Goal: Task Accomplishment & Management: Complete application form

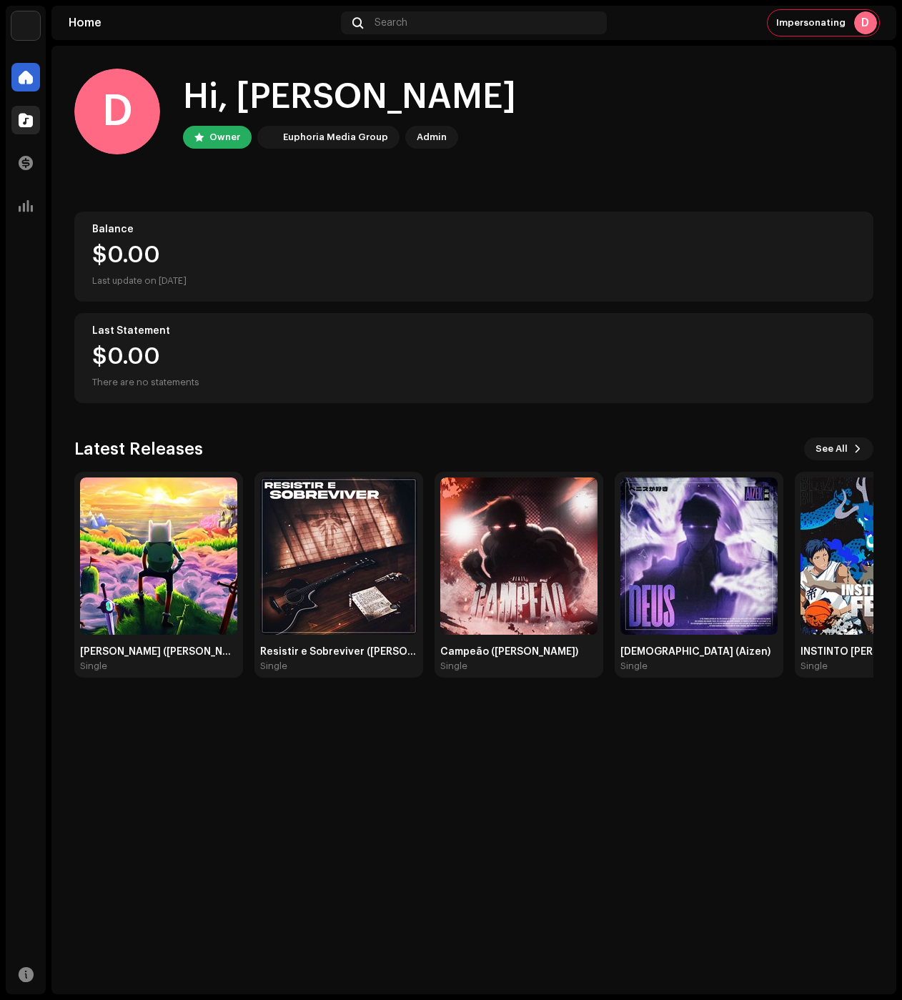
click at [39, 113] on div at bounding box center [25, 120] width 29 height 29
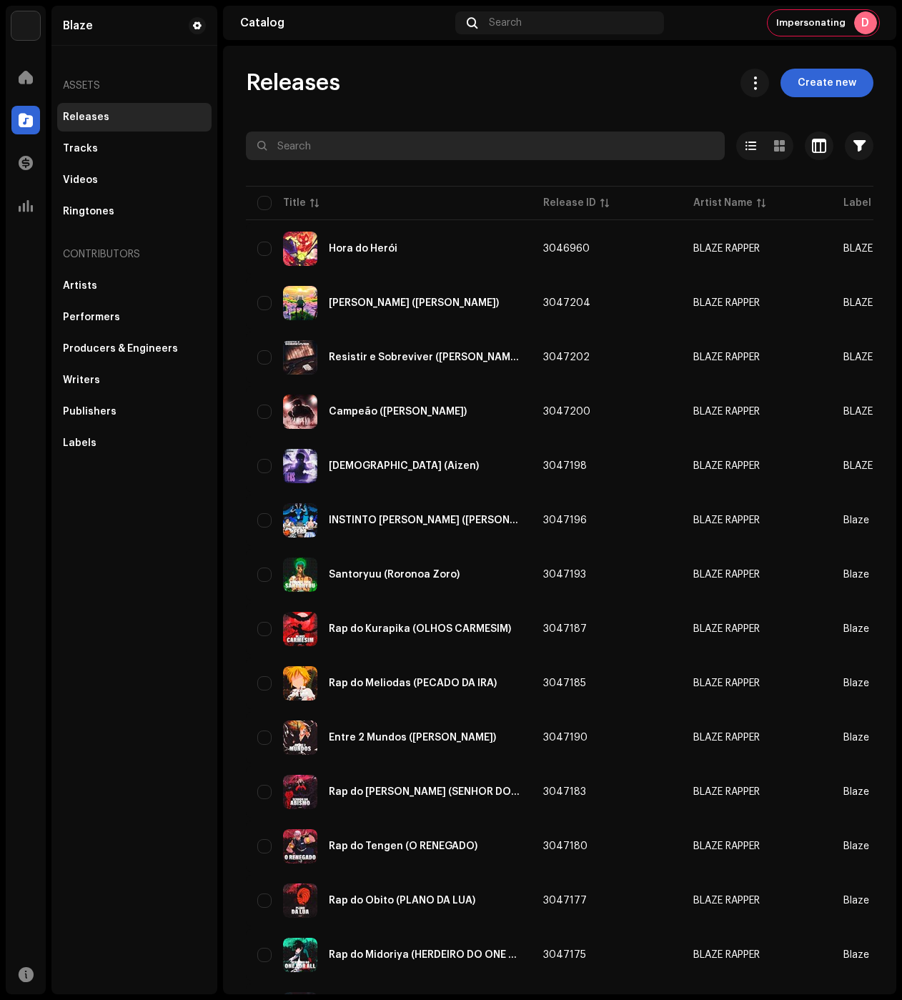
click at [399, 142] on input "text" at bounding box center [485, 146] width 479 height 29
paste input "16 - Campeão (Baki Hanma)"
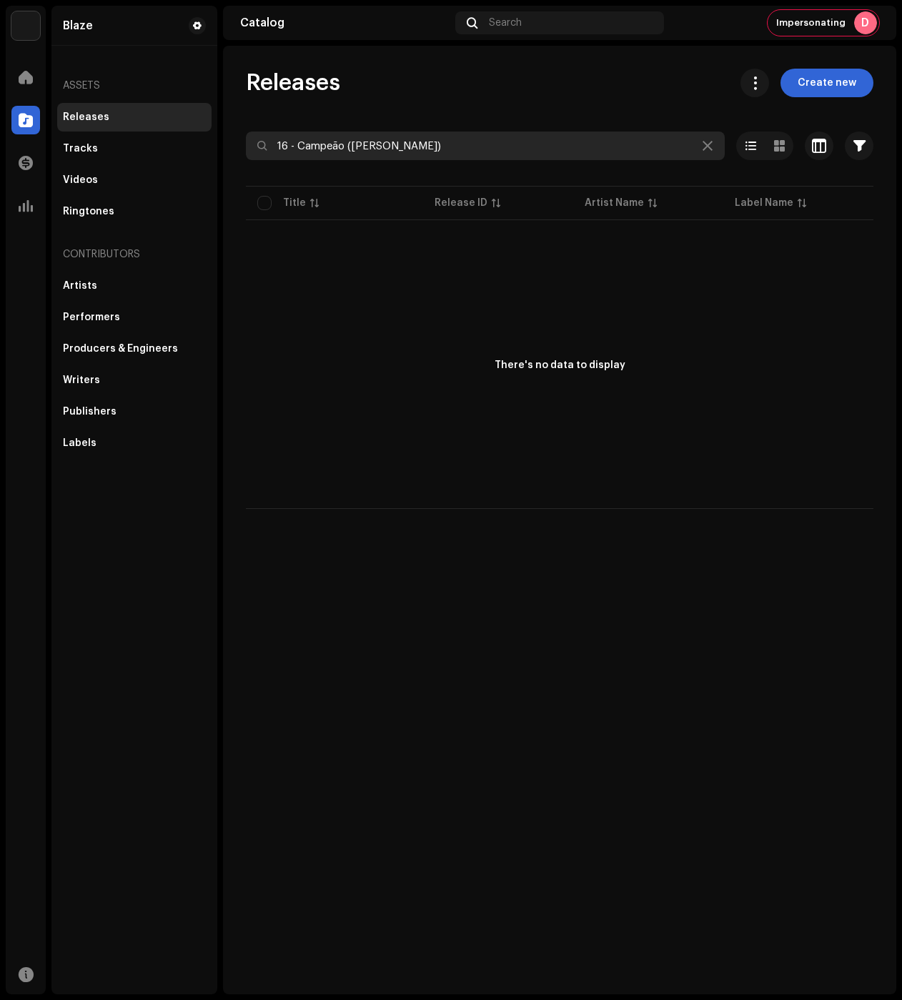
click at [382, 145] on input "16 - Campeão (Baki Hanma)" at bounding box center [485, 146] width 479 height 29
paste input "5 - Deus Sousuke Aizen (Bleach"
drag, startPoint x: 297, startPoint y: 152, endPoint x: 167, endPoint y: 251, distance: 163.3
click at [192, 152] on div "Blaze Home Catalog Transactions Analytics Resources Blaze Assets Releases Track…" at bounding box center [451, 500] width 902 height 1000
drag, startPoint x: 438, startPoint y: 140, endPoint x: 188, endPoint y: 130, distance: 250.4
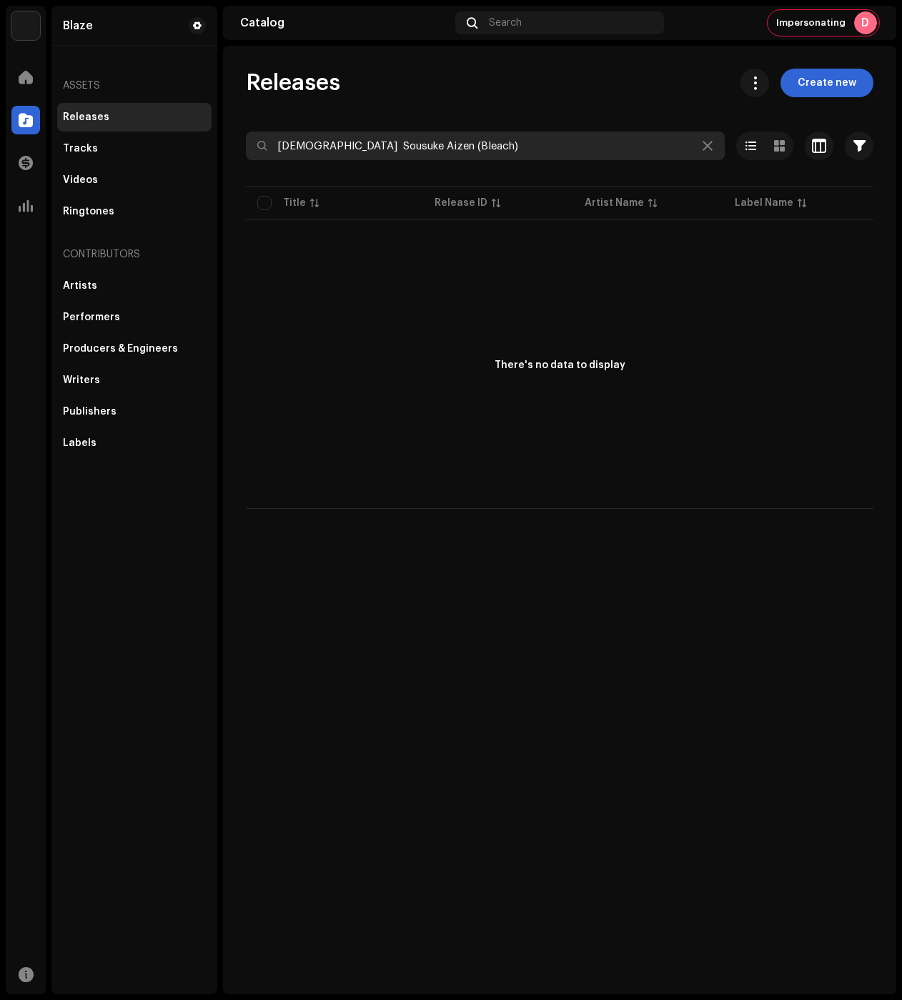
click at [188, 130] on div "Blaze Home Catalog Transactions Analytics Resources Blaze Assets Releases Track…" at bounding box center [451, 500] width 902 height 1000
paste input "(Aizen"
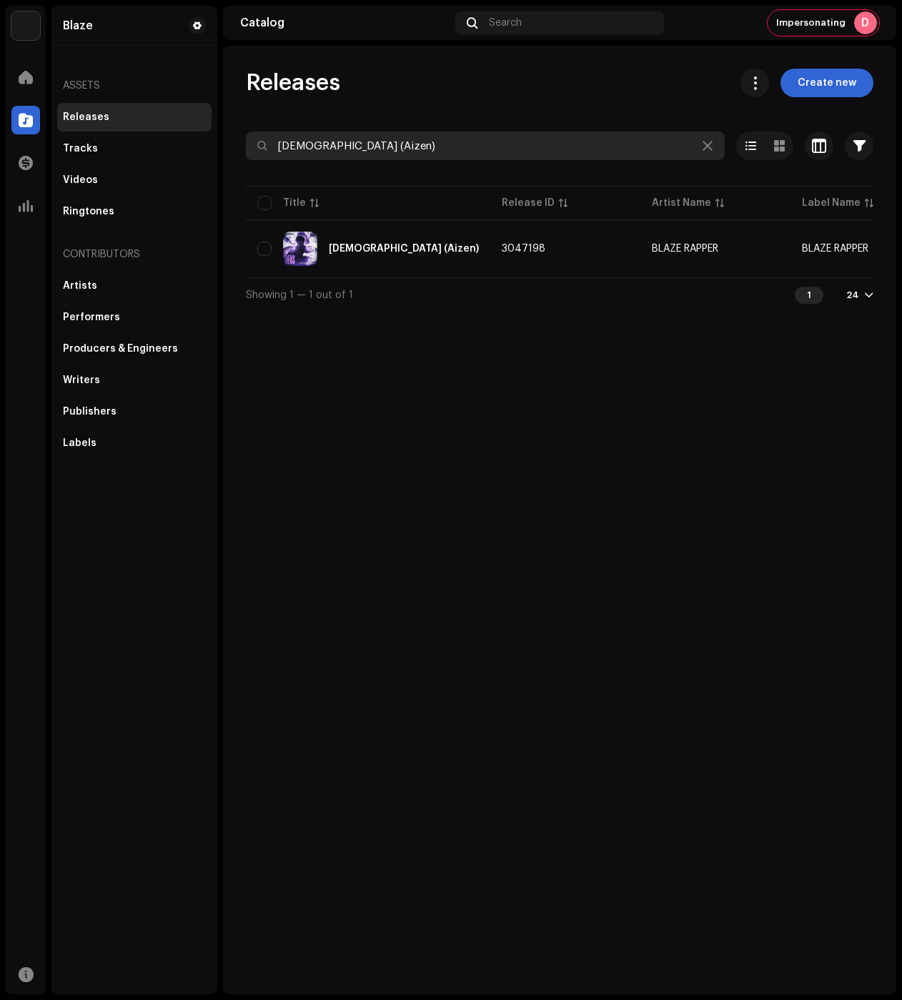
drag, startPoint x: 357, startPoint y: 153, endPoint x: 244, endPoint y: 164, distance: 112.8
click at [244, 164] on div "Releases Create new Deus (Aizen) Selected 0 Options Filters Distribution status…" at bounding box center [559, 190] width 673 height 243
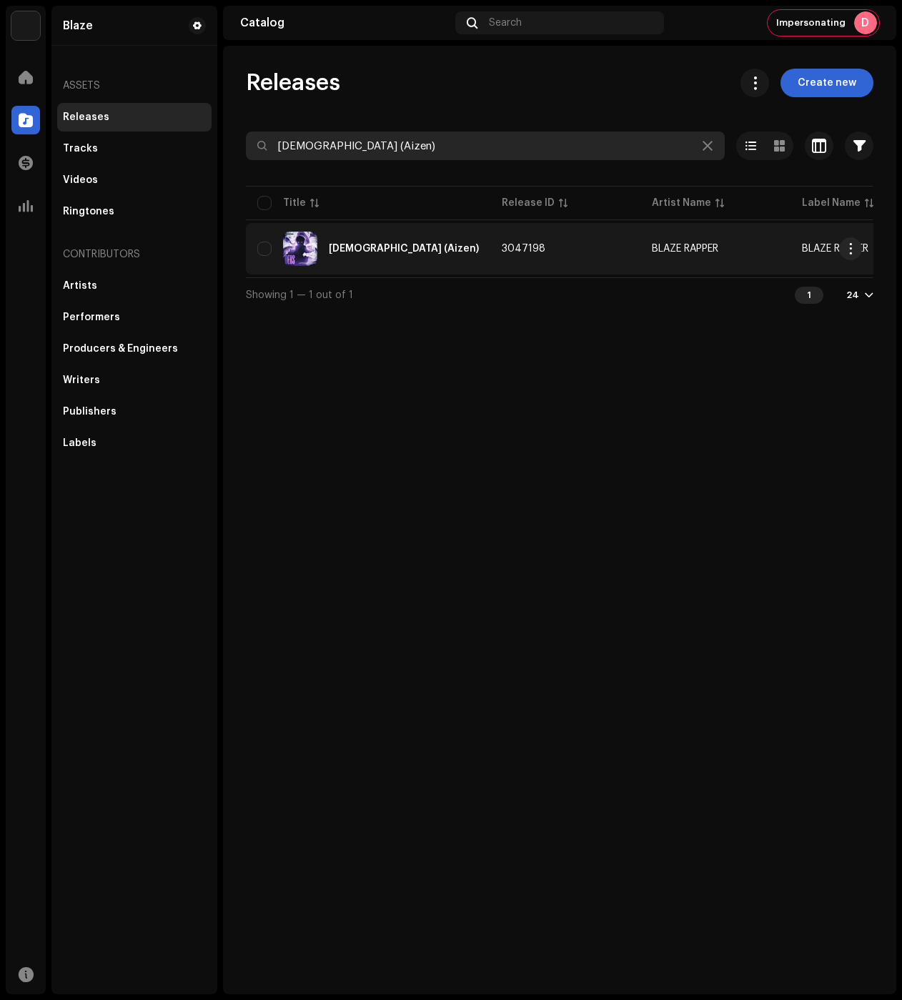
paste input "Campeão (Baki Hanma"
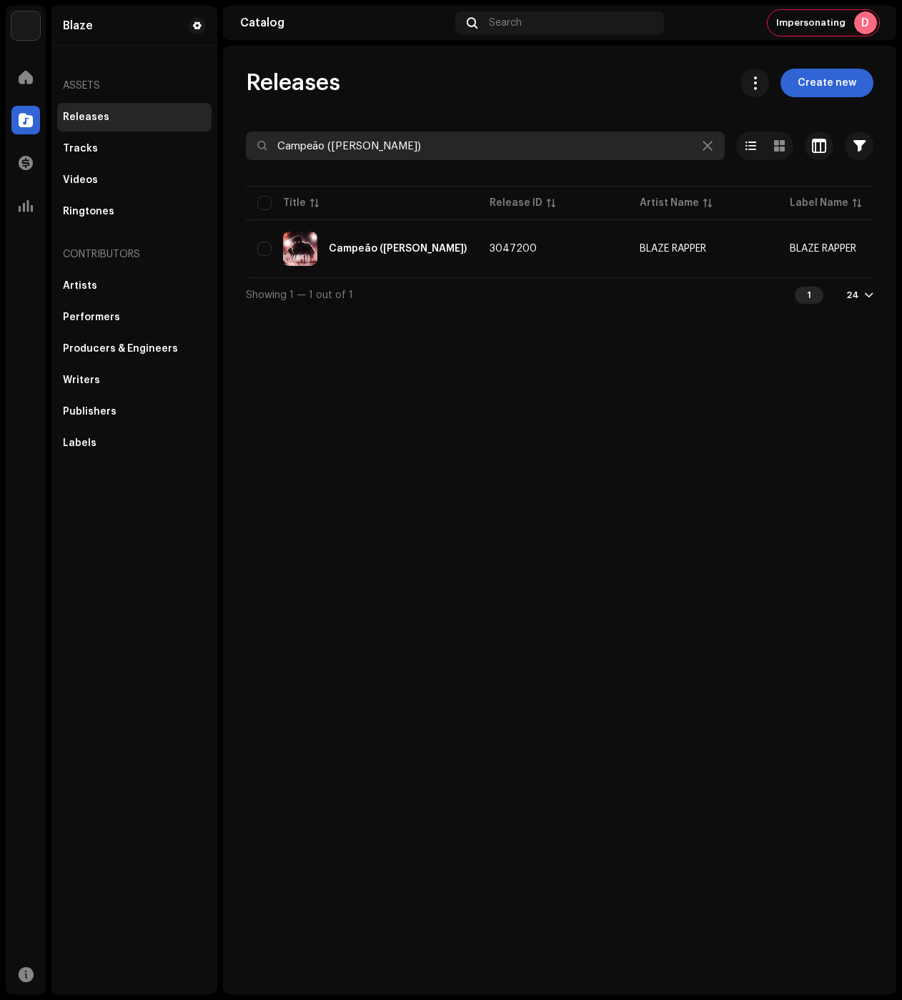
drag, startPoint x: 421, startPoint y: 147, endPoint x: 232, endPoint y: 144, distance: 188.8
click at [232, 144] on div "Releases Create new Campeão (Baki Hanma) Selected 0 Options Filters Distributio…" at bounding box center [559, 190] width 673 height 243
paste input "Algum Lugar (Finn"
paste input "[PERSON_NAME] ([PERSON_NAME])"
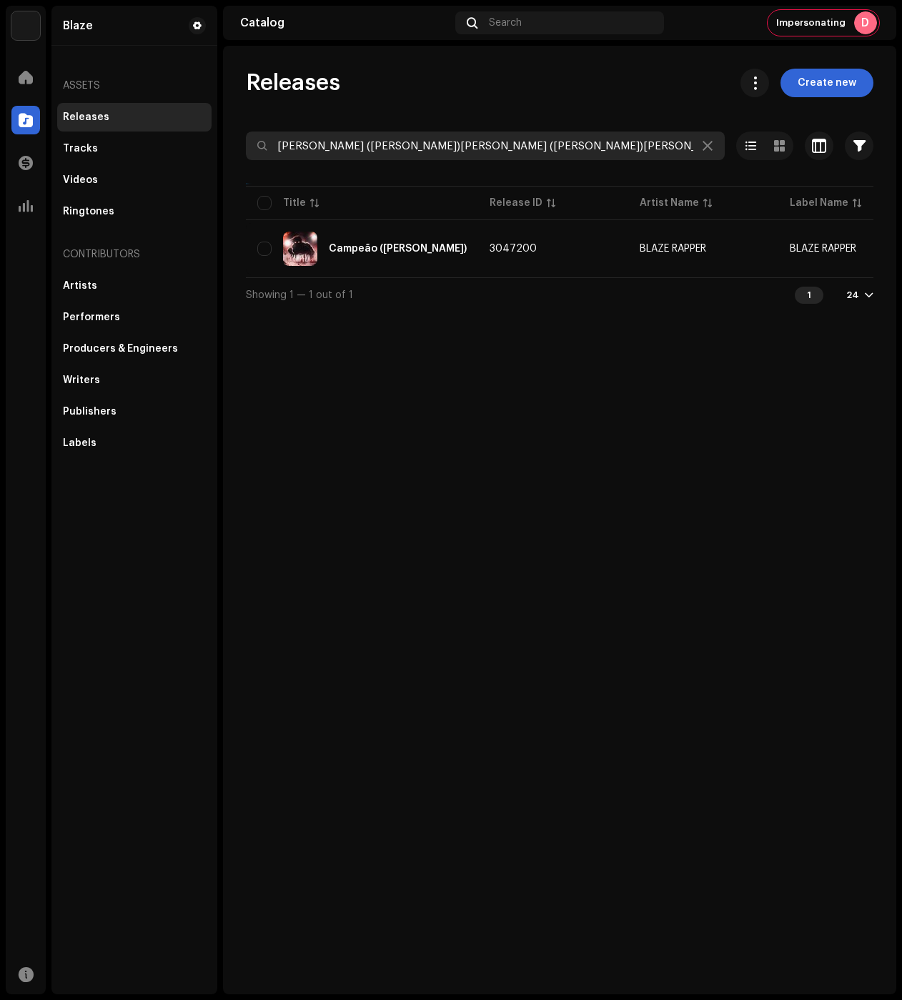
paste input "text"
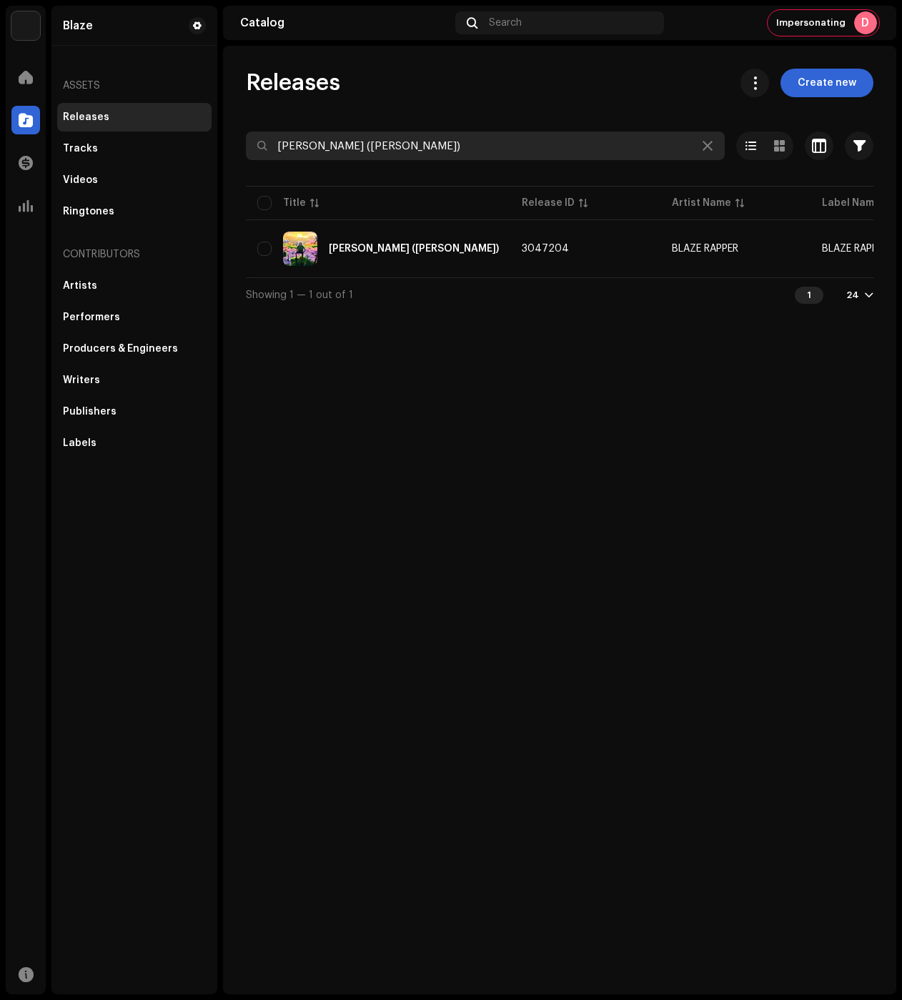
click at [347, 149] on input "[PERSON_NAME] ([PERSON_NAME])" at bounding box center [485, 146] width 479 height 29
paste input "Simbolo Do Medo (feat. Duelista"
drag, startPoint x: 373, startPoint y: 152, endPoint x: 606, endPoint y: 149, distance: 233.1
click at [606, 149] on input "Simbolo Do Medo (feat. Duelista)" at bounding box center [485, 146] width 479 height 29
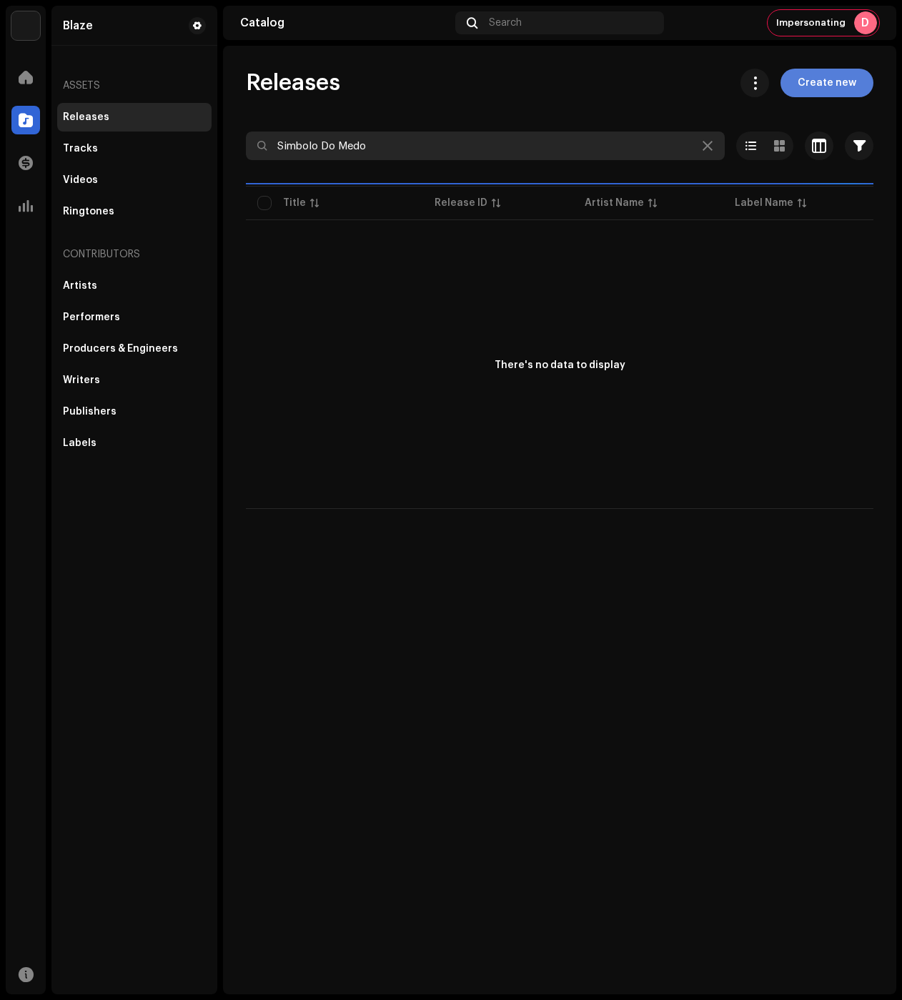
type input "Simbolo Do Medo"
click at [849, 86] on span "Create new" at bounding box center [827, 83] width 59 height 29
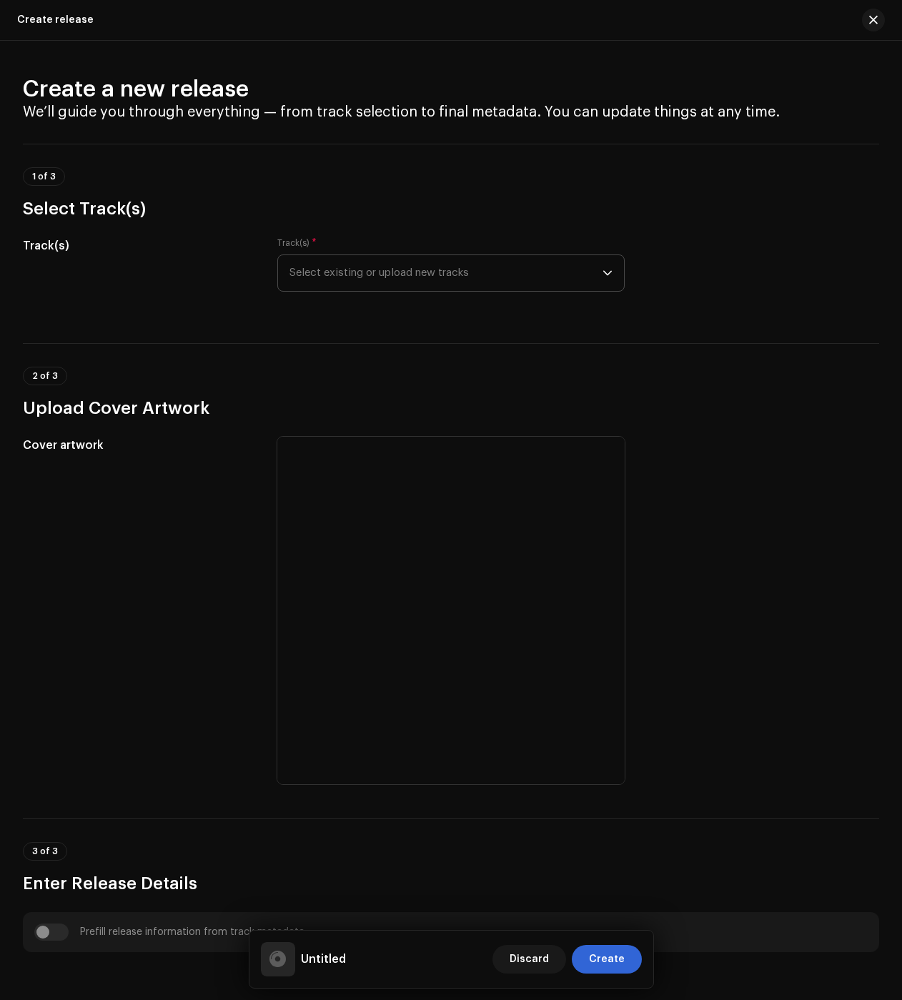
click at [342, 270] on span "Select existing or upload new tracks" at bounding box center [446, 273] width 313 height 36
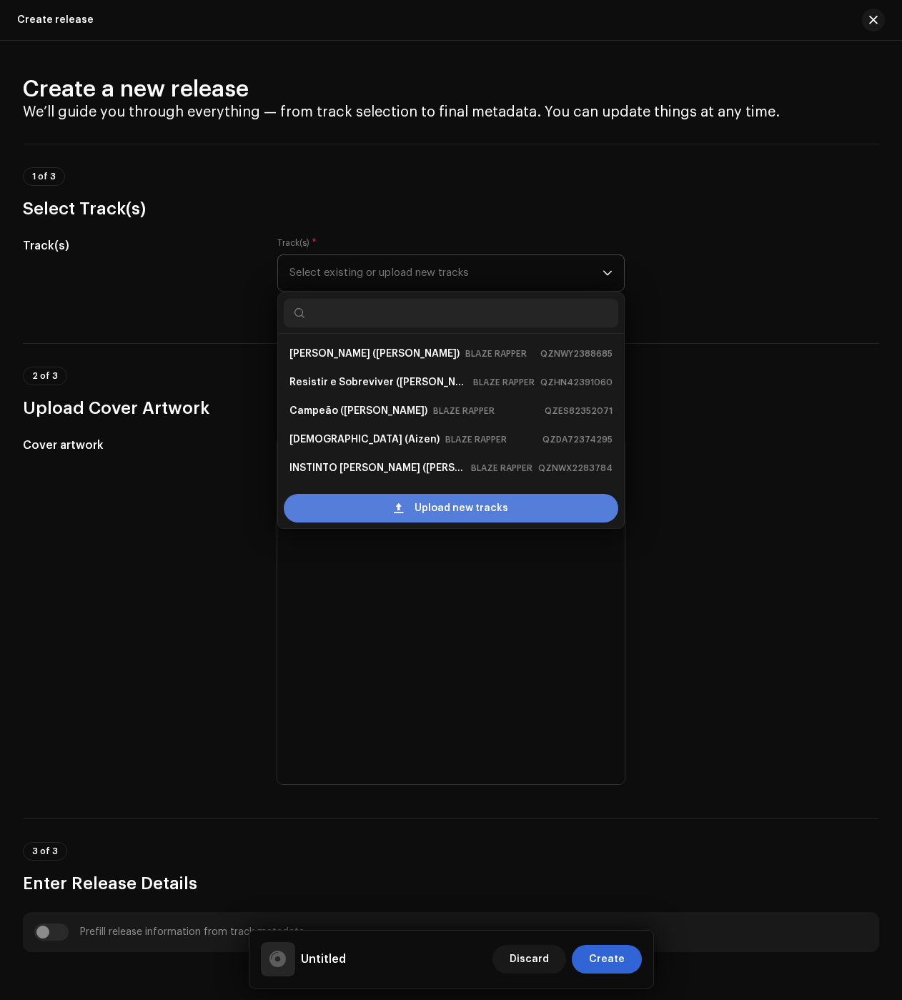
scroll to position [23, 0]
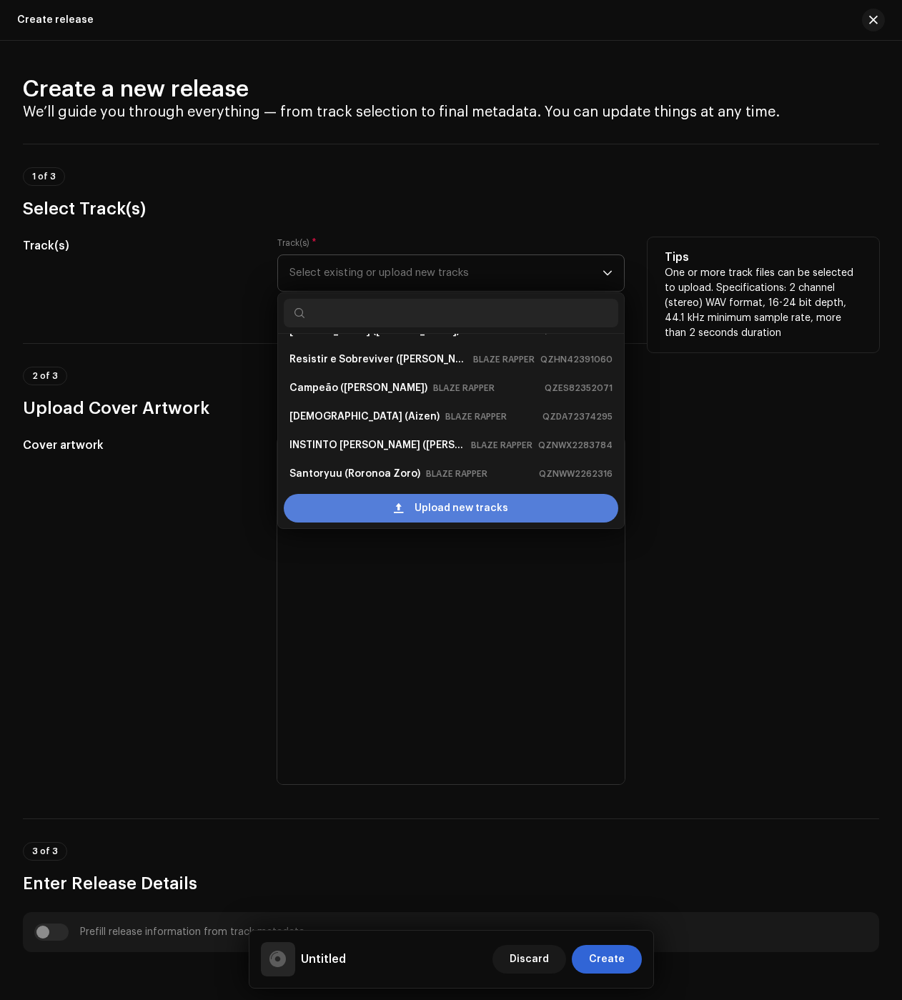
click at [347, 506] on div "Upload new tracks" at bounding box center [451, 508] width 335 height 29
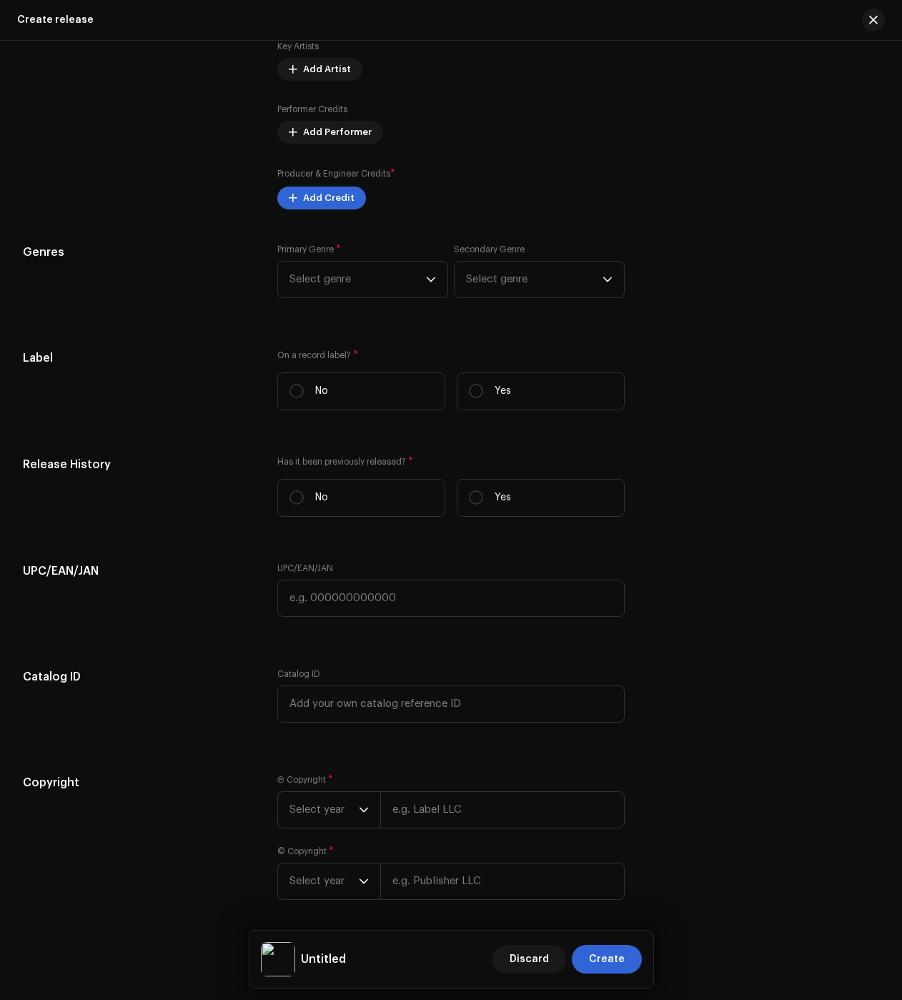
scroll to position [1922, 0]
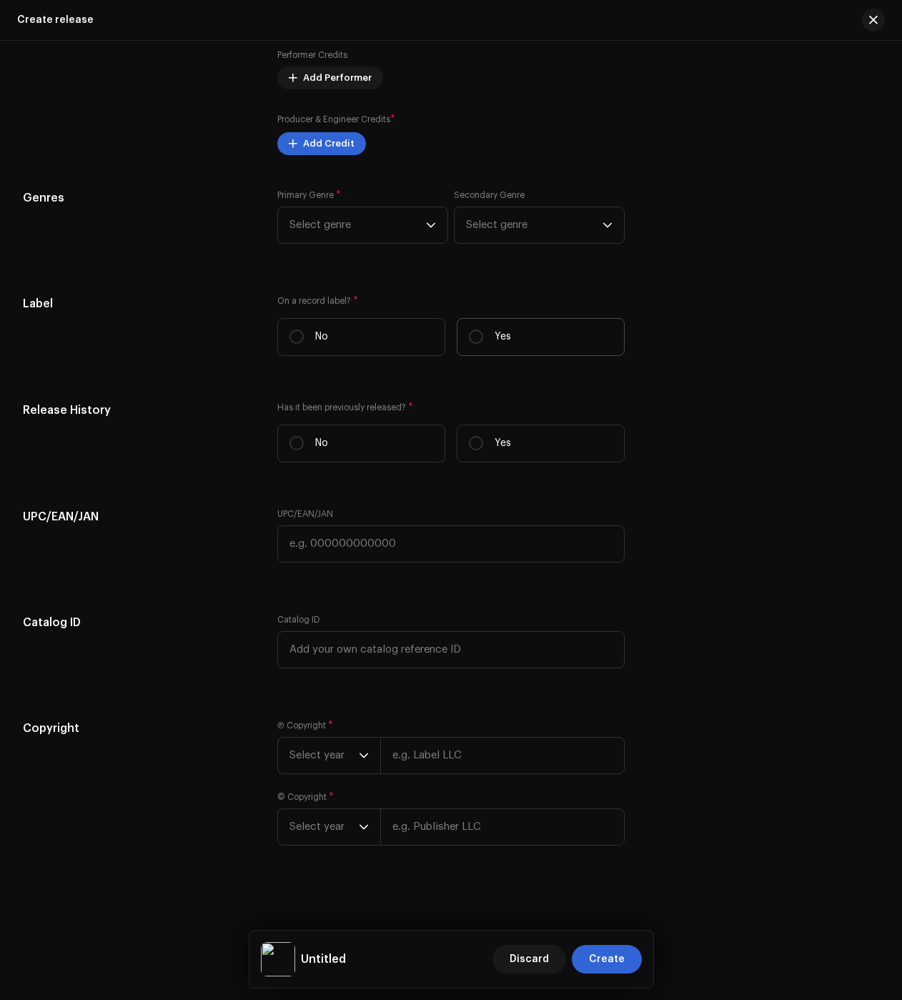
click at [512, 342] on label "Yes" at bounding box center [541, 337] width 168 height 38
click at [483, 342] on input "Yes" at bounding box center [476, 337] width 14 height 14
radio input "true"
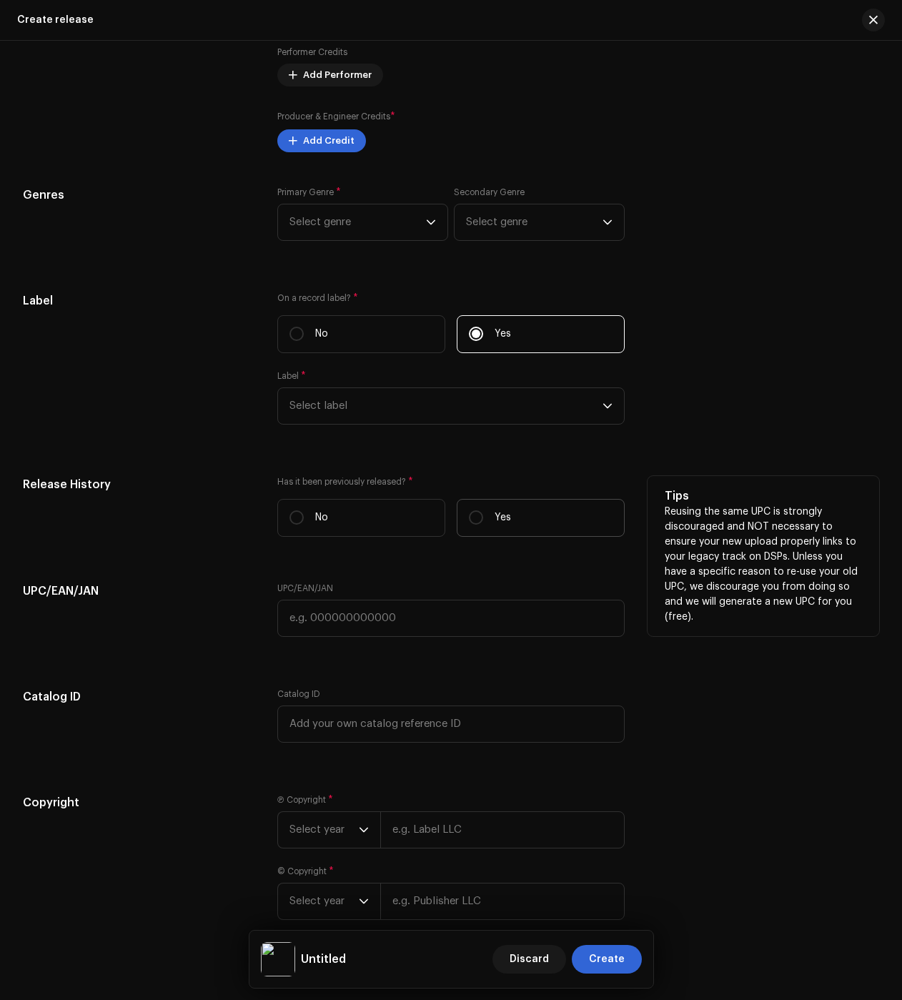
click at [512, 518] on label "Yes" at bounding box center [541, 518] width 168 height 38
click at [483, 518] on input "Yes" at bounding box center [476, 517] width 14 height 14
radio input "true"
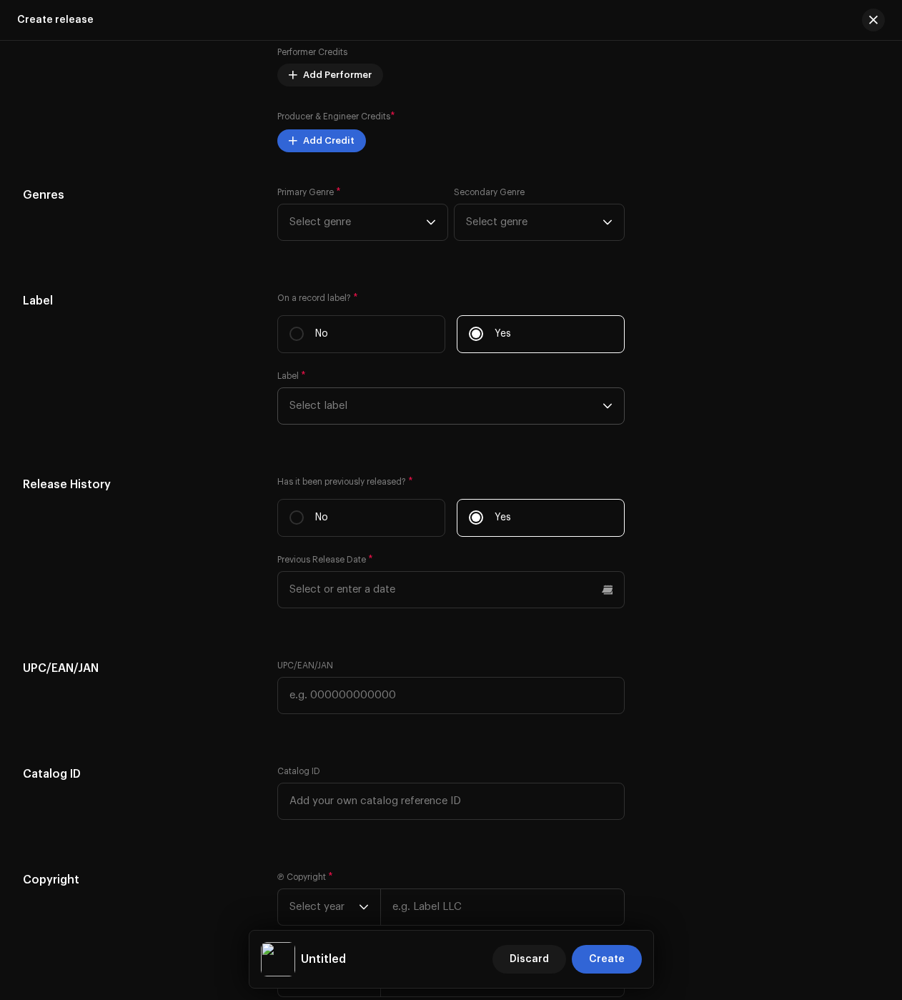
click at [372, 401] on span "Select label" at bounding box center [446, 406] width 313 height 36
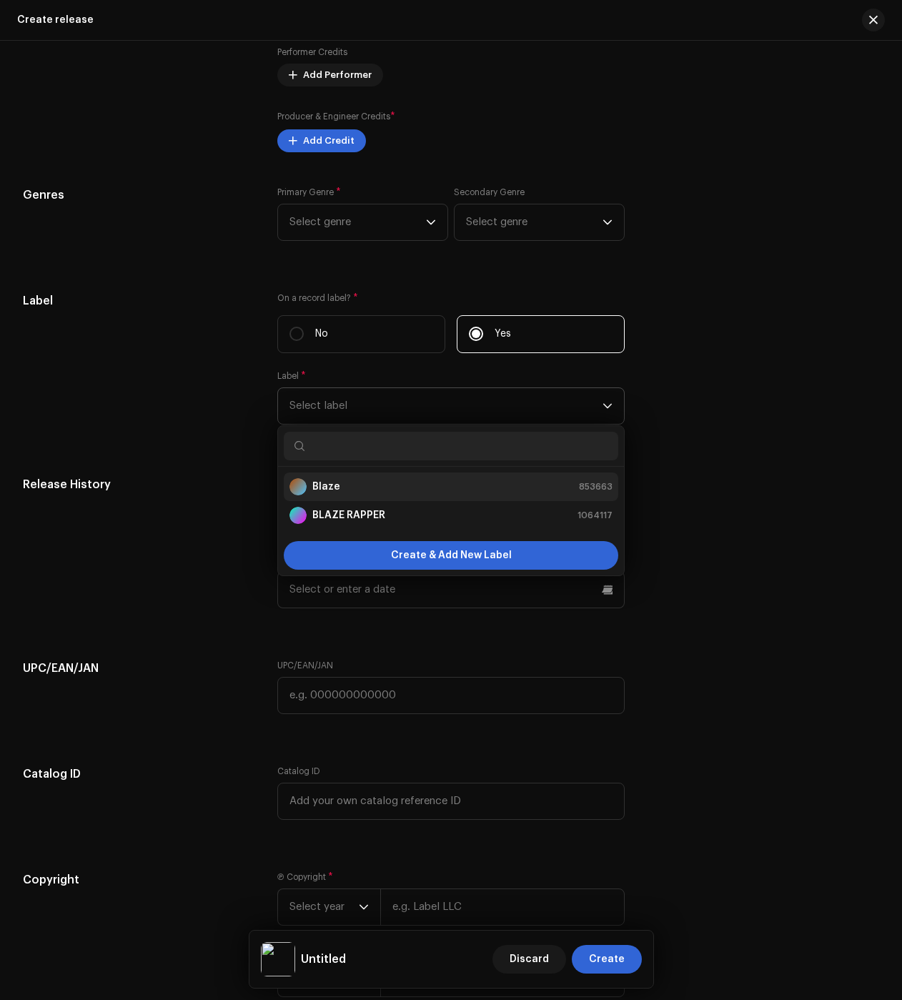
click at [344, 488] on div "Blaze 853663" at bounding box center [451, 486] width 323 height 17
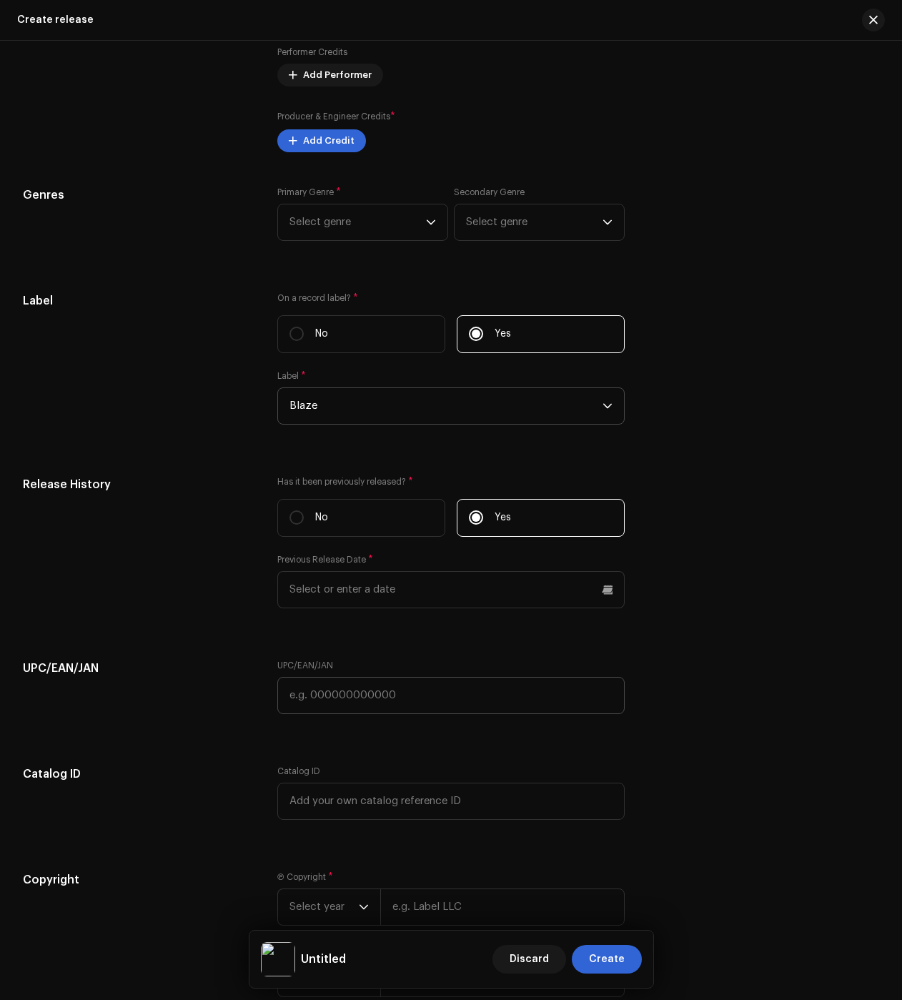
scroll to position [2076, 0]
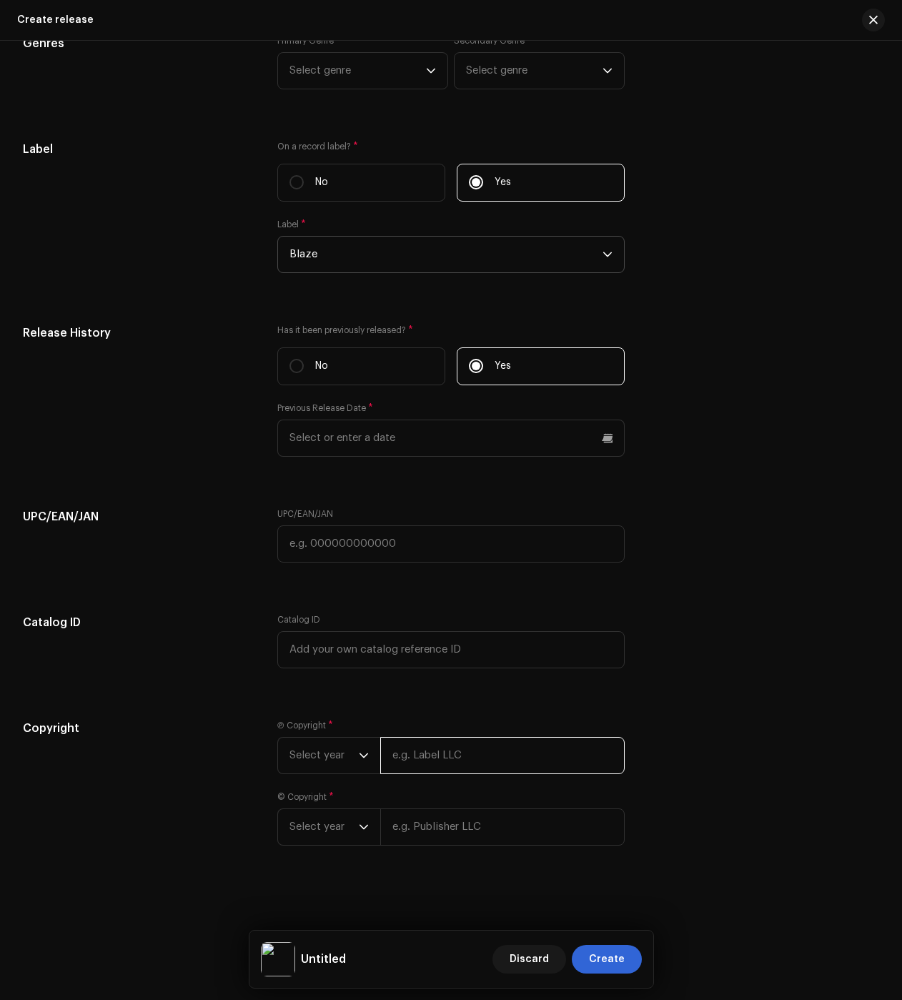
click at [420, 738] on input "text" at bounding box center [502, 755] width 244 height 37
paste input "BLAZE"
type input "BLAZE"
click at [425, 817] on div "© Copyright * Select year" at bounding box center [450, 818] width 347 height 54
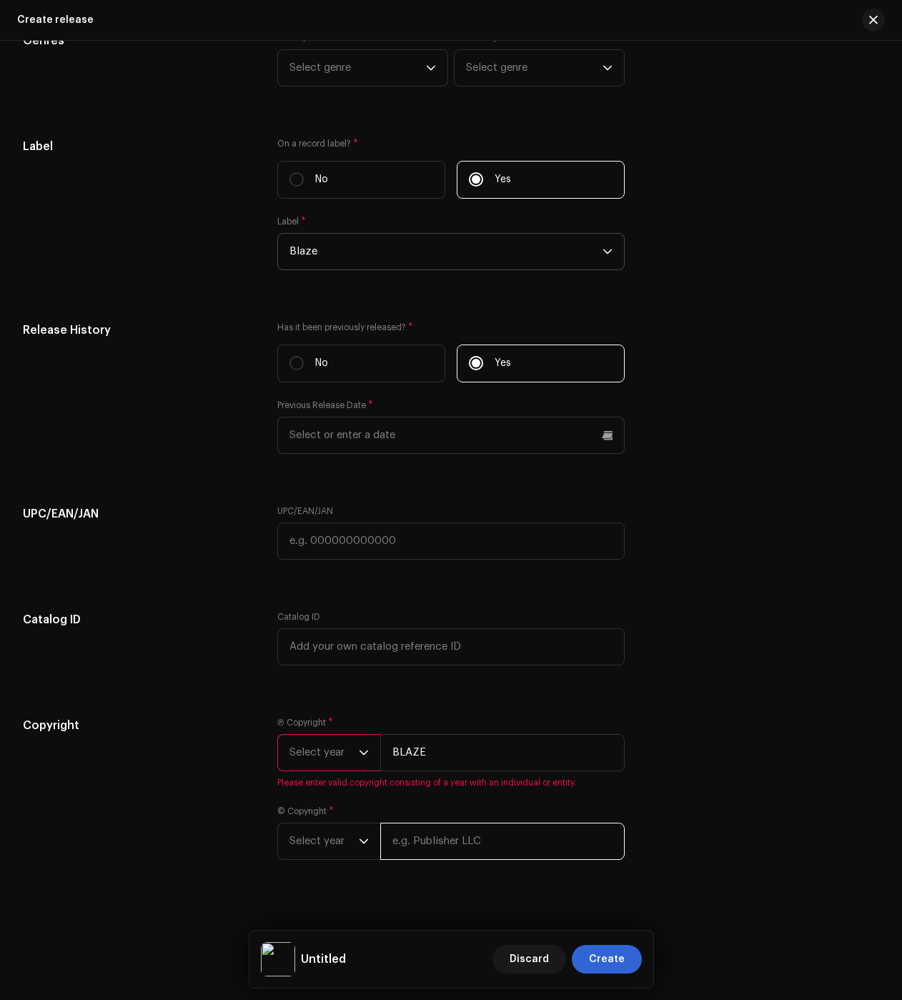
paste input "BLAZE"
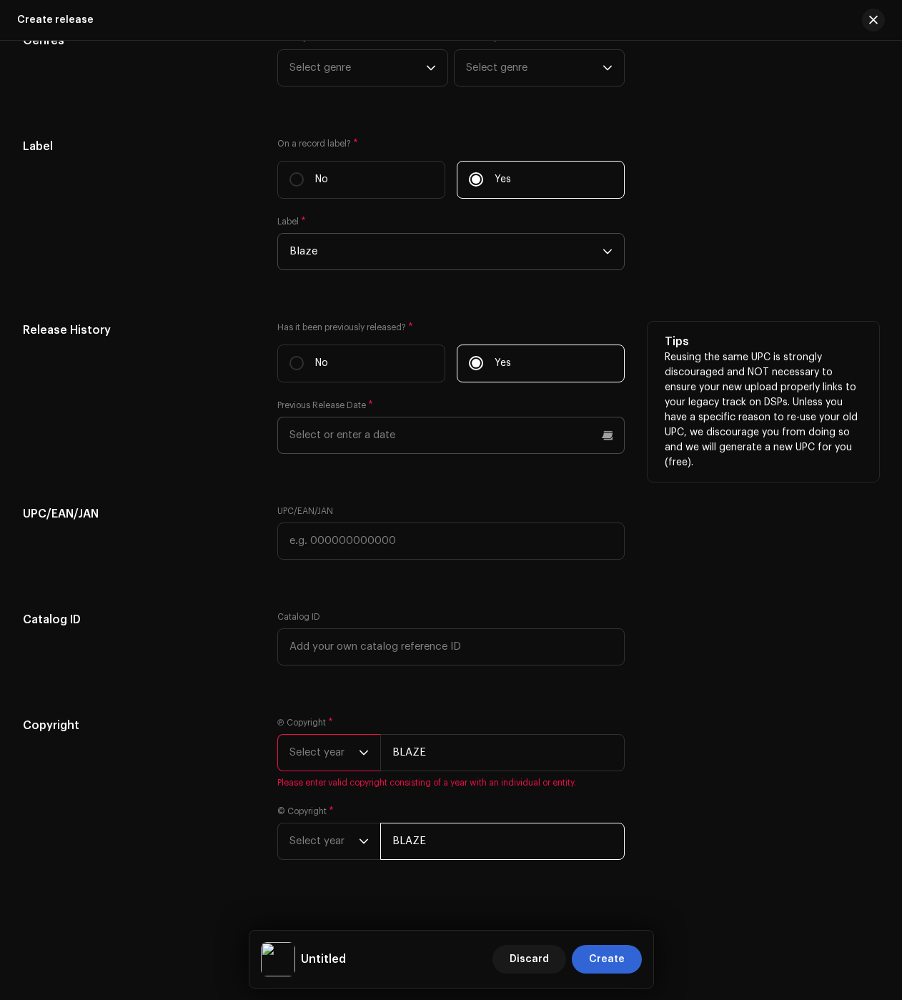
type input "BLAZE"
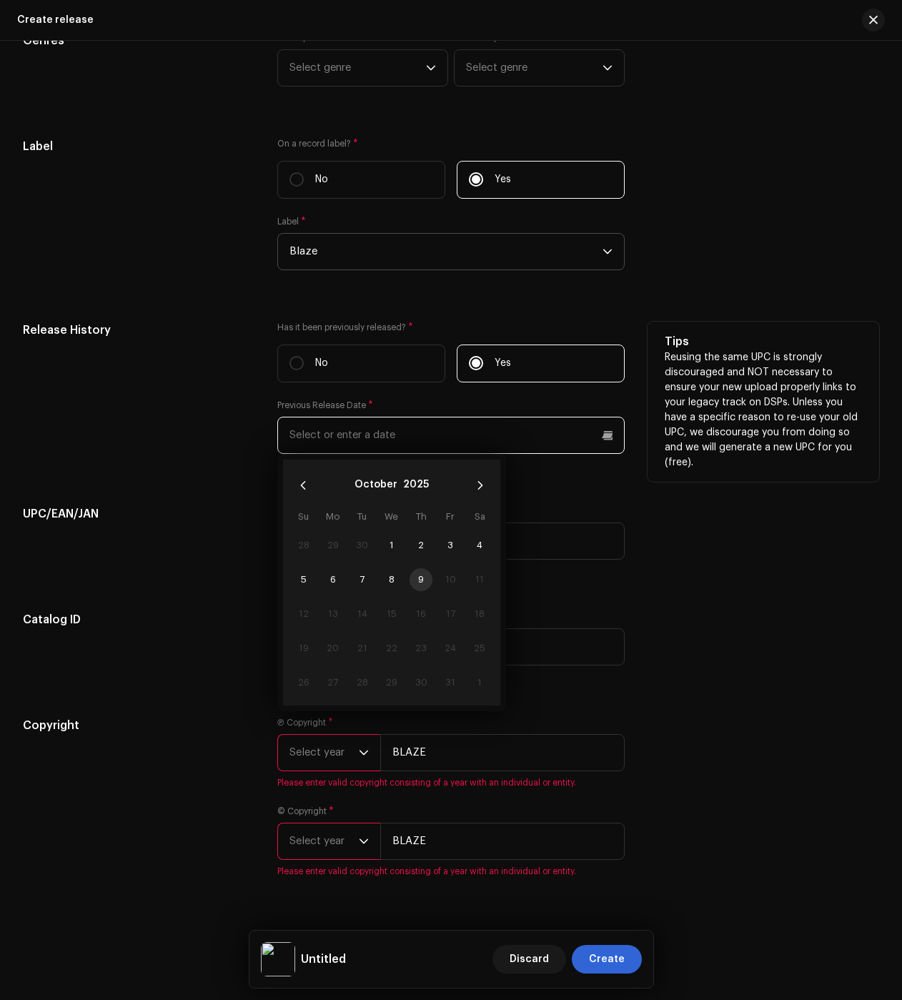
click at [327, 446] on input "text" at bounding box center [450, 435] width 347 height 37
click at [419, 488] on button "2025" at bounding box center [416, 485] width 26 height 23
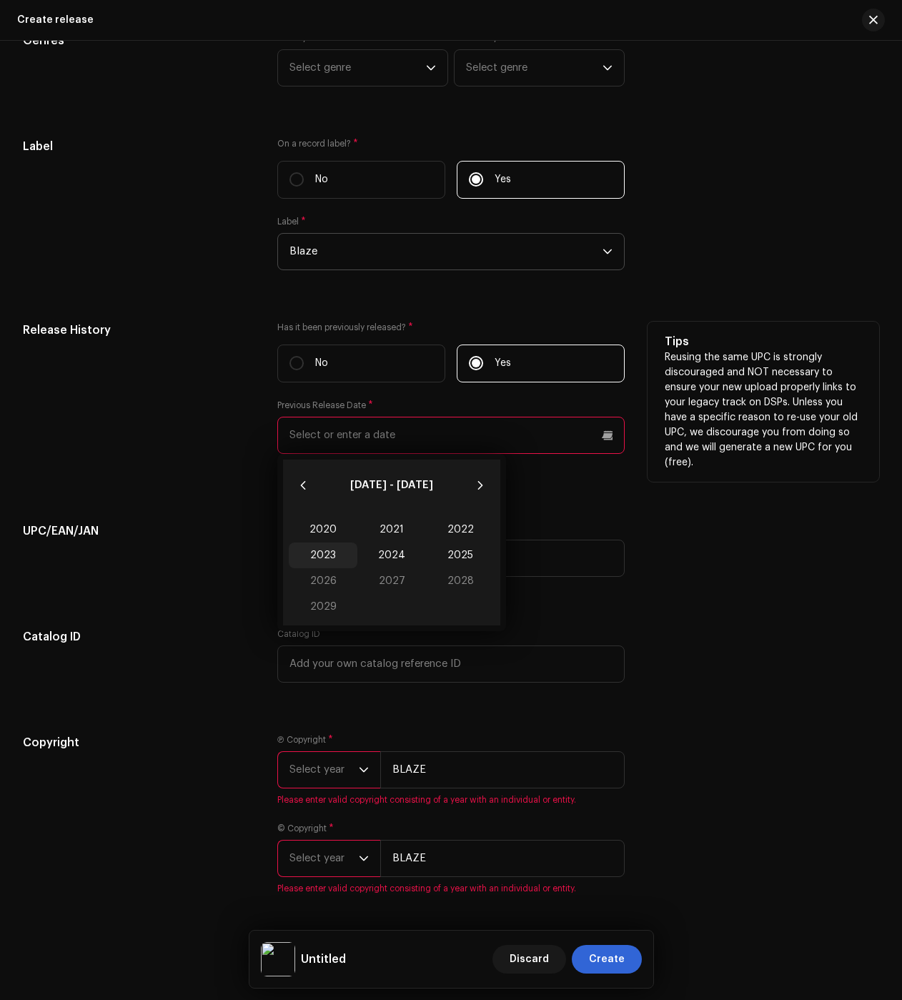
click at [328, 565] on span "2023" at bounding box center [323, 556] width 69 height 26
click at [389, 594] on span "Aug" at bounding box center [391, 585] width 61 height 23
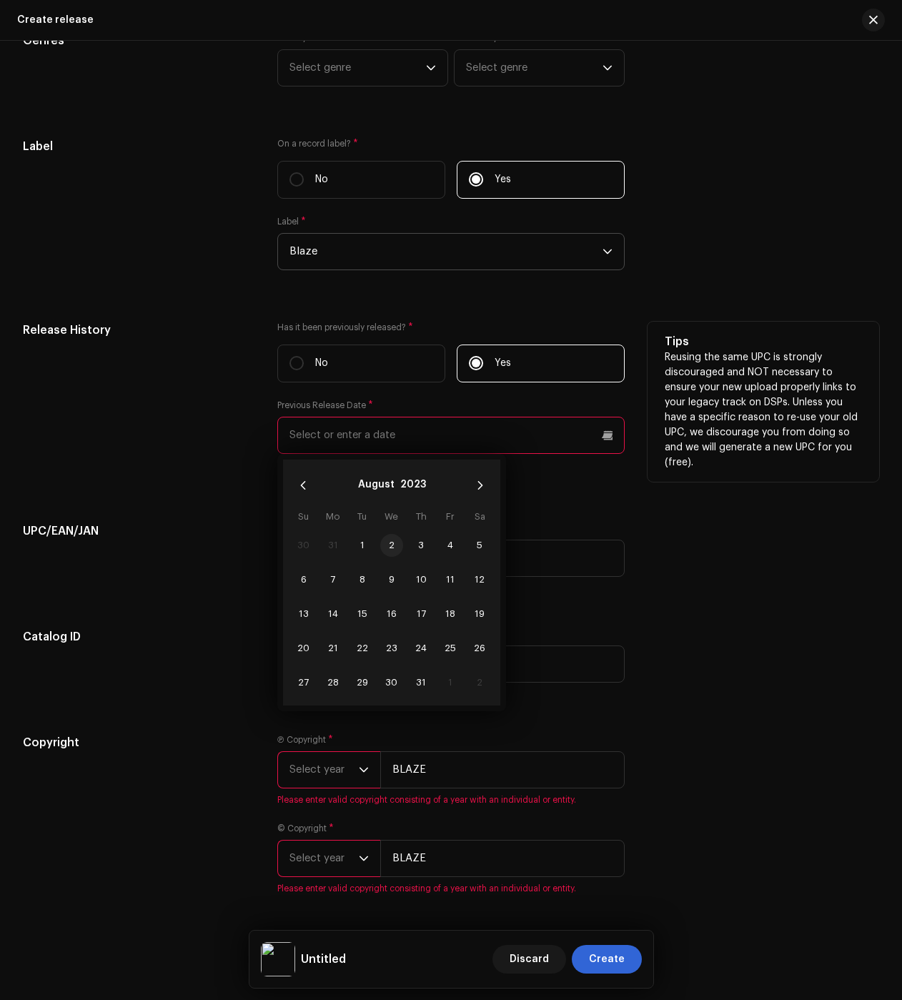
click at [384, 552] on span "2" at bounding box center [391, 545] width 23 height 23
type input "[DATE]"
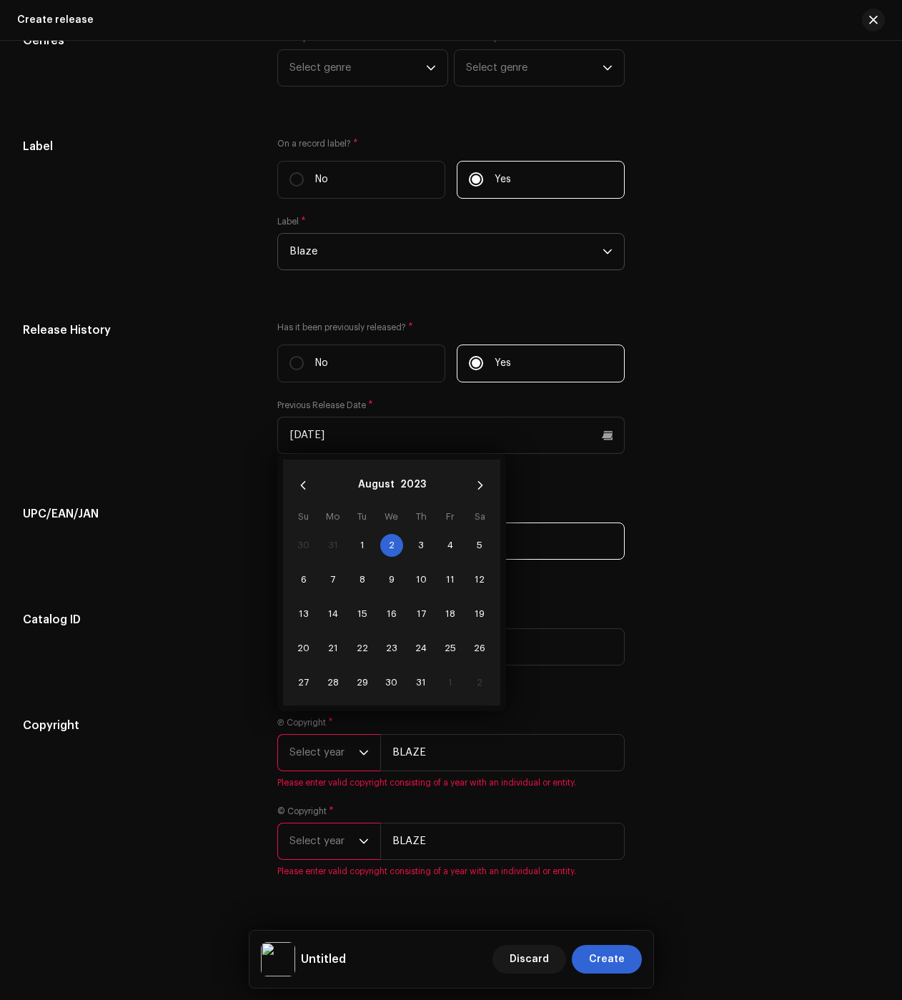
click at [611, 560] on input "text" at bounding box center [450, 541] width 347 height 37
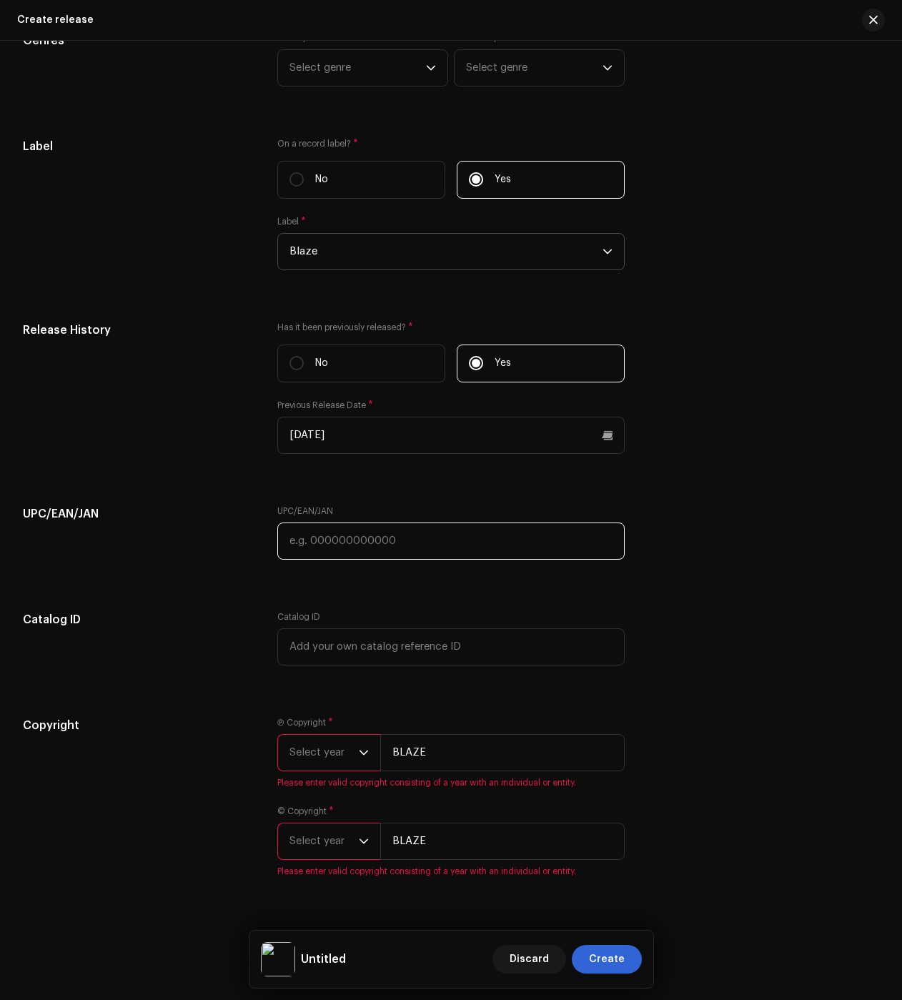
click at [515, 549] on input "text" at bounding box center [450, 541] width 347 height 37
paste input "197982522726"
type input "197982522726"
click at [308, 766] on span "Select year" at bounding box center [324, 753] width 69 height 36
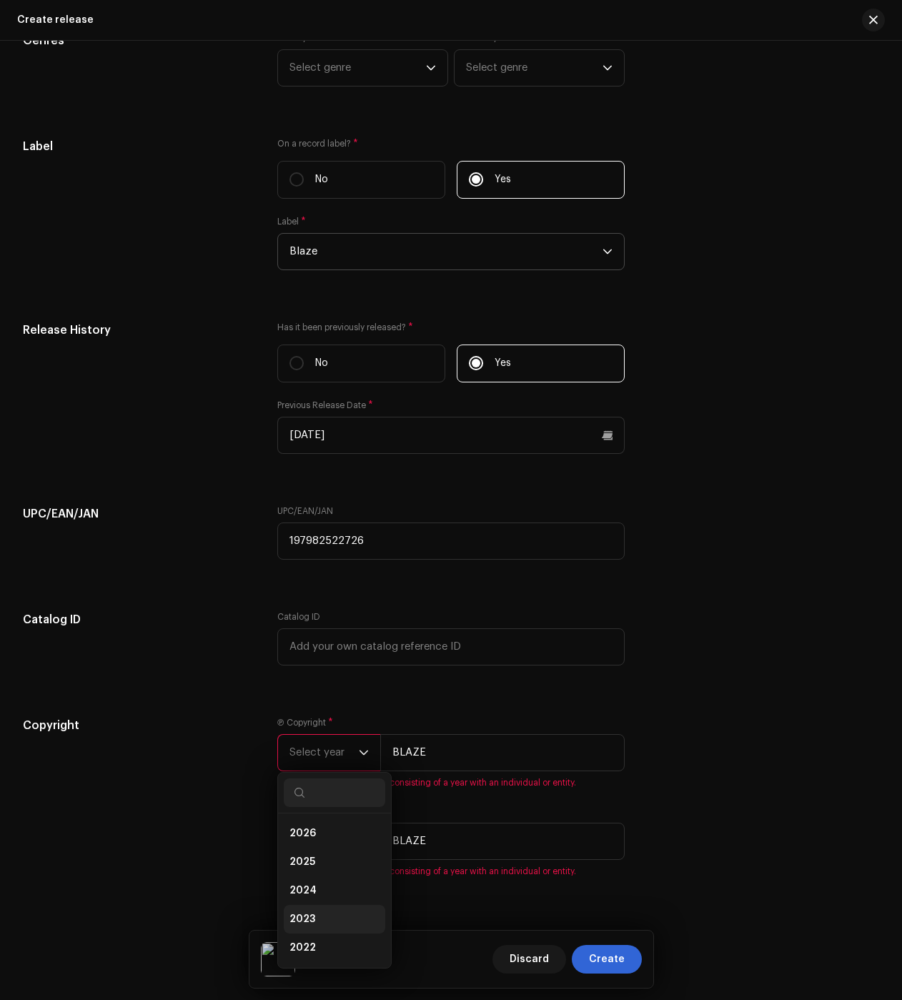
drag, startPoint x: 316, startPoint y: 929, endPoint x: 322, endPoint y: 896, distance: 34.2
click at [316, 929] on li "2023" at bounding box center [335, 919] width 102 height 29
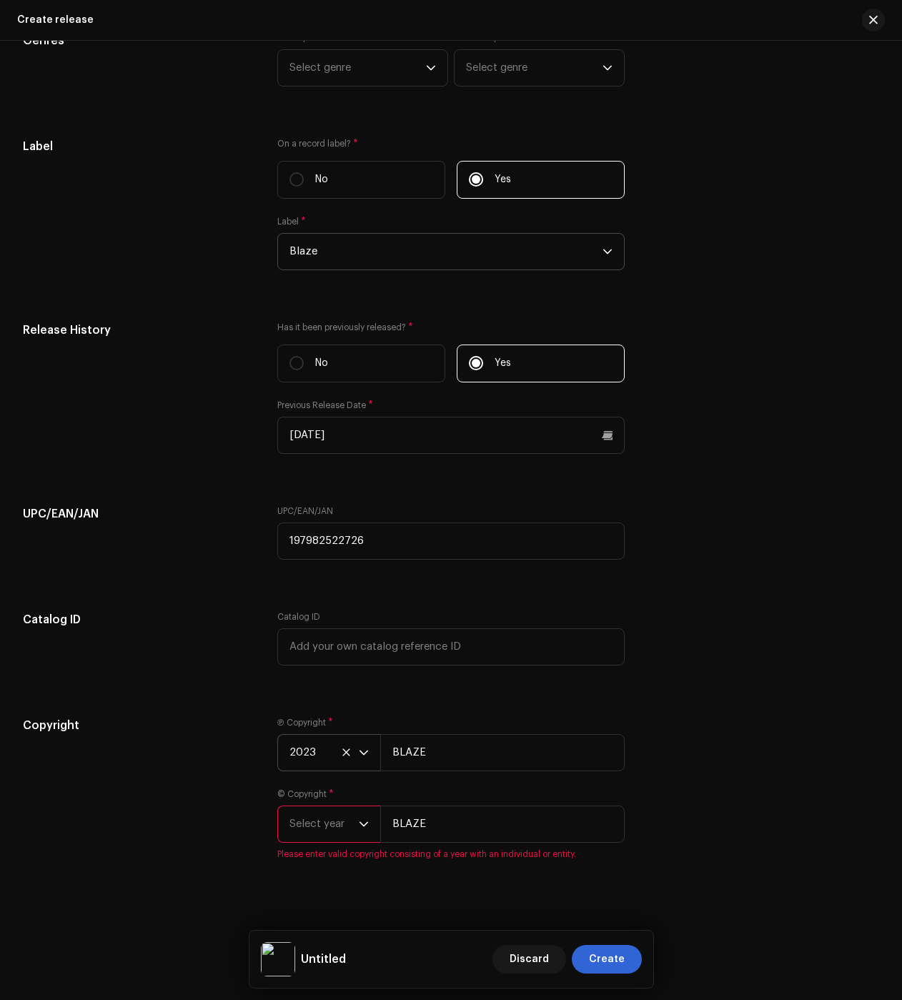
click at [327, 838] on span "Select year" at bounding box center [324, 824] width 69 height 36
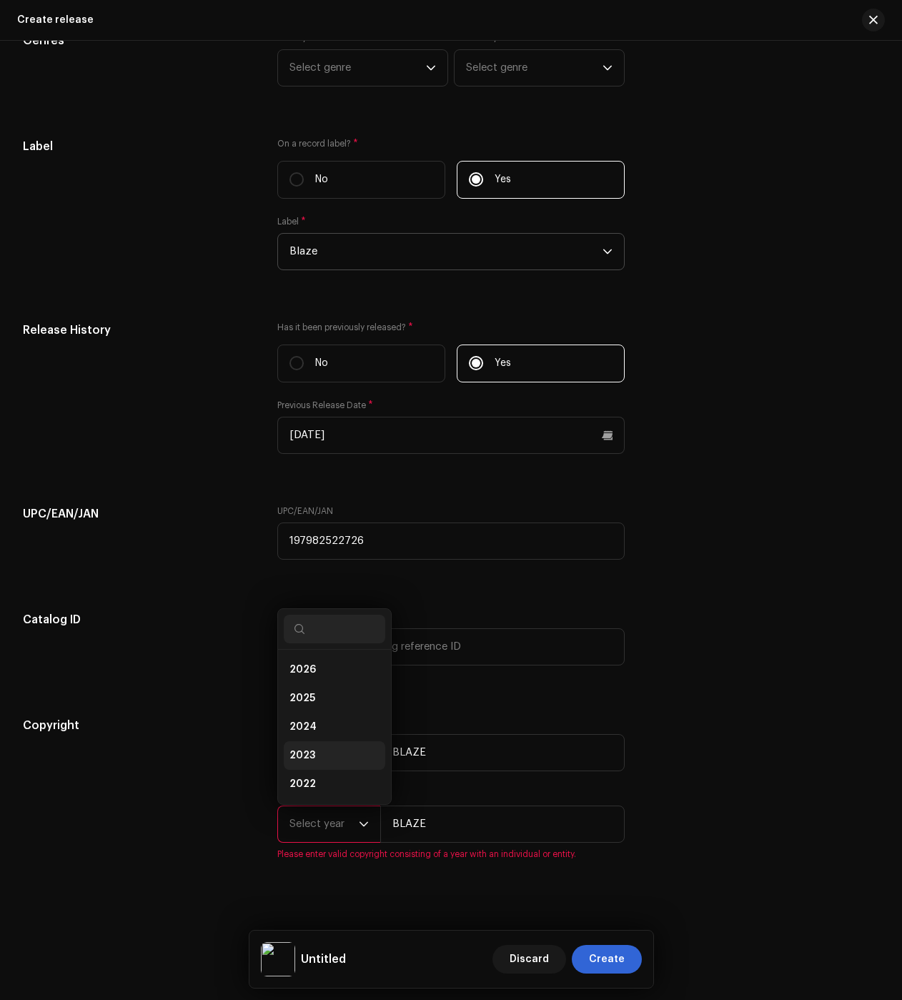
scroll to position [23, 0]
click at [320, 736] on li "2023" at bounding box center [335, 732] width 102 height 29
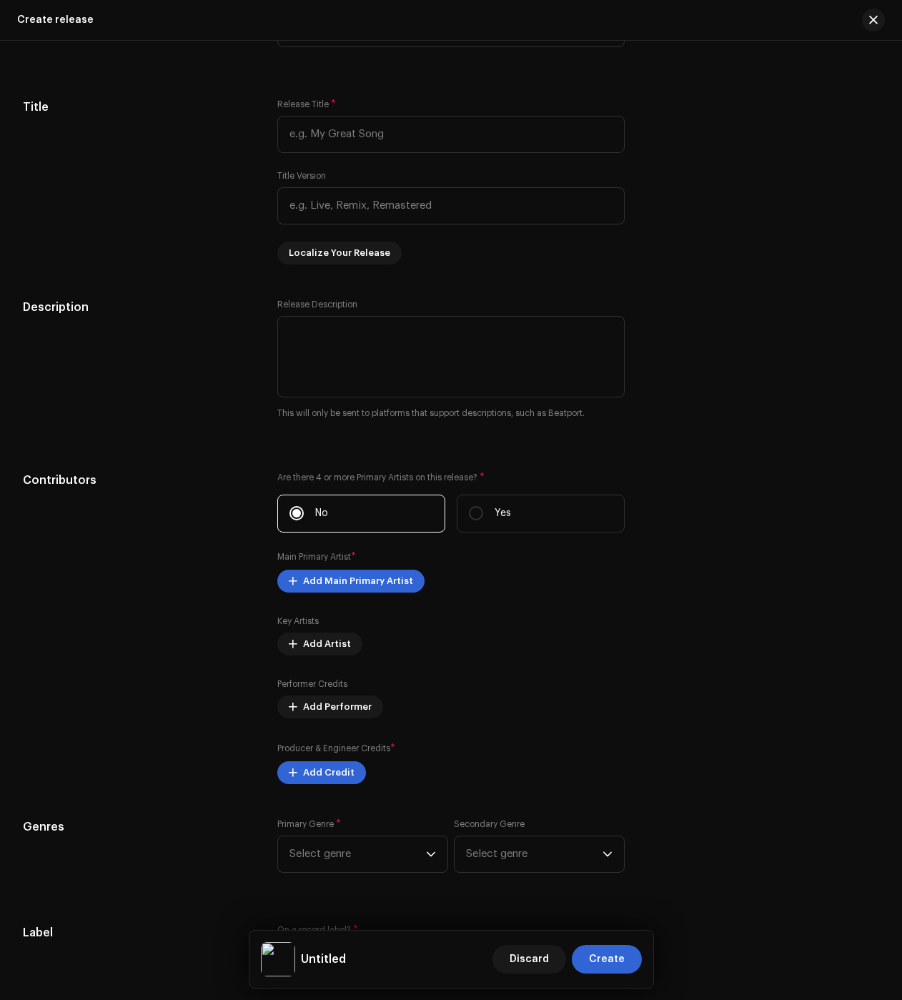
scroll to position [932, 0]
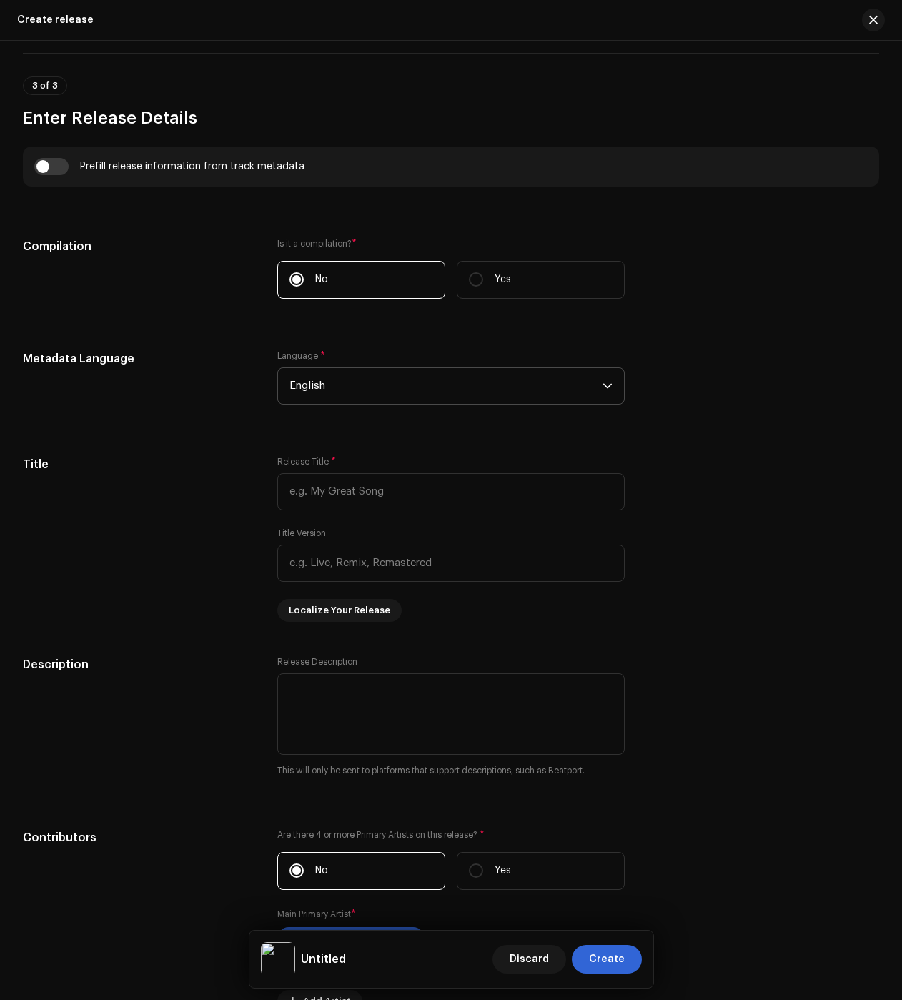
click at [364, 383] on span "English" at bounding box center [446, 386] width 313 height 36
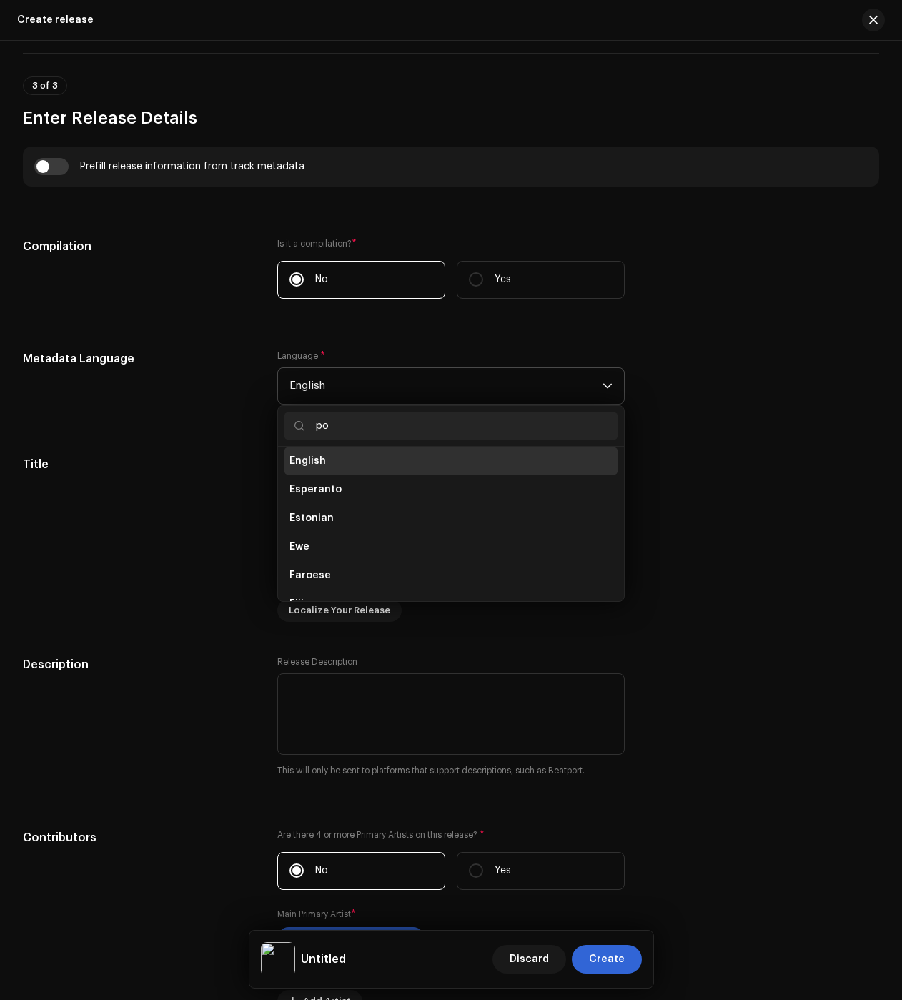
scroll to position [0, 0]
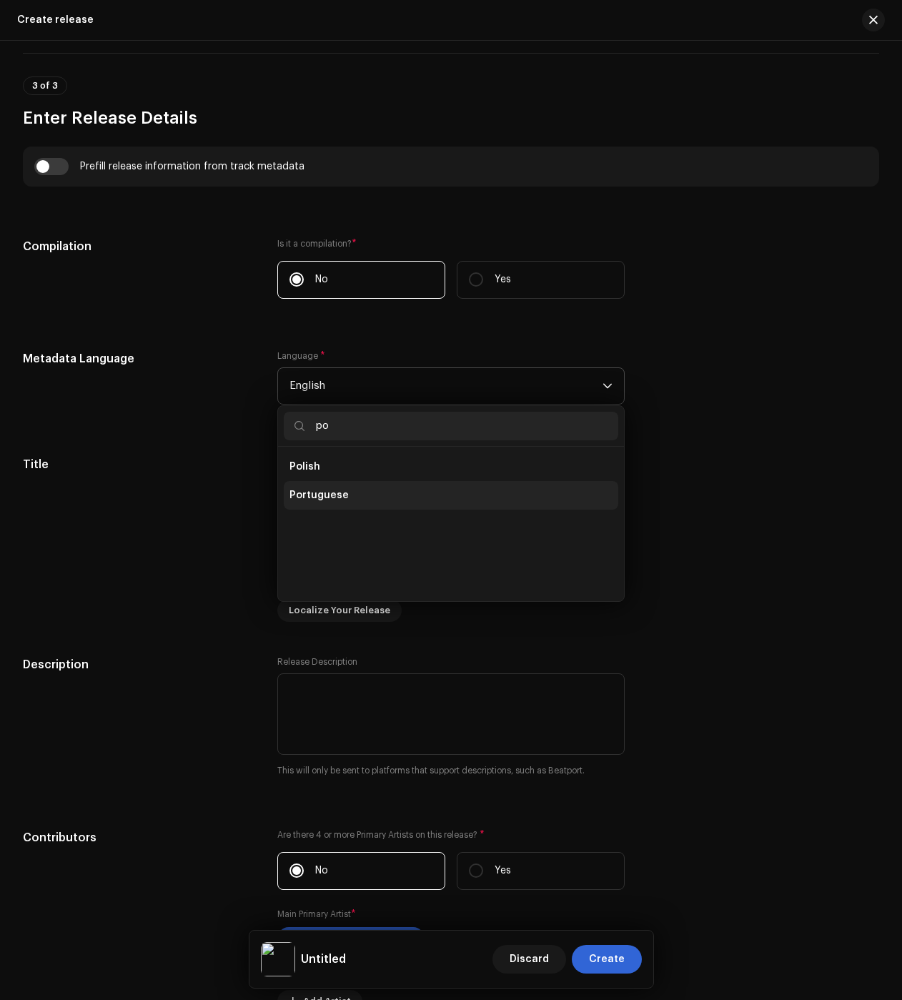
type input "po"
click at [324, 496] on span "Portuguese" at bounding box center [319, 495] width 59 height 14
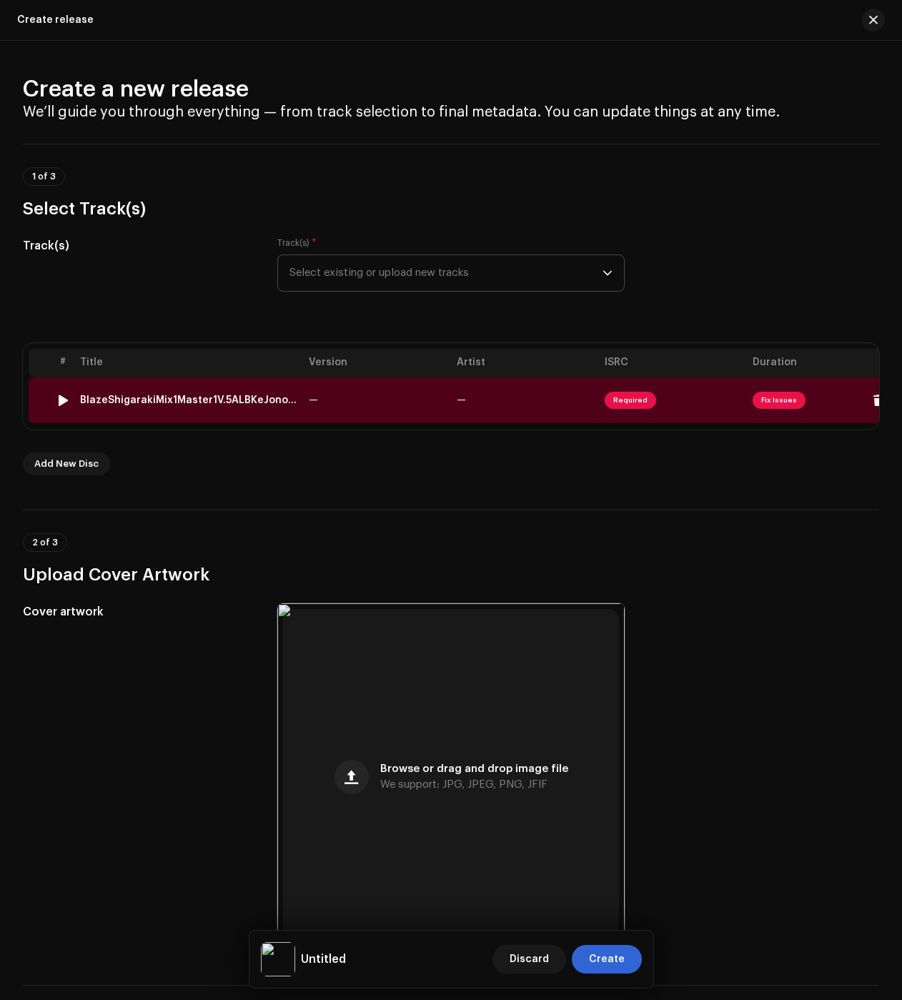
click at [174, 397] on div "BlazeShigarakiMix1Master1V.5ALBKeJonos24bitplataformasdigitais (1).wav" at bounding box center [188, 400] width 217 height 11
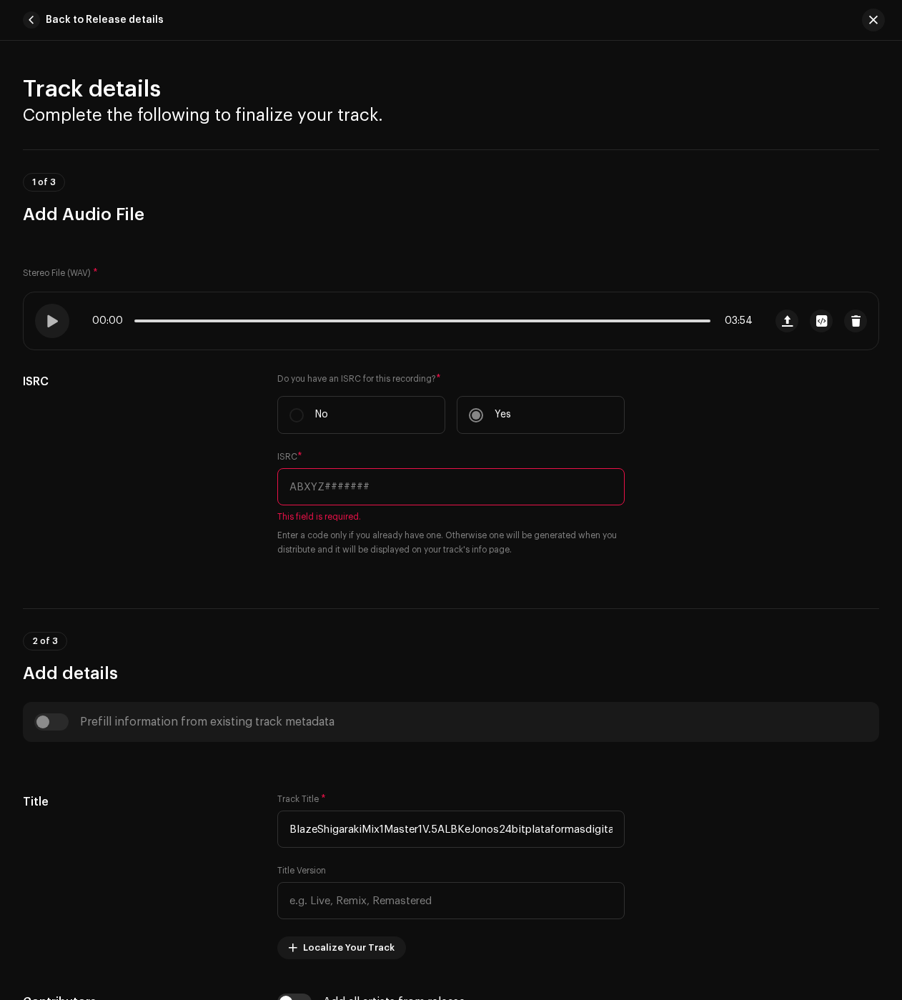
scroll to position [11, 0]
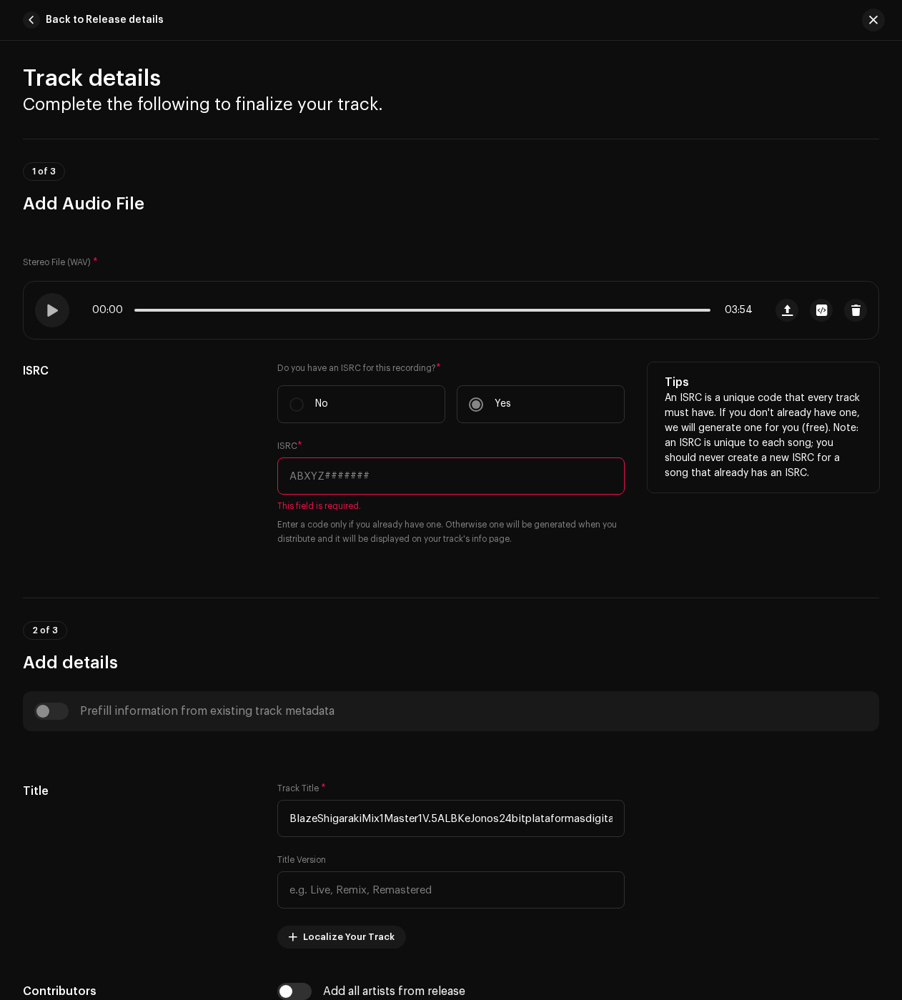
click at [350, 490] on input "text" at bounding box center [450, 476] width 347 height 37
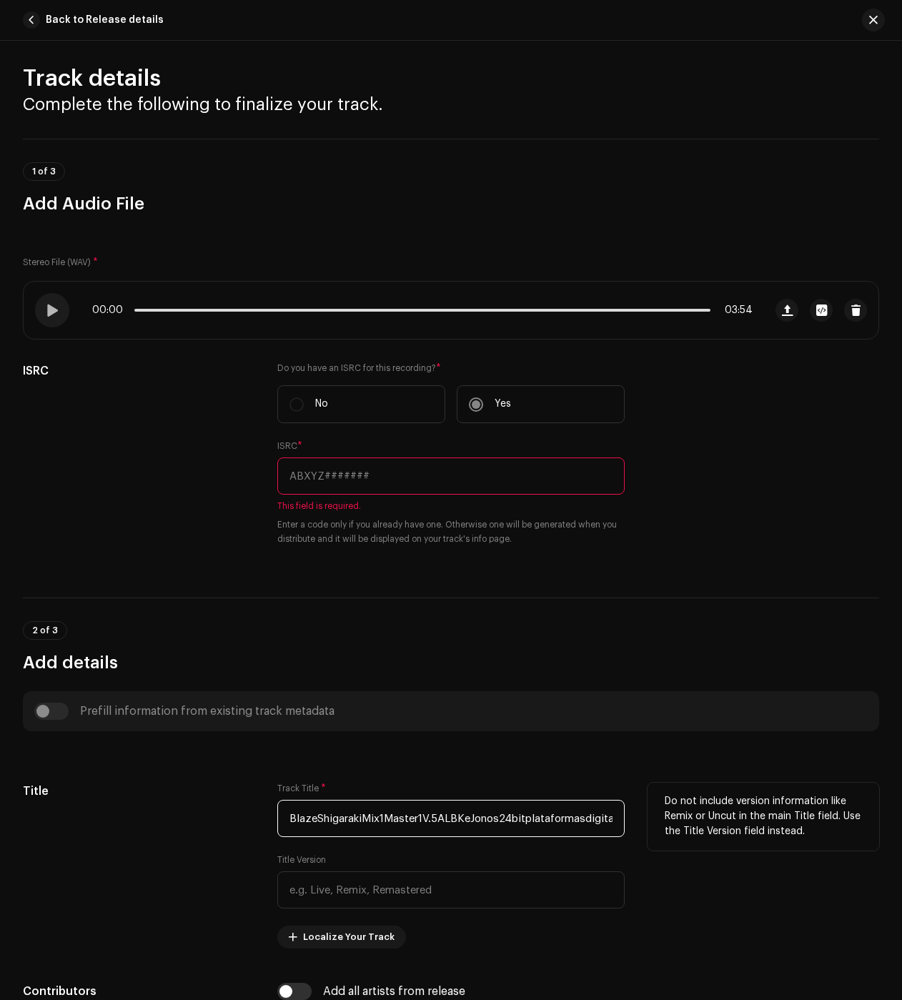
click at [348, 811] on input "BlazeShigarakiMix1Master1V.5ALBKeJonos24bitplataformasdigitais (1).wav" at bounding box center [450, 818] width 347 height 37
paste input "Simbolo Do Medo"
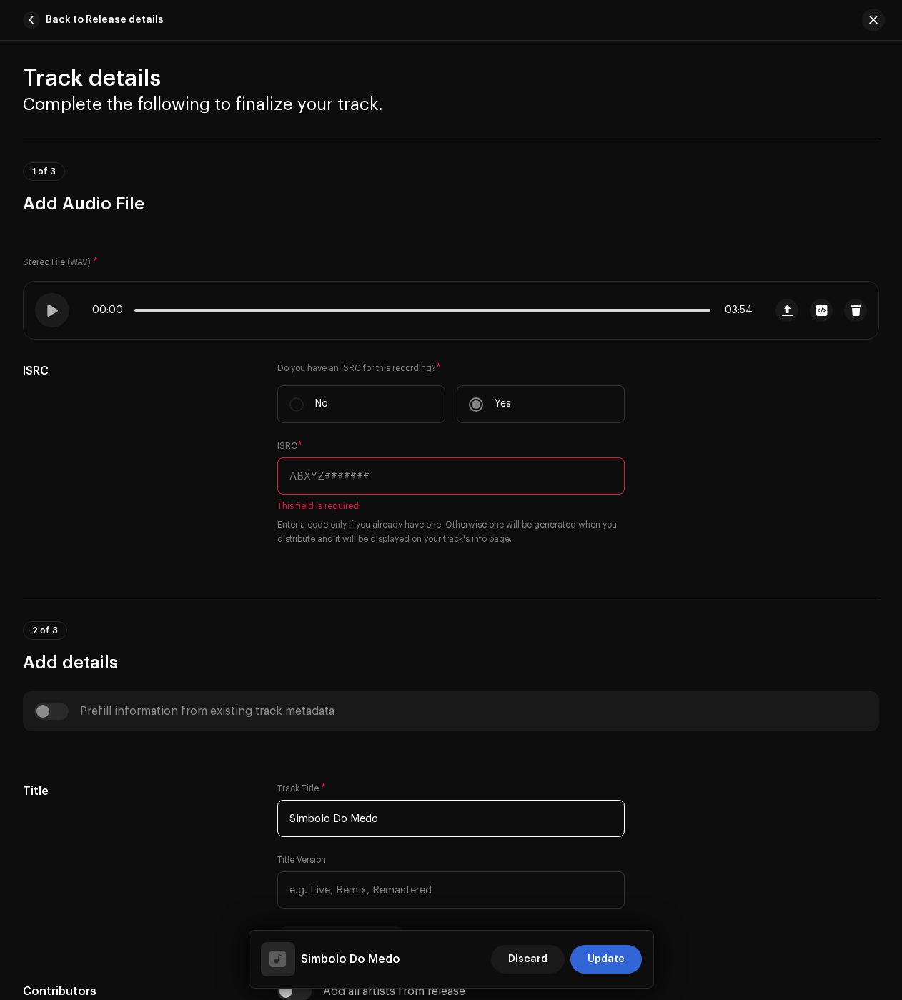
type input "Simbolo Do Medo"
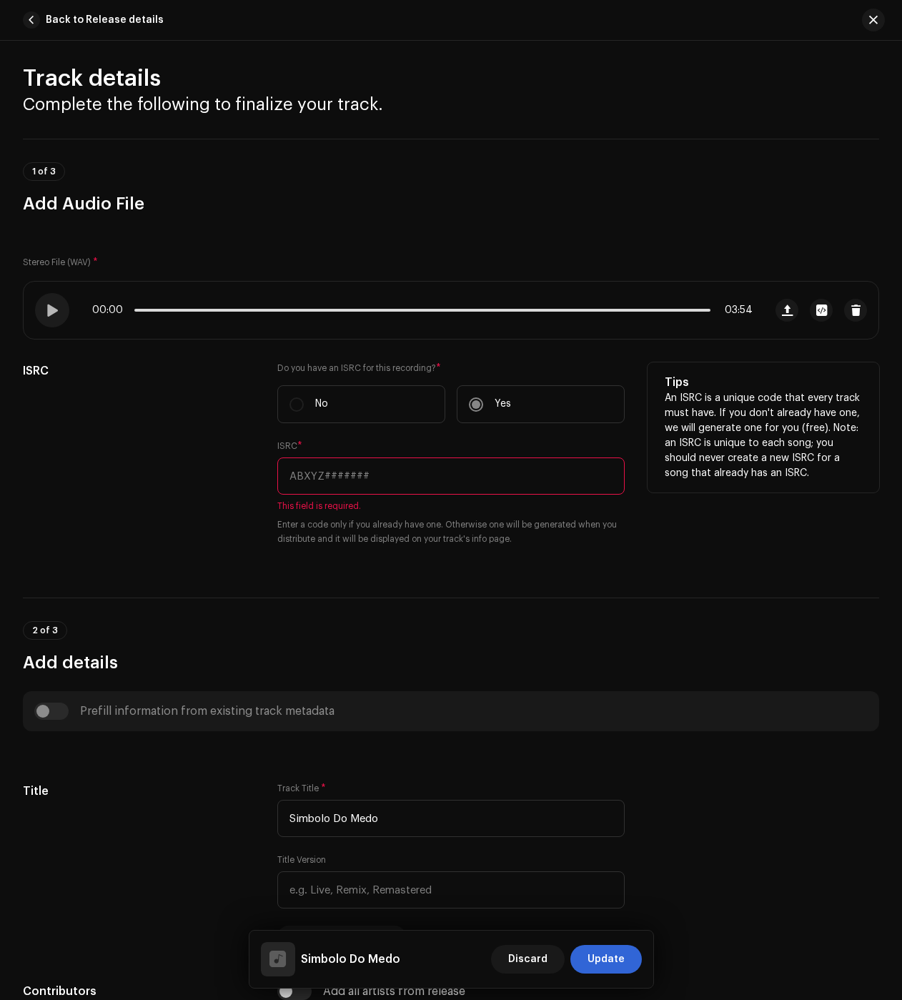
drag, startPoint x: 357, startPoint y: 477, endPoint x: 337, endPoint y: 502, distance: 32.0
click at [357, 477] on input "text" at bounding box center [450, 476] width 347 height 37
paste input "QZNWZ2306244"
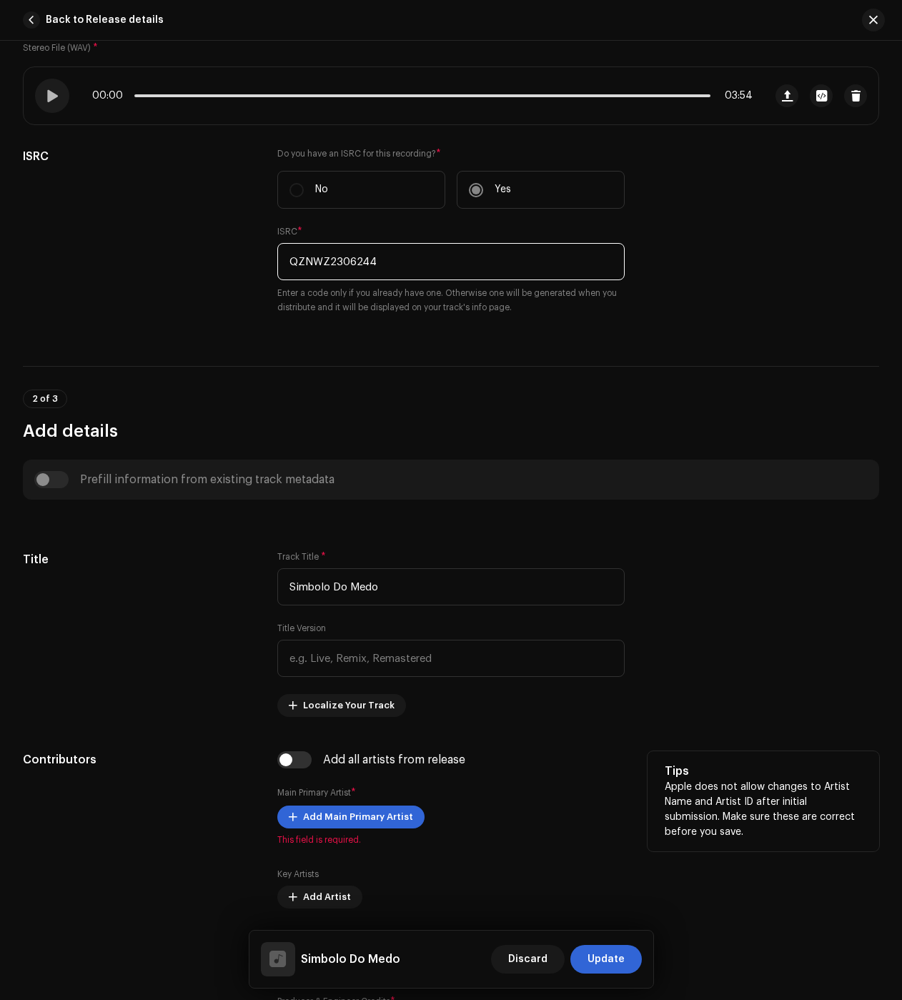
scroll to position [368, 0]
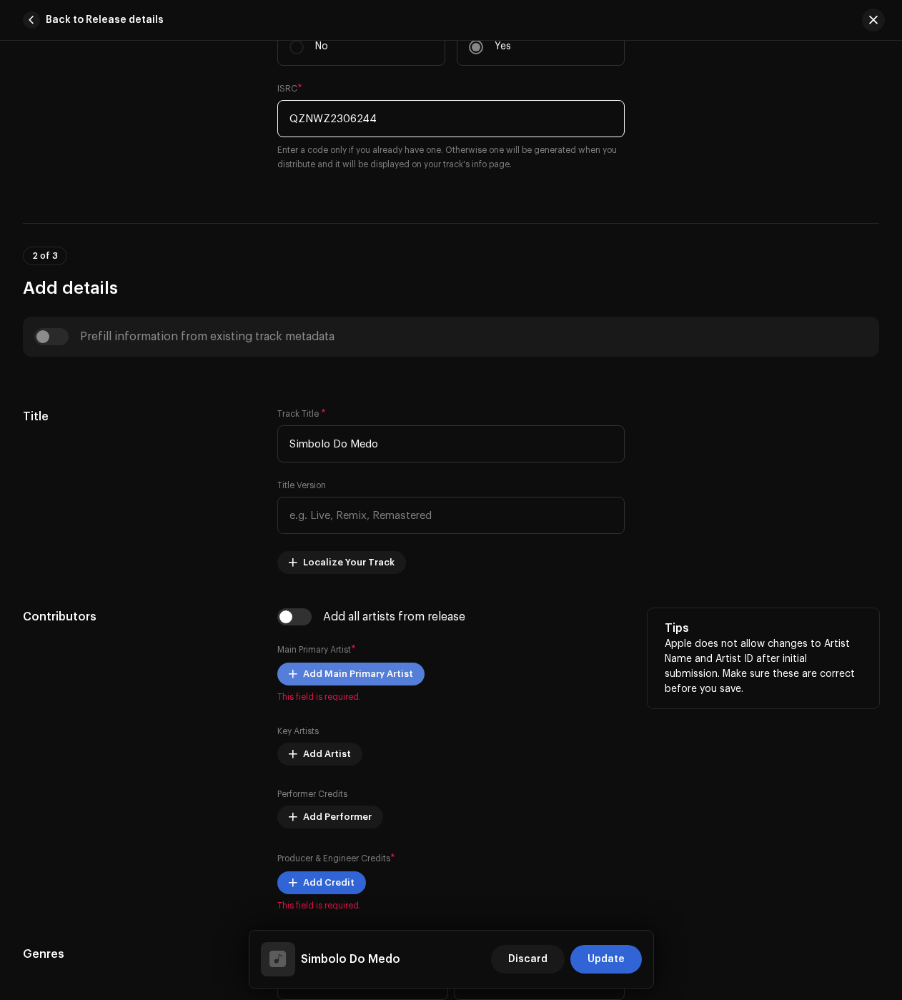
type input "QZNWZ2306244"
click at [359, 673] on span "Add Main Primary Artist" at bounding box center [358, 674] width 110 height 29
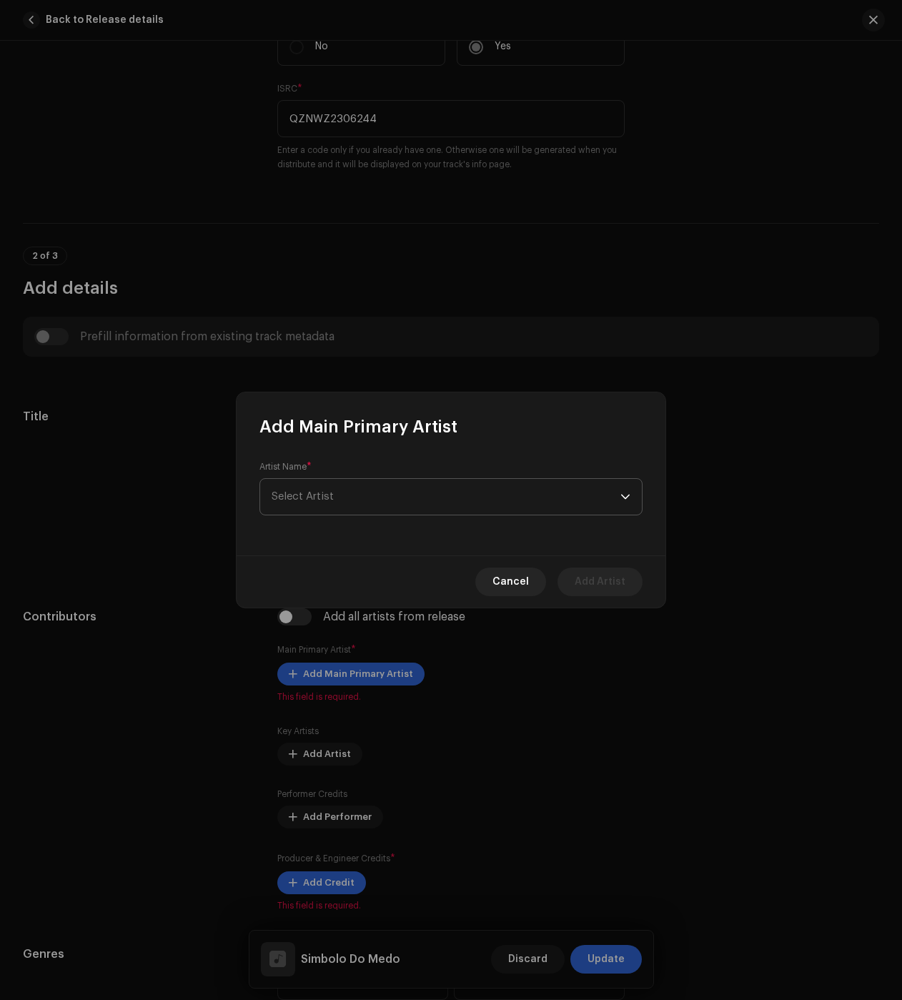
click at [357, 482] on span "Select Artist" at bounding box center [446, 497] width 349 height 36
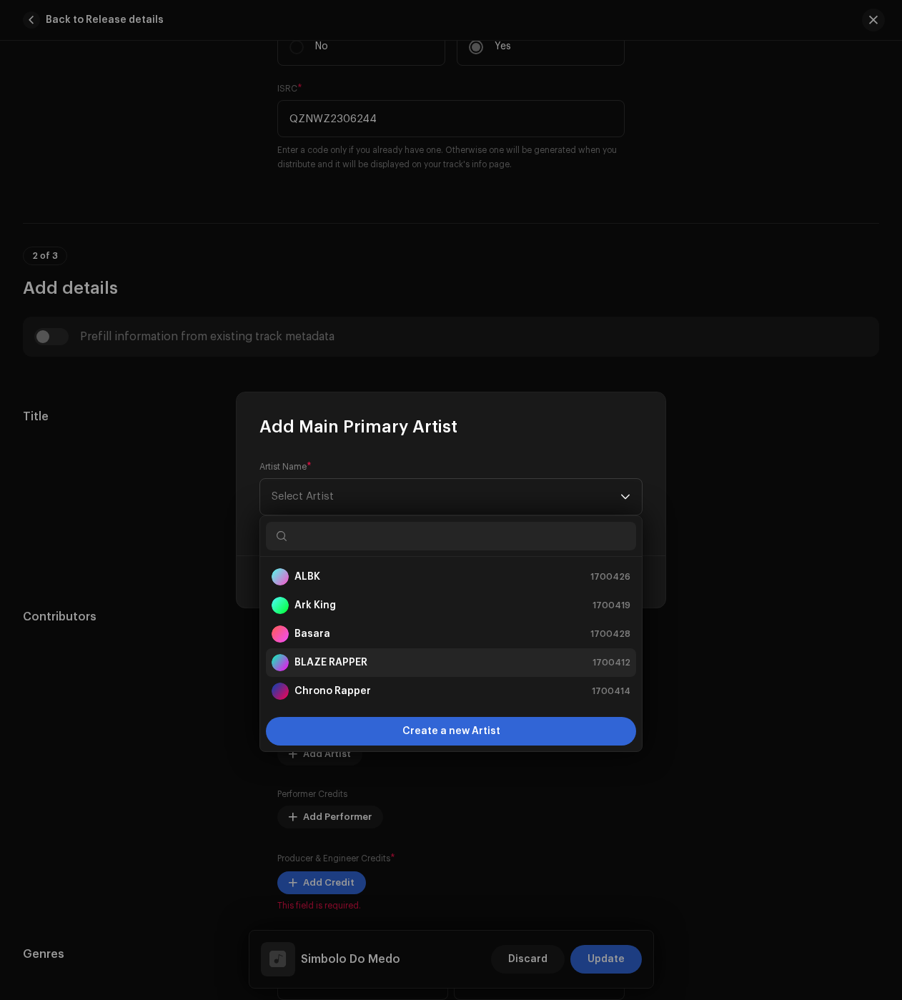
click at [336, 666] on strong "BLAZE RAPPER" at bounding box center [331, 663] width 73 height 14
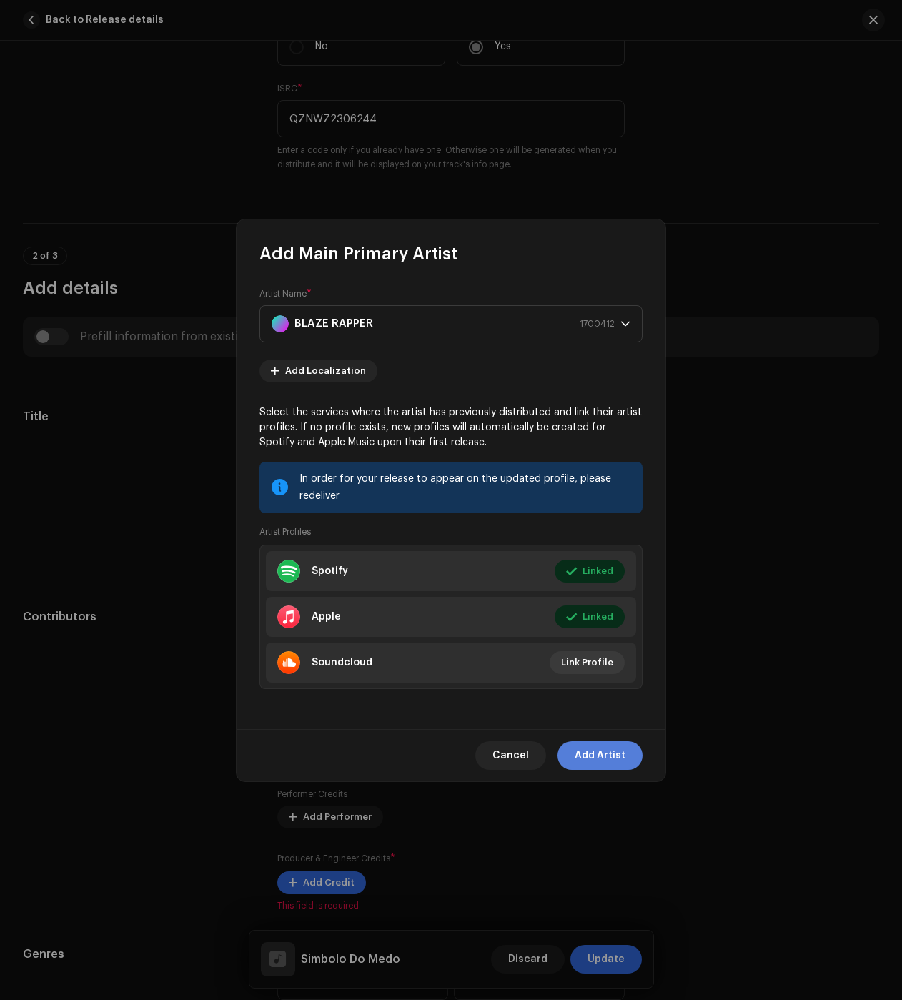
click at [587, 746] on span "Add Artist" at bounding box center [600, 755] width 51 height 29
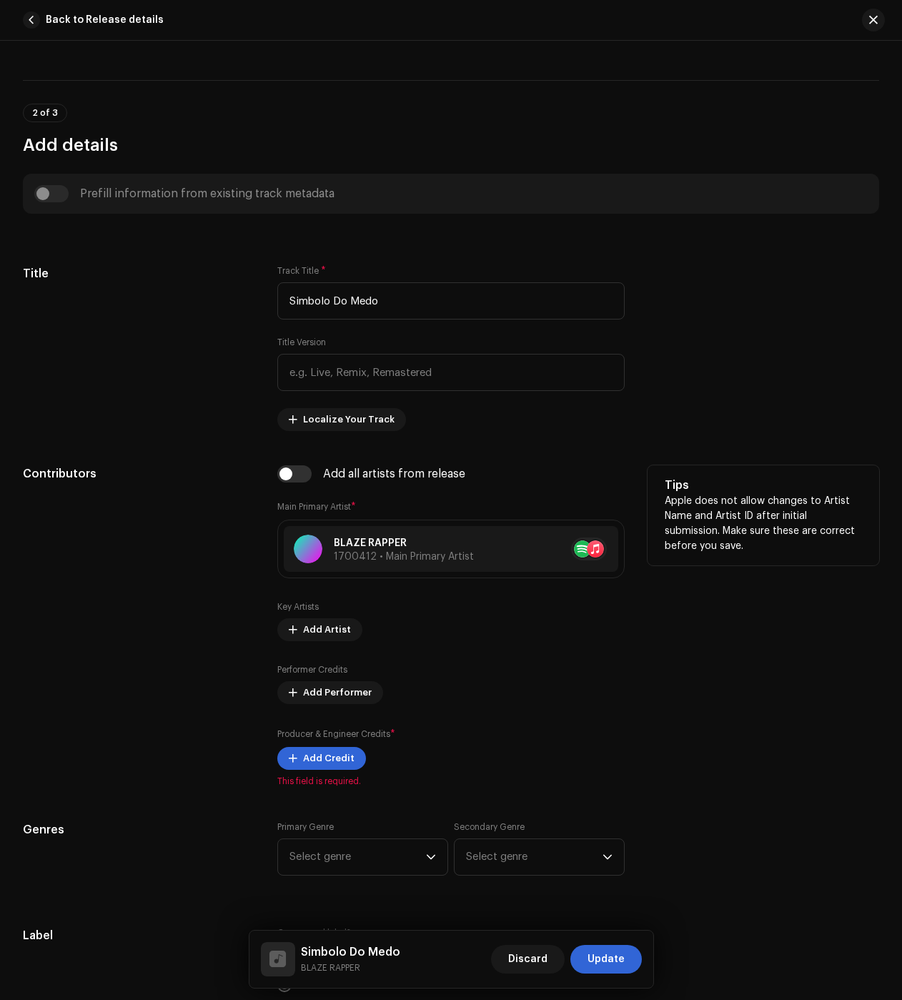
scroll to position [583, 0]
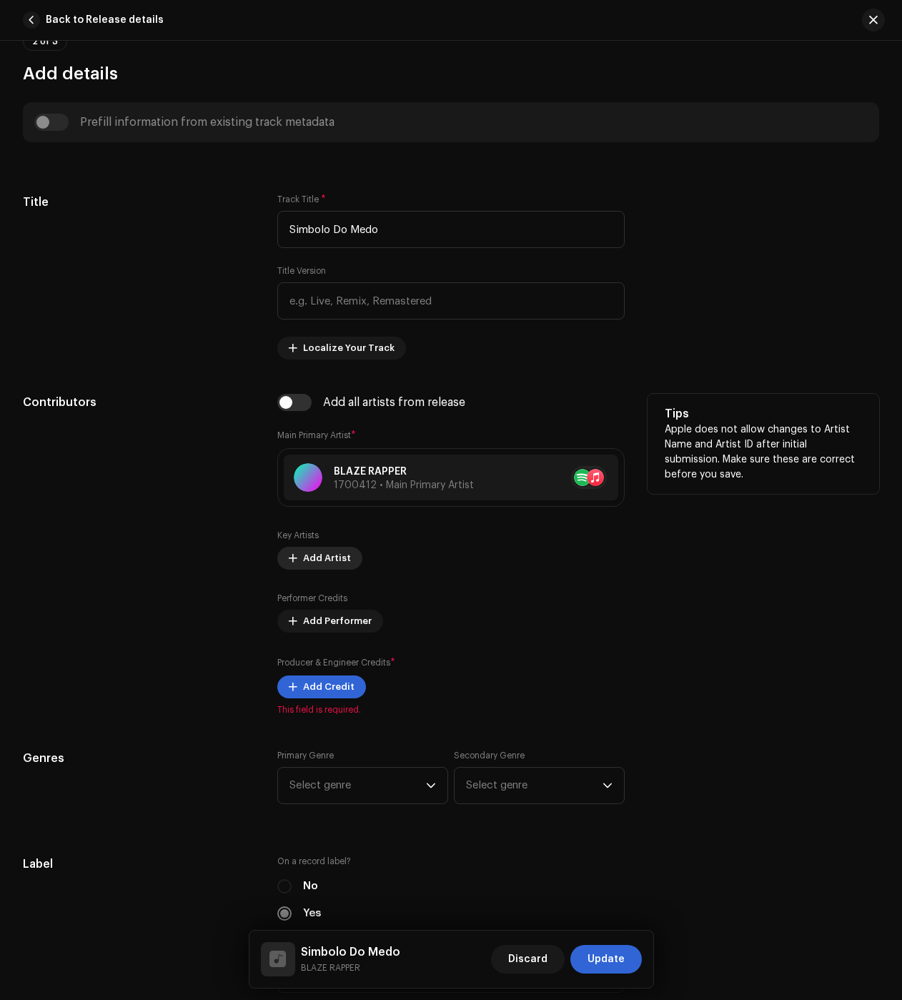
click at [330, 564] on span "Add Artist" at bounding box center [327, 558] width 48 height 29
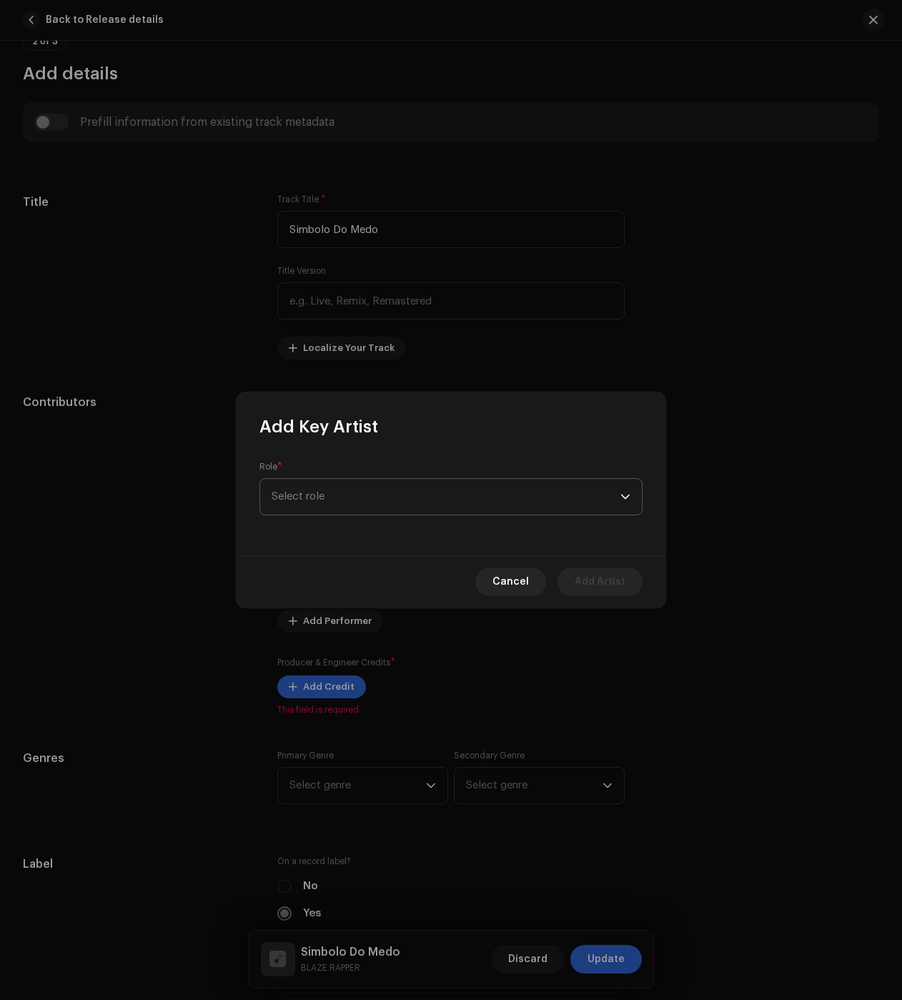
click at [315, 491] on span "Select role" at bounding box center [446, 497] width 349 height 36
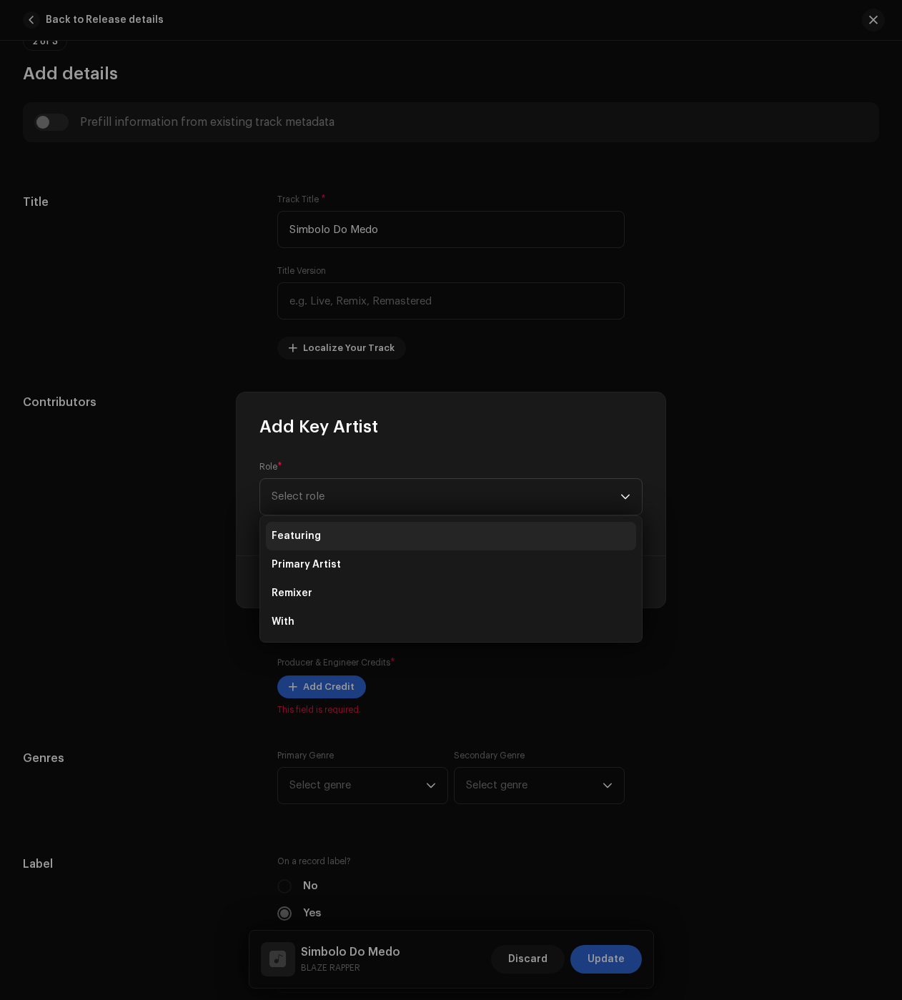
click at [347, 541] on li "Featuring" at bounding box center [451, 536] width 370 height 29
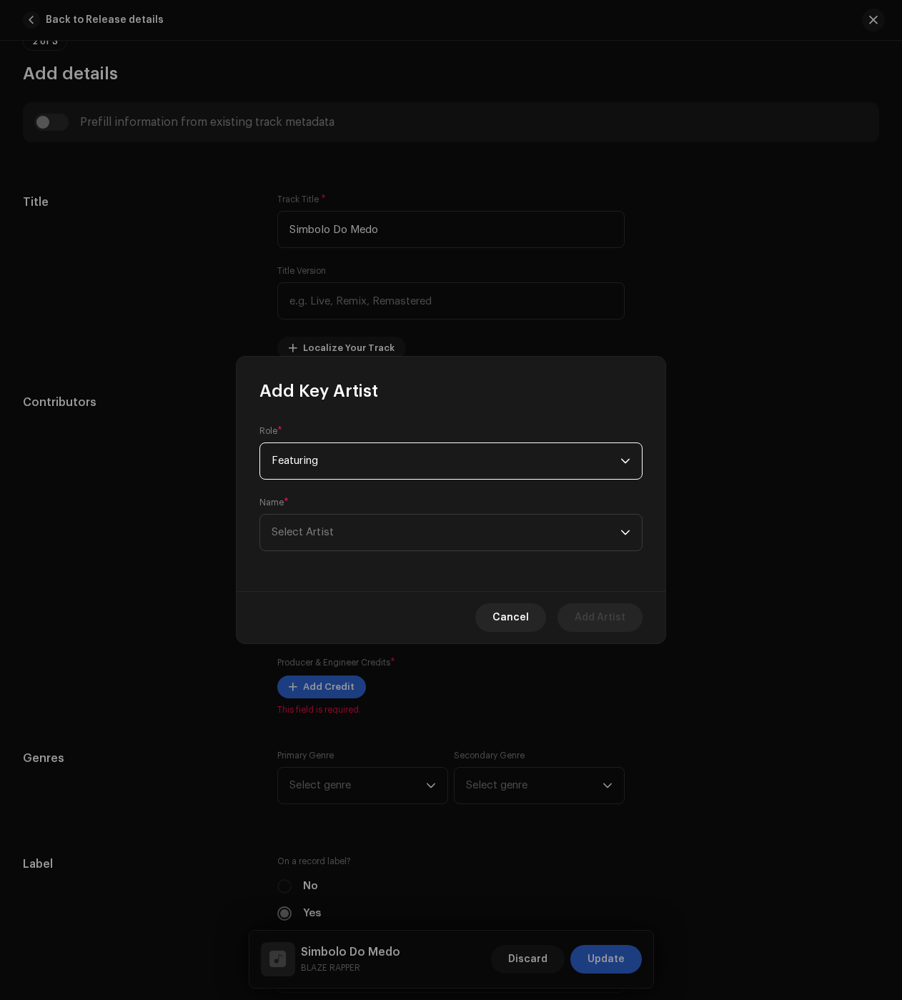
click at [347, 541] on span "Select Artist" at bounding box center [446, 533] width 349 height 36
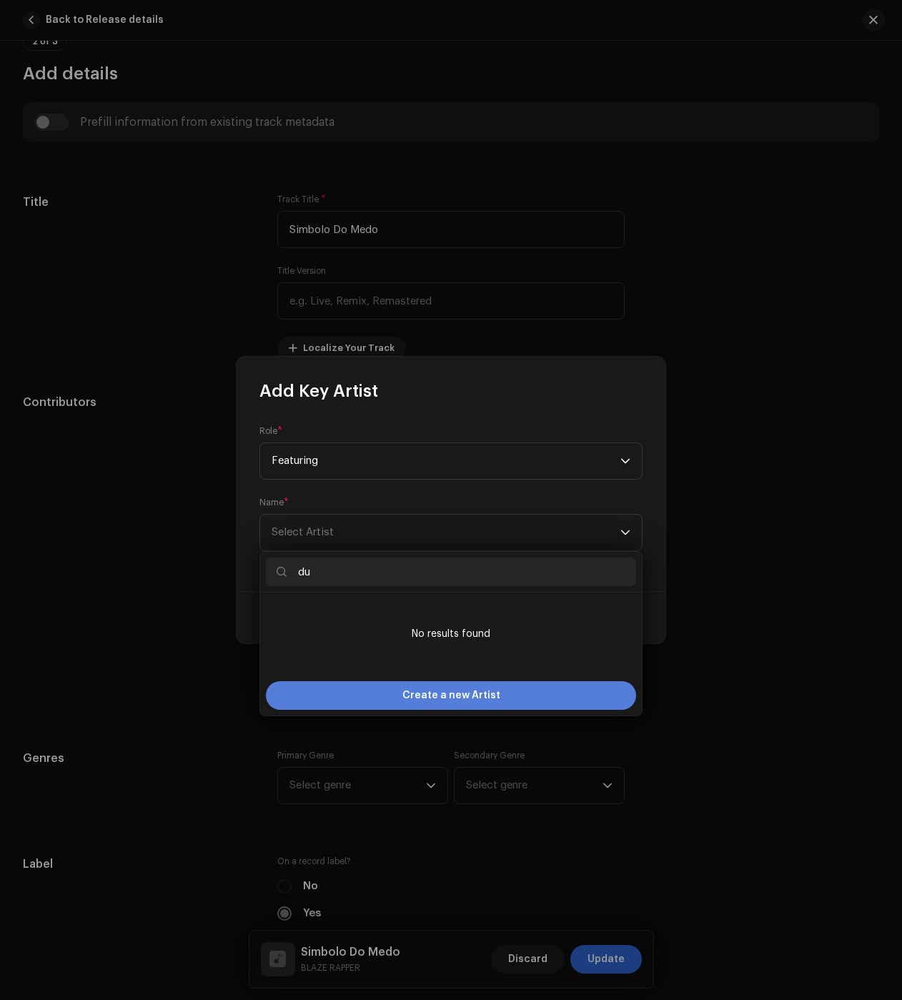
type input "du"
click at [476, 696] on span "Create a new Artist" at bounding box center [451, 695] width 98 height 29
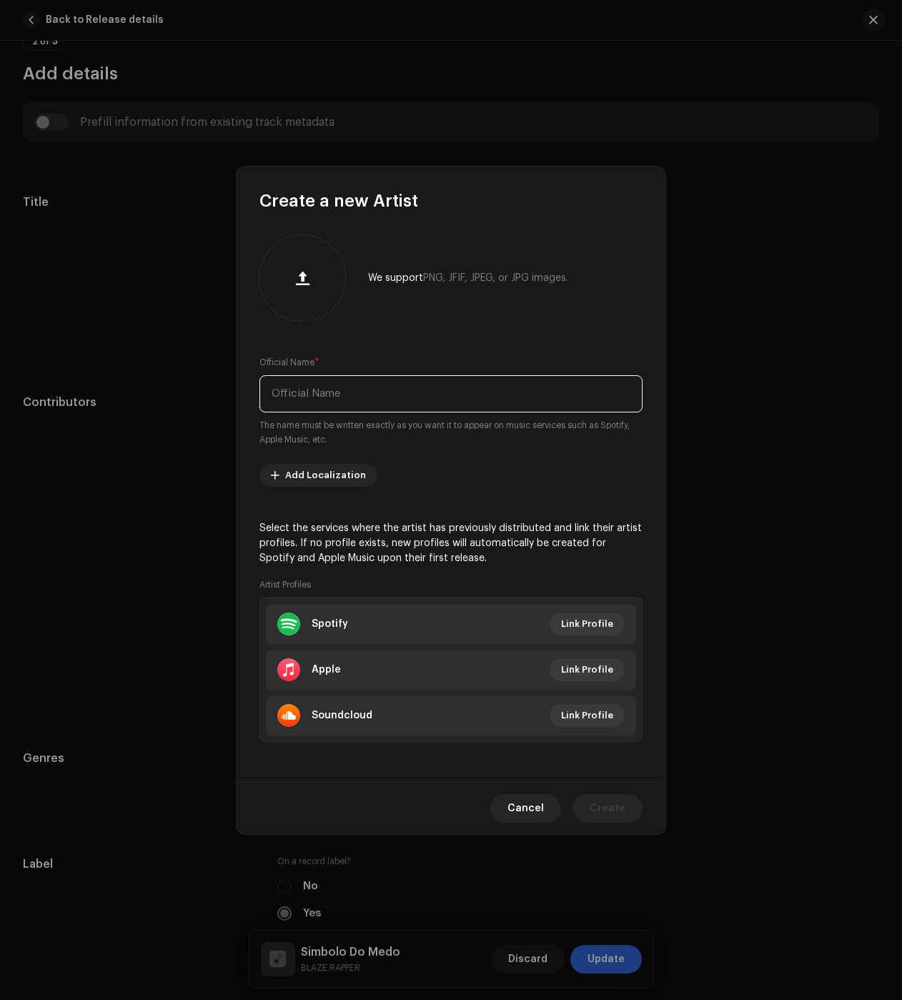
click at [379, 398] on input "text" at bounding box center [451, 393] width 383 height 37
paste input "Duelista"
type input "Duelista"
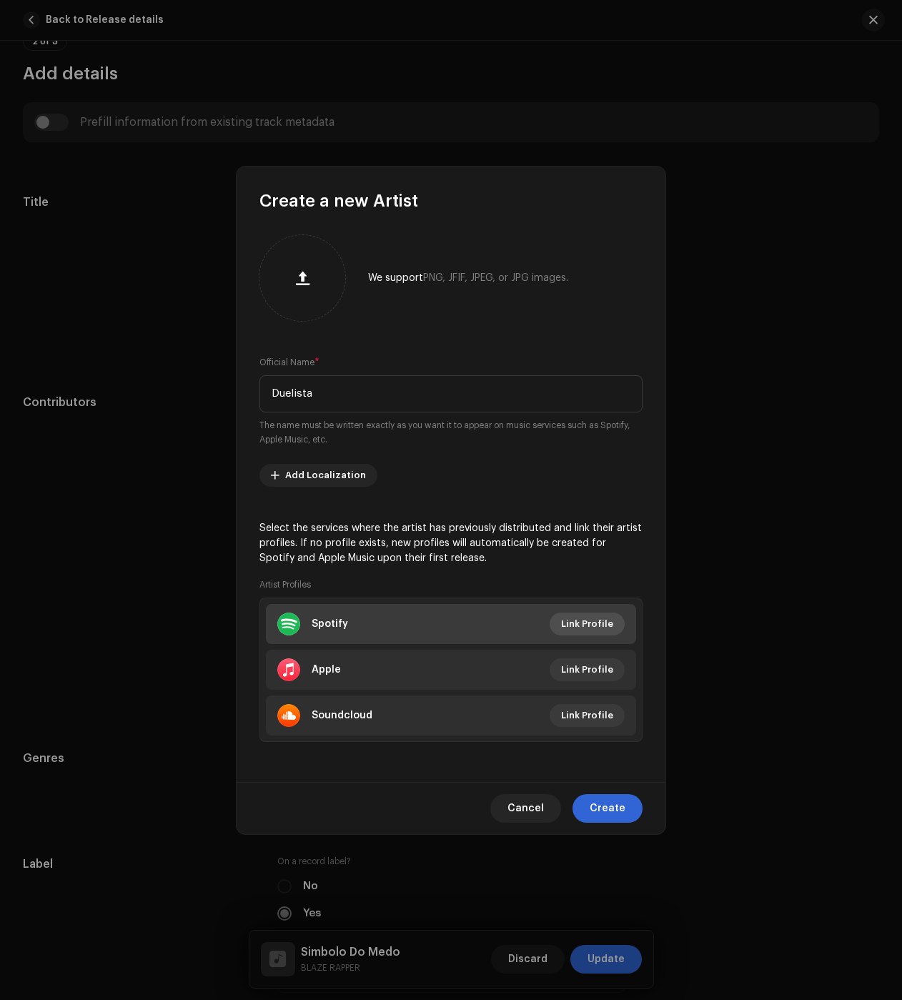
click at [607, 619] on span "Link Profile" at bounding box center [587, 624] width 52 height 29
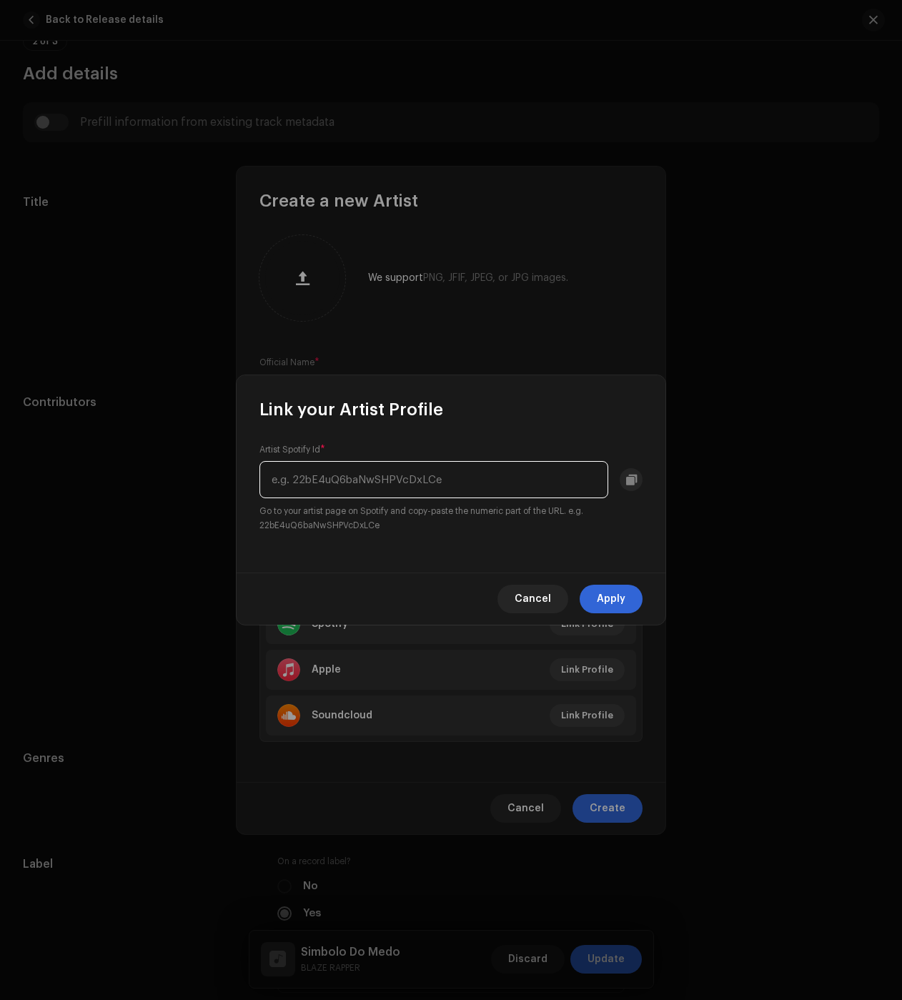
click at [408, 477] on input "text" at bounding box center [434, 479] width 349 height 37
paste input "0Hc5DXJmcfatTFnCqmBZ60"
type input "0Hc5DXJmcfatTFnCqmBZ60"
click at [617, 601] on span "Apply" at bounding box center [611, 599] width 29 height 29
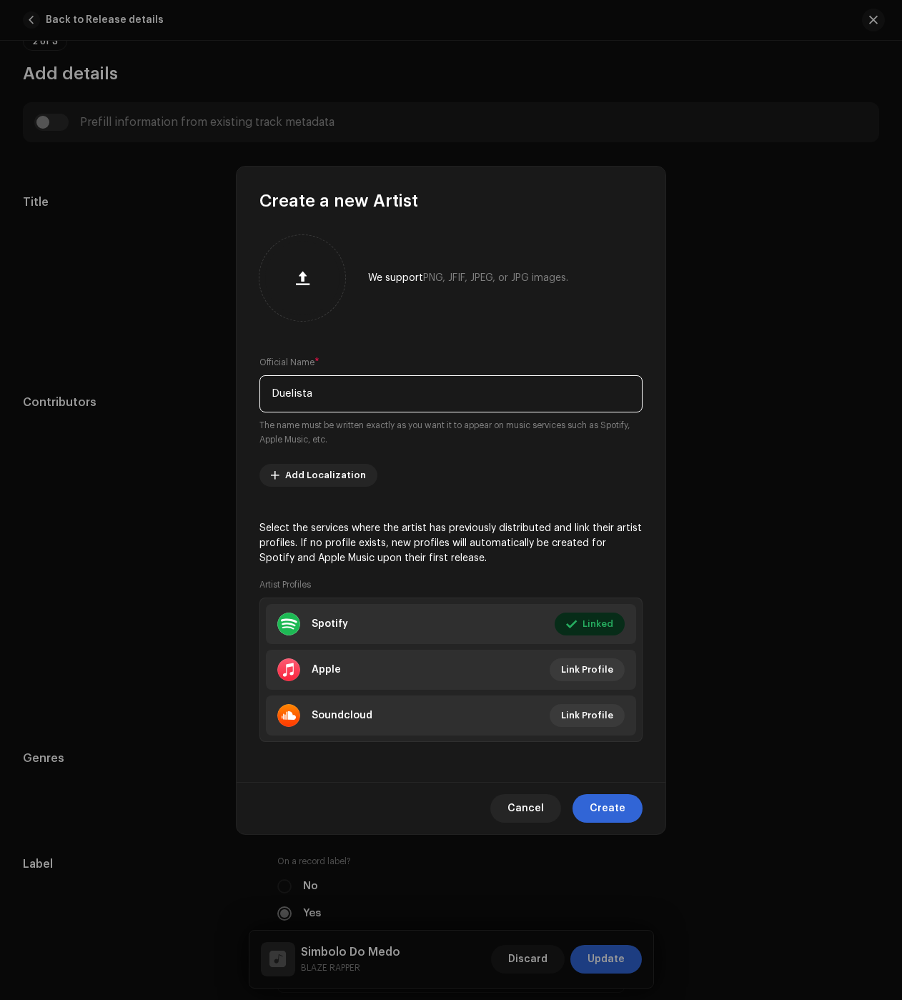
drag, startPoint x: 286, startPoint y: 396, endPoint x: 253, endPoint y: 394, distance: 33.0
click at [253, 394] on div "We support PNG, JFIF, JPEG, or JPG images. Official Name * Duelista The name mu…" at bounding box center [451, 497] width 429 height 570
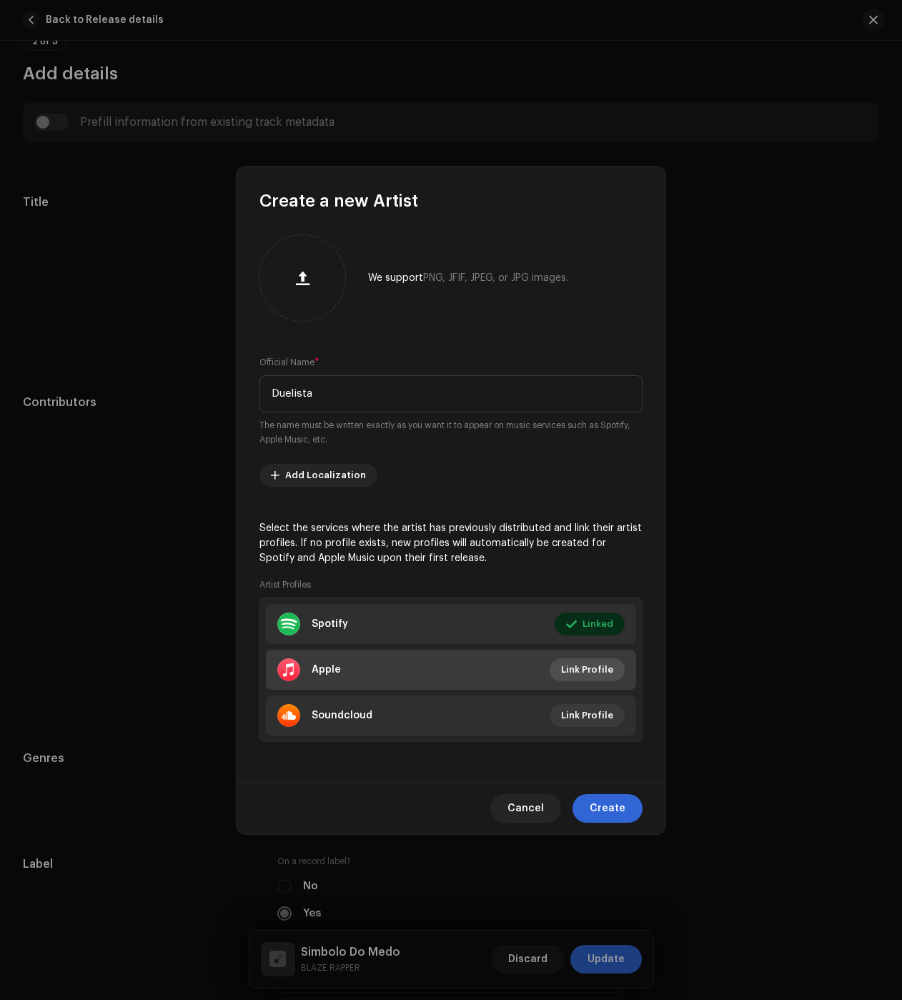
click at [603, 668] on span "Link Profile" at bounding box center [587, 670] width 52 height 29
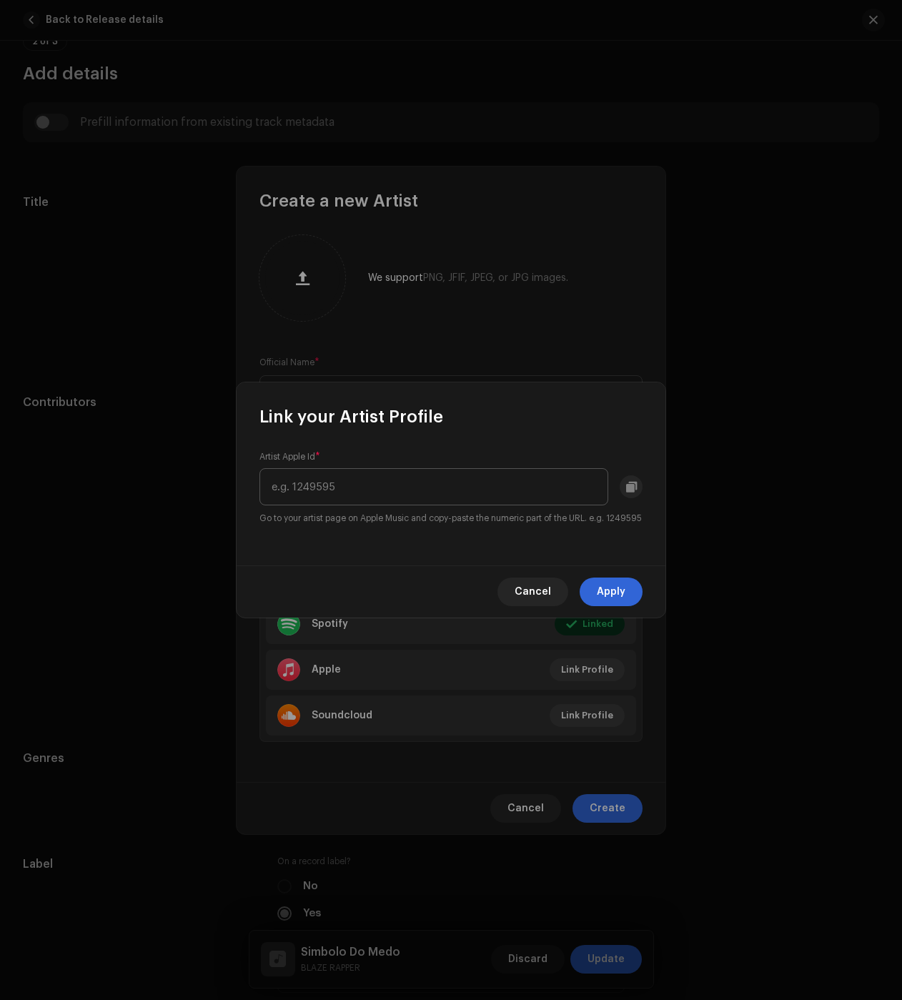
click at [435, 488] on input "text" at bounding box center [434, 486] width 349 height 37
type input "1566732709"
click at [618, 596] on span "Apply" at bounding box center [611, 592] width 29 height 29
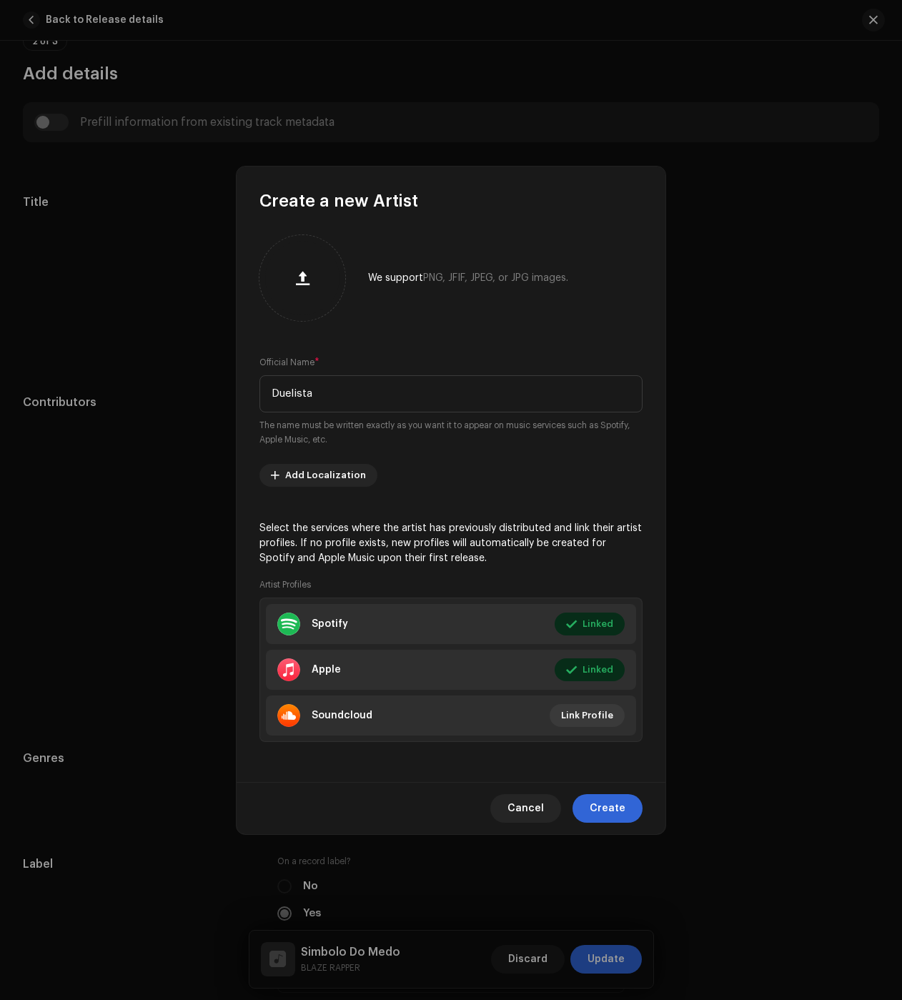
click at [623, 811] on span "Create" at bounding box center [608, 808] width 36 height 29
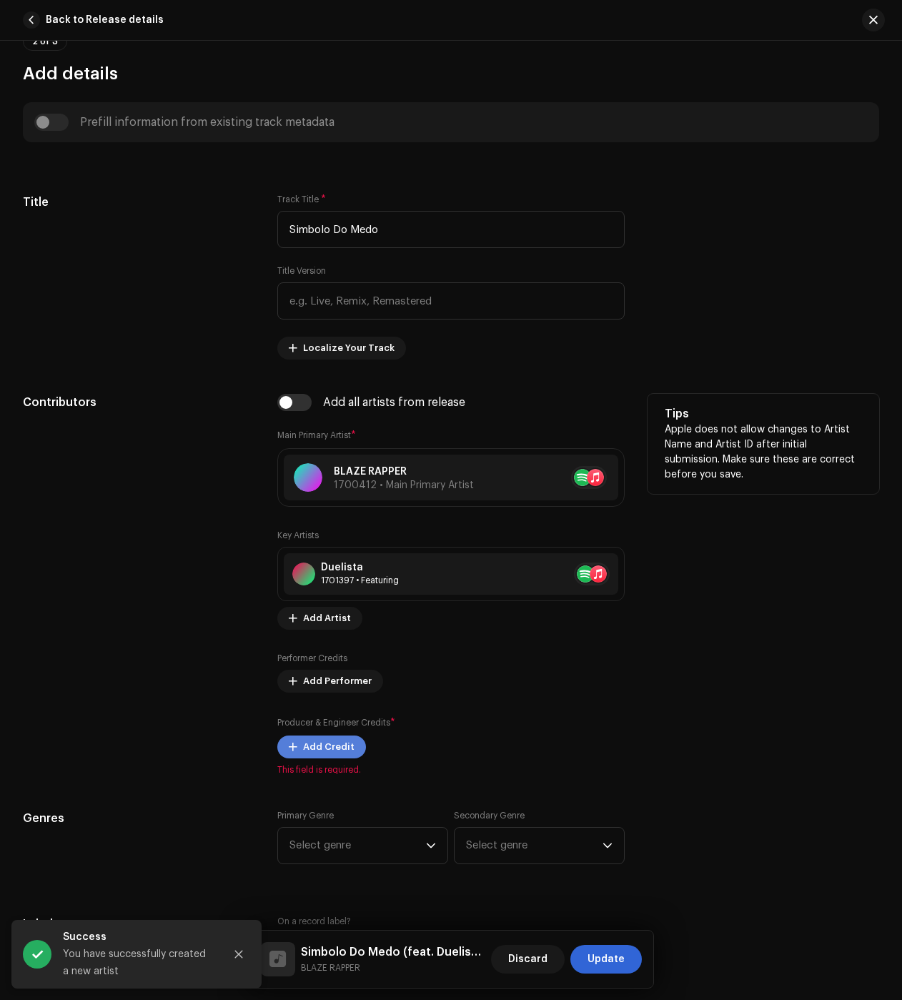
click at [342, 739] on span "Add Credit" at bounding box center [328, 747] width 51 height 29
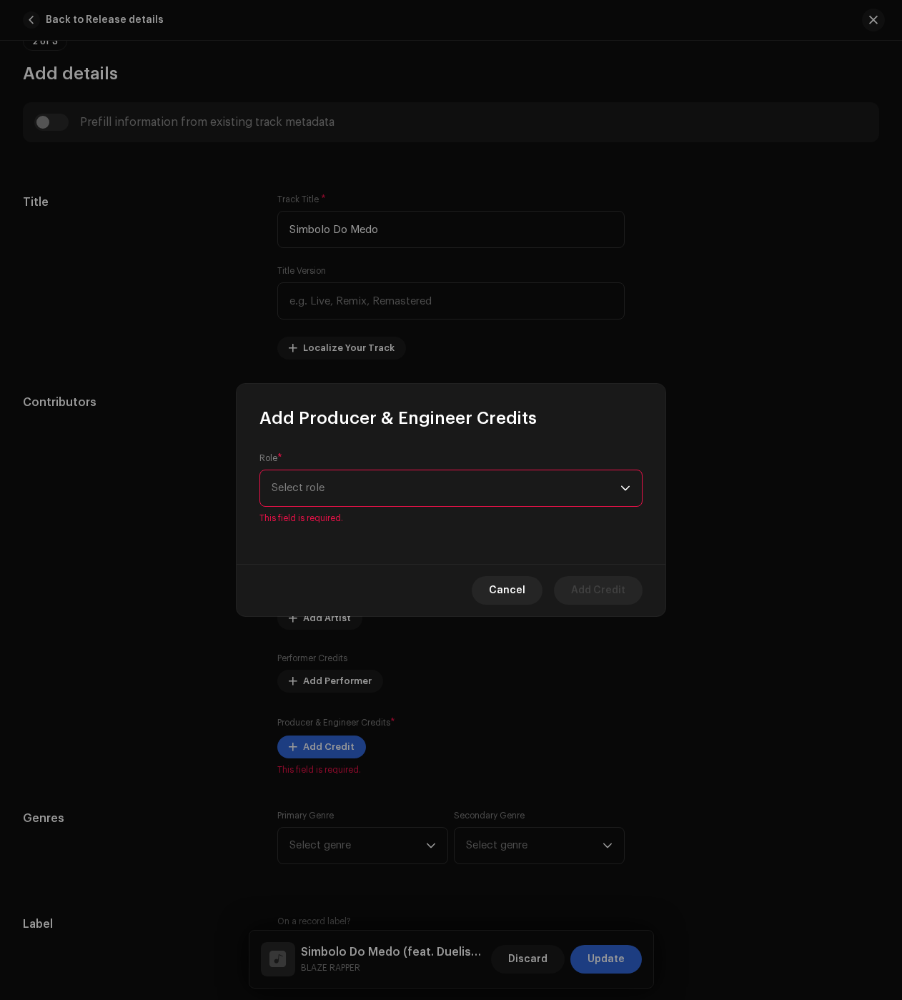
click at [346, 493] on span "Select role" at bounding box center [446, 488] width 349 height 36
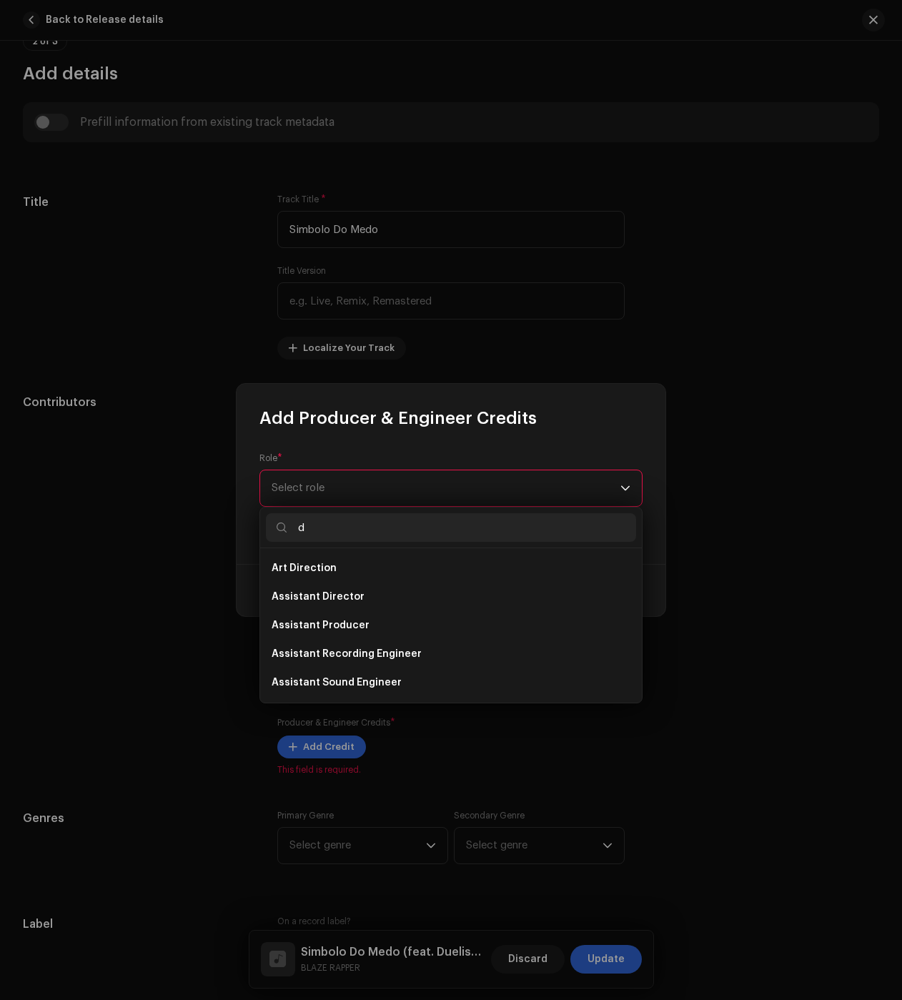
type input "da"
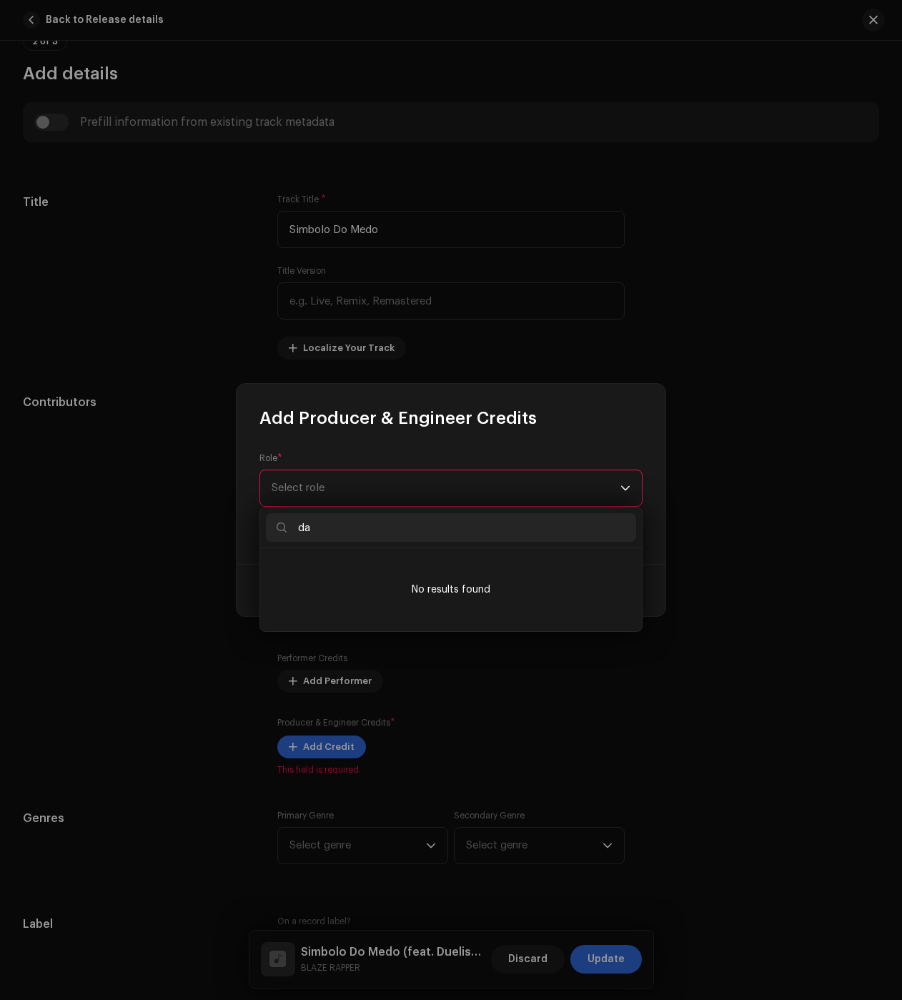
drag, startPoint x: 324, startPoint y: 530, endPoint x: 255, endPoint y: 516, distance: 70.1
click at [255, 516] on body "Blaze Home Catalog Transactions Analytics Resources Blaze Assets Releases Track…" at bounding box center [451, 500] width 902 height 1000
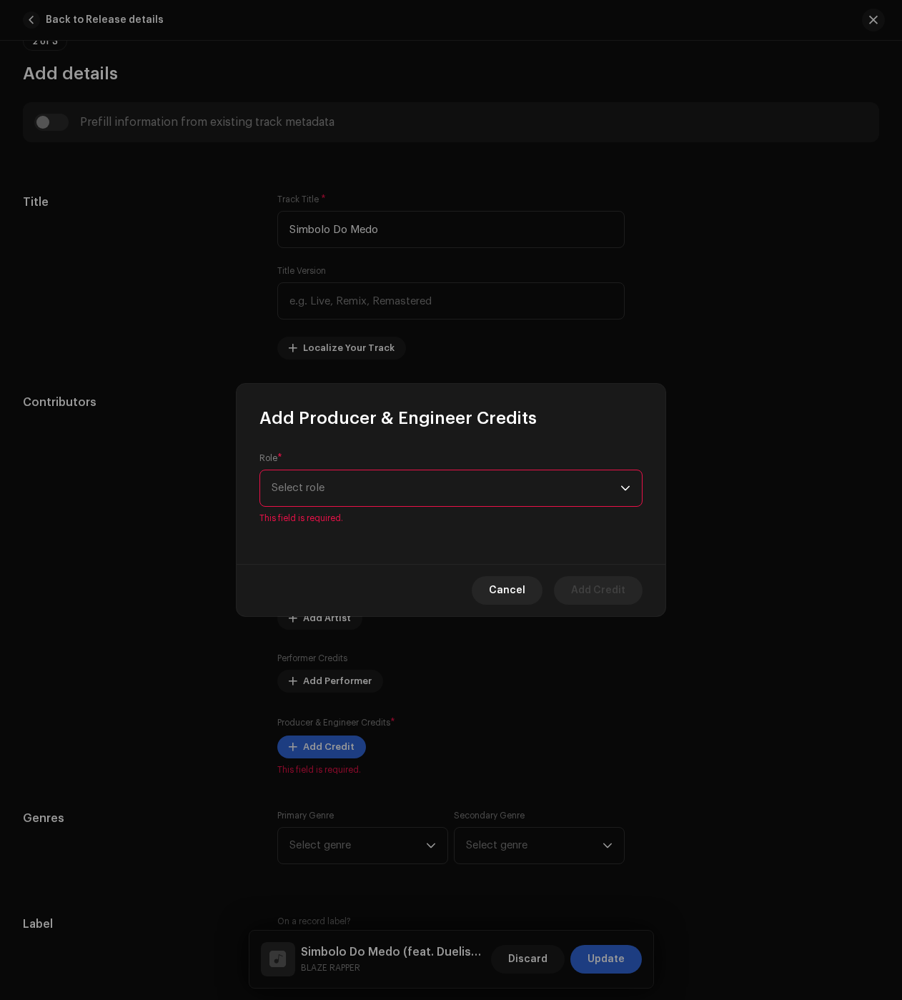
click at [311, 488] on span "Select role" at bounding box center [446, 488] width 349 height 36
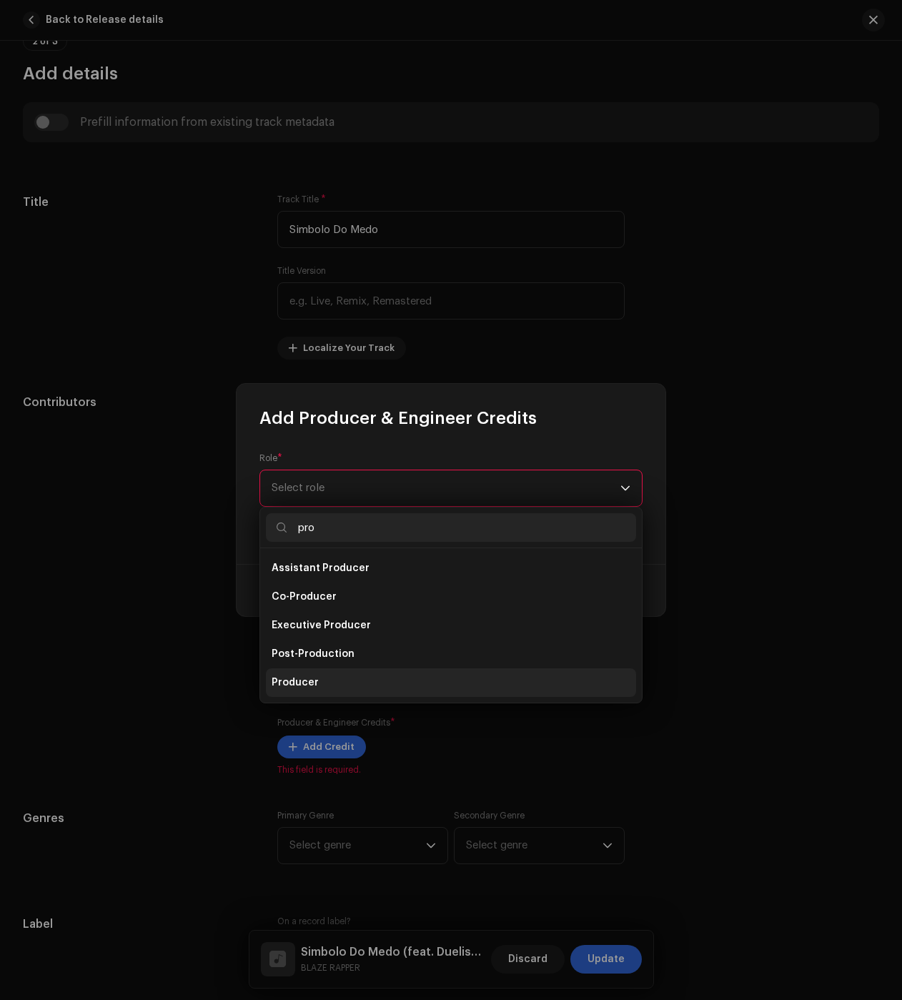
type input "pro"
click at [313, 676] on span "Producer" at bounding box center [295, 683] width 47 height 14
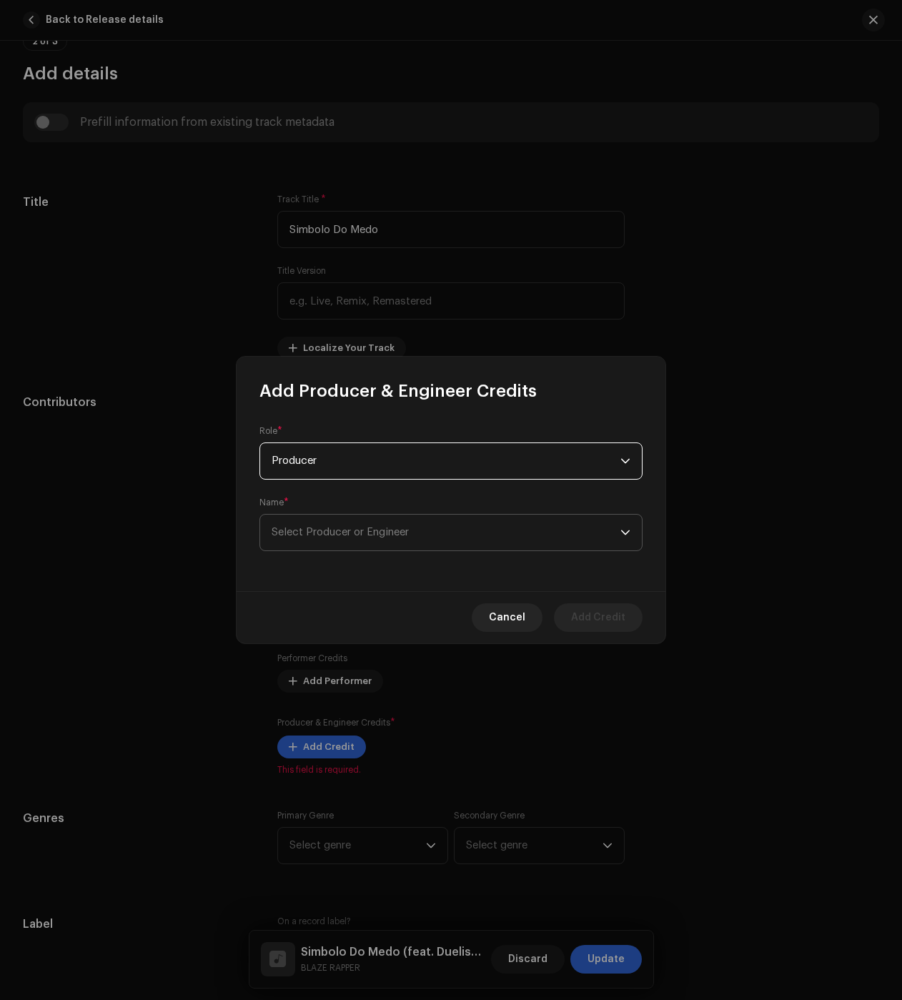
click at [347, 538] on span "Select Producer or Engineer" at bounding box center [446, 533] width 349 height 36
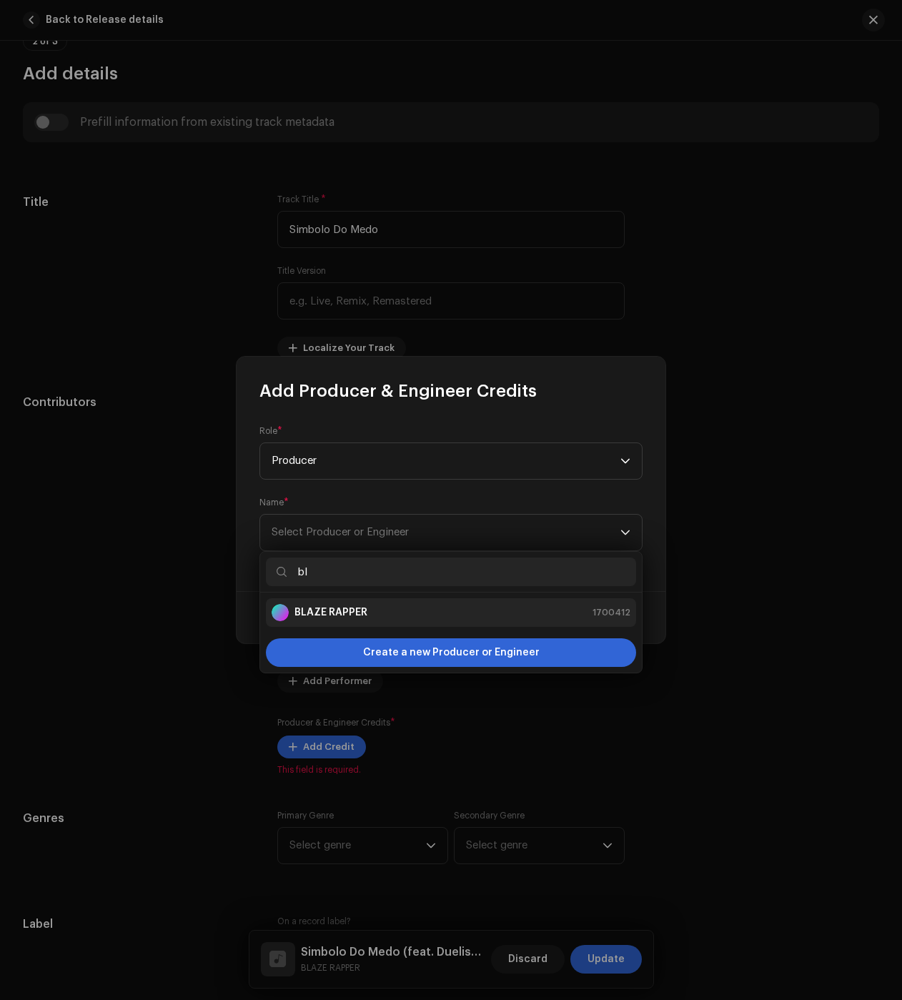
type input "bl"
click at [370, 615] on div "BLAZE RAPPER 1700412" at bounding box center [451, 612] width 359 height 17
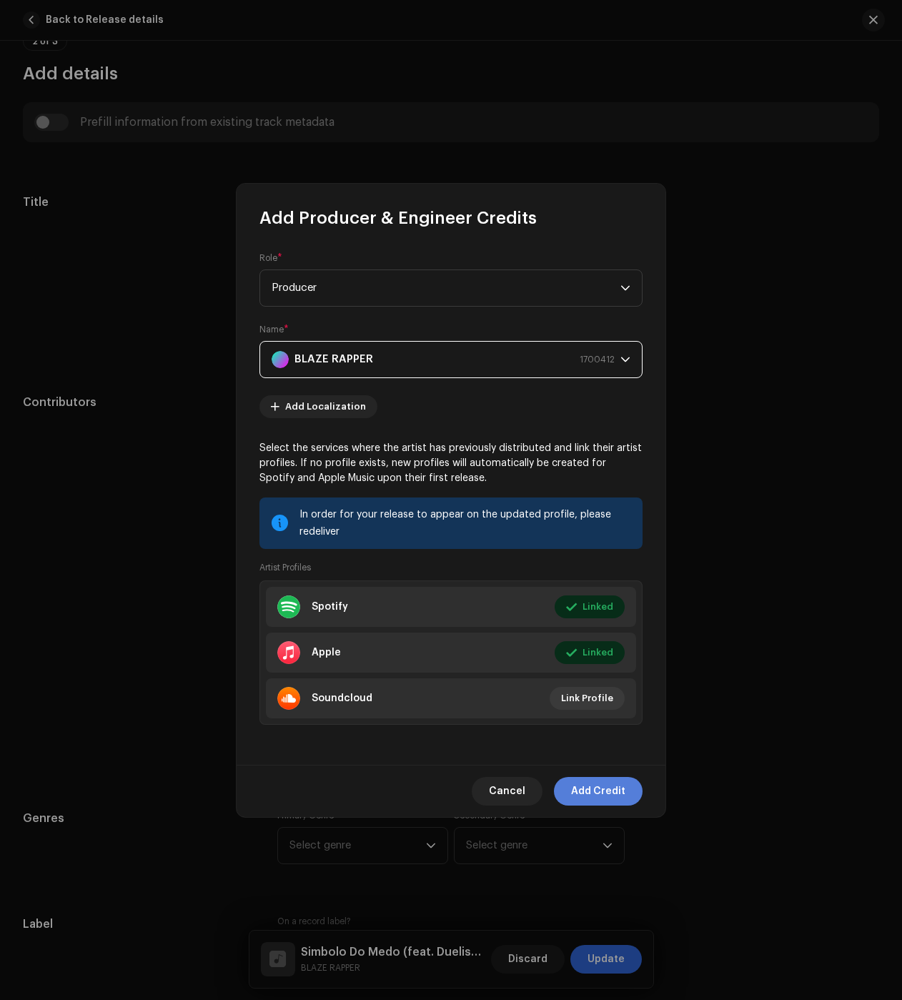
click at [595, 785] on span "Add Credit" at bounding box center [598, 791] width 54 height 29
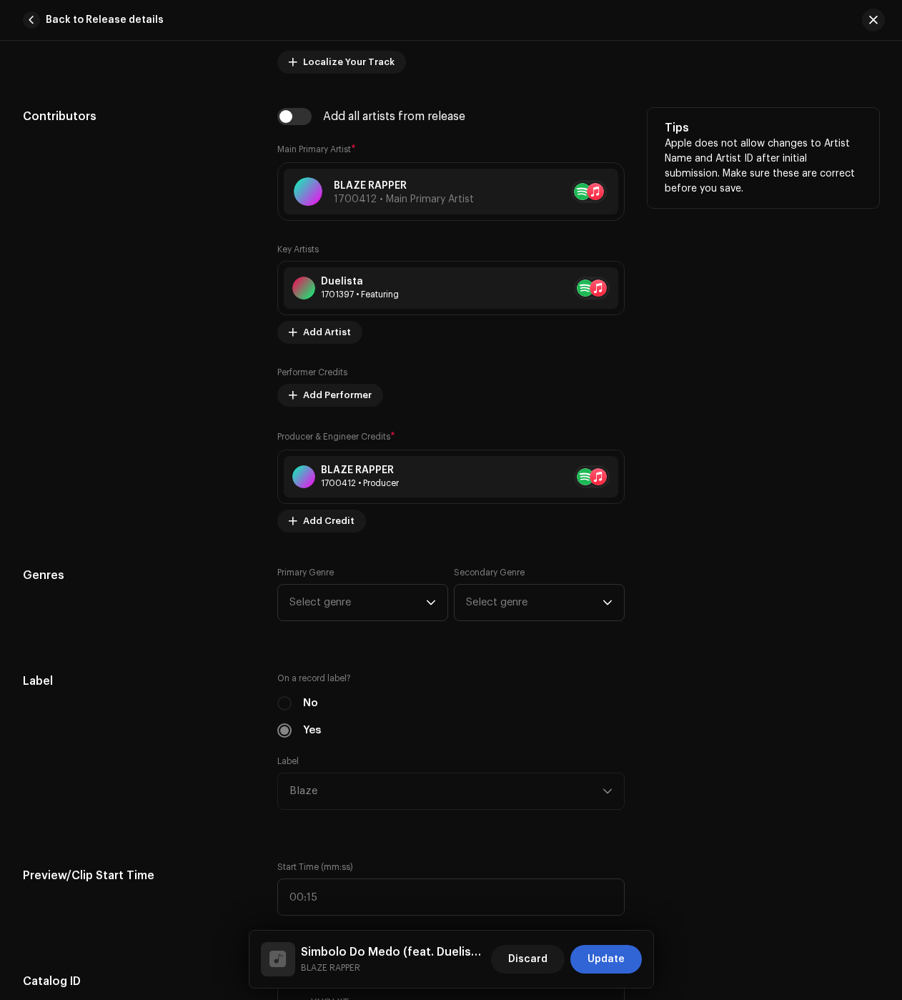
scroll to position [940, 0]
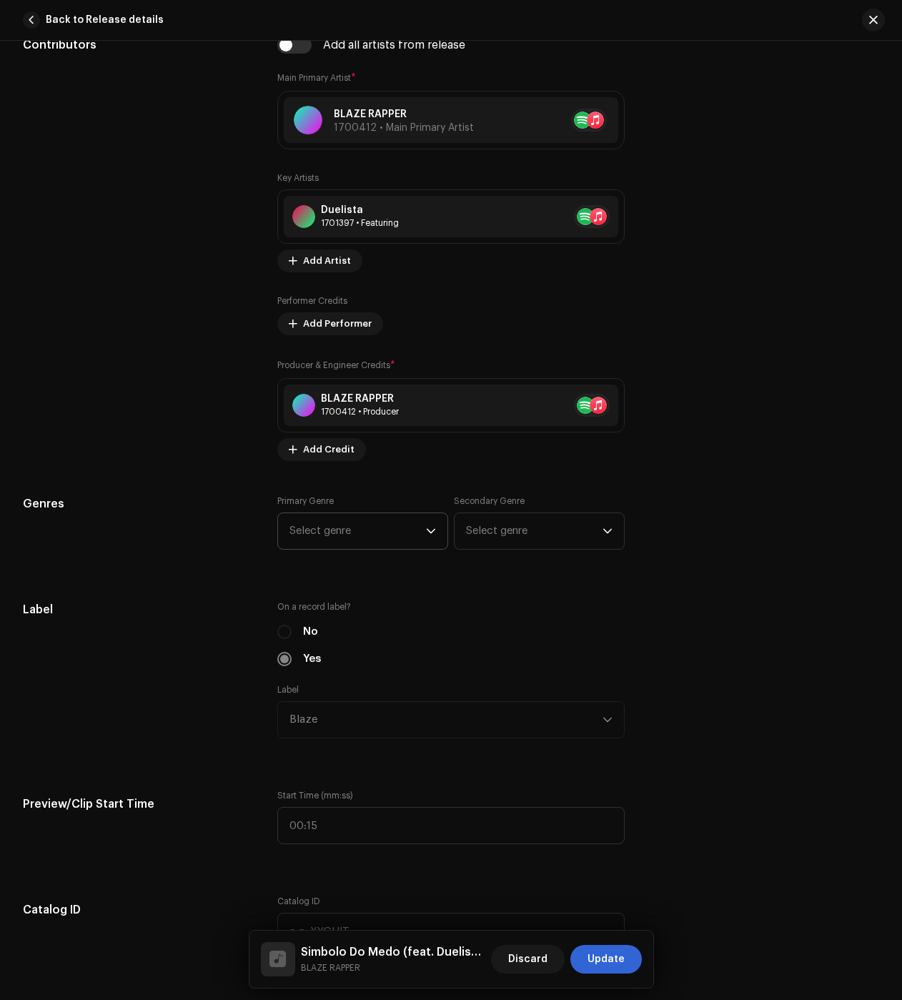
click at [337, 536] on span "Select genre" at bounding box center [358, 531] width 137 height 36
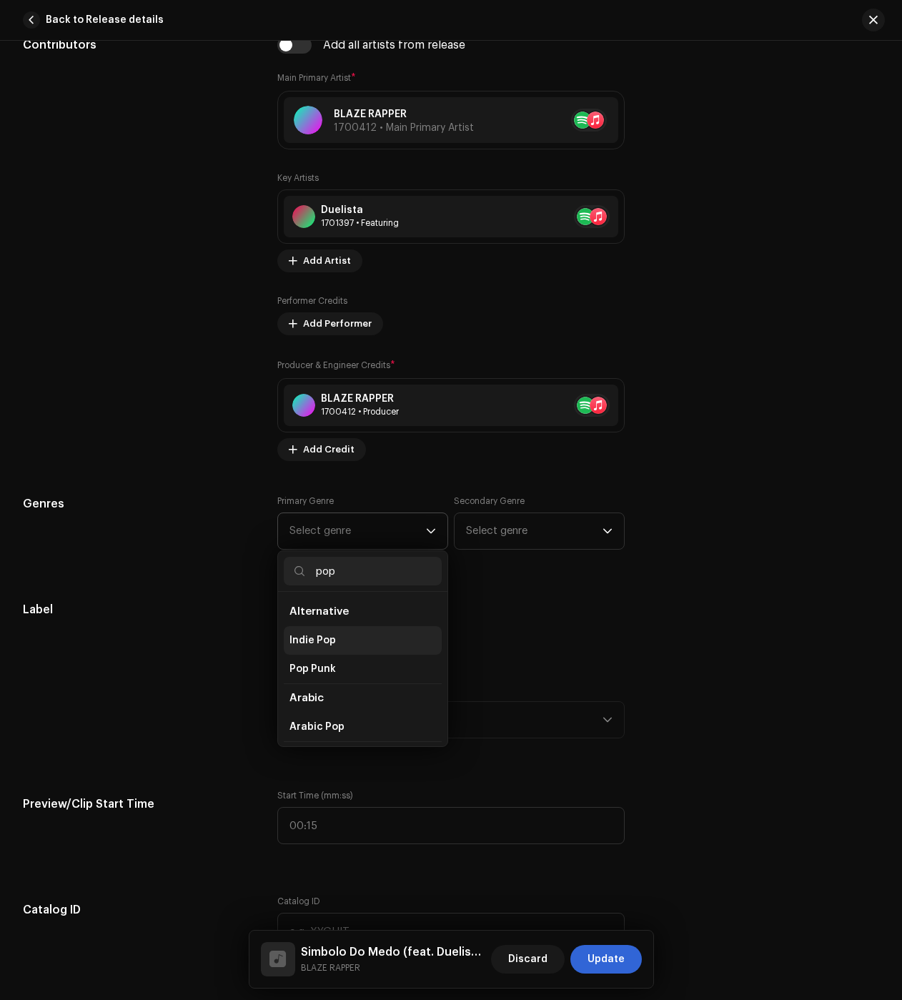
scroll to position [429, 0]
type input "pop"
click at [297, 737] on span "Pop" at bounding box center [299, 743] width 19 height 14
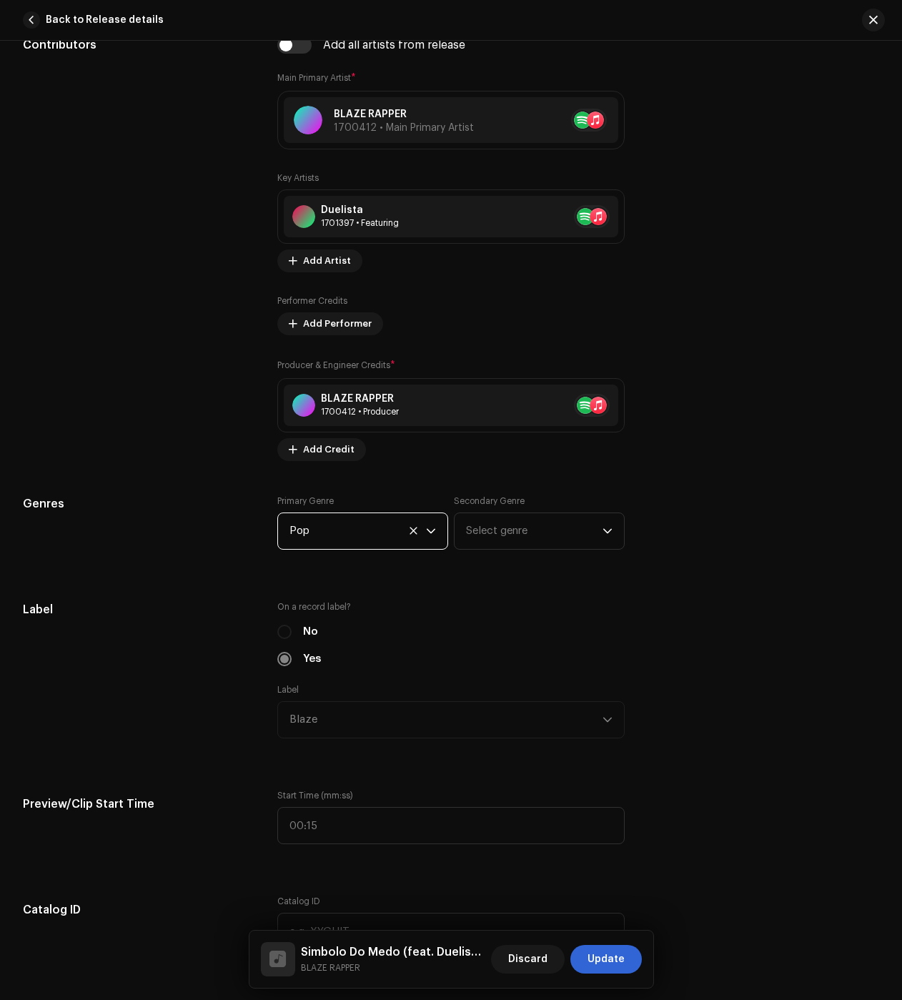
scroll to position [1226, 0]
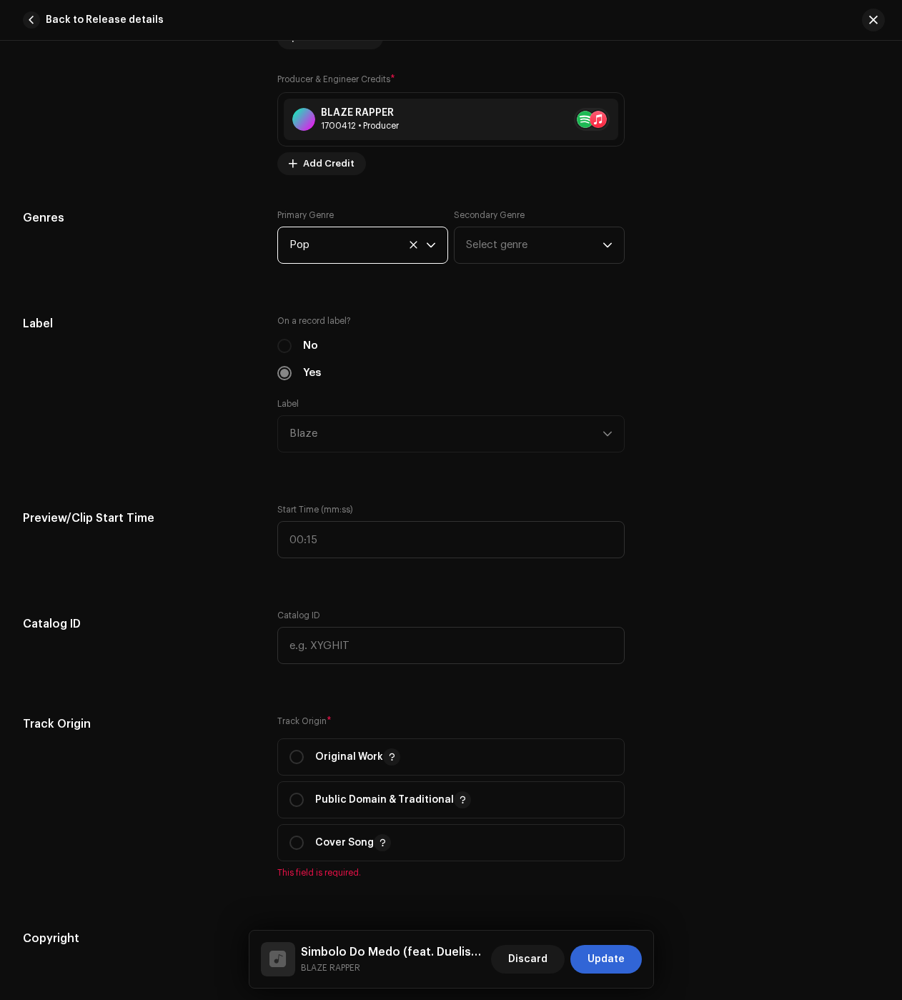
drag, startPoint x: 296, startPoint y: 753, endPoint x: 288, endPoint y: 736, distance: 18.2
click at [296, 753] on input "radio" at bounding box center [297, 757] width 14 height 14
radio input "true"
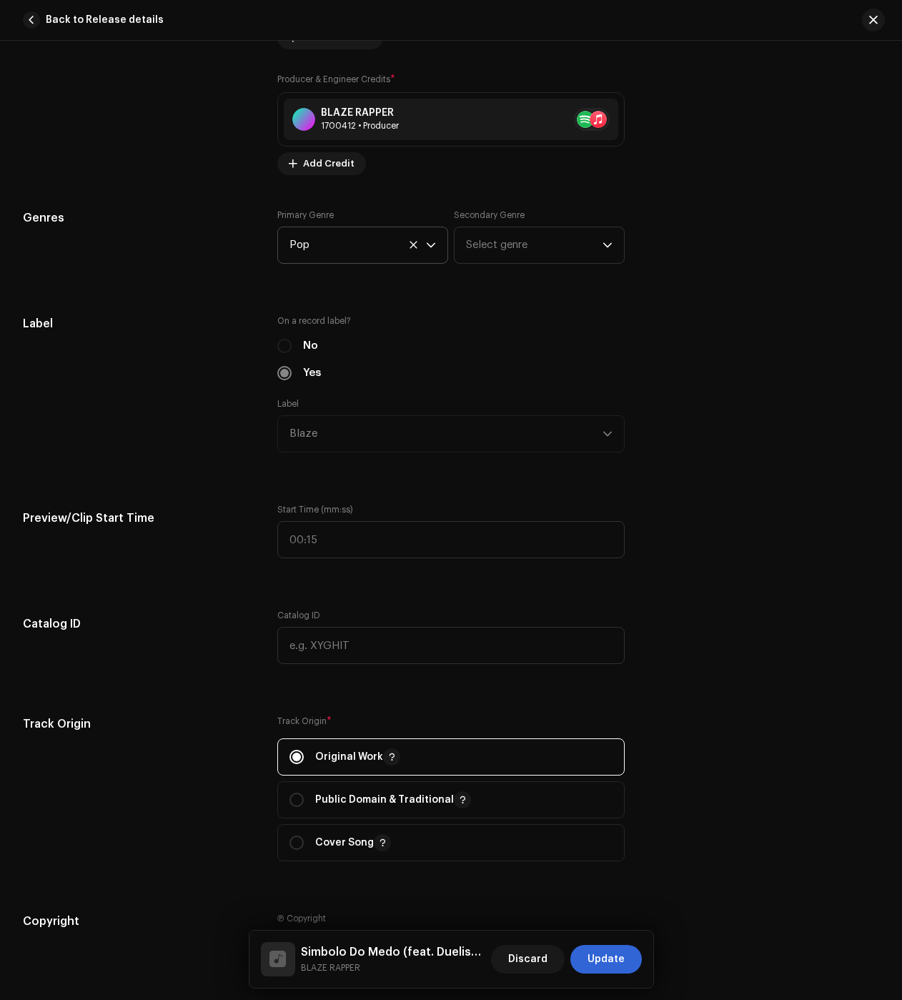
scroll to position [1512, 0]
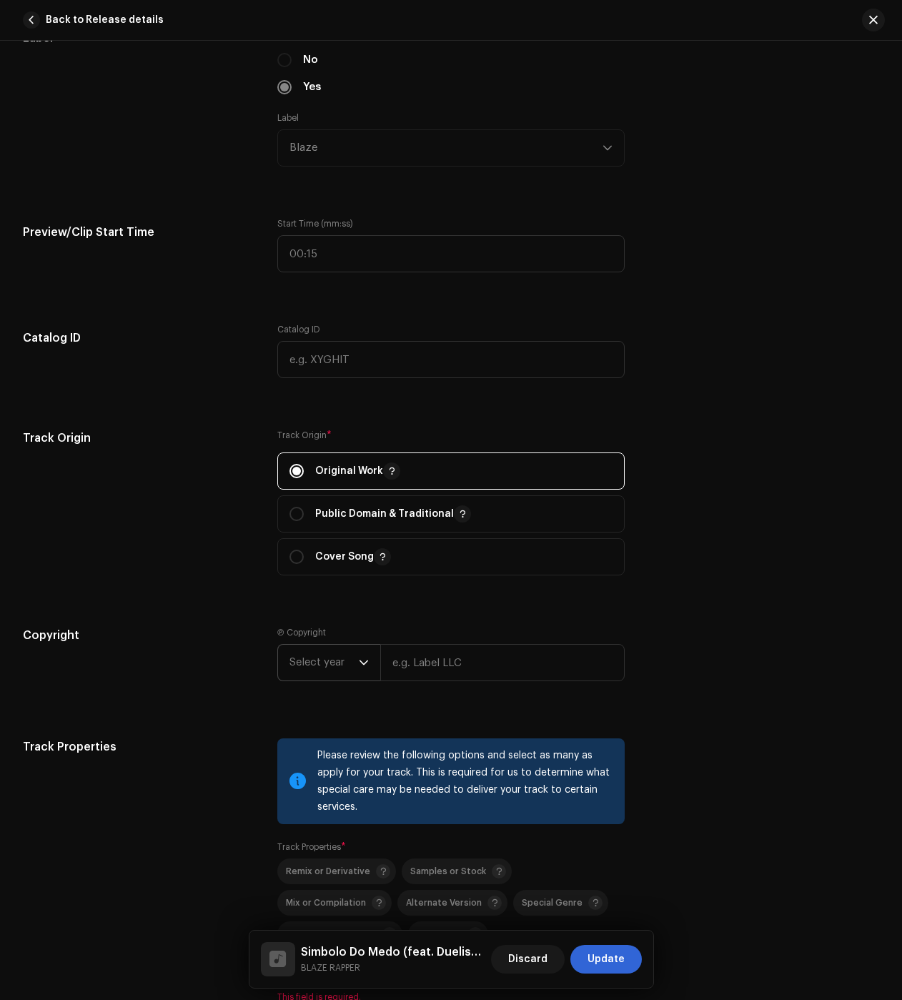
click at [317, 668] on span "Select year" at bounding box center [324, 663] width 69 height 36
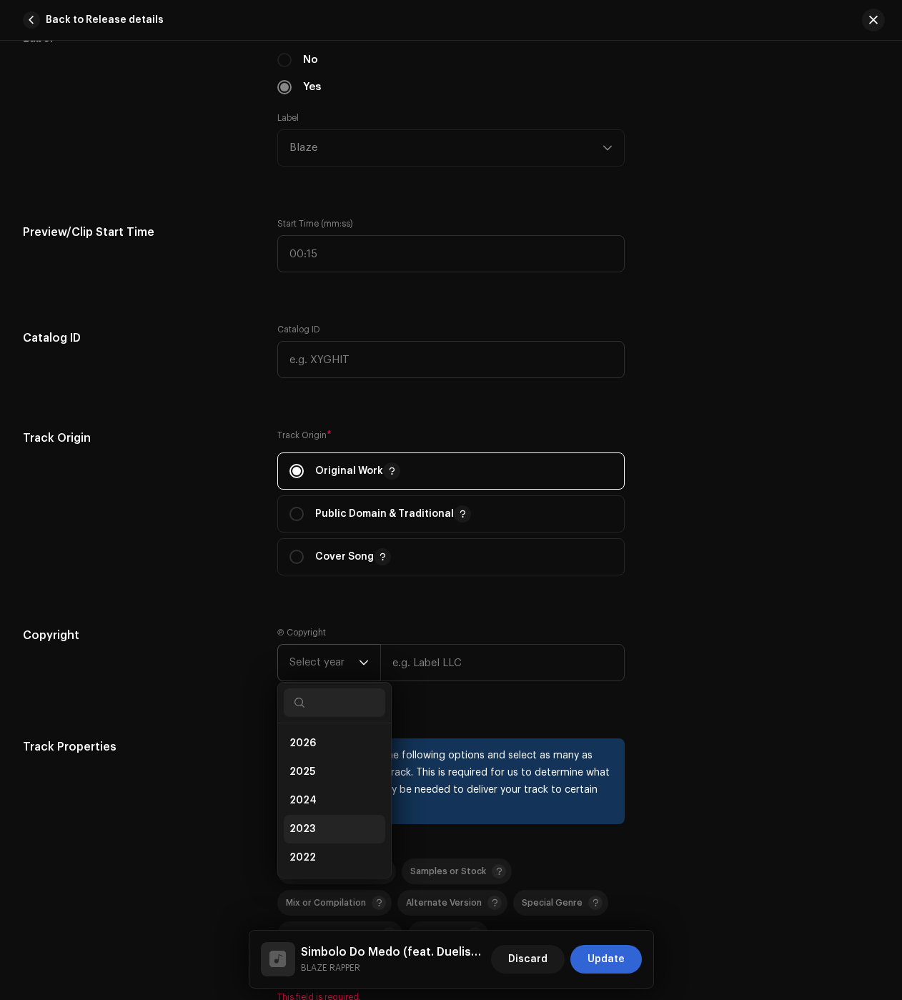
click at [344, 819] on li "2023" at bounding box center [335, 829] width 102 height 29
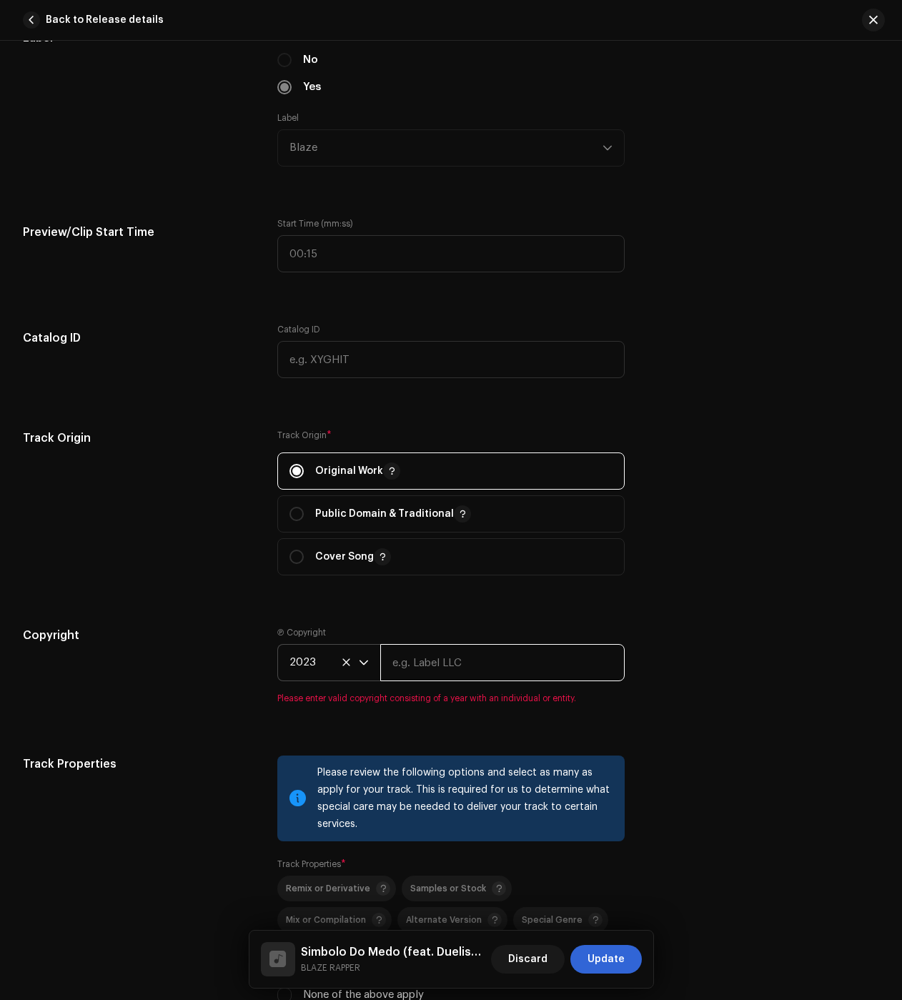
click at [492, 665] on input "text" at bounding box center [502, 662] width 244 height 37
type input "BLAZE"
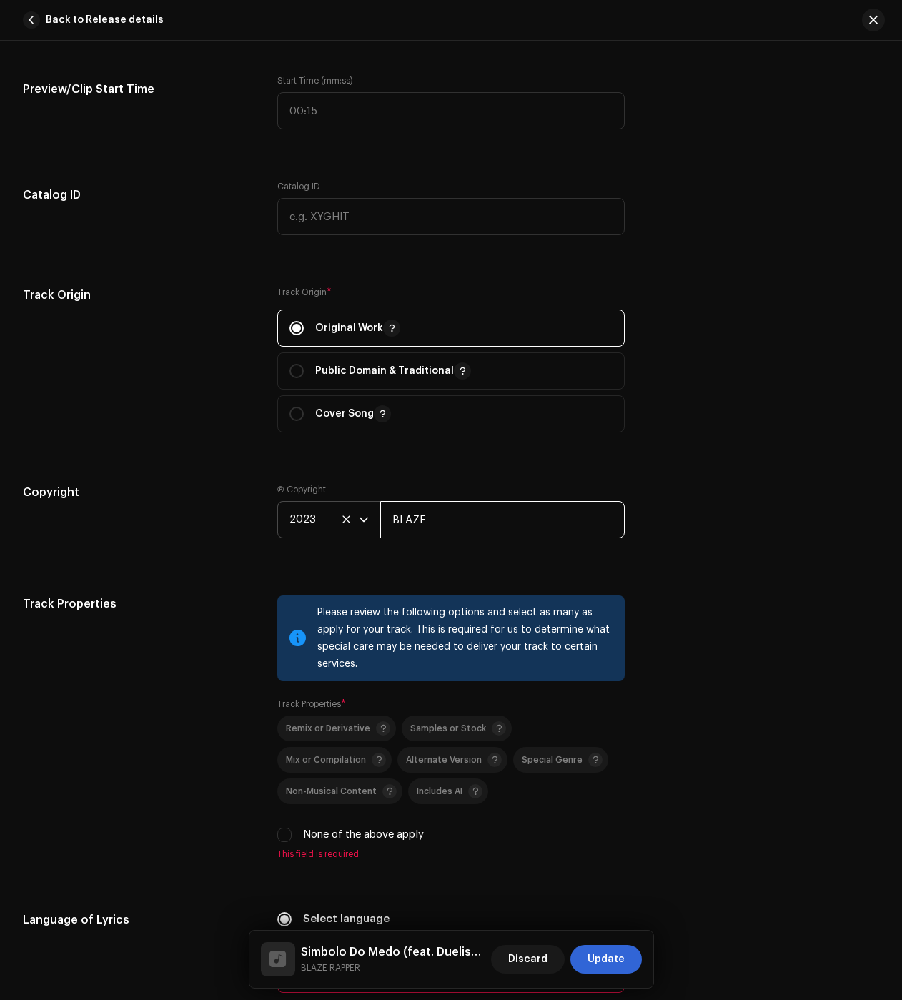
scroll to position [1726, 0]
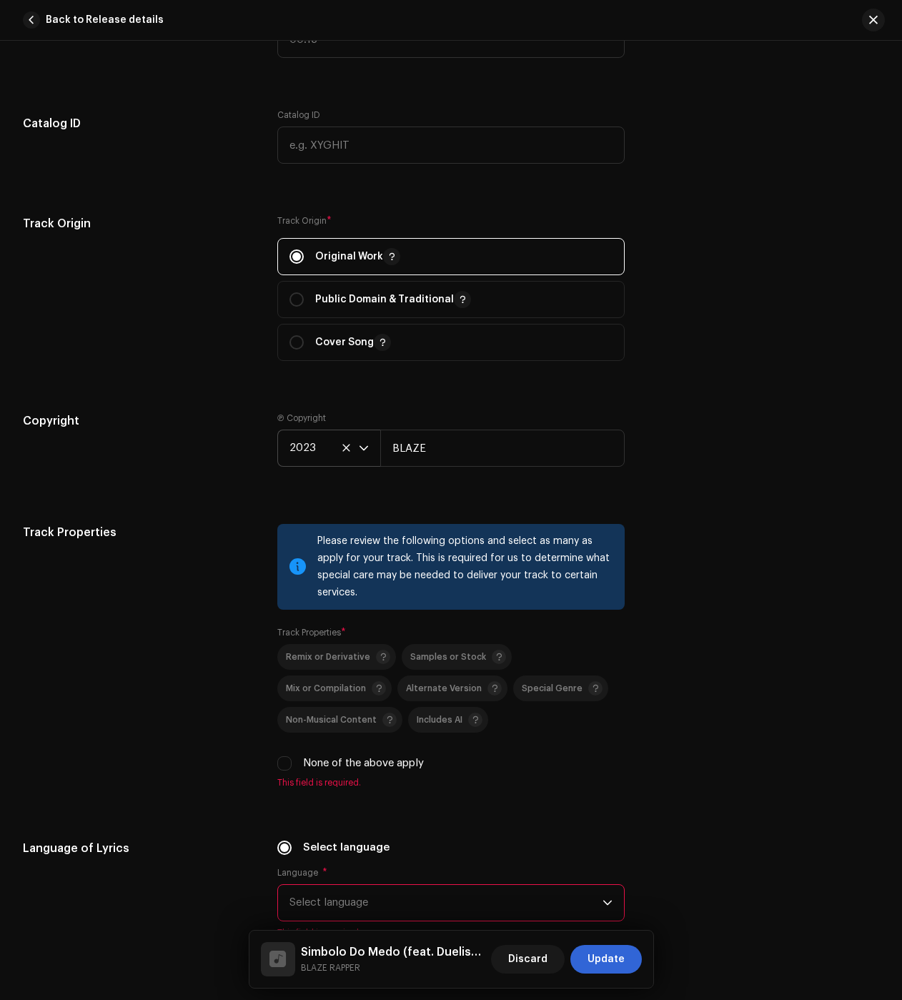
click at [284, 756] on div "None of the above apply" at bounding box center [450, 764] width 347 height 16
click at [286, 761] on input "None of the above apply" at bounding box center [284, 763] width 14 height 14
checkbox input "true"
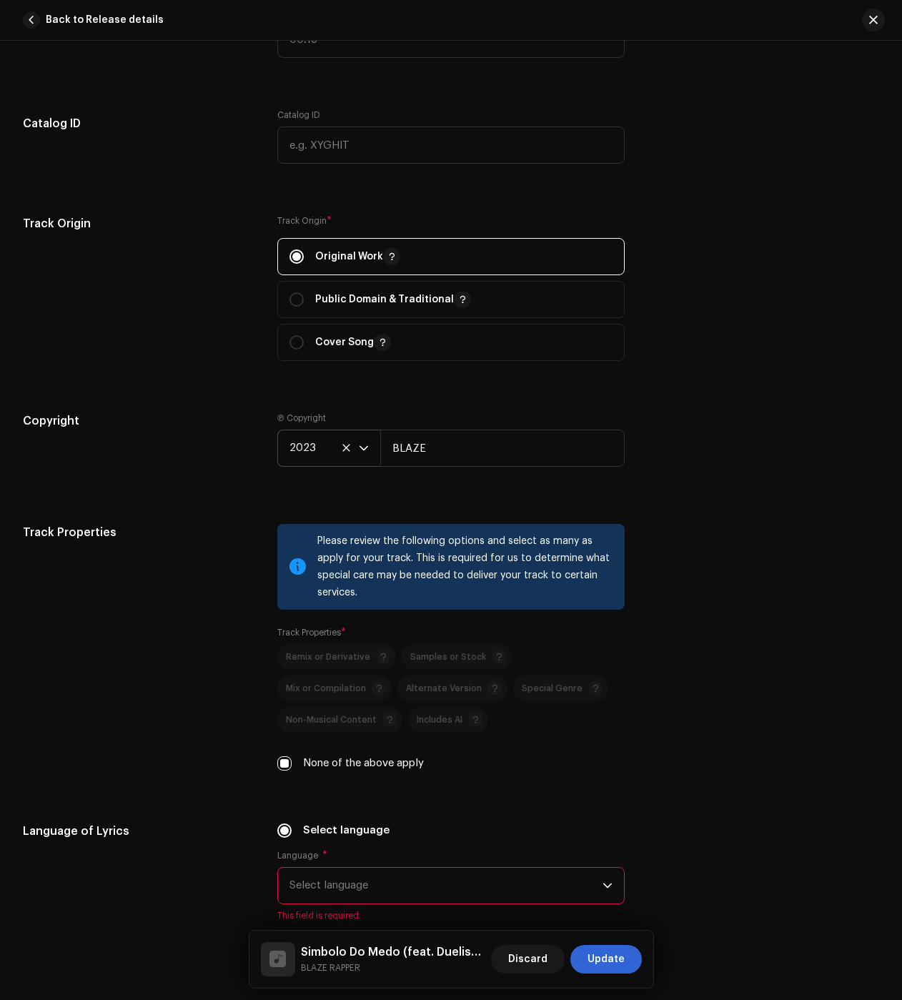
scroll to position [2012, 0]
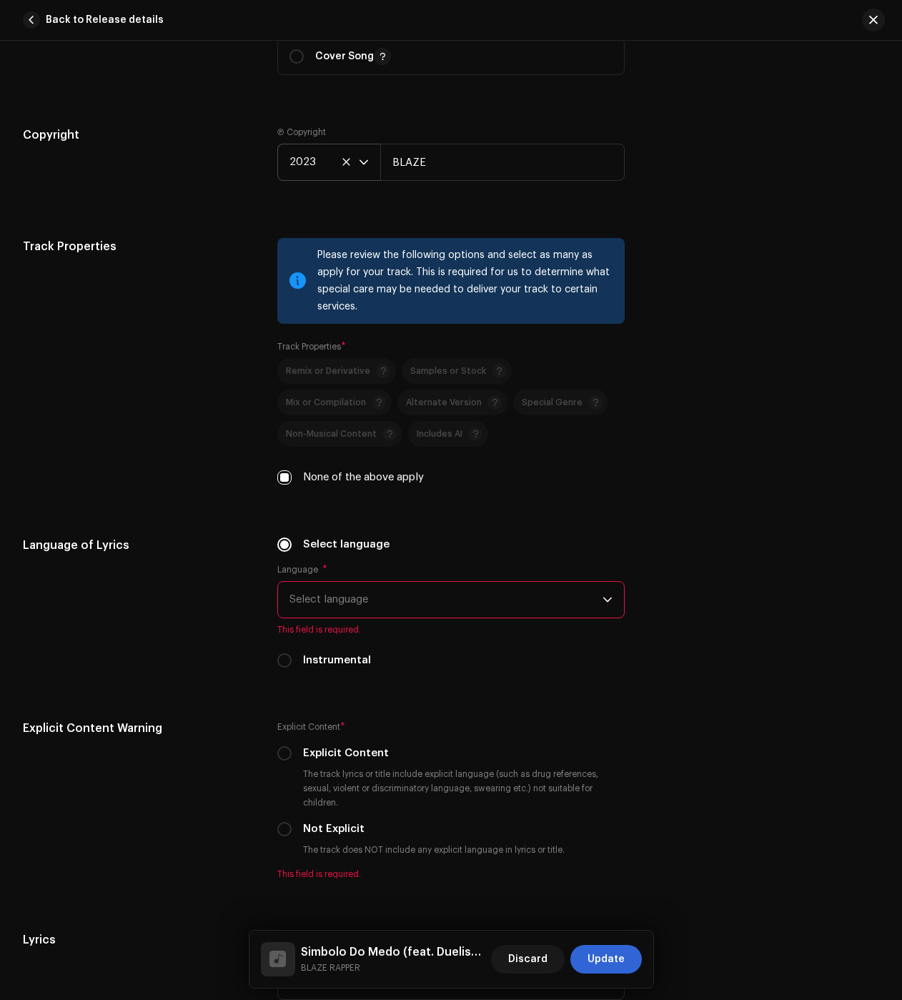
click at [328, 613] on span "Select language" at bounding box center [446, 600] width 313 height 36
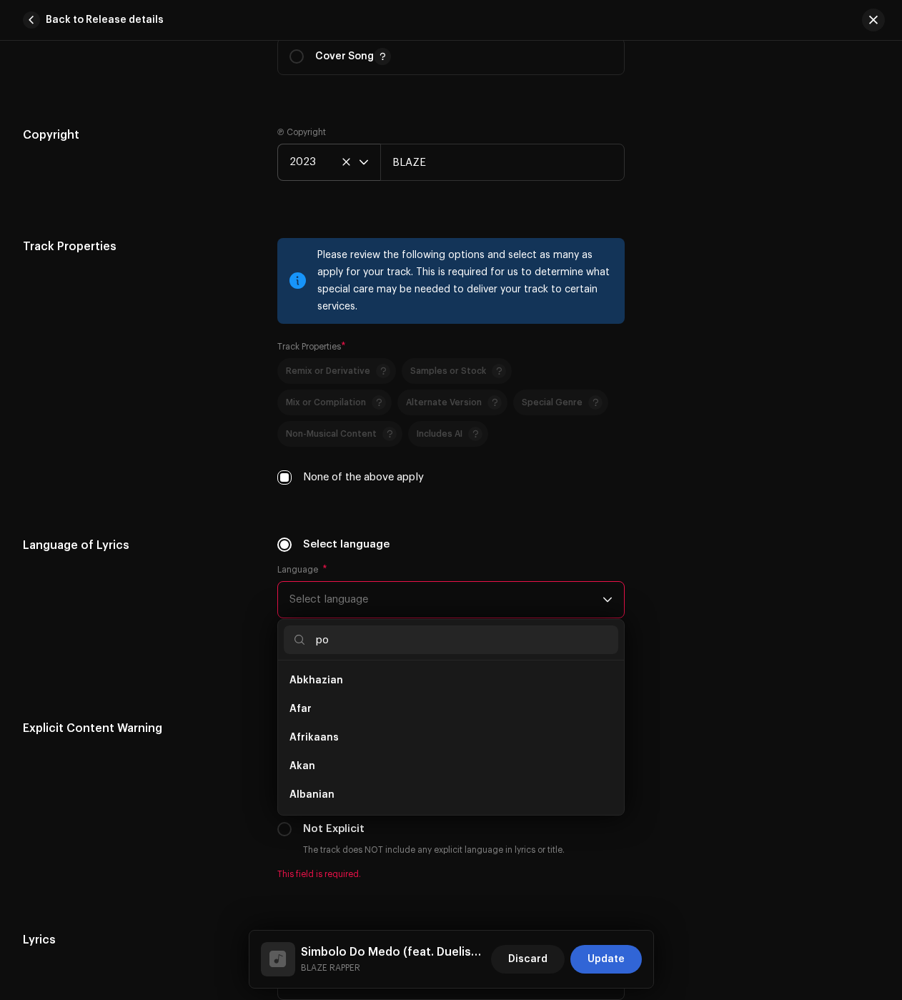
scroll to position [0, 0]
type input "po"
click at [322, 711] on span "Portuguese" at bounding box center [319, 709] width 59 height 14
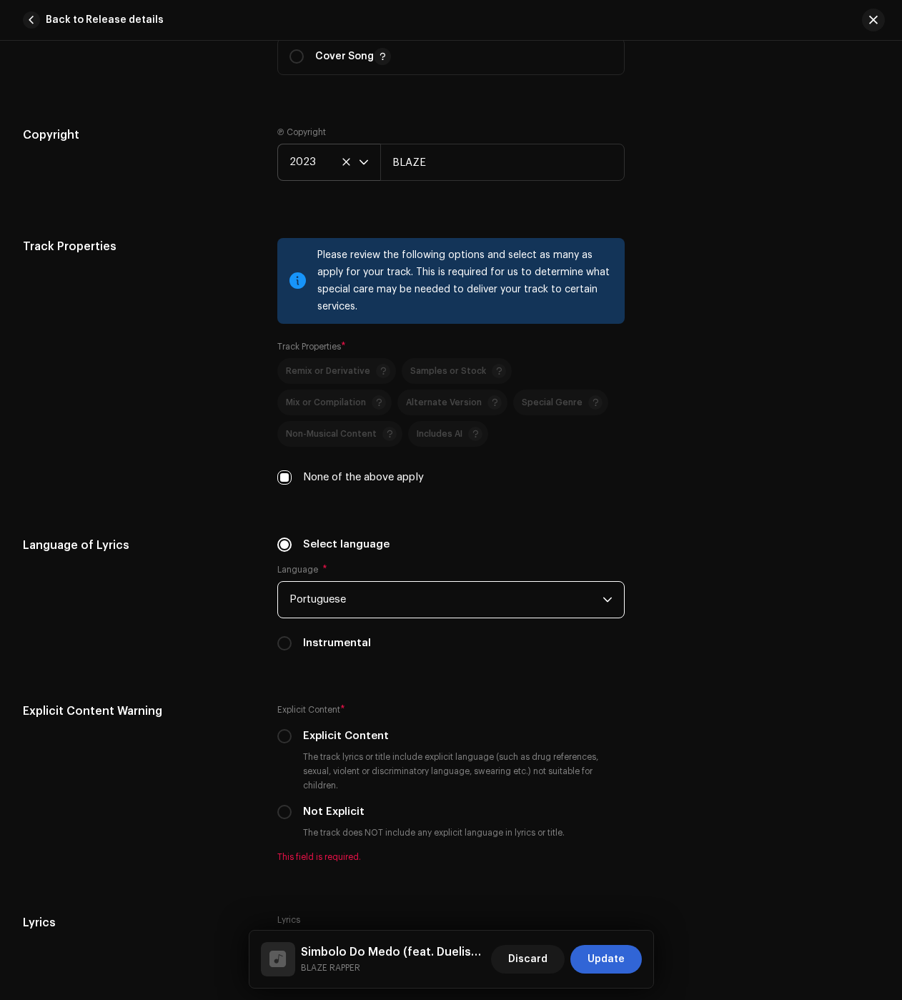
scroll to position [2227, 0]
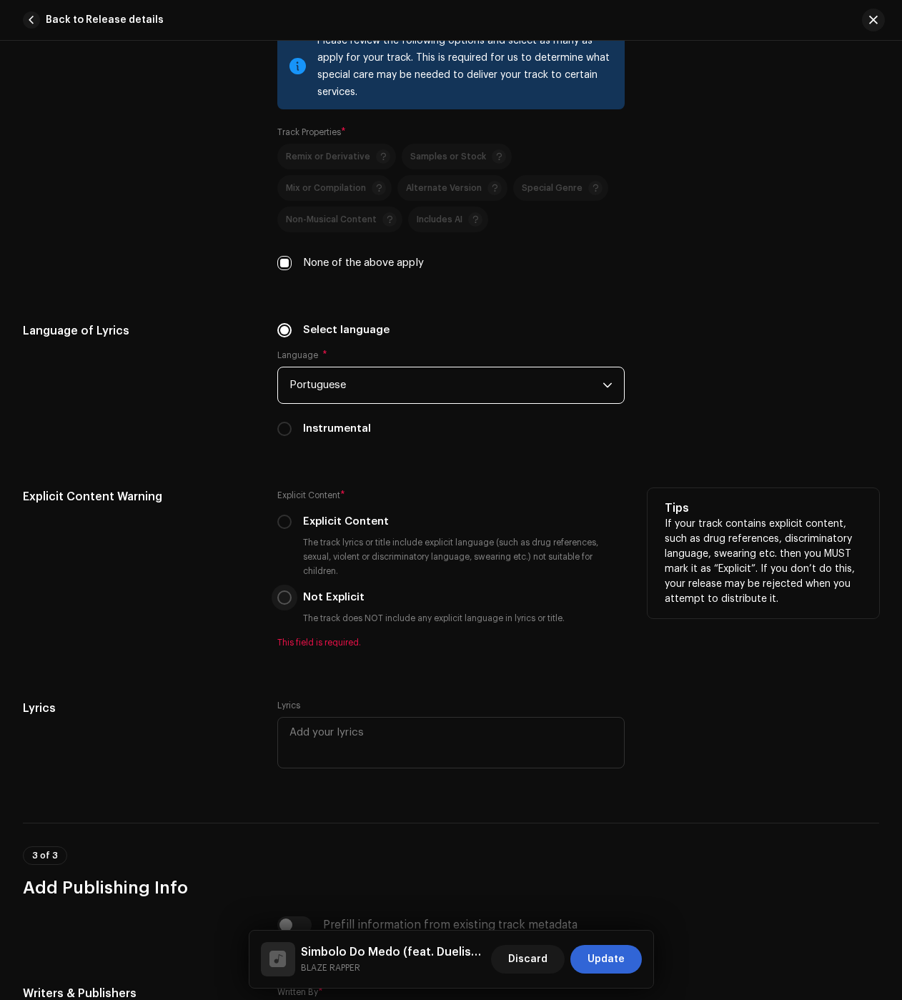
click at [280, 593] on input "Not Explicit" at bounding box center [284, 598] width 14 height 14
radio input "true"
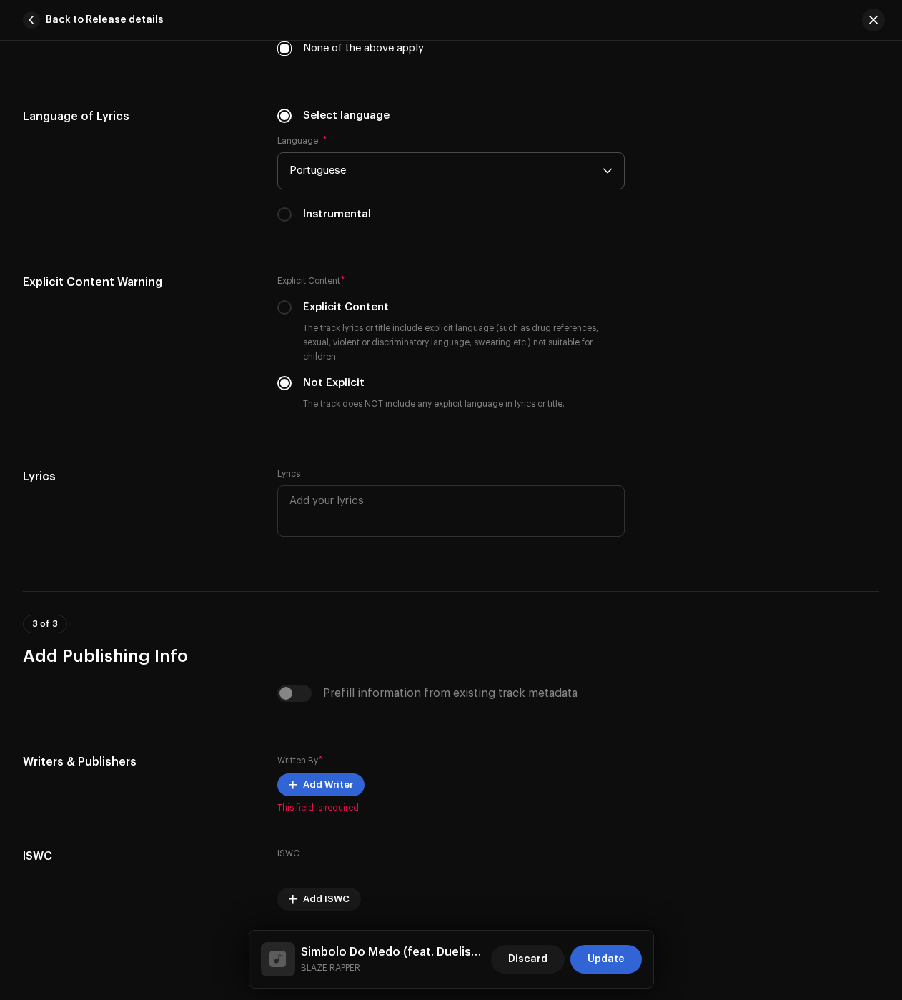
scroll to position [2489, 0]
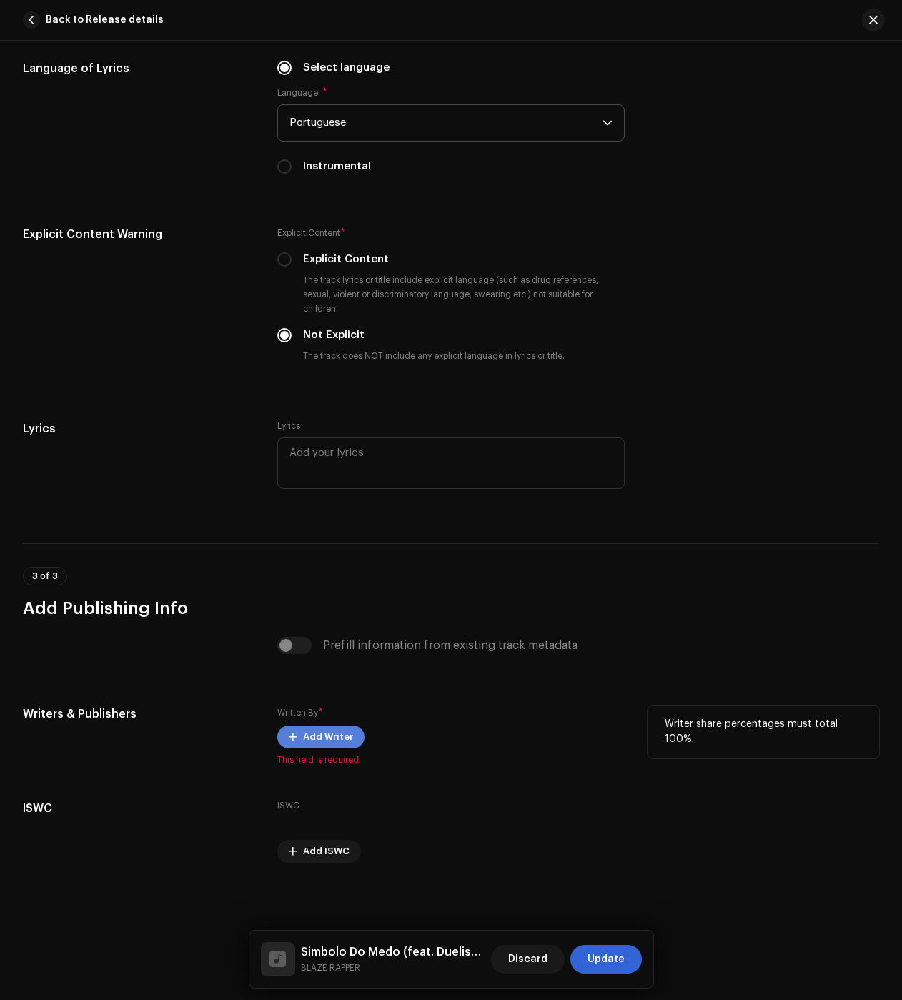
click at [315, 737] on span "Add Writer" at bounding box center [328, 737] width 50 height 29
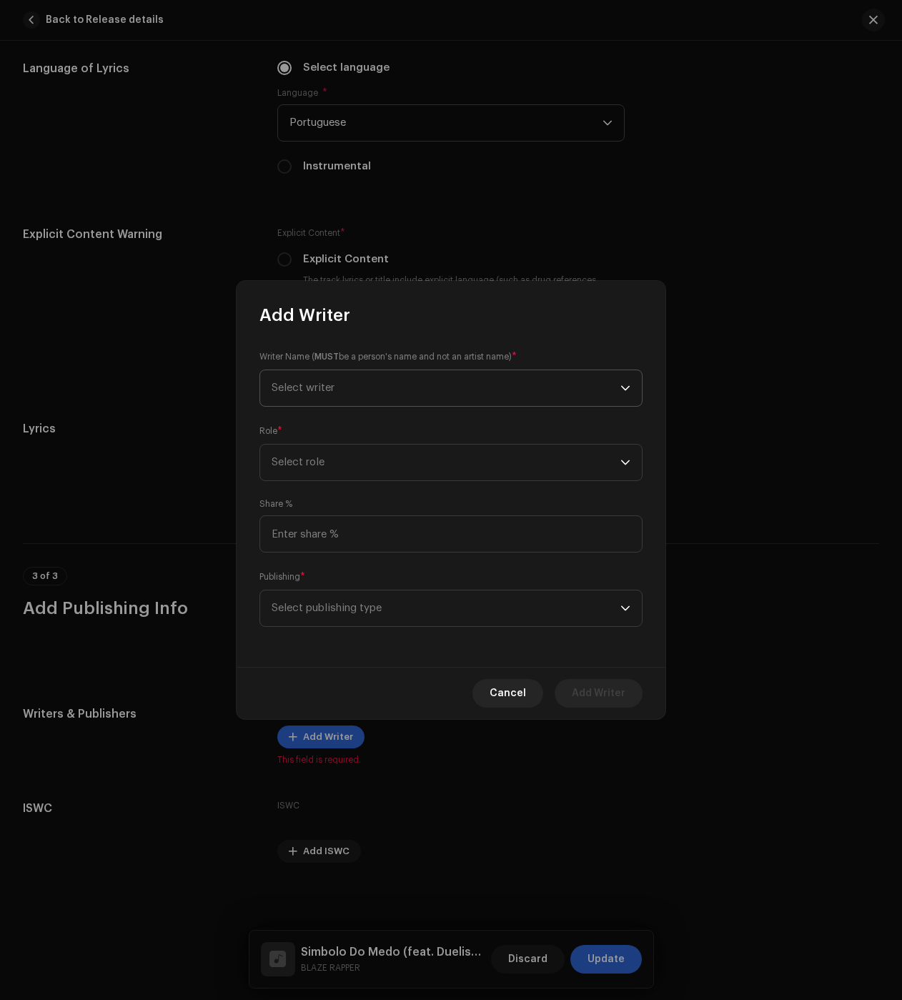
drag, startPoint x: 318, startPoint y: 362, endPoint x: 312, endPoint y: 392, distance: 29.9
click at [318, 362] on small "Writer Name ( MUST be a person's name and not an artist name)" at bounding box center [386, 357] width 252 height 14
click at [312, 392] on span "Select writer" at bounding box center [303, 387] width 63 height 11
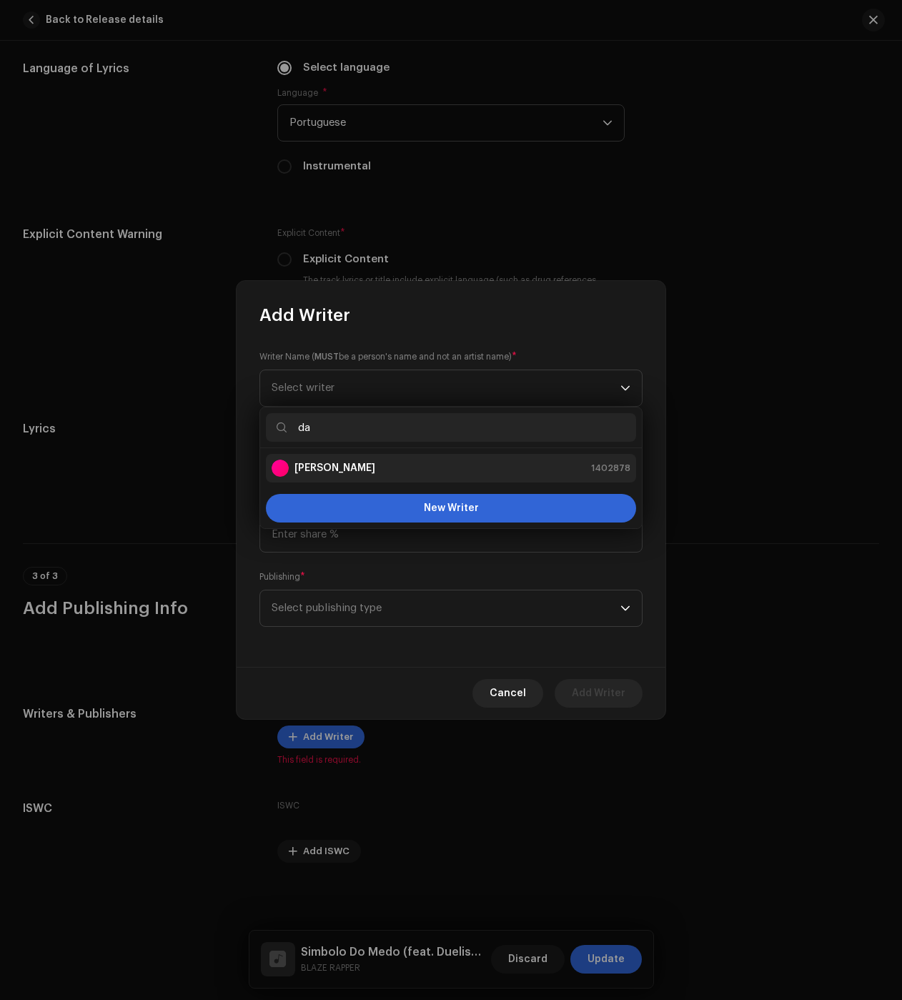
type input "da"
click at [342, 462] on strong "[PERSON_NAME]" at bounding box center [335, 468] width 81 height 14
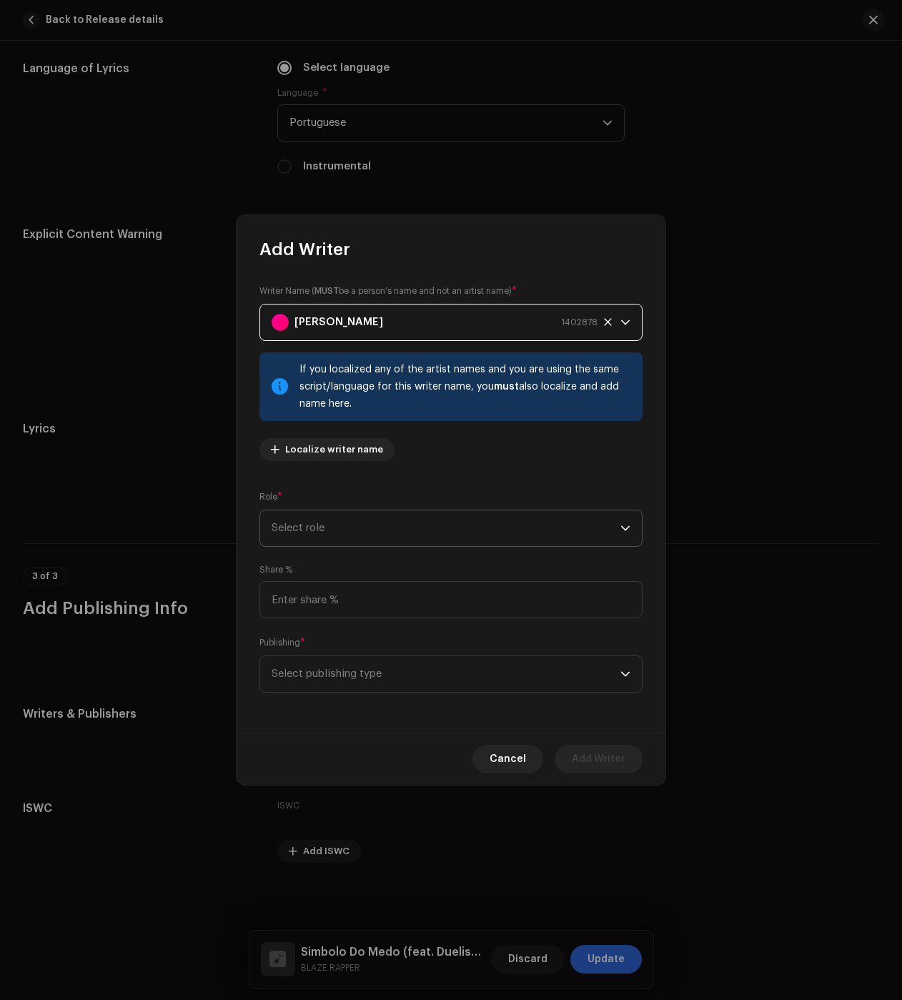
click at [350, 525] on span "Select role" at bounding box center [446, 528] width 349 height 36
click at [324, 657] on span "Composer & Lyricist" at bounding box center [322, 653] width 101 height 14
click at [360, 676] on span "Select publishing type" at bounding box center [446, 674] width 349 height 36
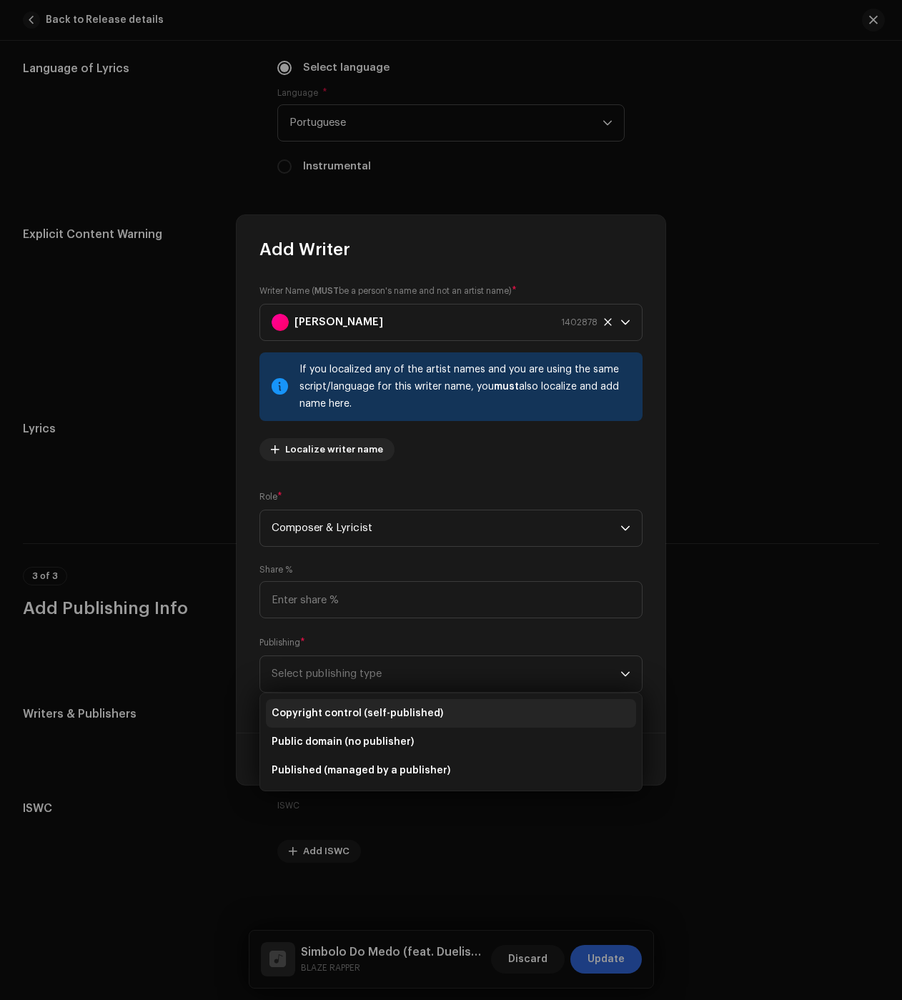
click at [351, 715] on span "Copyright control (self-published)" at bounding box center [358, 713] width 172 height 14
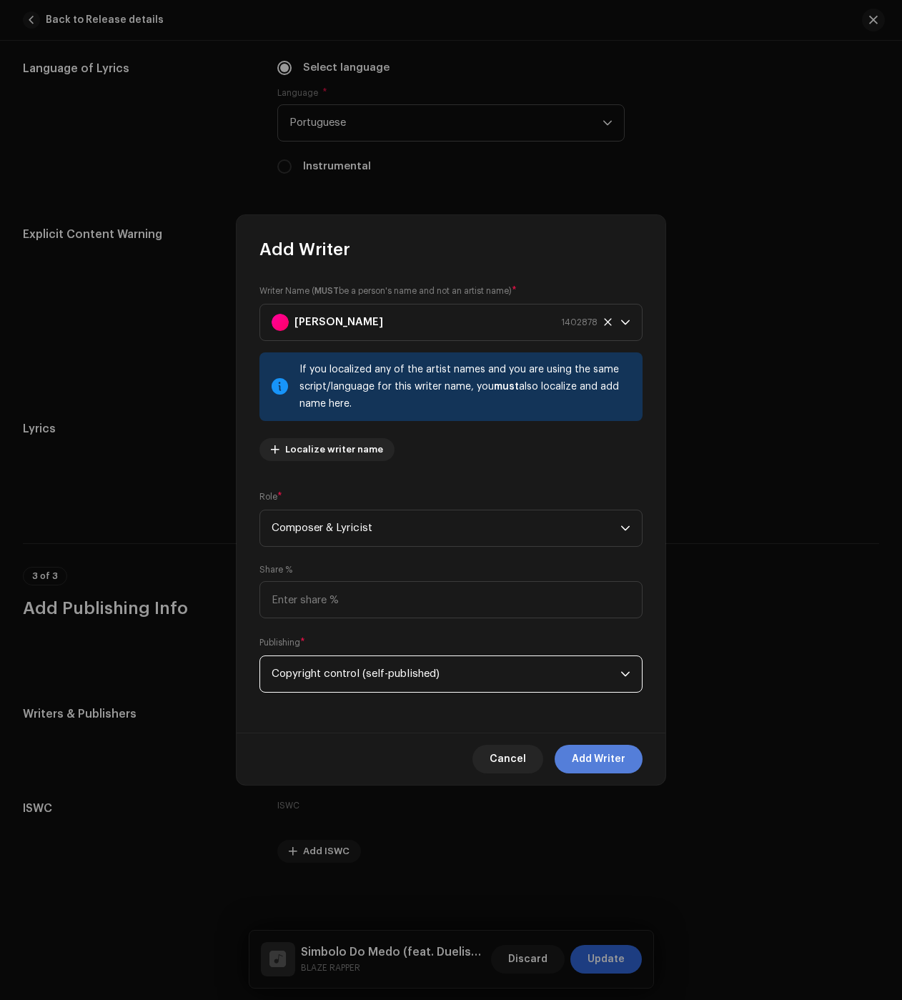
click at [628, 764] on button "Add Writer" at bounding box center [599, 759] width 88 height 29
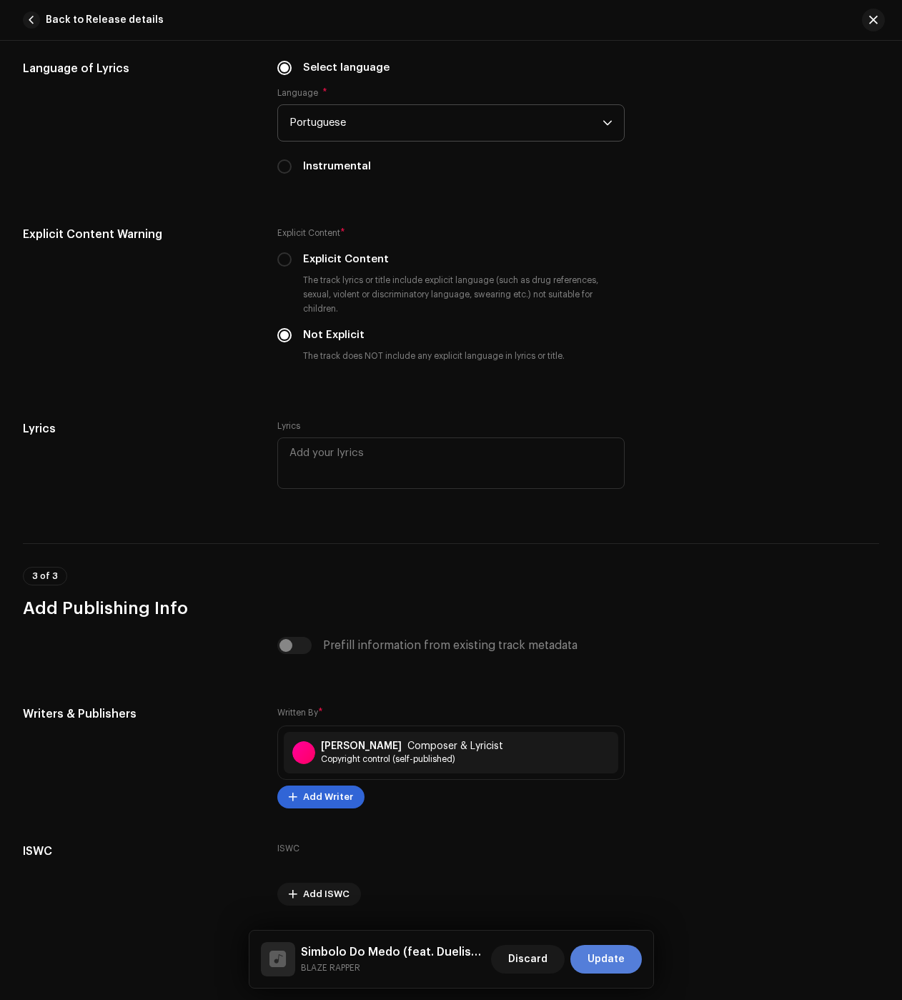
click at [621, 957] on span "Update" at bounding box center [606, 959] width 37 height 29
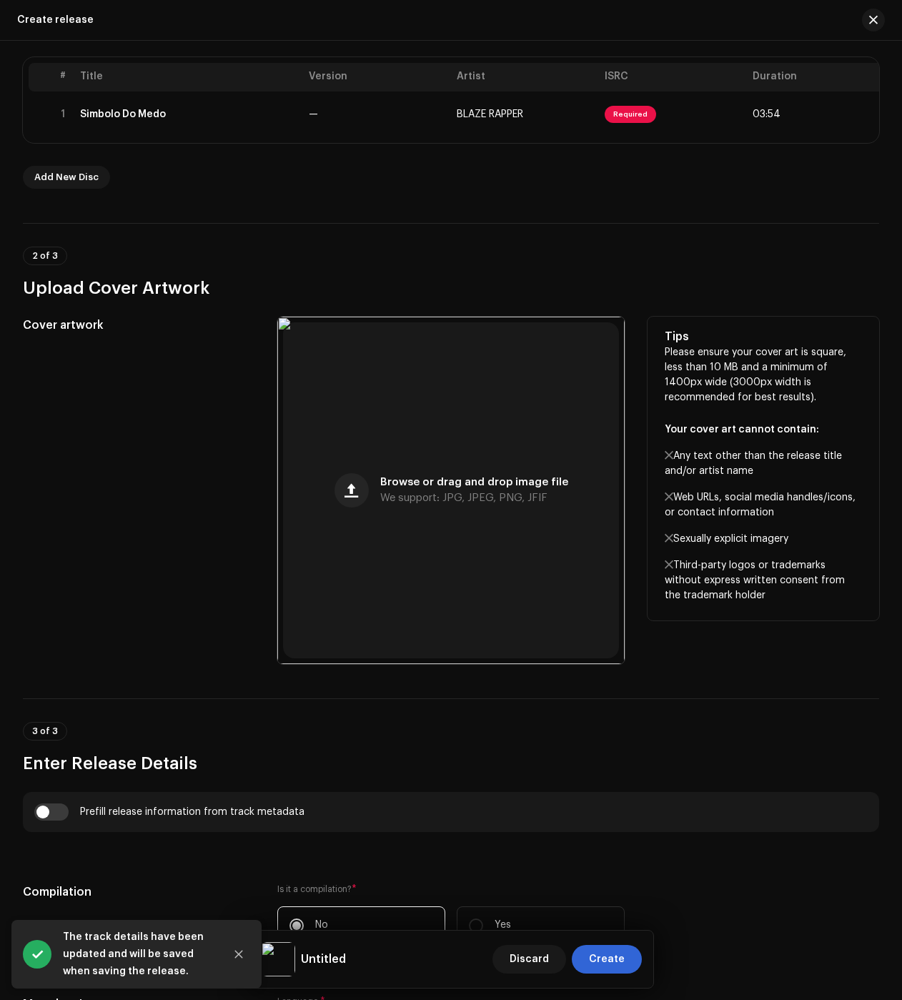
scroll to position [500, 0]
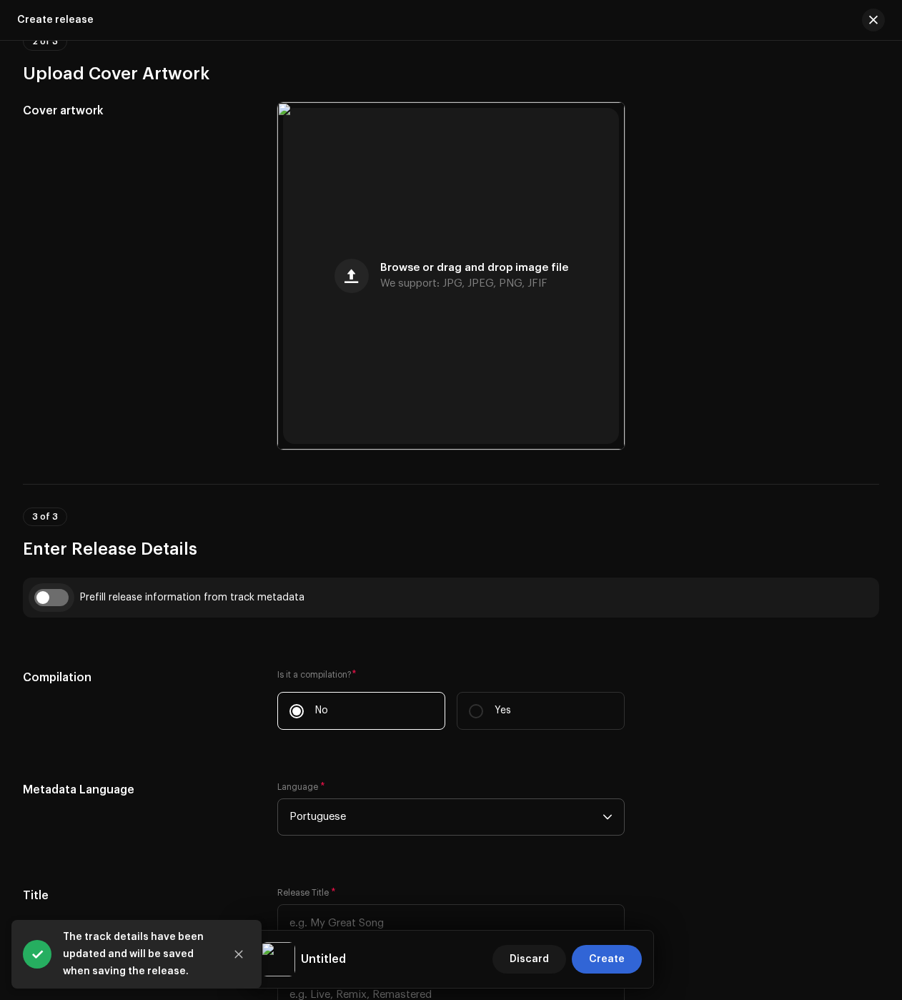
click at [54, 604] on input "checkbox" at bounding box center [51, 597] width 34 height 17
checkbox input "true"
type input "Simbolo Do Medo"
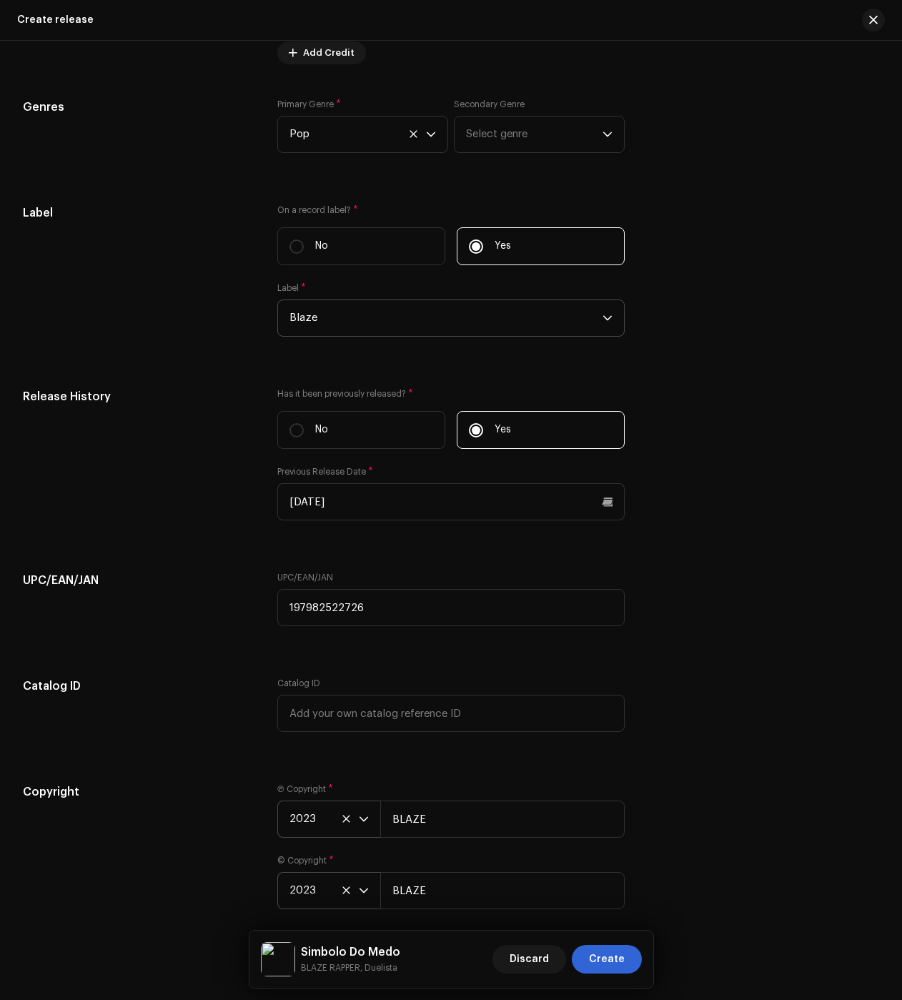
scroll to position [2283, 0]
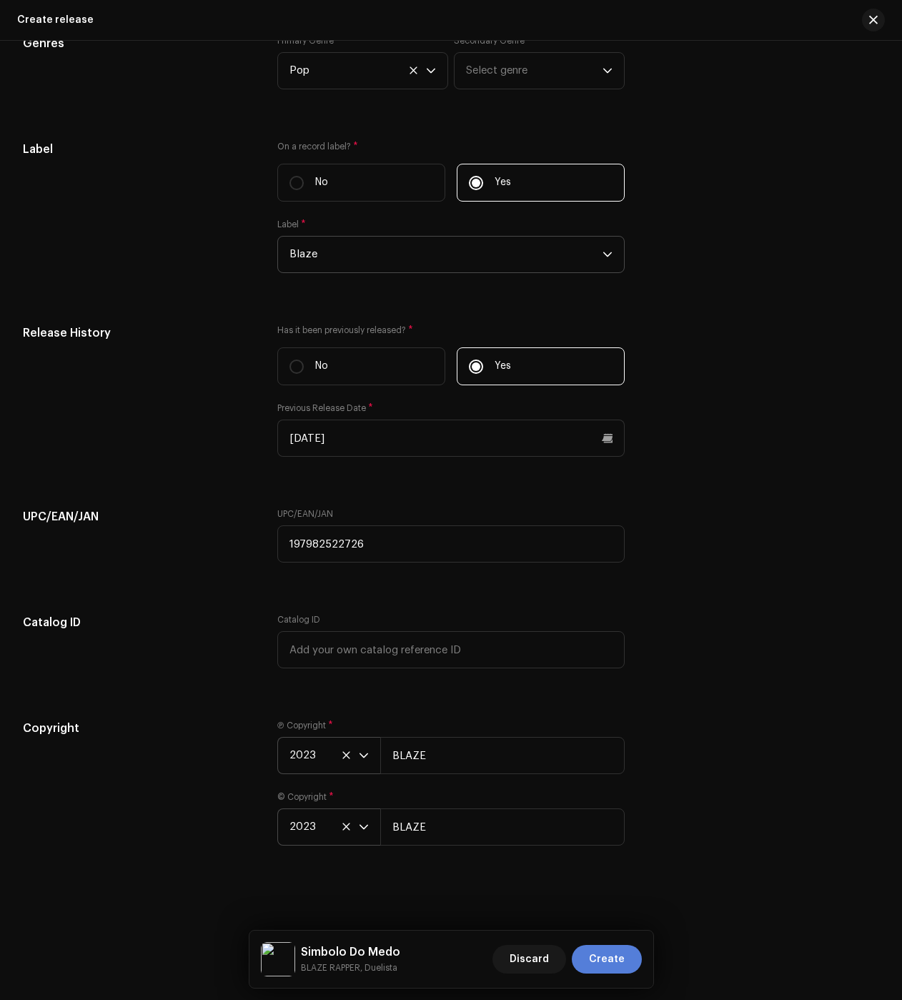
click at [622, 958] on span "Create" at bounding box center [607, 959] width 36 height 29
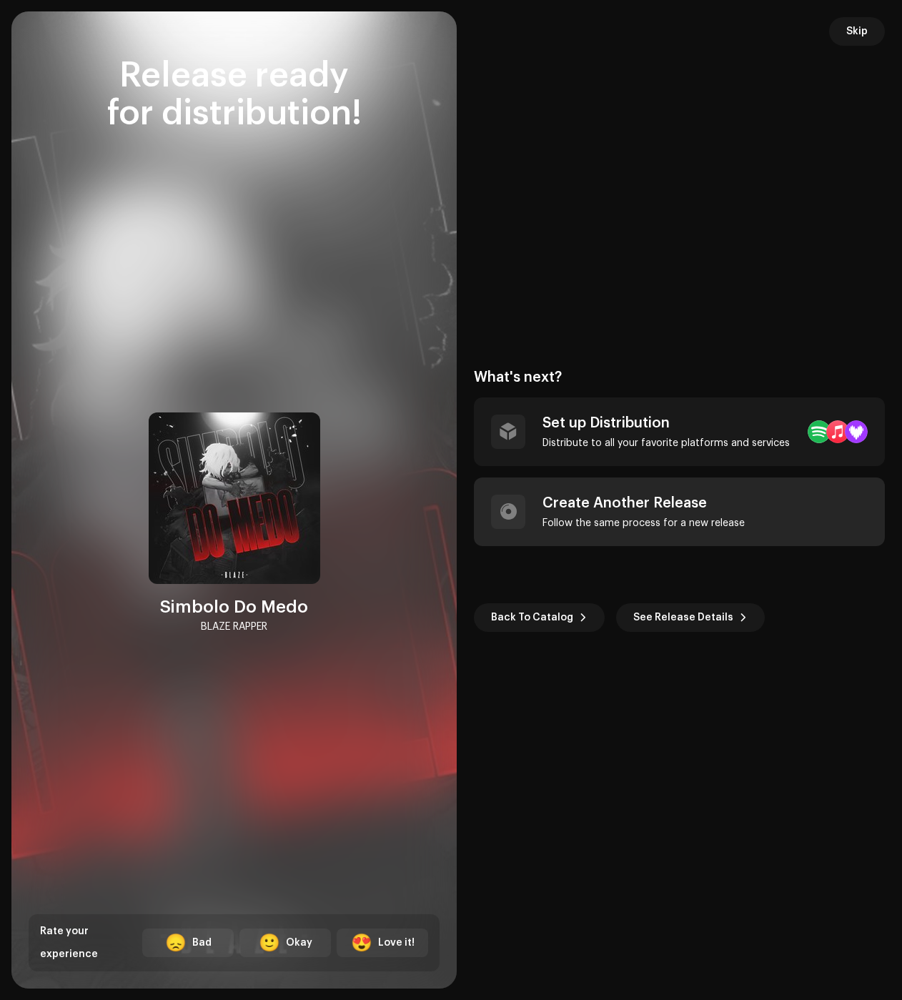
click at [608, 518] on div "Follow the same process for a new release" at bounding box center [644, 523] width 202 height 11
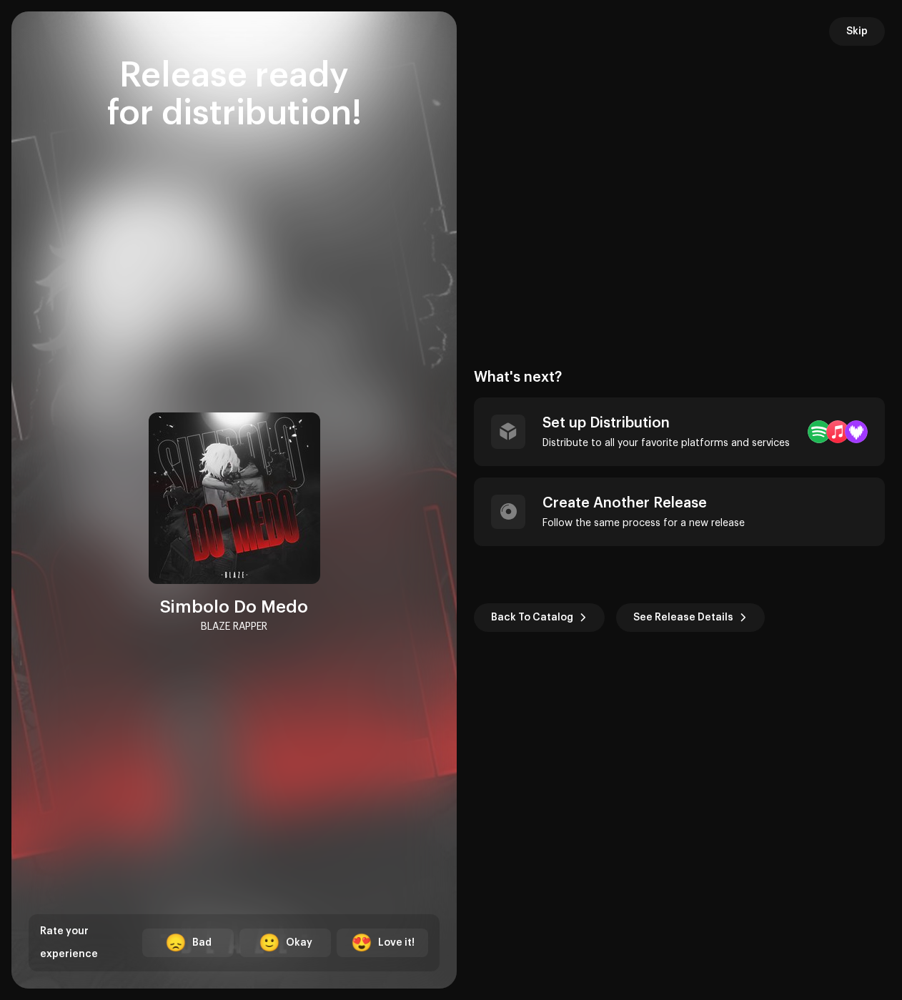
checkbox input "false"
radio input "false"
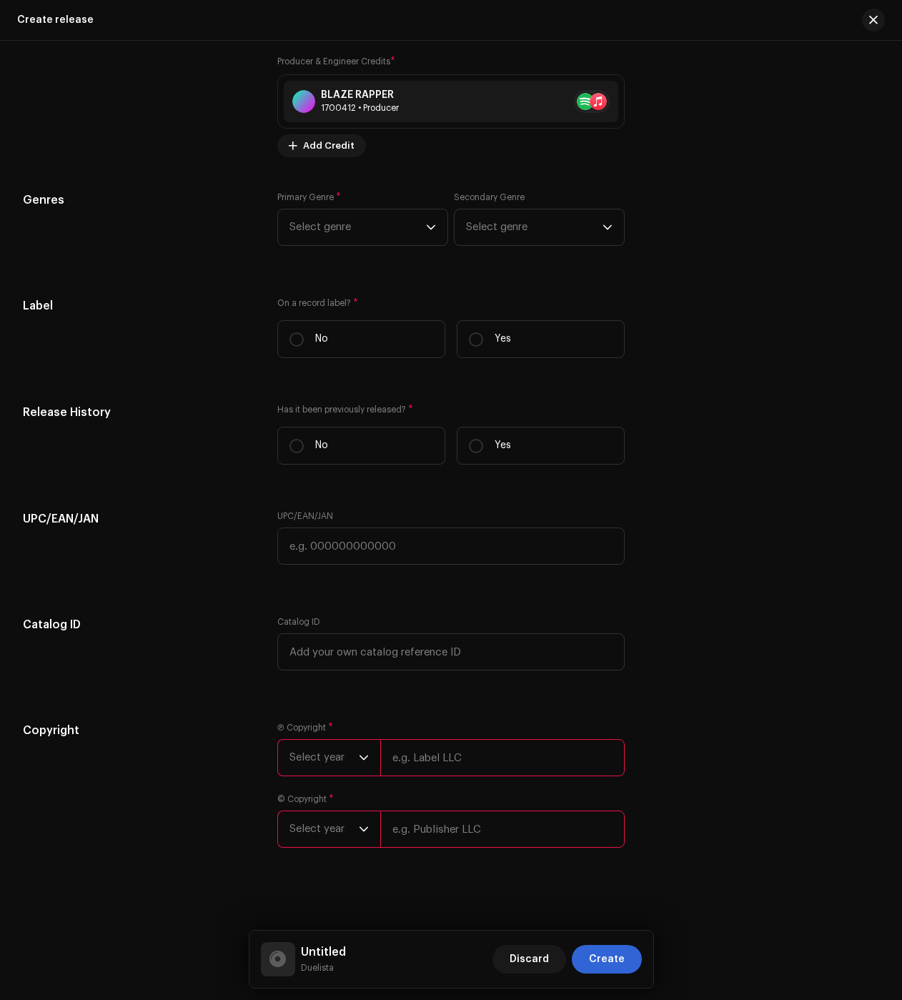
scroll to position [0, 0]
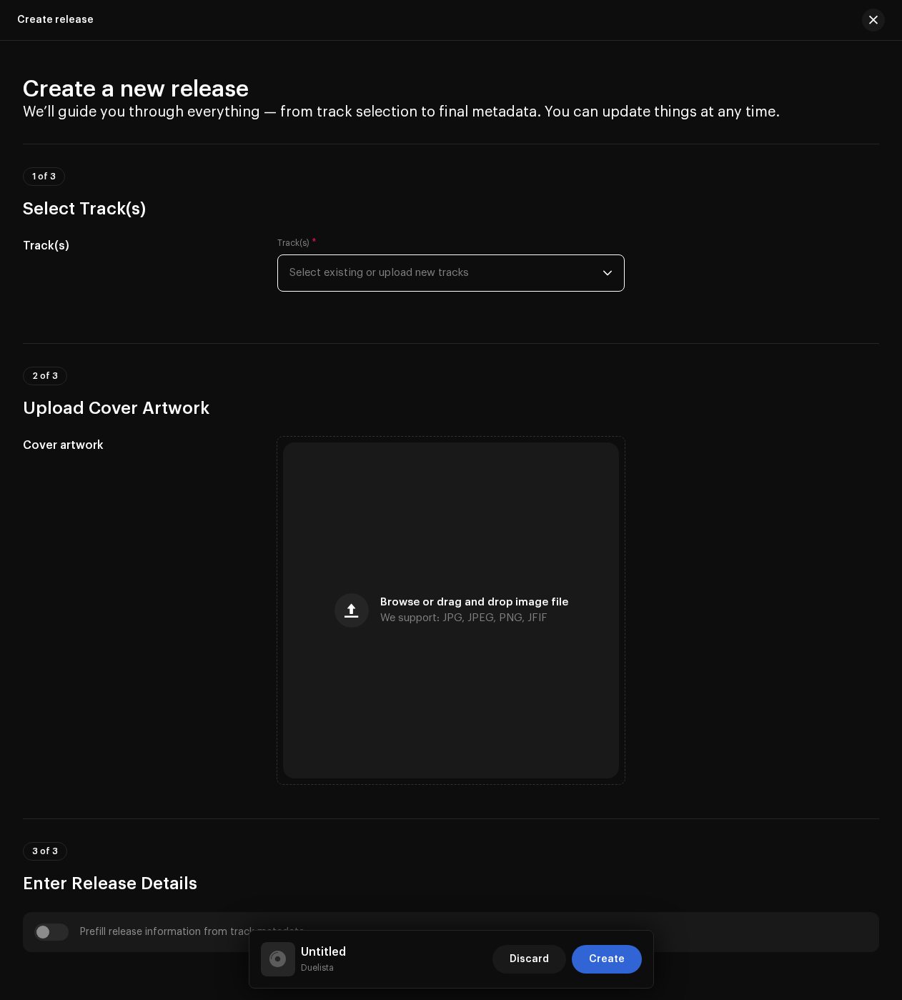
click at [363, 282] on span "Select existing or upload new tracks" at bounding box center [446, 273] width 313 height 36
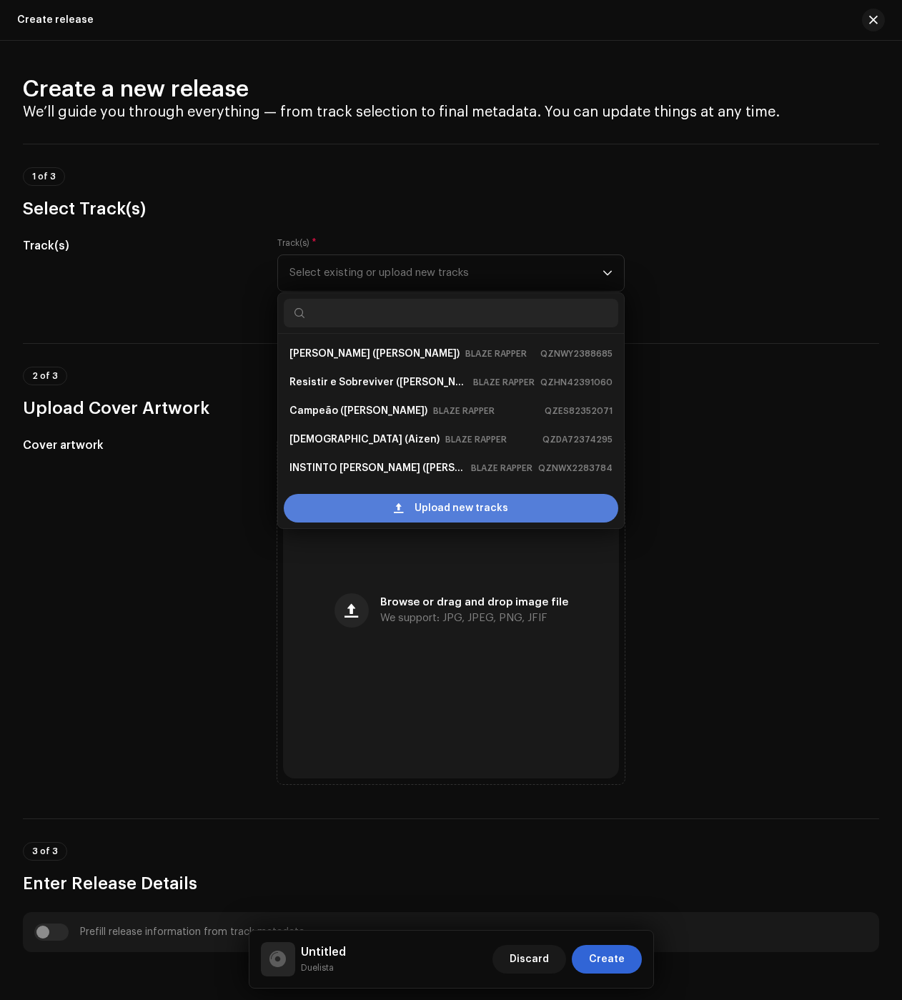
scroll to position [23, 0]
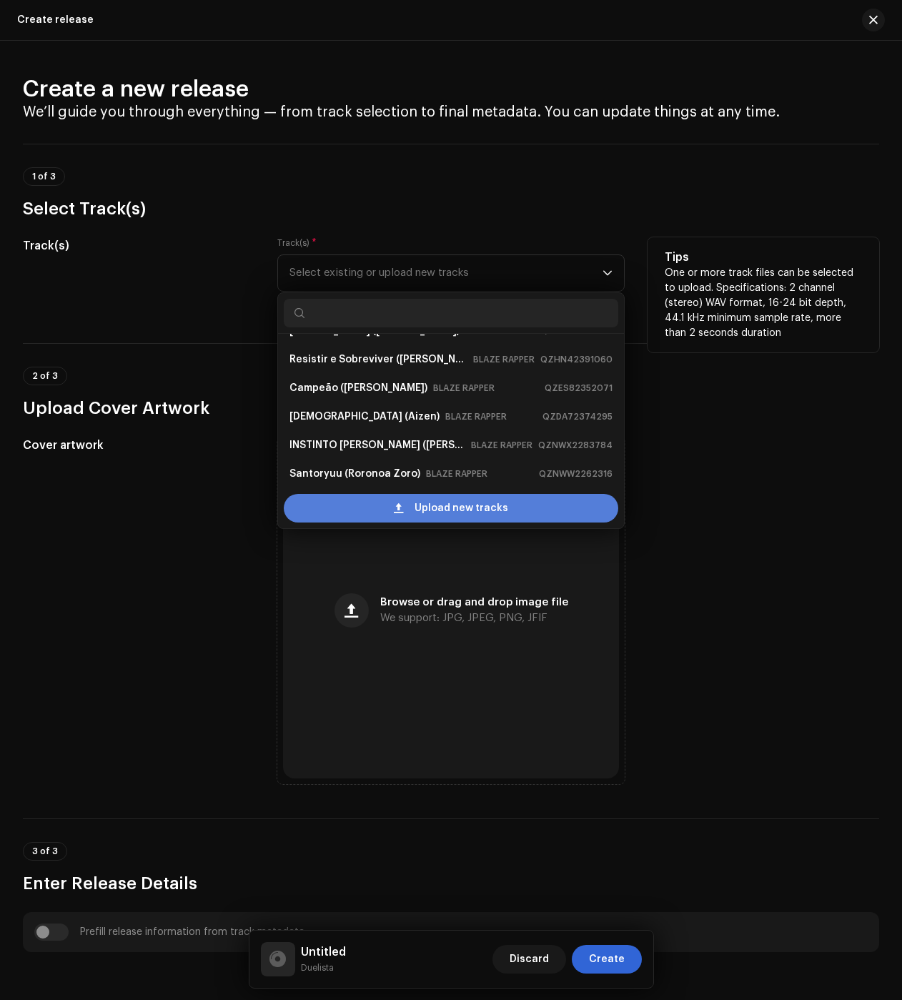
click at [383, 507] on div "Upload new tracks" at bounding box center [451, 508] width 335 height 29
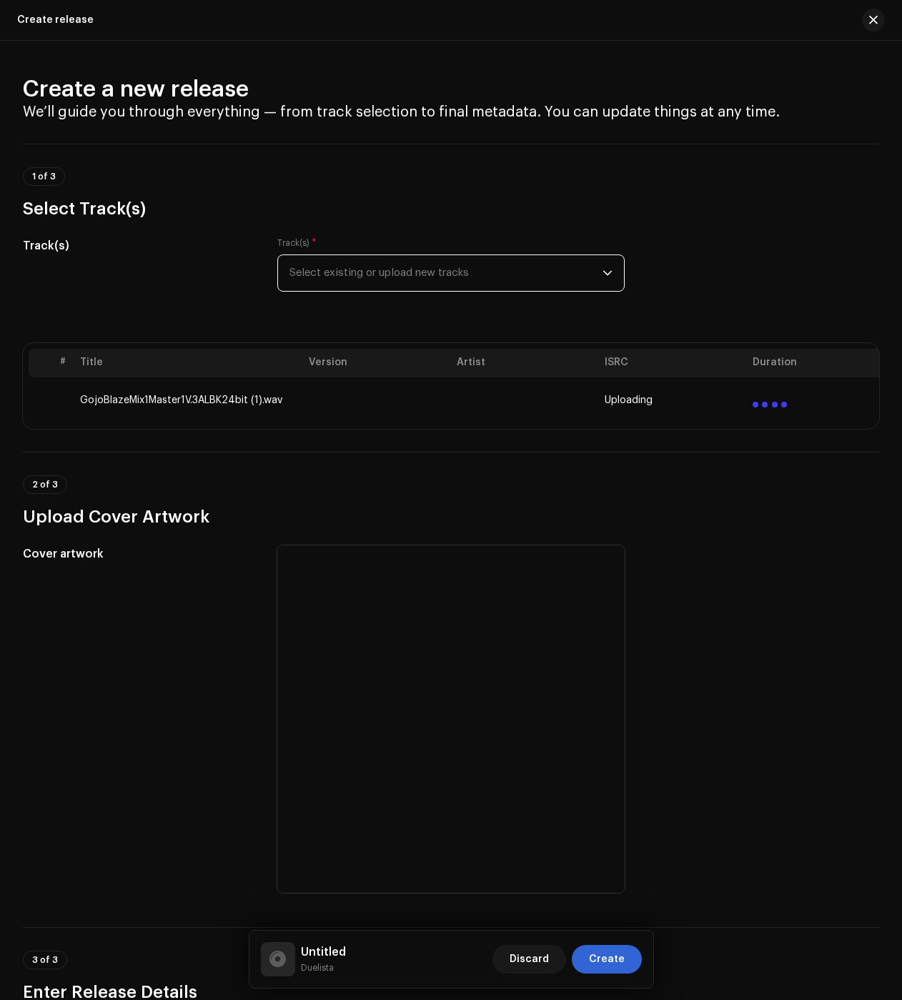
drag, startPoint x: 817, startPoint y: 530, endPoint x: 790, endPoint y: 524, distance: 27.9
click at [817, 528] on h3 "Upload Cover Artwork" at bounding box center [451, 516] width 856 height 23
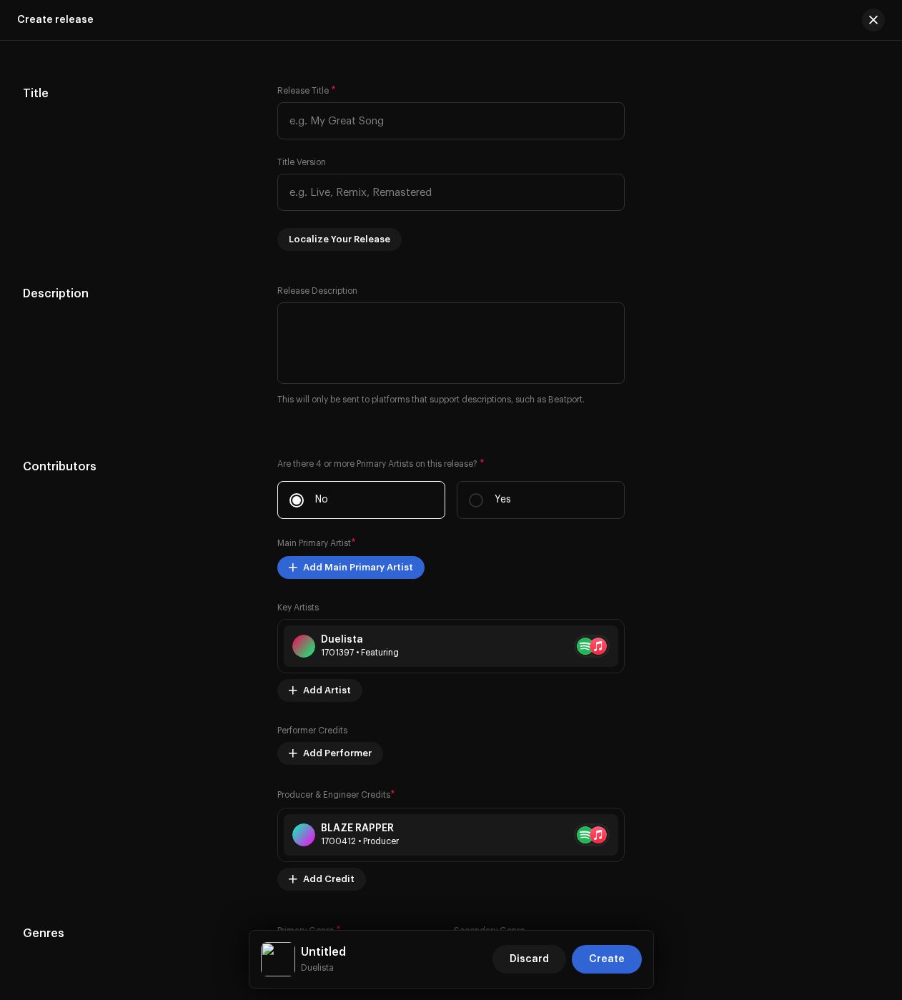
scroll to position [1985, 0]
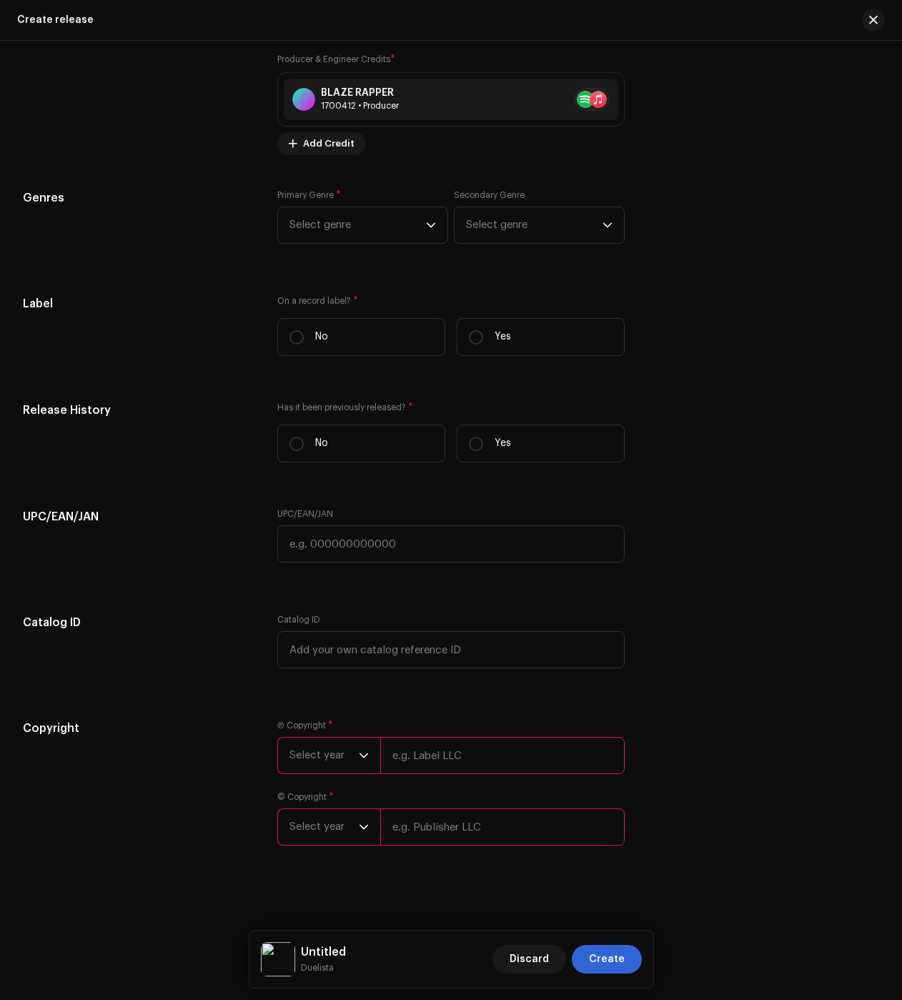
drag, startPoint x: 510, startPoint y: 443, endPoint x: 505, endPoint y: 357, distance: 85.9
click at [510, 443] on label "Yes" at bounding box center [541, 444] width 168 height 38
click at [483, 443] on input "Yes" at bounding box center [476, 444] width 14 height 14
radio input "true"
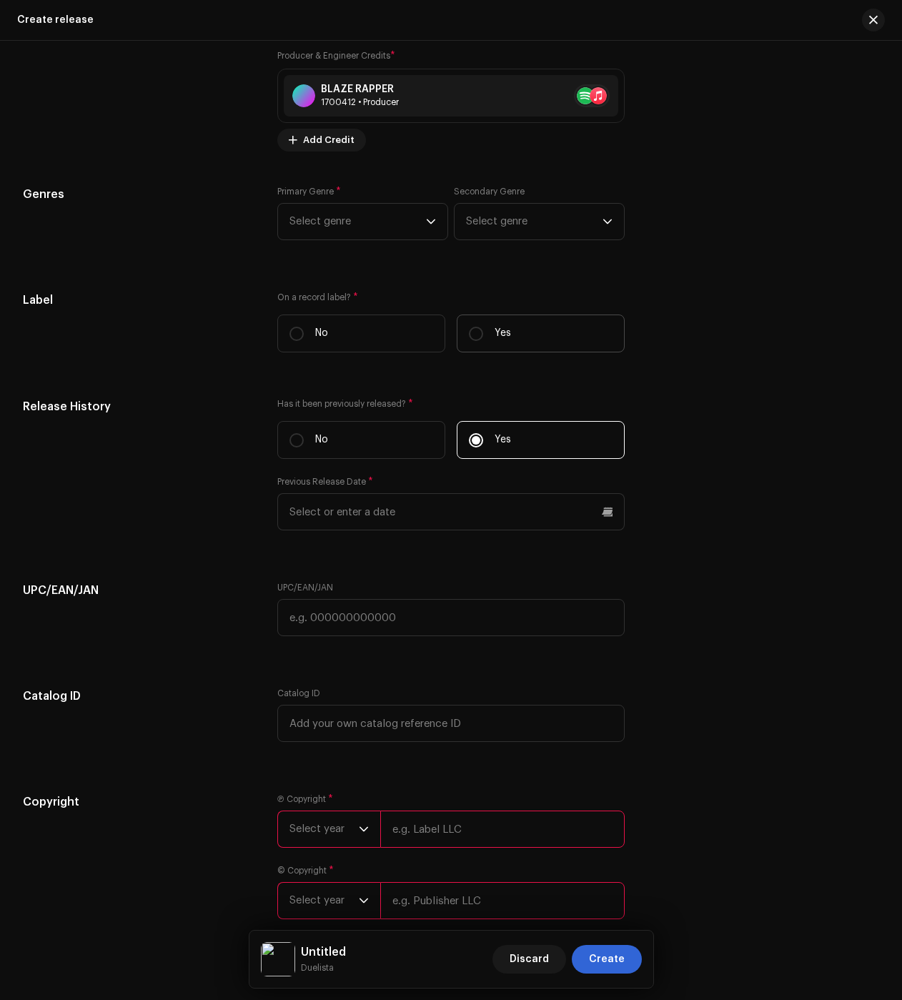
click at [499, 329] on p "Yes" at bounding box center [503, 333] width 16 height 15
click at [483, 329] on input "Yes" at bounding box center [476, 334] width 14 height 14
radio input "true"
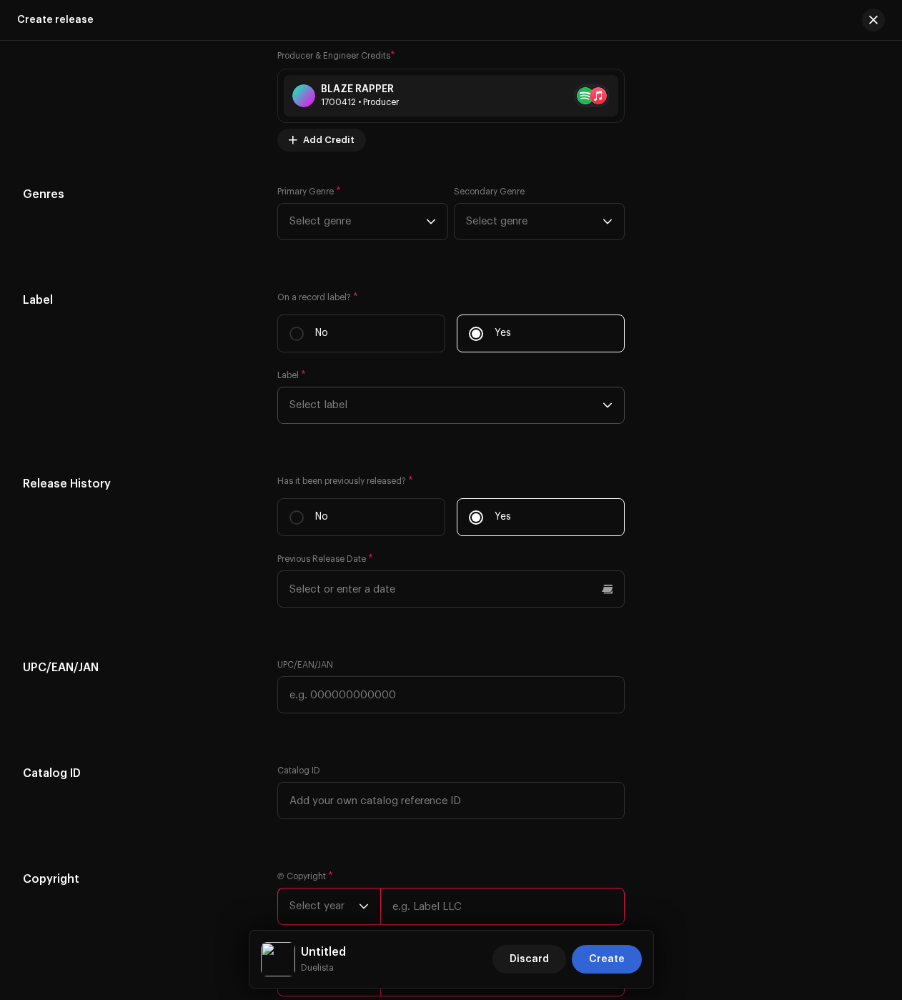
click at [424, 415] on span "Select label" at bounding box center [446, 405] width 313 height 36
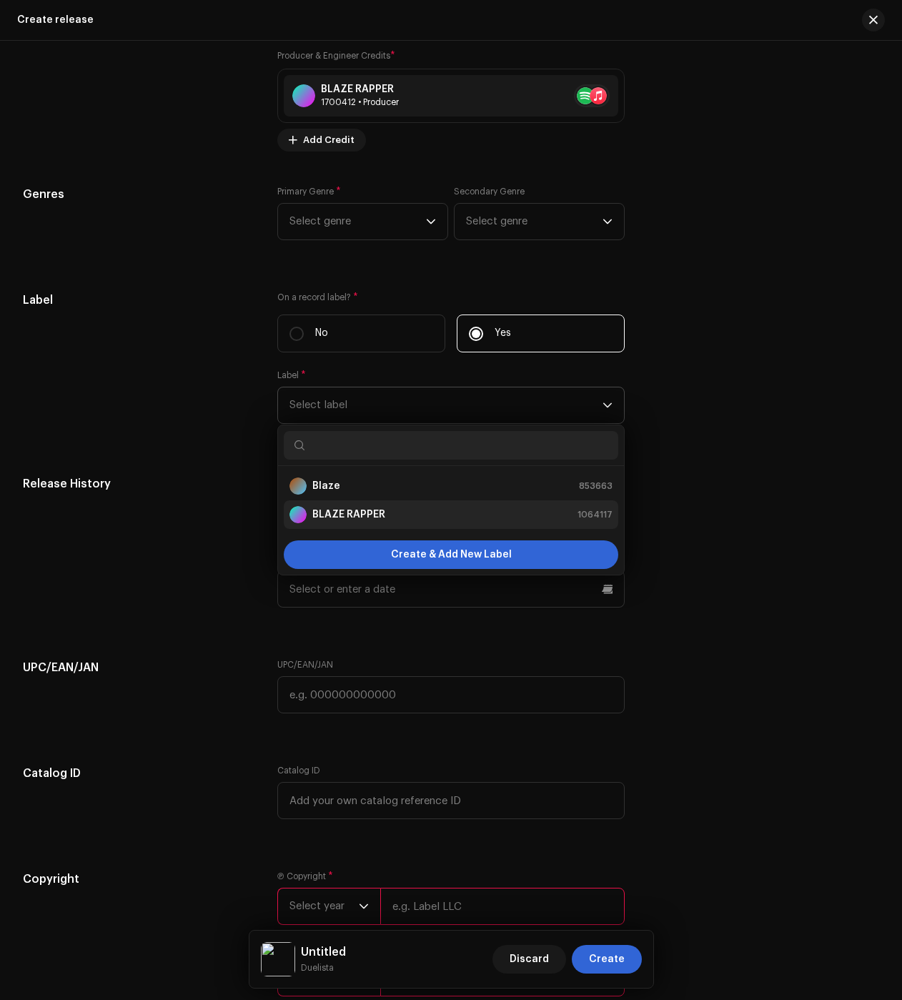
click at [364, 515] on strong "BLAZE RAPPER" at bounding box center [348, 515] width 73 height 14
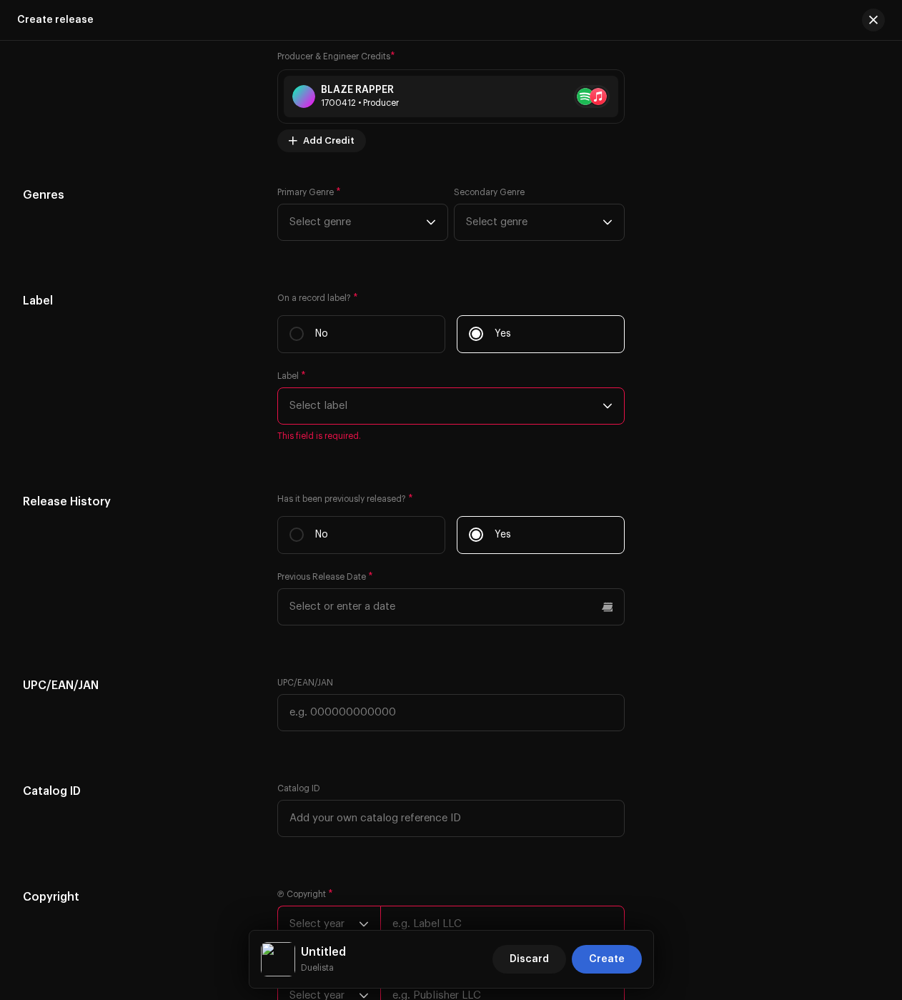
click at [356, 405] on span "Select label" at bounding box center [446, 406] width 313 height 36
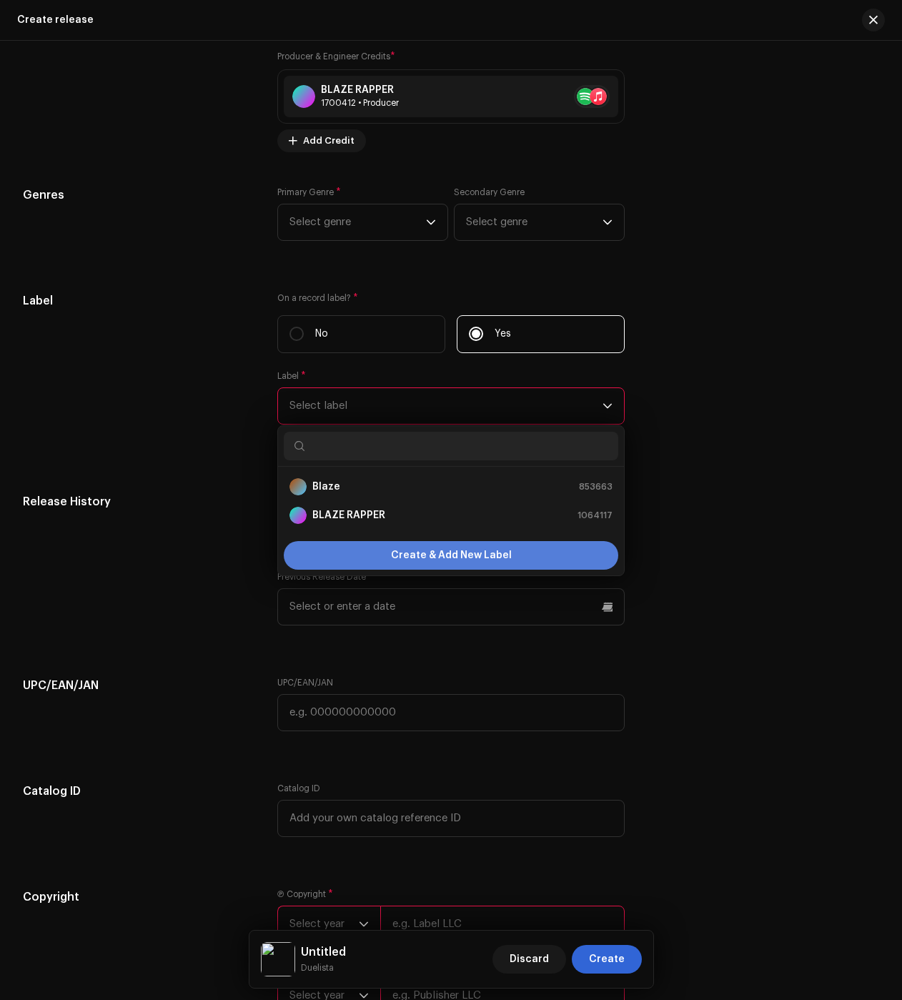
drag, startPoint x: 337, startPoint y: 520, endPoint x: 337, endPoint y: 539, distance: 19.3
click at [337, 520] on strong "BLAZE RAPPER" at bounding box center [348, 515] width 73 height 14
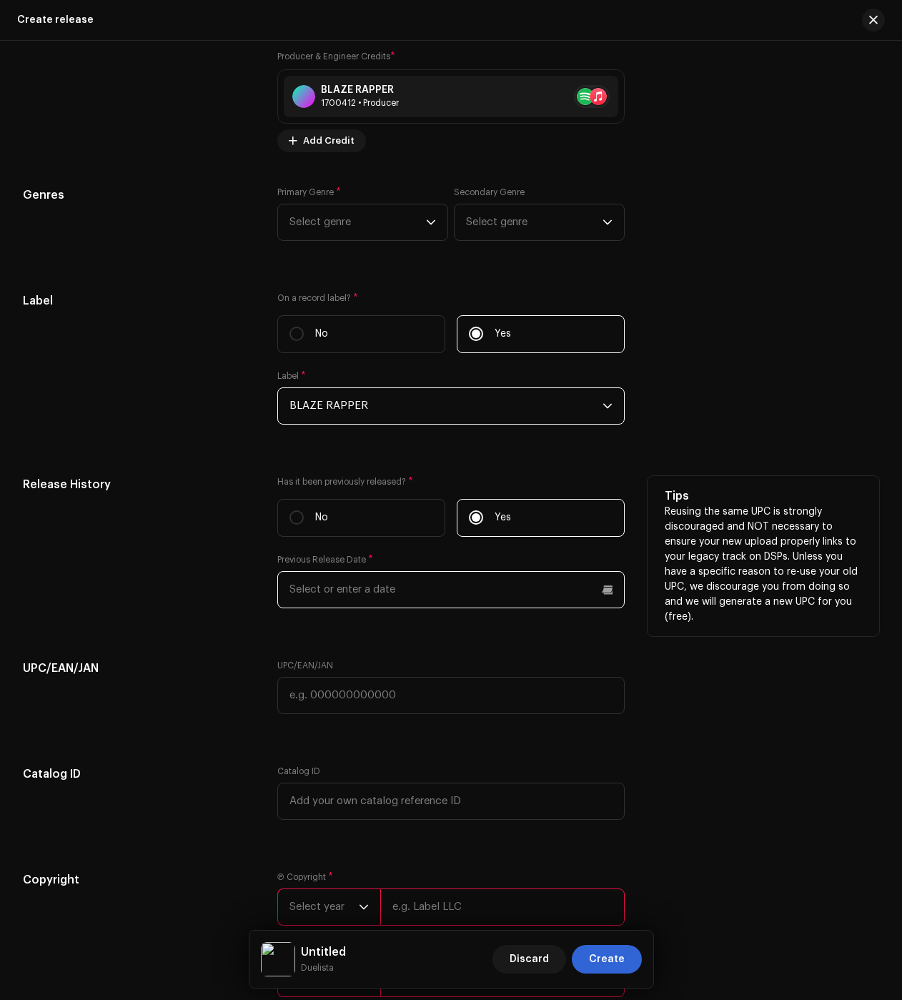
click at [329, 592] on input "text" at bounding box center [450, 589] width 347 height 37
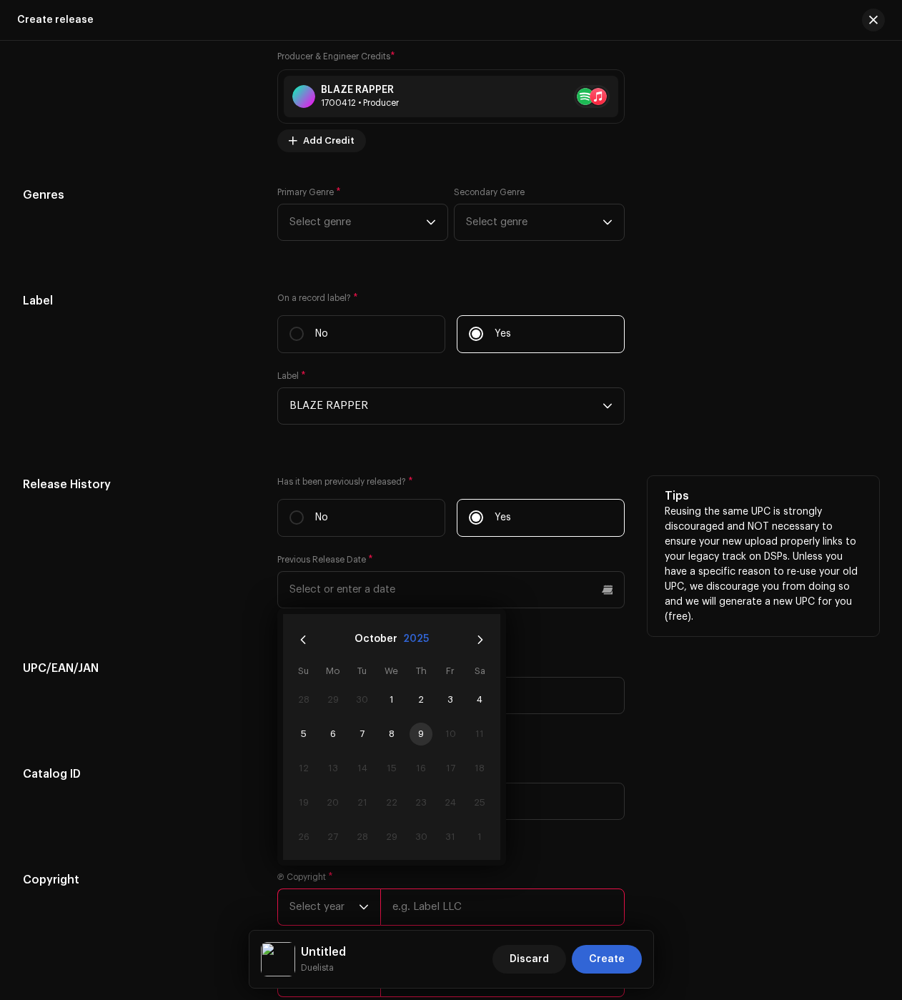
click at [423, 636] on button "2025" at bounding box center [416, 639] width 26 height 23
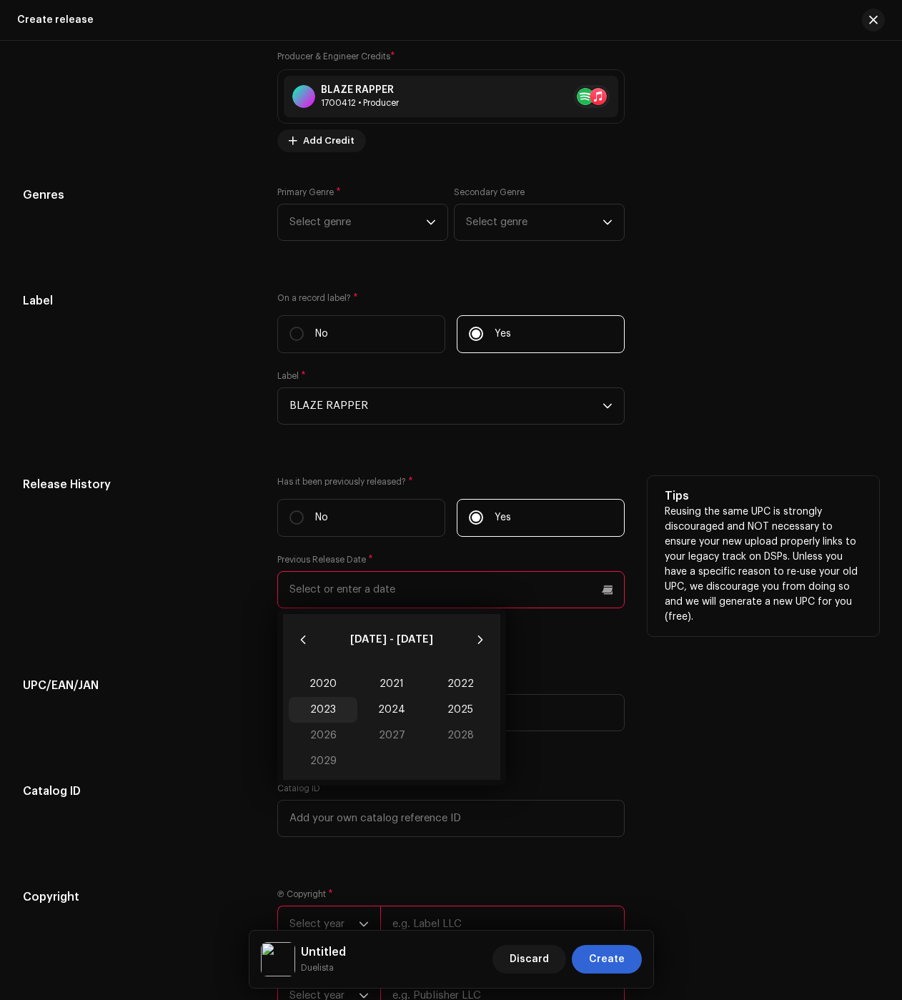
click at [331, 713] on span "2023" at bounding box center [323, 710] width 69 height 26
click at [470, 745] on span "Sep" at bounding box center [463, 739] width 61 height 23
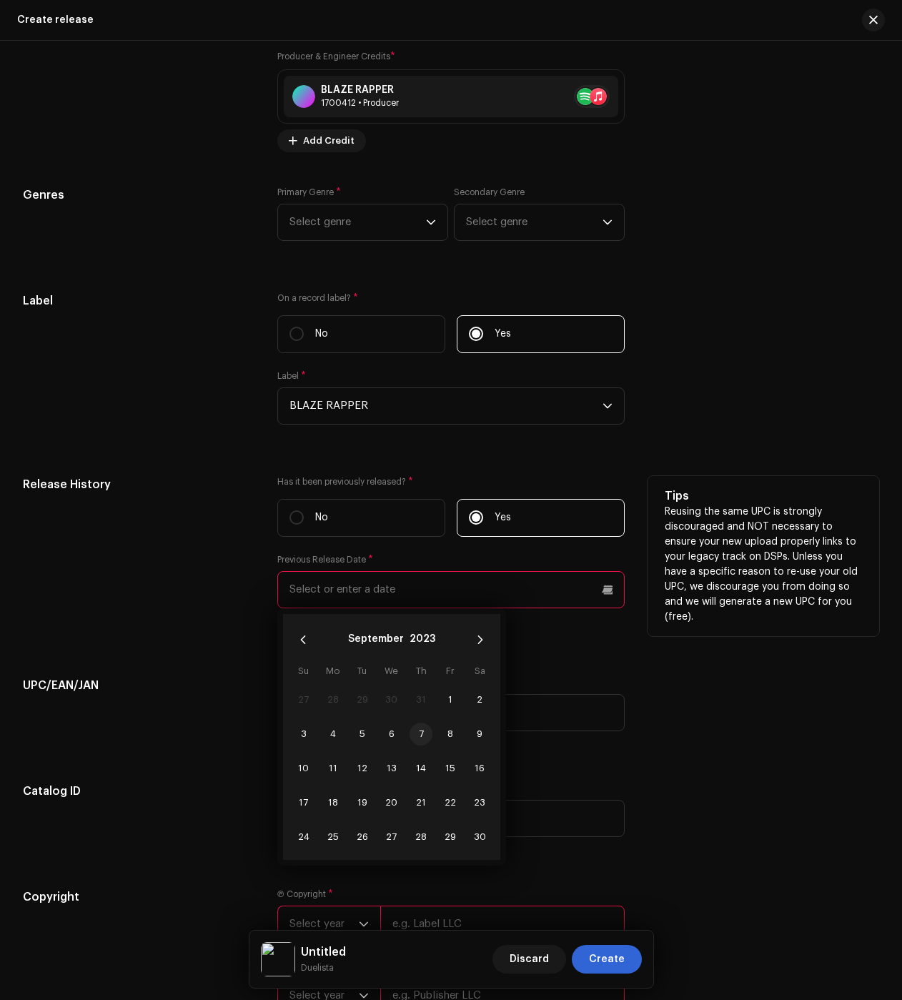
click at [418, 736] on span "7" at bounding box center [421, 734] width 23 height 23
type input "09/07/2023"
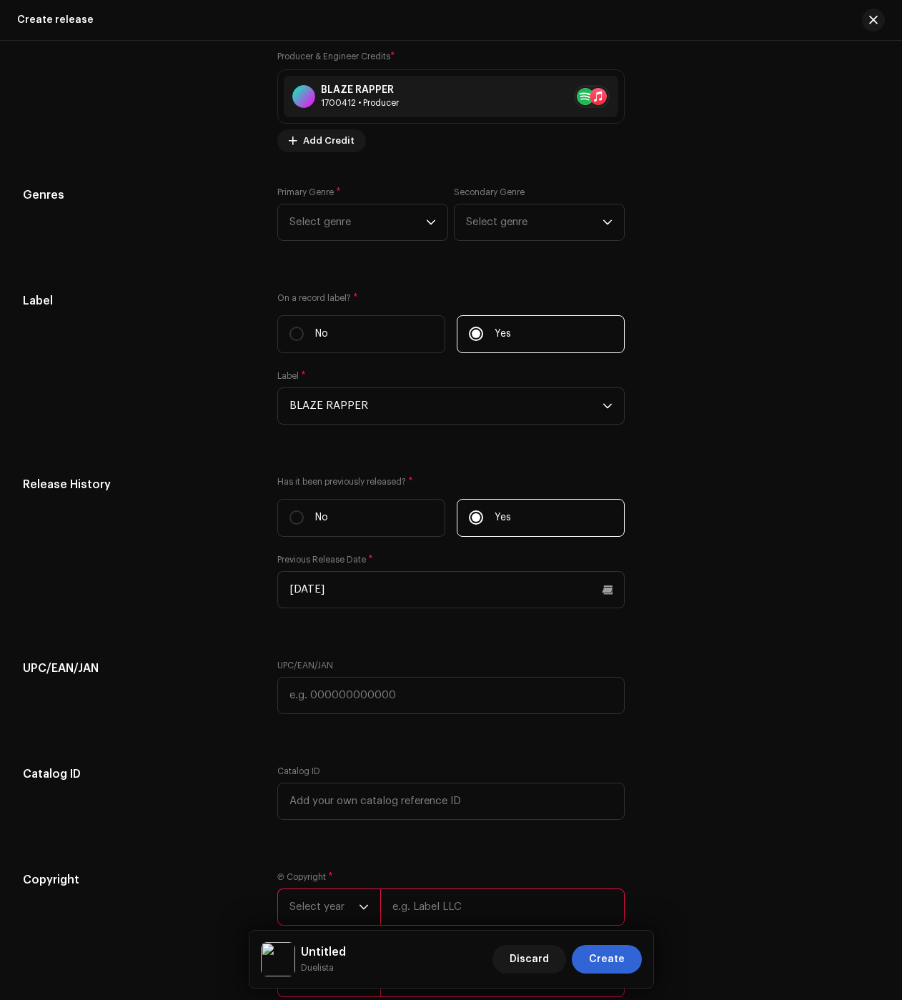
click at [663, 679] on div "UPC/EAN/JAN UPC/EAN/JAN" at bounding box center [451, 695] width 856 height 71
click at [503, 683] on input "text" at bounding box center [450, 695] width 347 height 37
paste input "198053319207"
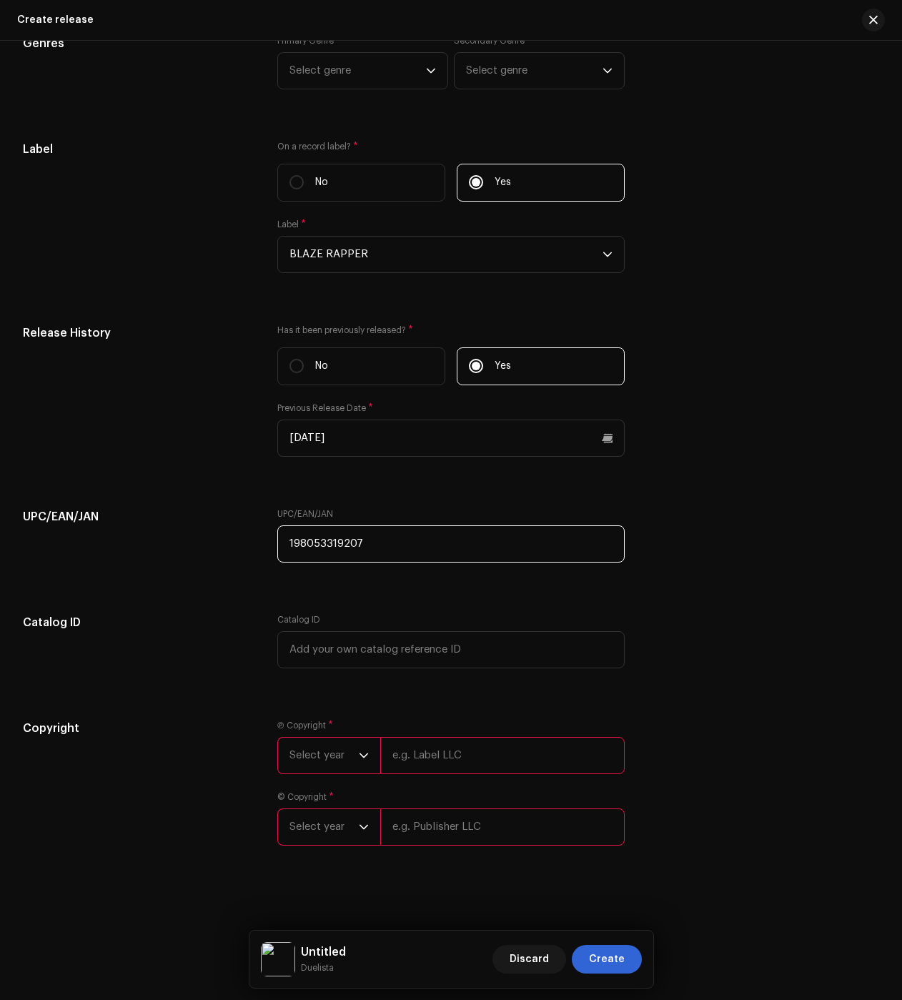
type input "198053319207"
click at [444, 752] on input "text" at bounding box center [502, 755] width 244 height 37
type input "BLAZE"
click at [428, 829] on input "text" at bounding box center [502, 827] width 244 height 37
type input "BLAZE"
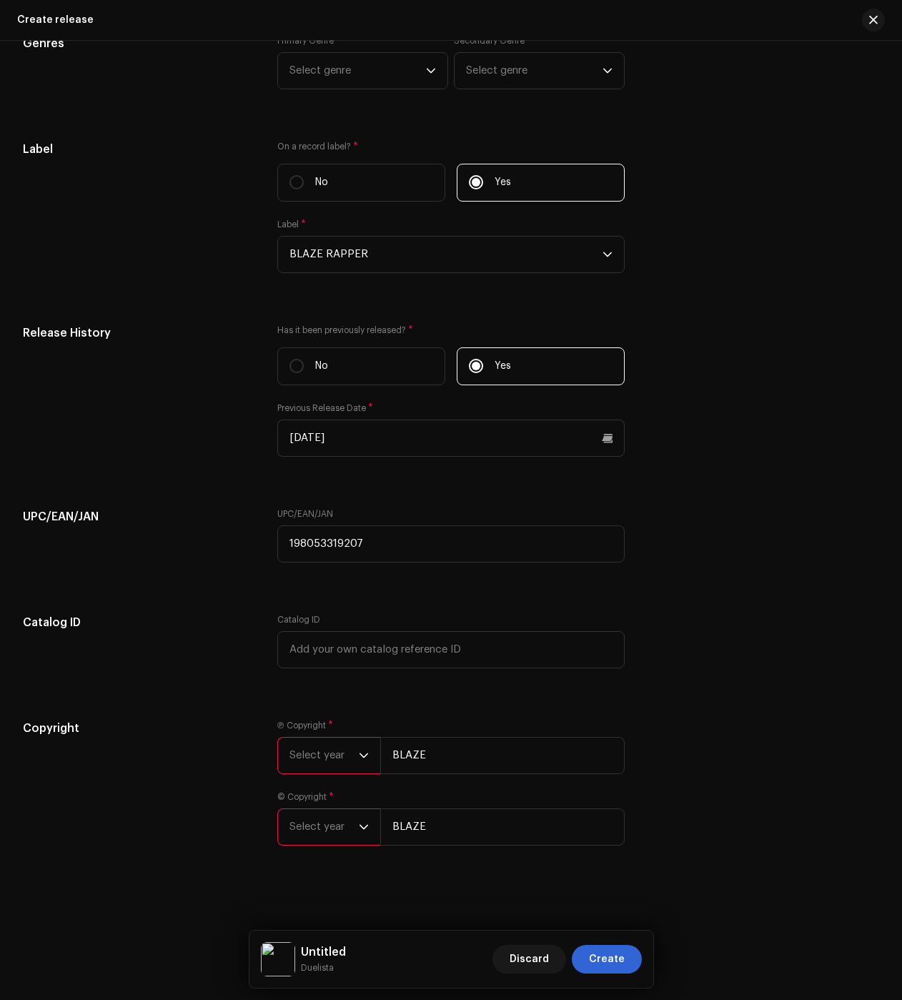
click at [315, 755] on span "Select year" at bounding box center [324, 756] width 69 height 36
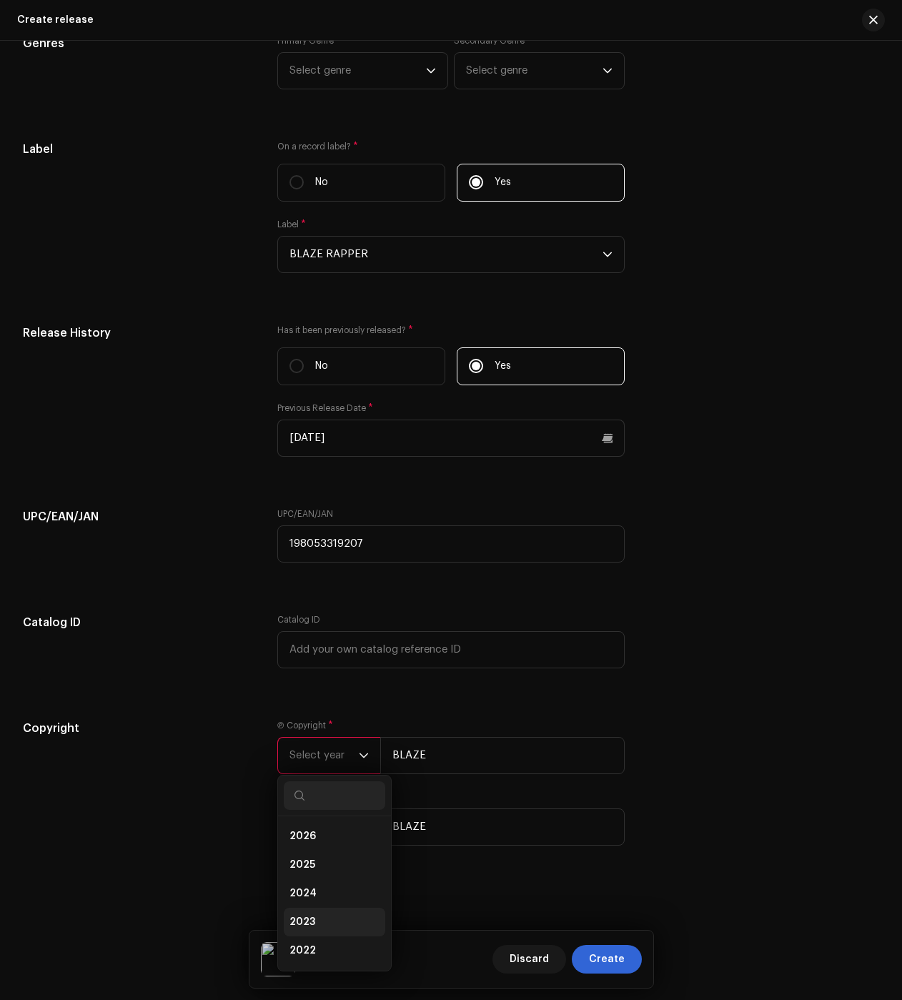
click at [310, 915] on span "2023" at bounding box center [303, 922] width 26 height 14
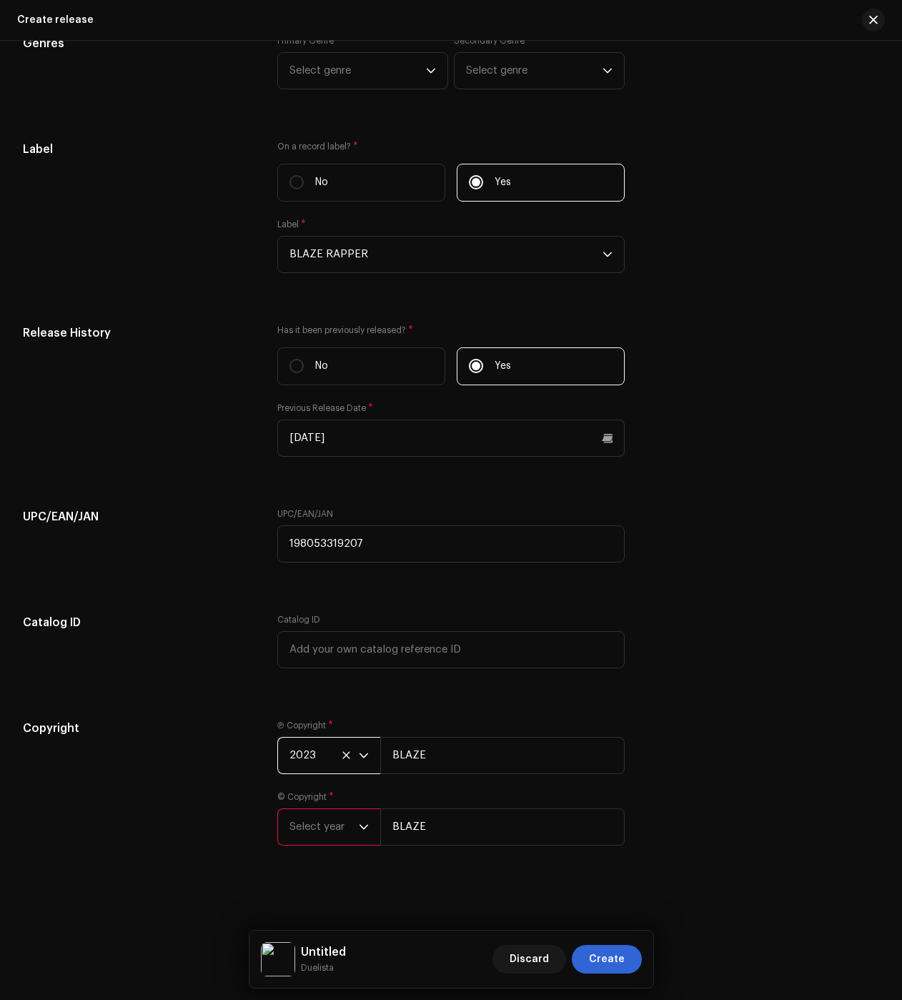
click at [309, 821] on span "Select year" at bounding box center [324, 827] width 69 height 36
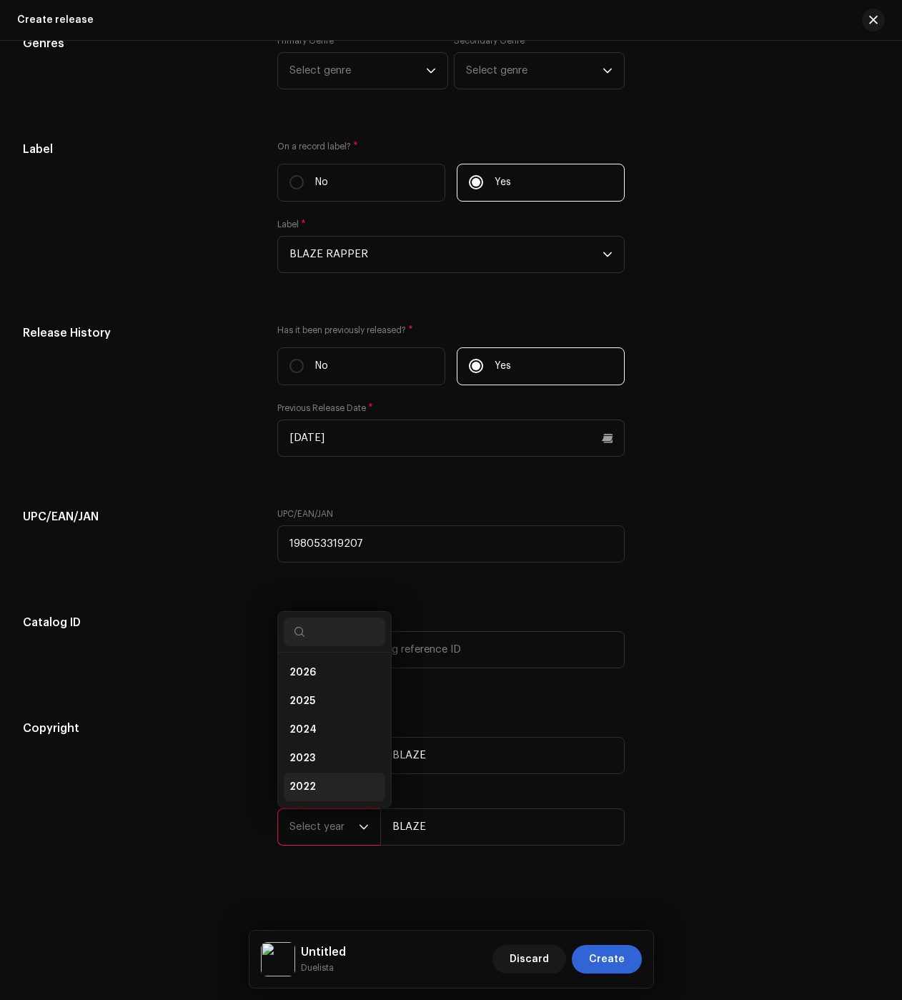
scroll to position [23, 0]
click at [315, 733] on li "2023" at bounding box center [335, 735] width 102 height 29
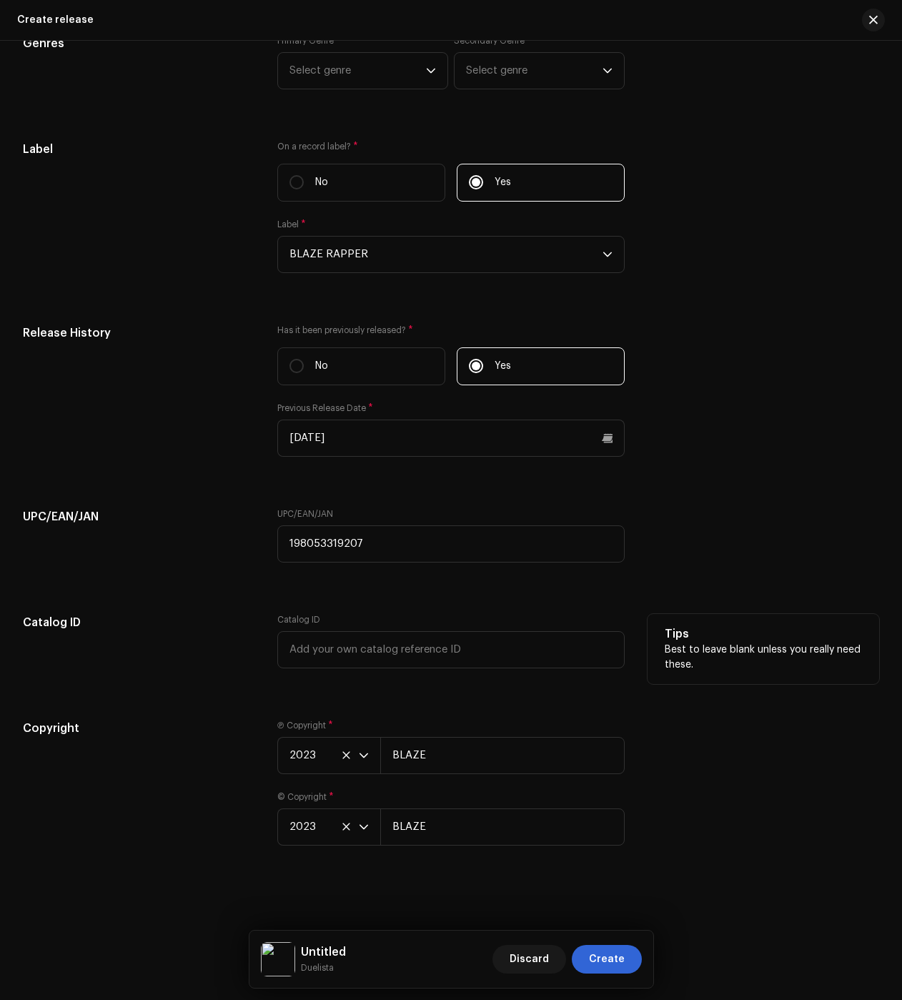
drag, startPoint x: 197, startPoint y: 789, endPoint x: 196, endPoint y: 679, distance: 109.4
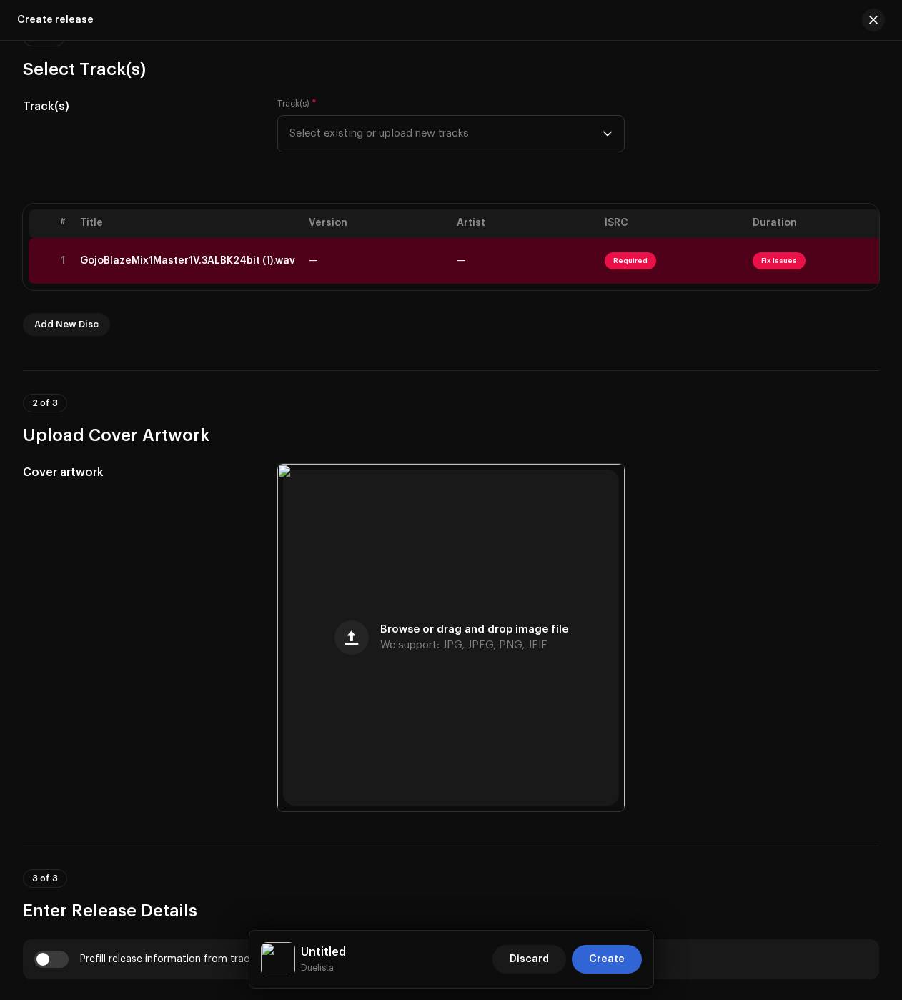
scroll to position [0, 0]
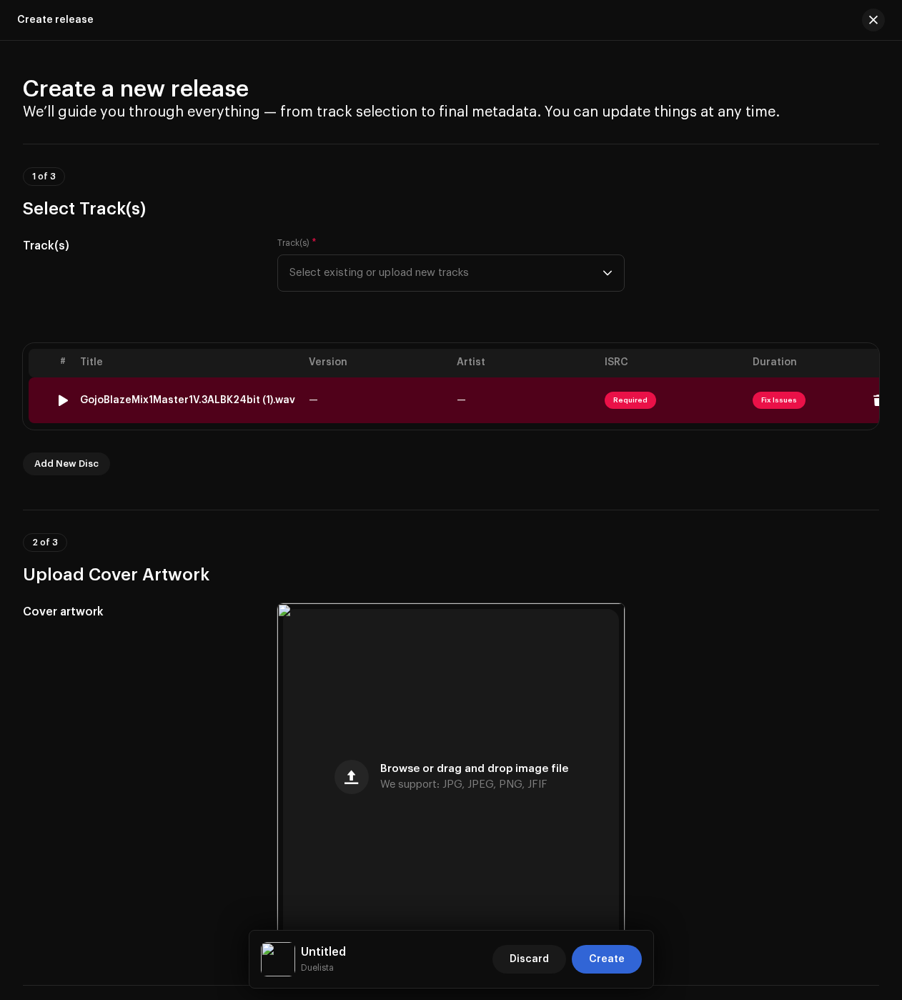
click at [162, 399] on div "GojoBlazeMix1Master1V.3ALBK24bit (1).wav" at bounding box center [187, 400] width 215 height 11
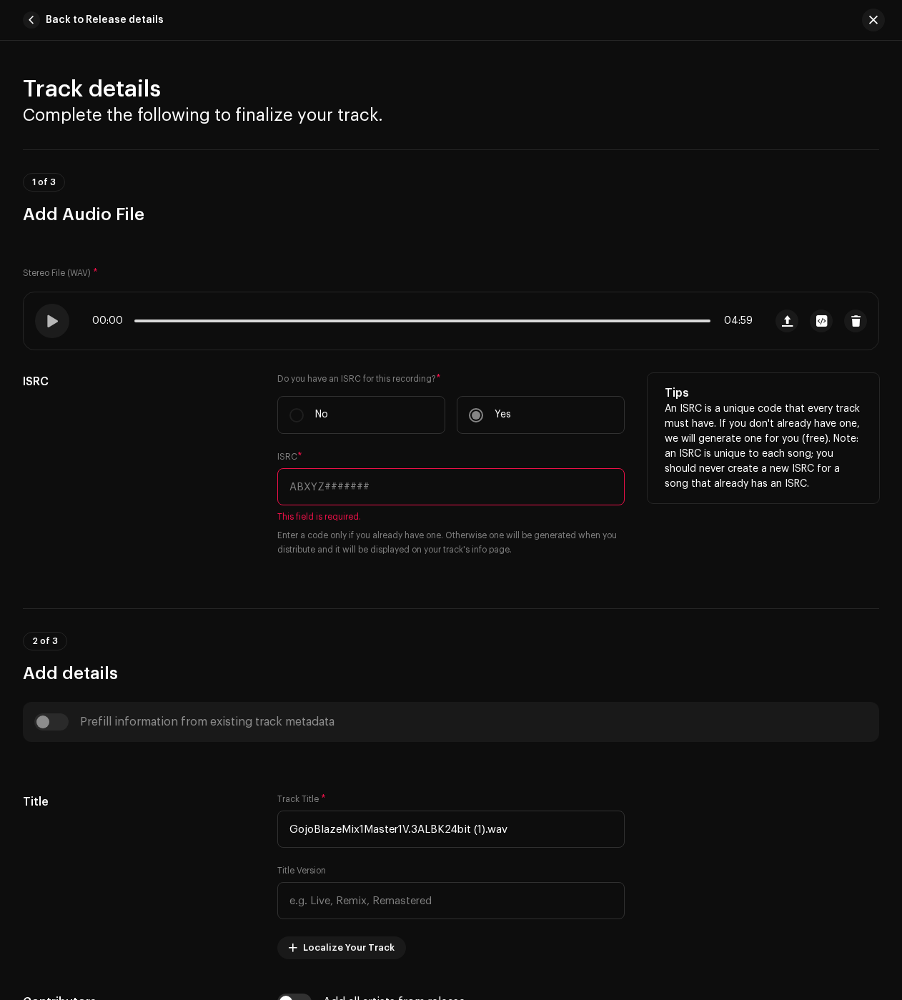
click at [359, 484] on input "text" at bounding box center [450, 486] width 347 height 37
paste input "QZTAW2367027"
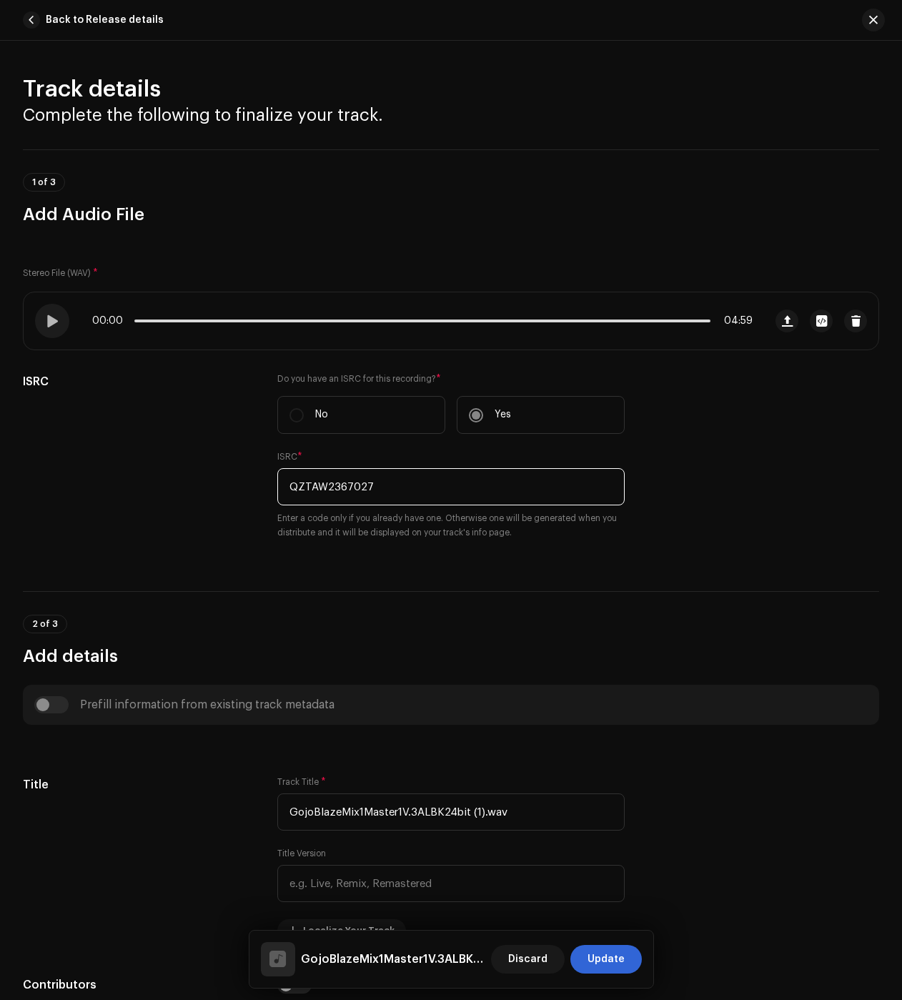
type input "QZTAW2367027"
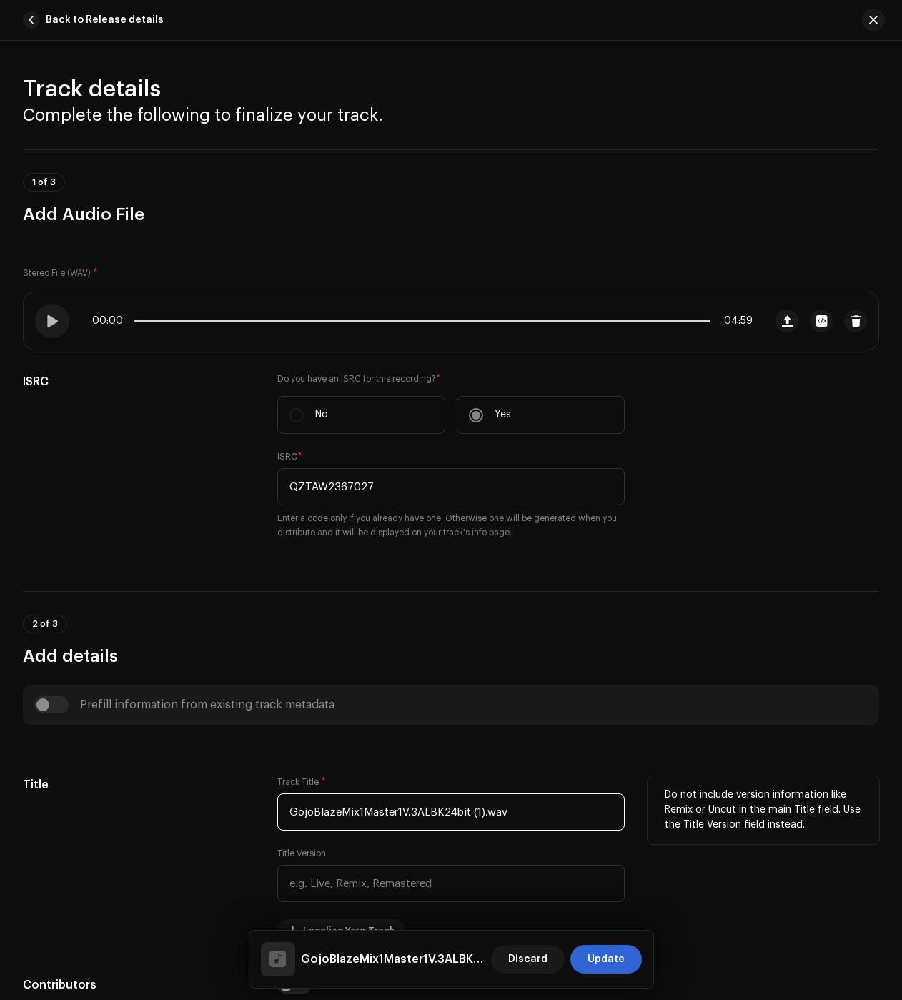
drag, startPoint x: 513, startPoint y: 809, endPoint x: 170, endPoint y: 797, distance: 343.4
click at [170, 797] on div "Title Track Title * GojoBlazeMix1Master1V.3ALBK24bit (1).wav Title Version Loca…" at bounding box center [451, 859] width 856 height 166
paste input "Infinito"
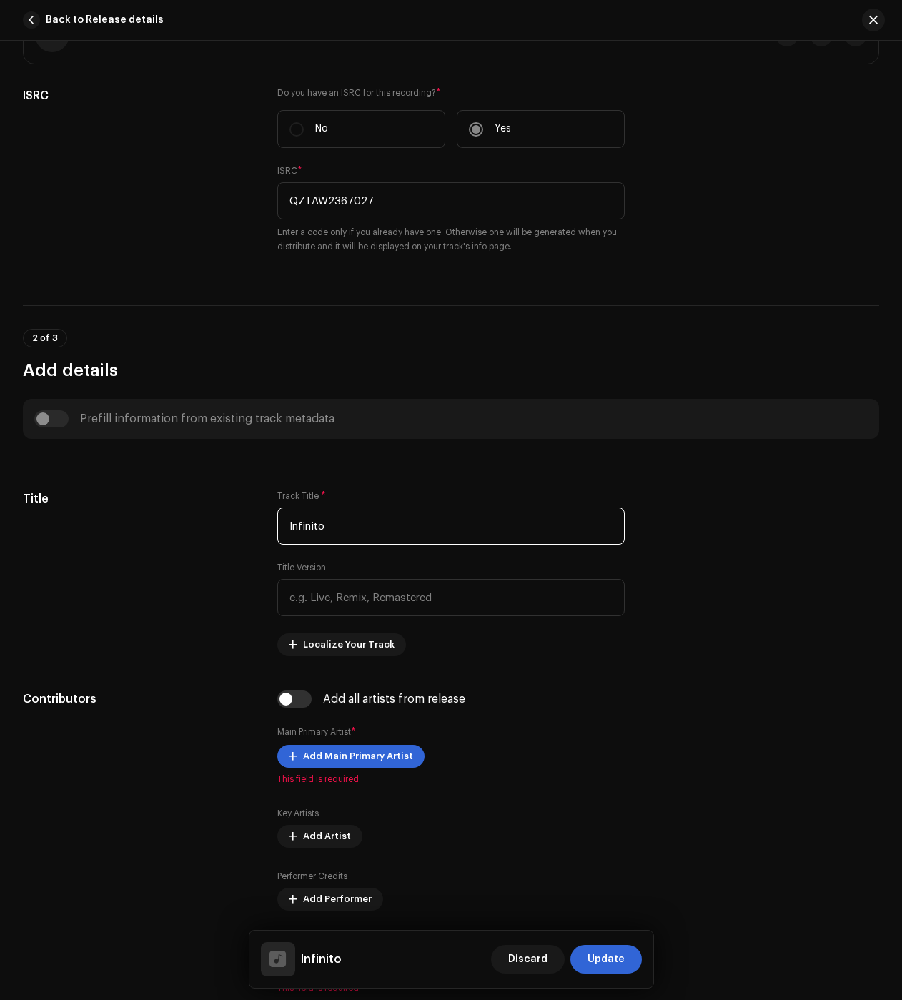
scroll to position [429, 0]
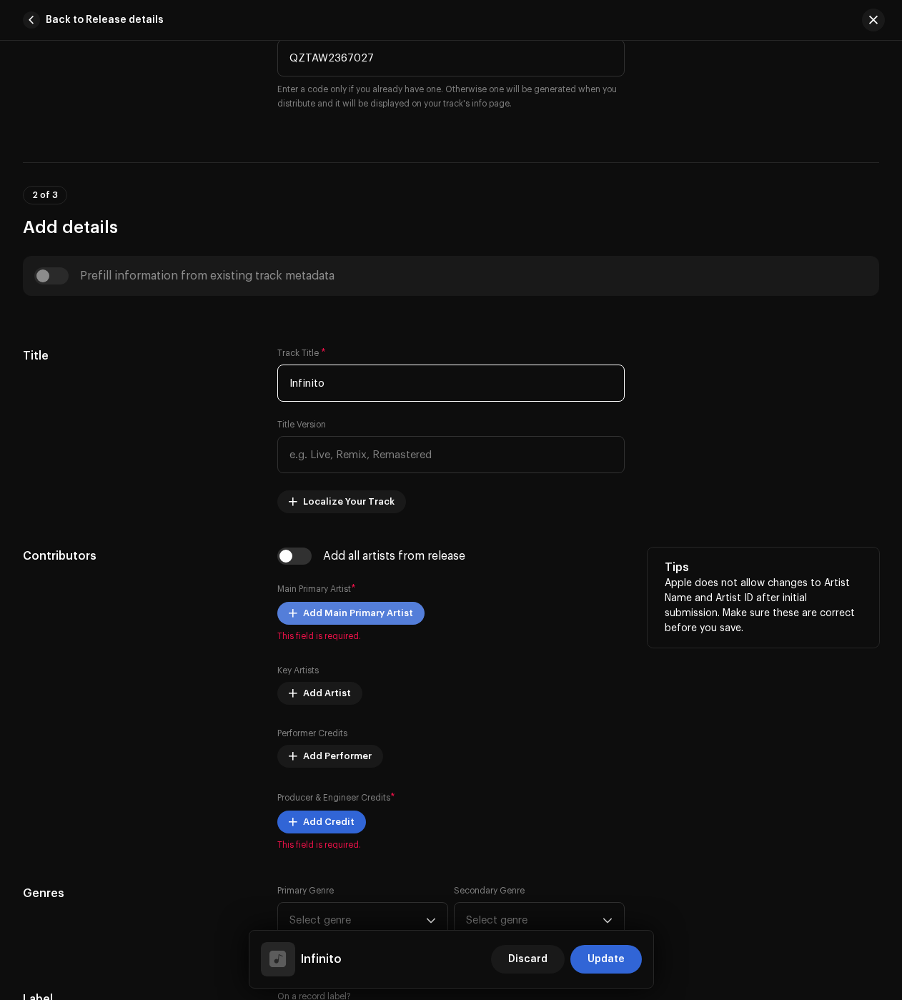
type input "Infinito"
click at [332, 608] on span "Add Main Primary Artist" at bounding box center [358, 613] width 110 height 29
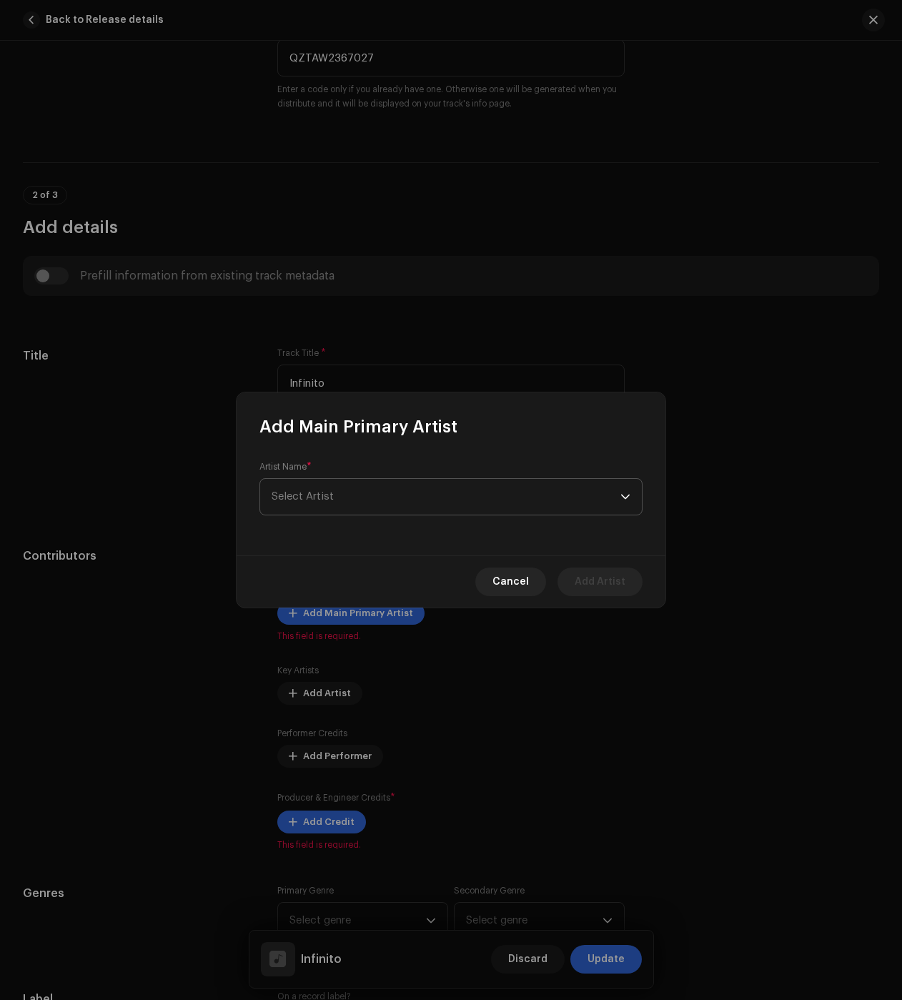
click at [340, 490] on span "Select Artist" at bounding box center [446, 497] width 349 height 36
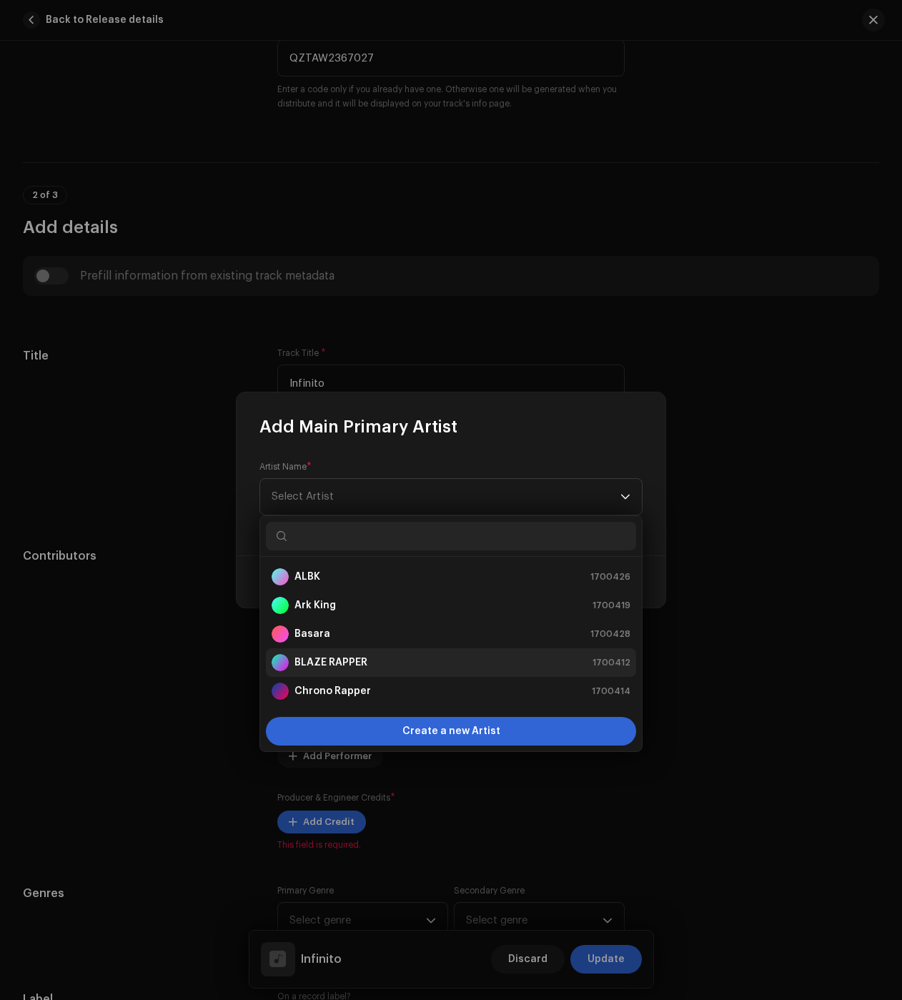
click at [346, 661] on strong "BLAZE RAPPER" at bounding box center [331, 663] width 73 height 14
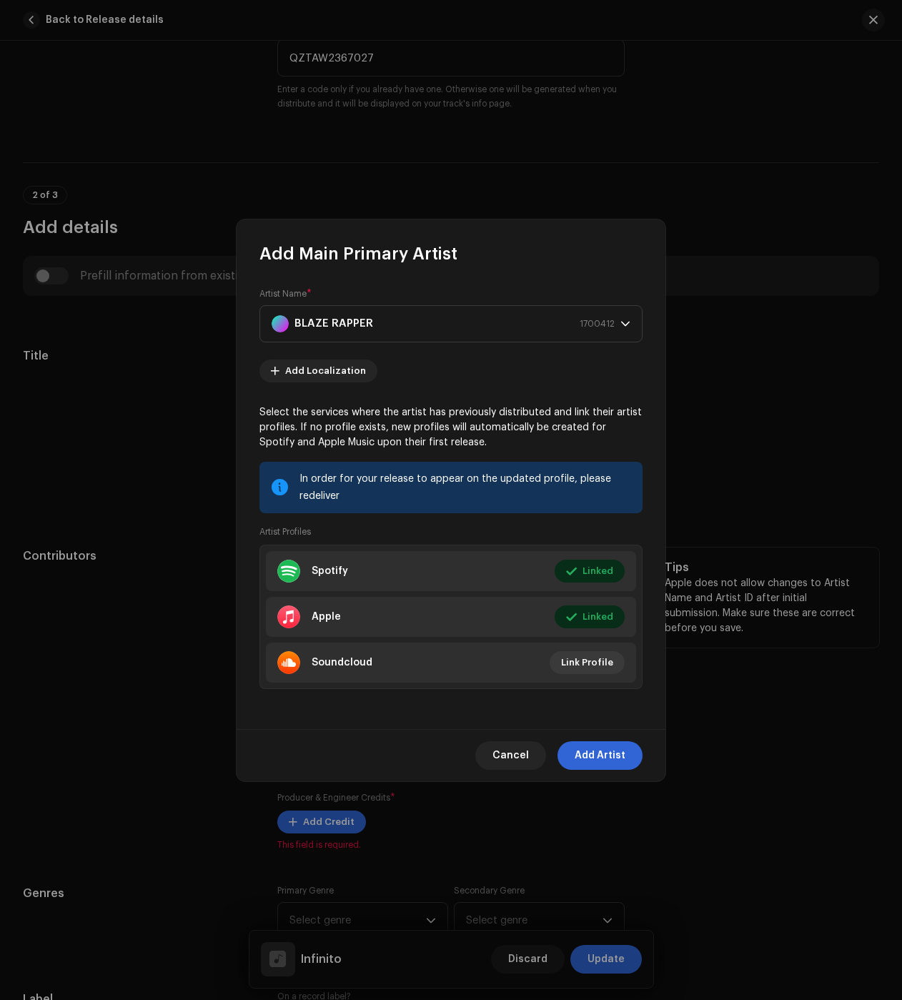
drag, startPoint x: 610, startPoint y: 746, endPoint x: 606, endPoint y: 738, distance: 8.3
click at [610, 746] on span "Add Artist" at bounding box center [600, 755] width 51 height 29
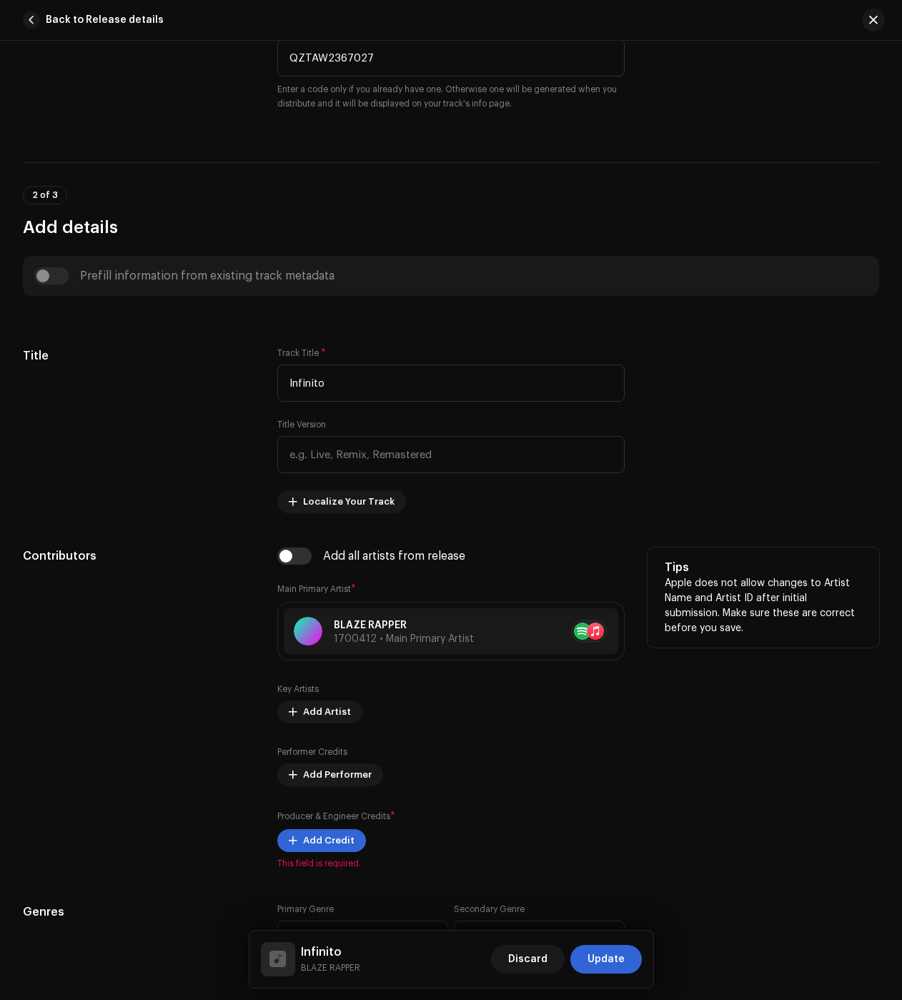
scroll to position [572, 0]
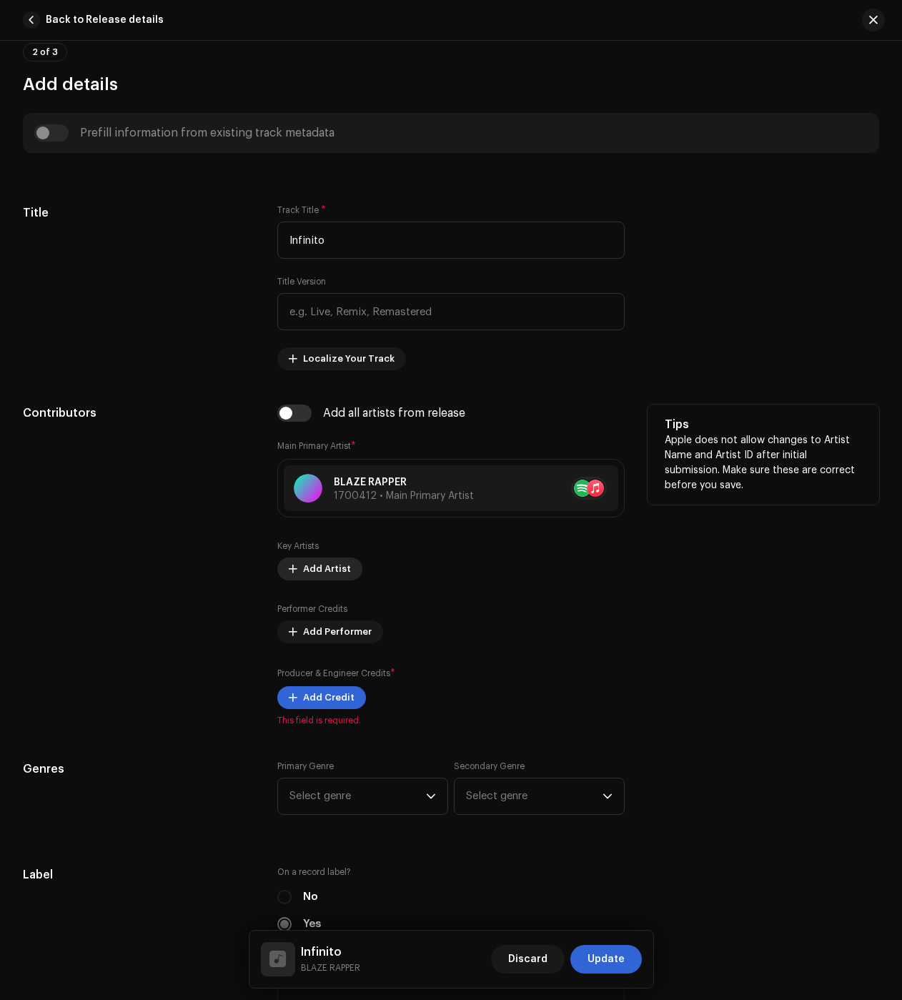
click at [315, 565] on span "Add Artist" at bounding box center [327, 569] width 48 height 29
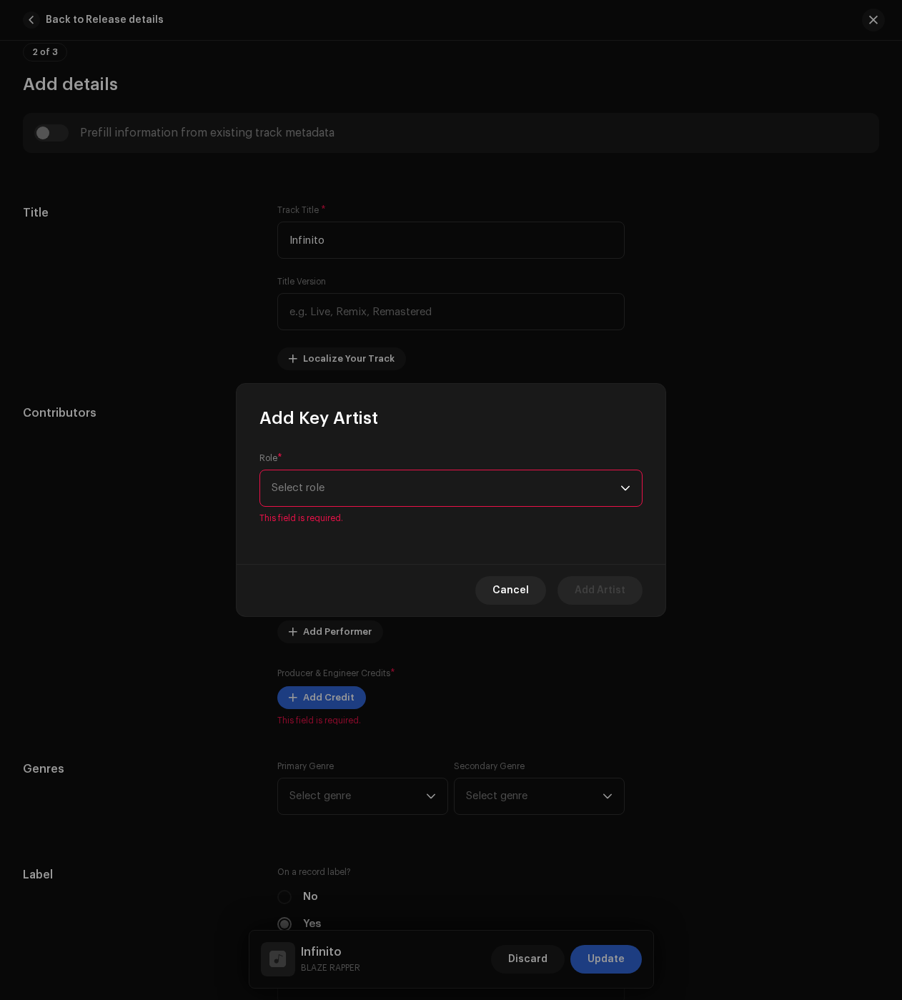
click at [312, 484] on span "Select role" at bounding box center [446, 488] width 349 height 36
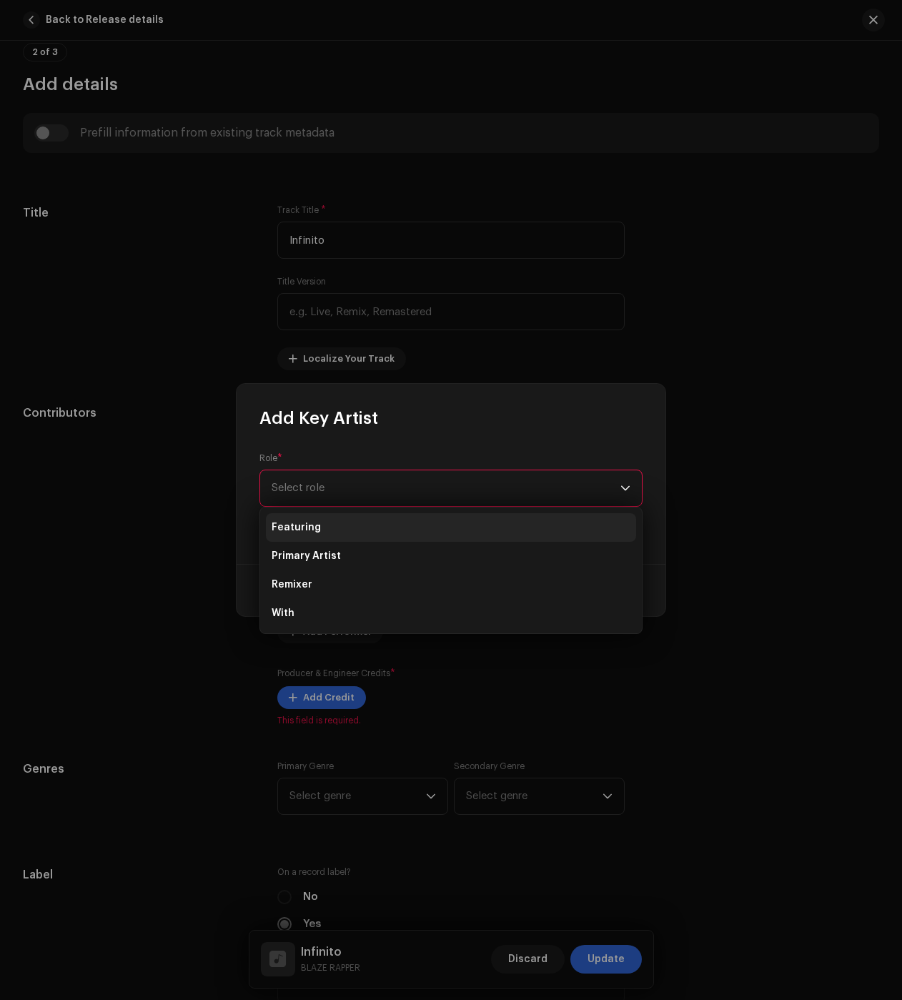
click at [320, 530] on li "Featuring" at bounding box center [451, 527] width 370 height 29
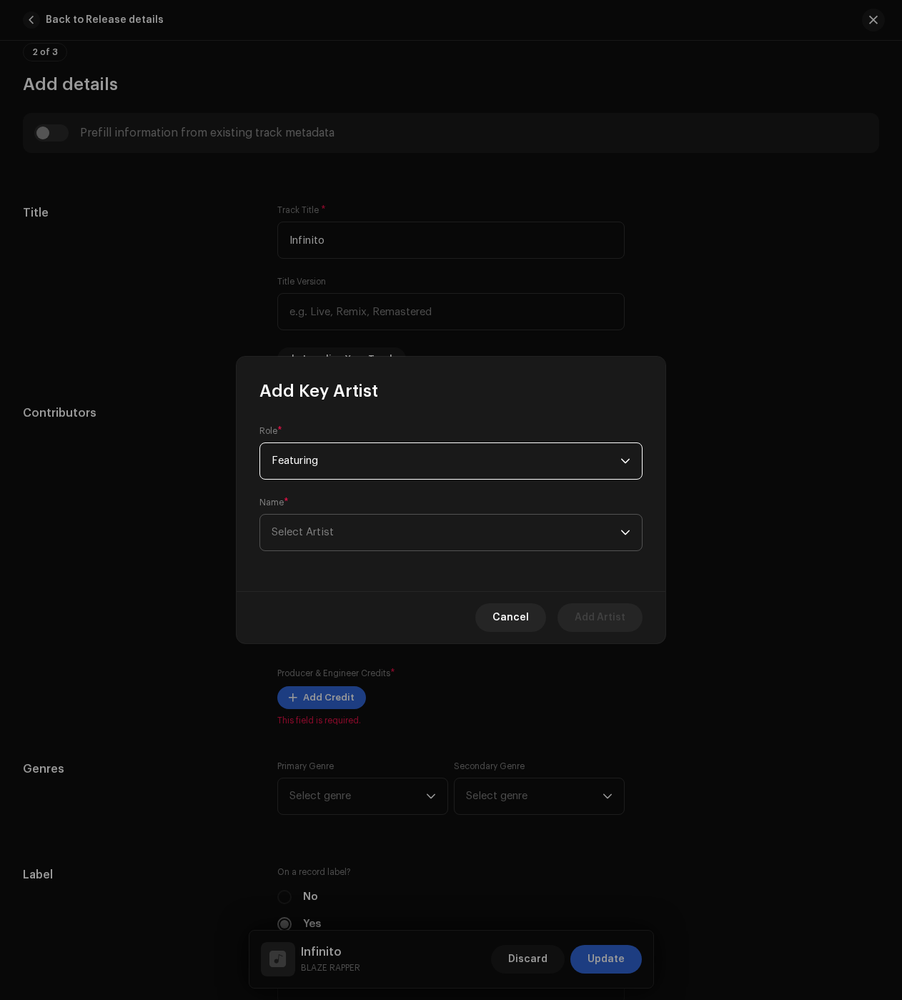
click at [321, 534] on span "Select Artist" at bounding box center [303, 532] width 62 height 11
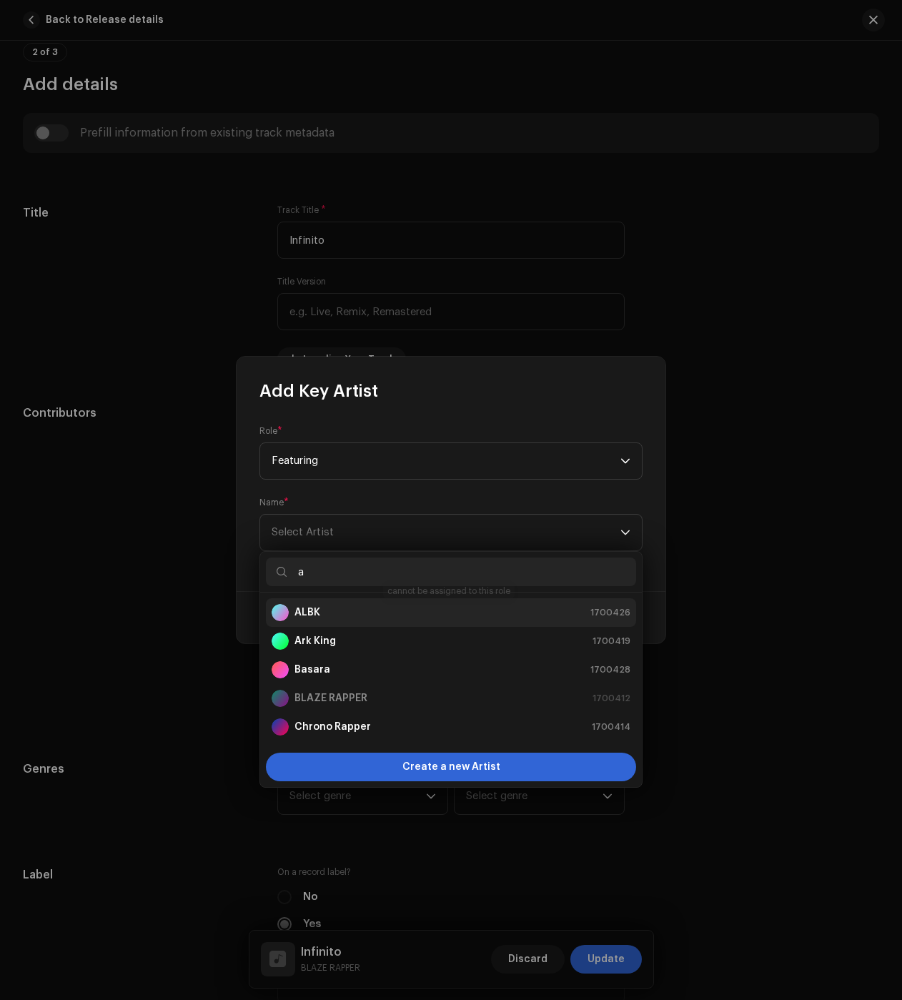
type input "a"
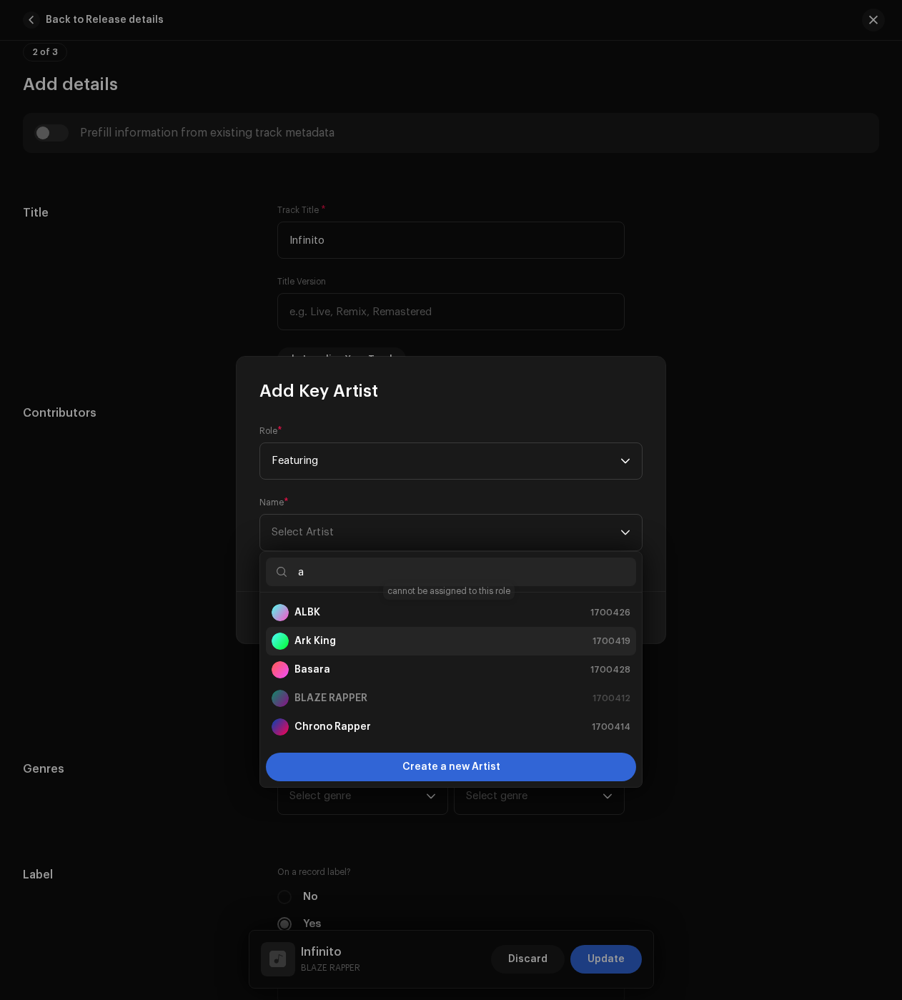
click at [349, 618] on div "ALBK 1700426" at bounding box center [451, 612] width 359 height 17
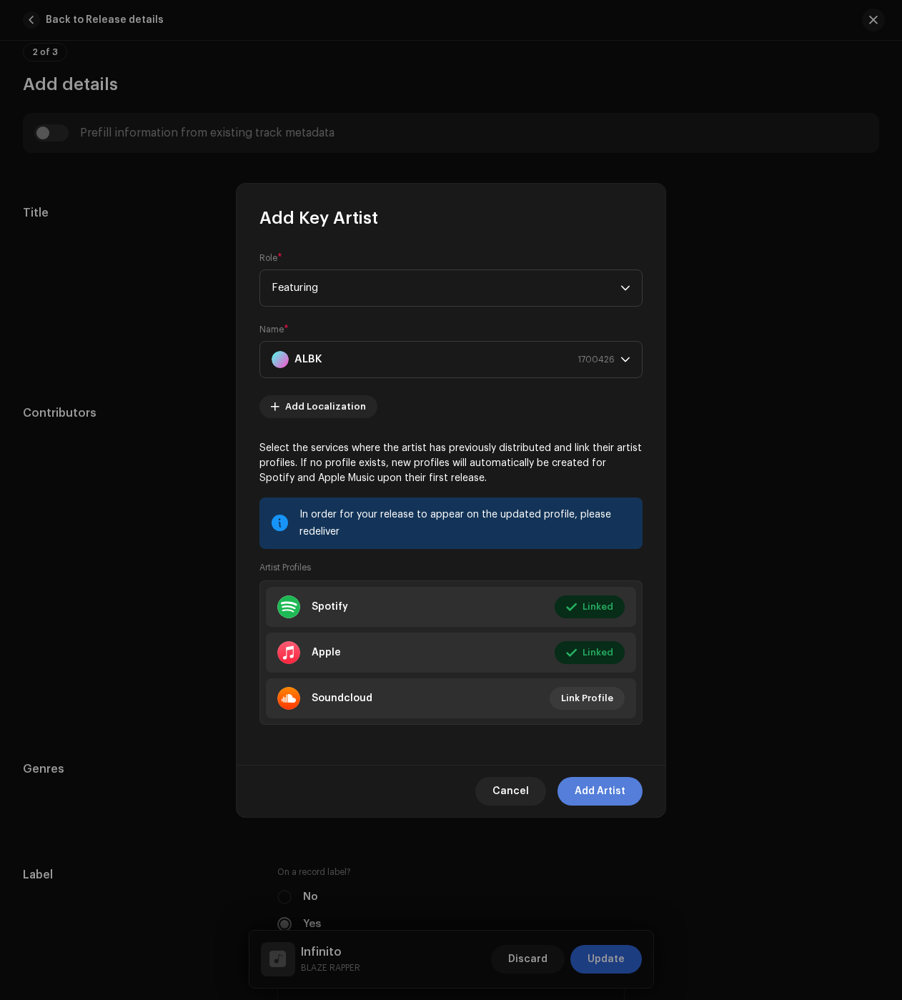
click at [601, 794] on span "Add Artist" at bounding box center [600, 791] width 51 height 29
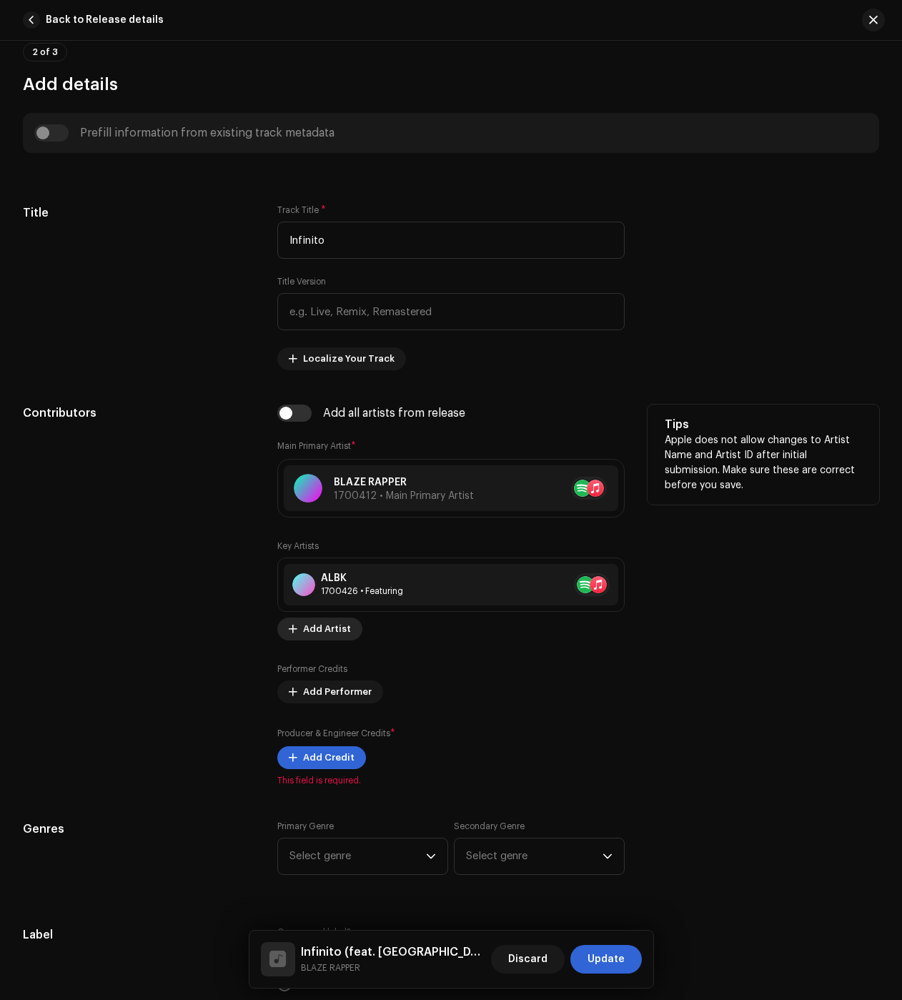
click at [318, 631] on span "Add Artist" at bounding box center [327, 629] width 48 height 29
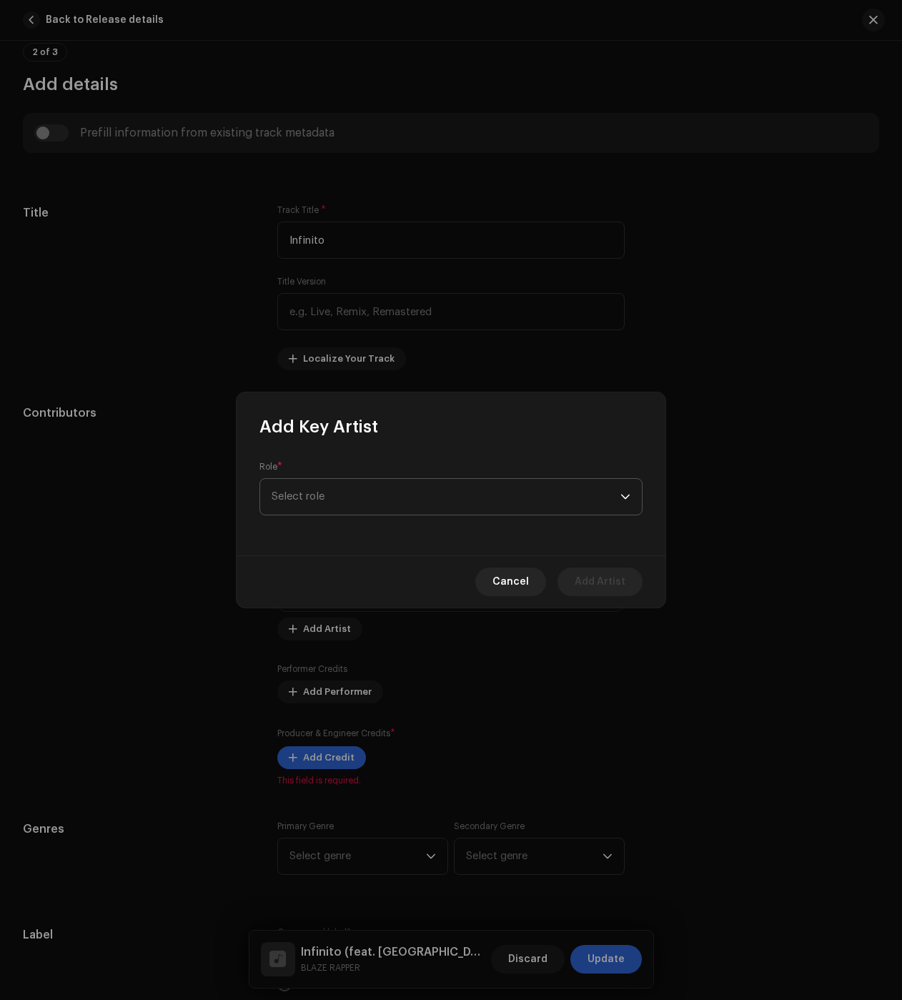
drag, startPoint x: 389, startPoint y: 497, endPoint x: 380, endPoint y: 508, distance: 14.3
click at [390, 497] on span "Select role" at bounding box center [446, 497] width 349 height 36
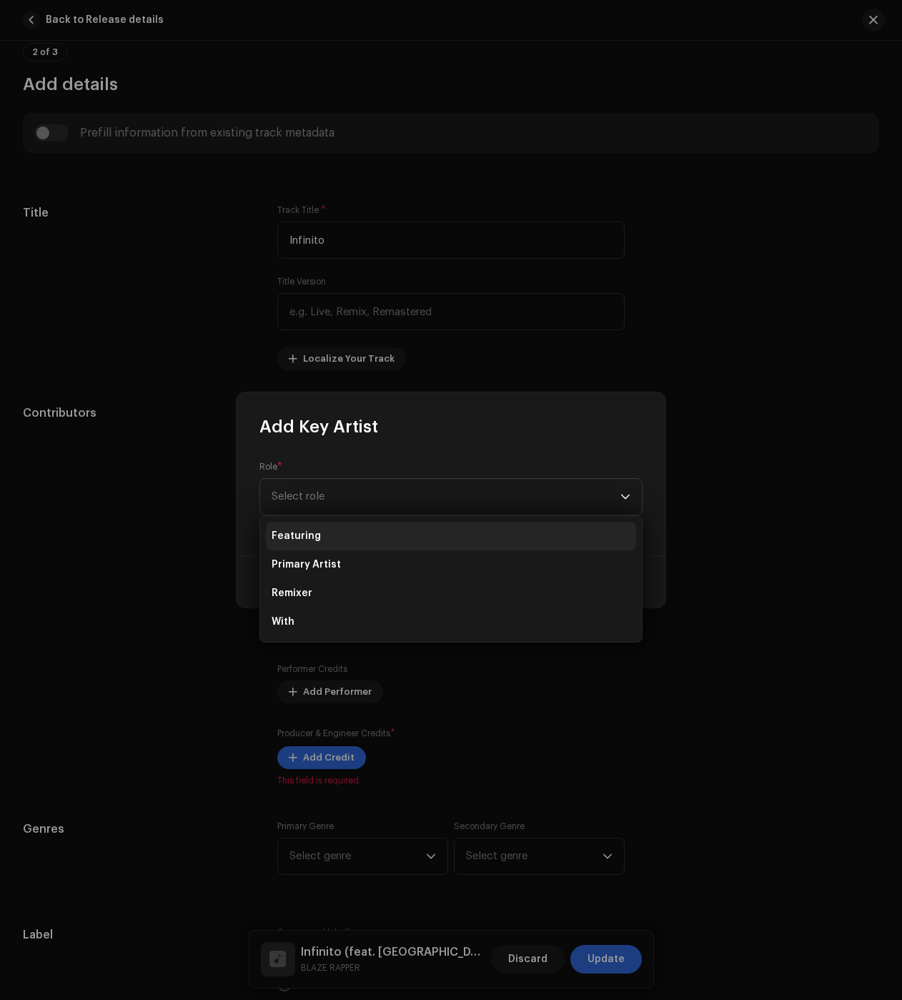
click at [332, 538] on li "Featuring" at bounding box center [451, 536] width 370 height 29
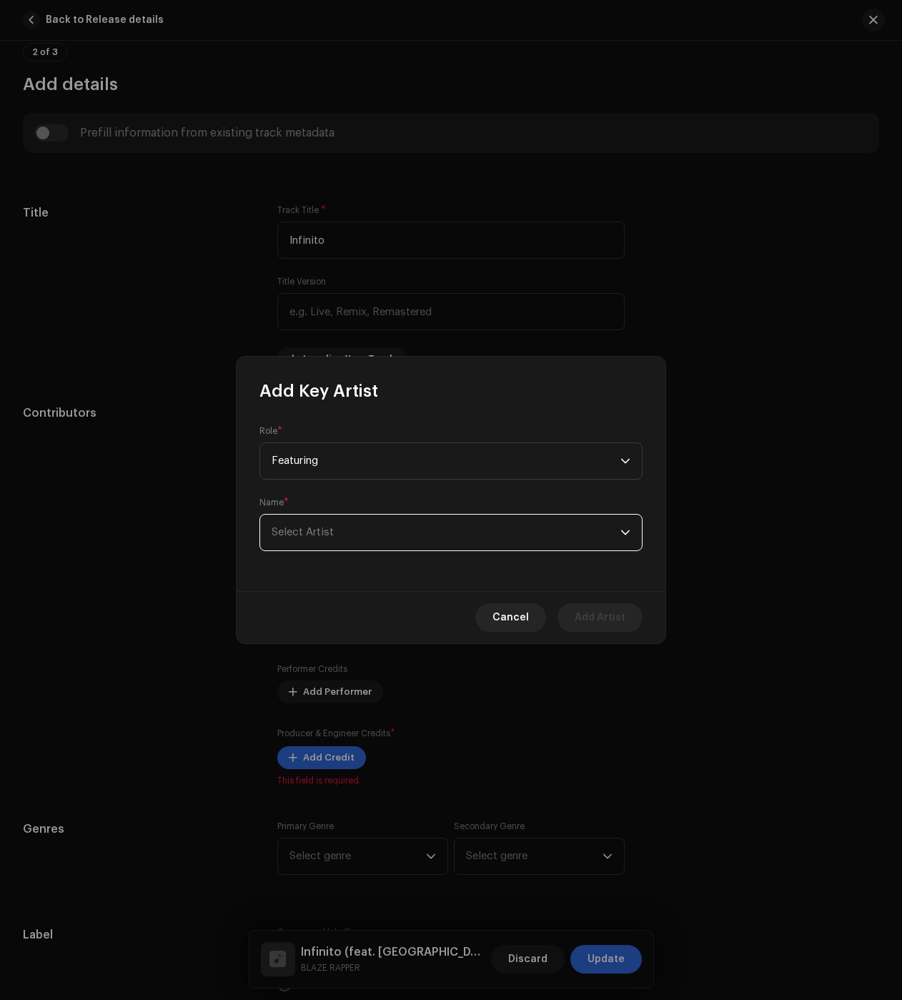
click at [322, 523] on span "Select Artist" at bounding box center [446, 533] width 349 height 36
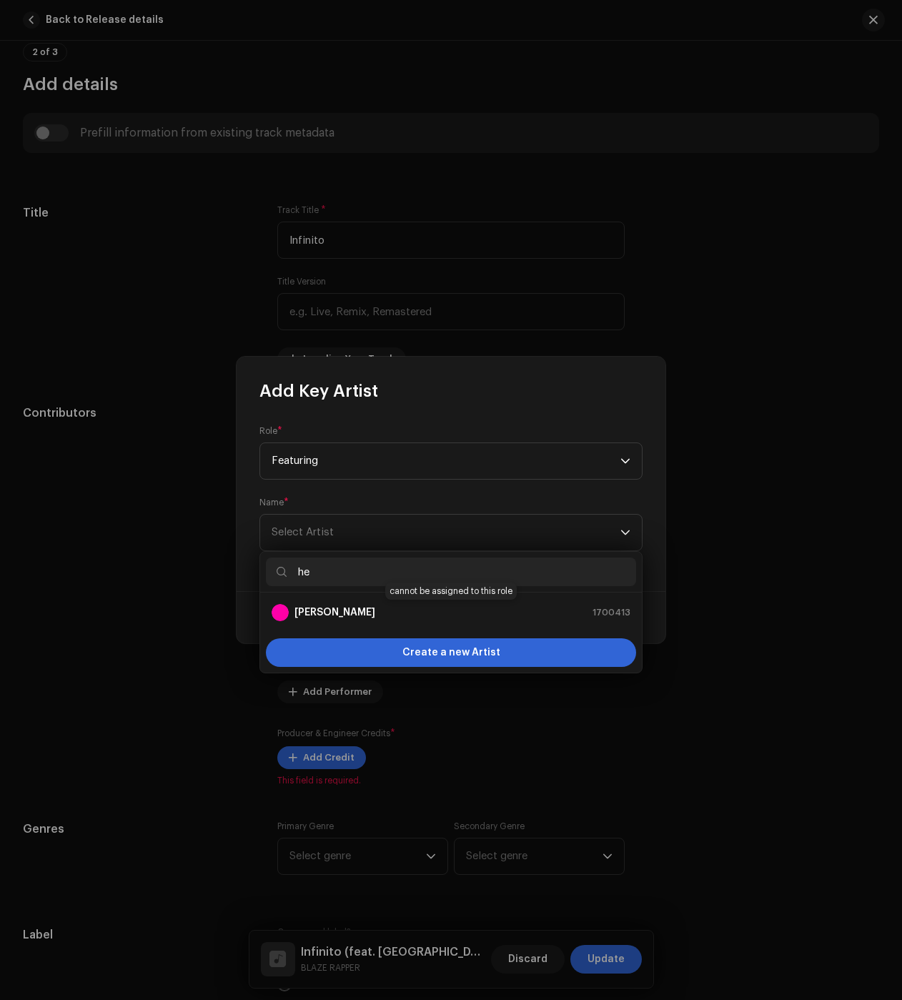
type input "he"
click at [375, 618] on strong "[PERSON_NAME]" at bounding box center [335, 613] width 81 height 14
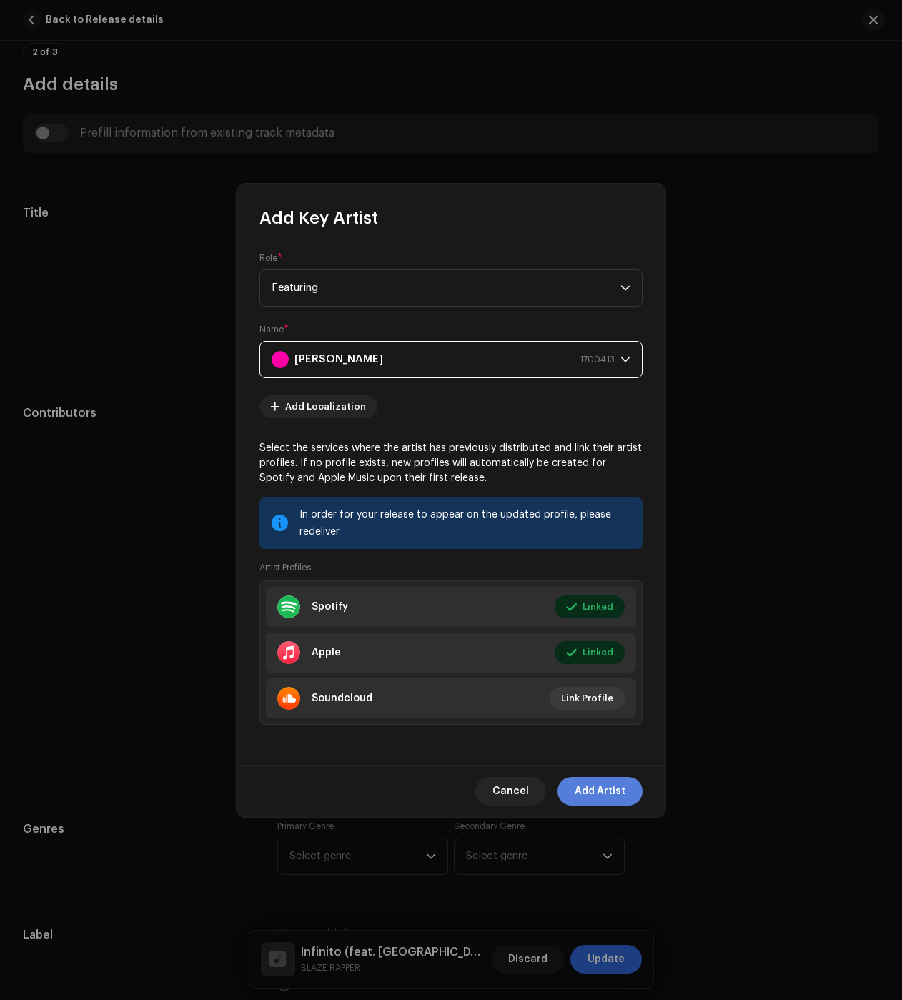
click at [613, 793] on span "Add Artist" at bounding box center [600, 791] width 51 height 29
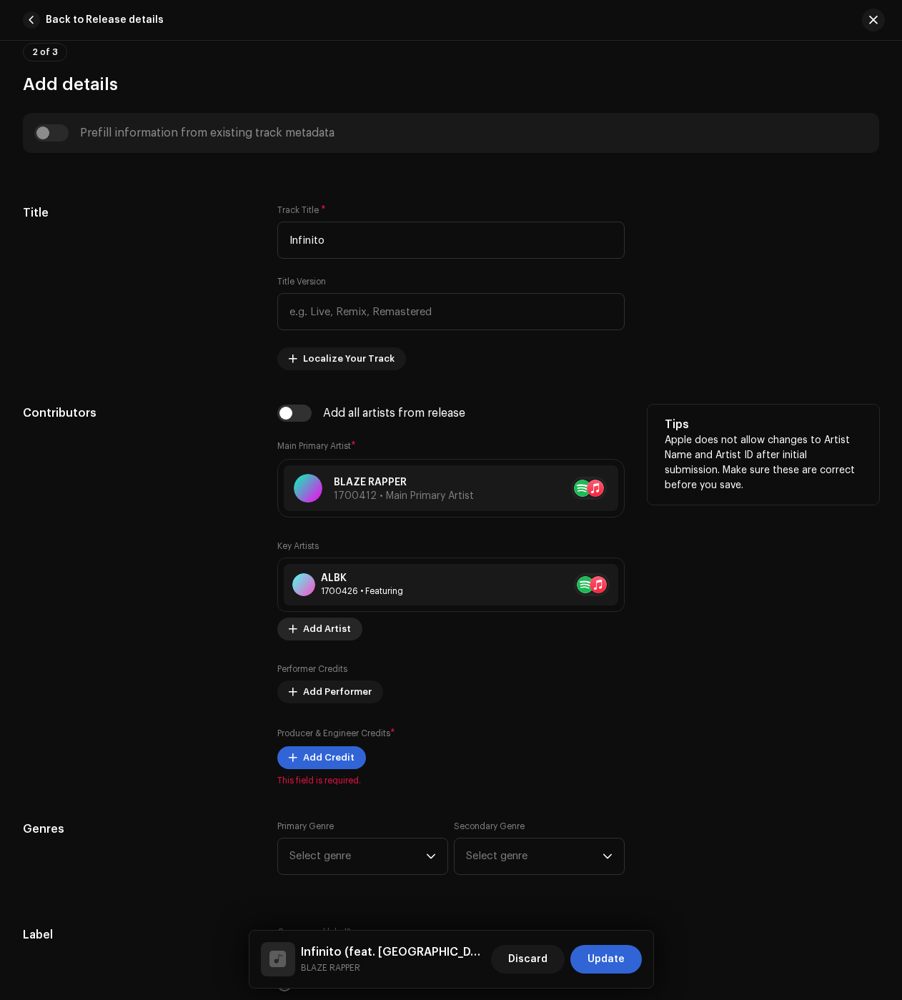
click at [324, 633] on span "Add Artist" at bounding box center [327, 629] width 48 height 29
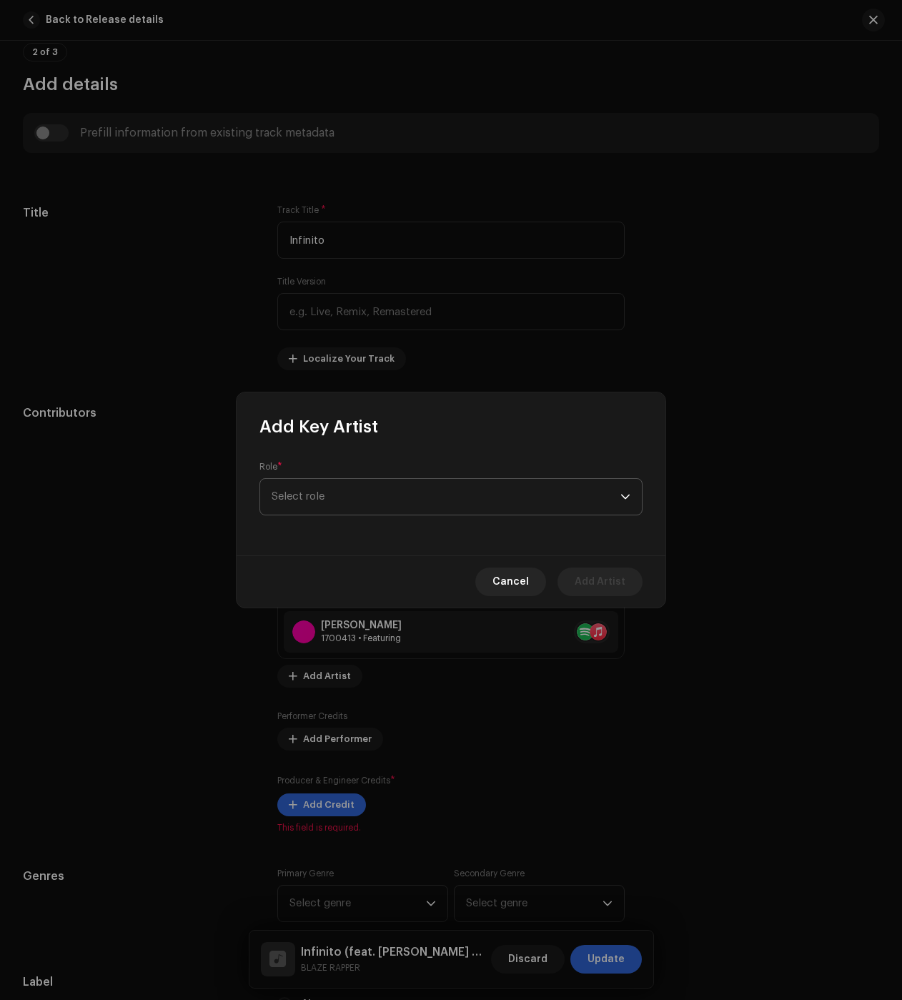
click at [327, 493] on span "Select role" at bounding box center [446, 497] width 349 height 36
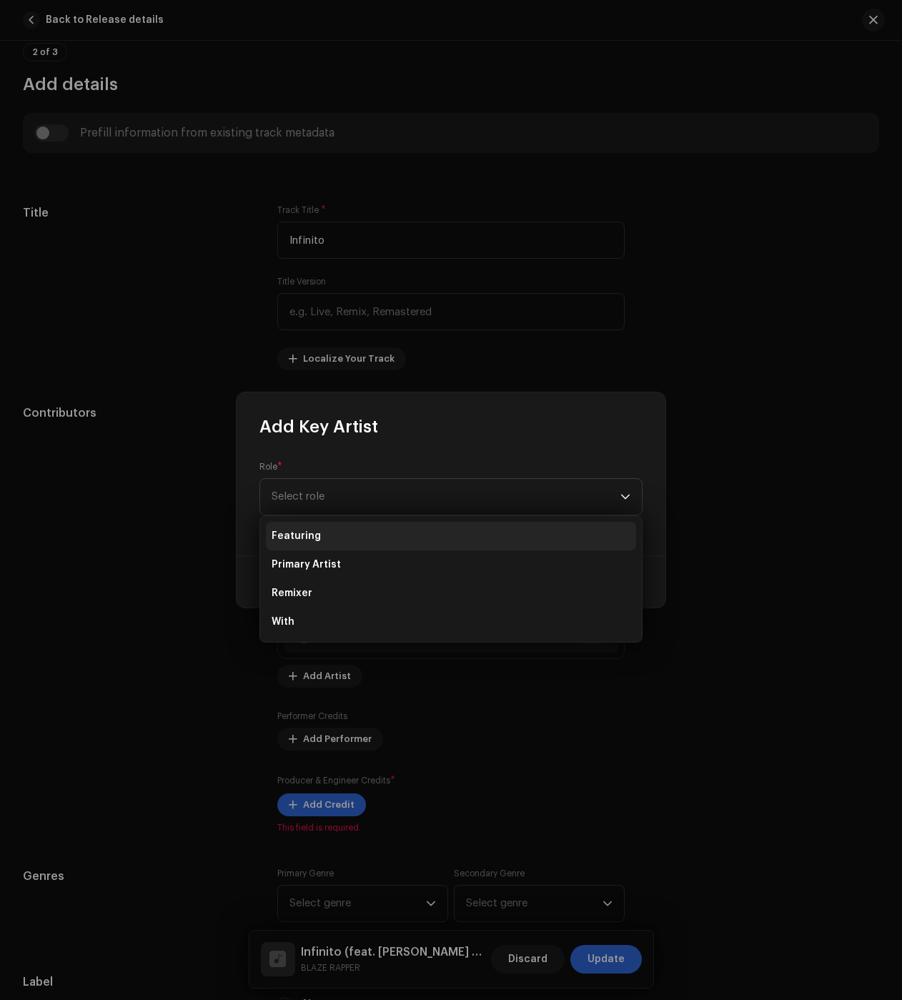
click at [332, 541] on li "Featuring" at bounding box center [451, 536] width 370 height 29
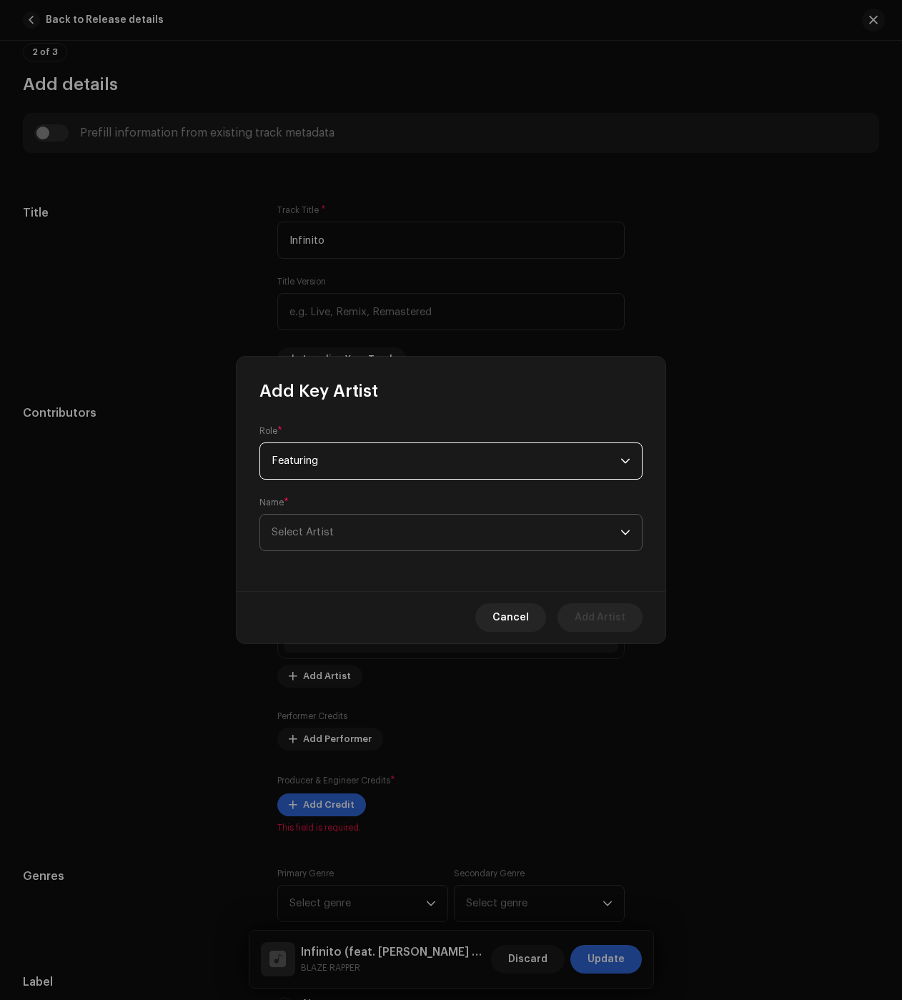
click at [329, 527] on span "Select Artist" at bounding box center [303, 532] width 62 height 11
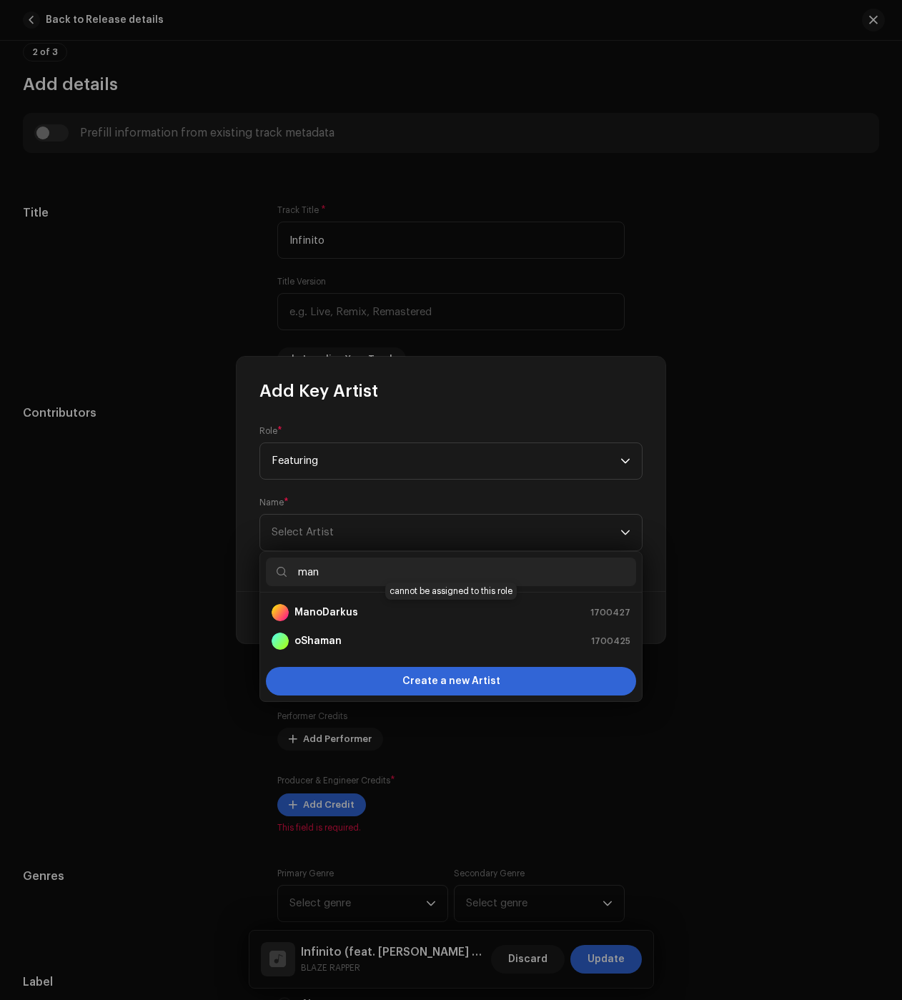
type input "man"
click at [382, 609] on div "ManoDarkus 1700427" at bounding box center [451, 612] width 359 height 17
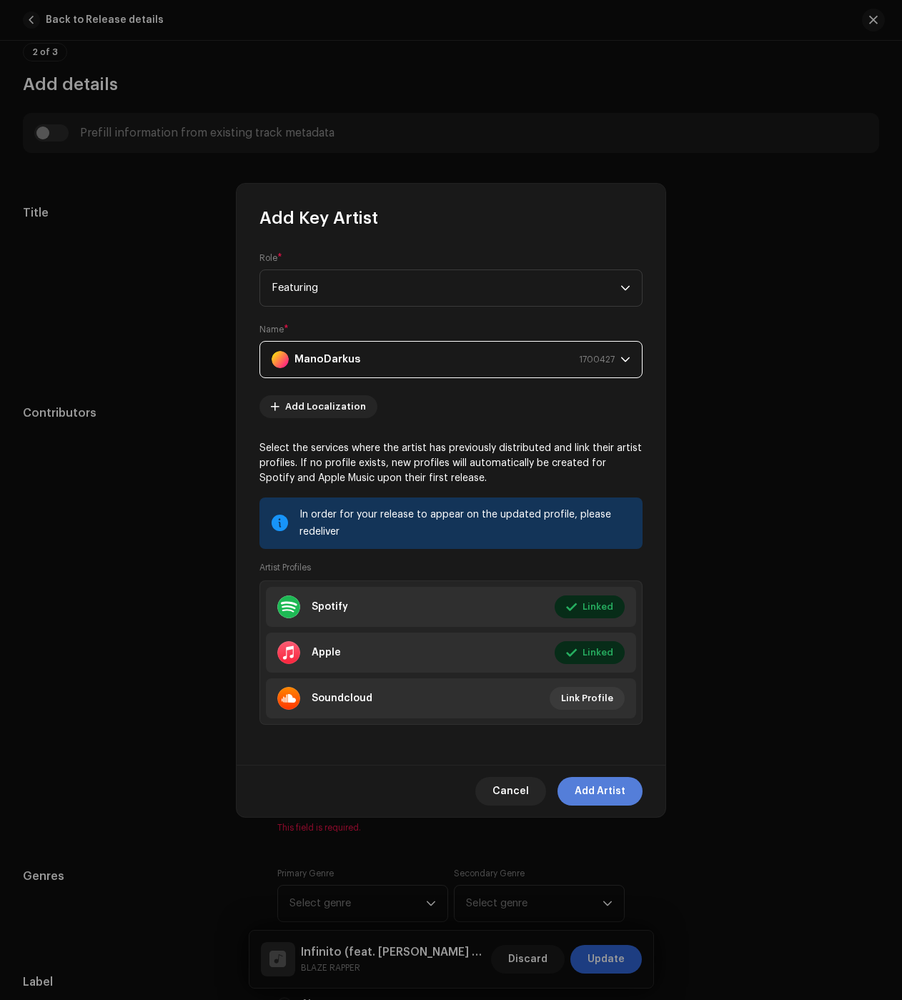
click at [599, 790] on span "Add Artist" at bounding box center [600, 791] width 51 height 29
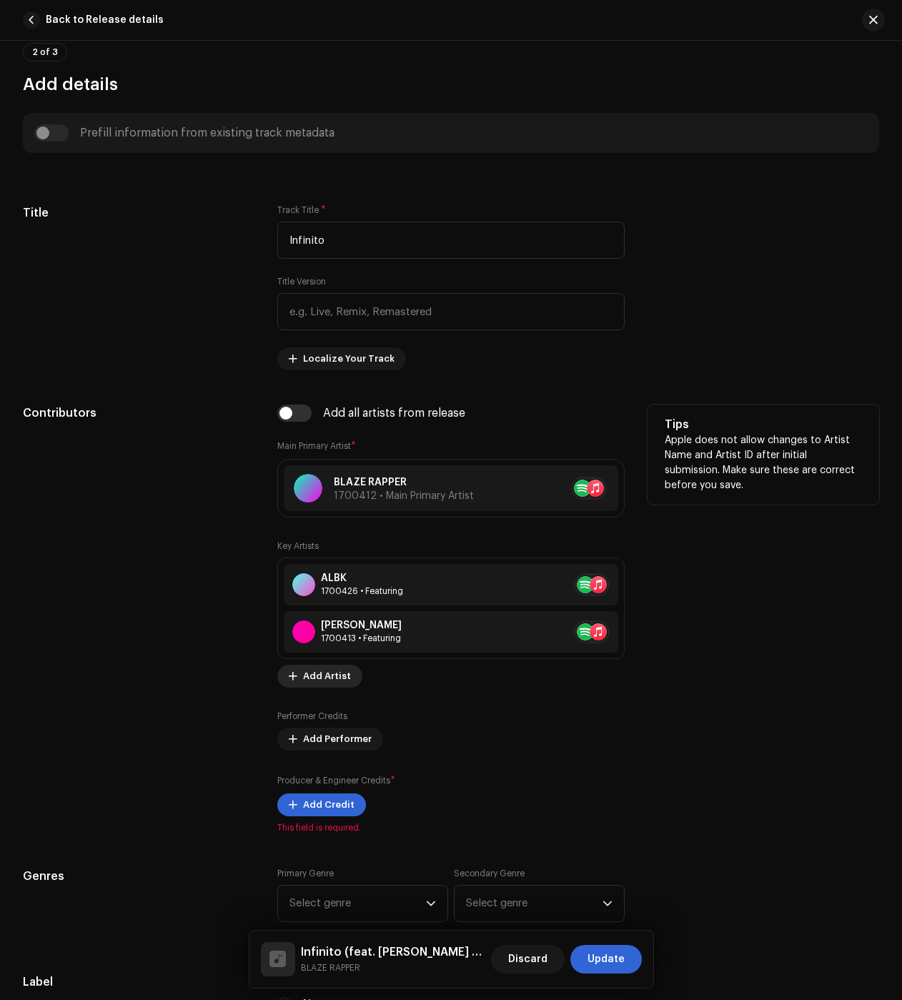
click at [332, 681] on span "Add Artist" at bounding box center [327, 676] width 48 height 29
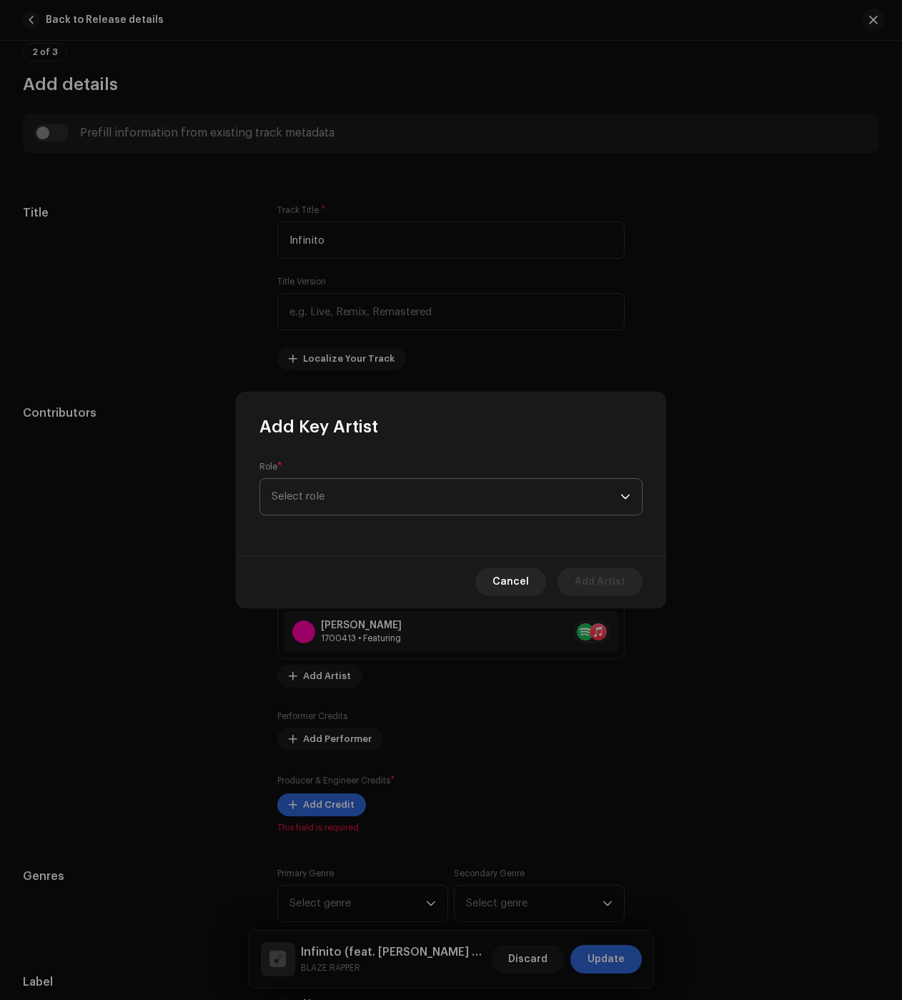
click at [335, 493] on span "Select role" at bounding box center [446, 497] width 349 height 36
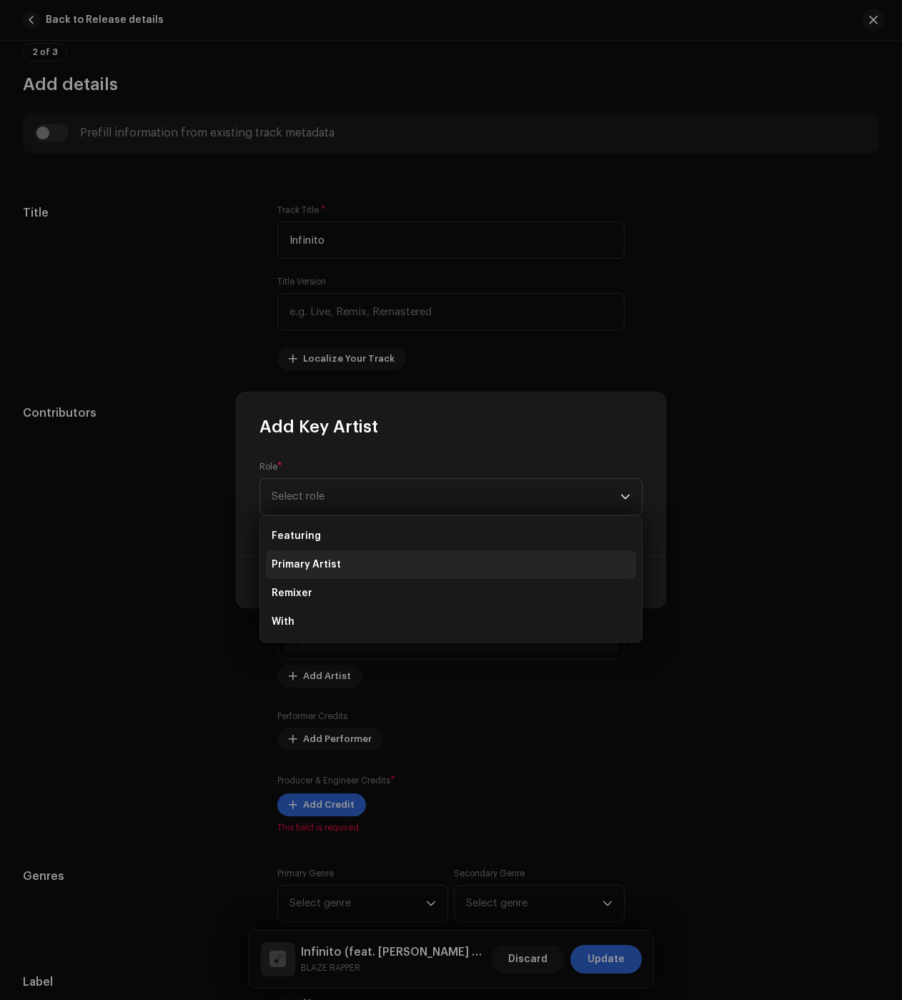
click at [322, 565] on span "Primary Artist" at bounding box center [306, 565] width 69 height 14
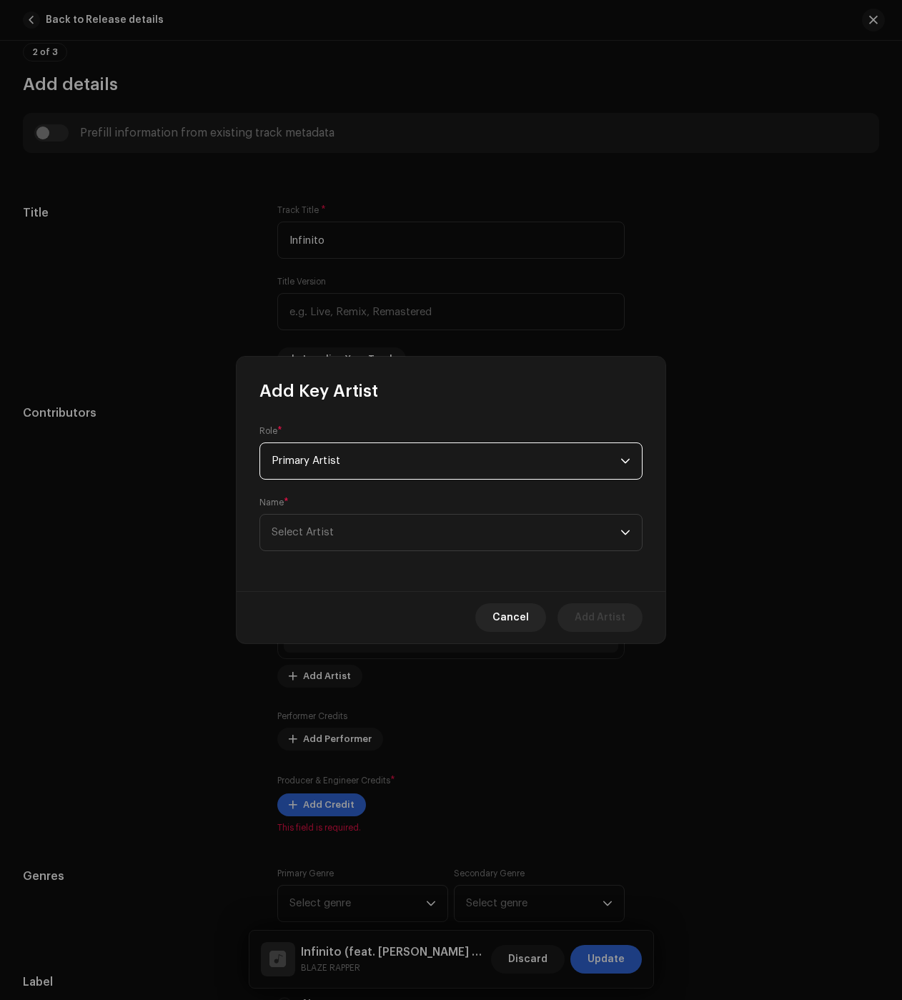
drag, startPoint x: 331, startPoint y: 470, endPoint x: 330, endPoint y: 479, distance: 9.3
click at [331, 469] on span "Primary Artist" at bounding box center [446, 461] width 349 height 36
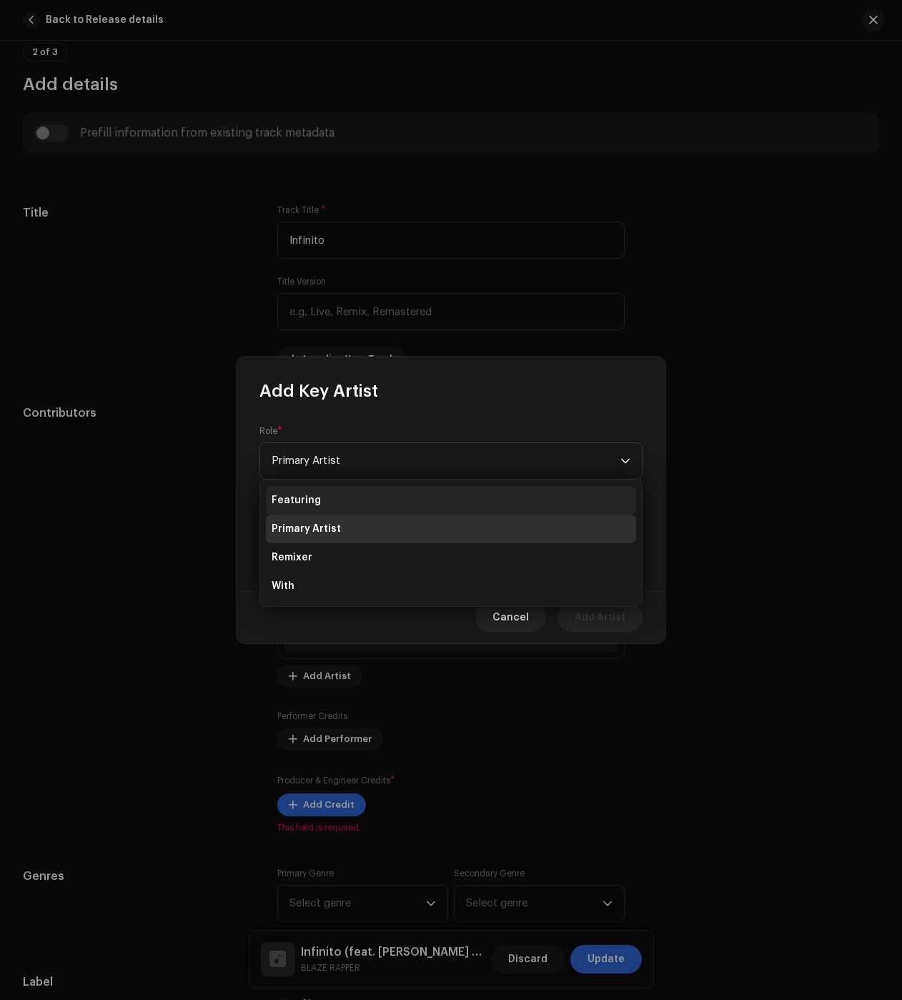
click at [323, 504] on li "Featuring" at bounding box center [451, 500] width 370 height 29
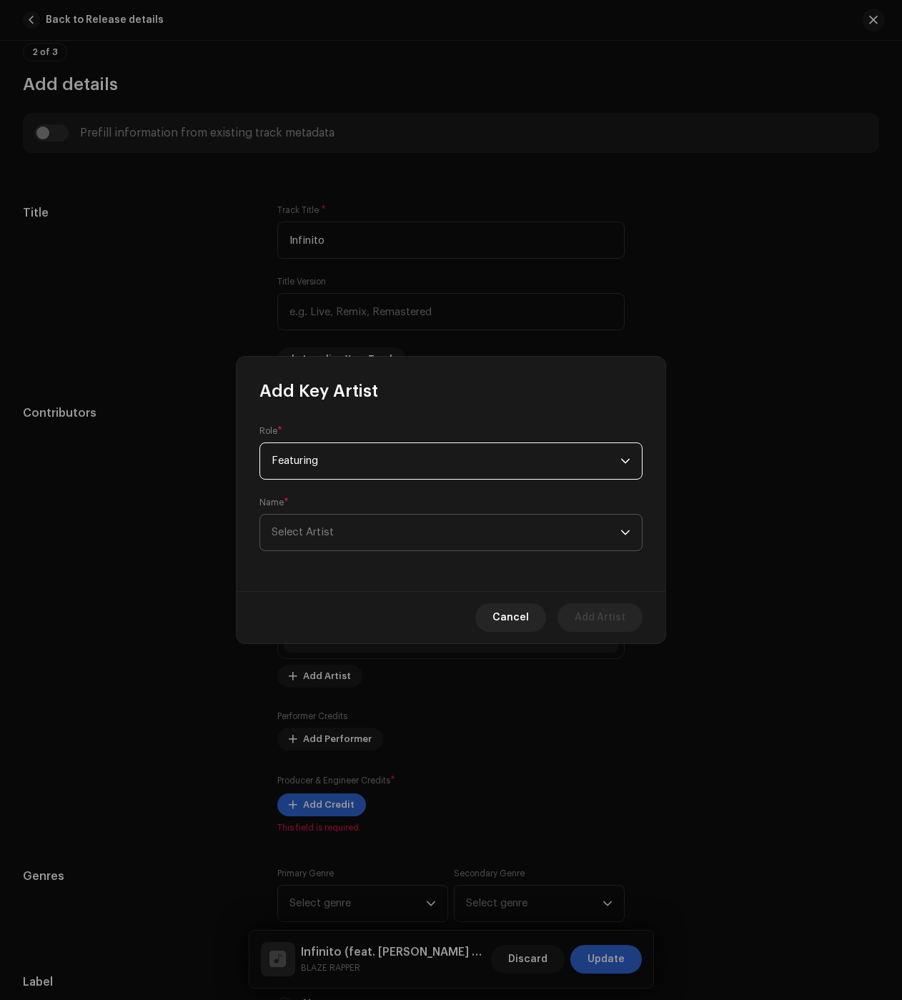
click at [307, 528] on span "Select Artist" at bounding box center [303, 532] width 62 height 11
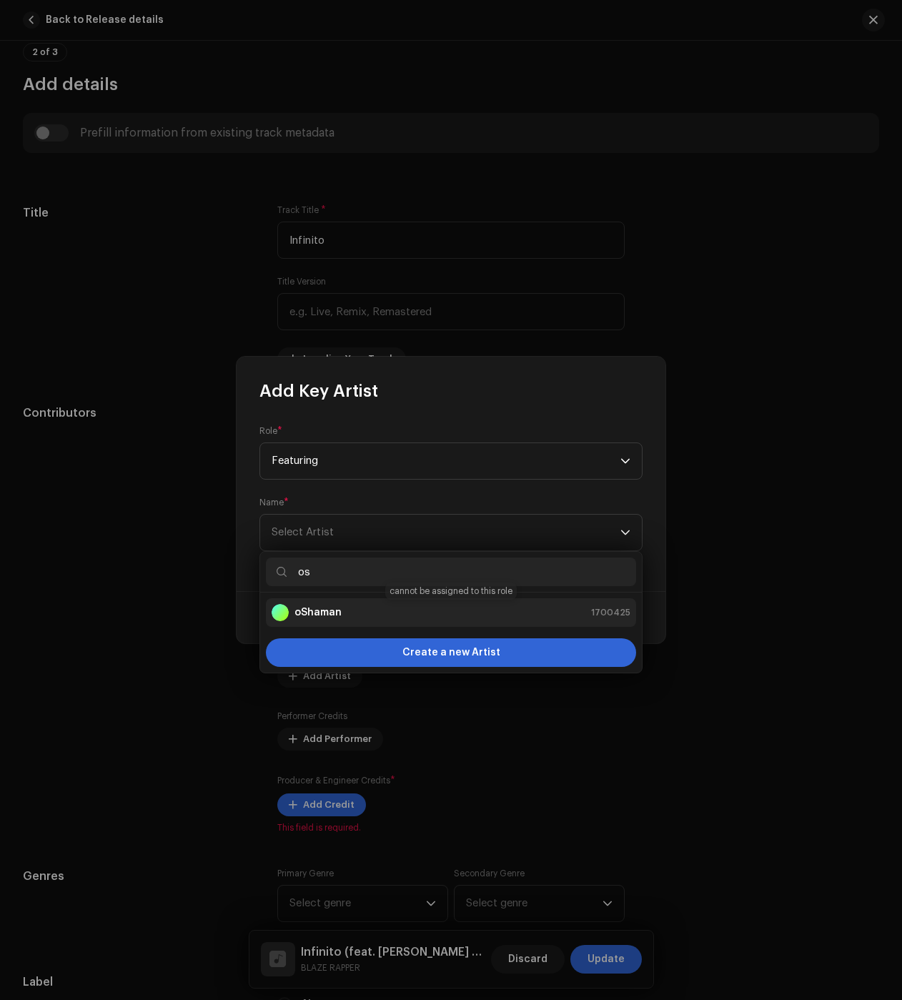
type input "os"
click at [340, 609] on div "oShaman 1700425" at bounding box center [451, 612] width 359 height 17
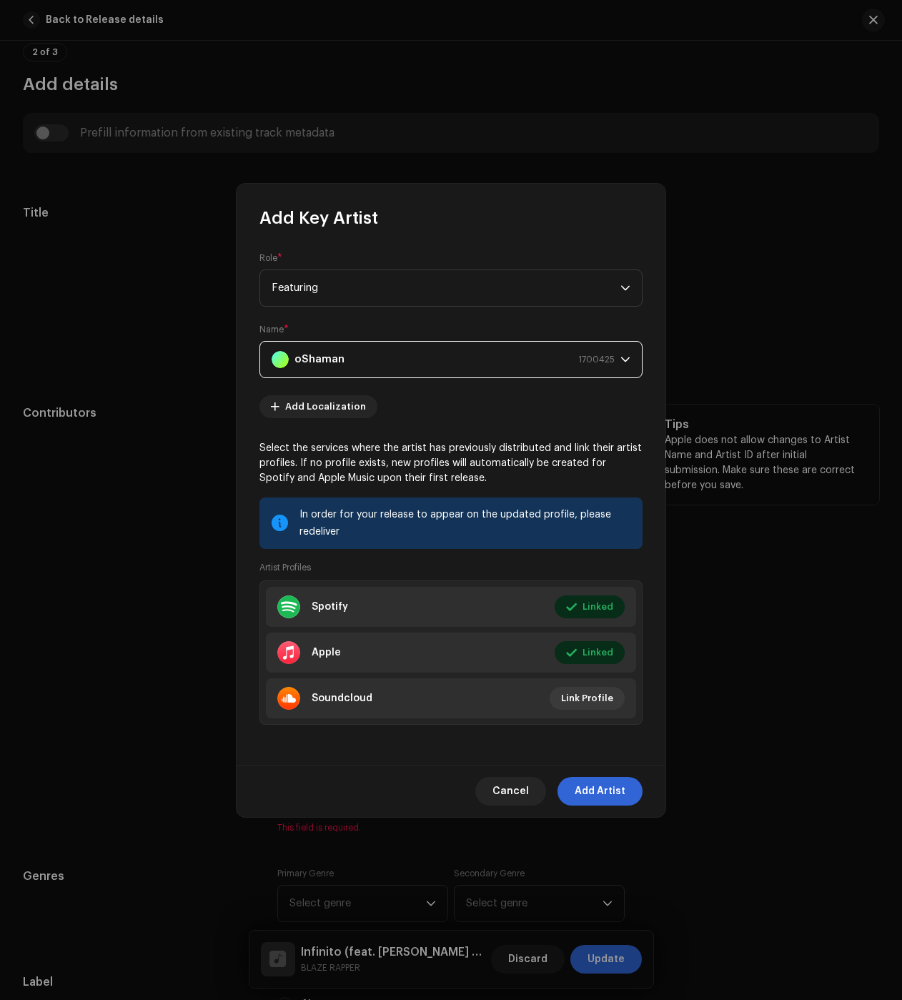
click at [593, 795] on span "Add Artist" at bounding box center [600, 791] width 51 height 29
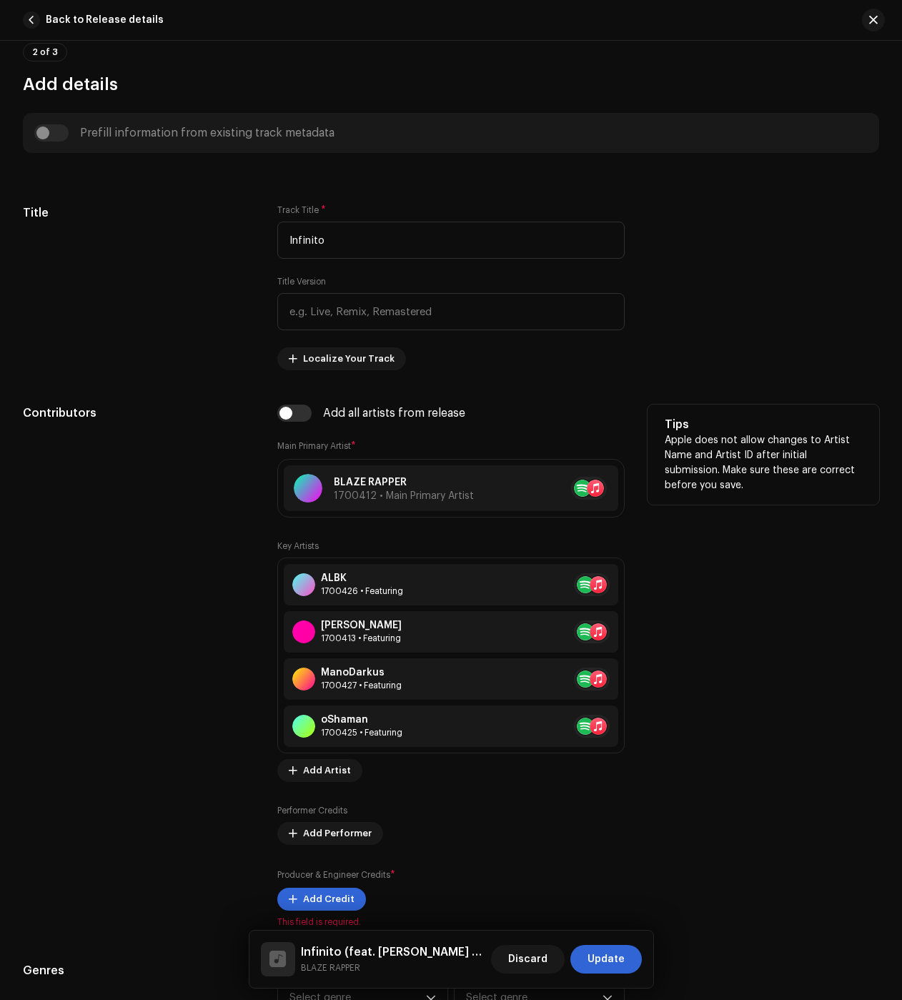
scroll to position [858, 0]
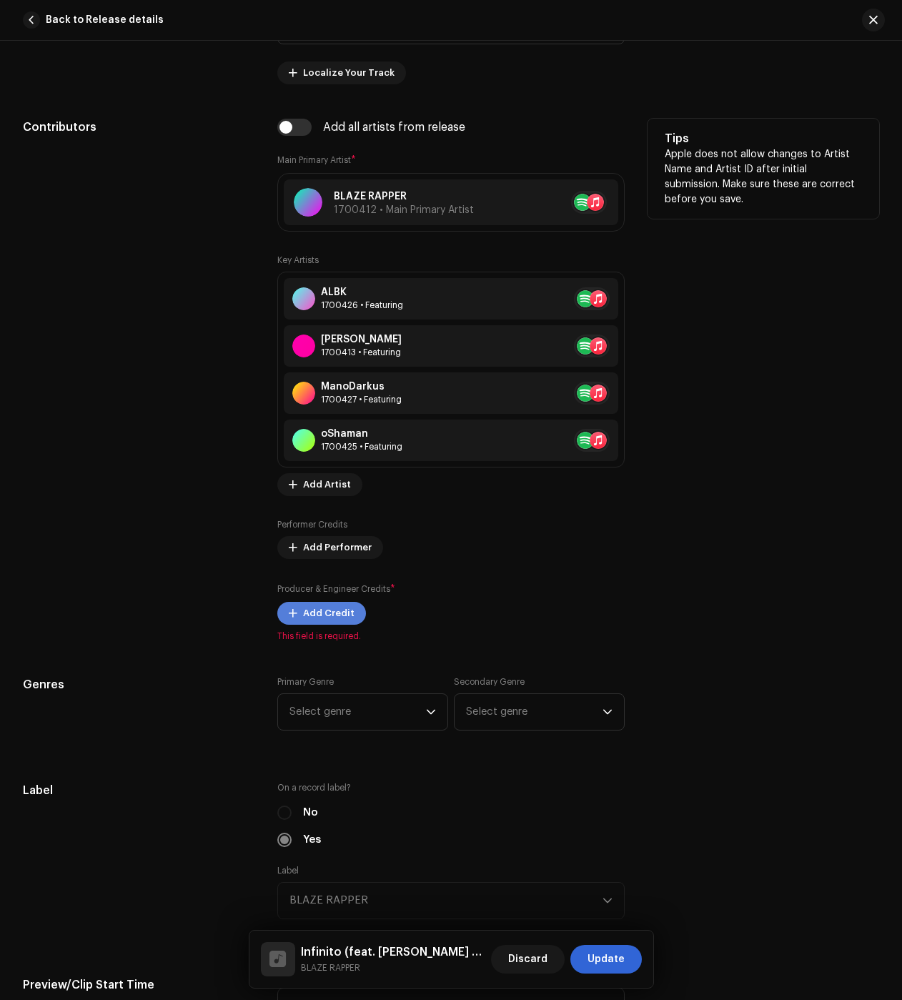
click at [323, 620] on span "Add Credit" at bounding box center [328, 613] width 51 height 29
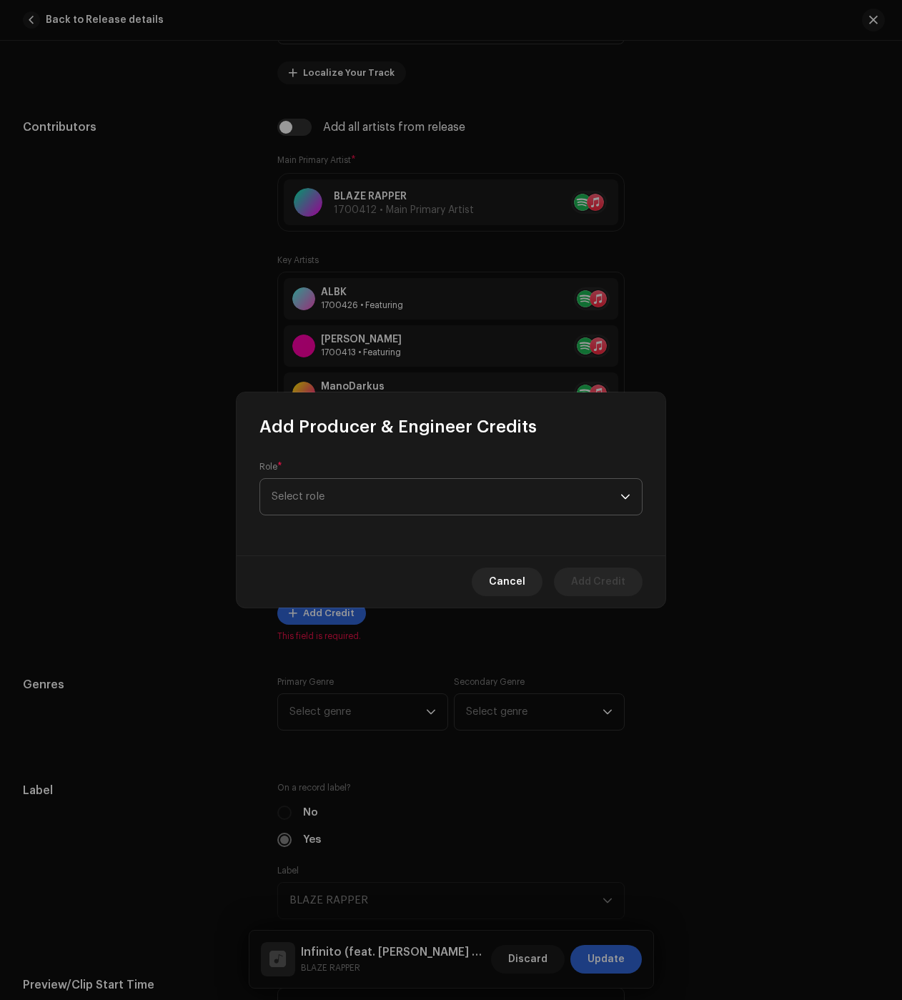
click at [362, 487] on span "Select role" at bounding box center [446, 497] width 349 height 36
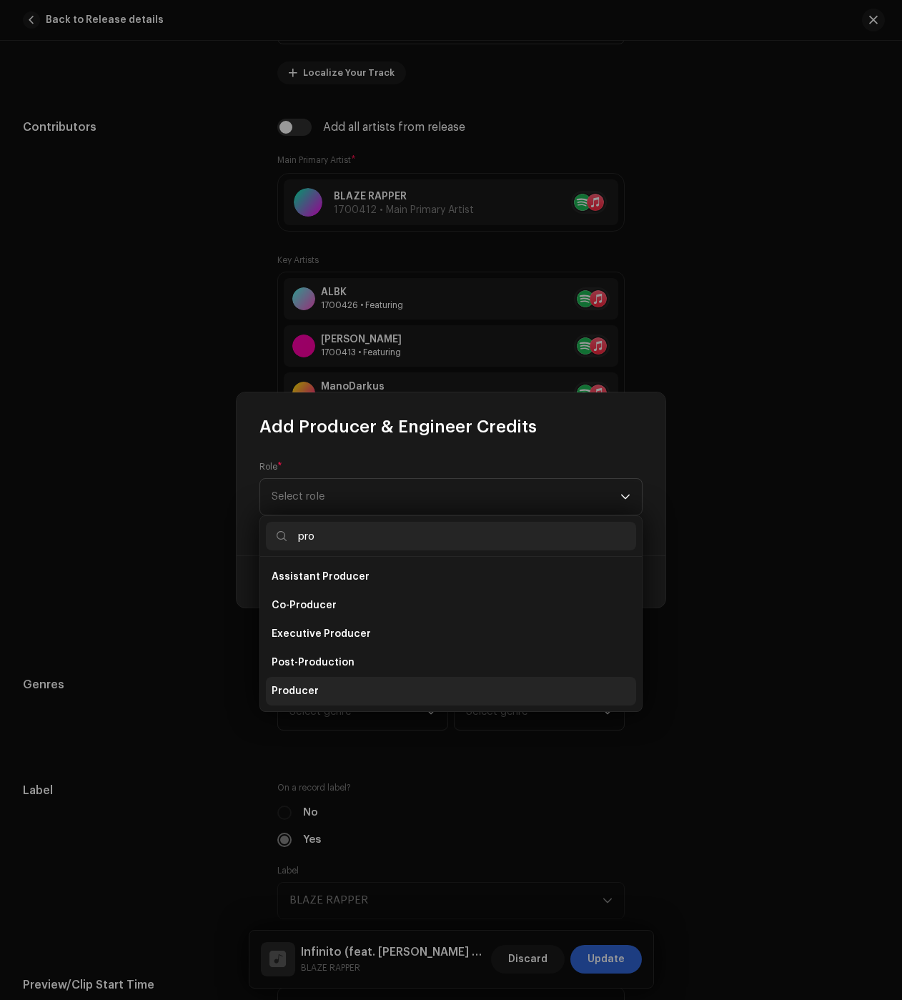
type input "pro"
click at [286, 688] on span "Producer" at bounding box center [295, 691] width 47 height 14
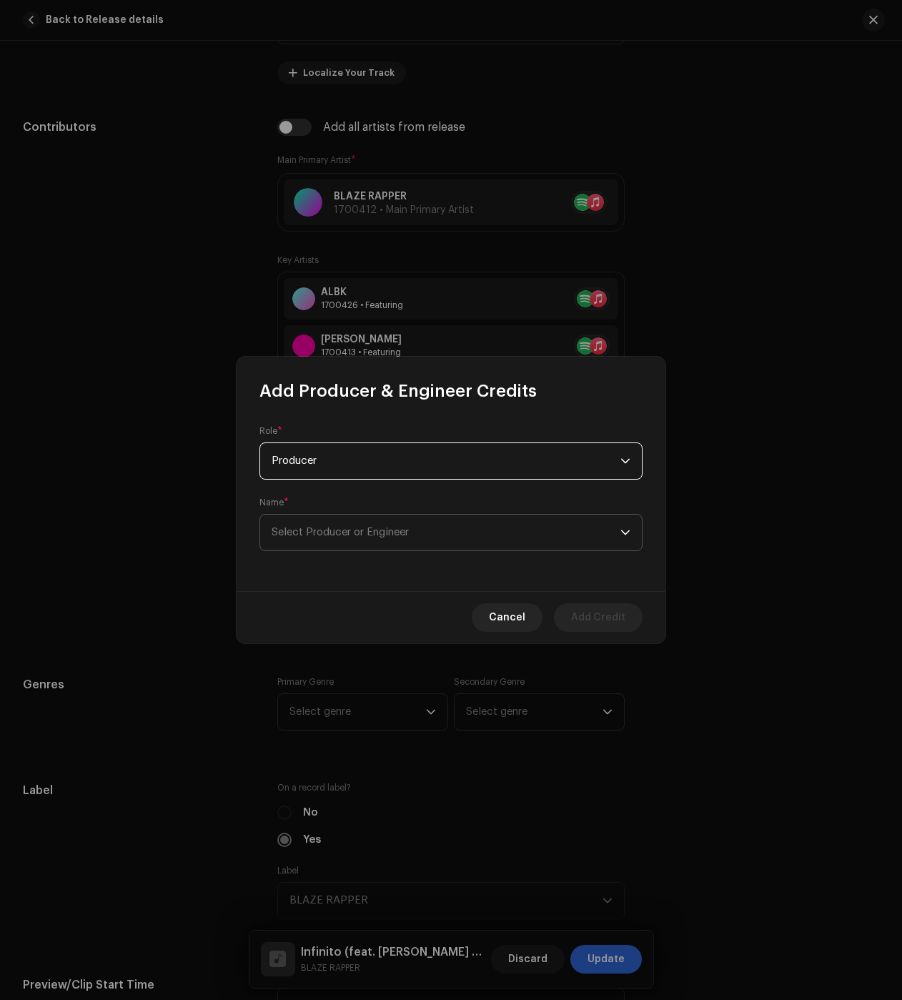
click at [360, 552] on div "Role * Producer Name * Select Producer or Engineer" at bounding box center [451, 496] width 429 height 189
click at [352, 523] on span "Select Producer or Engineer" at bounding box center [446, 533] width 349 height 36
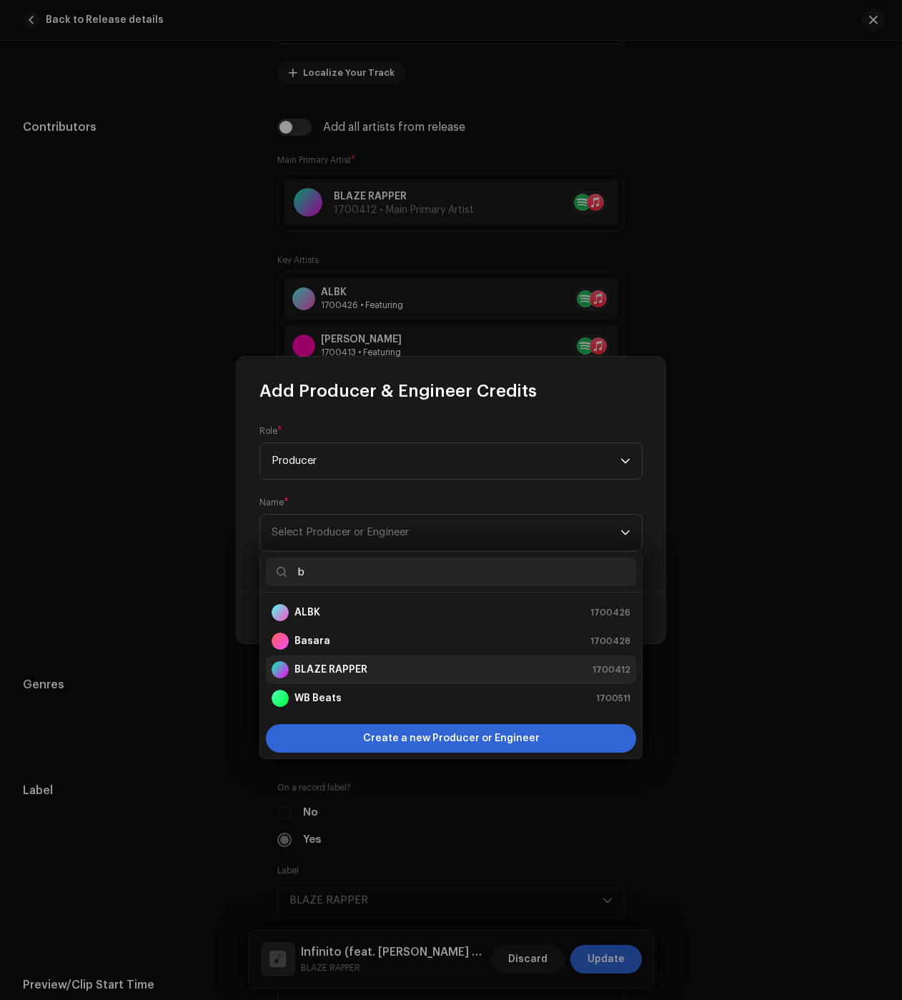
type input "b"
click at [352, 663] on strong "BLAZE RAPPER" at bounding box center [331, 670] width 73 height 14
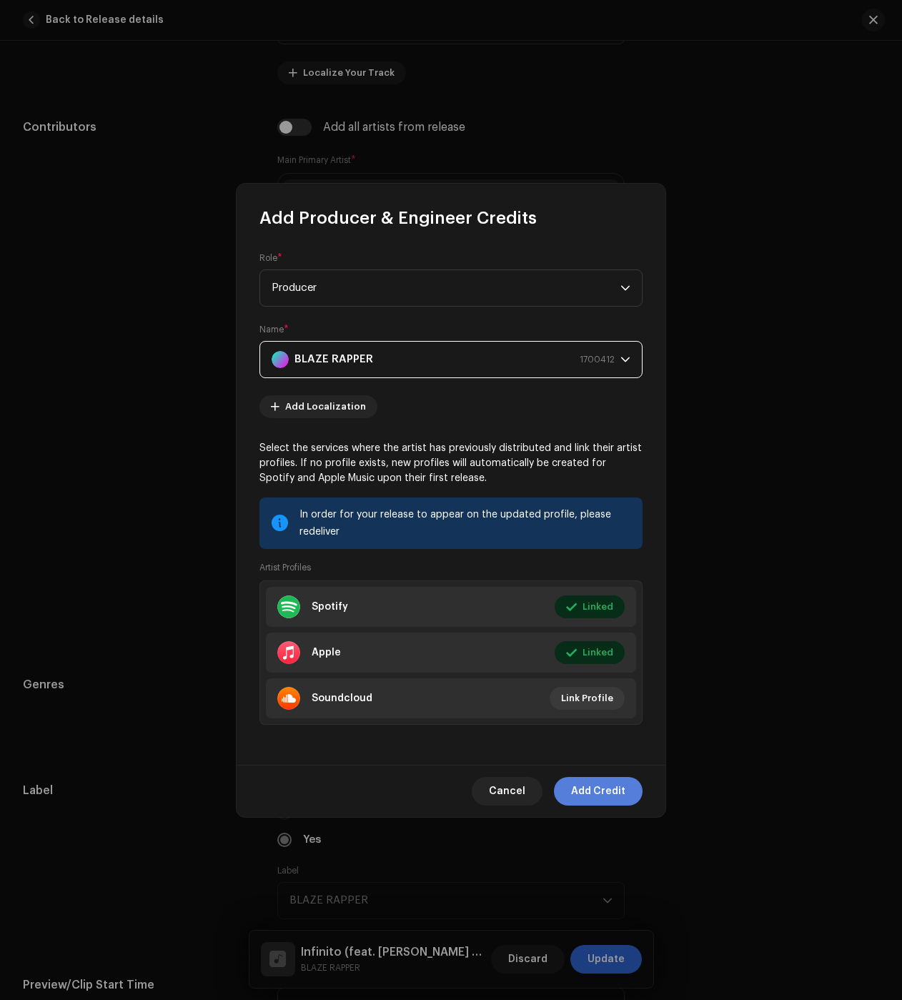
click at [601, 791] on span "Add Credit" at bounding box center [598, 791] width 54 height 29
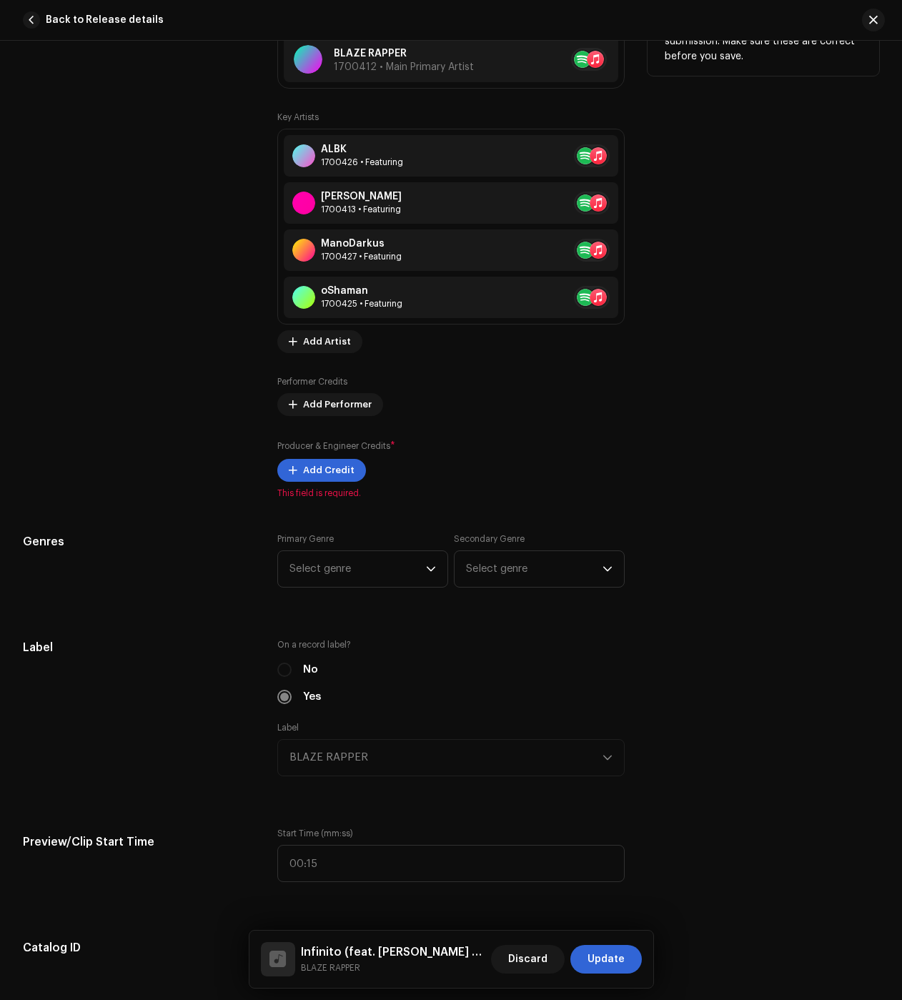
scroll to position [1072, 0]
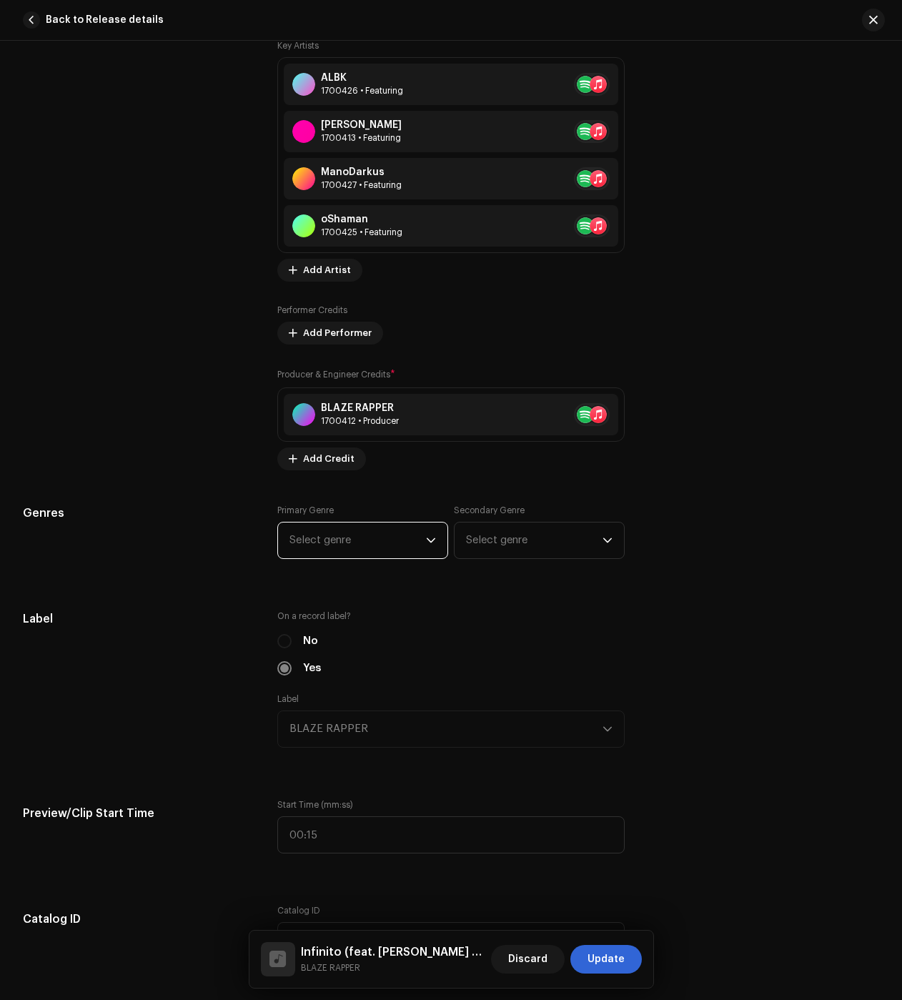
click at [379, 542] on span "Select genre" at bounding box center [358, 541] width 137 height 36
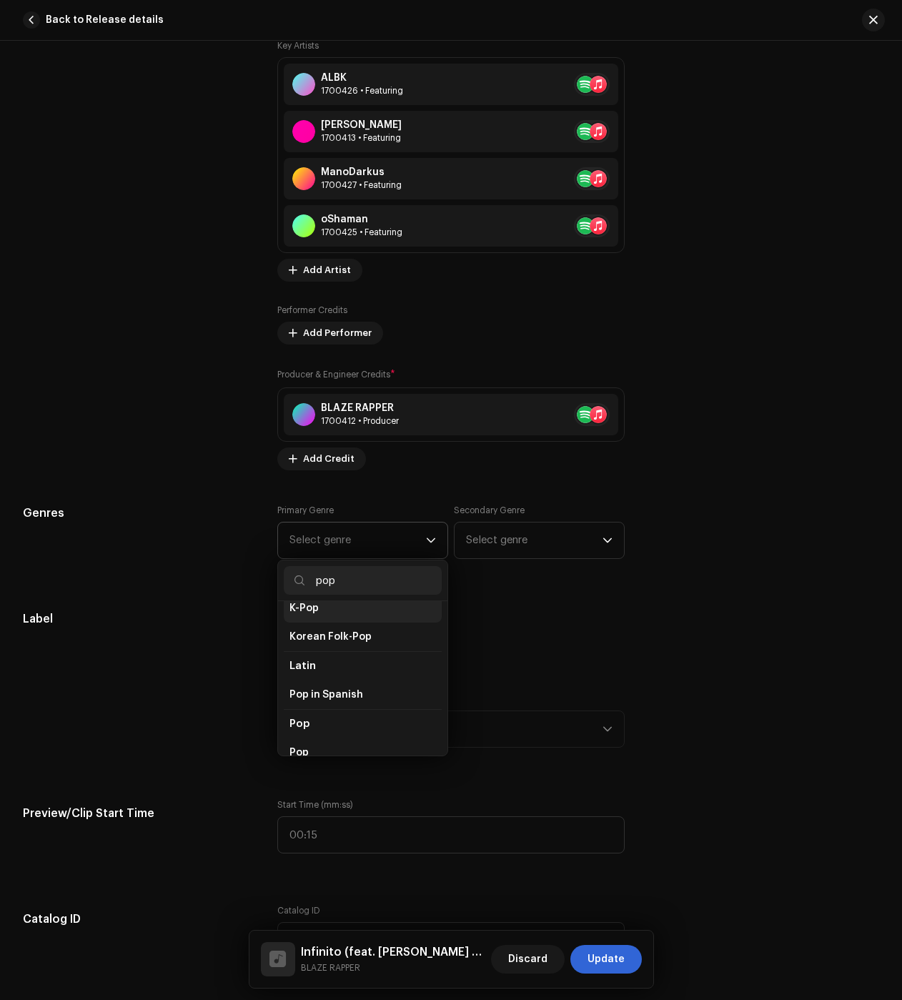
scroll to position [500, 0]
type input "pop"
click at [305, 674] on span "Pop" at bounding box center [299, 681] width 19 height 14
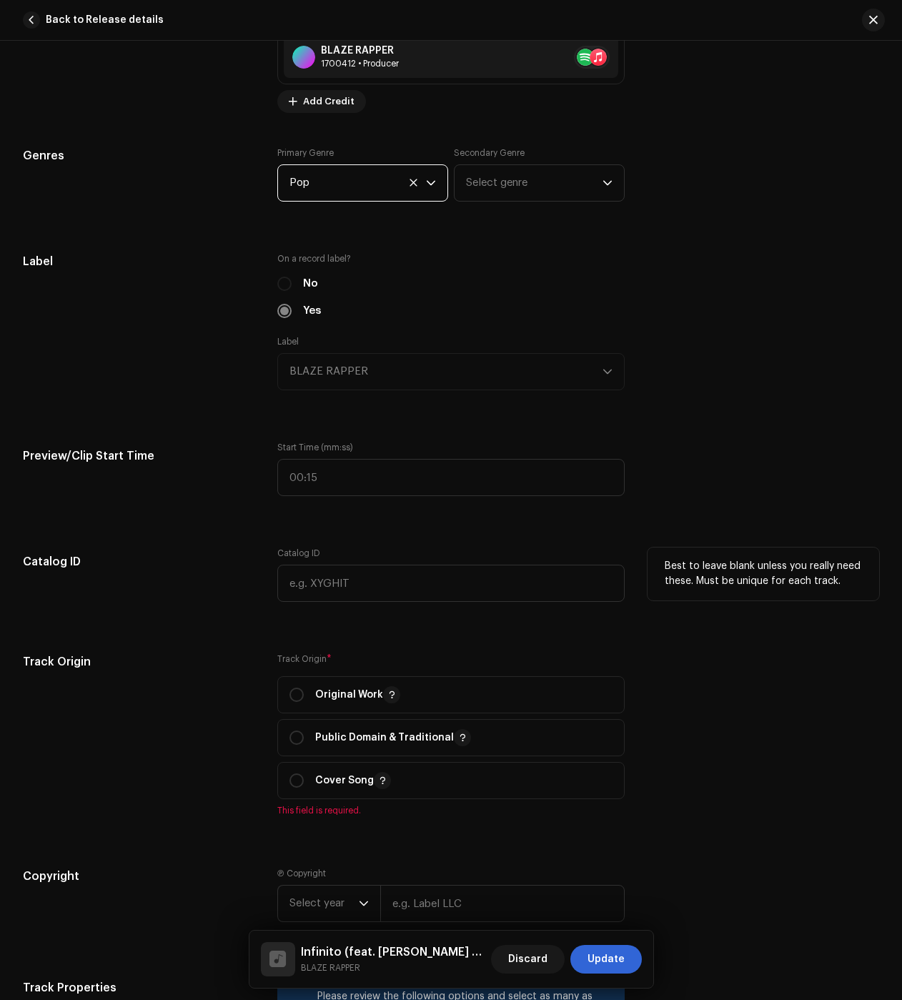
scroll to position [1501, 0]
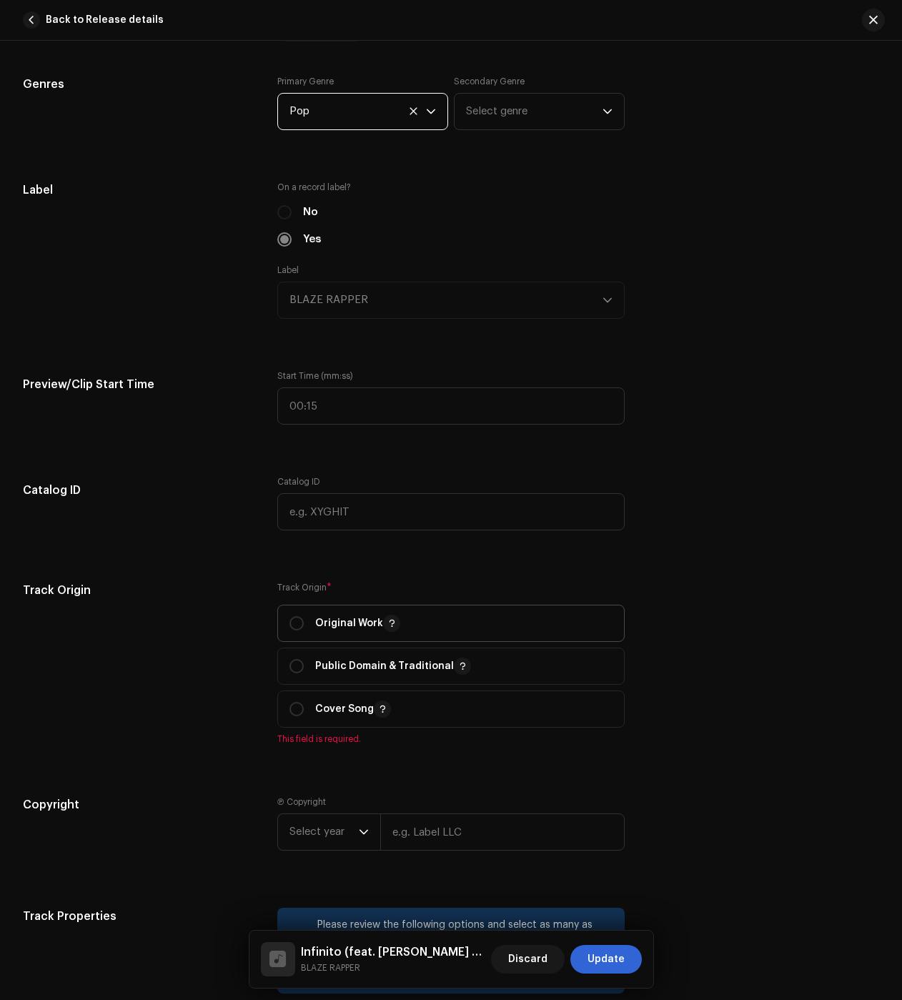
click at [295, 614] on span "Original Work" at bounding box center [451, 624] width 323 height 36
radio input "true"
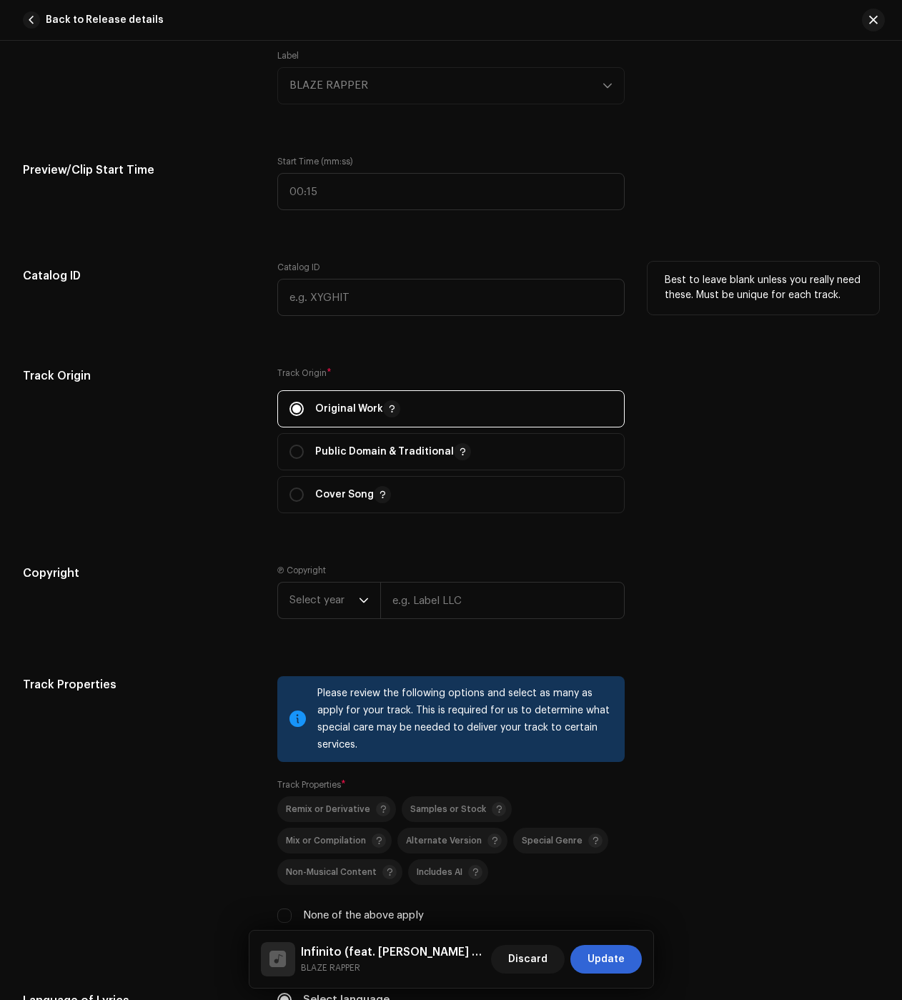
scroll to position [1787, 0]
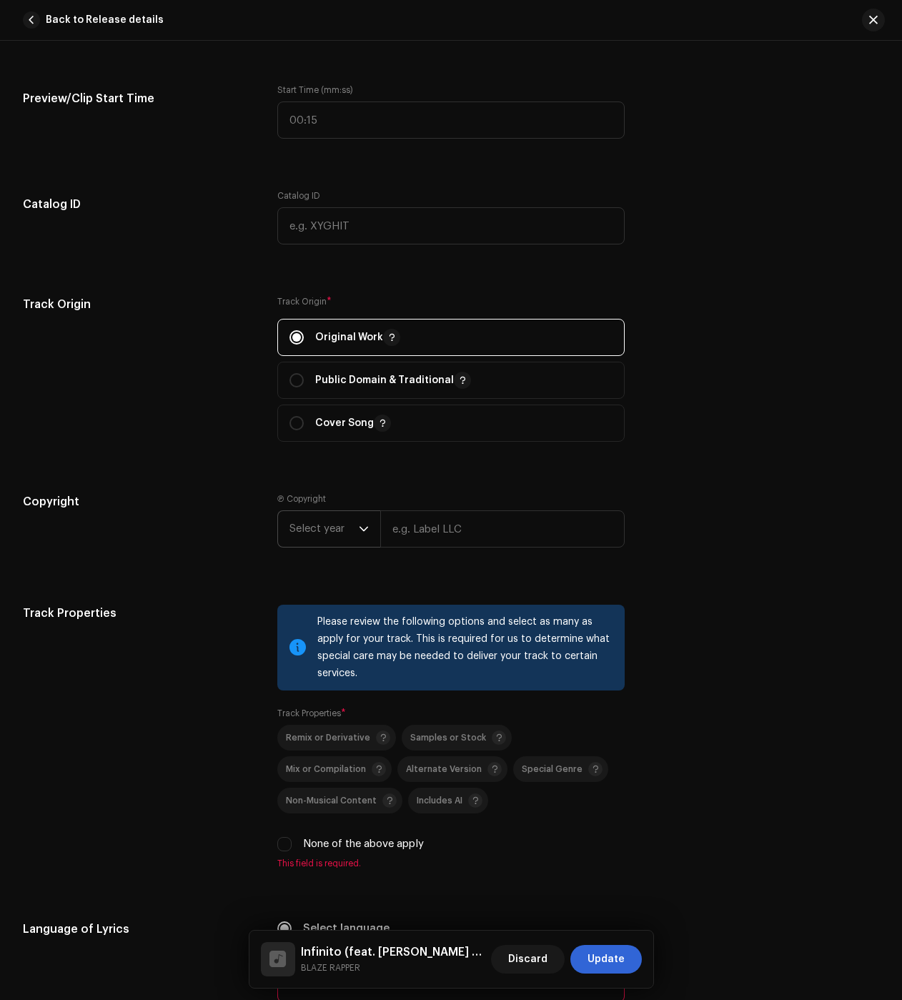
click at [313, 527] on span "Select year" at bounding box center [324, 529] width 69 height 36
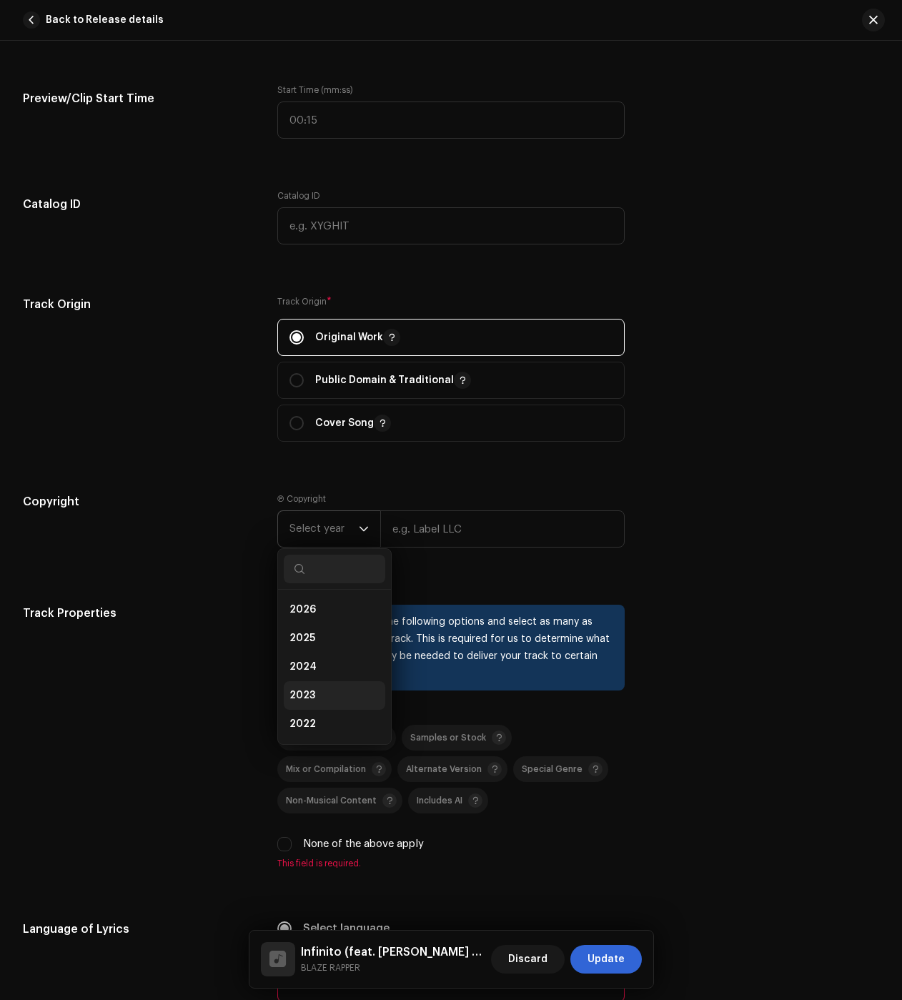
click at [348, 689] on li "2023" at bounding box center [335, 695] width 102 height 29
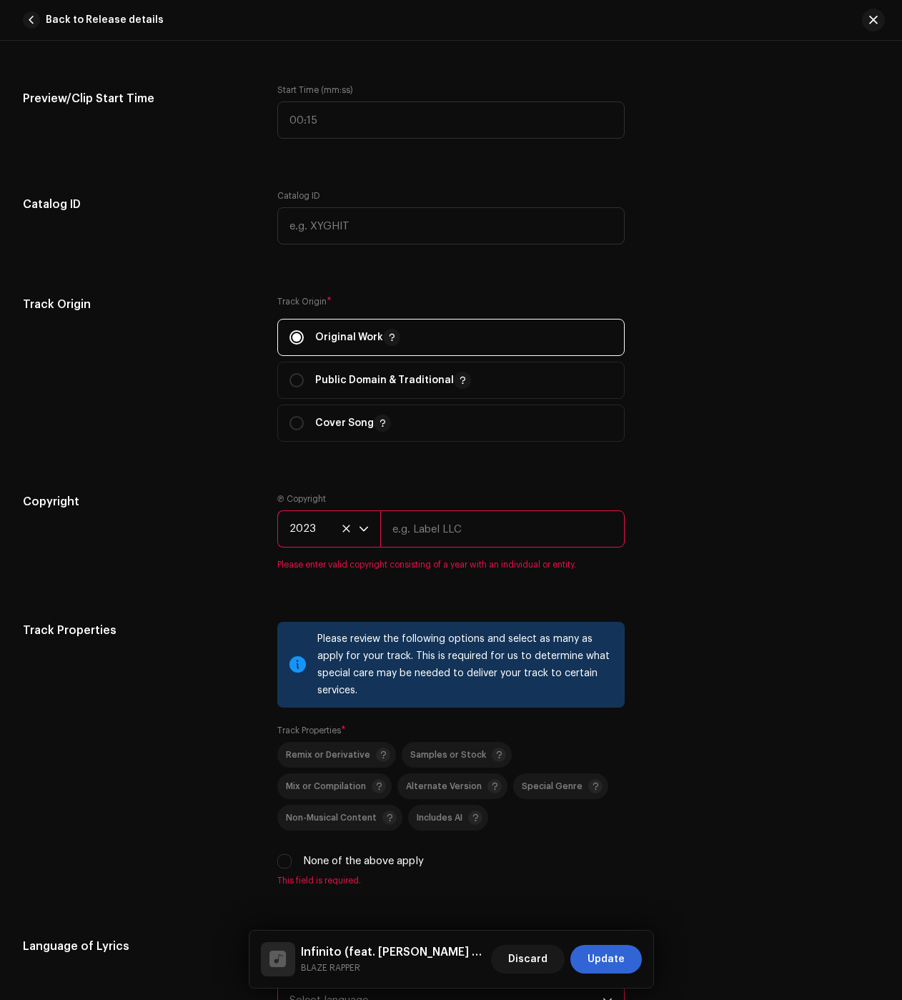
click at [444, 538] on input "text" at bounding box center [502, 528] width 244 height 37
type input "BLAZE"
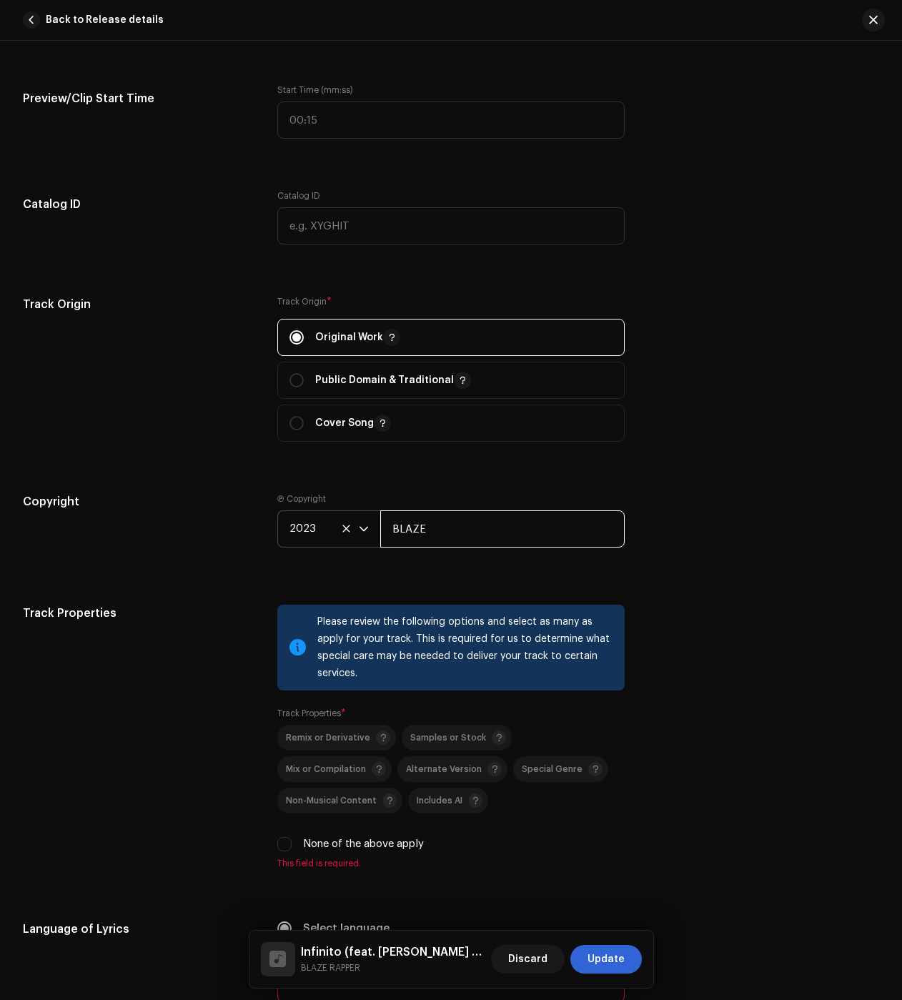
scroll to position [1930, 0]
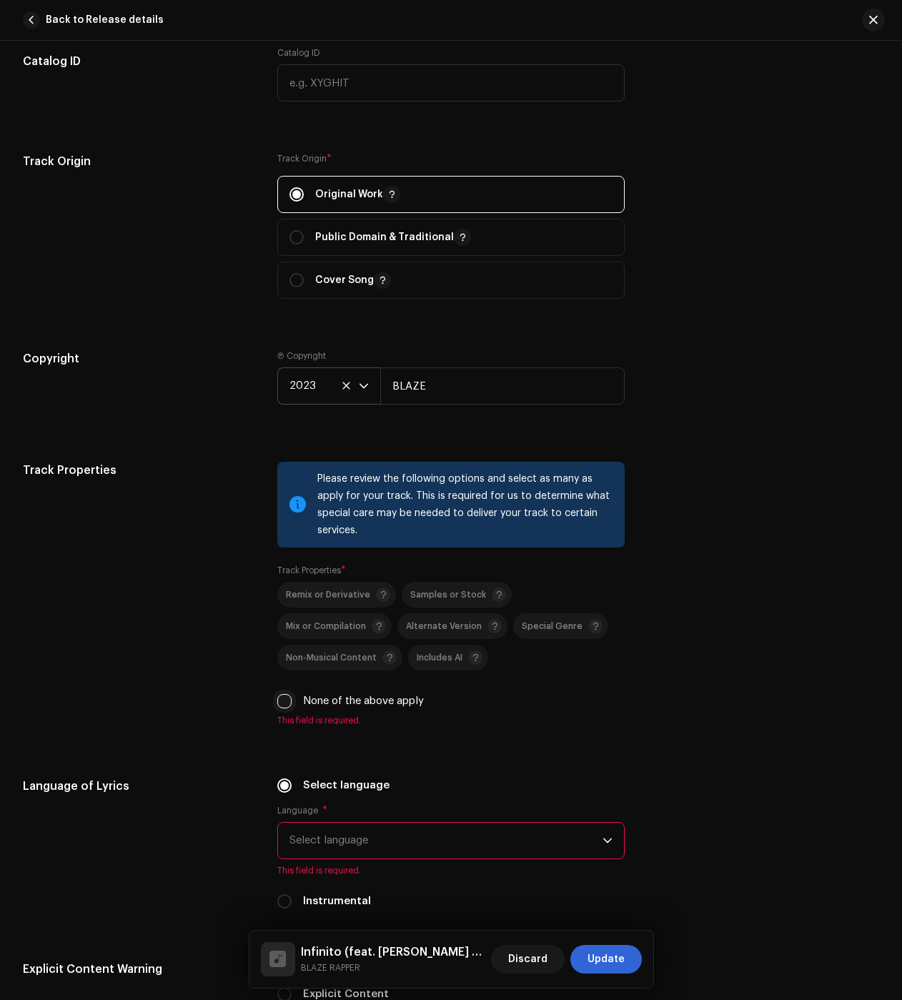
click at [285, 701] on input "None of the above apply" at bounding box center [284, 701] width 14 height 14
checkbox input "true"
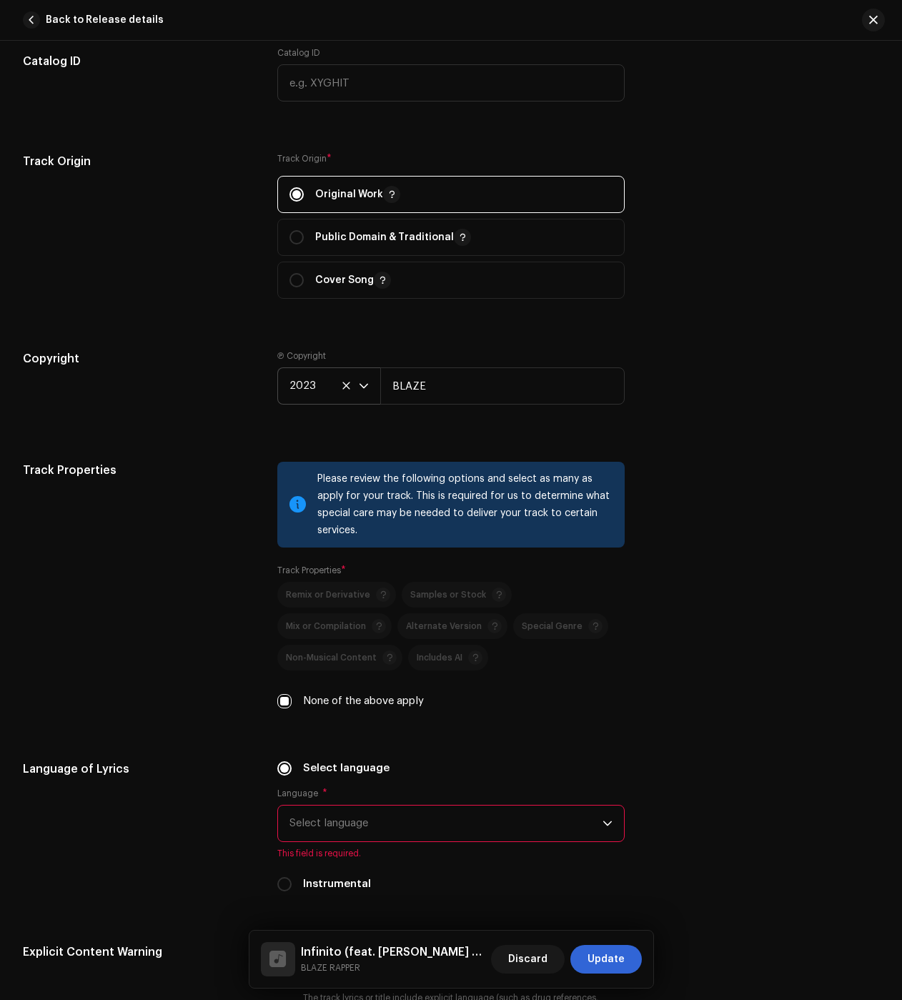
scroll to position [2002, 0]
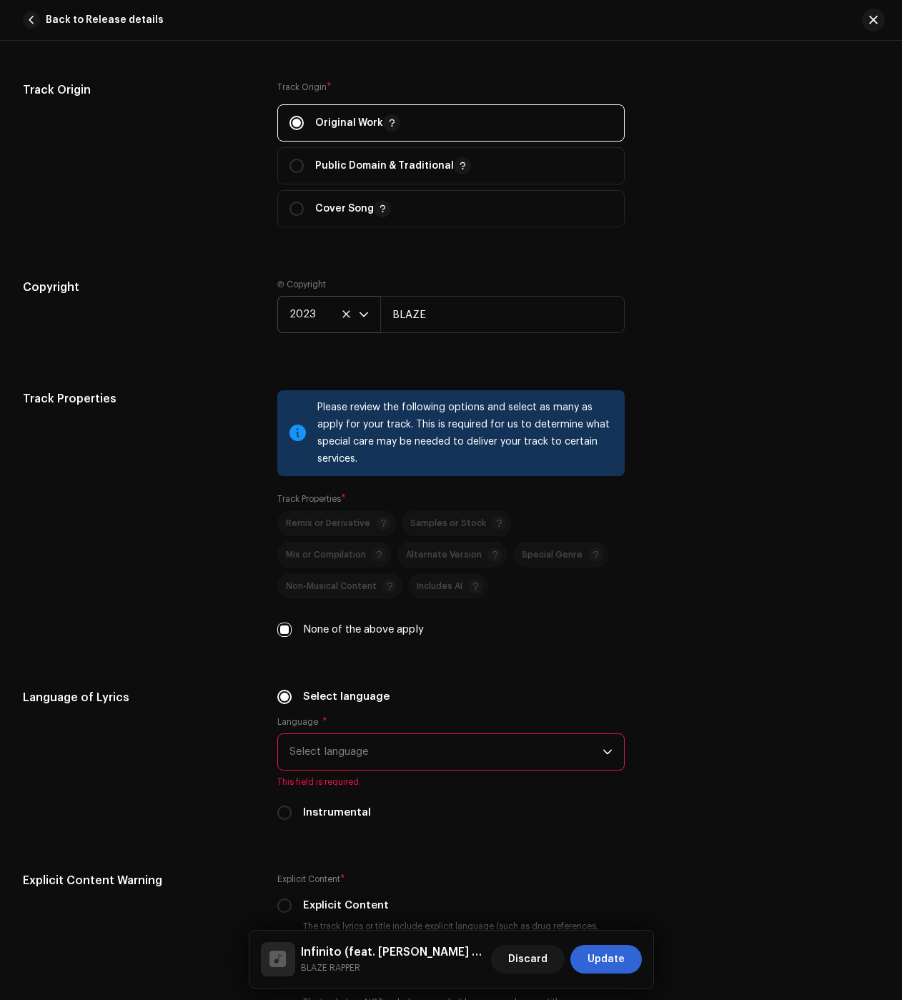
click at [329, 748] on span "Select language" at bounding box center [446, 752] width 313 height 36
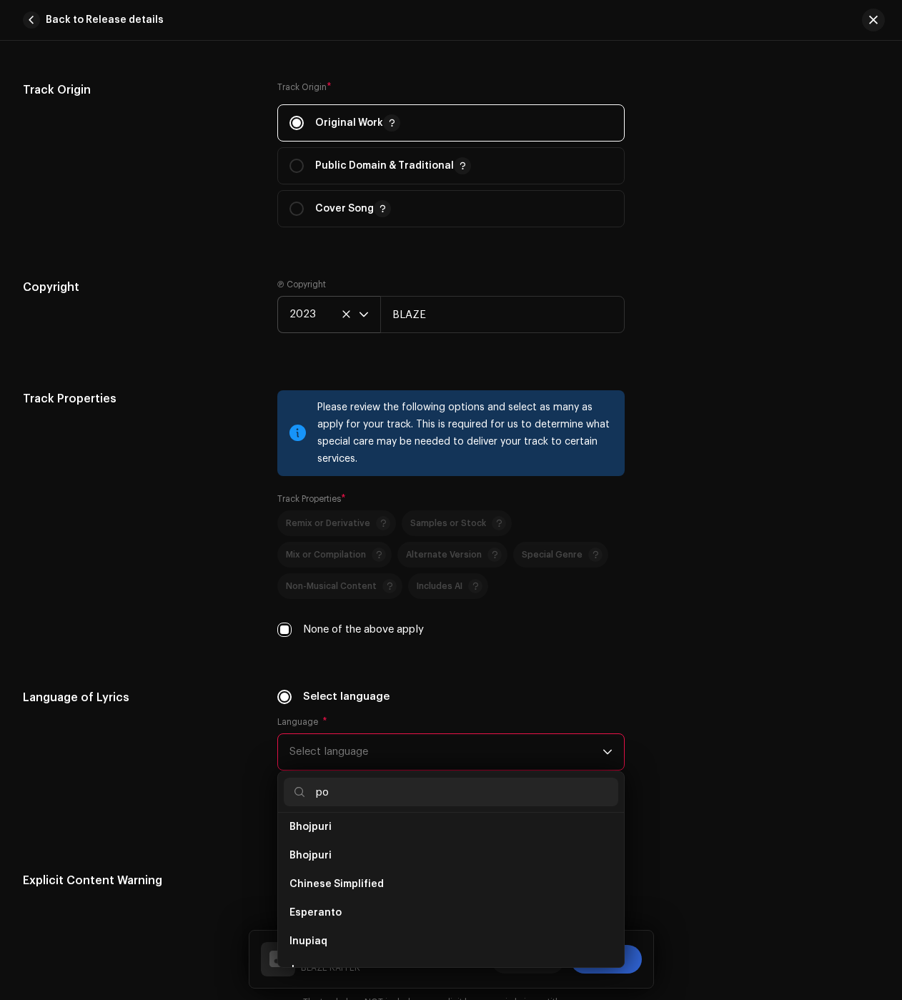
scroll to position [0, 0]
type input "po"
click at [320, 865] on span "Portuguese" at bounding box center [319, 861] width 59 height 14
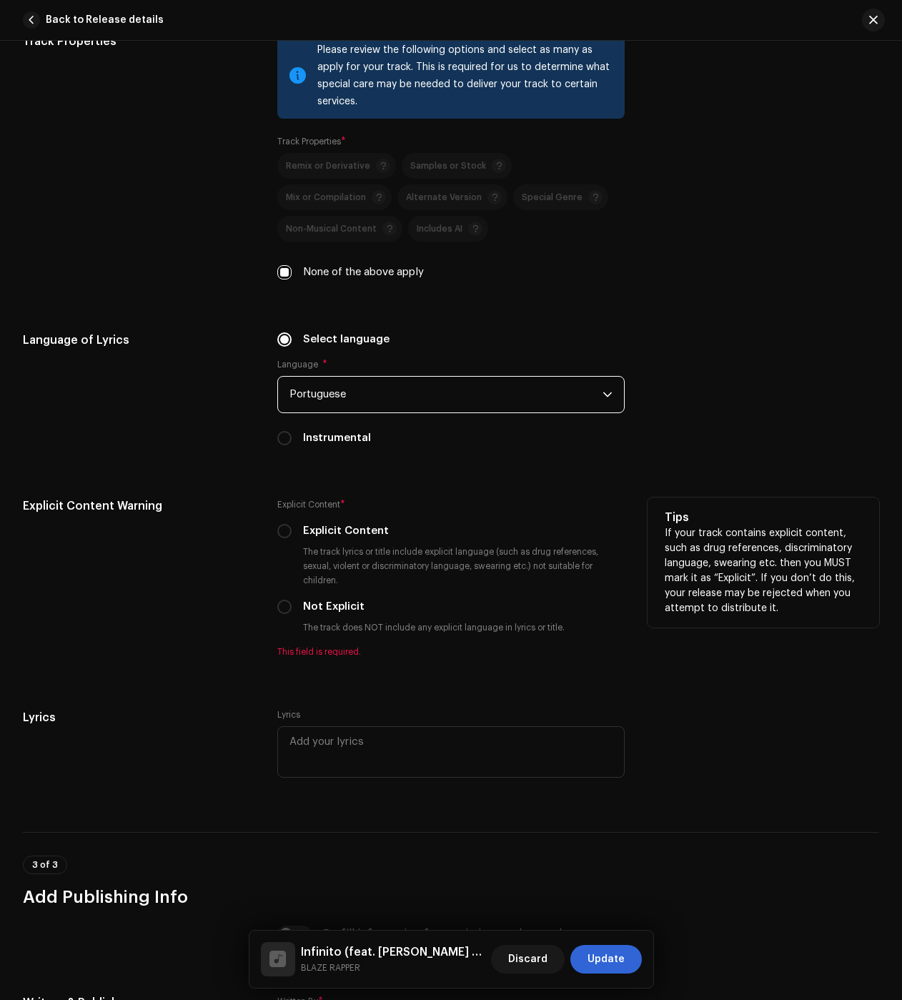
click at [280, 608] on input "Not Explicit" at bounding box center [284, 607] width 14 height 14
radio input "true"
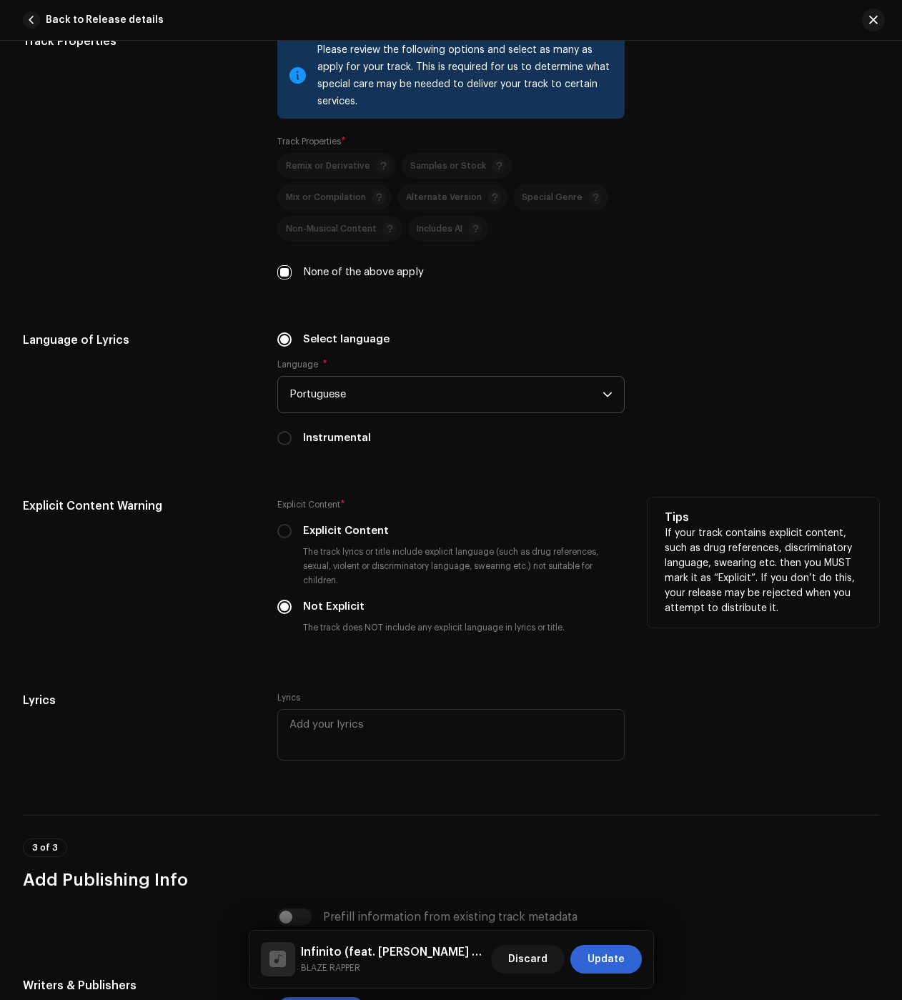
scroll to position [2631, 0]
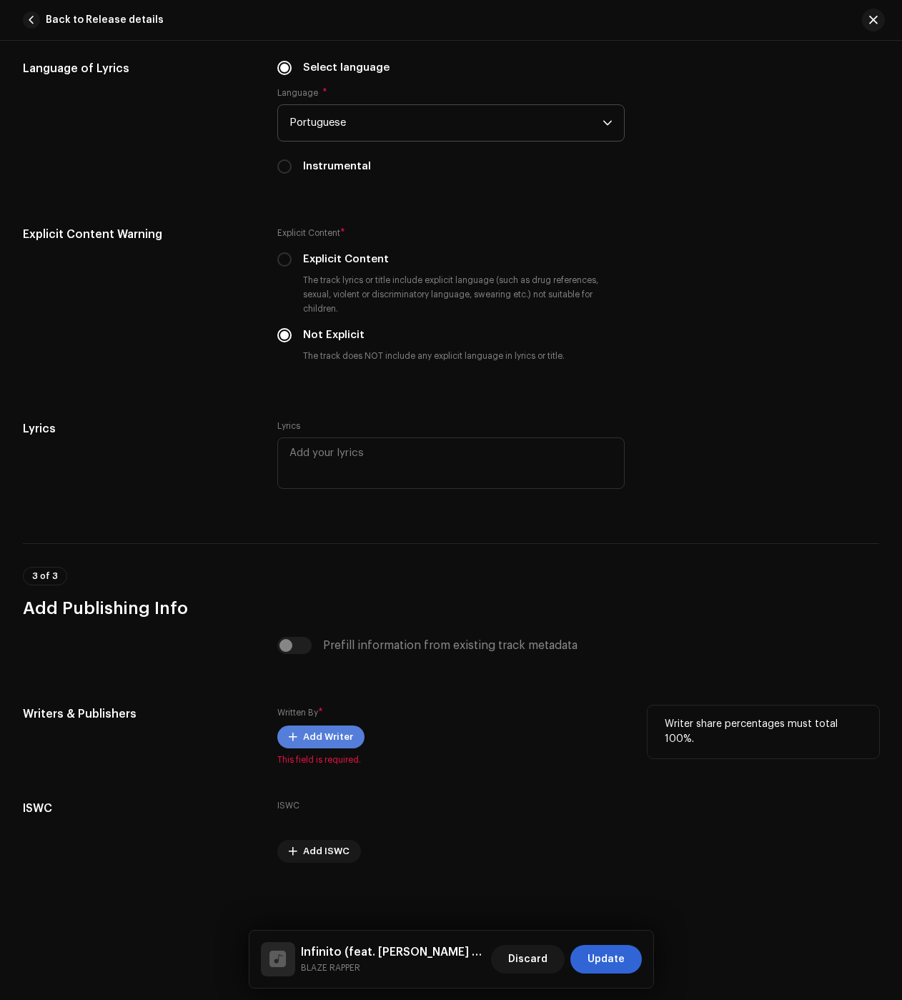
click at [287, 727] on button "Add Writer" at bounding box center [320, 737] width 87 height 23
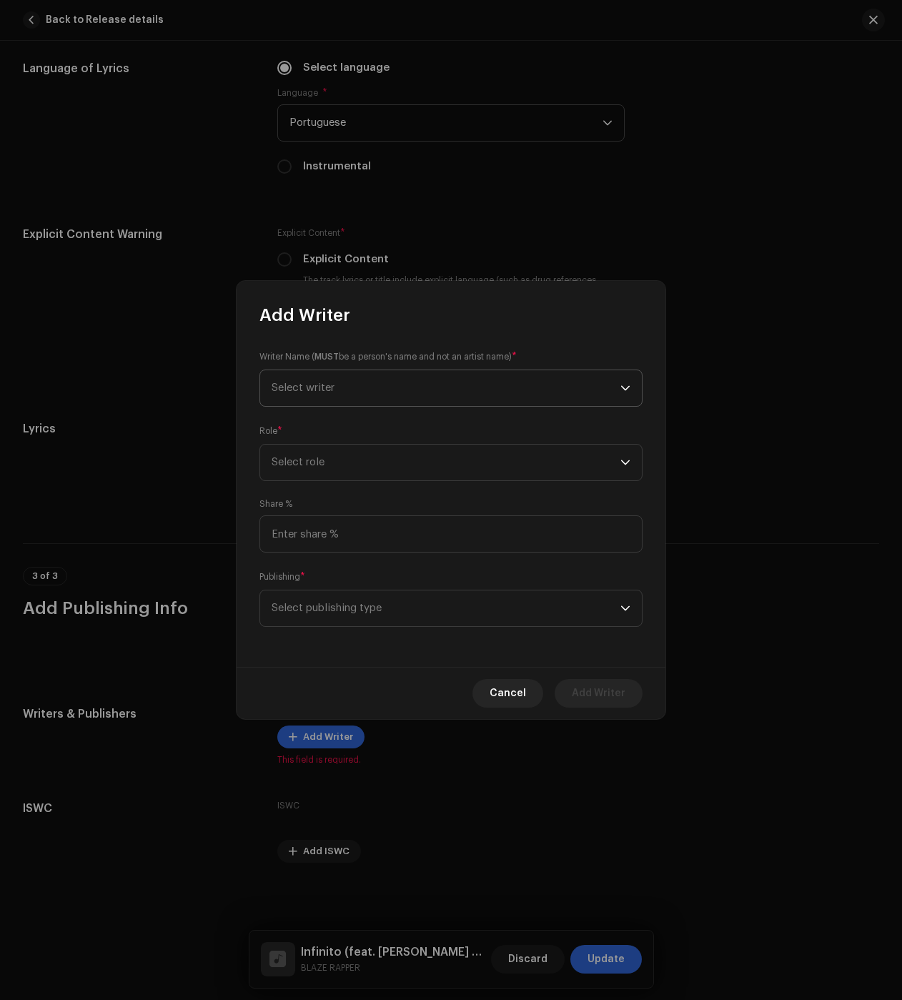
click at [375, 385] on span "Select writer" at bounding box center [446, 388] width 349 height 36
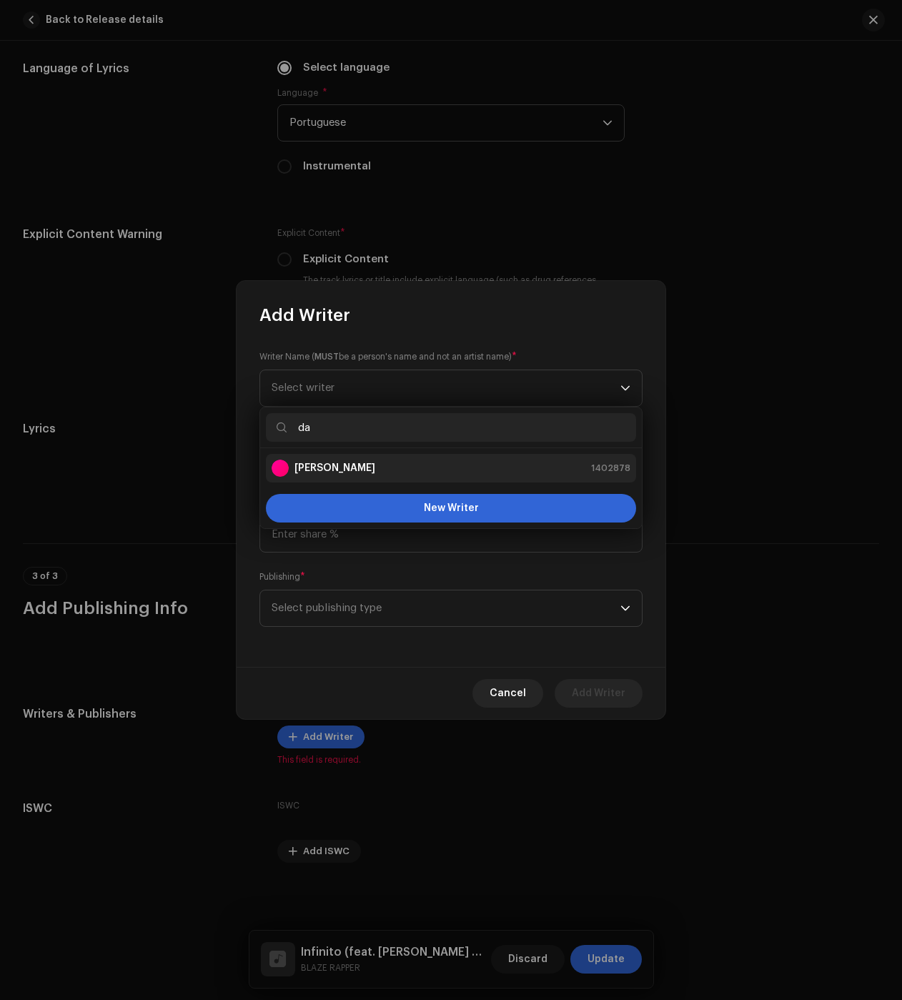
type input "da"
click at [323, 466] on strong "Daniel de Freitas Arantes" at bounding box center [335, 468] width 81 height 14
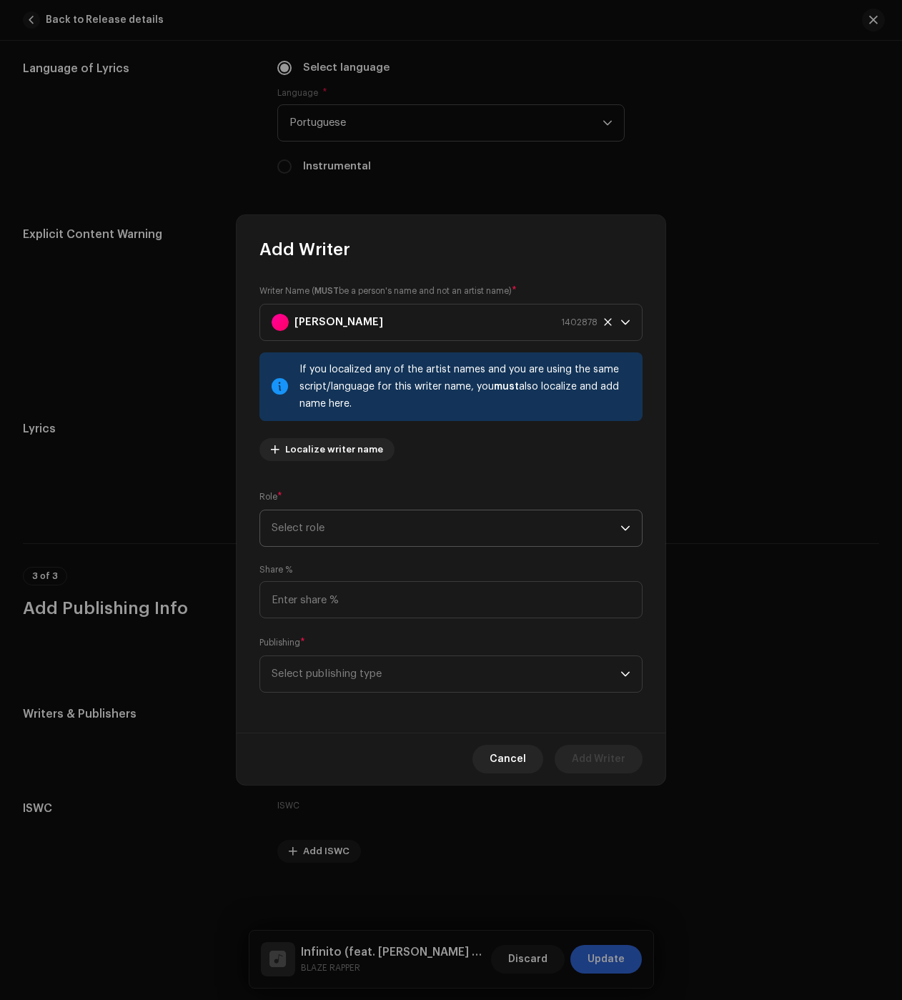
click at [340, 531] on span "Select role" at bounding box center [446, 528] width 349 height 36
click at [337, 657] on span "Composer & Lyricist" at bounding box center [322, 653] width 101 height 14
click at [323, 669] on span "Select publishing type" at bounding box center [446, 674] width 349 height 36
drag, startPoint x: 305, startPoint y: 711, endPoint x: 438, endPoint y: 739, distance: 135.3
click at [305, 711] on span "Copyright control (self-published)" at bounding box center [358, 713] width 172 height 14
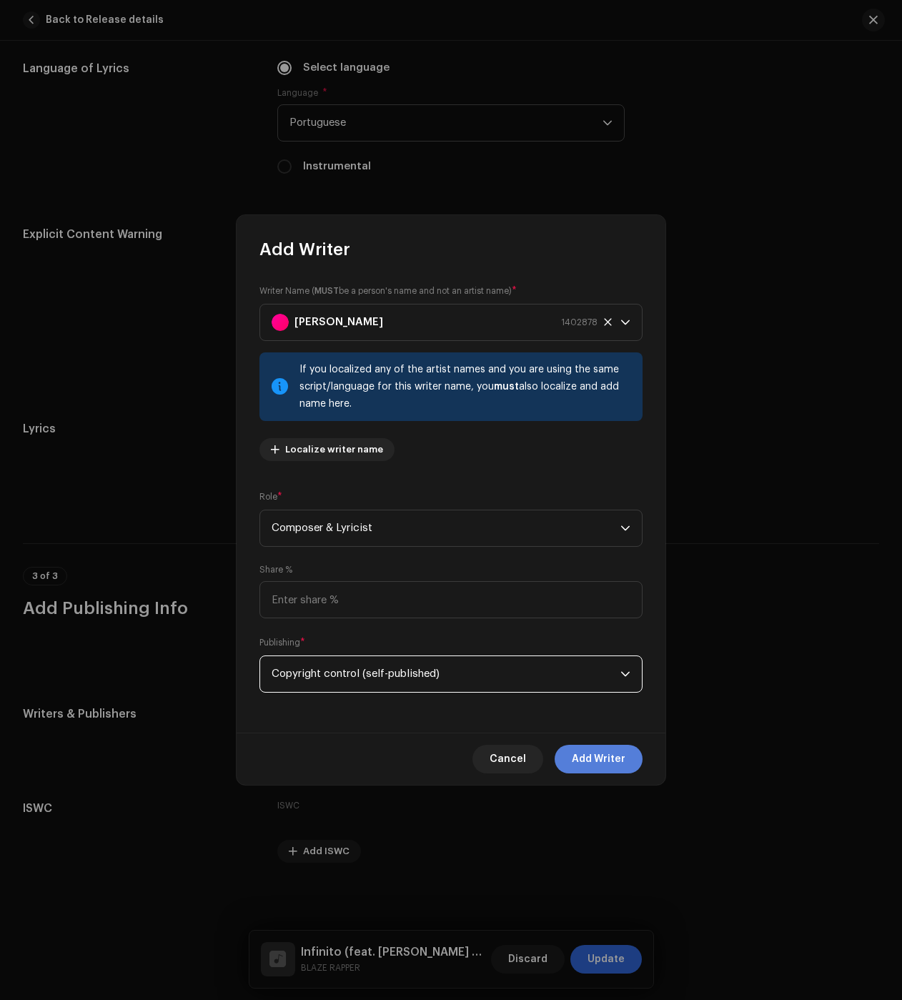
click at [590, 762] on span "Add Writer" at bounding box center [599, 759] width 54 height 29
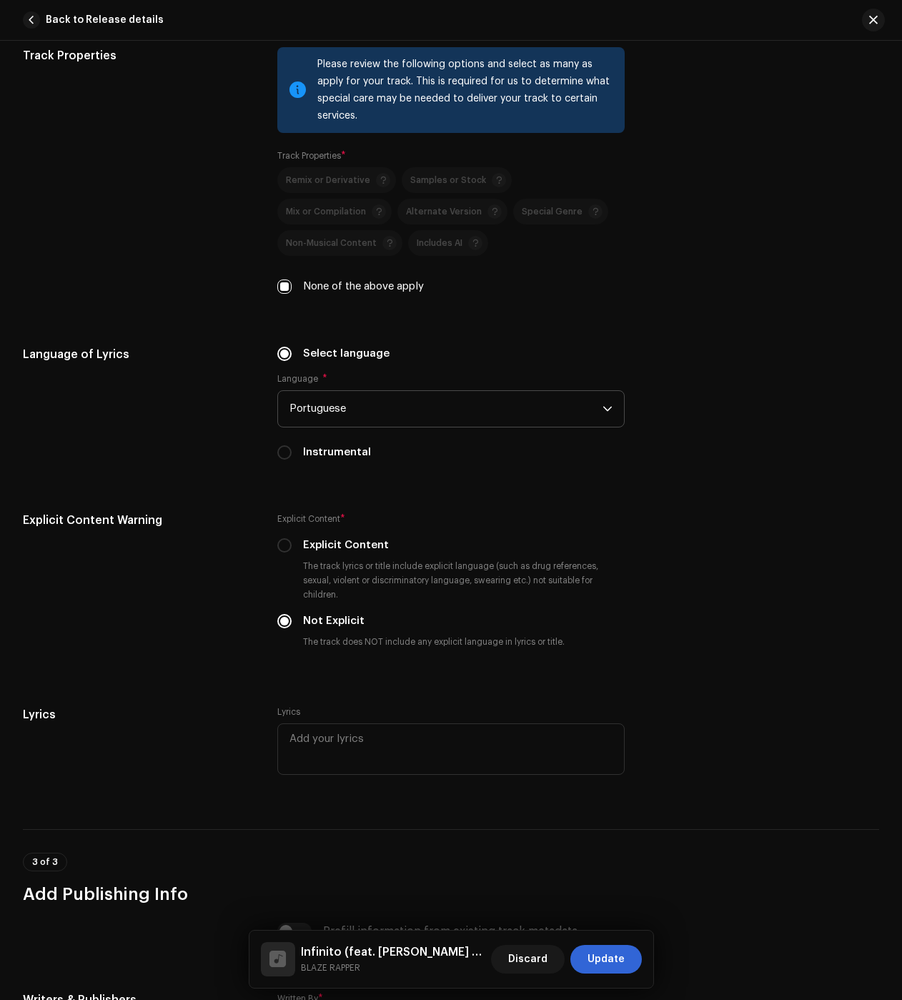
scroll to position [2273, 0]
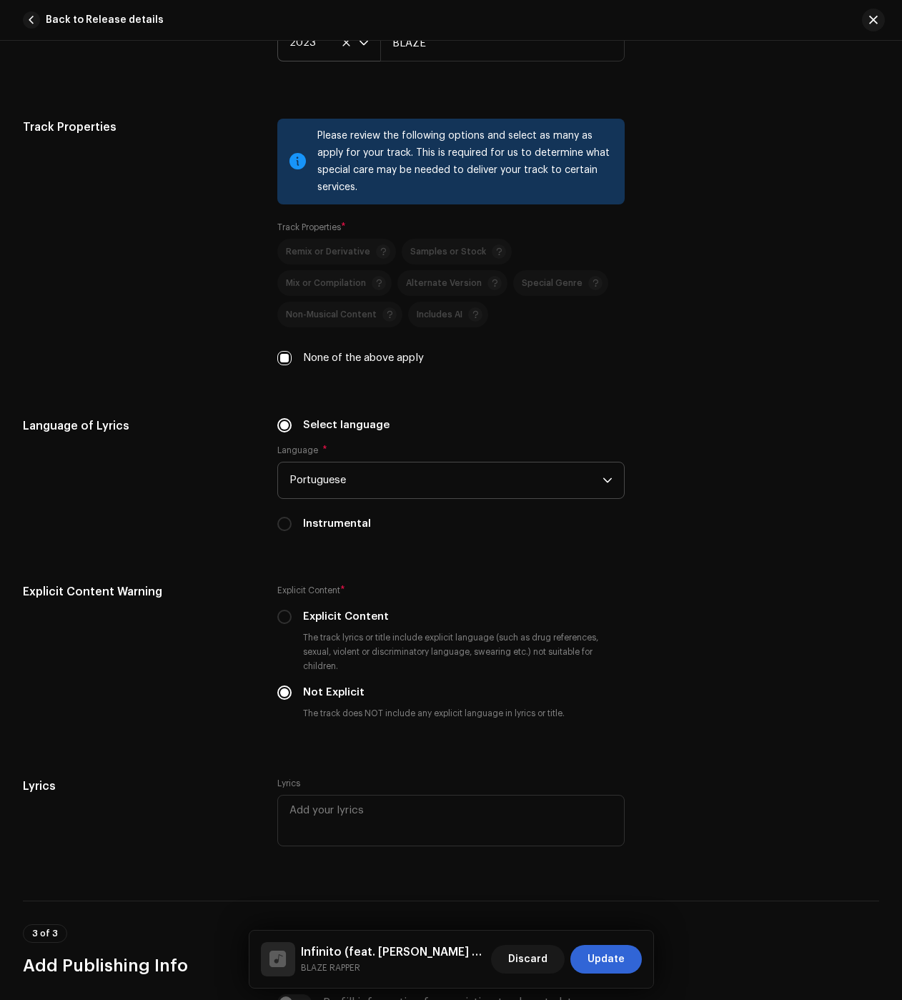
drag, startPoint x: 618, startPoint y: 955, endPoint x: 611, endPoint y: 901, distance: 54.8
click at [618, 955] on span "Update" at bounding box center [606, 959] width 37 height 29
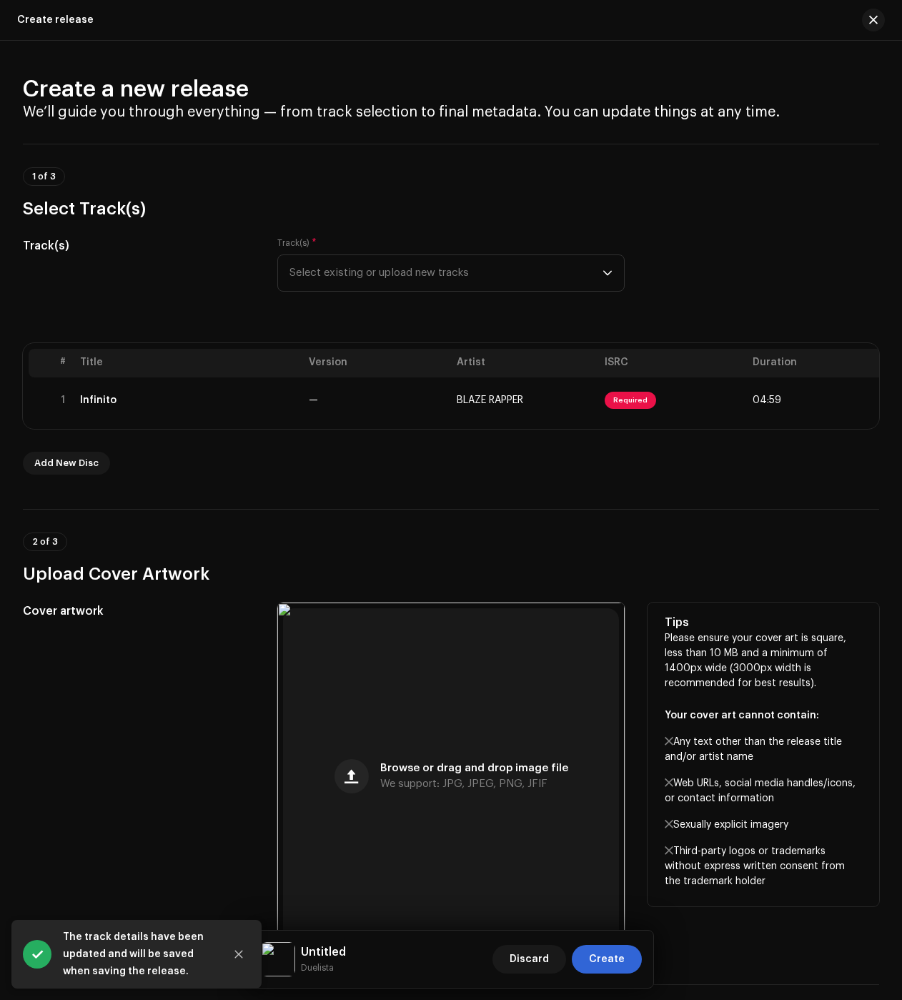
scroll to position [429, 0]
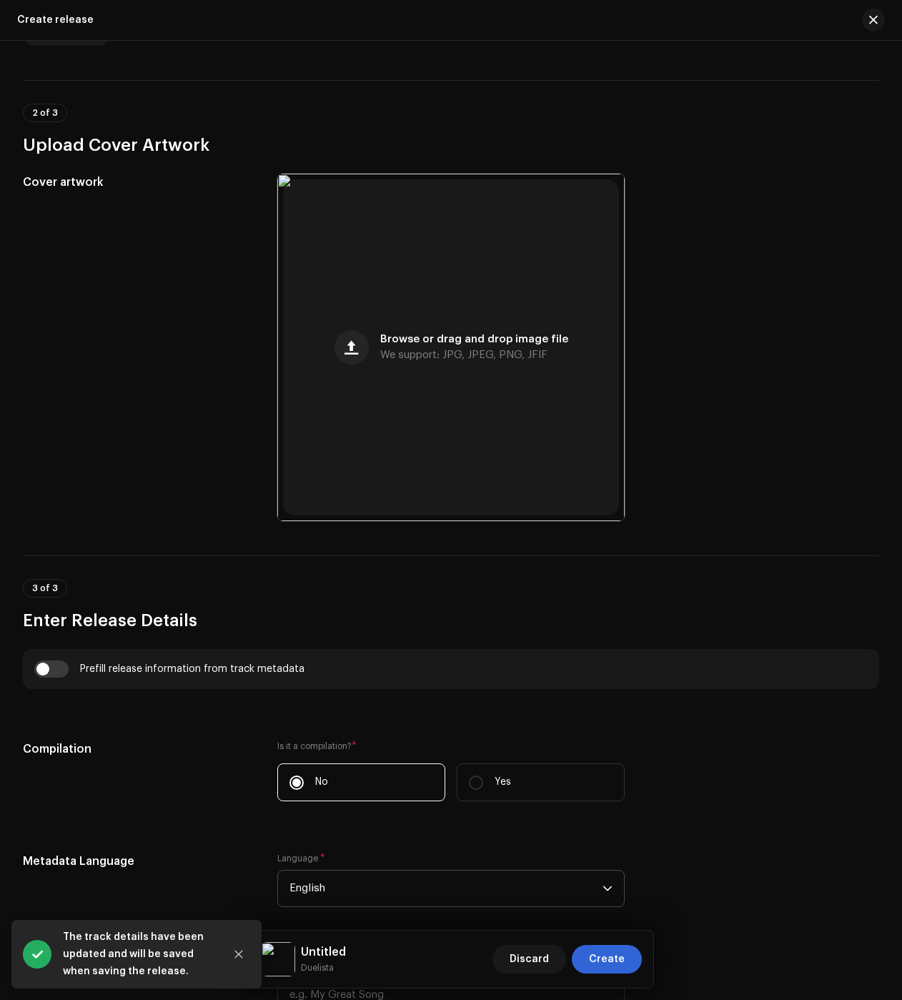
click at [53, 663] on div "Prefill release information from track metadata" at bounding box center [451, 669] width 856 height 40
click at [55, 668] on input "checkbox" at bounding box center [51, 669] width 34 height 17
checkbox input "true"
type input "Infinito"
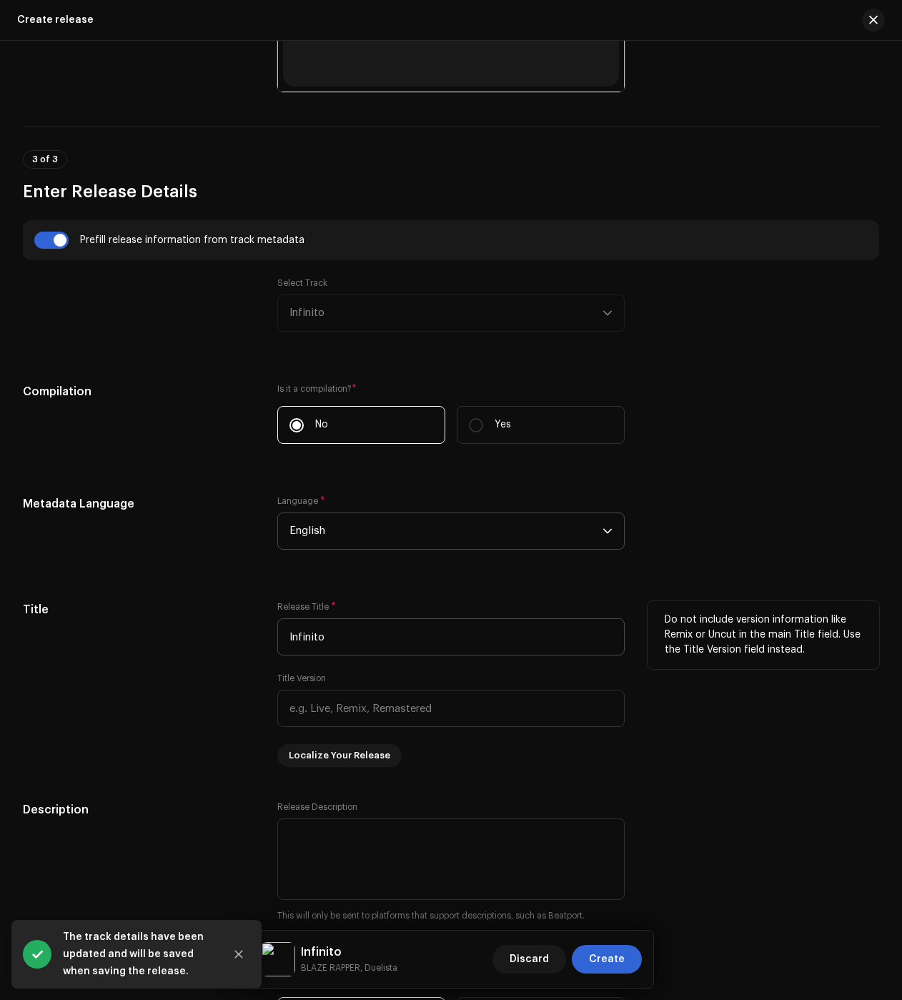
scroll to position [929, 0]
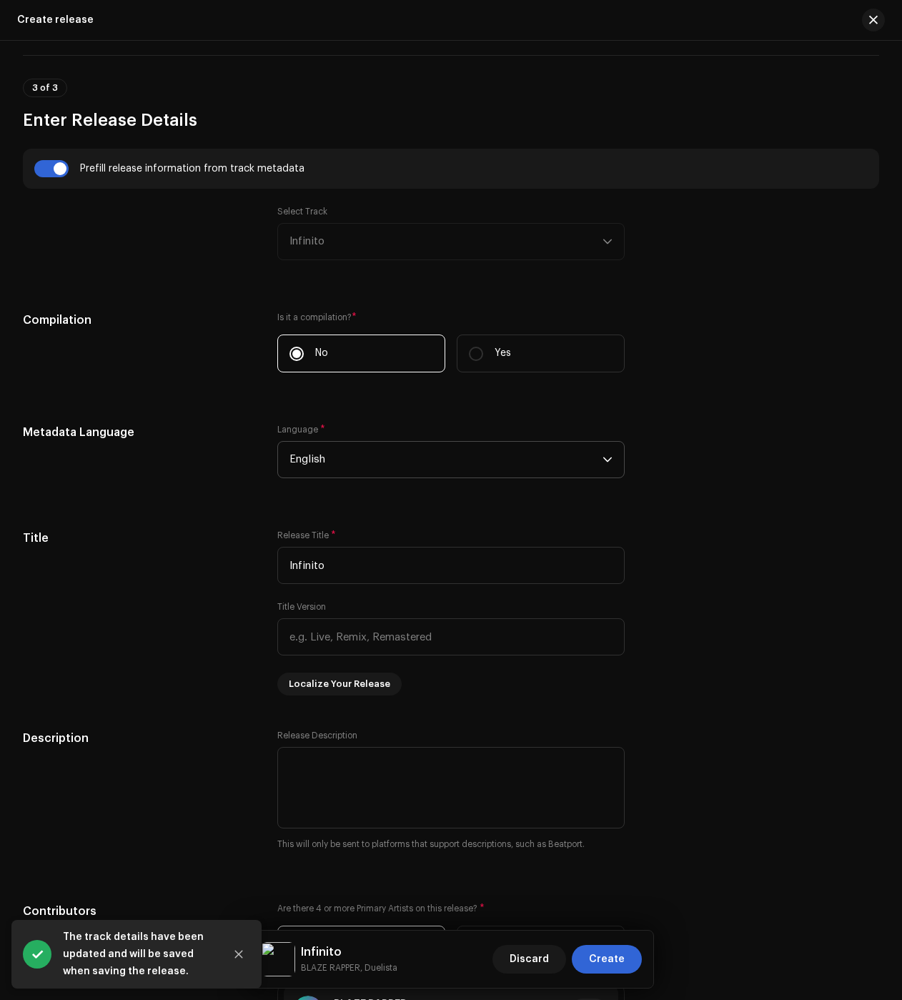
click at [308, 468] on span "English" at bounding box center [446, 460] width 313 height 36
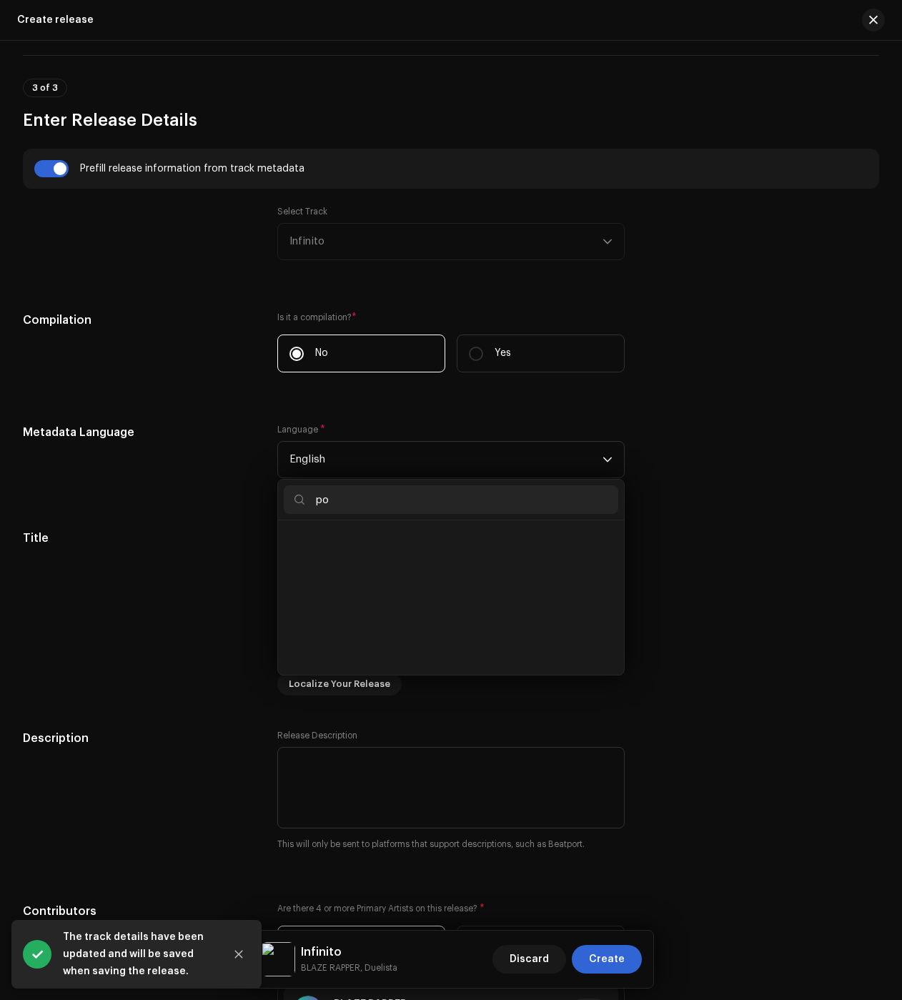
scroll to position [0, 0]
type input "po"
click at [341, 576] on span "Portuguese" at bounding box center [319, 569] width 59 height 14
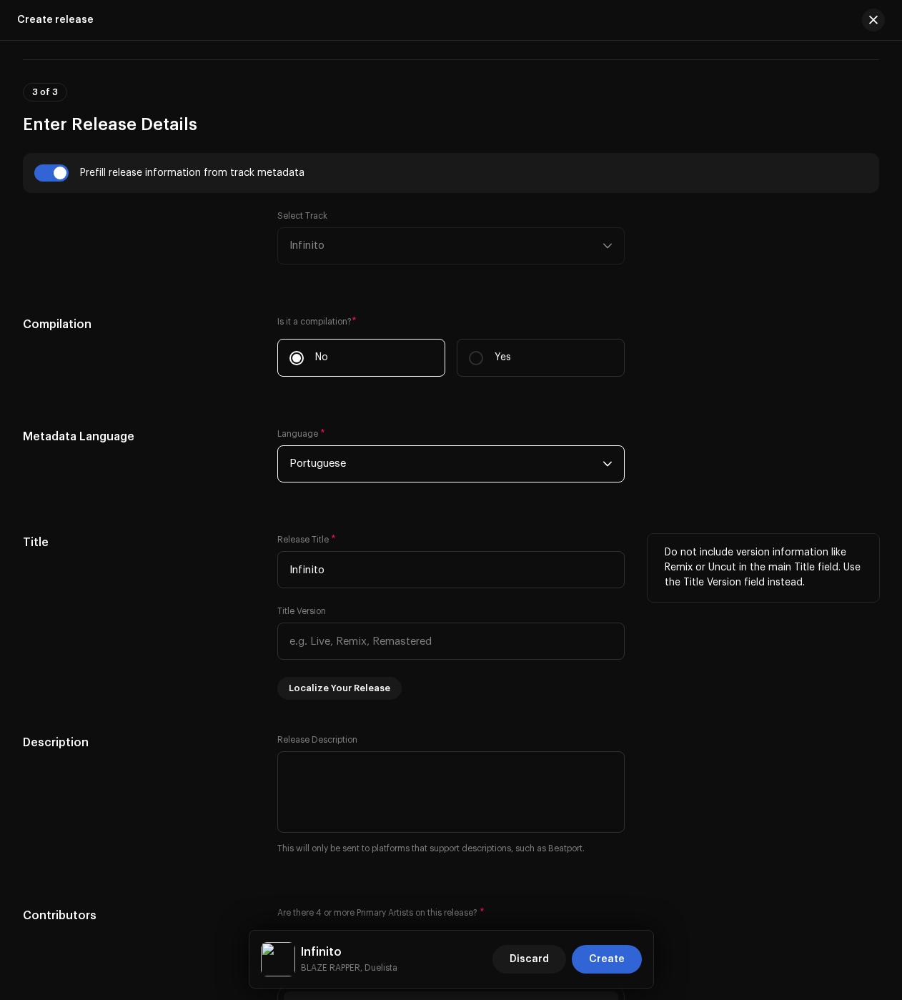
scroll to position [854, 0]
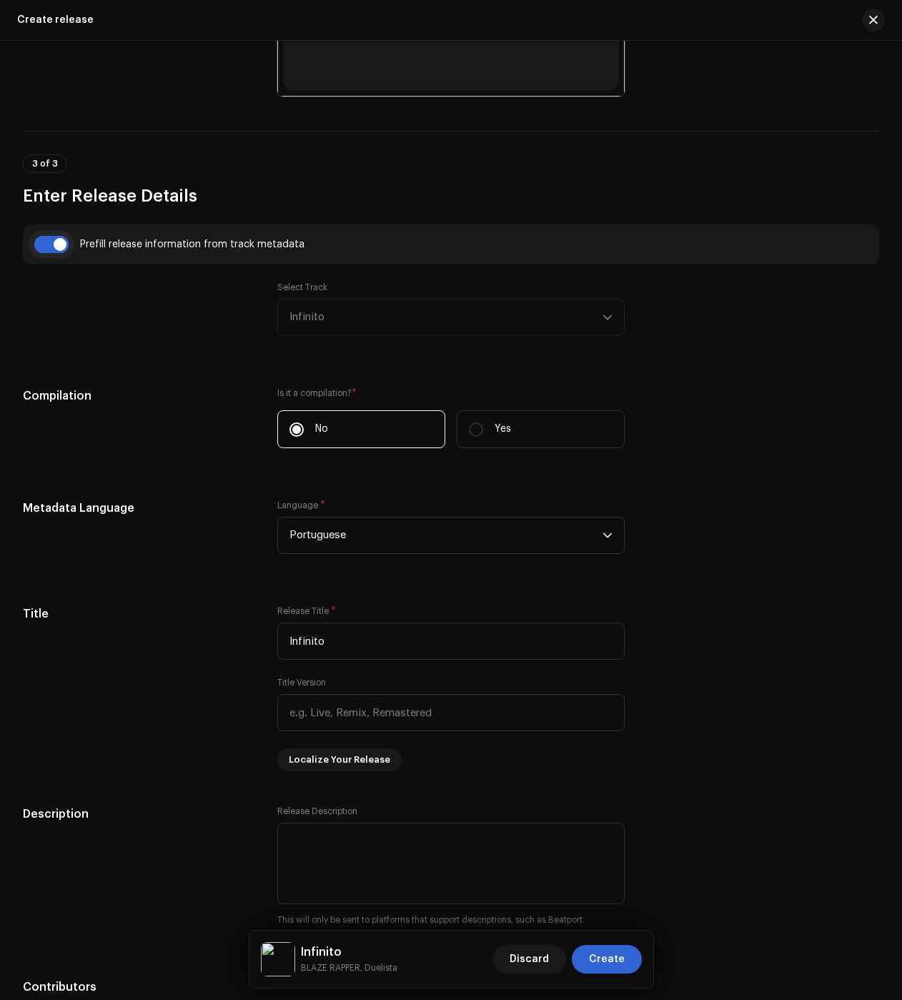
click at [63, 249] on input "checkbox" at bounding box center [51, 244] width 34 height 17
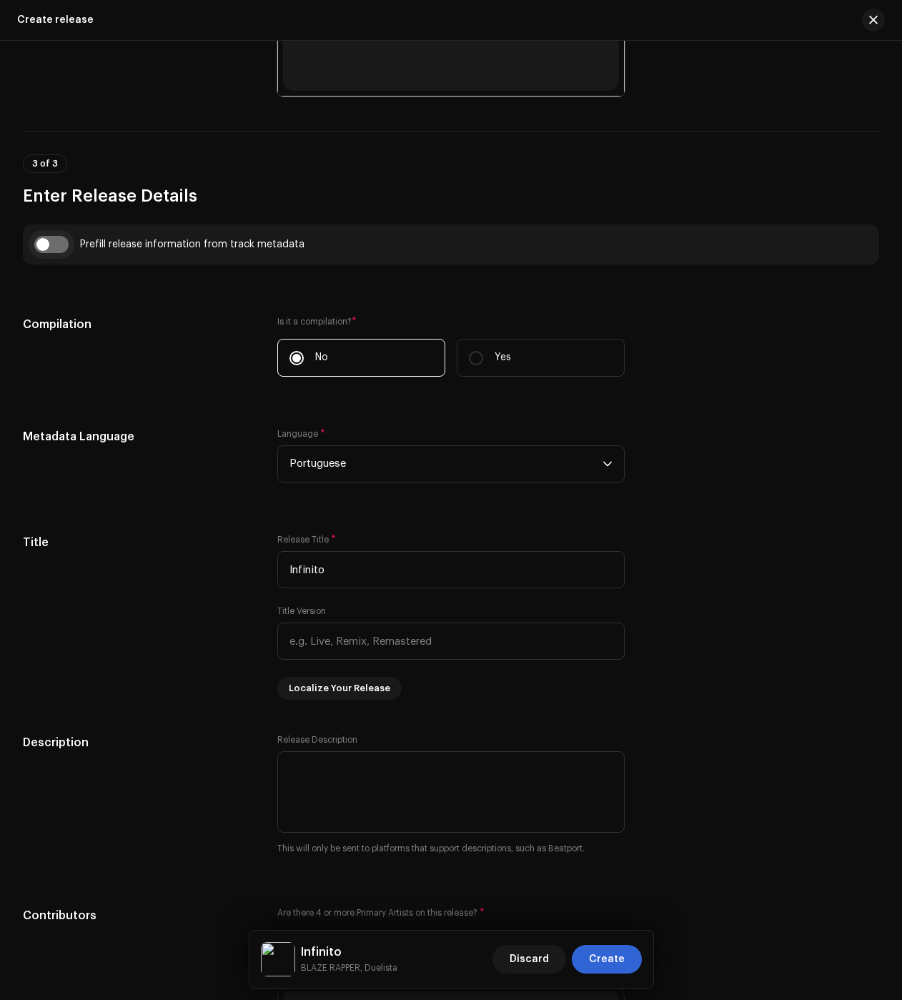
click at [53, 246] on input "checkbox" at bounding box center [51, 244] width 34 height 17
checkbox input "true"
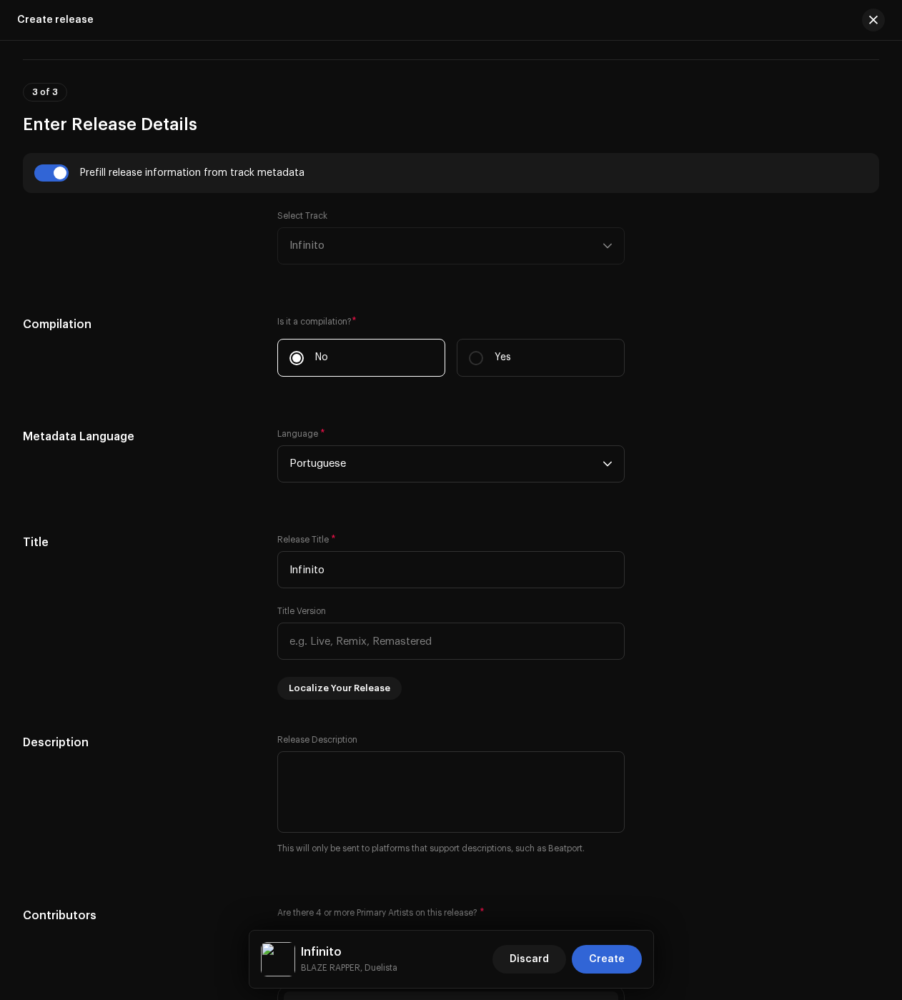
click at [336, 252] on div "Select Track Infinito" at bounding box center [450, 237] width 347 height 54
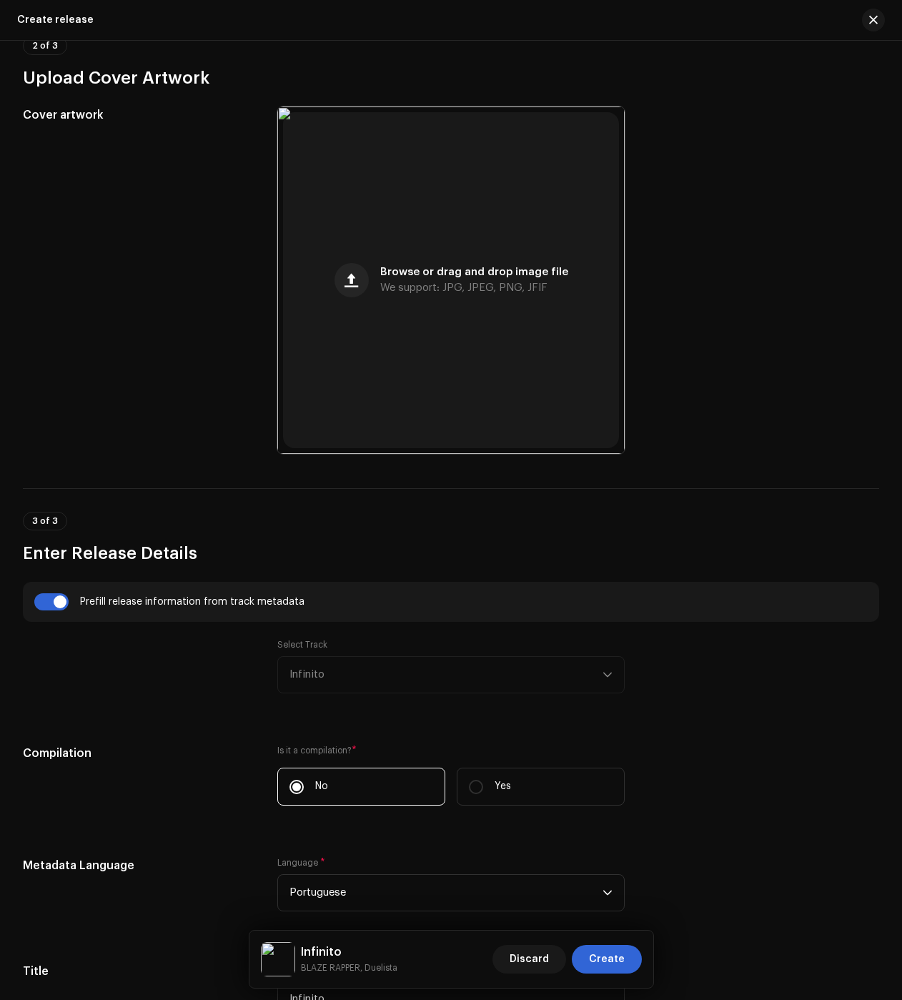
scroll to position [67, 0]
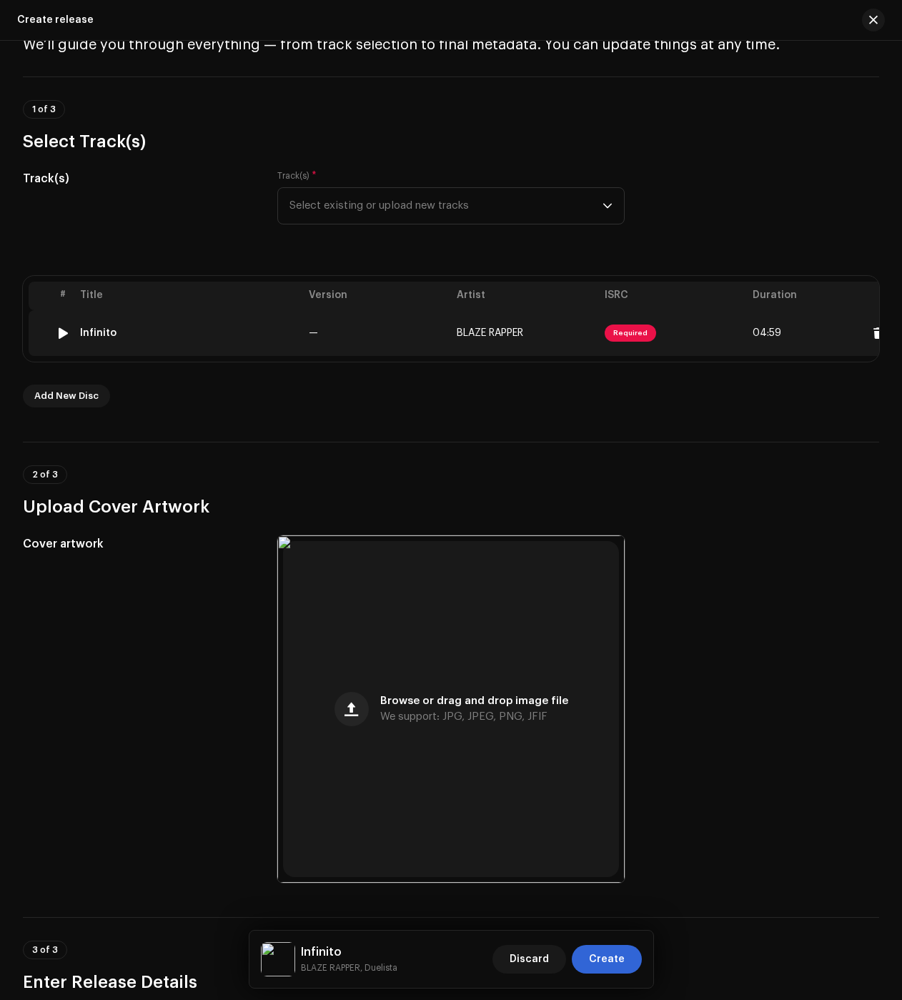
click at [102, 325] on td "Infinito" at bounding box center [188, 333] width 229 height 46
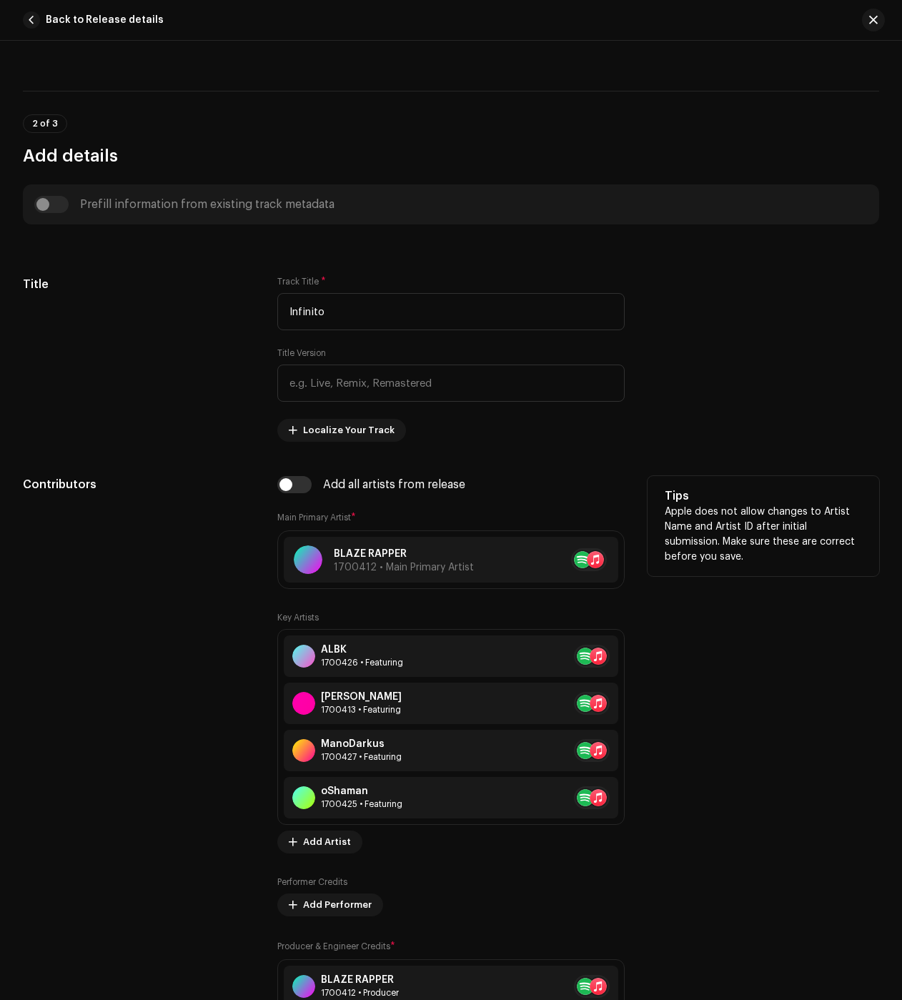
scroll to position [858, 0]
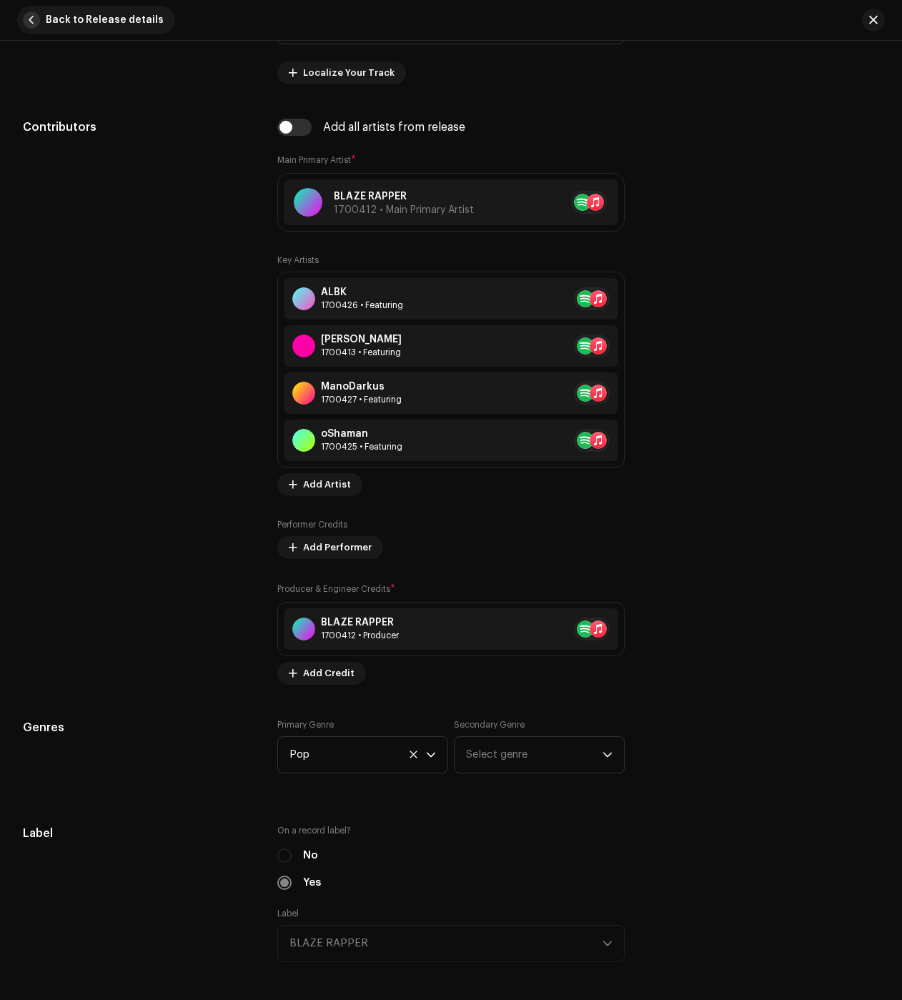
click at [51, 21] on span "Back to Release details" at bounding box center [105, 20] width 118 height 29
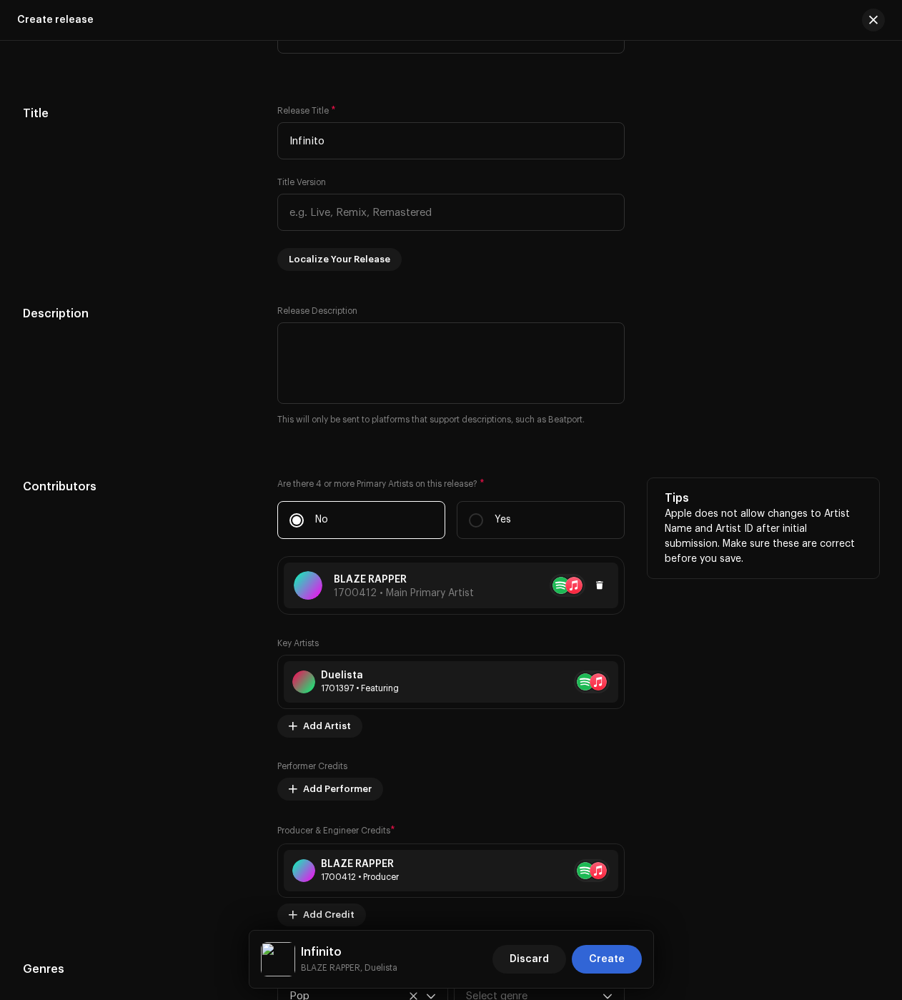
scroll to position [1568, 0]
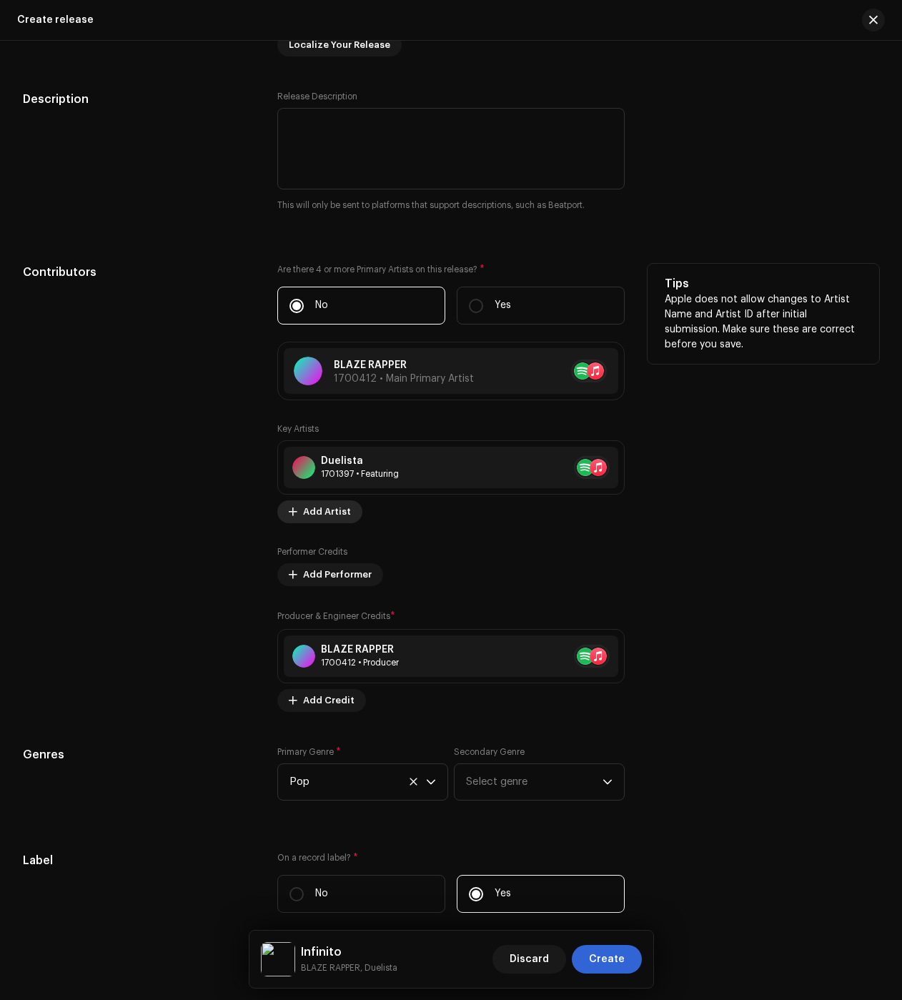
click at [336, 512] on span "Add Artist" at bounding box center [327, 512] width 48 height 29
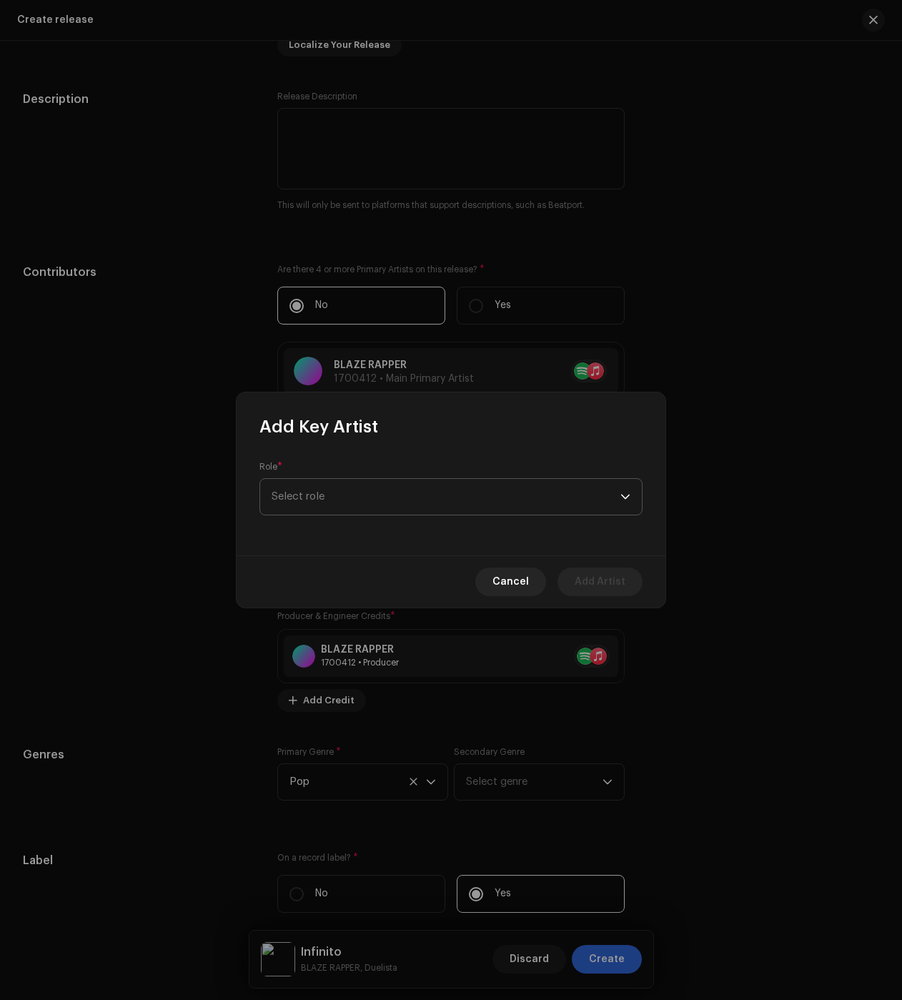
click at [390, 509] on span "Select role" at bounding box center [446, 497] width 349 height 36
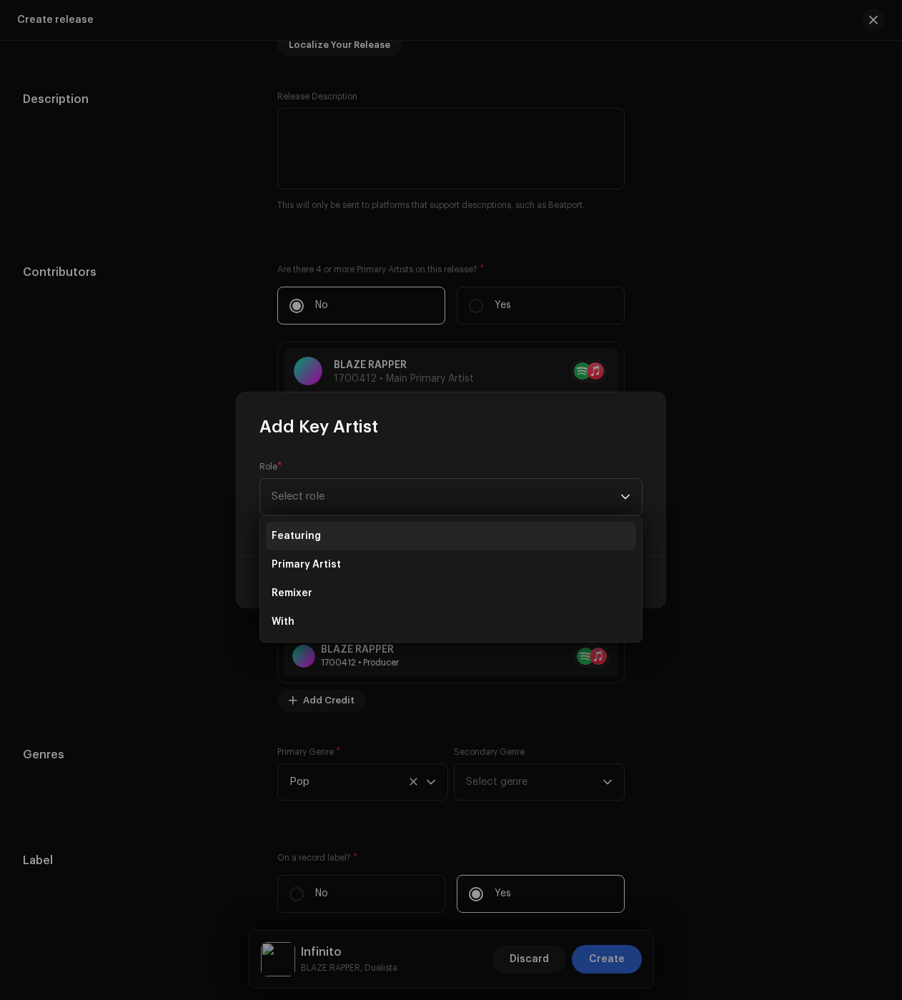
click at [361, 543] on li "Featuring" at bounding box center [451, 536] width 370 height 29
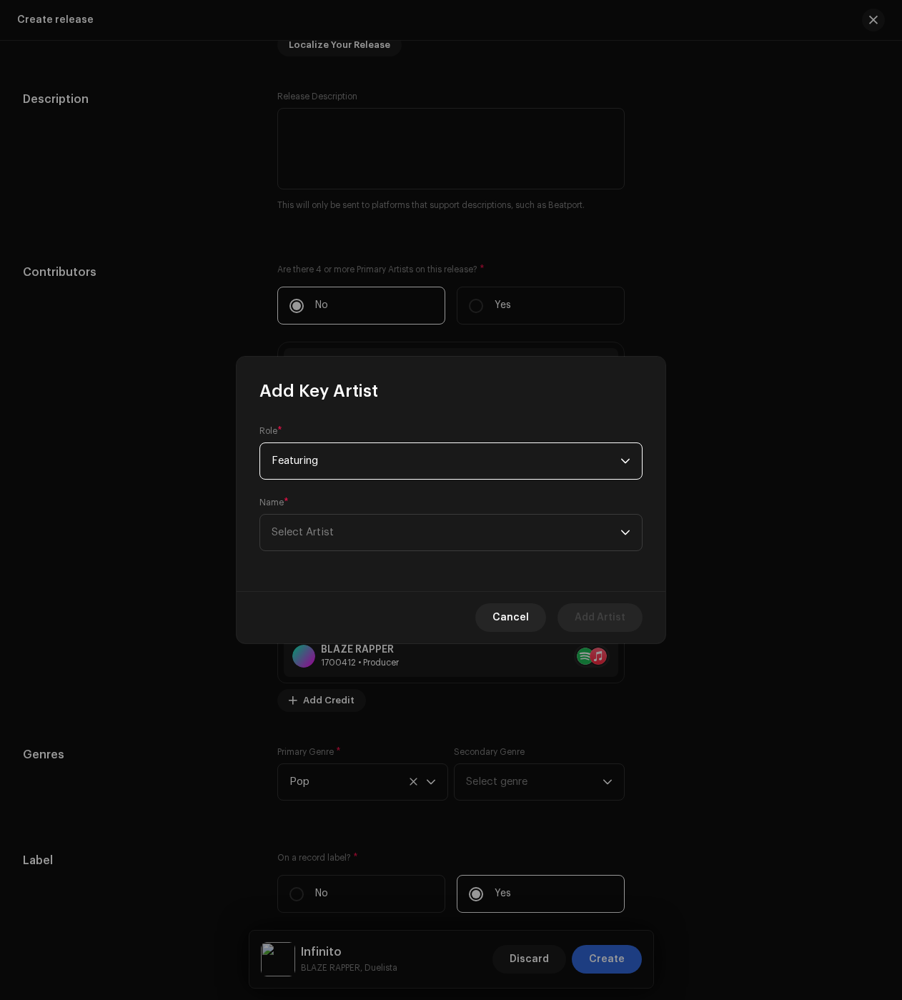
click at [332, 460] on span "Featuring" at bounding box center [446, 461] width 349 height 36
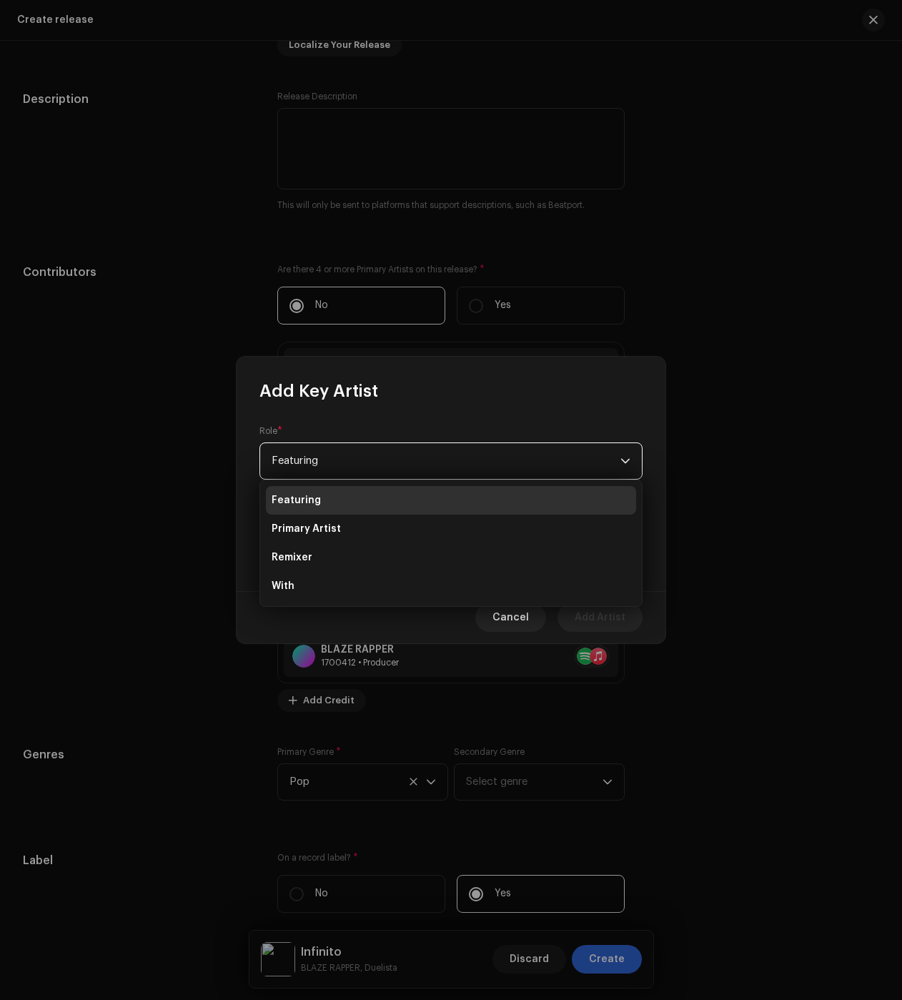
click at [314, 462] on span "Featuring" at bounding box center [446, 461] width 349 height 36
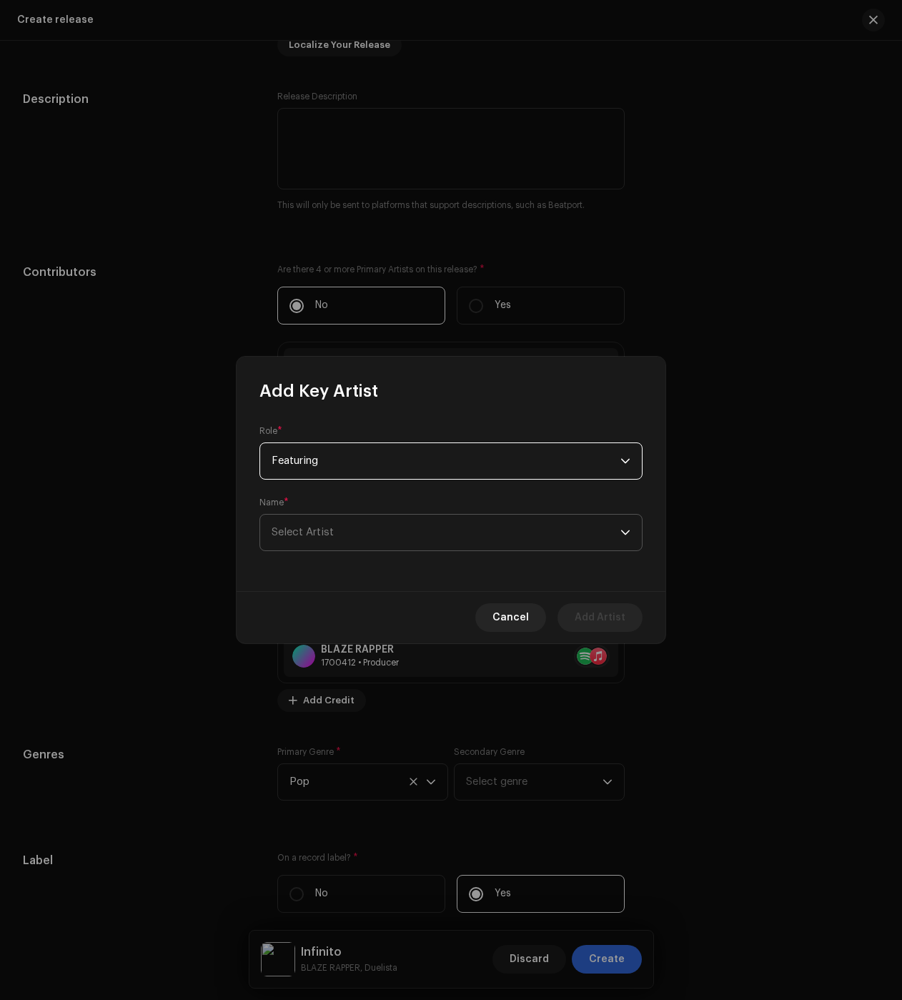
click at [313, 521] on span "Select Artist" at bounding box center [446, 533] width 349 height 36
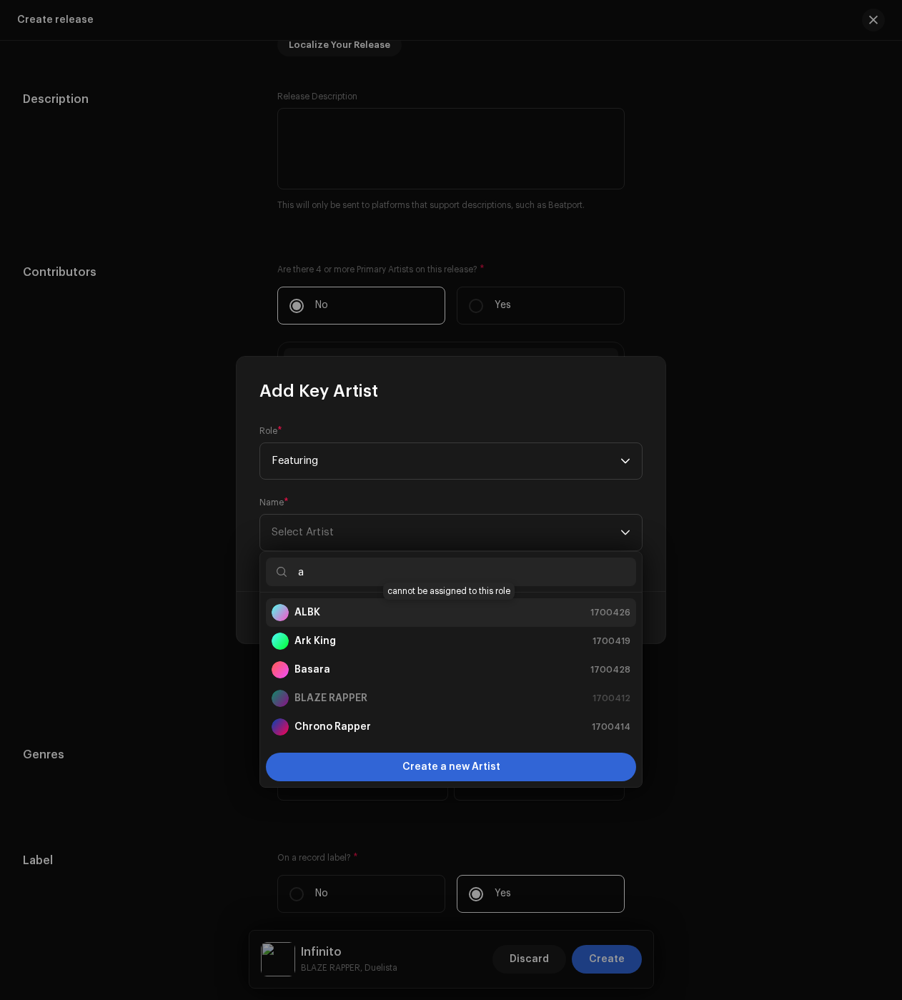
type input "a"
click at [388, 613] on div "ALBK 1700426" at bounding box center [451, 612] width 359 height 17
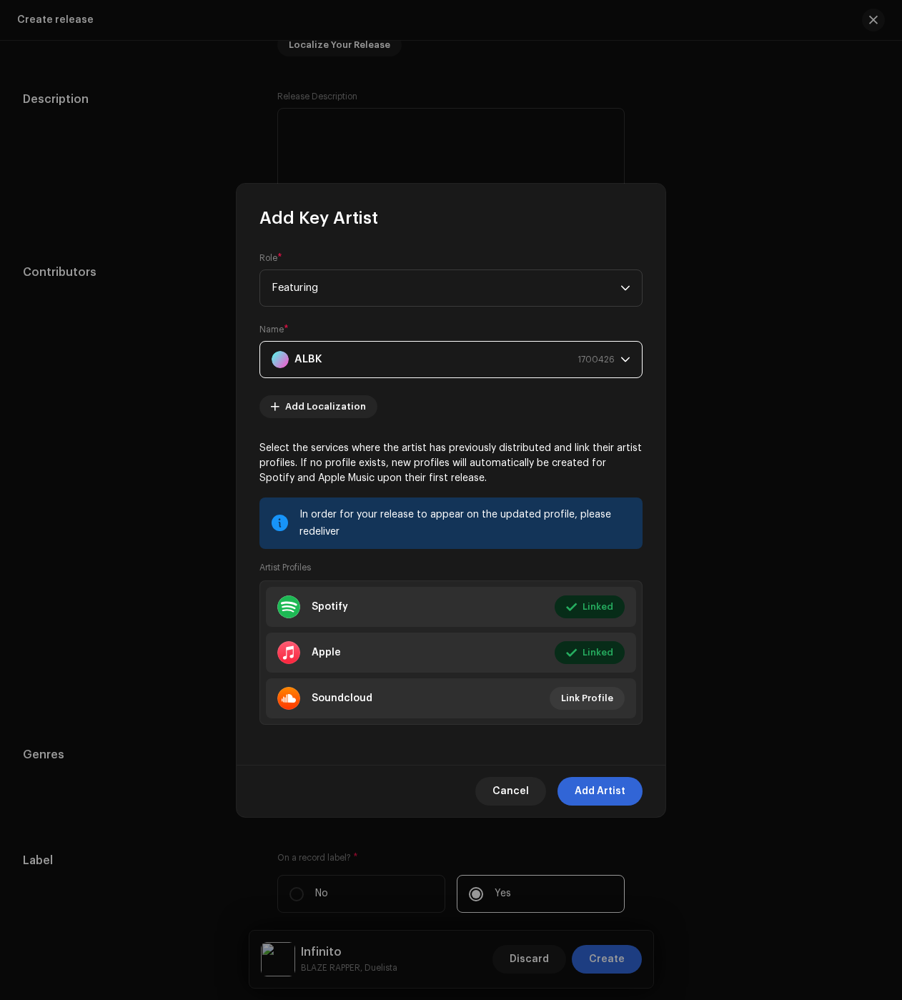
drag, startPoint x: 609, startPoint y: 799, endPoint x: 606, endPoint y: 784, distance: 15.4
click at [609, 799] on span "Add Artist" at bounding box center [600, 791] width 51 height 29
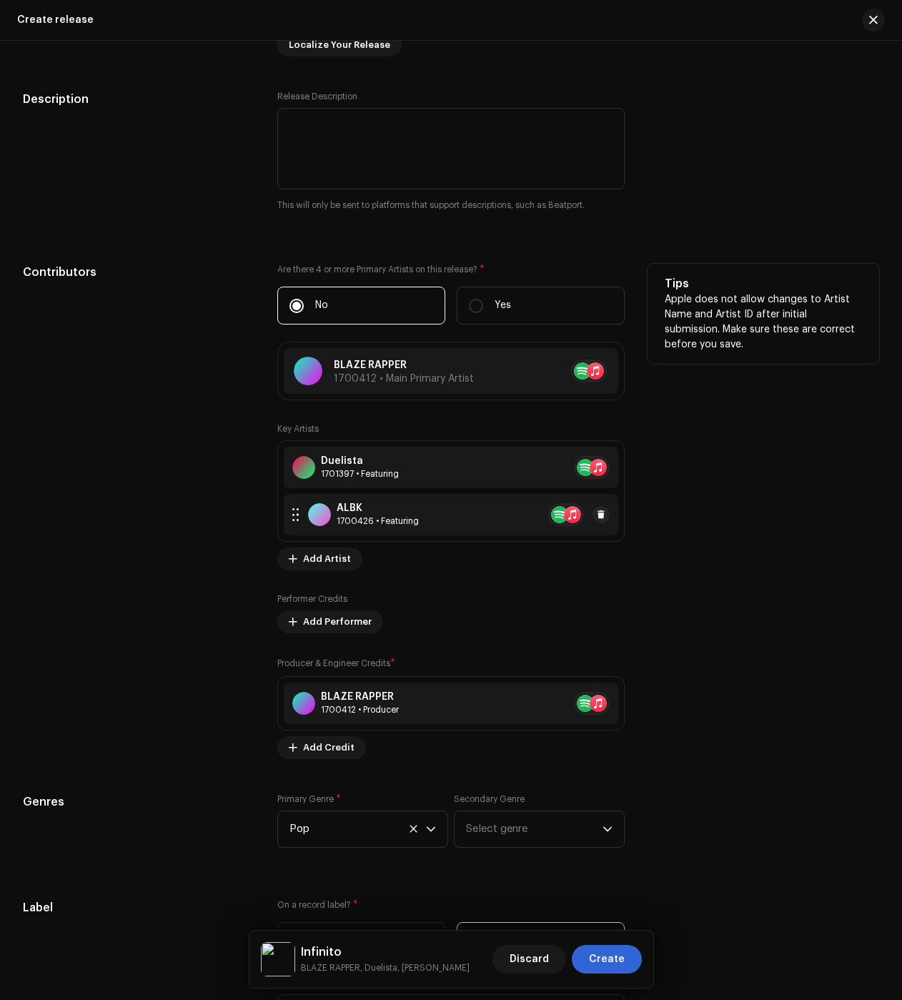
click at [315, 517] on div at bounding box center [319, 514] width 23 height 23
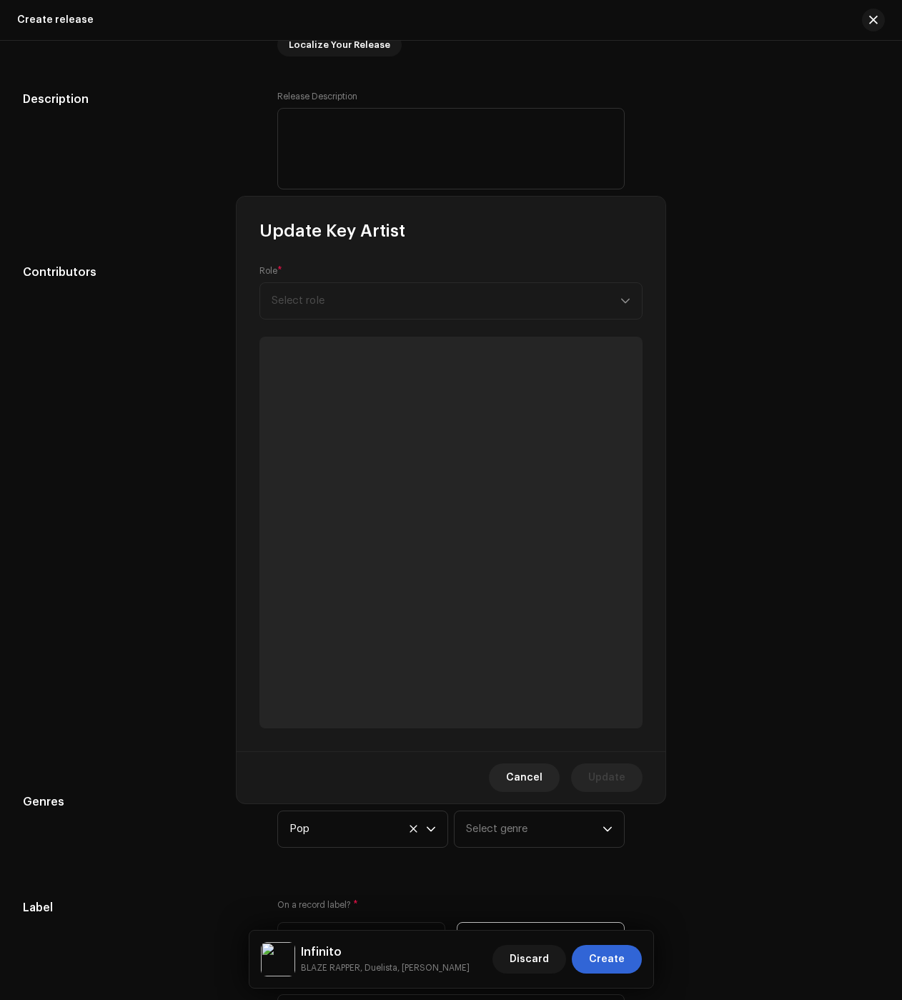
click at [66, 526] on div "Update Key Artist Role * Select role Cancel Update" at bounding box center [451, 500] width 902 height 1000
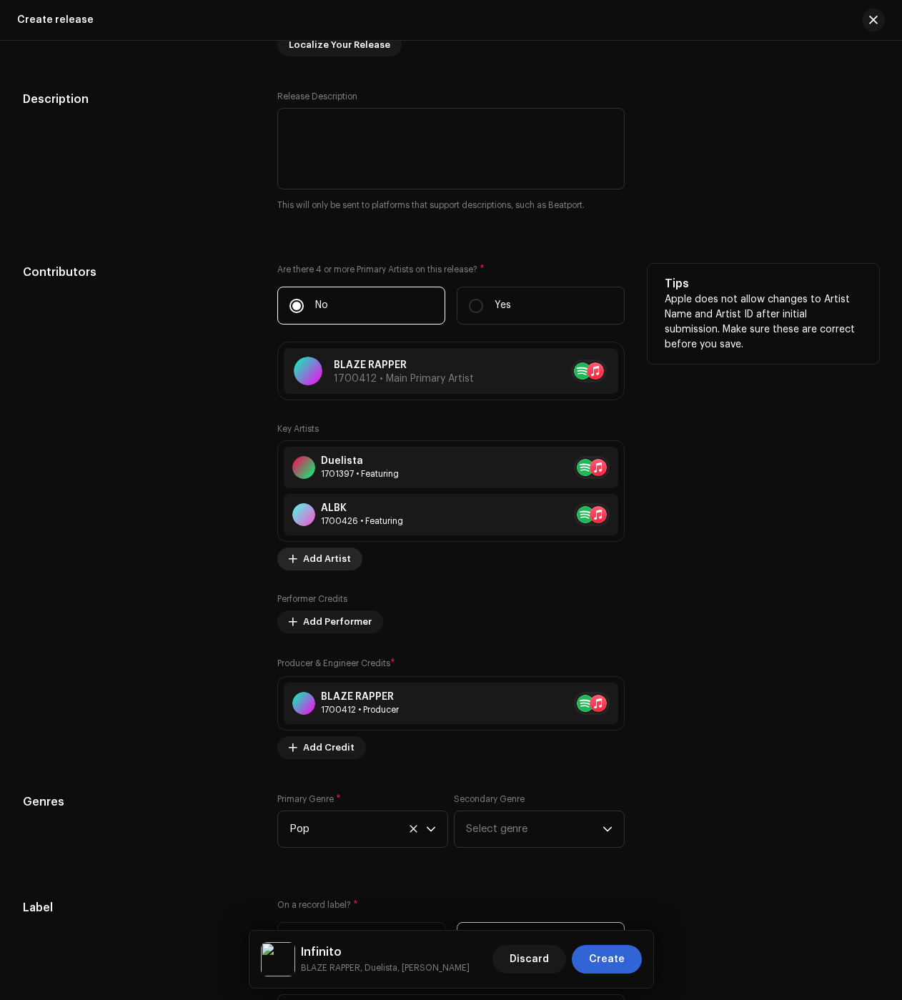
click at [309, 568] on span "Add Artist" at bounding box center [327, 559] width 48 height 29
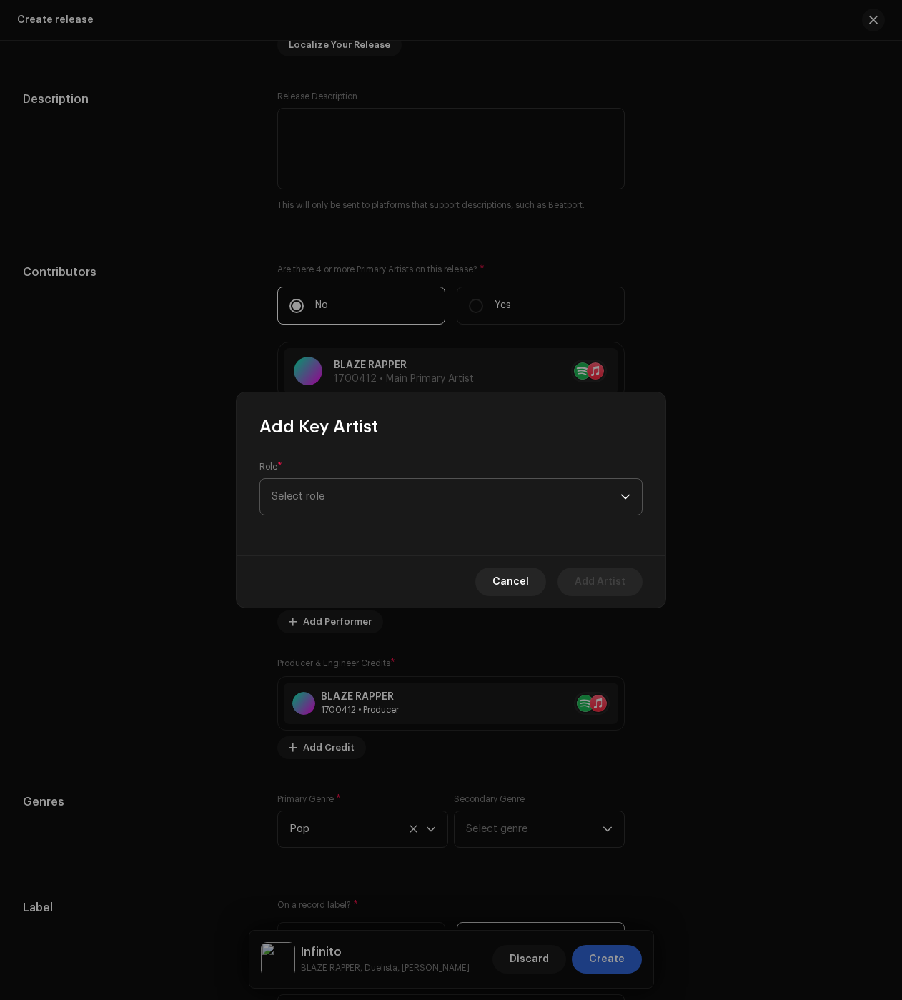
click at [370, 483] on span "Select role" at bounding box center [446, 497] width 349 height 36
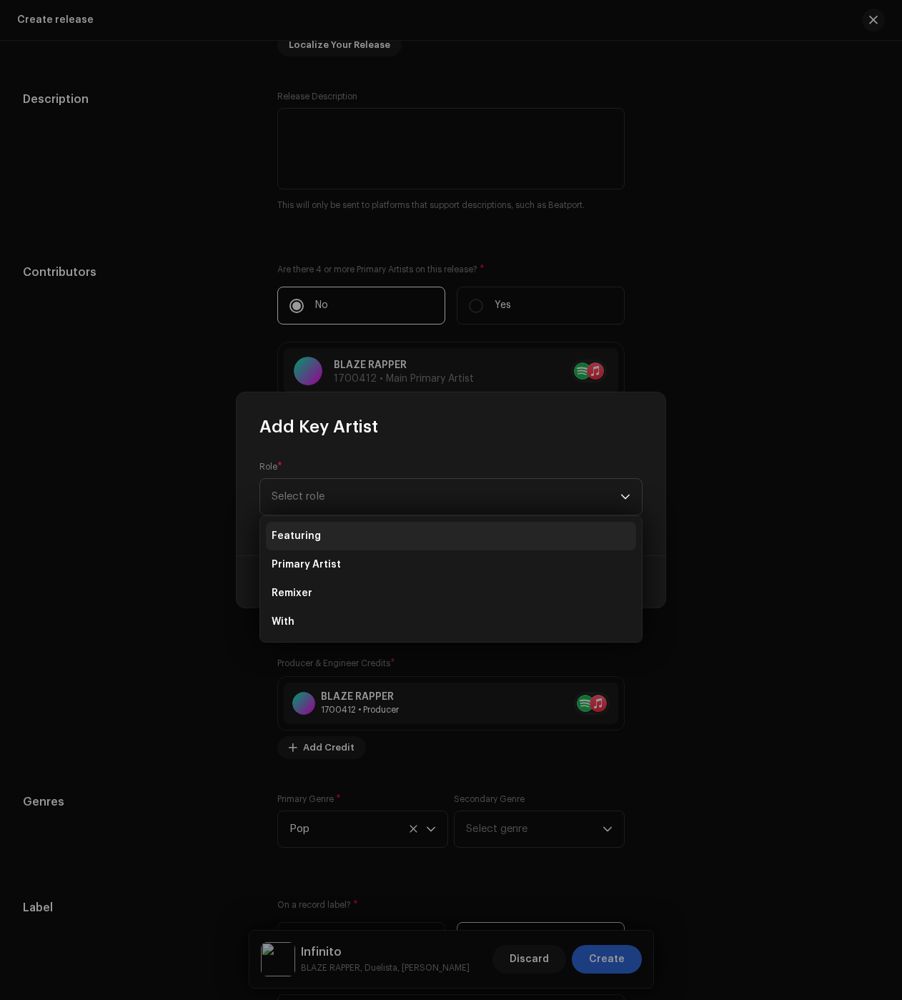
click at [330, 526] on li "Featuring" at bounding box center [451, 536] width 370 height 29
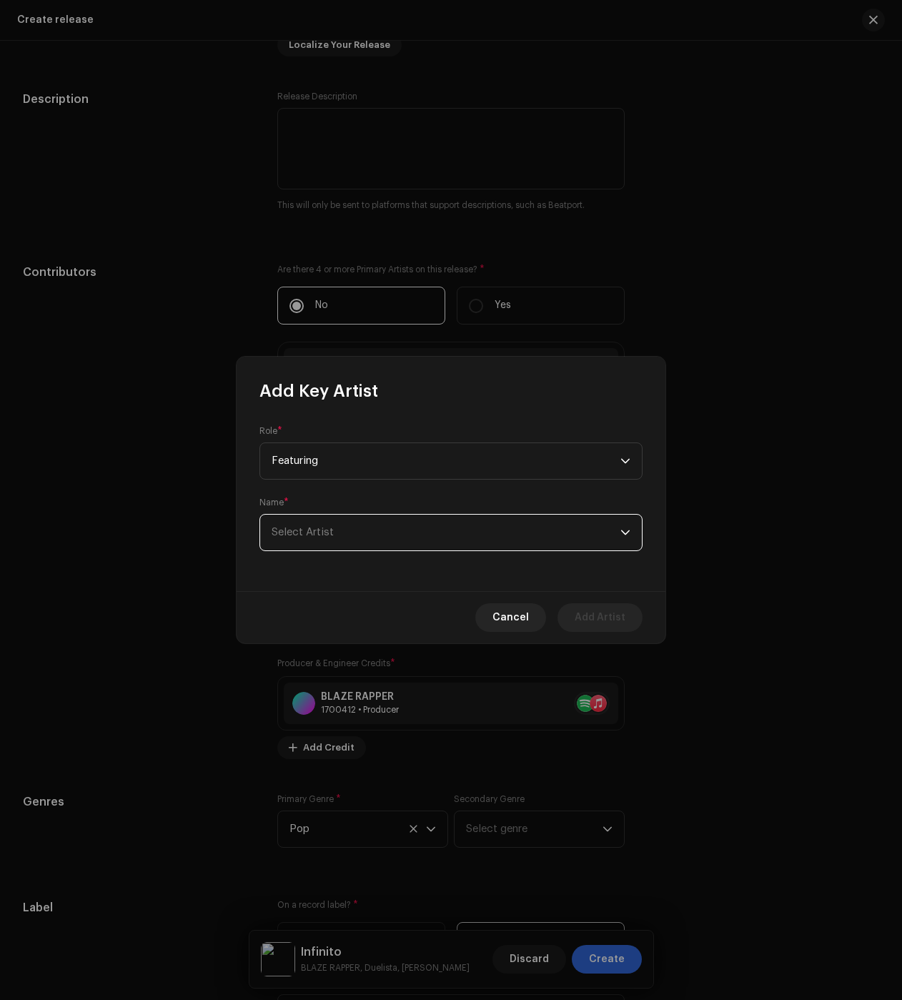
click at [358, 524] on span "Select Artist" at bounding box center [446, 533] width 349 height 36
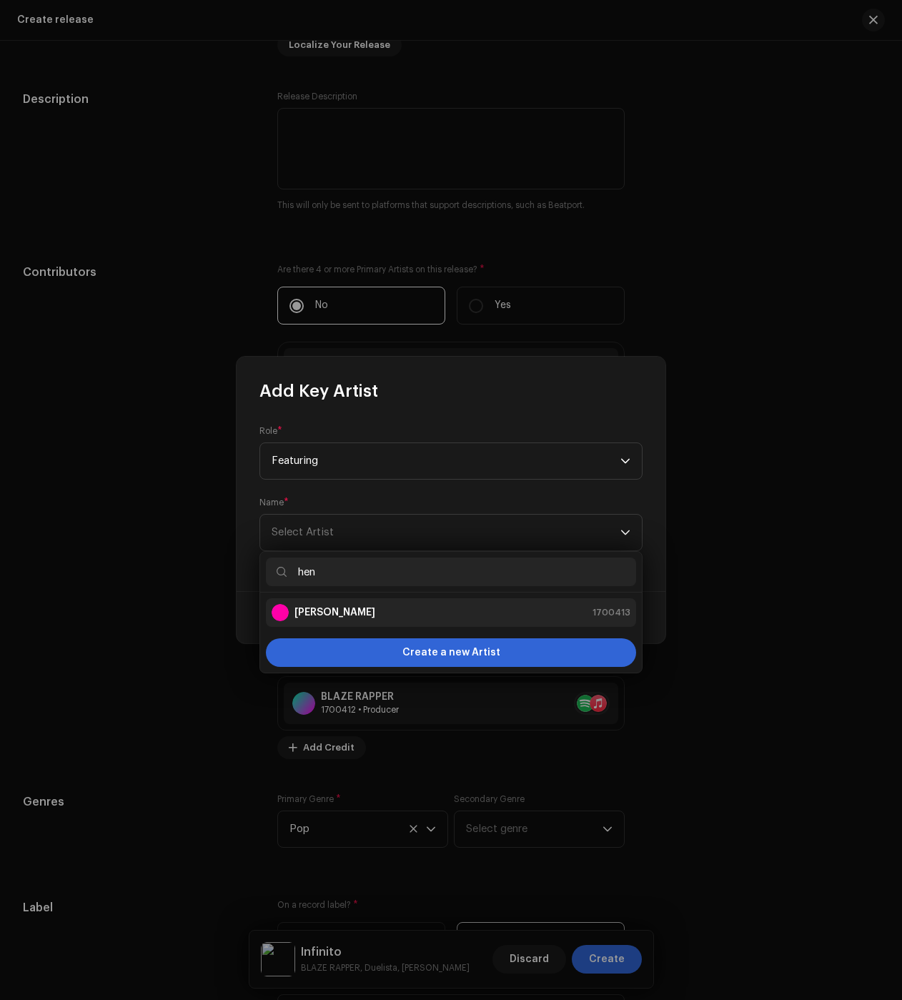
type input "hen"
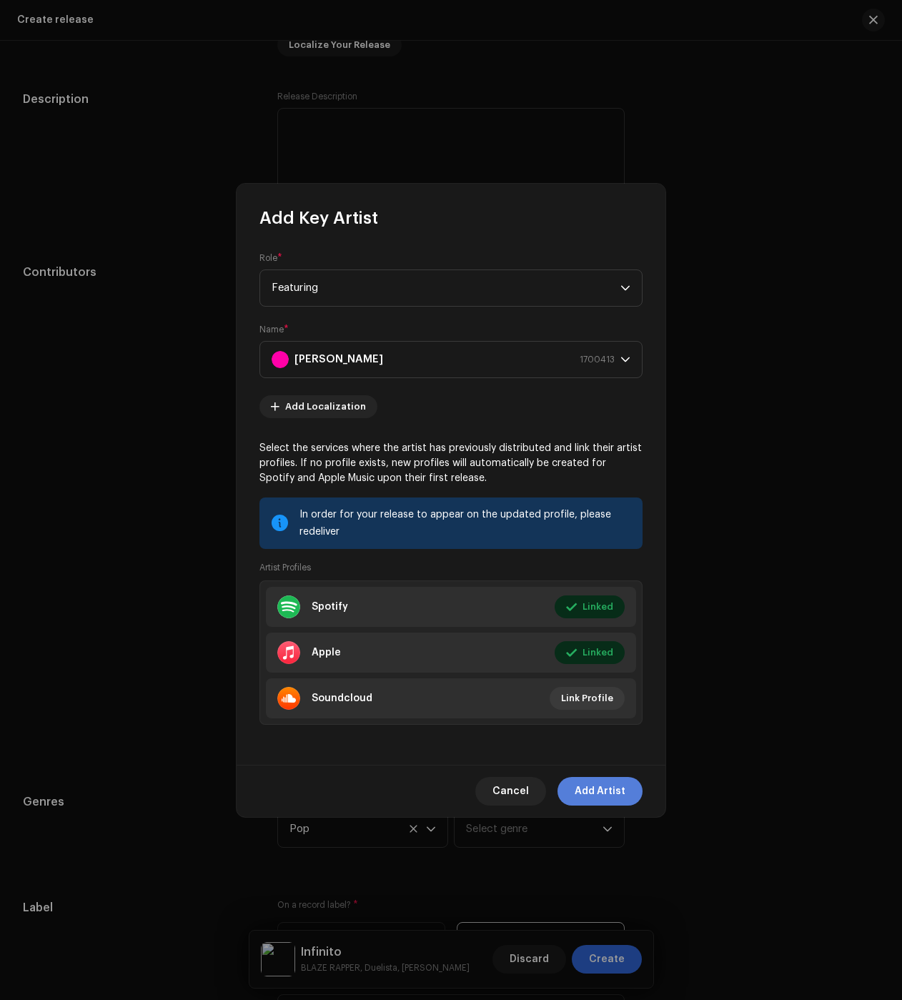
click at [629, 796] on button "Add Artist" at bounding box center [600, 791] width 85 height 29
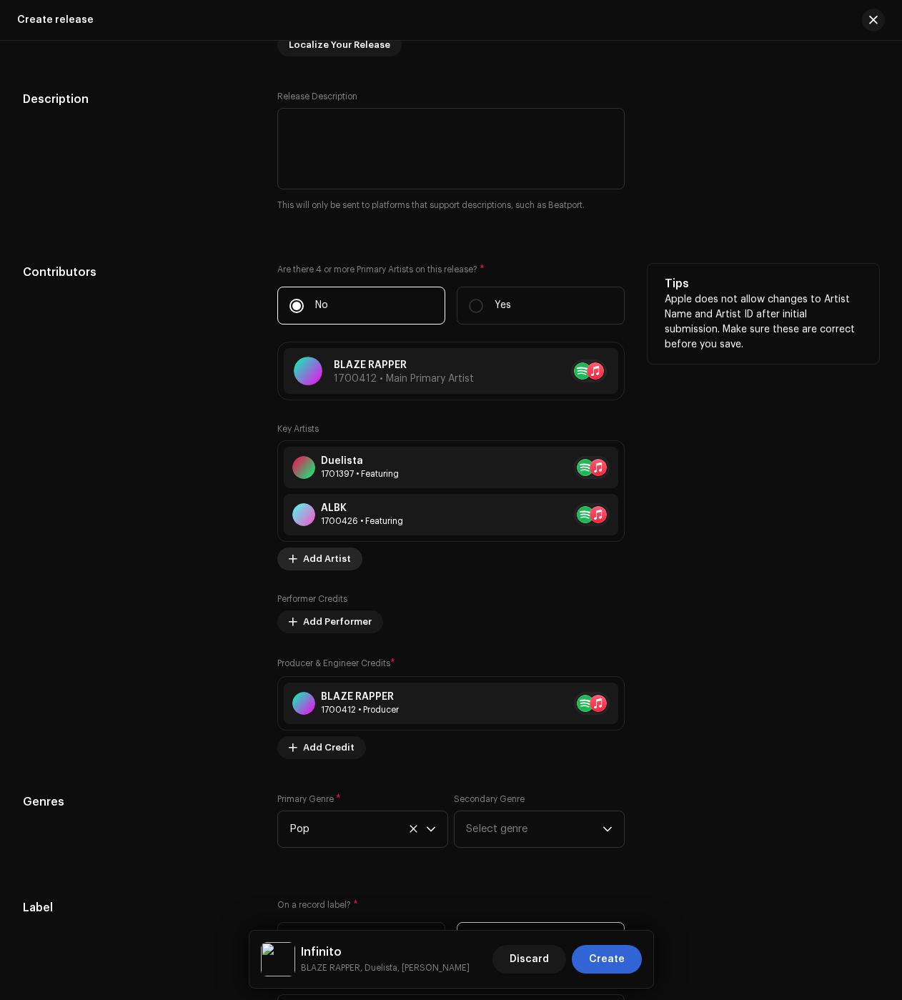
click at [311, 562] on span "Add Artist" at bounding box center [327, 559] width 48 height 29
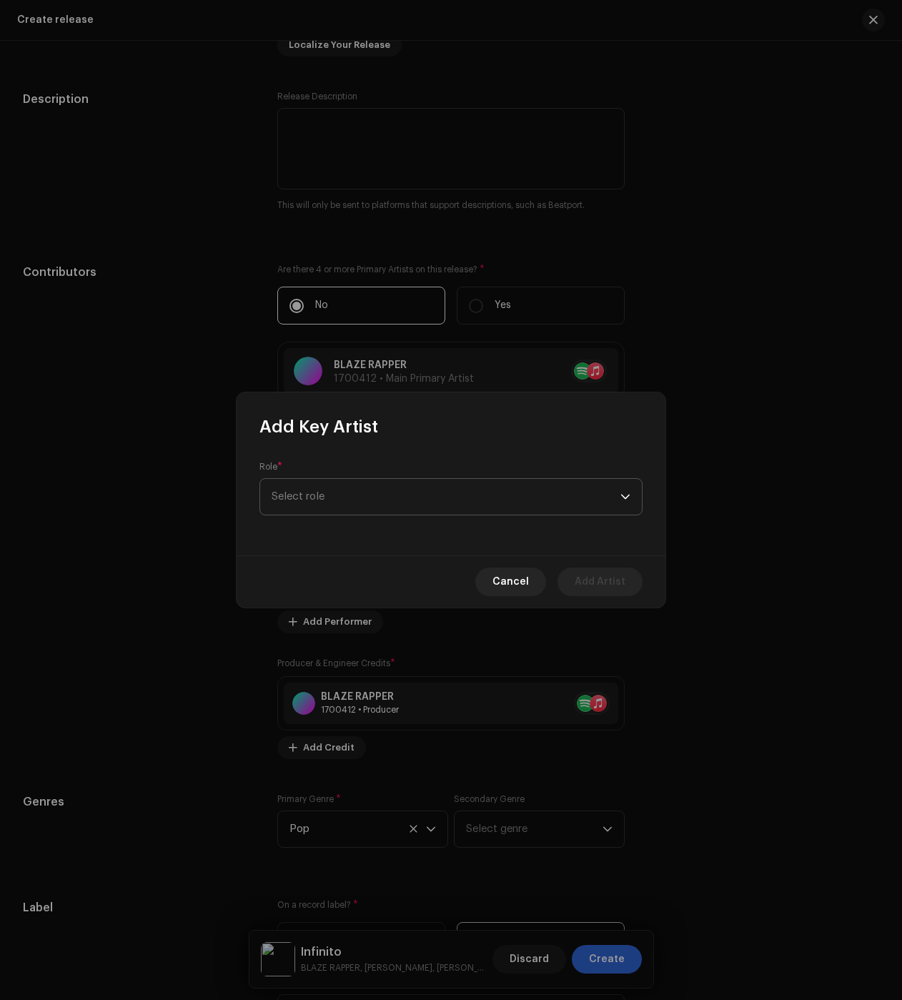
click at [327, 495] on span "Select role" at bounding box center [446, 497] width 349 height 36
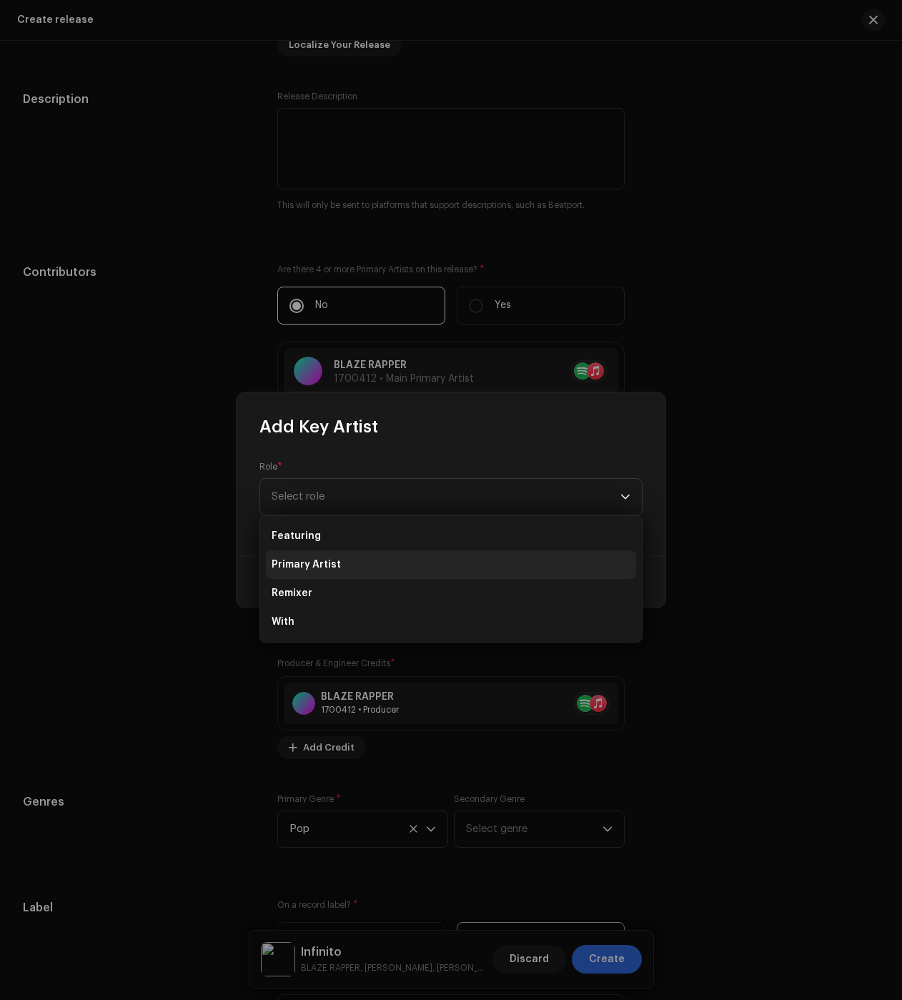
drag, startPoint x: 330, startPoint y: 535, endPoint x: 326, endPoint y: 543, distance: 9.3
click at [330, 535] on li "Featuring" at bounding box center [451, 536] width 370 height 29
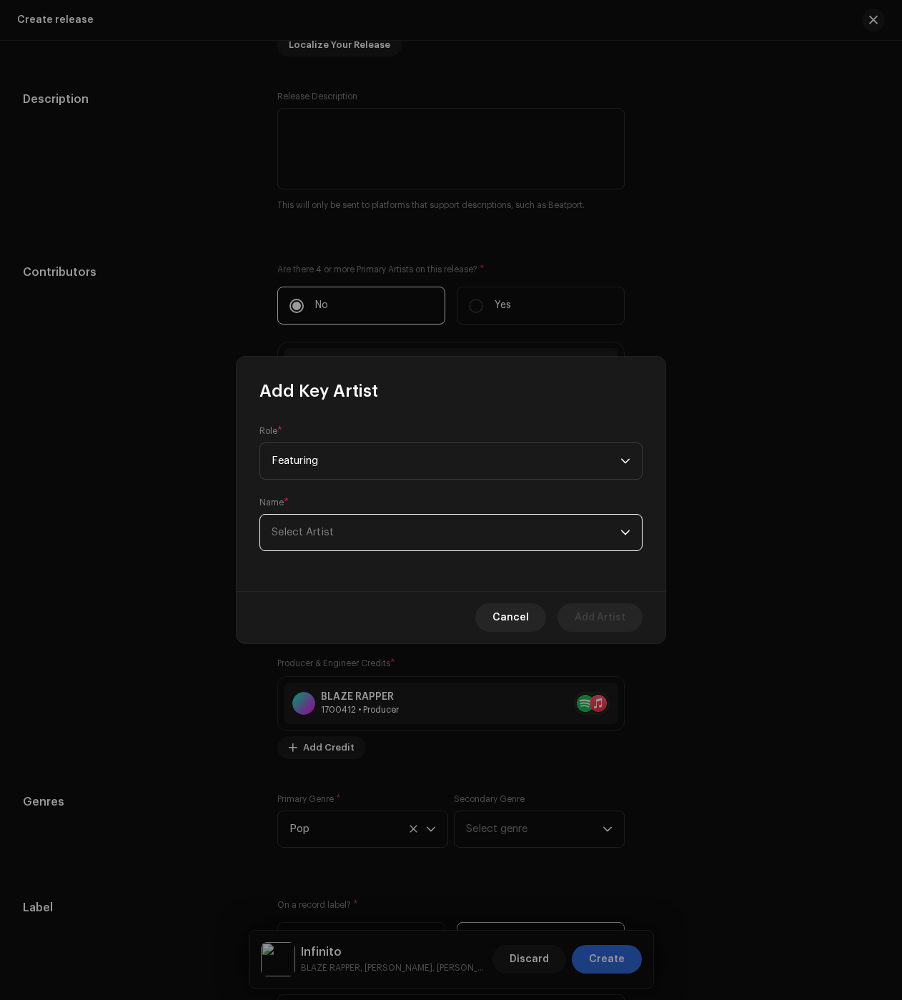
click at [315, 538] on span "Select Artist" at bounding box center [446, 533] width 349 height 36
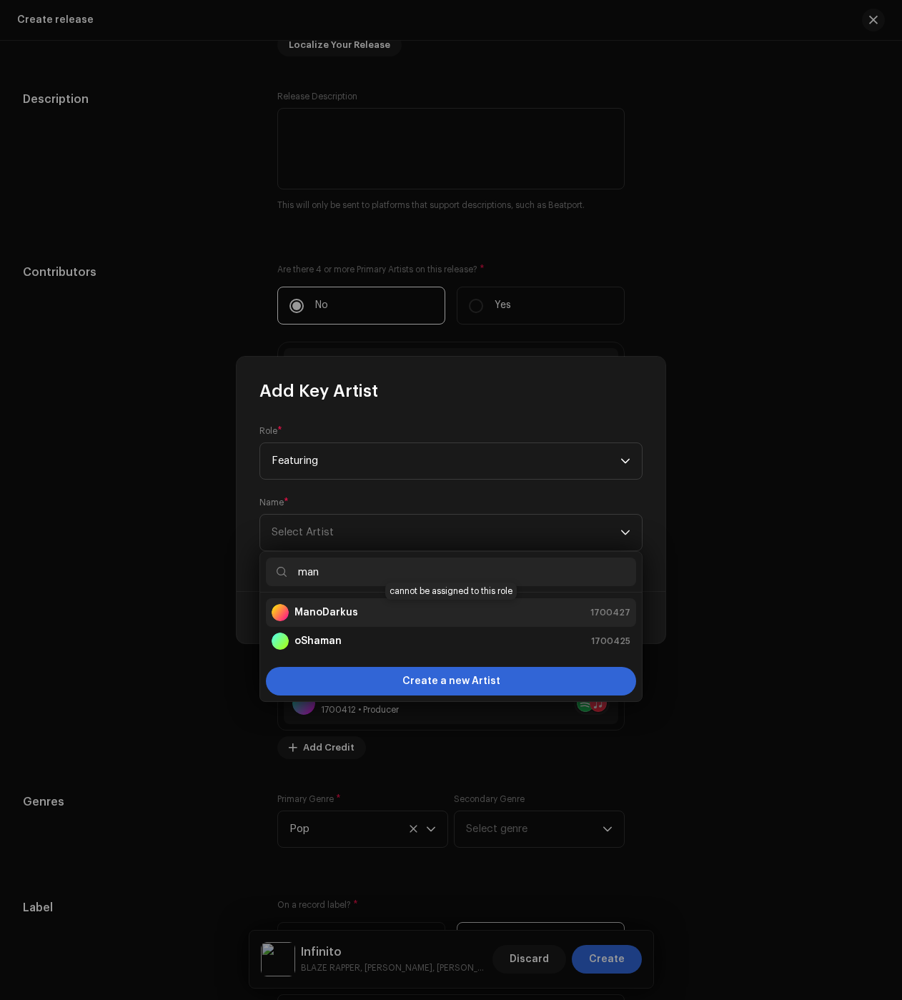
type input "man"
click at [372, 614] on div "ManoDarkus 1700427" at bounding box center [451, 612] width 359 height 17
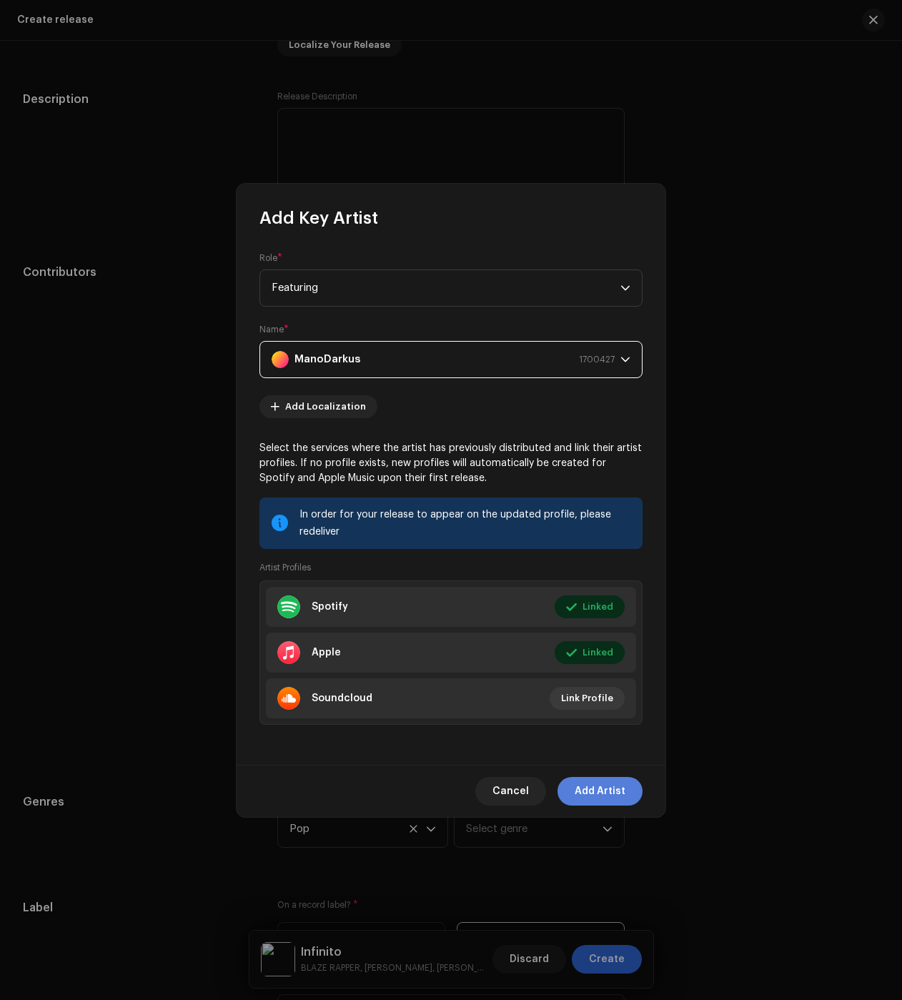
click at [621, 789] on span "Add Artist" at bounding box center [600, 791] width 51 height 29
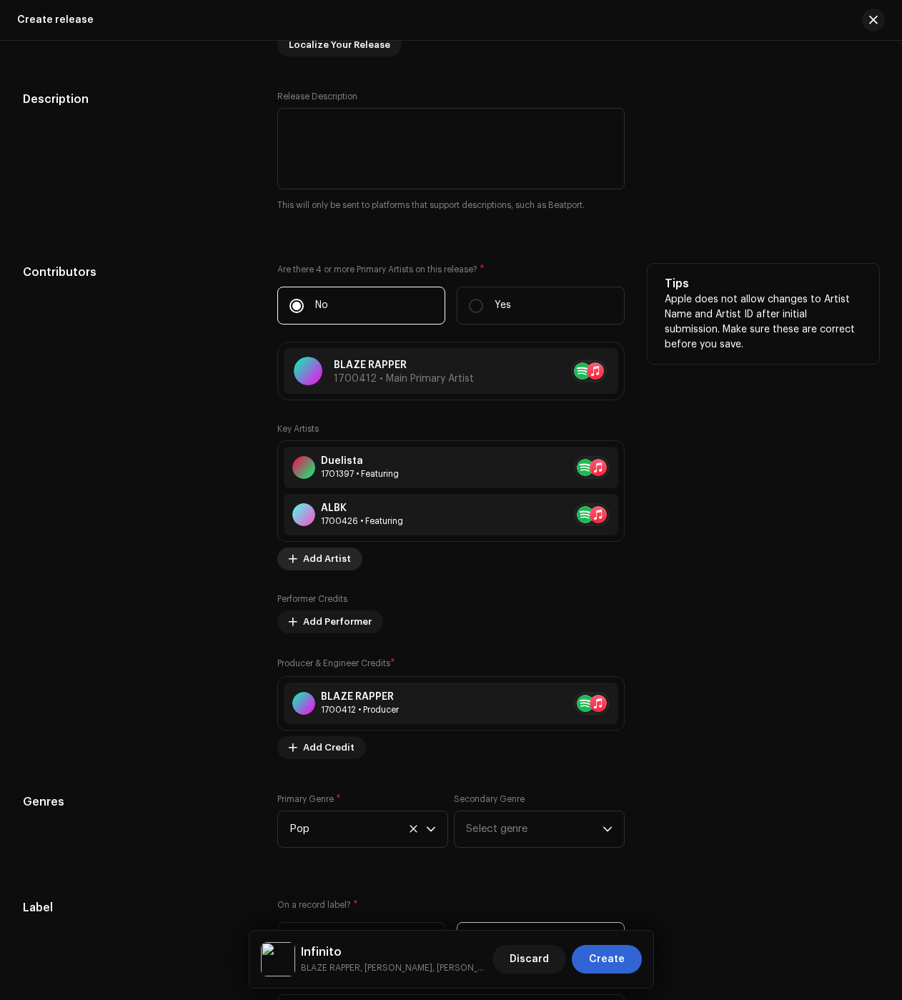
click at [318, 564] on span "Add Artist" at bounding box center [327, 559] width 48 height 29
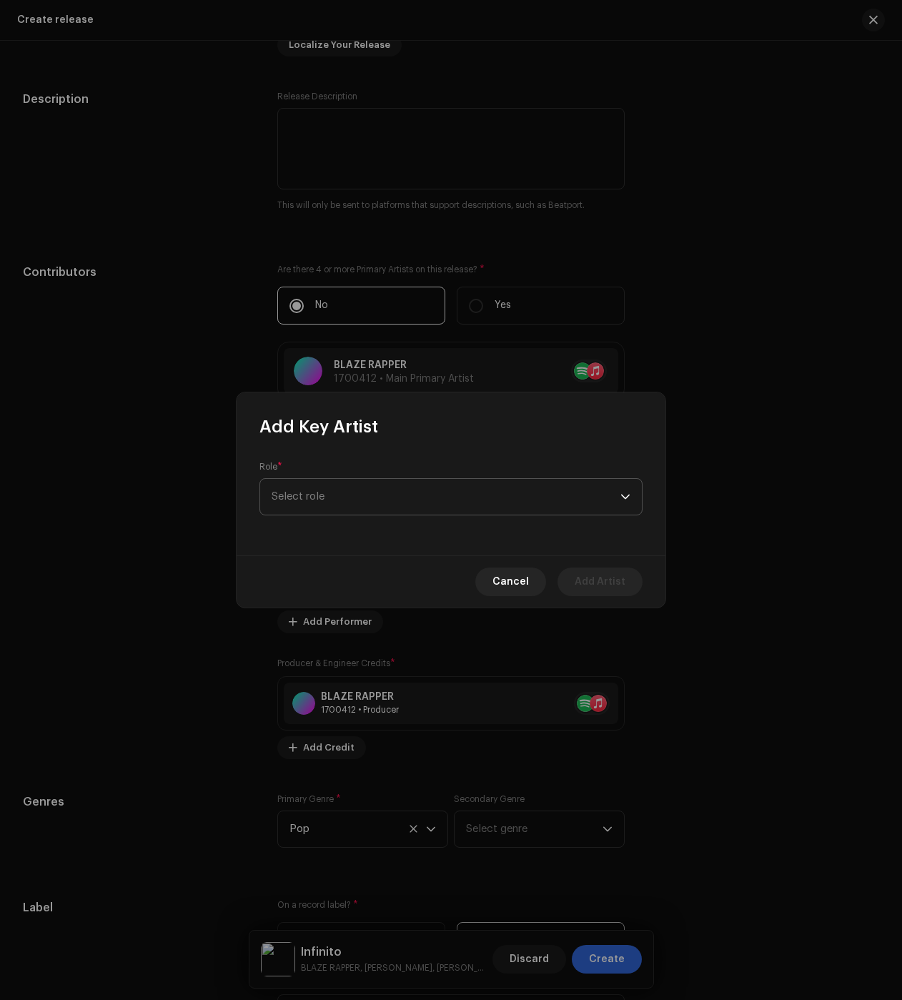
click at [337, 510] on span "Select role" at bounding box center [446, 497] width 349 height 36
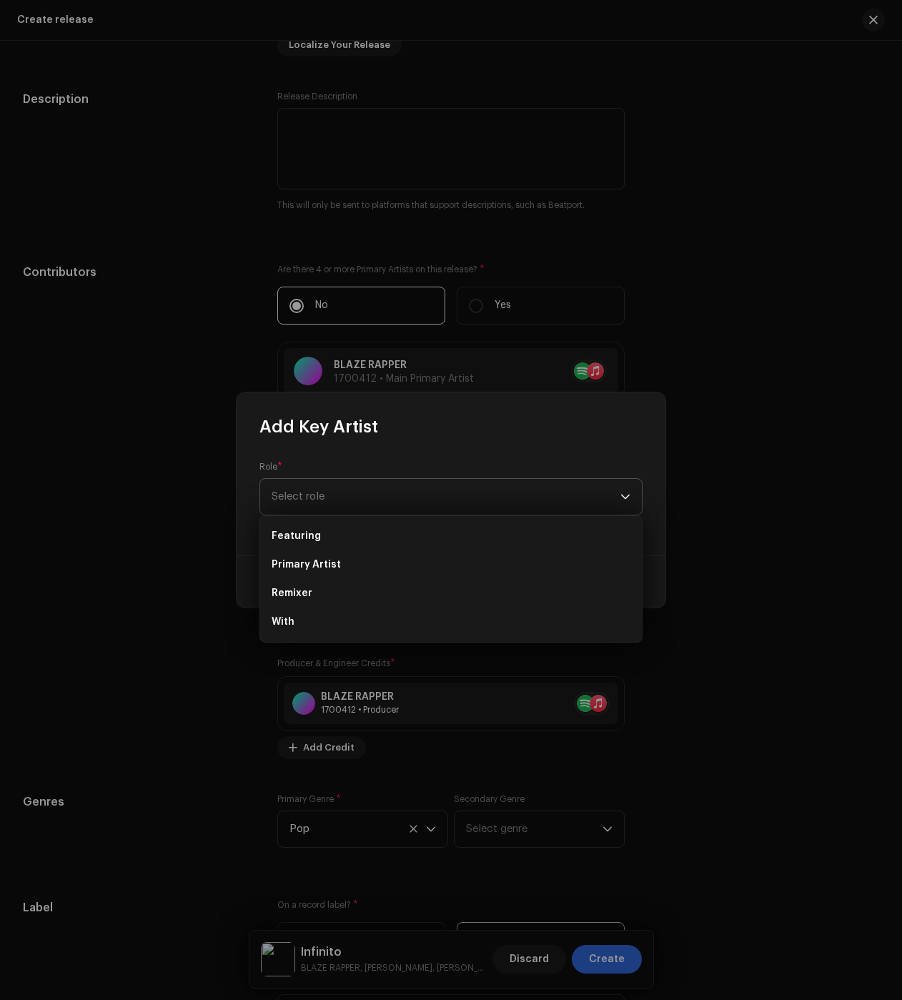
click at [327, 532] on li "Featuring" at bounding box center [451, 536] width 370 height 29
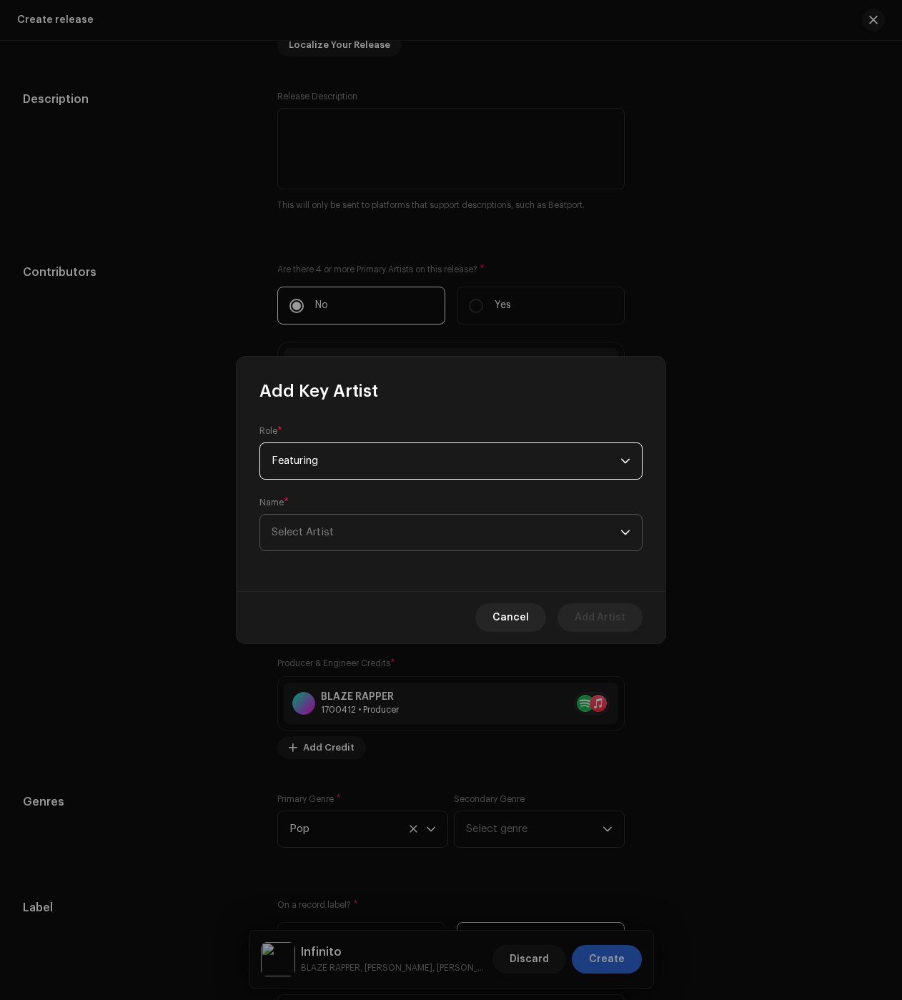
click at [310, 535] on span "Select Artist" at bounding box center [303, 532] width 62 height 11
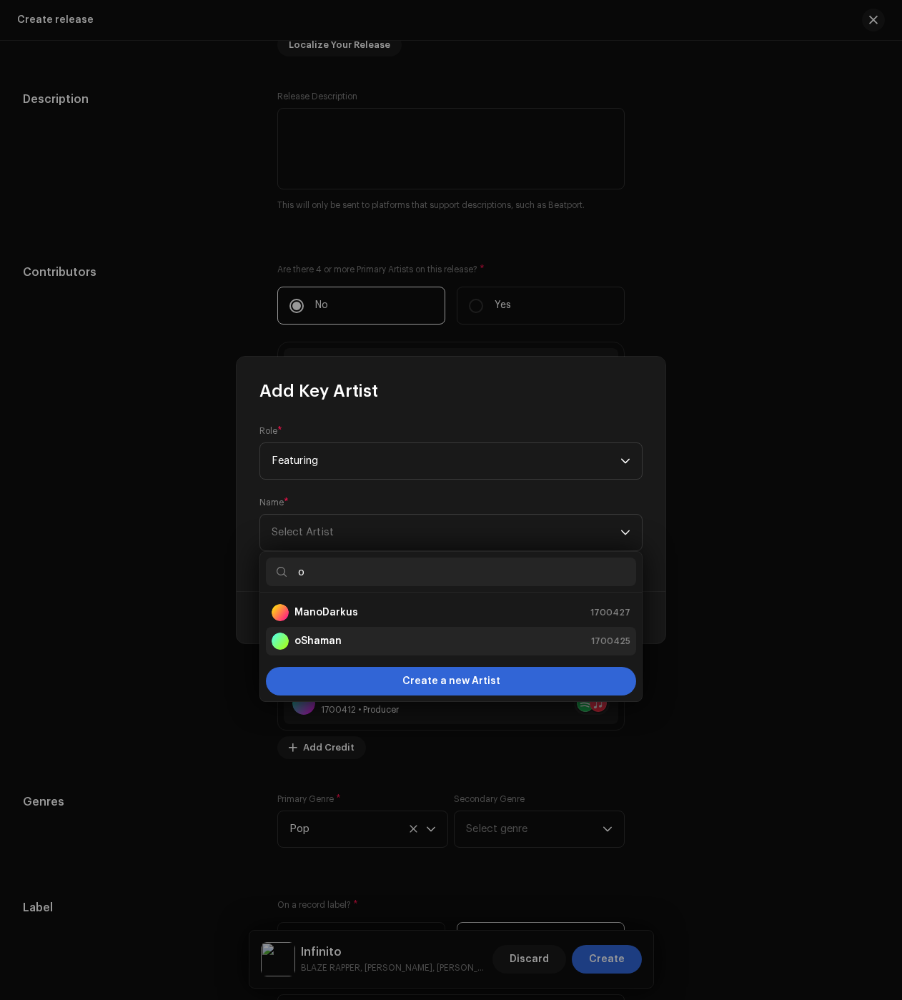
type input "o"
click at [327, 639] on strong "oShaman" at bounding box center [318, 641] width 47 height 14
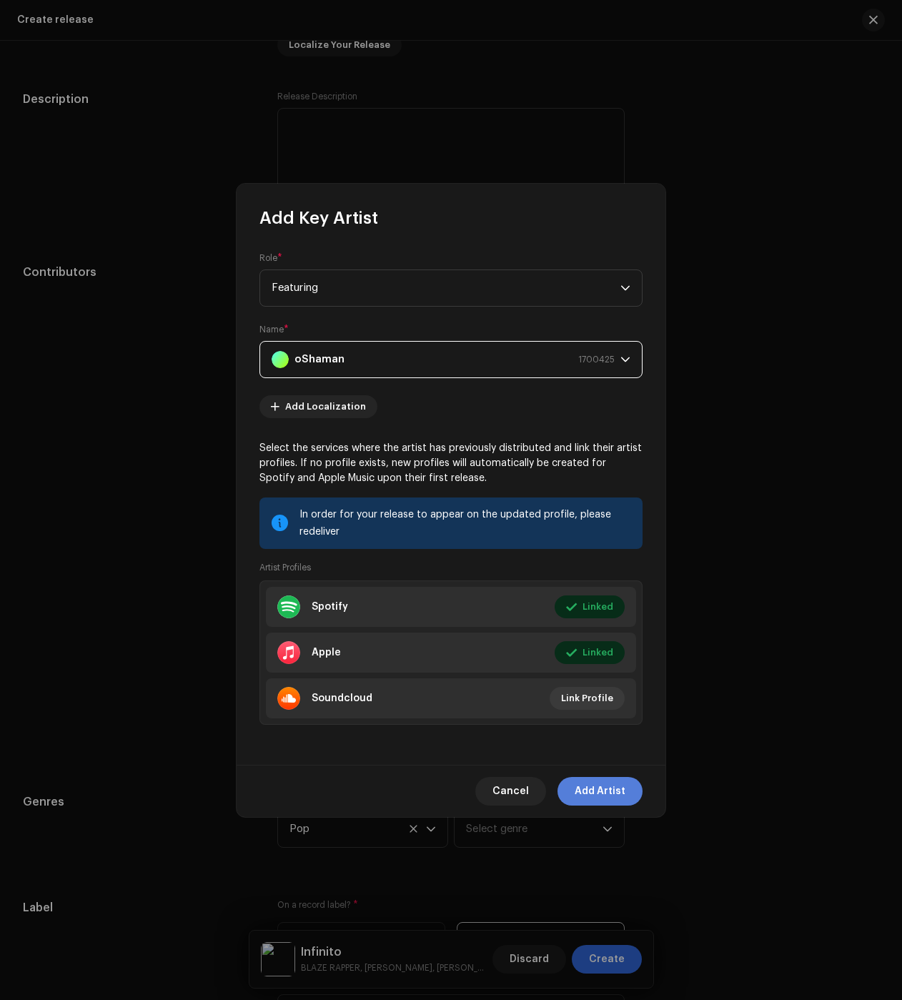
click at [613, 792] on span "Add Artist" at bounding box center [600, 791] width 51 height 29
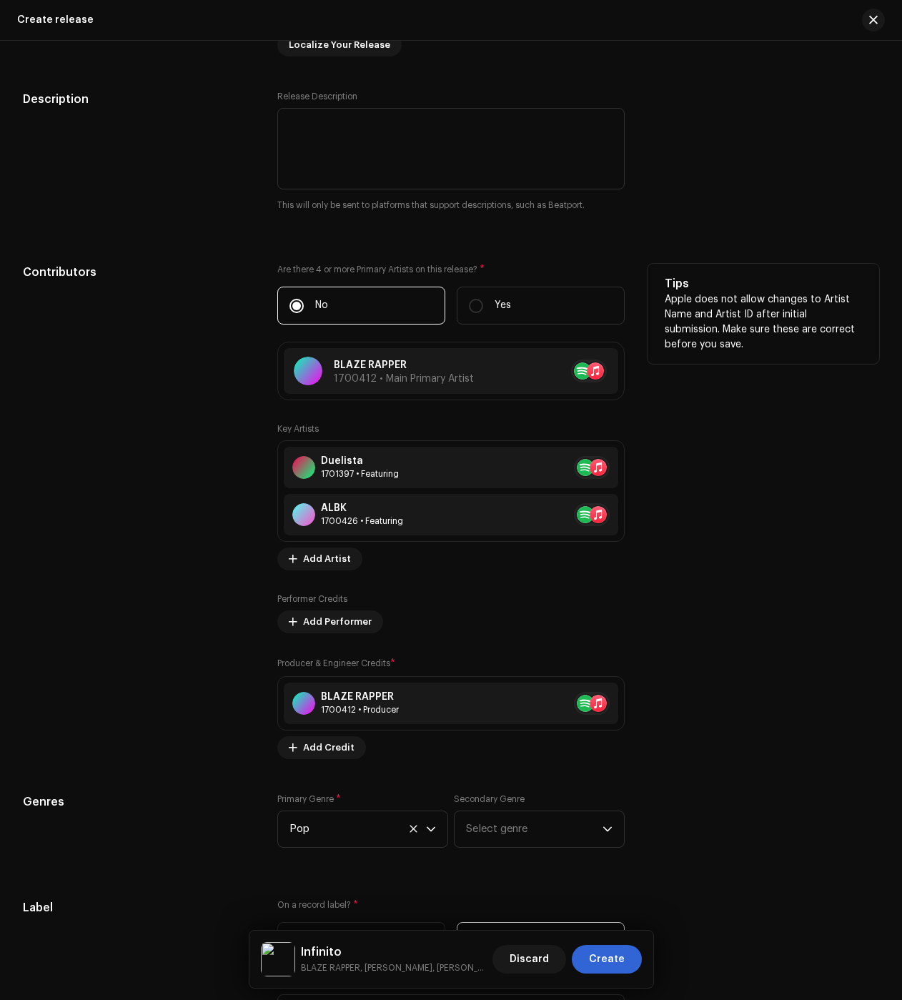
click at [662, 580] on div "Tips Apple does not allow changes to Artist Name and Artist ID after initial su…" at bounding box center [764, 511] width 232 height 495
click at [618, 962] on span "Create" at bounding box center [607, 959] width 36 height 29
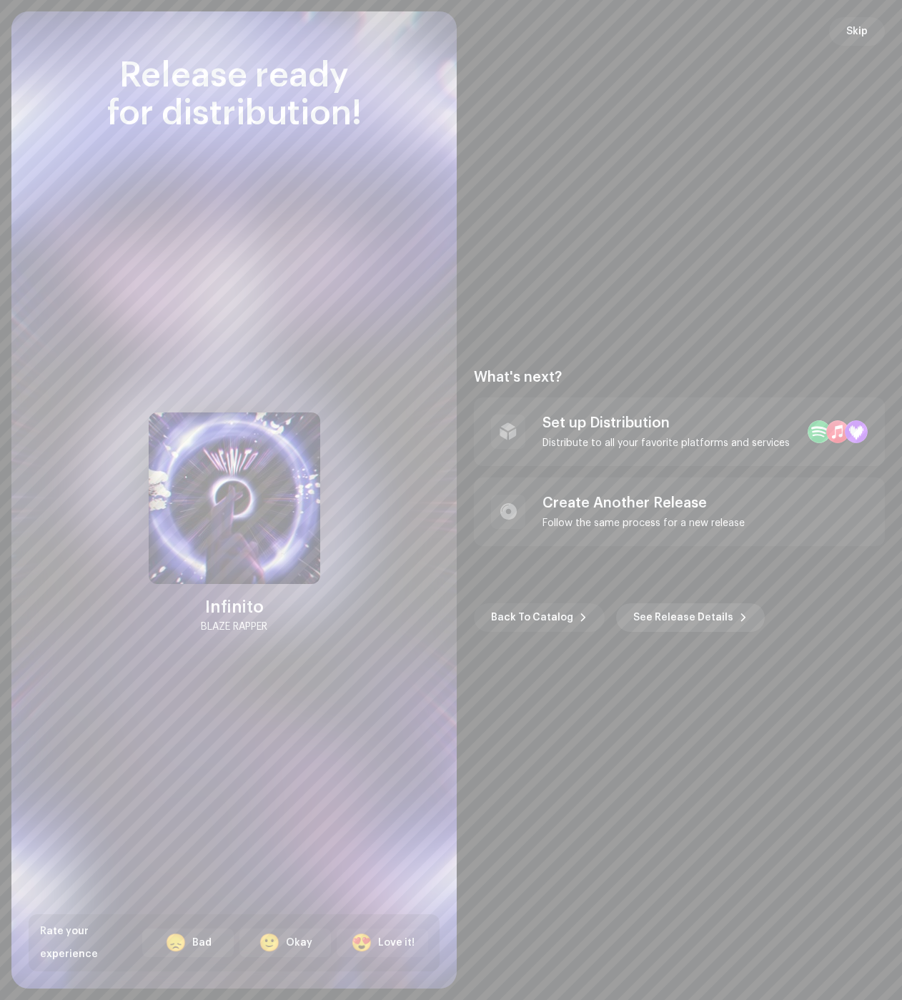
click at [663, 620] on span "See Release Details" at bounding box center [683, 617] width 100 height 29
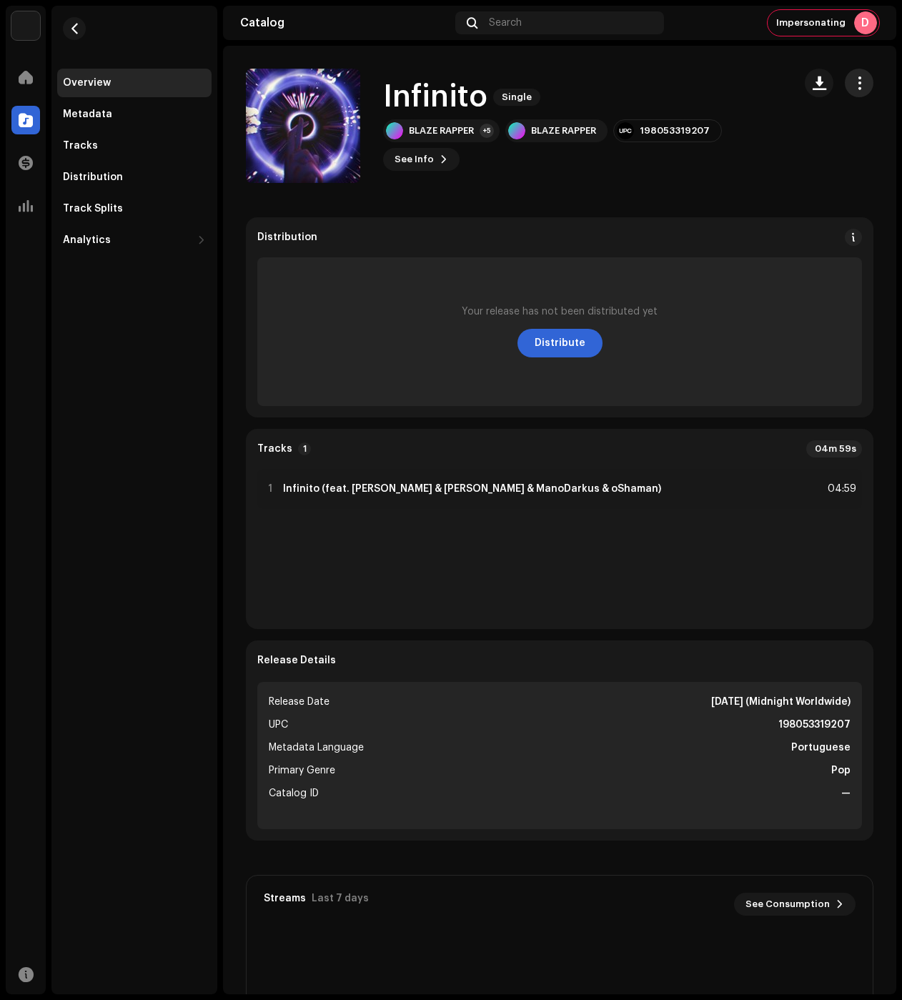
click at [853, 85] on span "button" at bounding box center [860, 82] width 14 height 11
click at [789, 141] on div "Edit" at bounding box center [786, 146] width 133 height 11
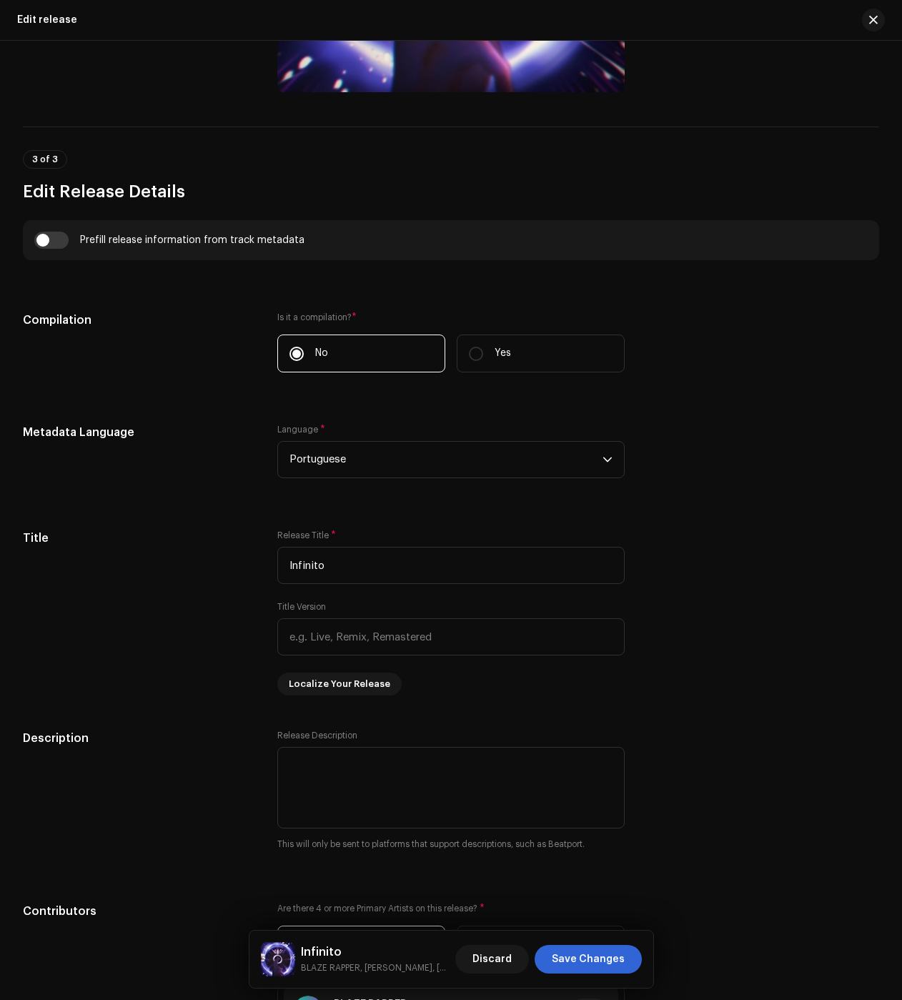
scroll to position [1358, 0]
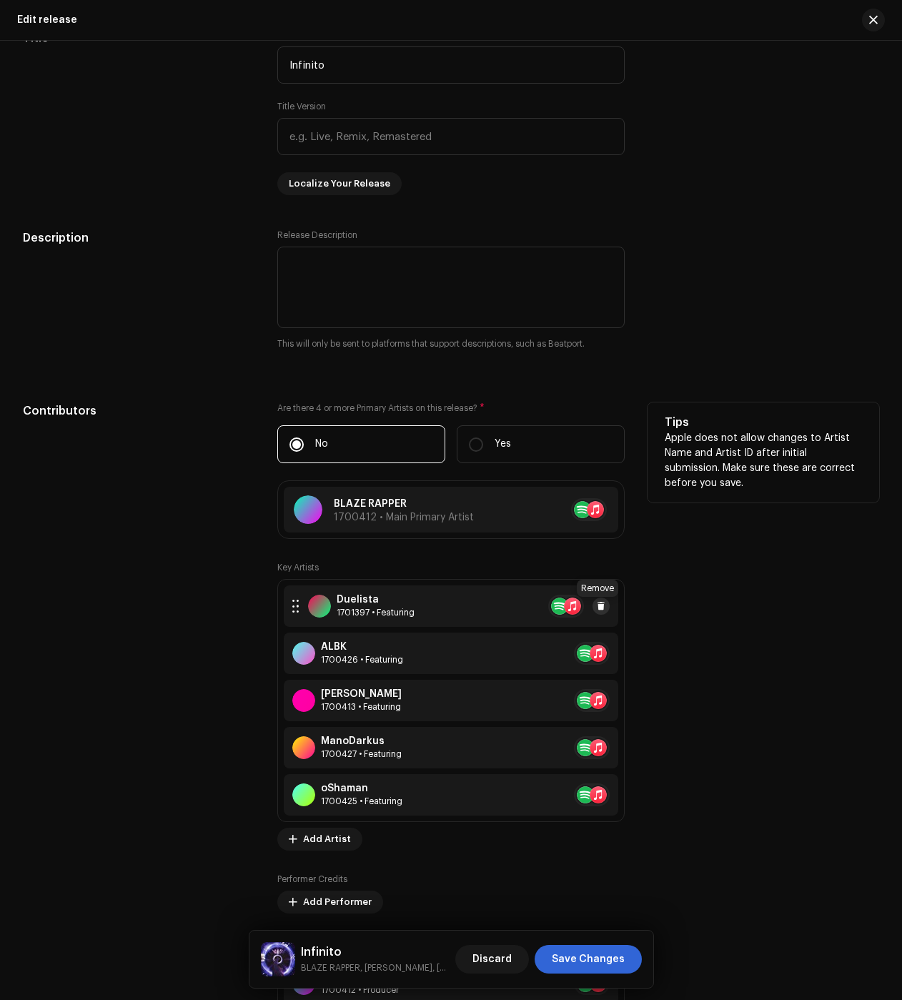
click at [599, 612] on span at bounding box center [601, 606] width 9 height 11
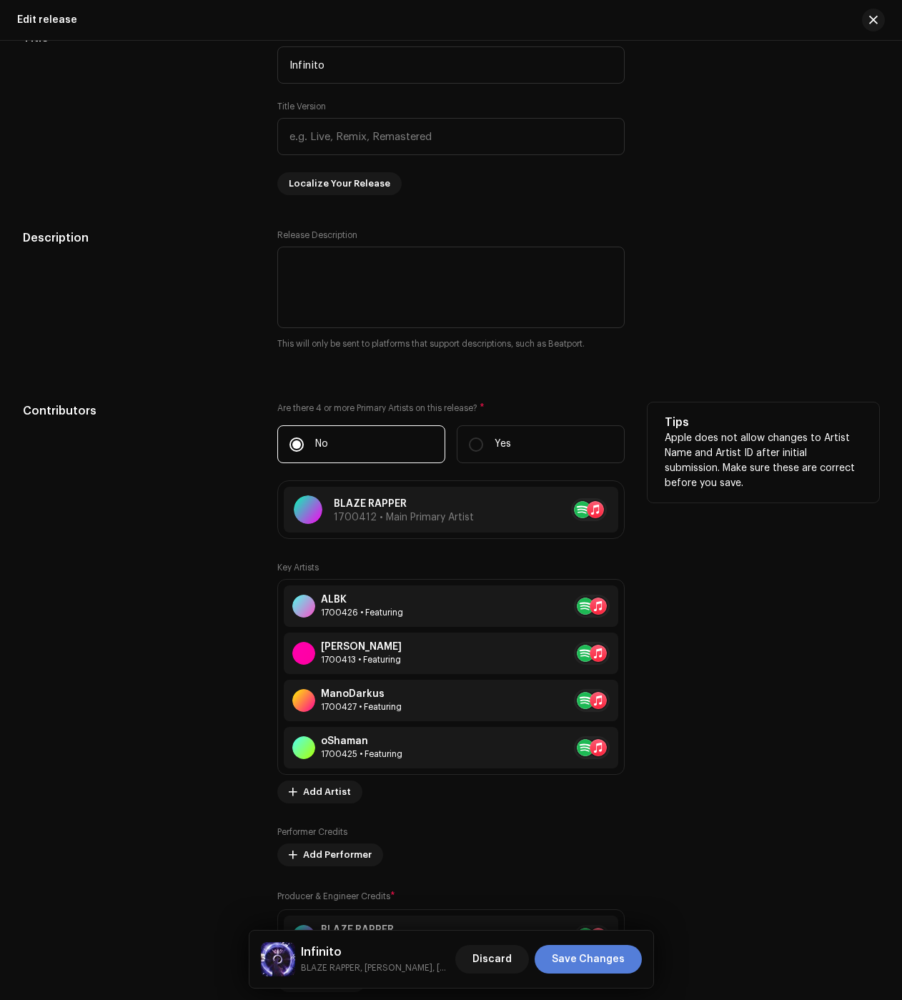
click at [575, 959] on span "Save Changes" at bounding box center [588, 959] width 73 height 29
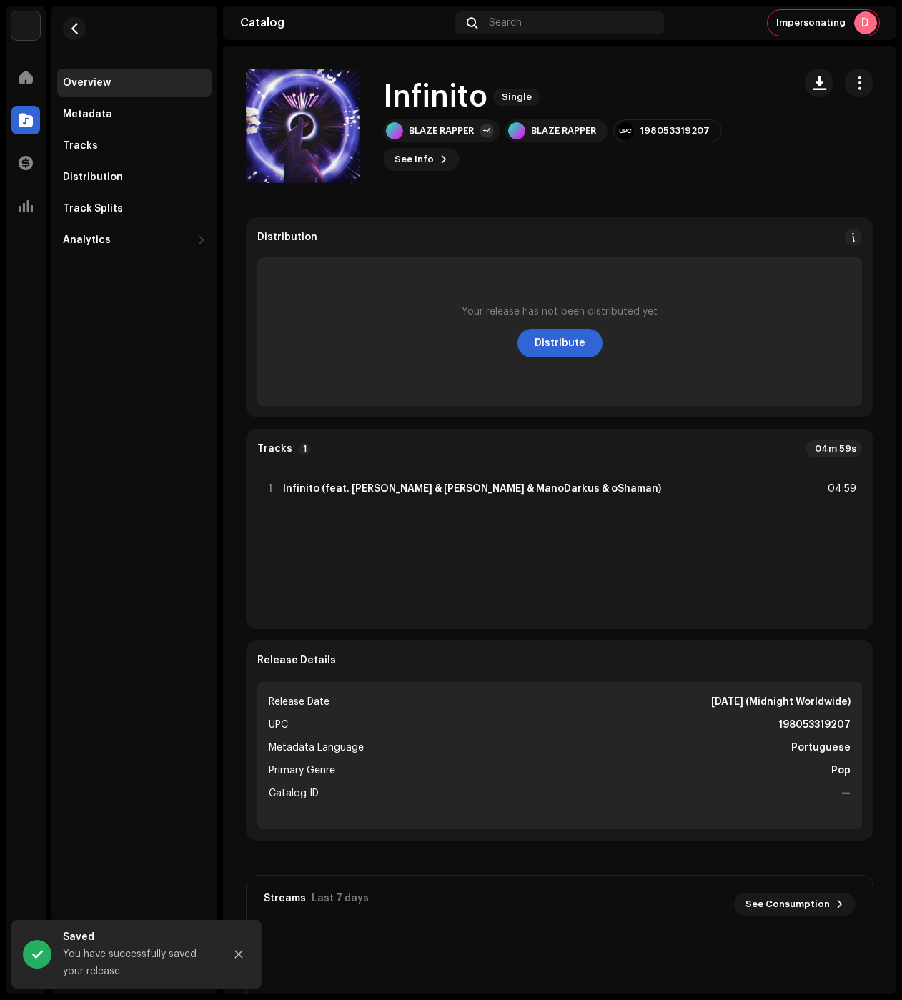
click at [869, 80] on div "Infinito Single BLAZE RAPPER +4 BLAZE RAPPER 198053319207 See Info" at bounding box center [559, 126] width 673 height 114
click at [853, 80] on span "button" at bounding box center [860, 82] width 14 height 11
click at [731, 147] on span "Edit" at bounding box center [729, 146] width 19 height 11
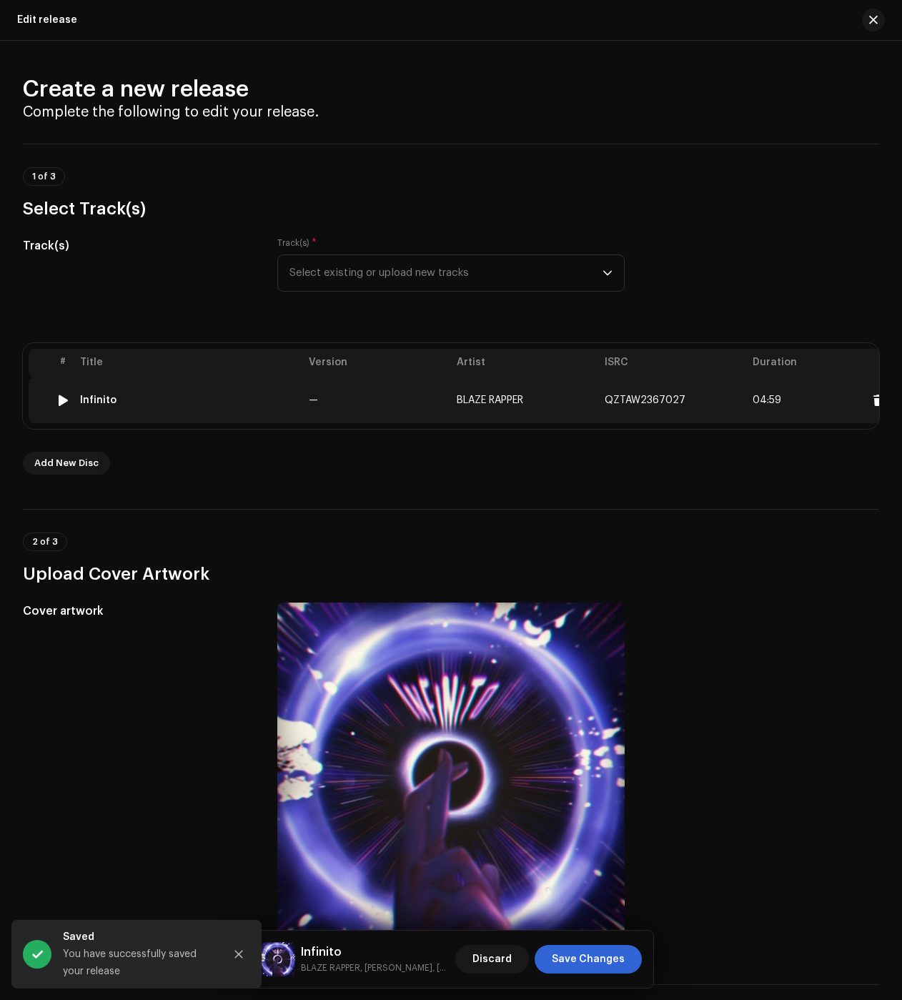
click at [100, 398] on div "Infinito" at bounding box center [98, 400] width 36 height 11
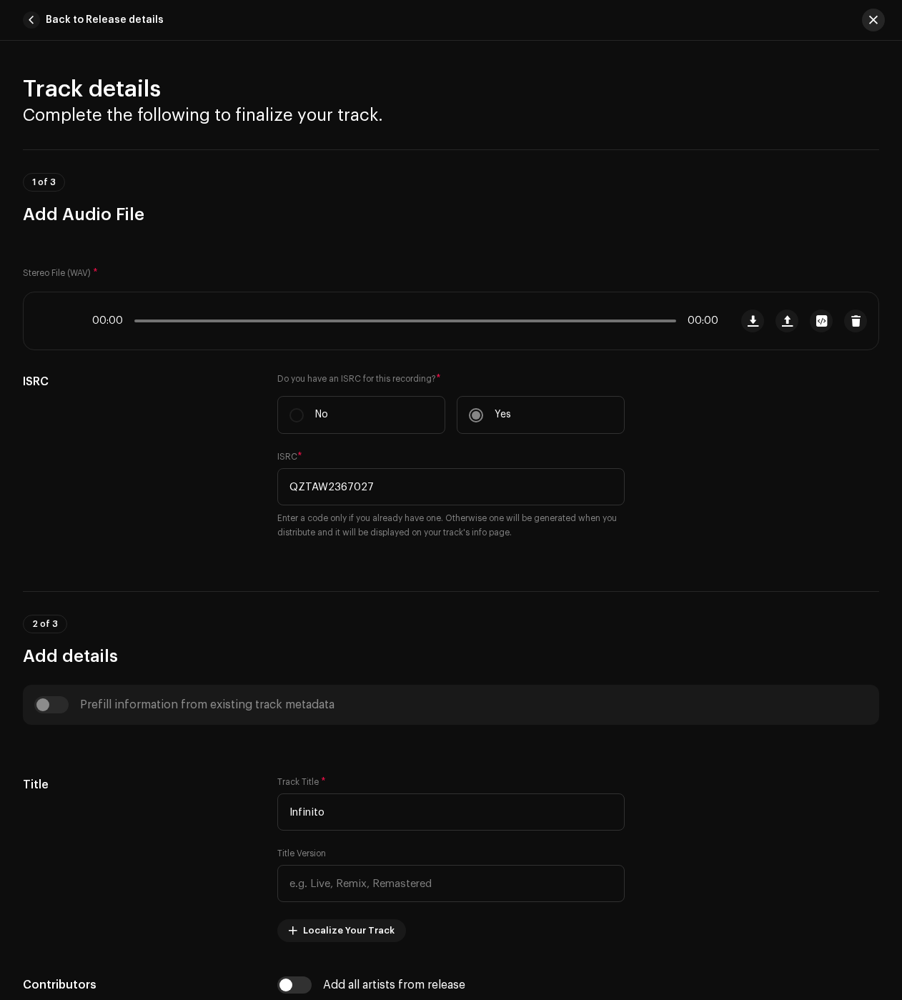
click at [876, 16] on span "button" at bounding box center [873, 19] width 9 height 11
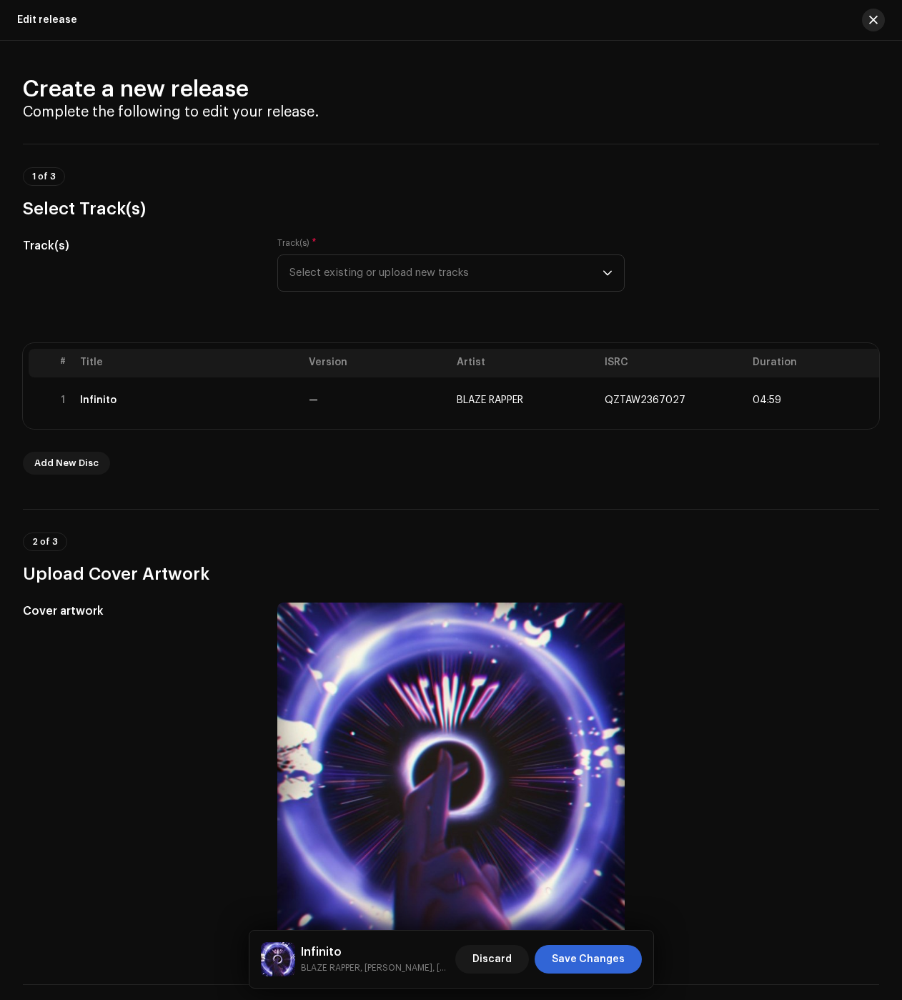
click at [876, 18] on span "button" at bounding box center [873, 19] width 9 height 11
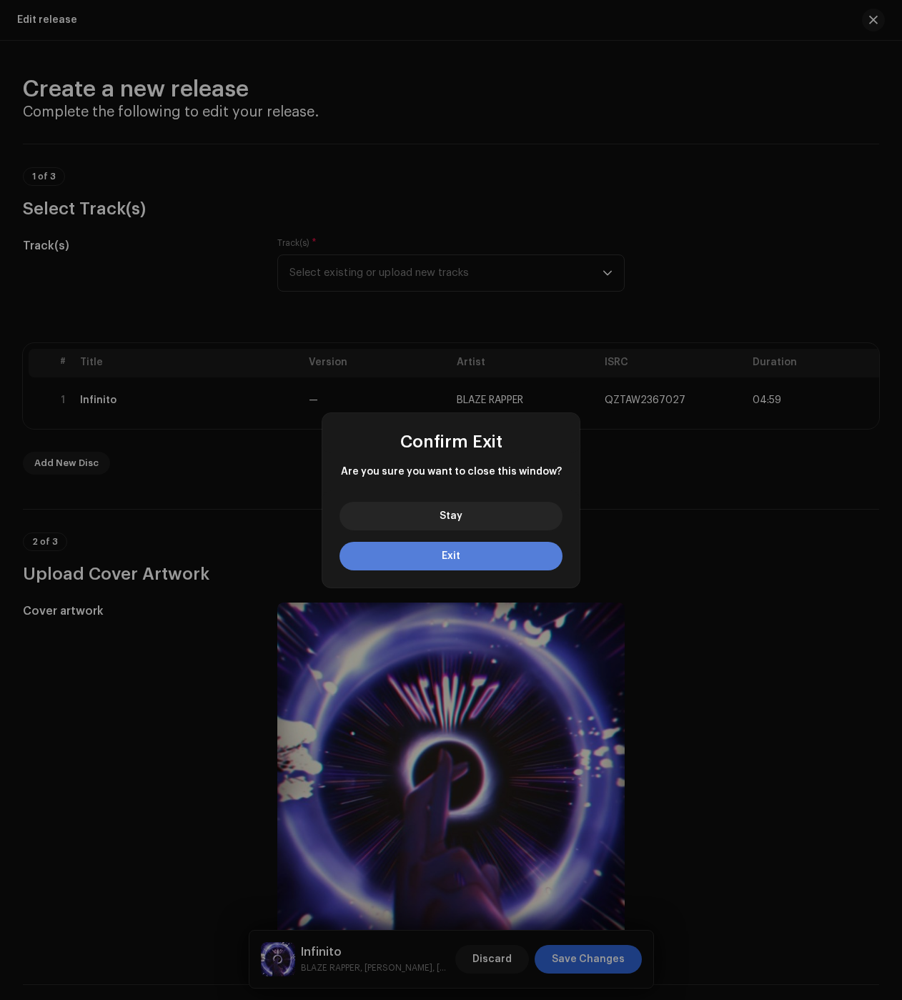
click at [435, 555] on button "Exit" at bounding box center [451, 556] width 223 height 29
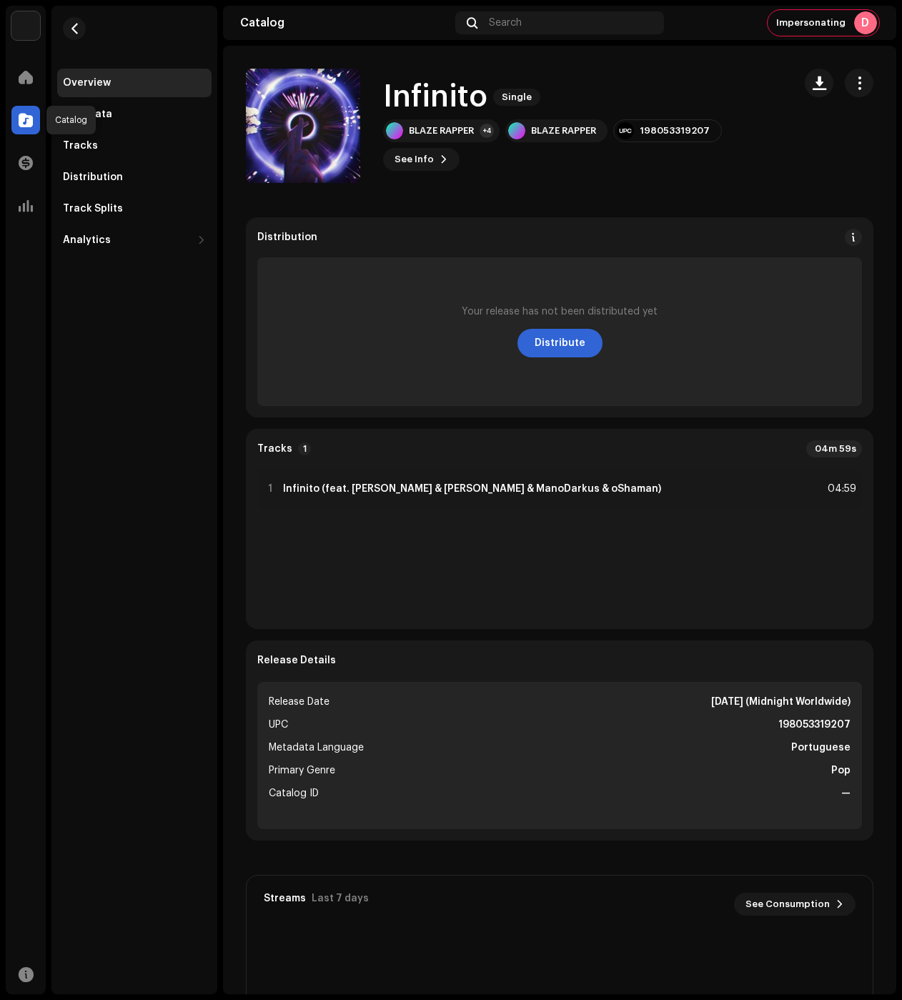
click at [26, 126] on span at bounding box center [26, 119] width 14 height 11
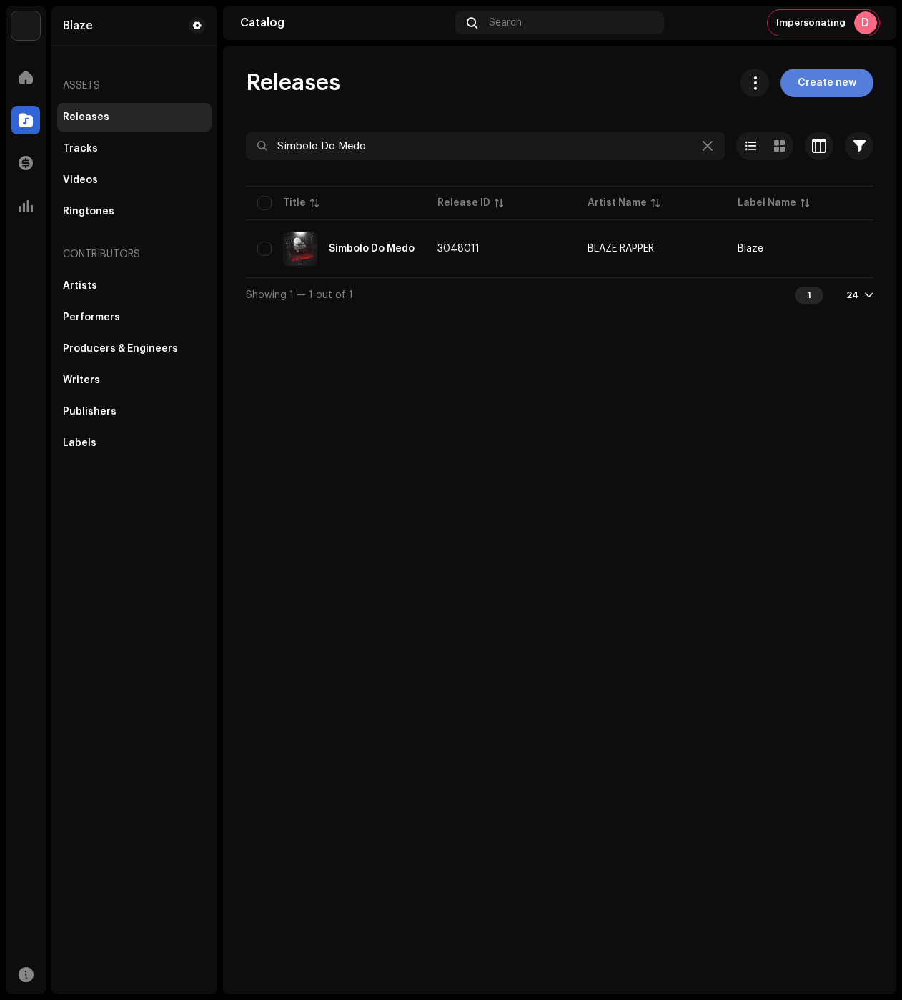
click at [835, 86] on span "Create new" at bounding box center [827, 83] width 59 height 29
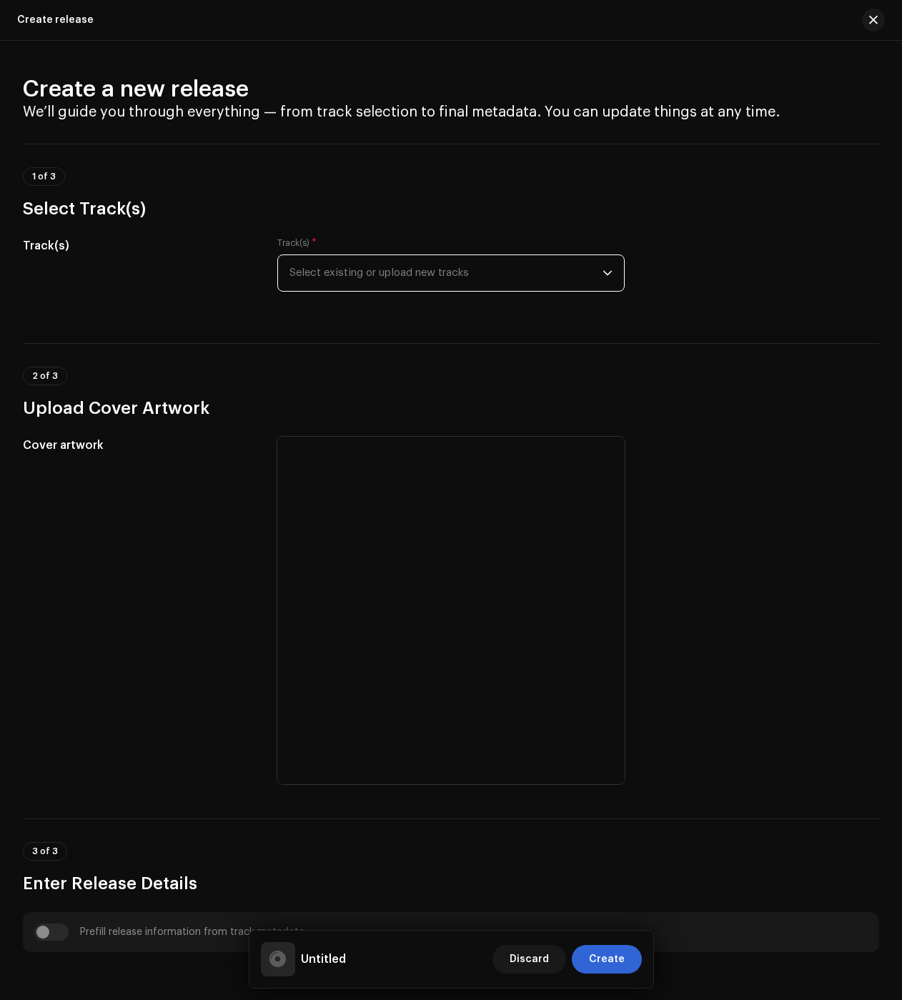
drag, startPoint x: 398, startPoint y: 285, endPoint x: 400, endPoint y: 292, distance: 7.3
click at [398, 285] on span "Select existing or upload new tracks" at bounding box center [446, 273] width 313 height 36
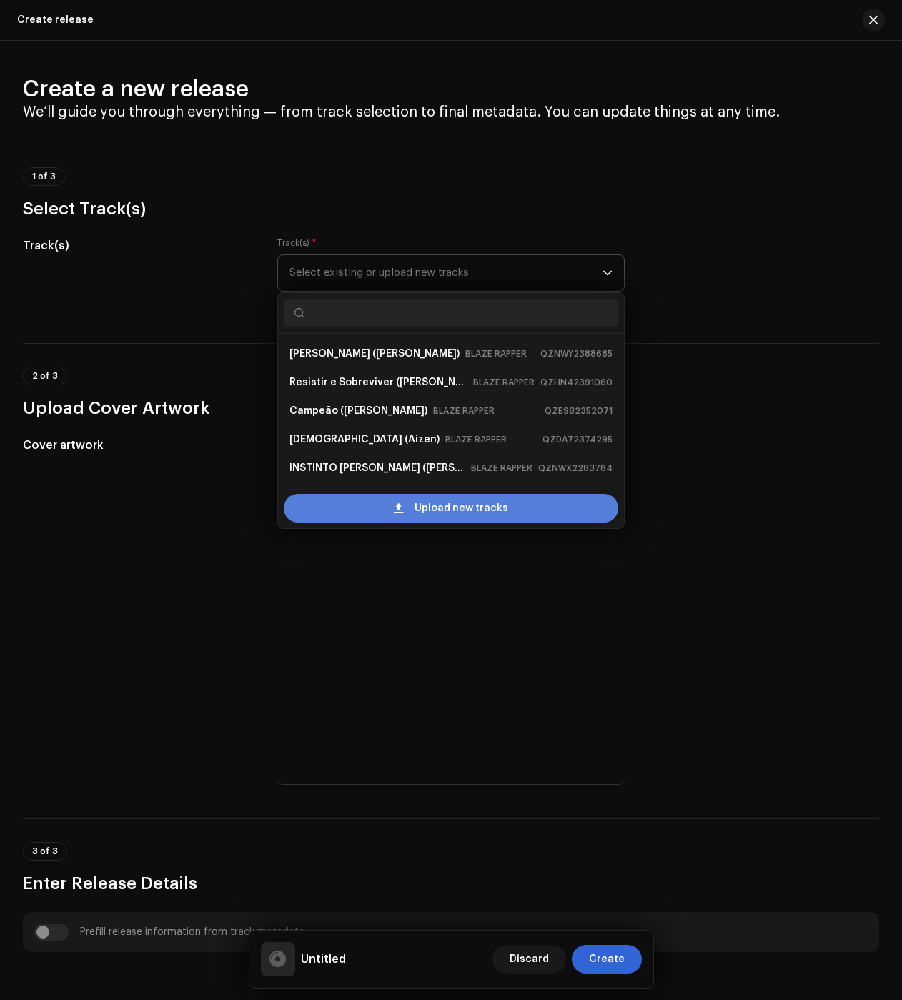
scroll to position [23, 0]
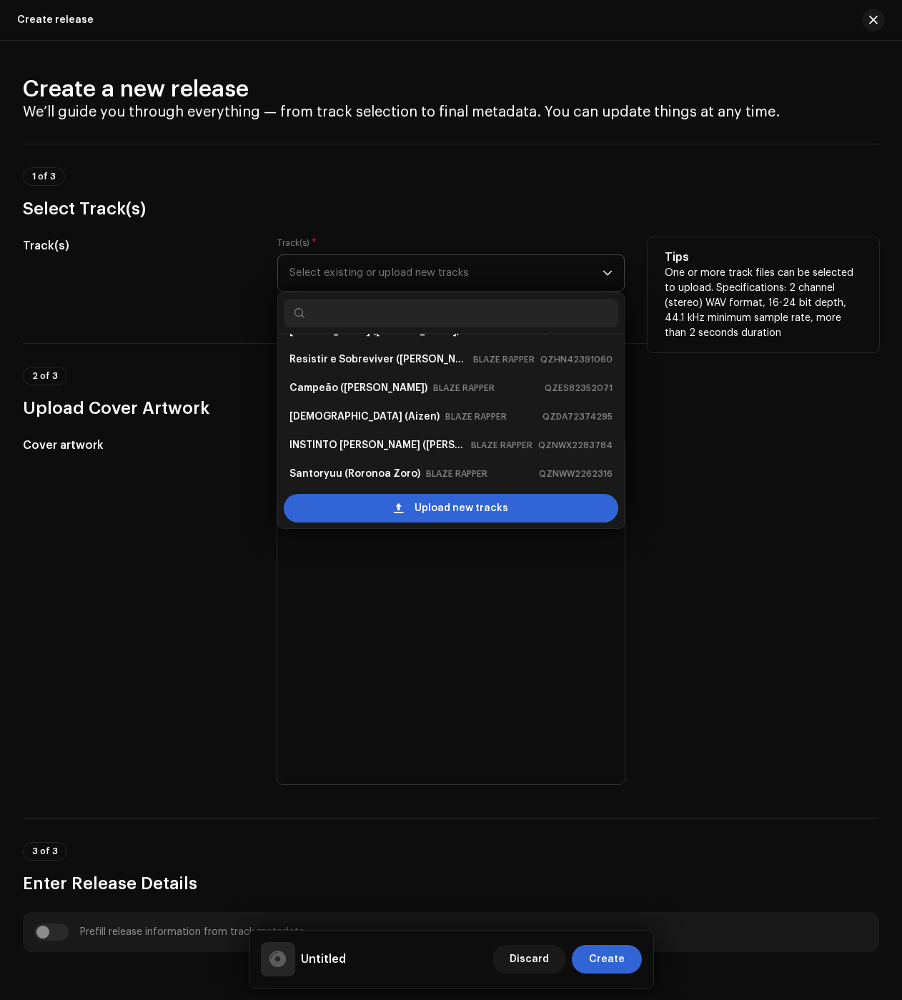
click at [363, 503] on div "Upload new tracks" at bounding box center [451, 508] width 335 height 29
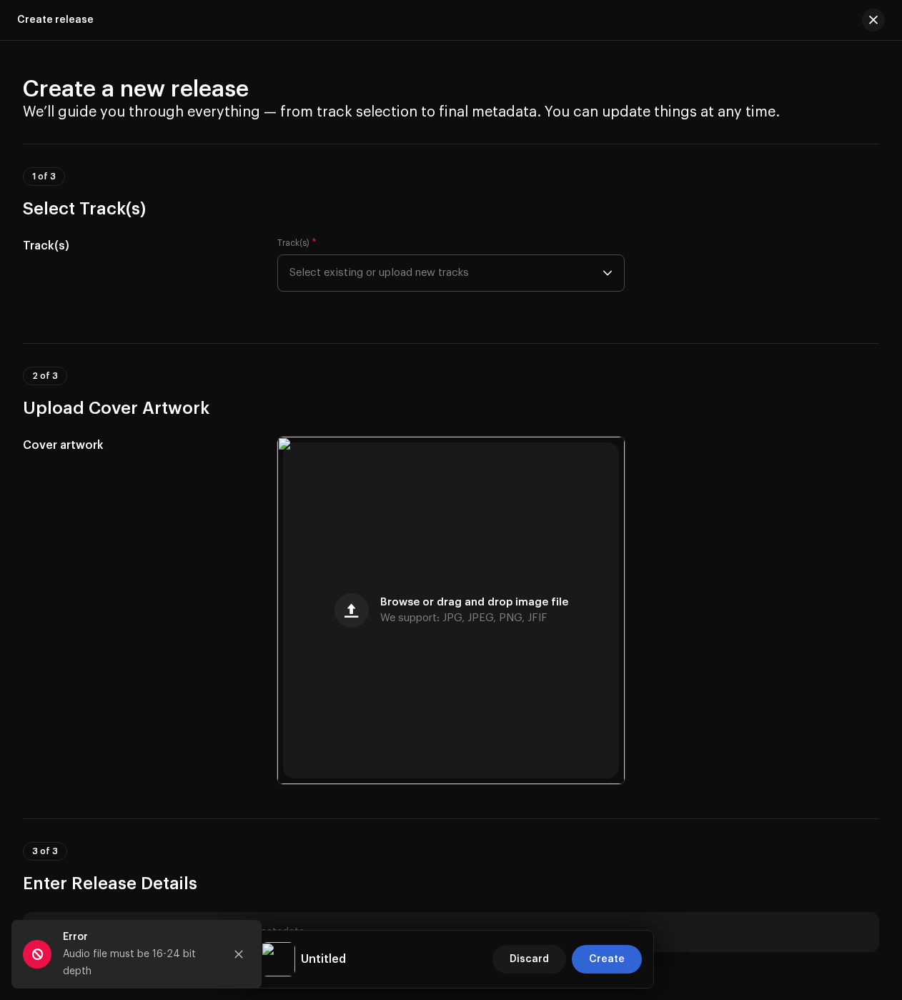
click at [374, 277] on span "Select existing or upload new tracks" at bounding box center [446, 273] width 313 height 36
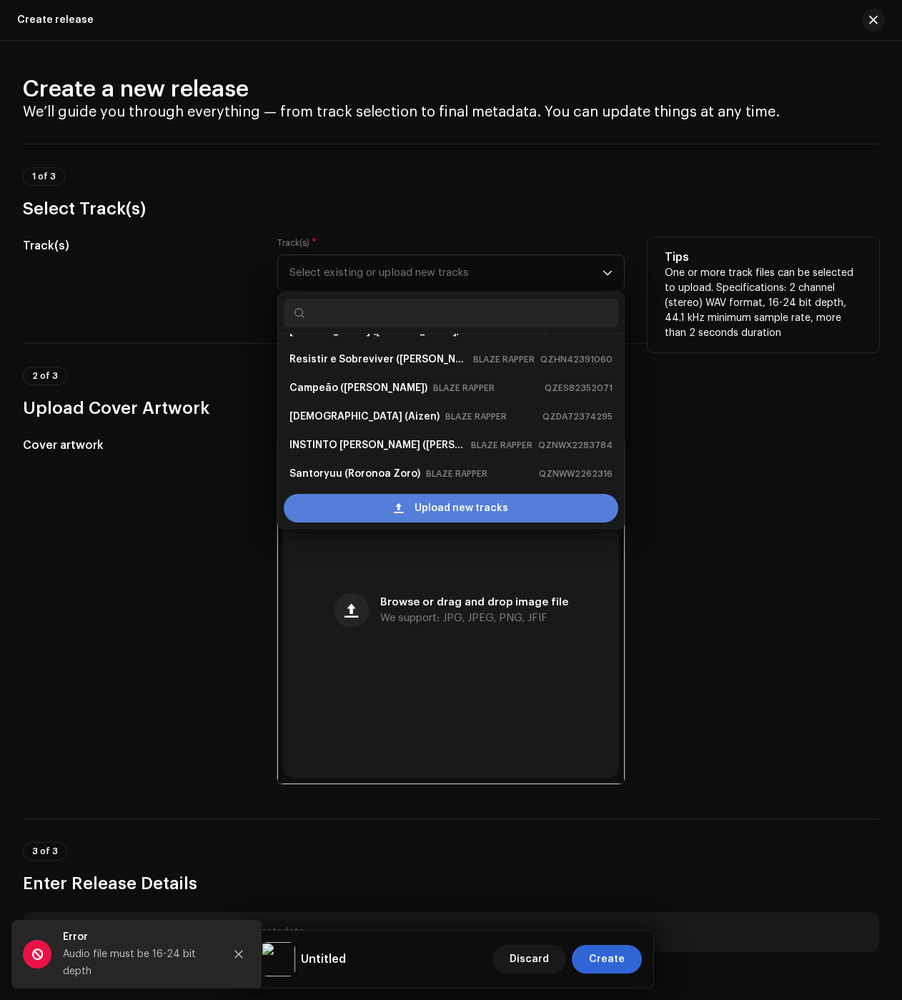
click at [370, 500] on div "Upload new tracks" at bounding box center [451, 508] width 335 height 29
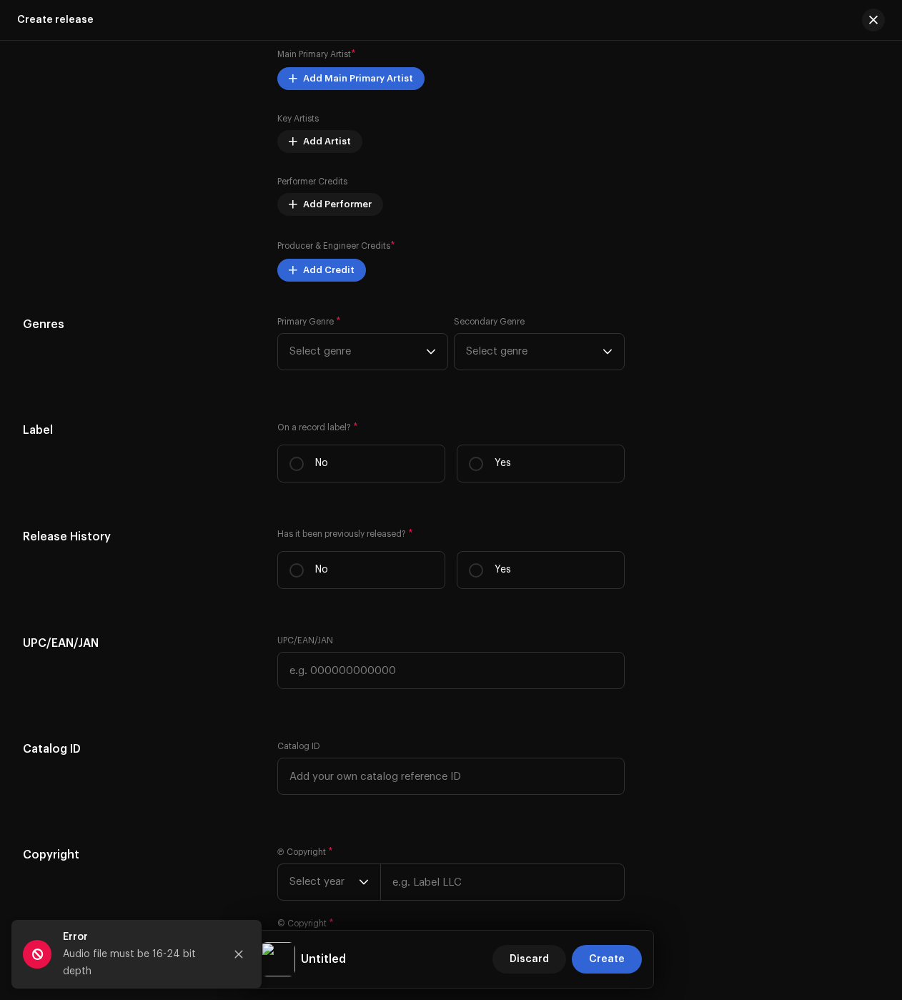
scroll to position [1750, 0]
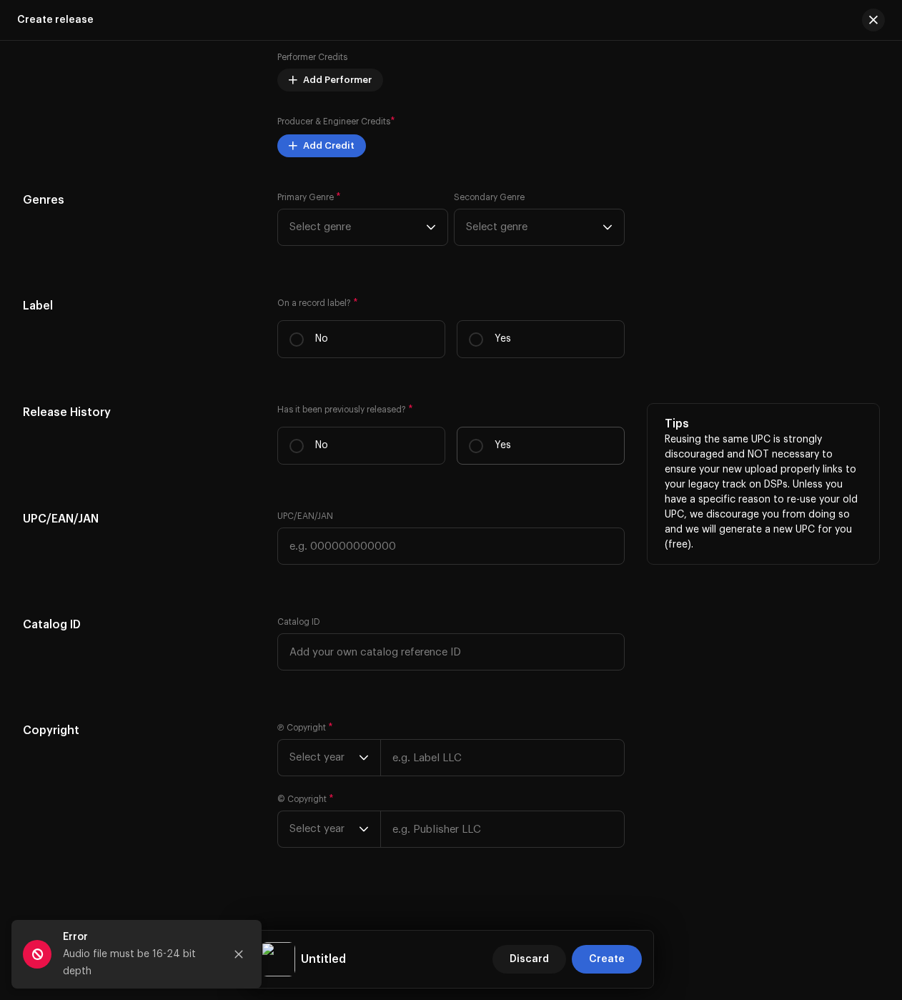
click at [510, 439] on label "Yes" at bounding box center [541, 446] width 168 height 38
click at [483, 439] on input "Yes" at bounding box center [476, 446] width 14 height 14
radio input "true"
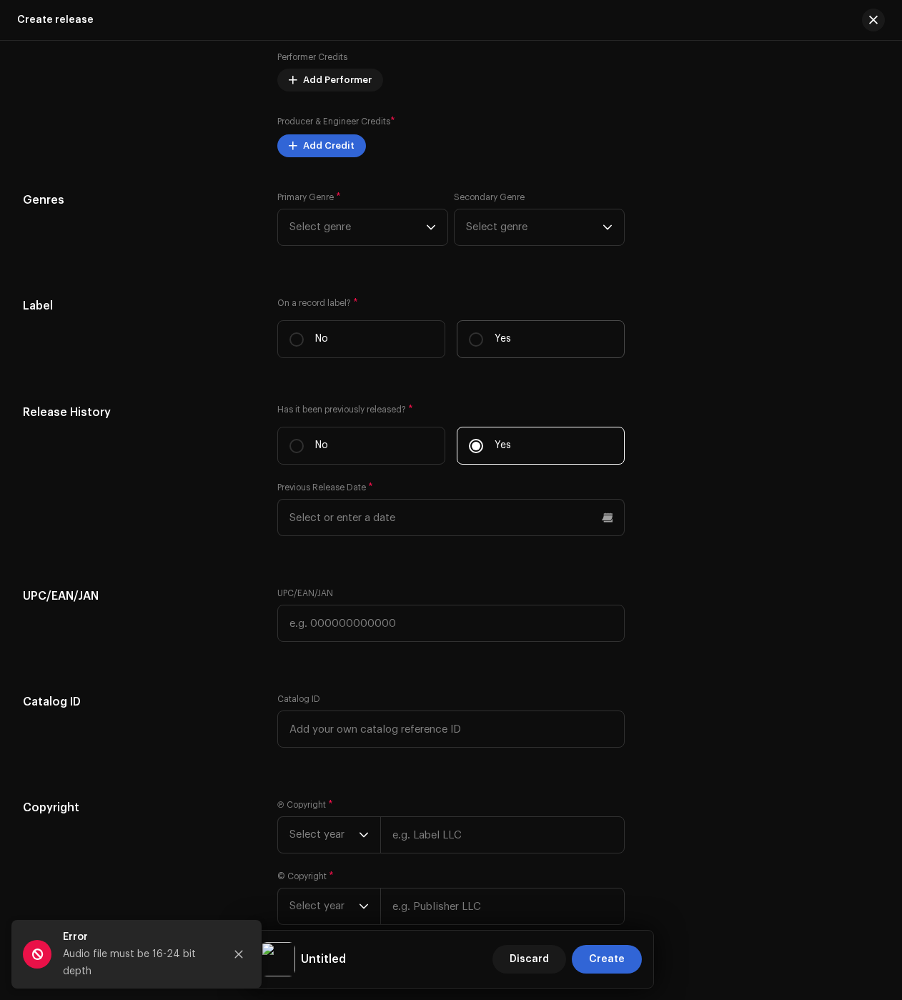
click at [484, 325] on label "Yes" at bounding box center [541, 339] width 168 height 38
click at [483, 332] on input "Yes" at bounding box center [476, 339] width 14 height 14
radio input "true"
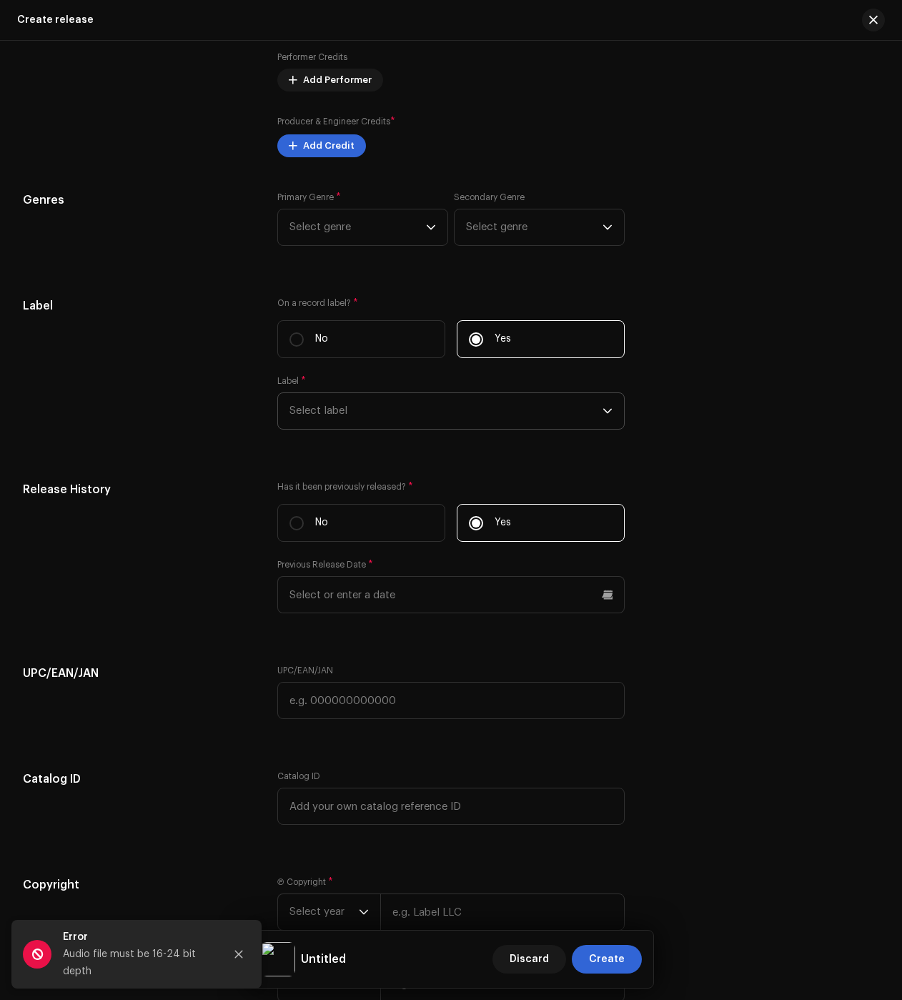
click at [376, 400] on span "Select label" at bounding box center [446, 411] width 313 height 36
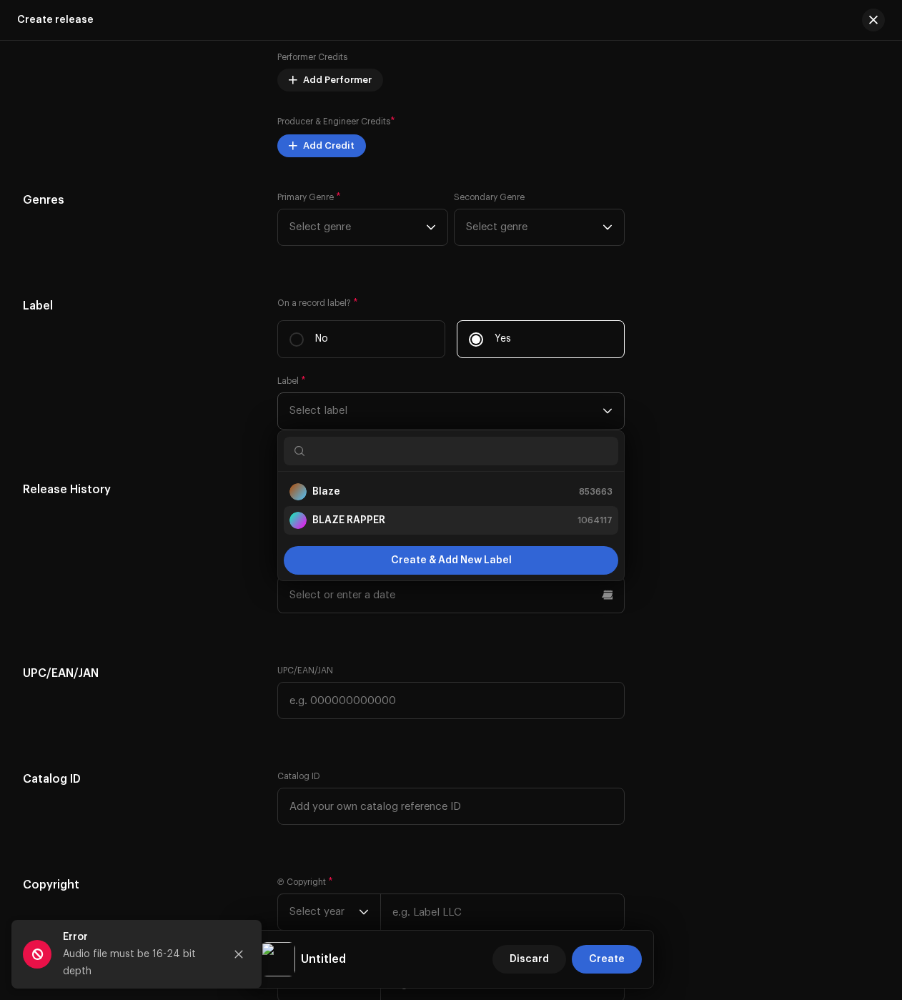
drag, startPoint x: 342, startPoint y: 488, endPoint x: 343, endPoint y: 507, distance: 18.6
click at [342, 488] on div "Blaze 853663" at bounding box center [451, 491] width 323 height 17
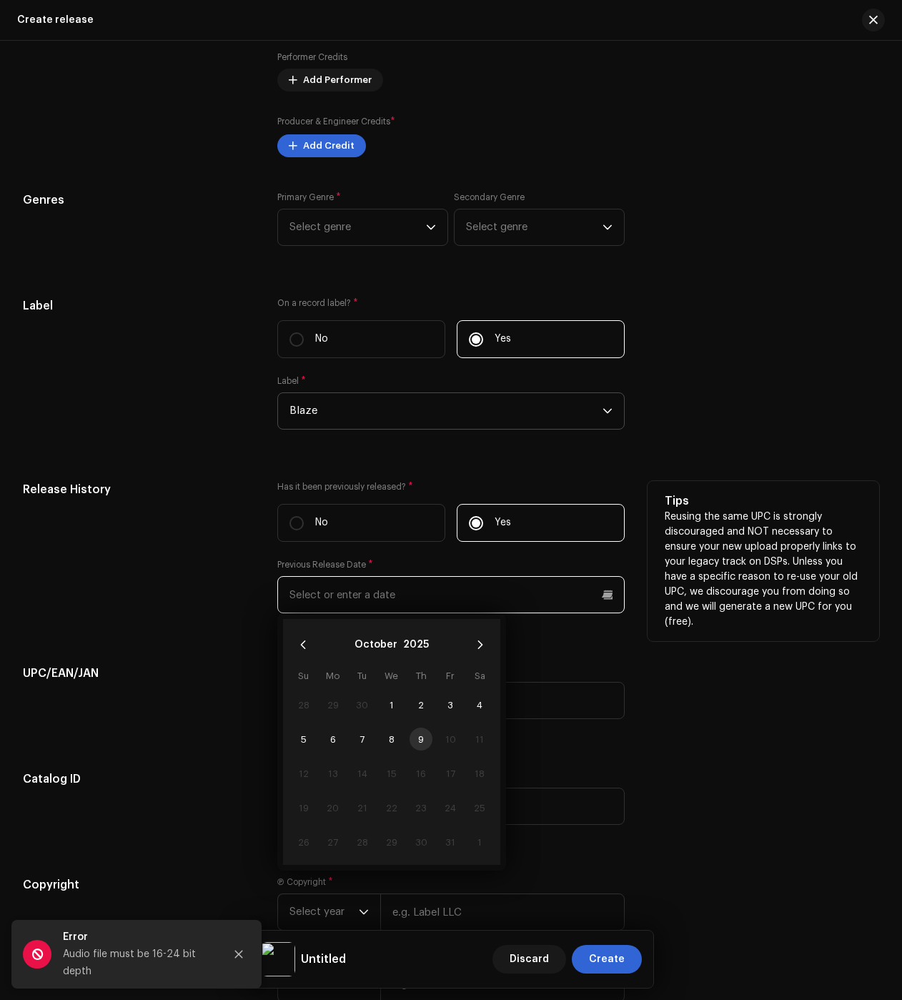
click at [348, 576] on input "text" at bounding box center [450, 594] width 347 height 37
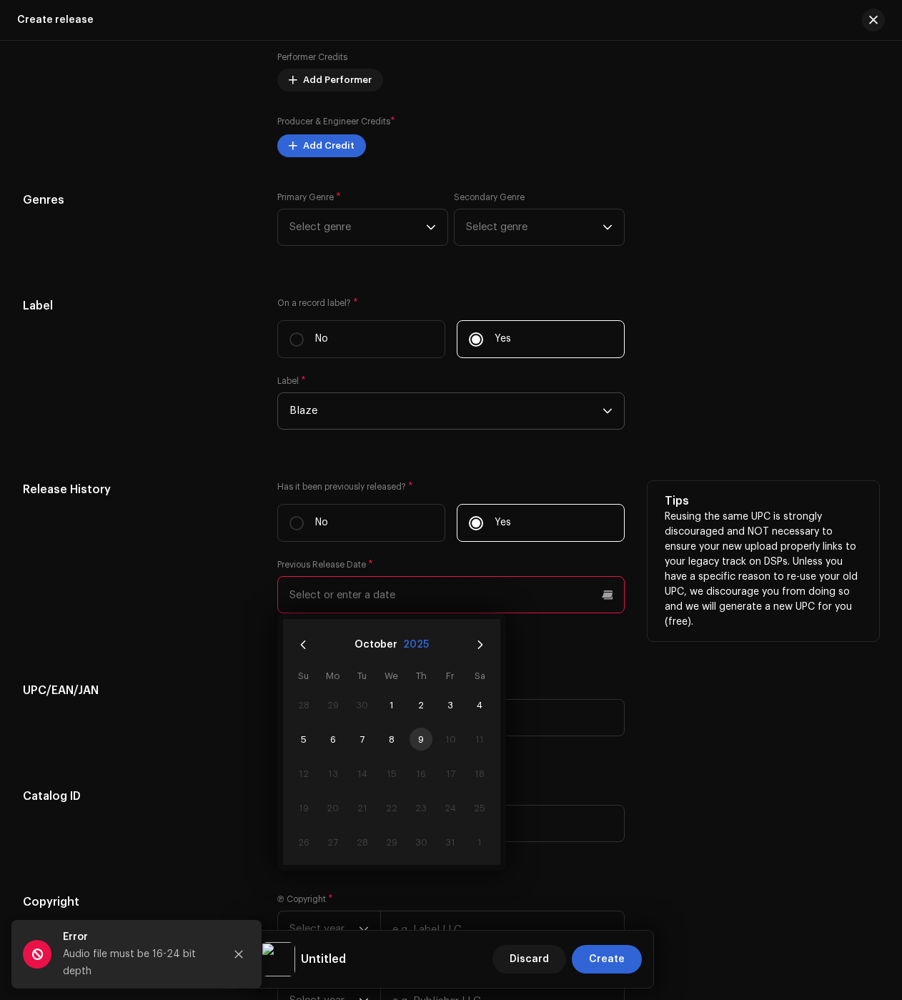
click at [422, 641] on button "2025" at bounding box center [416, 644] width 26 height 23
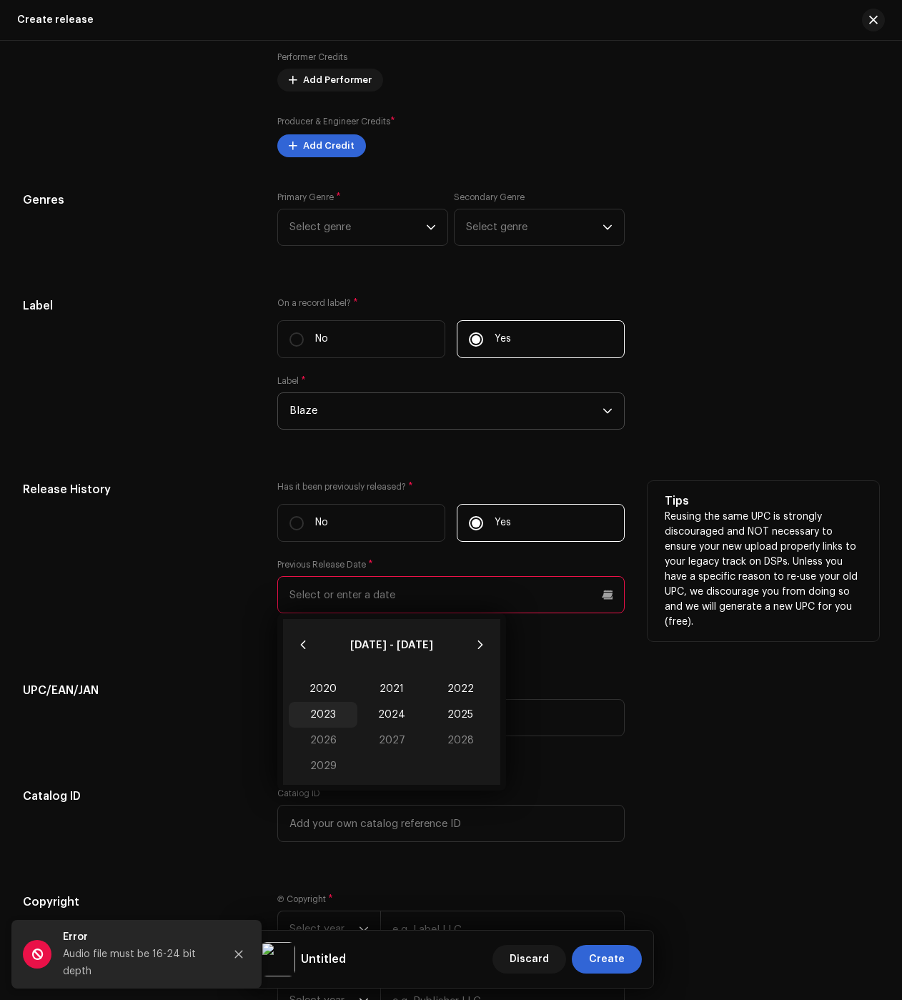
click at [325, 713] on span "2023" at bounding box center [323, 715] width 69 height 26
click at [330, 769] on span "Oct" at bounding box center [319, 773] width 61 height 23
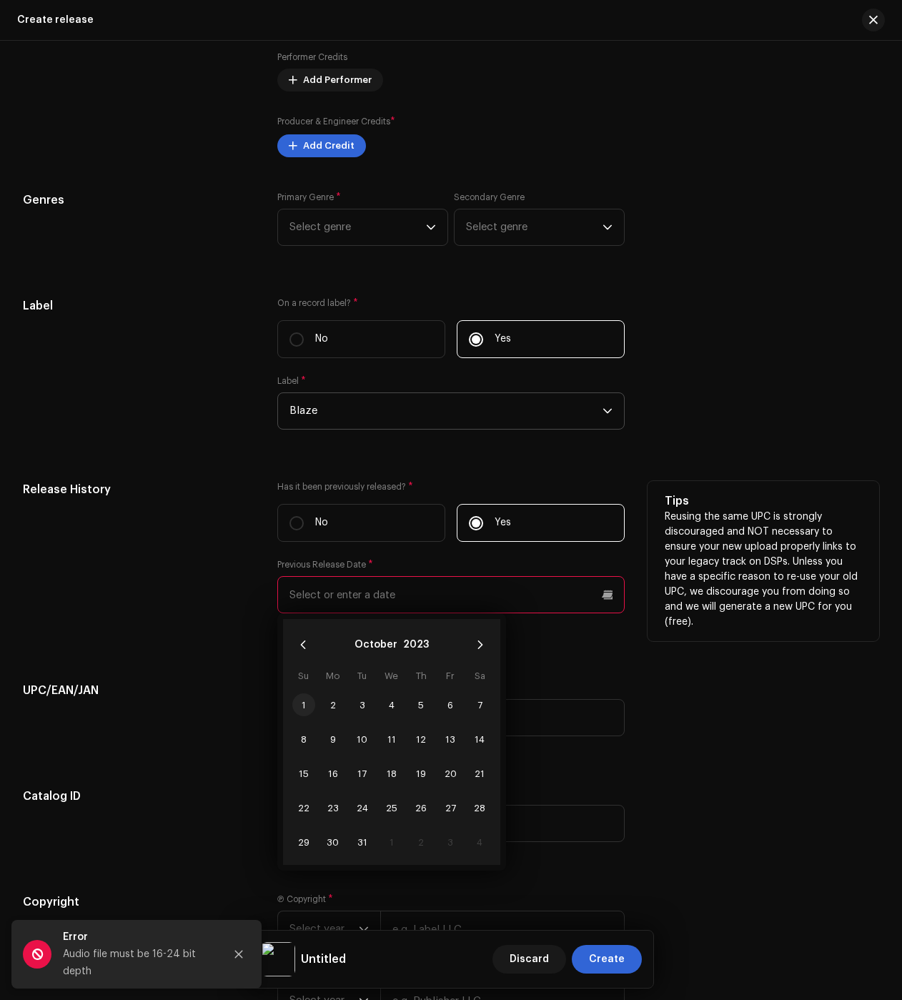
click at [312, 703] on span "1" at bounding box center [303, 704] width 23 height 23
type input "10/01/2023"
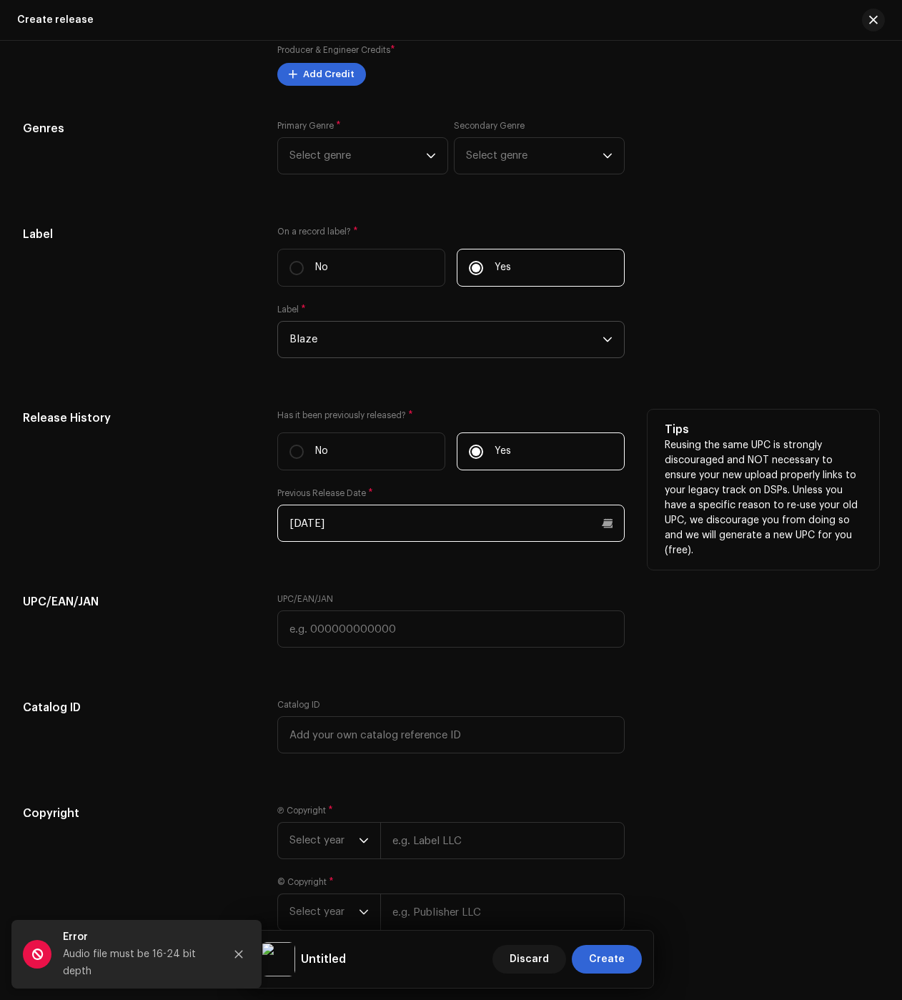
scroll to position [1904, 0]
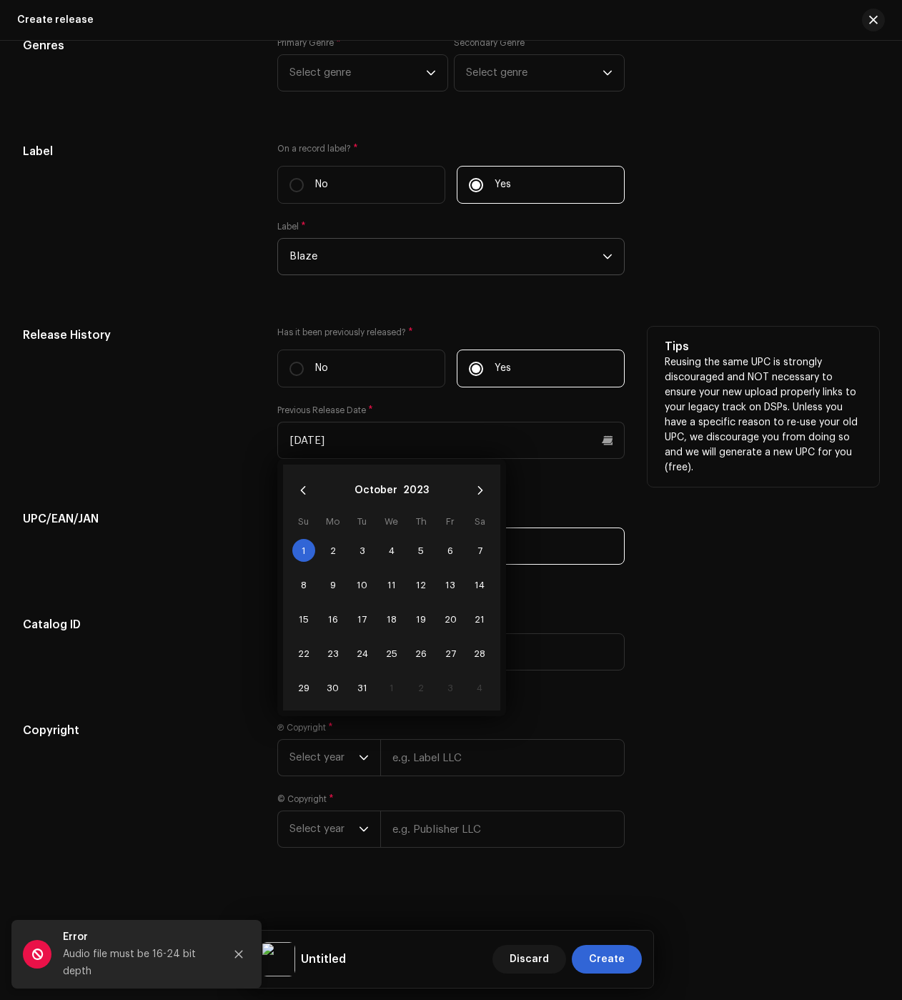
click at [616, 555] on input "text" at bounding box center [450, 546] width 347 height 37
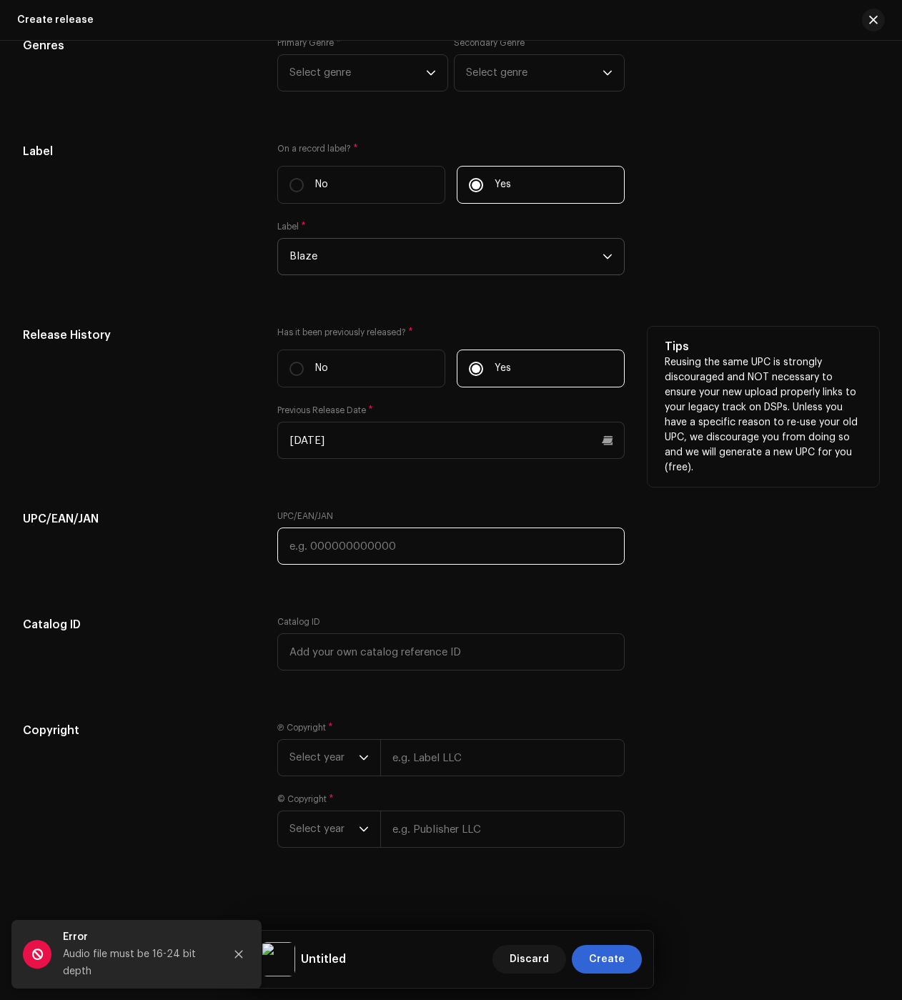
click at [556, 550] on input "text" at bounding box center [450, 546] width 347 height 37
paste input "853515397482"
type input "853515397482"
click at [463, 769] on input "text" at bounding box center [502, 757] width 244 height 37
type input "BLAZE"
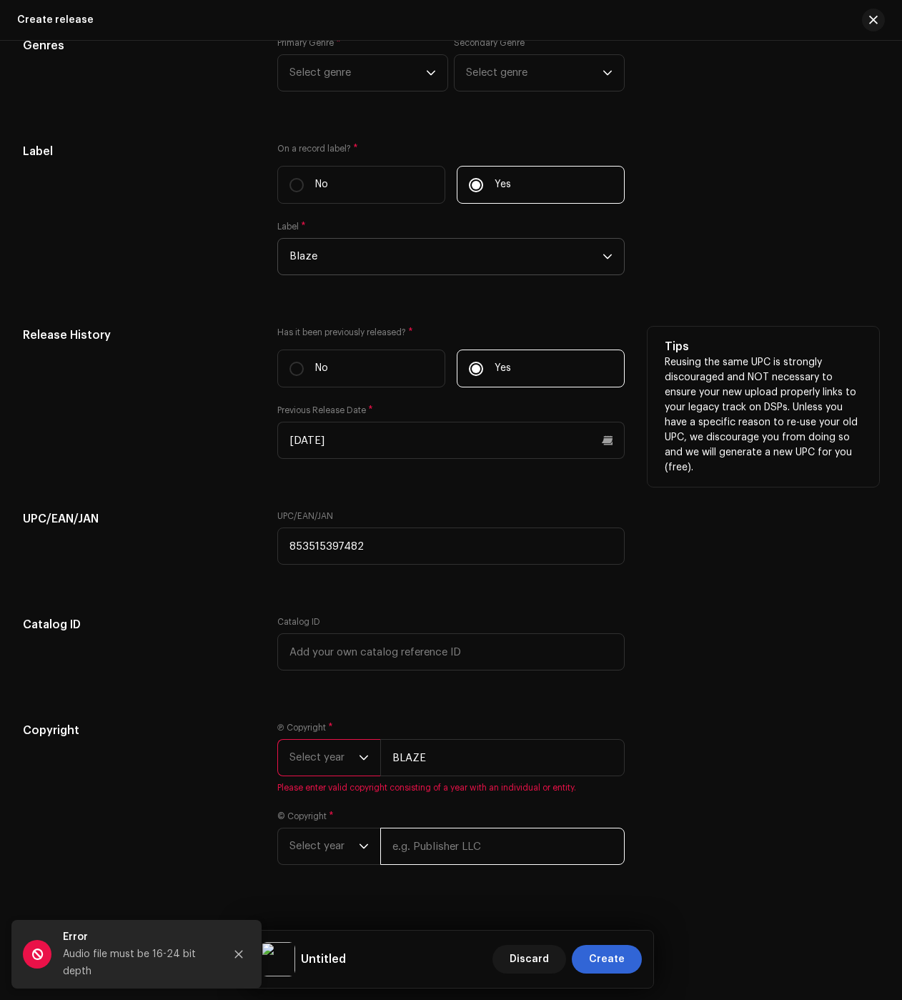
click at [419, 845] on input "text" at bounding box center [502, 846] width 244 height 37
type input "BLAZE"
click at [320, 761] on span "Select year" at bounding box center [324, 758] width 69 height 36
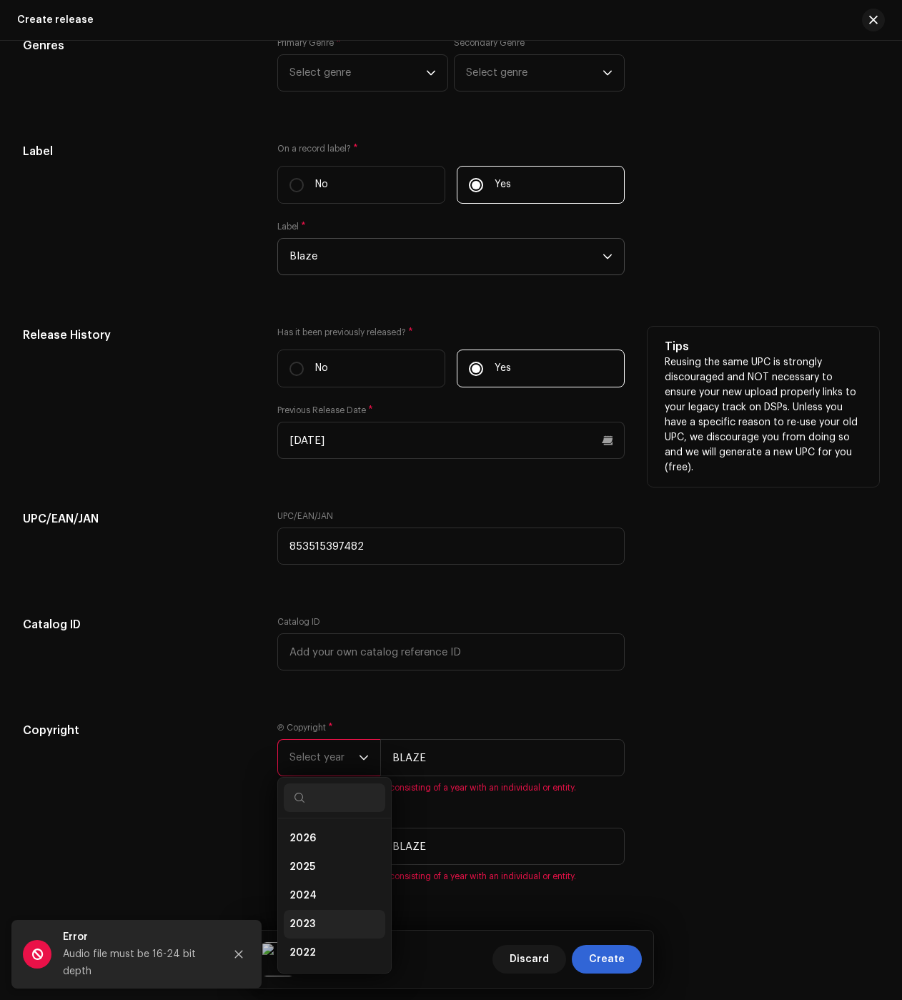
click at [315, 917] on li "2023" at bounding box center [335, 924] width 102 height 29
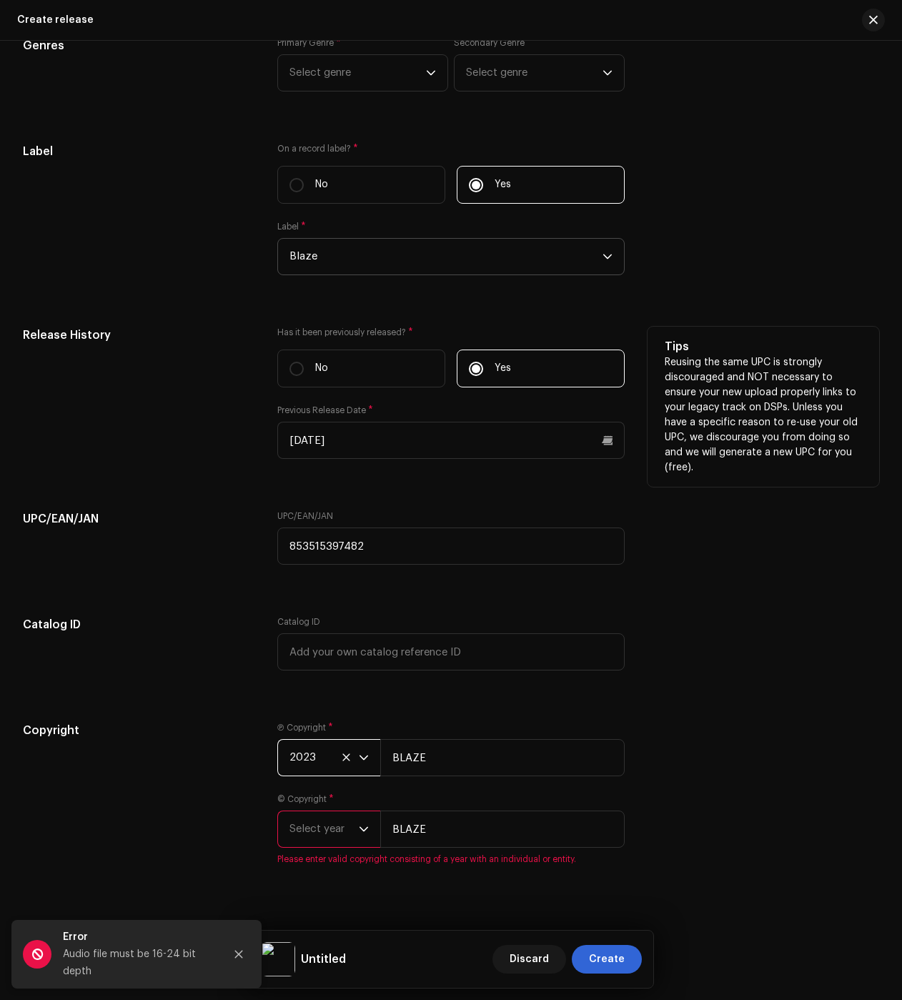
click at [310, 831] on span "Select year" at bounding box center [324, 829] width 69 height 36
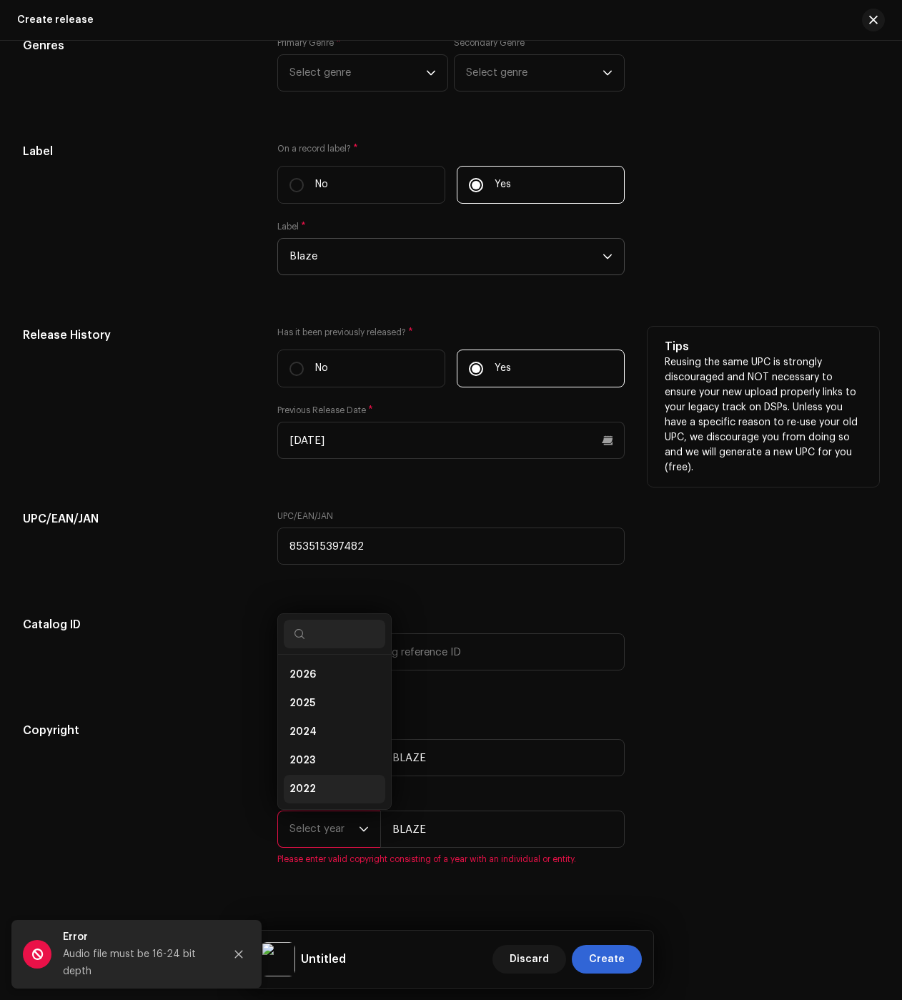
scroll to position [23, 0]
click at [321, 764] on li "2022" at bounding box center [335, 766] width 102 height 29
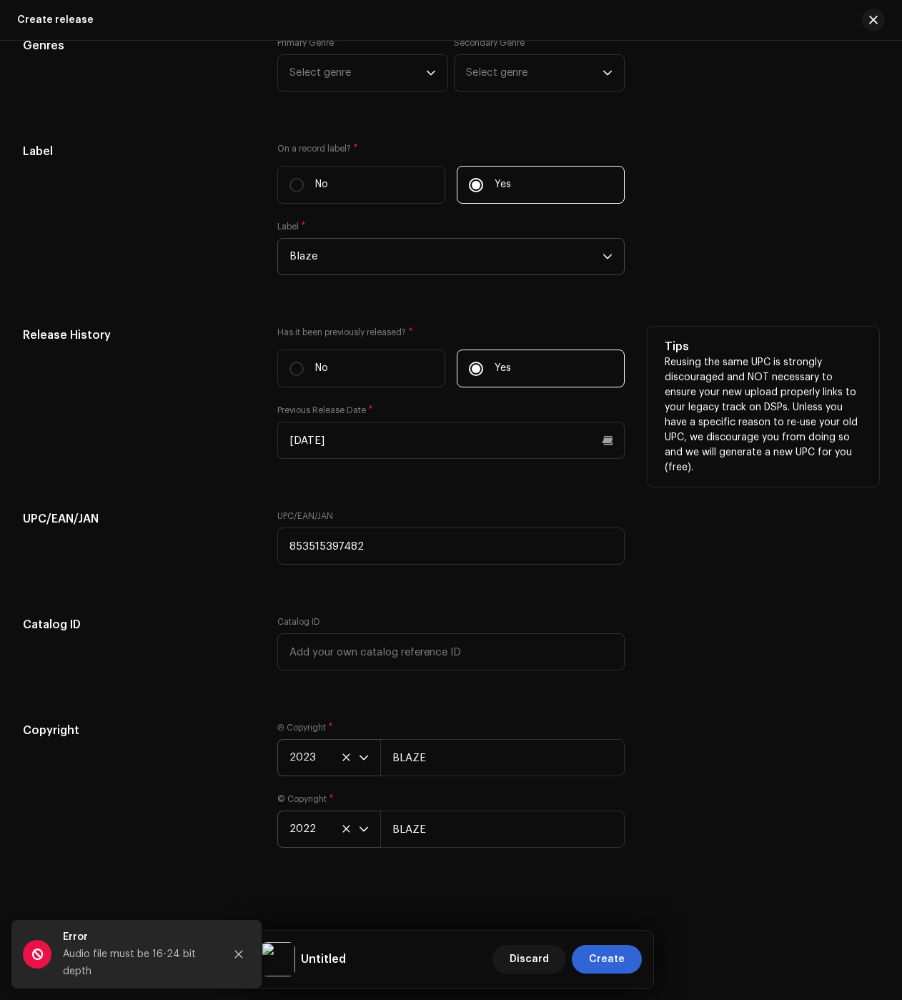
click at [325, 812] on span "2022" at bounding box center [324, 829] width 69 height 36
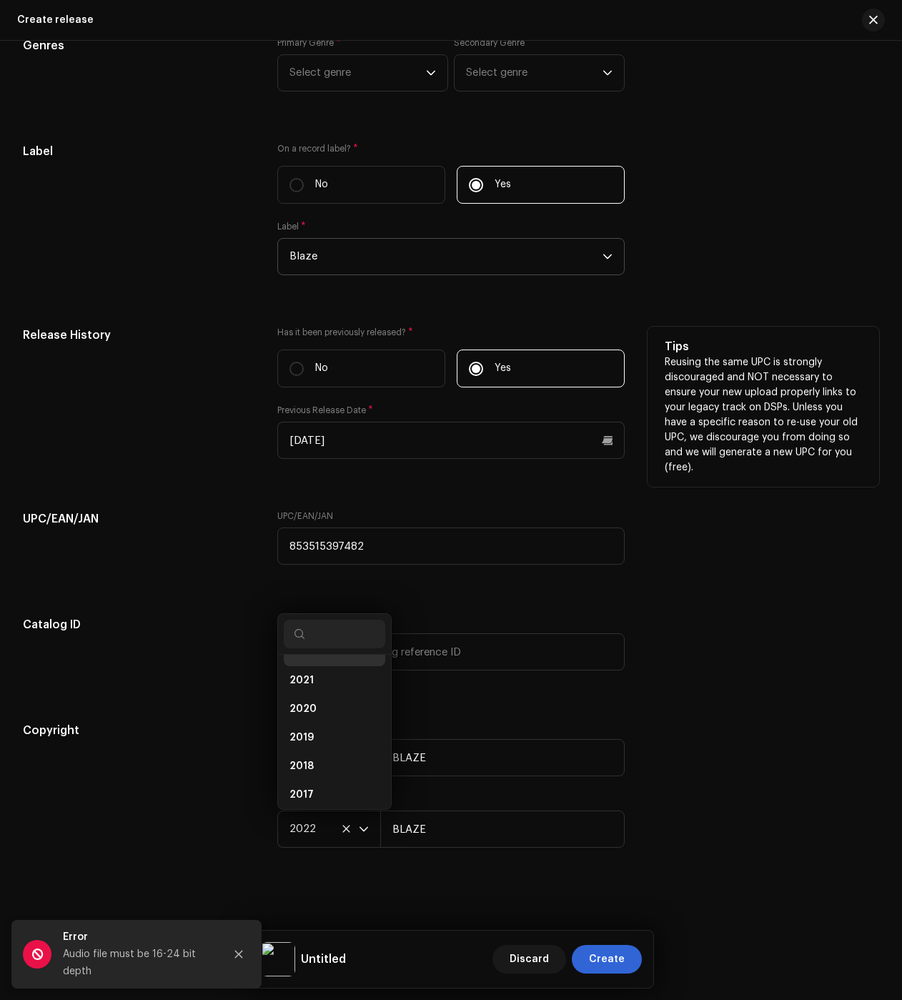
scroll to position [66, 0]
drag, startPoint x: 318, startPoint y: 692, endPoint x: 227, endPoint y: 712, distance: 93.7
click at [318, 692] on li "2023" at bounding box center [335, 695] width 102 height 29
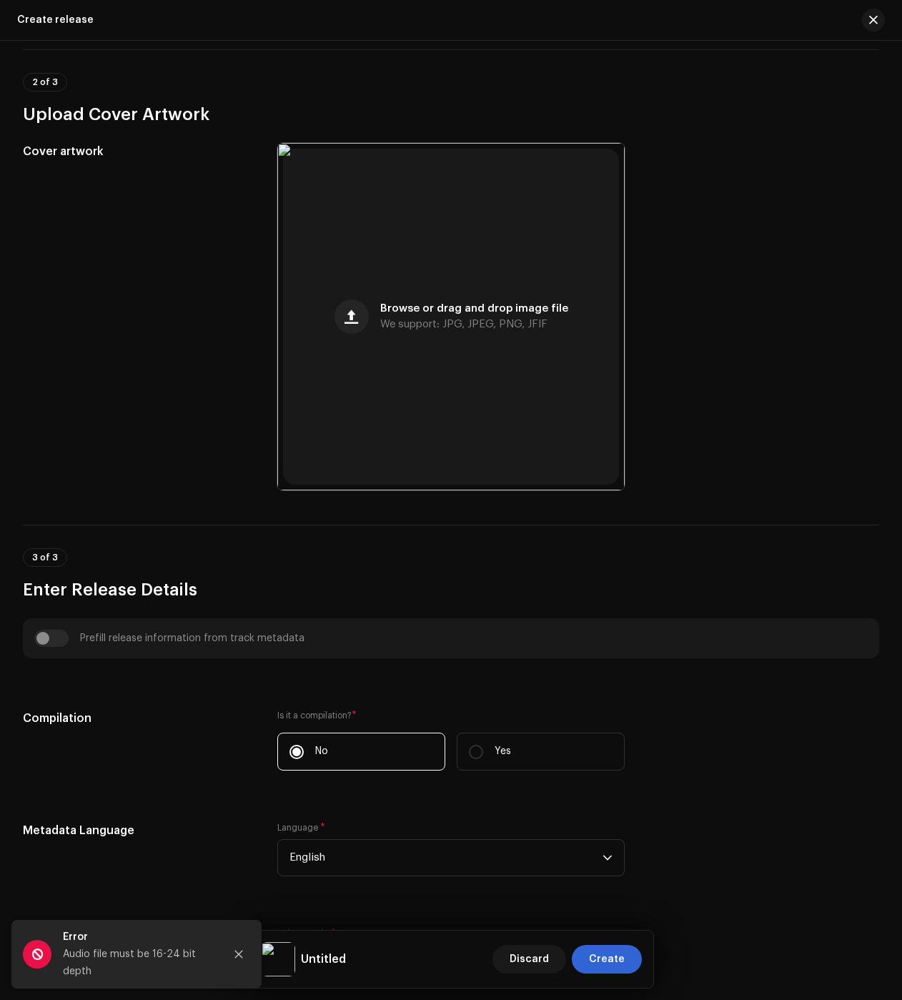
scroll to position [0, 0]
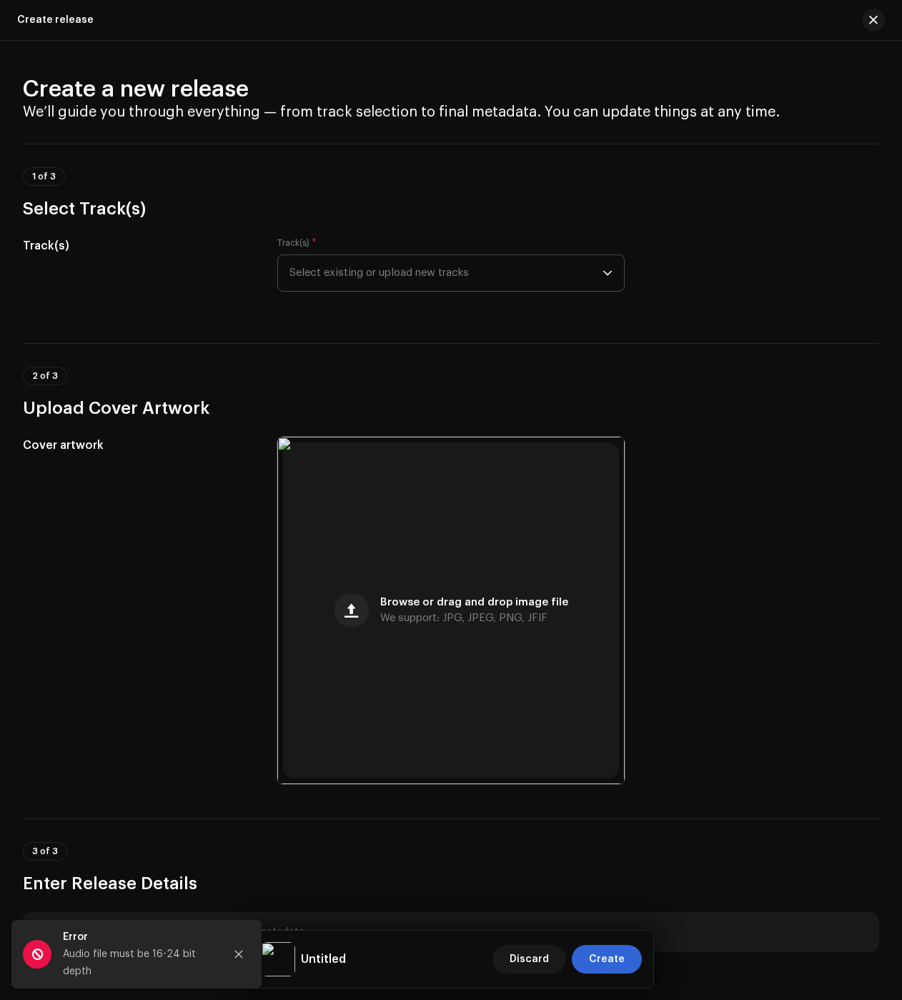
click at [382, 267] on span "Select existing or upload new tracks" at bounding box center [446, 273] width 313 height 36
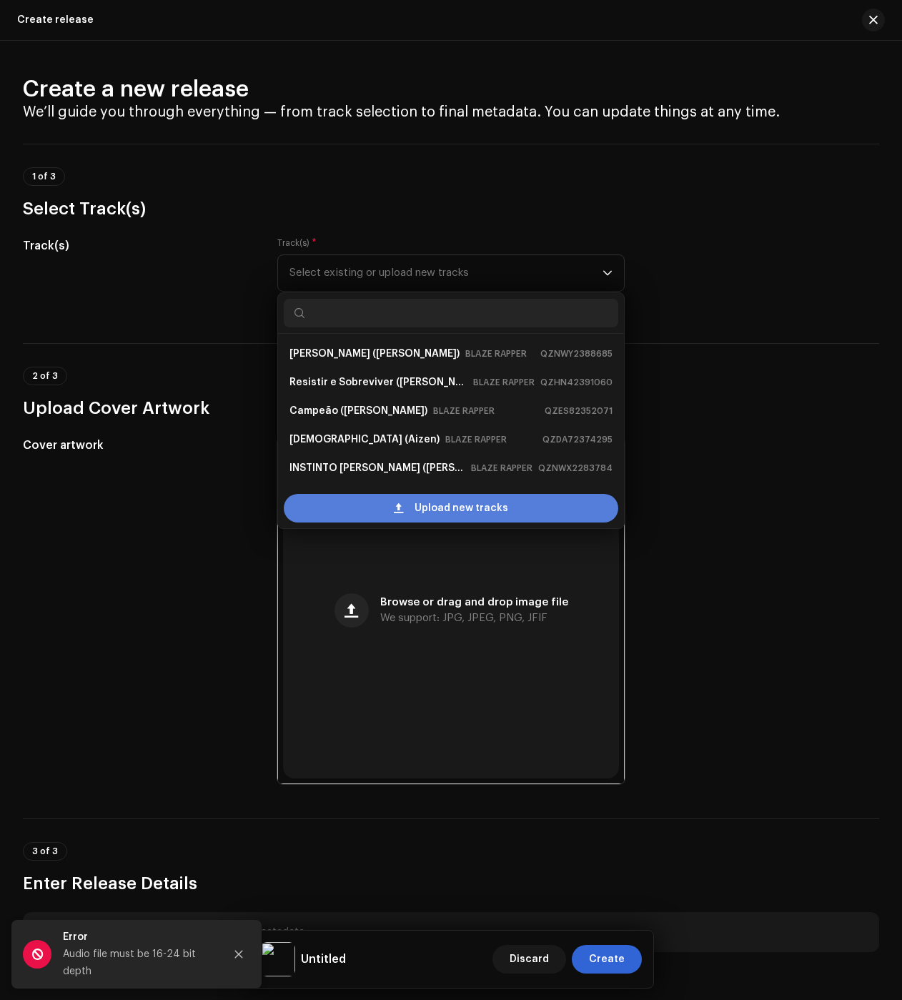
scroll to position [23, 0]
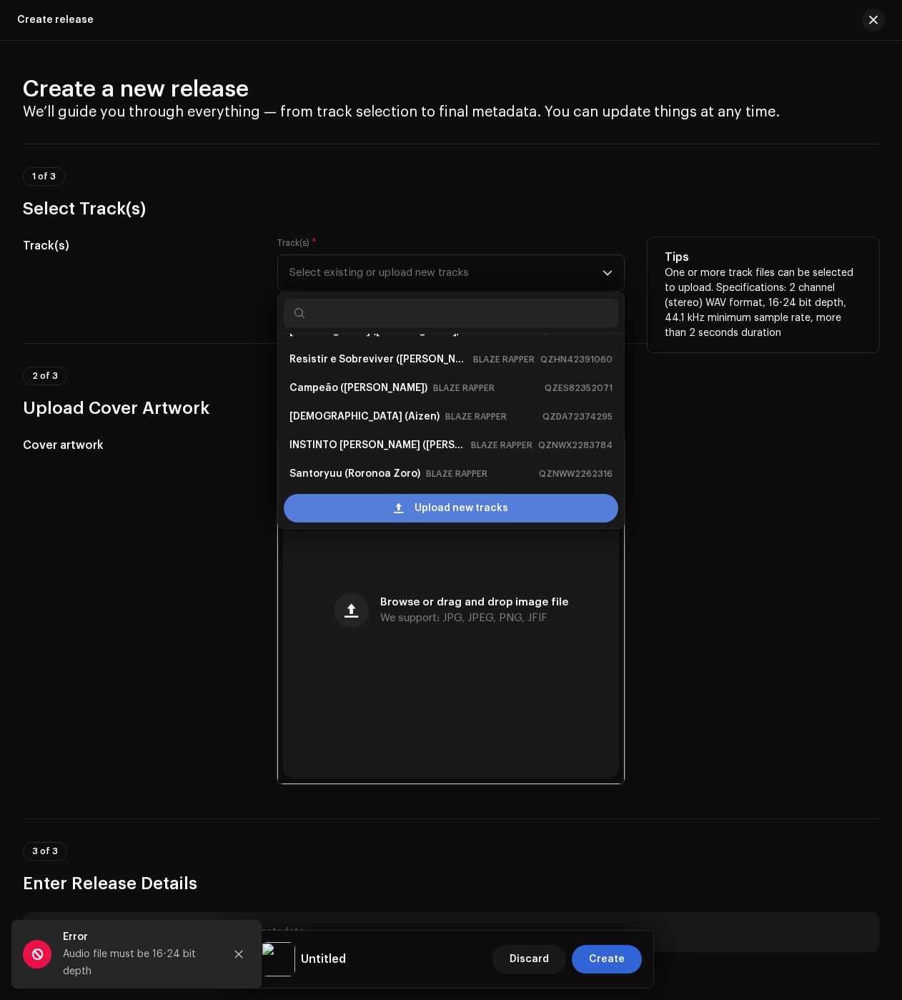
click at [338, 500] on div "Upload new tracks" at bounding box center [451, 508] width 335 height 29
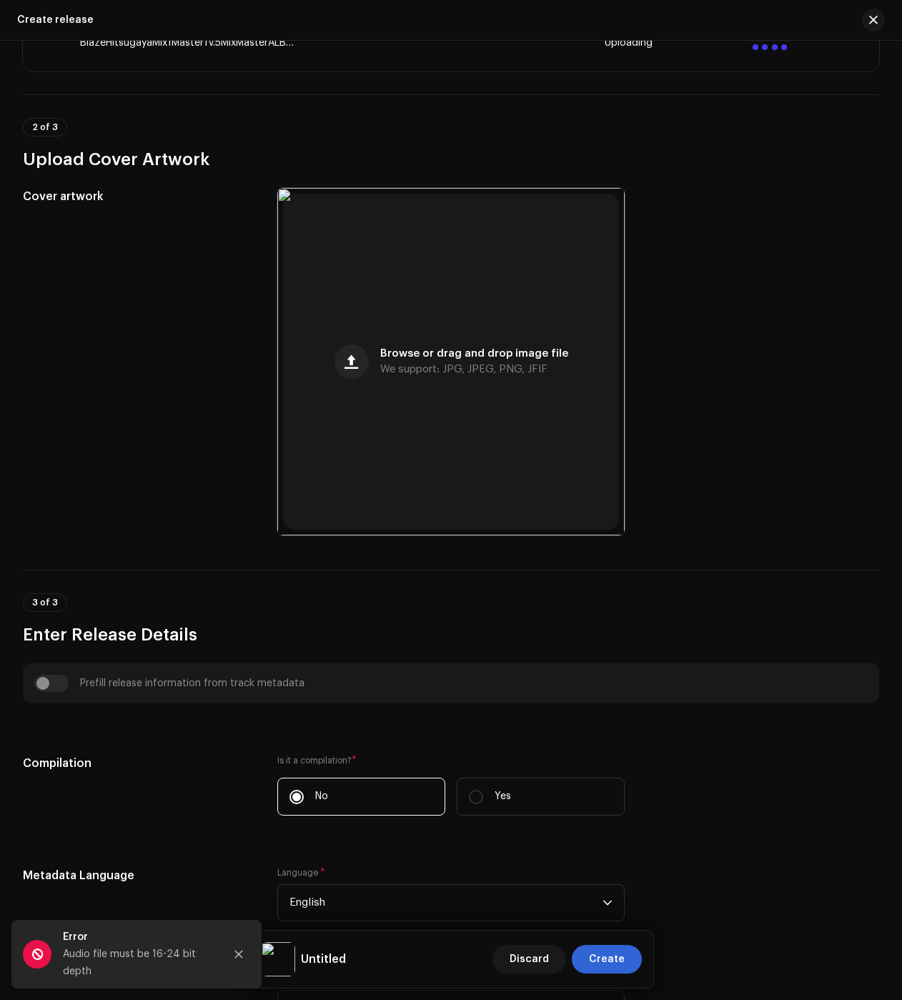
scroll to position [572, 0]
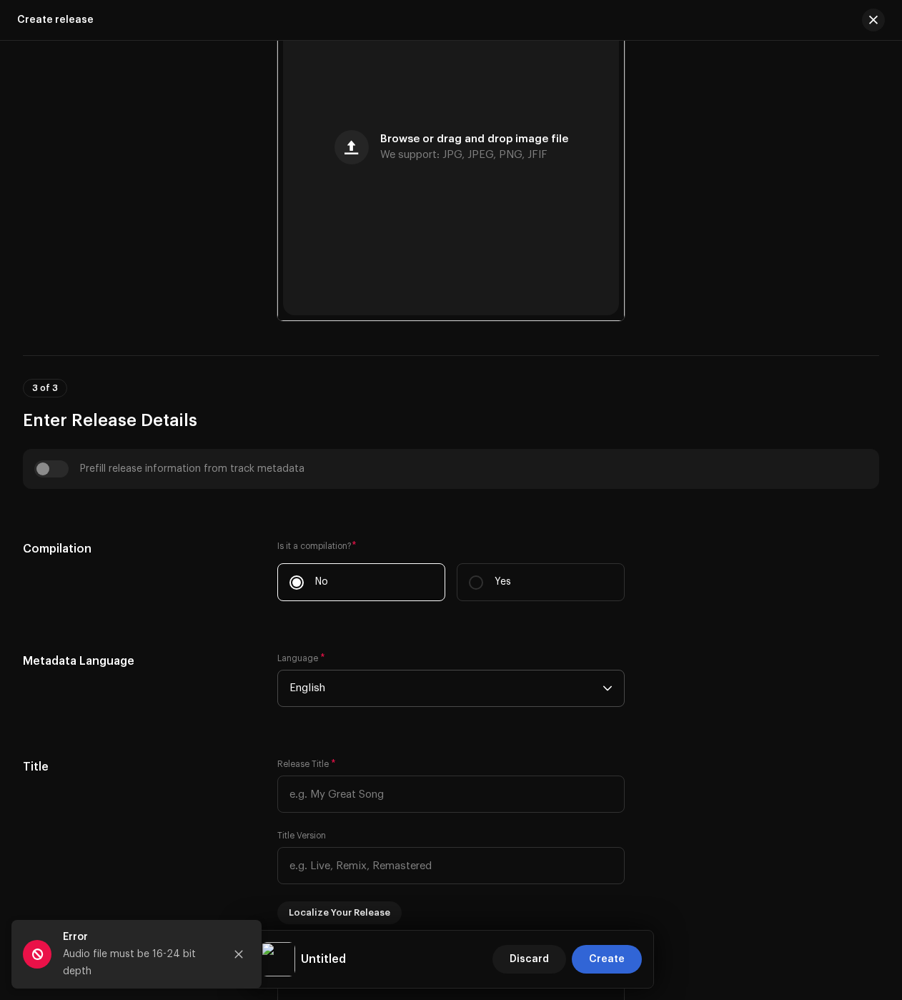
click at [334, 688] on span "English" at bounding box center [446, 689] width 313 height 36
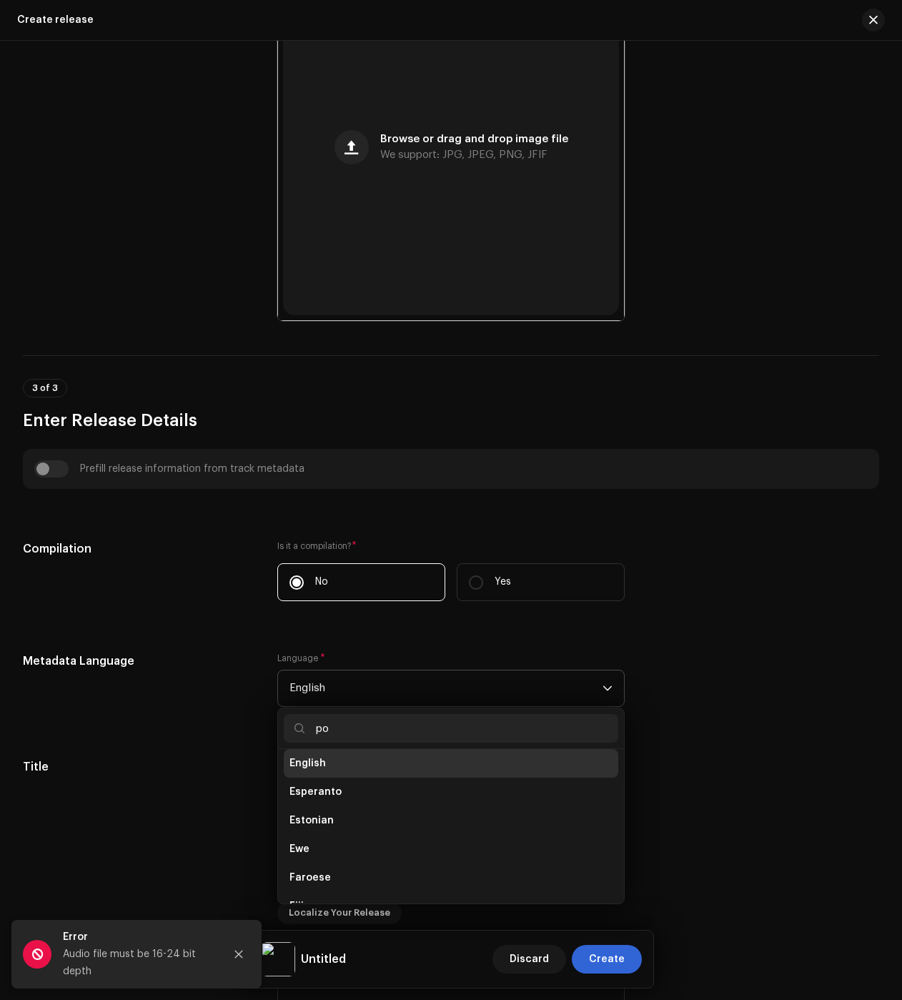
scroll to position [0, 0]
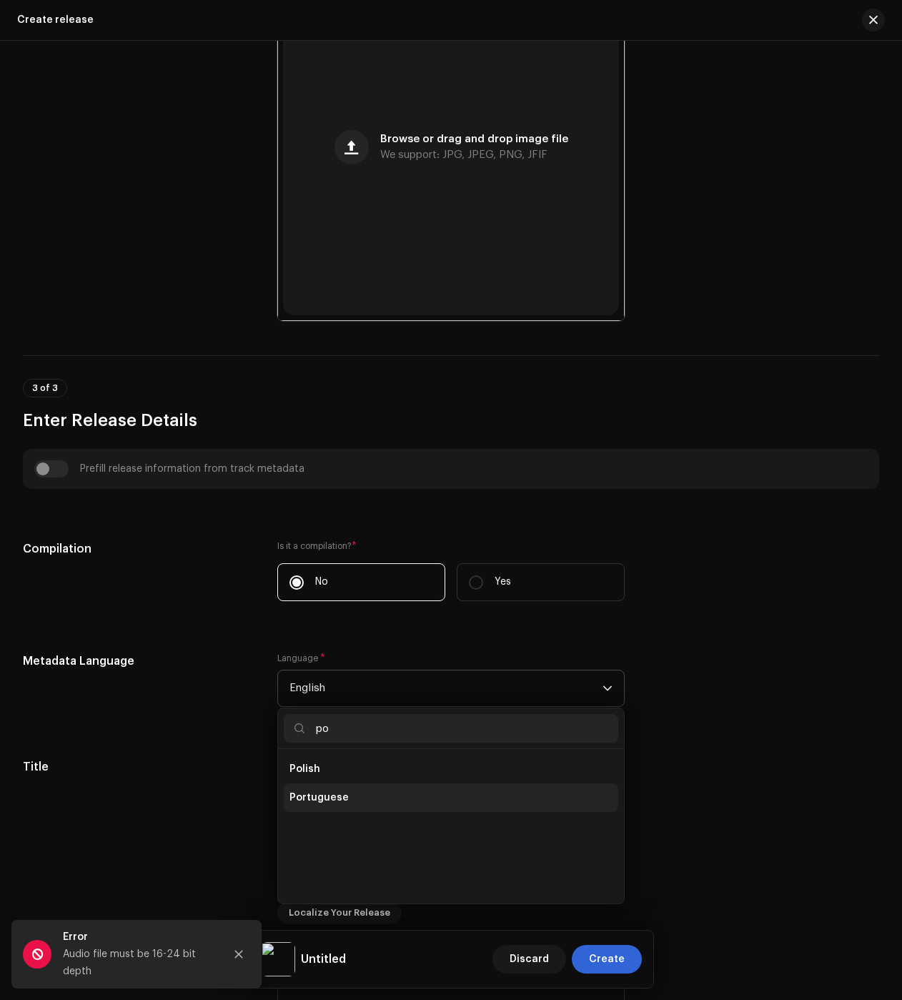
type input "po"
drag, startPoint x: 302, startPoint y: 794, endPoint x: 232, endPoint y: 759, distance: 78.7
click at [303, 794] on li "Portuguese" at bounding box center [451, 798] width 335 height 29
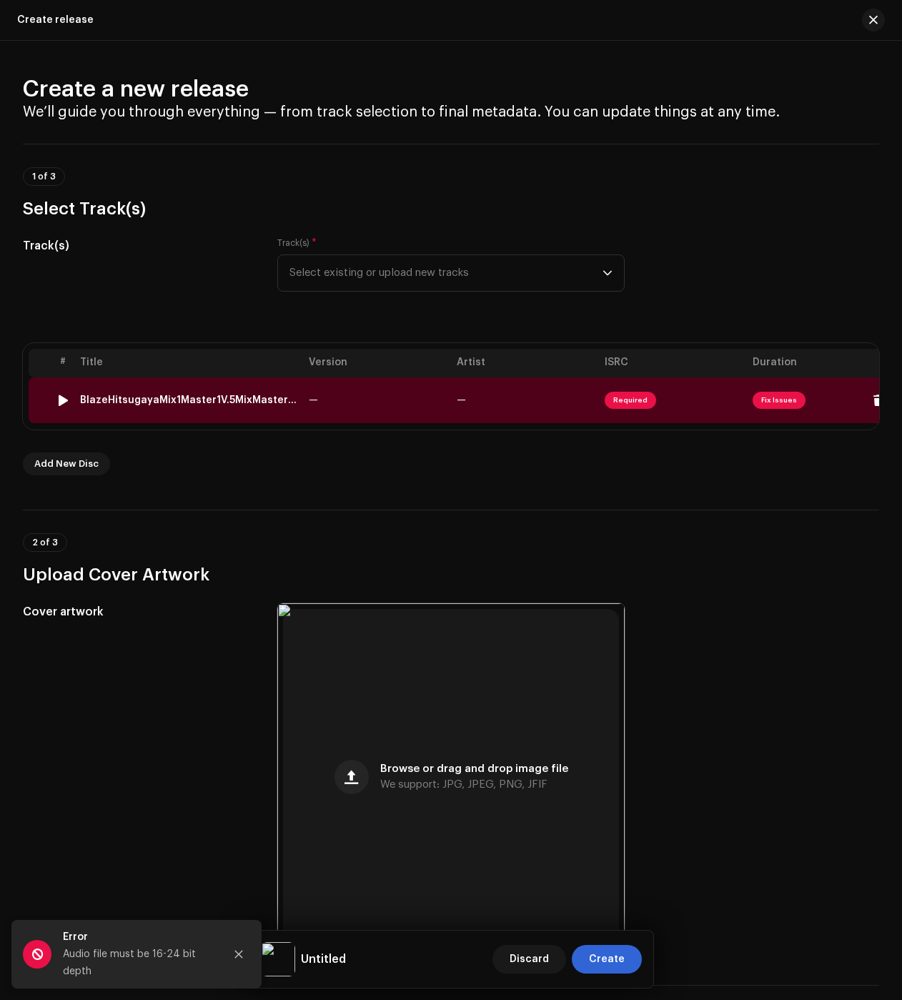
click at [180, 399] on div "BlazeHitsugayaMix1Master1V.5MixMasterALBK32bit_01.wav" at bounding box center [188, 400] width 217 height 11
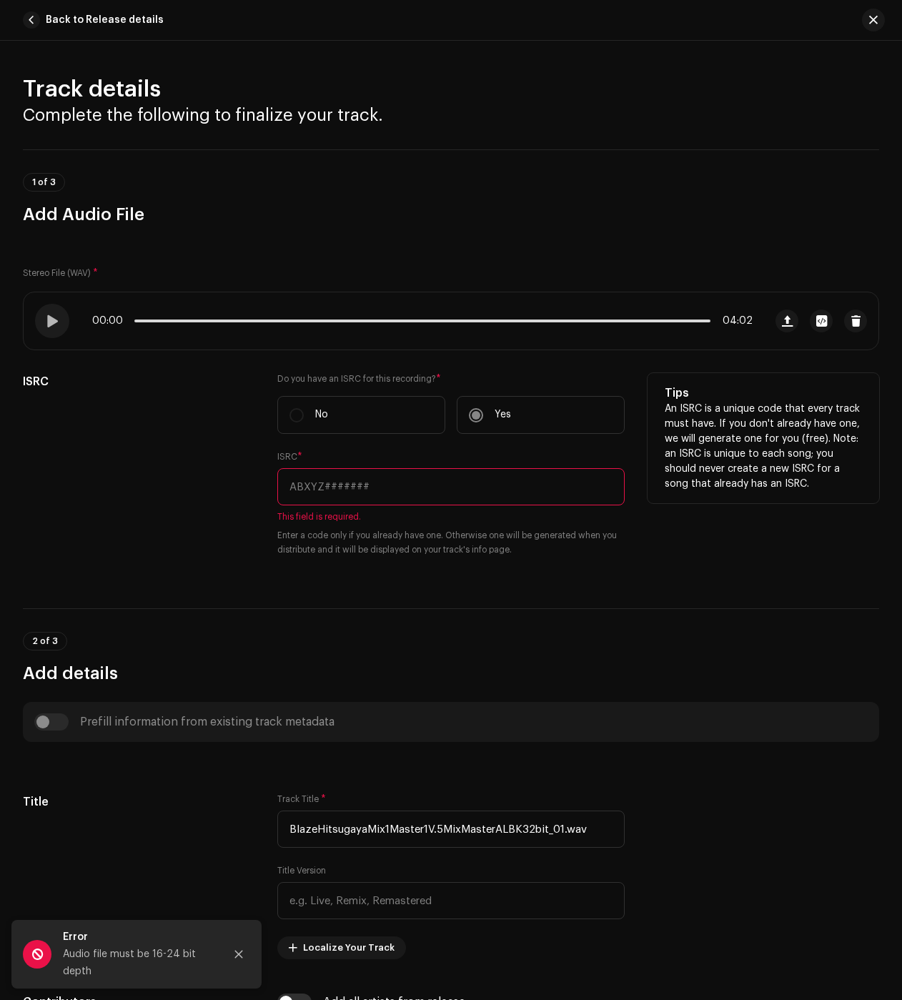
click at [335, 488] on input "text" at bounding box center [450, 486] width 347 height 37
paste input "QZTB42377577"
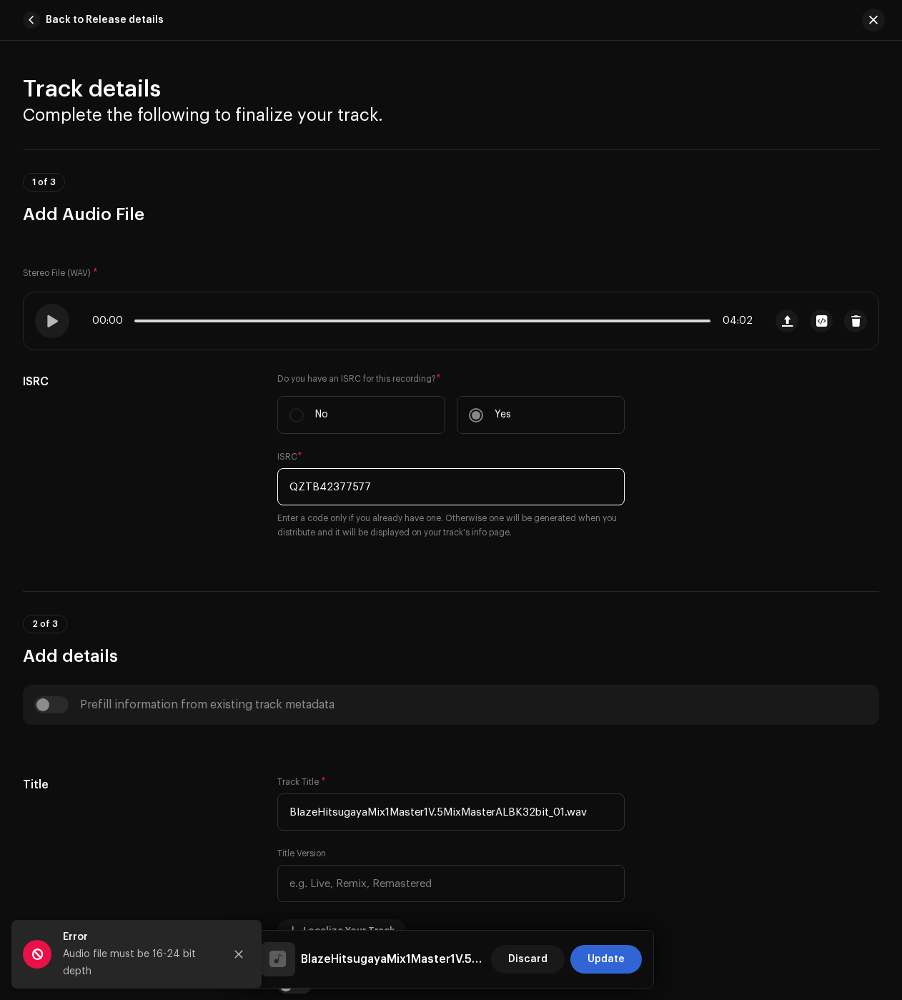
type input "QZTB42377577"
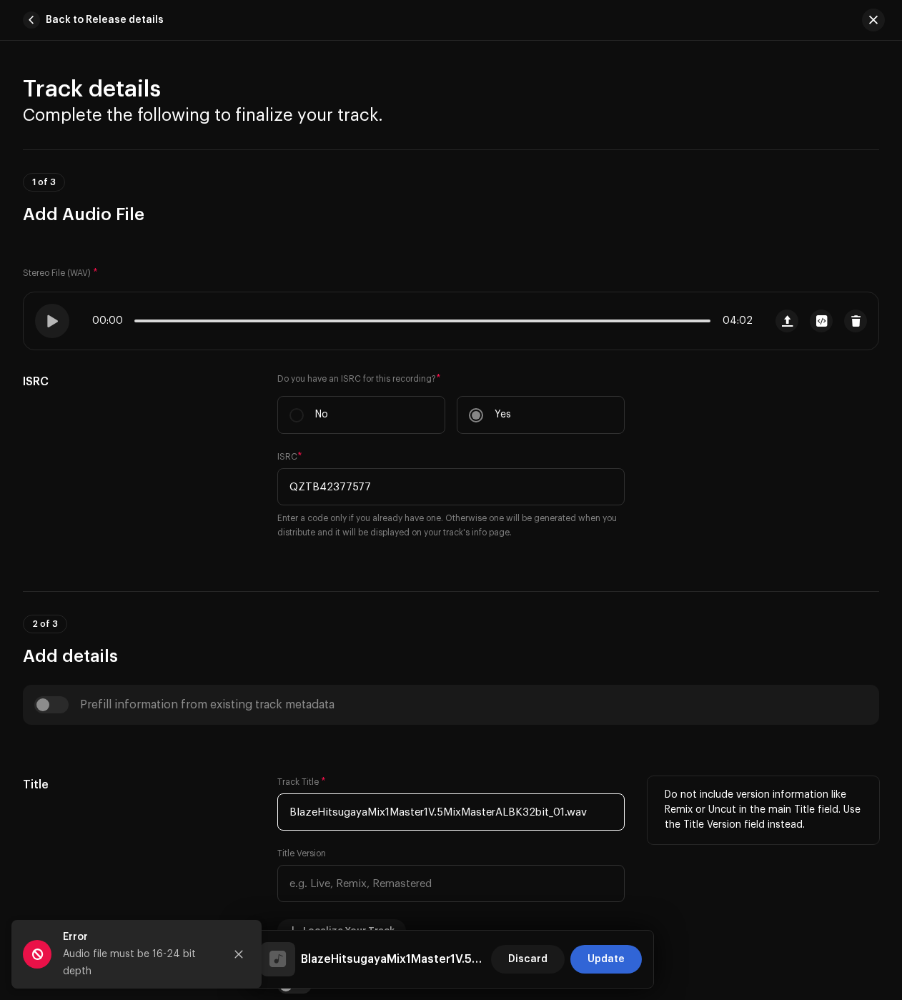
click at [384, 815] on input "BlazeHitsugayaMix1Master1V.5MixMasterALBK32bit_01.wav" at bounding box center [450, 812] width 347 height 37
paste input "[PERSON_NAME] (Hitsugaya)"
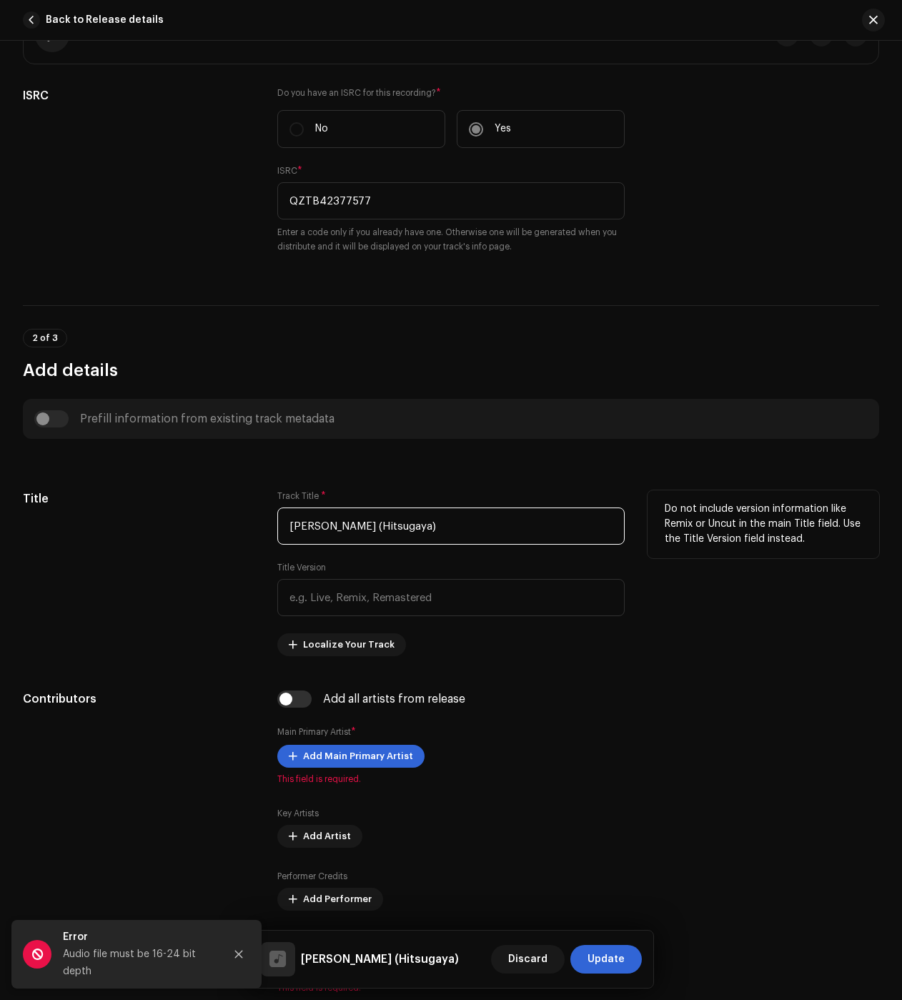
scroll to position [572, 0]
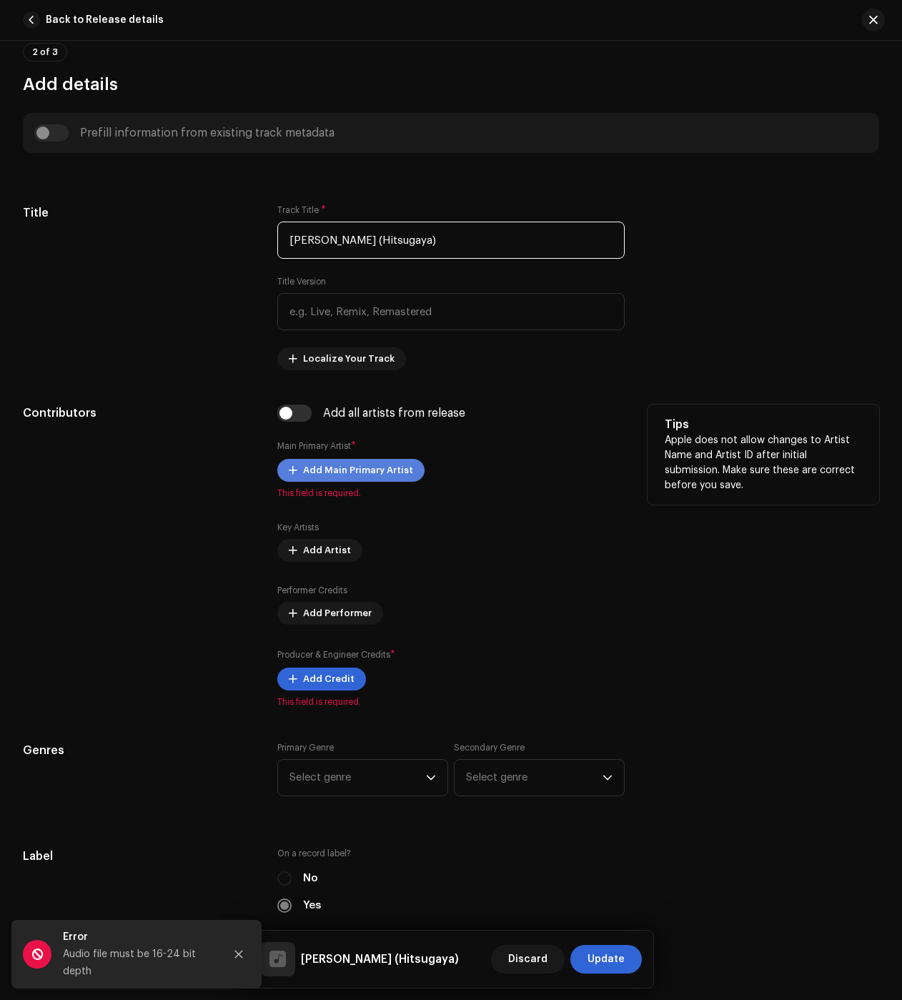
type input "[PERSON_NAME] (Hitsugaya)"
click at [337, 468] on span "Add Main Primary Artist" at bounding box center [358, 470] width 110 height 29
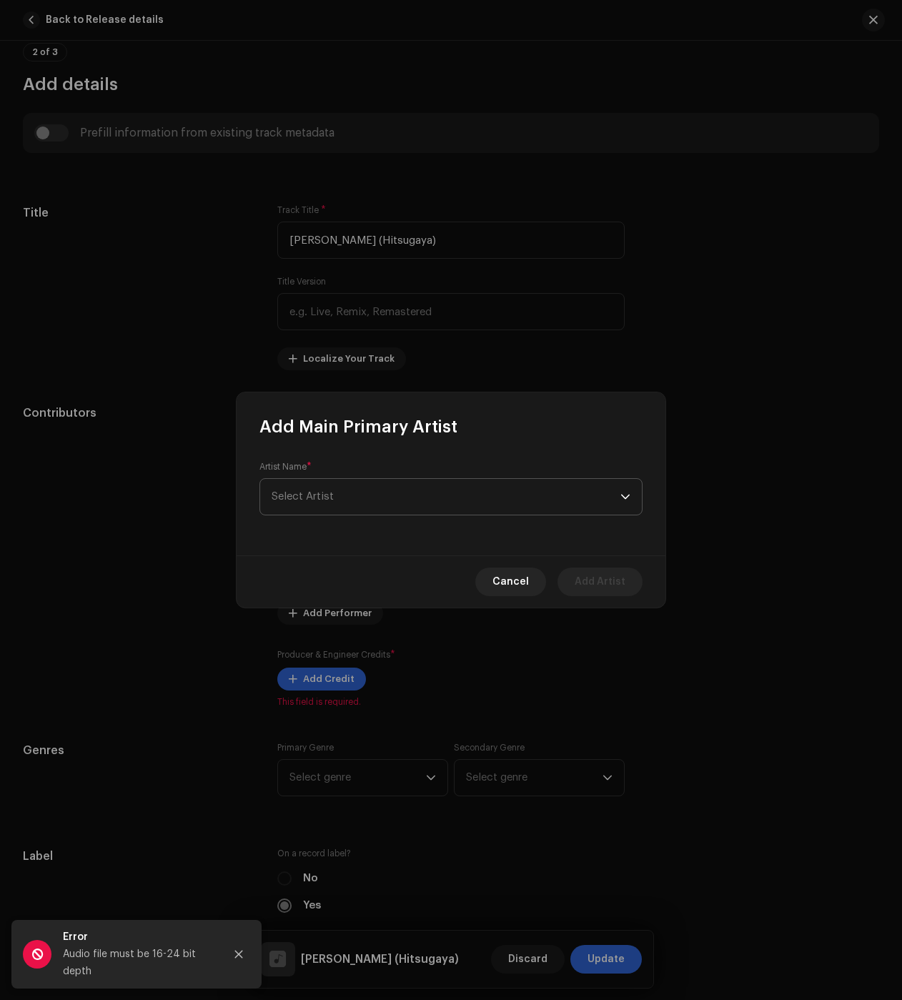
click at [349, 487] on span "Select Artist" at bounding box center [446, 497] width 349 height 36
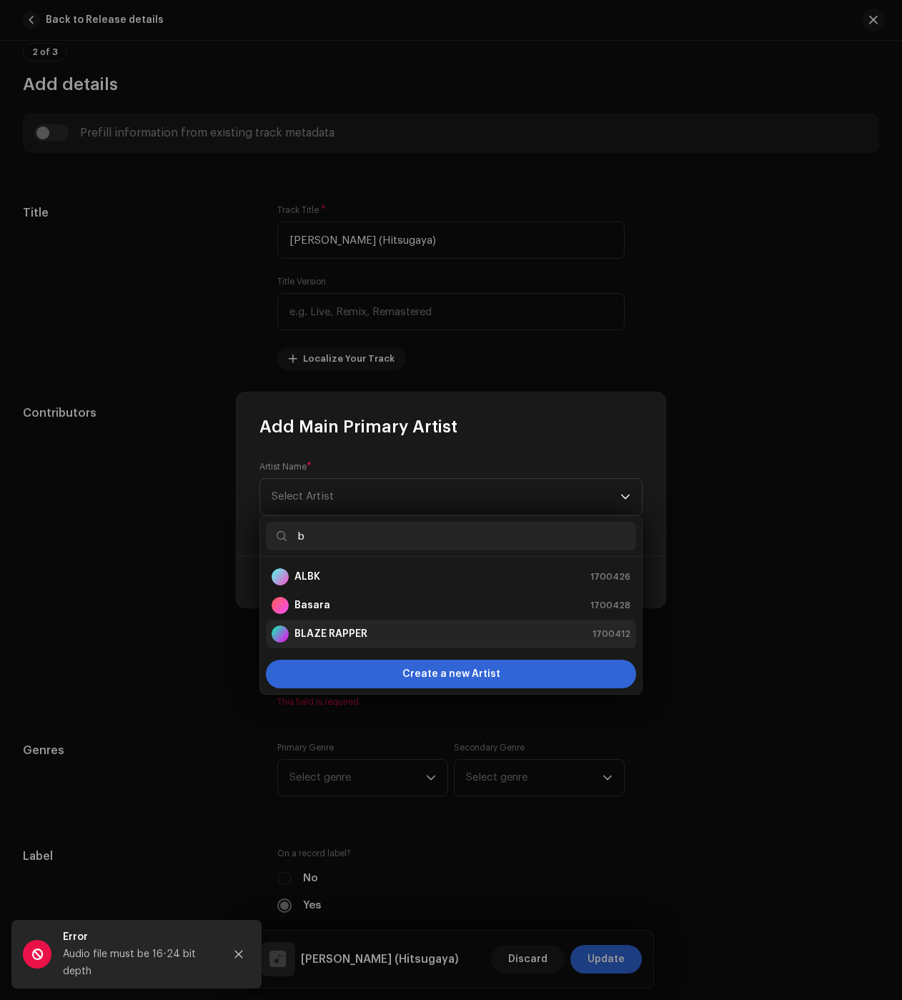
type input "b"
click at [348, 629] on strong "BLAZE RAPPER" at bounding box center [331, 634] width 73 height 14
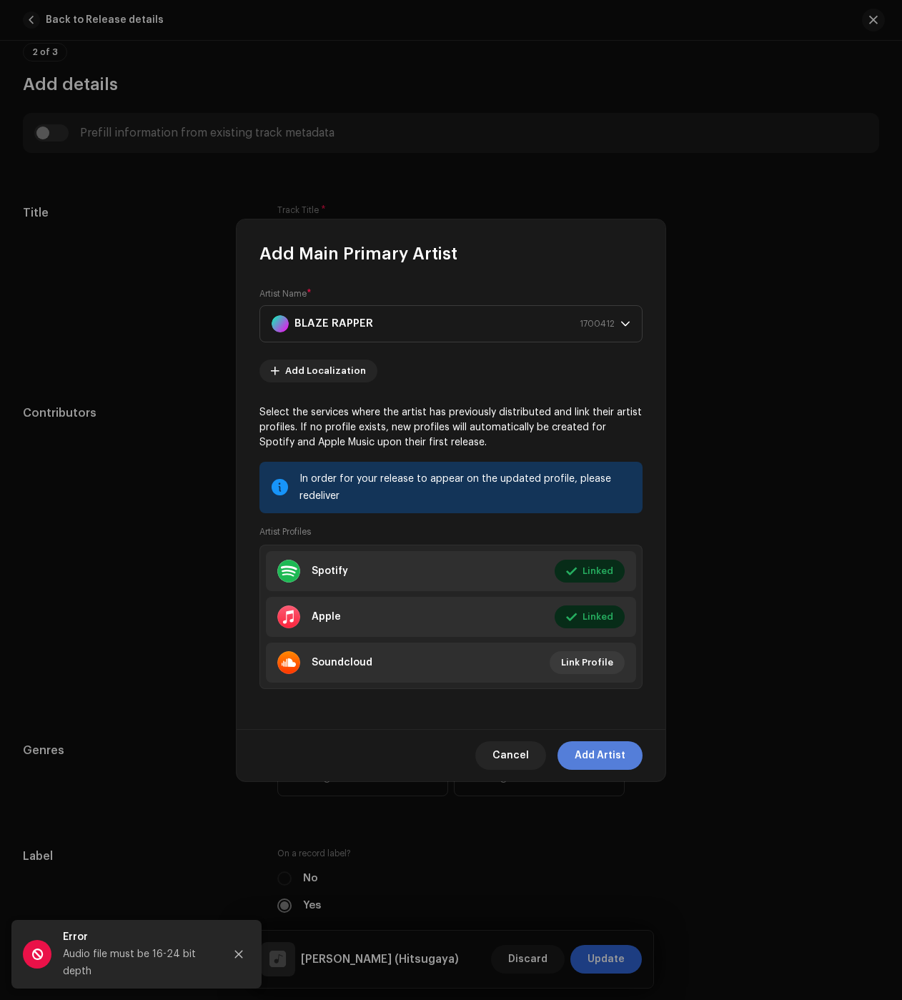
click at [608, 754] on span "Add Artist" at bounding box center [600, 755] width 51 height 29
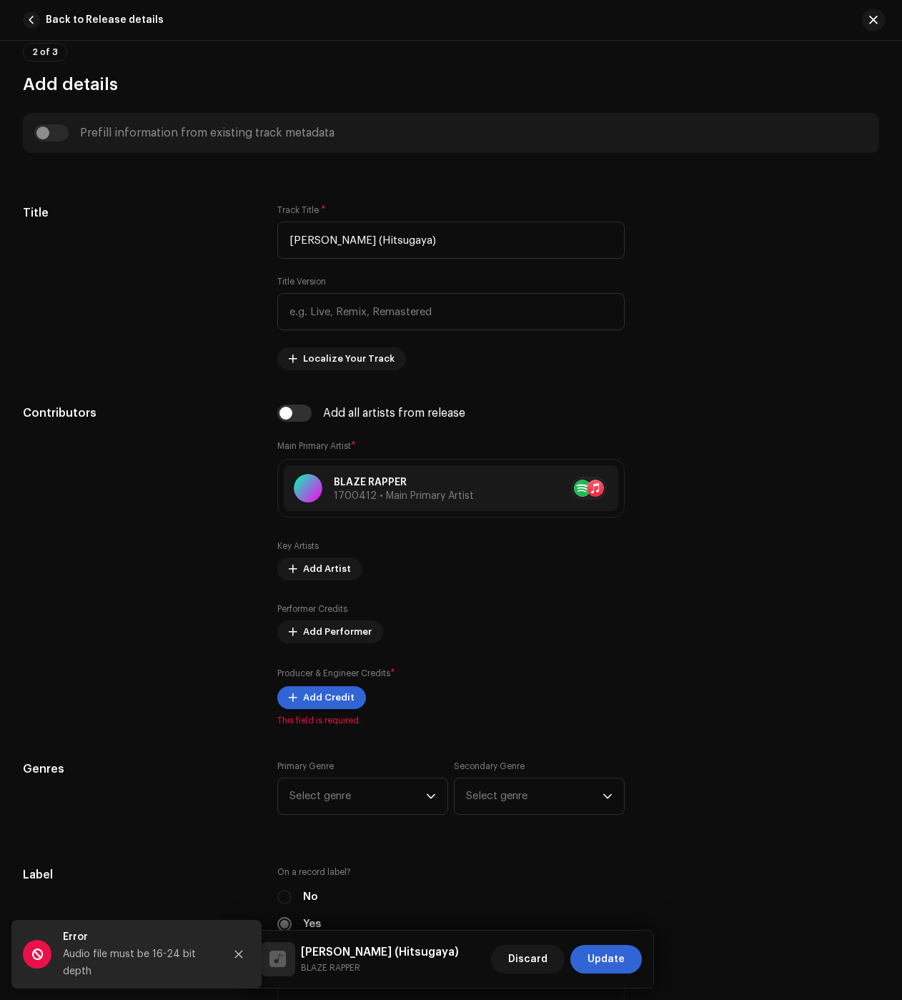
scroll to position [715, 0]
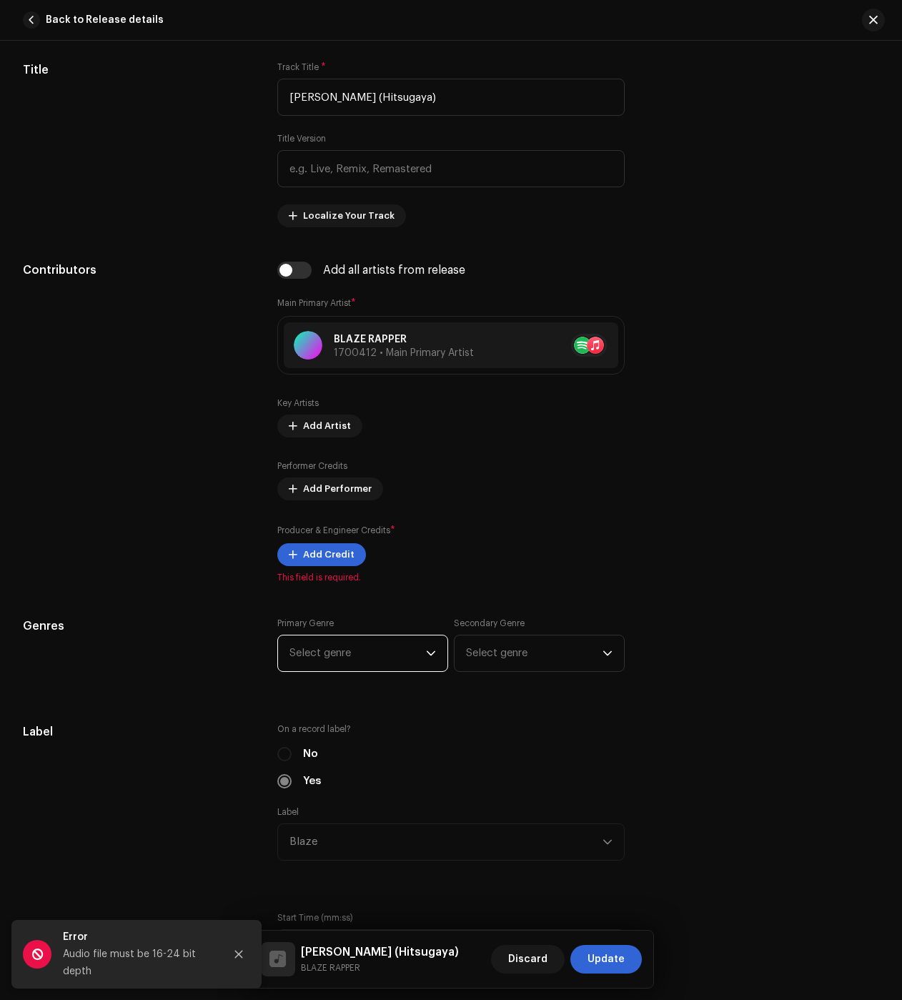
click at [345, 646] on span "Select genre" at bounding box center [358, 654] width 137 height 36
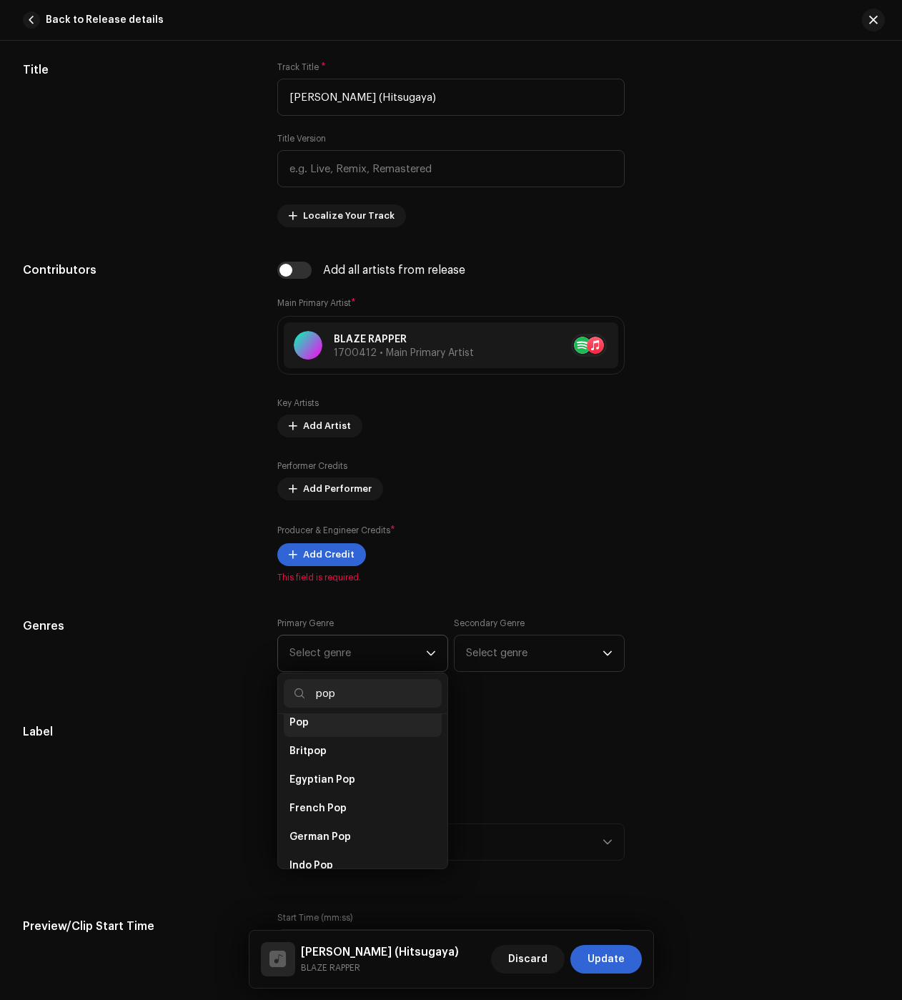
scroll to position [500, 0]
type input "pop"
click at [343, 780] on li "Pop" at bounding box center [363, 794] width 158 height 29
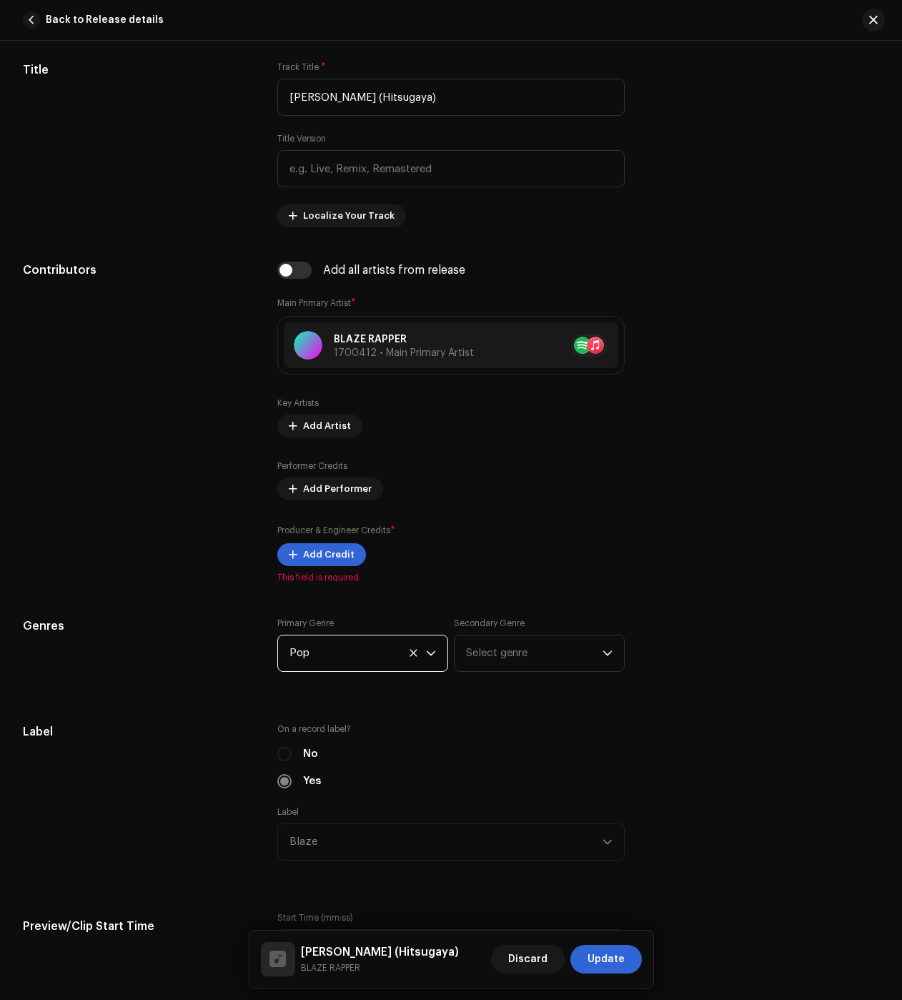
scroll to position [786, 0]
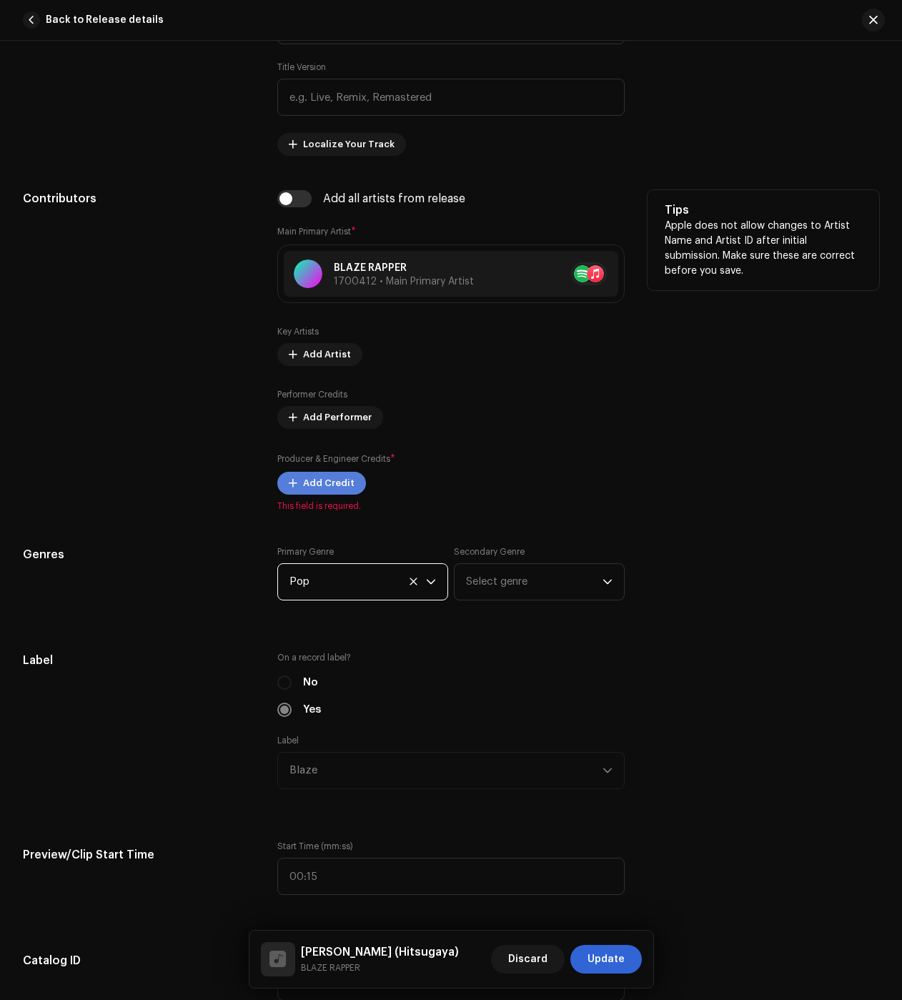
click at [298, 484] on button "Add Credit" at bounding box center [321, 483] width 89 height 23
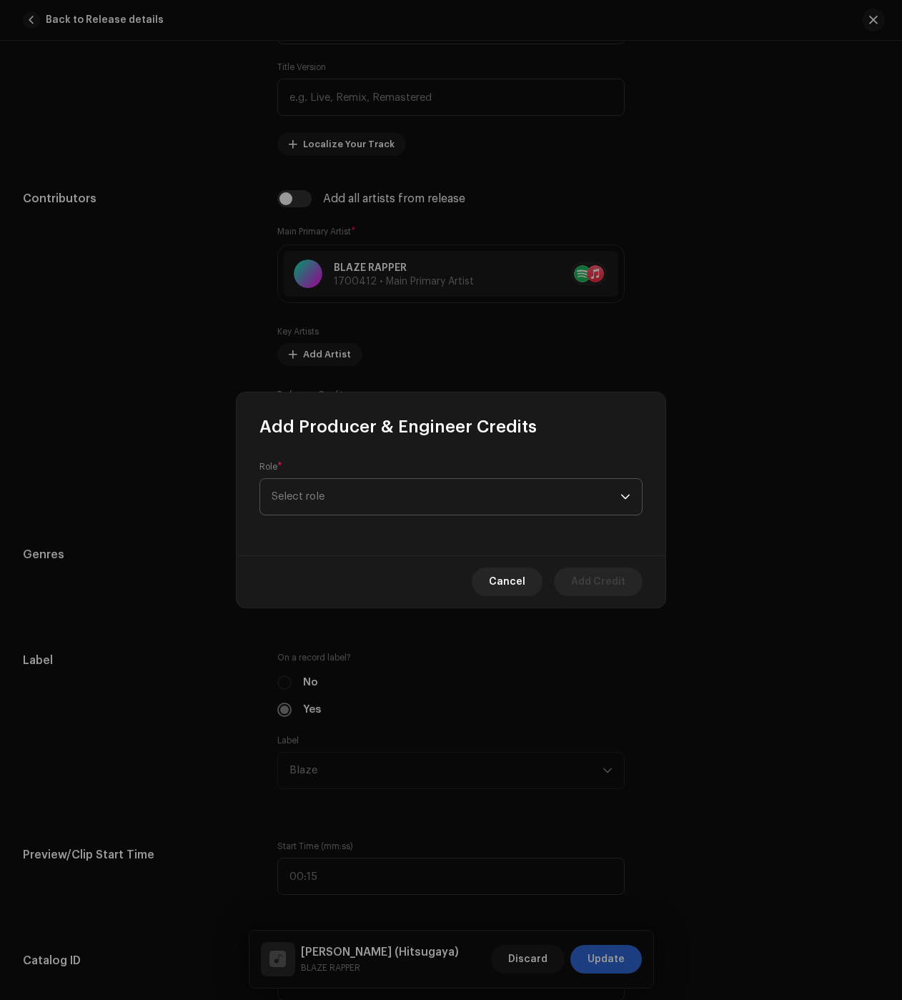
click at [328, 502] on span "Select role" at bounding box center [446, 497] width 349 height 36
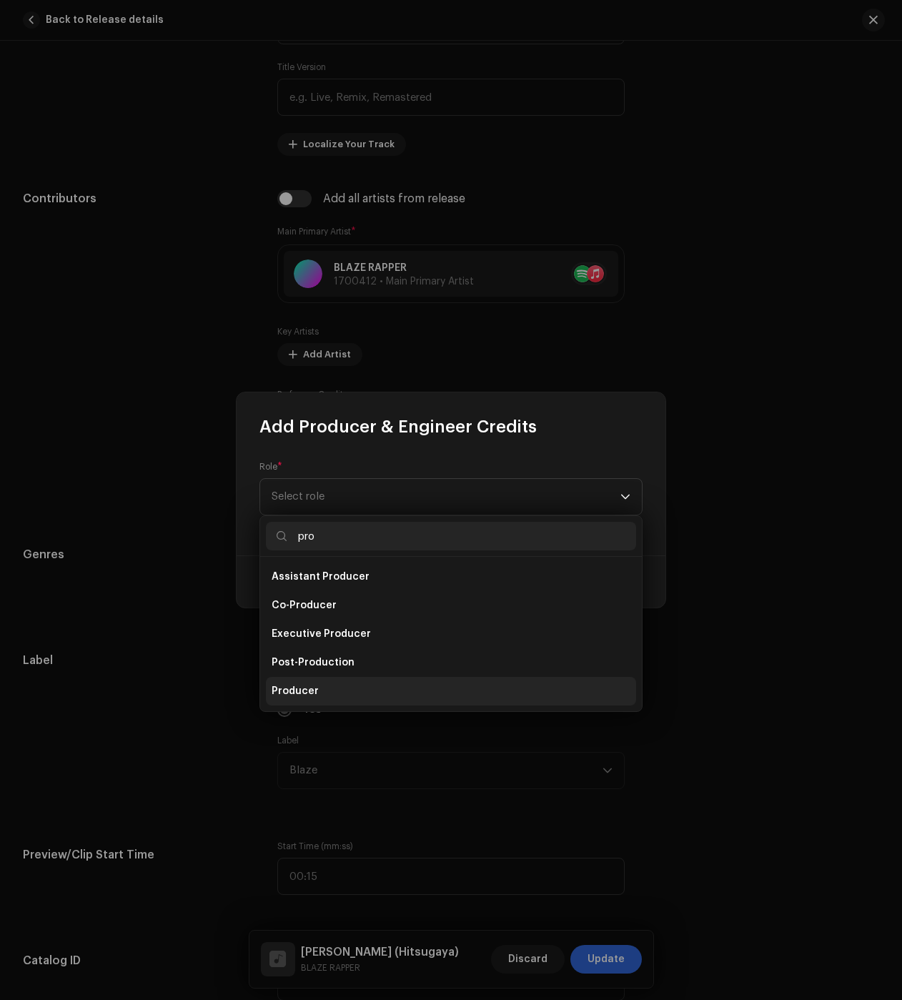
type input "pro"
click at [332, 688] on li "Producer" at bounding box center [451, 691] width 370 height 29
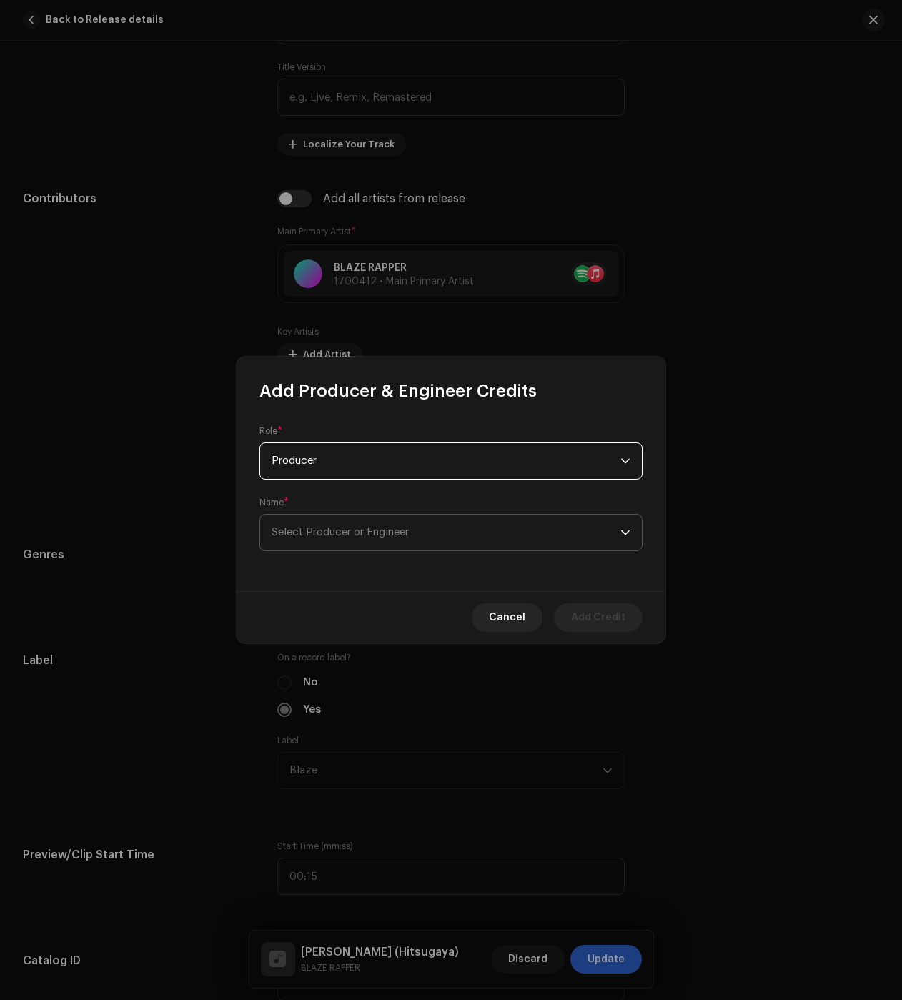
click at [314, 535] on span "Select Producer or Engineer" at bounding box center [340, 532] width 137 height 11
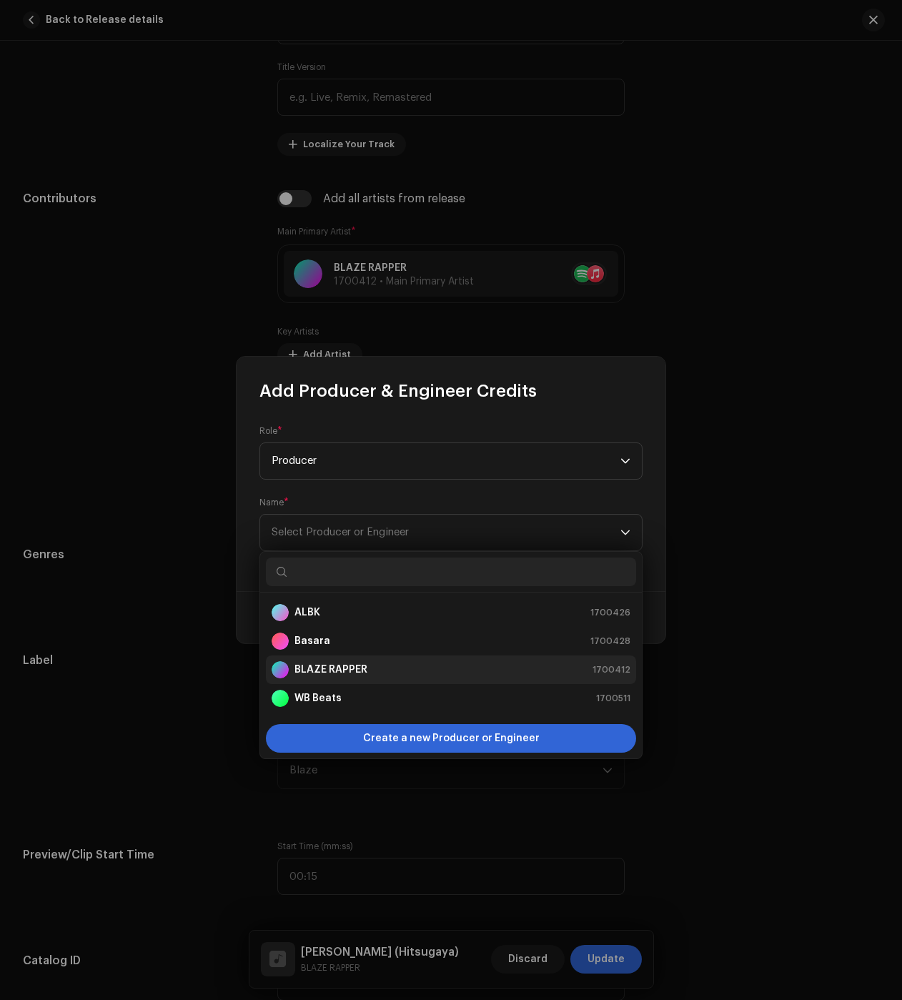
click at [345, 668] on strong "BLAZE RAPPER" at bounding box center [331, 670] width 73 height 14
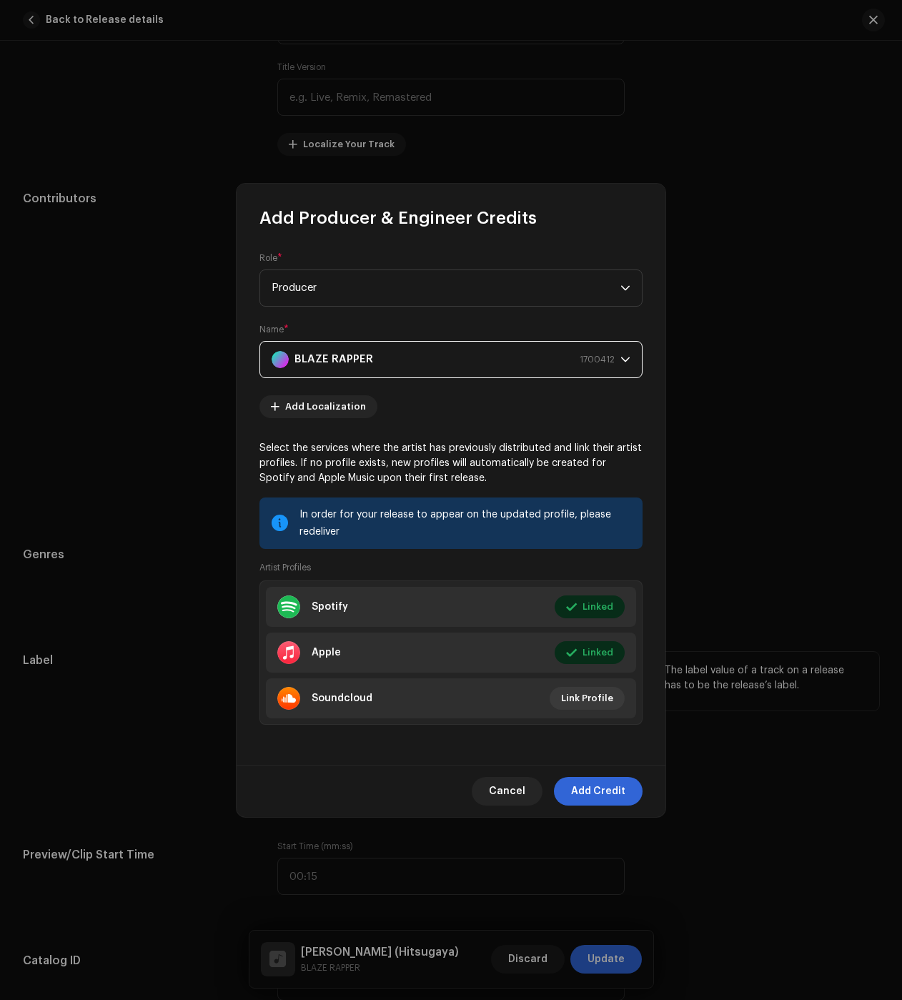
click at [597, 783] on span "Add Credit" at bounding box center [598, 791] width 54 height 29
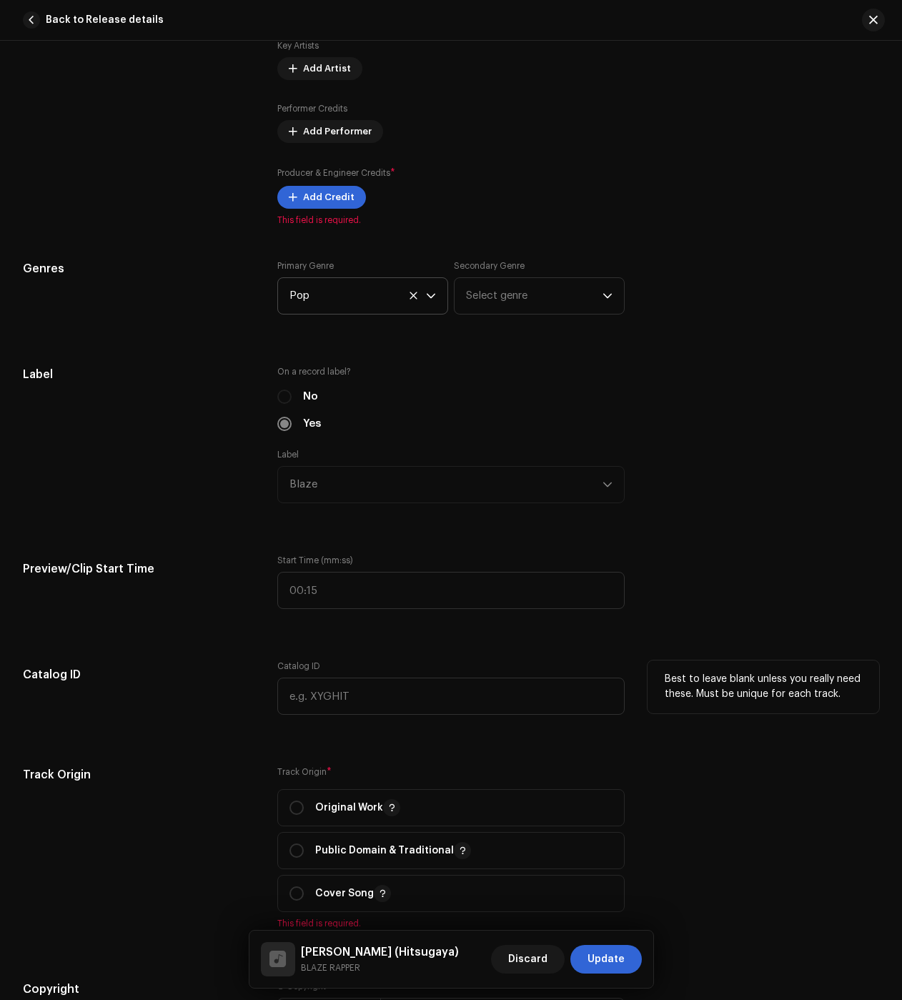
scroll to position [1144, 0]
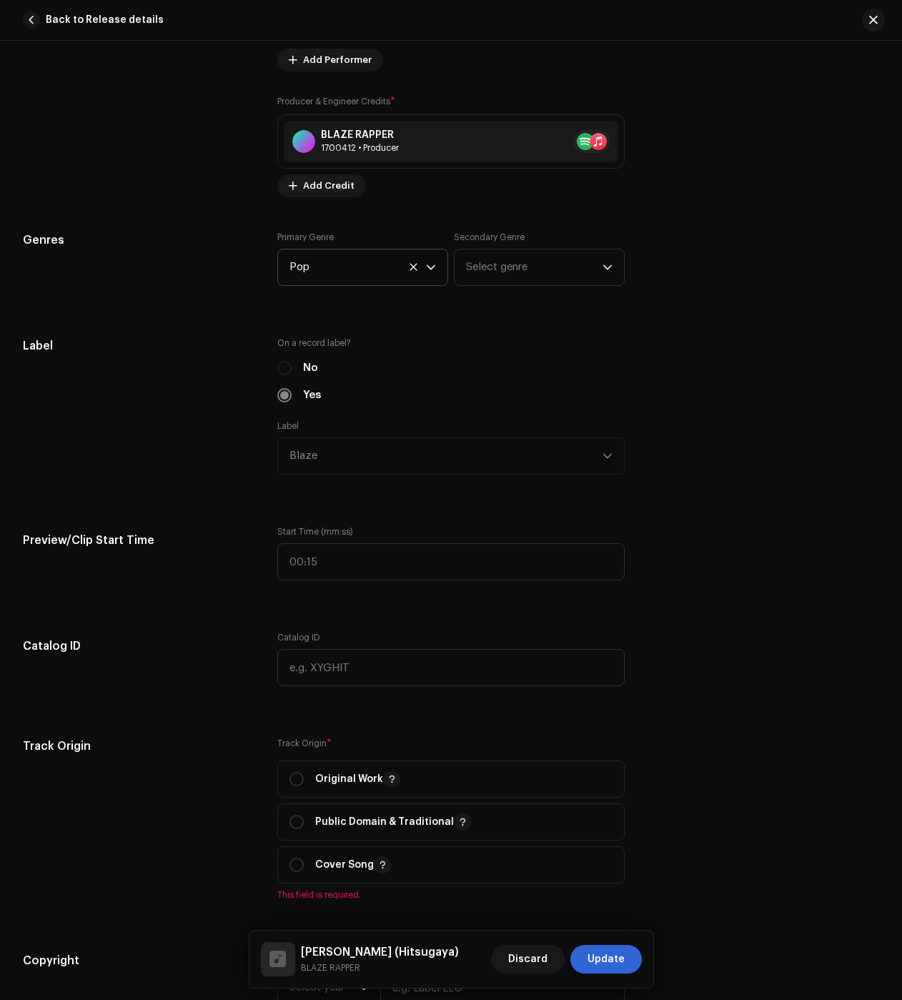
drag, startPoint x: 346, startPoint y: 731, endPoint x: 370, endPoint y: 719, distance: 27.2
click at [346, 731] on div "Track details Complete the following to finalize your track. 1 of 3 Add Audio F…" at bounding box center [451, 574] width 902 height 3286
click at [312, 779] on div "Original Work" at bounding box center [345, 779] width 111 height 17
radio input "true"
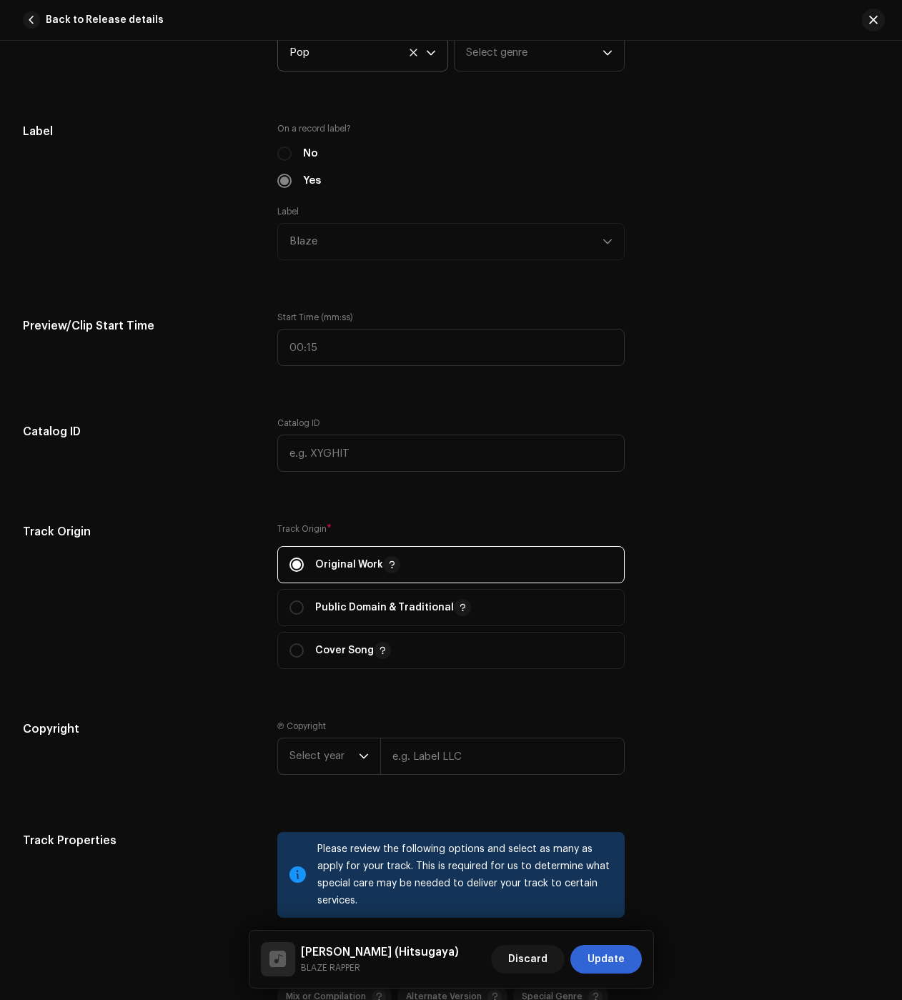
scroll to position [1430, 0]
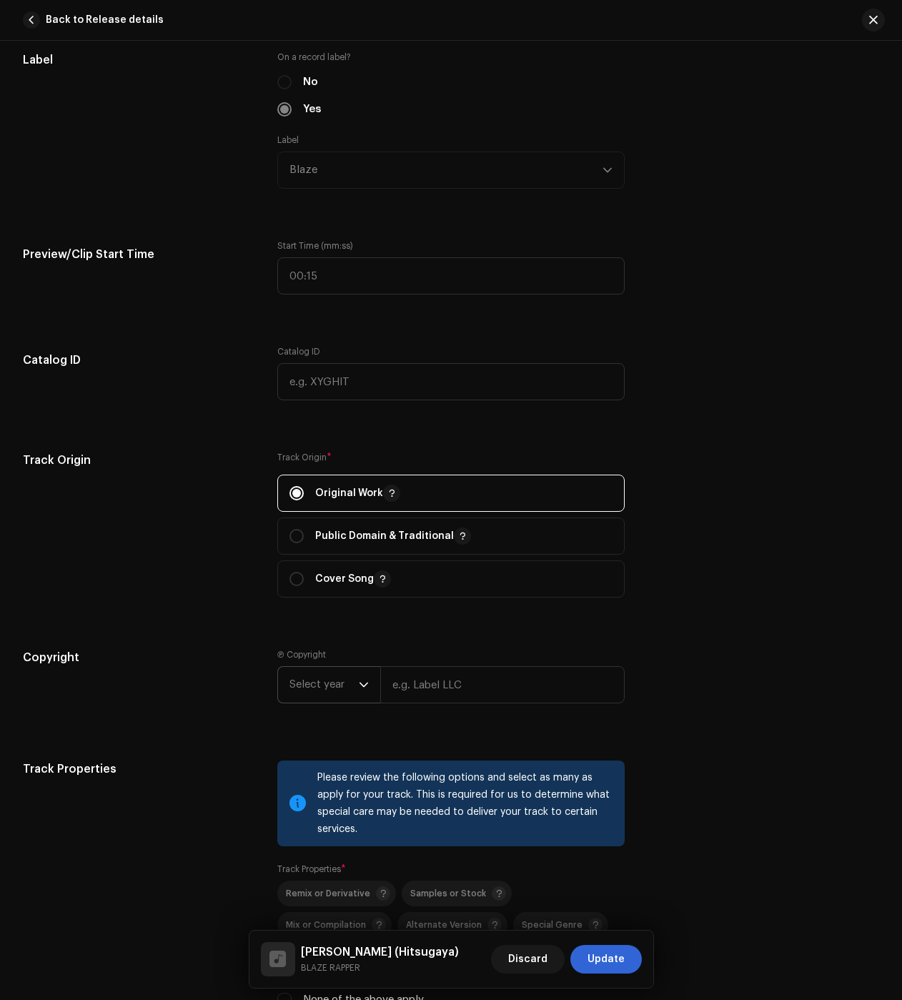
click at [339, 690] on span "Select year" at bounding box center [324, 685] width 69 height 36
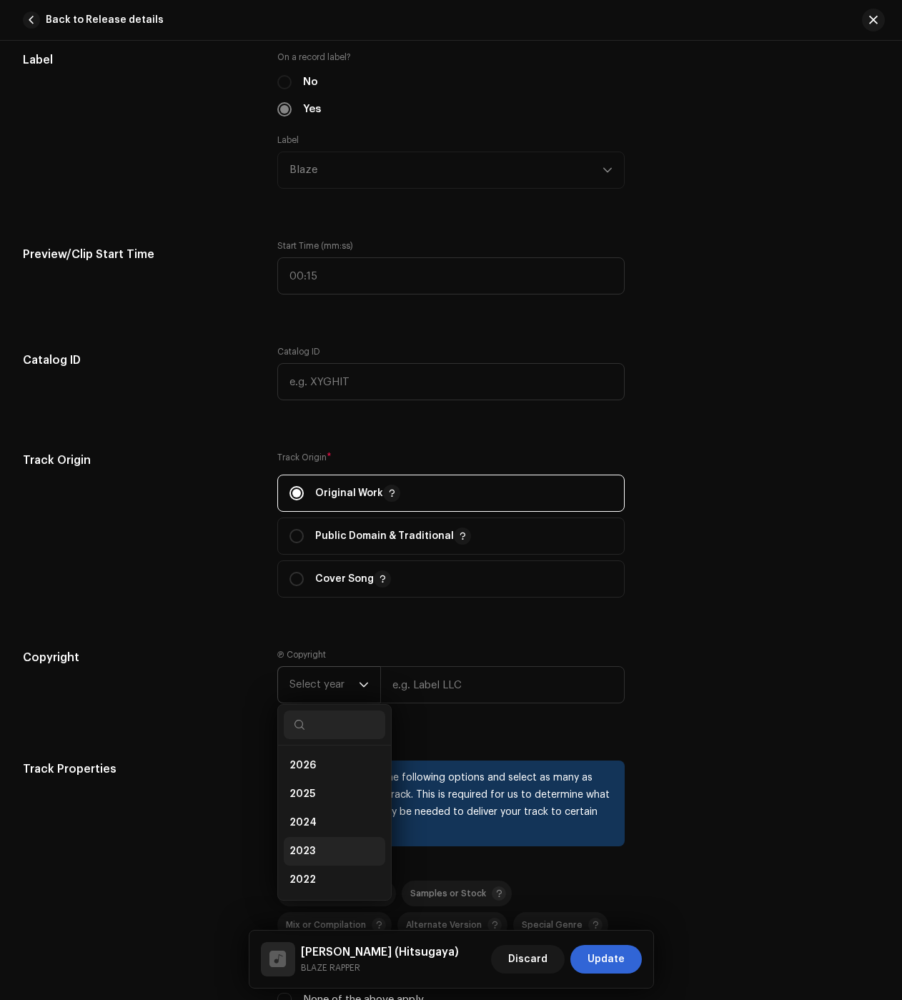
drag, startPoint x: 315, startPoint y: 844, endPoint x: 322, endPoint y: 833, distance: 13.5
click at [315, 844] on li "2023" at bounding box center [335, 851] width 102 height 29
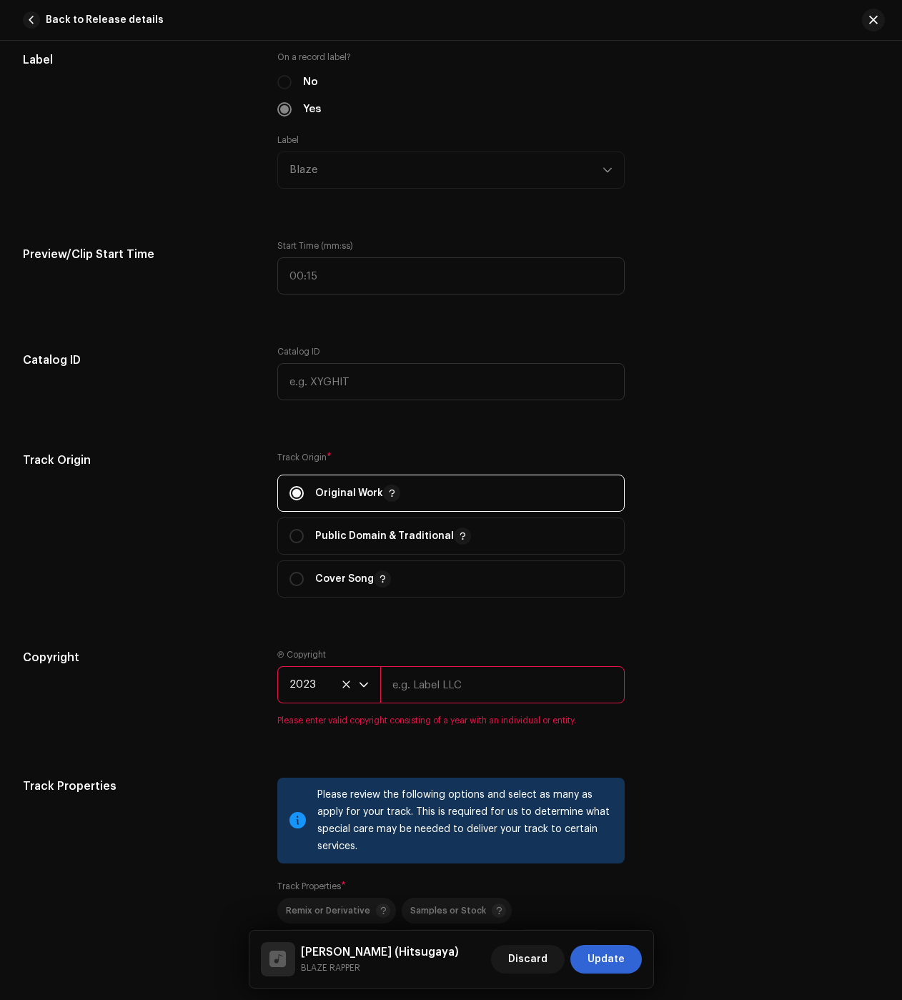
click at [457, 684] on input "text" at bounding box center [502, 684] width 244 height 37
type input "BLAZE"
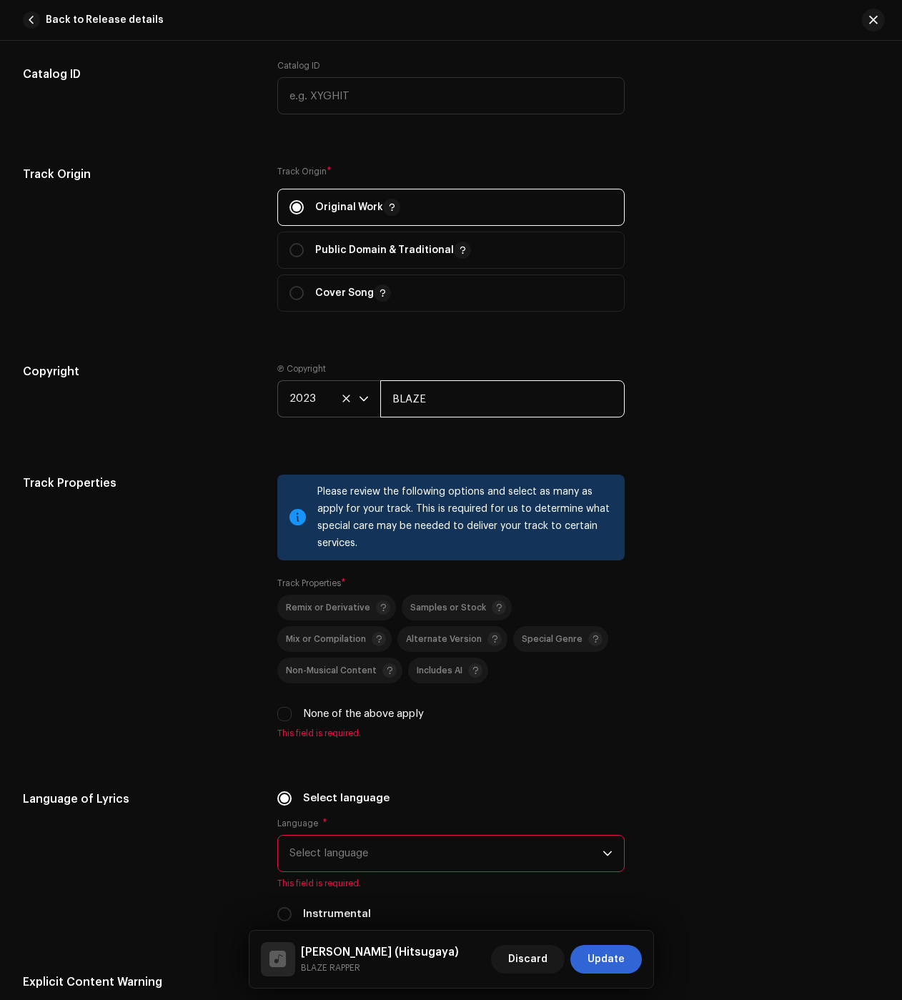
scroll to position [1787, 0]
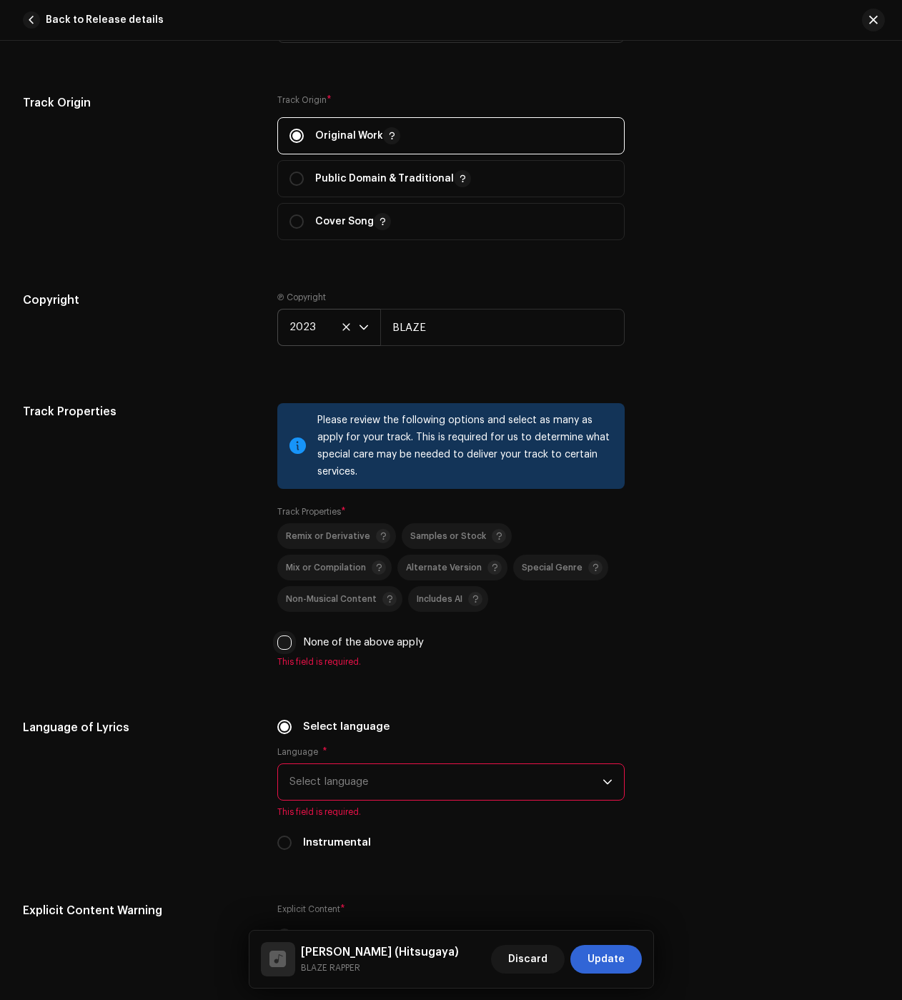
click at [291, 639] on div "None of the above apply" at bounding box center [450, 643] width 347 height 16
drag, startPoint x: 278, startPoint y: 643, endPoint x: 289, endPoint y: 687, distance: 44.9
click at [278, 643] on input "None of the above apply" at bounding box center [284, 643] width 14 height 14
checkbox input "true"
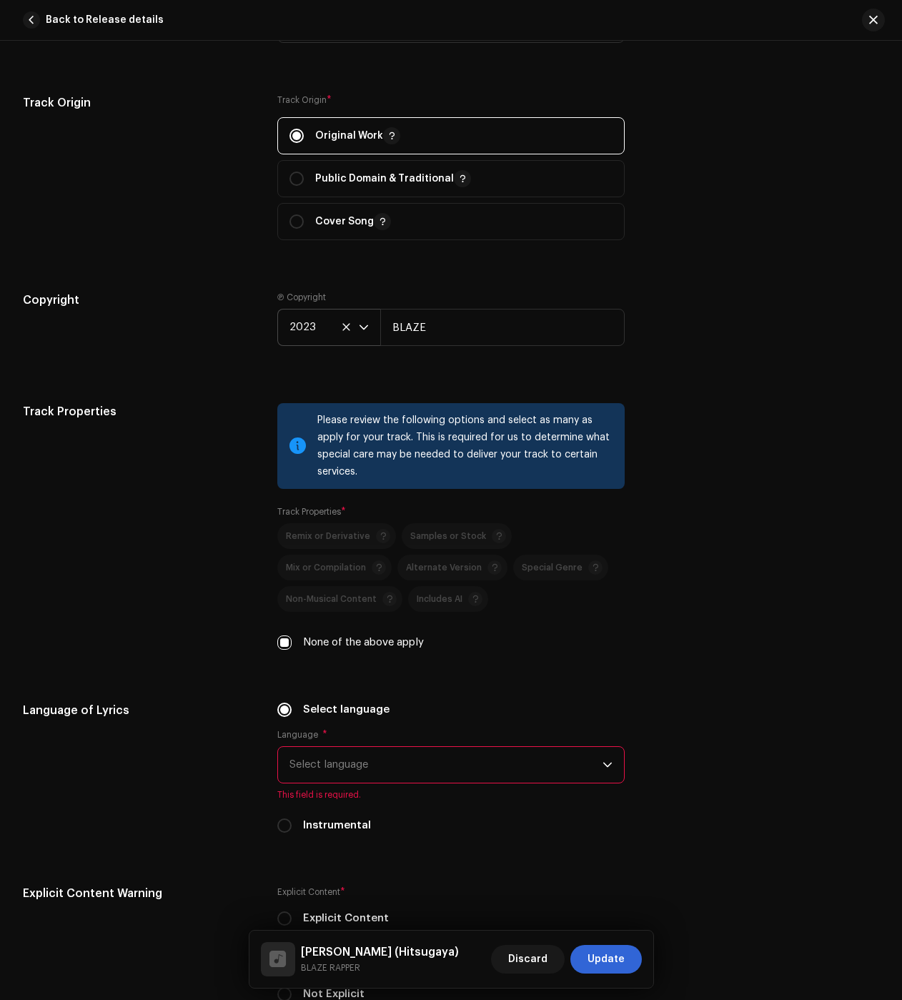
click at [312, 774] on span "Select language" at bounding box center [446, 765] width 313 height 36
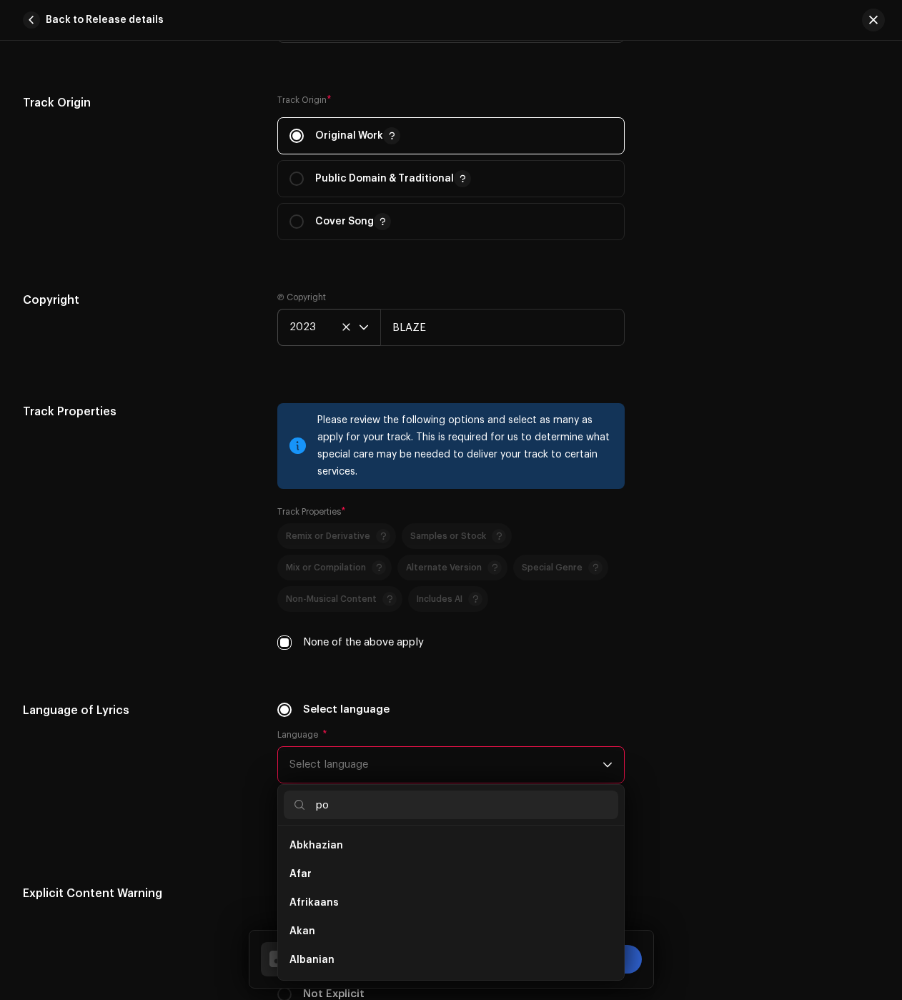
scroll to position [0, 0]
type input "po"
drag, startPoint x: 329, startPoint y: 871, endPoint x: 292, endPoint y: 832, distance: 53.6
click at [329, 871] on span "Portuguese" at bounding box center [319, 874] width 59 height 14
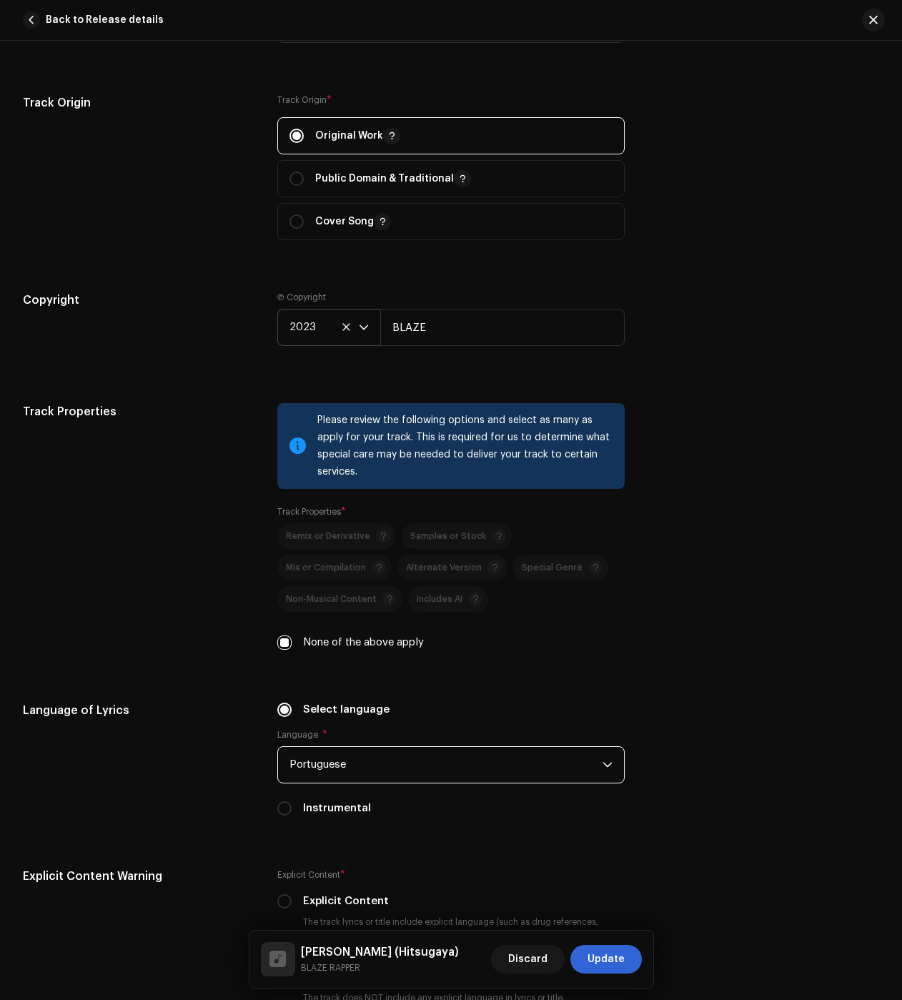
scroll to position [2288, 0]
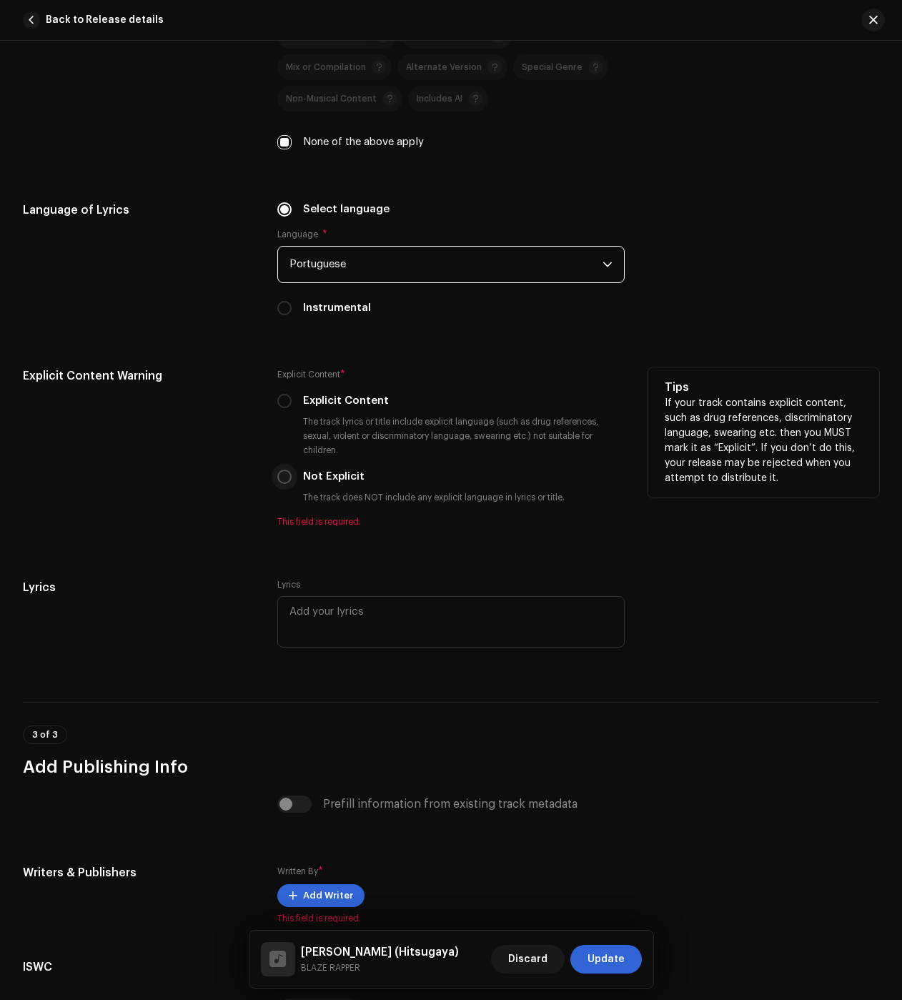
click at [289, 480] on input "Not Explicit" at bounding box center [284, 477] width 14 height 14
radio input "true"
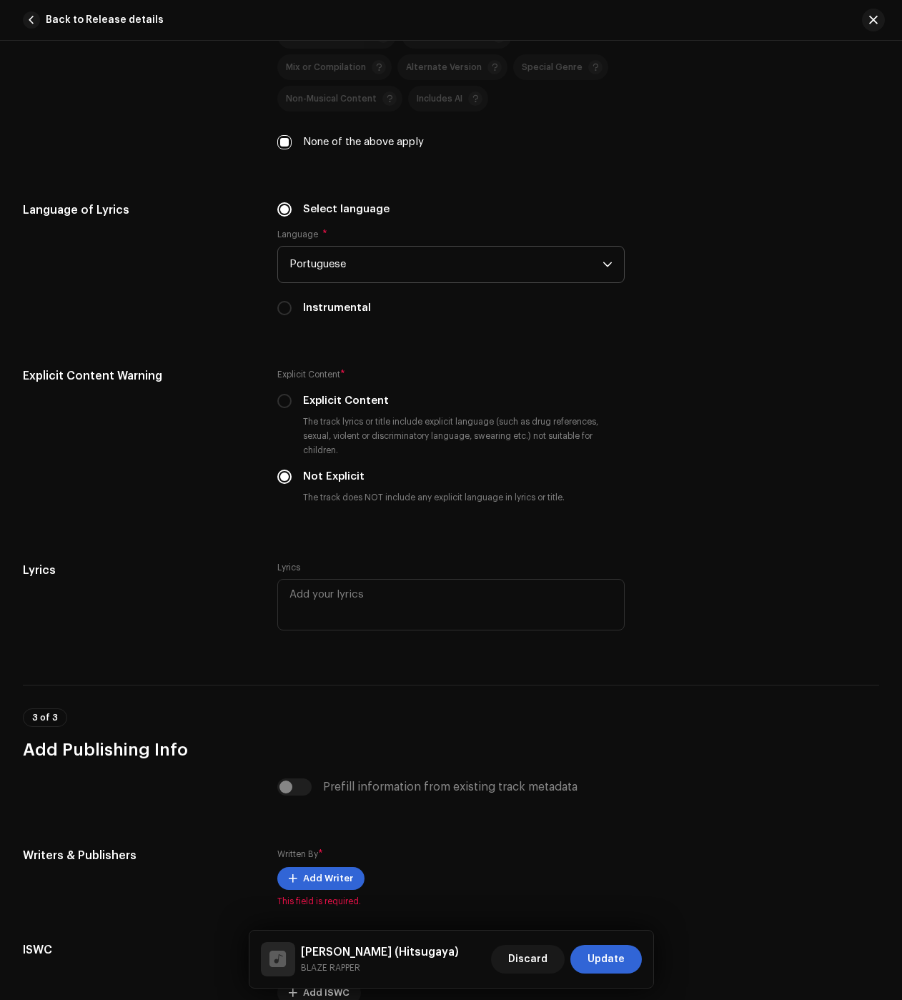
scroll to position [2429, 0]
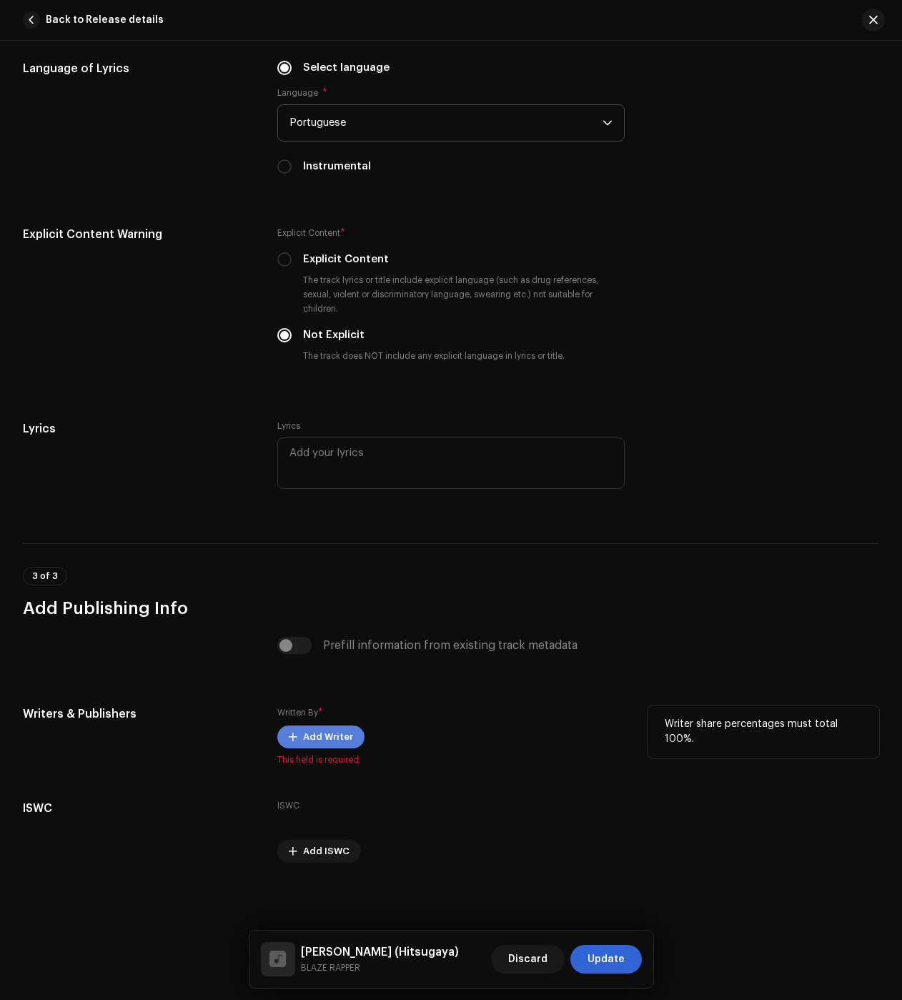
click at [294, 733] on span at bounding box center [293, 736] width 9 height 11
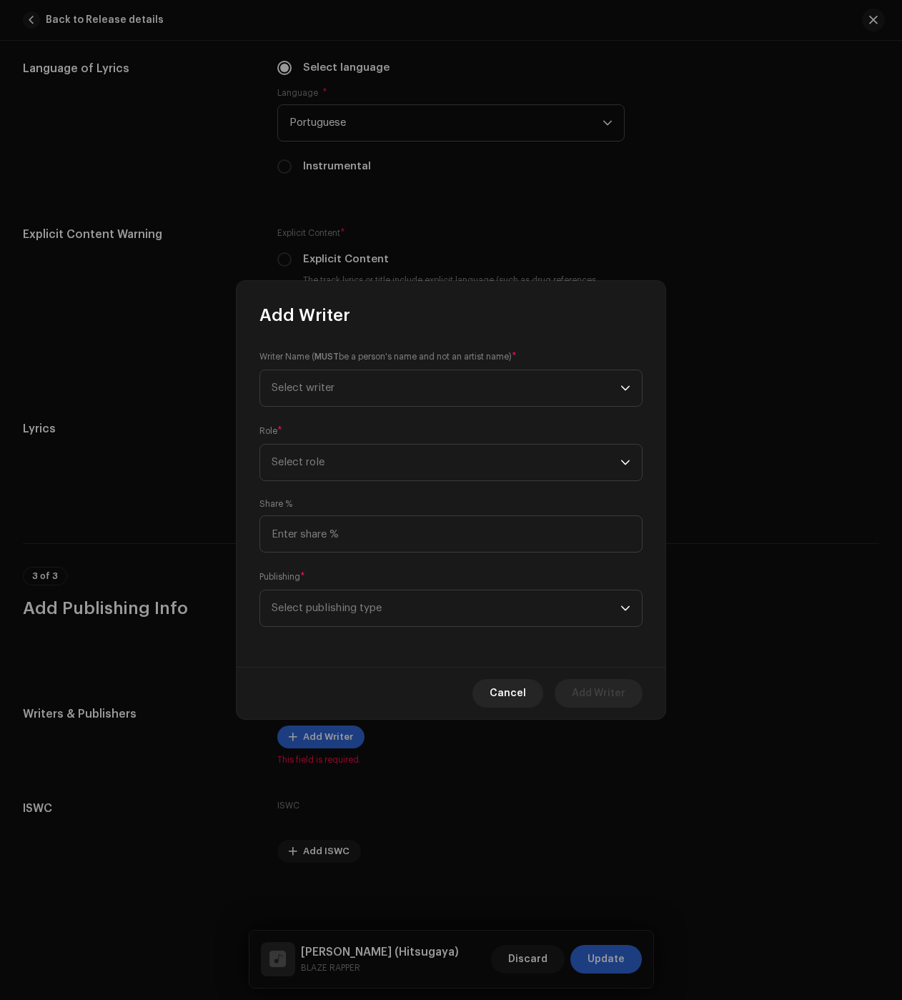
click at [311, 365] on div "Writer Name ( MUST be a person's name and not an artist name) * Select writer" at bounding box center [451, 378] width 383 height 57
click at [316, 383] on span "Select writer" at bounding box center [303, 387] width 63 height 11
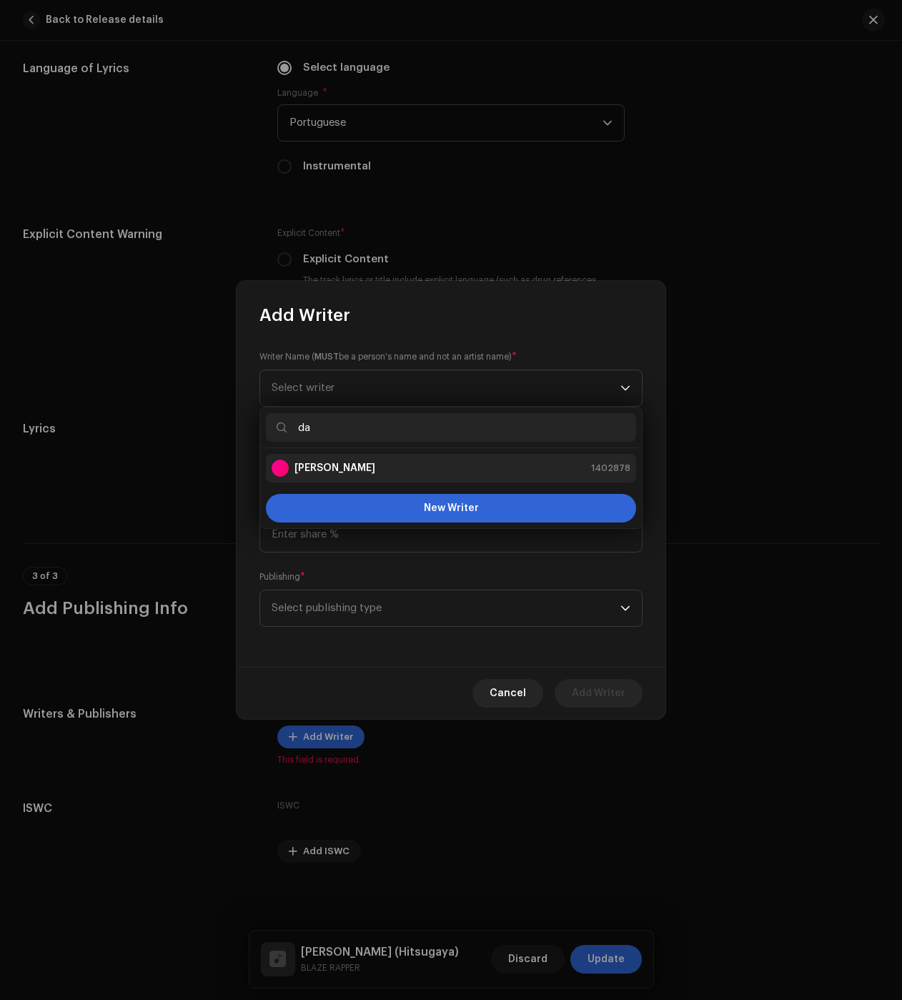
type input "da"
click at [318, 469] on strong "[PERSON_NAME]" at bounding box center [335, 468] width 81 height 14
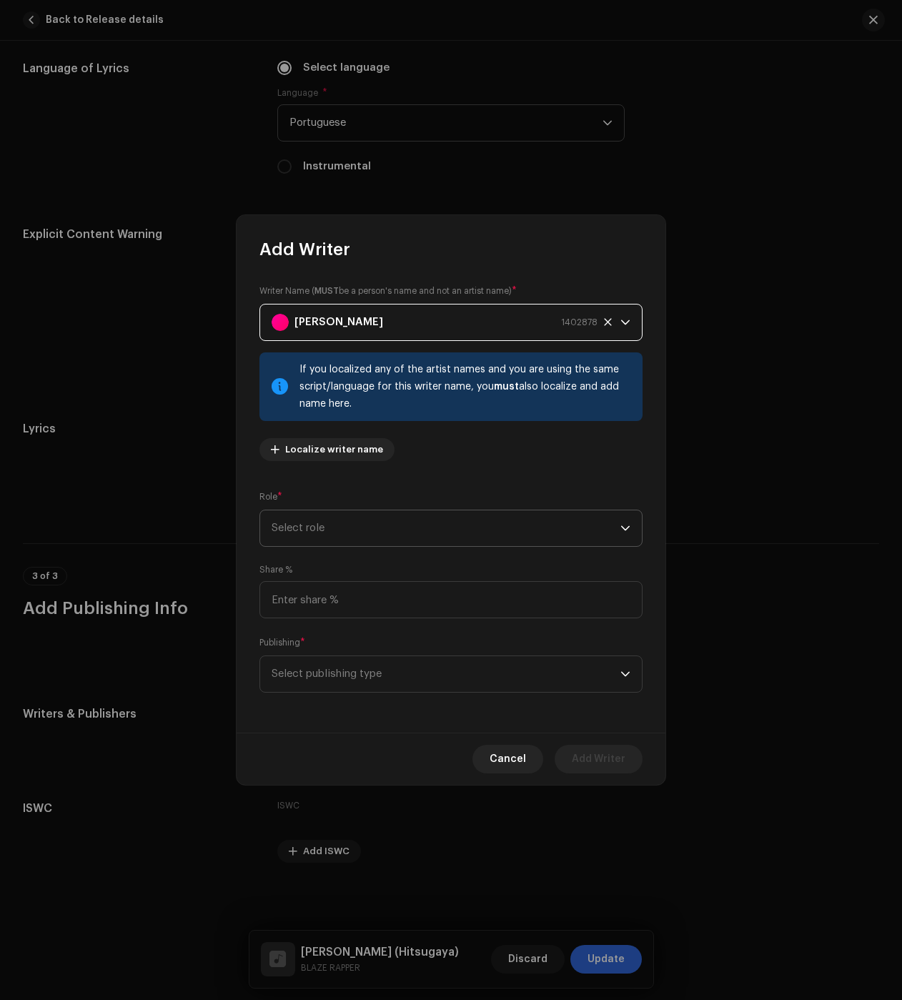
click at [310, 530] on span "Select role" at bounding box center [446, 528] width 349 height 36
click at [358, 651] on span "Composer & Lyricist" at bounding box center [322, 653] width 101 height 14
click at [333, 691] on span "Select publishing type" at bounding box center [446, 674] width 349 height 36
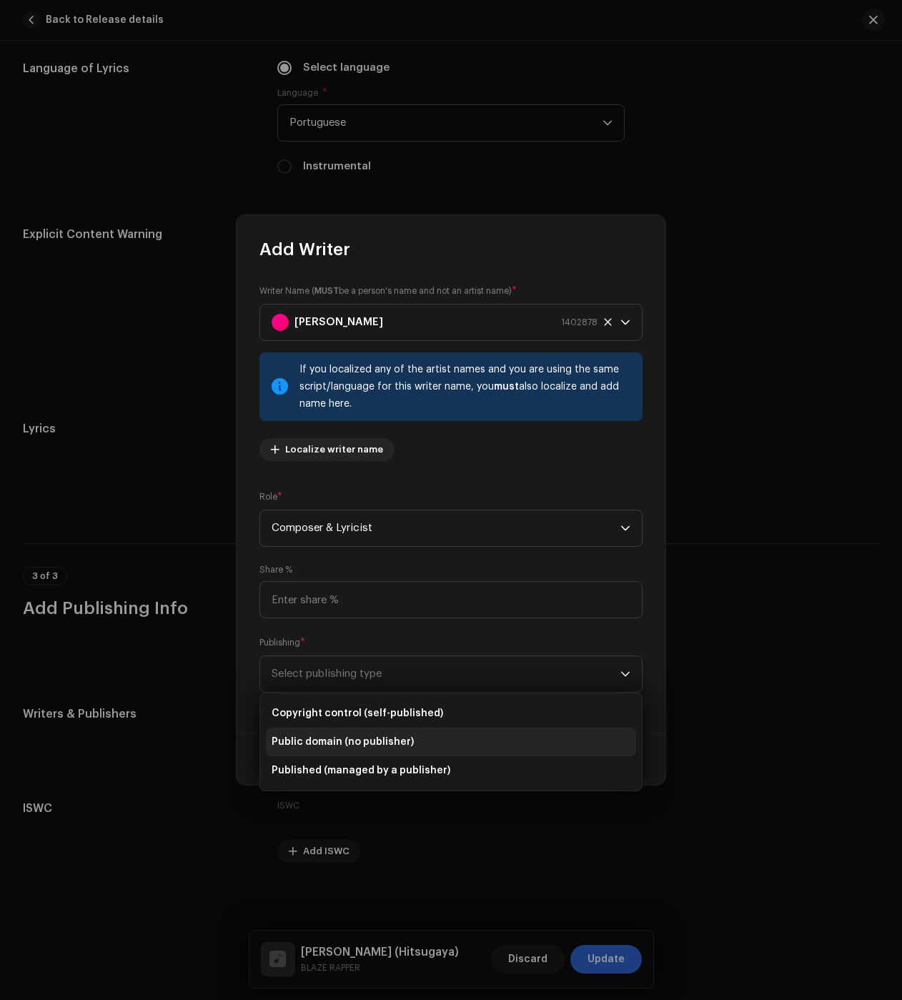
click at [361, 720] on span "Copyright control (self-published)" at bounding box center [358, 713] width 172 height 14
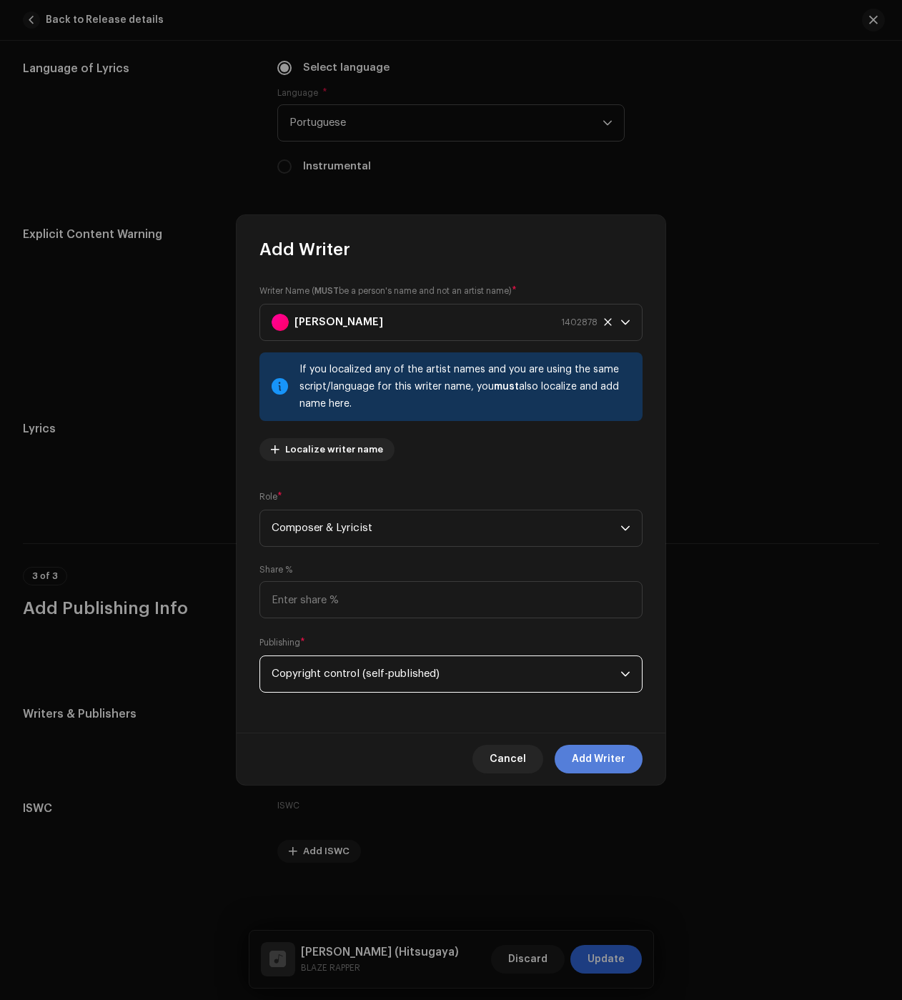
click at [591, 760] on span "Add Writer" at bounding box center [599, 759] width 54 height 29
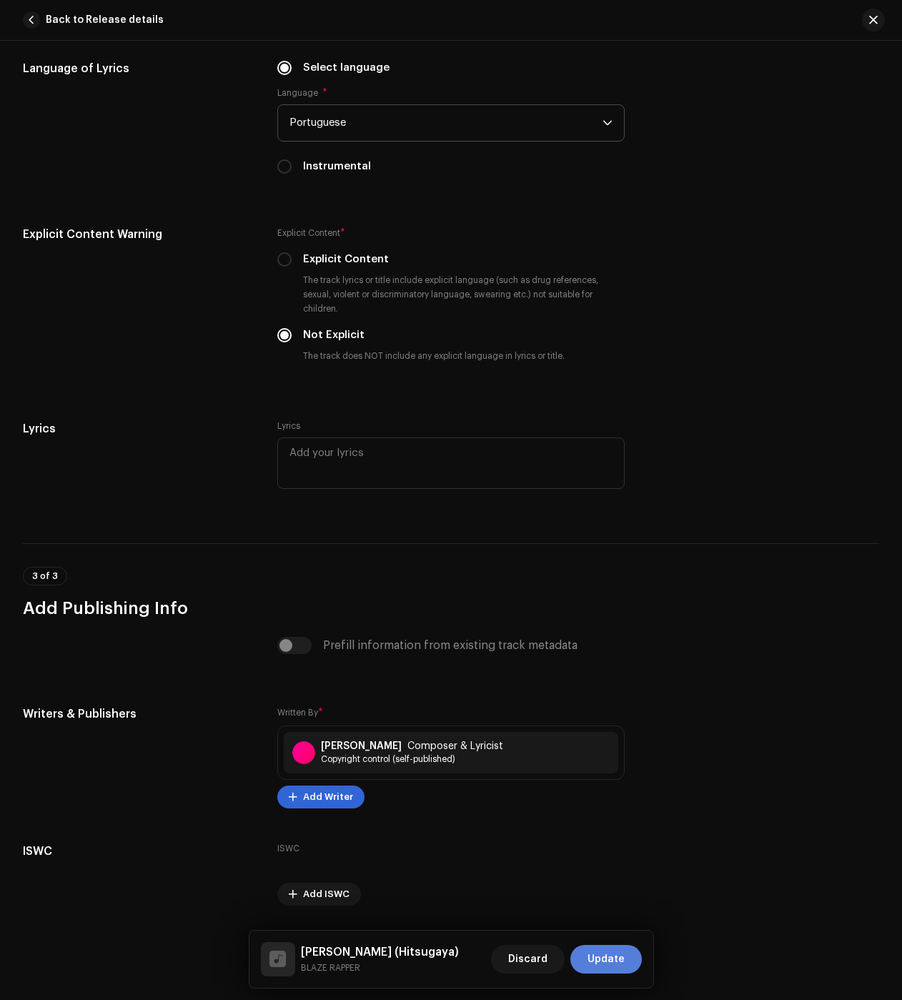
click at [602, 944] on div "Discard Update" at bounding box center [566, 959] width 151 height 34
drag, startPoint x: 613, startPoint y: 959, endPoint x: 606, endPoint y: 944, distance: 16.3
click at [613, 958] on span "Update" at bounding box center [606, 959] width 37 height 29
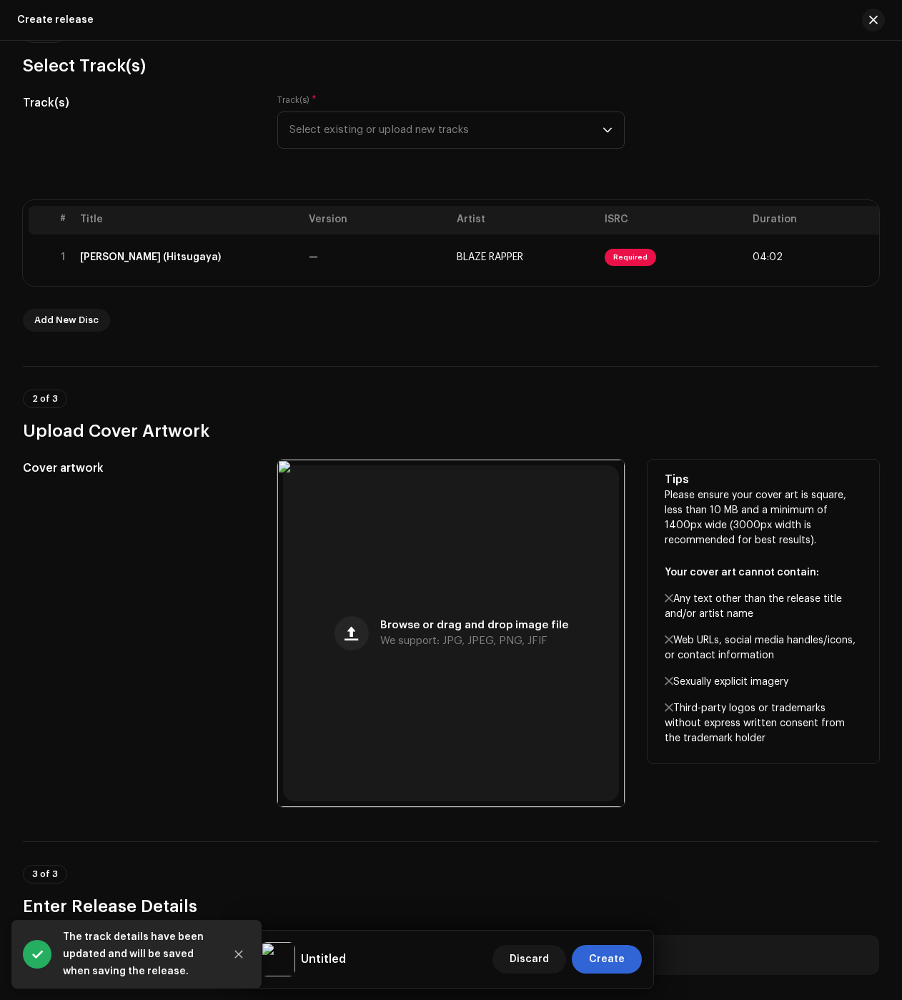
scroll to position [429, 0]
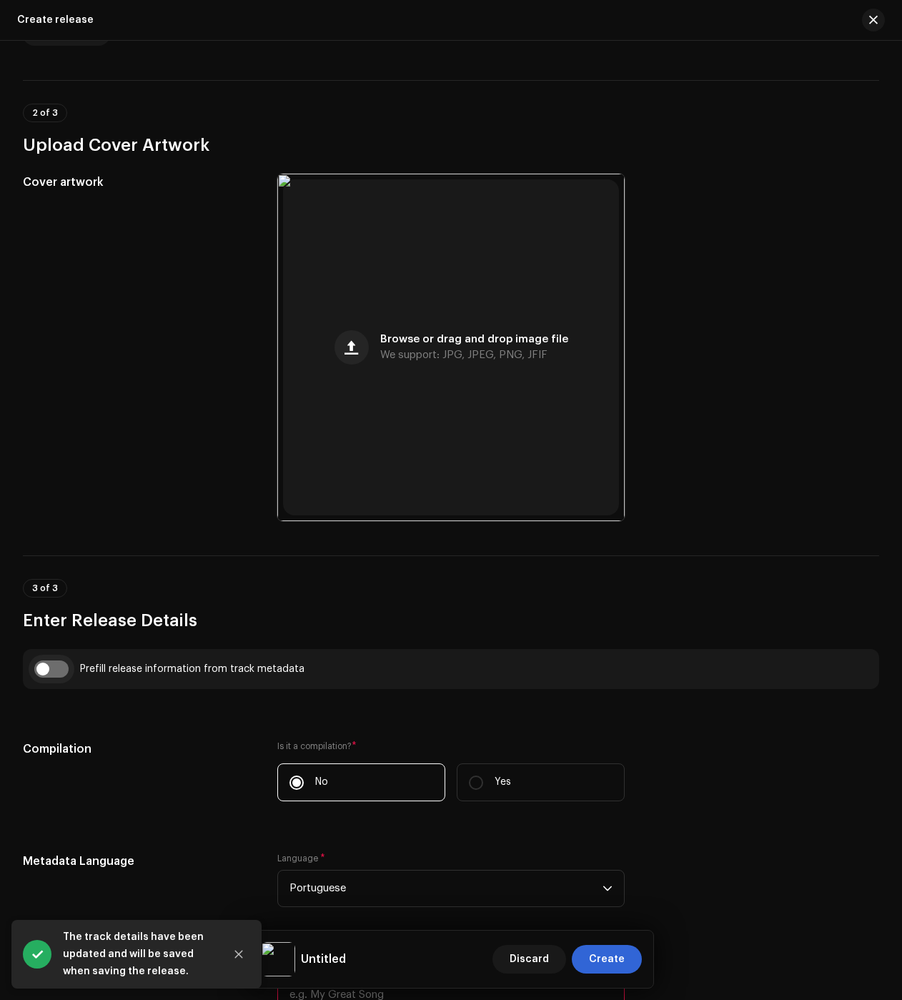
click at [64, 671] on input "checkbox" at bounding box center [51, 669] width 34 height 17
checkbox input "true"
type input "[PERSON_NAME] (Hitsugaya)"
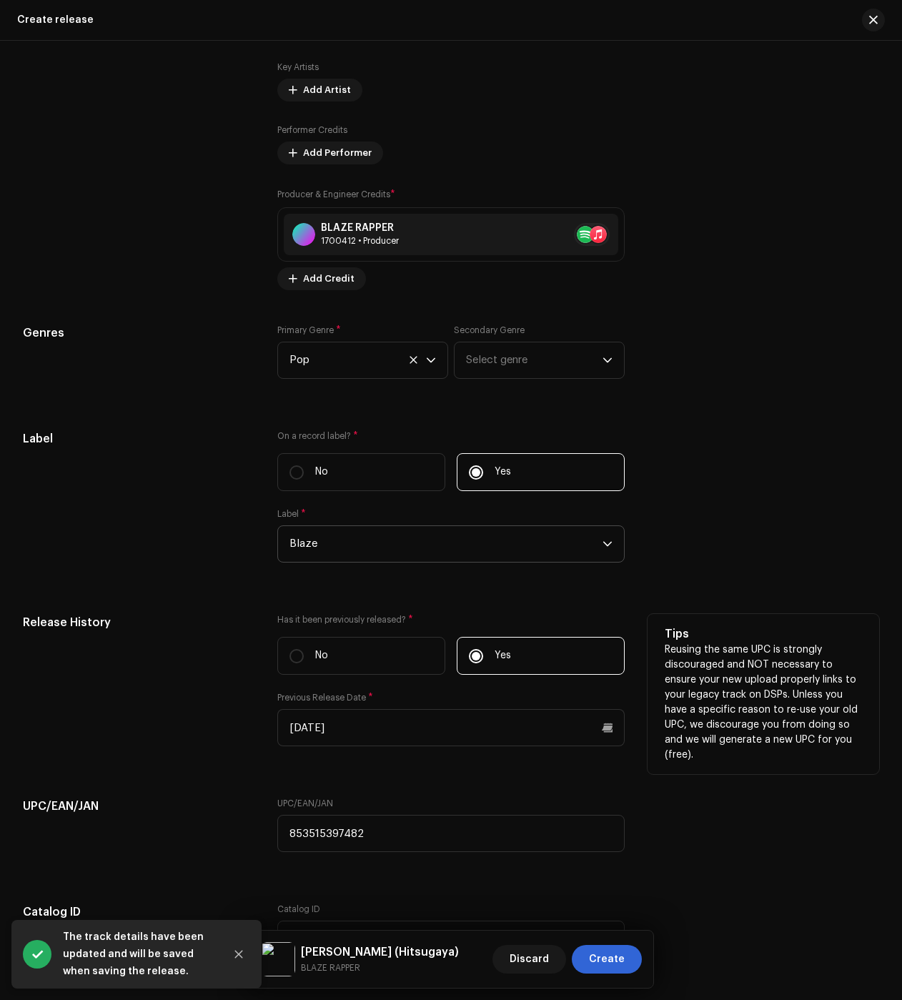
scroll to position [2223, 0]
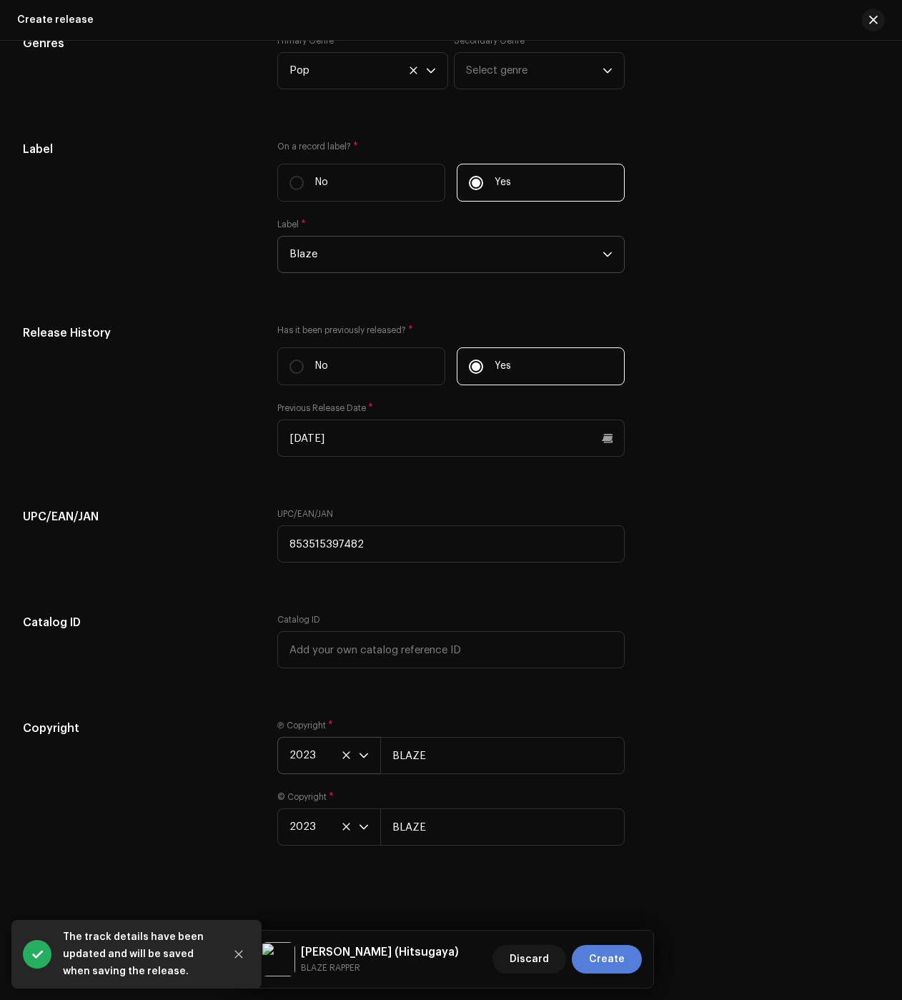
click at [618, 949] on span "Create" at bounding box center [607, 959] width 36 height 29
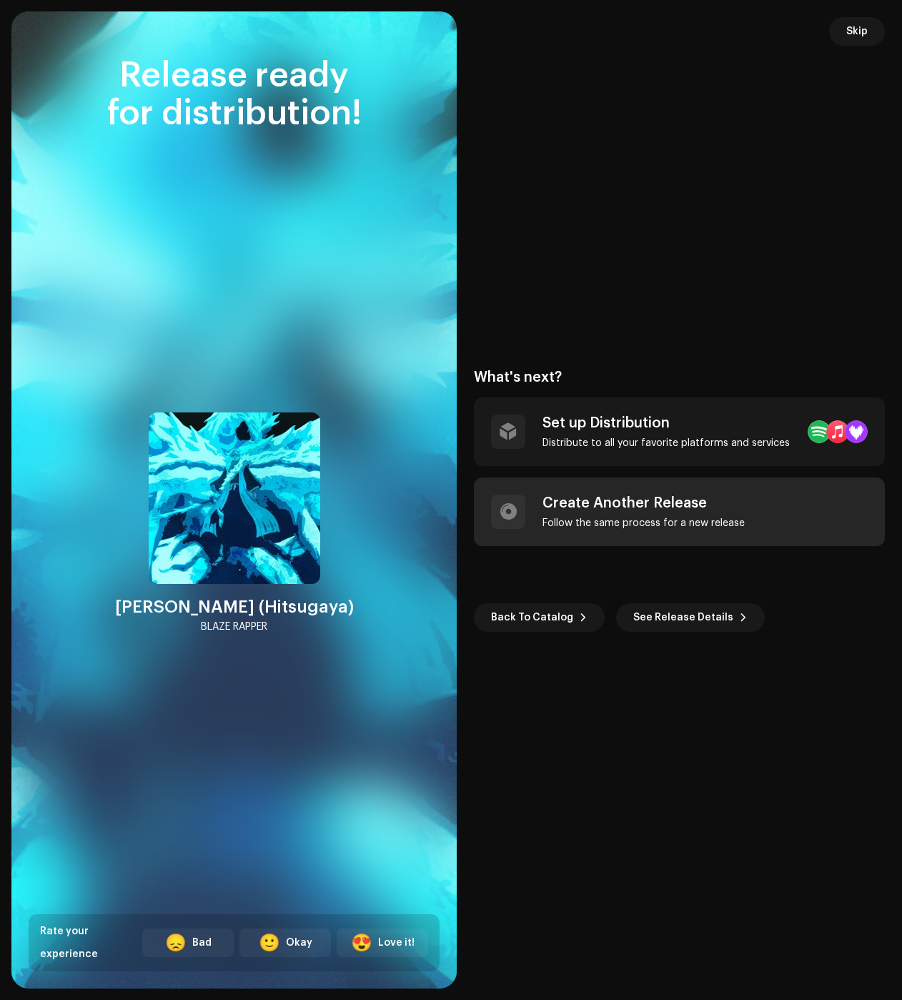
click at [638, 514] on div "Create Another Release Follow the same process for a new release" at bounding box center [644, 512] width 202 height 34
checkbox input "false"
radio input "false"
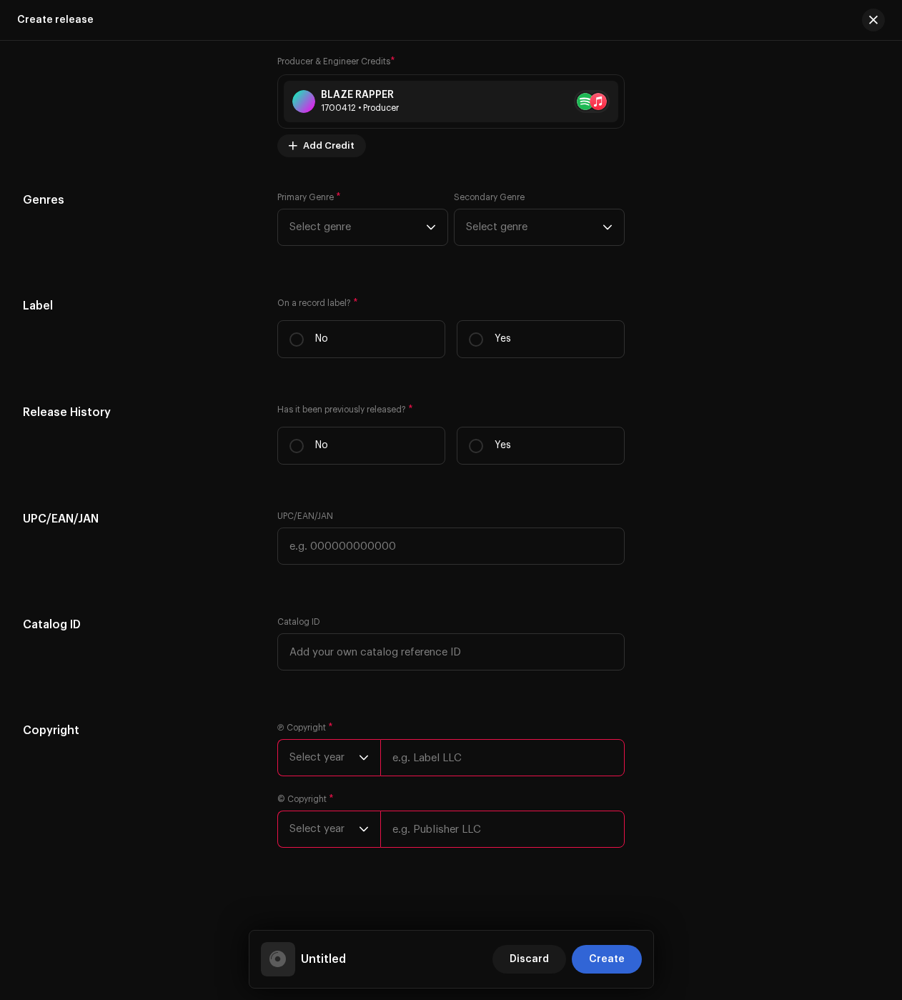
scroll to position [0, 0]
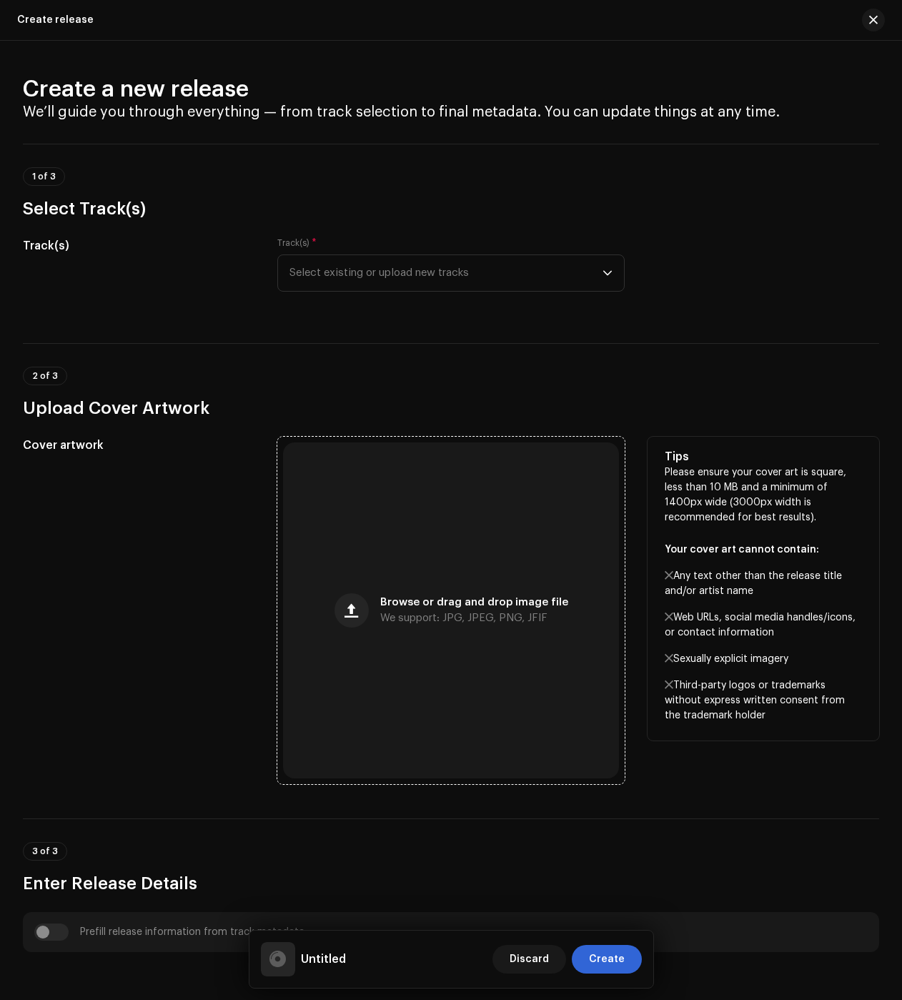
drag, startPoint x: 424, startPoint y: 593, endPoint x: 418, endPoint y: 583, distance: 11.5
click at [424, 592] on div "Browse or drag and drop image file We support: JPG, JPEG, PNG, JFIF" at bounding box center [451, 611] width 336 height 336
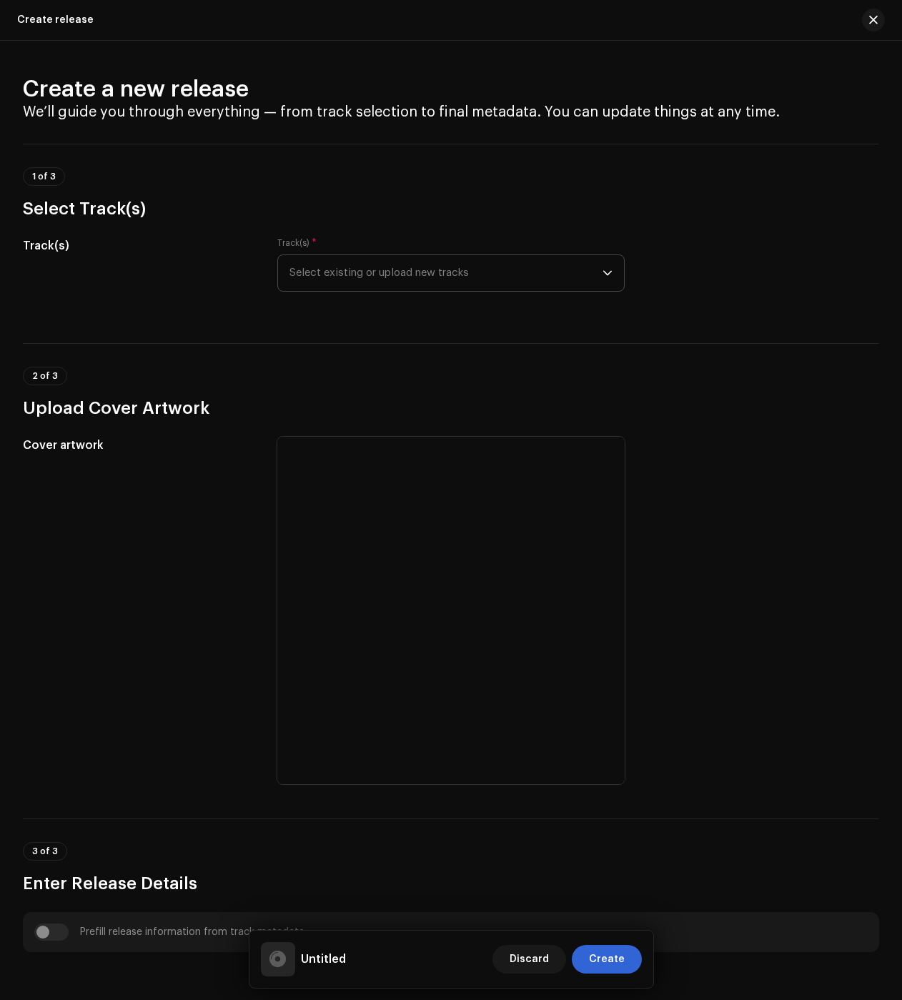
drag, startPoint x: 386, startPoint y: 270, endPoint x: 385, endPoint y: 291, distance: 21.5
click at [386, 270] on span "Select existing or upload new tracks" at bounding box center [446, 273] width 313 height 36
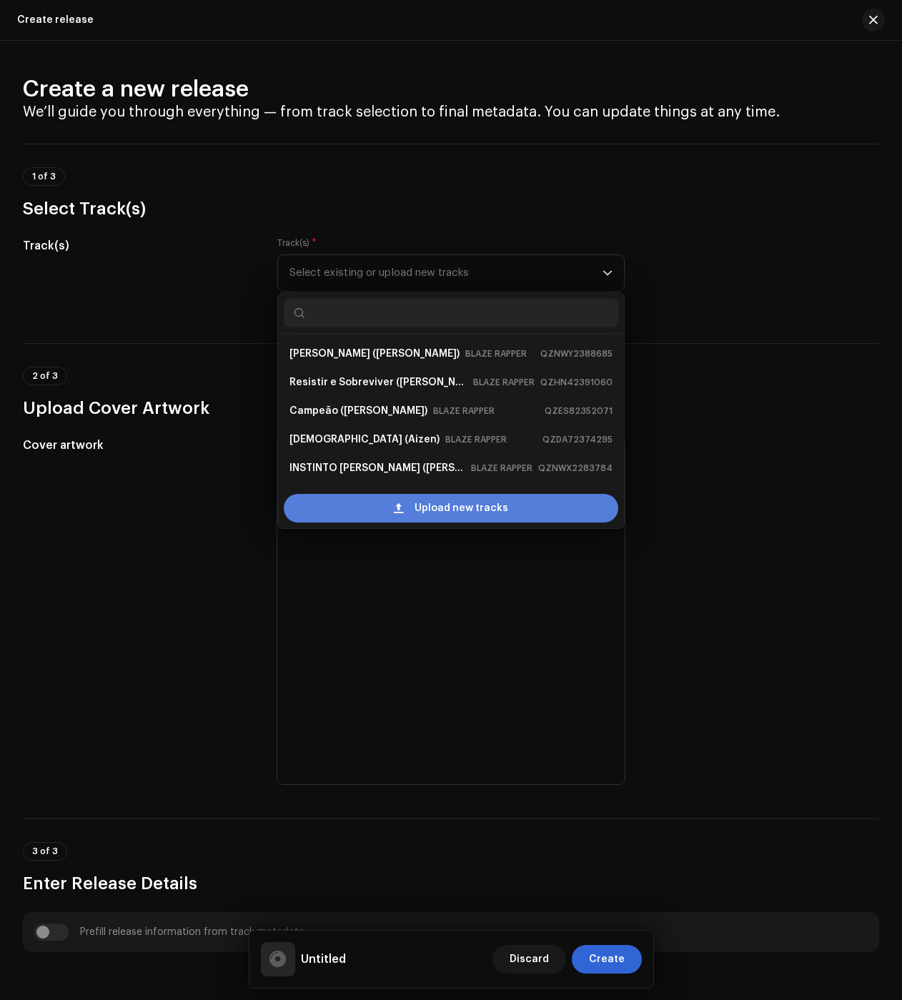
scroll to position [23, 0]
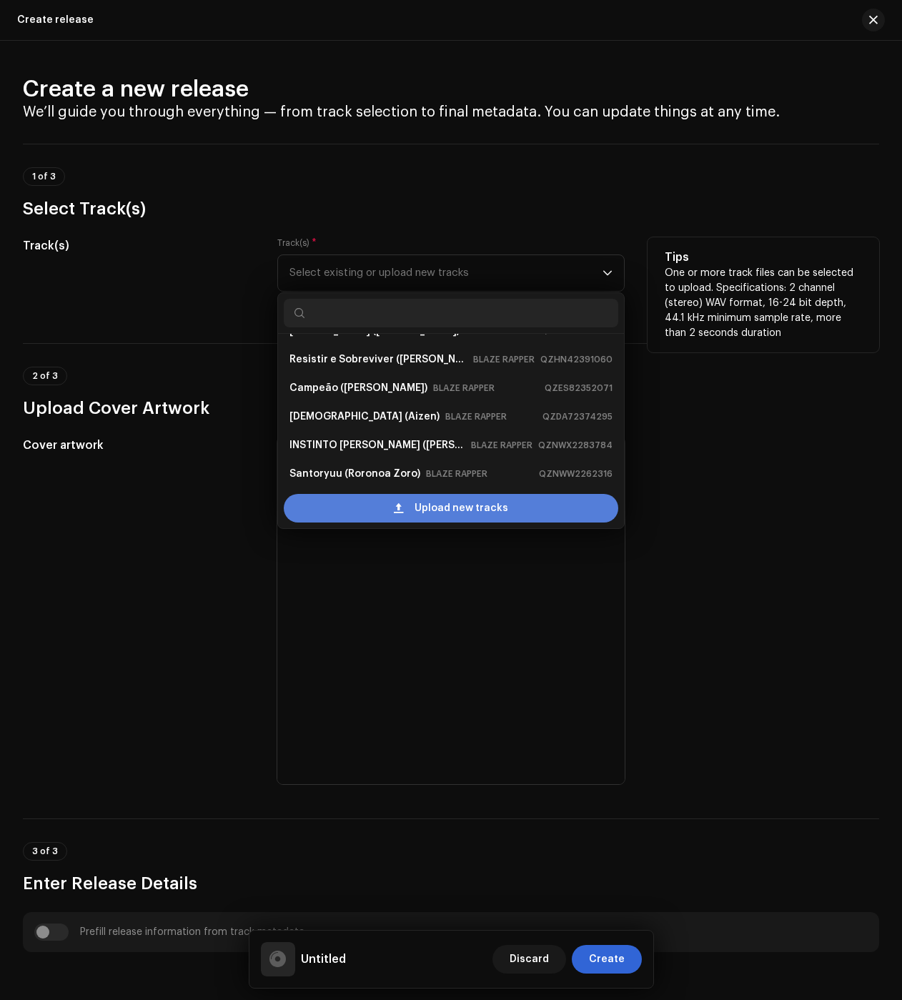
click at [371, 503] on div "Upload new tracks" at bounding box center [451, 508] width 335 height 29
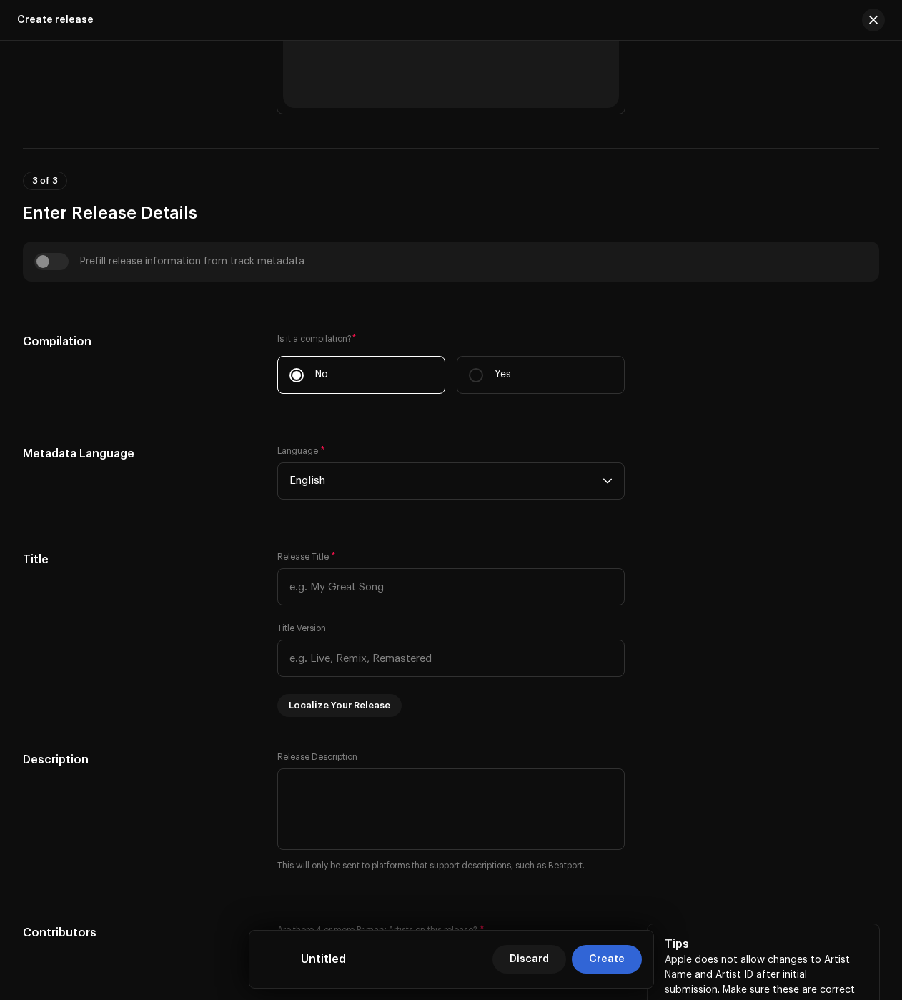
scroll to position [1925, 0]
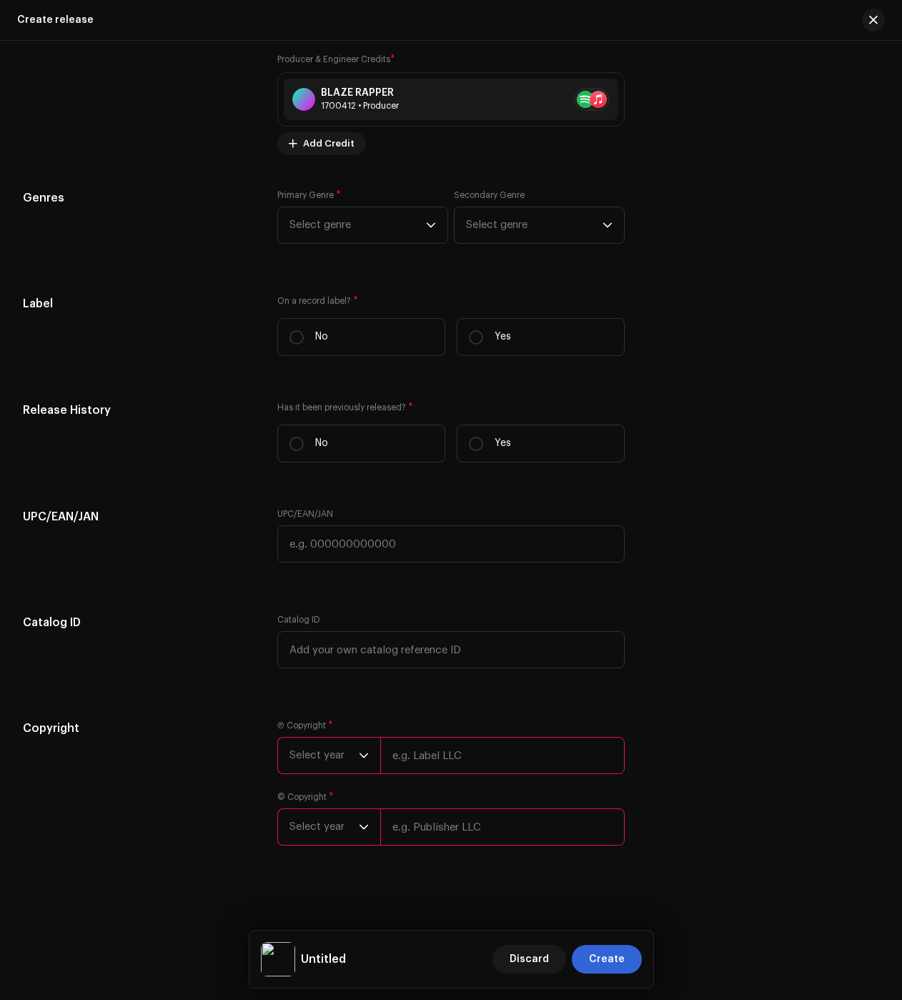
click at [446, 760] on input "text" at bounding box center [502, 755] width 244 height 37
paste input "198083338247"
type input "198083338247"
click at [507, 829] on input "text" at bounding box center [502, 827] width 244 height 37
click at [352, 550] on input "text" at bounding box center [450, 543] width 347 height 37
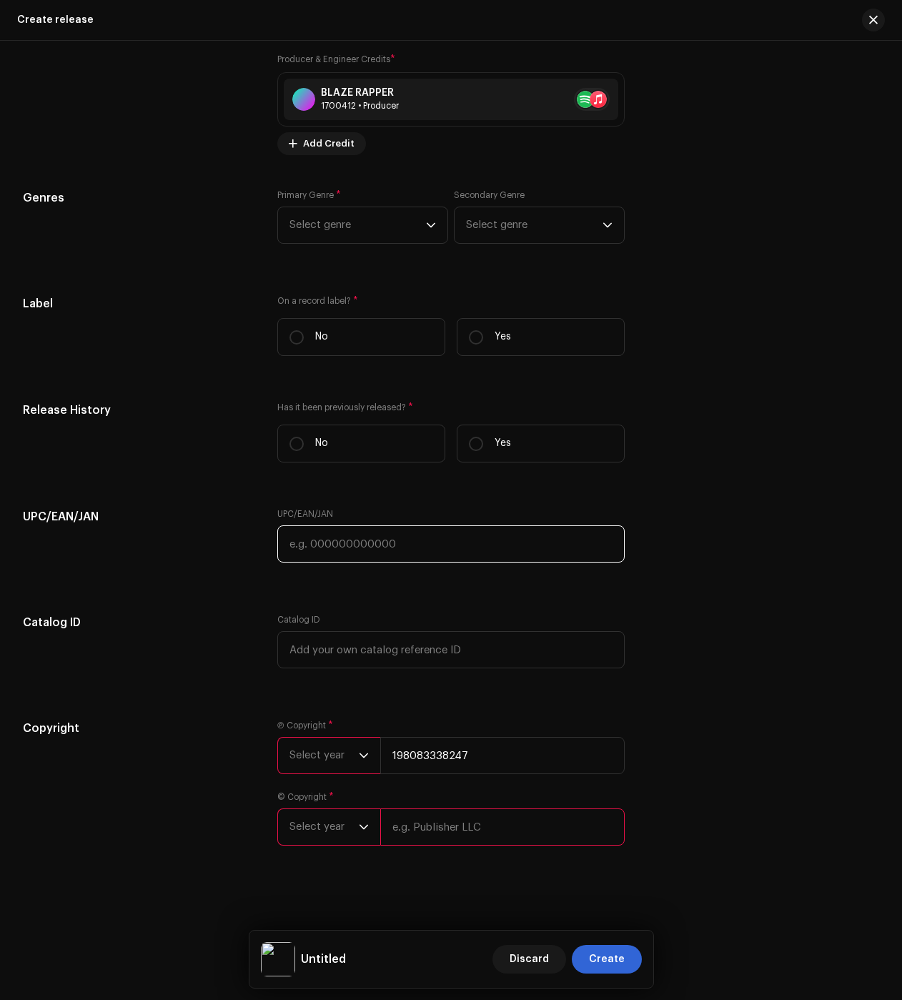
paste input "Gancho (Capitão Gancho)"
type input "Gancho (Capitão Gancho)"
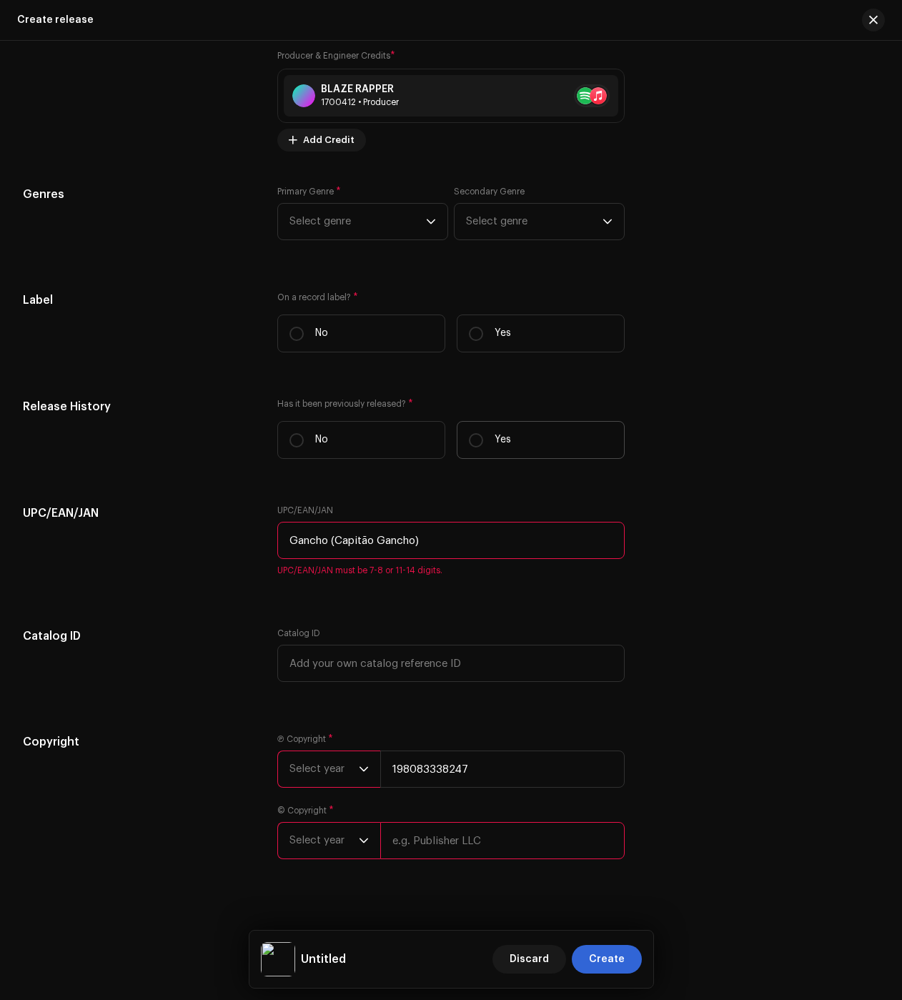
click at [495, 440] on p "Yes" at bounding box center [503, 440] width 16 height 15
click at [483, 440] on input "Yes" at bounding box center [476, 440] width 14 height 14
radio input "true"
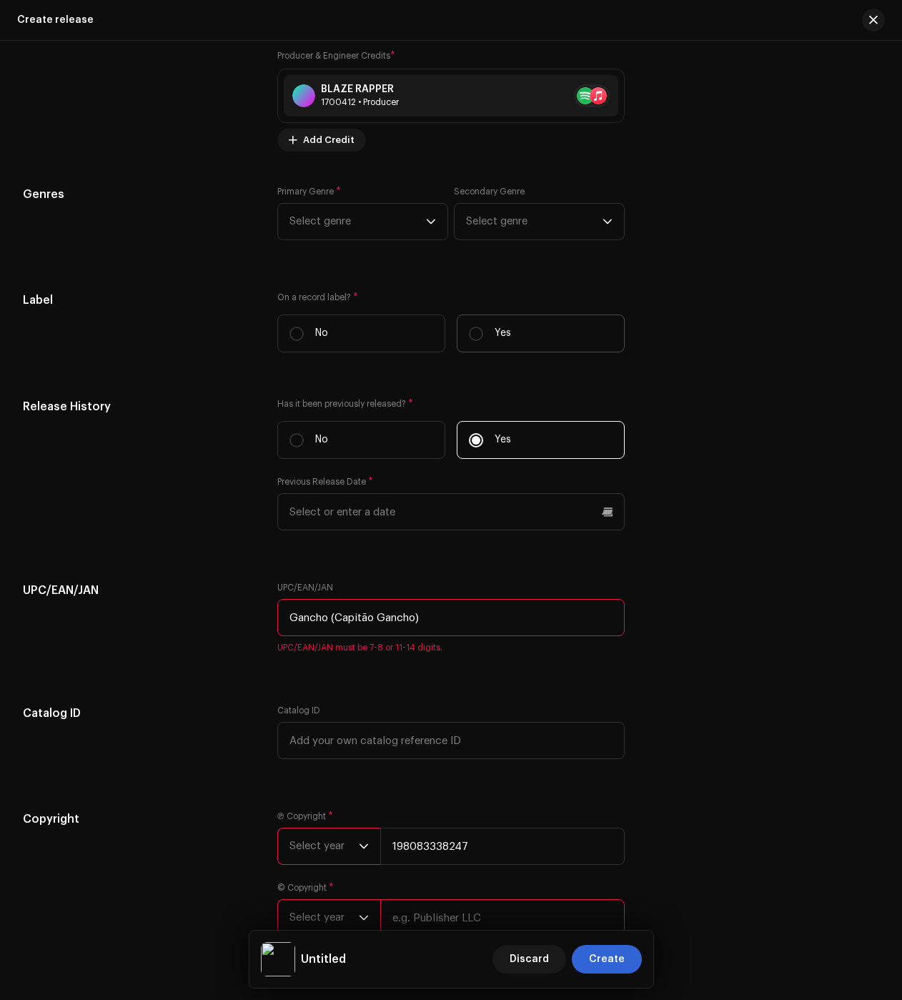
click at [505, 331] on p "Yes" at bounding box center [503, 333] width 16 height 15
click at [483, 331] on input "Yes" at bounding box center [476, 334] width 14 height 14
radio input "true"
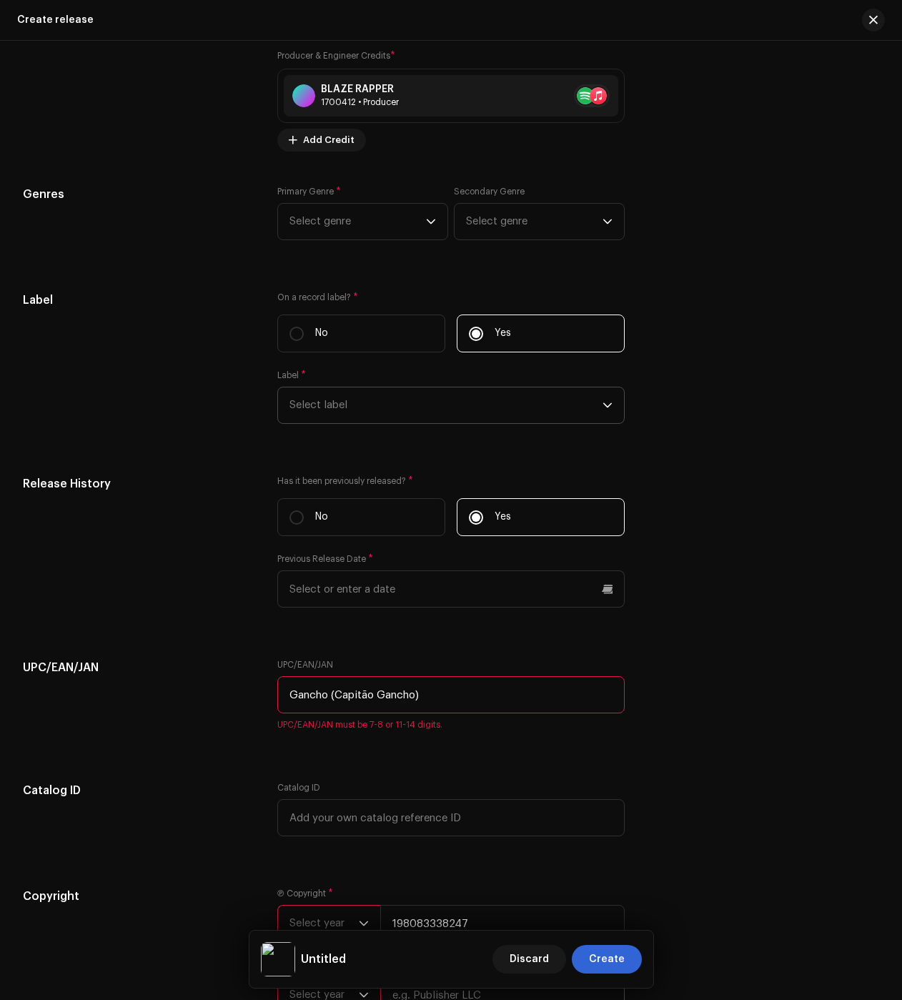
click at [350, 418] on span "Select label" at bounding box center [446, 405] width 313 height 36
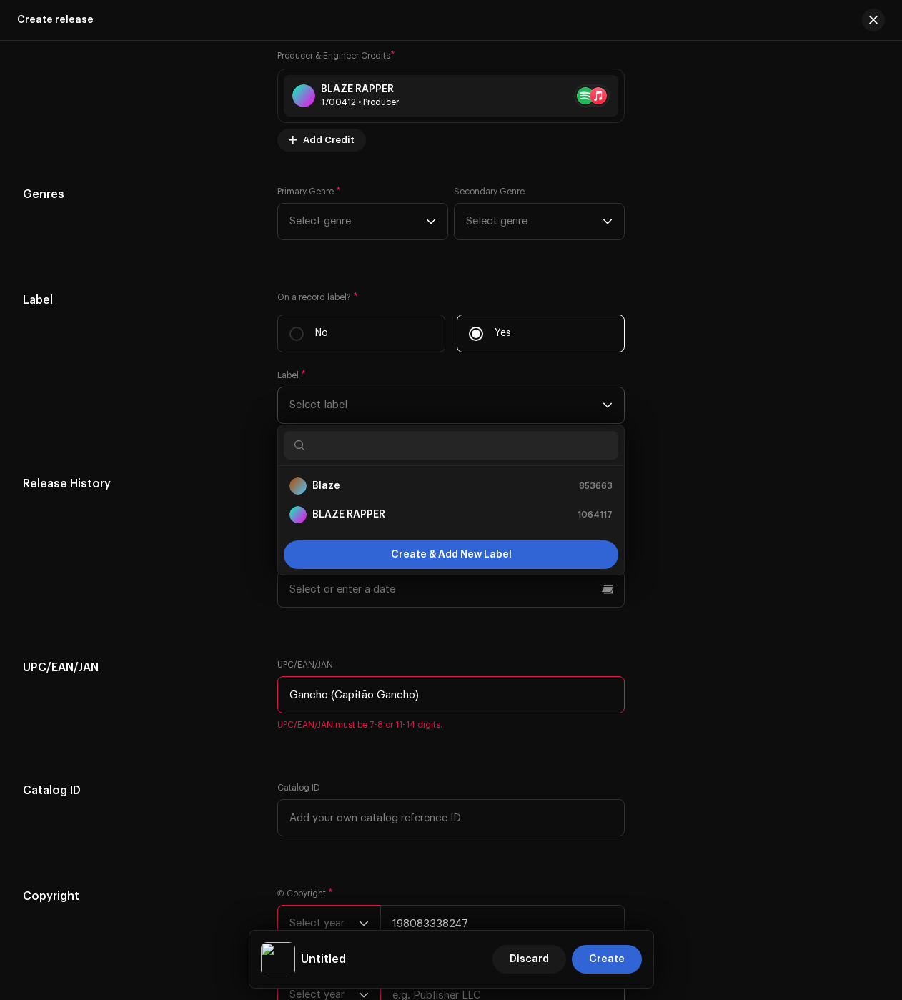
click at [330, 517] on strong "BLAZE RAPPER" at bounding box center [348, 515] width 73 height 14
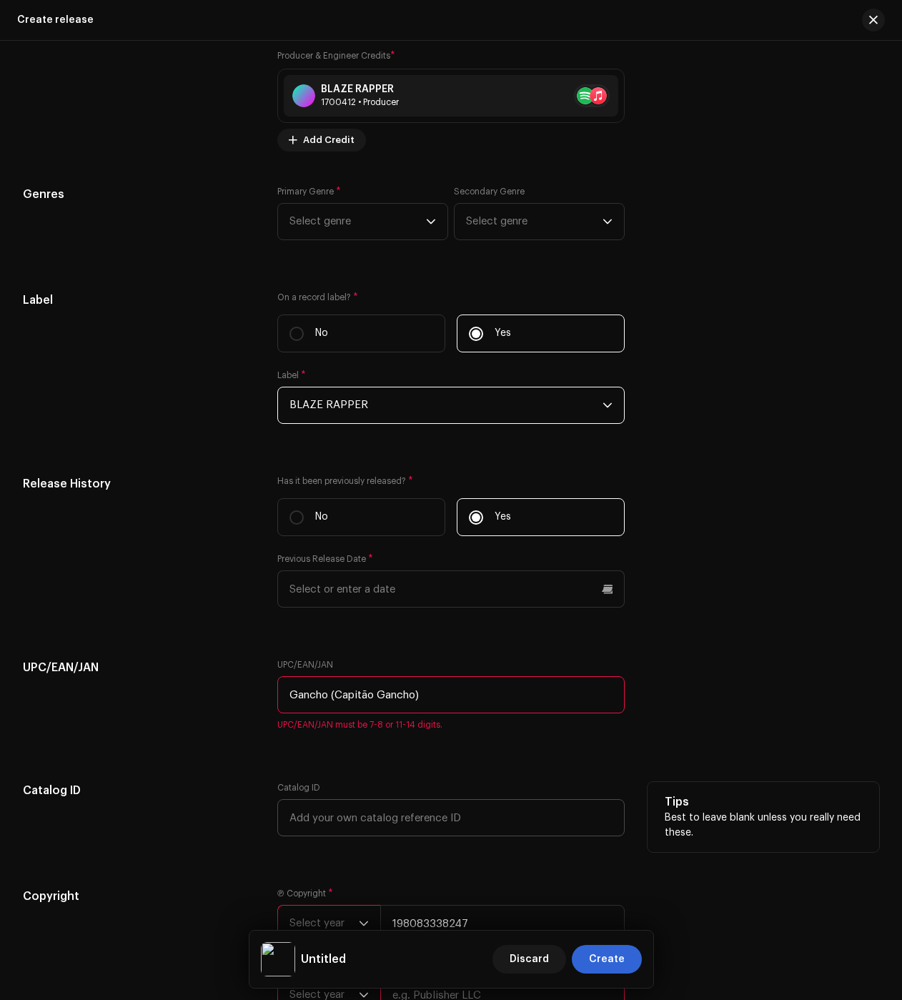
scroll to position [1996, 0]
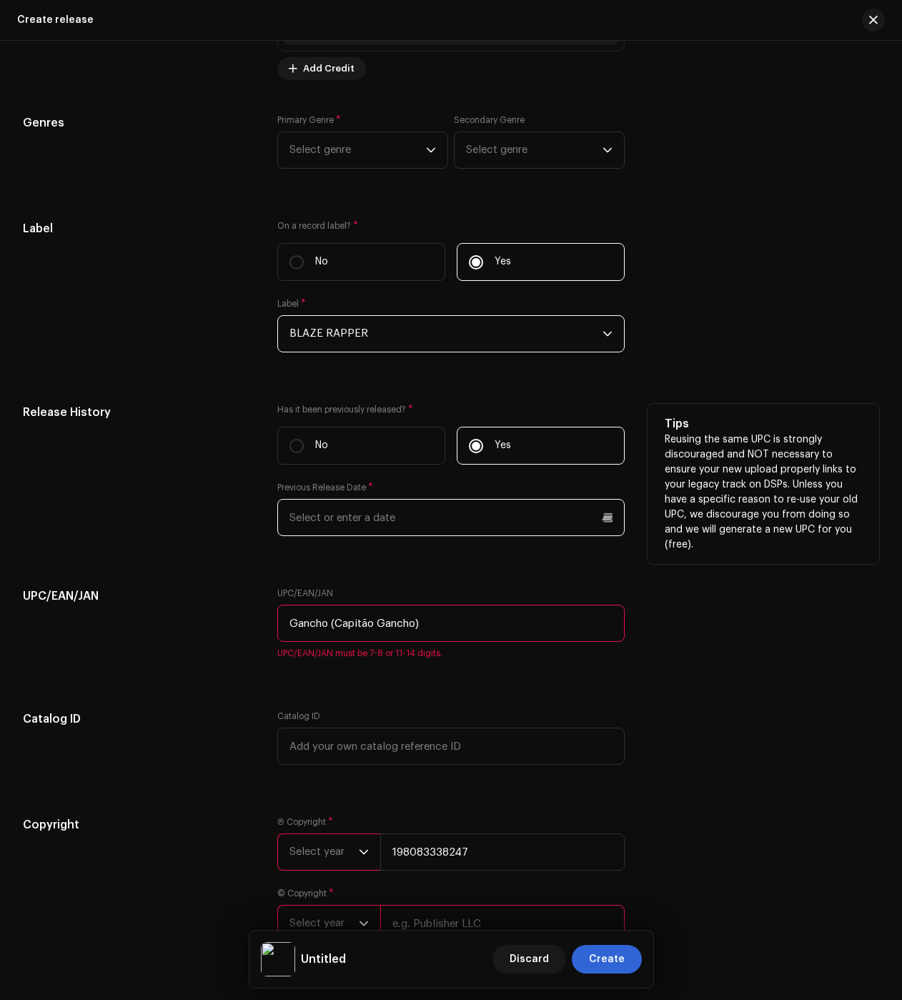
click at [358, 520] on input "text" at bounding box center [450, 517] width 347 height 37
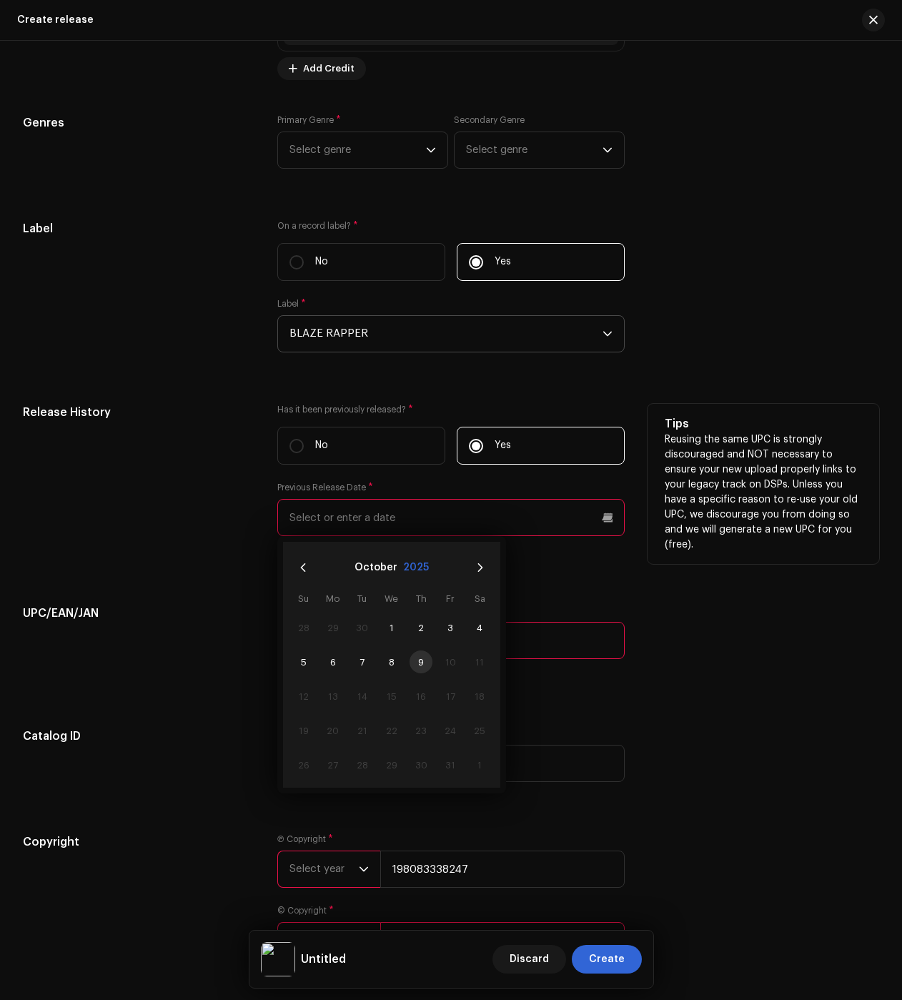
click at [407, 570] on button "2025" at bounding box center [416, 567] width 26 height 23
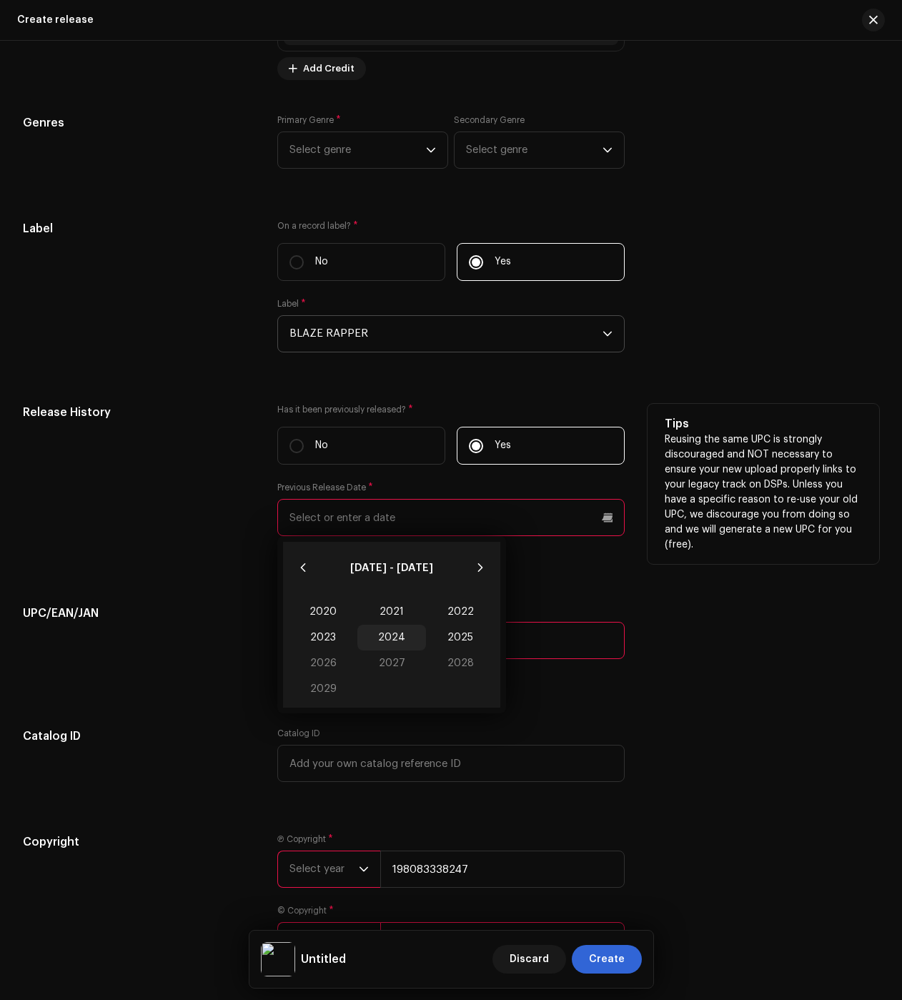
click at [390, 636] on span "2024" at bounding box center [391, 638] width 69 height 26
click at [391, 609] on span "Feb" at bounding box center [391, 610] width 61 height 23
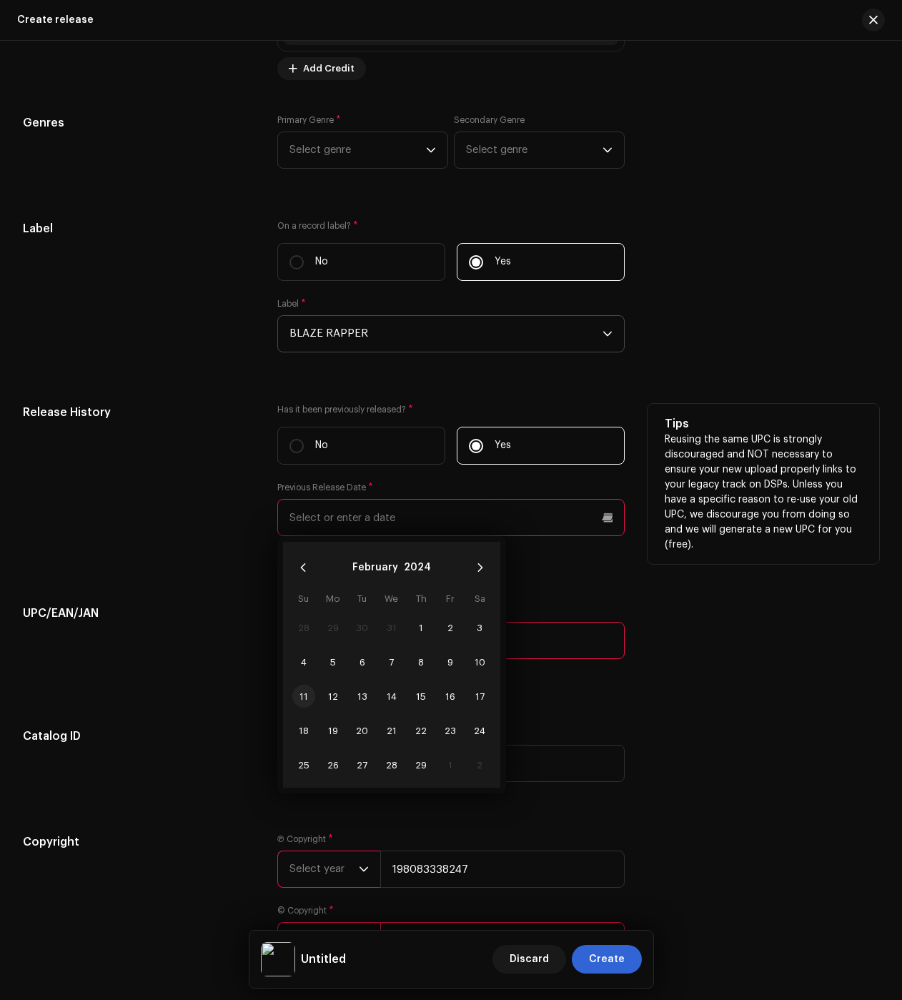
click at [299, 700] on span "11" at bounding box center [303, 696] width 23 height 23
type input "02/11/2024"
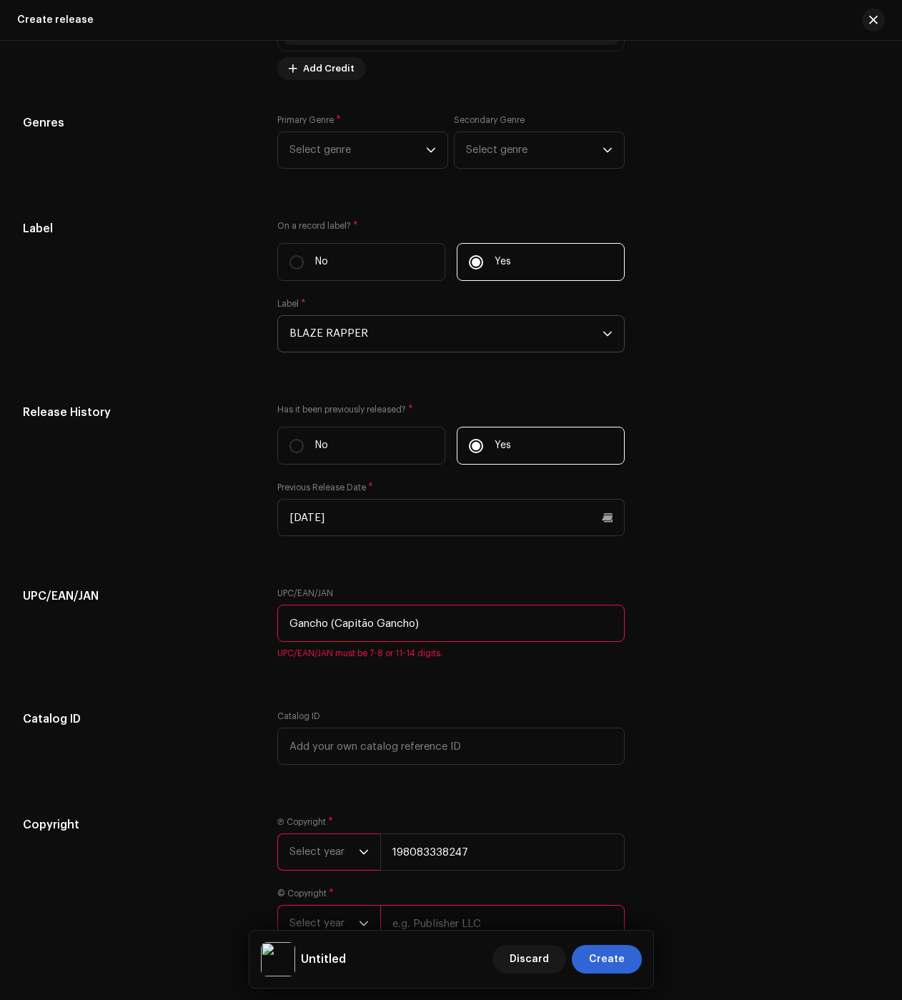
drag, startPoint x: 458, startPoint y: 628, endPoint x: 203, endPoint y: 635, distance: 254.6
click at [224, 625] on div "UPC/EAN/JAN UPC/EAN/JAN Gancho (Capitão Gancho) UPC/EAN/JAN must be 7-8 or 11-1…" at bounding box center [451, 632] width 856 height 89
paste input "198083338247"
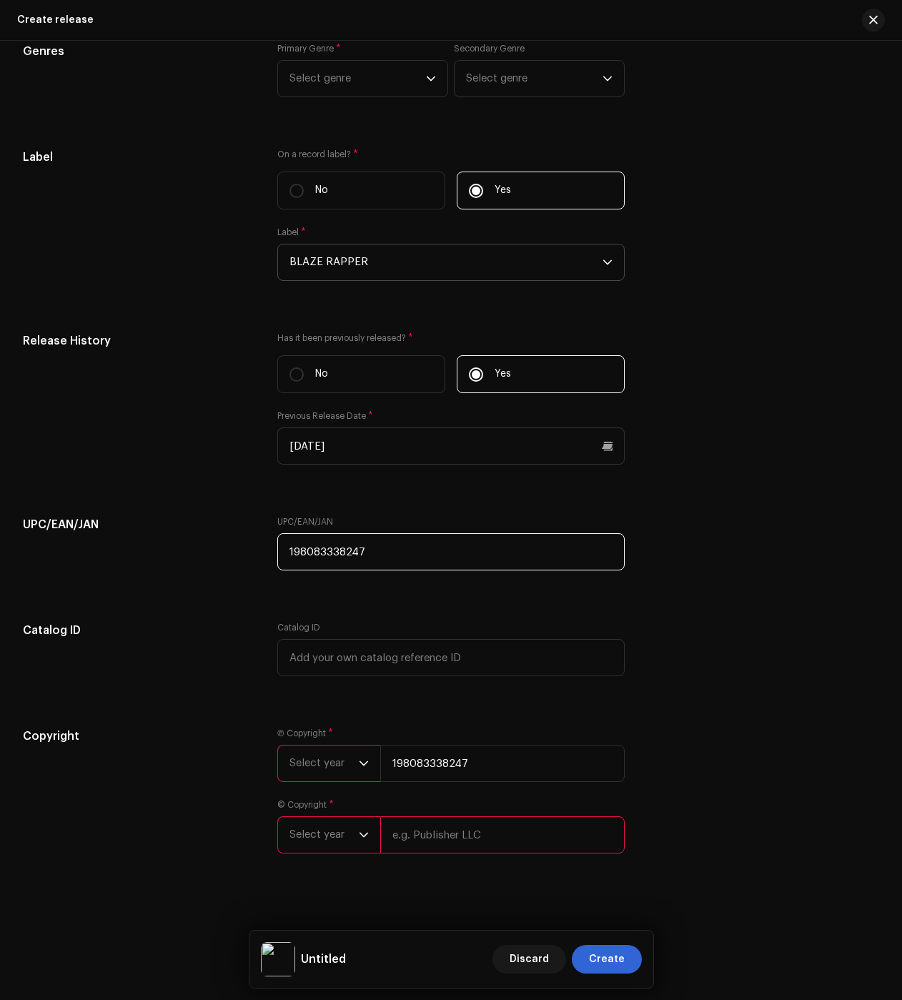
scroll to position [2079, 0]
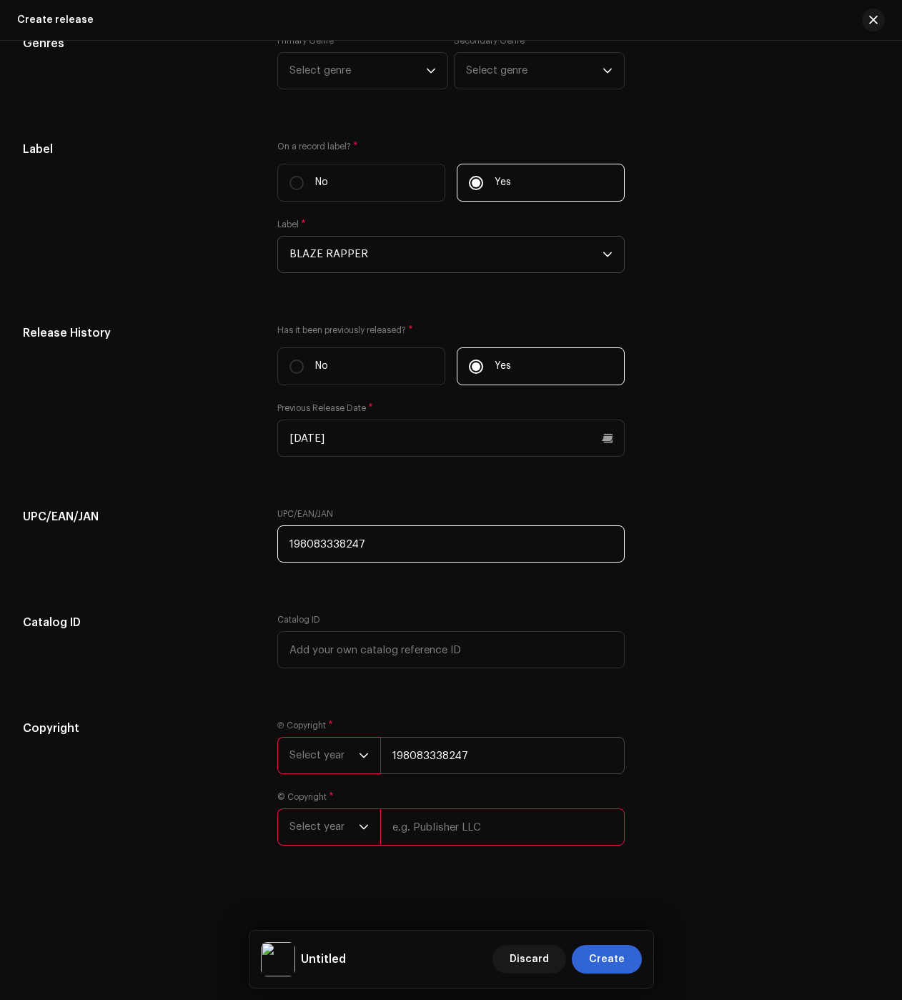
type input "198083338247"
drag, startPoint x: 491, startPoint y: 757, endPoint x: 320, endPoint y: 756, distance: 170.9
click at [320, 754] on div "Select year 198083338247" at bounding box center [450, 755] width 347 height 37
type input "BLAZE"
click at [443, 813] on input "text" at bounding box center [502, 827] width 244 height 37
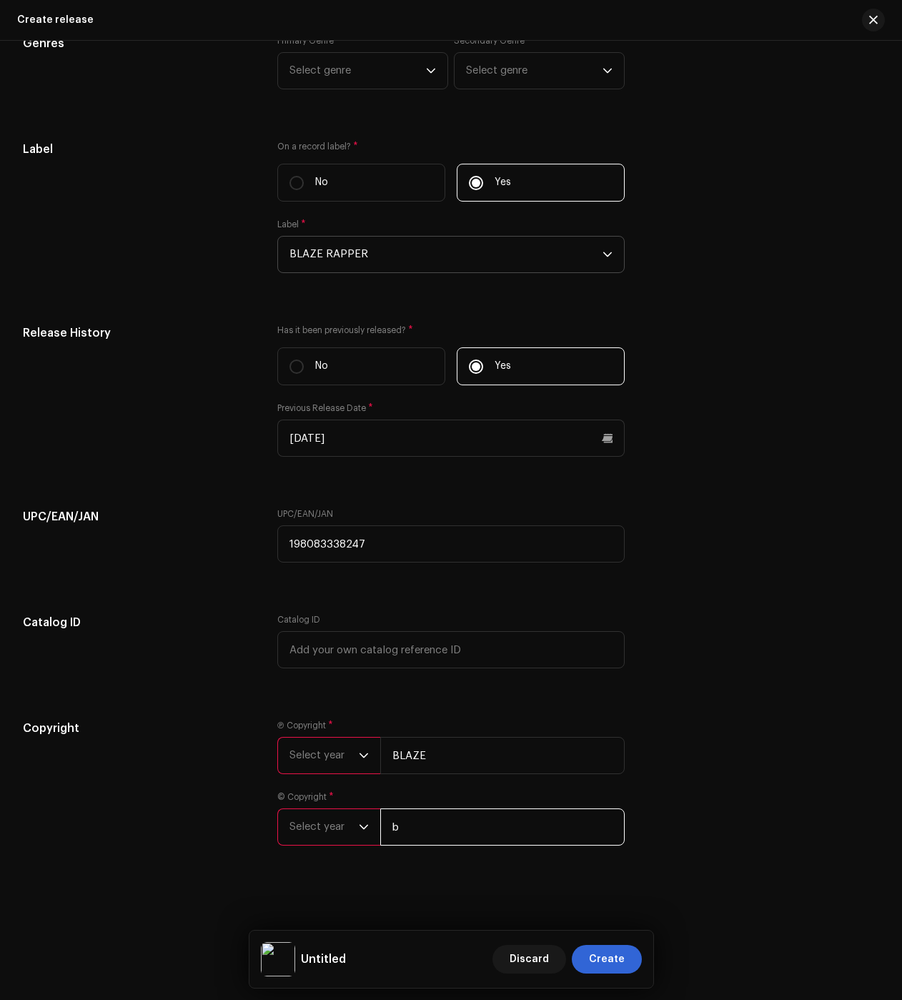
type input "BLAZE"
click at [303, 766] on span "Select year" at bounding box center [324, 756] width 69 height 36
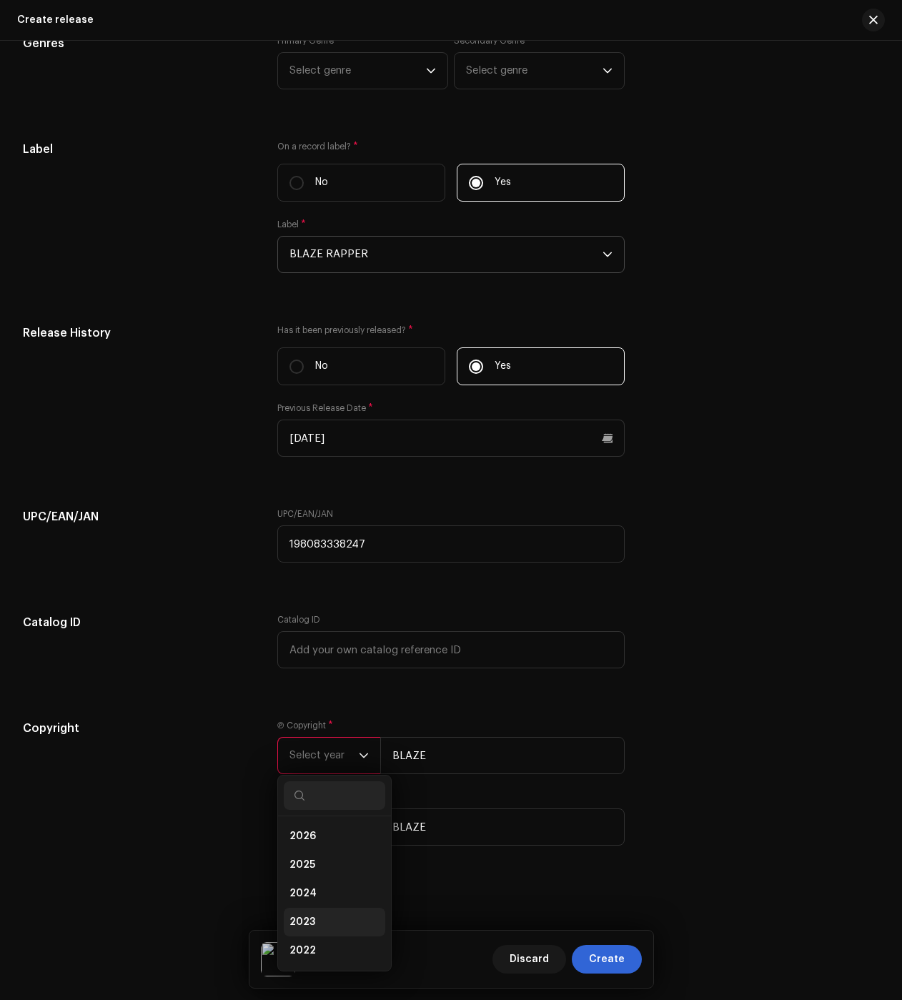
scroll to position [2136, 0]
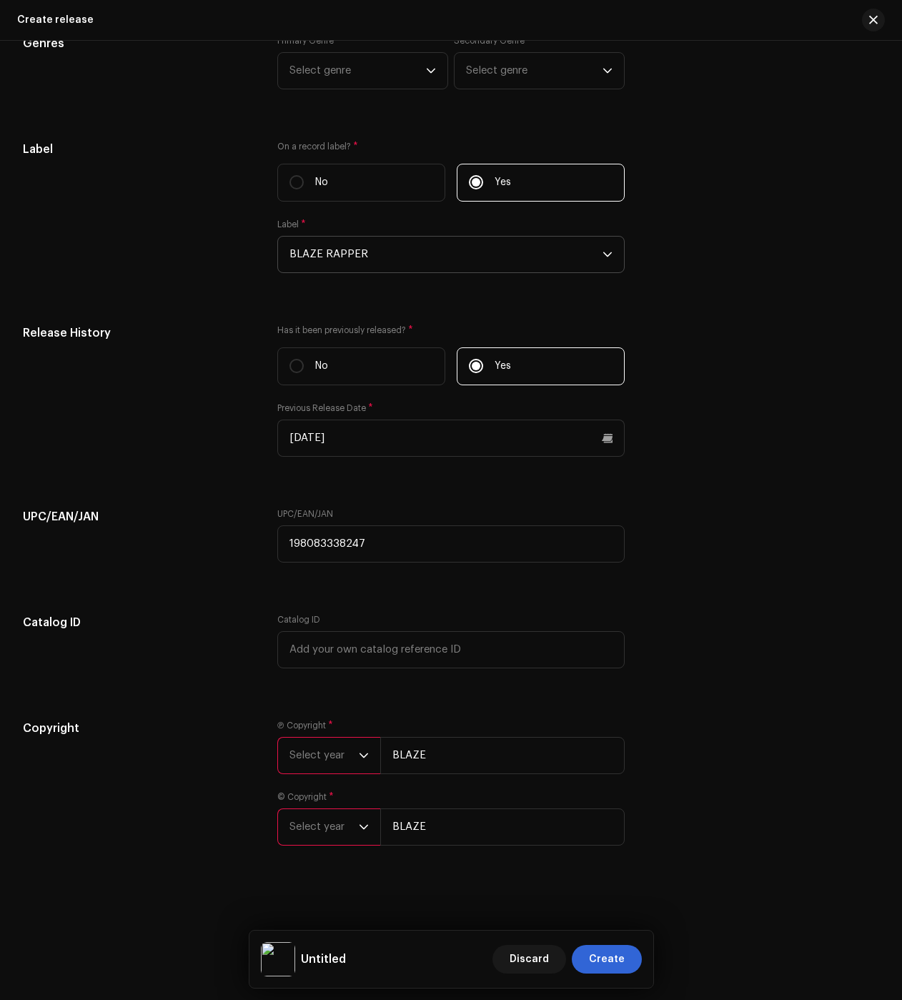
click at [317, 827] on span "Select year" at bounding box center [324, 827] width 69 height 36
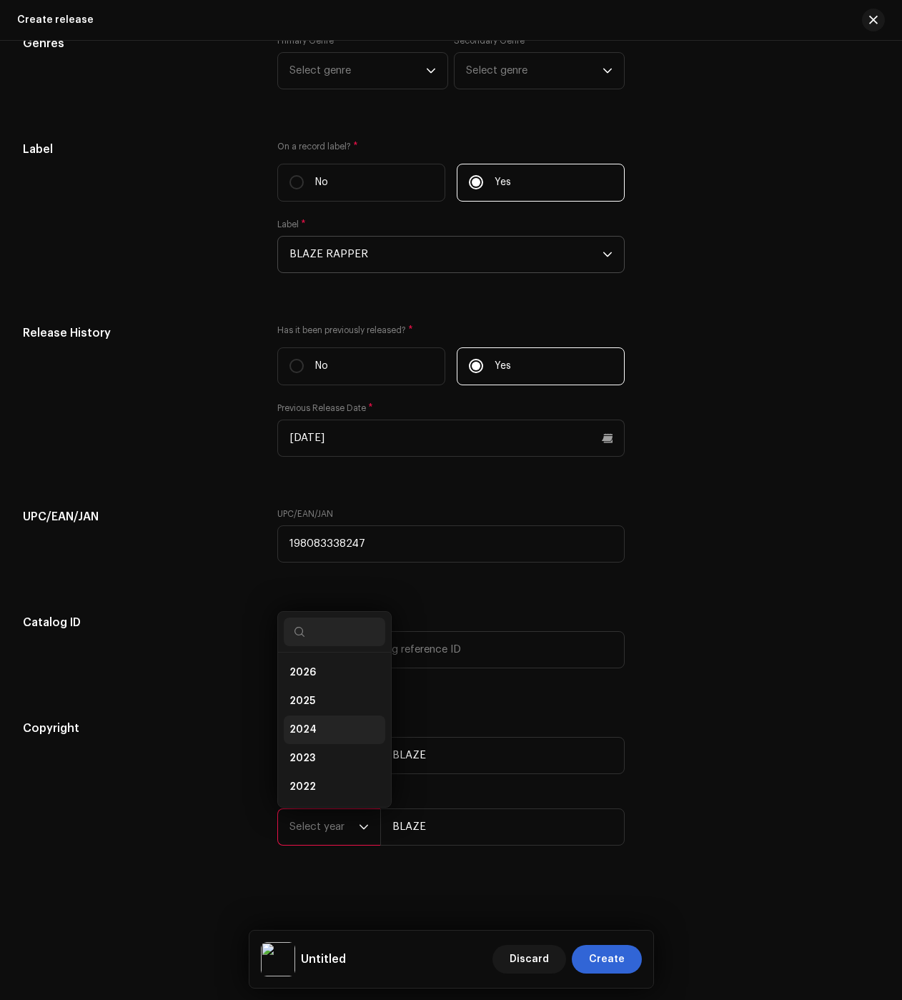
scroll to position [23, 0]
click at [312, 706] on span "2024" at bounding box center [303, 707] width 27 height 14
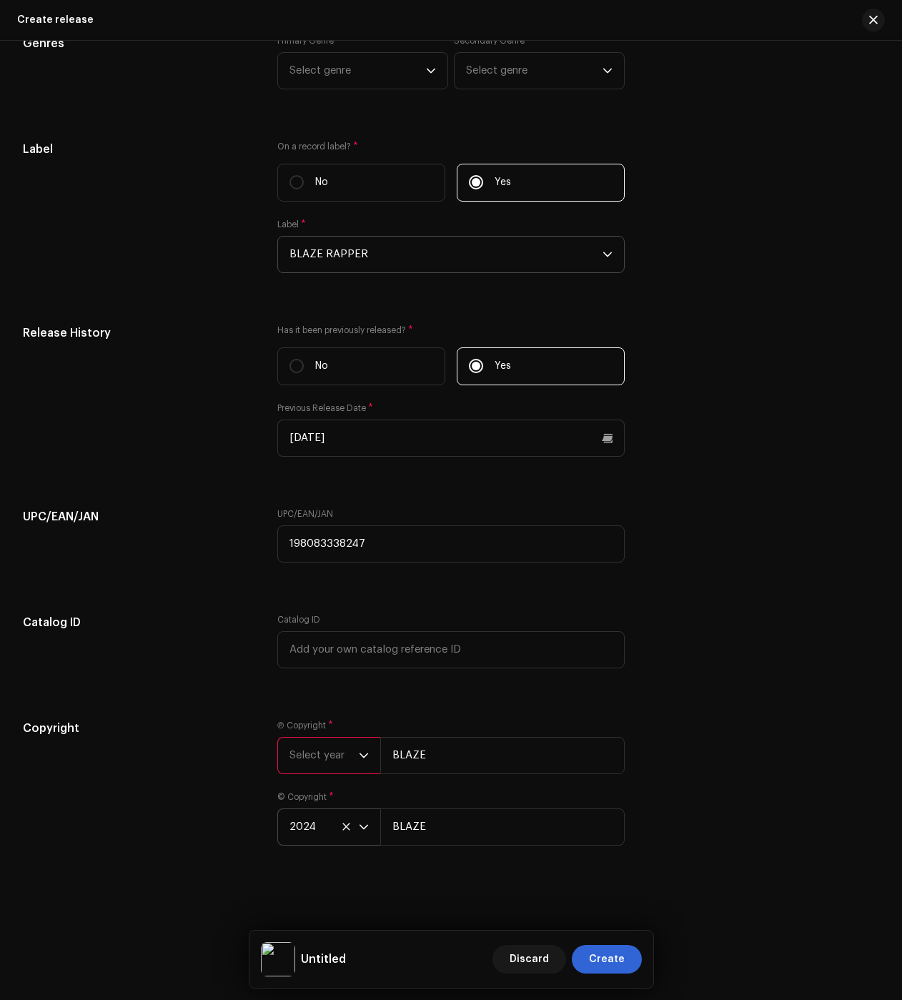
click at [310, 751] on span "Select year" at bounding box center [324, 756] width 69 height 36
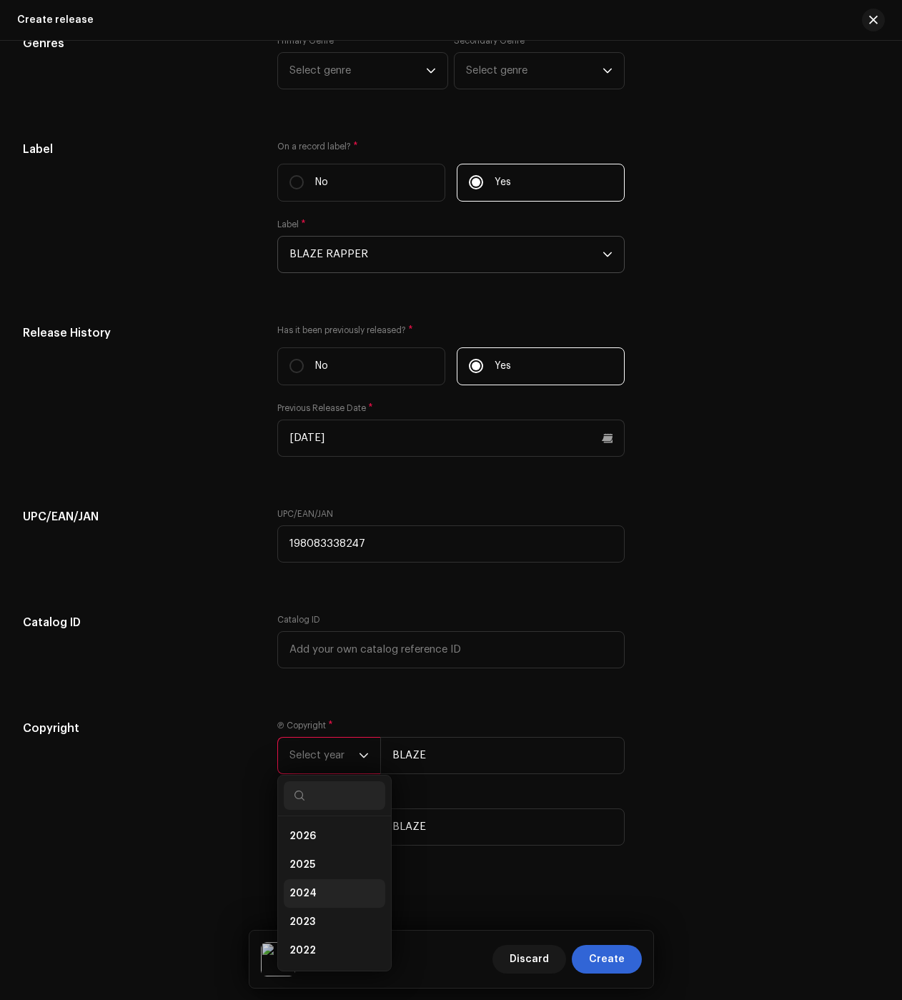
click at [324, 890] on li "2024" at bounding box center [335, 893] width 102 height 29
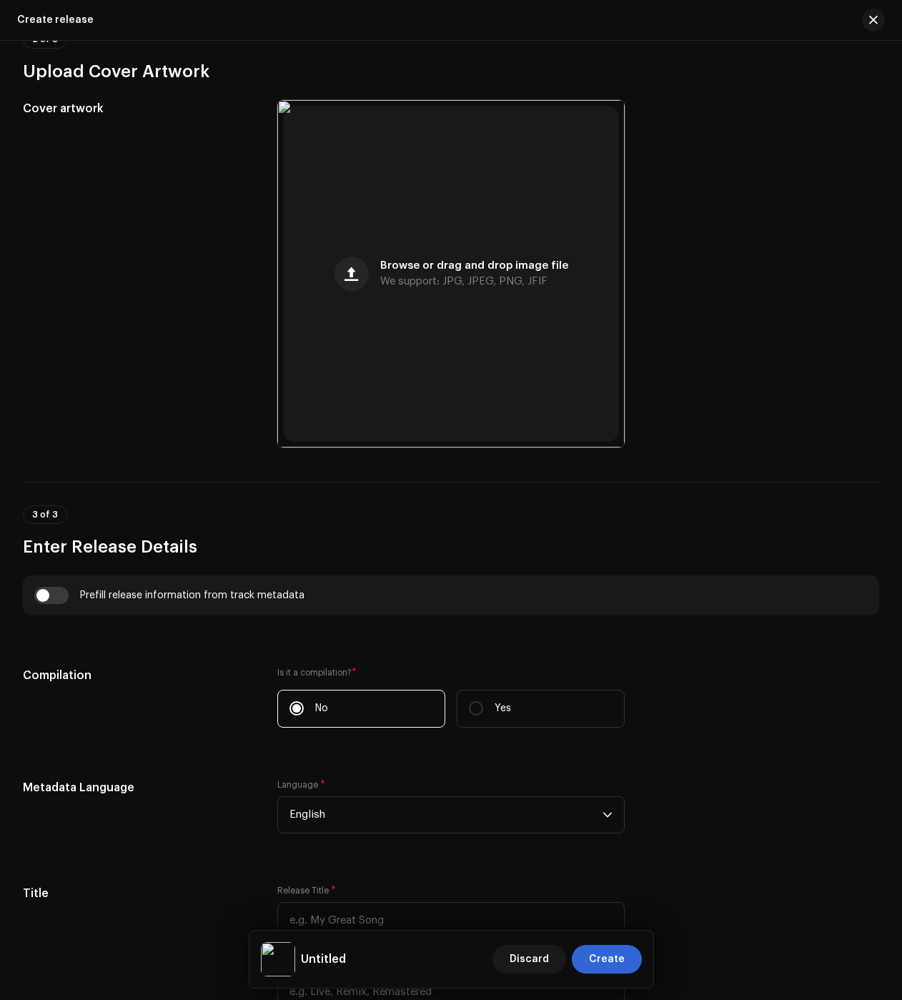
scroll to position [0, 0]
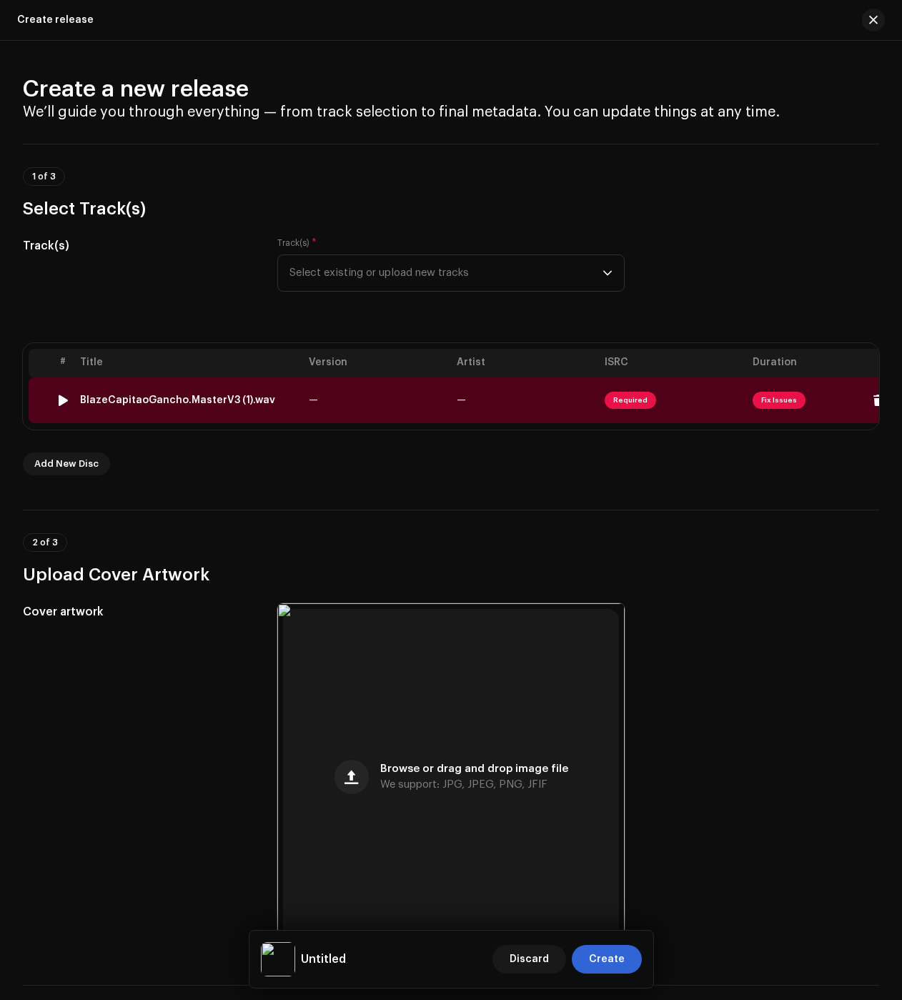
click at [169, 400] on div "BlazeCapitaoGancho.MasterV3 (1).wav" at bounding box center [177, 400] width 195 height 11
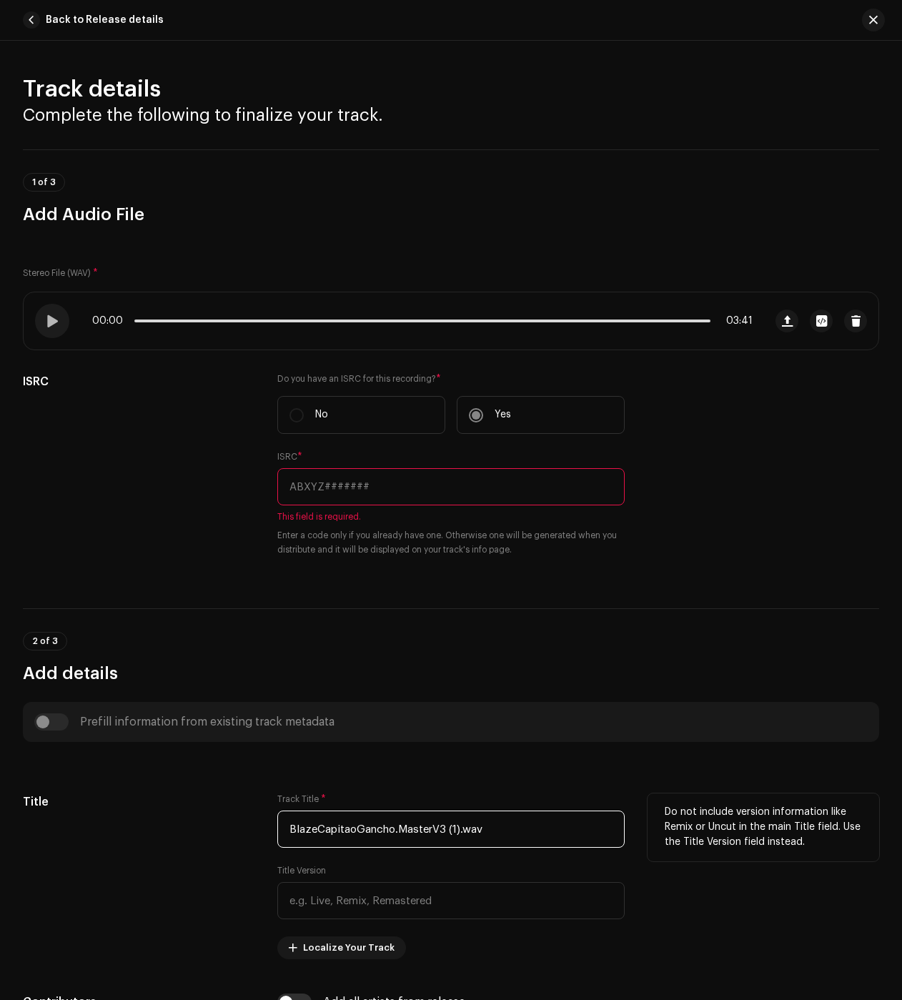
click at [412, 829] on input "BlazeCapitaoGancho.MasterV3 (1).wav" at bounding box center [450, 829] width 347 height 37
paste input "Gancho (Capitão Gancho)"
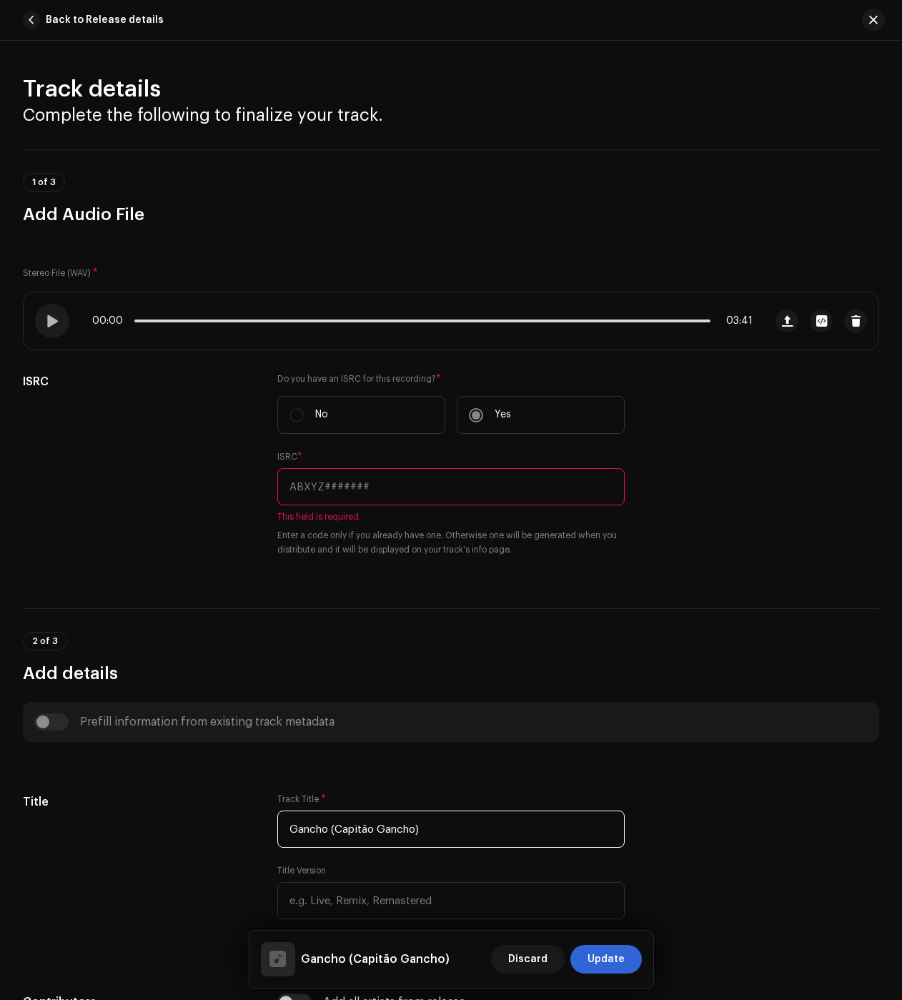
type input "Gancho (Capitão Gancho)"
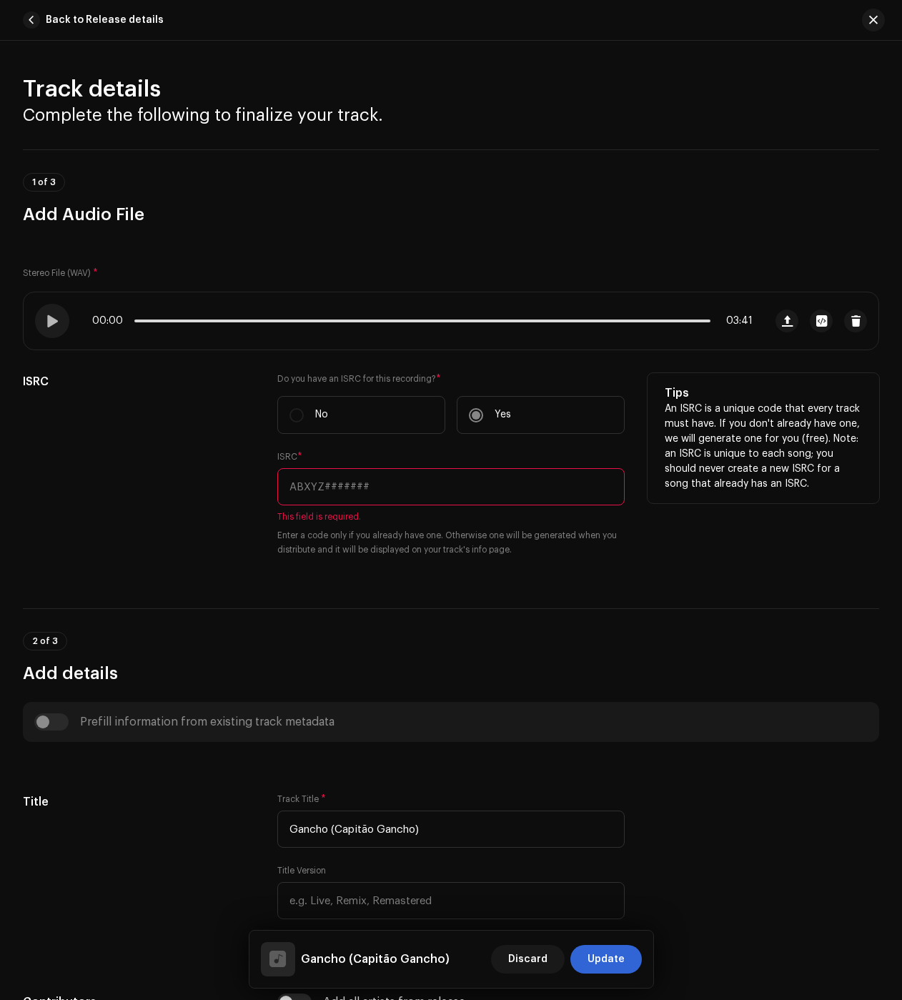
click at [397, 497] on input "text" at bounding box center [450, 486] width 347 height 37
paste input "QZDA72488570"
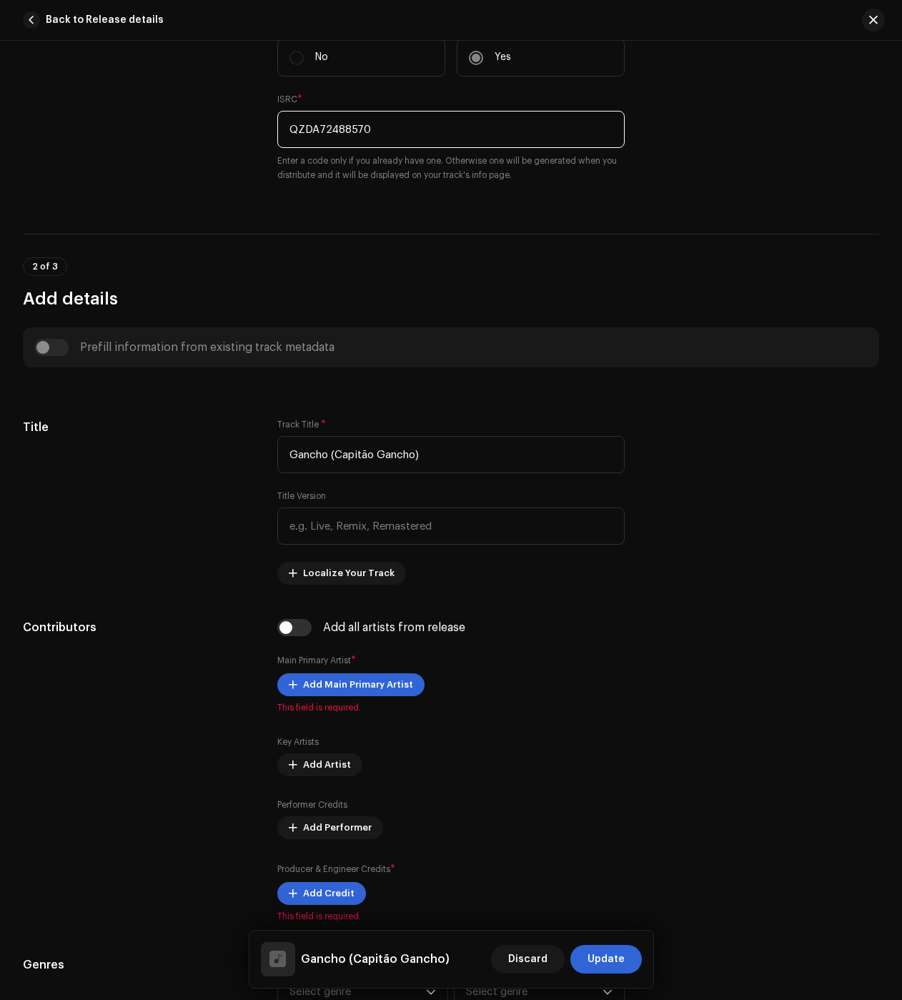
scroll to position [429, 0]
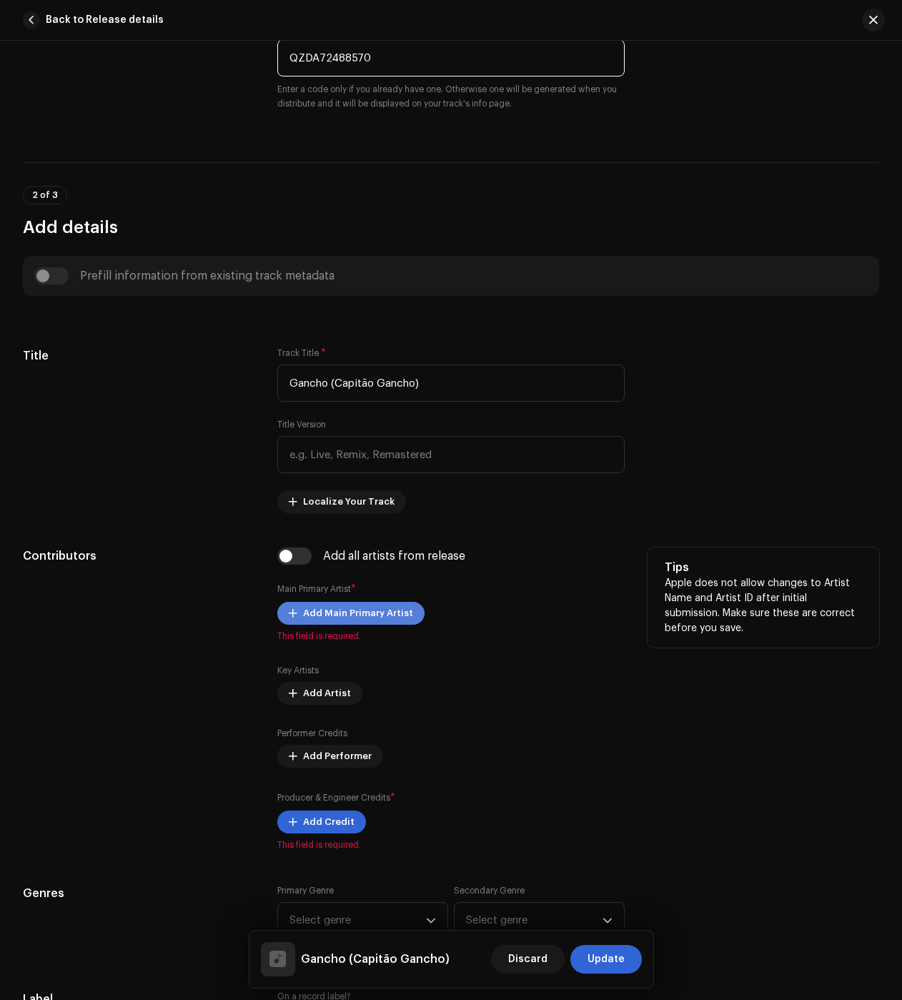
type input "QZDA72488570"
click at [330, 608] on span "Add Main Primary Artist" at bounding box center [358, 613] width 110 height 29
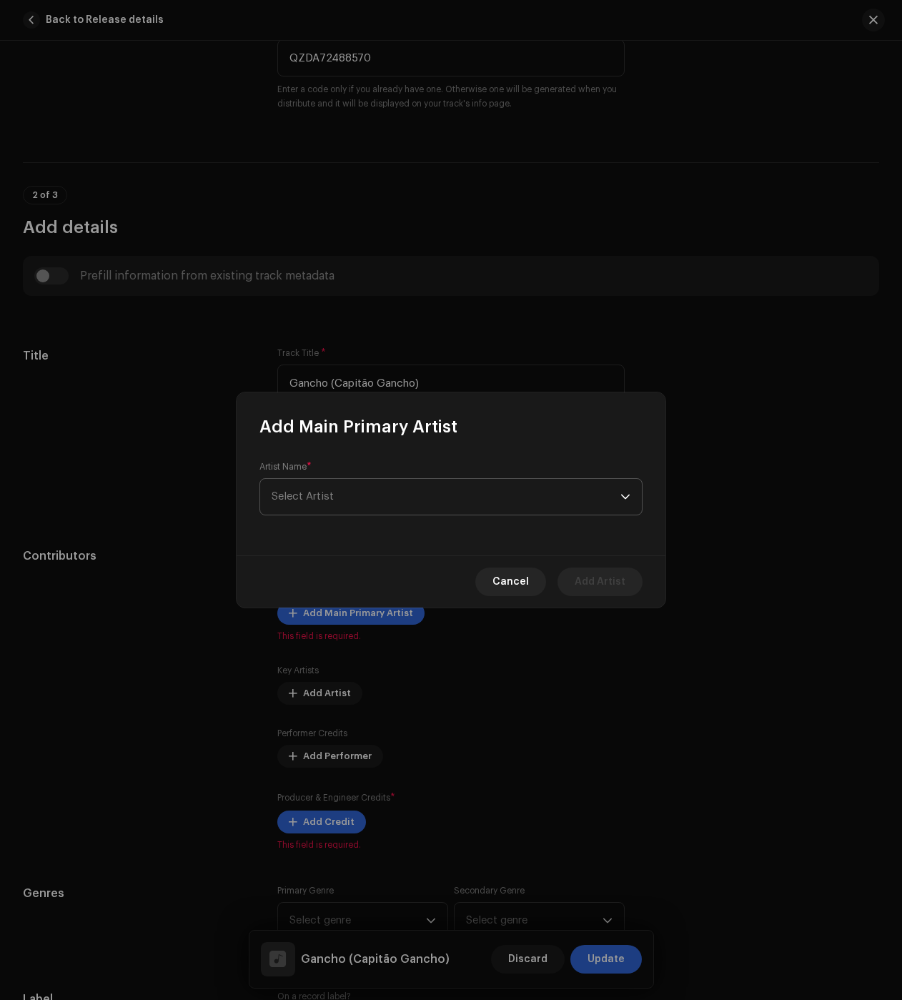
click at [370, 497] on span "Select Artist" at bounding box center [446, 497] width 349 height 36
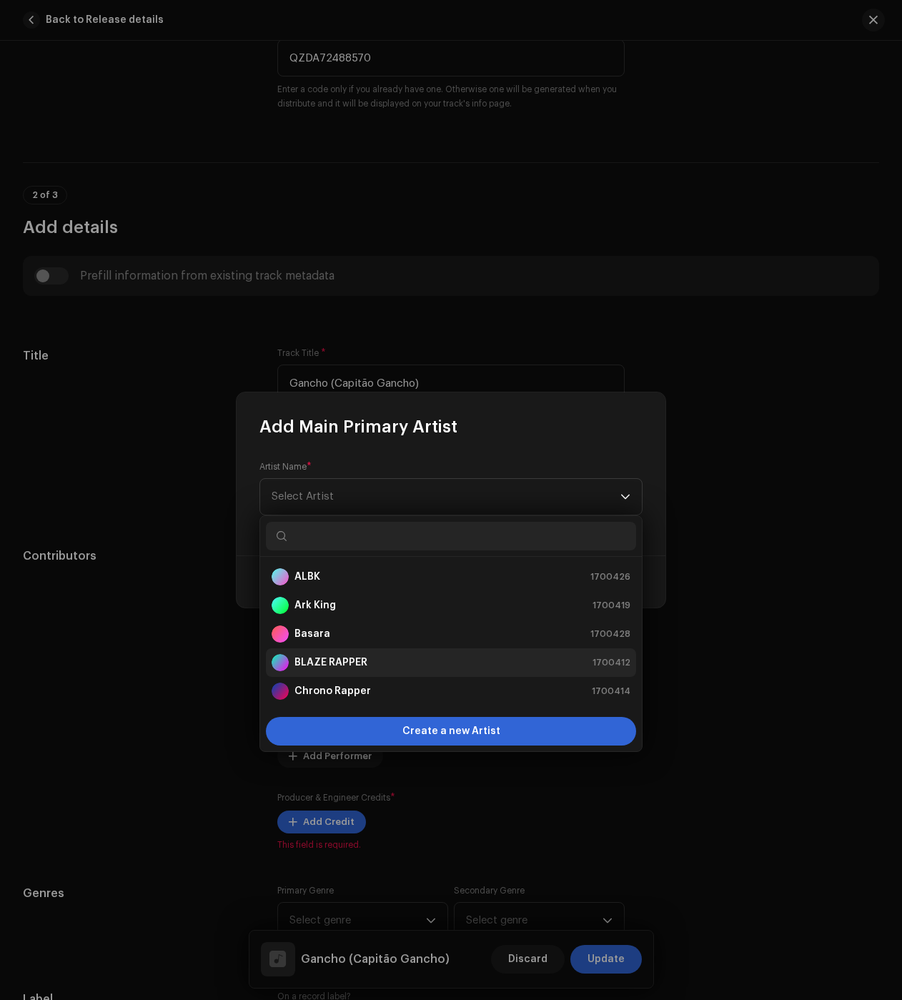
click at [323, 658] on strong "BLAZE RAPPER" at bounding box center [331, 663] width 73 height 14
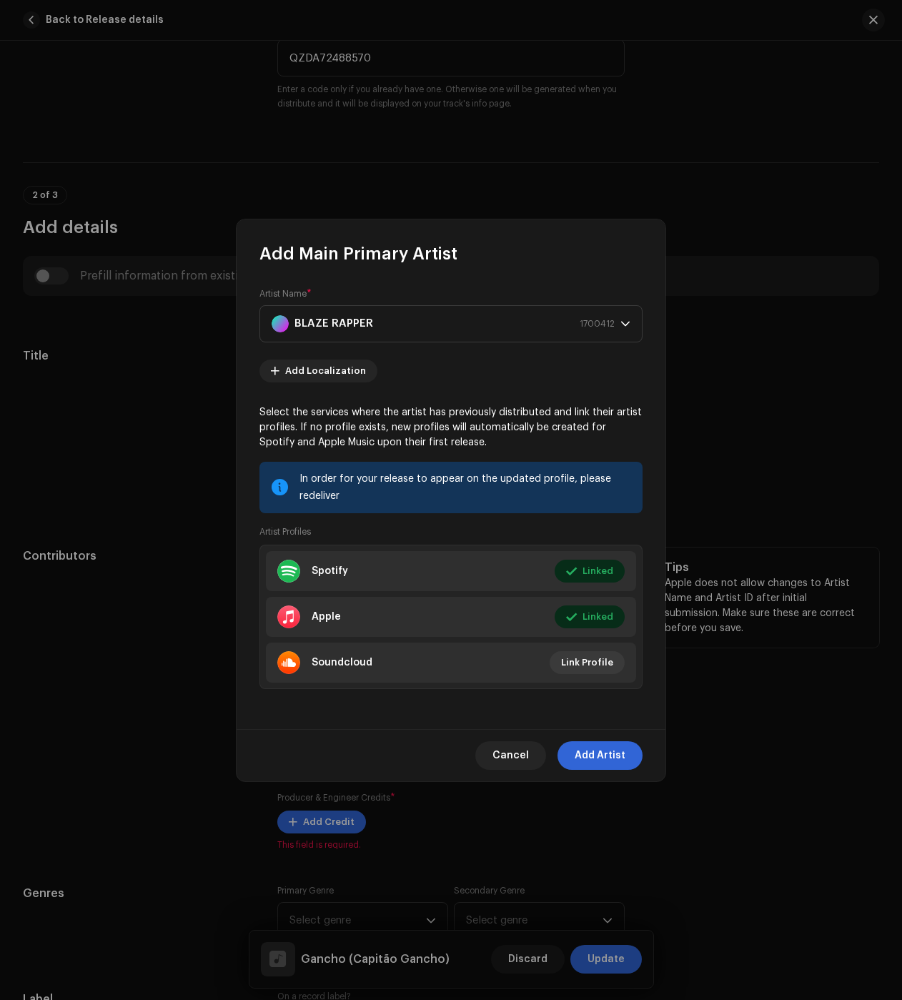
click at [588, 748] on span "Add Artist" at bounding box center [600, 755] width 51 height 29
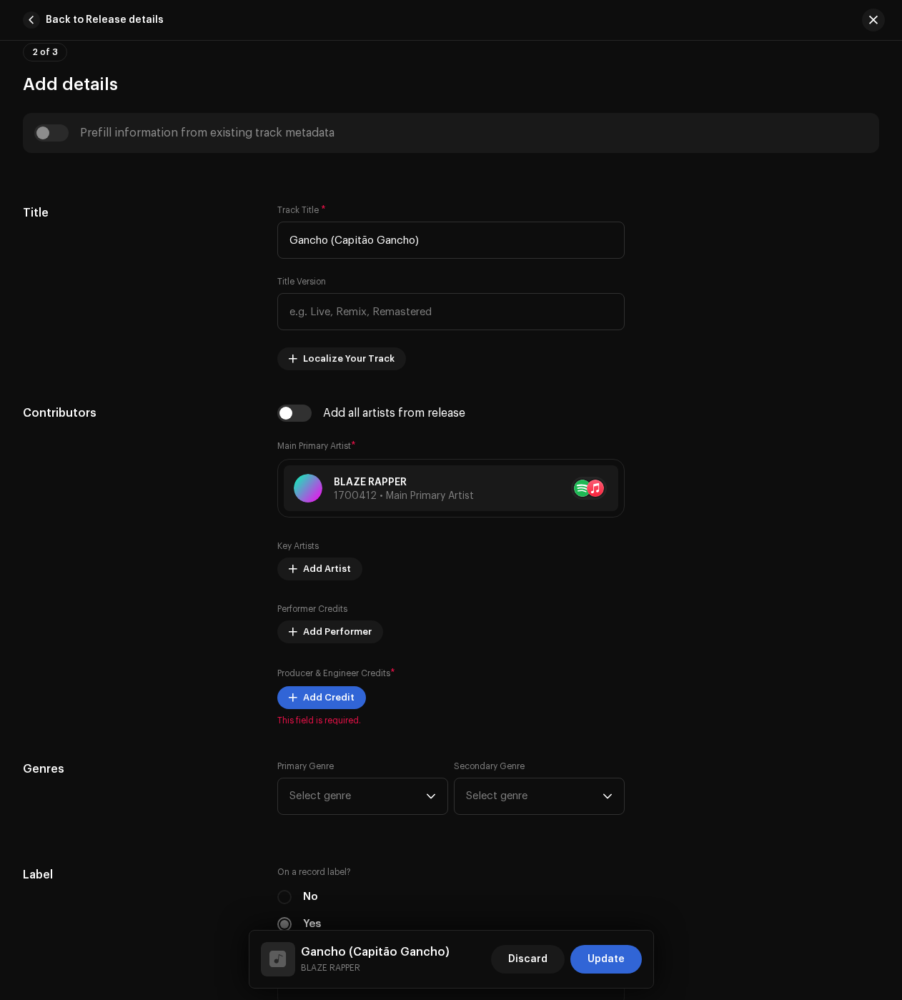
scroll to position [643, 0]
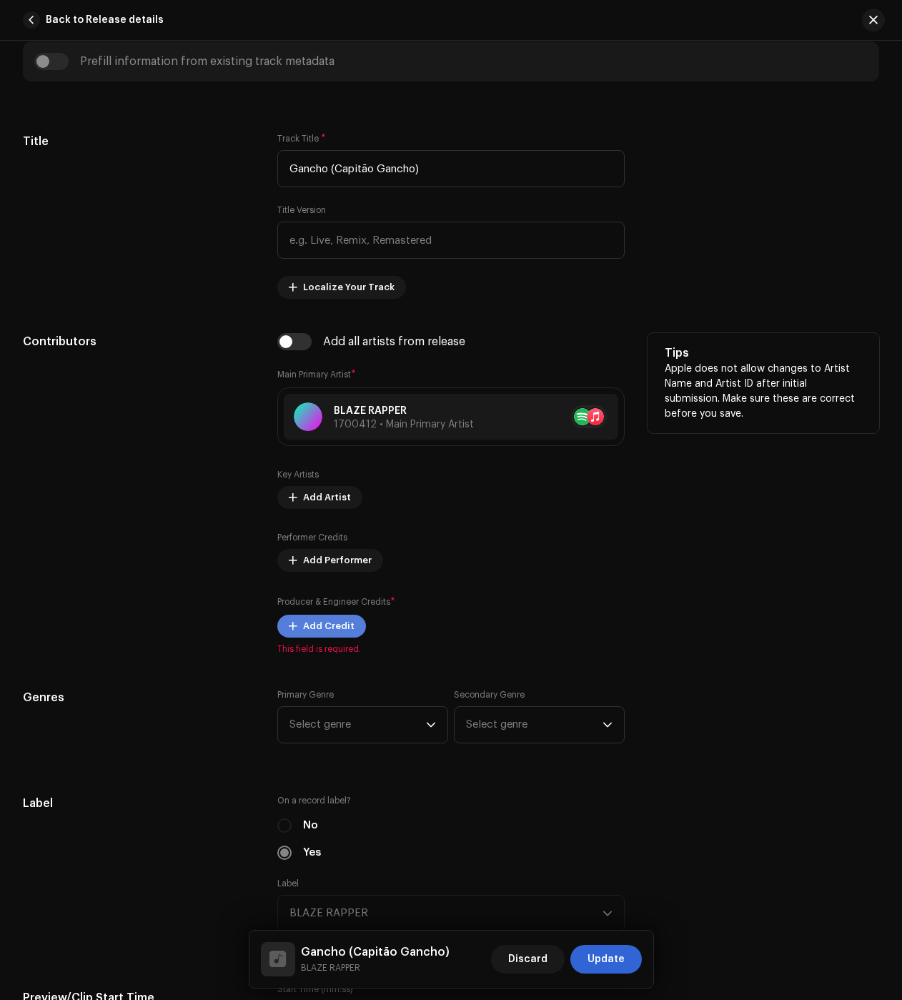
click at [335, 620] on span "Add Credit" at bounding box center [328, 626] width 51 height 29
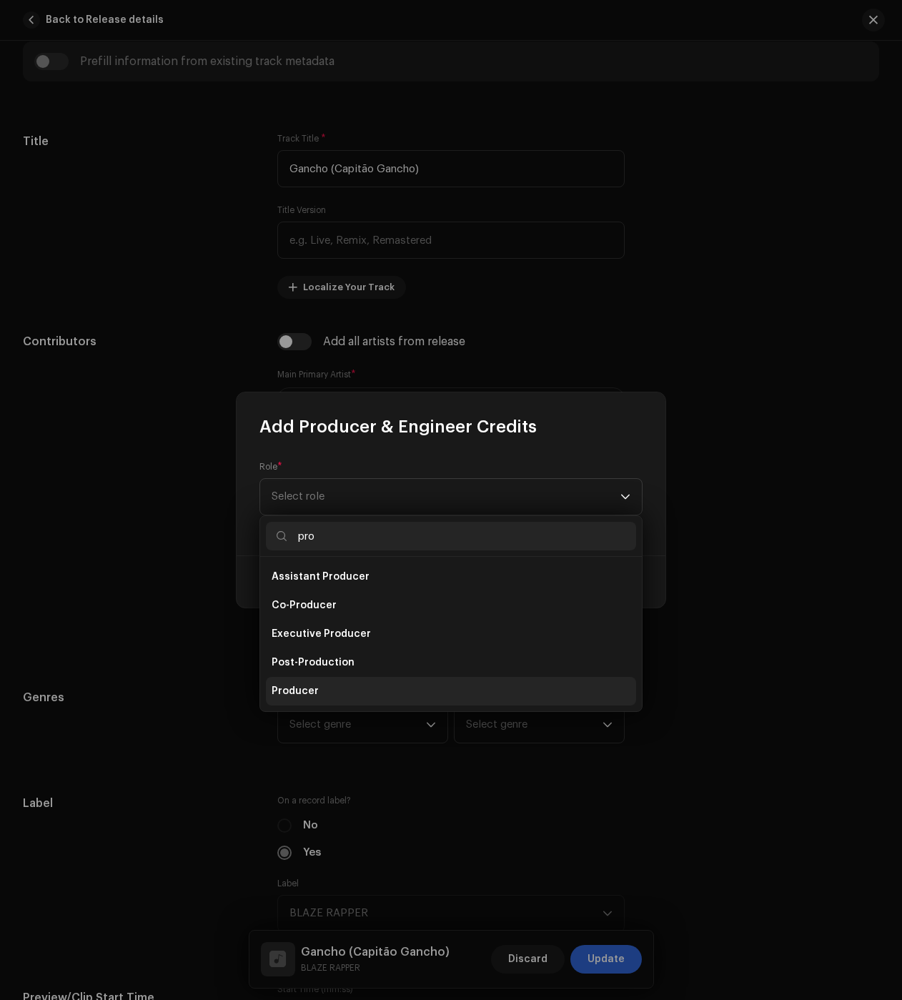
type input "pro"
click at [299, 691] on span "Producer" at bounding box center [295, 691] width 47 height 14
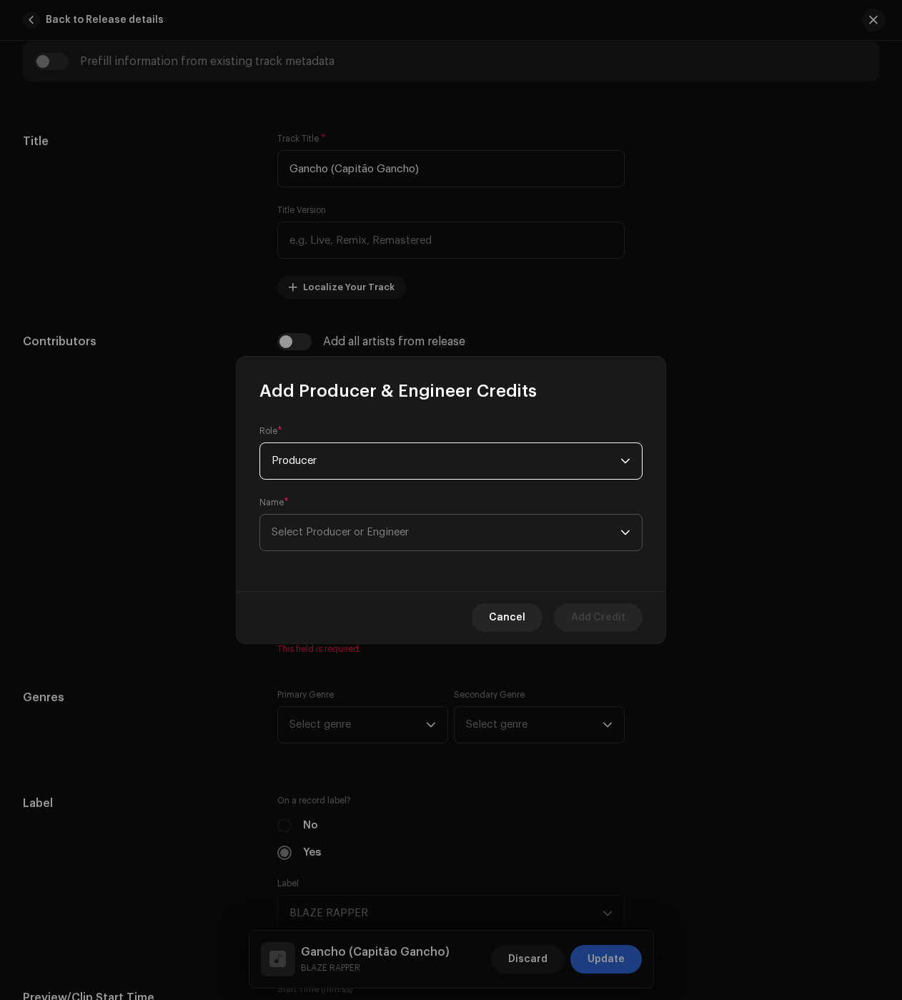
click at [357, 523] on span "Select Producer or Engineer" at bounding box center [446, 533] width 349 height 36
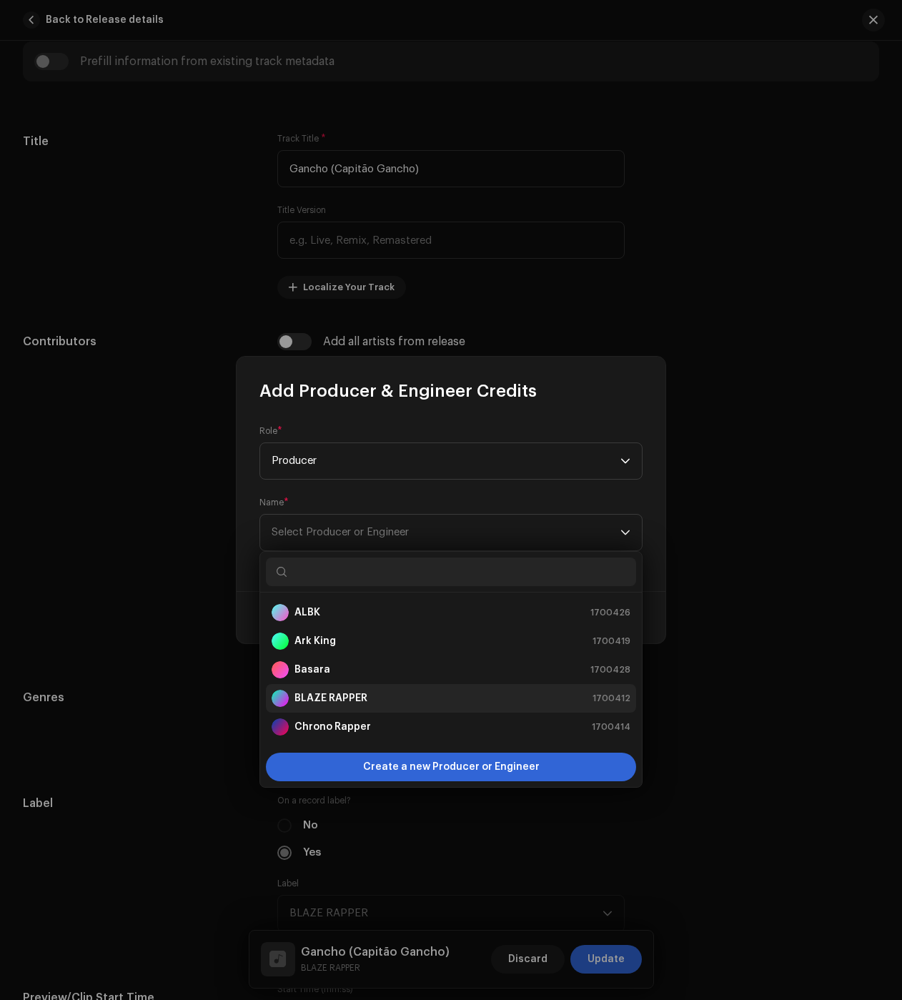
click at [339, 690] on div "BLAZE RAPPER" at bounding box center [320, 698] width 96 height 17
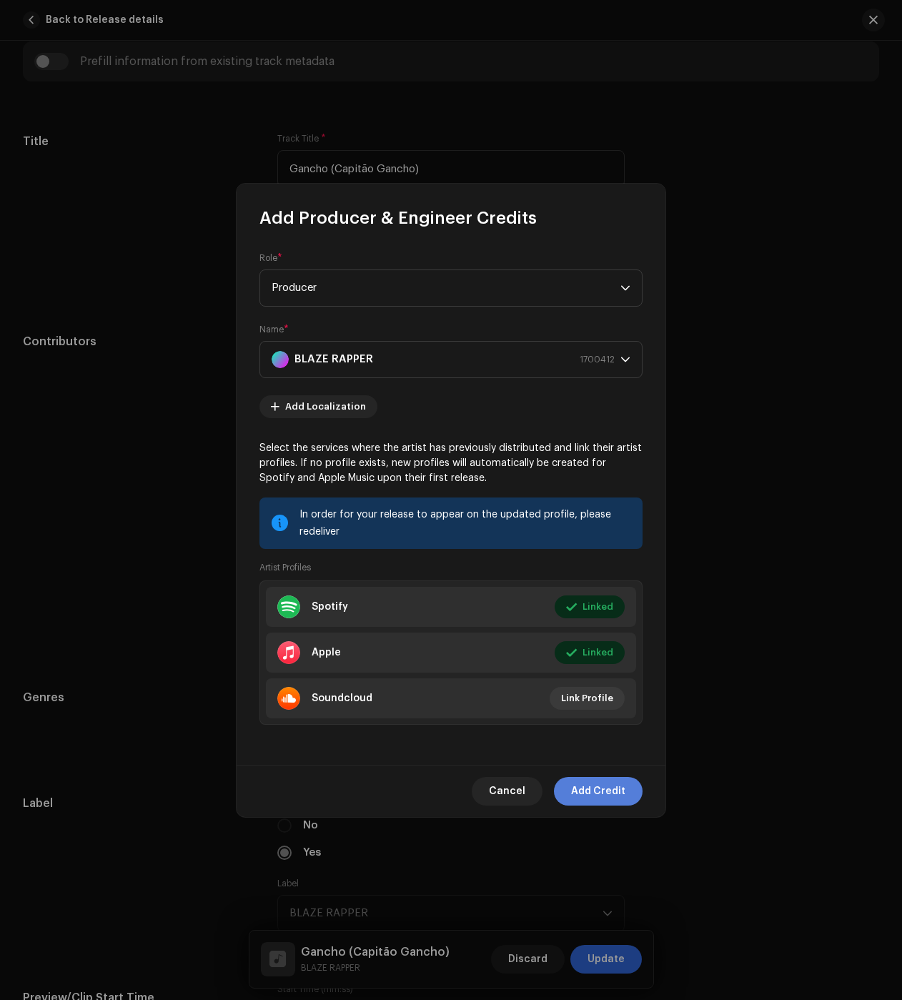
click at [584, 782] on span "Add Credit" at bounding box center [598, 791] width 54 height 29
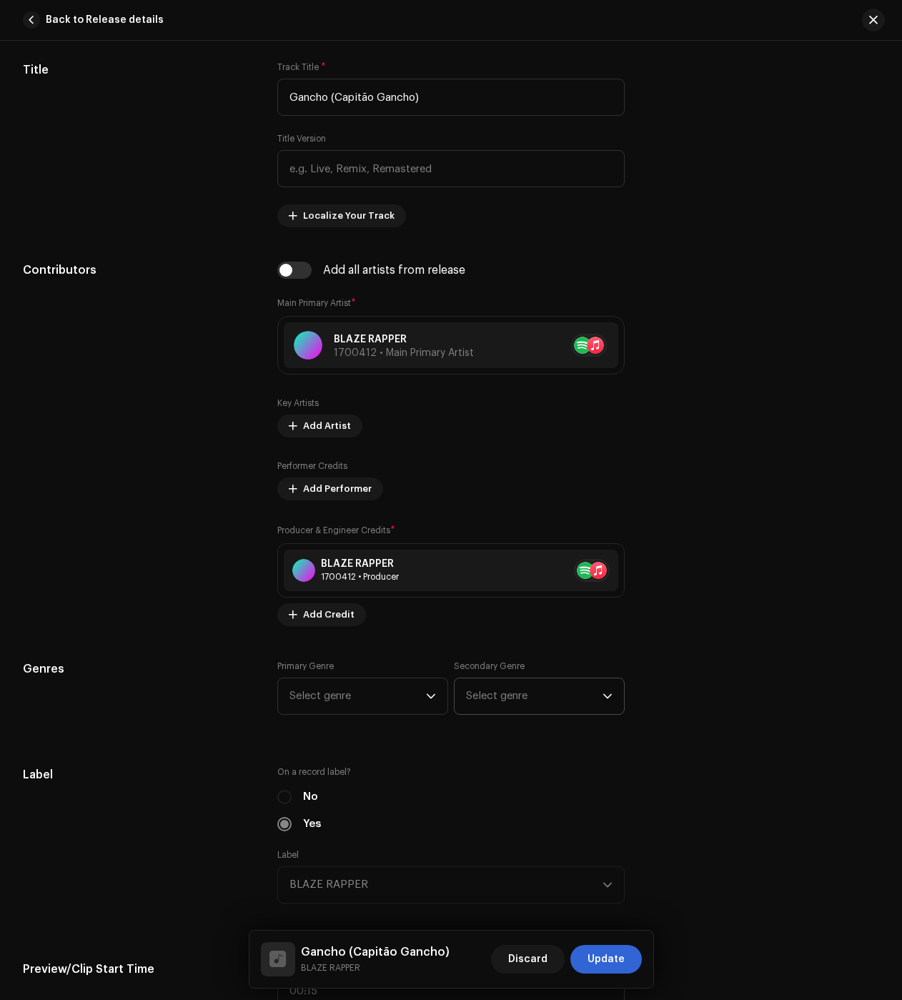
scroll to position [786, 0]
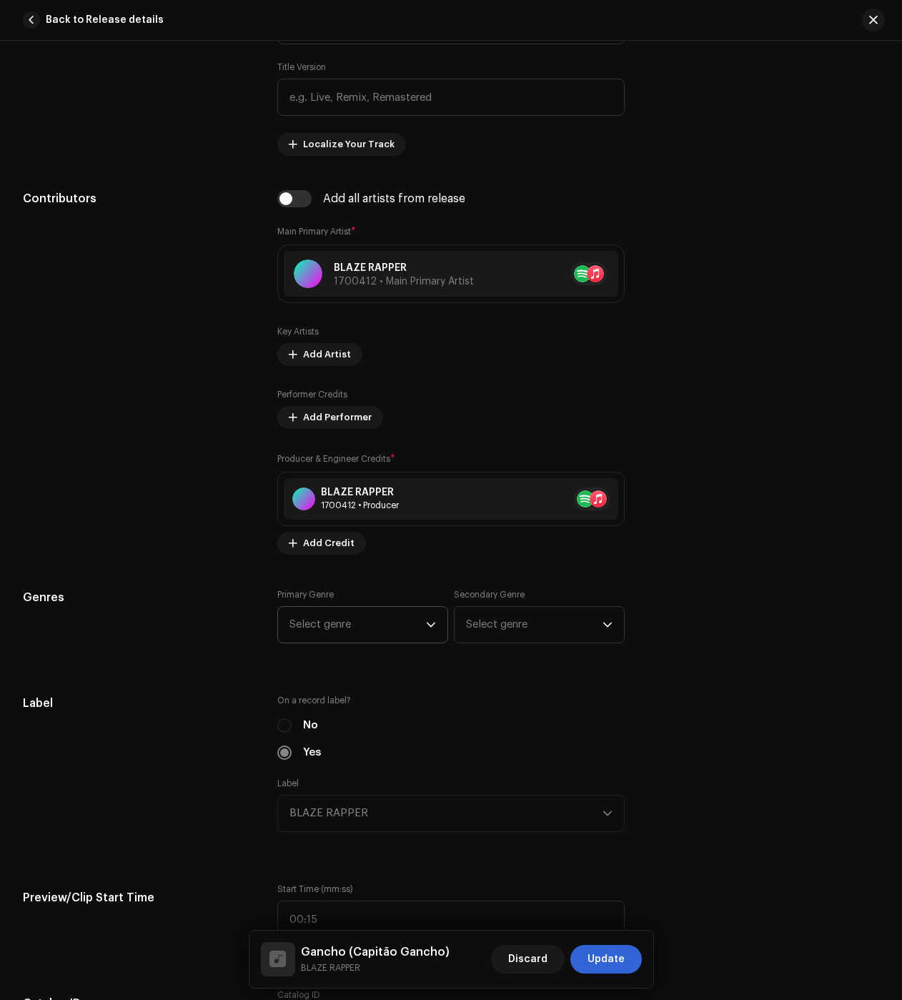
click at [352, 618] on span "Select genre" at bounding box center [358, 625] width 137 height 36
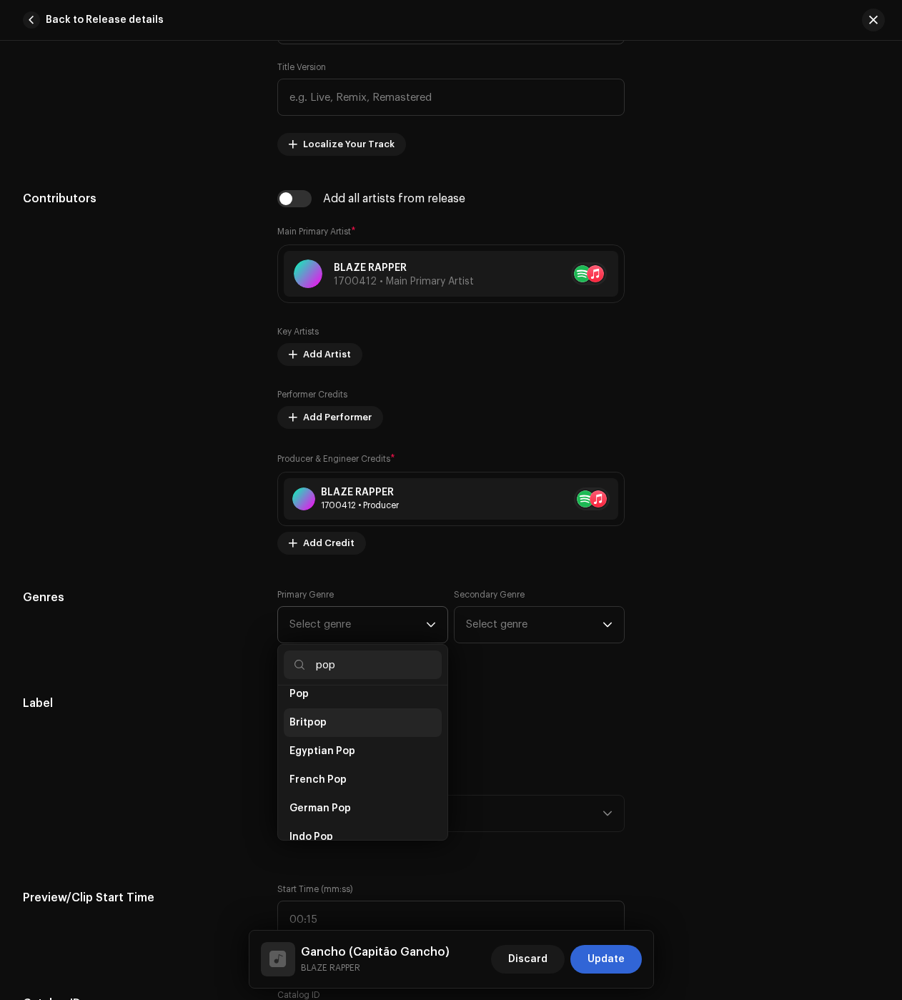
scroll to position [500, 0]
type input "pop"
click at [320, 757] on li "Pop" at bounding box center [363, 765] width 158 height 29
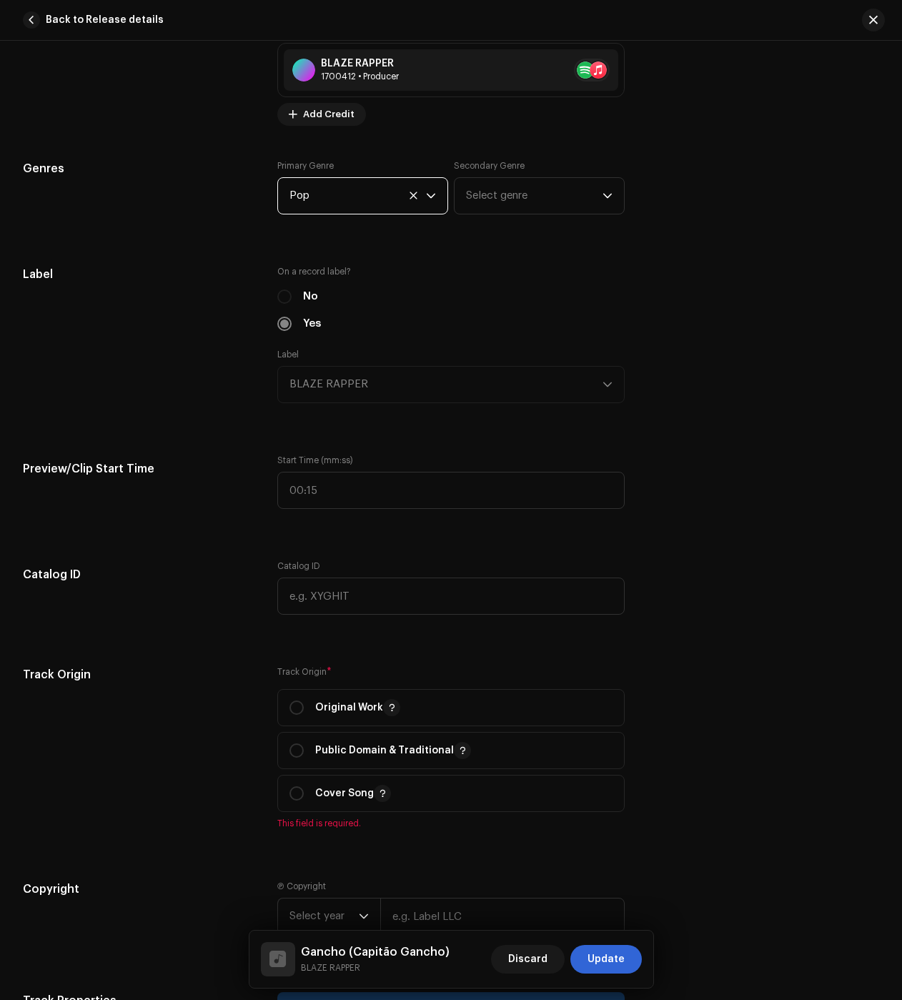
scroll to position [1287, 0]
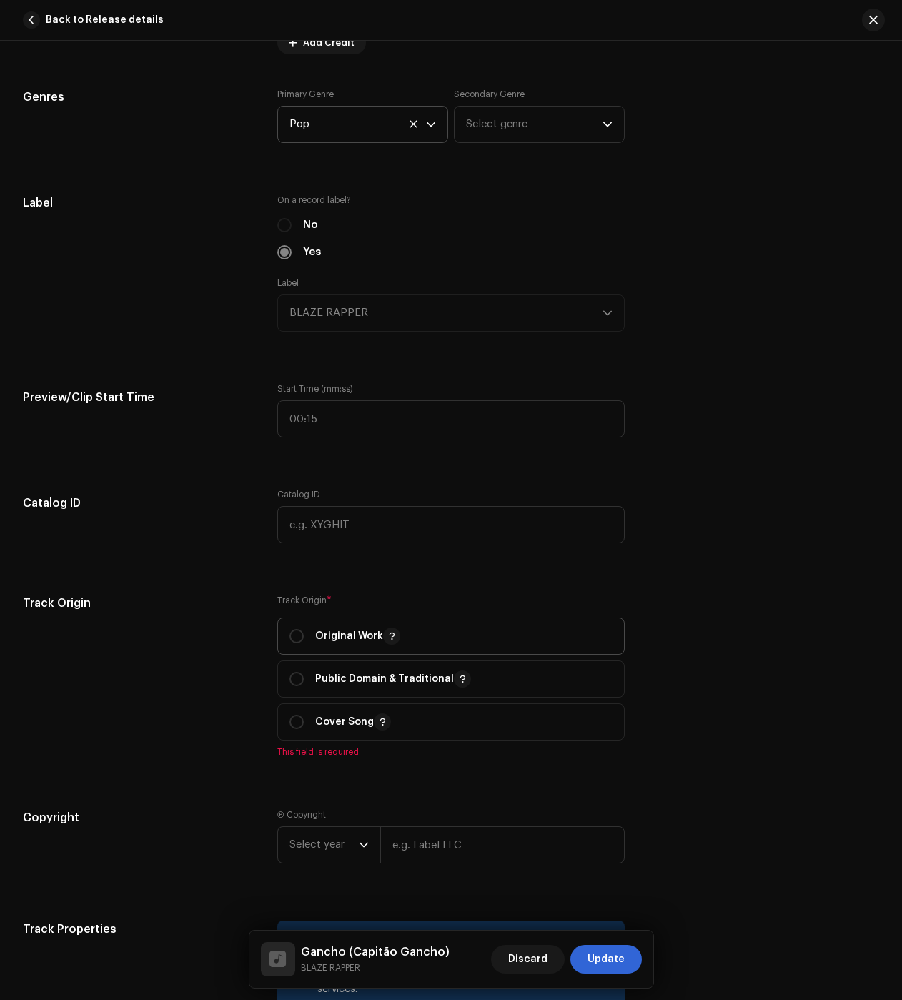
click at [303, 633] on div "Original Work" at bounding box center [345, 636] width 111 height 17
radio input "true"
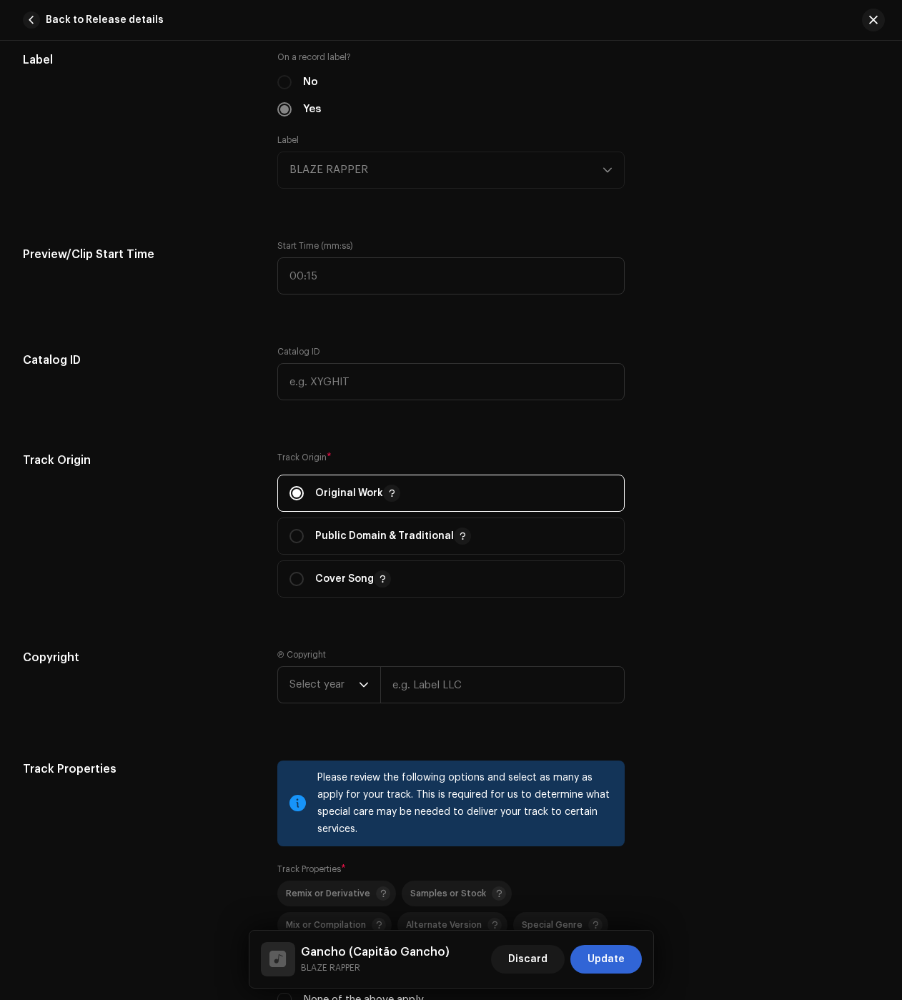
scroll to position [1573, 0]
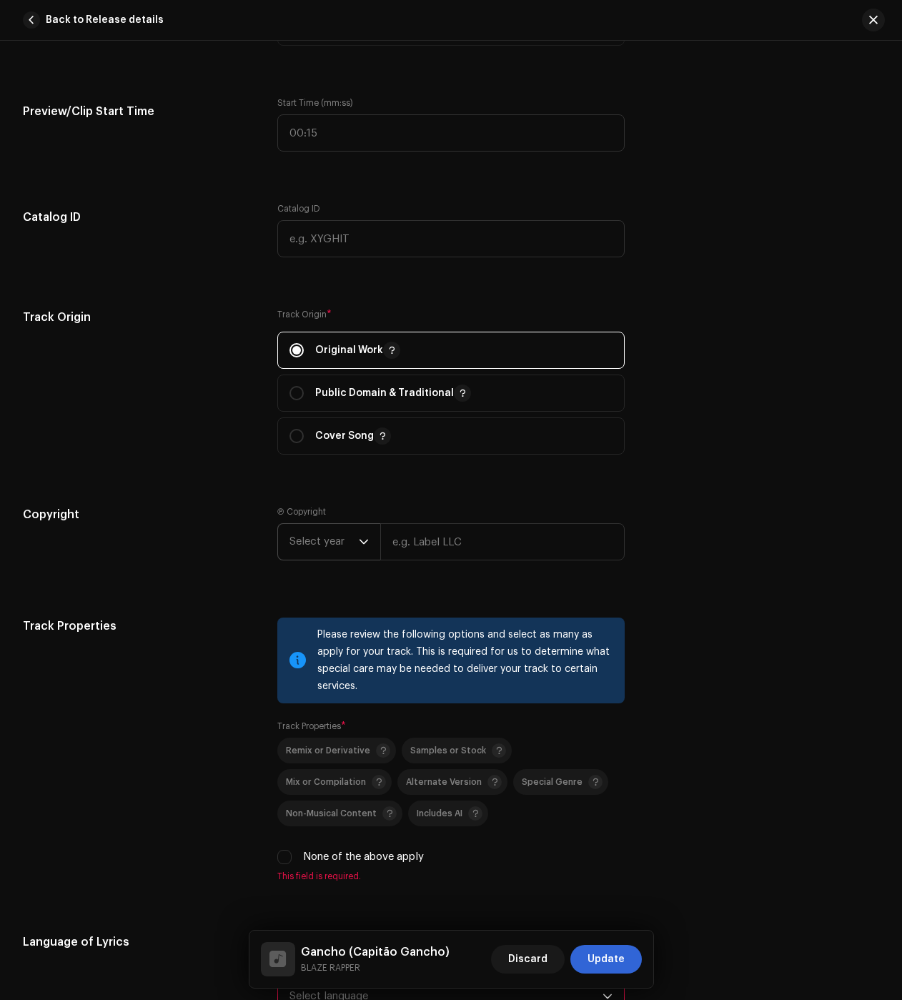
click at [307, 548] on span "Select year" at bounding box center [324, 542] width 69 height 36
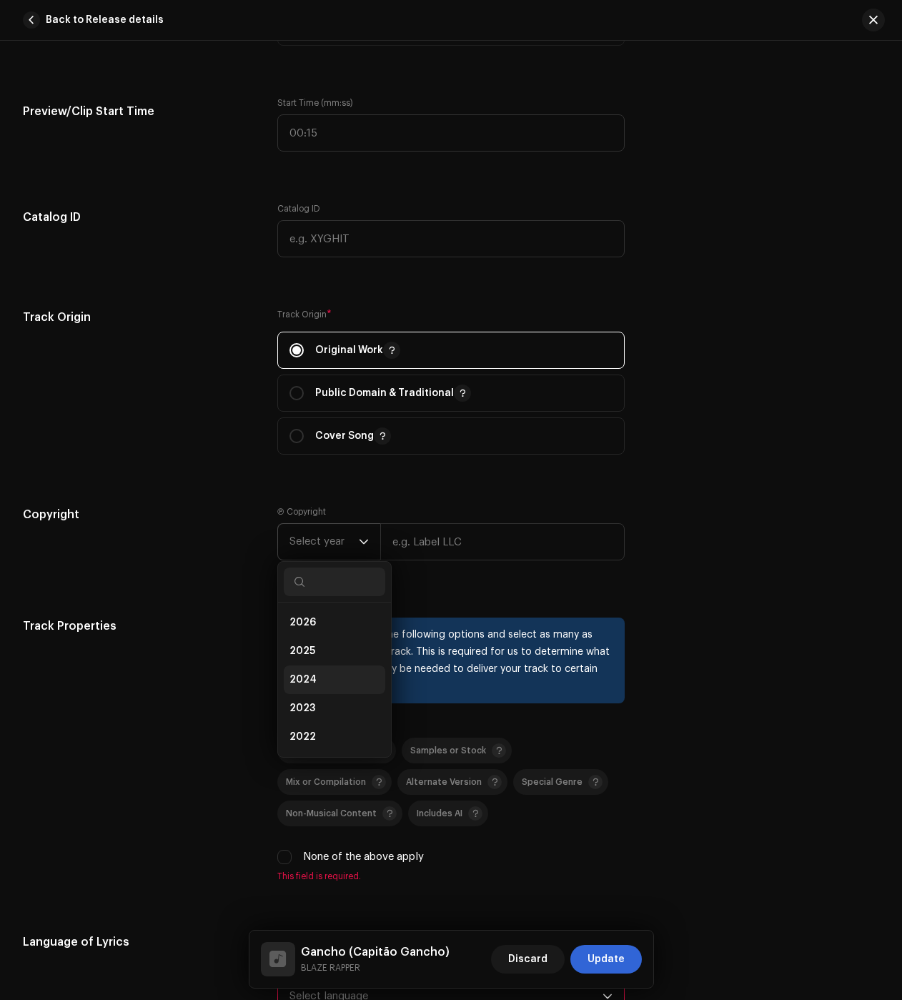
click at [317, 676] on li "2024" at bounding box center [335, 680] width 102 height 29
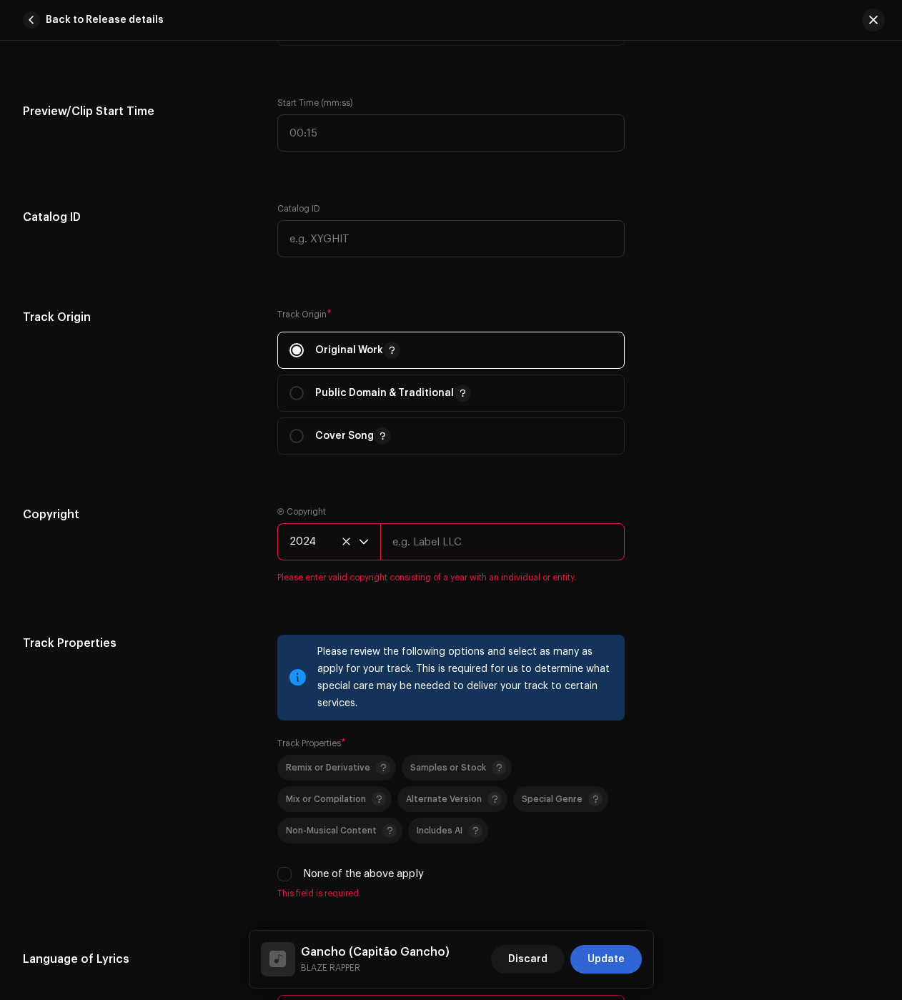
click at [514, 543] on input "text" at bounding box center [502, 541] width 244 height 37
type input "BLAZE"
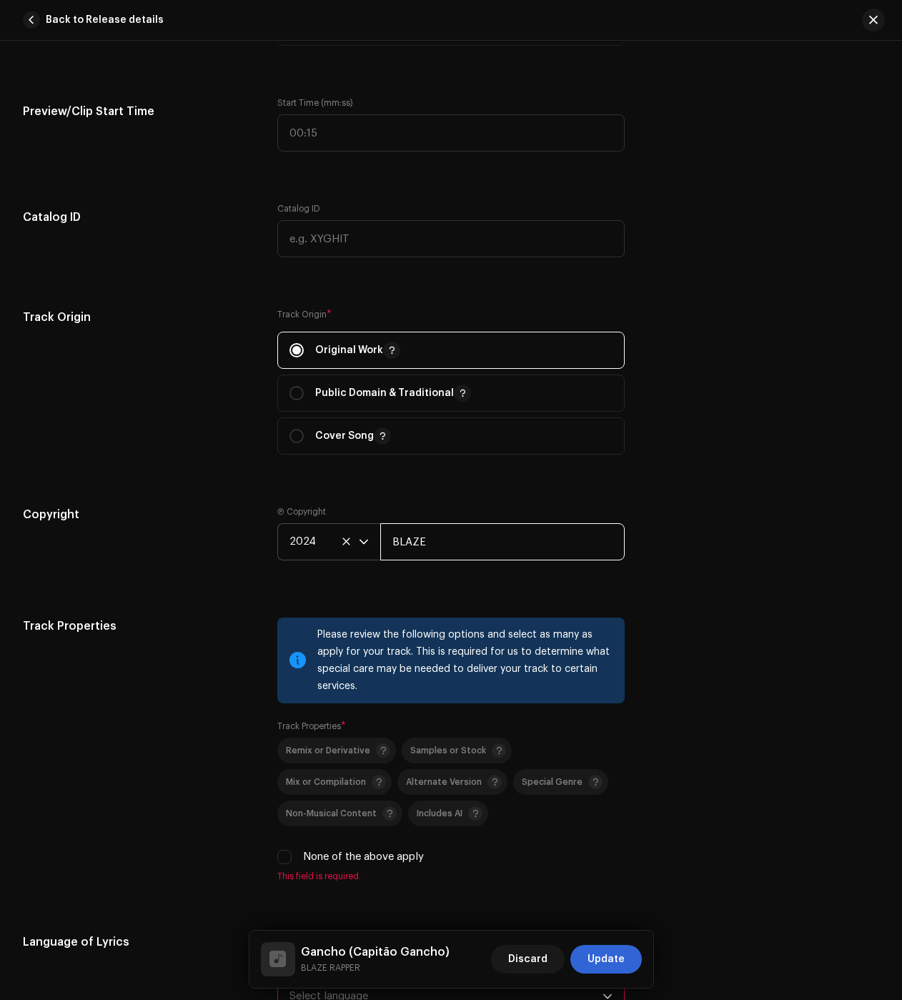
scroll to position [1930, 0]
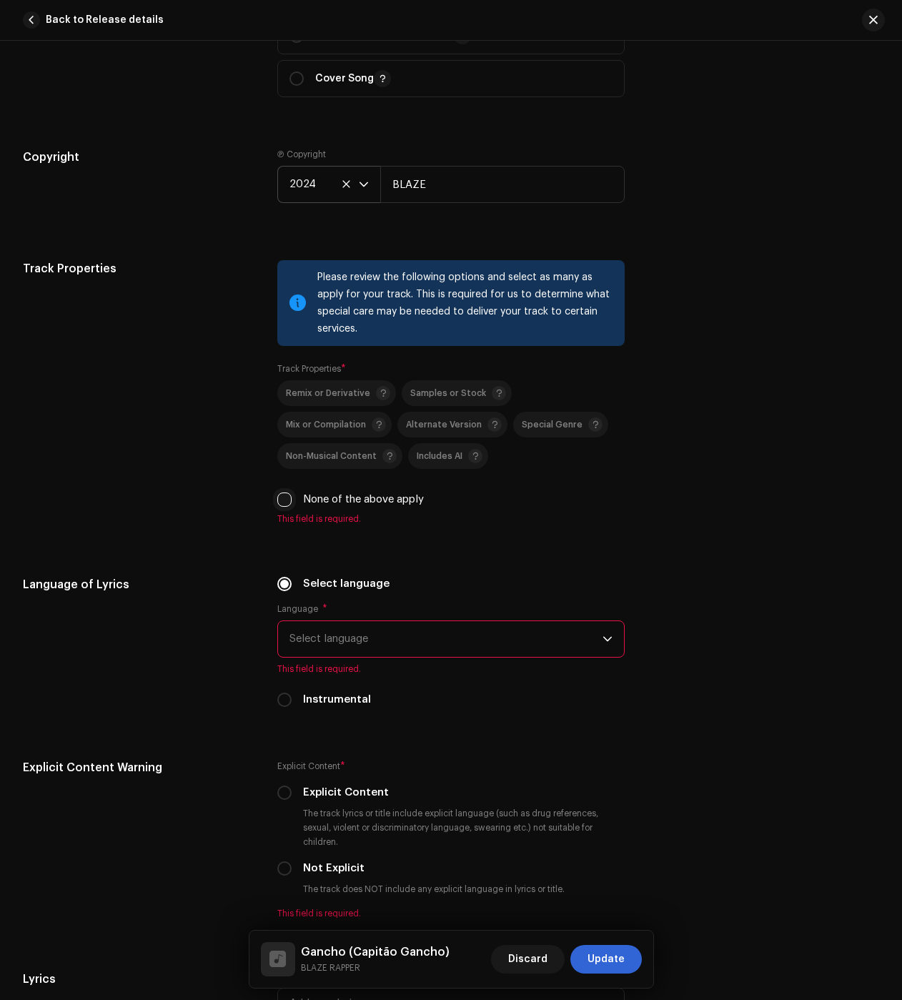
click at [288, 500] on input "None of the above apply" at bounding box center [284, 500] width 14 height 14
checkbox input "true"
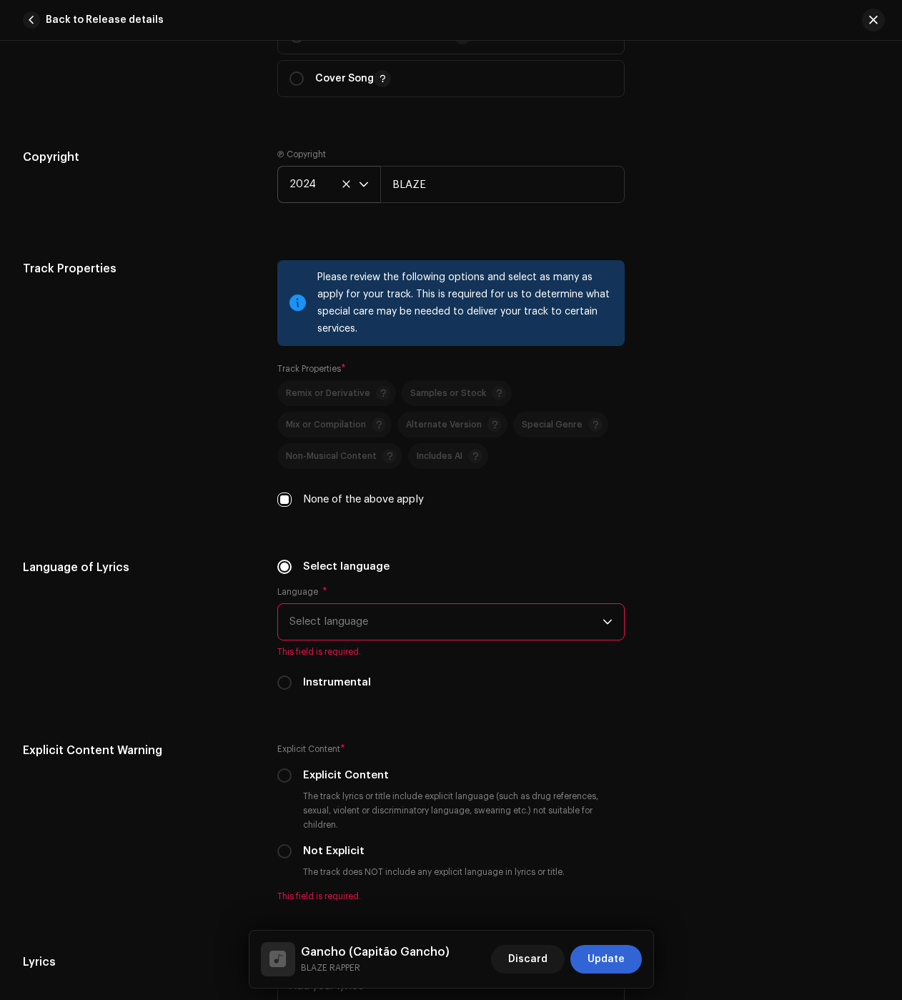
click at [360, 626] on span "Select language" at bounding box center [446, 622] width 313 height 36
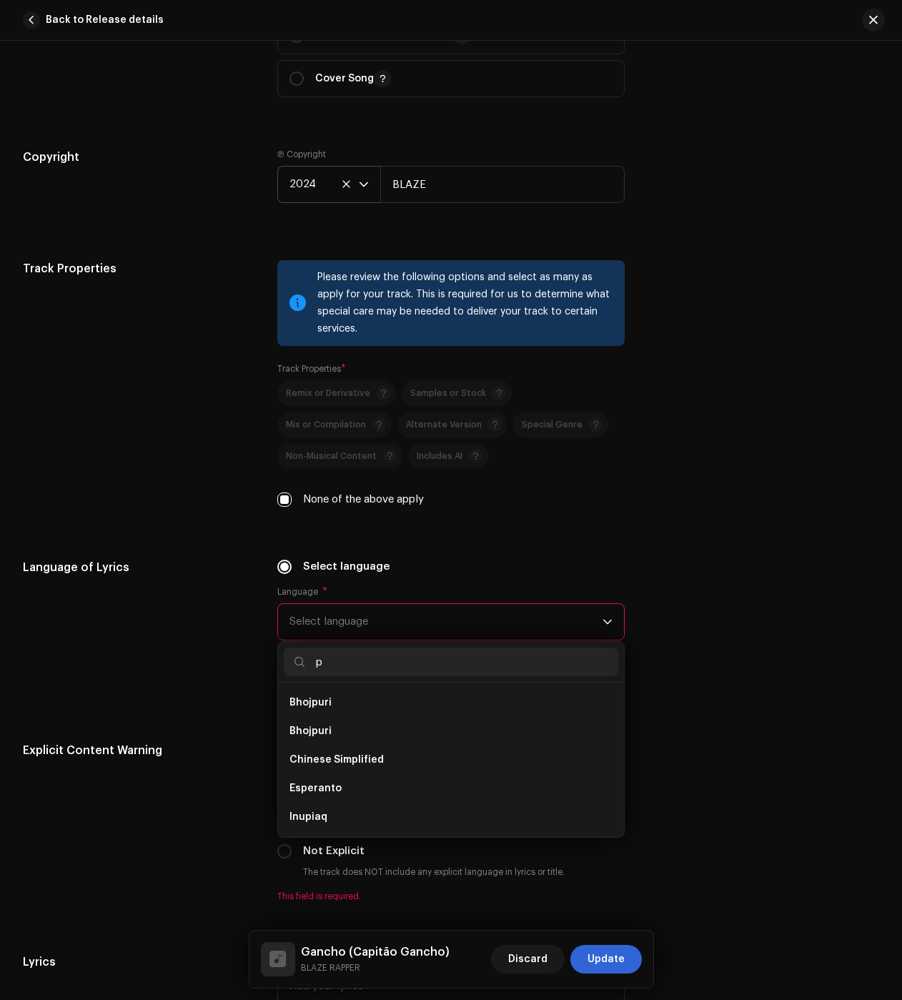
scroll to position [0, 0]
type input "po"
click at [337, 736] on span "Portuguese" at bounding box center [319, 731] width 59 height 14
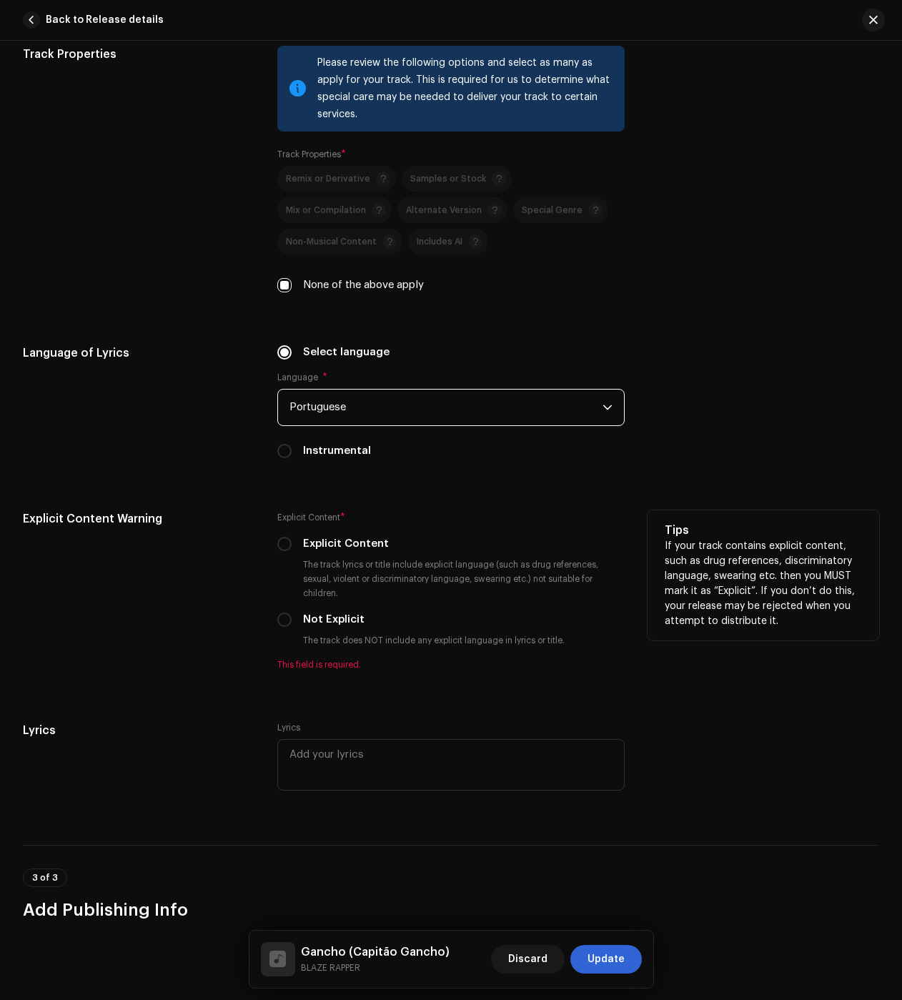
scroll to position [2216, 0]
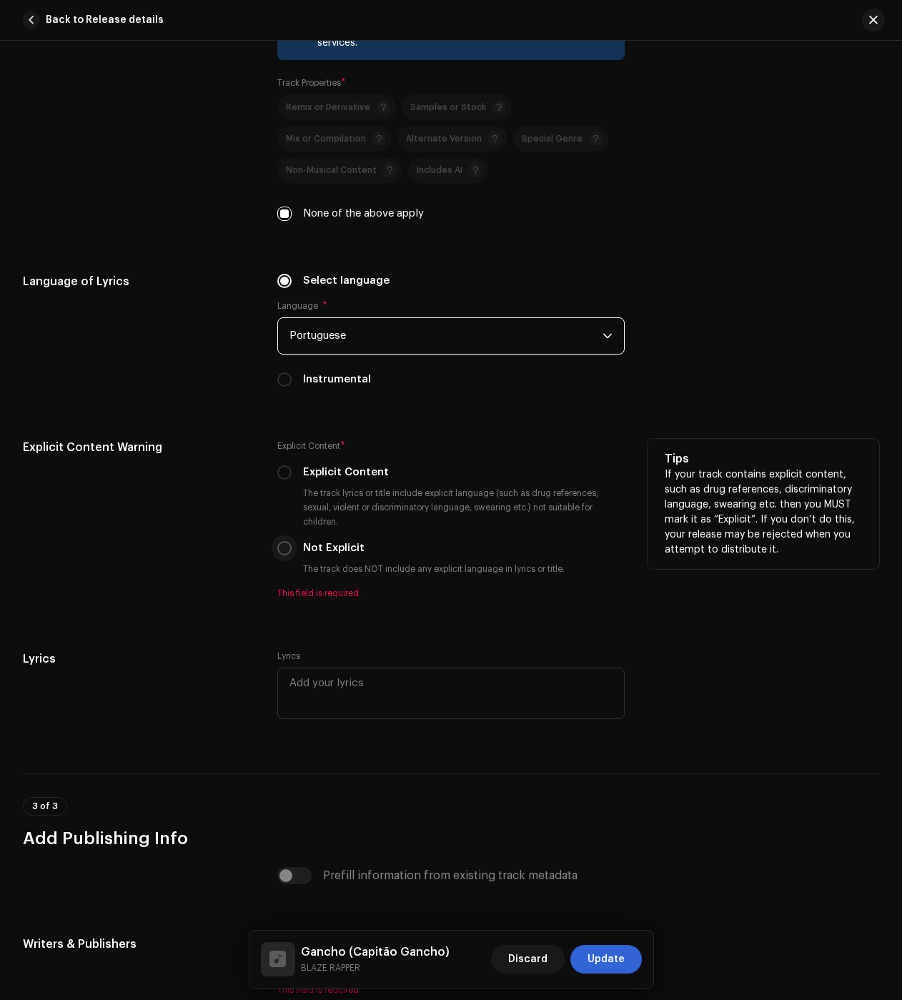
click at [287, 552] on input "Not Explicit" at bounding box center [284, 548] width 14 height 14
radio input "true"
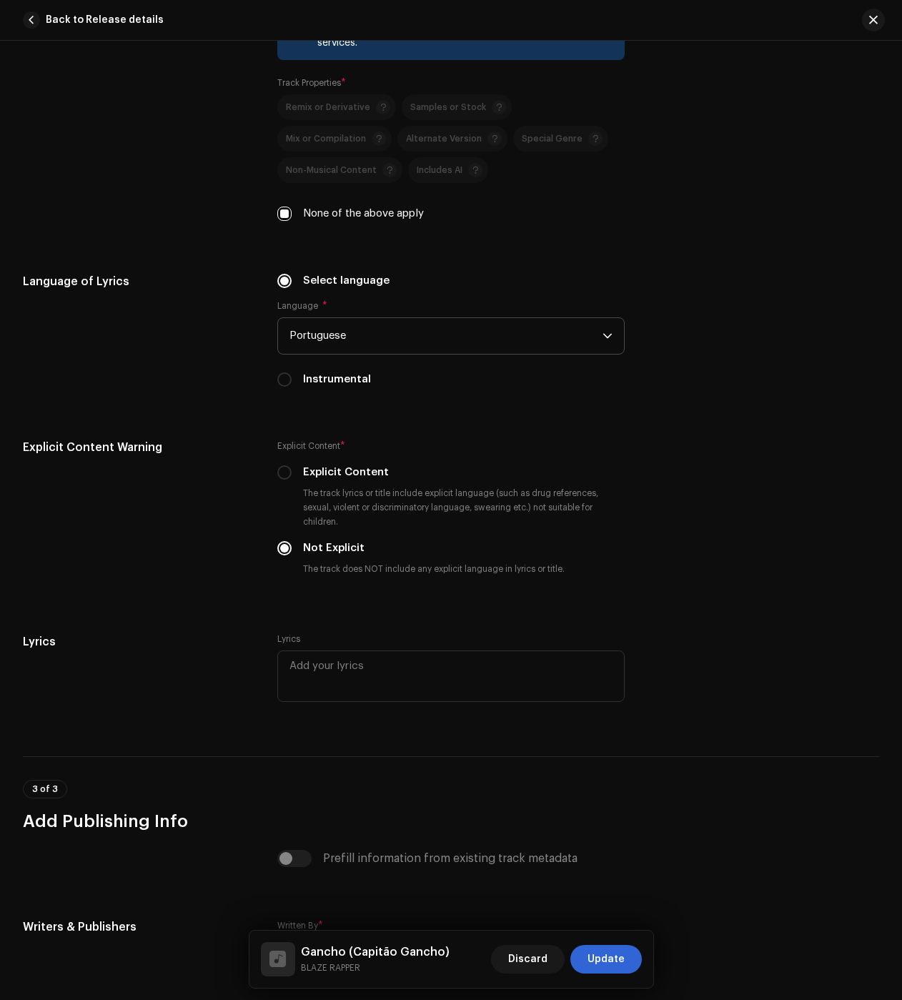
scroll to position [2429, 0]
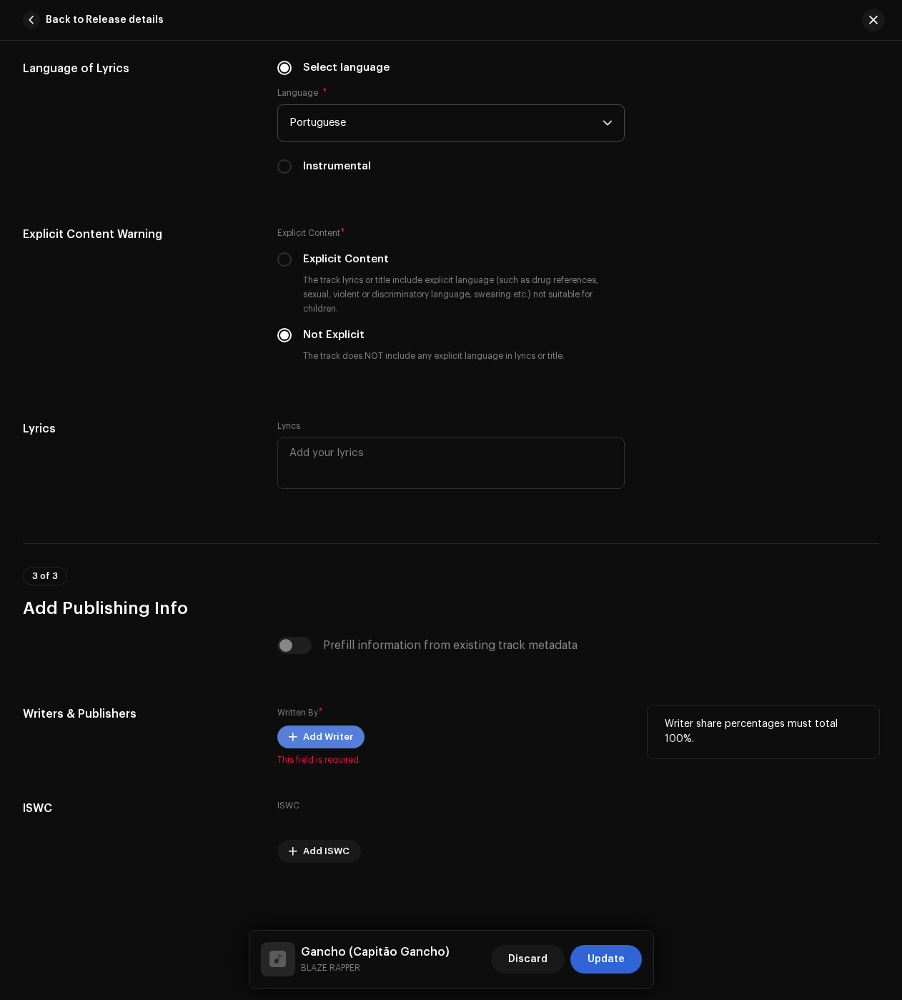
click at [305, 731] on span "Add Writer" at bounding box center [328, 737] width 50 height 29
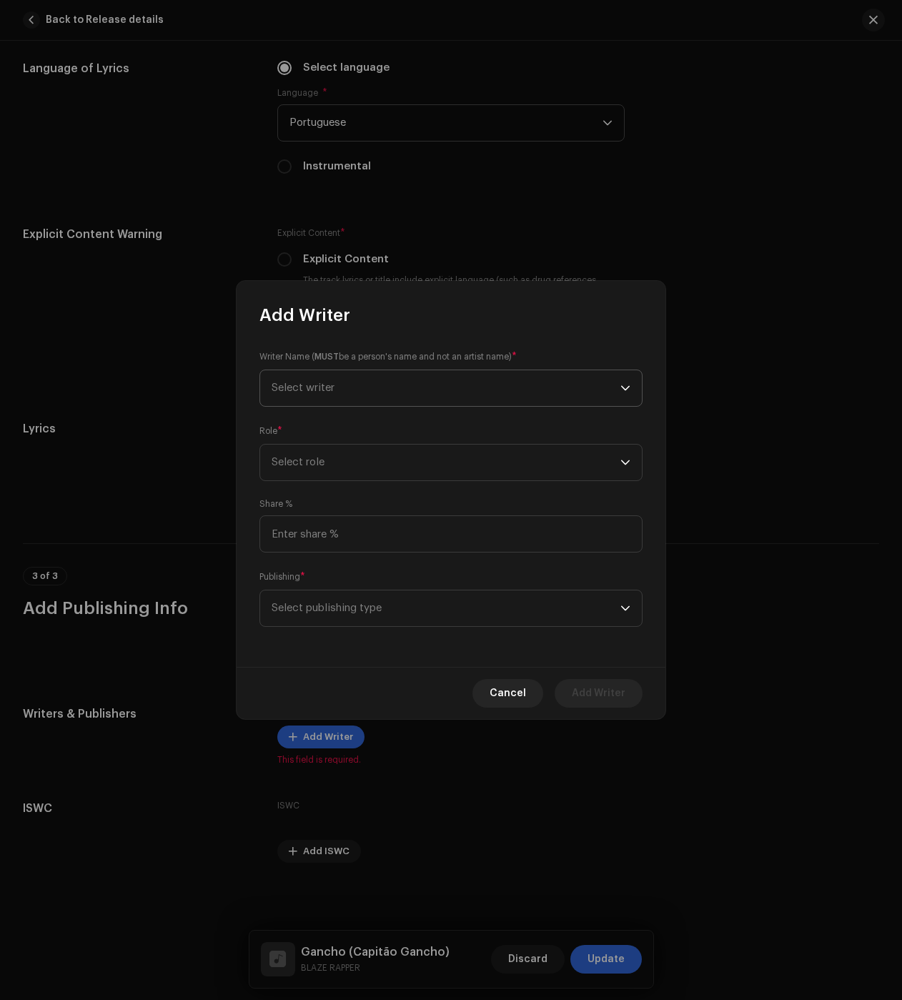
click at [339, 382] on span "Select writer" at bounding box center [446, 388] width 349 height 36
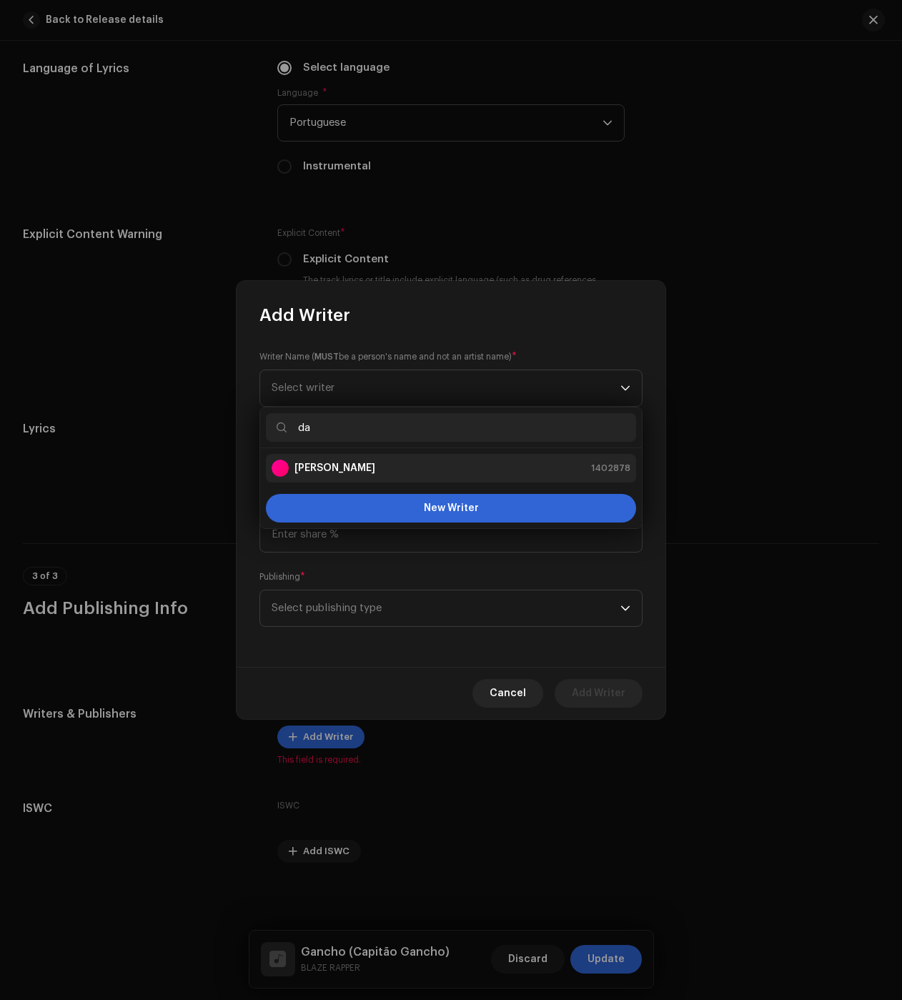
type input "da"
click at [334, 468] on strong "[PERSON_NAME]" at bounding box center [335, 468] width 81 height 14
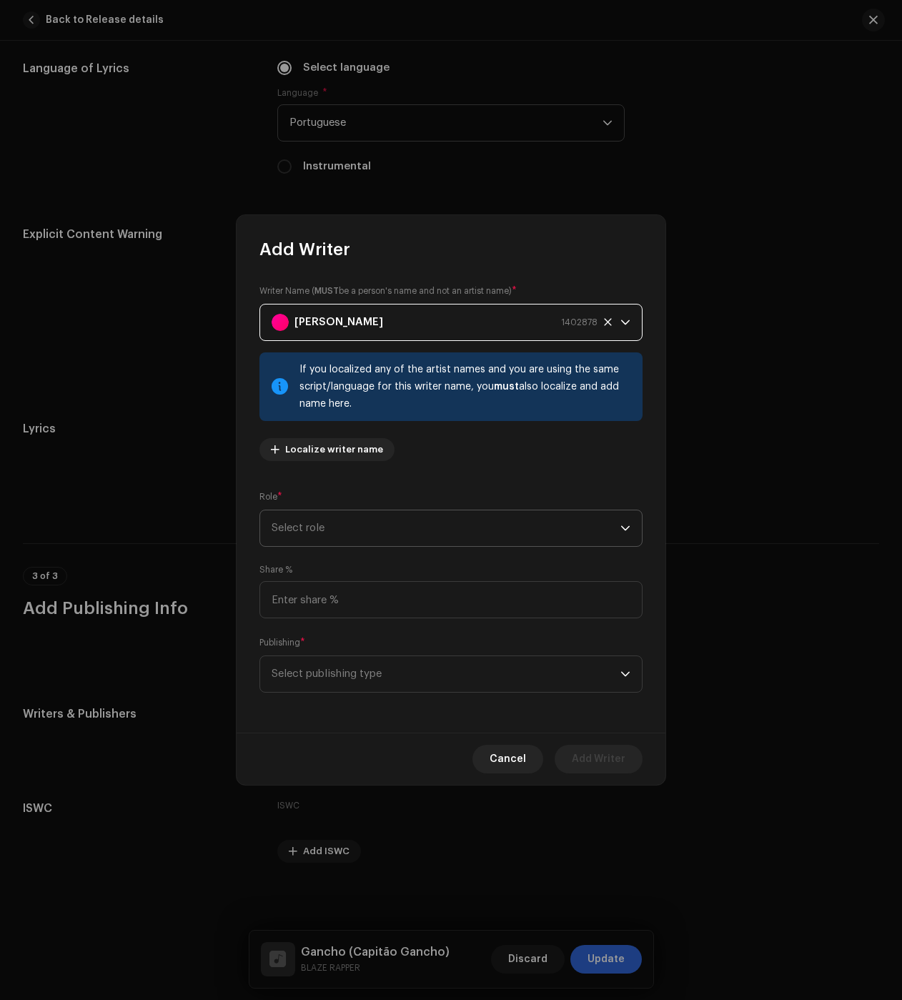
drag, startPoint x: 310, startPoint y: 536, endPoint x: 312, endPoint y: 546, distance: 10.4
click at [310, 535] on span "Select role" at bounding box center [446, 528] width 349 height 36
click at [325, 652] on span "Composer & Lyricist" at bounding box center [322, 653] width 101 height 14
click at [377, 677] on span "Select publishing type" at bounding box center [446, 674] width 349 height 36
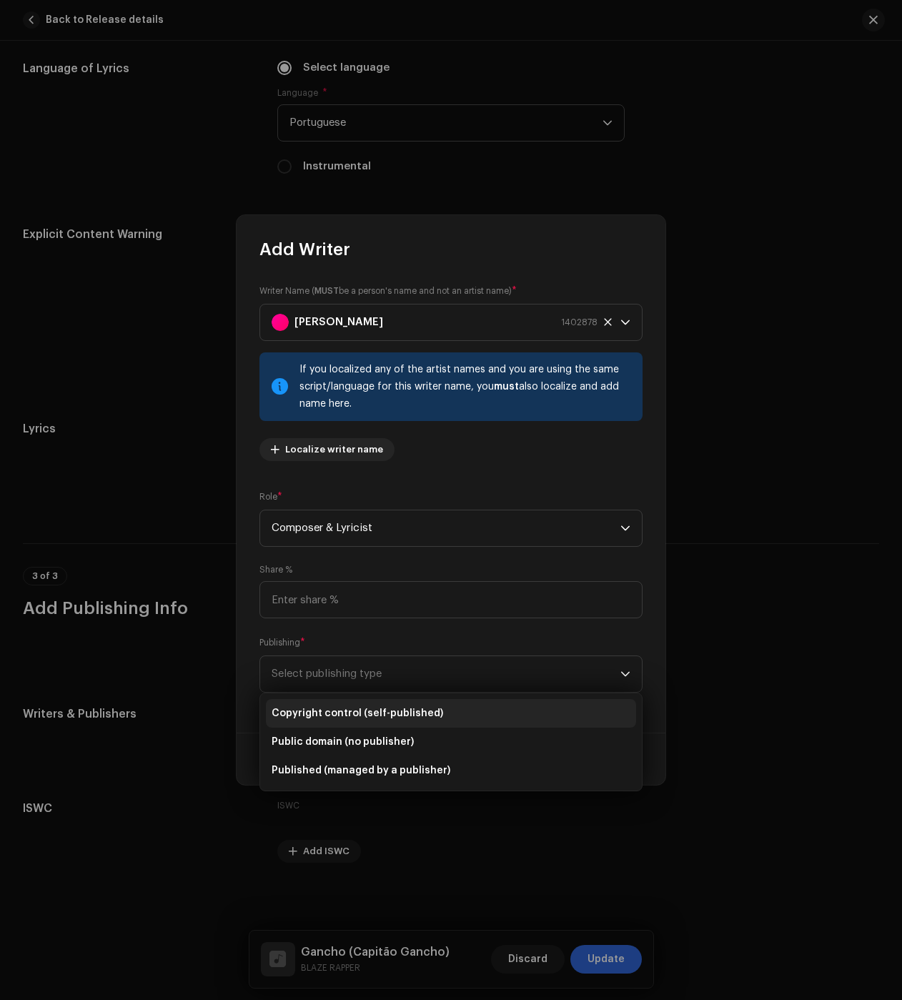
click at [363, 704] on li "Copyright control (self-published)" at bounding box center [451, 713] width 370 height 29
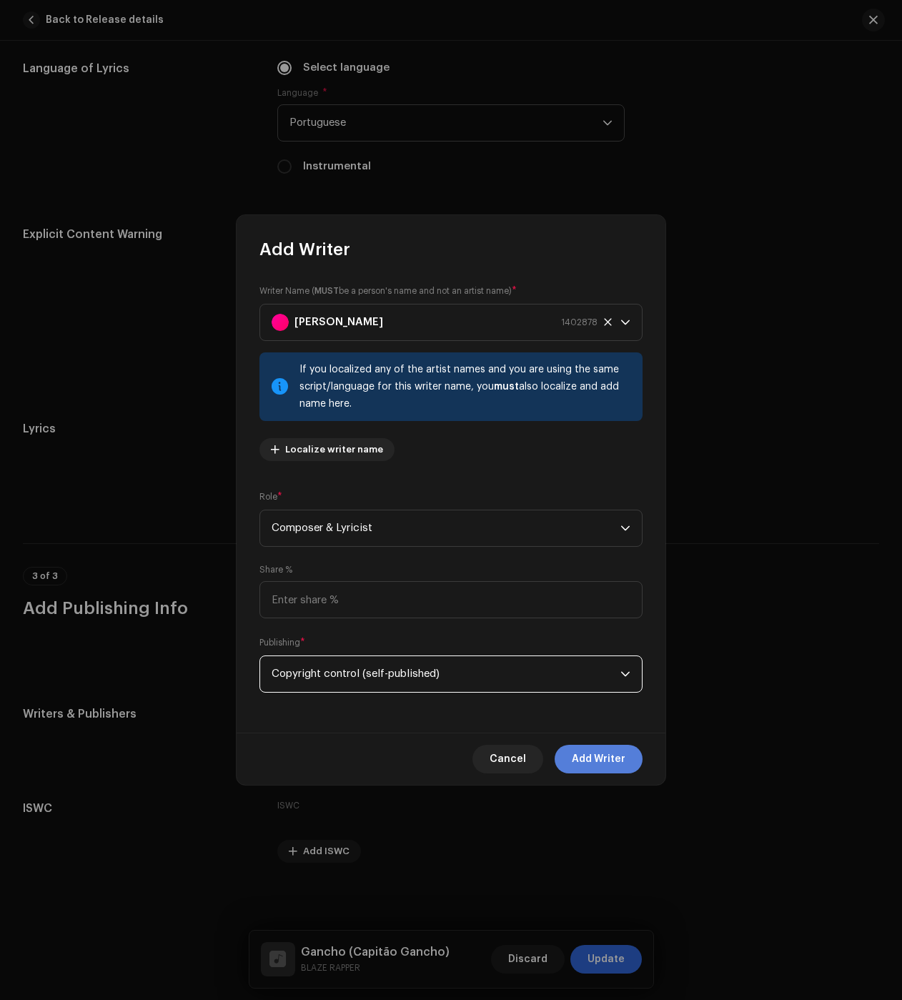
click at [591, 759] on span "Add Writer" at bounding box center [599, 759] width 54 height 29
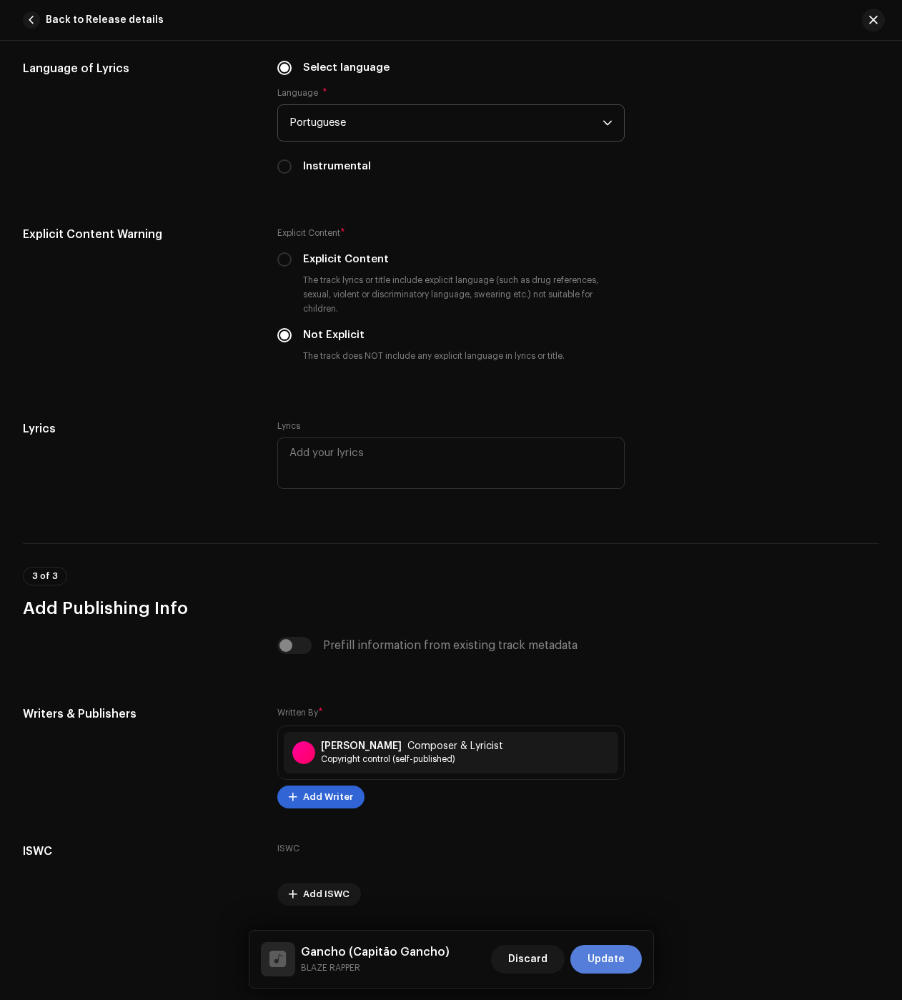
click at [607, 956] on span "Update" at bounding box center [606, 959] width 37 height 29
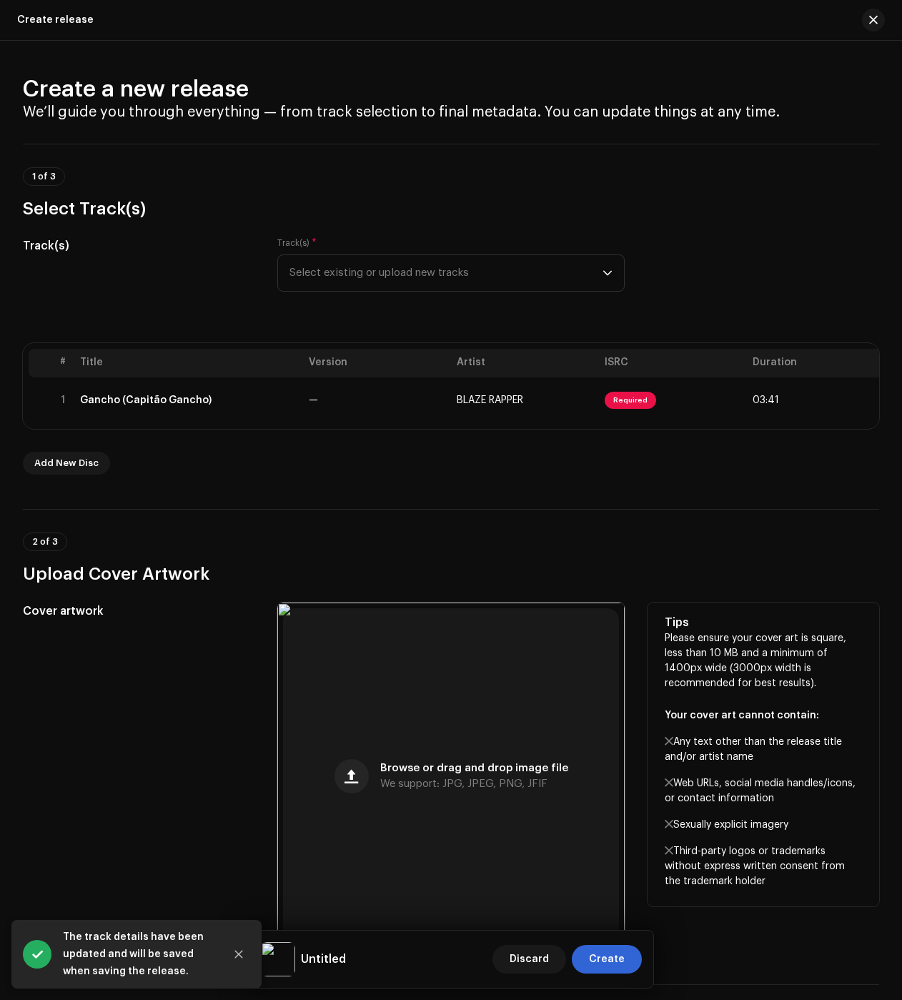
scroll to position [357, 0]
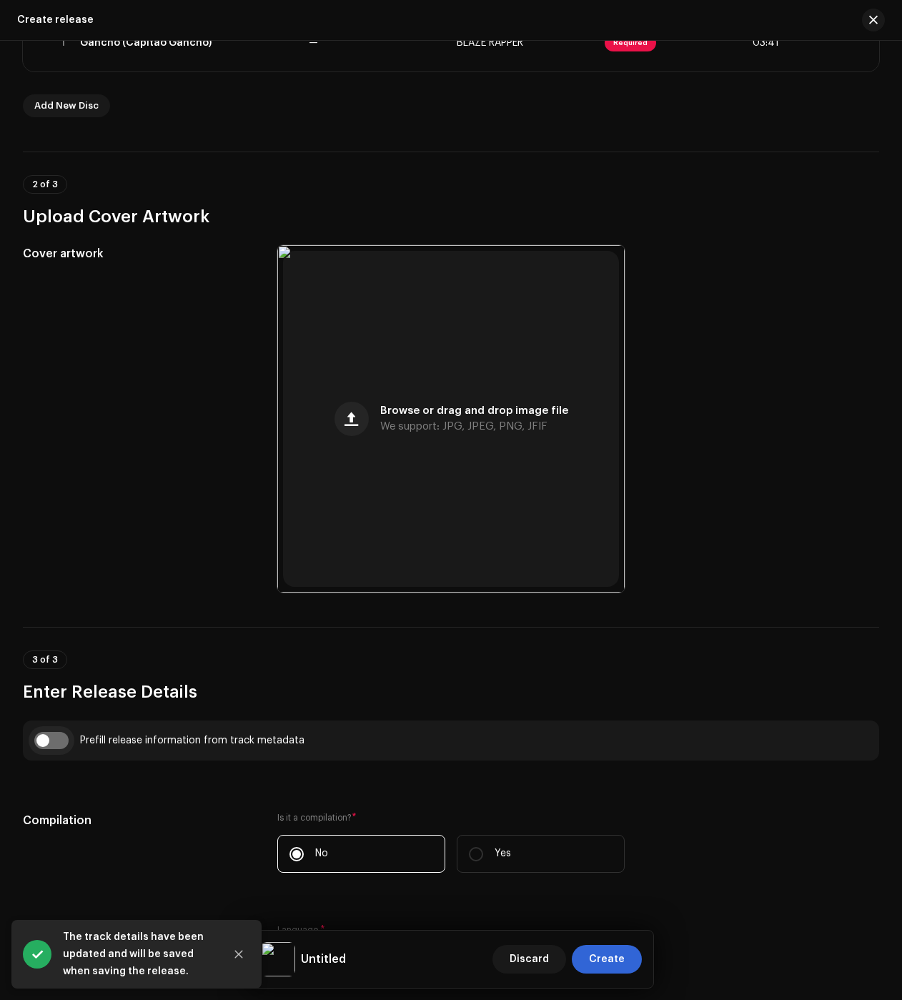
click at [56, 741] on input "checkbox" at bounding box center [51, 740] width 34 height 17
checkbox input "true"
type input "Gancho (Capitão Gancho)"
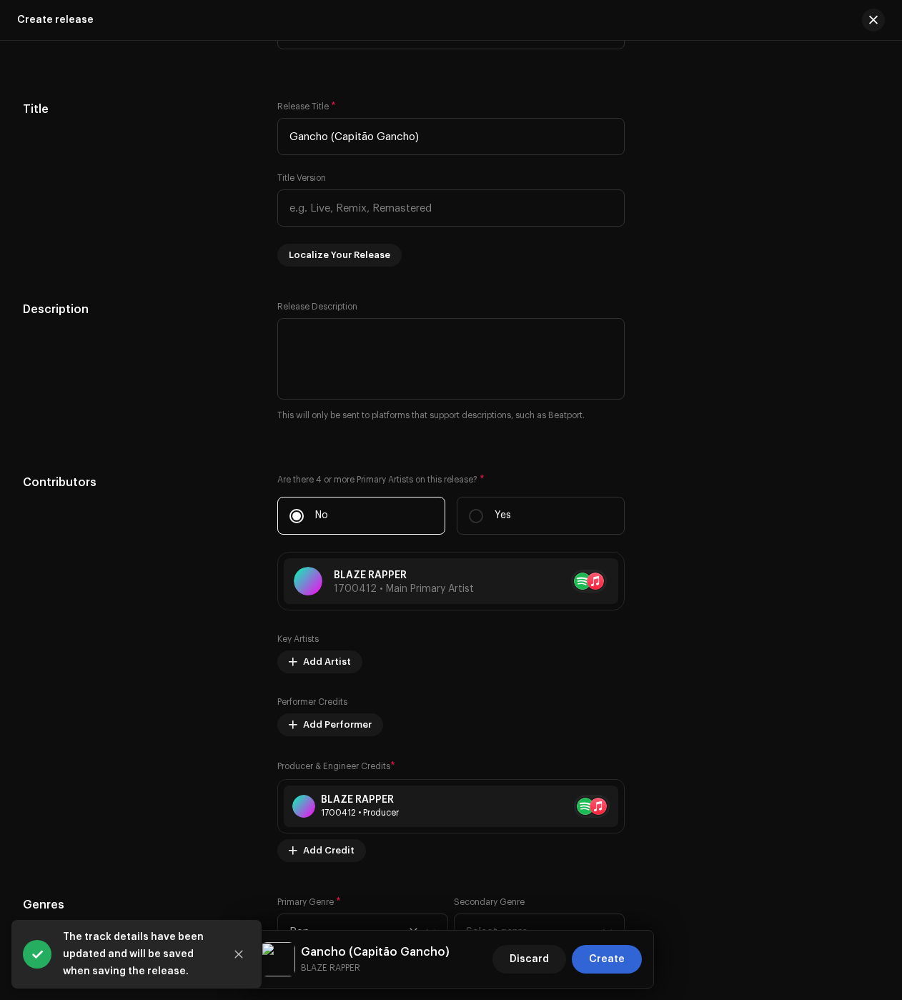
scroll to position [1930, 0]
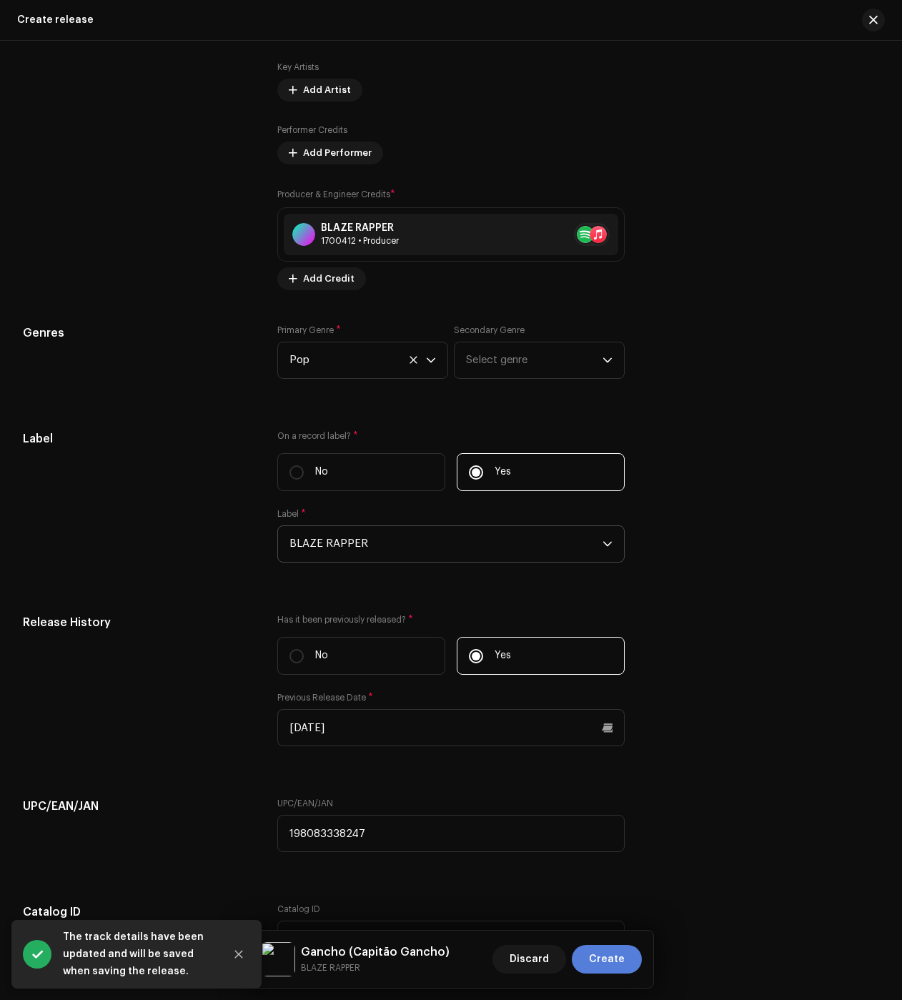
click at [603, 966] on span "Create" at bounding box center [607, 959] width 36 height 29
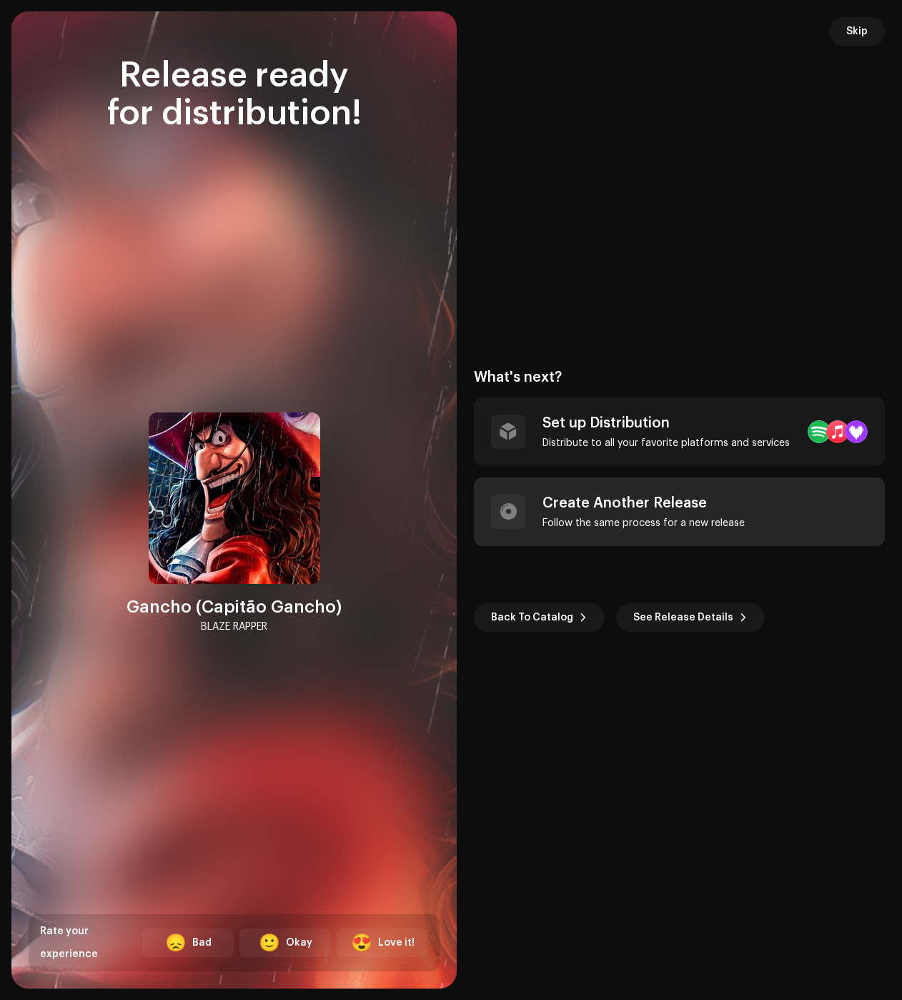
click at [614, 523] on div "Follow the same process for a new release" at bounding box center [644, 523] width 202 height 11
checkbox input "false"
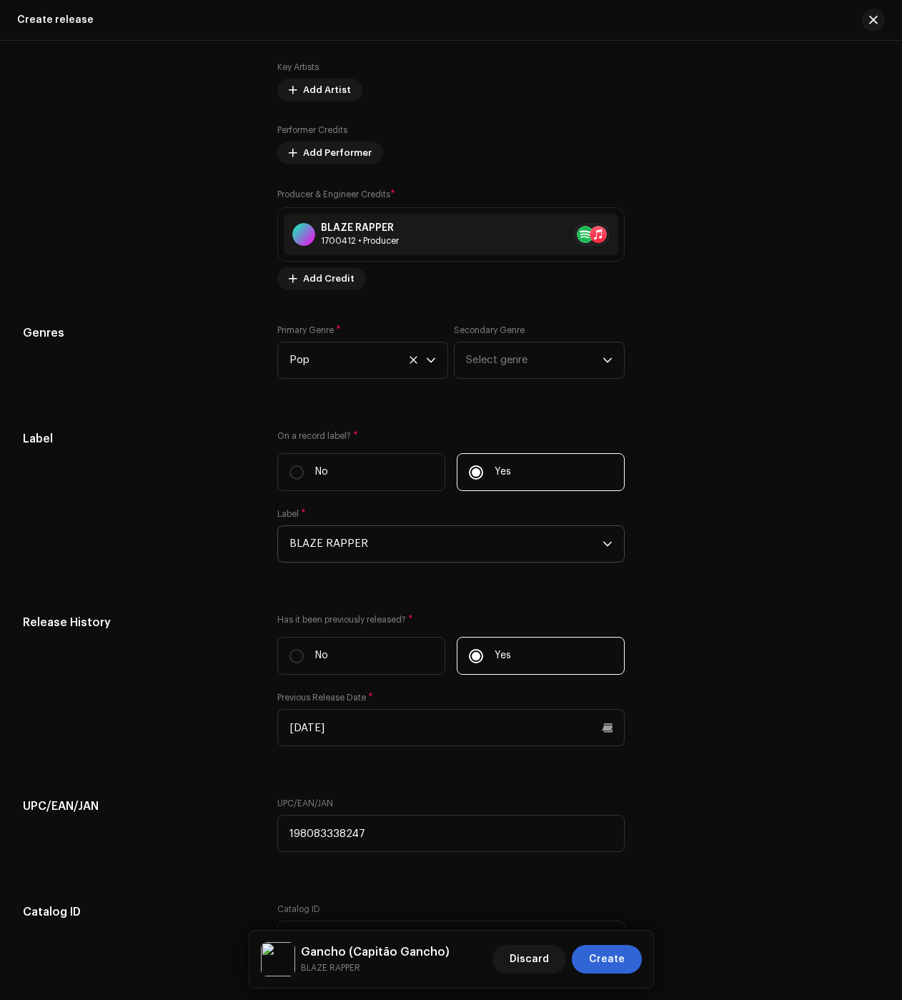
scroll to position [0, 0]
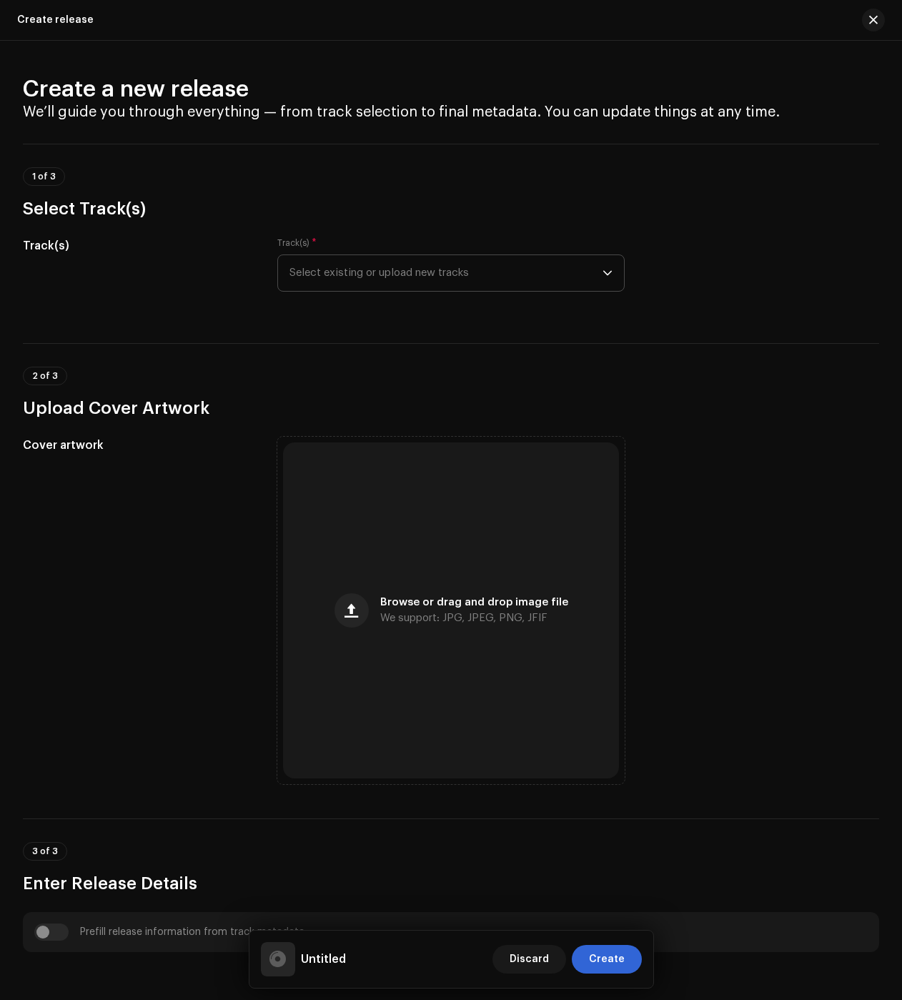
click at [402, 276] on span "Select existing or upload new tracks" at bounding box center [446, 273] width 313 height 36
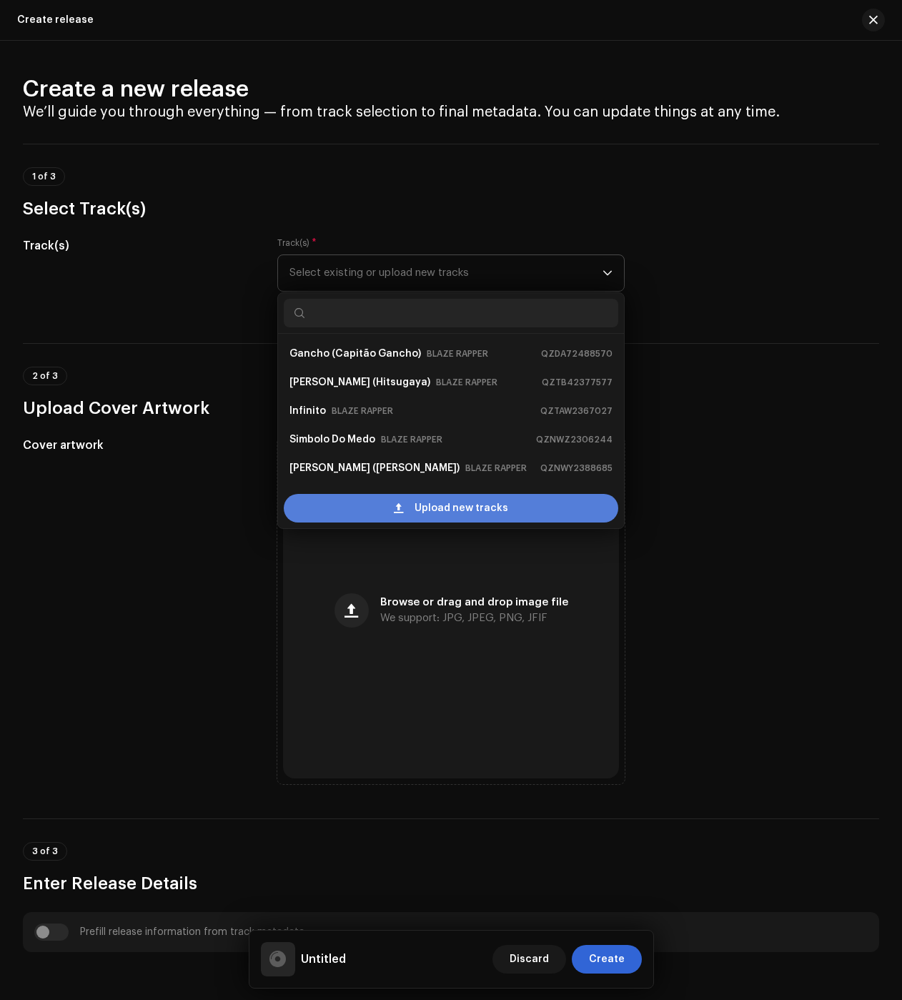
scroll to position [23, 0]
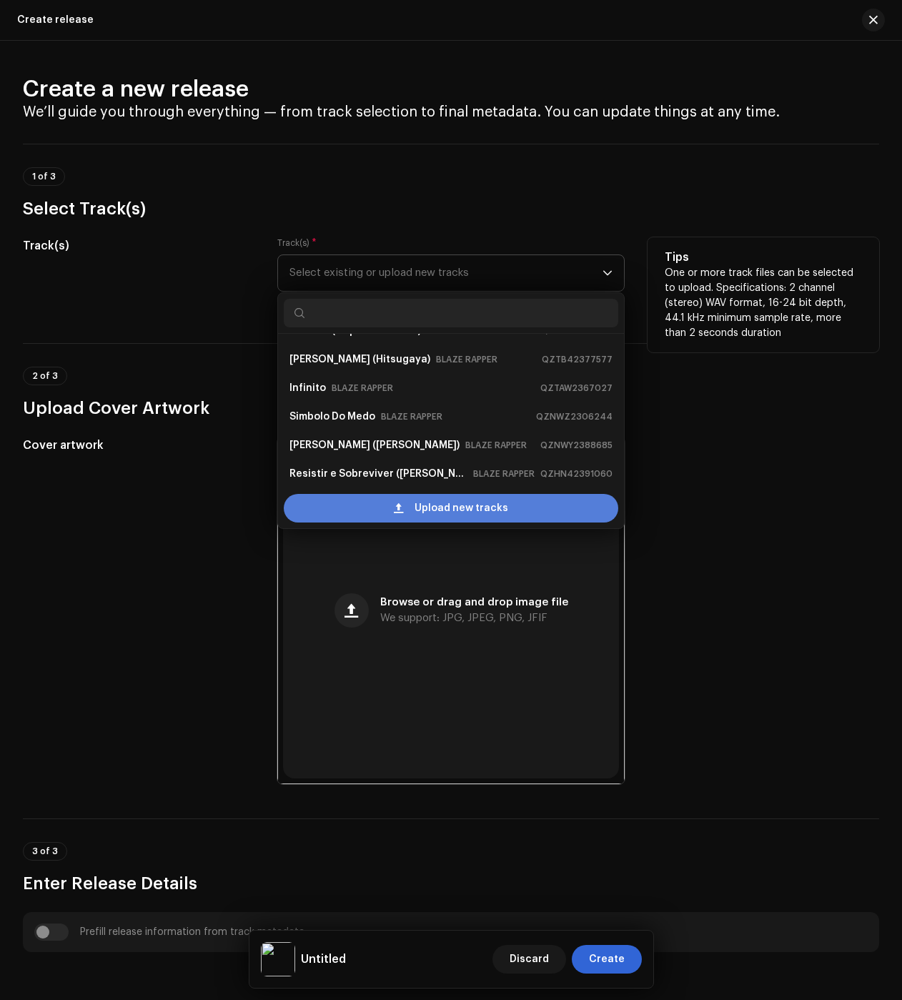
click at [377, 495] on div "Upload new tracks" at bounding box center [451, 508] width 335 height 29
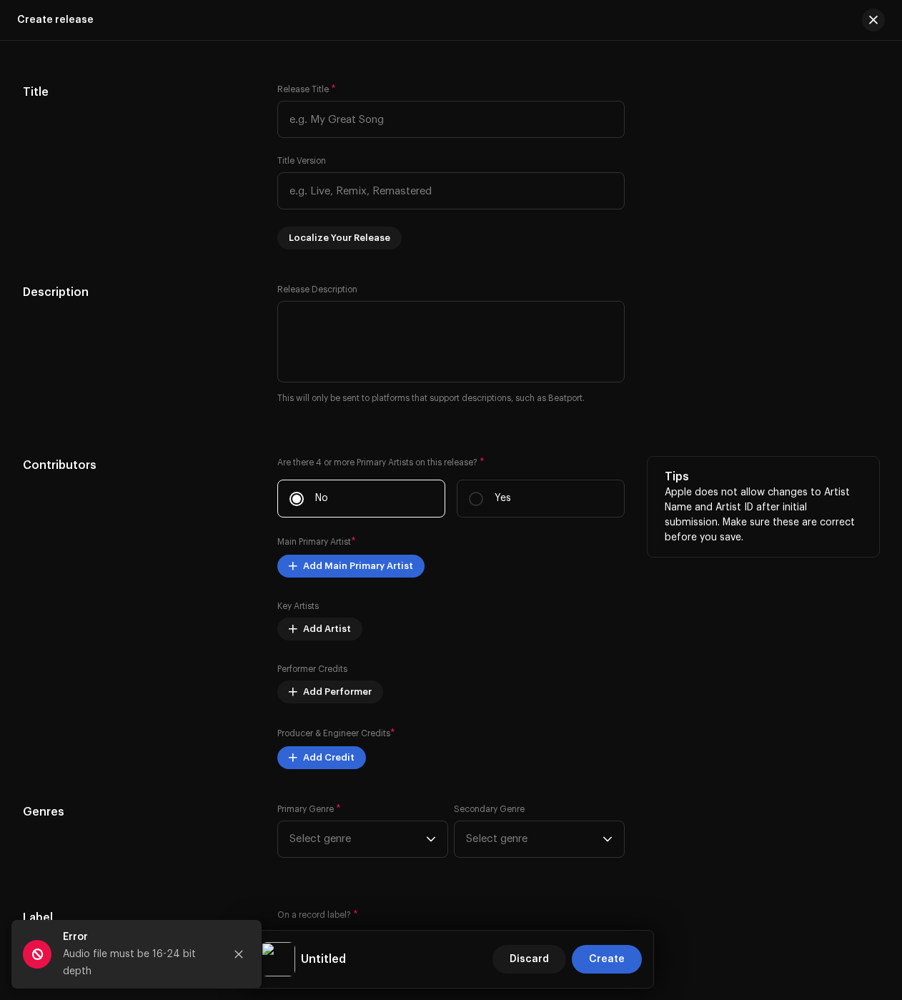
scroll to position [1750, 0]
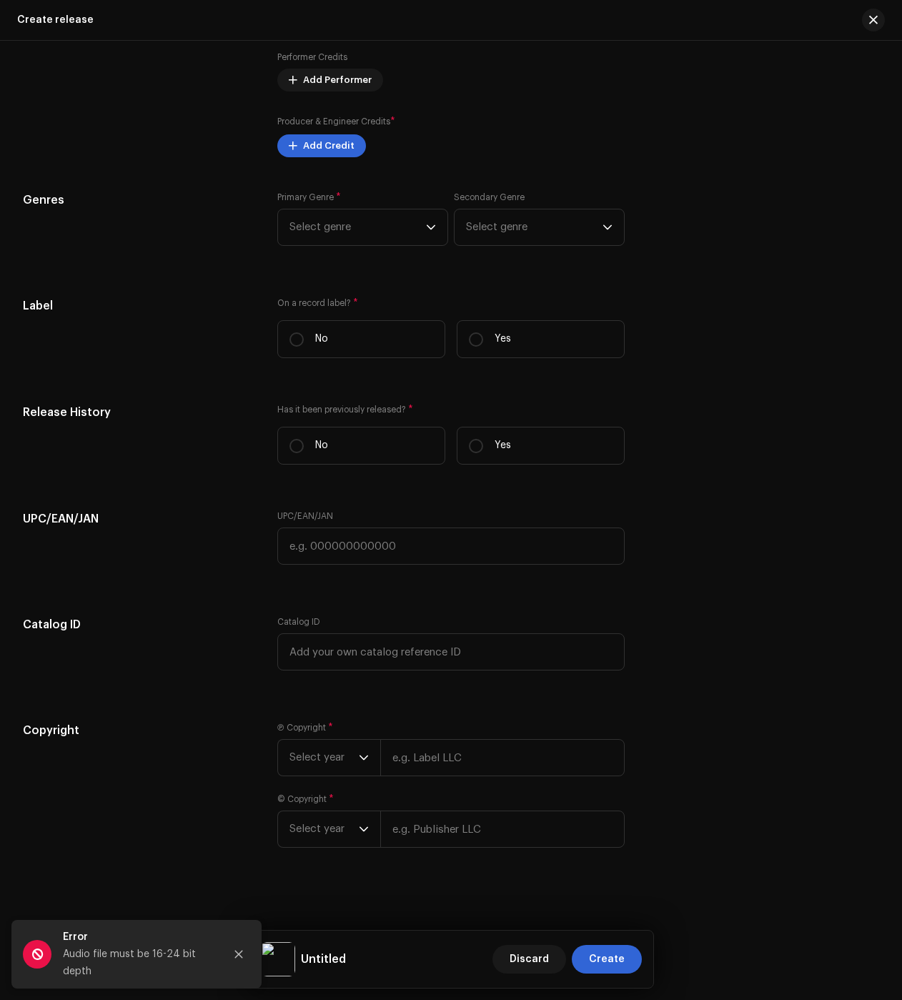
drag, startPoint x: 222, startPoint y: 744, endPoint x: 227, endPoint y: 709, distance: 35.5
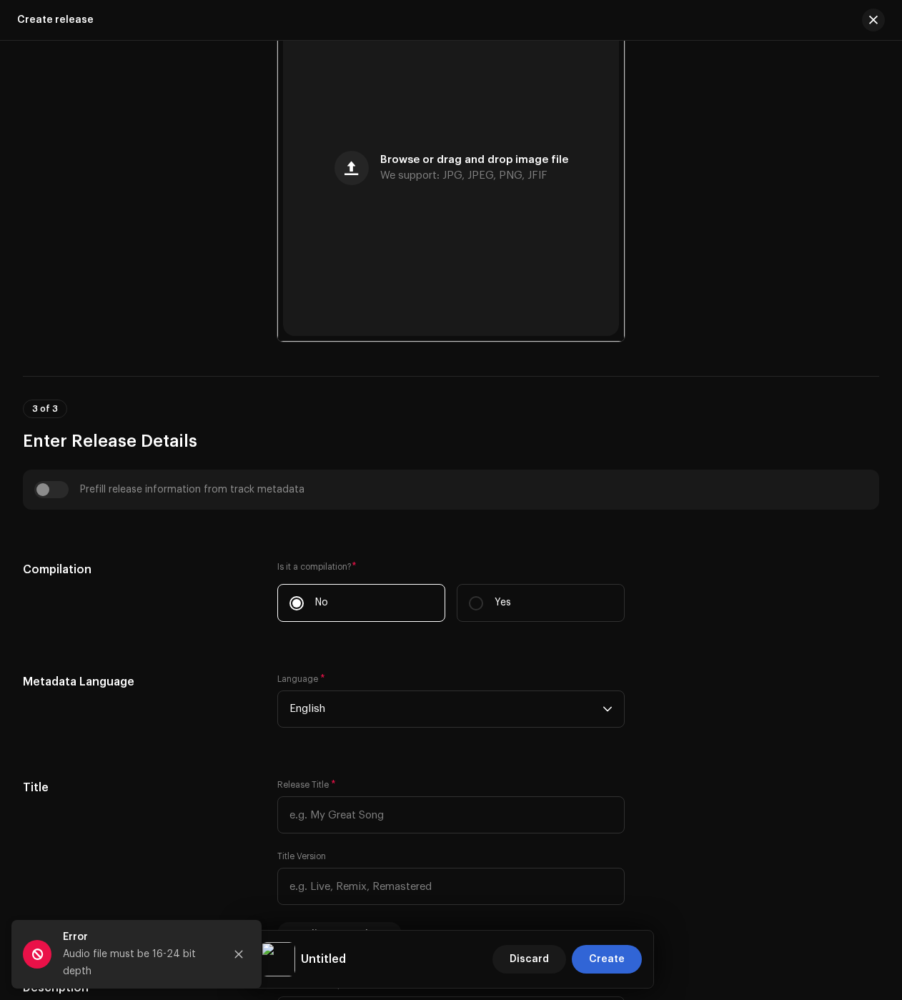
scroll to position [0, 0]
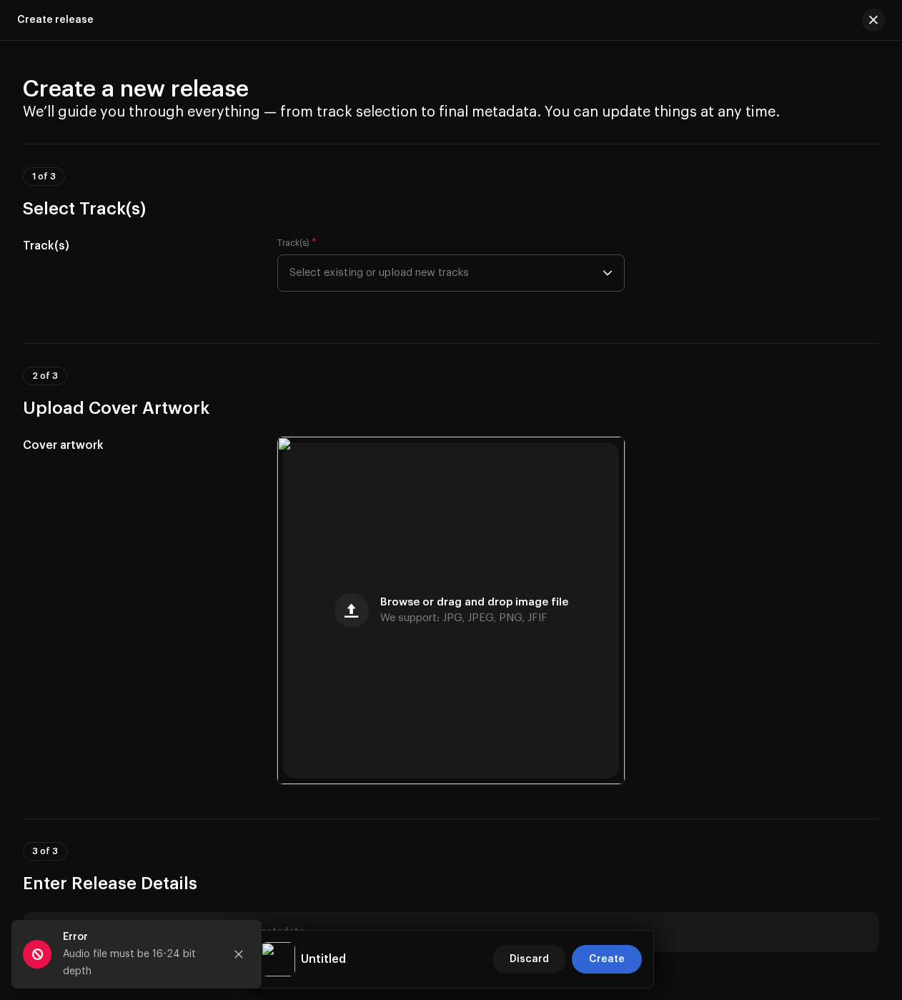
click at [390, 274] on span "Select existing or upload new tracks" at bounding box center [446, 273] width 313 height 36
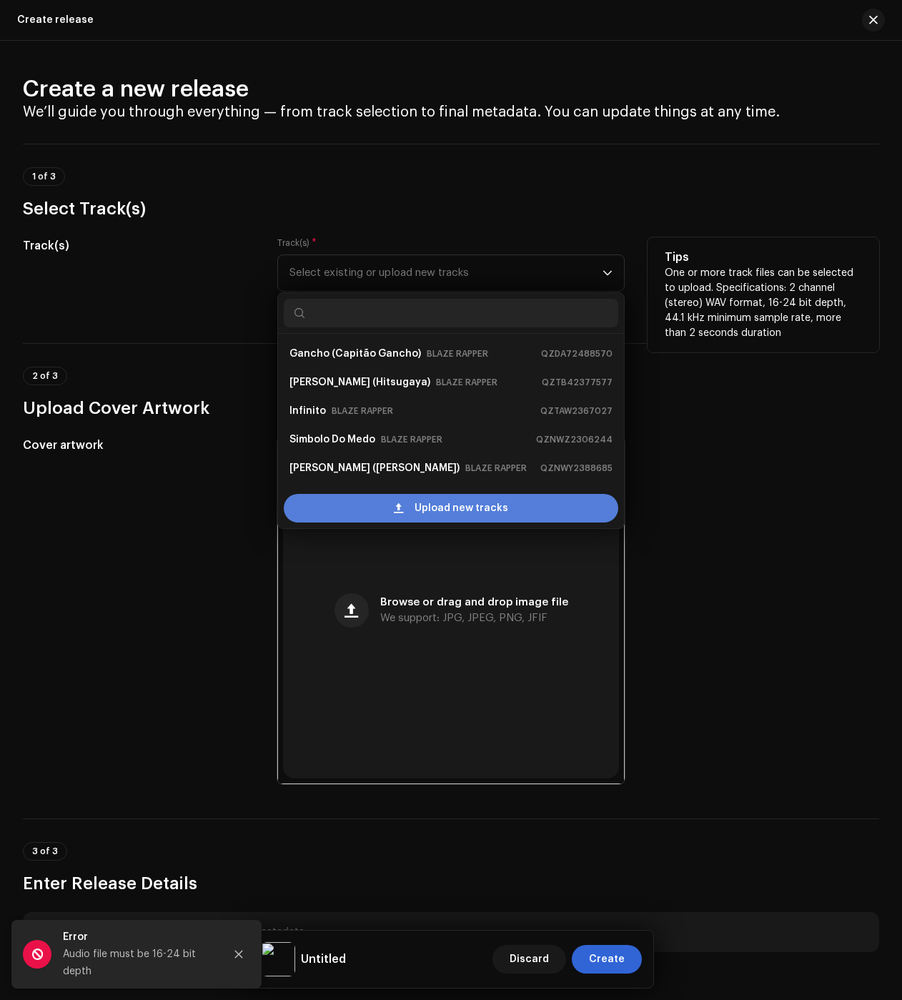
scroll to position [23, 0]
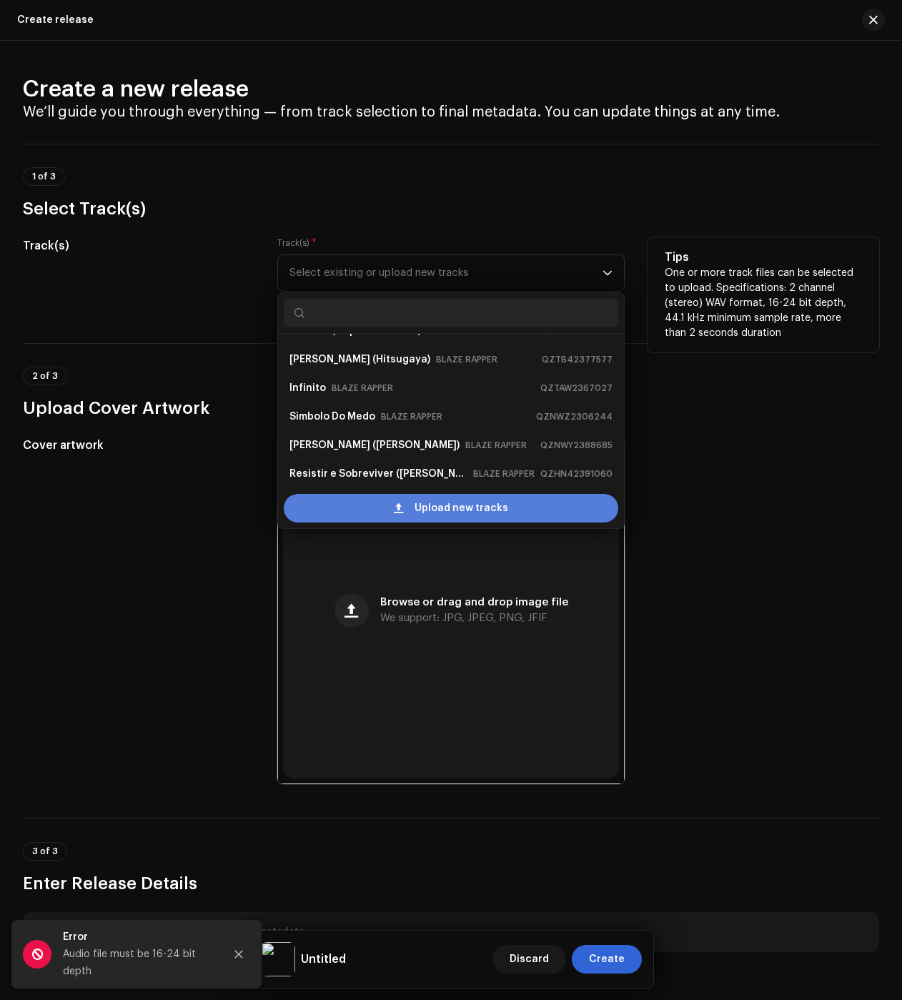
click at [367, 505] on div "Upload new tracks" at bounding box center [451, 508] width 335 height 29
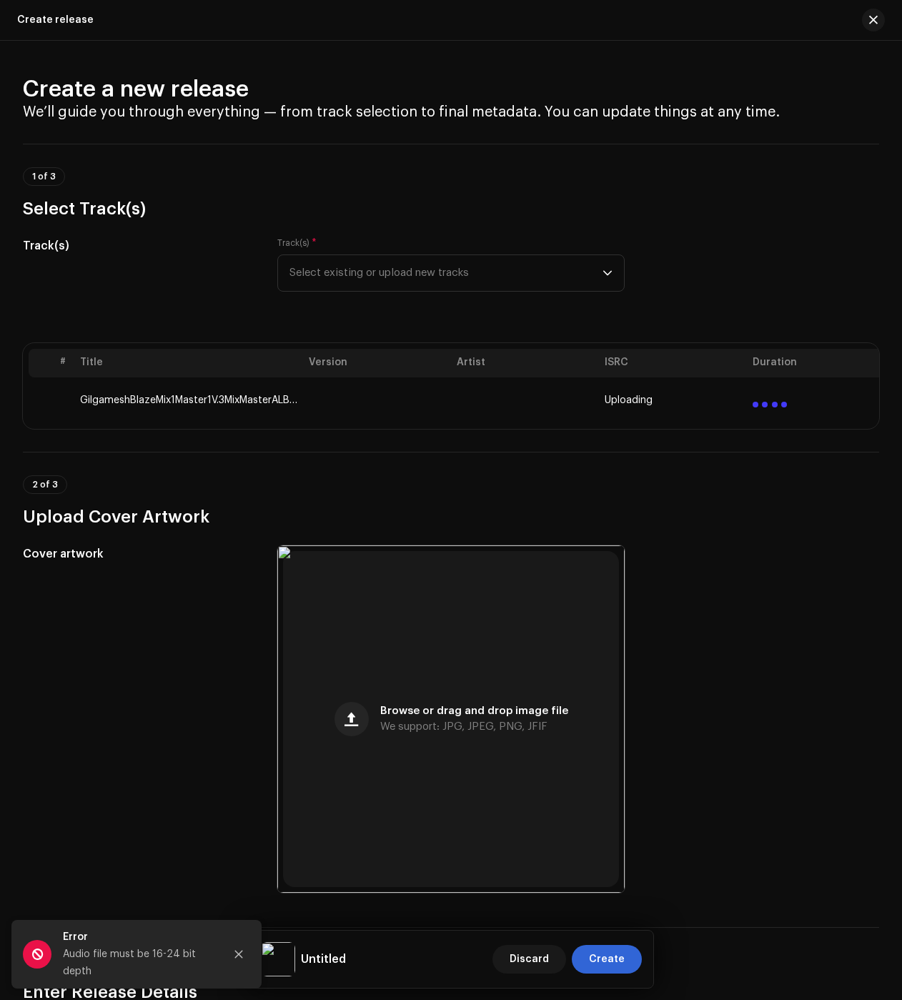
drag, startPoint x: 704, startPoint y: 227, endPoint x: 706, endPoint y: 296, distance: 68.6
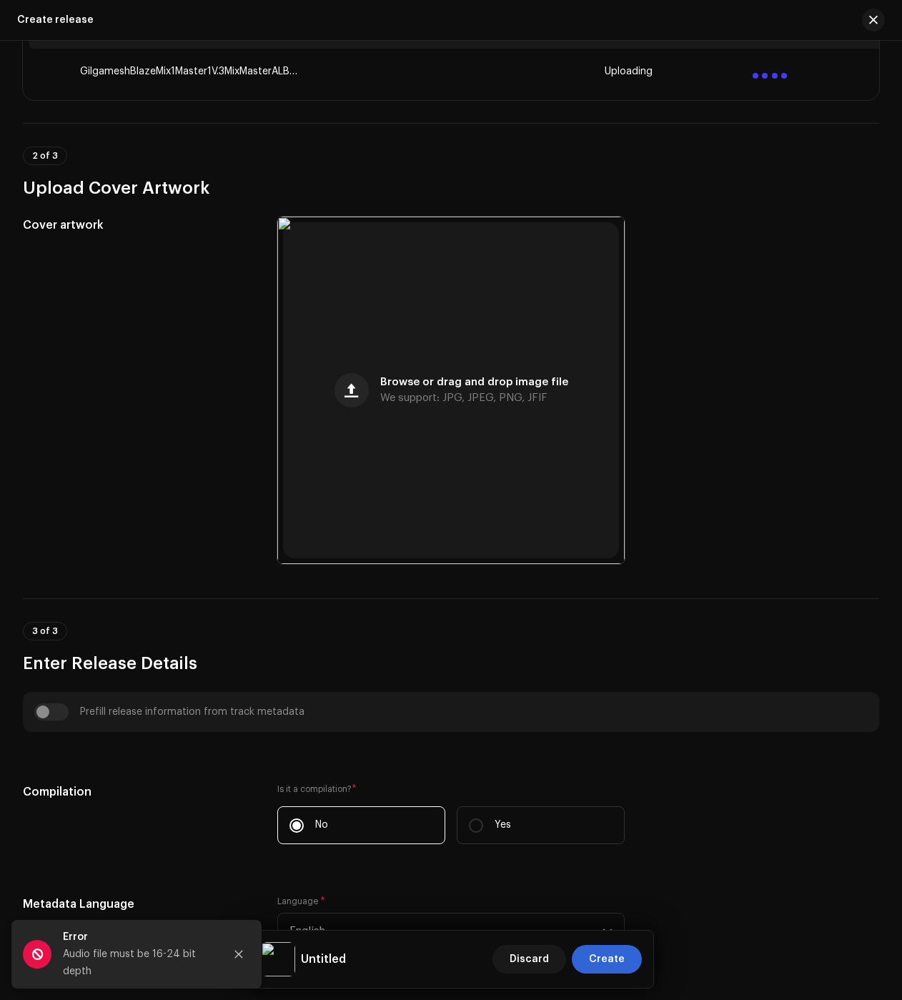
scroll to position [1864, 0]
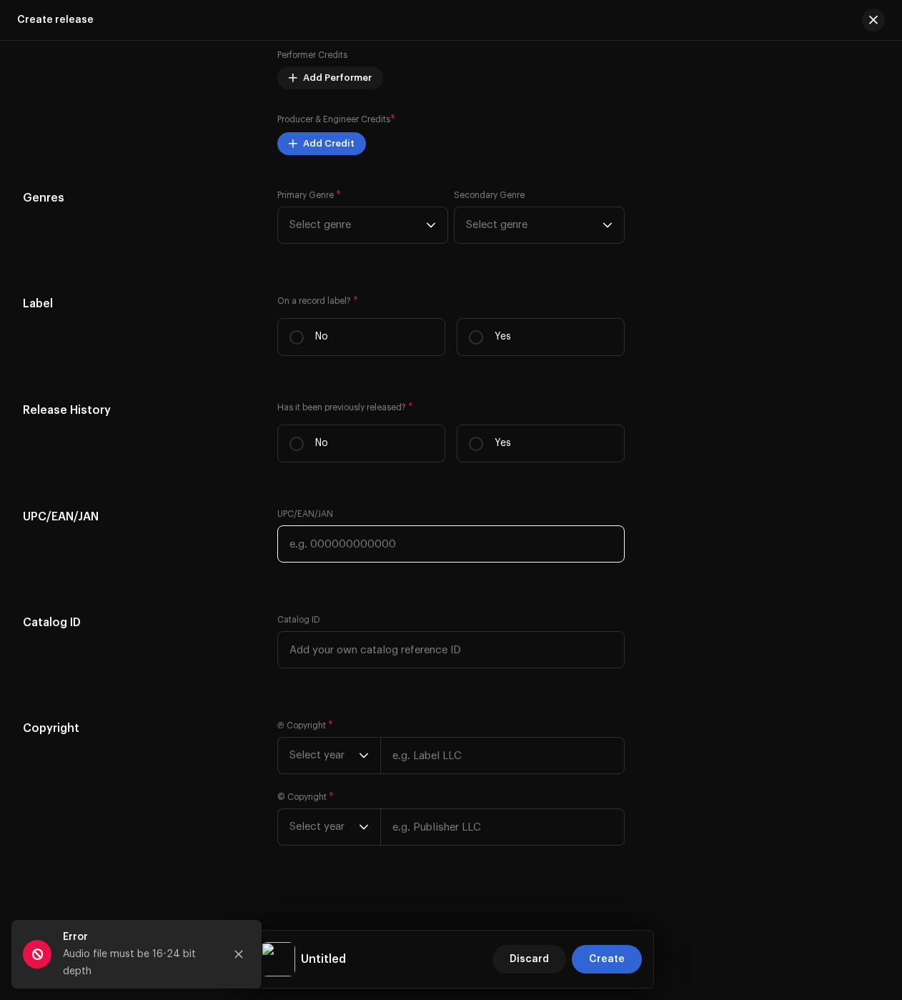
click at [357, 538] on input "text" at bounding box center [450, 543] width 347 height 37
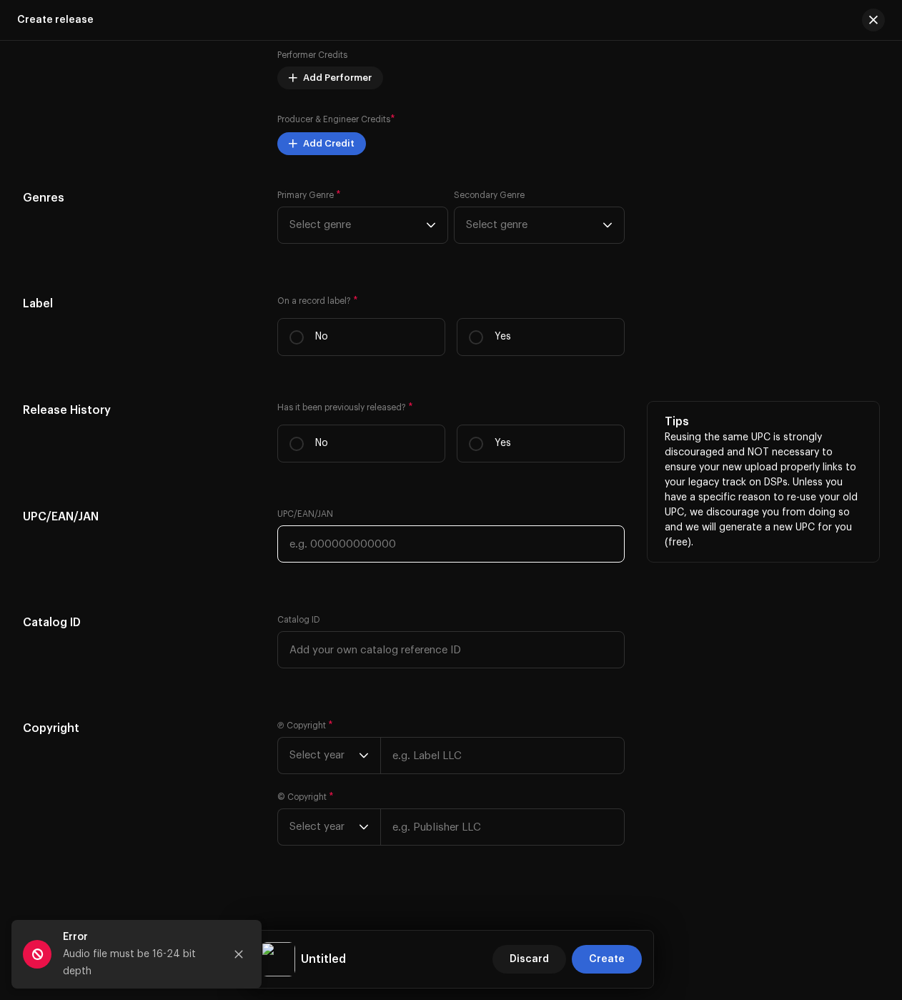
paste input "198081211184"
type input "198081211184"
drag, startPoint x: 518, startPoint y: 453, endPoint x: 519, endPoint y: 436, distance: 16.5
click at [518, 453] on label "Yes" at bounding box center [541, 444] width 168 height 38
click at [483, 451] on input "Yes" at bounding box center [476, 444] width 14 height 14
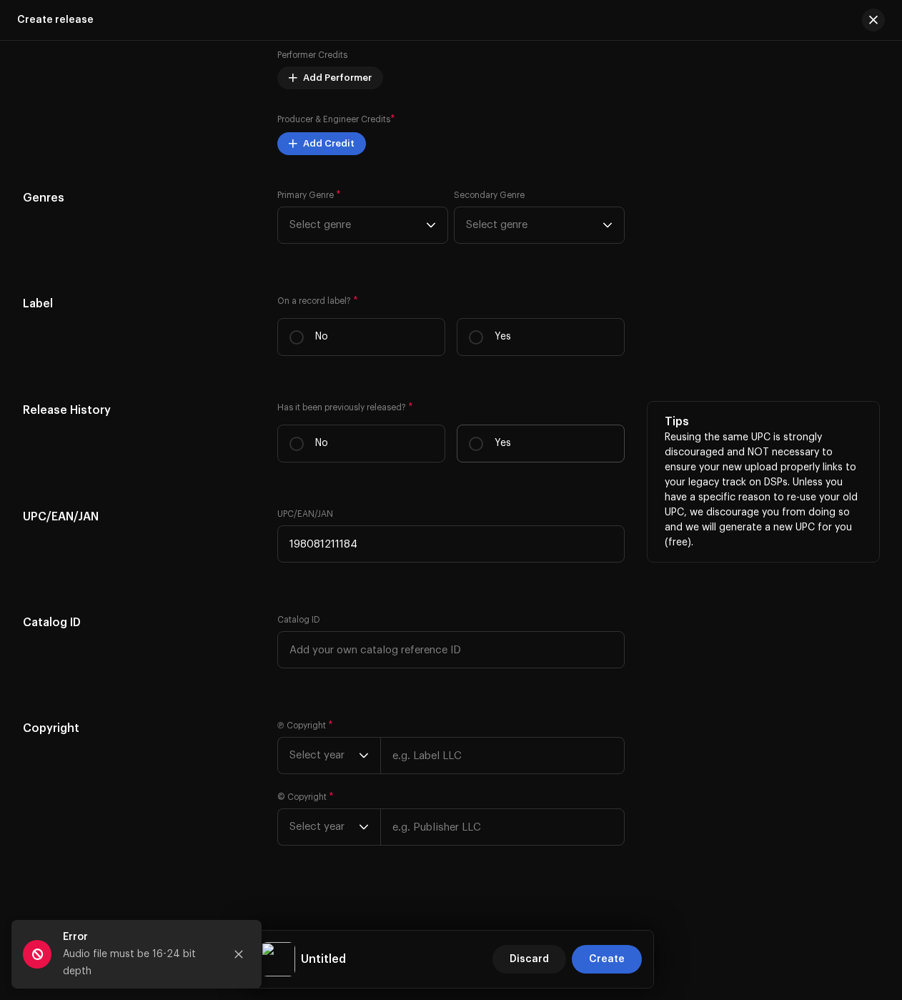
radio input "true"
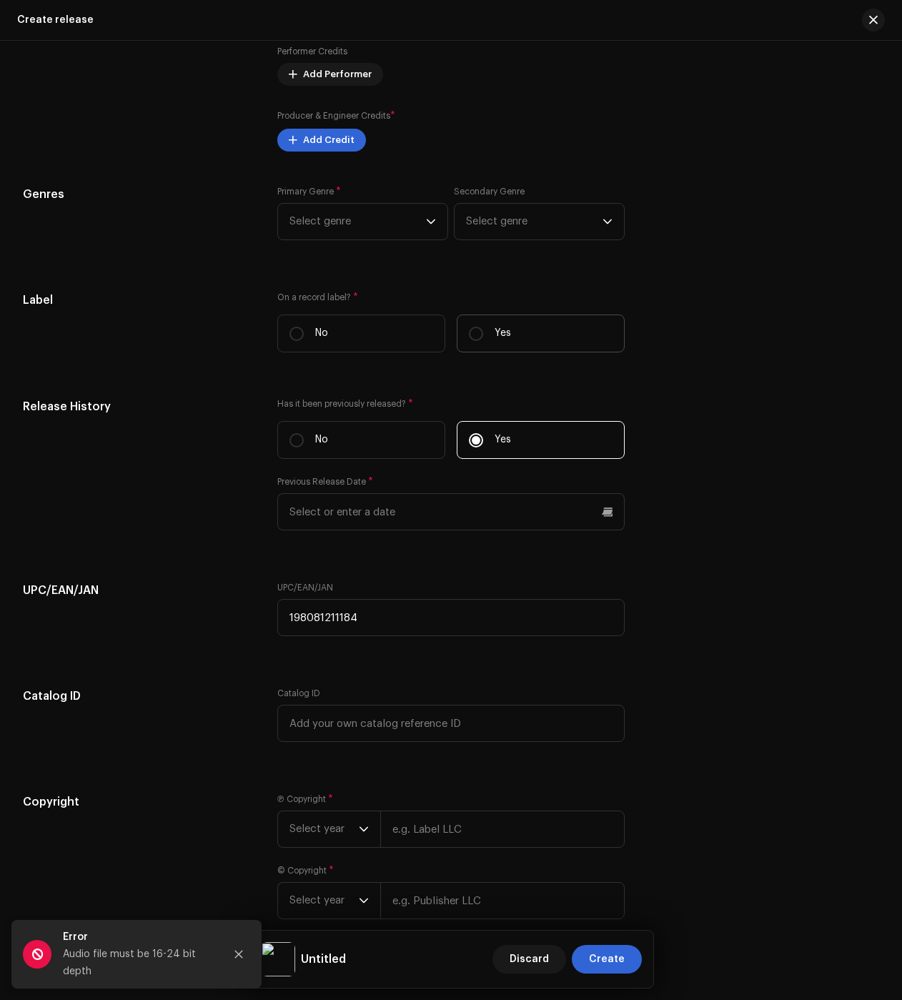
click at [527, 334] on label "Yes" at bounding box center [541, 334] width 168 height 38
click at [483, 334] on input "Yes" at bounding box center [476, 334] width 14 height 14
radio input "true"
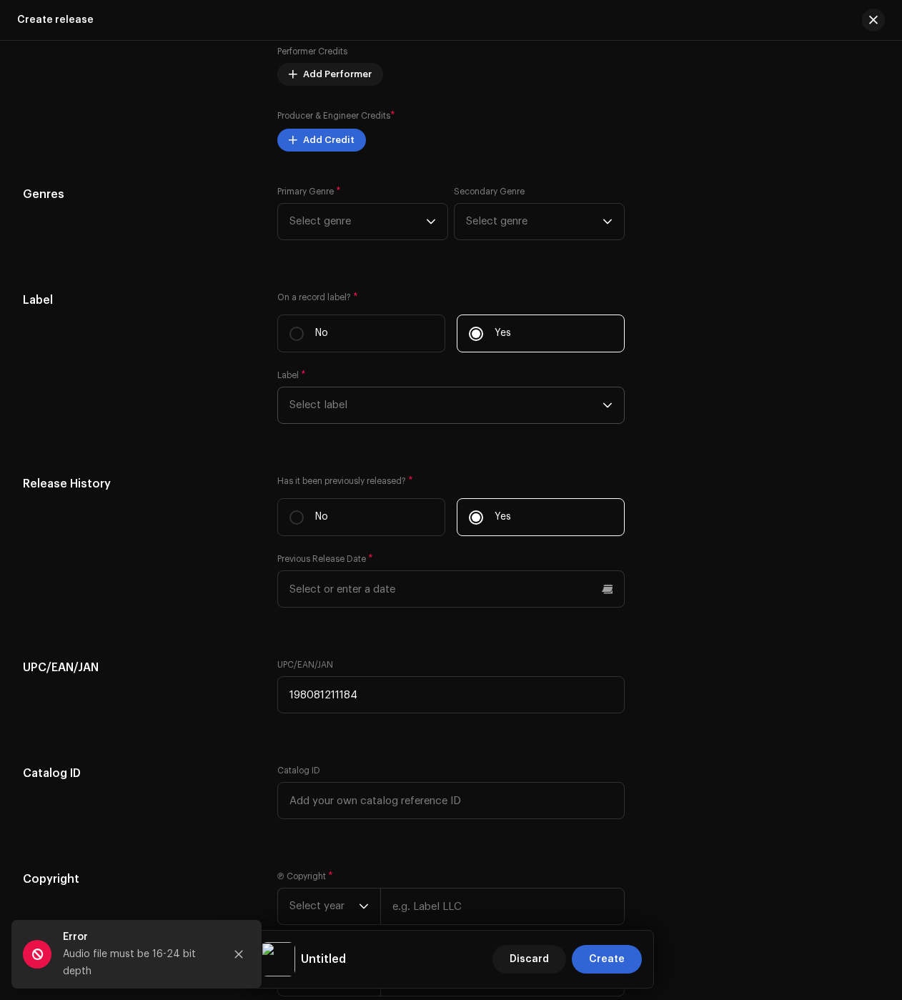
click at [364, 388] on div "Label * Select label" at bounding box center [450, 397] width 347 height 54
click at [353, 410] on span "Select label" at bounding box center [446, 405] width 313 height 36
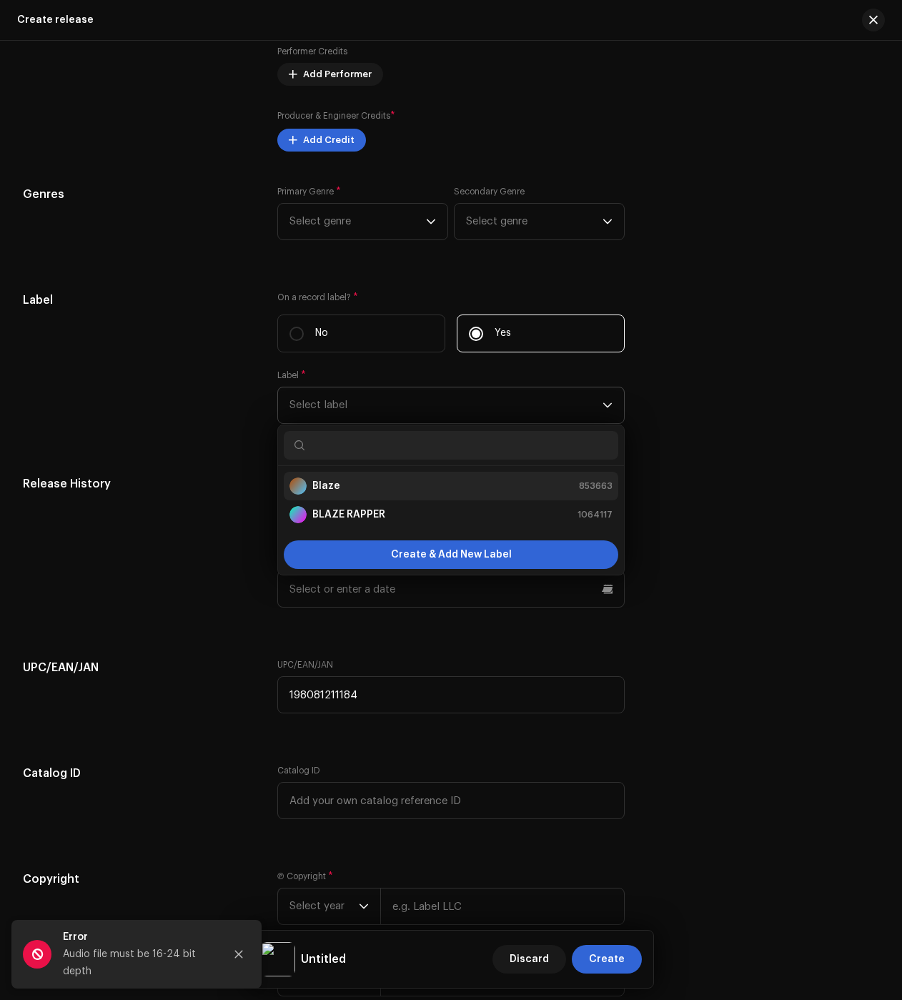
click at [332, 493] on strong "Blaze" at bounding box center [326, 486] width 28 height 14
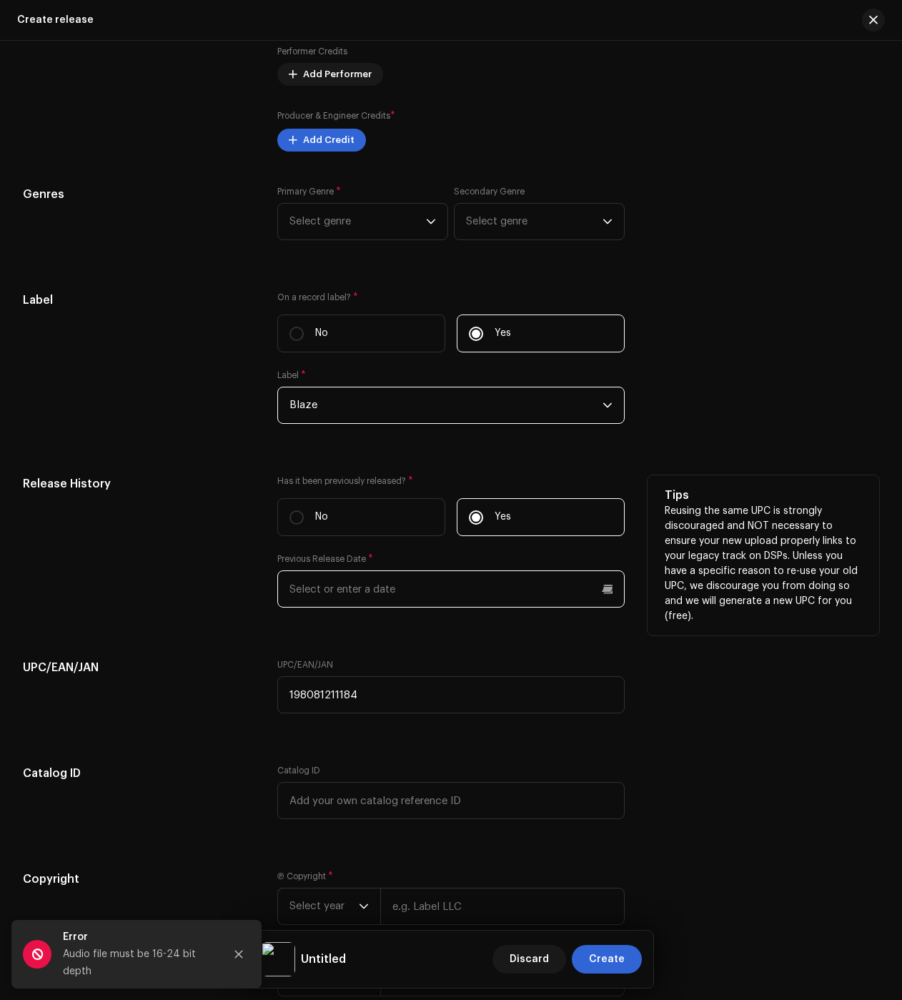
click at [375, 602] on input "text" at bounding box center [450, 588] width 347 height 37
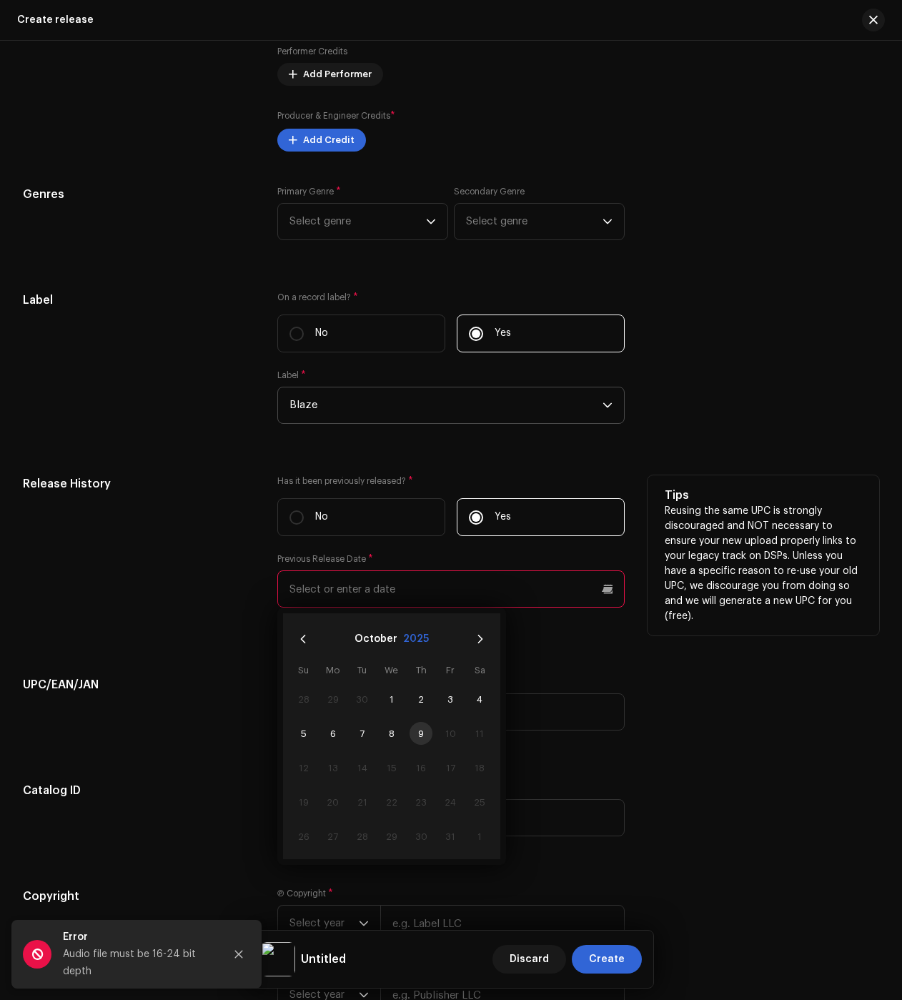
click at [407, 646] on button "2025" at bounding box center [416, 639] width 26 height 23
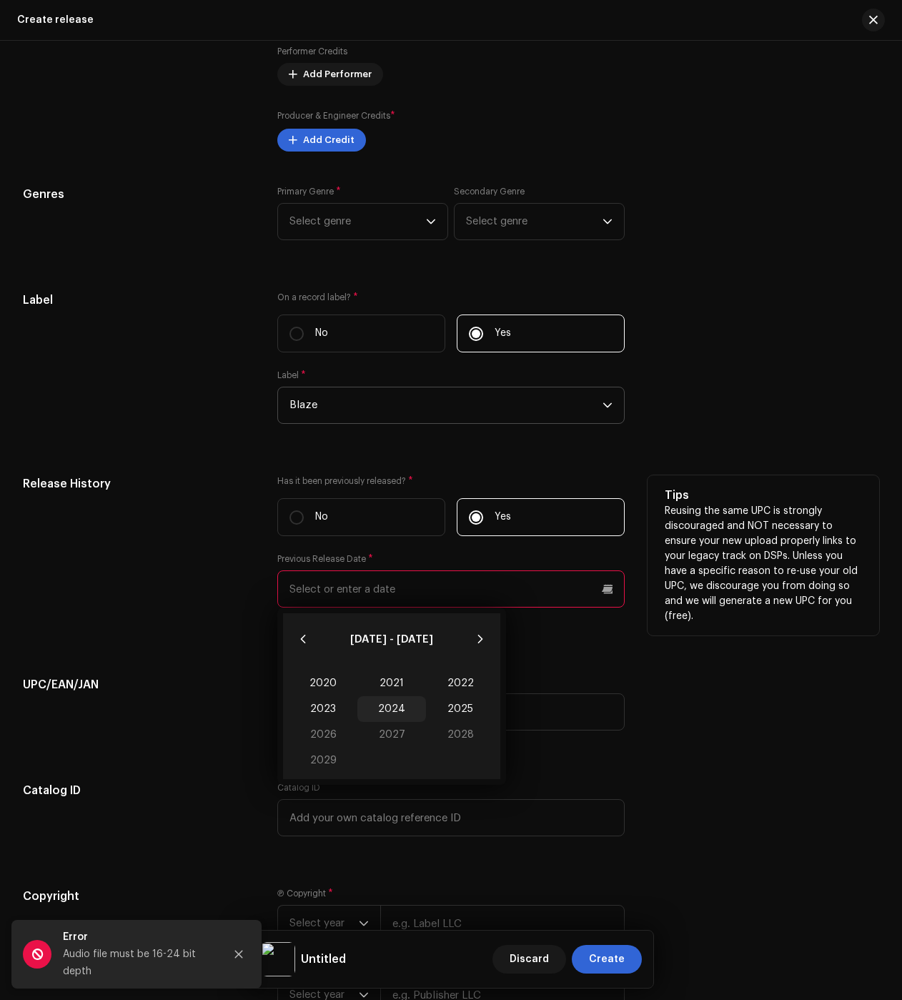
click at [382, 716] on span "2024" at bounding box center [391, 709] width 69 height 26
click at [394, 693] on span "Feb" at bounding box center [391, 682] width 61 height 23
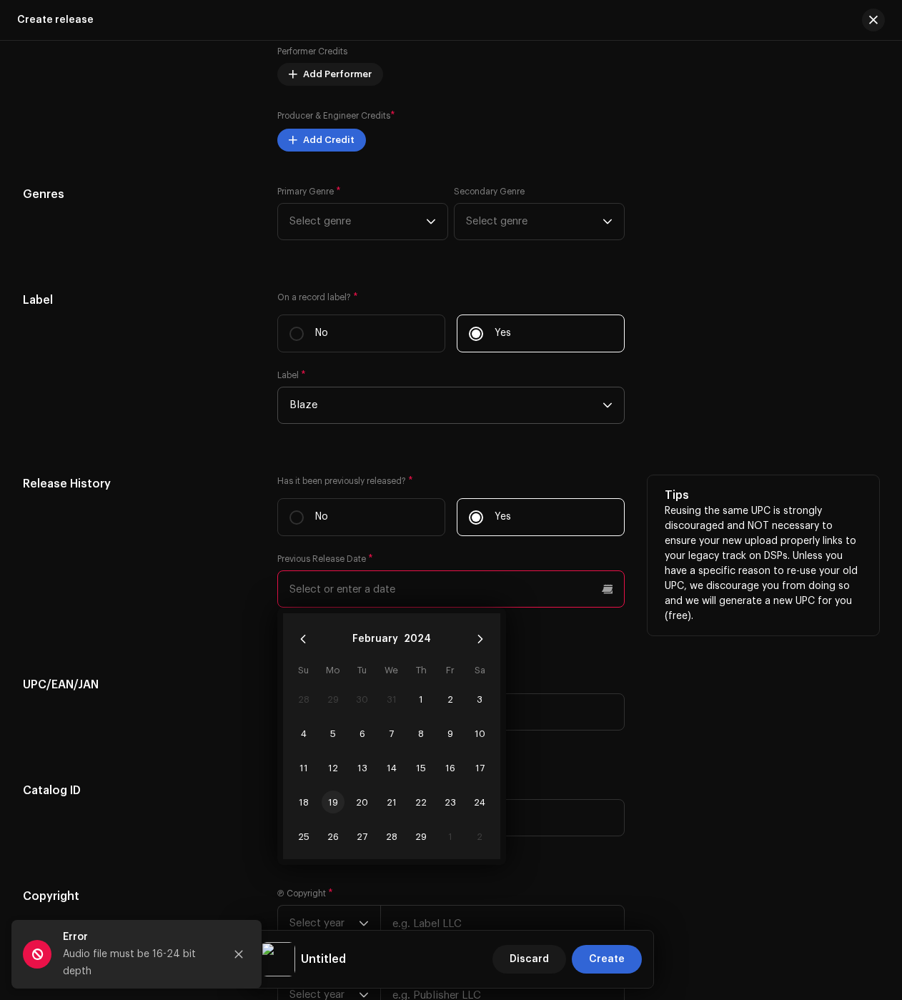
click at [325, 804] on span "19" at bounding box center [333, 802] width 23 height 23
type input "[DATE]"
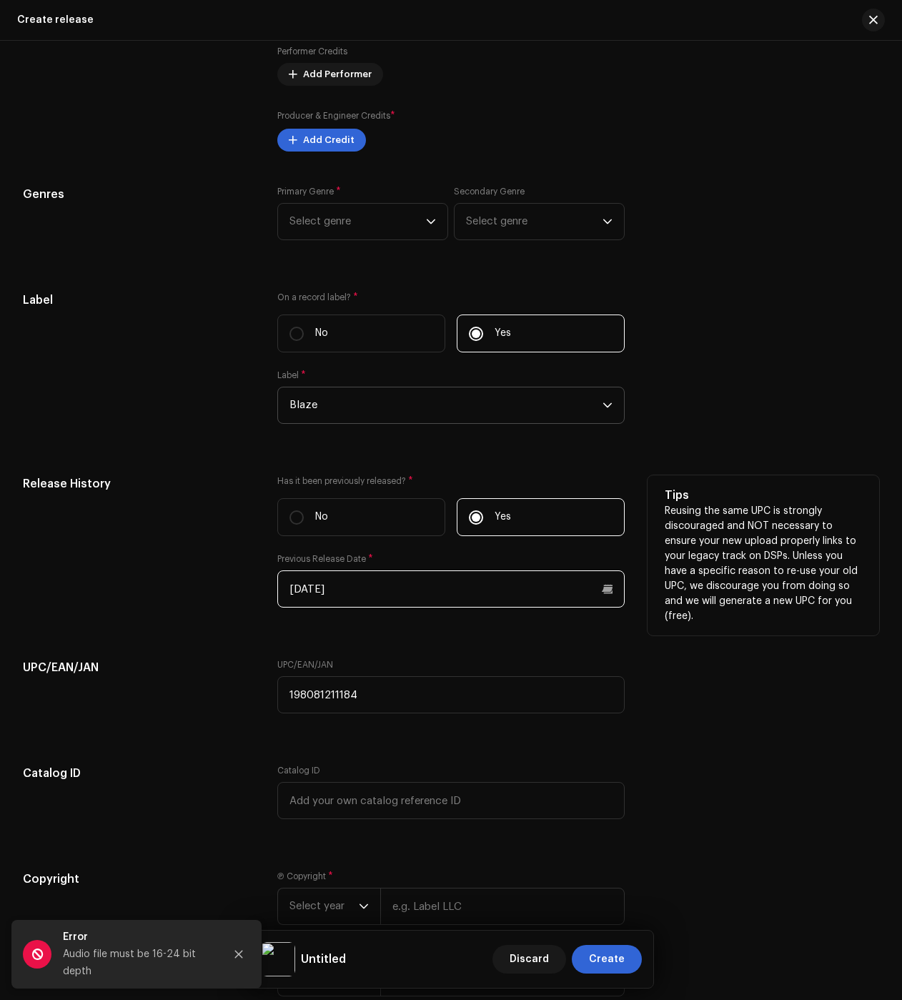
scroll to position [2019, 0]
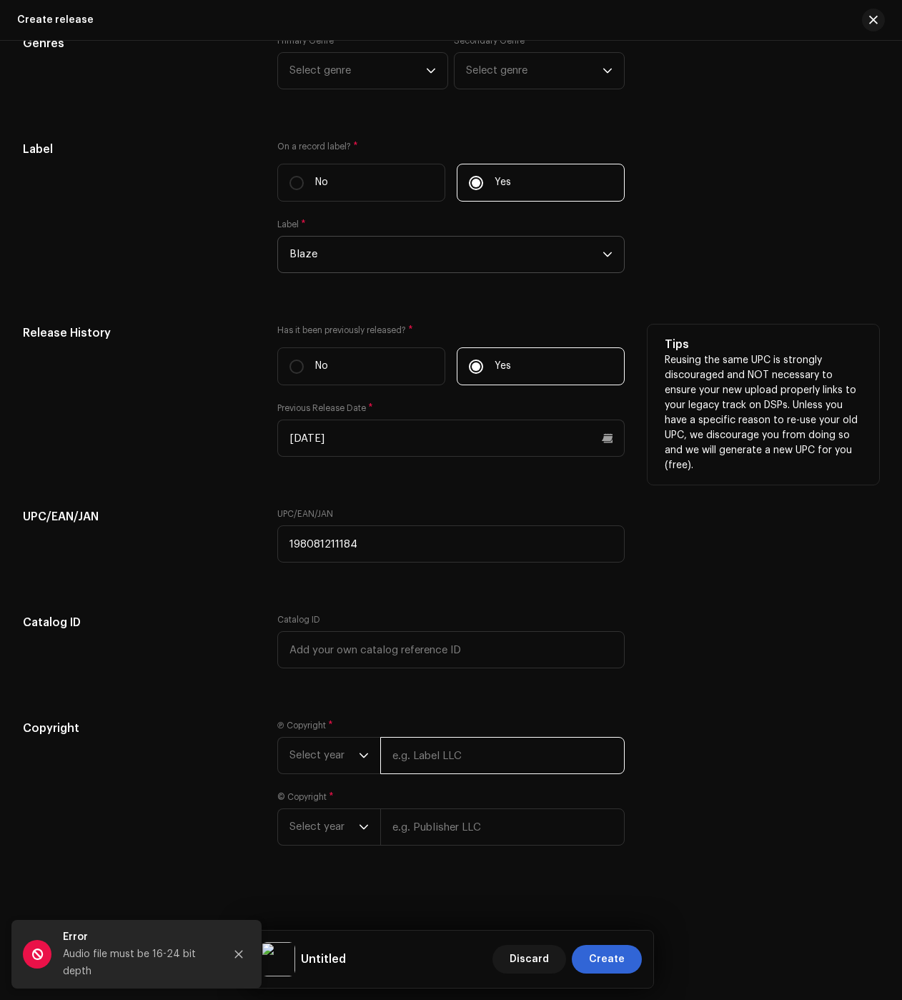
click at [457, 749] on input "text" at bounding box center [502, 755] width 244 height 37
type input "BLAZE"
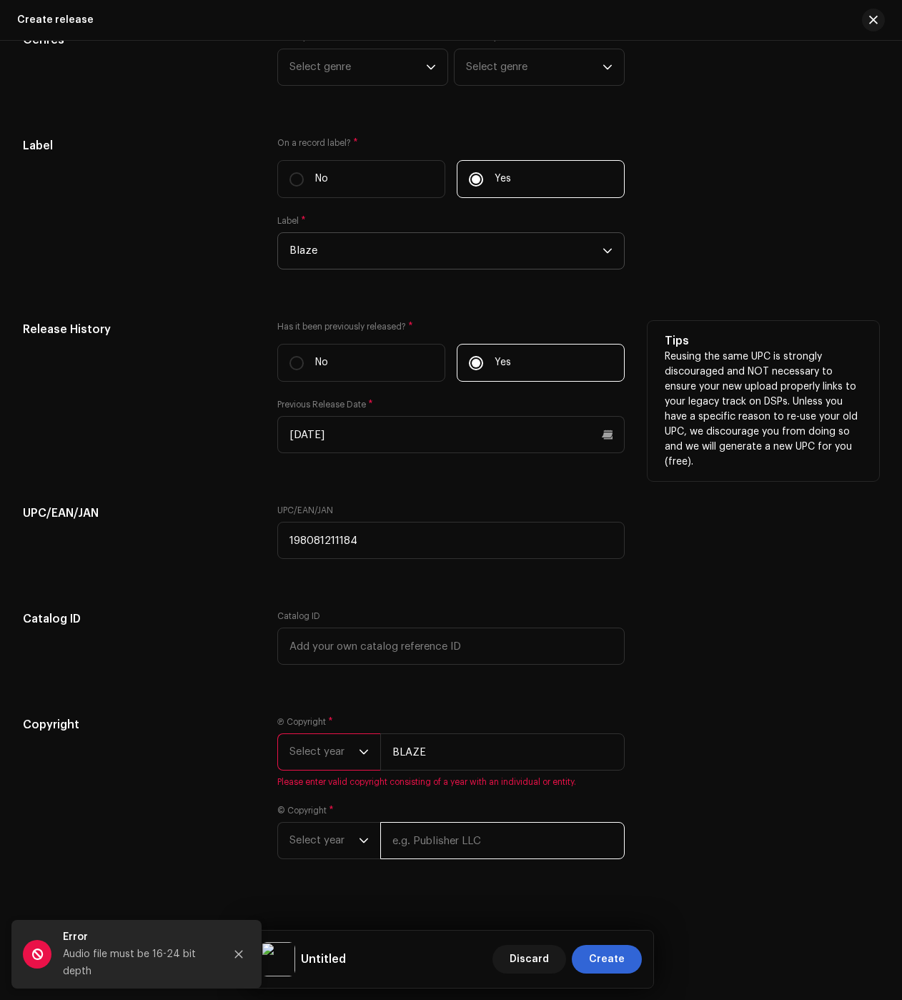
click at [433, 816] on div "© Copyright * Select year" at bounding box center [450, 832] width 347 height 54
type input "BLAZE"
click at [295, 751] on span "Select year" at bounding box center [324, 752] width 69 height 36
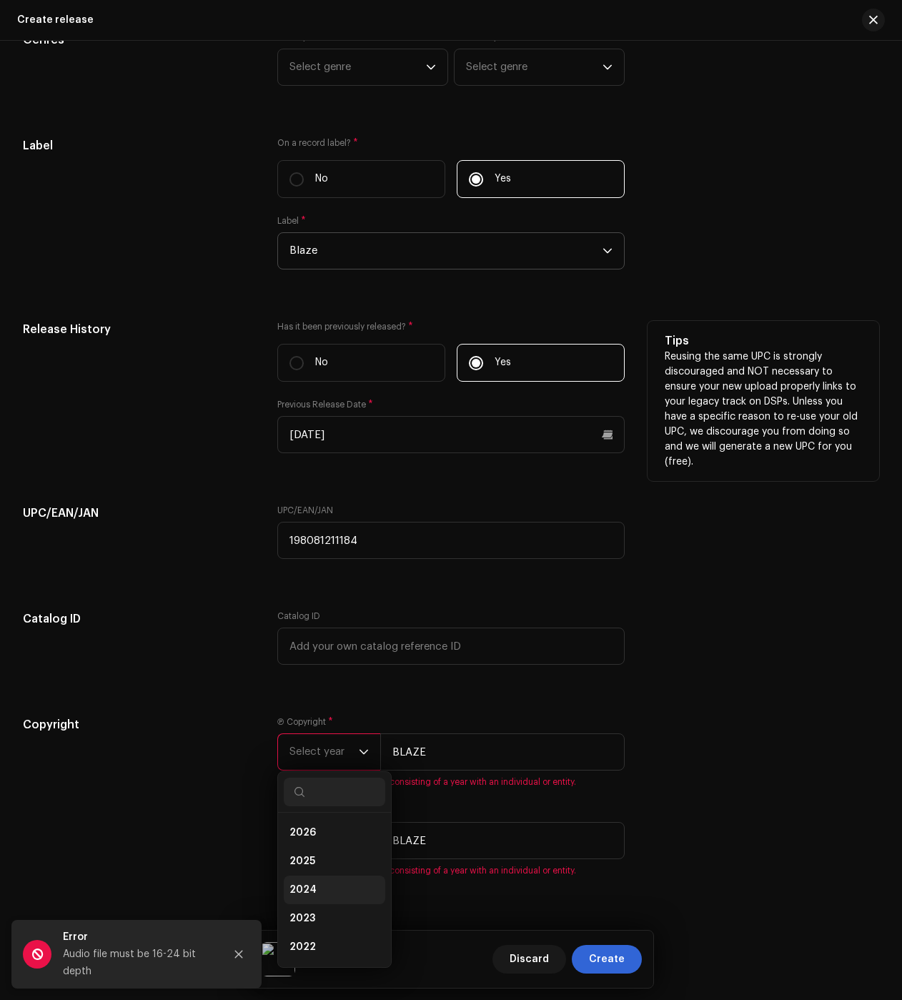
click at [314, 892] on li "2024" at bounding box center [335, 890] width 102 height 29
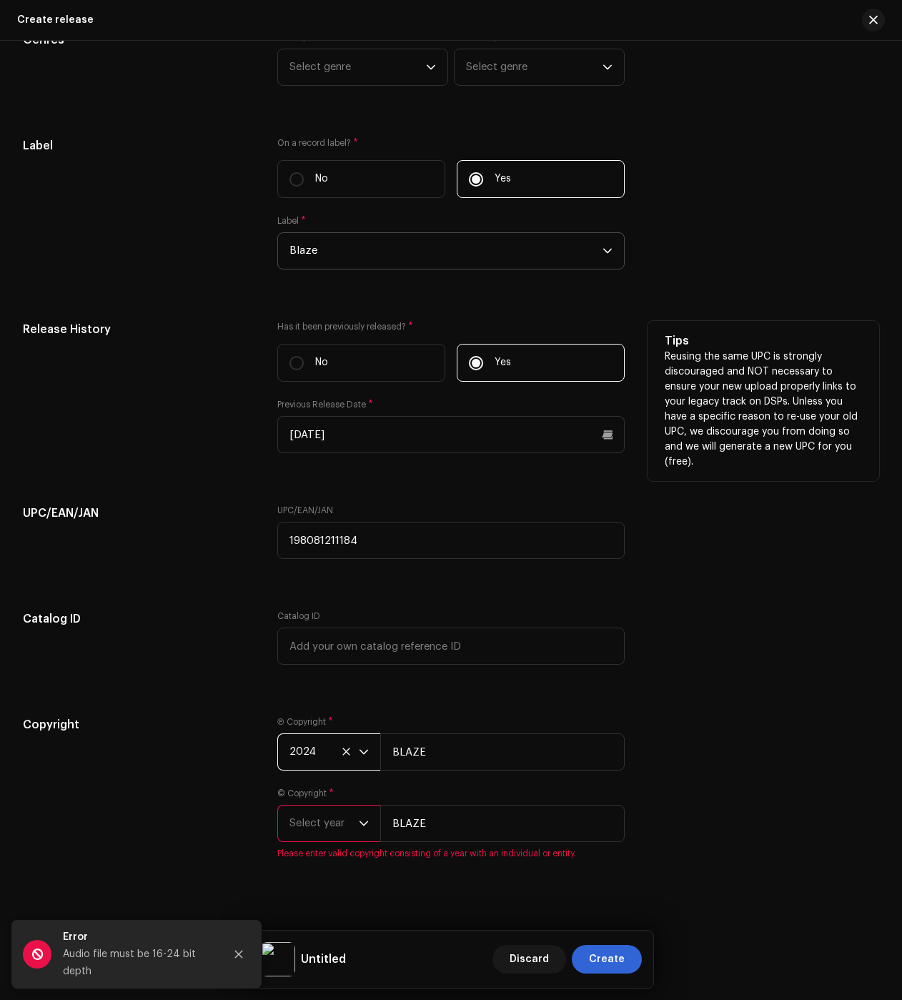
click at [308, 836] on span "Select year" at bounding box center [324, 824] width 69 height 36
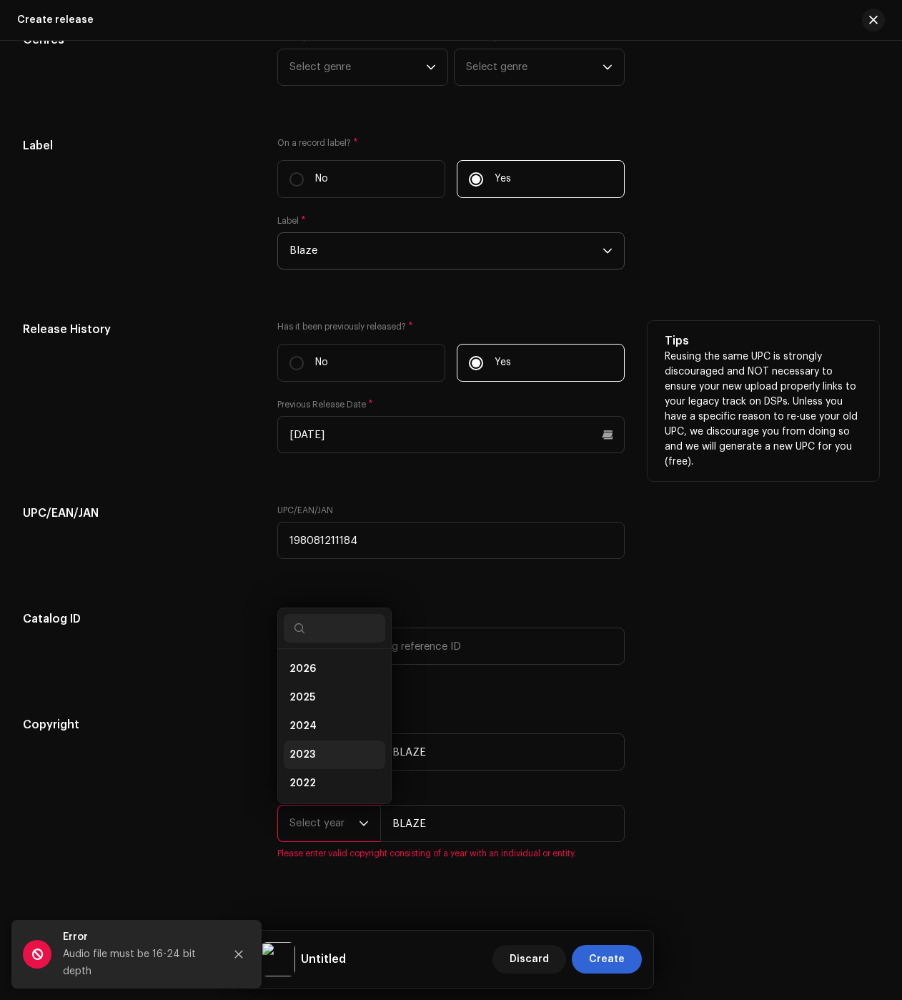
scroll to position [23, 0]
click at [314, 703] on li "2024" at bounding box center [335, 703] width 102 height 29
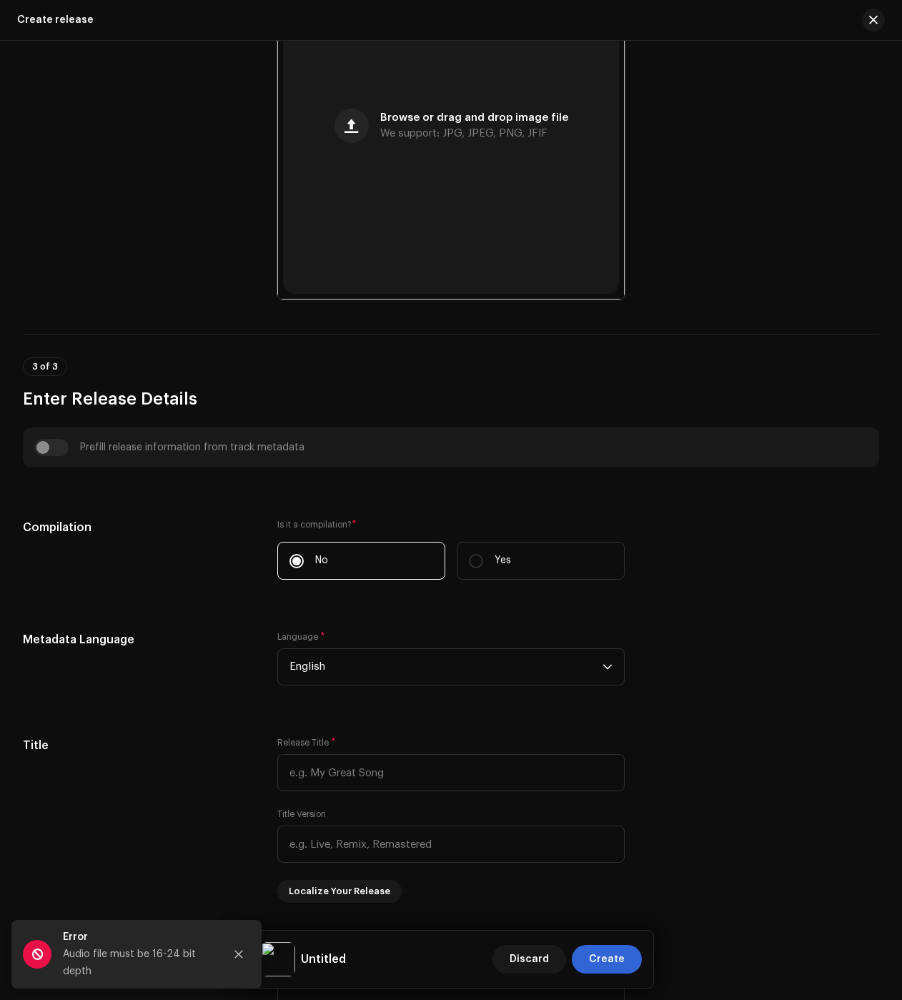
scroll to position [0, 0]
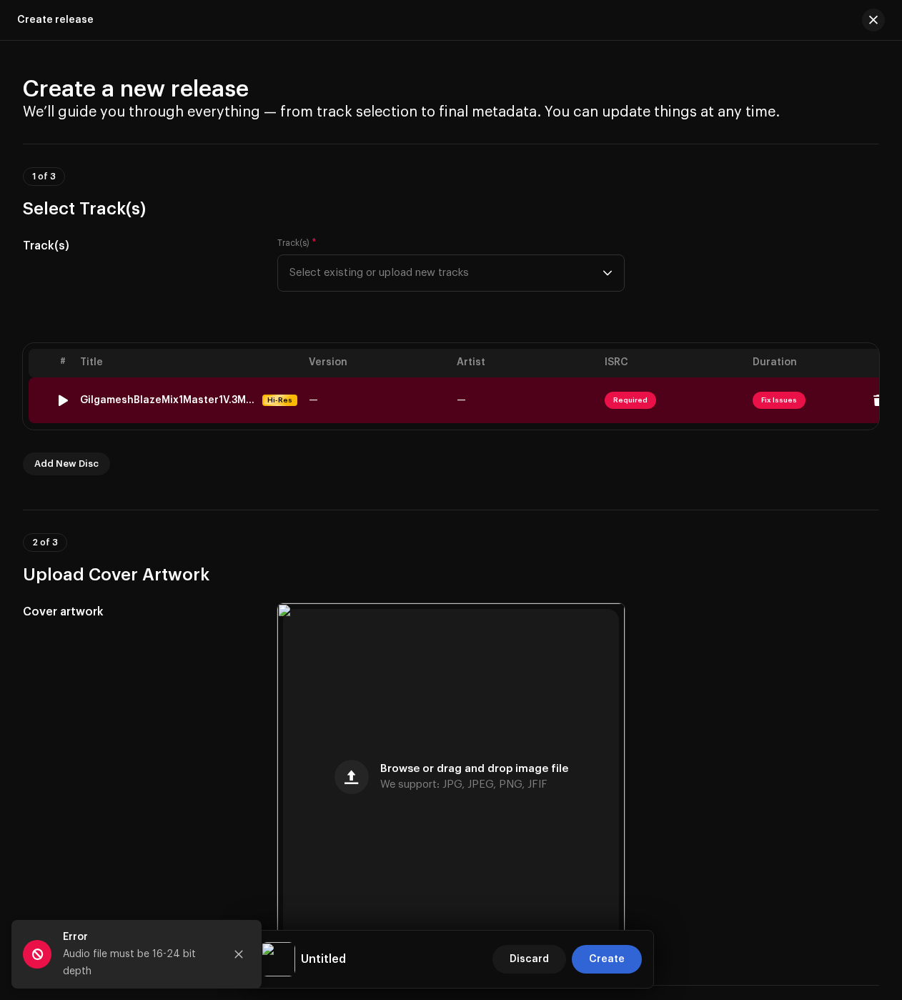
click at [188, 402] on div "GilgameshBlazeMix1Master1V.3MixMasterALBK1_01.wav" at bounding box center [168, 400] width 177 height 11
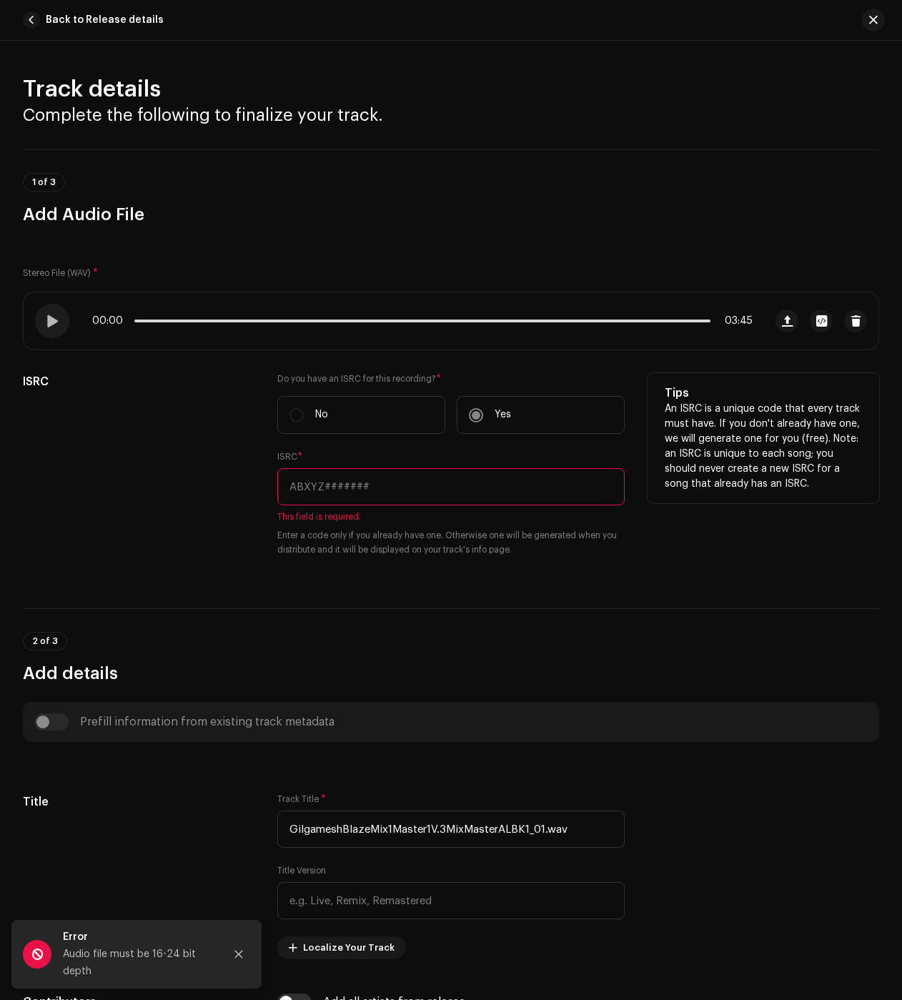
click at [343, 489] on input "text" at bounding box center [450, 486] width 347 height 37
paste input "Rei (Gilgamesh)"
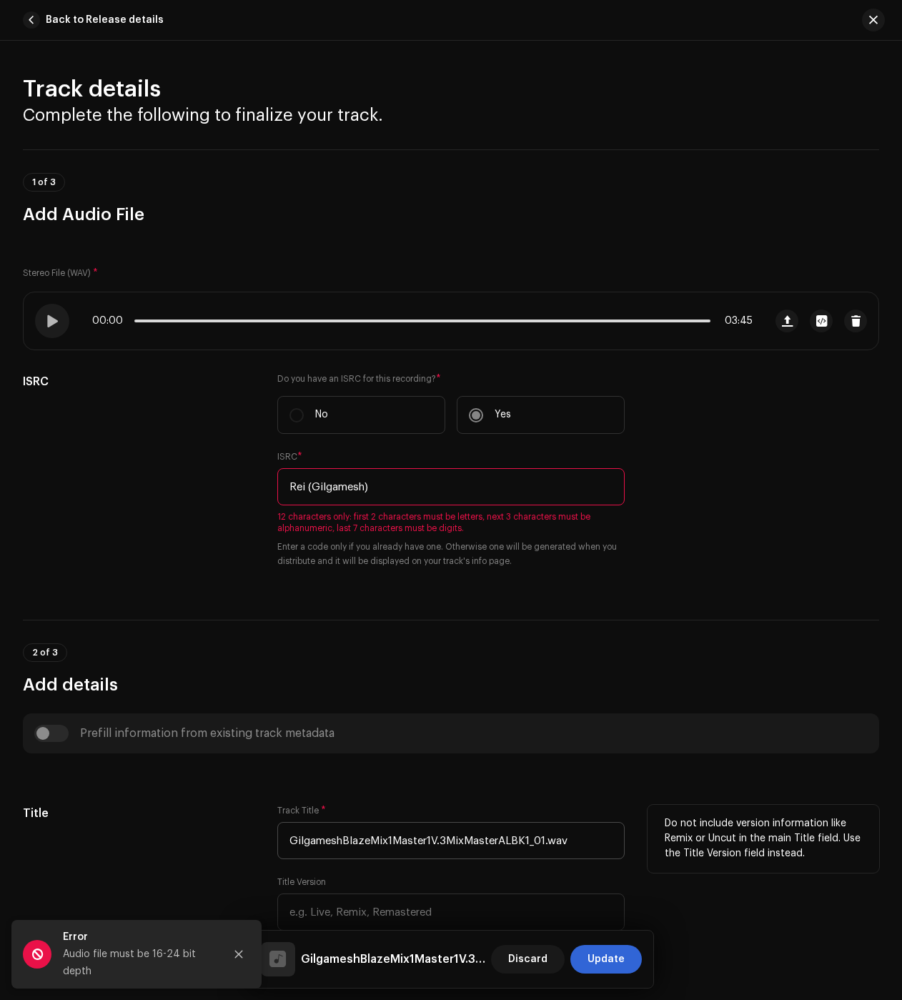
type input "Rei (Gilgamesh)"
click at [380, 849] on input "GilgameshBlazeMix1Master1V.3MixMasterALBK1_01.wav" at bounding box center [450, 840] width 347 height 37
paste input "Rei (Gilgamesh)"
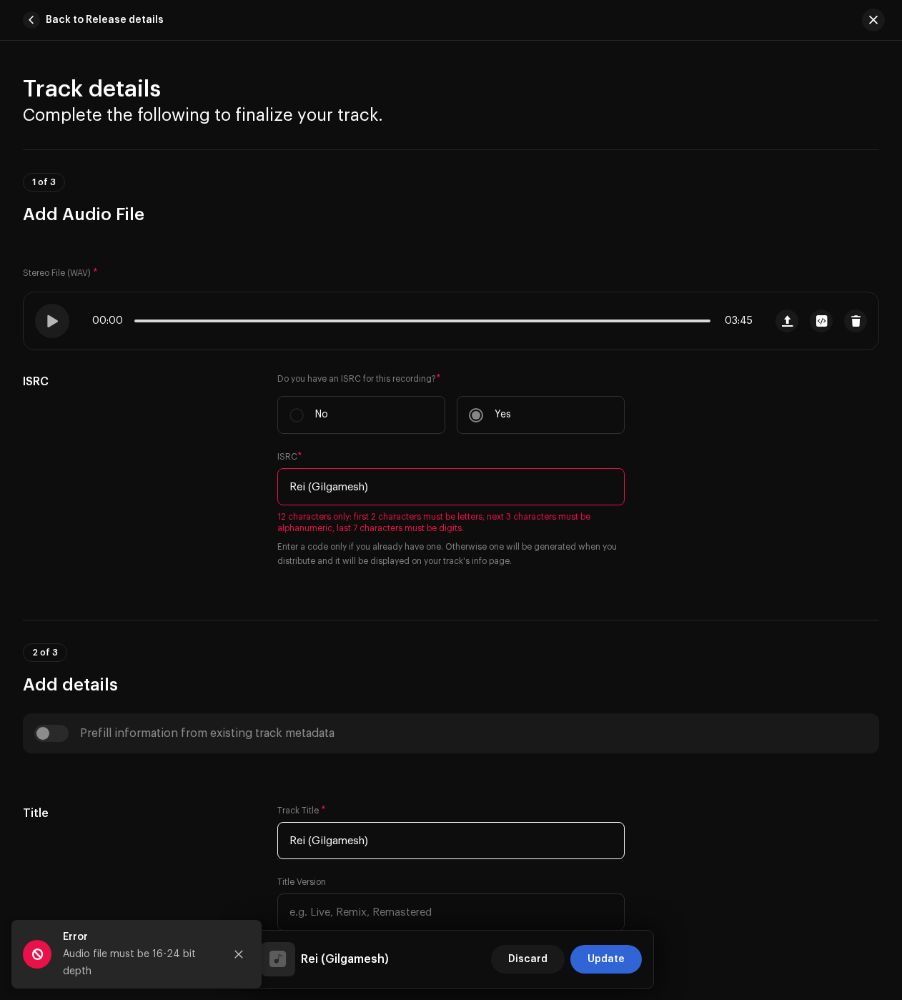
type input "Rei (Gilgamesh)"
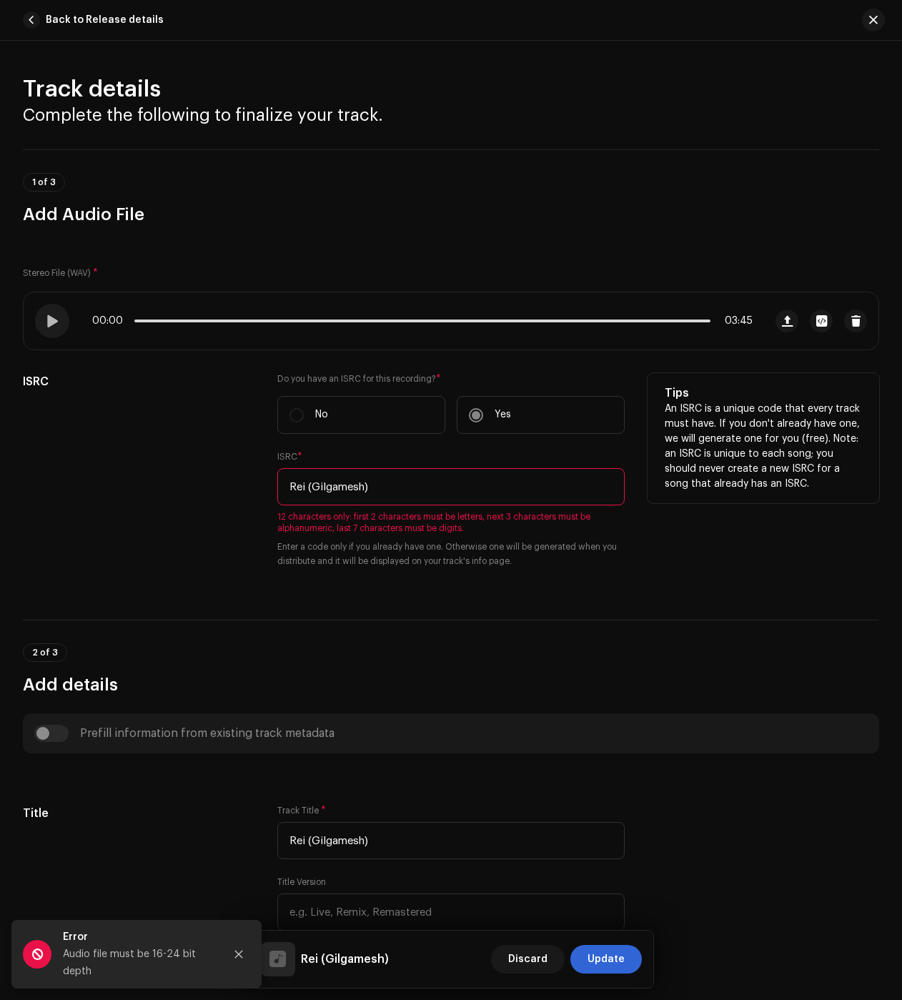
click at [359, 480] on input "Rei (Gilgamesh)" at bounding box center [450, 486] width 347 height 37
paste input "QZES62403762"
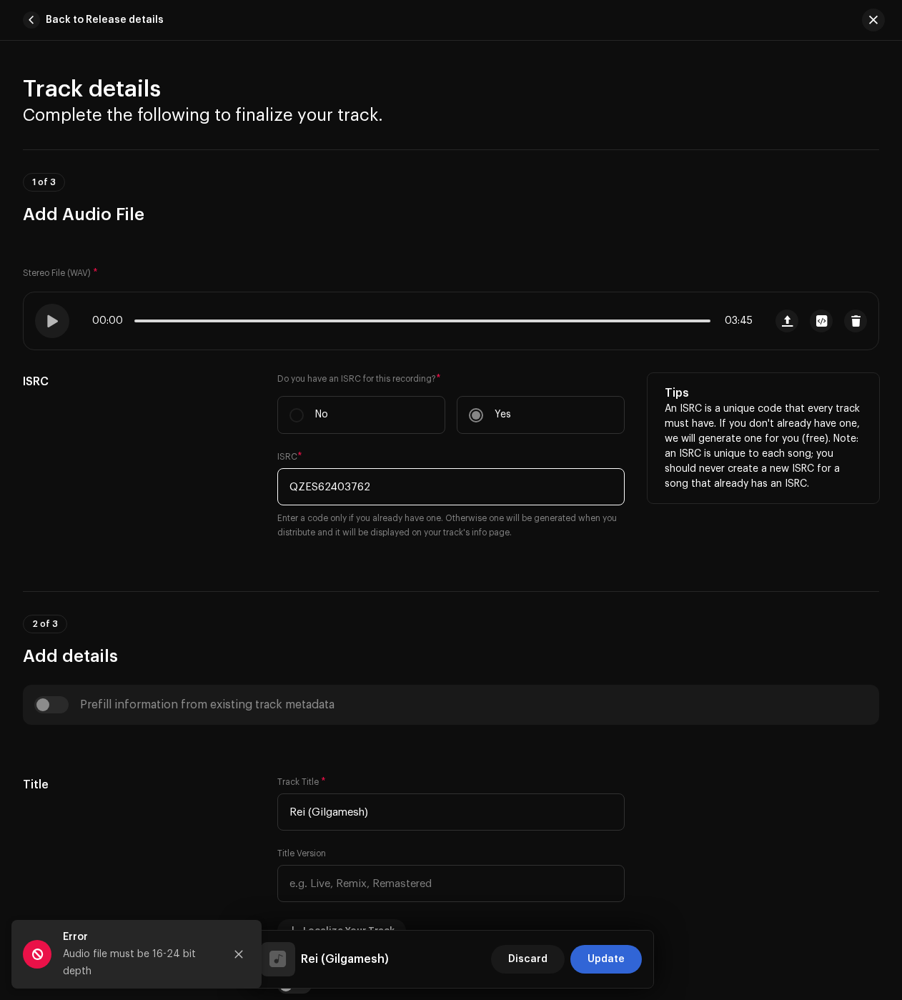
type input "QZES62403762"
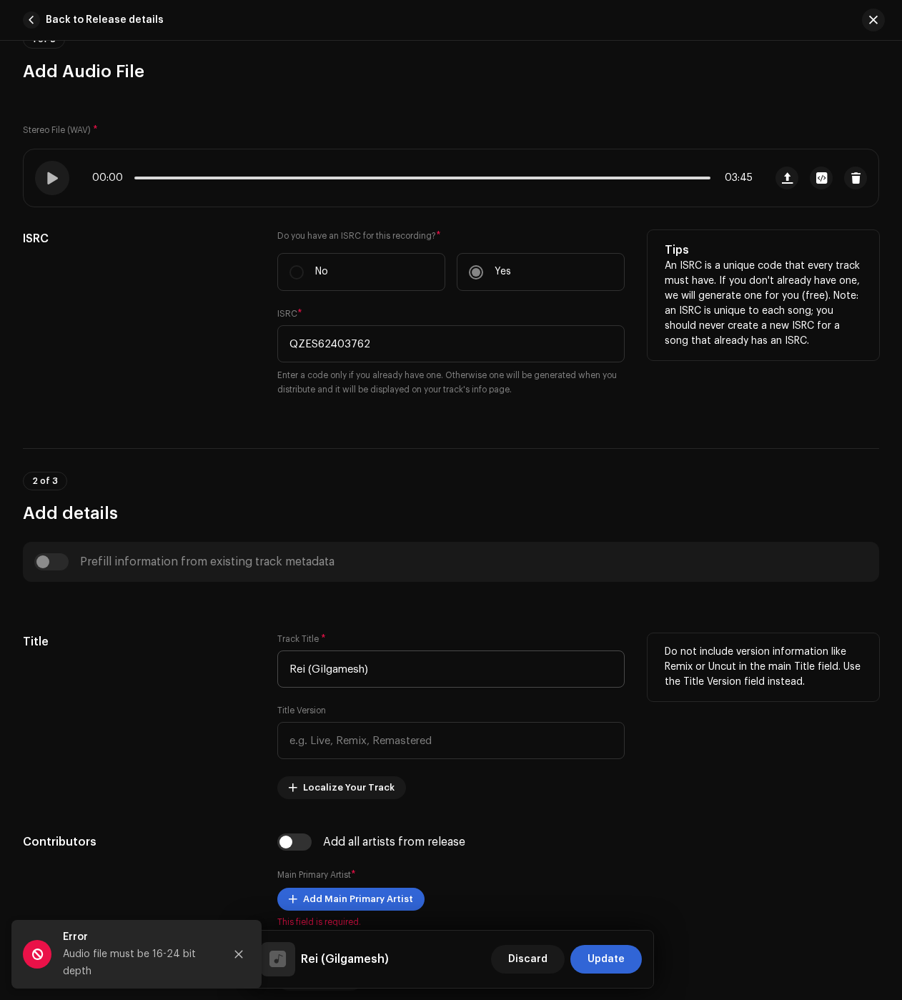
scroll to position [357, 0]
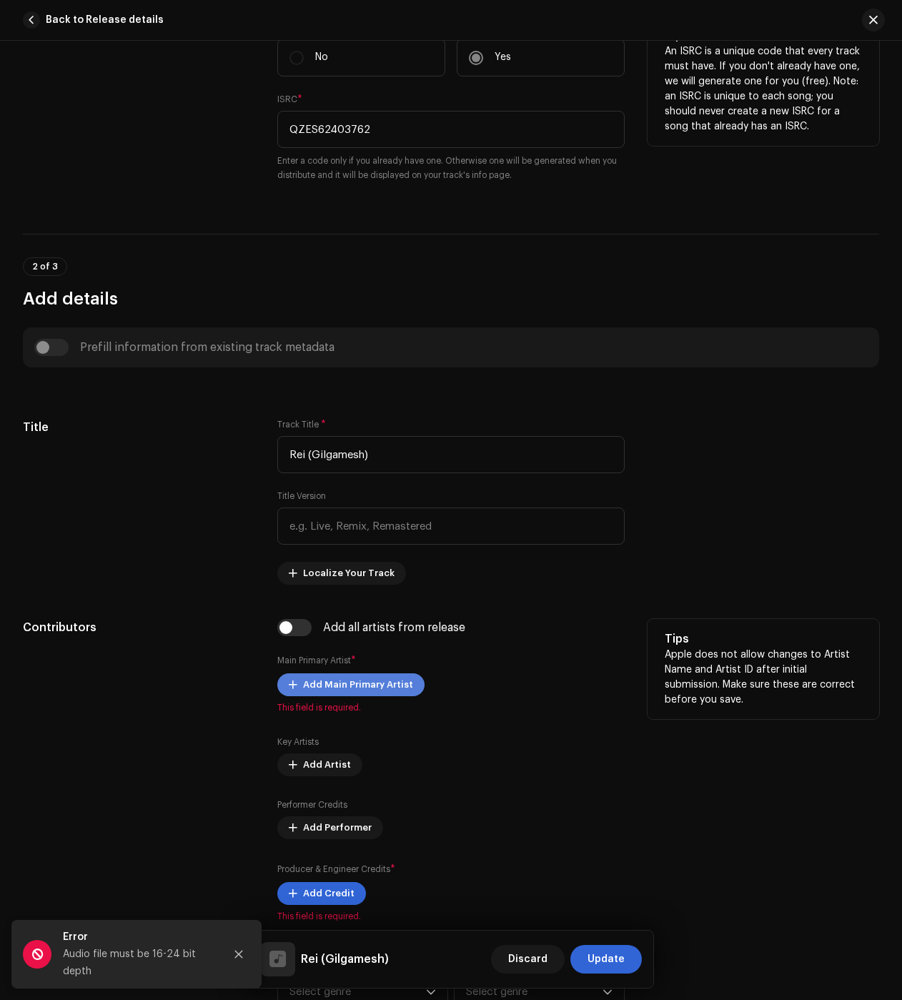
click at [355, 690] on span "Add Main Primary Artist" at bounding box center [358, 685] width 110 height 29
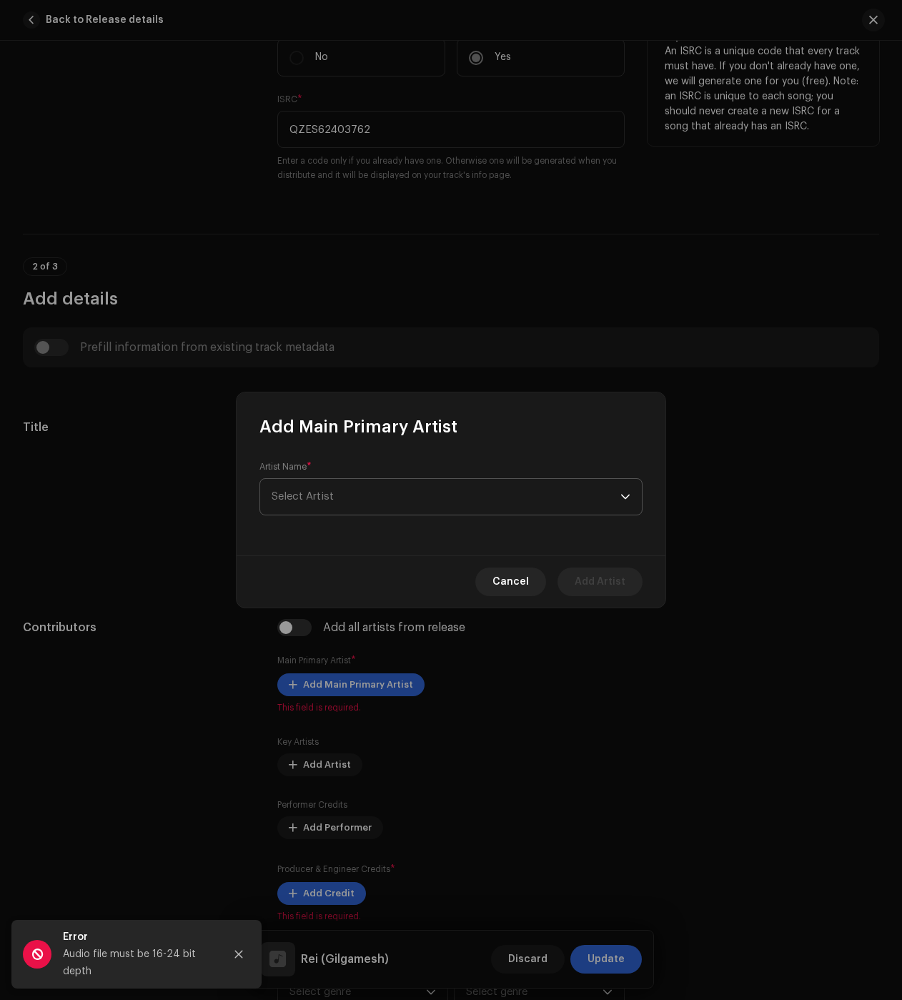
click at [374, 496] on span "Select Artist" at bounding box center [446, 497] width 349 height 36
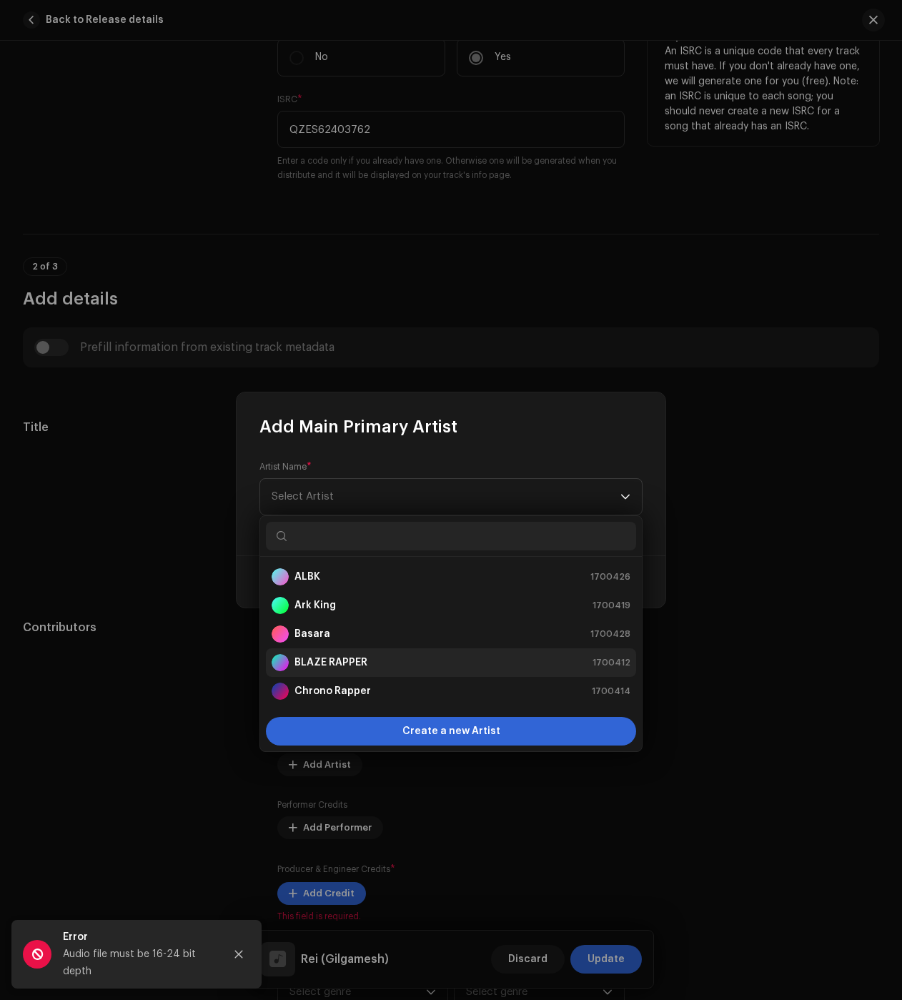
click at [347, 663] on strong "BLAZE RAPPER" at bounding box center [331, 663] width 73 height 14
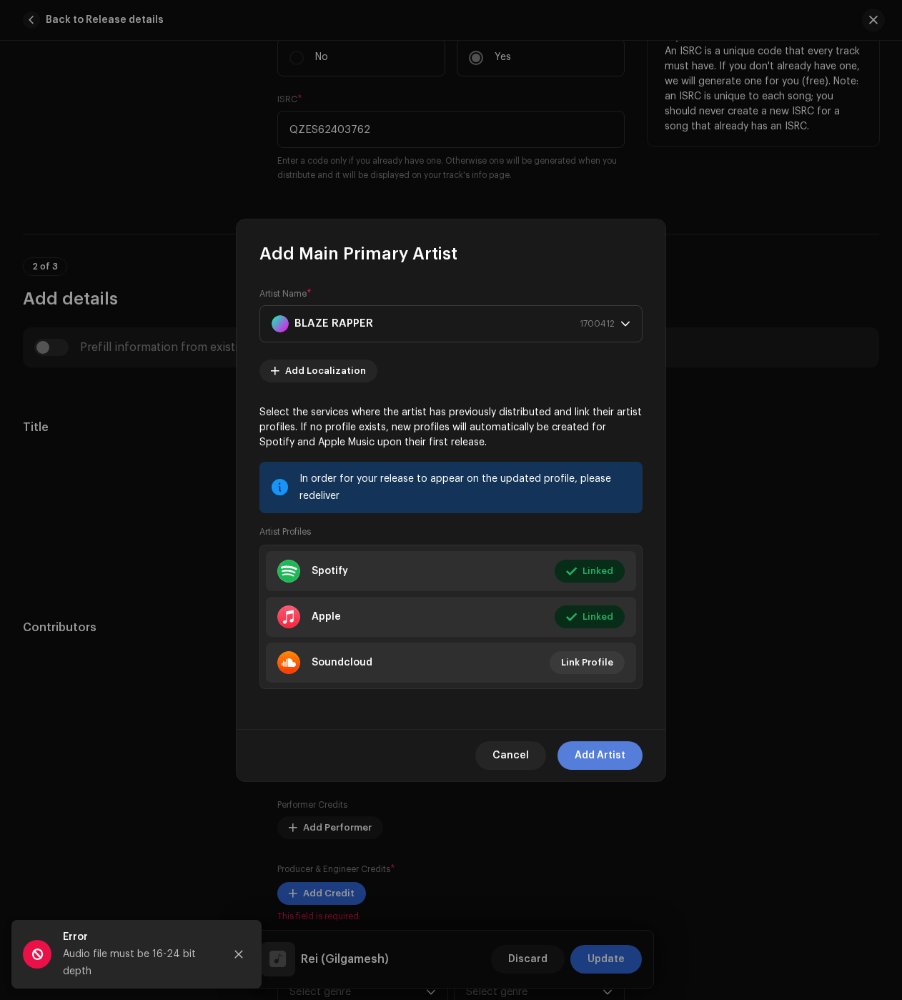
click at [601, 752] on span "Add Artist" at bounding box center [600, 755] width 51 height 29
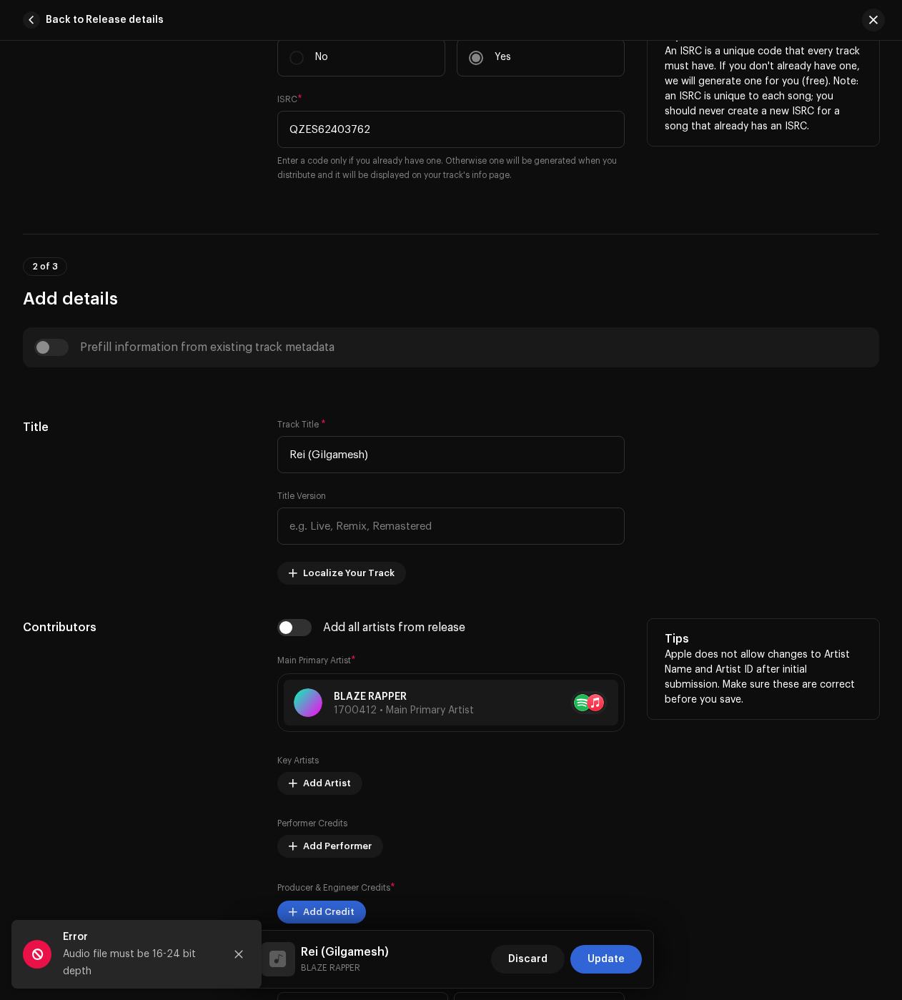
scroll to position [643, 0]
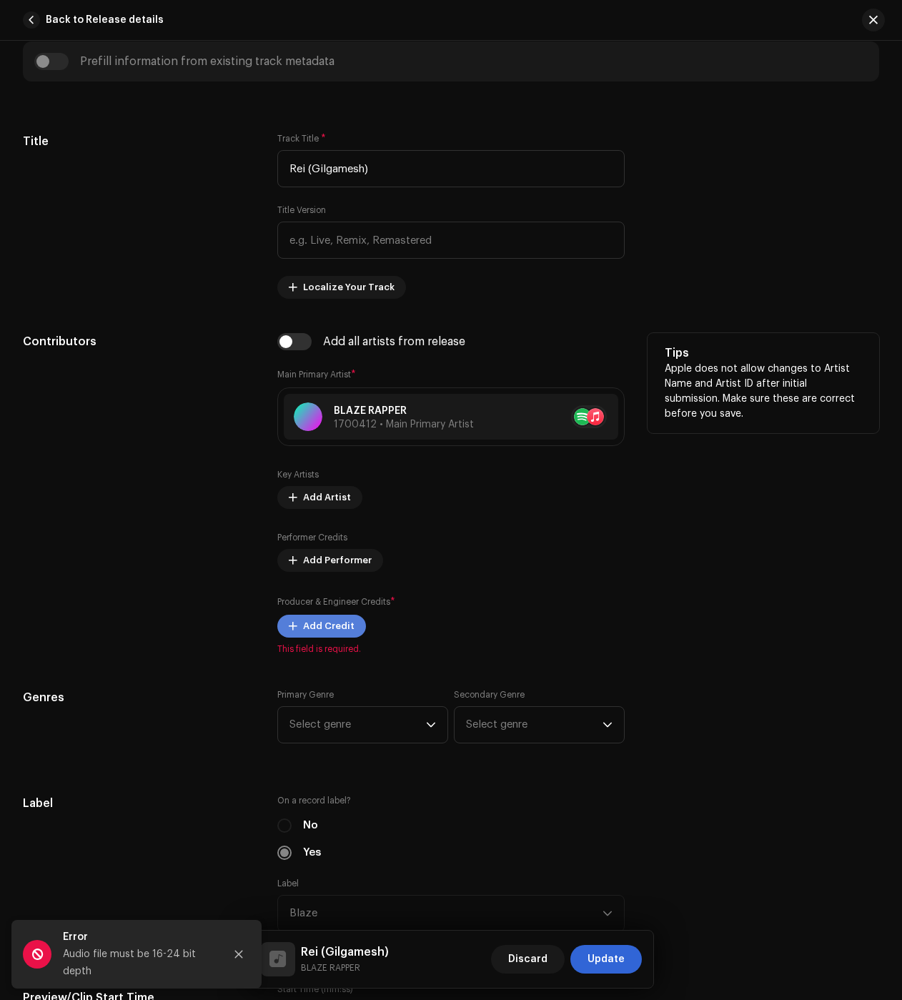
click at [345, 627] on span "Add Credit" at bounding box center [328, 626] width 51 height 29
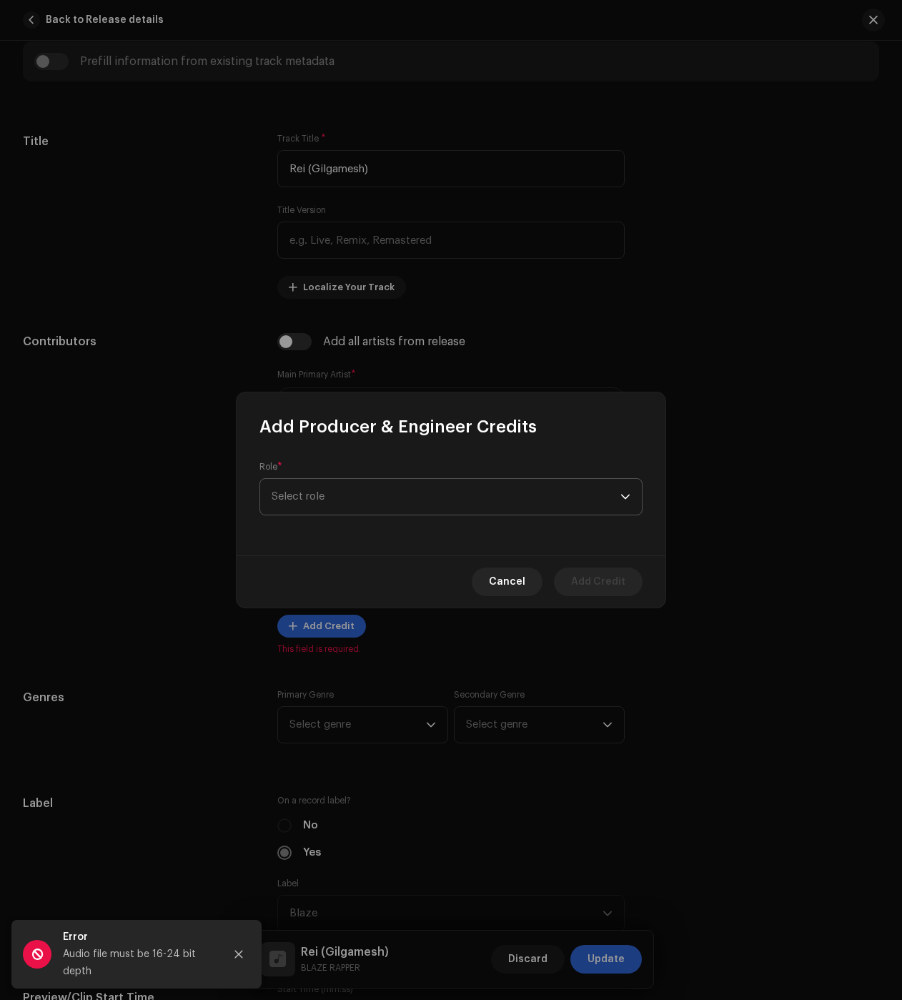
click at [350, 508] on span "Select role" at bounding box center [446, 497] width 349 height 36
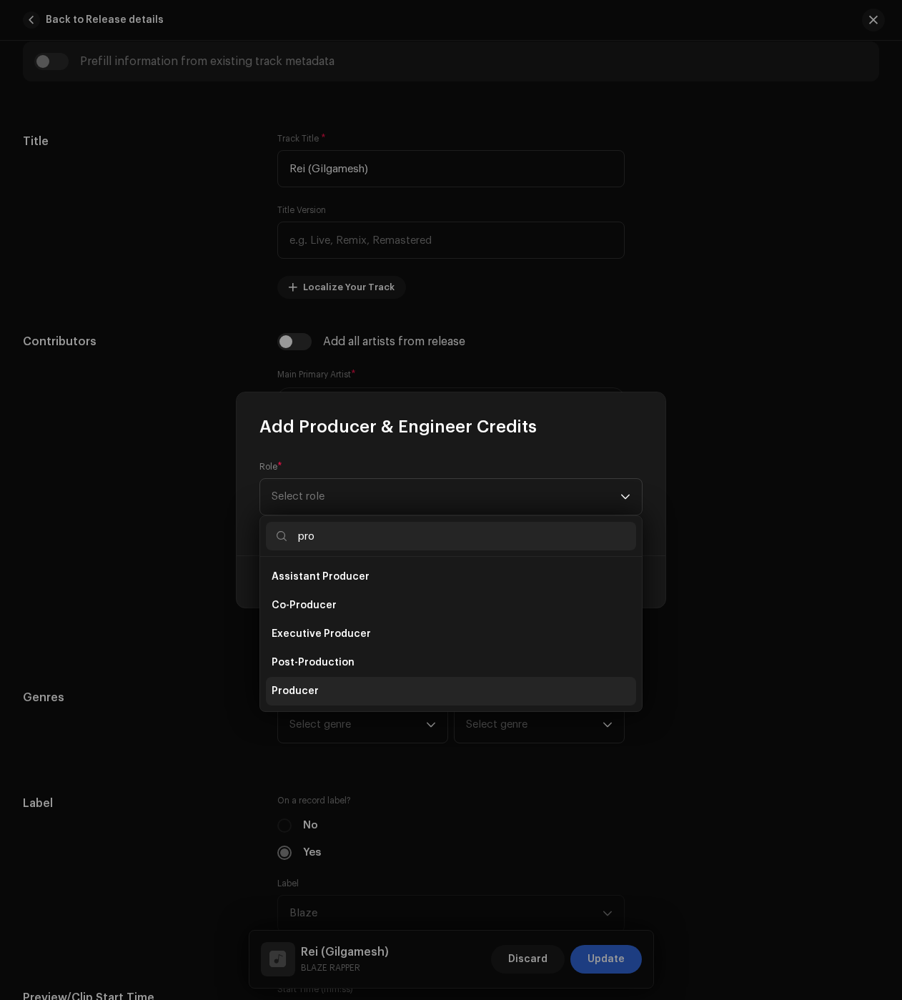
type input "pro"
click at [319, 690] on li "Producer" at bounding box center [451, 691] width 370 height 29
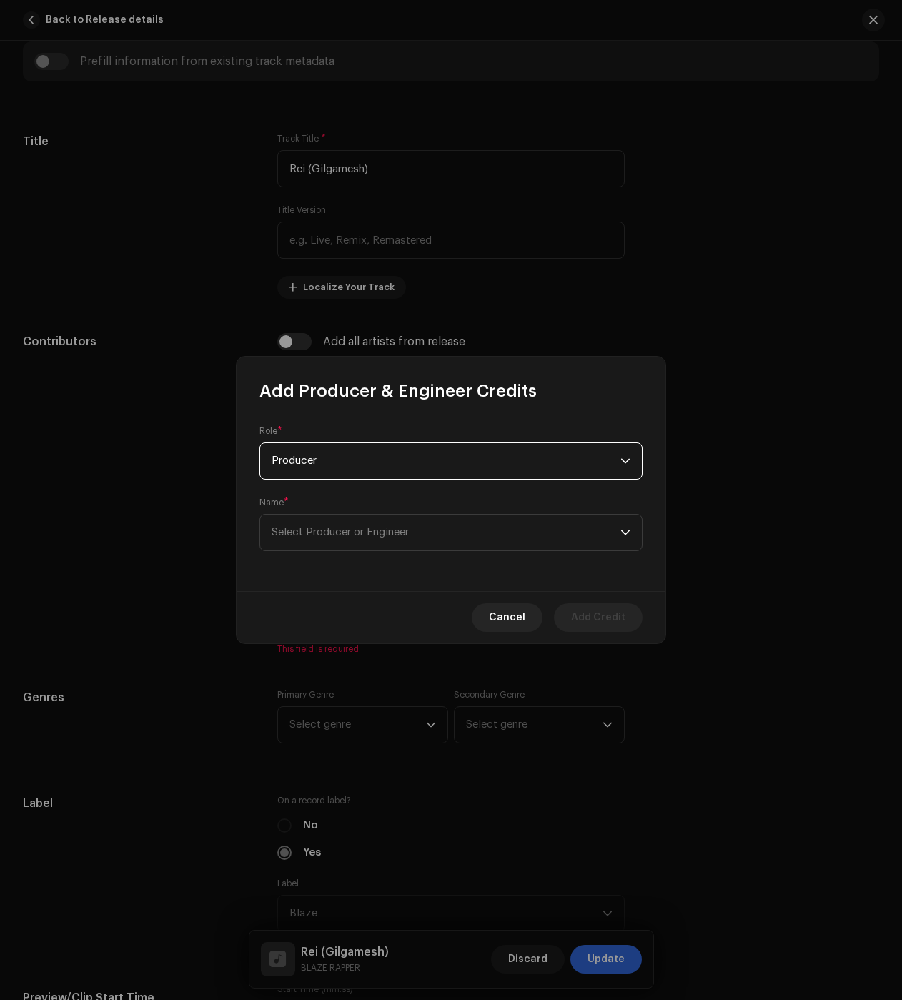
click at [375, 508] on div "Name * Select Producer or Engineer" at bounding box center [451, 524] width 383 height 54
click at [375, 523] on span "Select Producer or Engineer" at bounding box center [446, 533] width 349 height 36
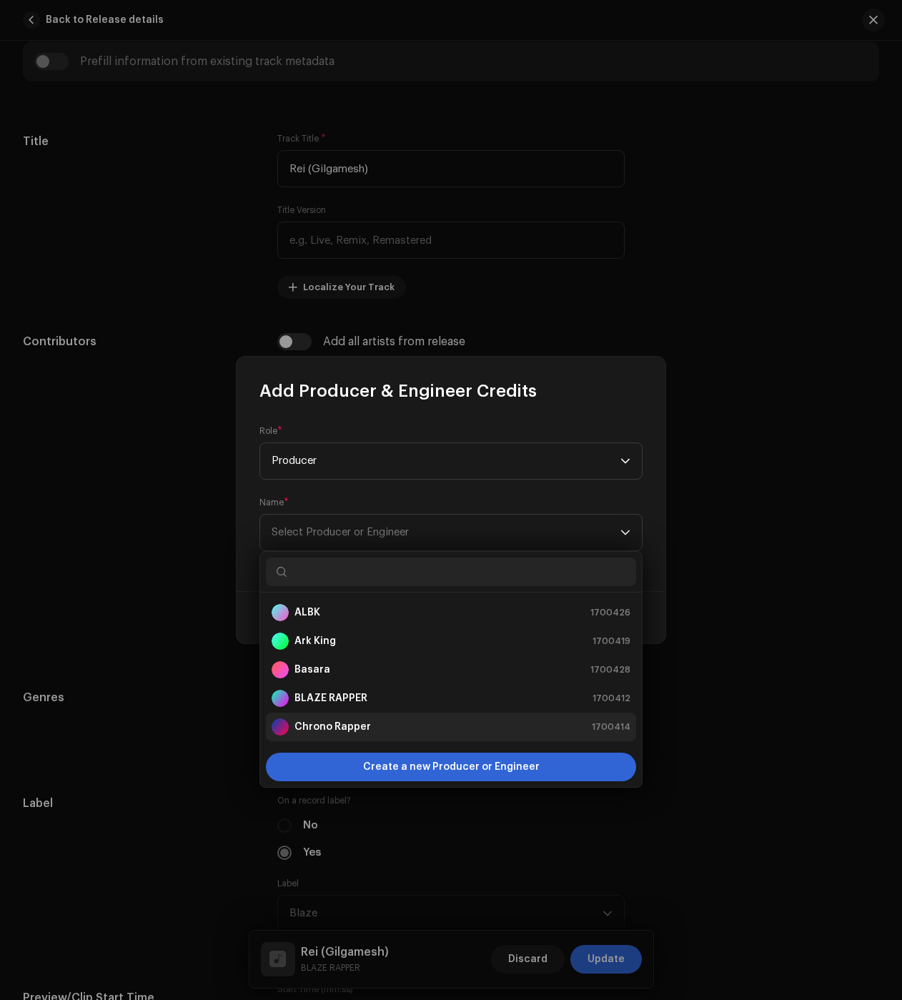
click at [337, 694] on strong "BLAZE RAPPER" at bounding box center [331, 698] width 73 height 14
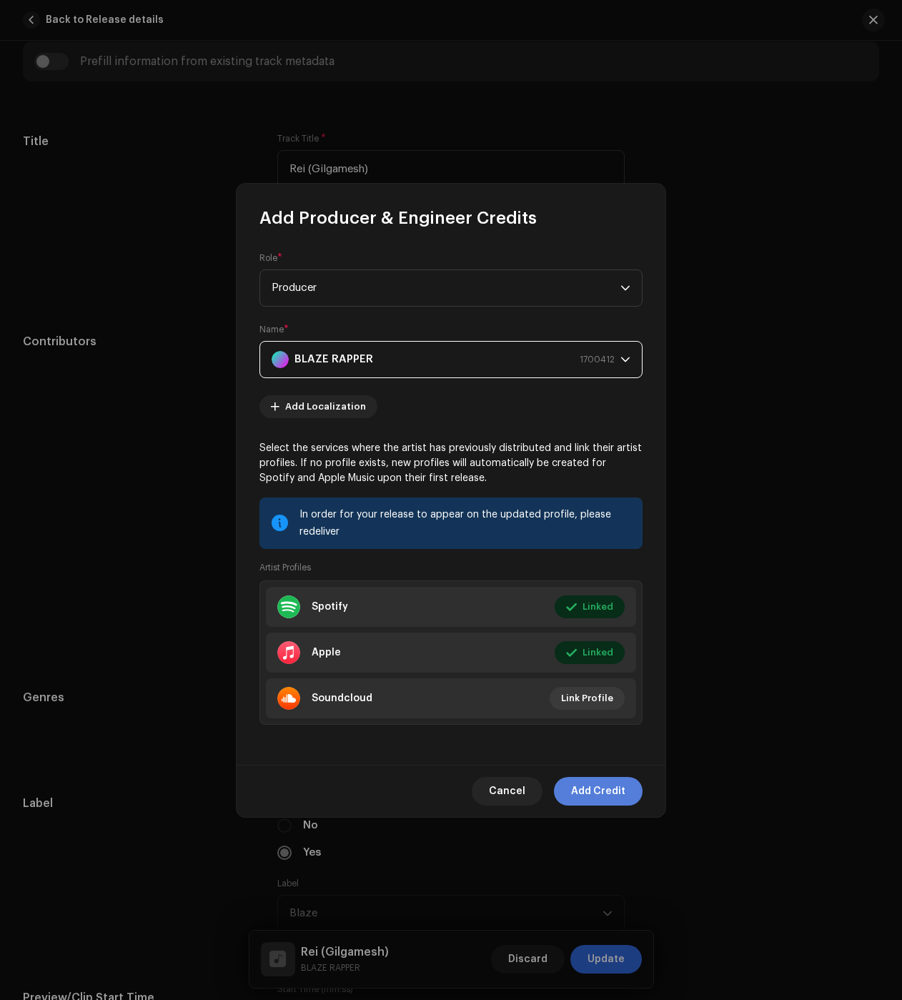
click at [586, 791] on span "Add Credit" at bounding box center [598, 791] width 54 height 29
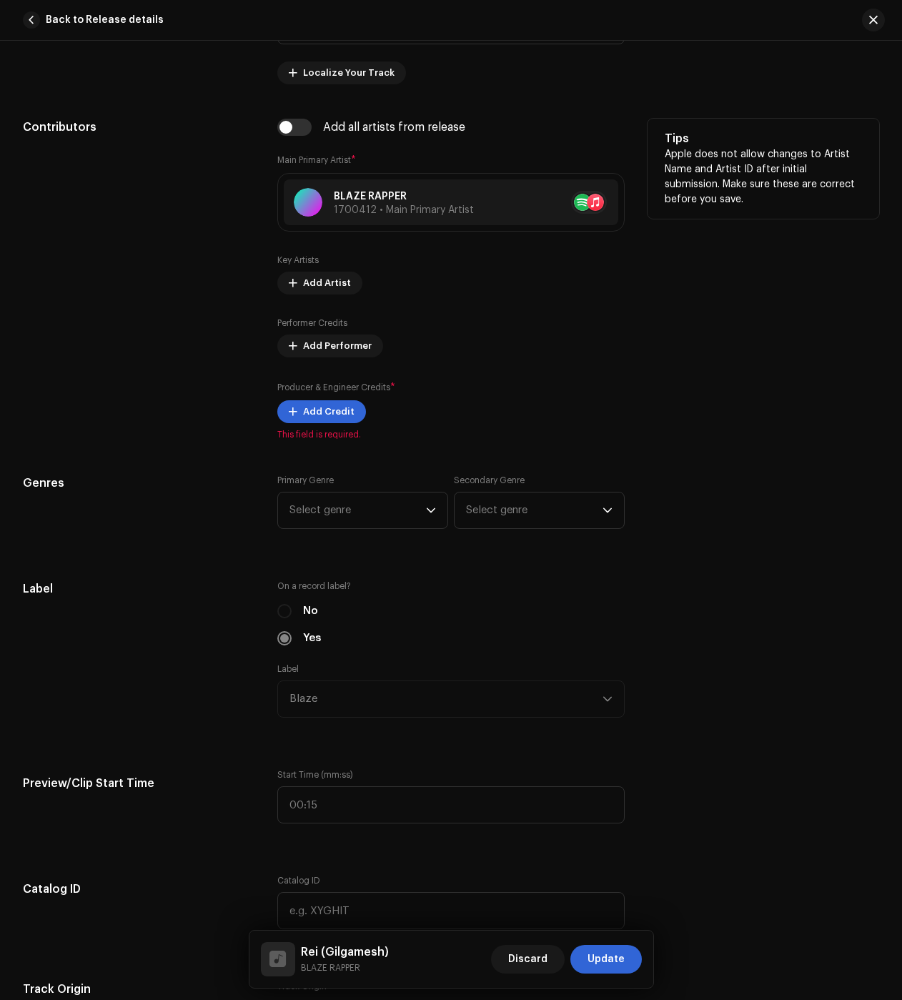
scroll to position [929, 0]
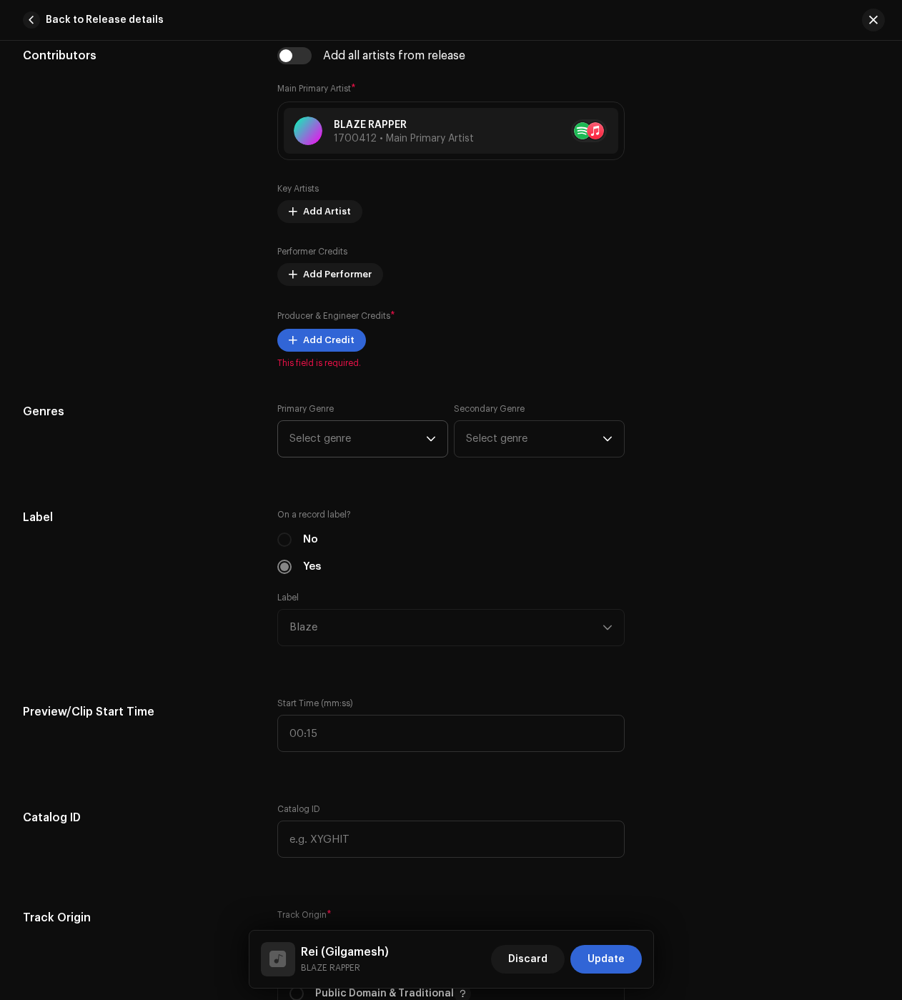
click at [382, 450] on span "Select genre" at bounding box center [358, 439] width 137 height 36
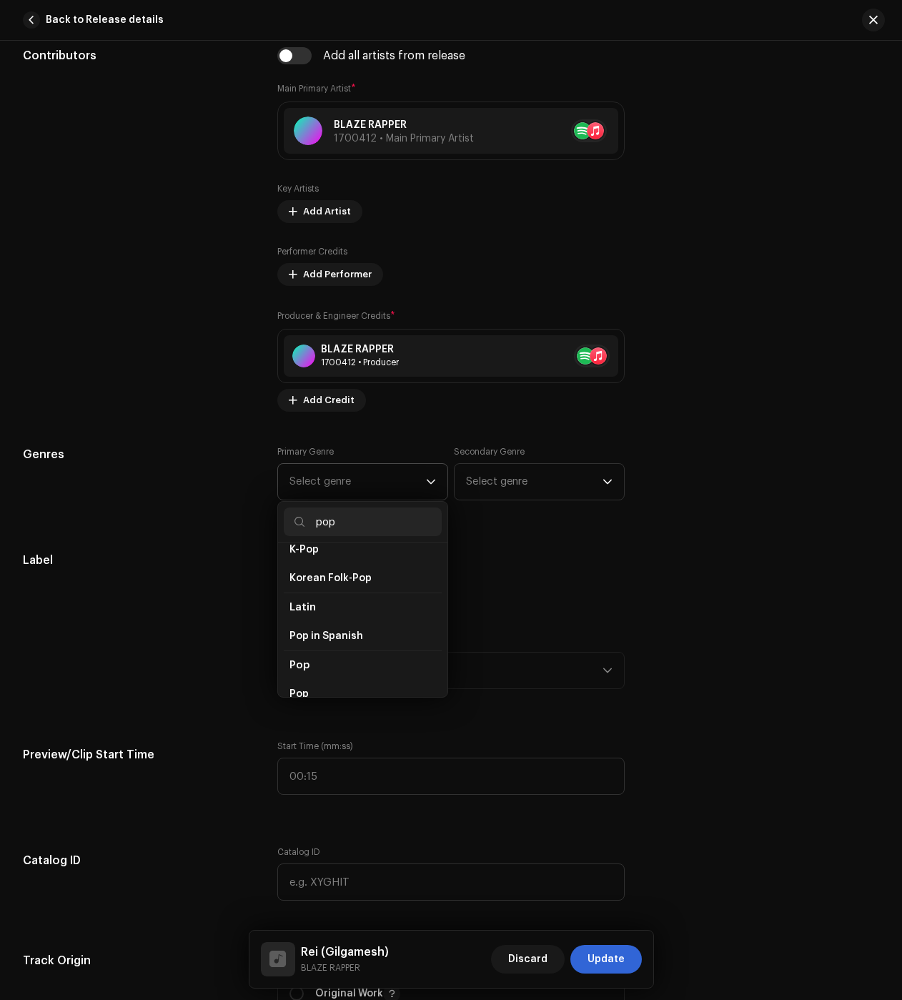
scroll to position [500, 0]
type input "pop"
click at [315, 613] on li "Pop" at bounding box center [363, 622] width 158 height 29
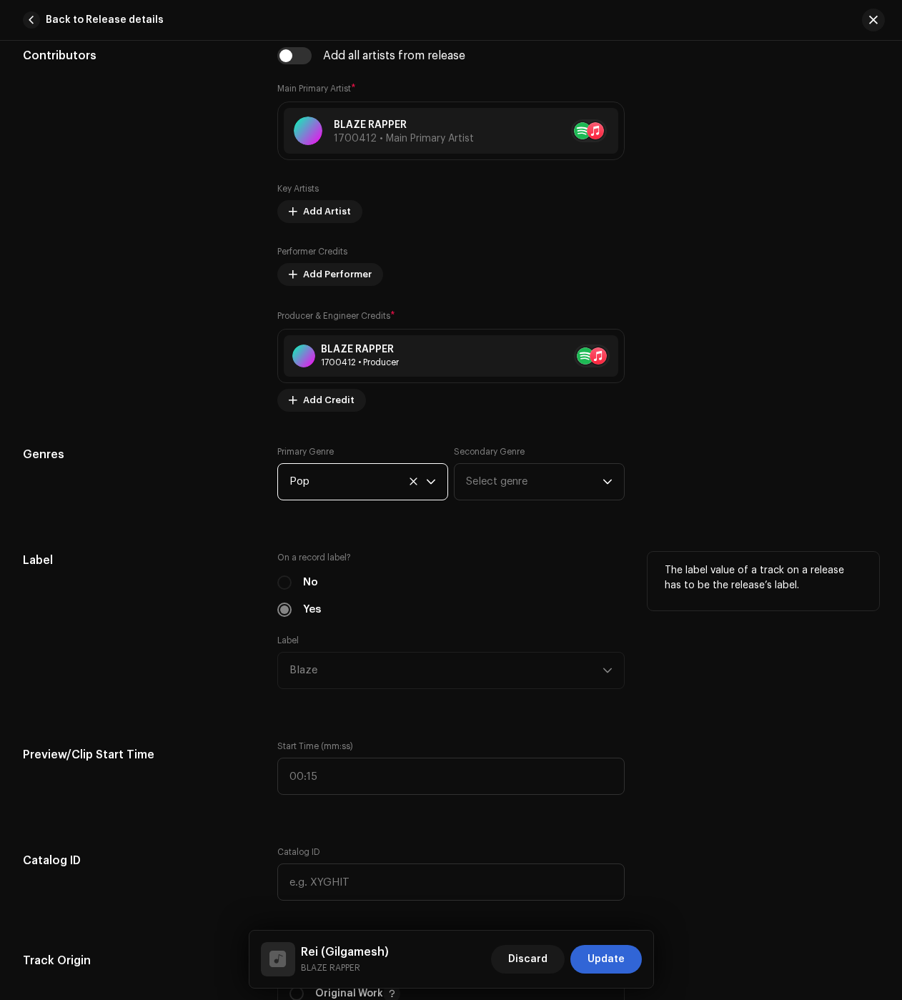
scroll to position [1215, 0]
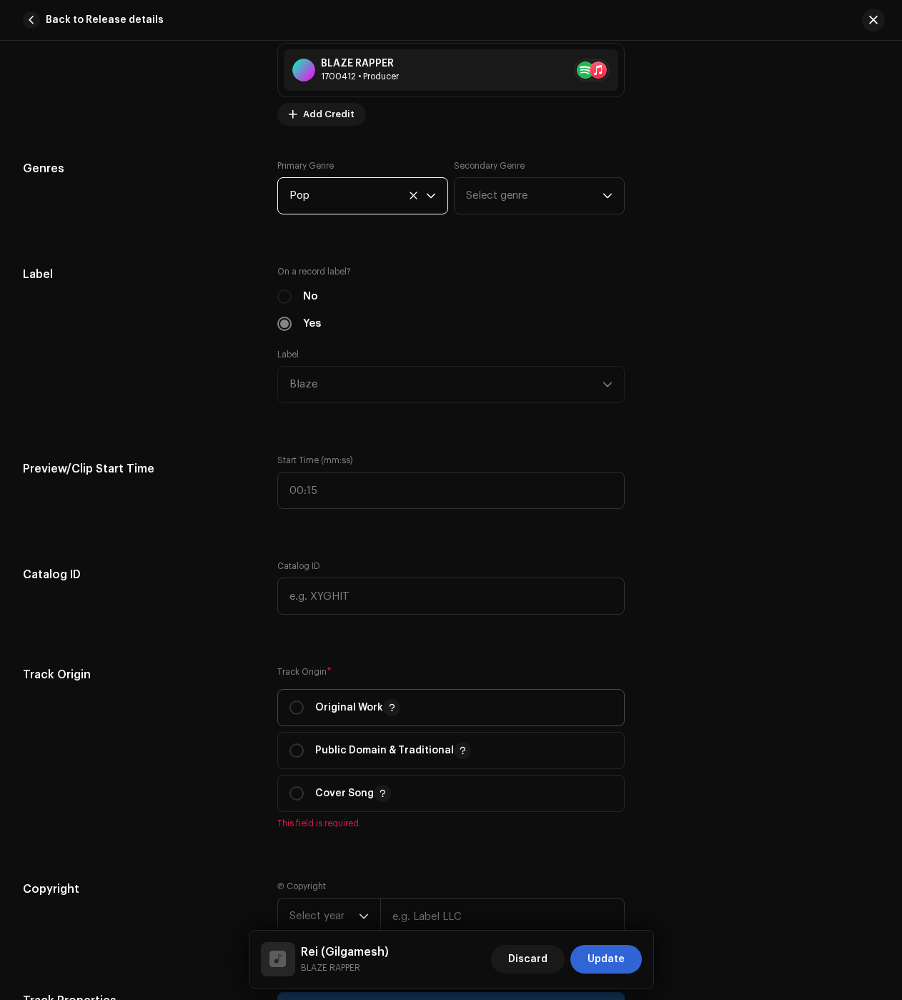
click at [305, 711] on div "Original Work" at bounding box center [345, 707] width 111 height 17
radio input "true"
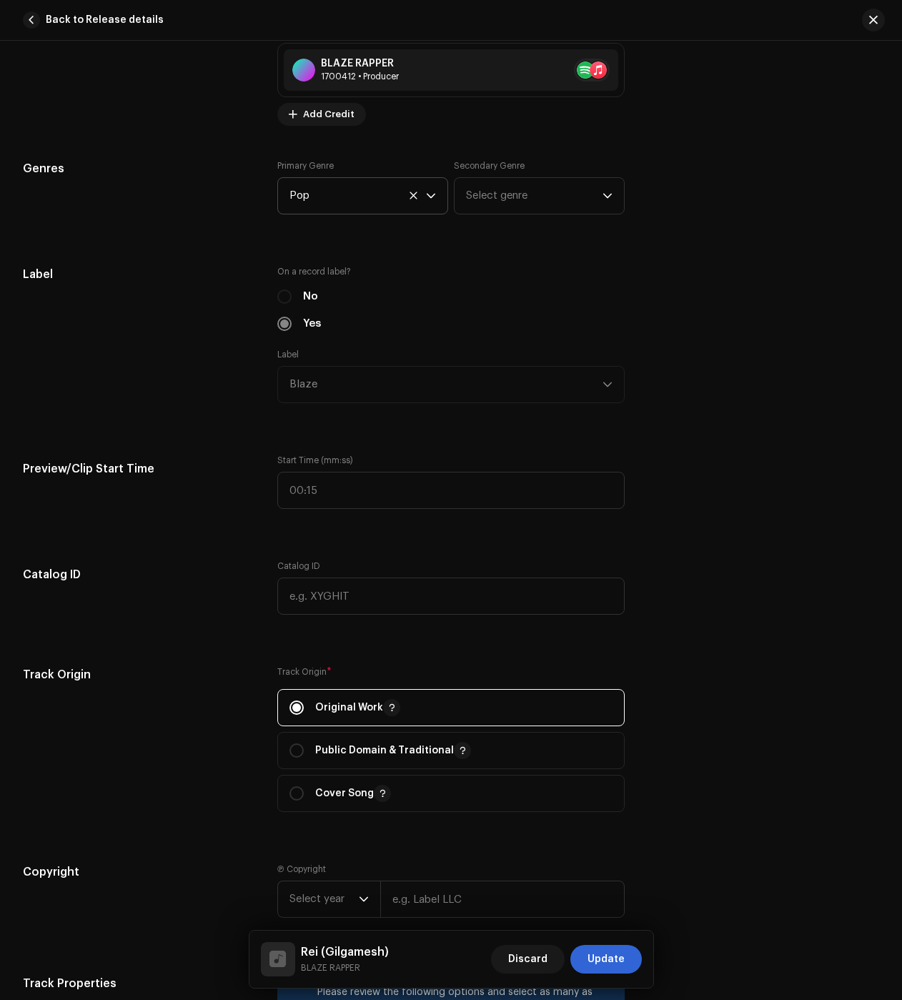
scroll to position [1716, 0]
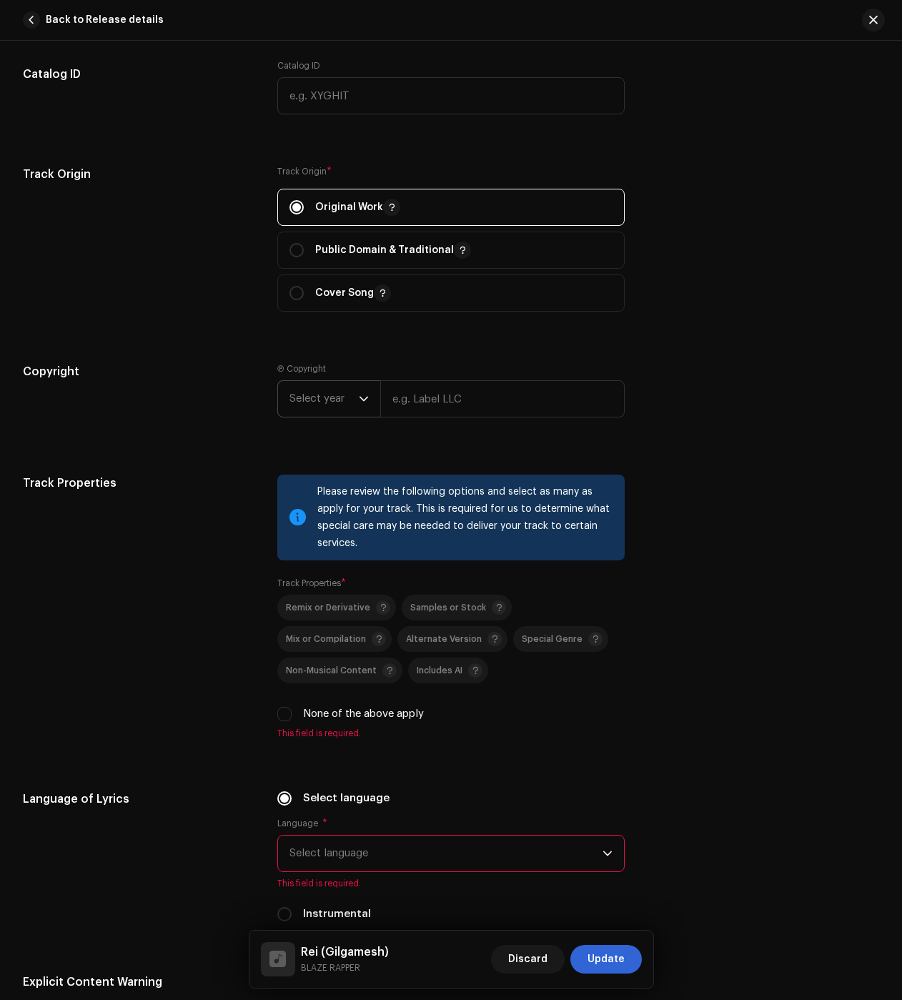
click at [302, 393] on span "Select year" at bounding box center [324, 399] width 69 height 36
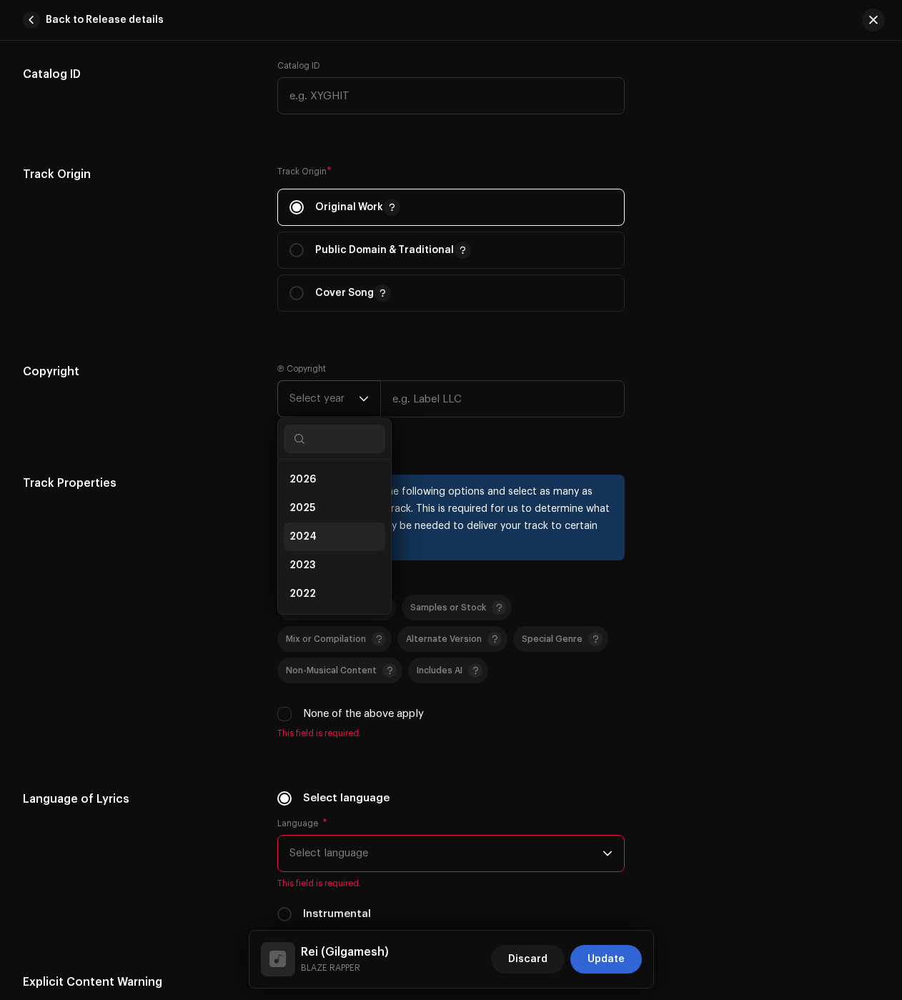
drag, startPoint x: 321, startPoint y: 528, endPoint x: 335, endPoint y: 508, distance: 24.2
click at [321, 528] on li "2024" at bounding box center [335, 537] width 102 height 29
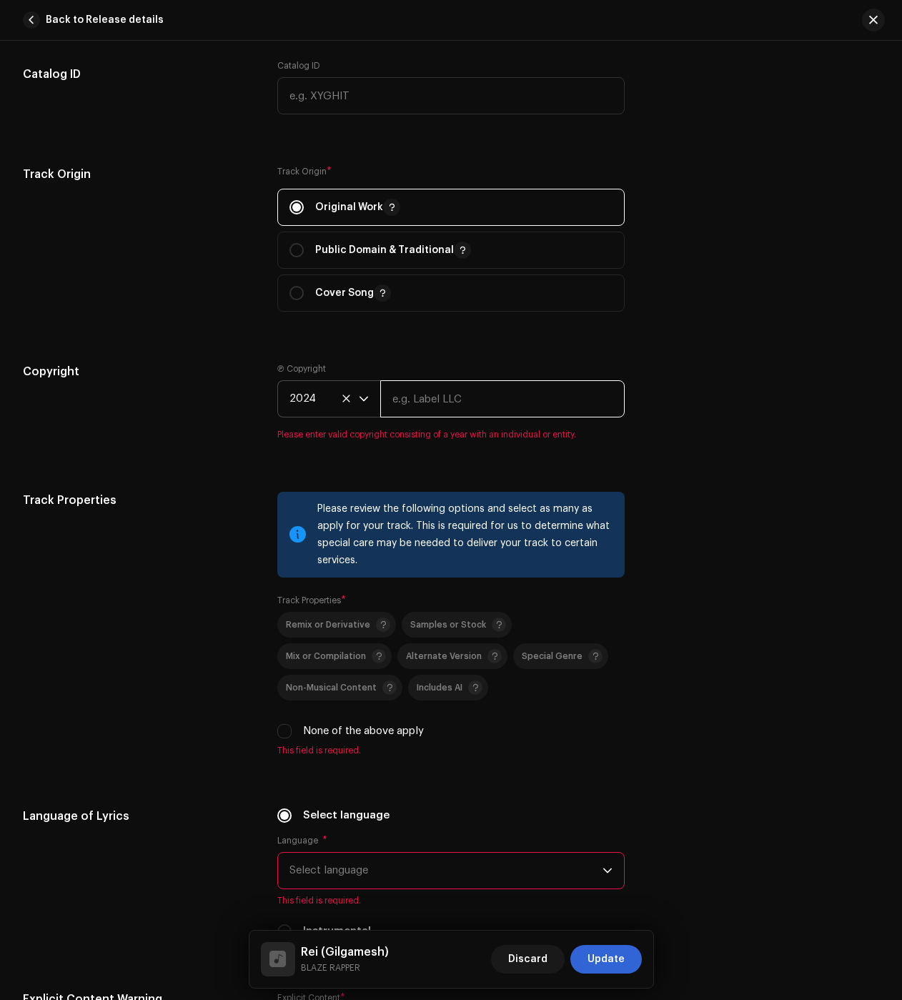
click at [454, 396] on input "text" at bounding box center [502, 398] width 244 height 37
type input "BLAZE"
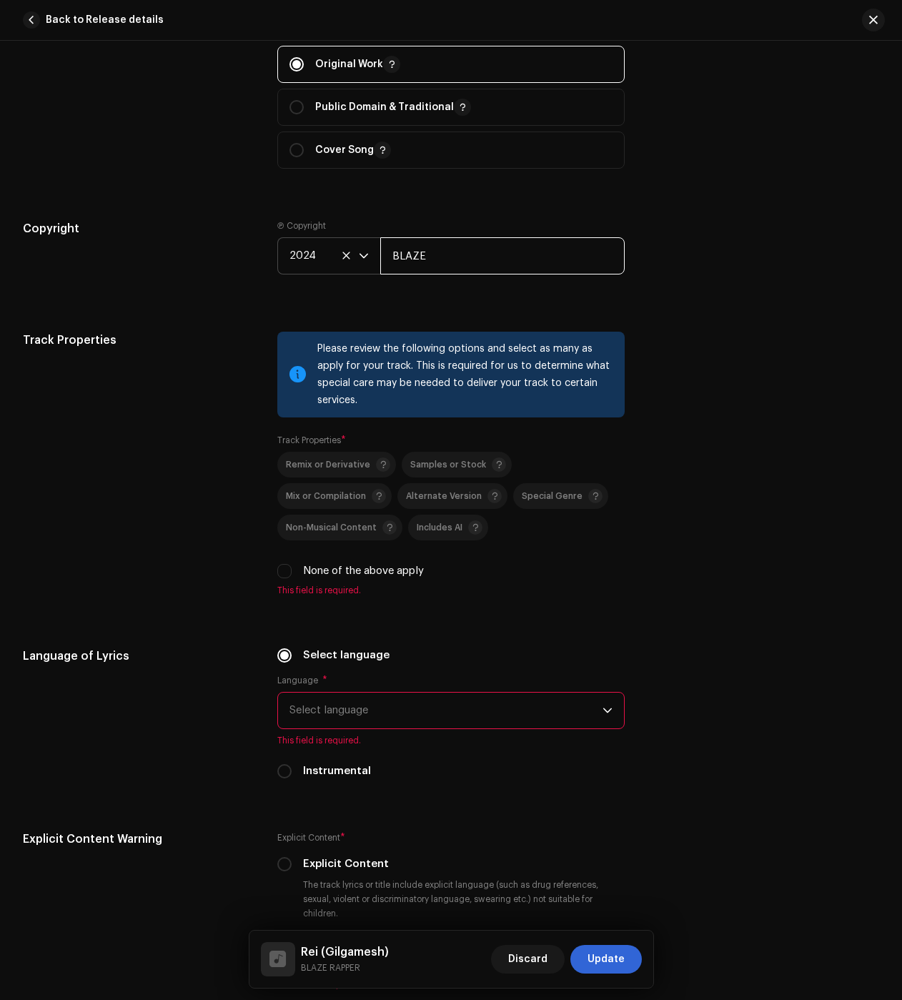
scroll to position [1930, 0]
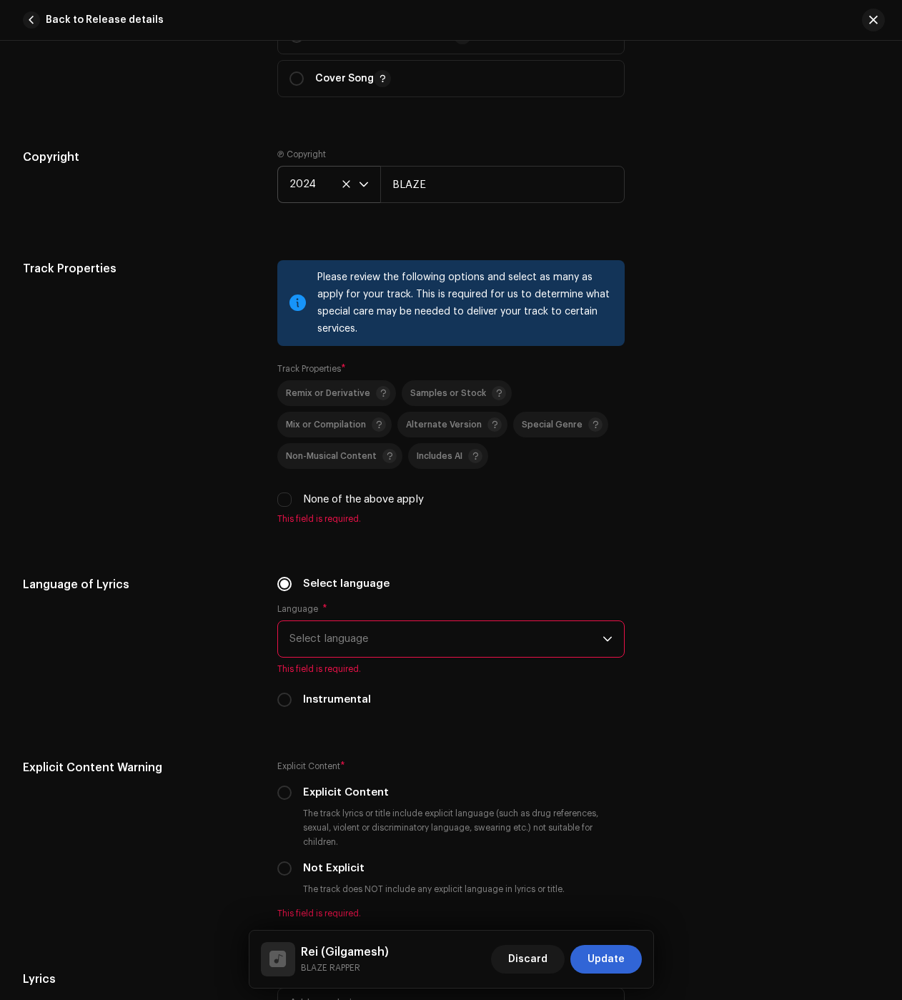
click at [295, 502] on div "None of the above apply" at bounding box center [450, 500] width 347 height 16
click at [284, 500] on input "None of the above apply" at bounding box center [284, 500] width 14 height 14
checkbox input "true"
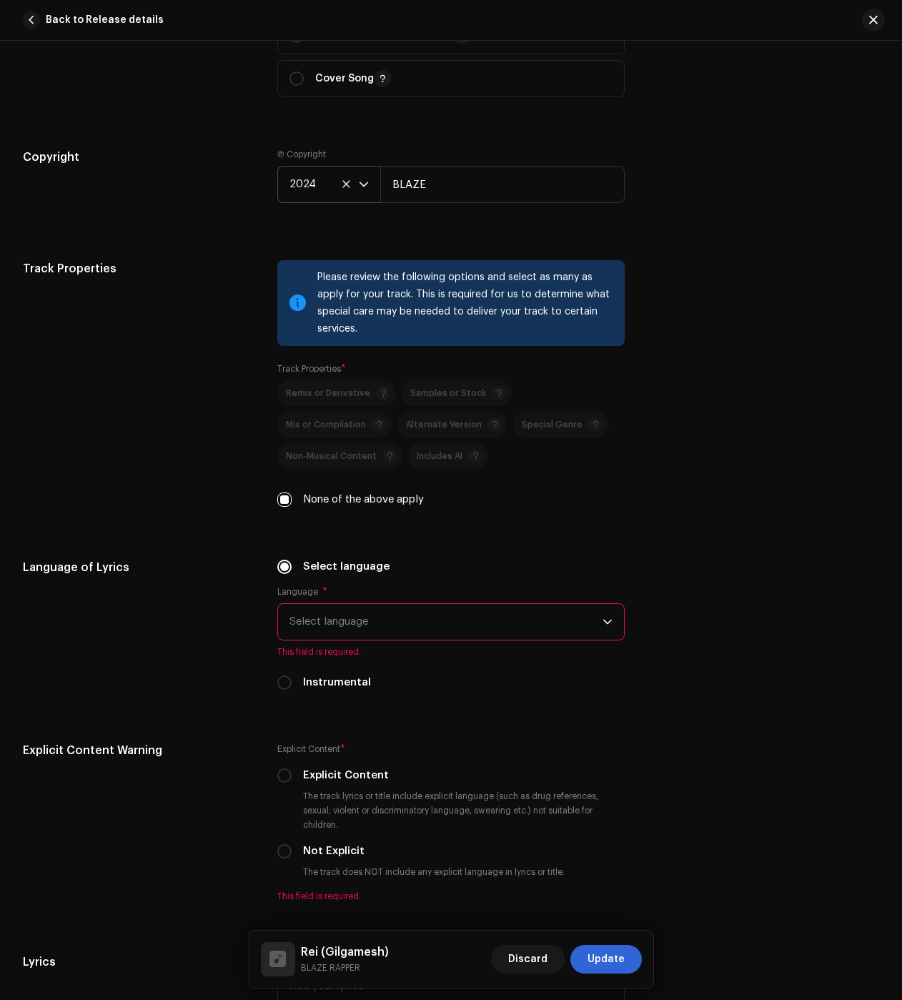
click at [332, 613] on span "Select language" at bounding box center [446, 622] width 313 height 36
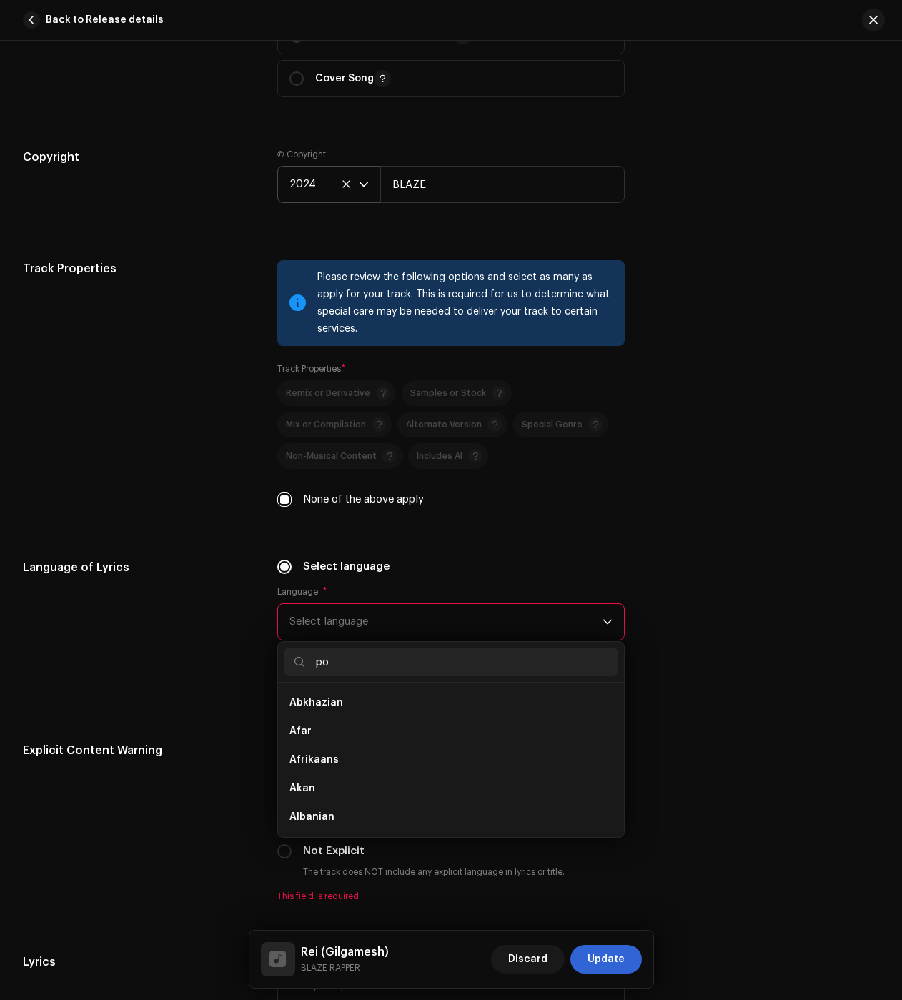
scroll to position [0, 0]
type input "po"
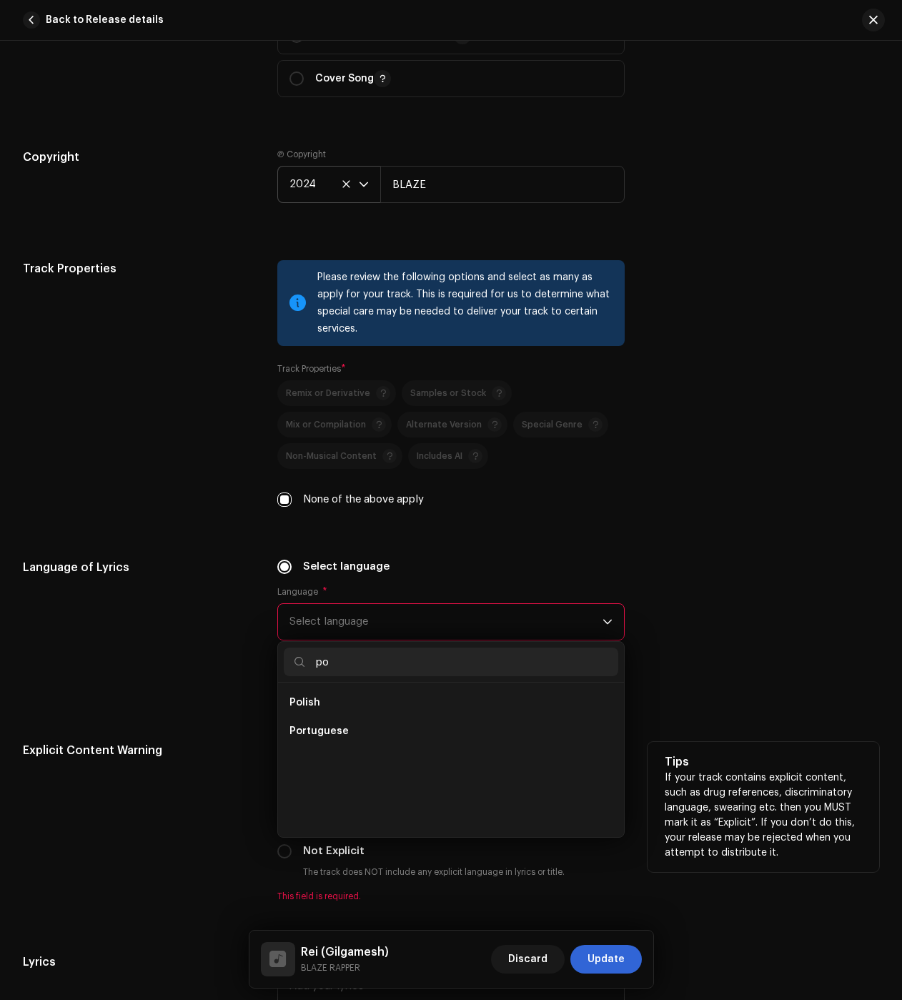
drag, startPoint x: 315, startPoint y: 733, endPoint x: 297, endPoint y: 726, distance: 19.5
click at [315, 733] on span "Portuguese" at bounding box center [319, 731] width 59 height 14
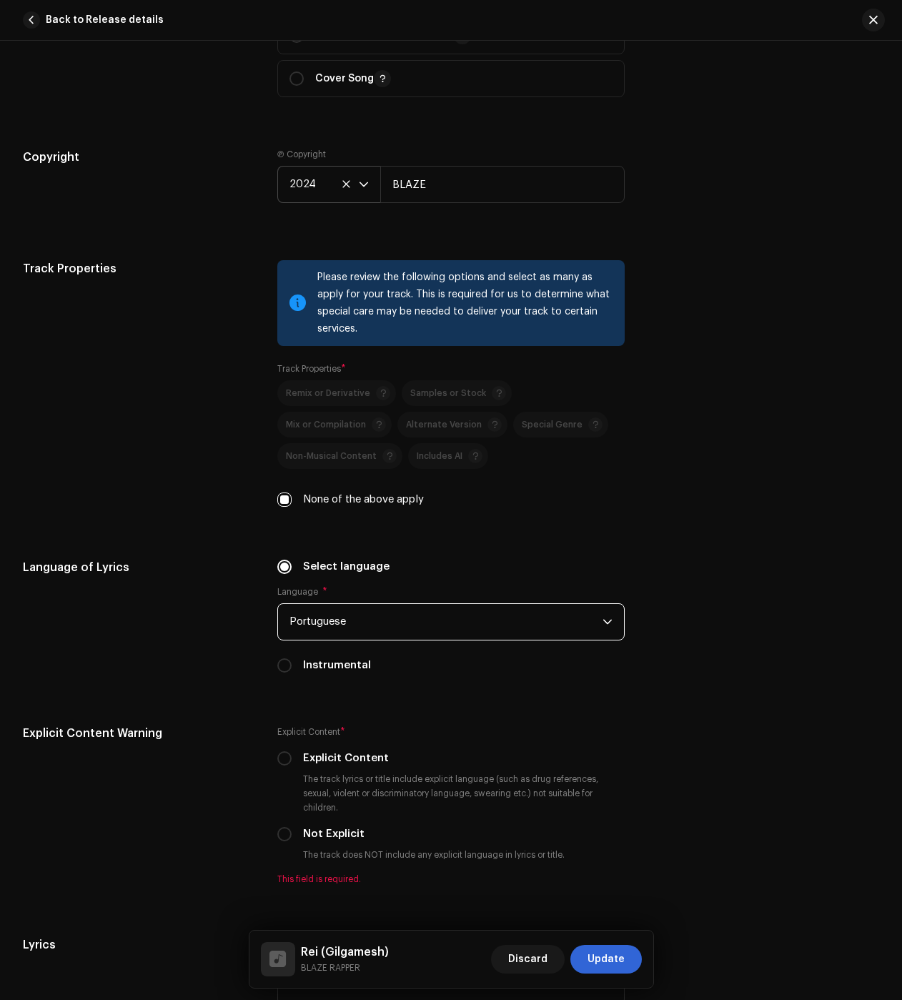
scroll to position [2216, 0]
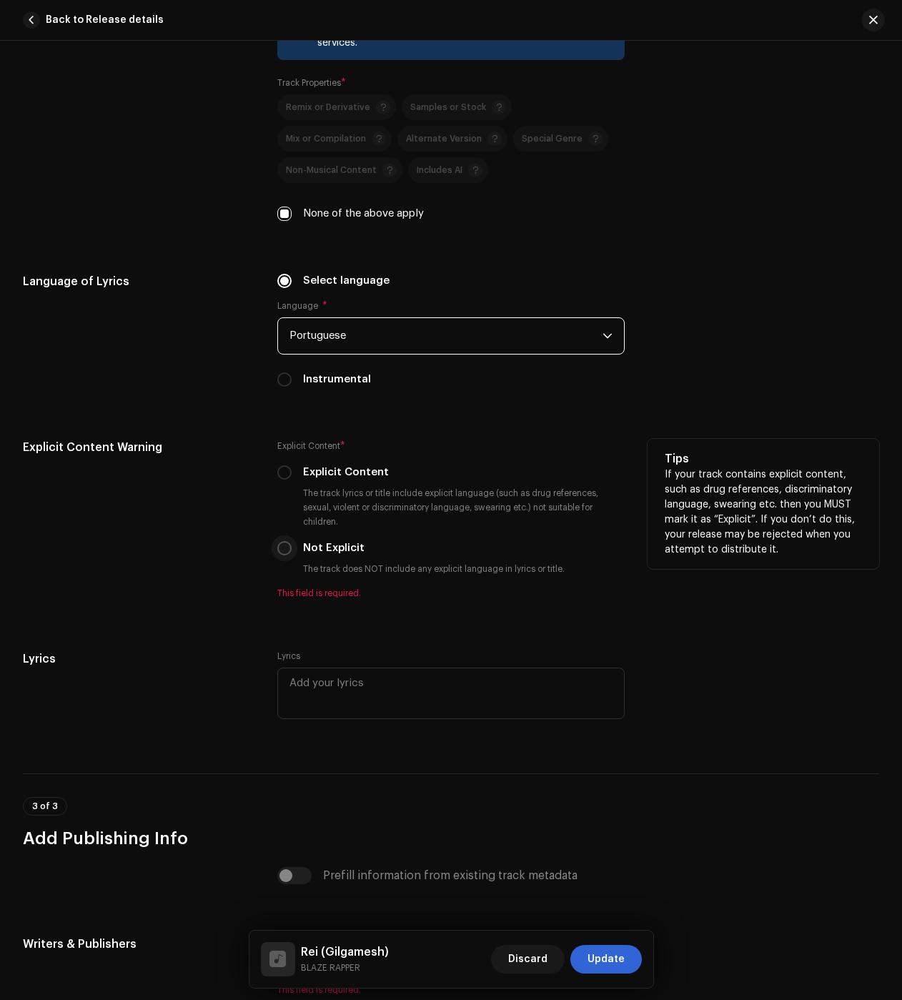
click at [278, 553] on input "Not Explicit" at bounding box center [284, 548] width 14 height 14
radio input "true"
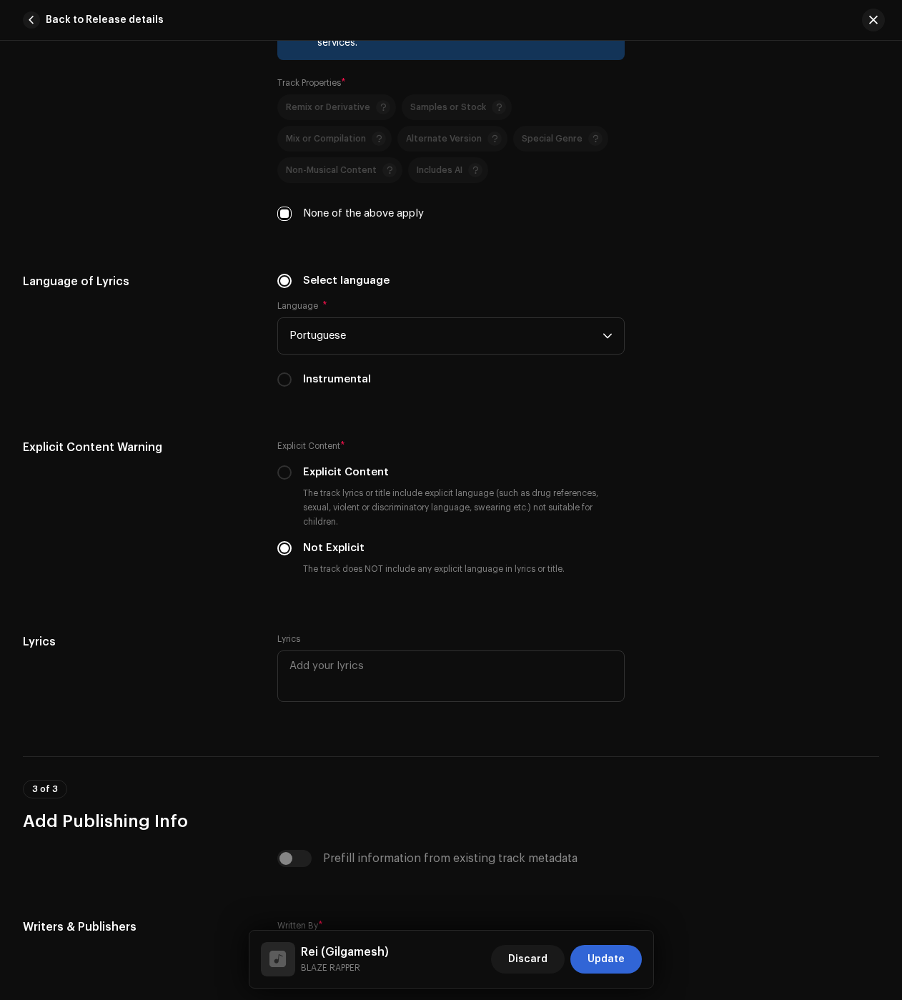
scroll to position [2429, 0]
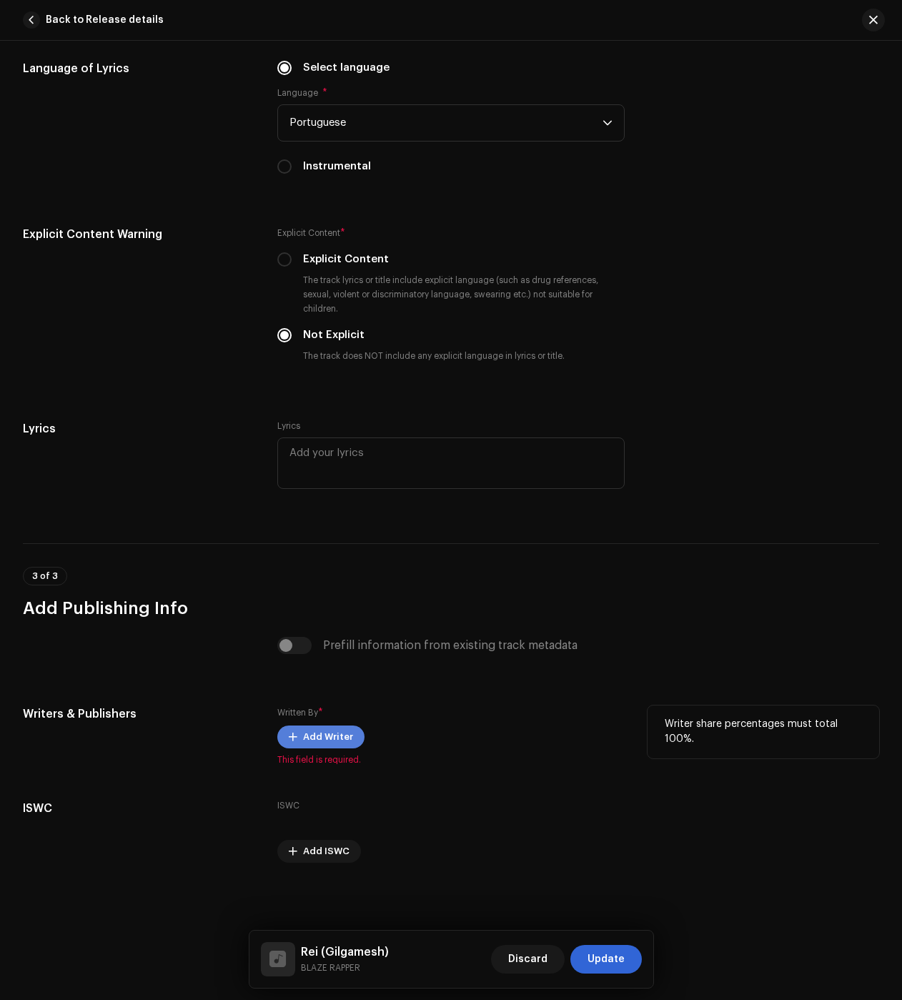
click at [290, 737] on span at bounding box center [293, 736] width 9 height 11
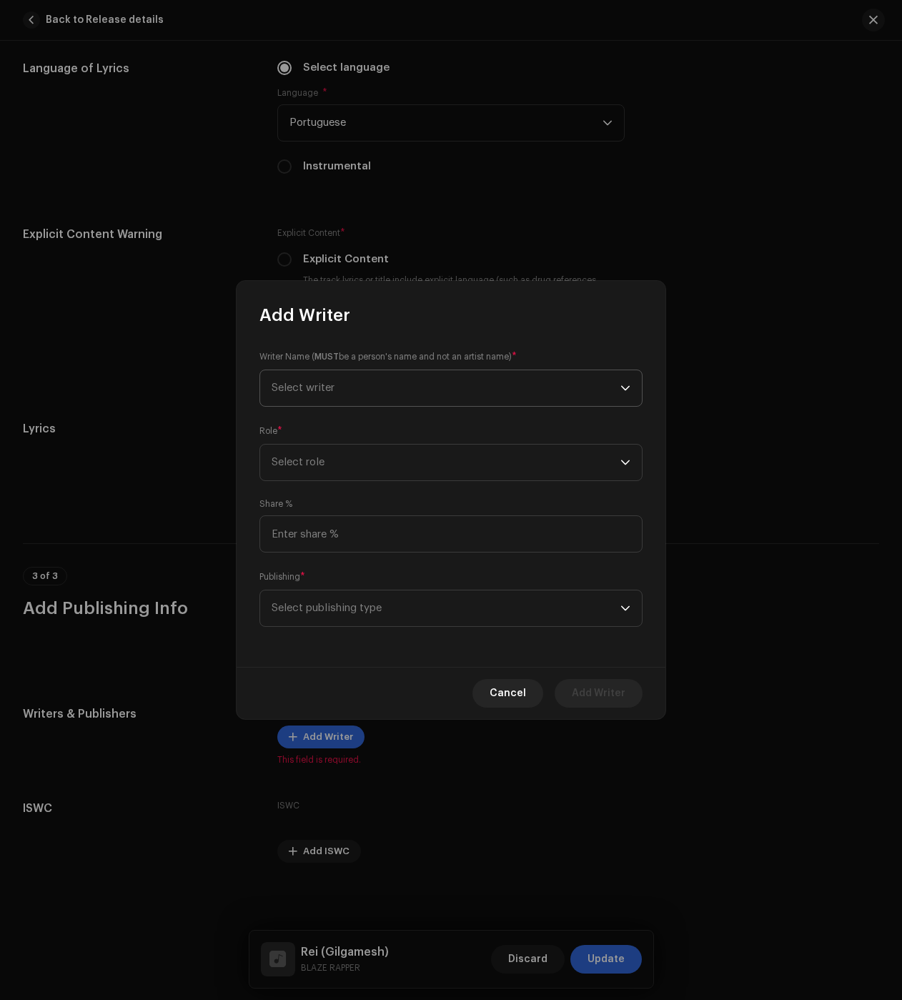
click at [340, 390] on span "Select writer" at bounding box center [446, 388] width 349 height 36
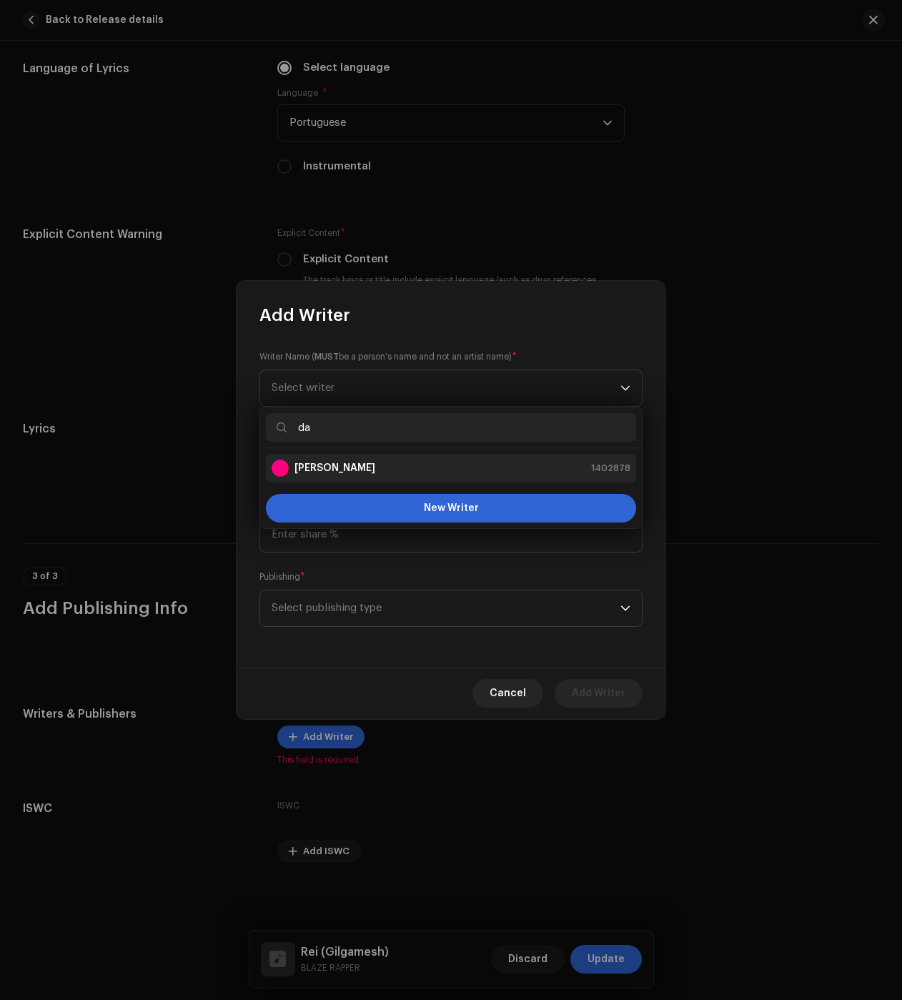
type input "da"
click at [377, 459] on li "Daniel de Freitas Arantes 1402878" at bounding box center [451, 468] width 370 height 29
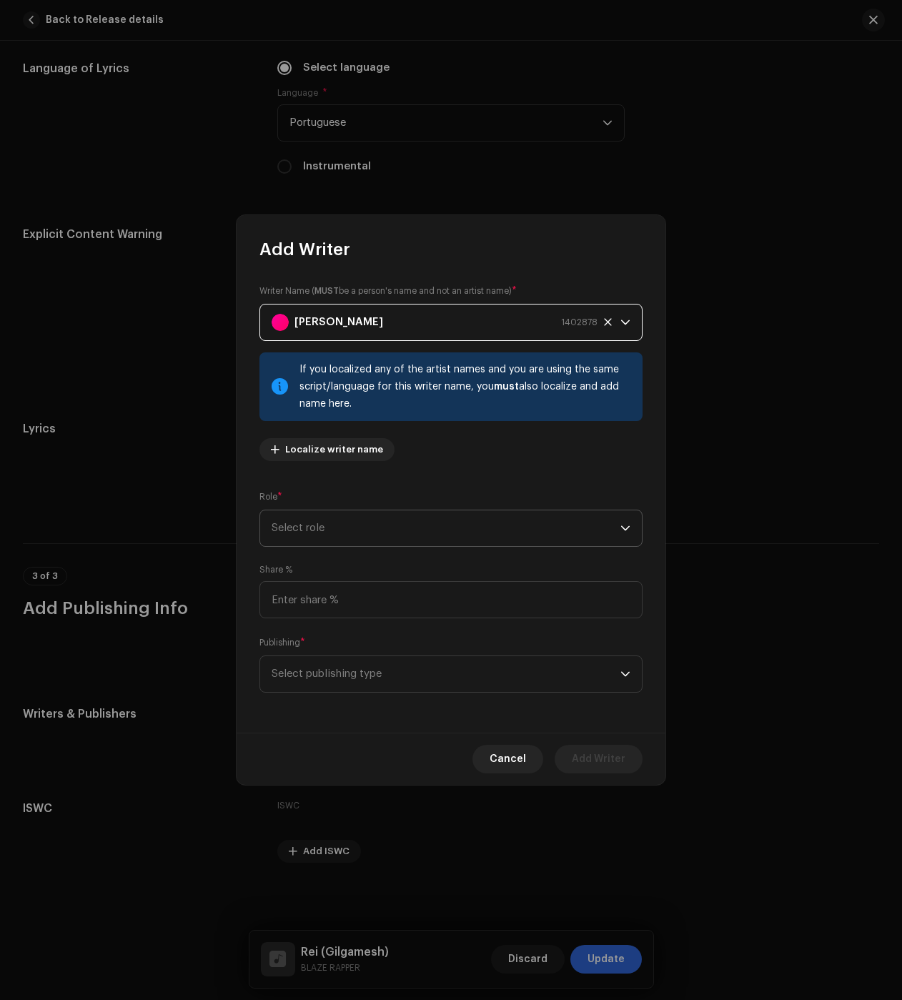
click at [317, 523] on span "Select role" at bounding box center [446, 528] width 349 height 36
click at [325, 656] on span "Composer & Lyricist" at bounding box center [322, 653] width 101 height 14
click at [327, 664] on span "Select publishing type" at bounding box center [446, 674] width 349 height 36
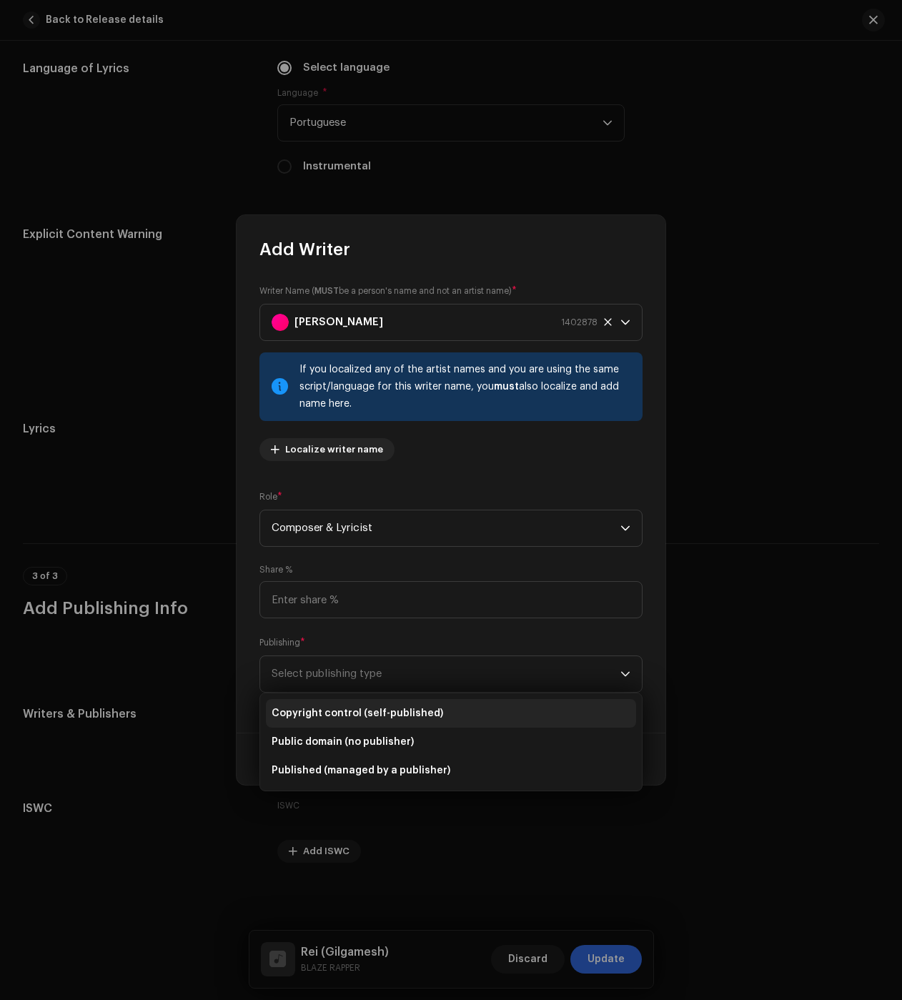
click at [349, 711] on span "Copyright control (self-published)" at bounding box center [358, 713] width 172 height 14
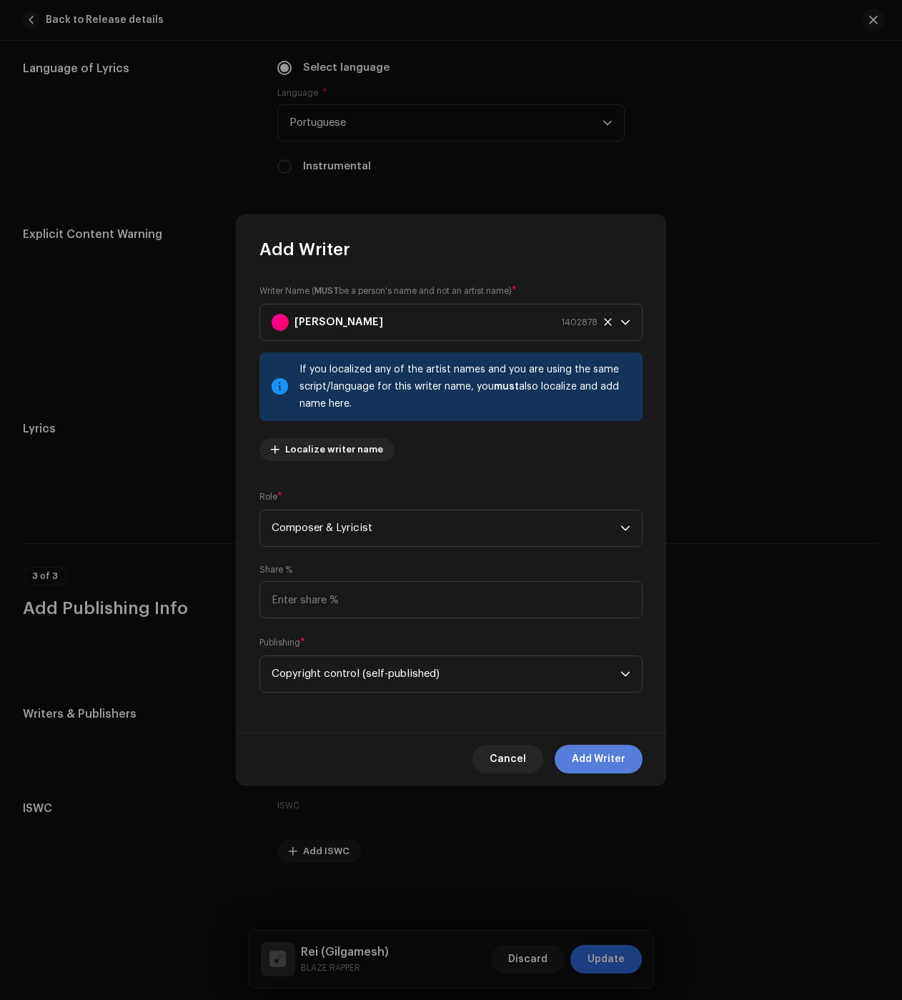
click at [584, 759] on span "Add Writer" at bounding box center [599, 759] width 54 height 29
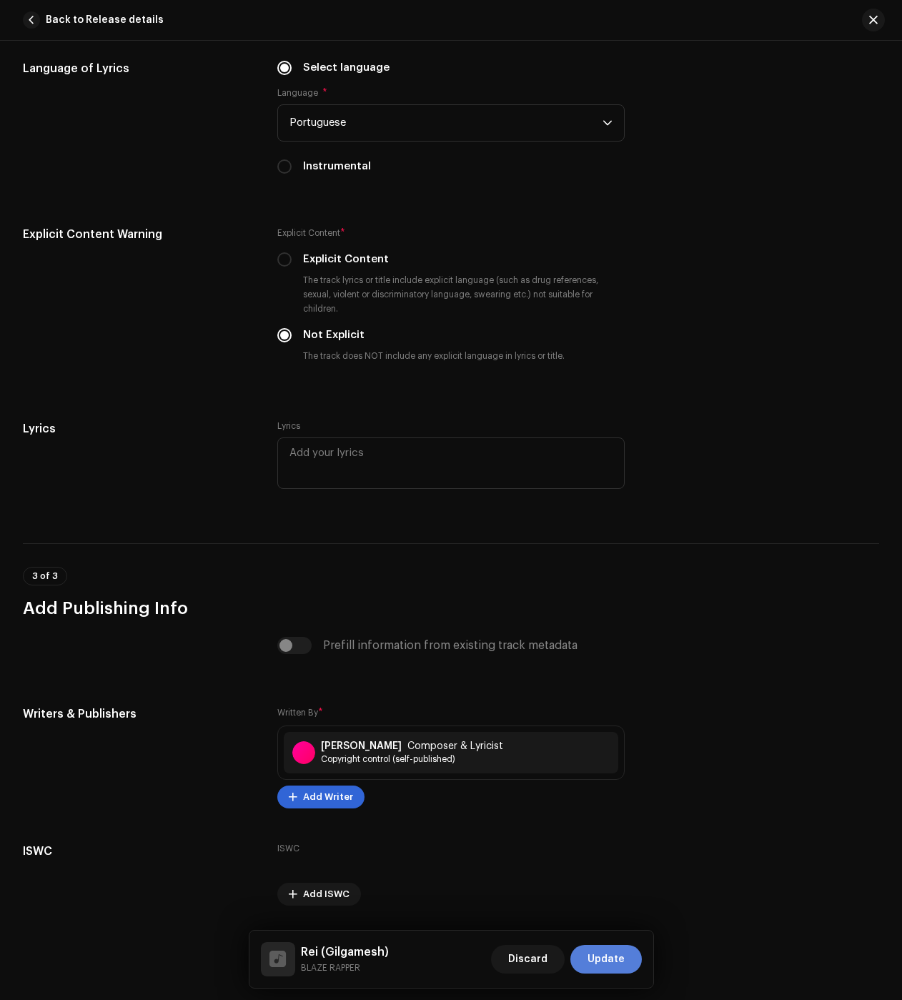
click at [606, 960] on span "Update" at bounding box center [606, 959] width 37 height 29
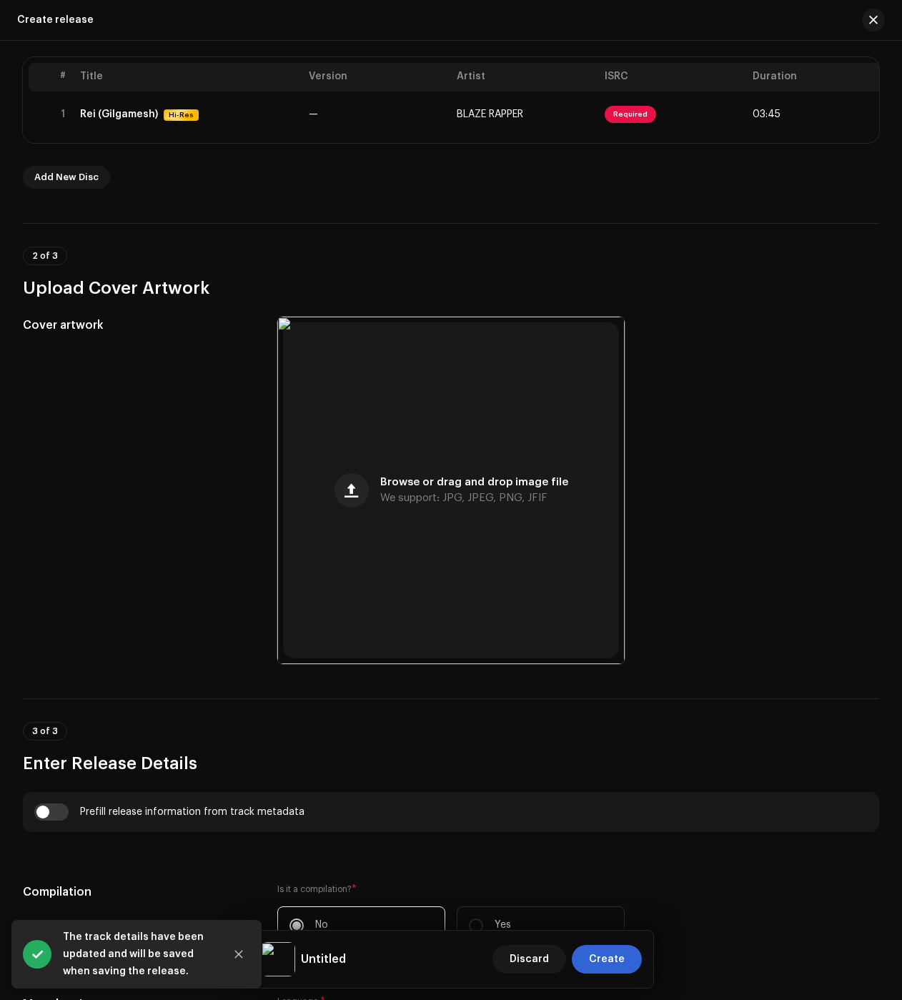
scroll to position [500, 0]
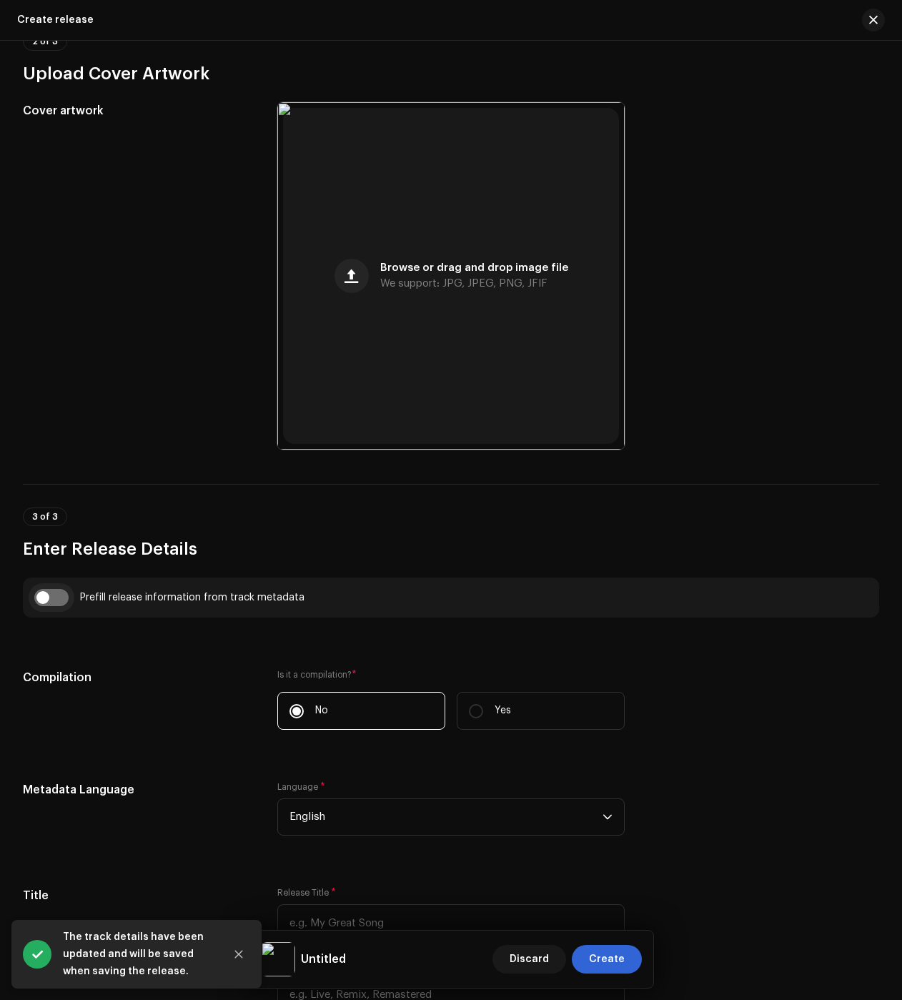
click at [64, 601] on input "checkbox" at bounding box center [51, 597] width 34 height 17
checkbox input "true"
type input "Rei (Gilgamesh)"
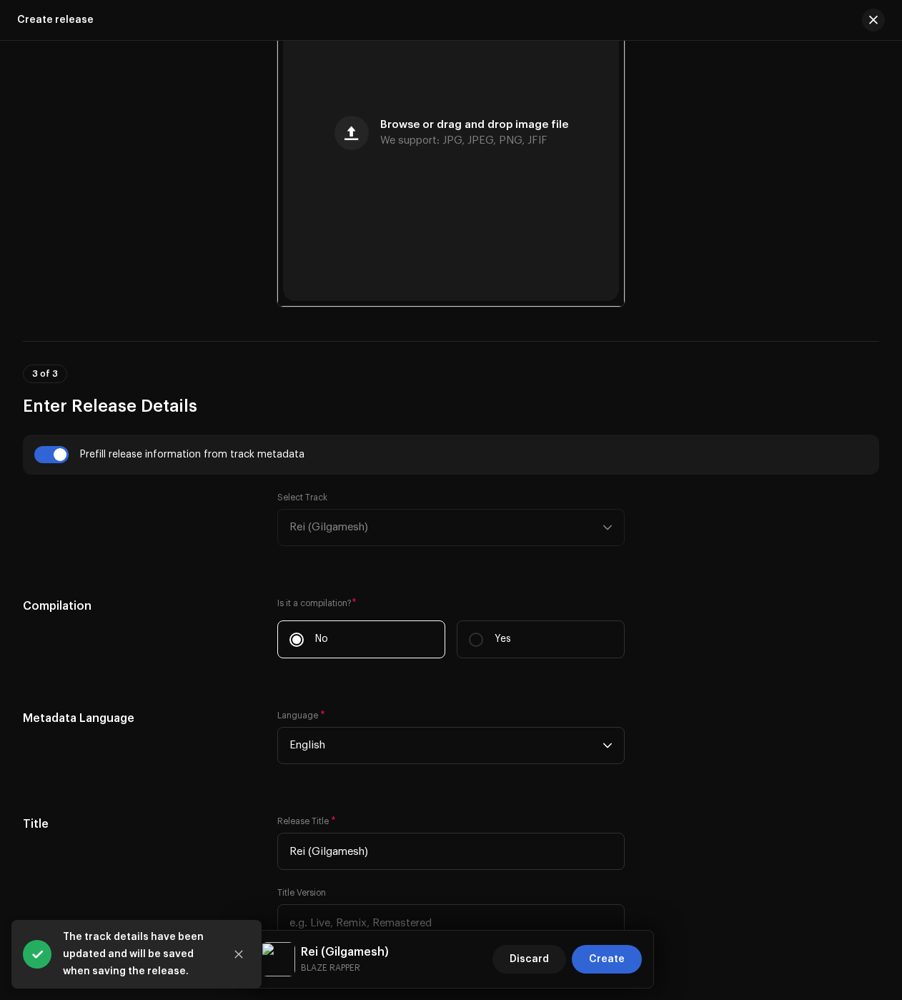
scroll to position [715, 0]
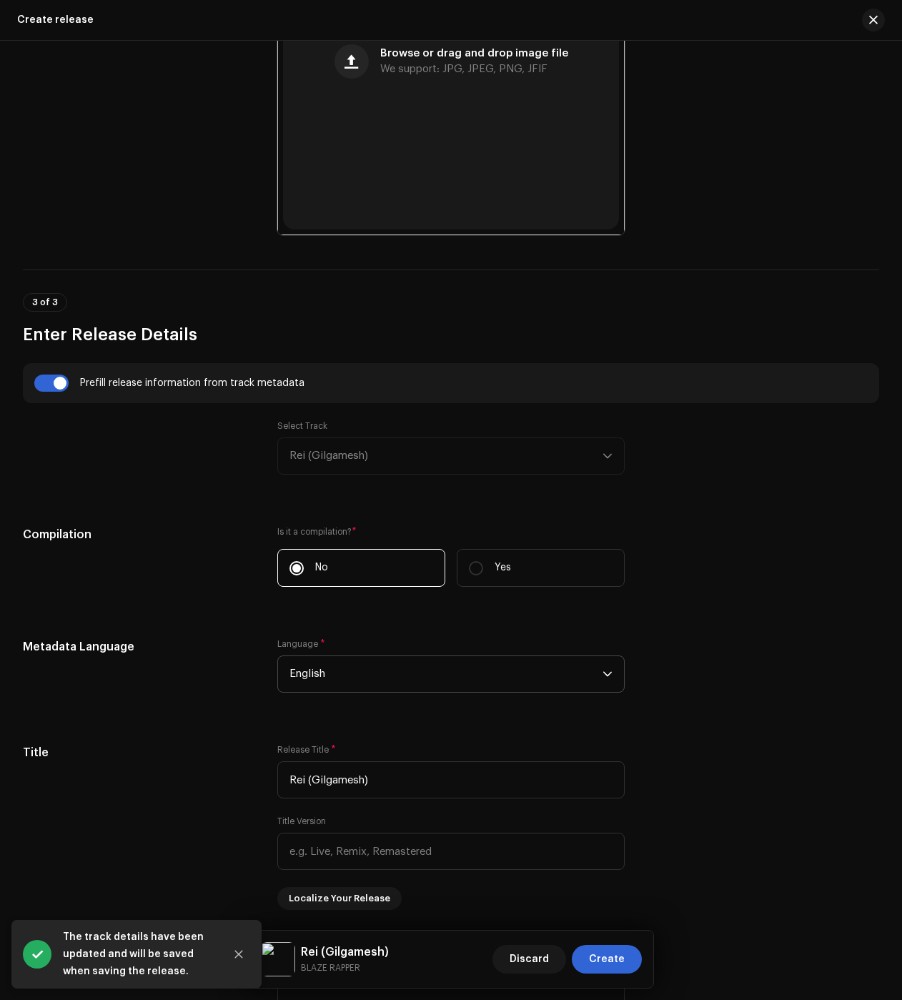
click at [365, 671] on span "English" at bounding box center [446, 674] width 313 height 36
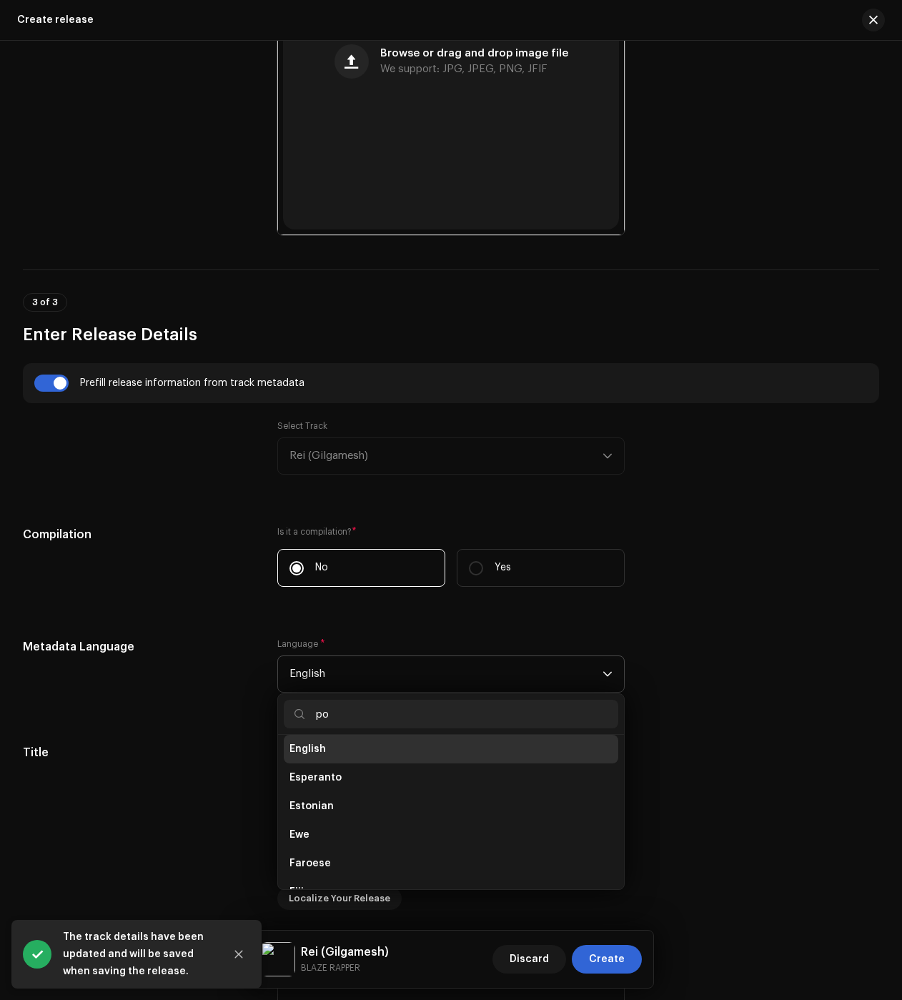
scroll to position [0, 0]
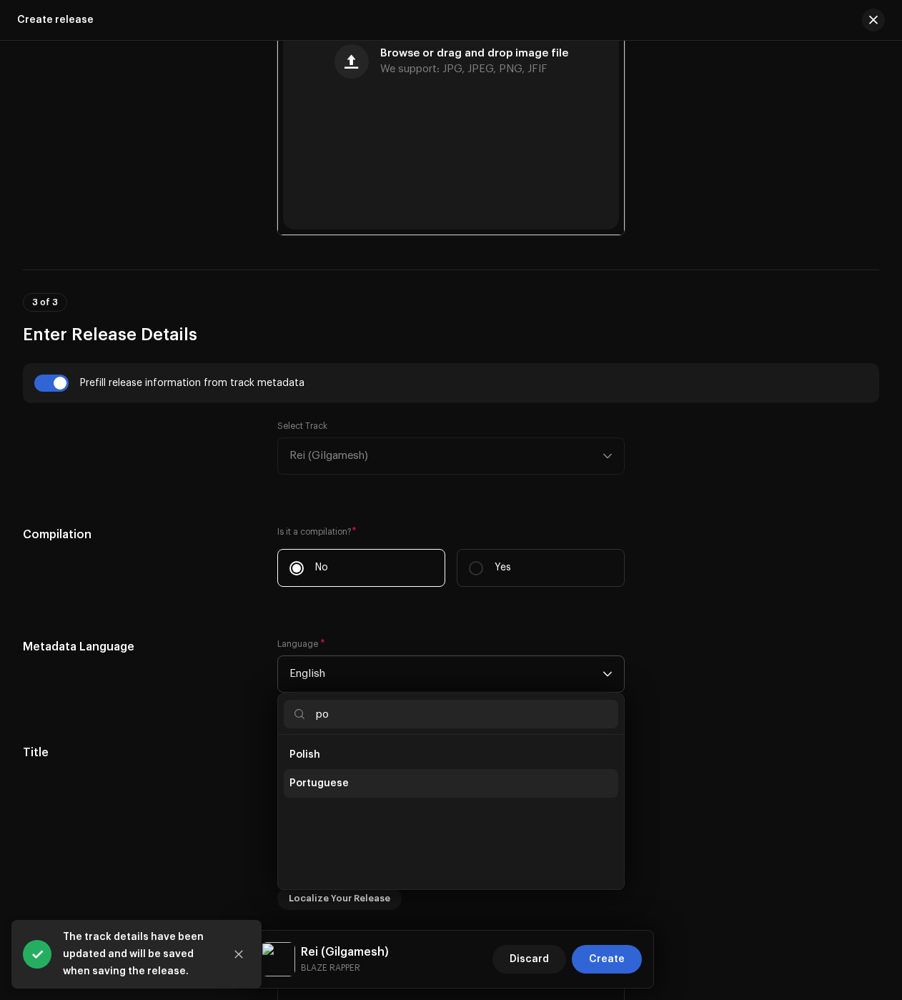
type input "po"
click at [330, 786] on span "Portuguese" at bounding box center [319, 783] width 59 height 14
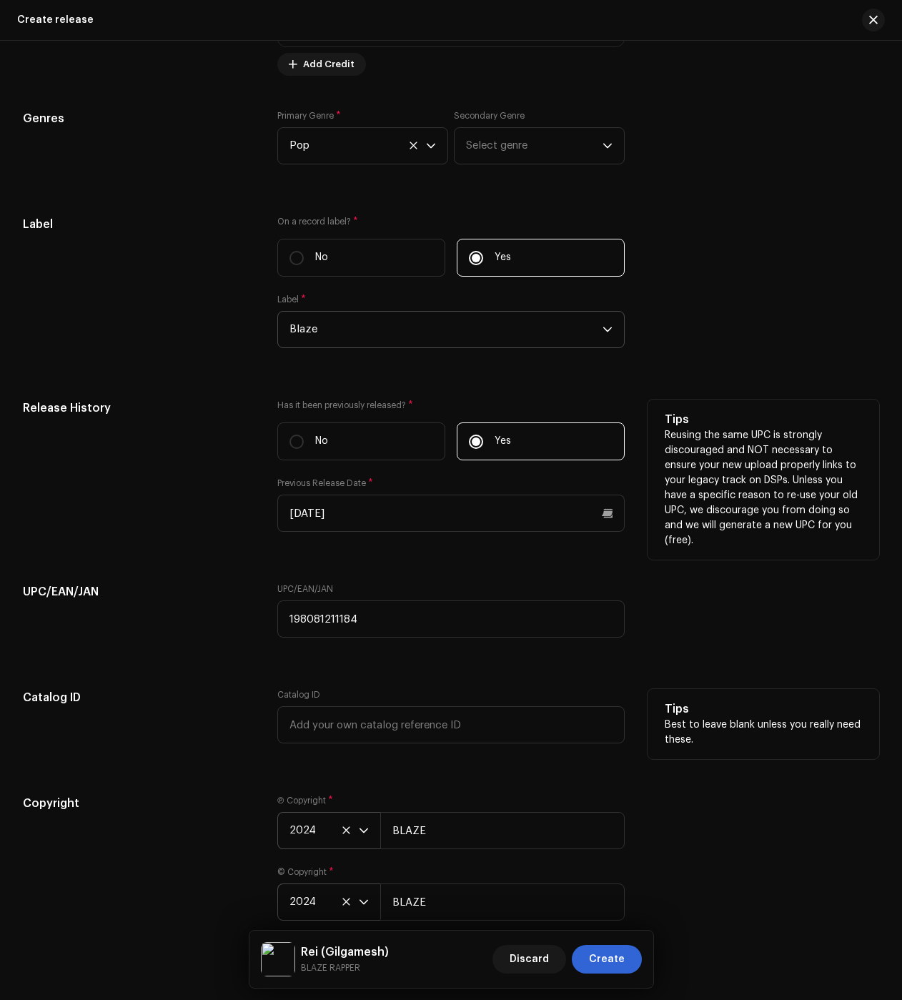
scroll to position [2223, 0]
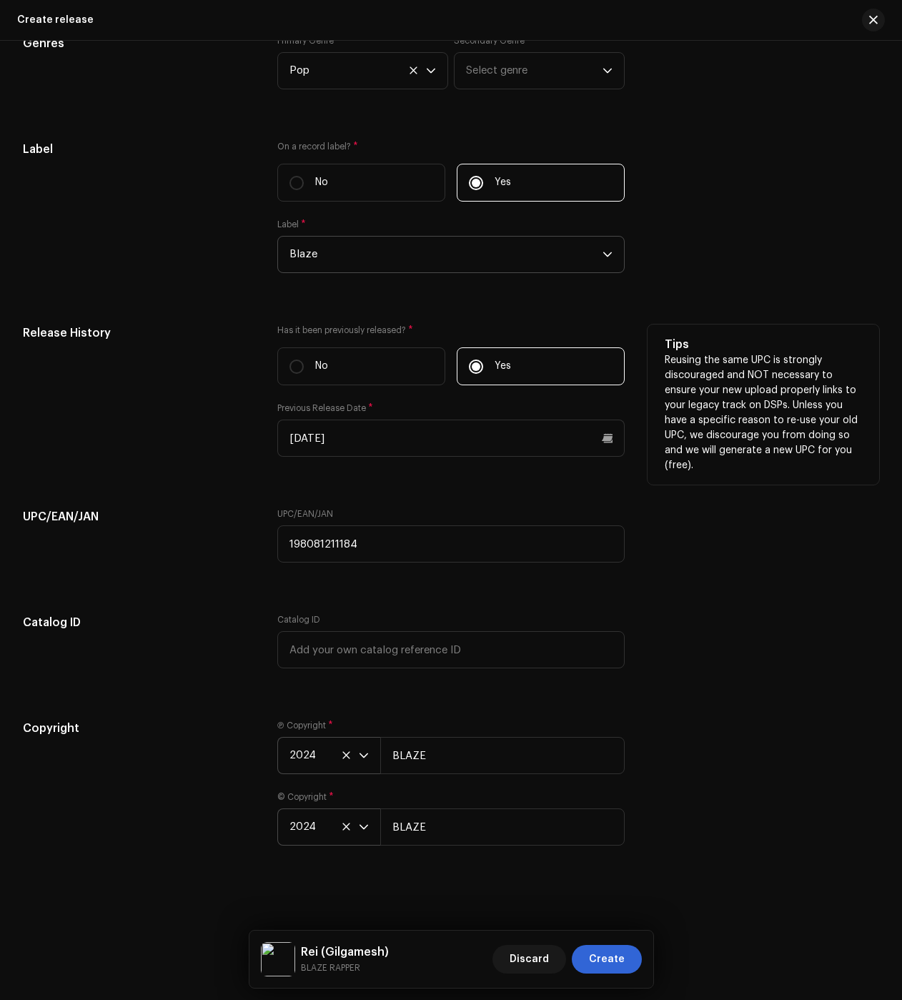
click at [599, 943] on div "Discard Create" at bounding box center [567, 959] width 149 height 34
click at [738, 668] on p "Best to leave blank unless you really need these." at bounding box center [763, 658] width 197 height 30
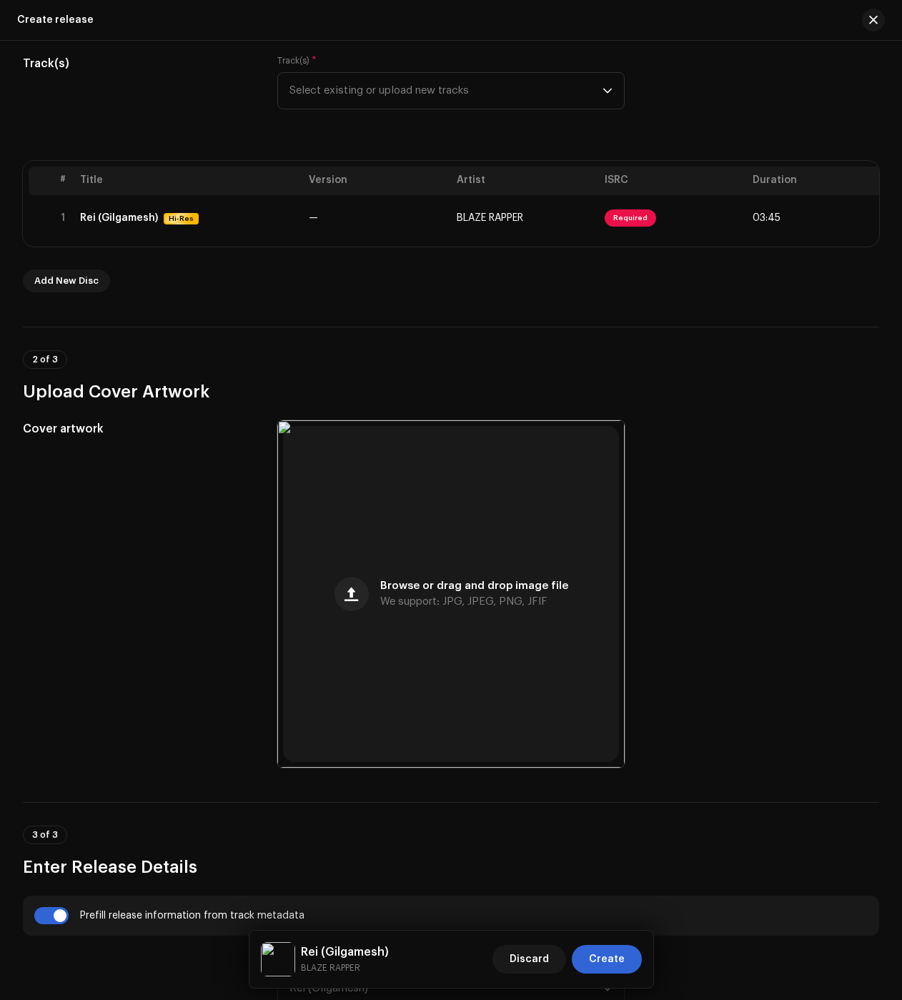
scroll to position [0, 0]
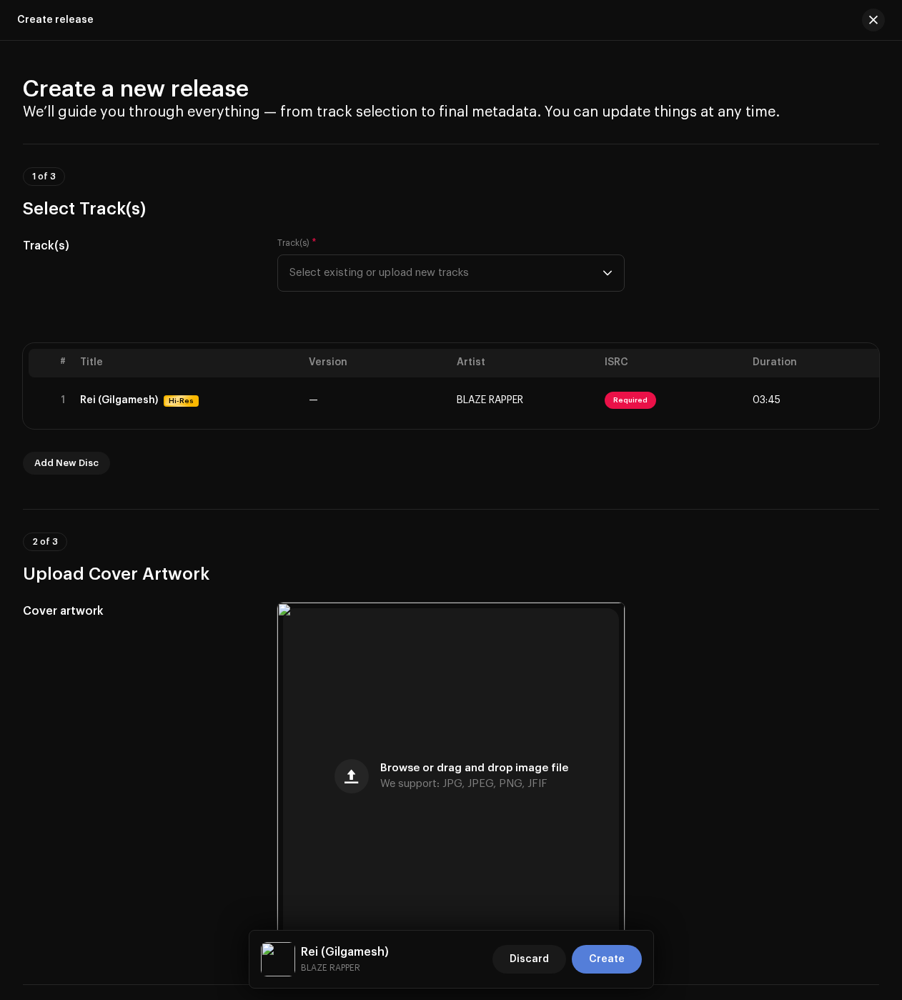
click at [611, 951] on span "Create" at bounding box center [607, 959] width 36 height 29
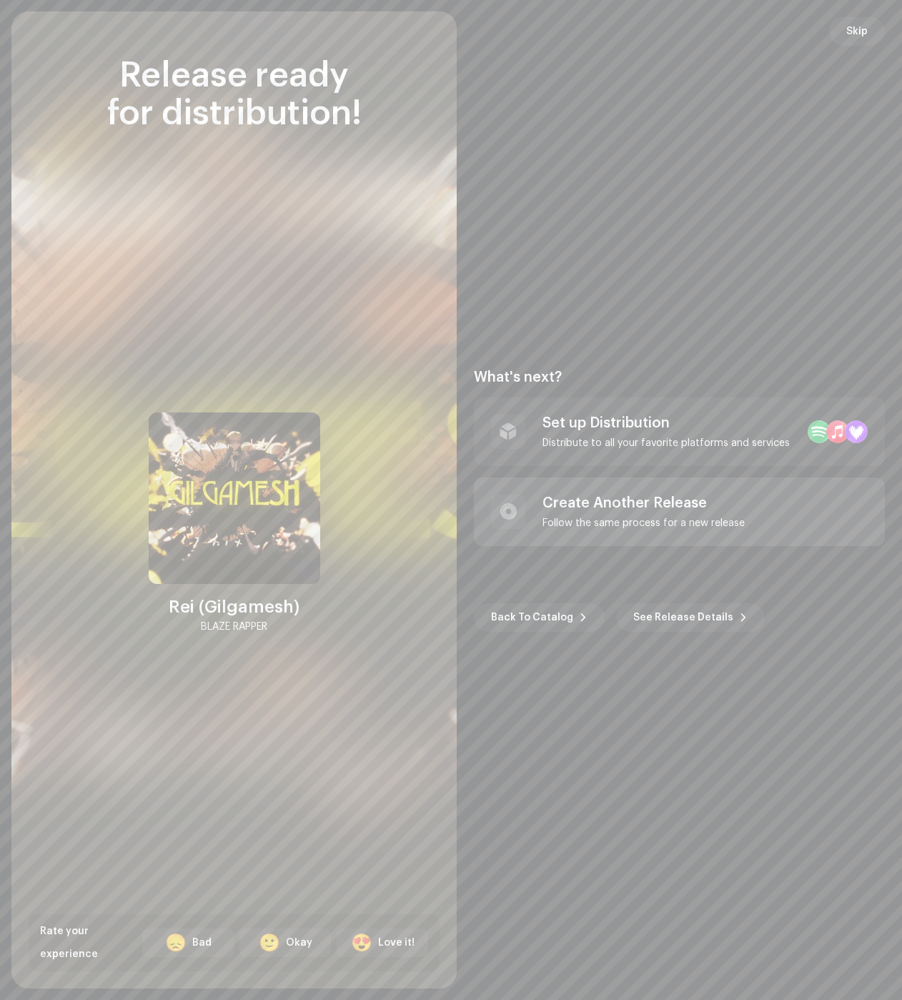
click at [626, 512] on div "Create Another Release Follow the same process for a new release" at bounding box center [644, 512] width 202 height 34
checkbox input "false"
radio input "false"
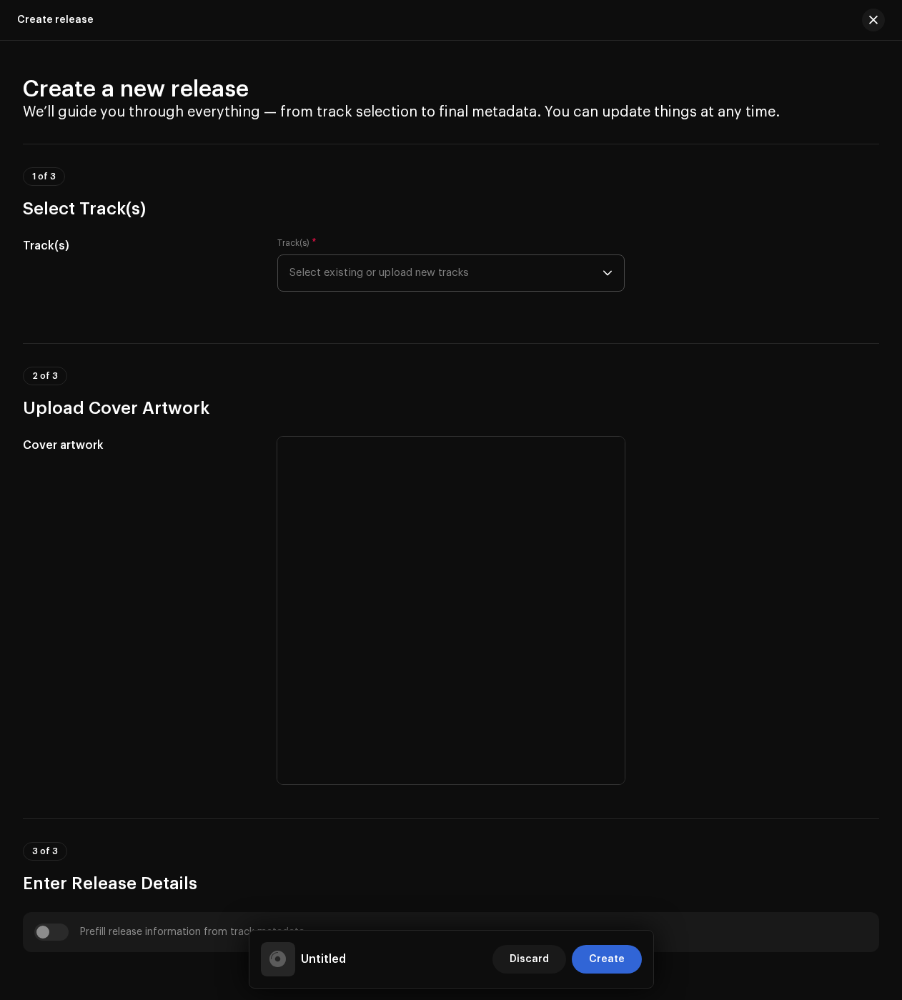
drag, startPoint x: 435, startPoint y: 282, endPoint x: 435, endPoint y: 290, distance: 8.6
click at [435, 281] on span "Select existing or upload new tracks" at bounding box center [446, 273] width 313 height 36
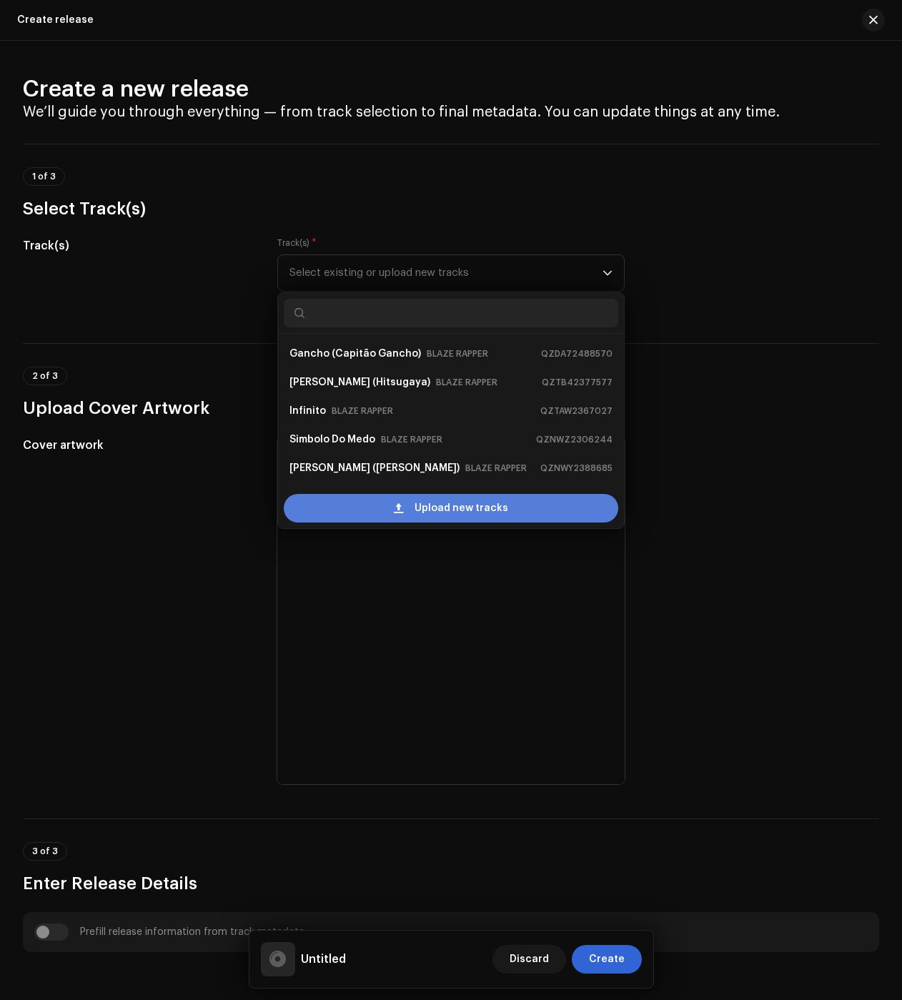
scroll to position [23, 0]
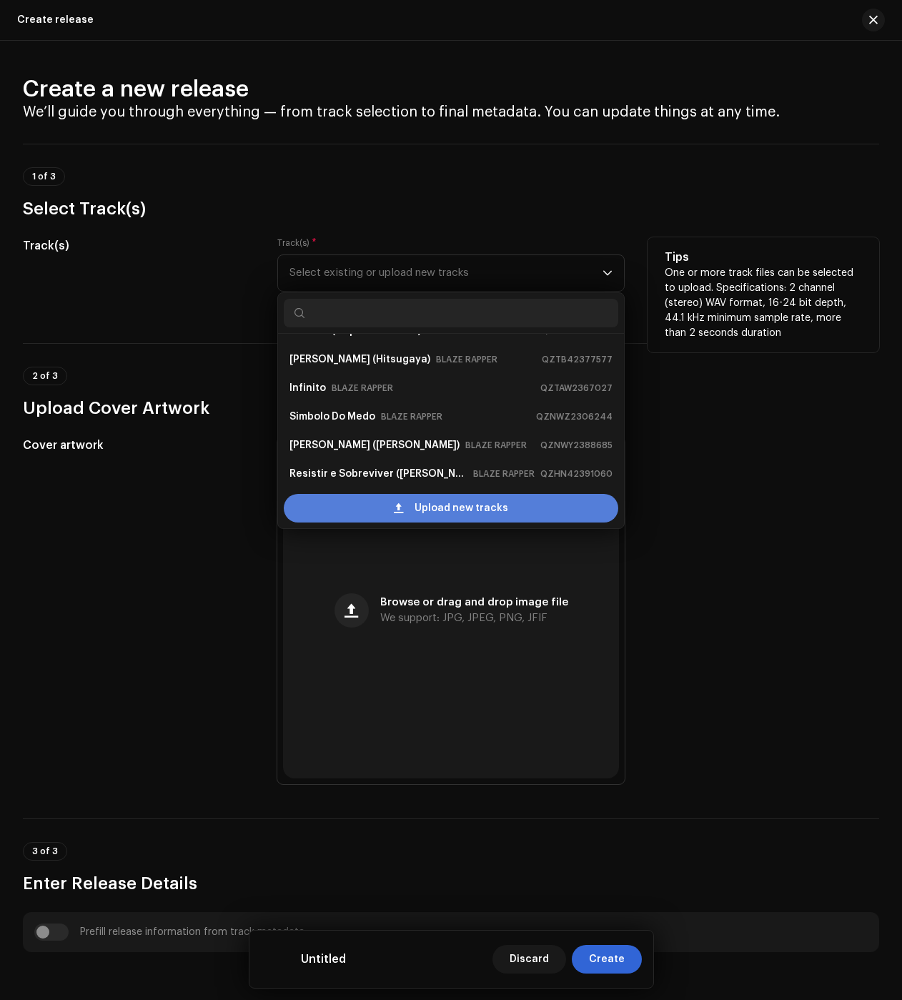
click at [360, 504] on div "Upload new tracks" at bounding box center [451, 508] width 335 height 29
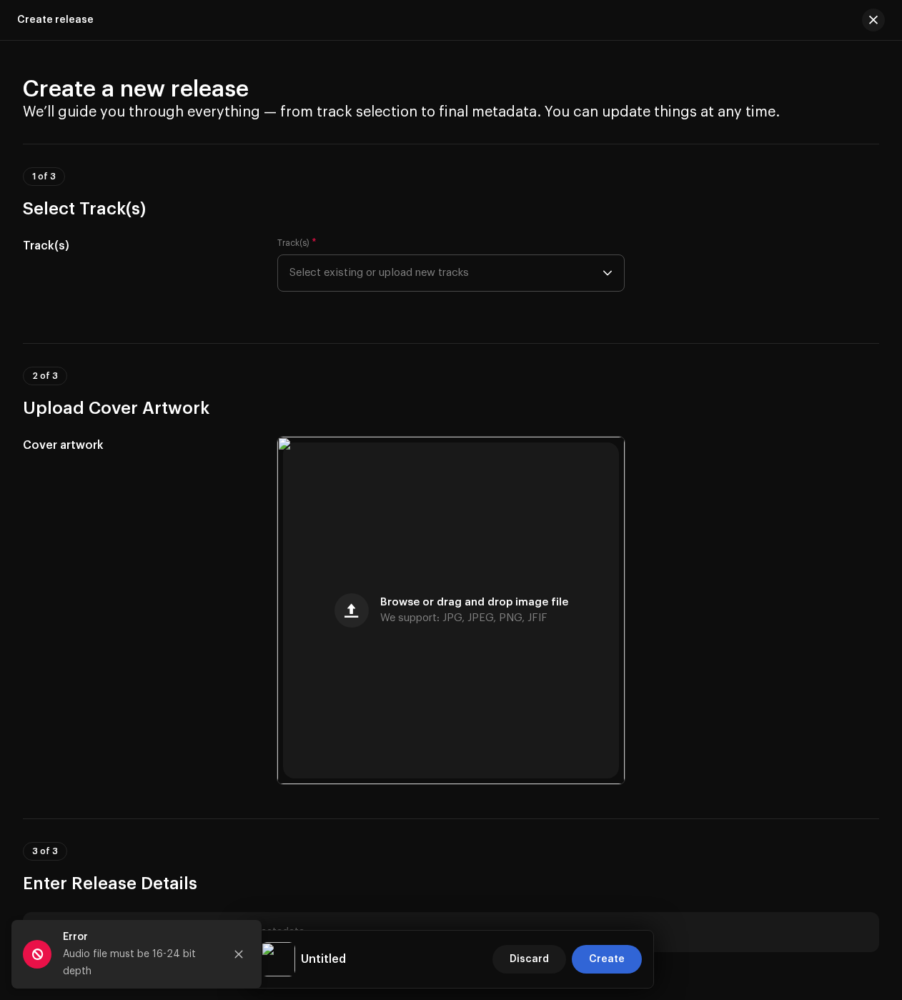
click at [422, 279] on span "Select existing or upload new tracks" at bounding box center [446, 273] width 313 height 36
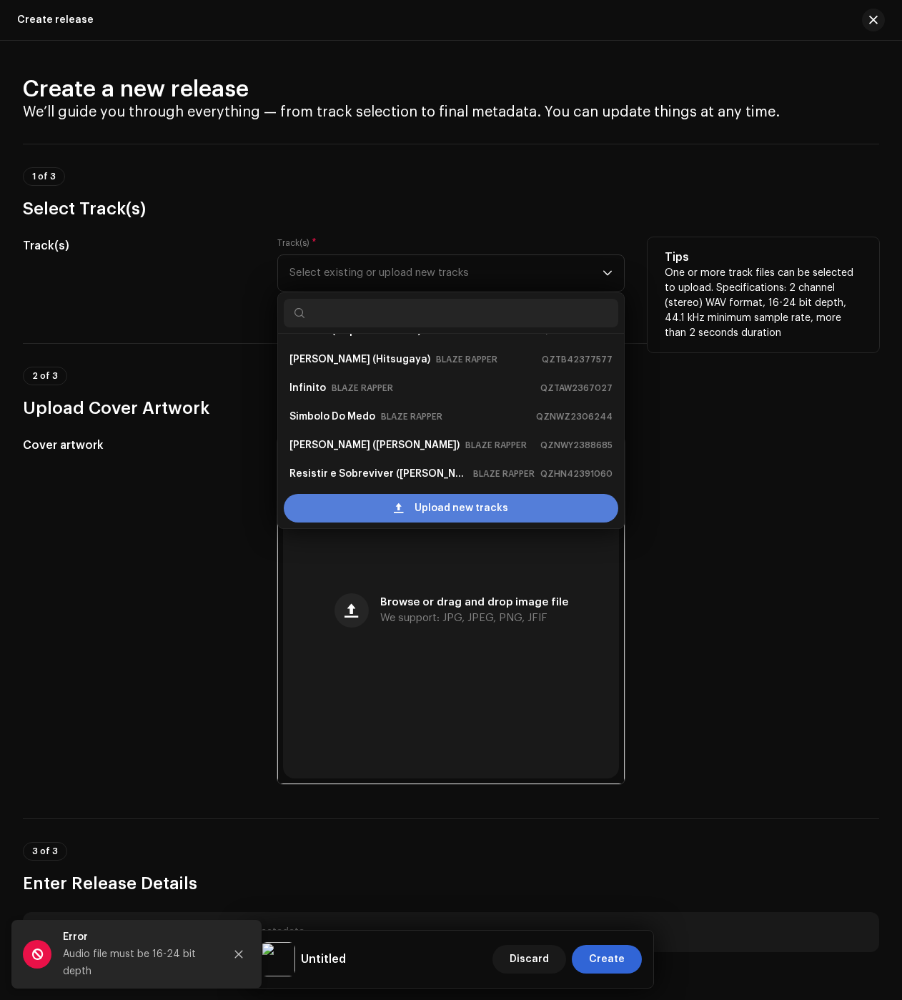
click at [413, 502] on div "Upload new tracks" at bounding box center [451, 508] width 335 height 29
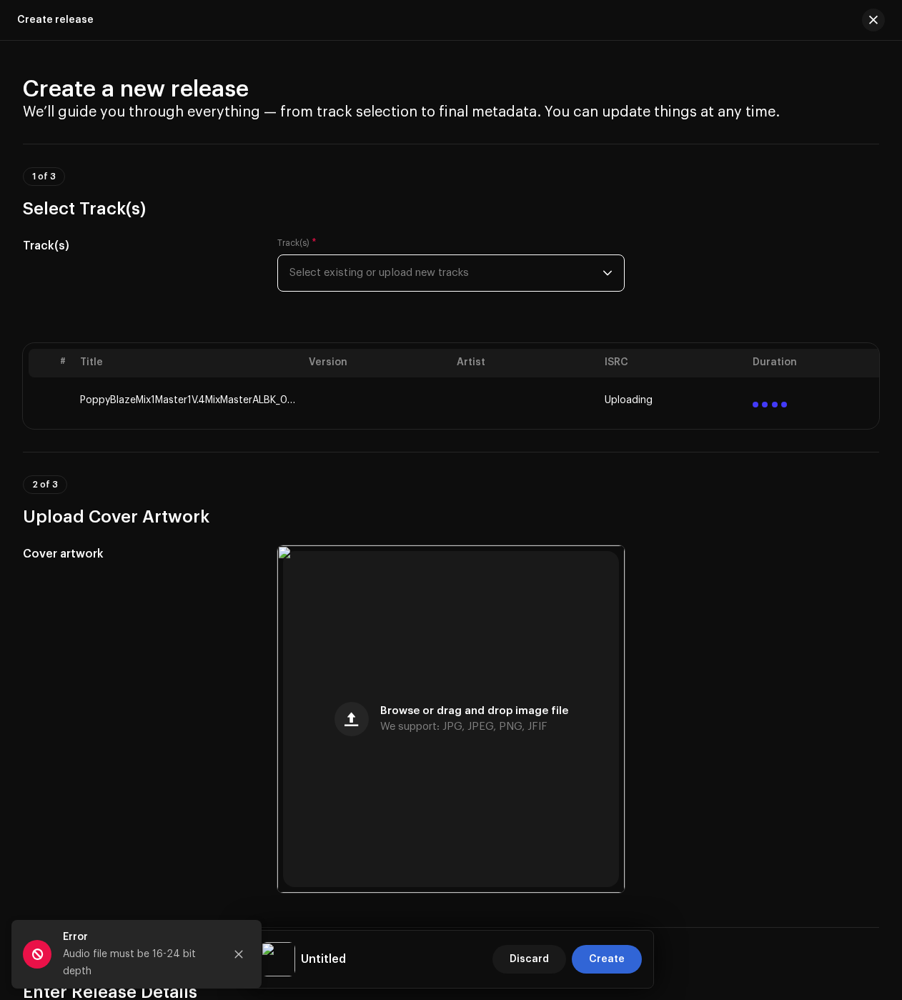
drag, startPoint x: 645, startPoint y: 172, endPoint x: 656, endPoint y: 257, distance: 85.8
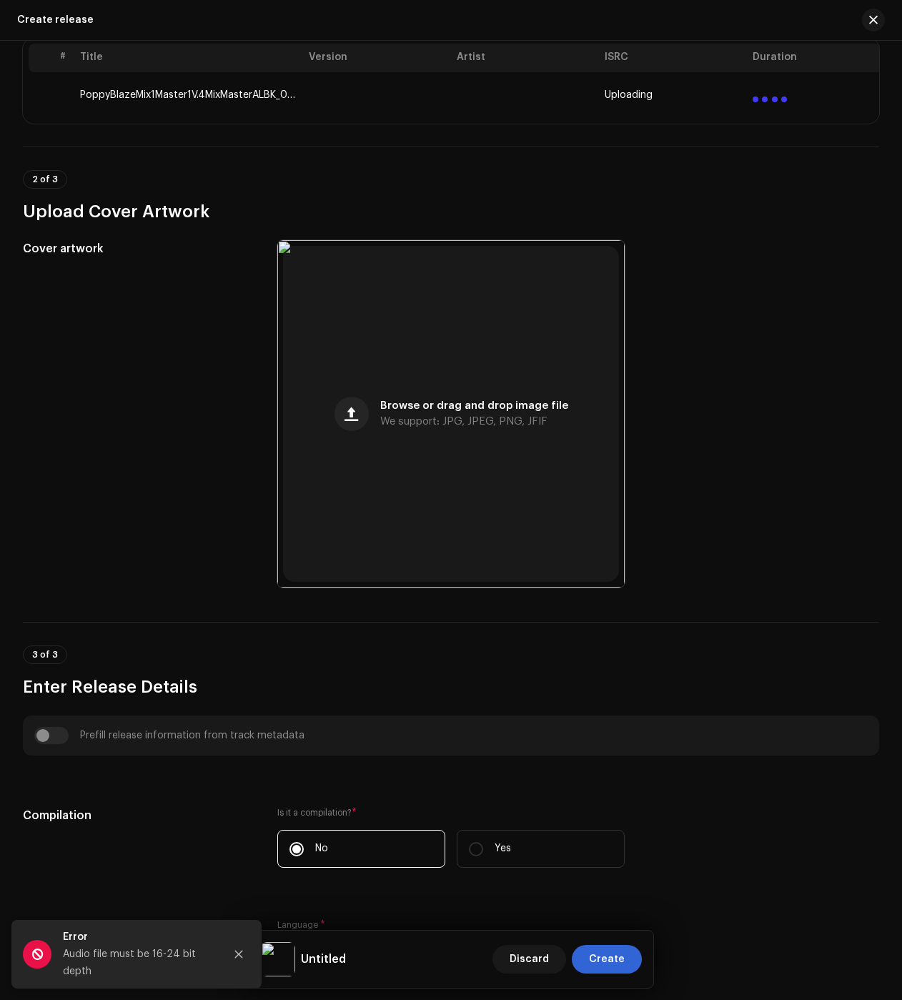
scroll to position [1925, 0]
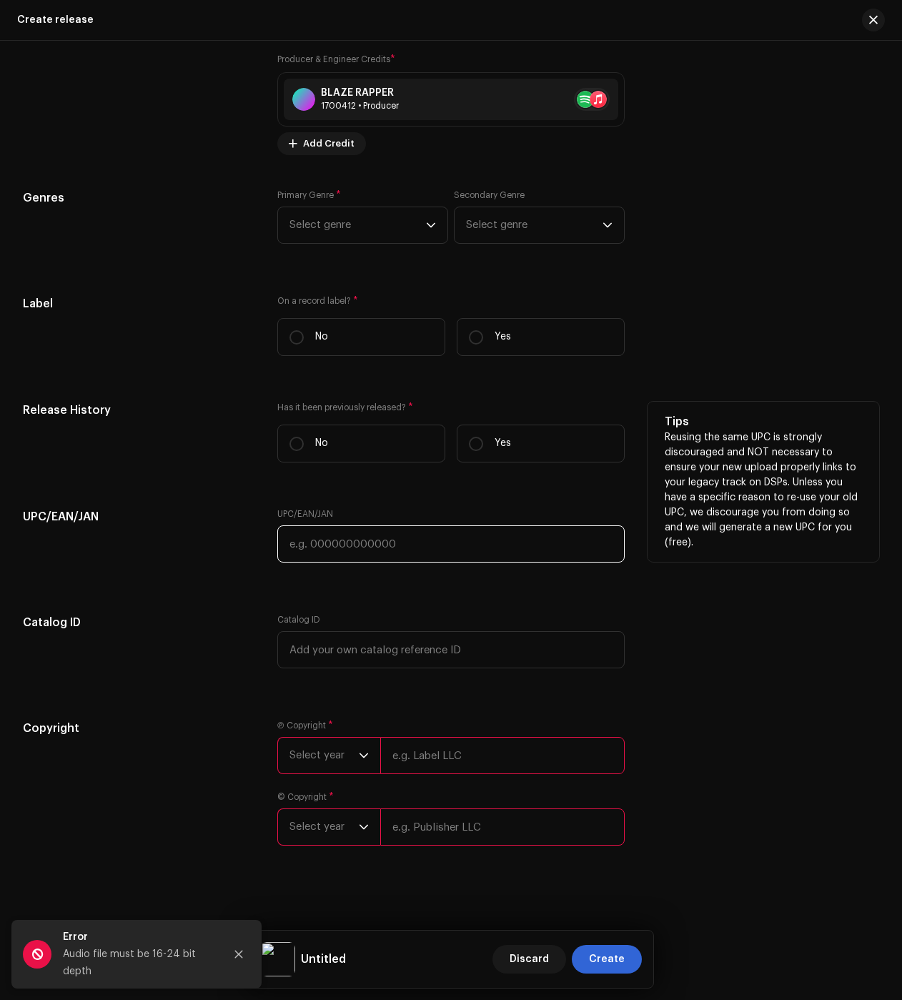
click at [365, 530] on input "text" at bounding box center [450, 543] width 347 height 37
paste input "198475873592"
type input "198475873592"
click at [507, 448] on p "Yes" at bounding box center [503, 443] width 16 height 15
click at [483, 448] on input "Yes" at bounding box center [476, 444] width 14 height 14
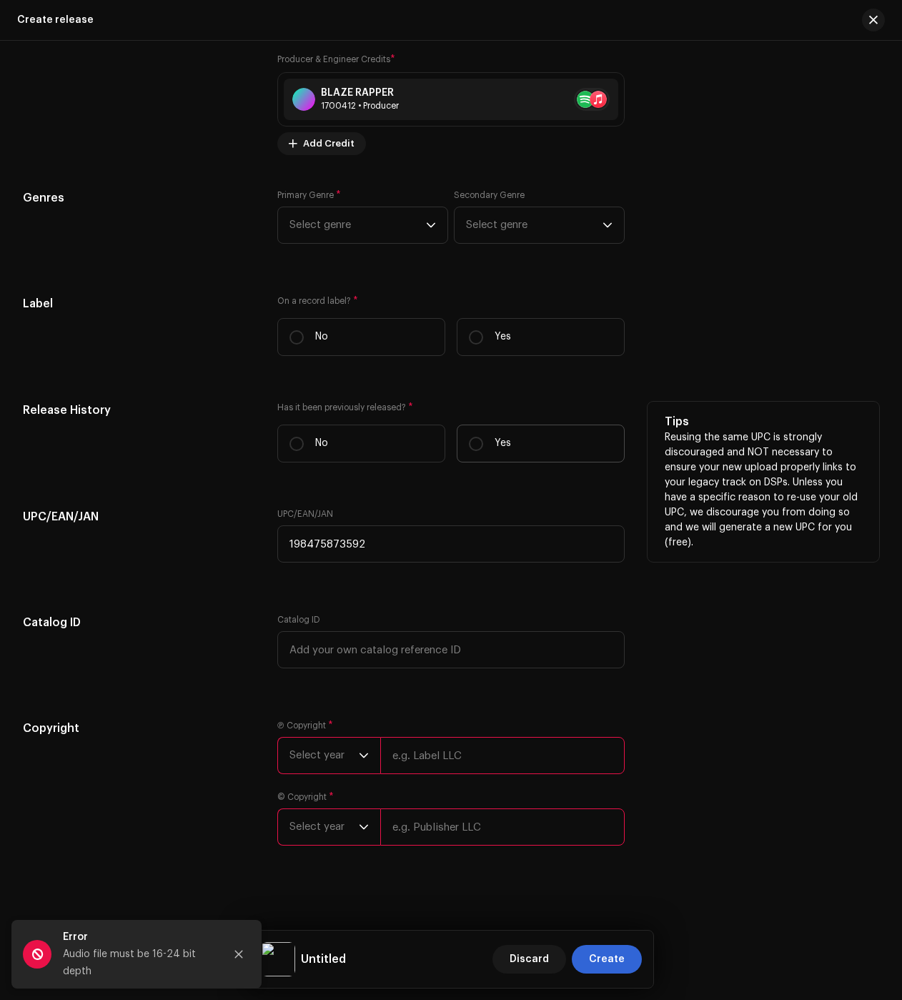
radio input "true"
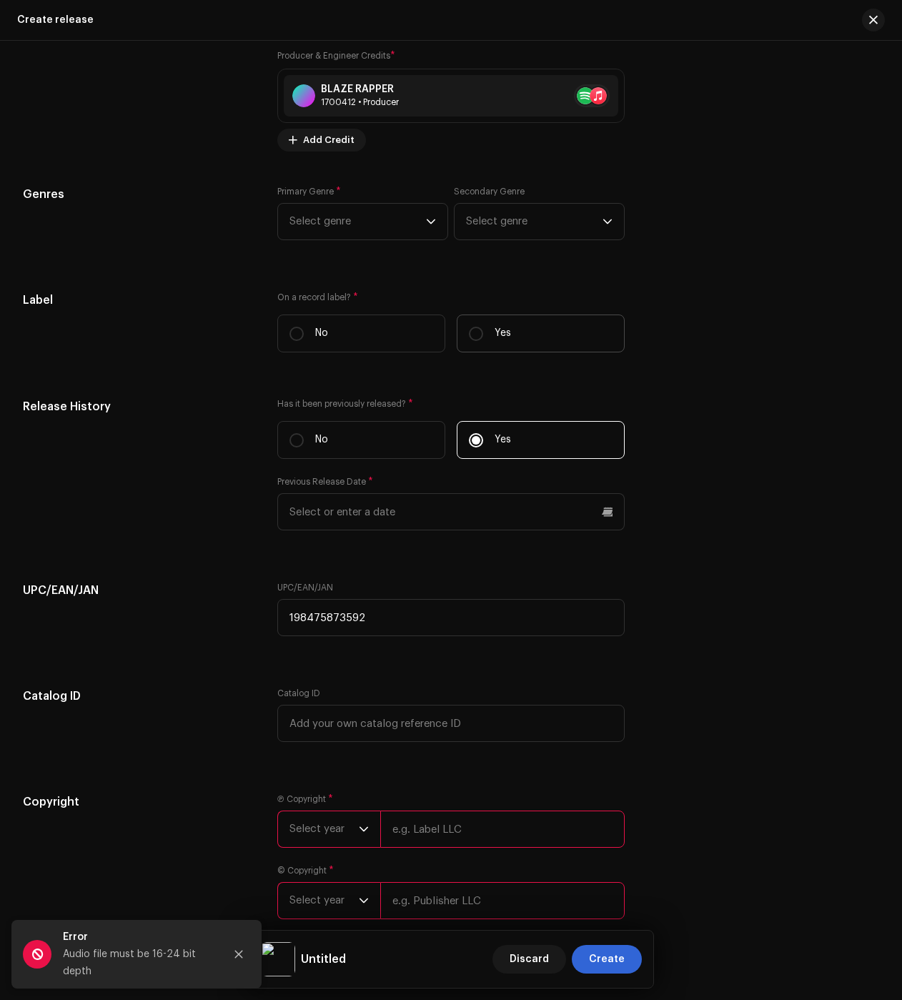
click at [510, 349] on label "Yes" at bounding box center [541, 334] width 168 height 38
click at [483, 341] on input "Yes" at bounding box center [476, 334] width 14 height 14
radio input "true"
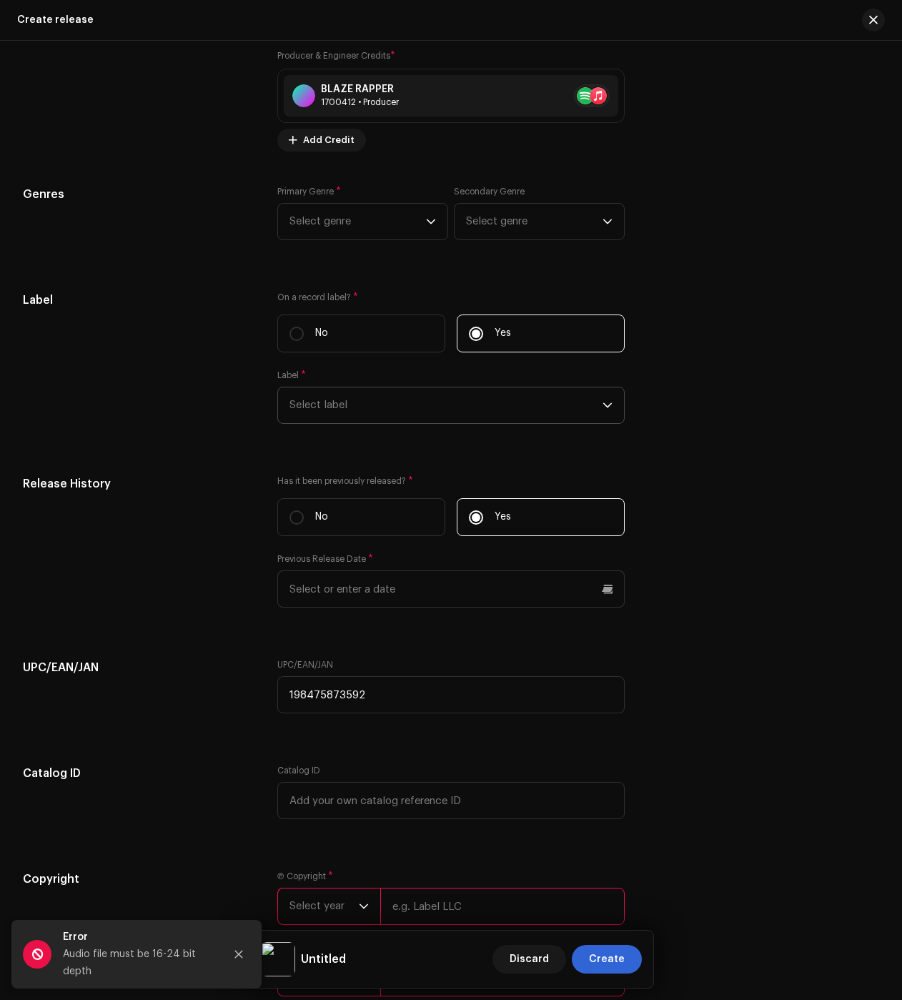
click at [399, 394] on span "Select label" at bounding box center [446, 405] width 313 height 36
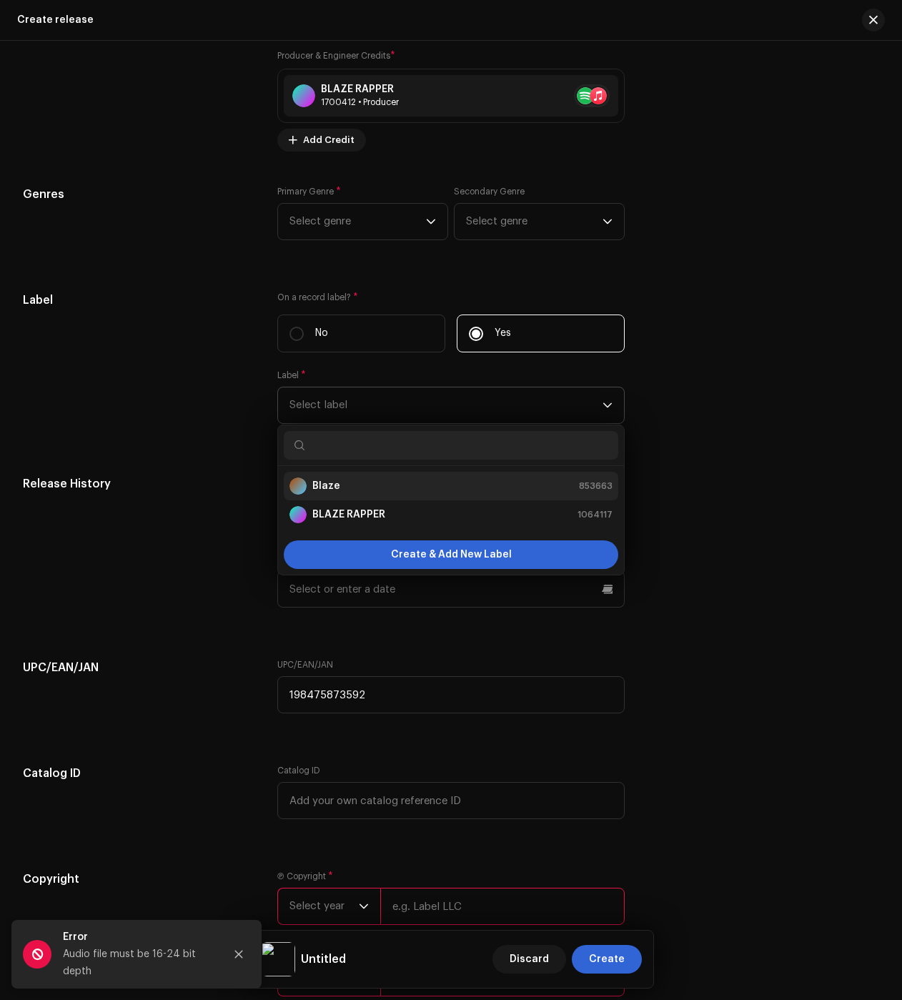
click at [350, 490] on div "Blaze 853663" at bounding box center [451, 486] width 323 height 17
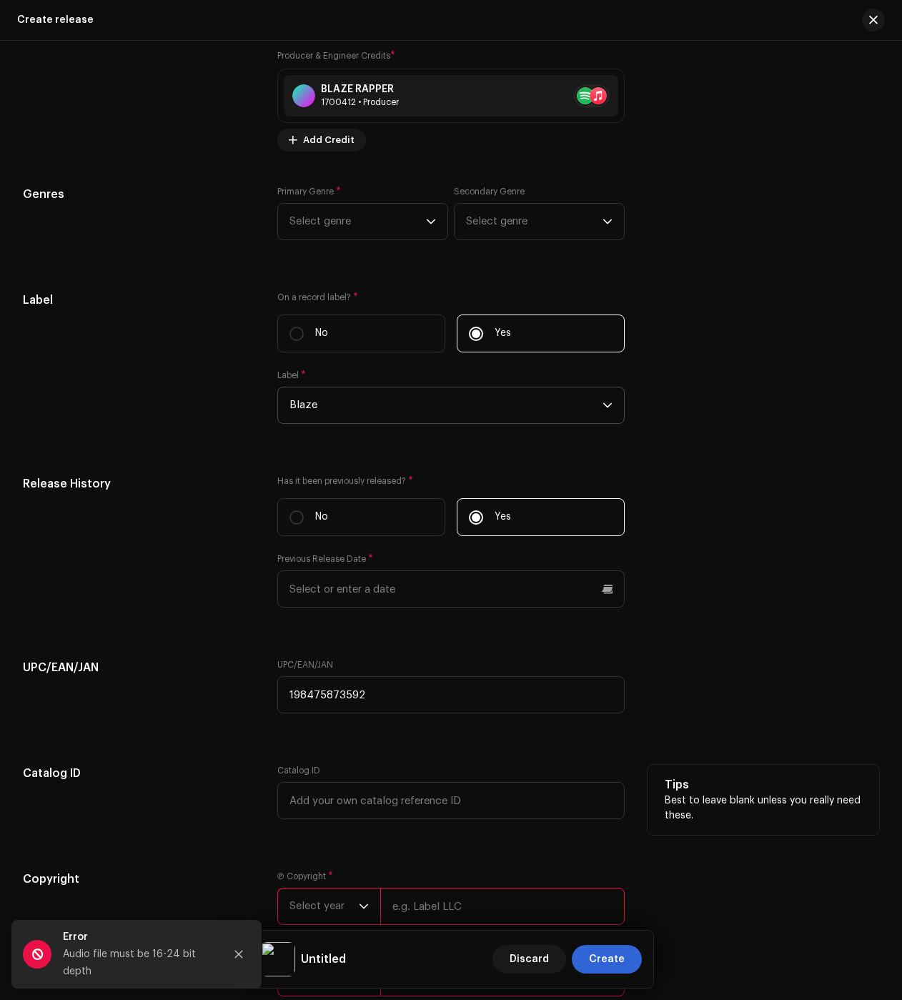
drag, startPoint x: 689, startPoint y: 796, endPoint x: 482, endPoint y: 891, distance: 228.1
click at [689, 796] on p "Best to leave blank unless you really need these." at bounding box center [763, 809] width 197 height 30
click at [435, 914] on input "text" at bounding box center [502, 906] width 244 height 37
type input "BLAZE"
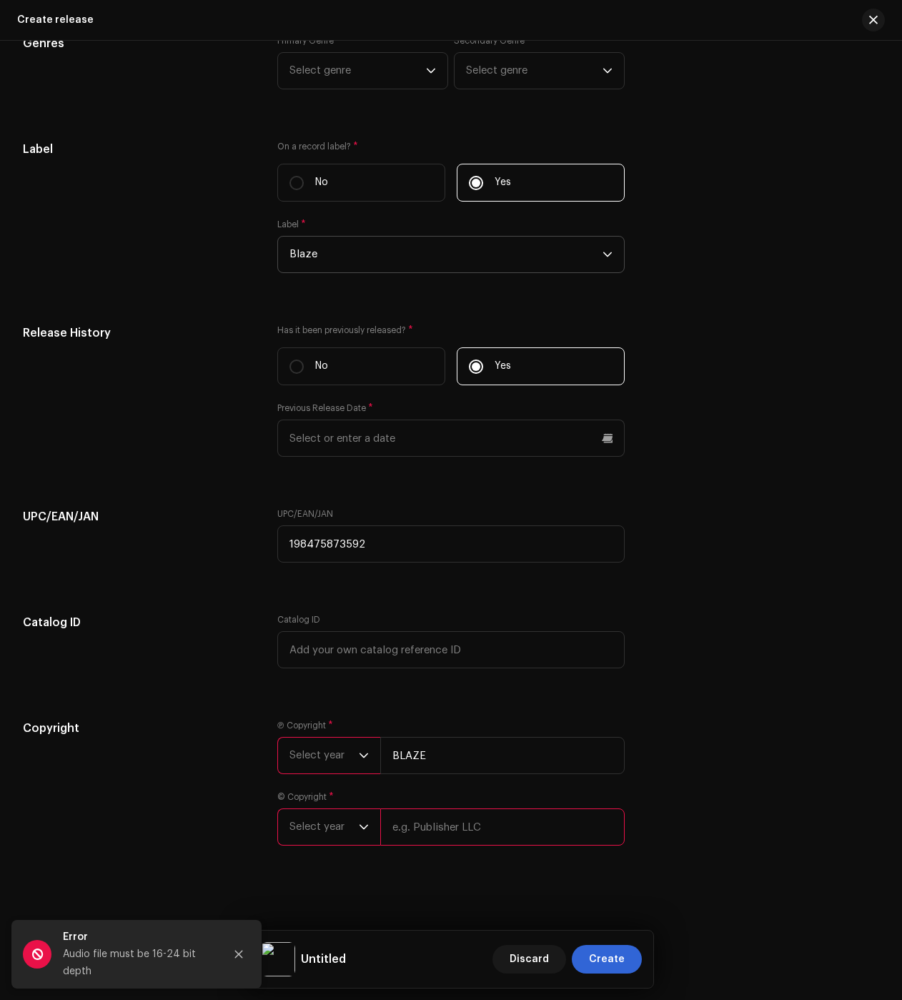
click at [451, 816] on input "text" at bounding box center [502, 827] width 244 height 37
type input "BLAZE"
click at [295, 749] on span "Select year" at bounding box center [324, 756] width 69 height 36
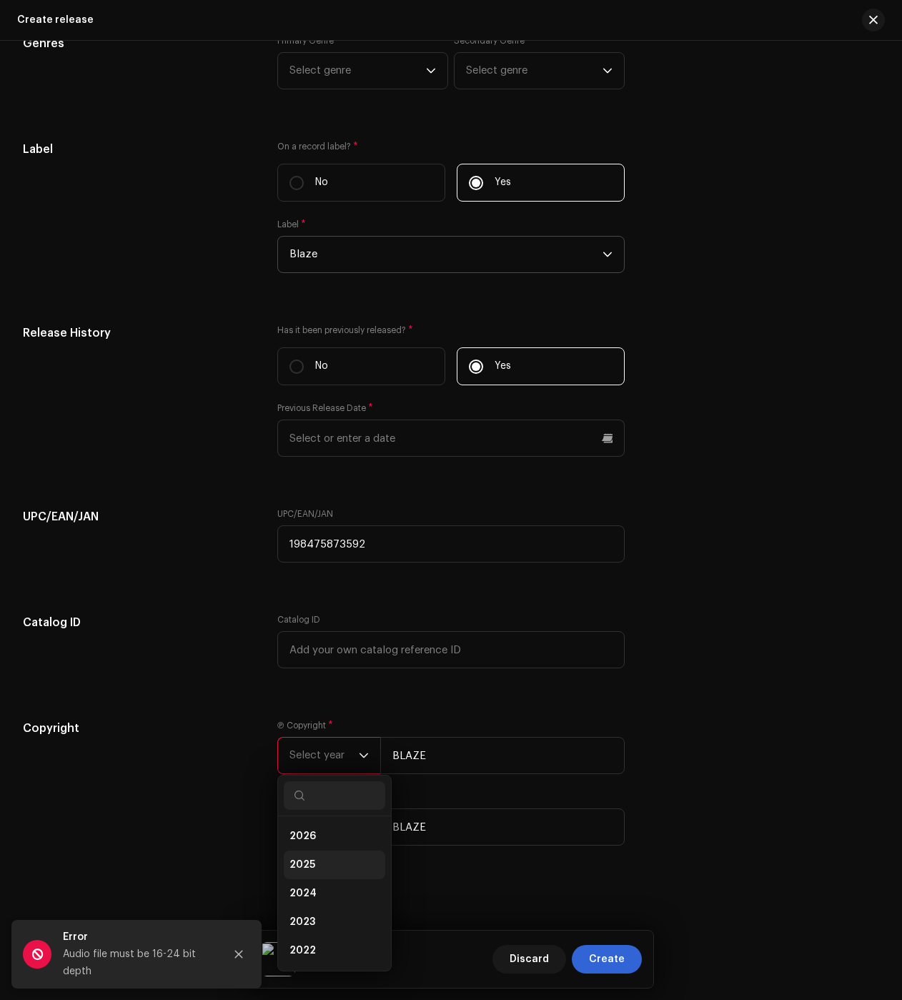
drag, startPoint x: 320, startPoint y: 894, endPoint x: 318, endPoint y: 856, distance: 38.0
click at [320, 894] on li "2024" at bounding box center [335, 893] width 102 height 29
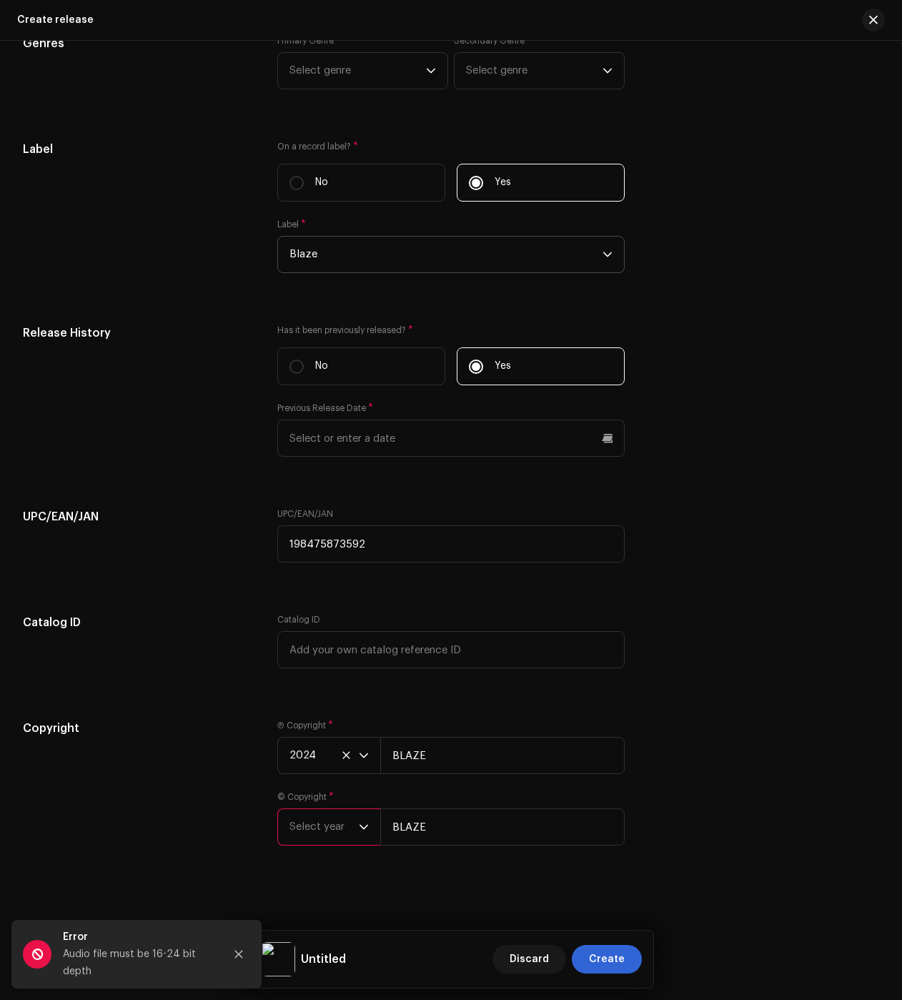
click at [317, 836] on span "Select year" at bounding box center [324, 827] width 69 height 36
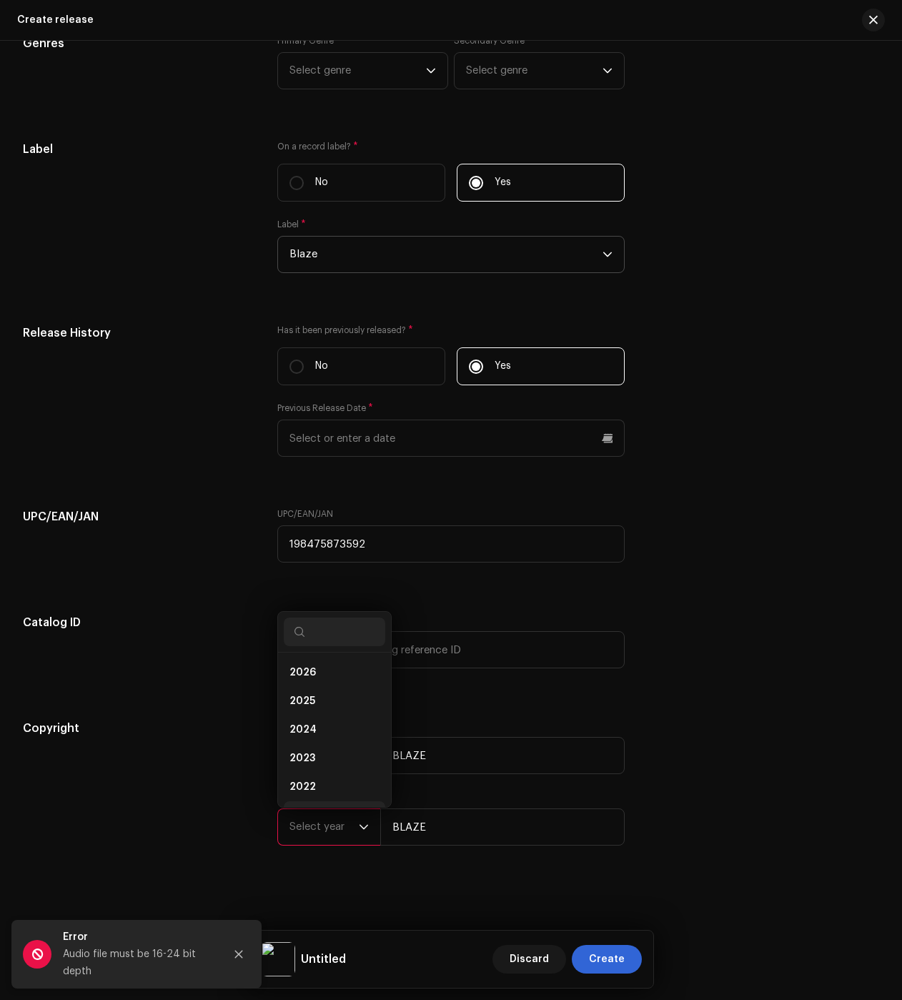
scroll to position [23, 0]
drag, startPoint x: 312, startPoint y: 701, endPoint x: 317, endPoint y: 673, distance: 27.6
click at [312, 701] on span "2024" at bounding box center [303, 707] width 27 height 14
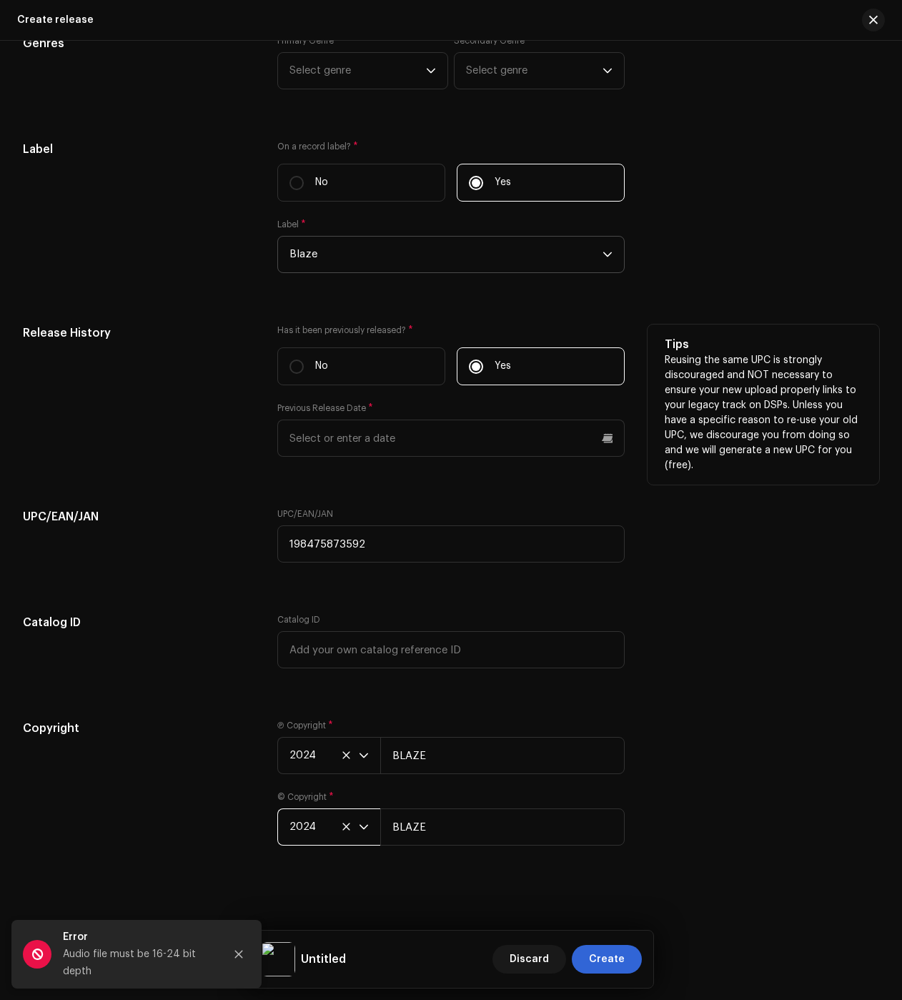
click at [359, 457] on div "Has it been previously released? * No Yes Previous Release Date *" at bounding box center [450, 399] width 347 height 149
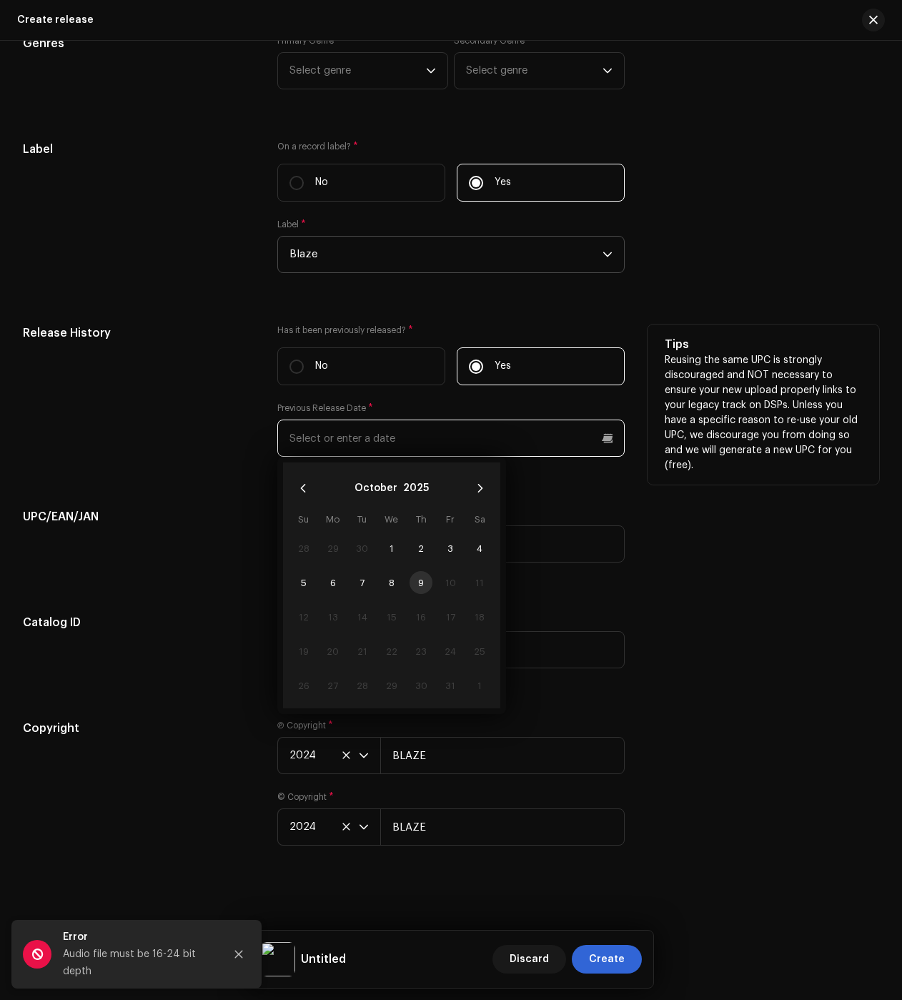
click at [360, 450] on input "text" at bounding box center [450, 438] width 347 height 37
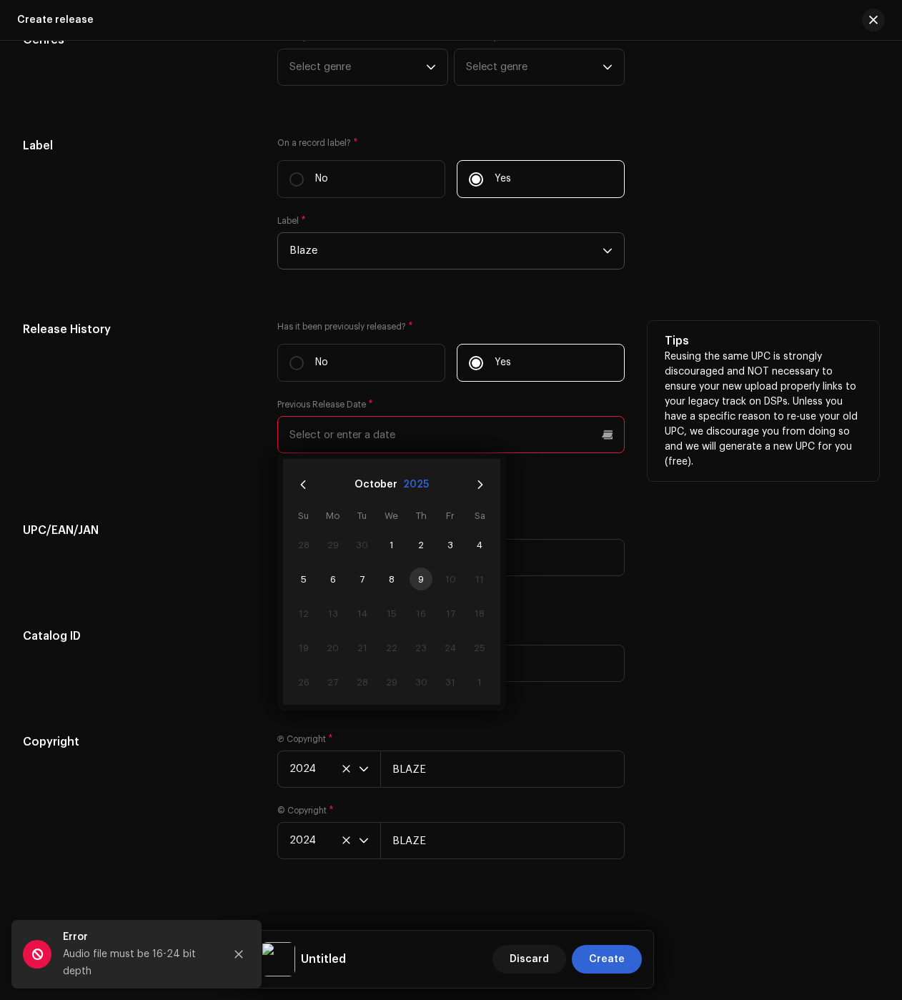
click at [409, 487] on button "2025" at bounding box center [416, 484] width 26 height 23
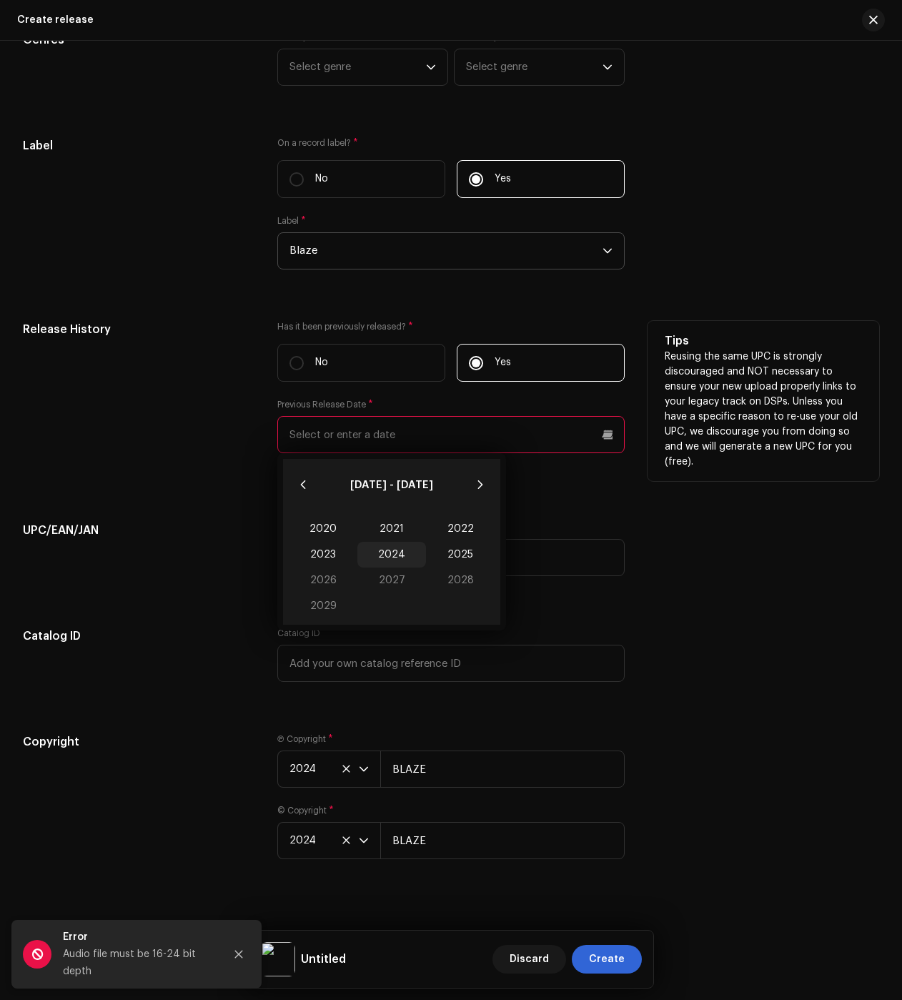
click at [376, 554] on span "2024" at bounding box center [391, 555] width 69 height 26
click at [451, 530] on span "Mar" at bounding box center [463, 527] width 61 height 23
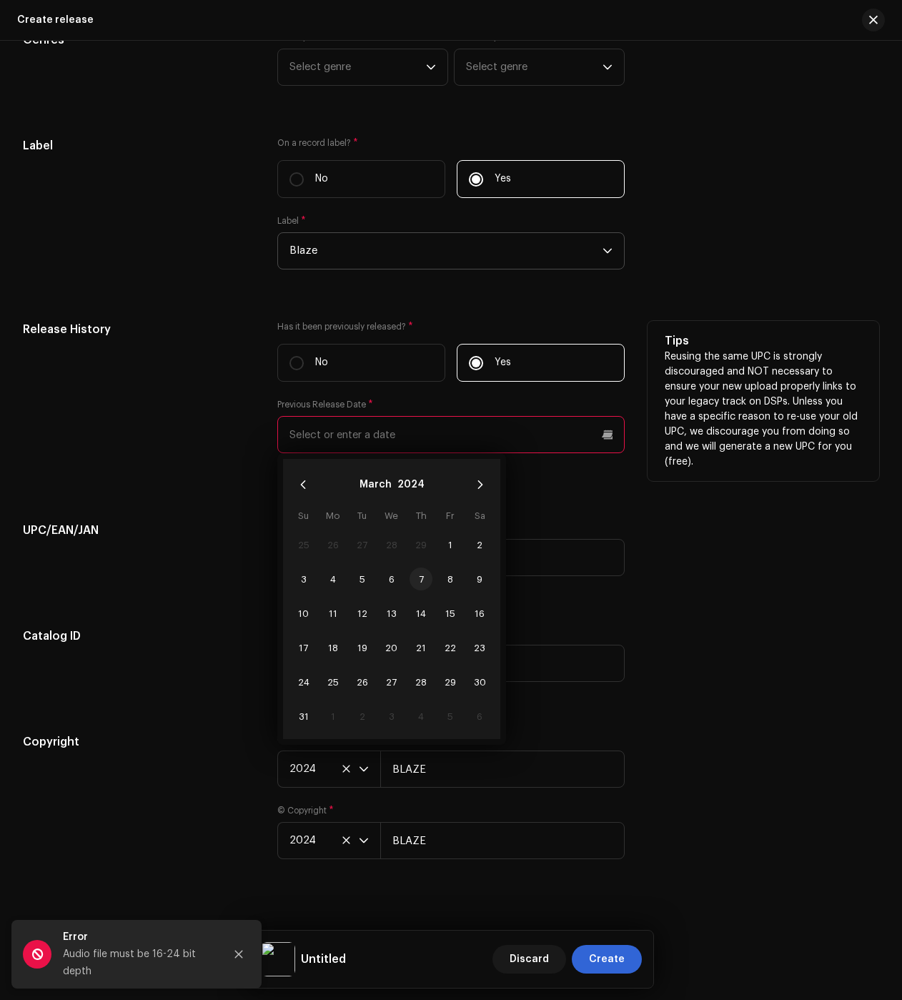
click at [426, 580] on span "7" at bounding box center [421, 579] width 23 height 23
type input "[DATE]"
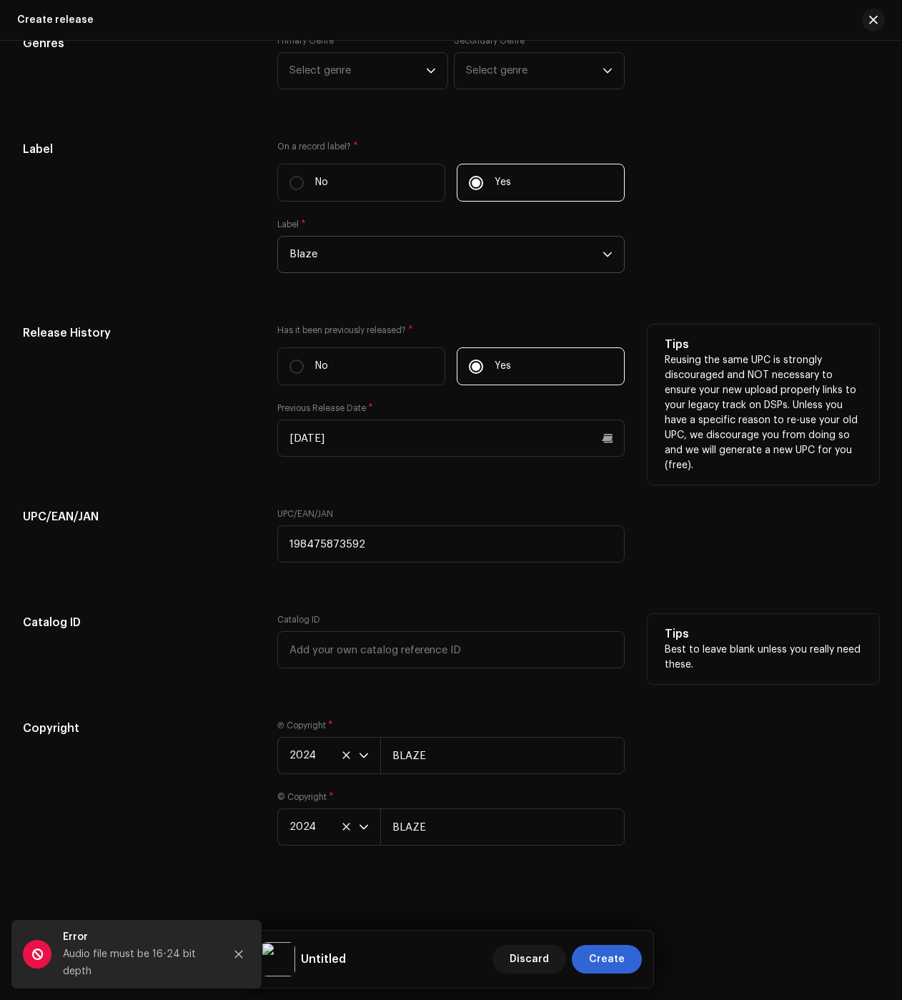
drag, startPoint x: 708, startPoint y: 710, endPoint x: 683, endPoint y: 643, distance: 71.0
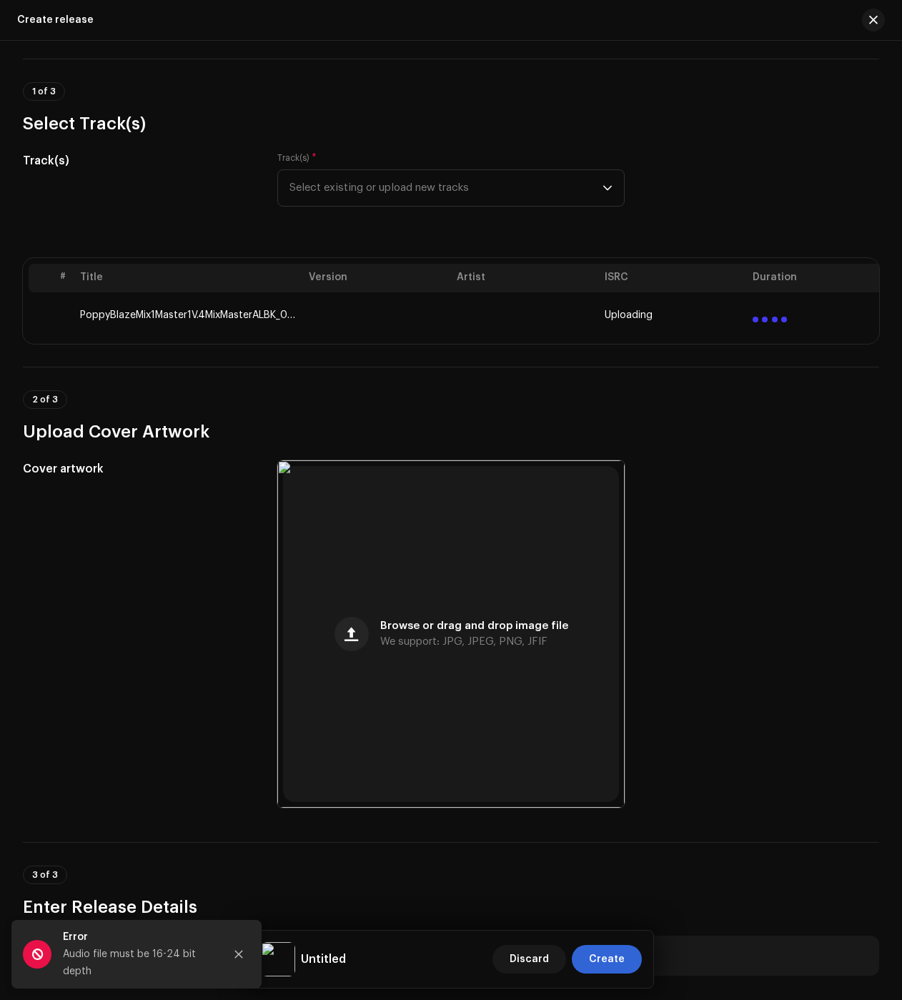
scroll to position [0, 0]
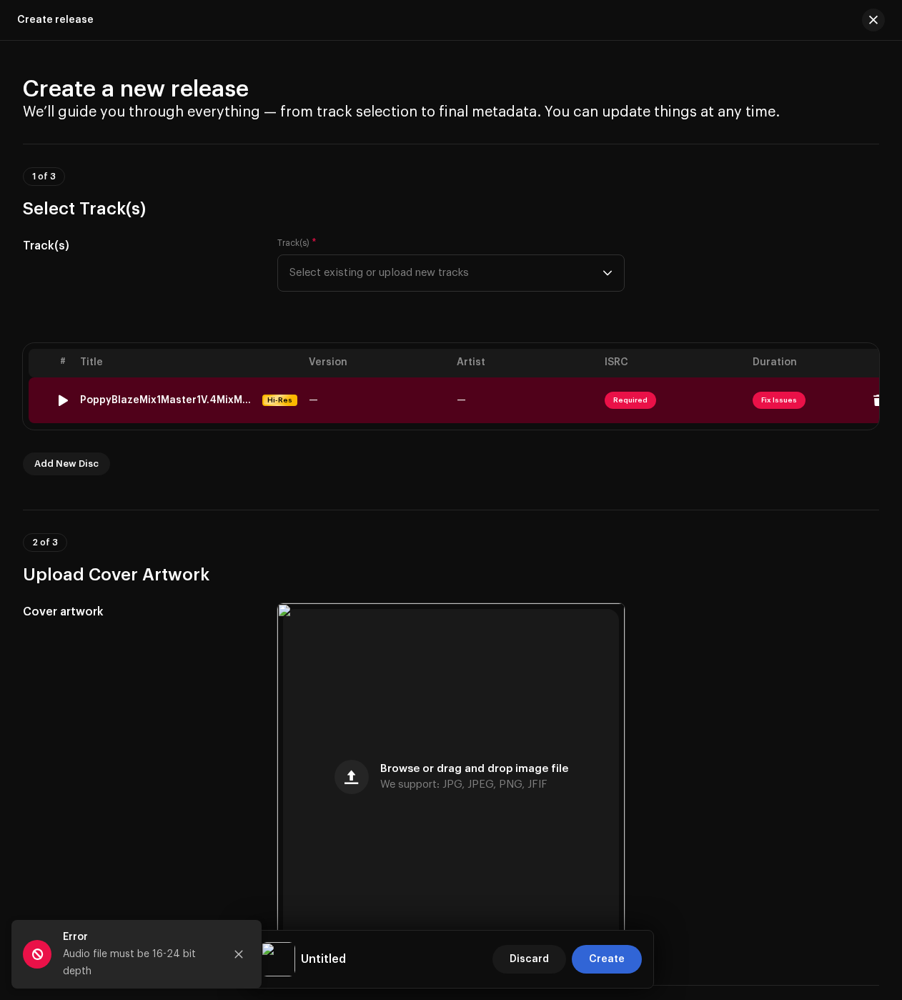
click at [189, 400] on div "PoppyBlazeMix1Master1V.4MixMasterALBK_01.wav" at bounding box center [168, 400] width 177 height 11
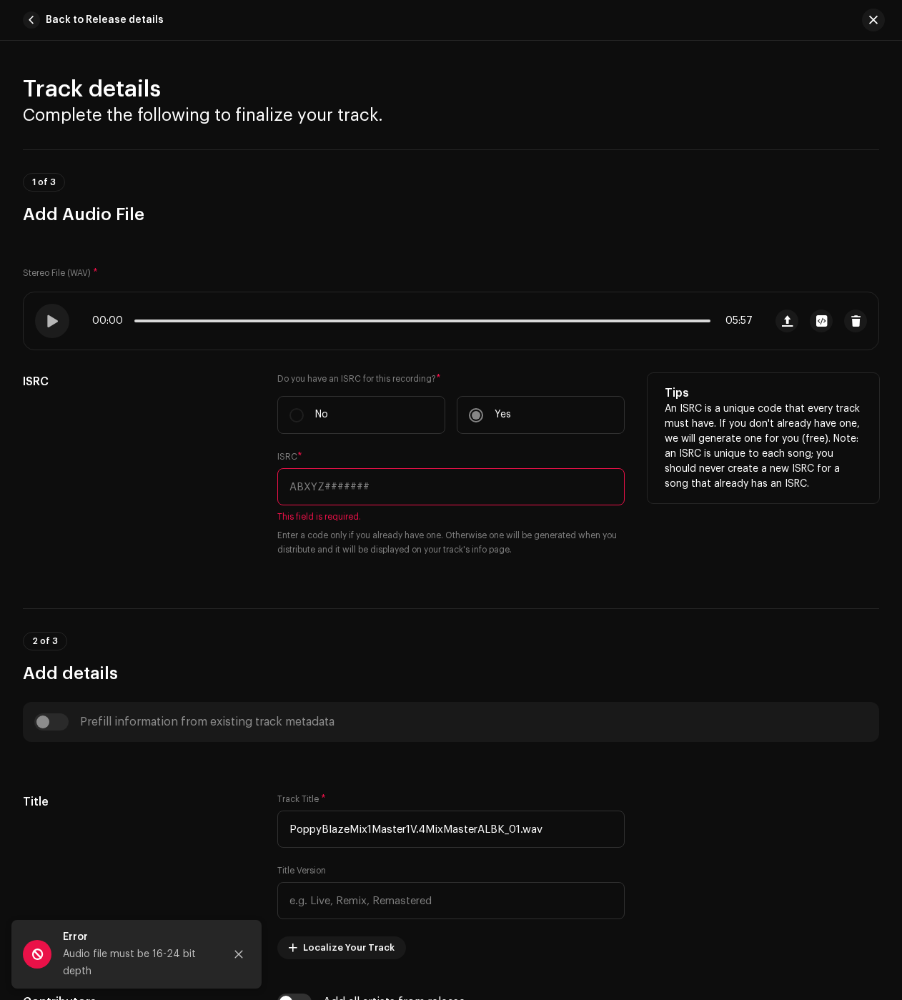
click at [323, 485] on input "text" at bounding box center [450, 486] width 347 height 37
paste input "QZHN42416685"
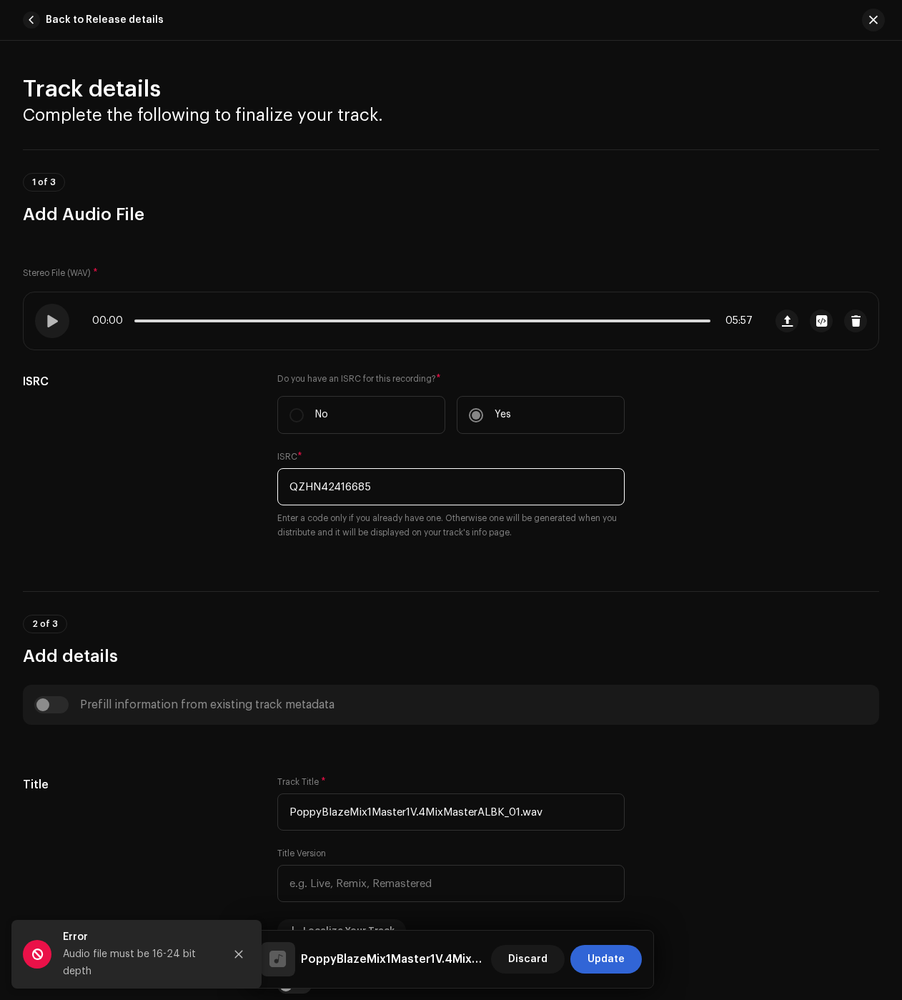
type input "QZHN42416685"
drag, startPoint x: 533, startPoint y: 627, endPoint x: 518, endPoint y: 636, distance: 17.9
click at [533, 626] on div "2 of 3 Add details" at bounding box center [451, 641] width 856 height 53
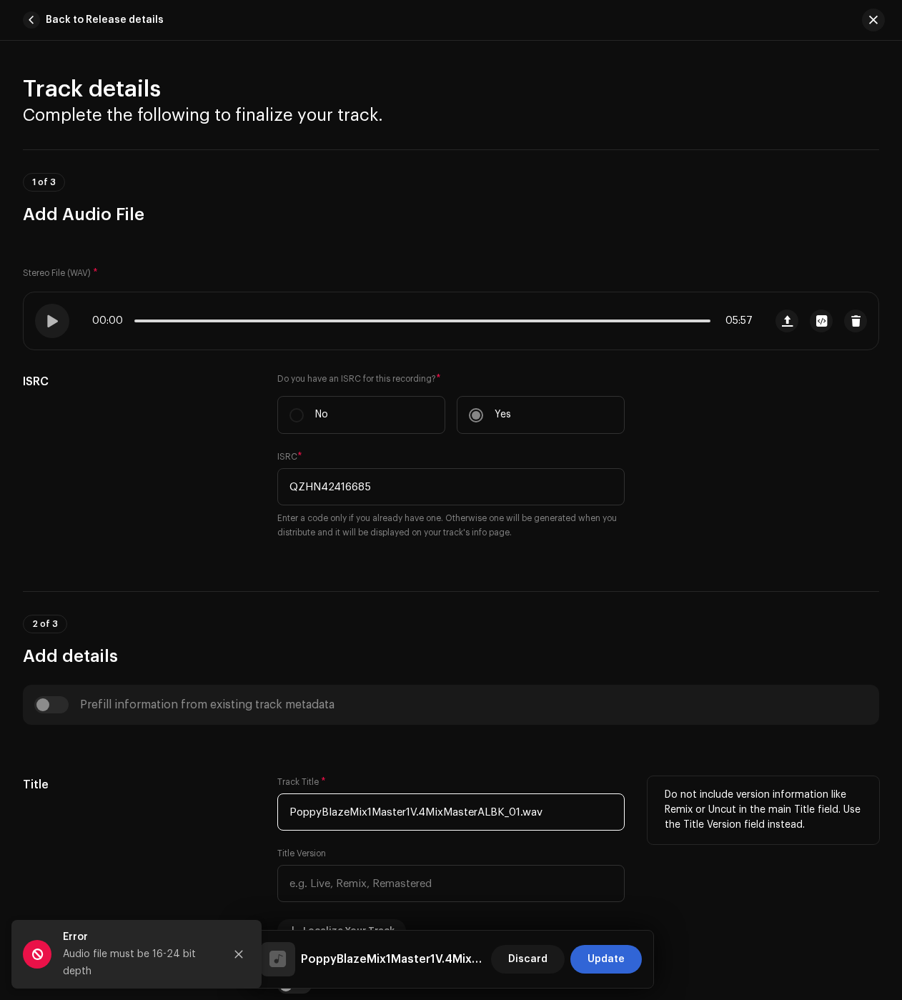
click at [392, 811] on input "PoppyBlazeMix1Master1V.4MixMasterALBK_01.wav" at bounding box center [450, 812] width 347 height 37
paste input "Hora de Brincar (Poppy Playtime)"
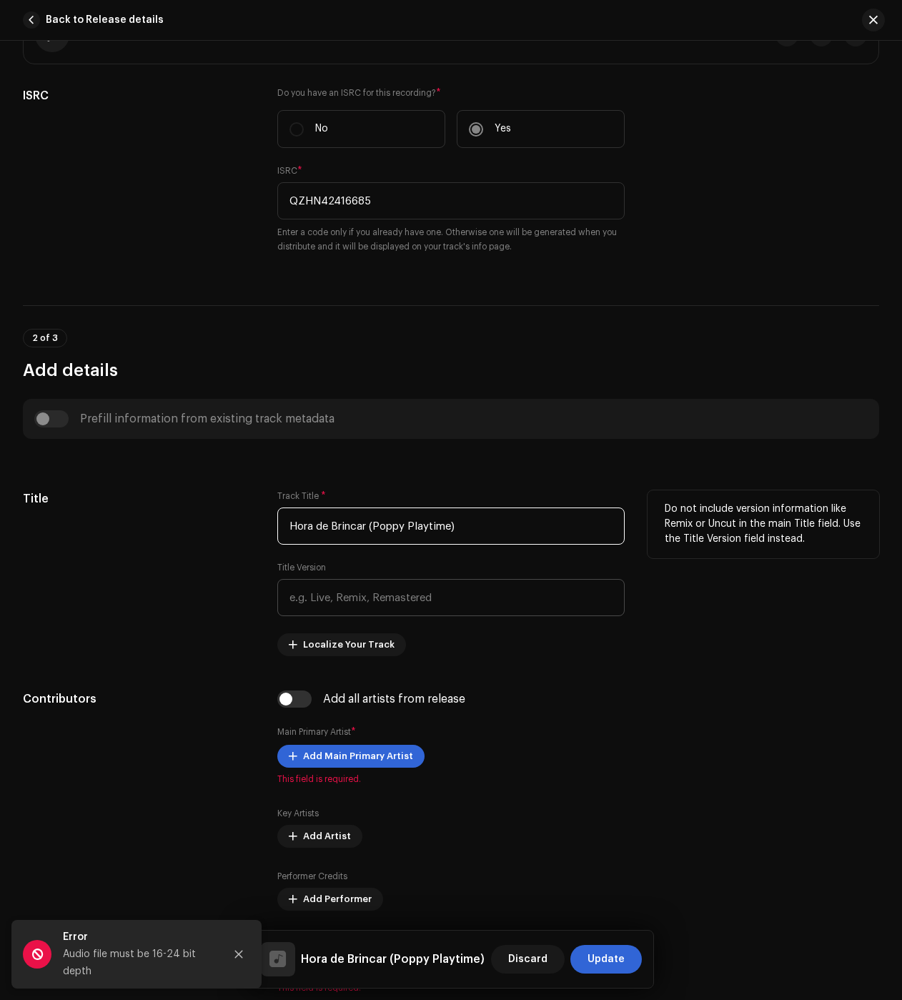
scroll to position [500, 0]
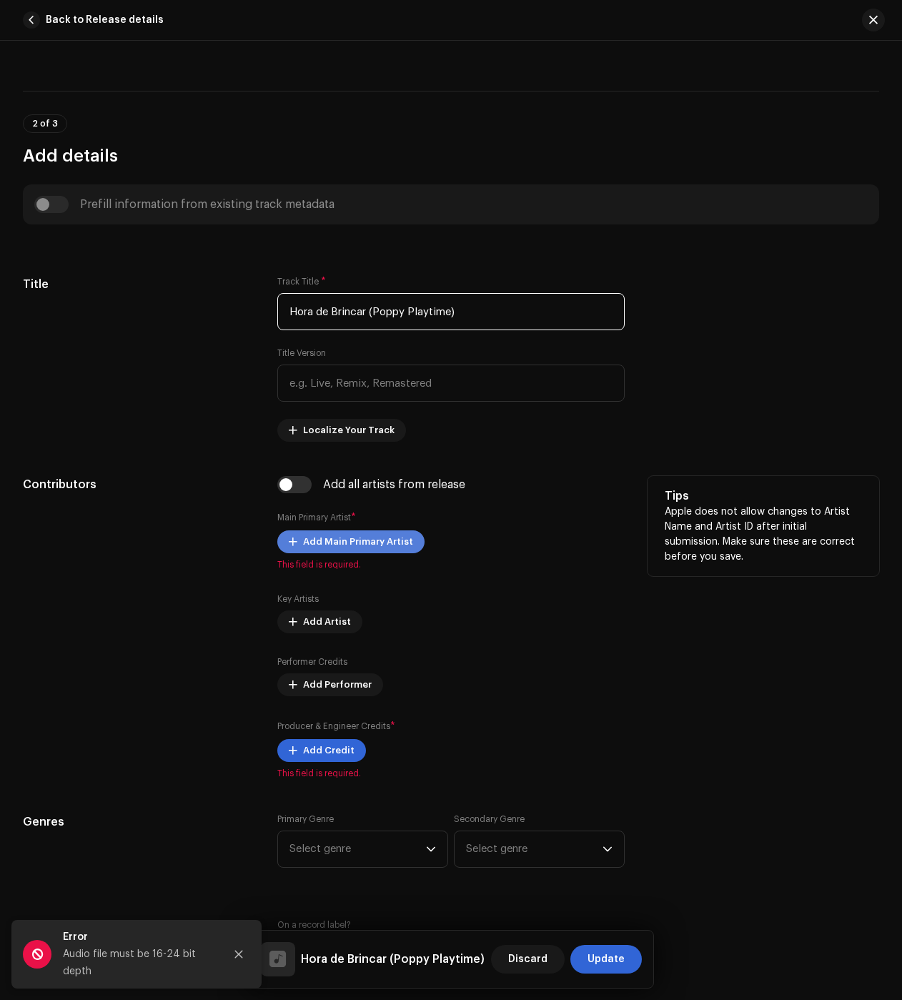
type input "Hora de Brincar (Poppy Playtime)"
click at [367, 549] on span "Add Main Primary Artist" at bounding box center [358, 542] width 110 height 29
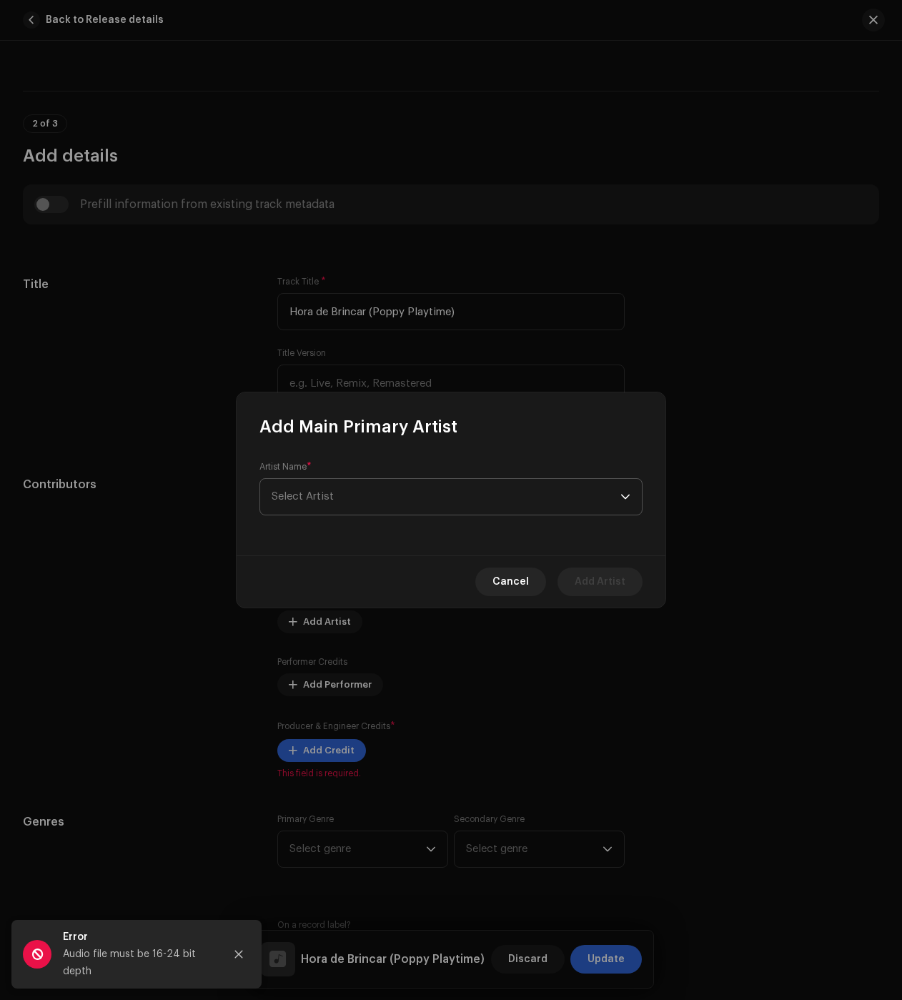
click at [357, 481] on span "Select Artist" at bounding box center [446, 497] width 349 height 36
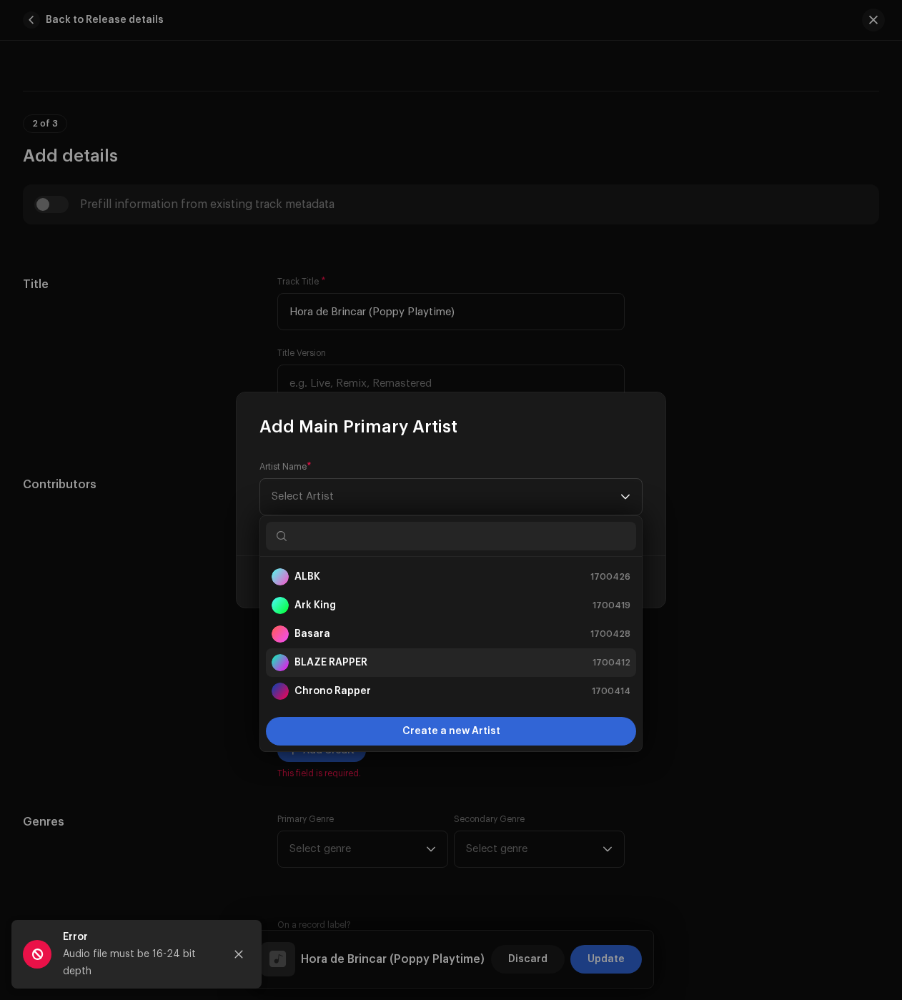
click at [340, 658] on strong "BLAZE RAPPER" at bounding box center [331, 663] width 73 height 14
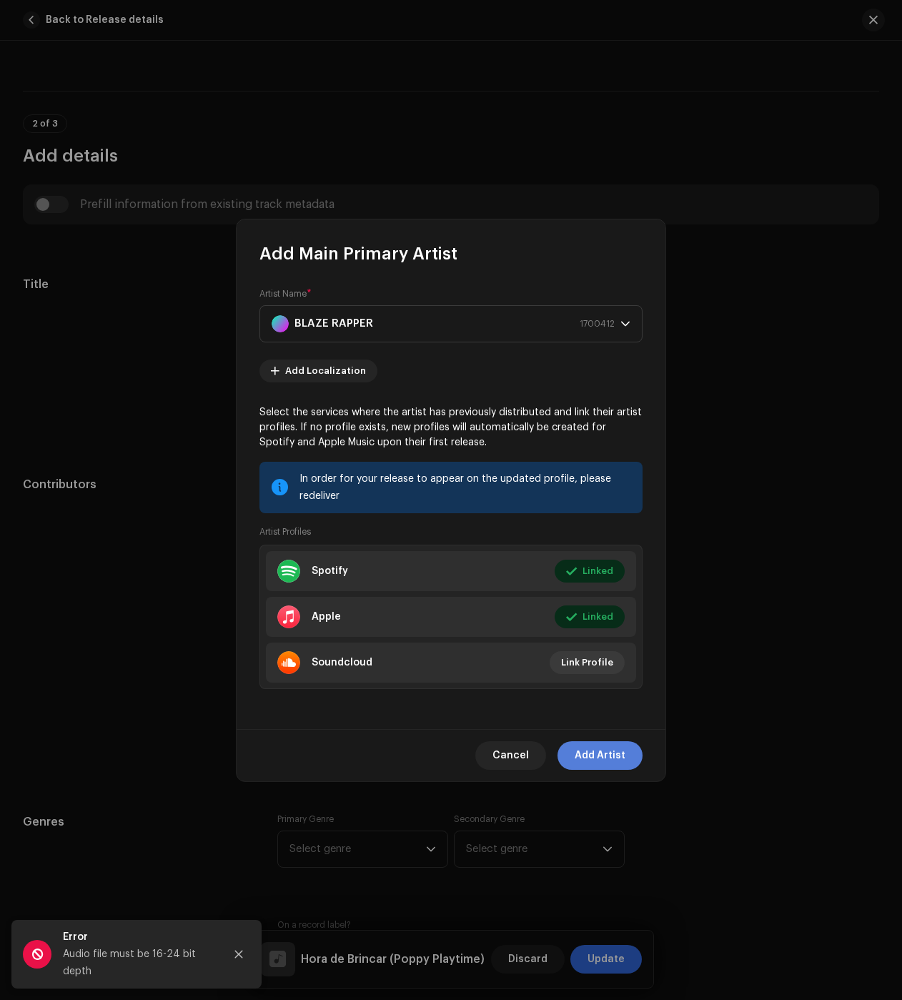
click at [613, 751] on span "Add Artist" at bounding box center [600, 755] width 51 height 29
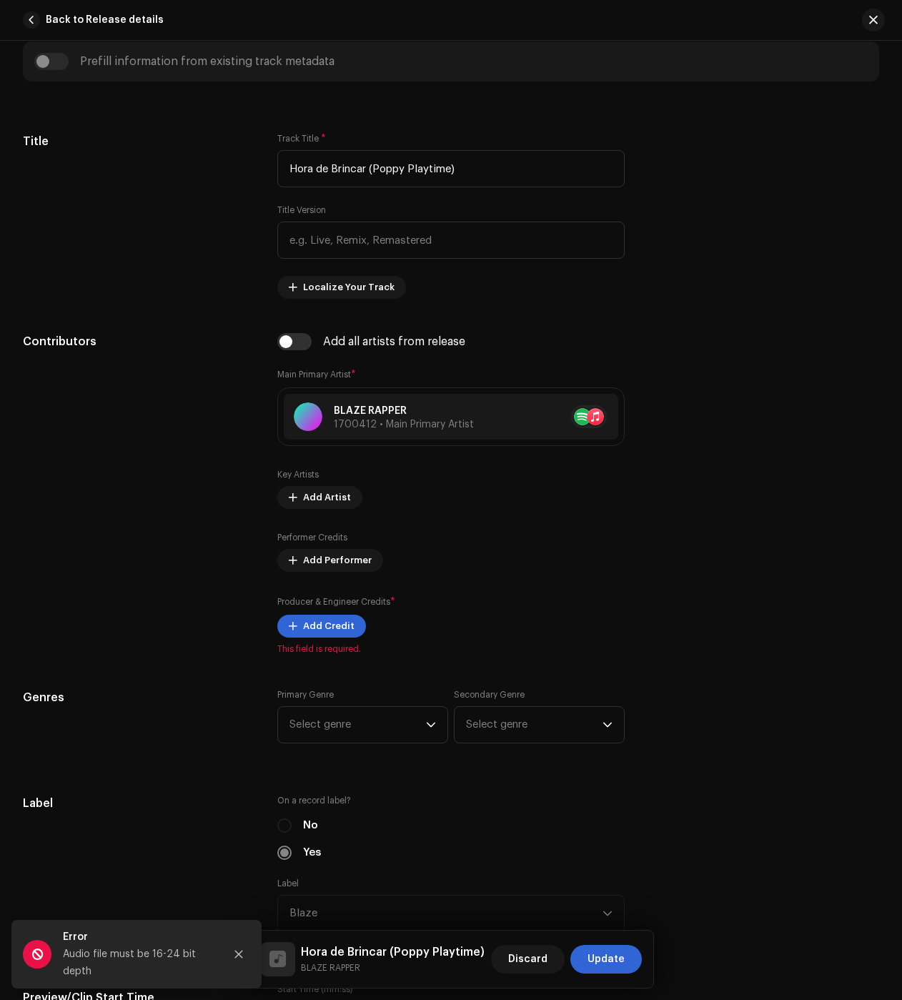
scroll to position [715, 0]
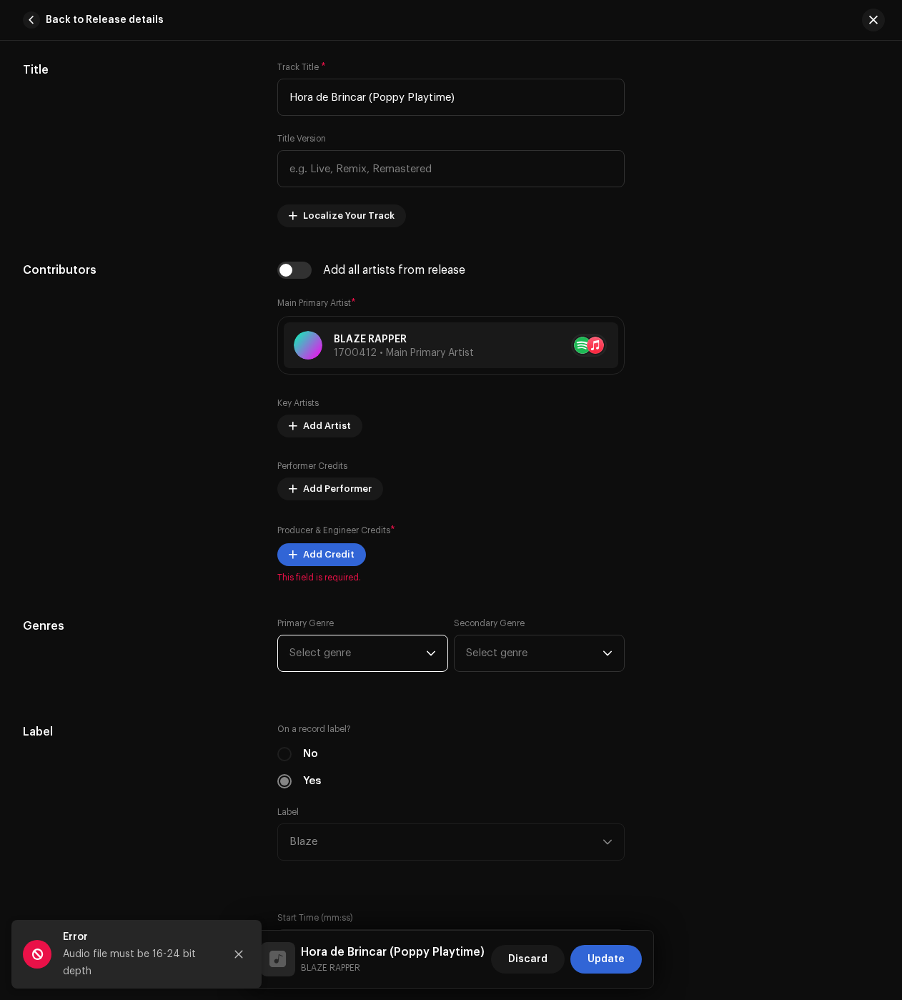
click at [370, 654] on span "Select genre" at bounding box center [358, 654] width 137 height 36
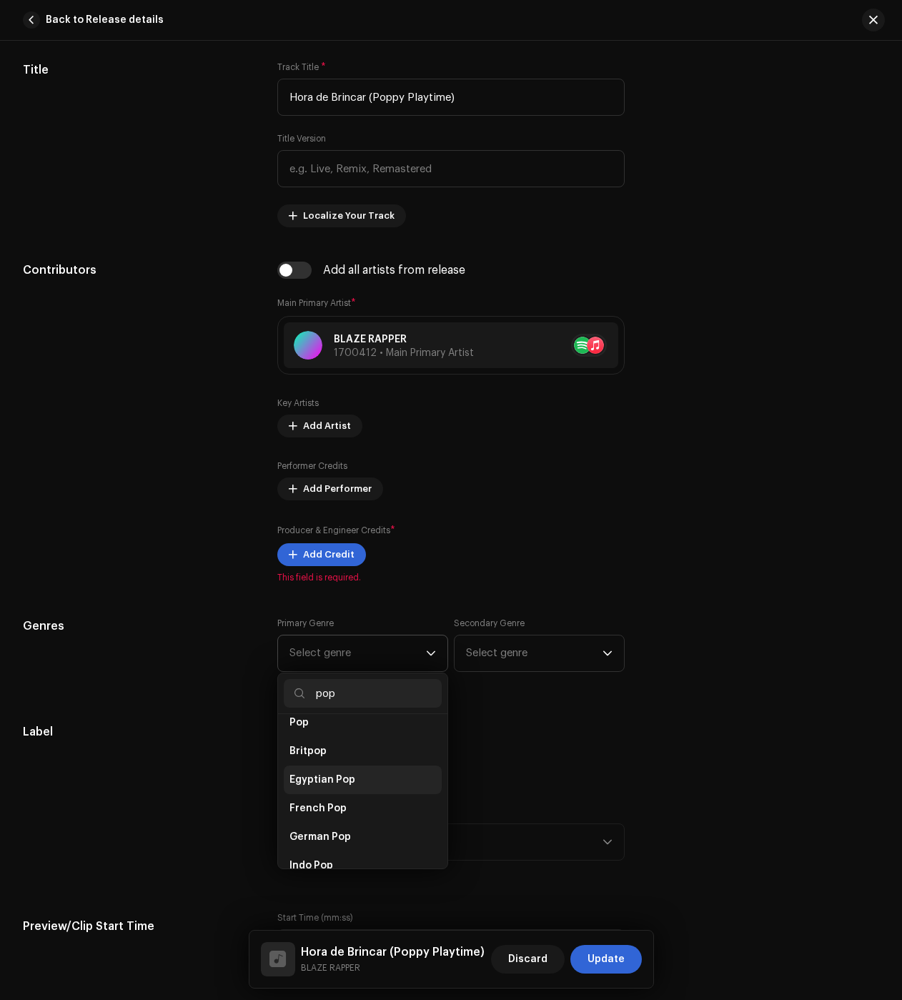
scroll to position [500, 0]
type input "pop"
click at [325, 782] on li "Pop" at bounding box center [363, 794] width 158 height 29
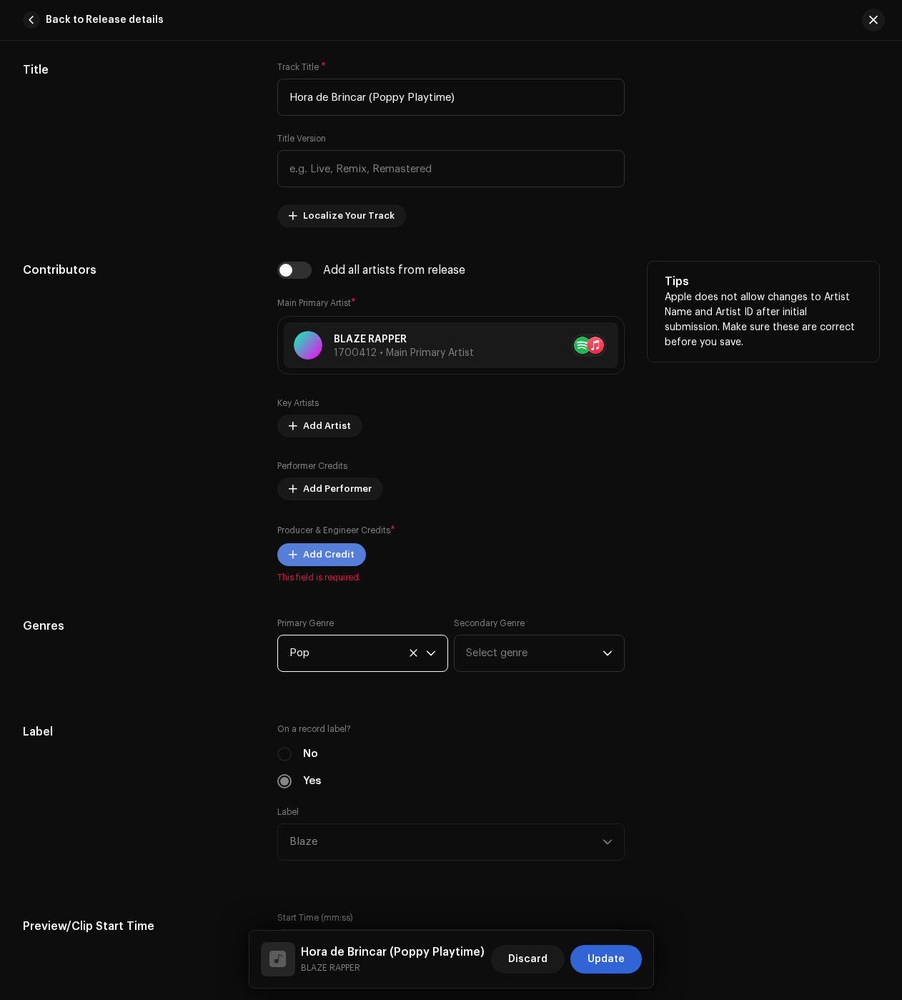
click at [321, 558] on span "Add Credit" at bounding box center [328, 554] width 51 height 29
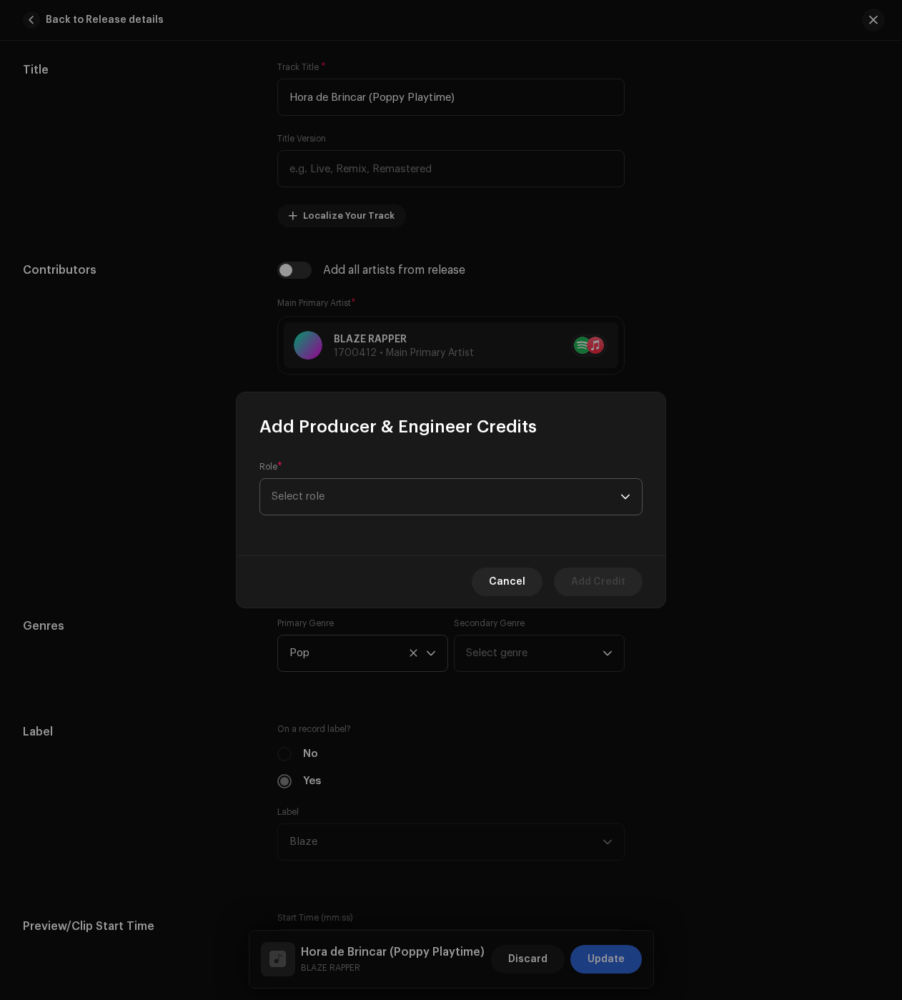
click at [323, 513] on span "Select role" at bounding box center [446, 497] width 349 height 36
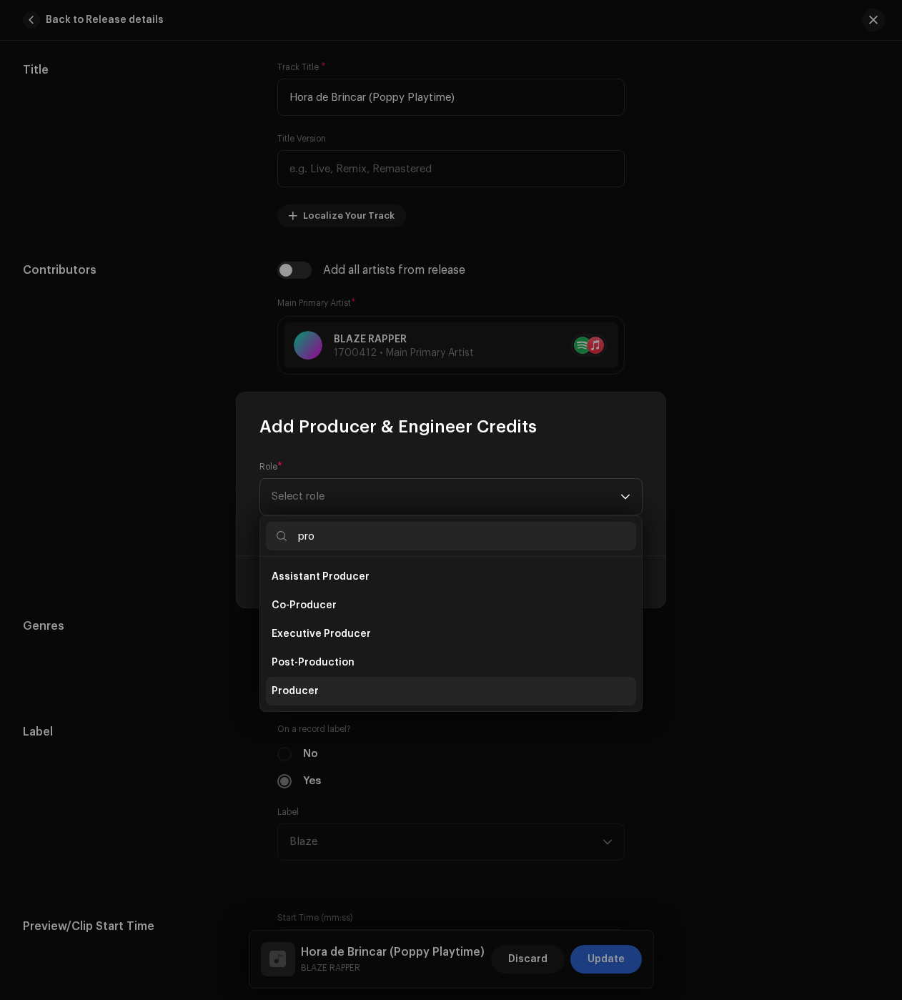
type input "pro"
click at [347, 686] on li "Producer" at bounding box center [451, 691] width 370 height 29
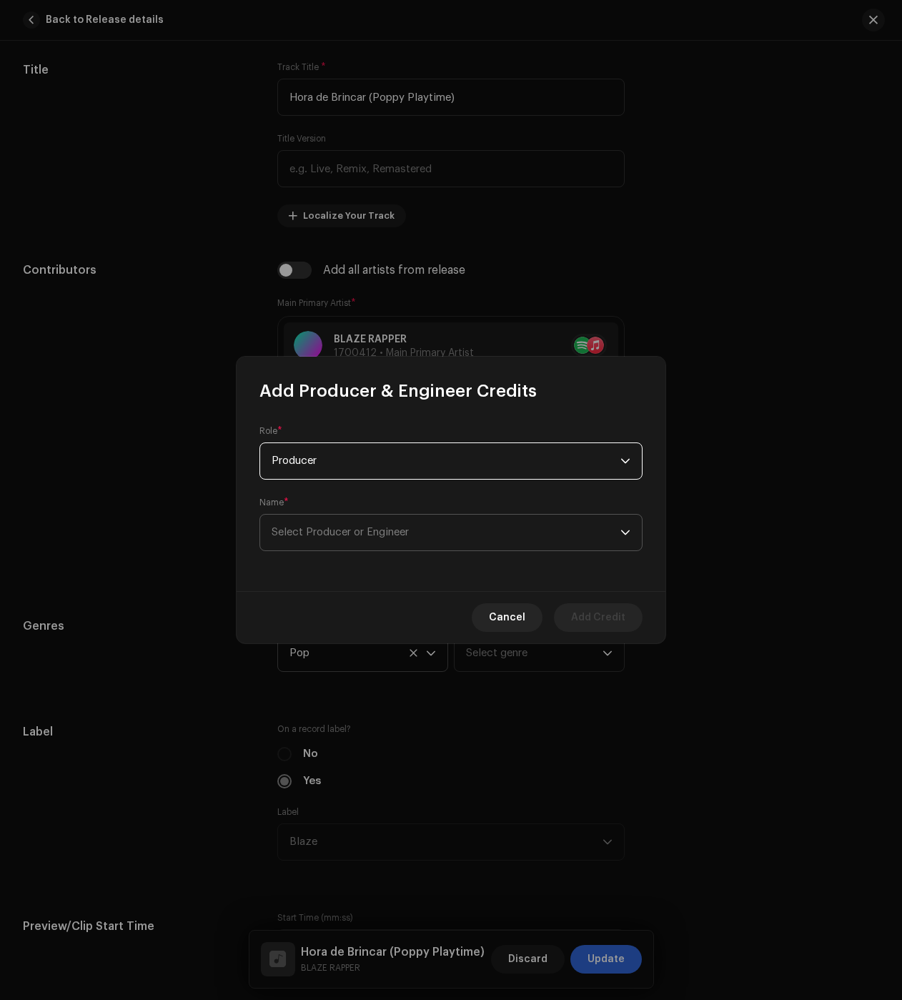
click at [332, 534] on span "Select Producer or Engineer" at bounding box center [340, 532] width 137 height 11
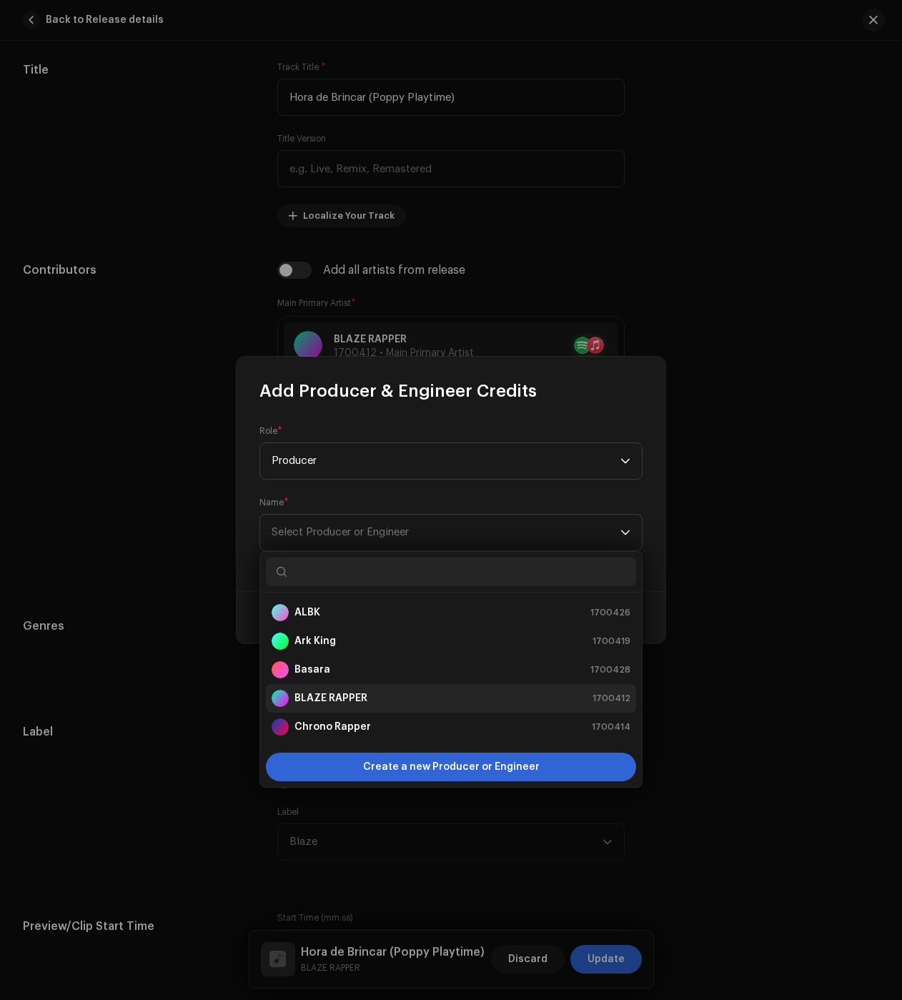
click at [342, 692] on strong "BLAZE RAPPER" at bounding box center [331, 698] width 73 height 14
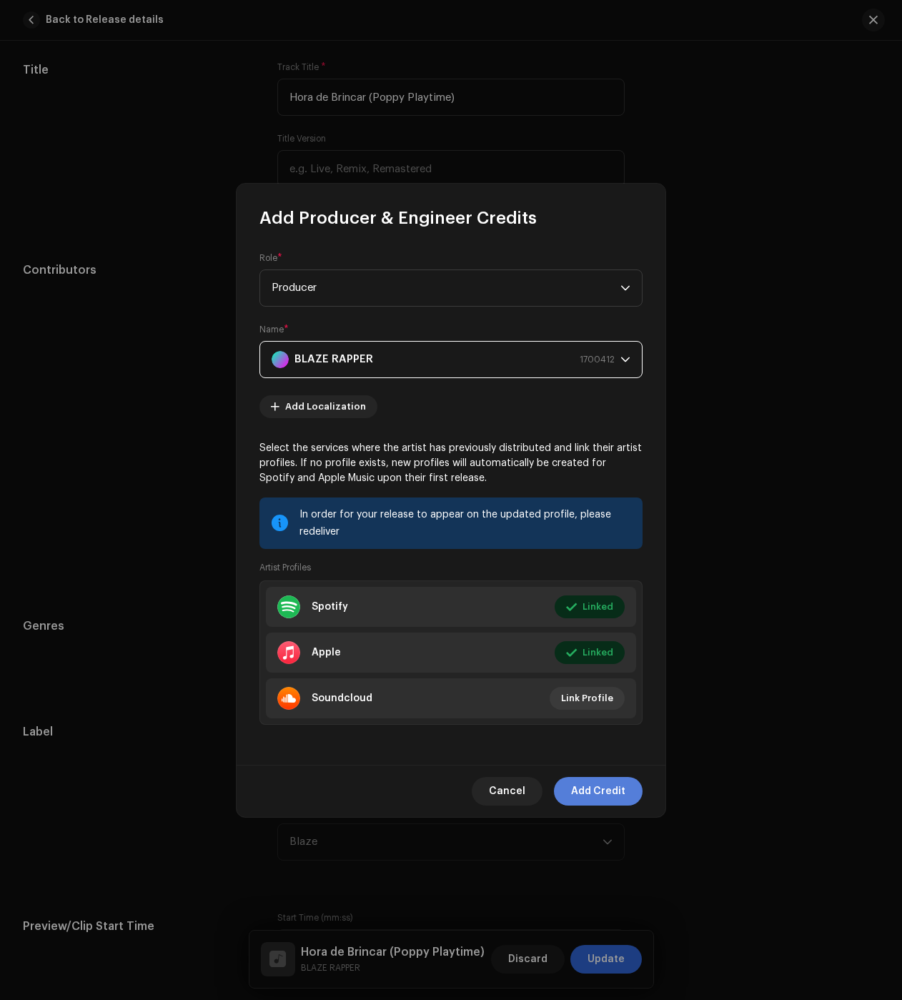
click at [608, 786] on span "Add Credit" at bounding box center [598, 791] width 54 height 29
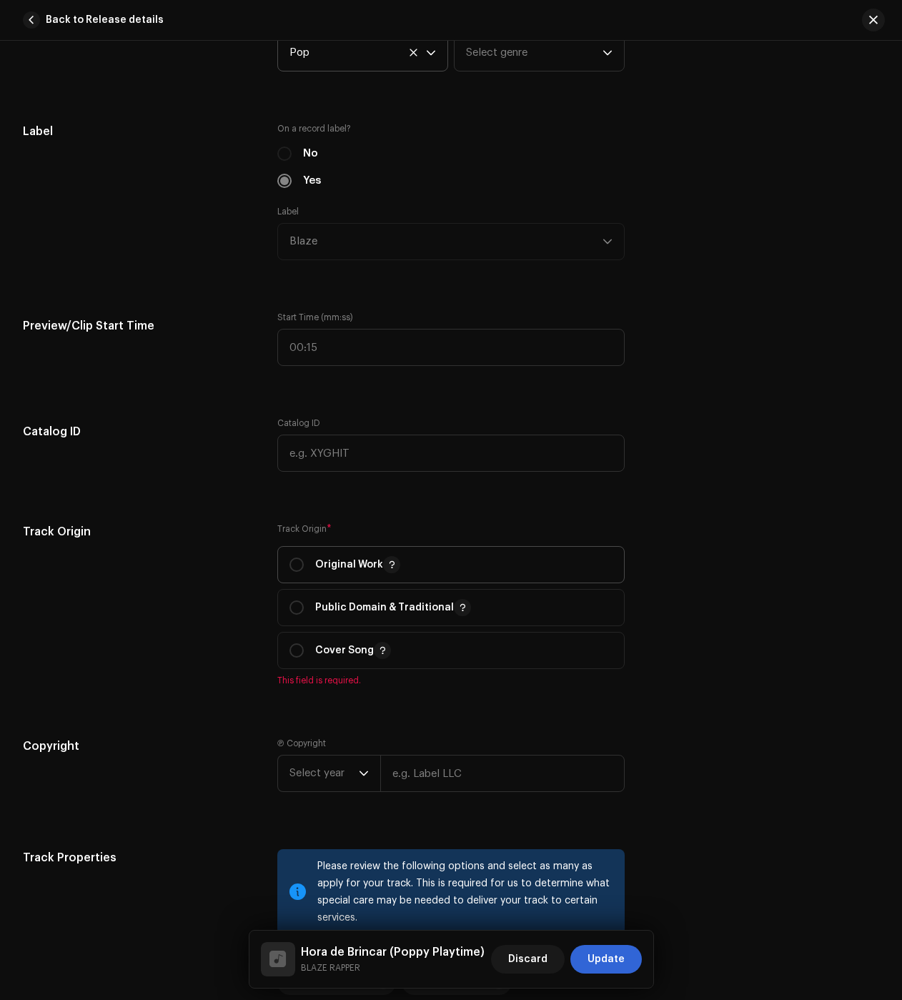
click at [323, 564] on p "Original Work" at bounding box center [357, 564] width 85 height 17
radio input "true"
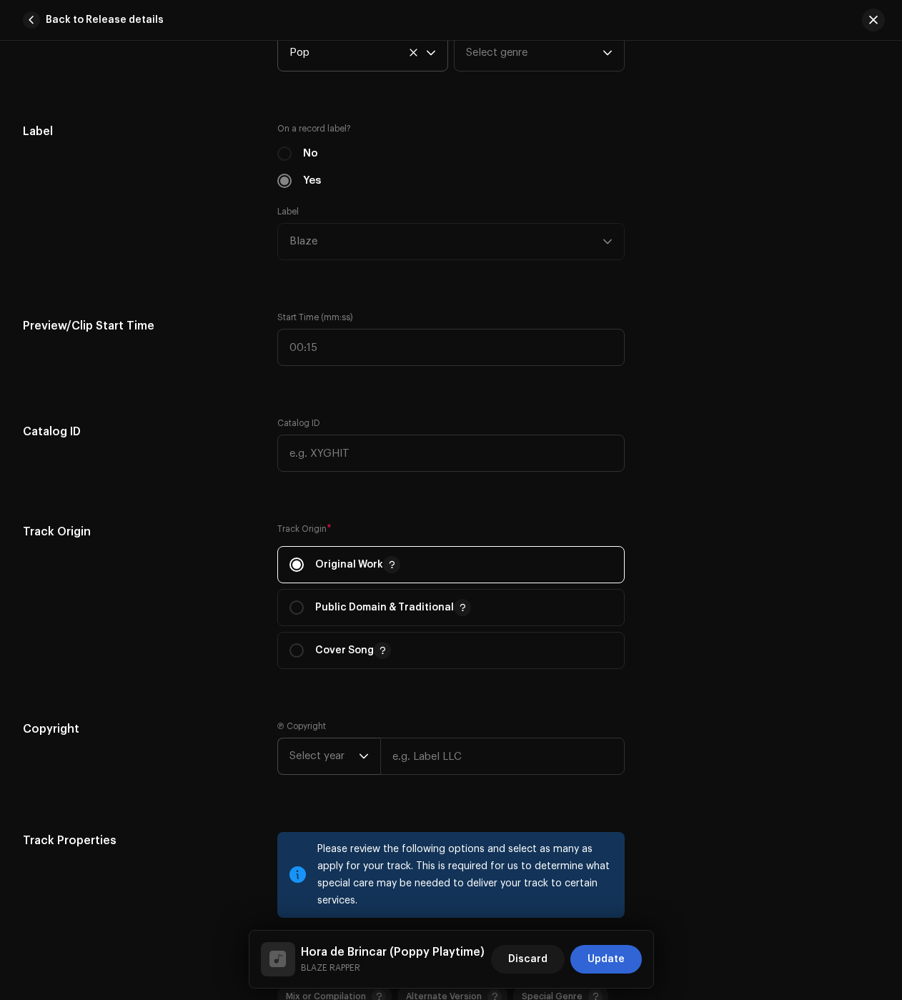
scroll to position [1573, 0]
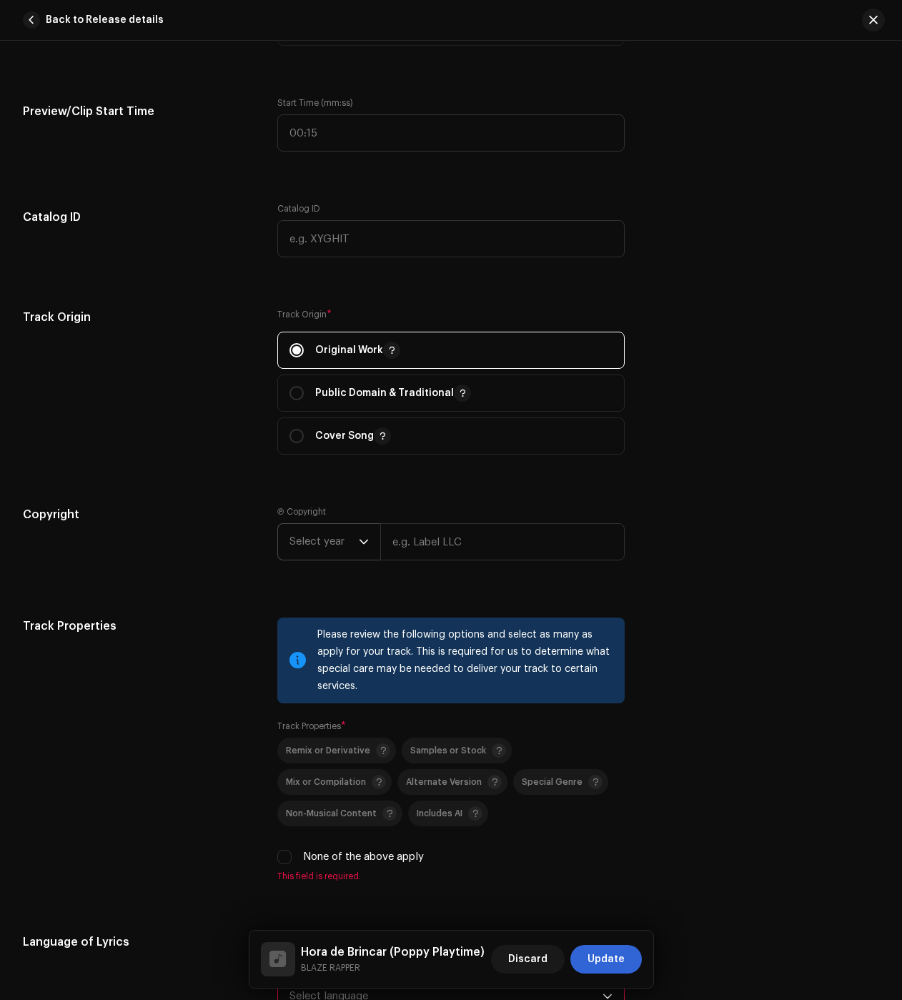
click at [327, 540] on span "Select year" at bounding box center [324, 542] width 69 height 36
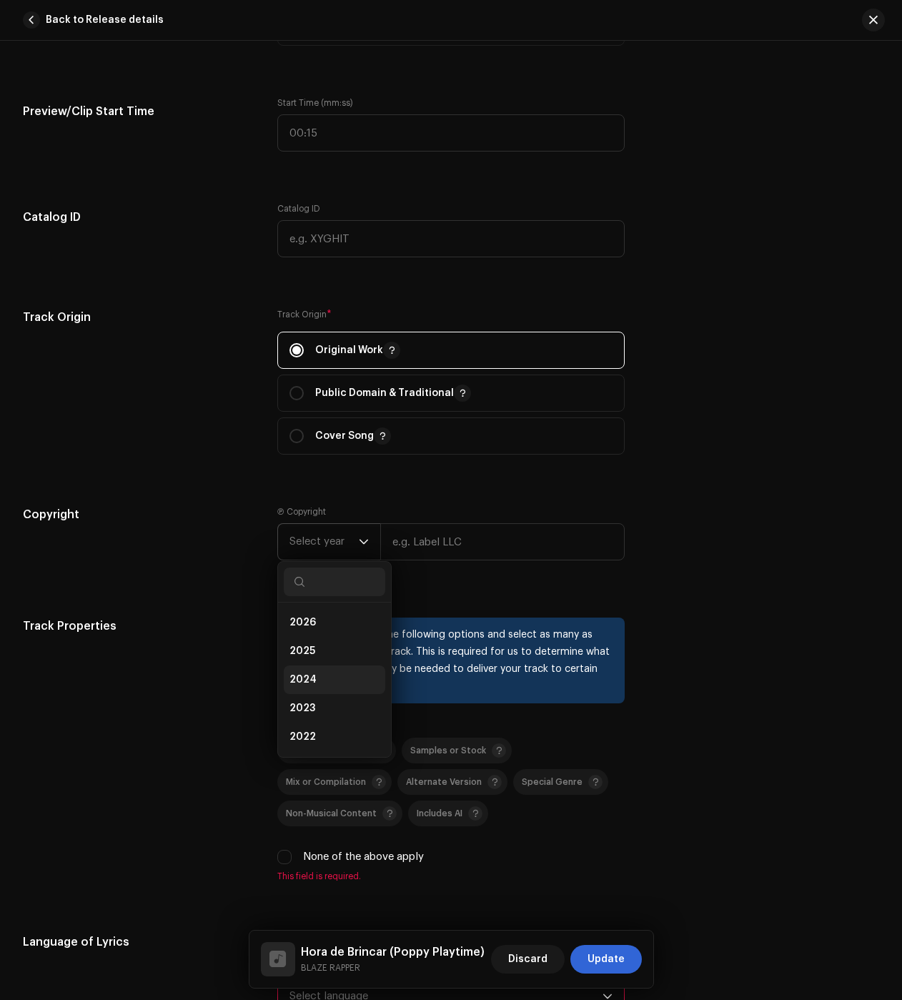
click at [314, 680] on li "2024" at bounding box center [335, 680] width 102 height 29
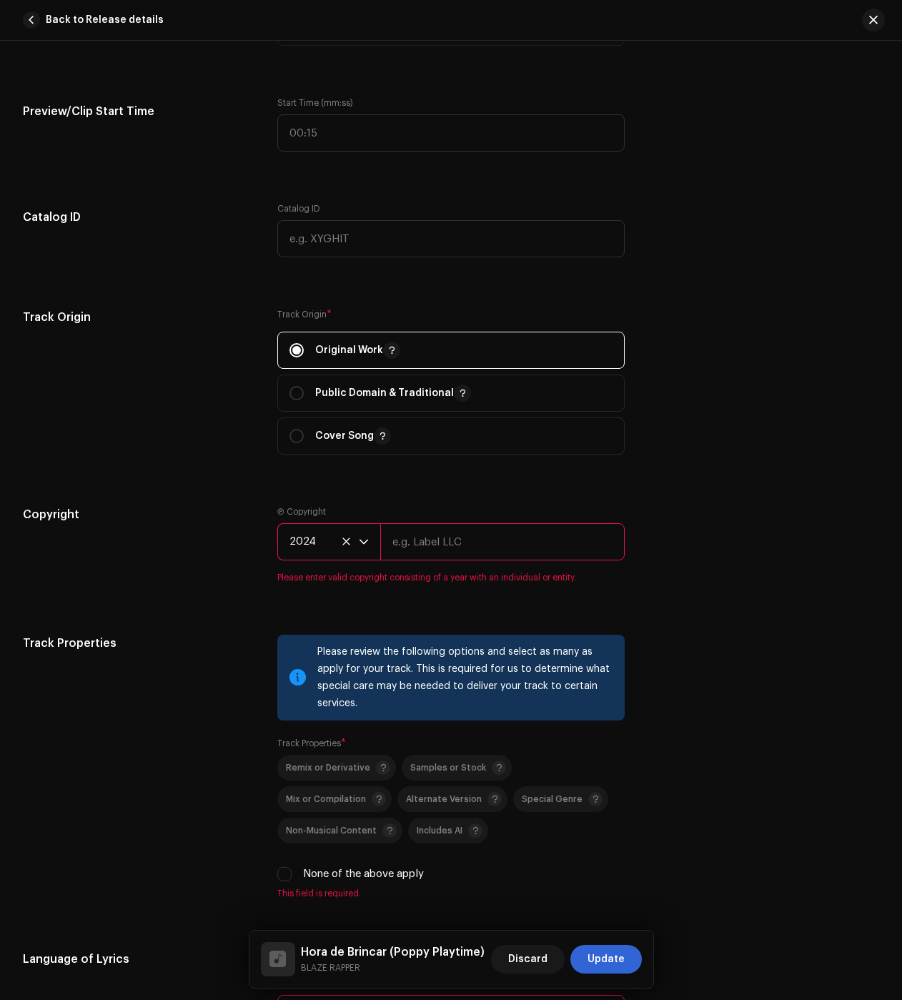
click at [420, 555] on input "text" at bounding box center [502, 541] width 244 height 37
type input "BLAZE"
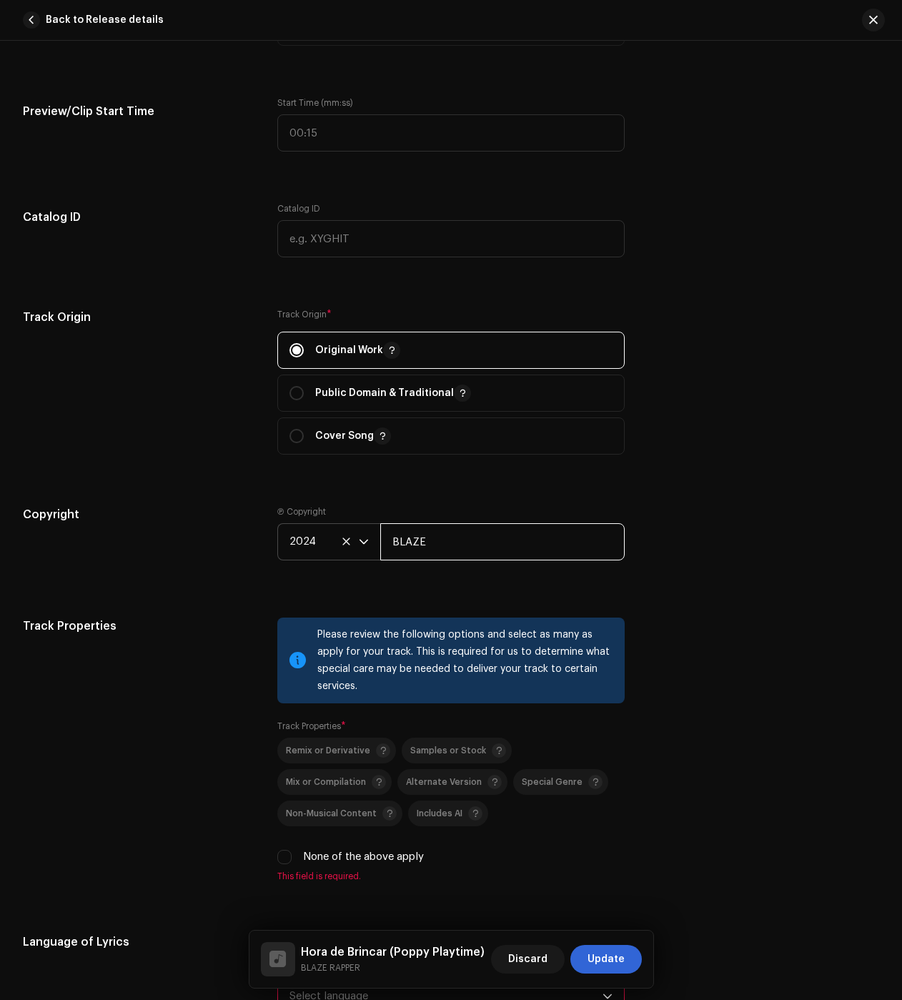
scroll to position [1859, 0]
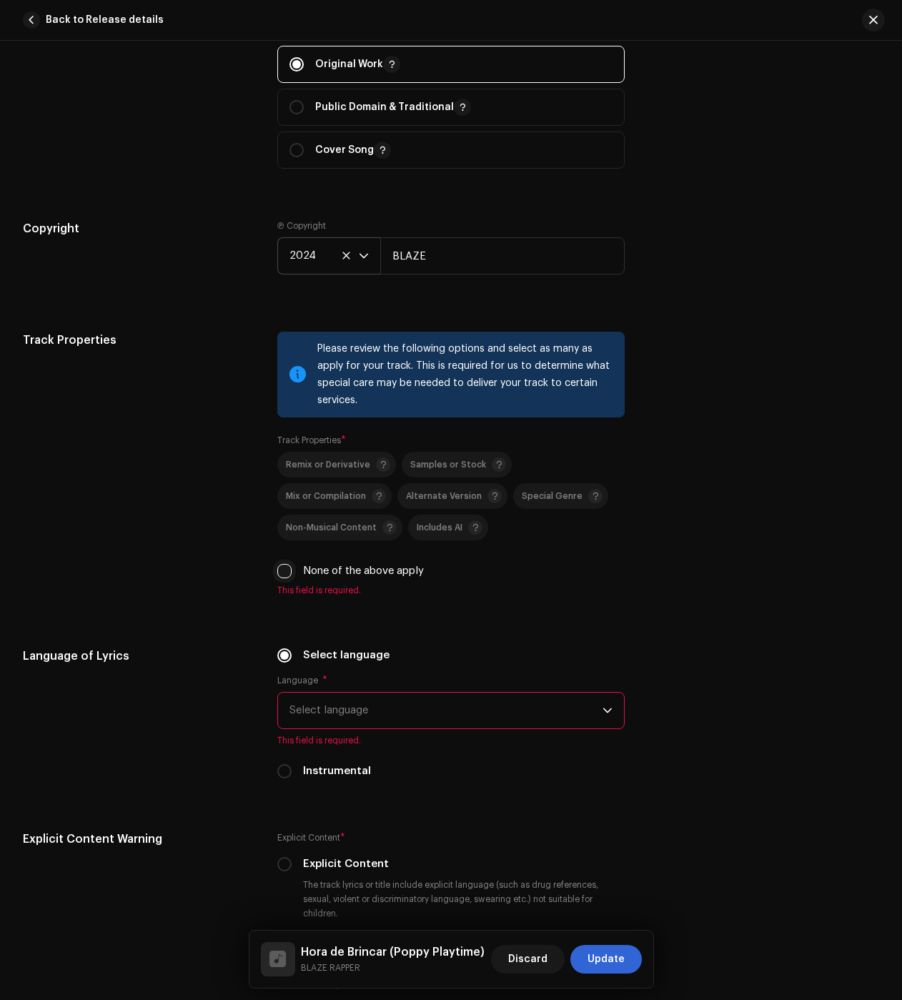
click at [280, 575] on input "None of the above apply" at bounding box center [284, 571] width 14 height 14
checkbox input "true"
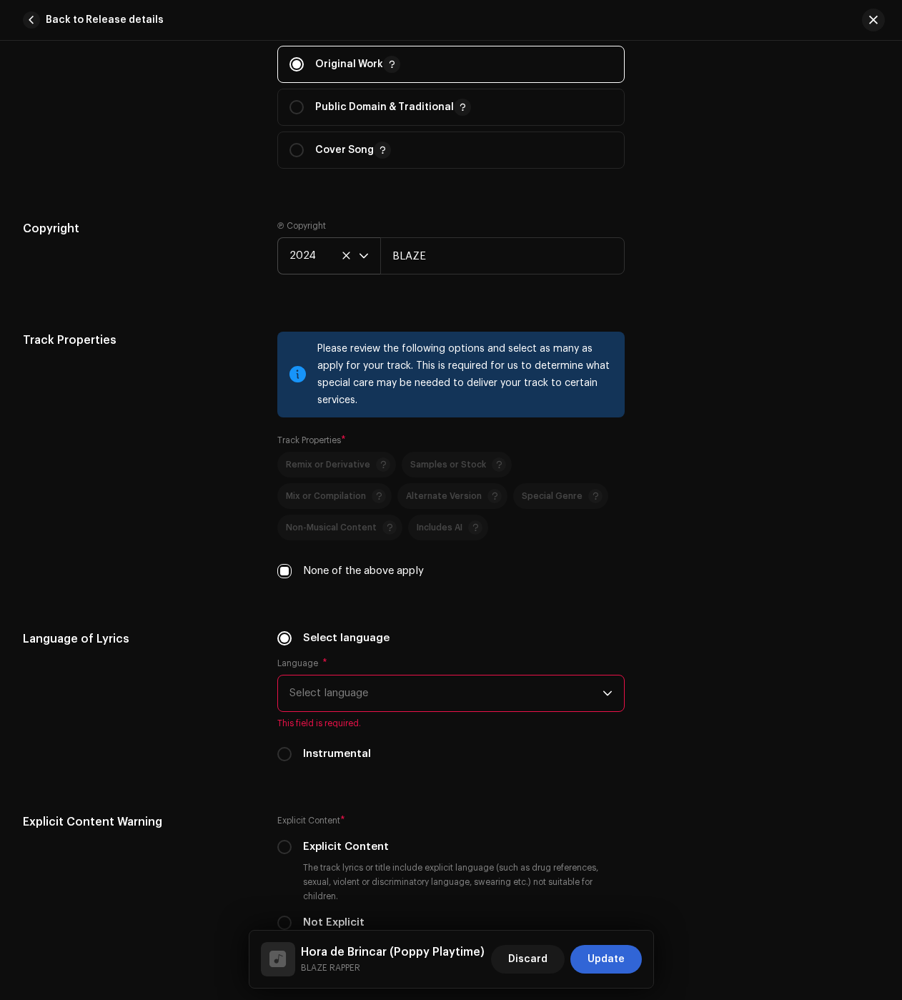
click at [342, 683] on span "Select language" at bounding box center [446, 694] width 313 height 36
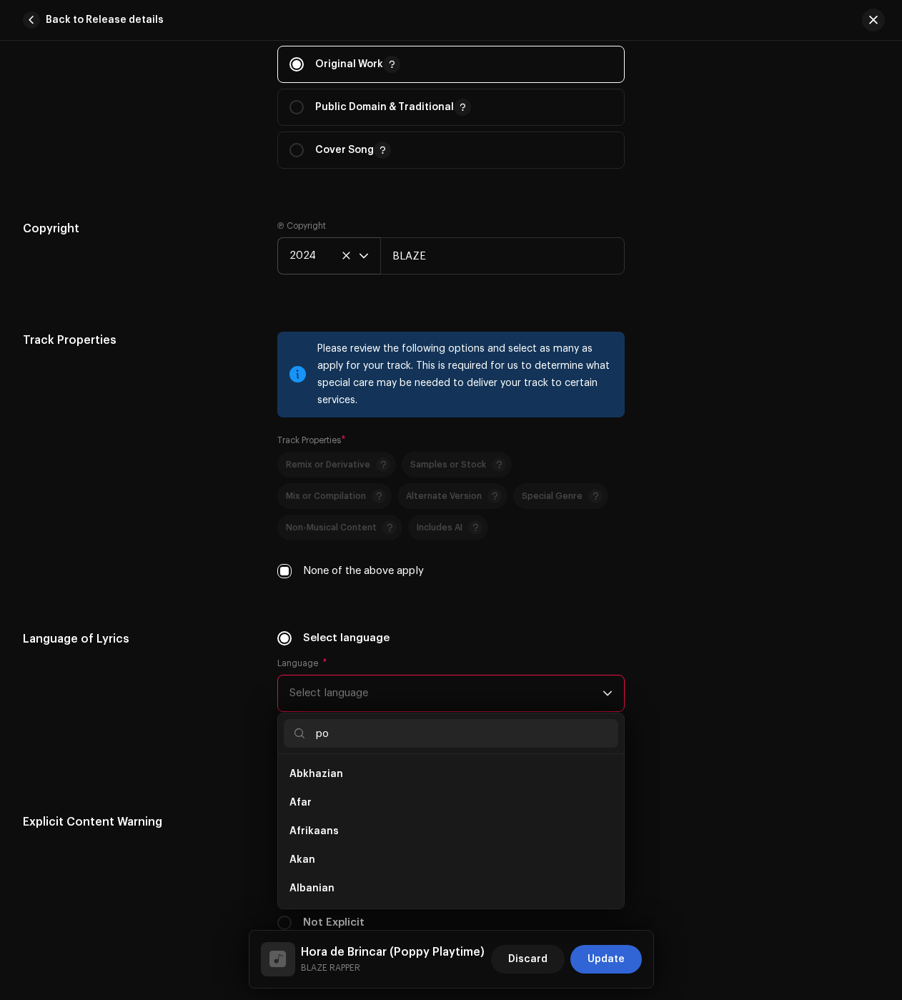
scroll to position [0, 0]
drag, startPoint x: 355, startPoint y: 727, endPoint x: 282, endPoint y: 726, distance: 72.2
click at [284, 726] on input "pop" at bounding box center [451, 733] width 335 height 29
type input "po"
click at [349, 792] on li "Portuguese" at bounding box center [451, 803] width 335 height 29
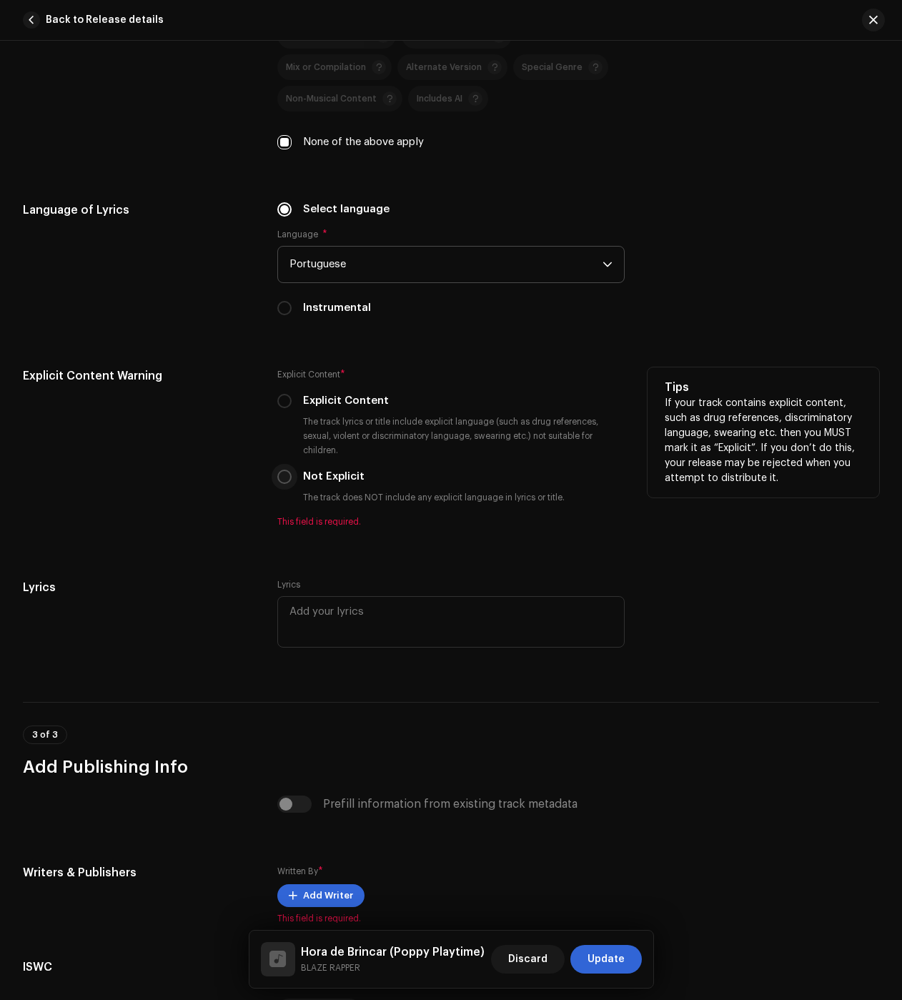
click at [278, 480] on input "Not Explicit" at bounding box center [284, 477] width 14 height 14
radio input "true"
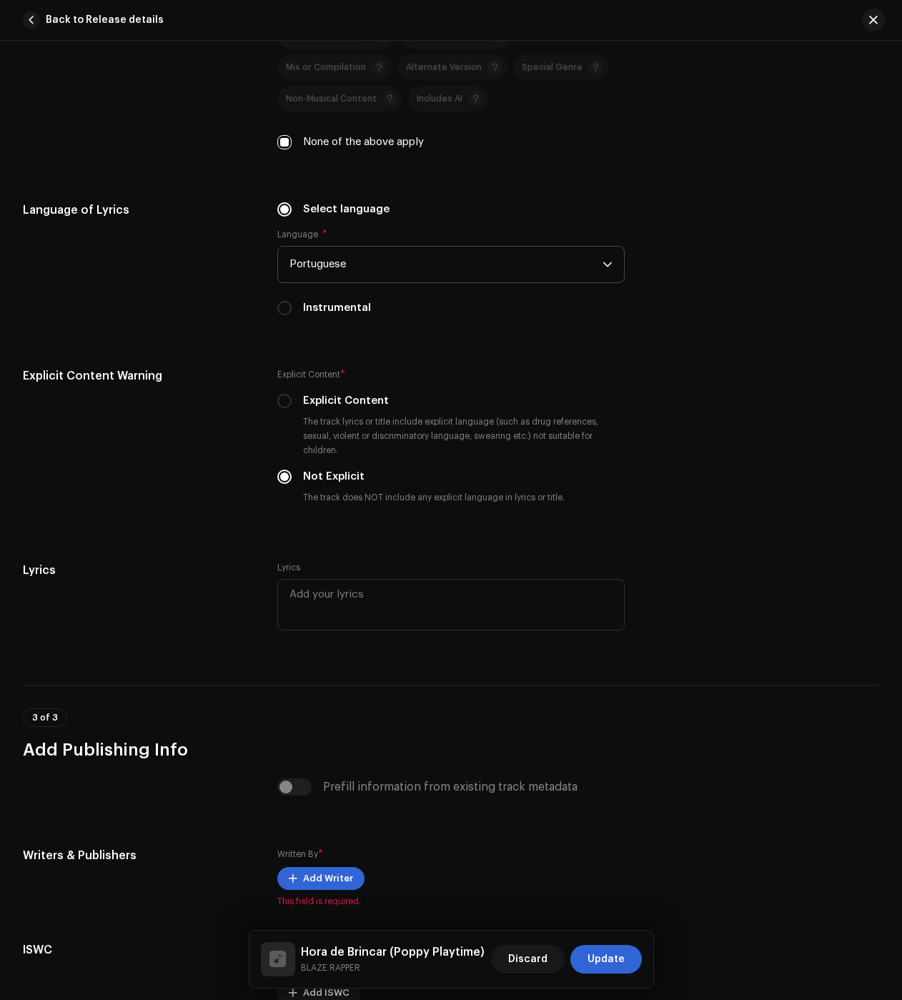
scroll to position [2429, 0]
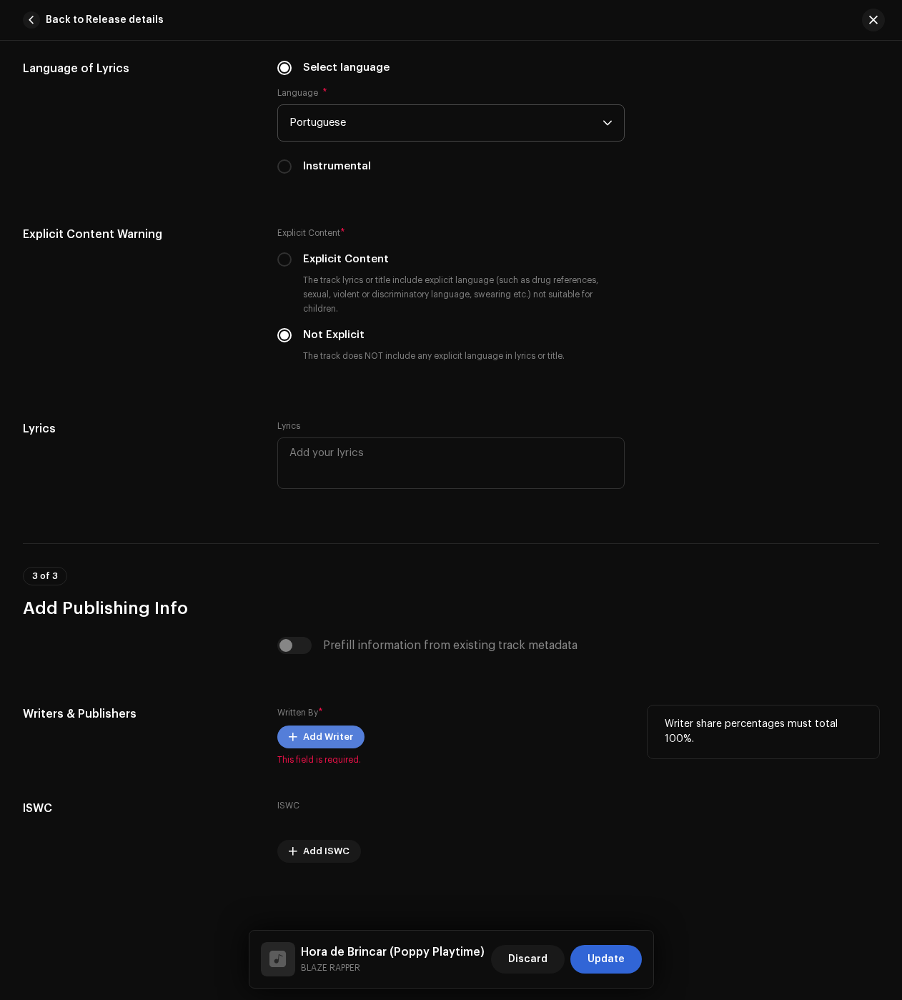
click at [312, 744] on span "Add Writer" at bounding box center [328, 737] width 50 height 29
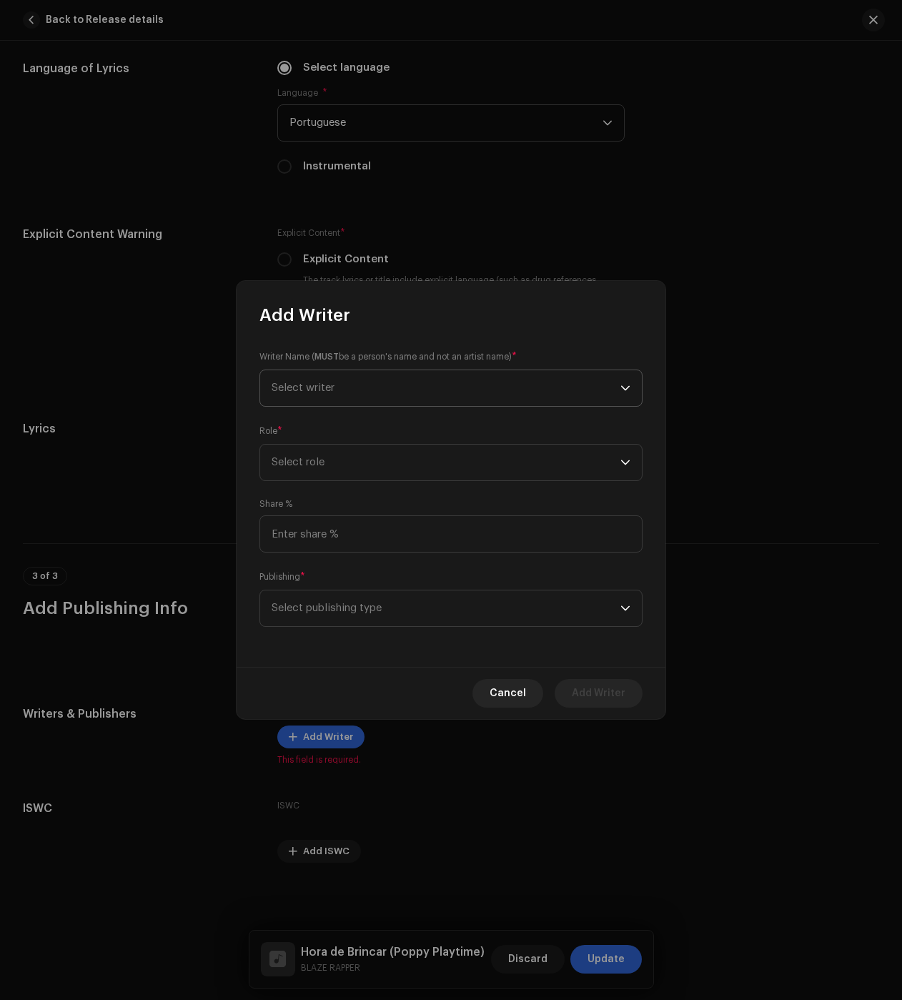
click at [326, 387] on span "Select writer" at bounding box center [303, 387] width 63 height 11
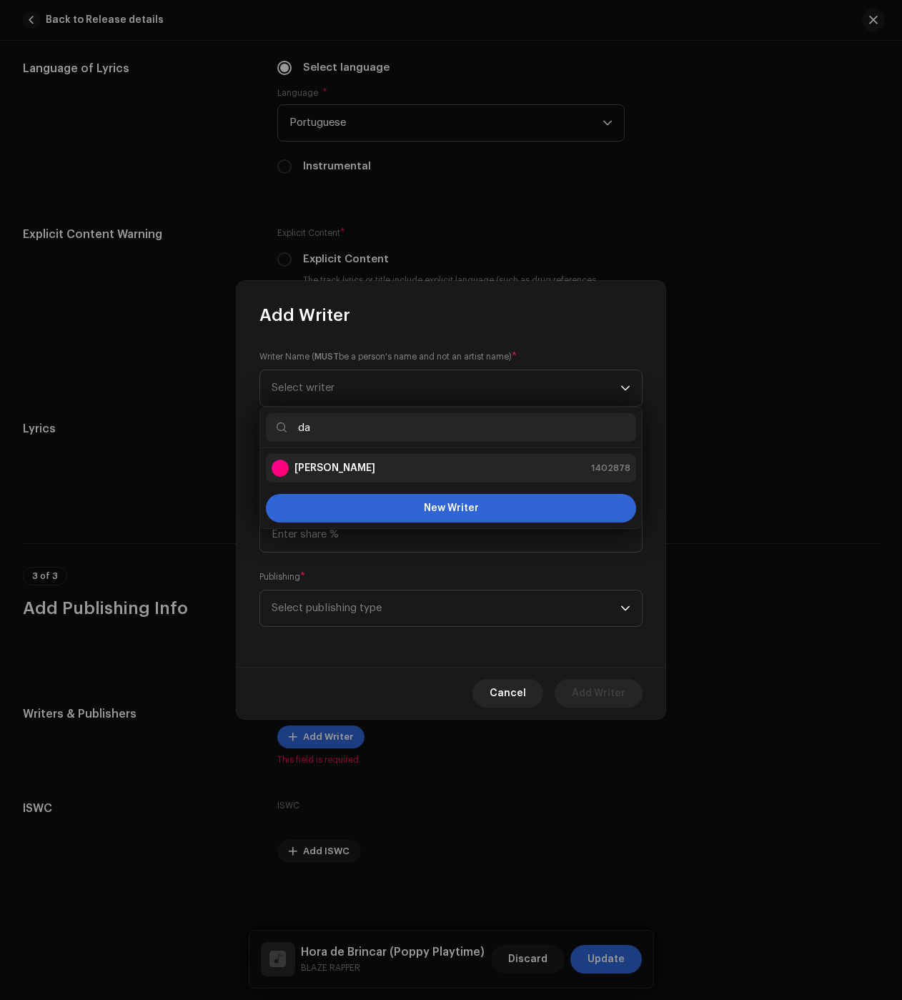
type input "da"
click at [330, 464] on strong "[PERSON_NAME]" at bounding box center [335, 468] width 81 height 14
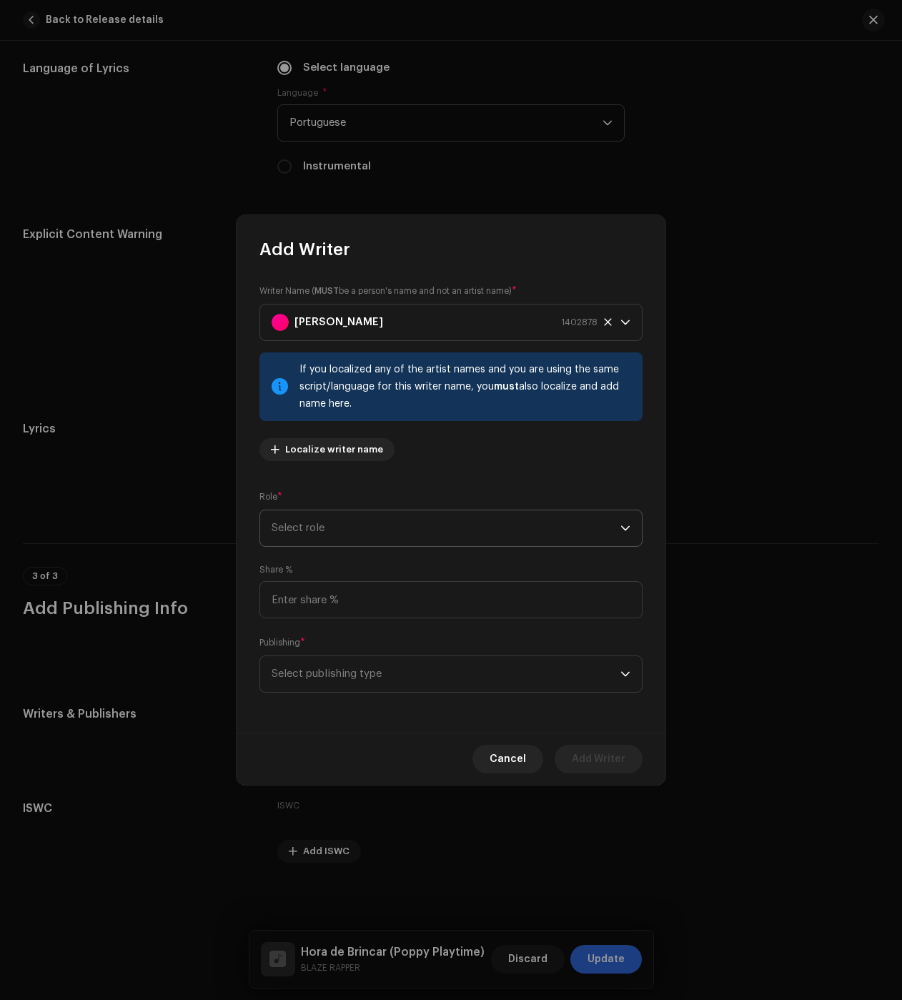
click at [291, 530] on span "Select role" at bounding box center [446, 528] width 349 height 36
drag, startPoint x: 322, startPoint y: 651, endPoint x: 317, endPoint y: 663, distance: 13.6
click at [322, 651] on span "Composer & Lyricist" at bounding box center [322, 653] width 101 height 14
click at [311, 678] on span "Select publishing type" at bounding box center [446, 674] width 349 height 36
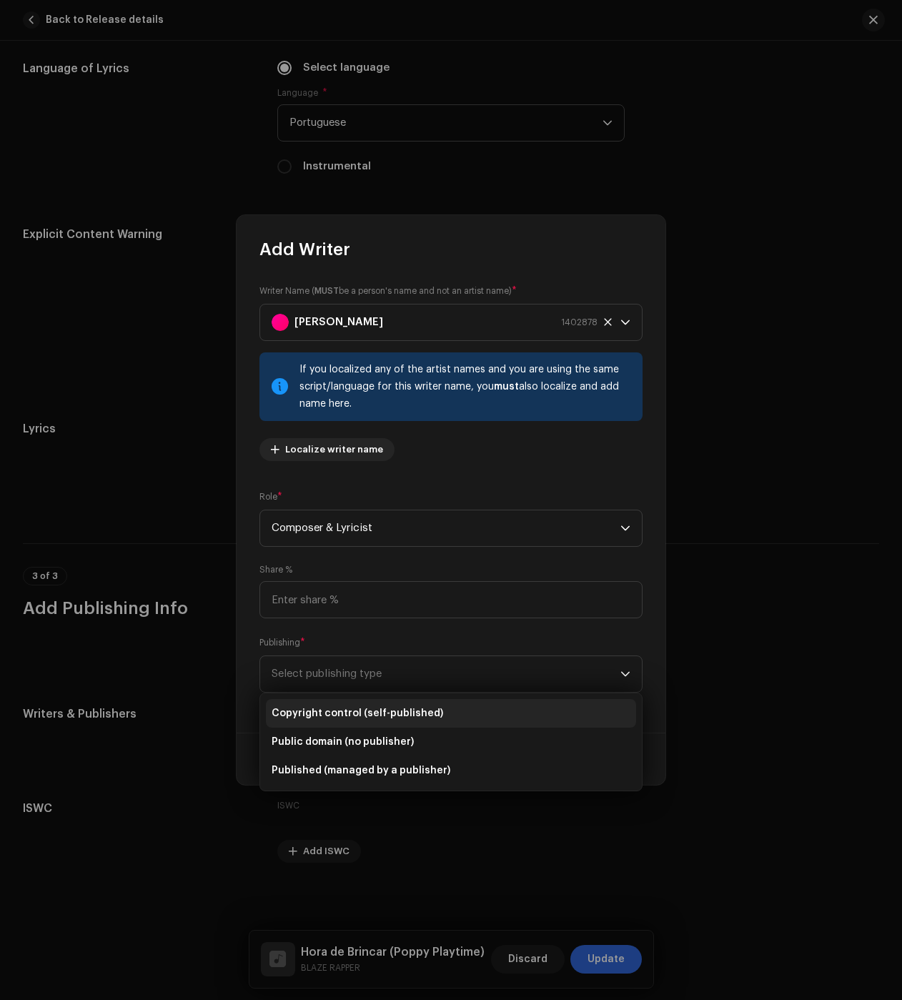
click at [308, 716] on span "Copyright control (self-published)" at bounding box center [358, 713] width 172 height 14
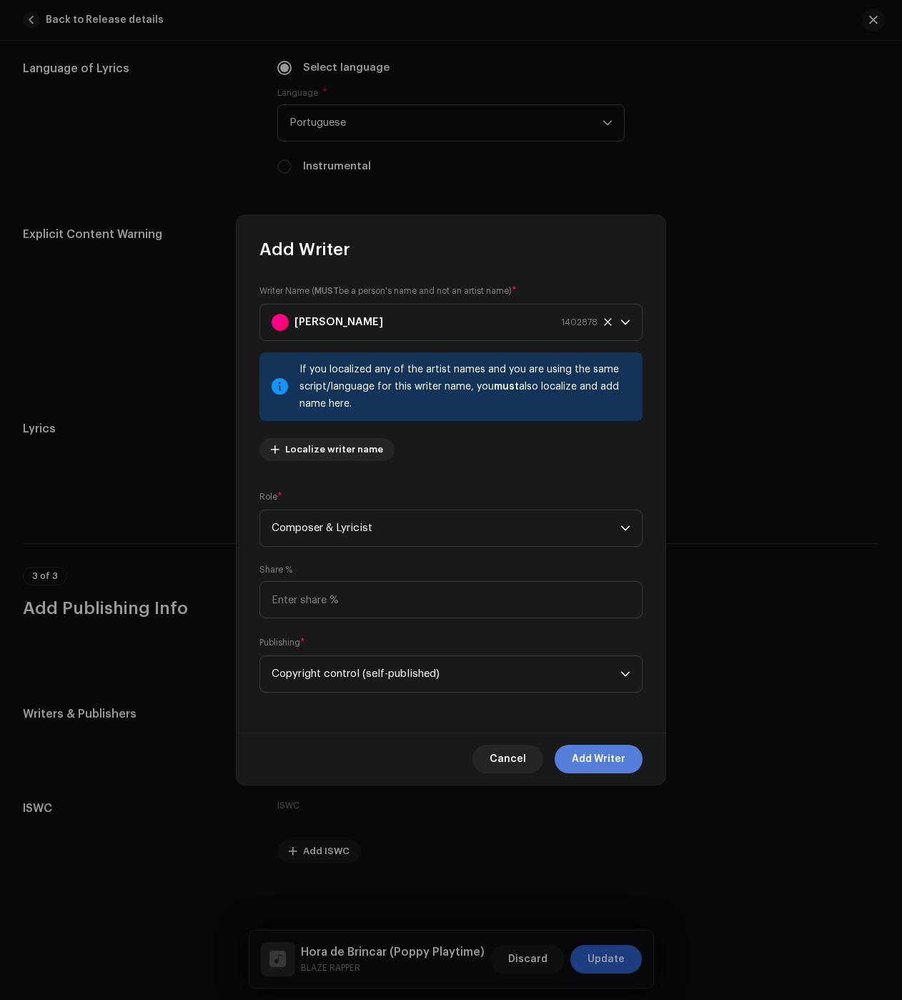
click at [586, 751] on span "Add Writer" at bounding box center [599, 759] width 54 height 29
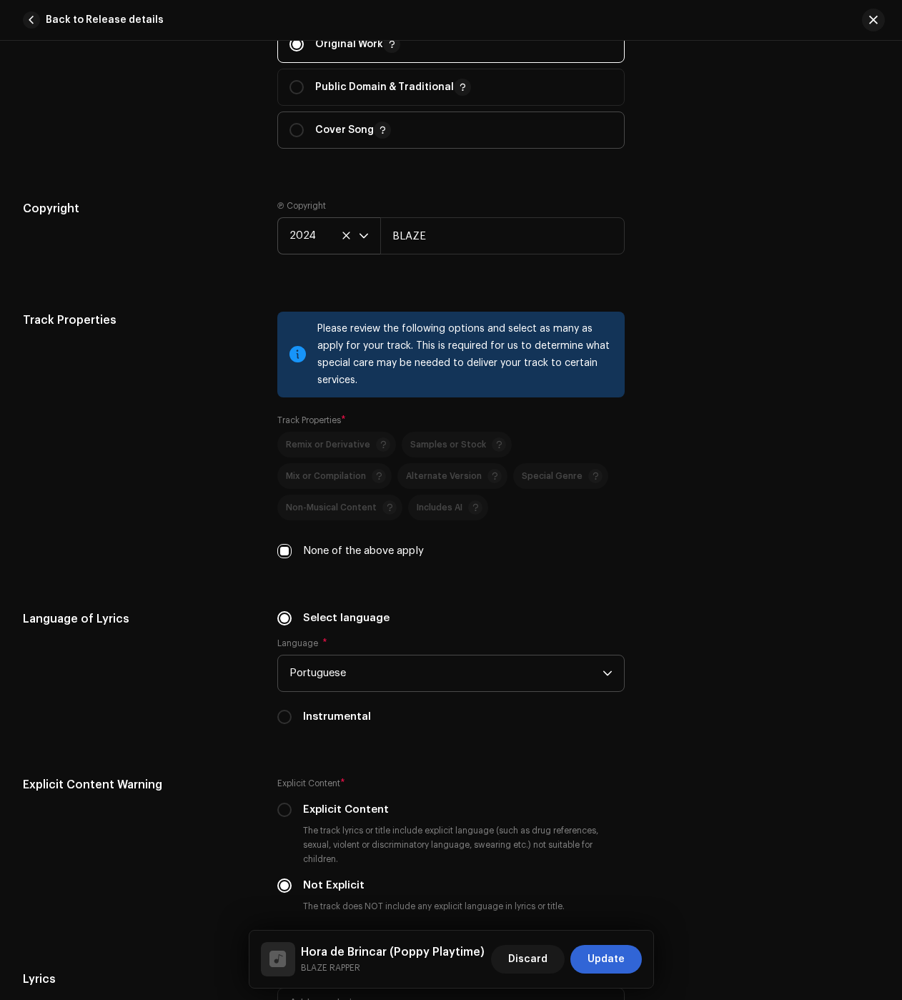
scroll to position [473, 0]
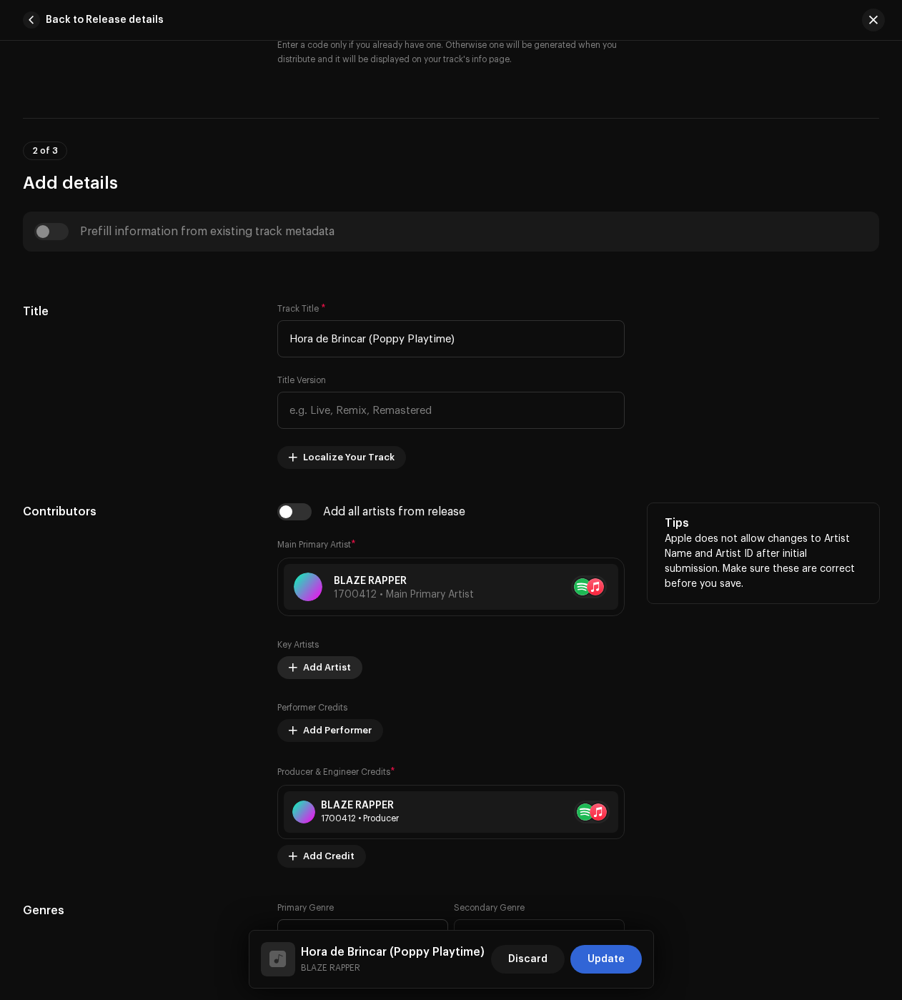
click at [322, 663] on span "Add Artist" at bounding box center [327, 667] width 48 height 29
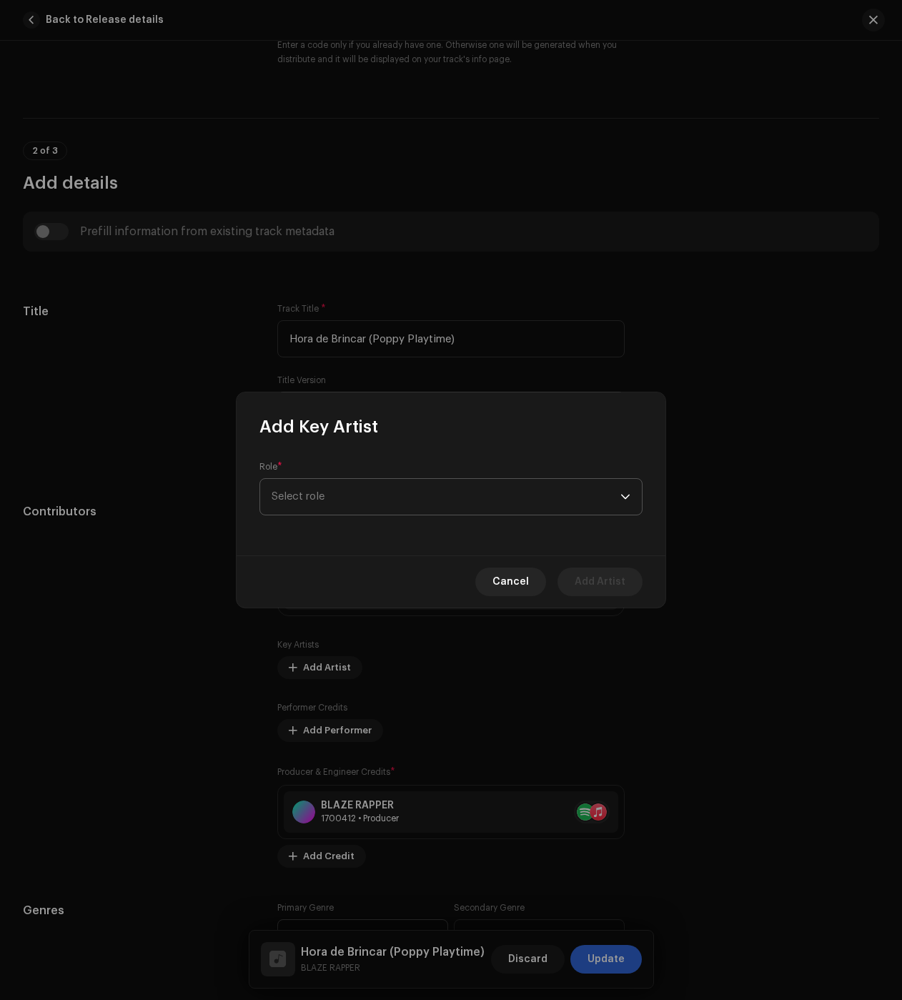
drag, startPoint x: 289, startPoint y: 484, endPoint x: 302, endPoint y: 508, distance: 27.5
click at [289, 484] on span "Select role" at bounding box center [446, 497] width 349 height 36
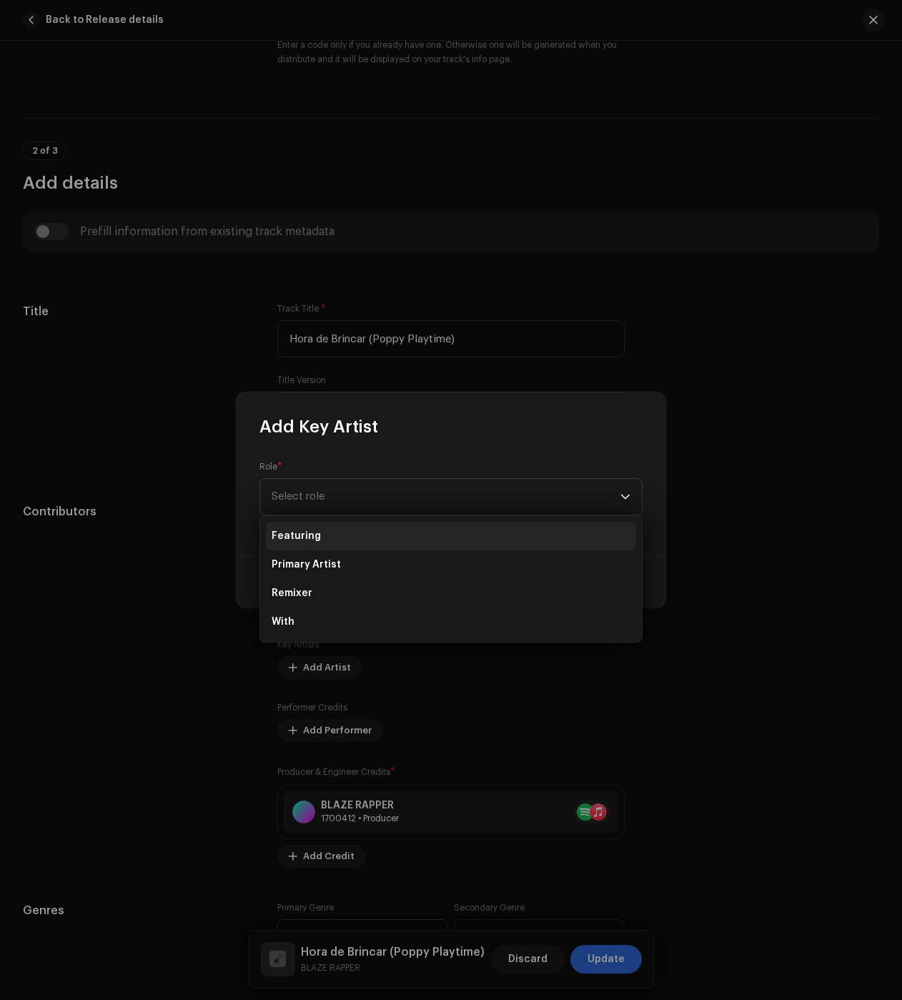
click at [330, 541] on li "Featuring" at bounding box center [451, 536] width 370 height 29
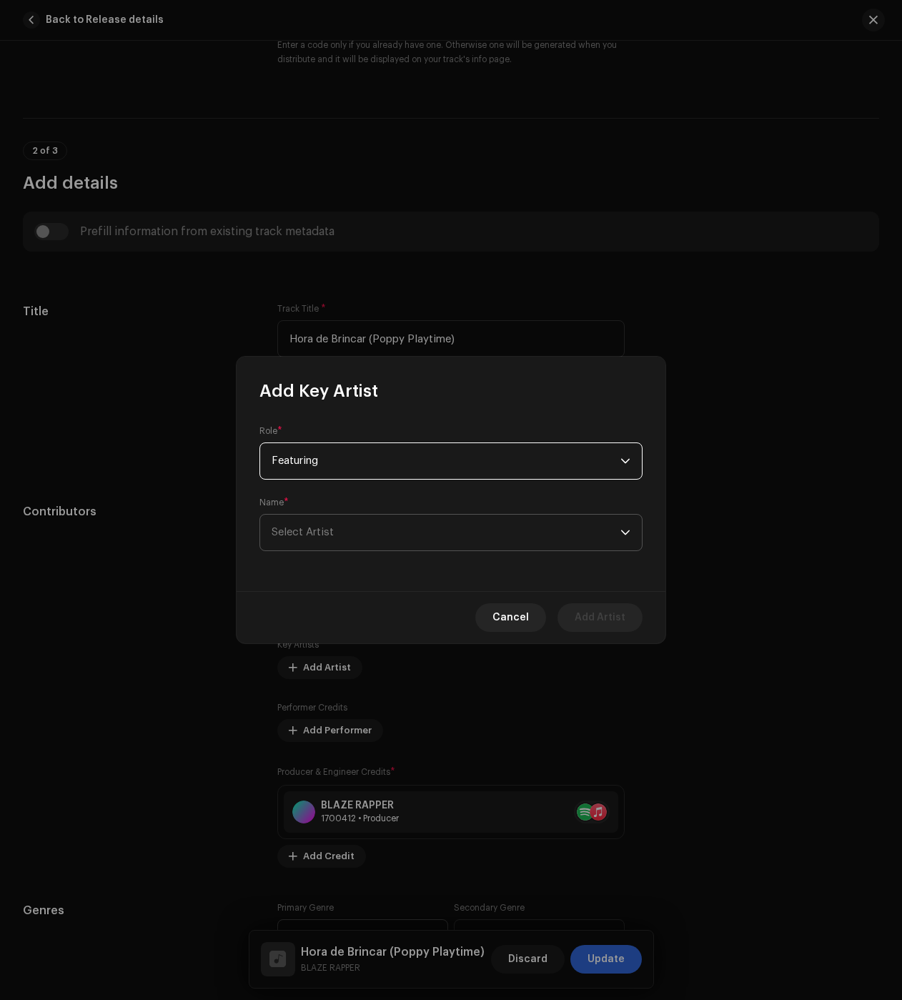
click at [339, 525] on span "Select Artist" at bounding box center [446, 533] width 349 height 36
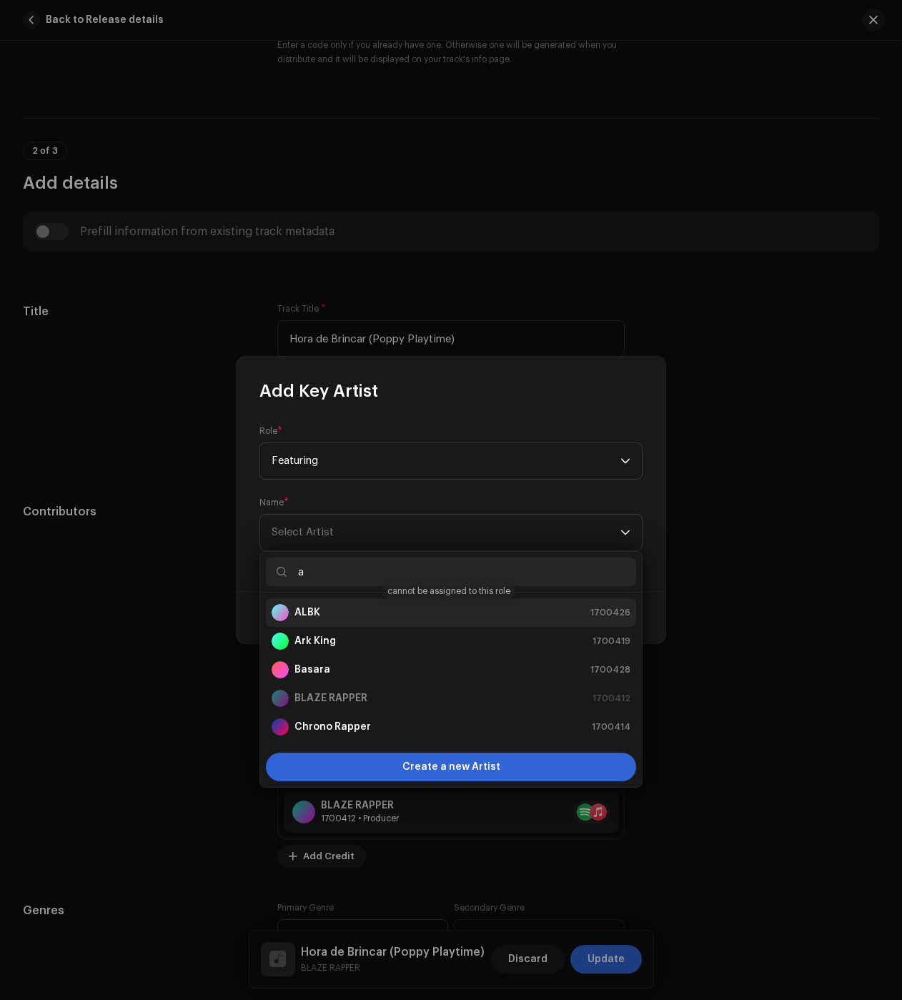
type input "a"
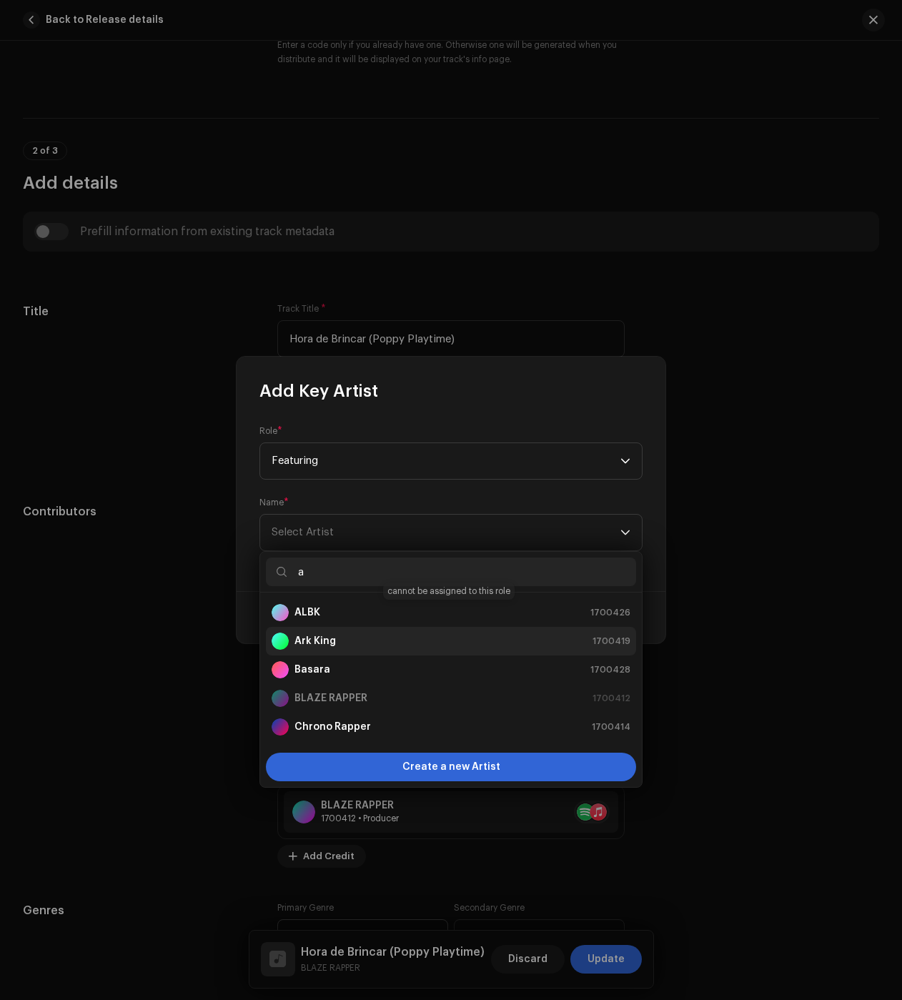
drag, startPoint x: 326, startPoint y: 613, endPoint x: 365, endPoint y: 625, distance: 41.2
click at [326, 613] on div "ALBK 1700426" at bounding box center [451, 612] width 359 height 17
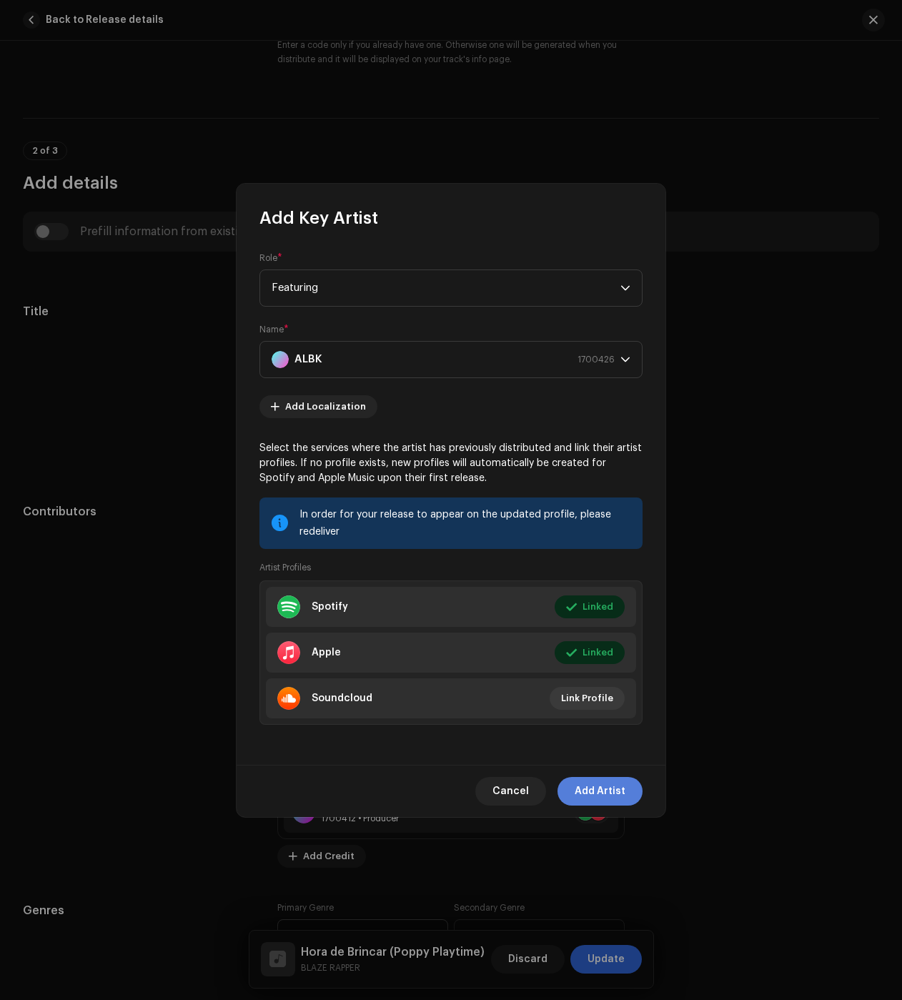
click at [611, 781] on span "Add Artist" at bounding box center [600, 791] width 51 height 29
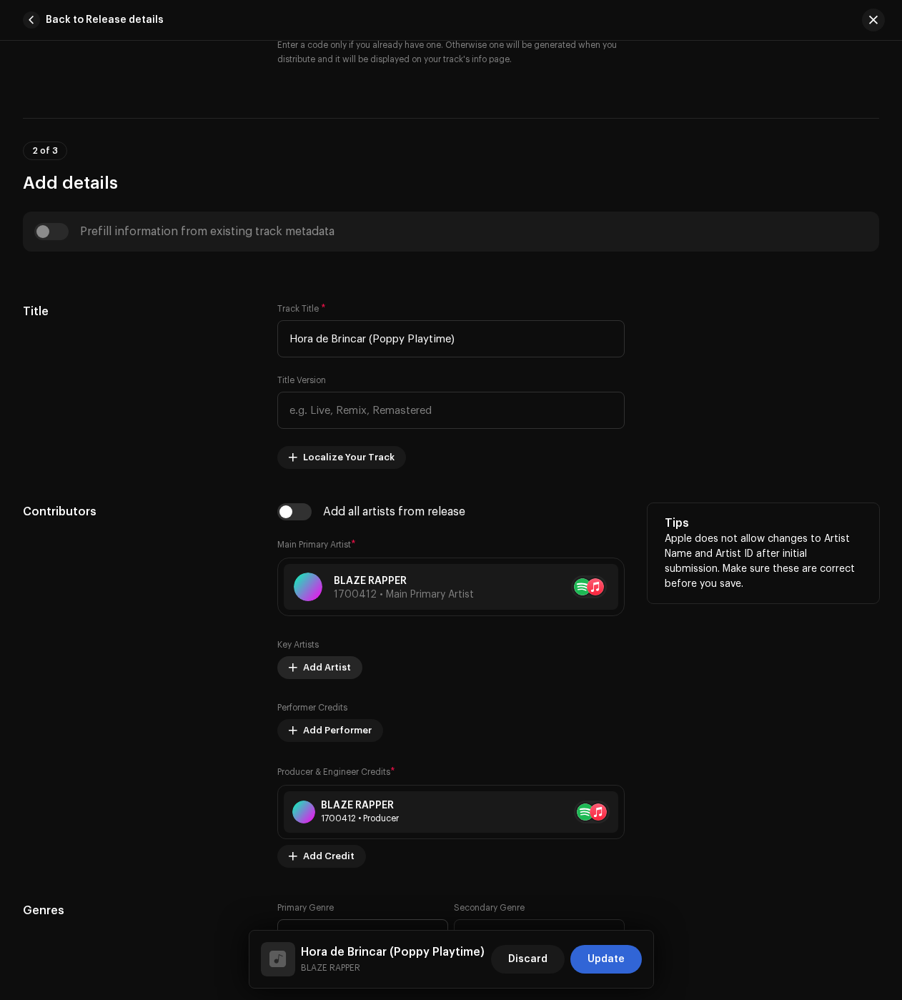
click at [328, 666] on span "Add Artist" at bounding box center [327, 667] width 48 height 29
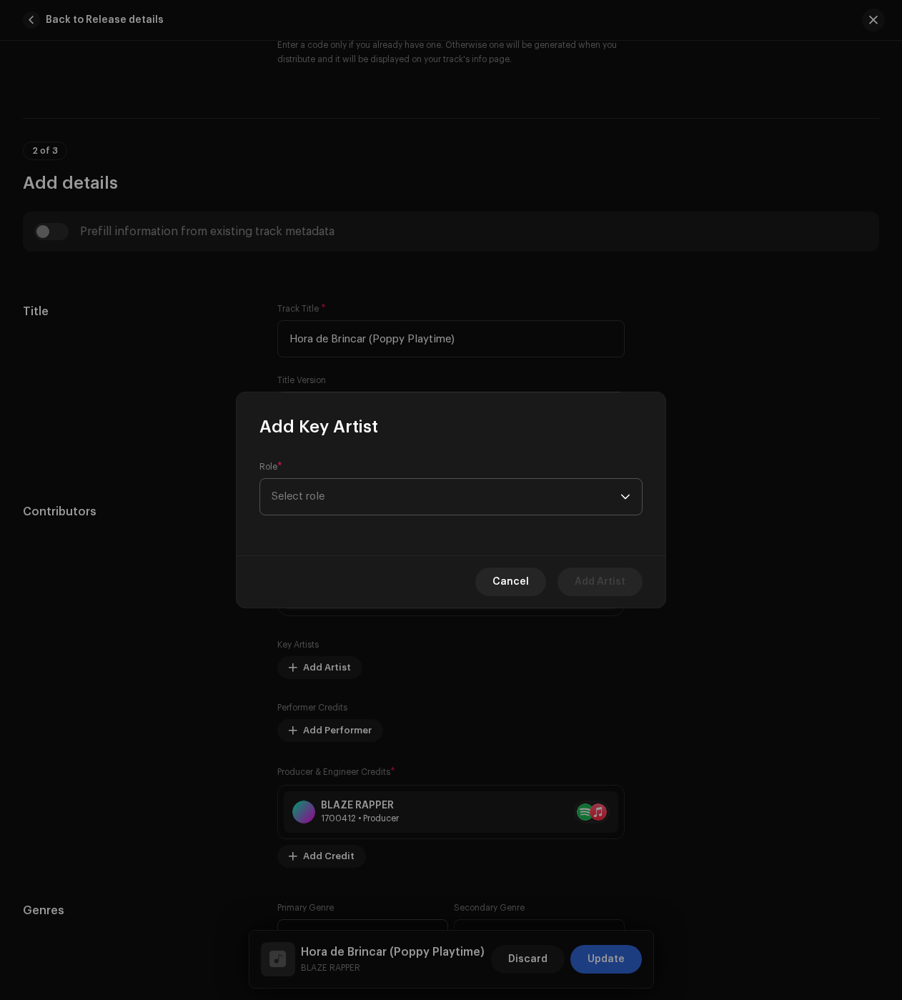
click at [342, 493] on span "Select role" at bounding box center [446, 497] width 349 height 36
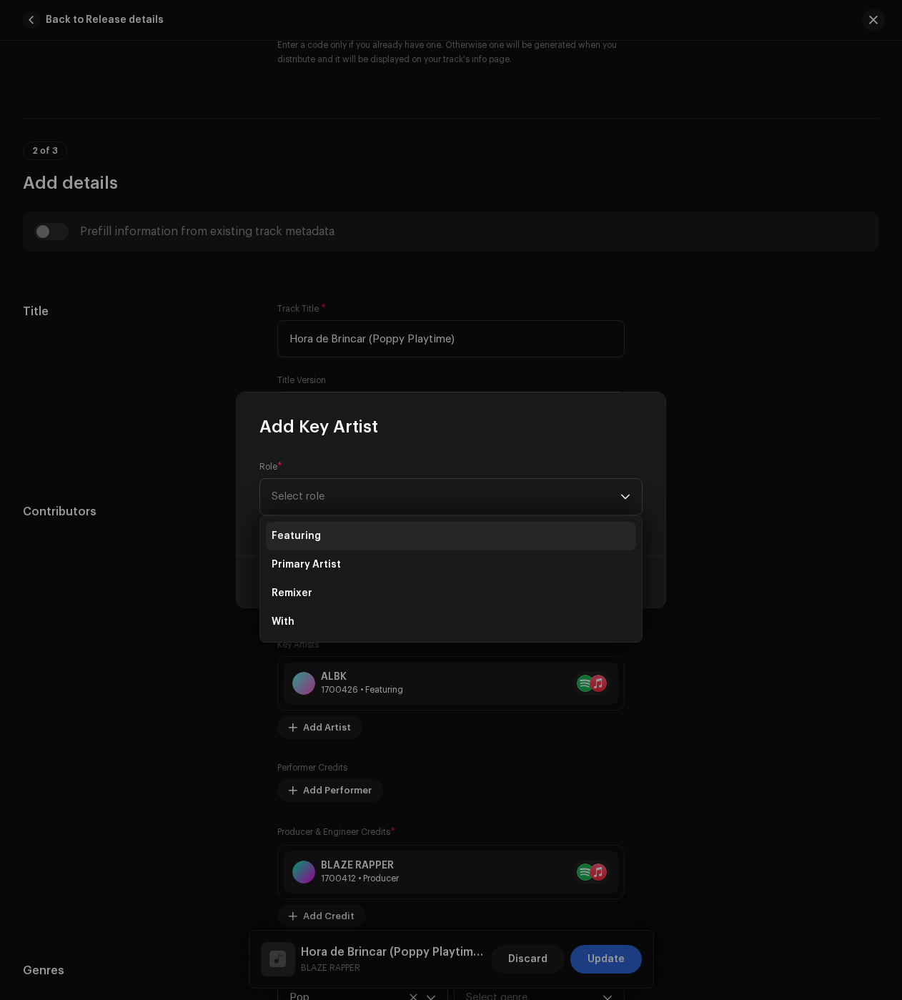
click at [329, 531] on li "Featuring" at bounding box center [451, 536] width 370 height 29
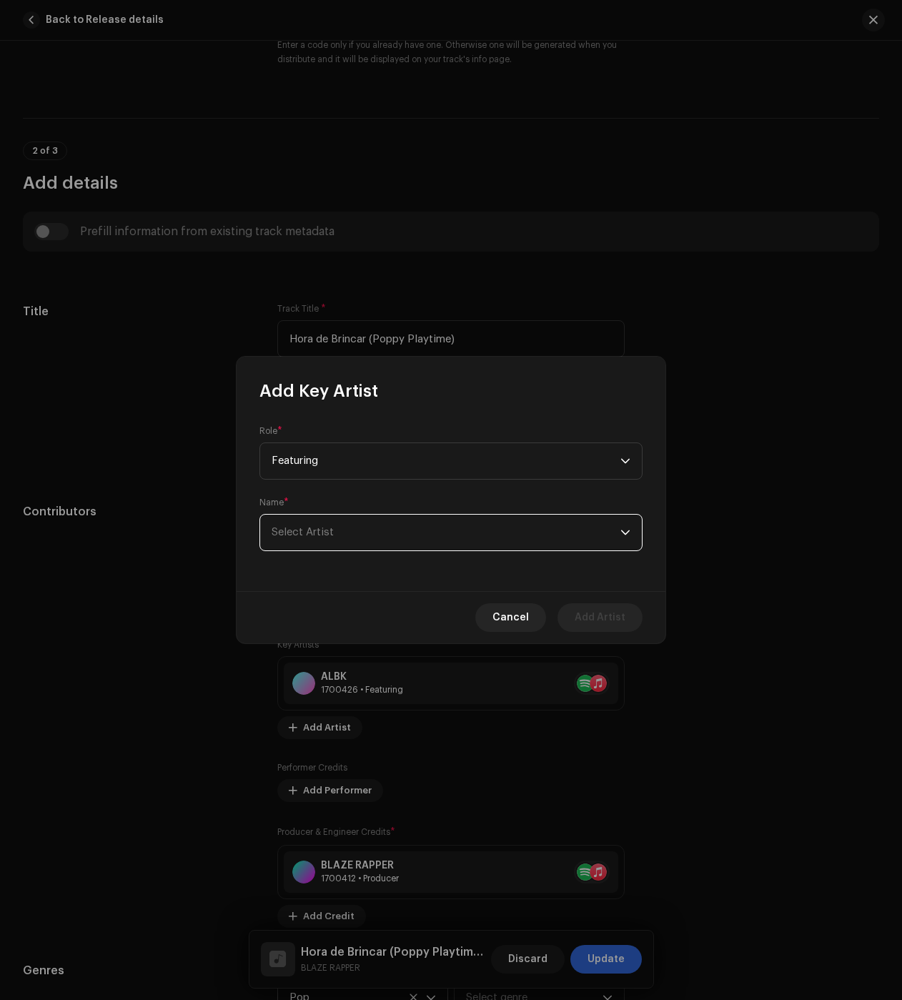
click at [392, 526] on span "Select Artist" at bounding box center [446, 533] width 349 height 36
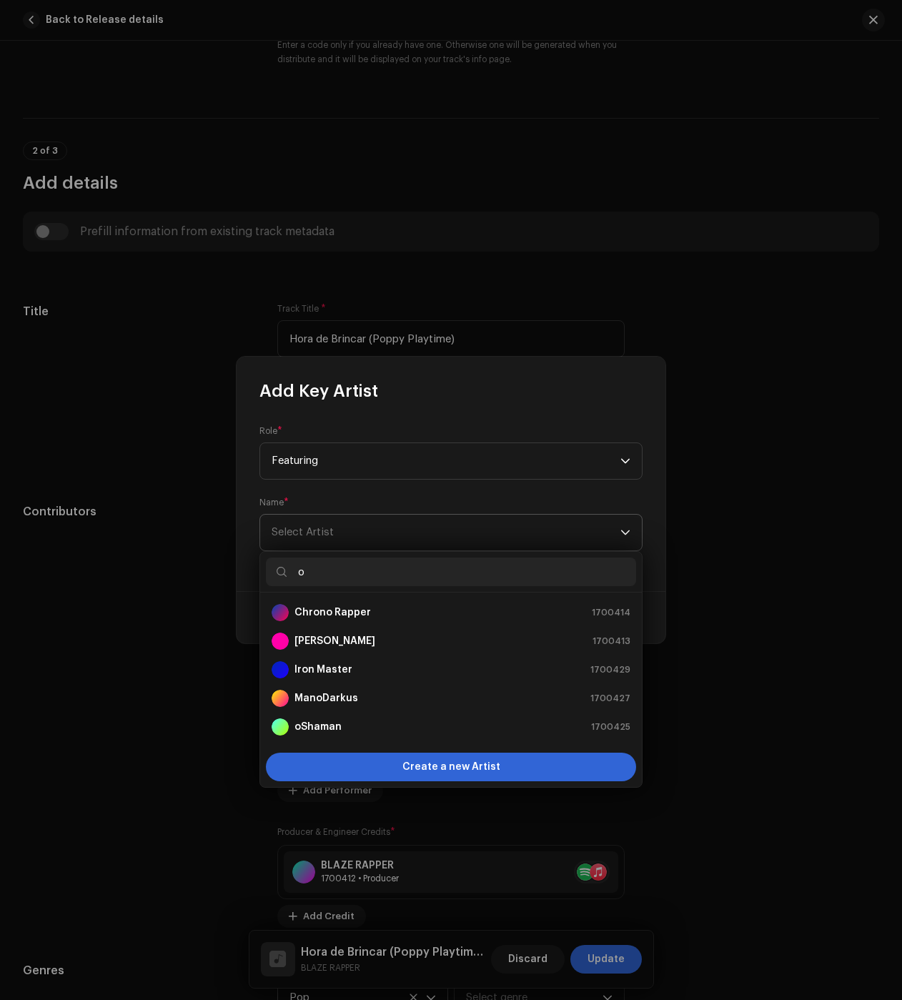
type input "o"
drag, startPoint x: 351, startPoint y: 539, endPoint x: 287, endPoint y: 611, distance: 96.2
click at [239, 557] on div "Role * Featuring Name * Select Artist" at bounding box center [451, 496] width 429 height 189
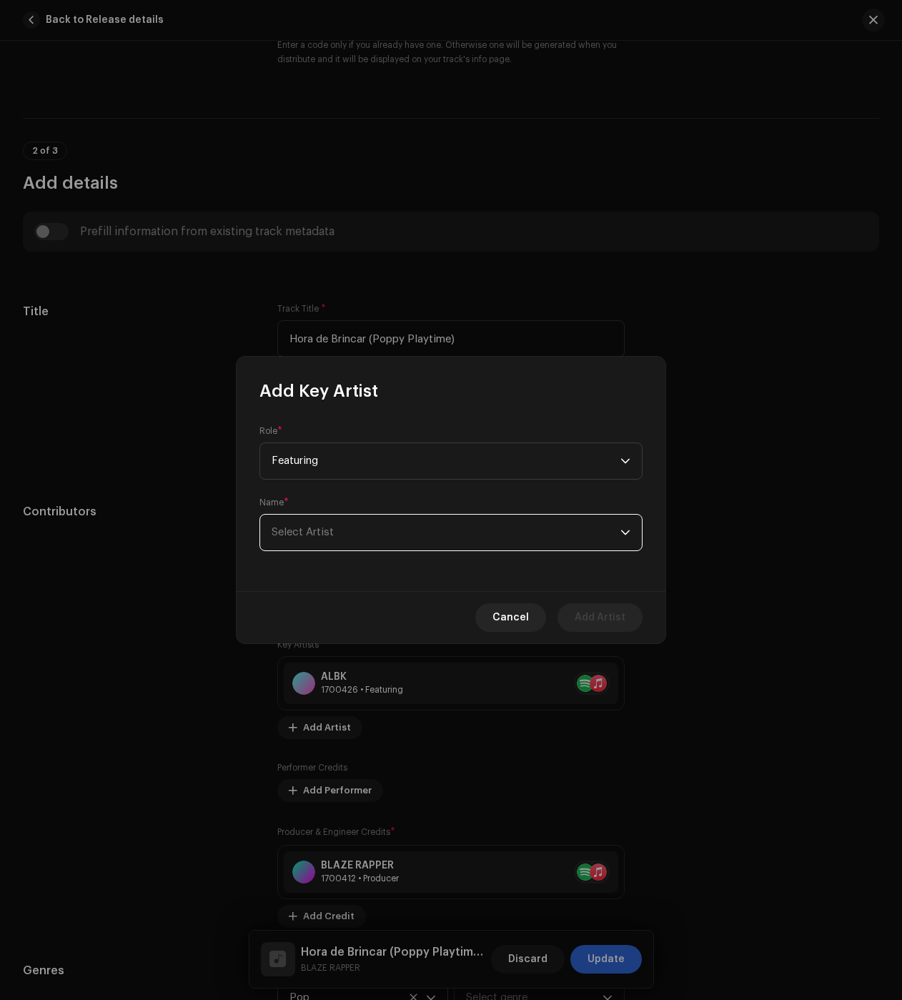
drag, startPoint x: 302, startPoint y: 523, endPoint x: 314, endPoint y: 539, distance: 20.0
click at [302, 523] on span "Select Artist" at bounding box center [446, 533] width 349 height 36
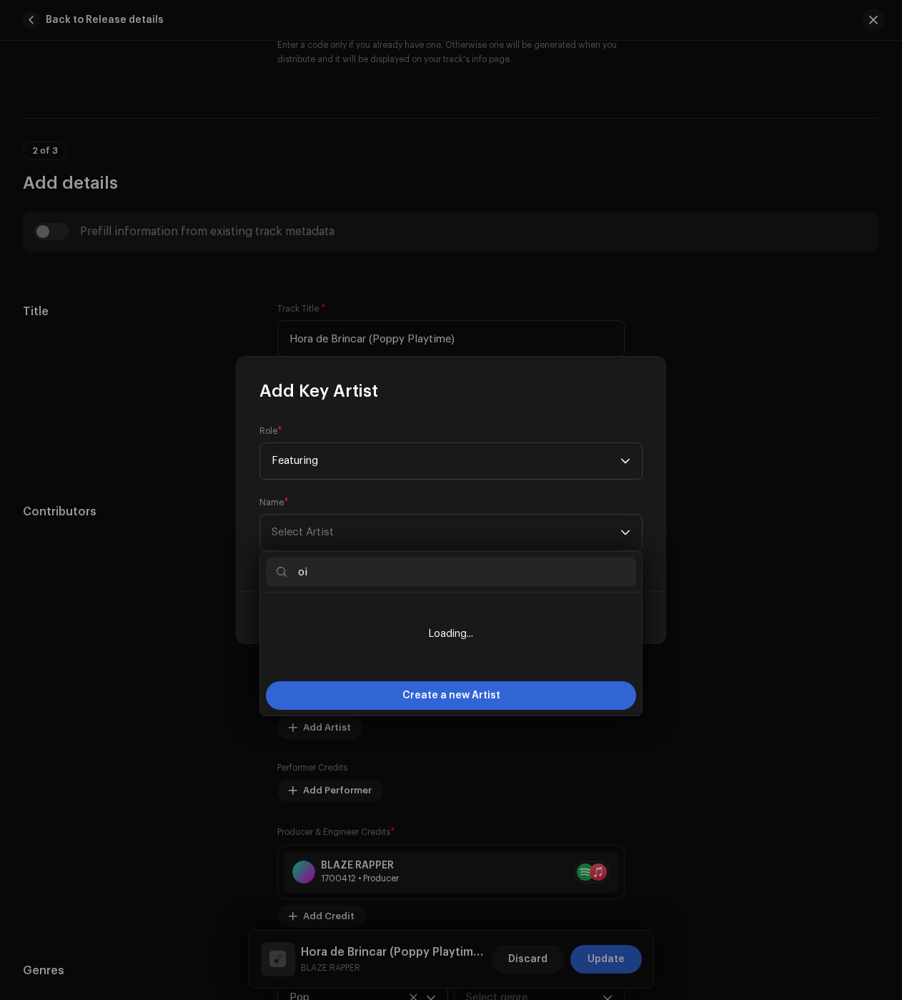
drag, startPoint x: 290, startPoint y: 566, endPoint x: 292, endPoint y: 593, distance: 26.5
click at [280, 566] on input "oi" at bounding box center [451, 572] width 370 height 29
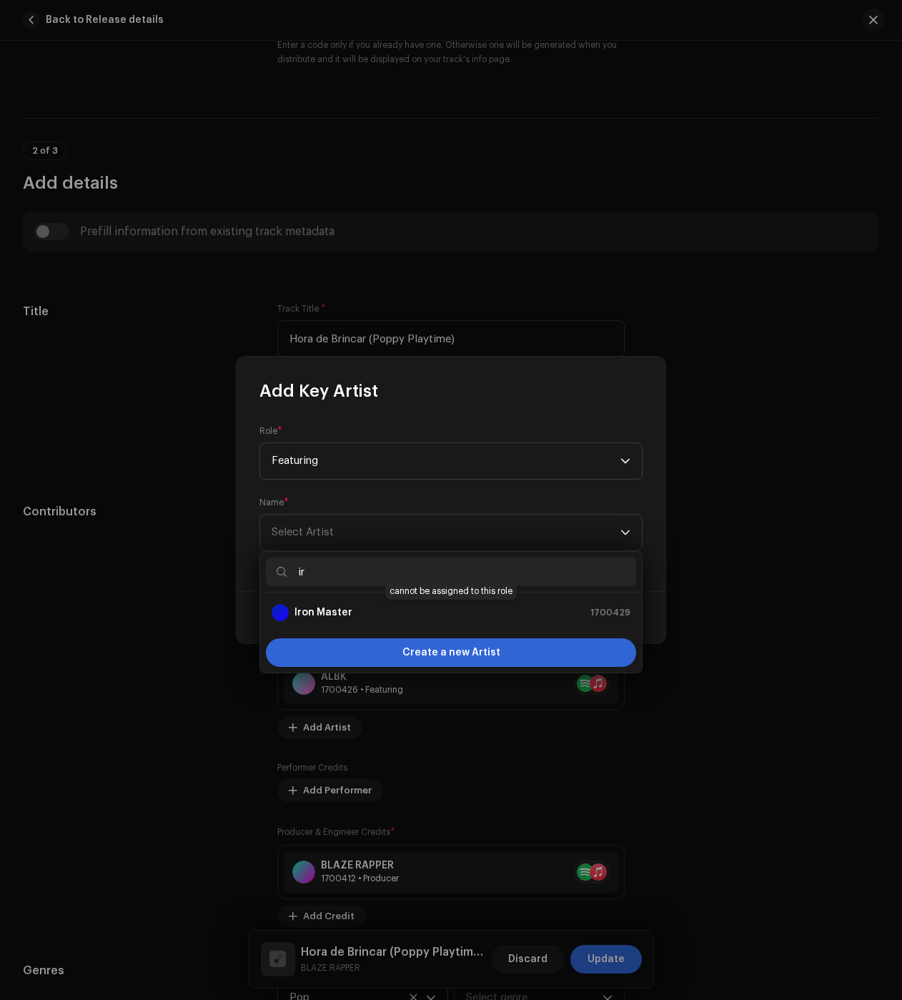
type input "ir"
click at [347, 616] on strong "Iron Master" at bounding box center [324, 613] width 58 height 14
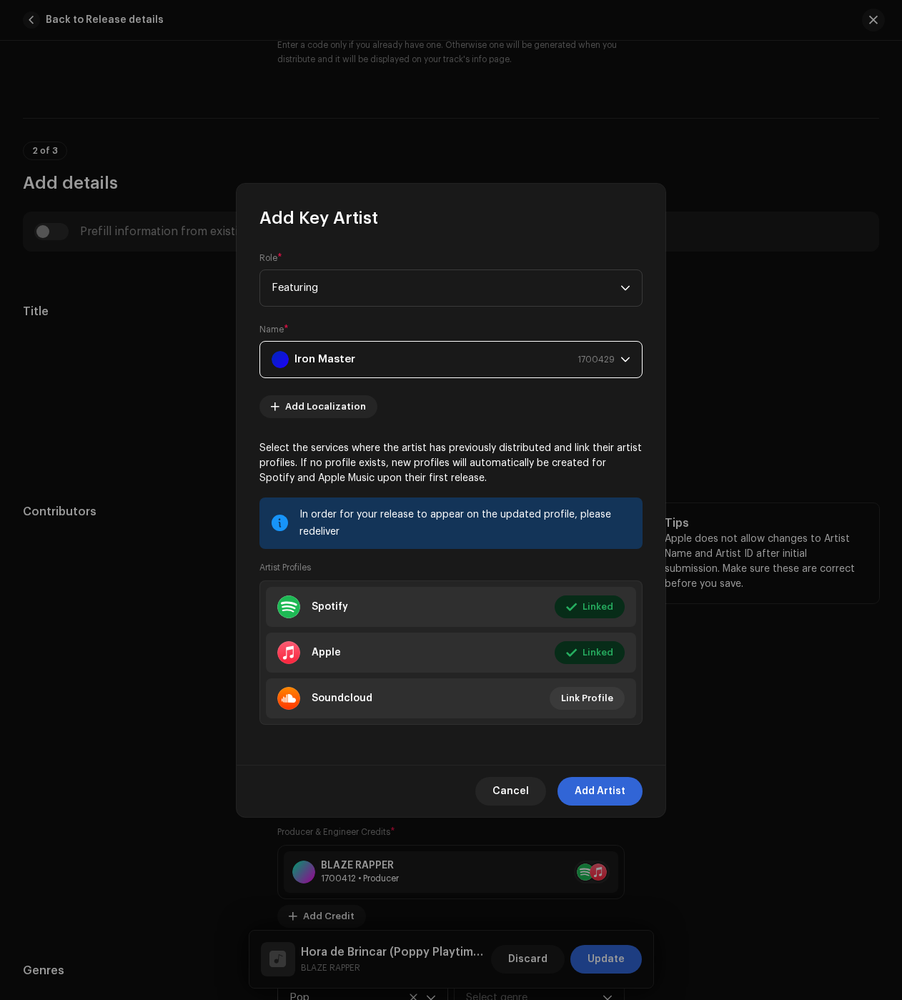
drag, startPoint x: 624, startPoint y: 789, endPoint x: 607, endPoint y: 792, distance: 17.4
click at [624, 789] on span "Add Artist" at bounding box center [600, 791] width 51 height 29
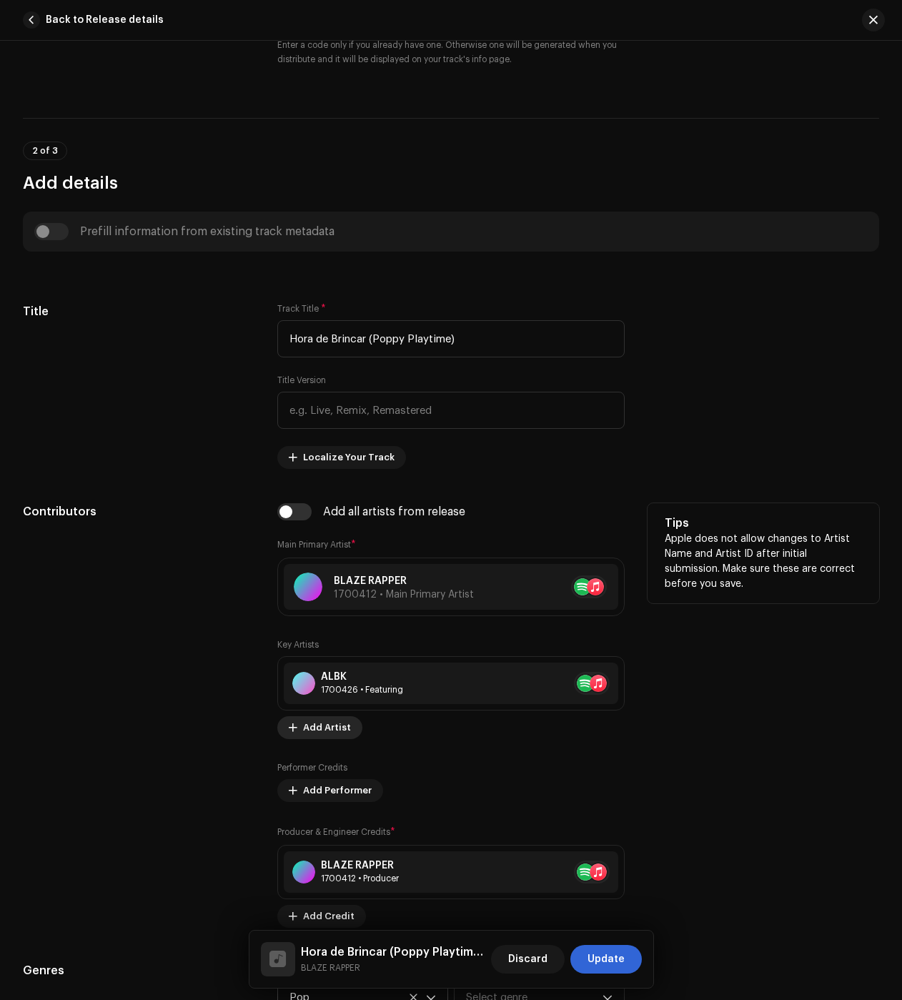
click at [334, 721] on span "Add Artist" at bounding box center [327, 727] width 48 height 29
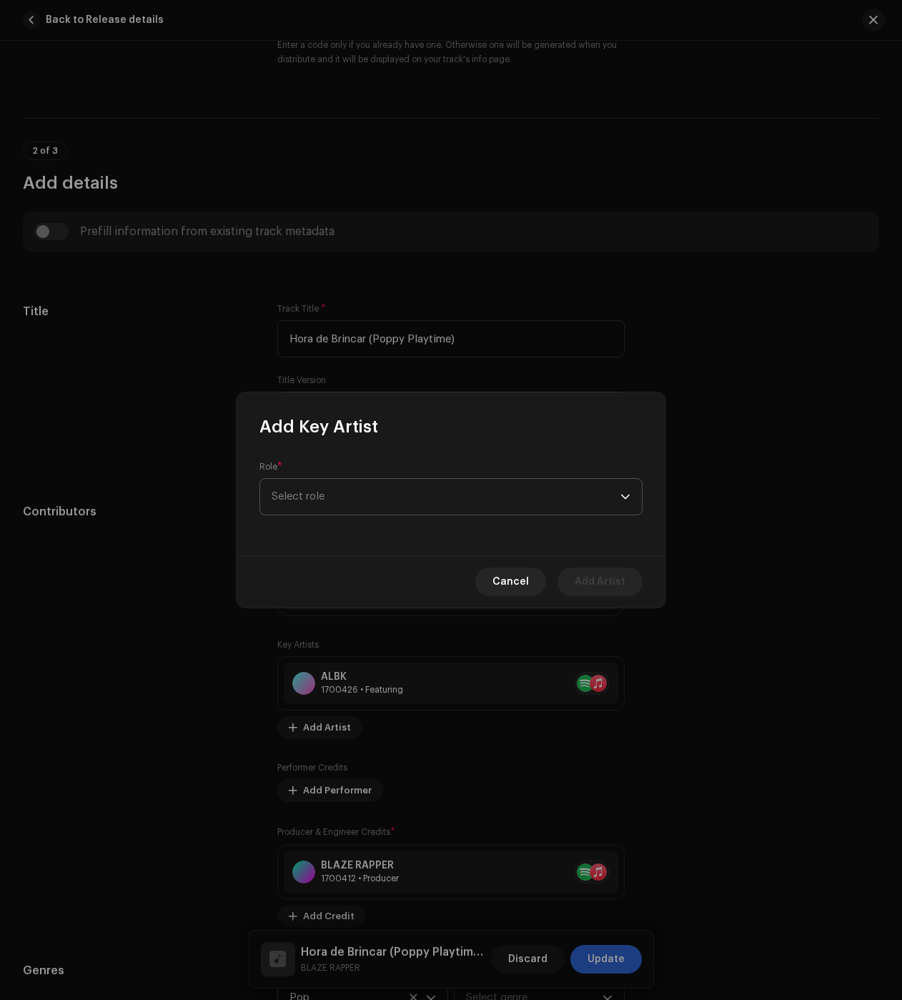
click at [323, 505] on span "Select role" at bounding box center [446, 497] width 349 height 36
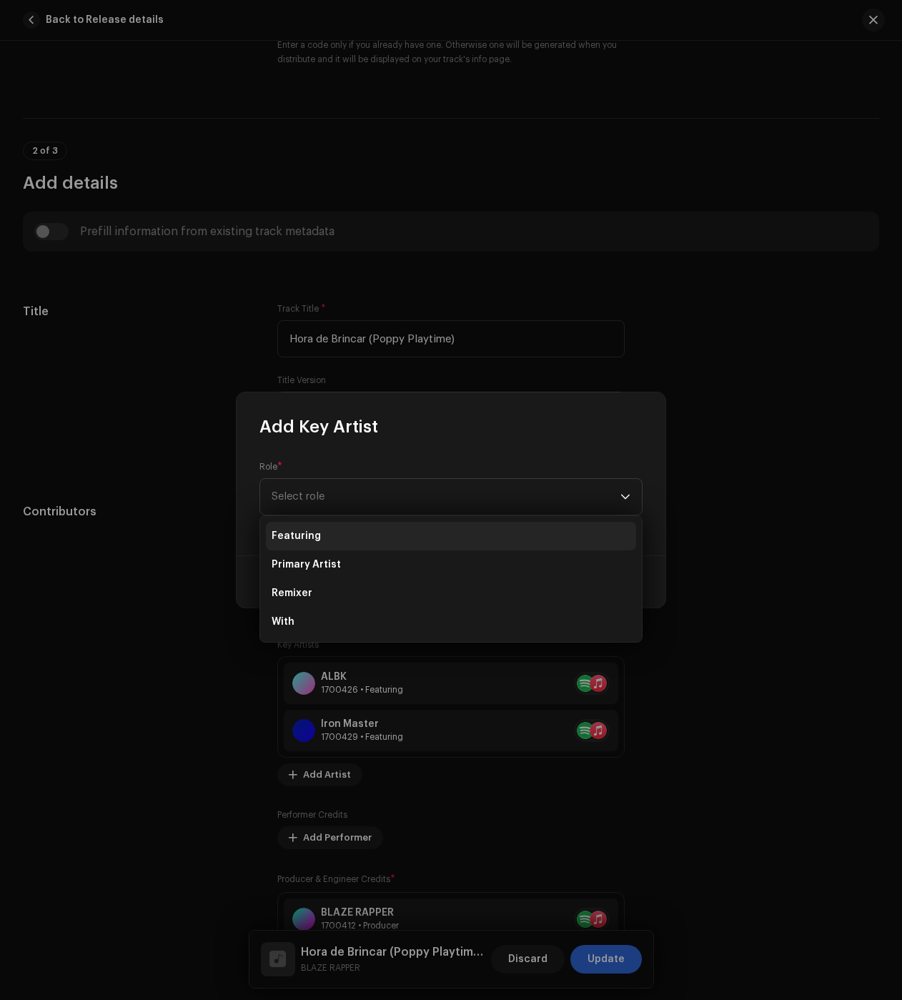
click at [319, 532] on li "Featuring" at bounding box center [451, 536] width 370 height 29
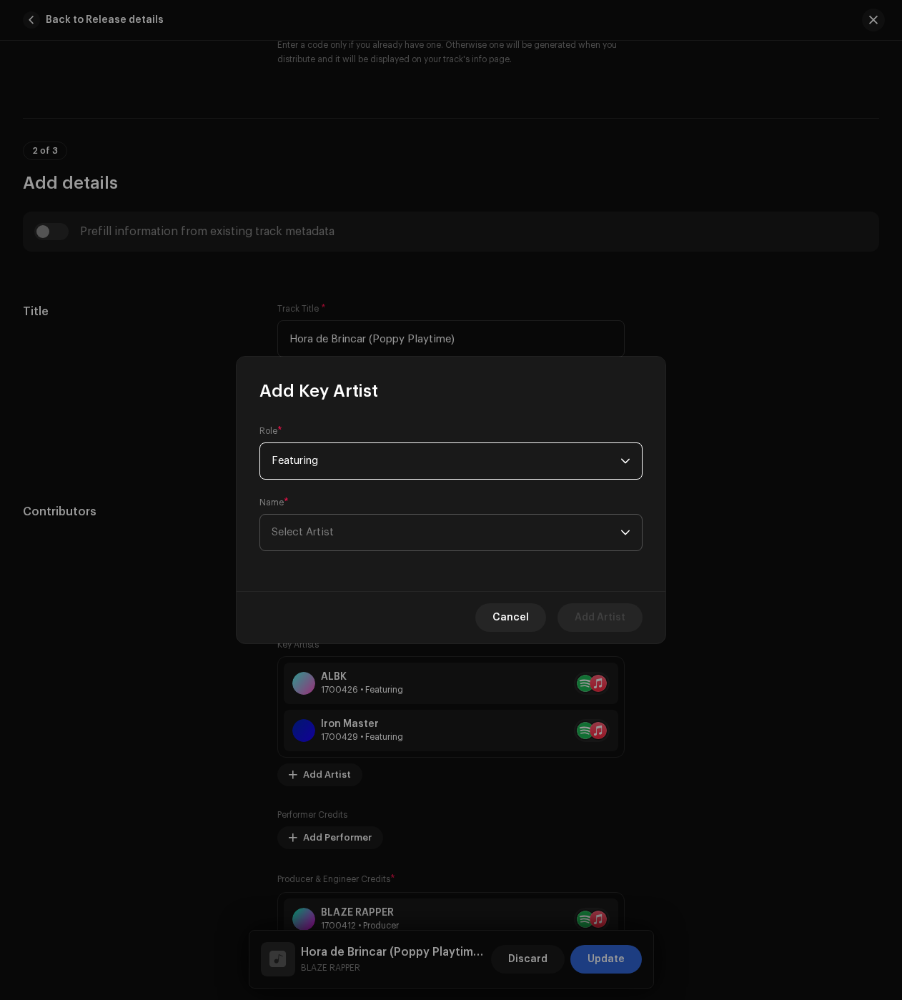
click at [337, 515] on span "Select Artist" at bounding box center [446, 533] width 349 height 36
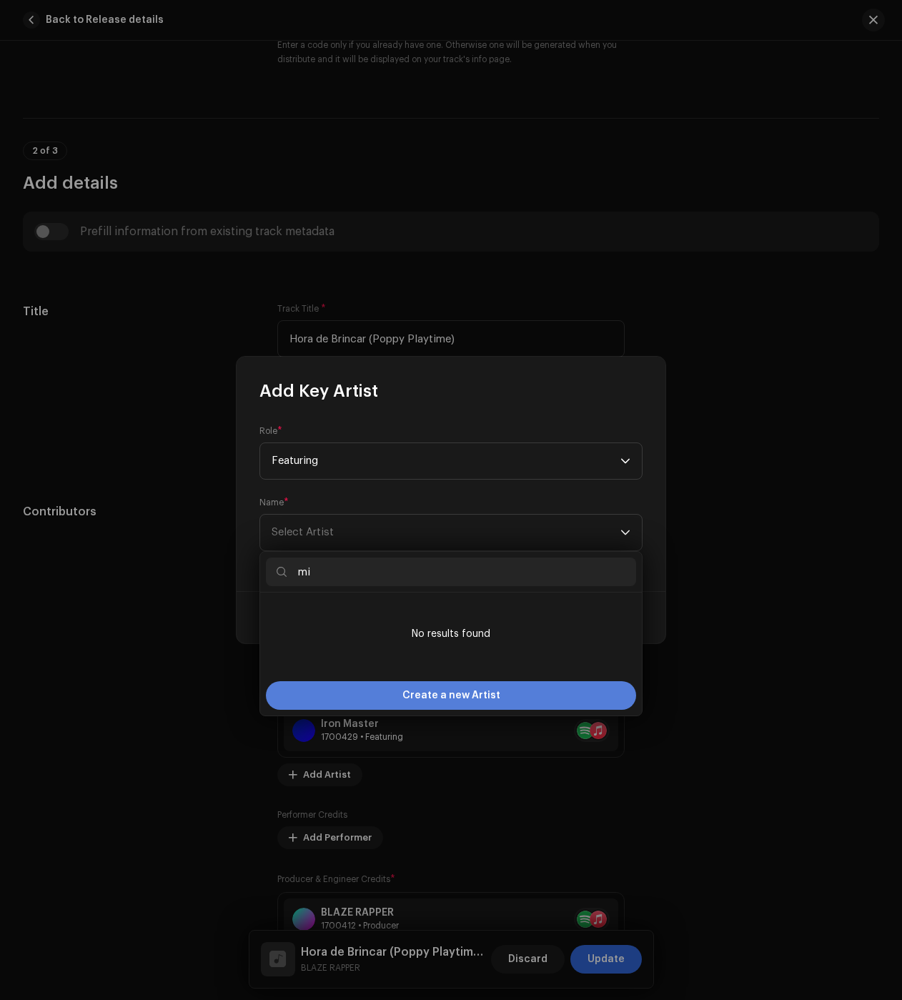
type input "mi"
click at [369, 684] on div "Create a new Artist" at bounding box center [451, 695] width 370 height 29
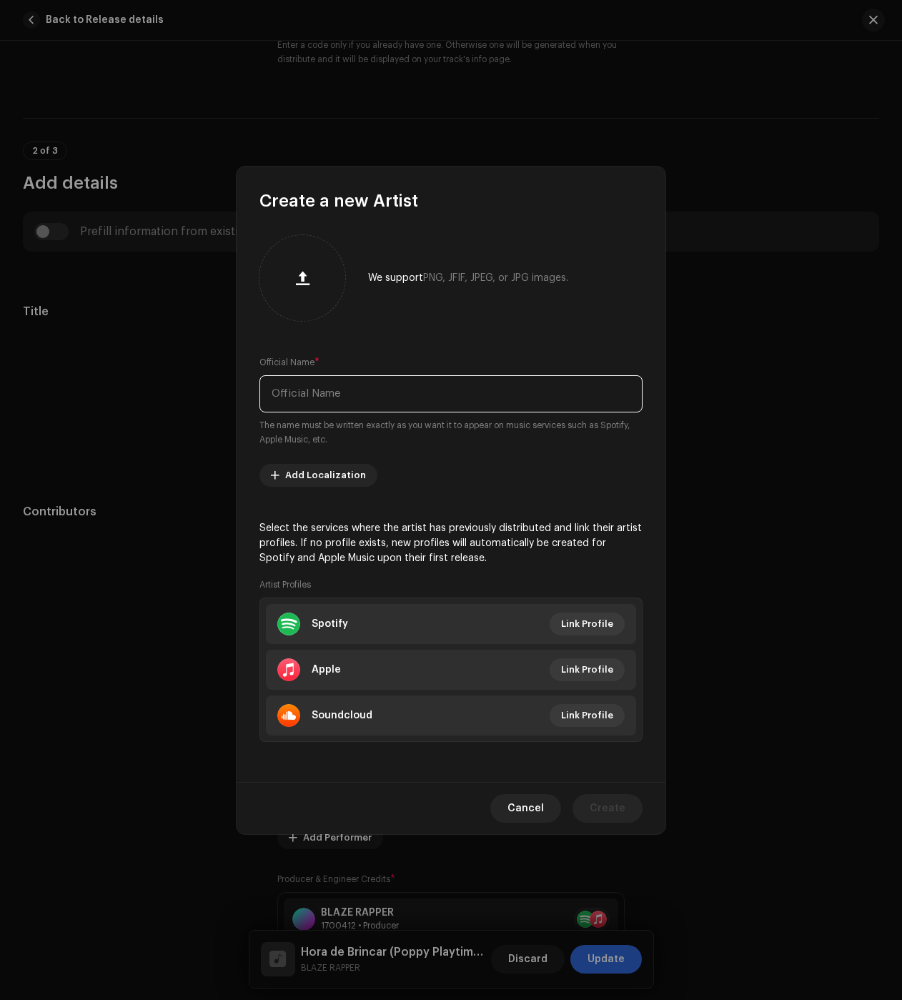
click at [302, 387] on input "text" at bounding box center [451, 393] width 383 height 37
paste input "Mistery"
type input "Mistery"
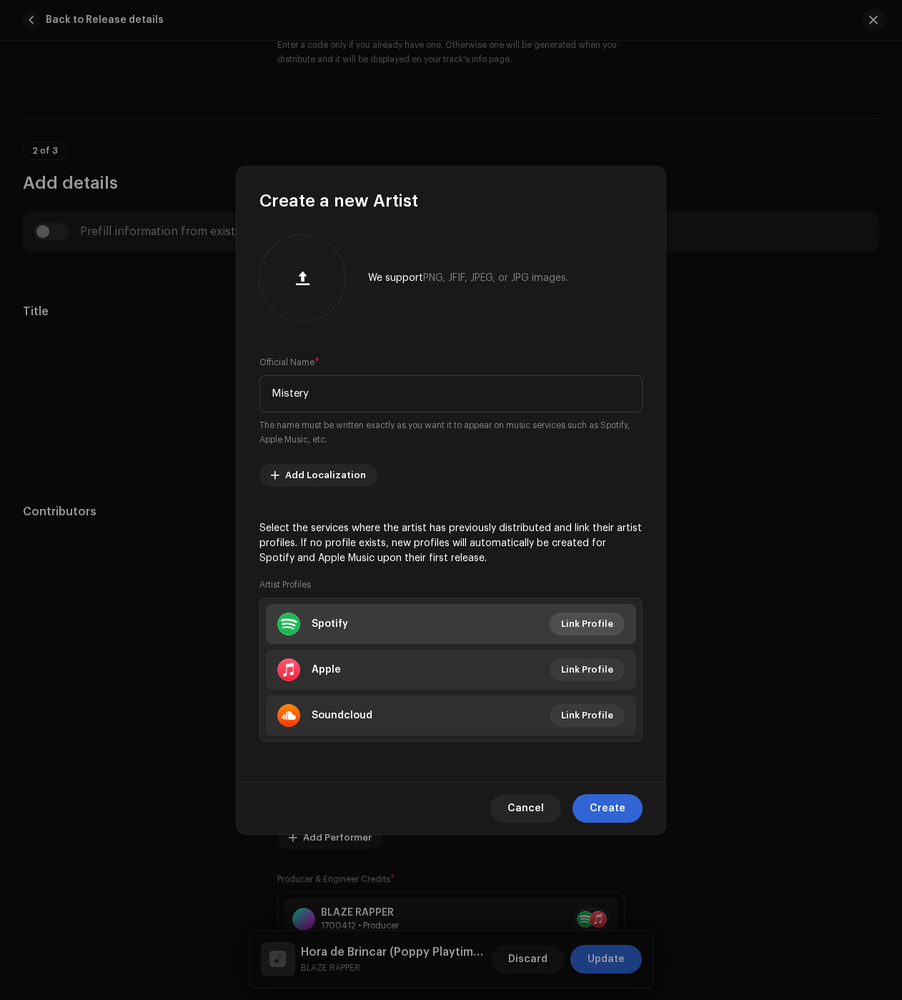
click at [574, 629] on span "Link Profile" at bounding box center [587, 624] width 52 height 29
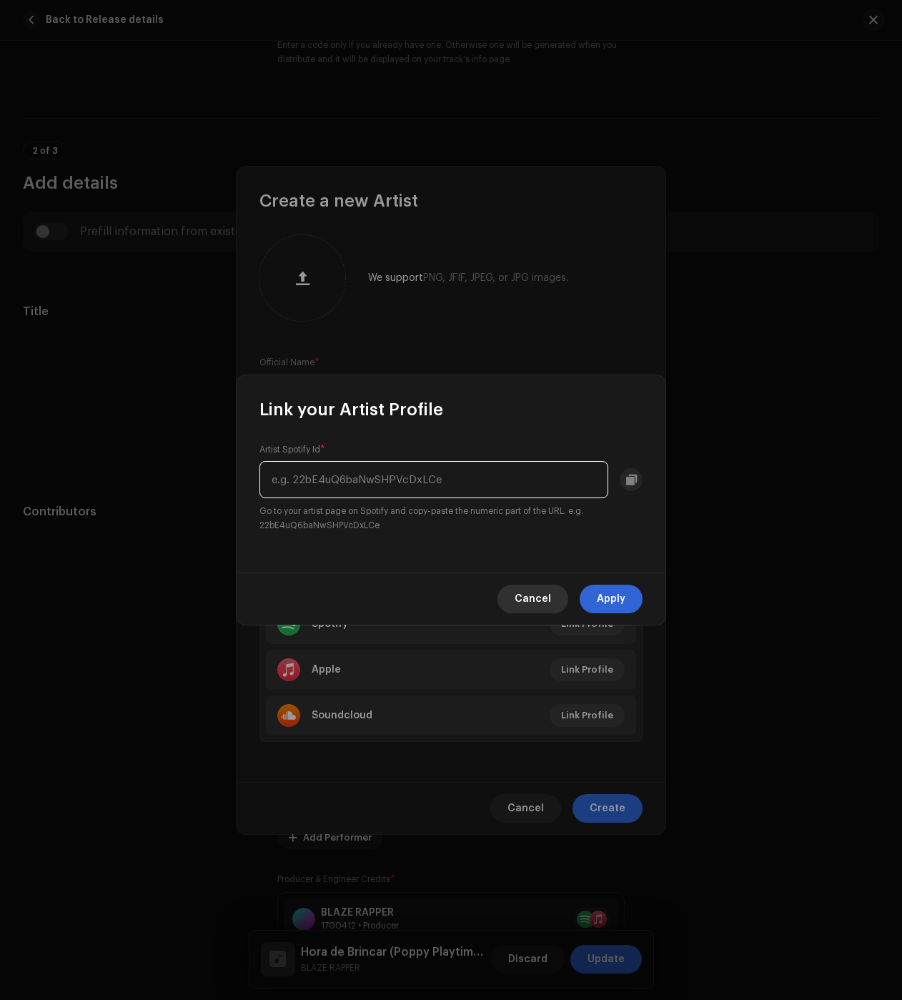
paste input "5tXGJbbT8kC46qteRRIwGx"
type input "5tXGJbbT8kC46qteRRIwGx"
click at [593, 604] on button "Apply" at bounding box center [611, 599] width 63 height 29
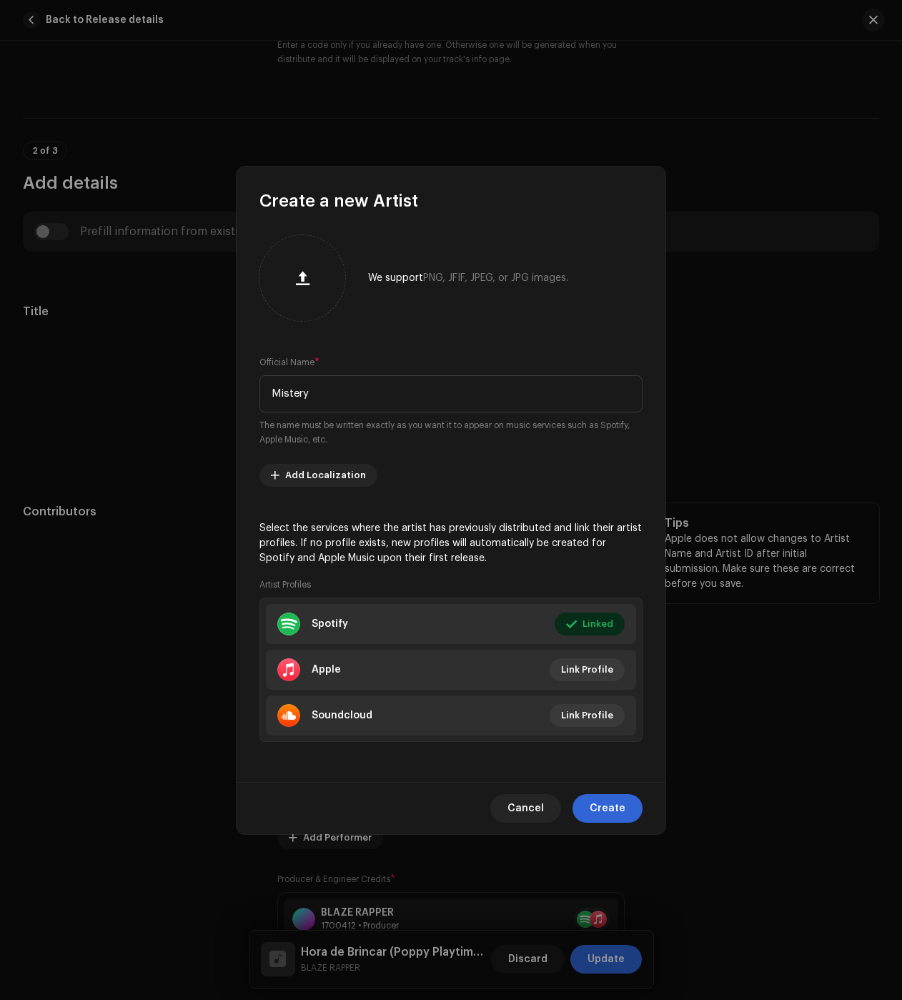
click at [611, 796] on span "Create" at bounding box center [608, 808] width 36 height 29
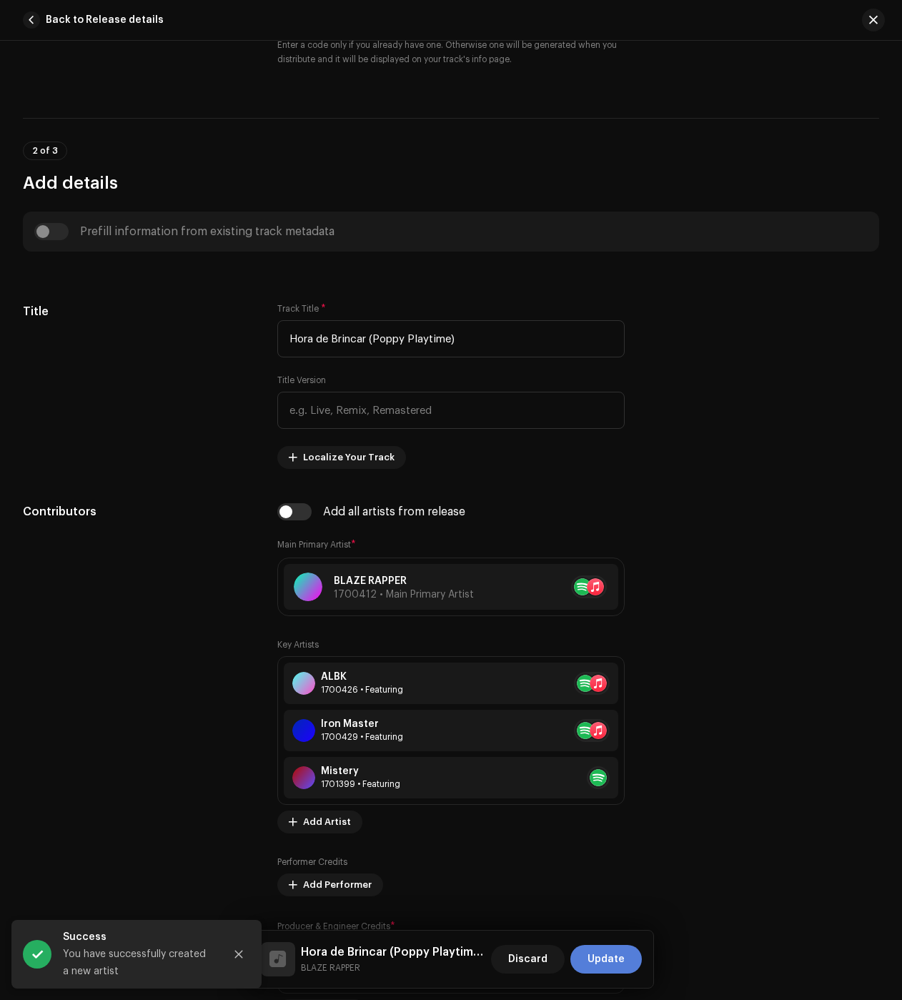
click at [627, 949] on button "Update" at bounding box center [605, 959] width 71 height 29
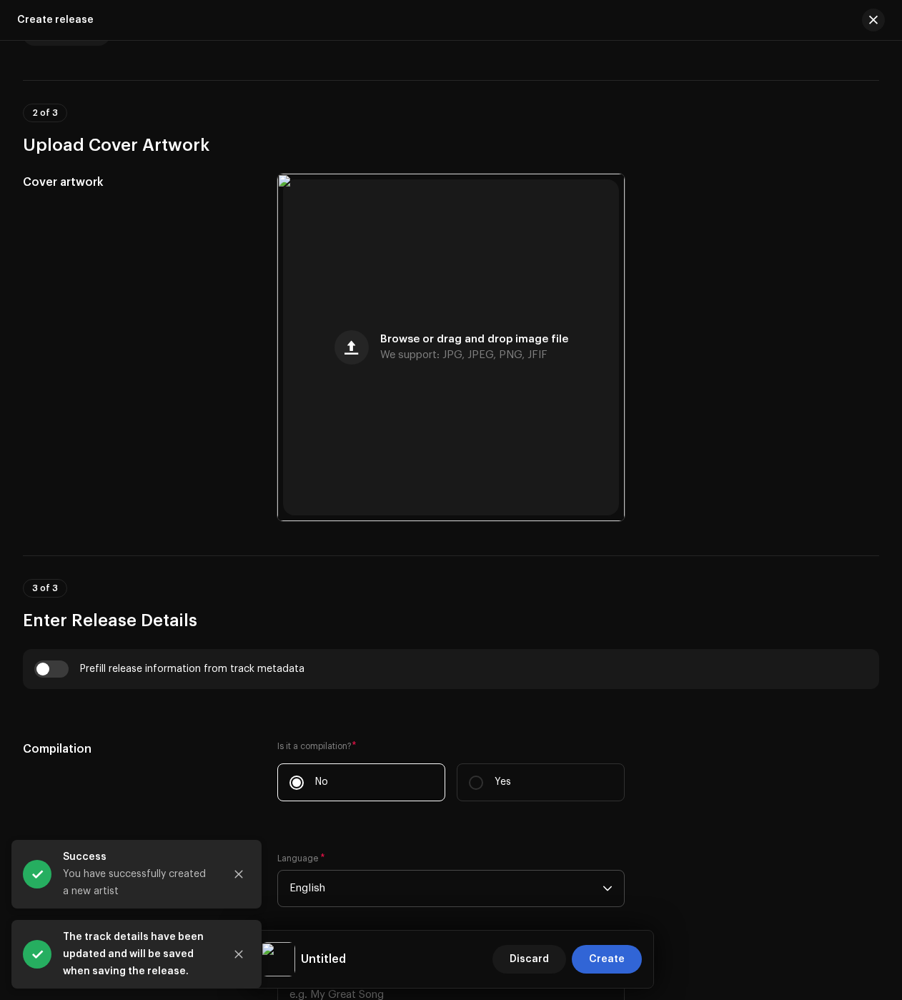
scroll to position [643, 0]
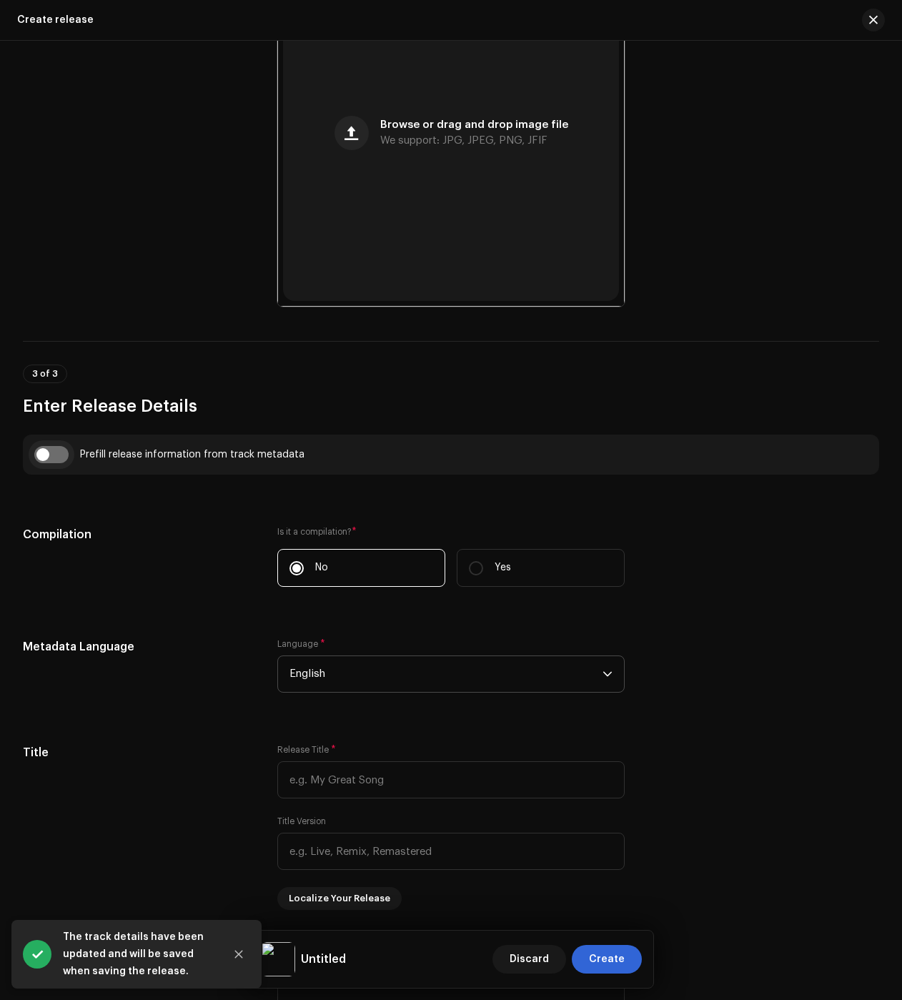
click at [52, 450] on input "checkbox" at bounding box center [51, 454] width 34 height 17
checkbox input "true"
type input "Hora de Brincar (Poppy Playtime)"
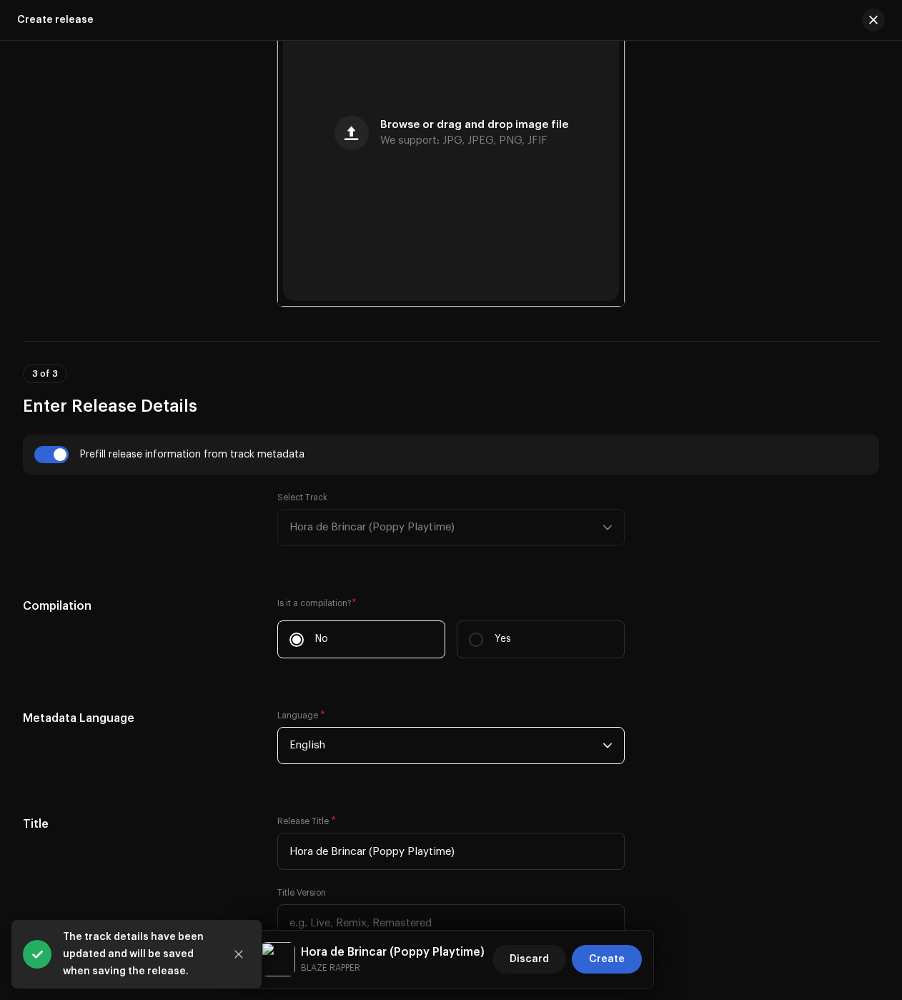
click at [346, 743] on span "English" at bounding box center [446, 746] width 313 height 36
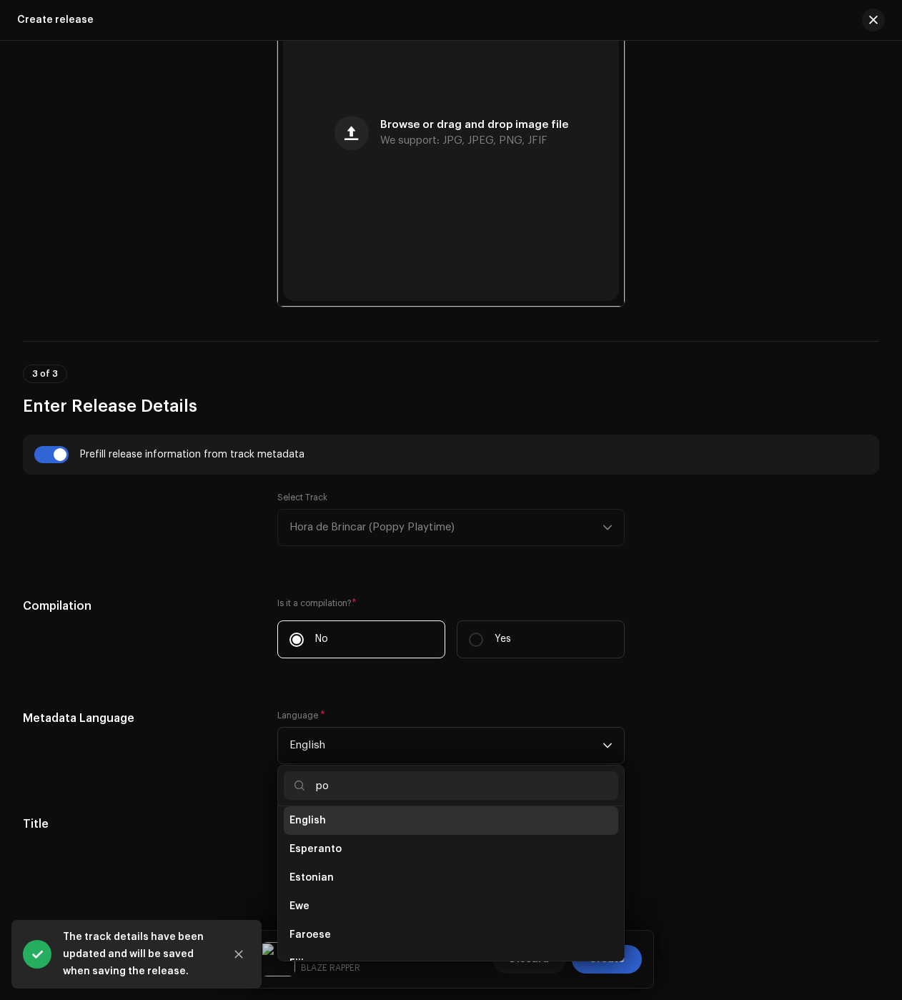
scroll to position [0, 0]
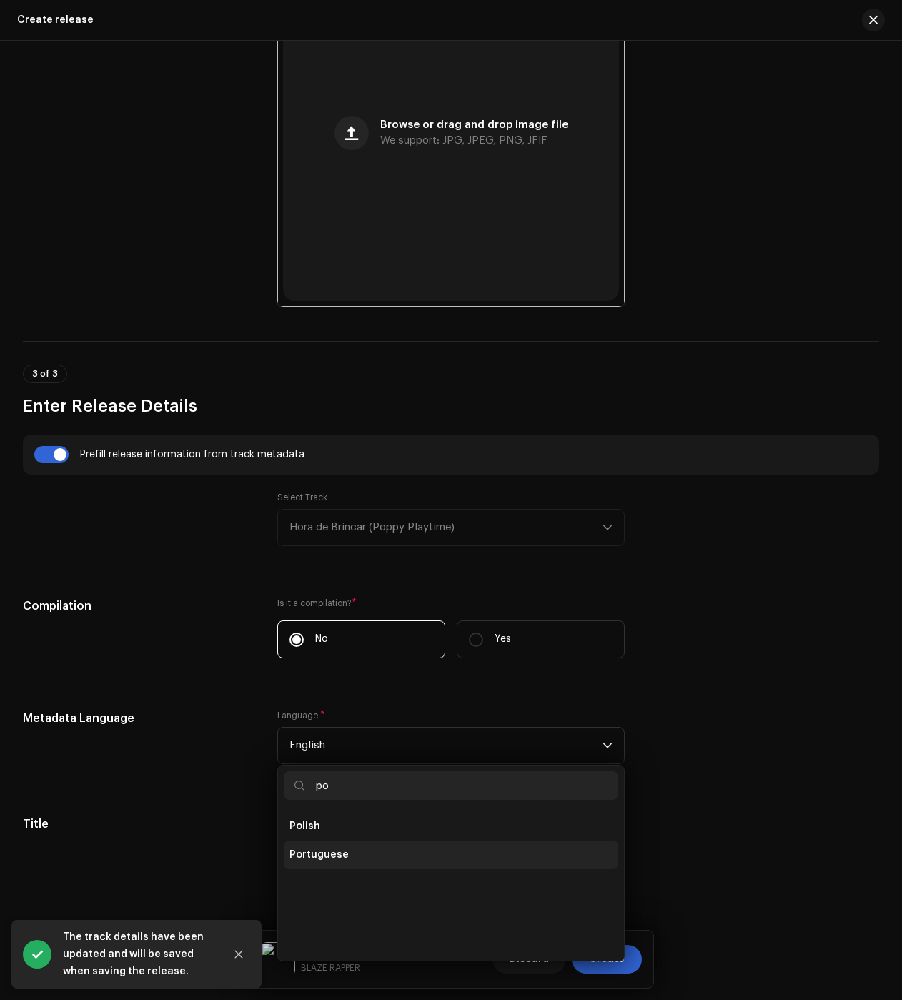
type input "po"
click at [340, 854] on span "Portuguese" at bounding box center [319, 855] width 59 height 14
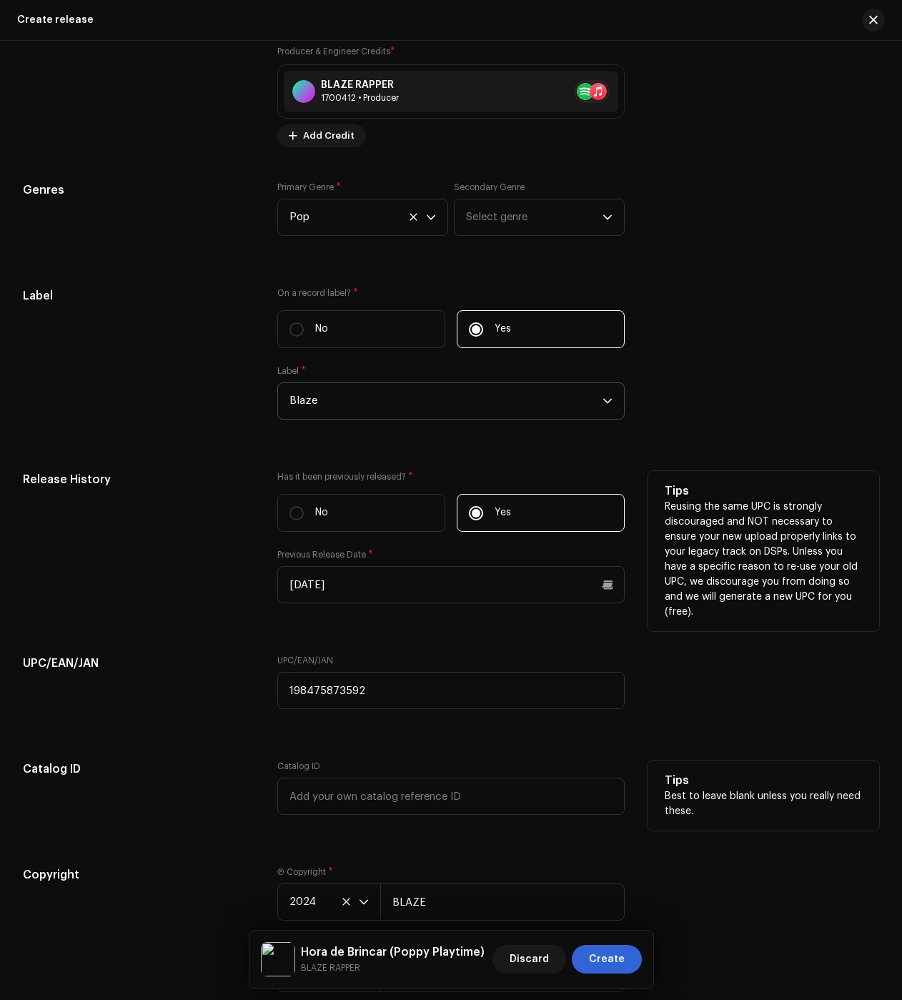
scroll to position [2223, 0]
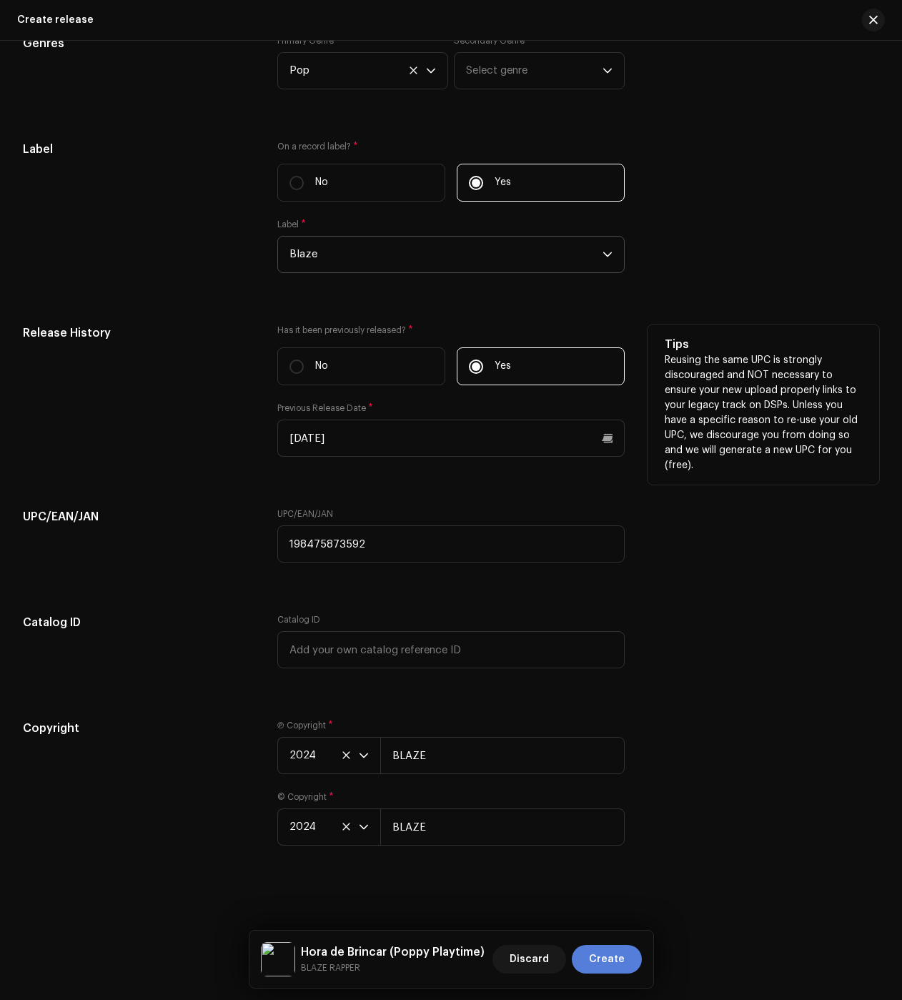
click at [616, 957] on span "Create" at bounding box center [607, 959] width 36 height 29
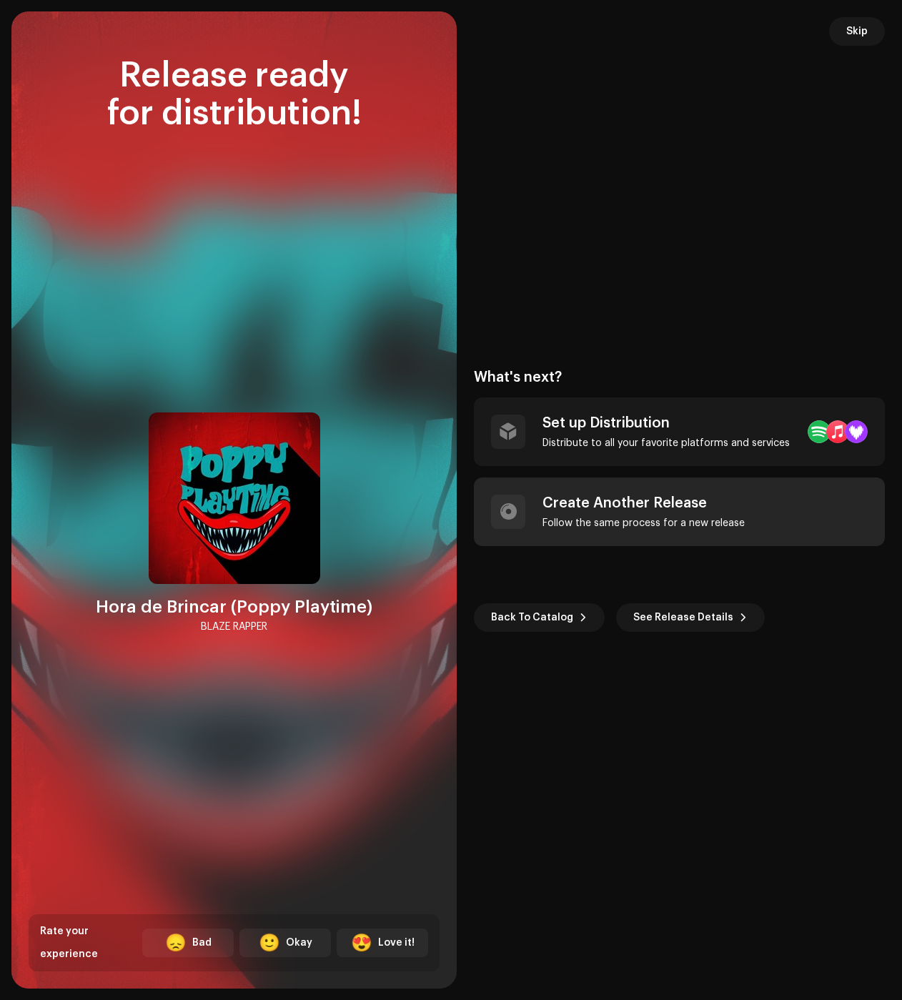
click at [622, 530] on div "Create Another Release Follow the same process for a new release" at bounding box center [679, 512] width 411 height 69
checkbox input "false"
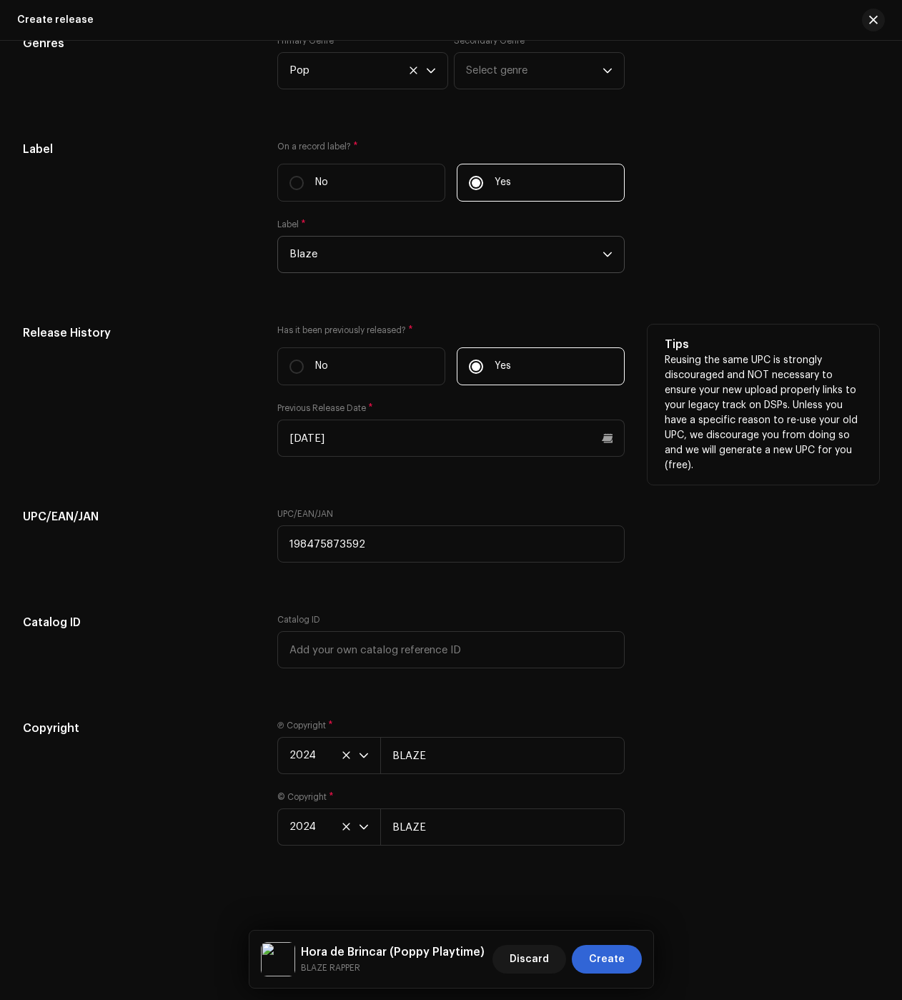
scroll to position [0, 0]
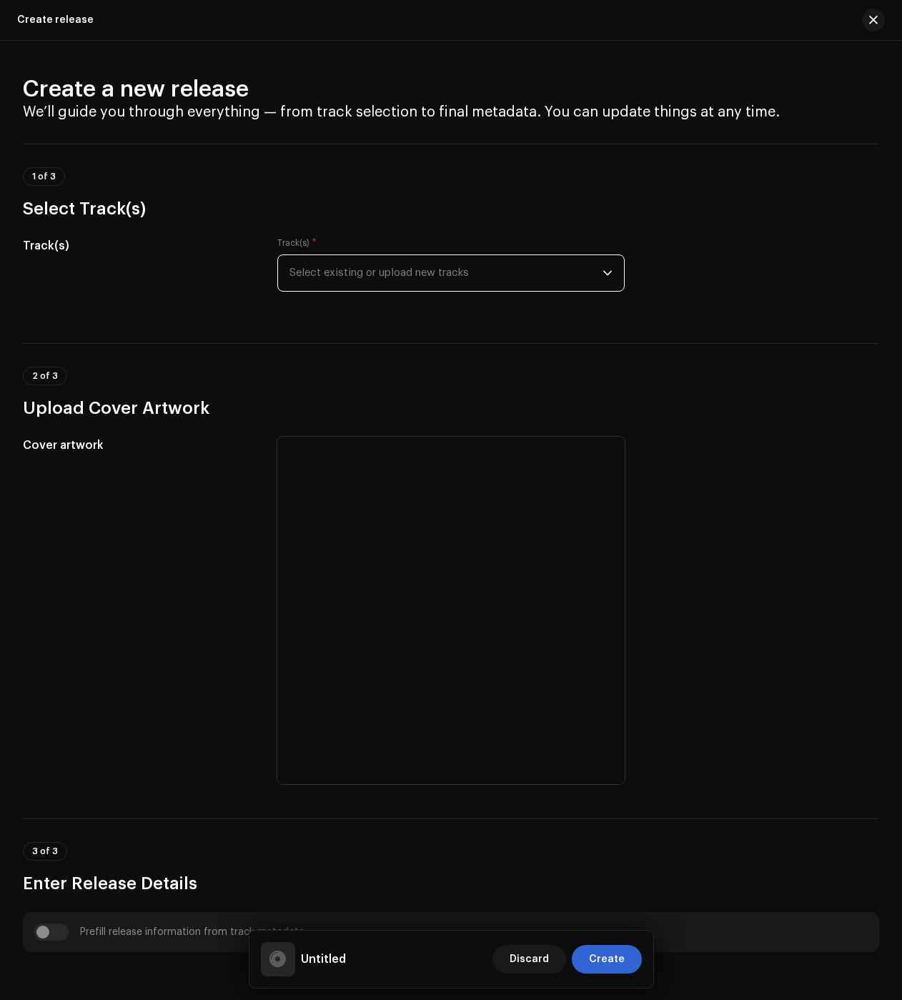
click at [390, 272] on span "Select existing or upload new tracks" at bounding box center [446, 273] width 313 height 36
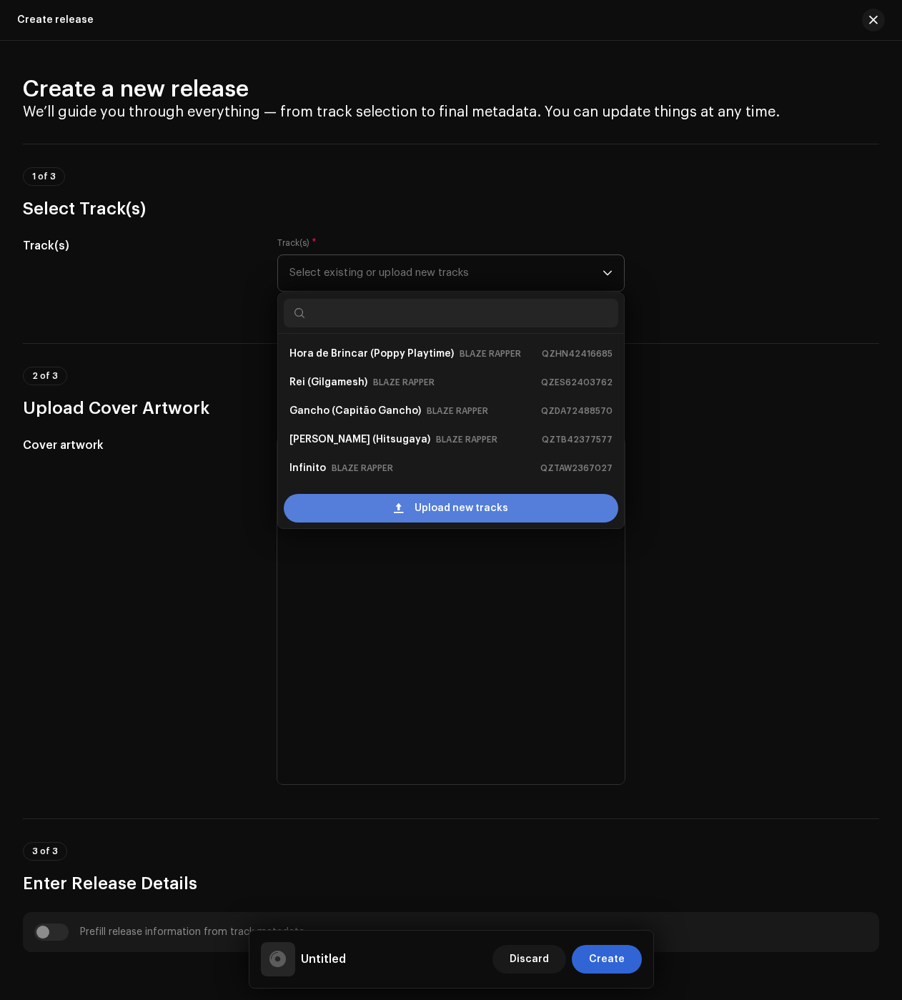
scroll to position [23, 0]
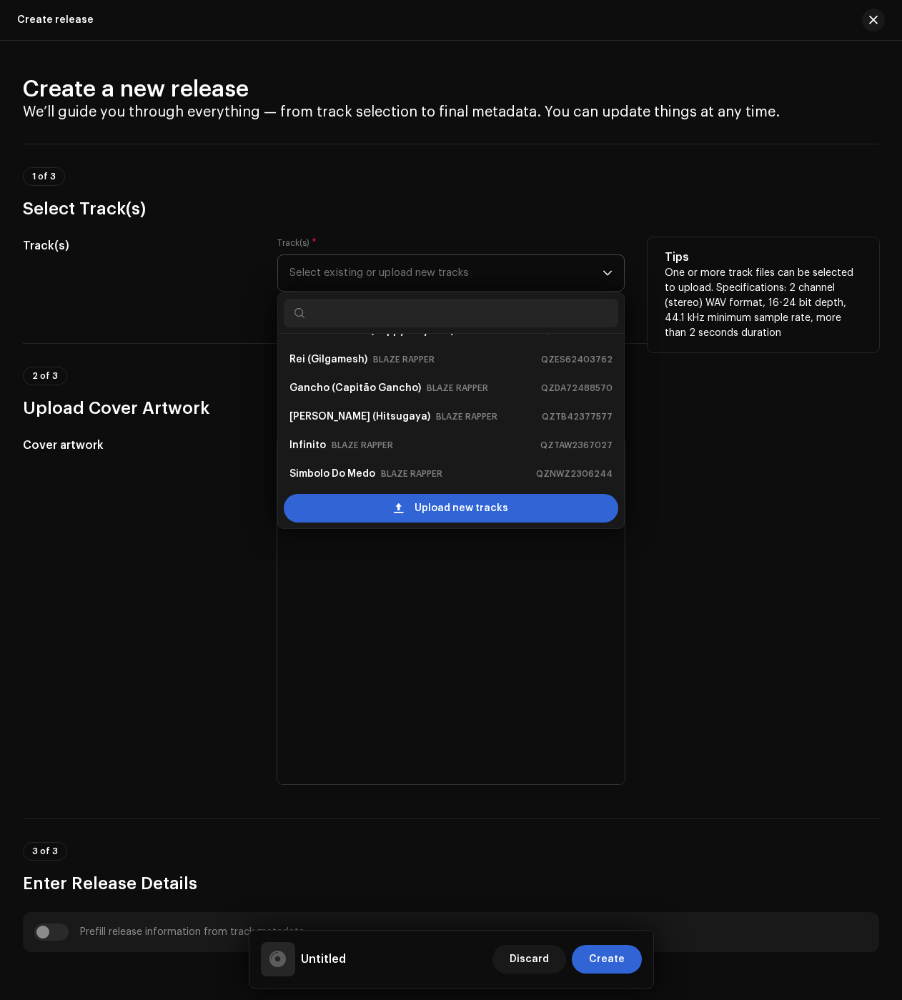
click at [341, 505] on div "Upload new tracks" at bounding box center [451, 508] width 335 height 29
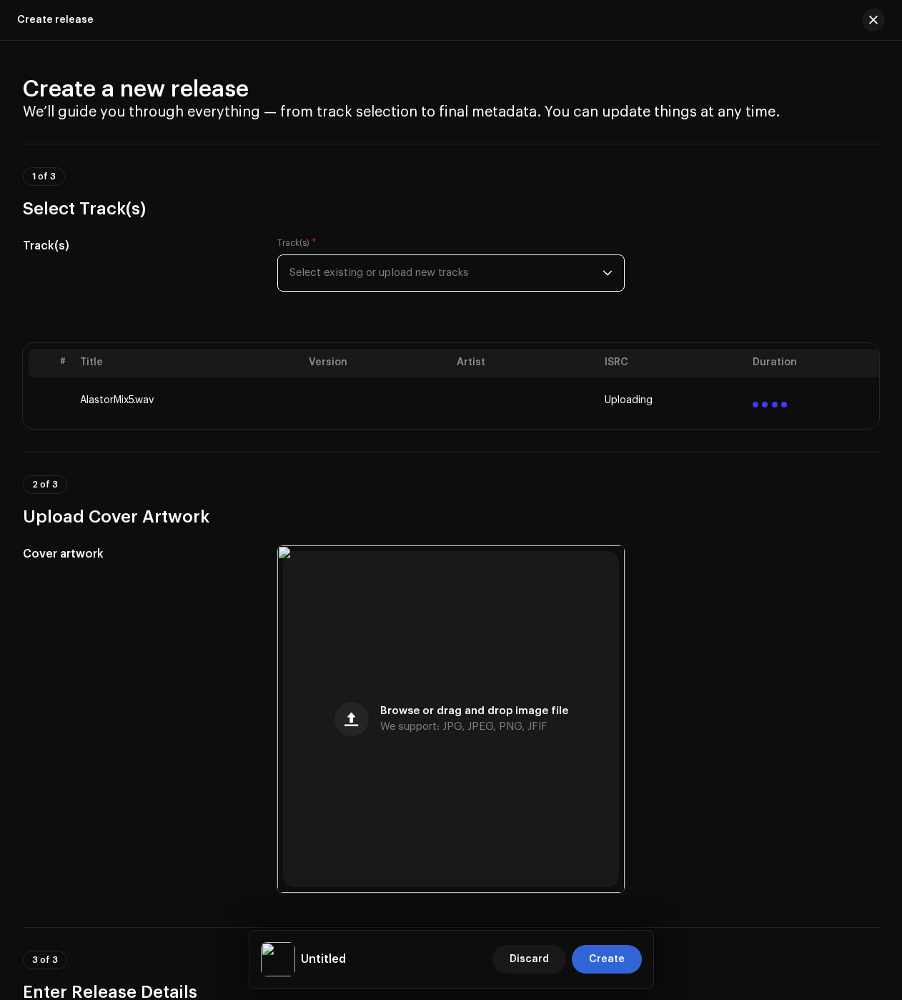
drag, startPoint x: 653, startPoint y: 233, endPoint x: 660, endPoint y: 275, distance: 42.1
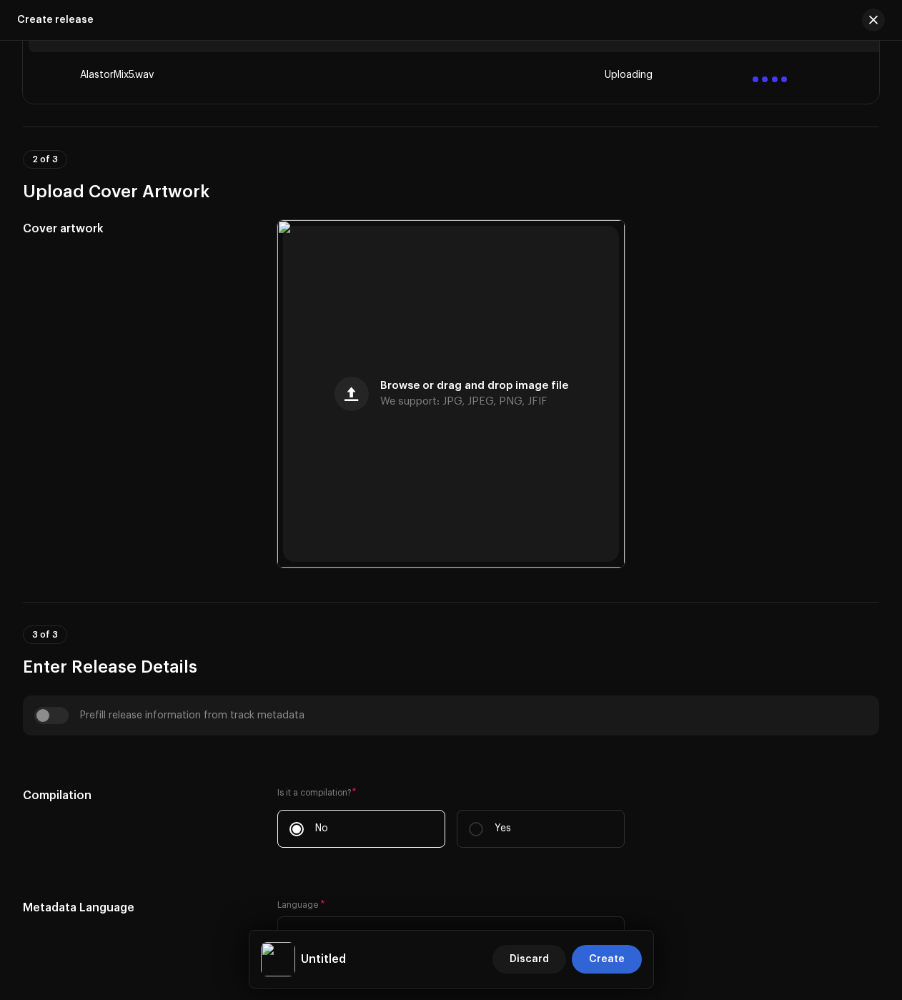
scroll to position [1864, 0]
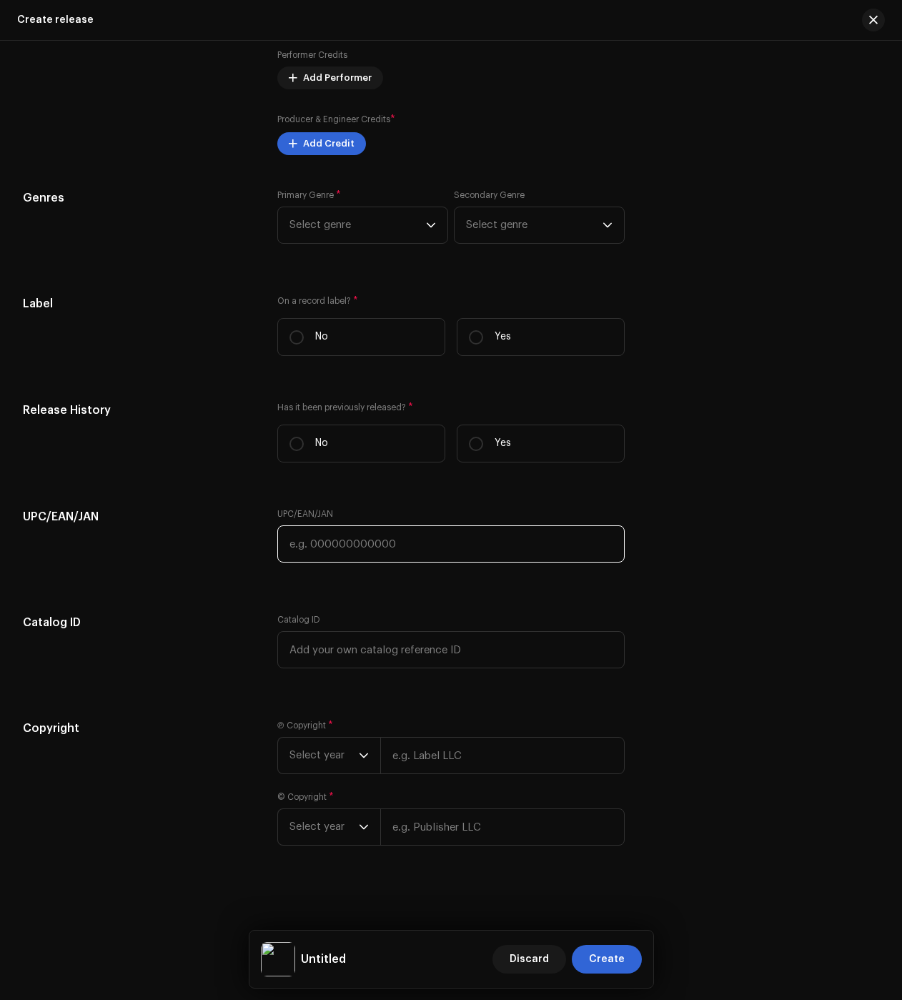
click at [387, 544] on input "text" at bounding box center [450, 543] width 347 height 37
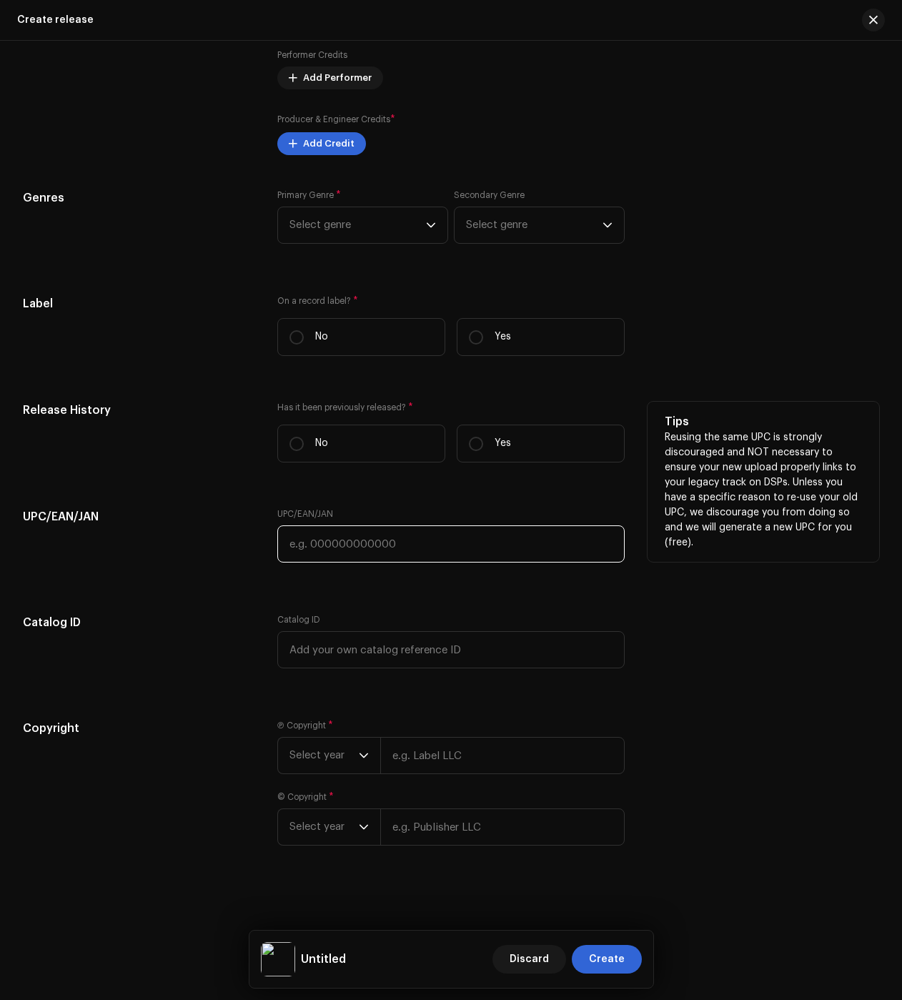
paste input "198471762975"
type input "198471762975"
drag, startPoint x: 479, startPoint y: 455, endPoint x: 485, endPoint y: 439, distance: 17.7
click at [479, 455] on label "Yes" at bounding box center [541, 444] width 168 height 38
click at [479, 451] on input "Yes" at bounding box center [476, 444] width 14 height 14
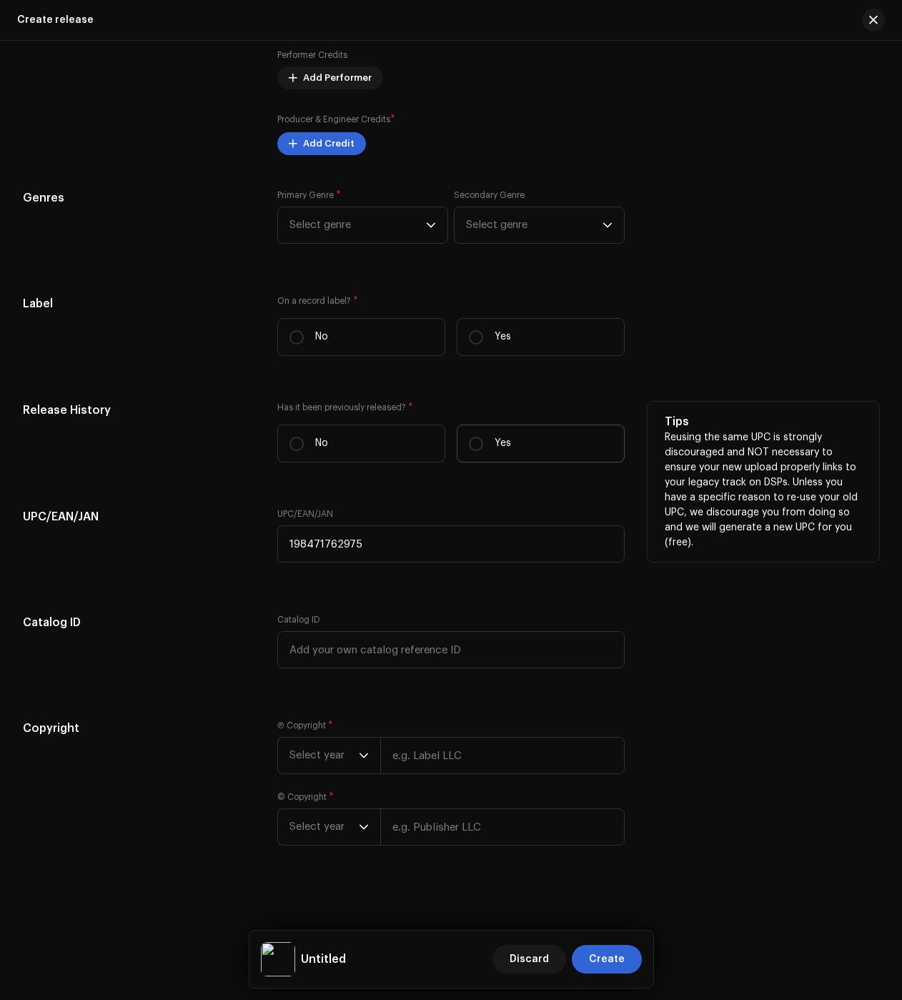
radio input "true"
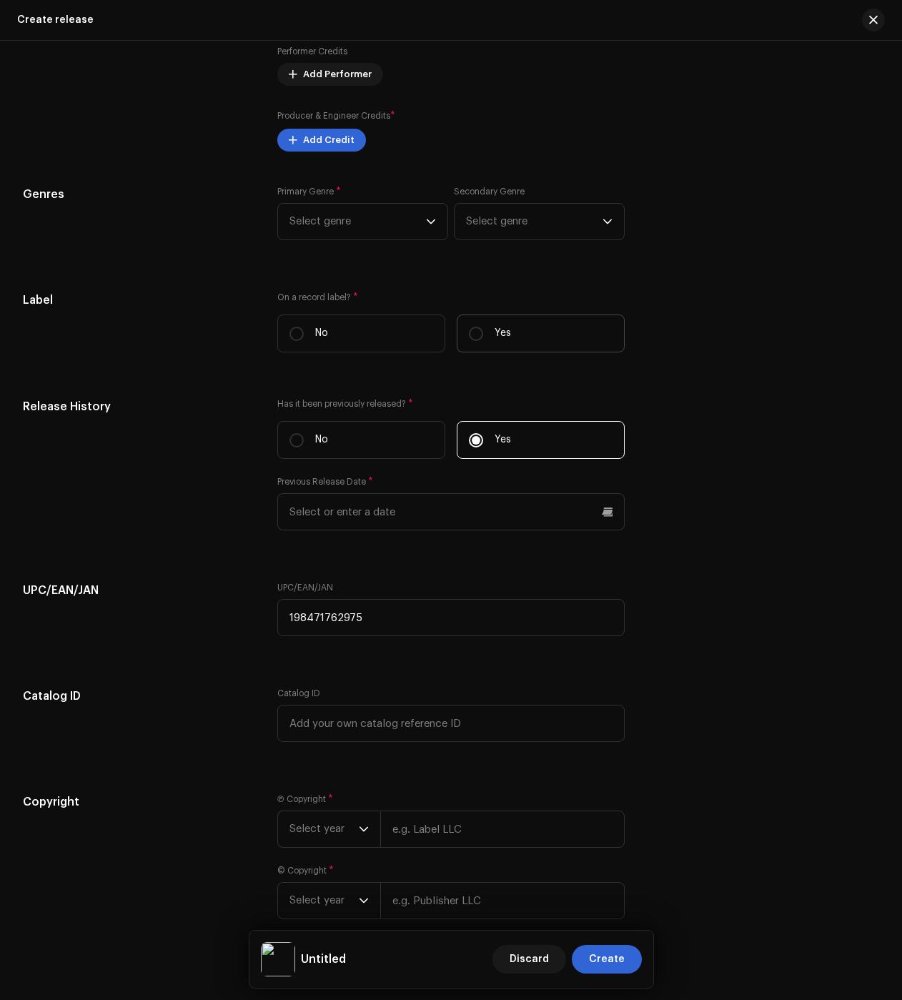
click at [498, 352] on label "Yes" at bounding box center [541, 334] width 168 height 38
click at [483, 341] on input "Yes" at bounding box center [476, 334] width 14 height 14
radio input "true"
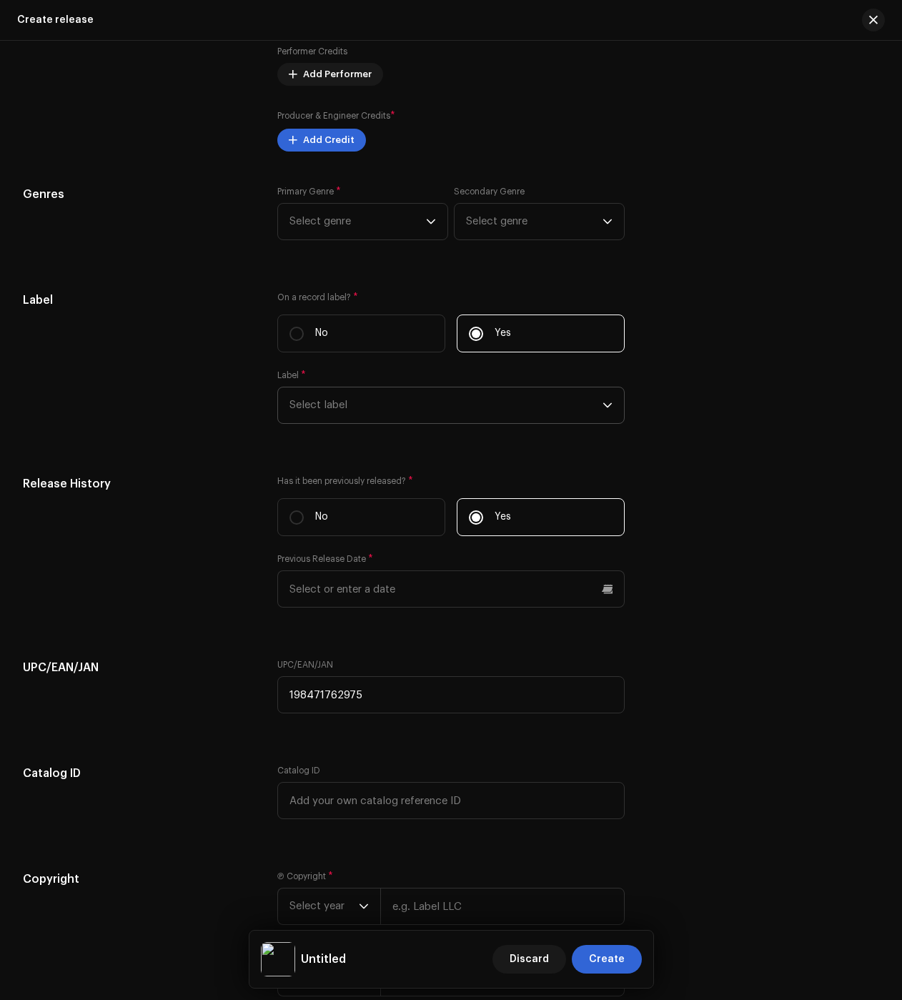
click at [390, 410] on span "Select label" at bounding box center [446, 405] width 313 height 36
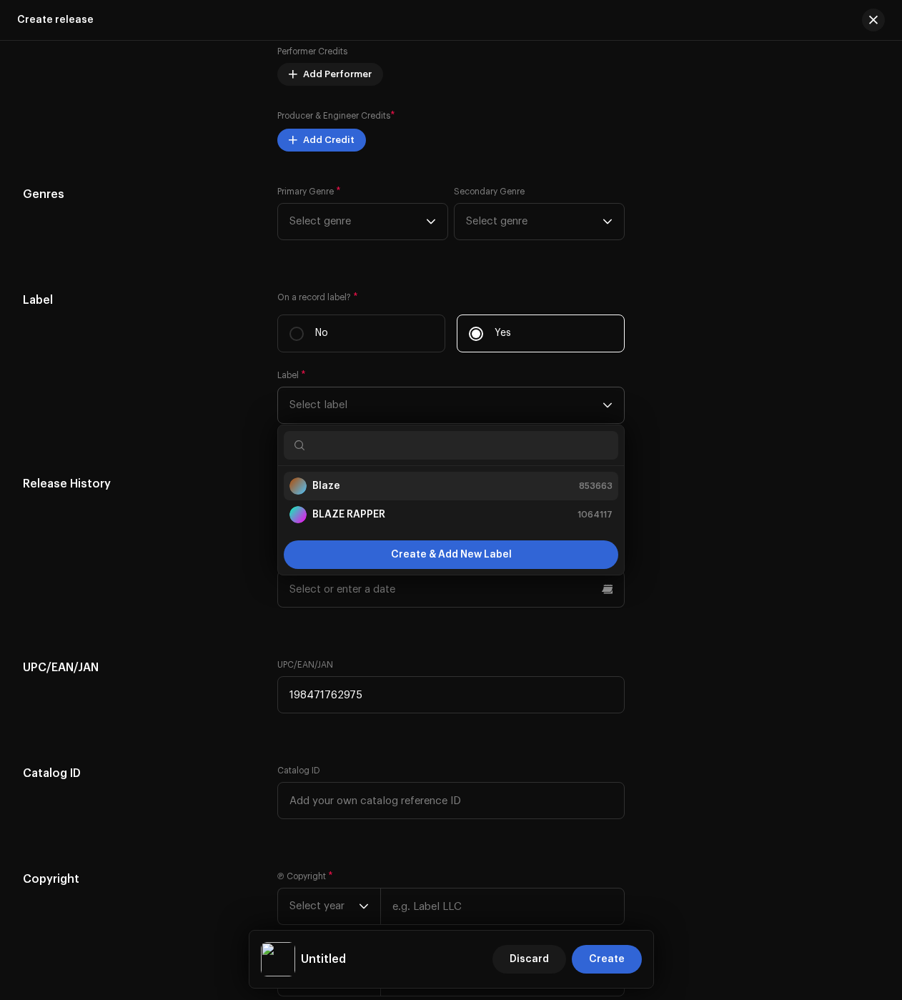
click at [328, 485] on strong "Blaze" at bounding box center [326, 486] width 28 height 14
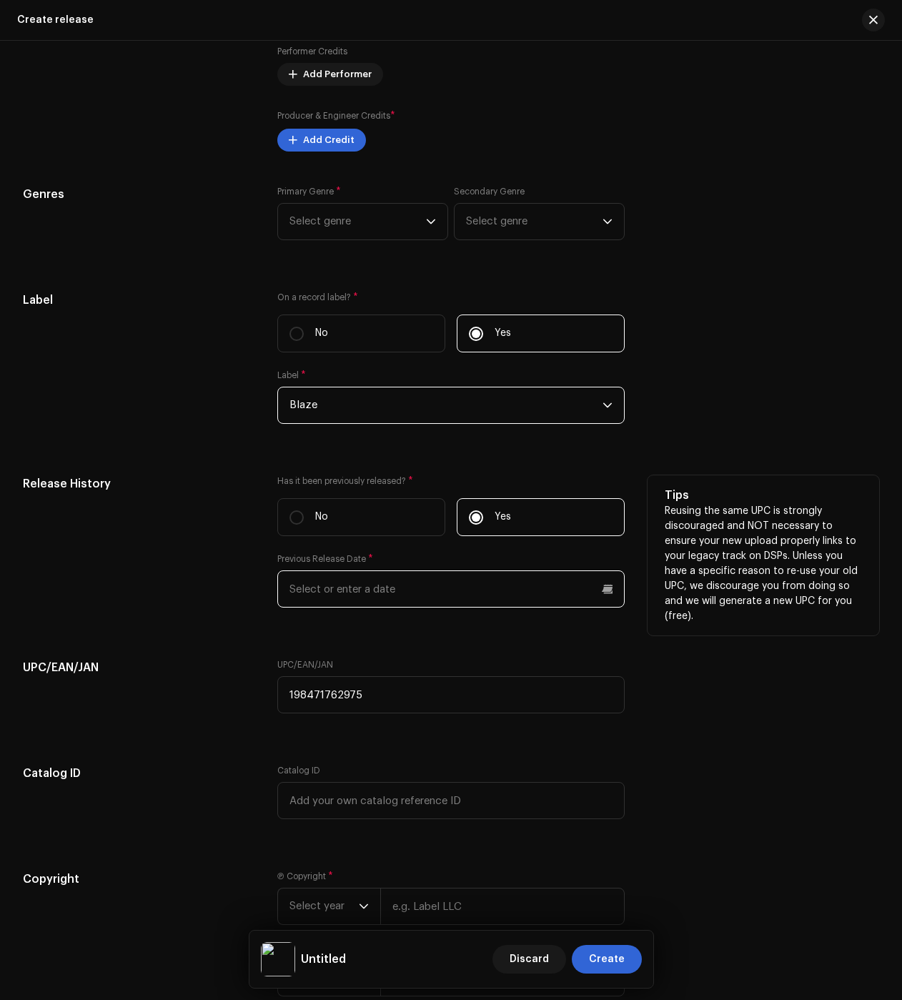
click at [331, 592] on input "text" at bounding box center [450, 588] width 347 height 37
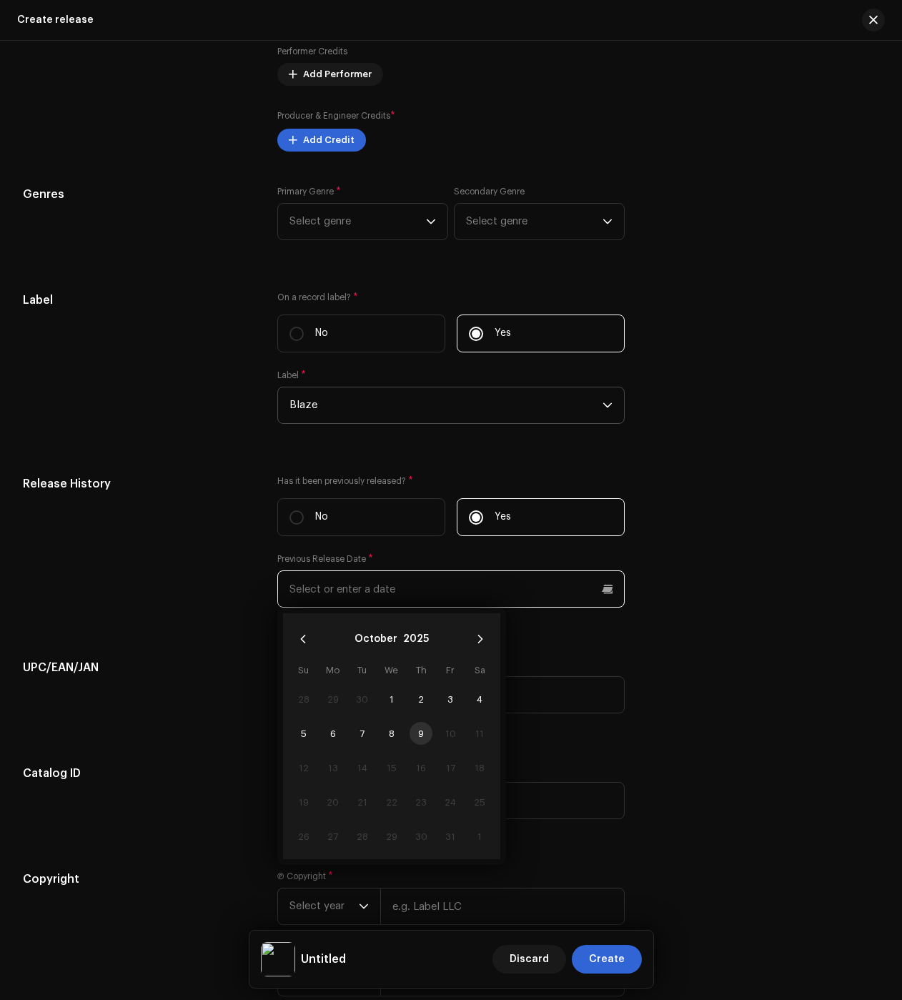
scroll to position [1922, 0]
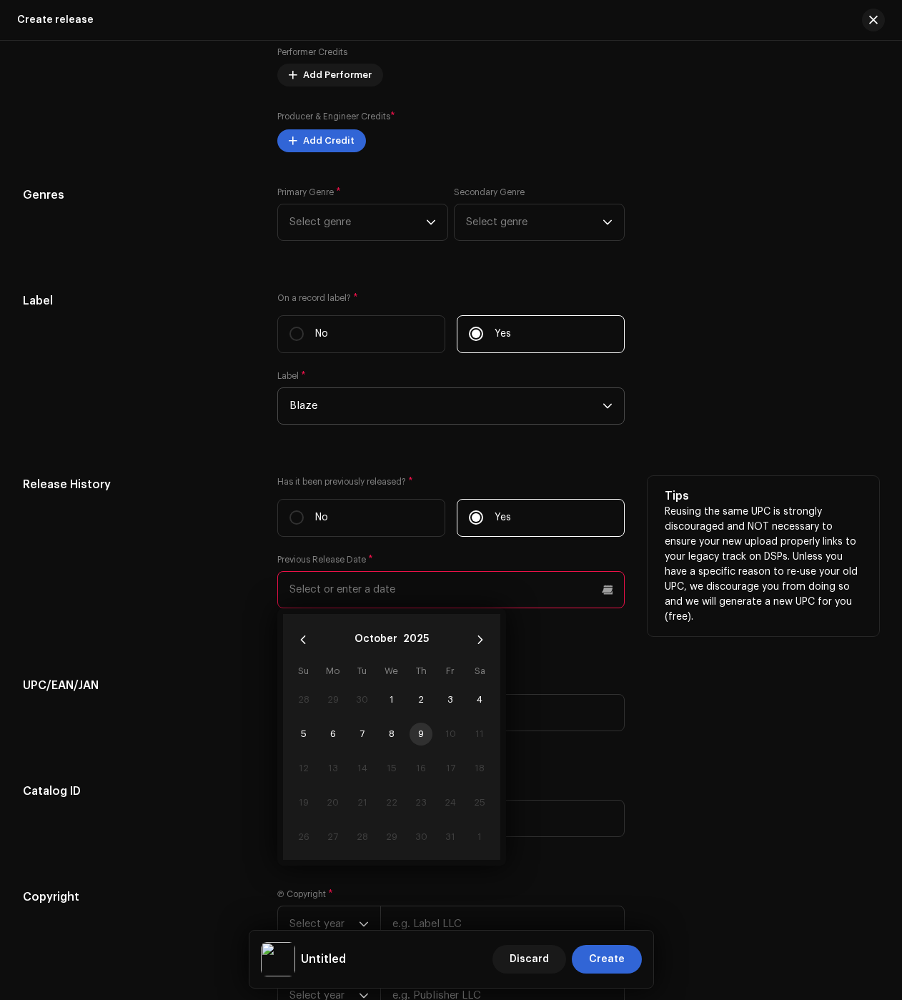
click at [745, 584] on p "Reusing the same UPC is strongly discouraged and NOT necessary to ensure your n…" at bounding box center [763, 565] width 197 height 120
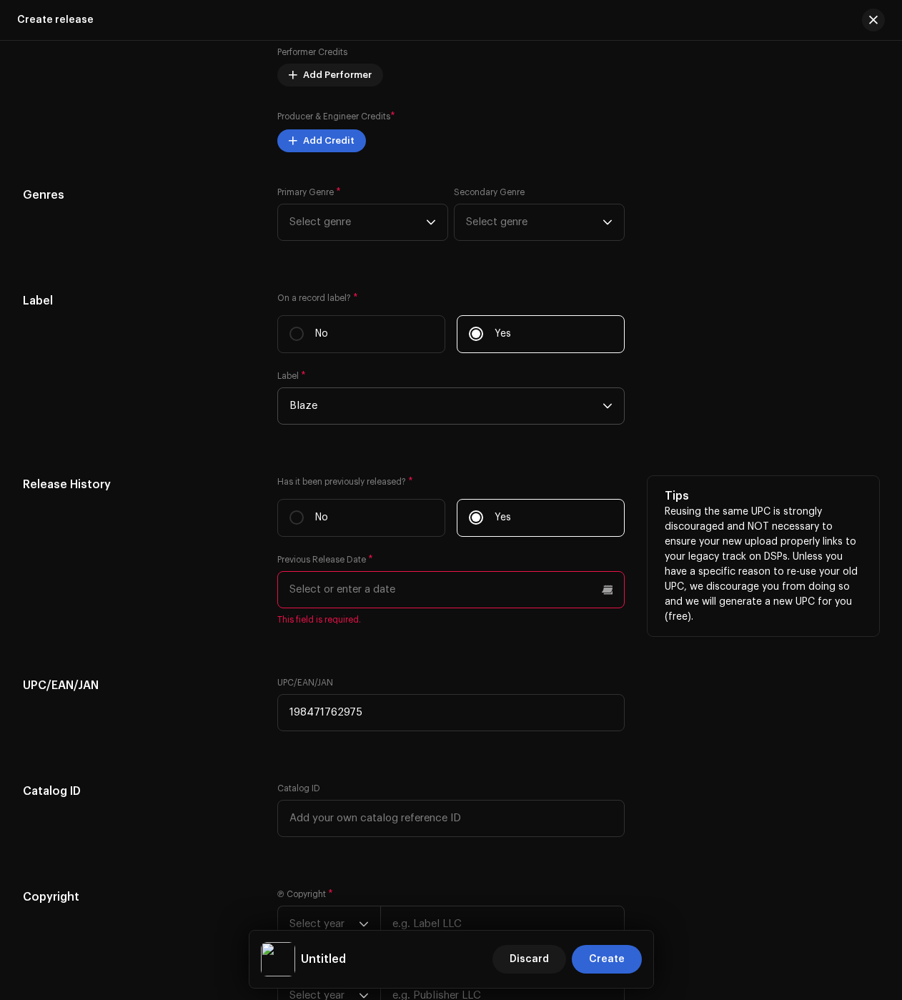
click at [367, 603] on input "text" at bounding box center [450, 589] width 347 height 37
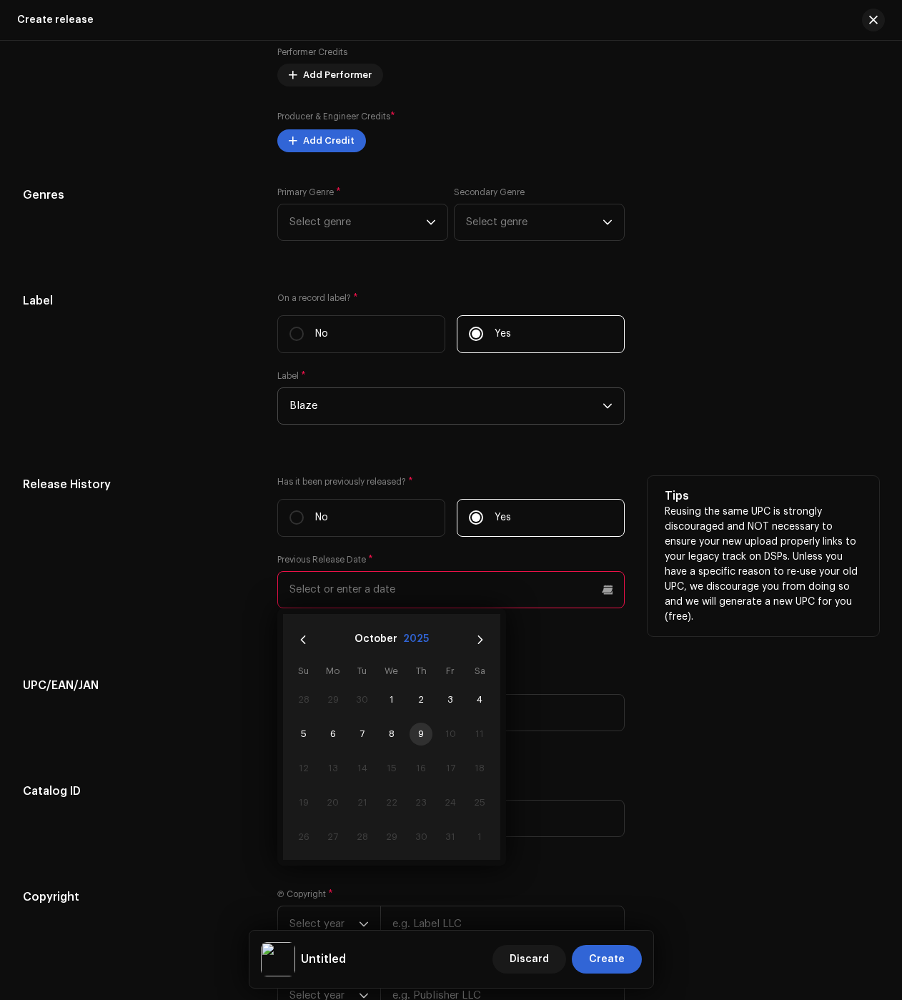
click at [415, 648] on button "2025" at bounding box center [416, 639] width 26 height 23
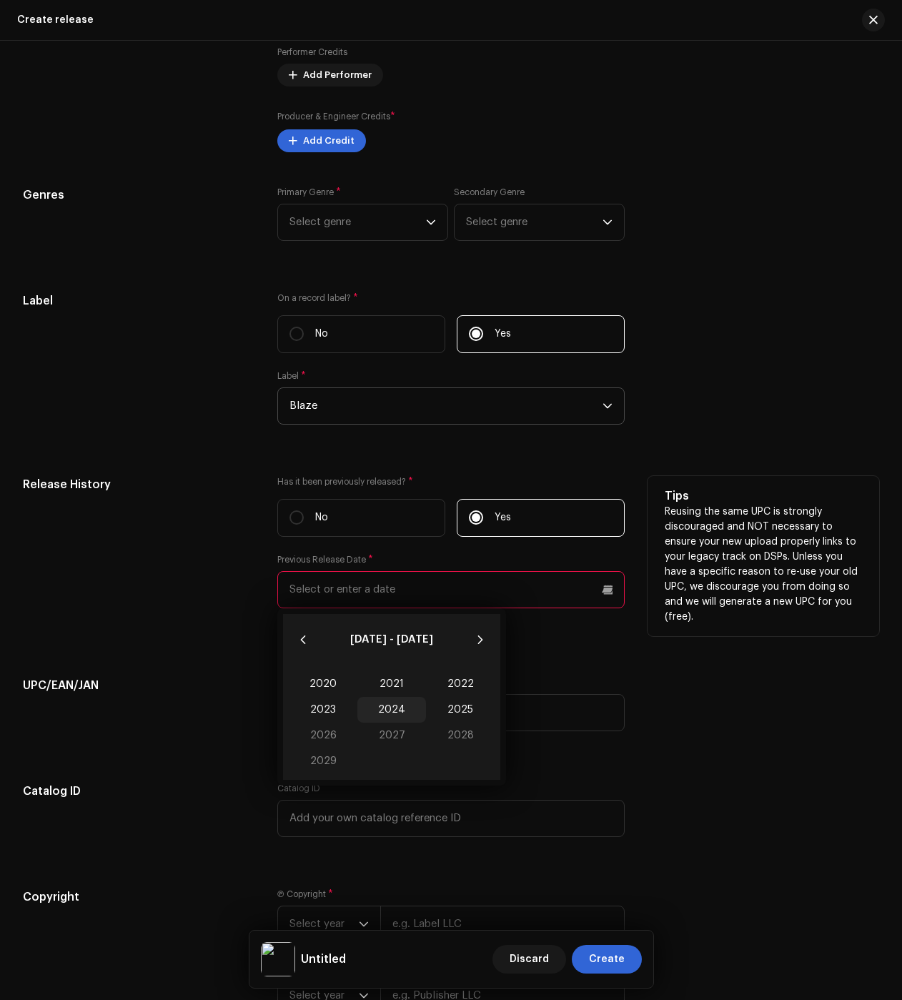
click at [382, 713] on span "2024" at bounding box center [391, 710] width 69 height 26
click at [315, 713] on span "Apr" at bounding box center [319, 711] width 61 height 23
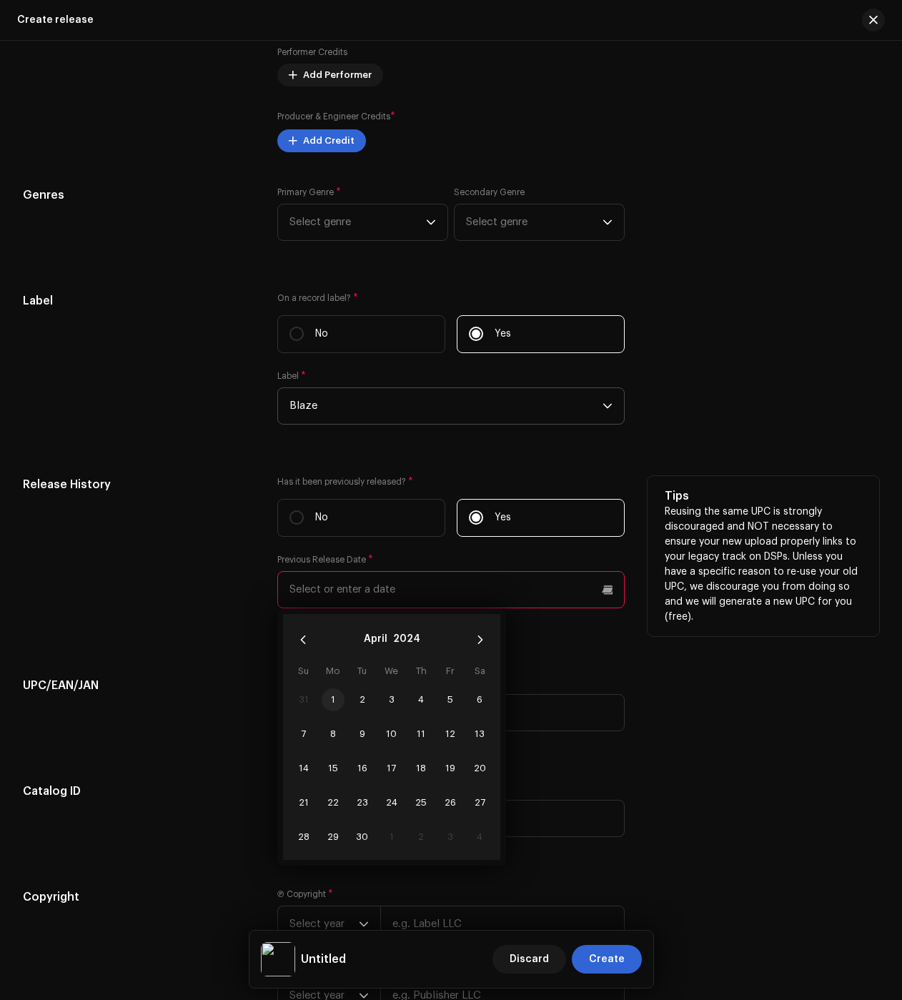
click at [332, 708] on span "1" at bounding box center [333, 699] width 23 height 23
type input "[DATE]"
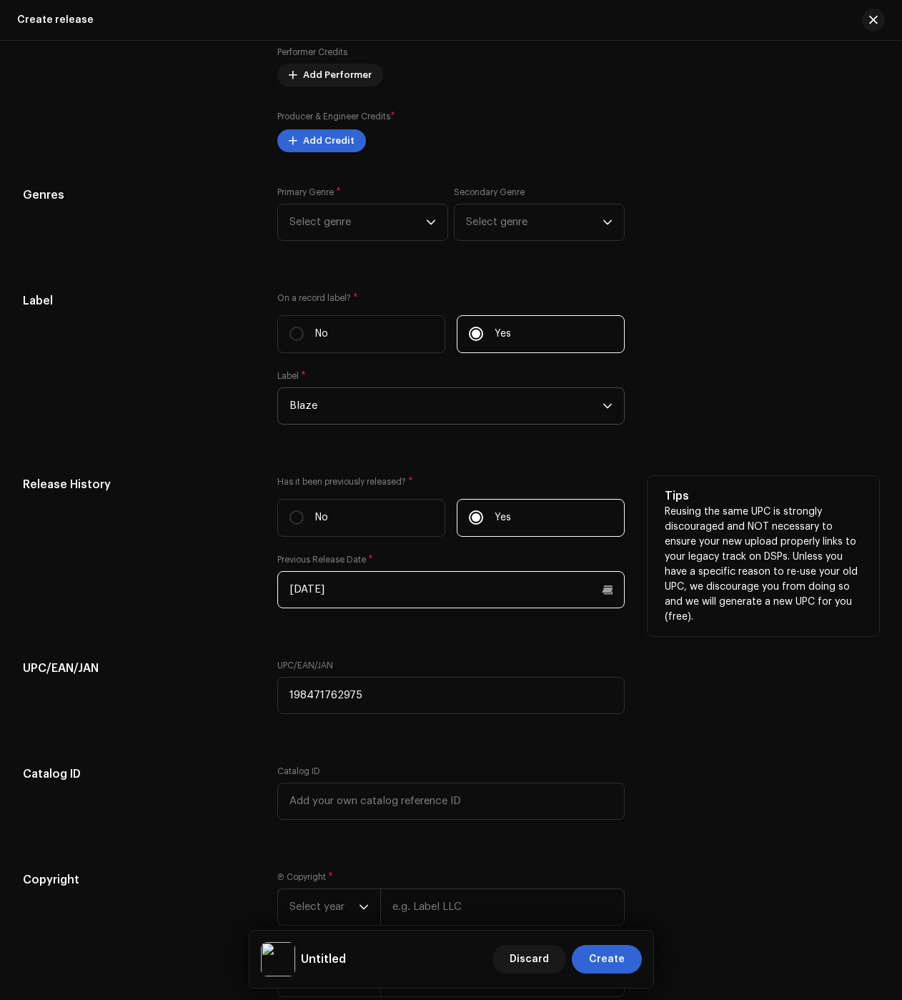
scroll to position [2076, 0]
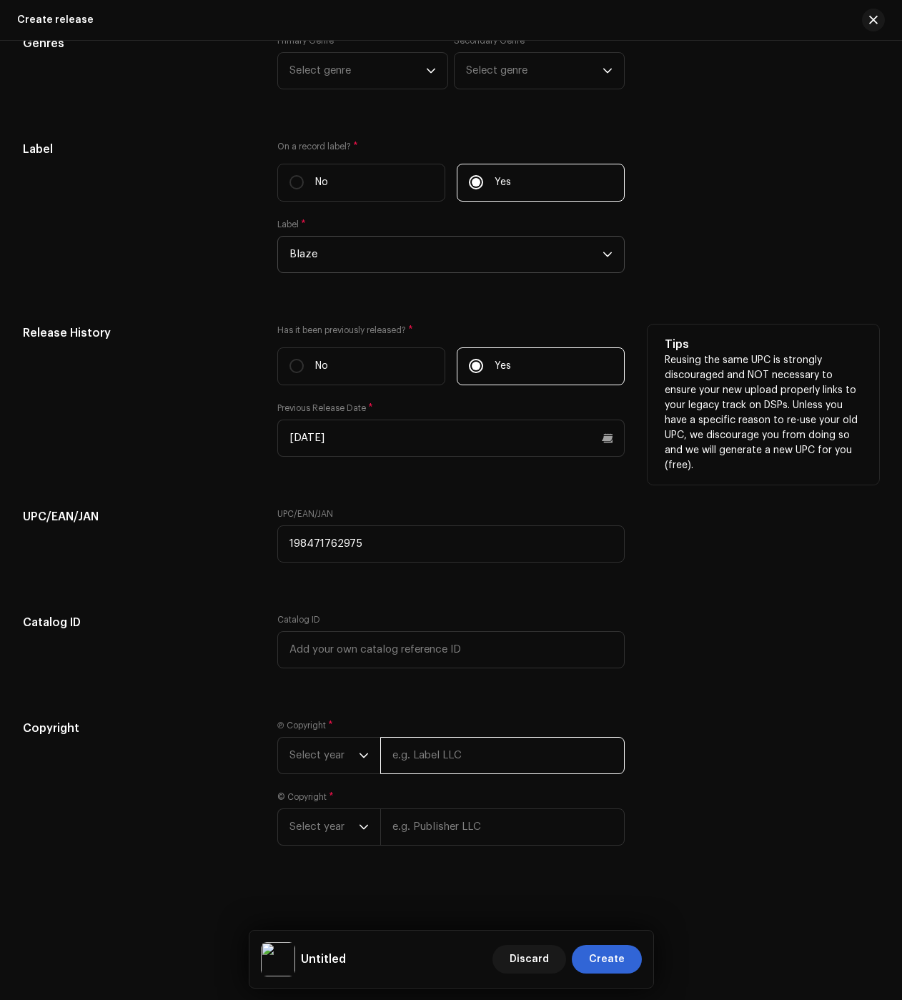
click at [402, 746] on input "text" at bounding box center [502, 755] width 244 height 37
type input "BLAZE"
click at [427, 826] on input "text" at bounding box center [502, 827] width 244 height 37
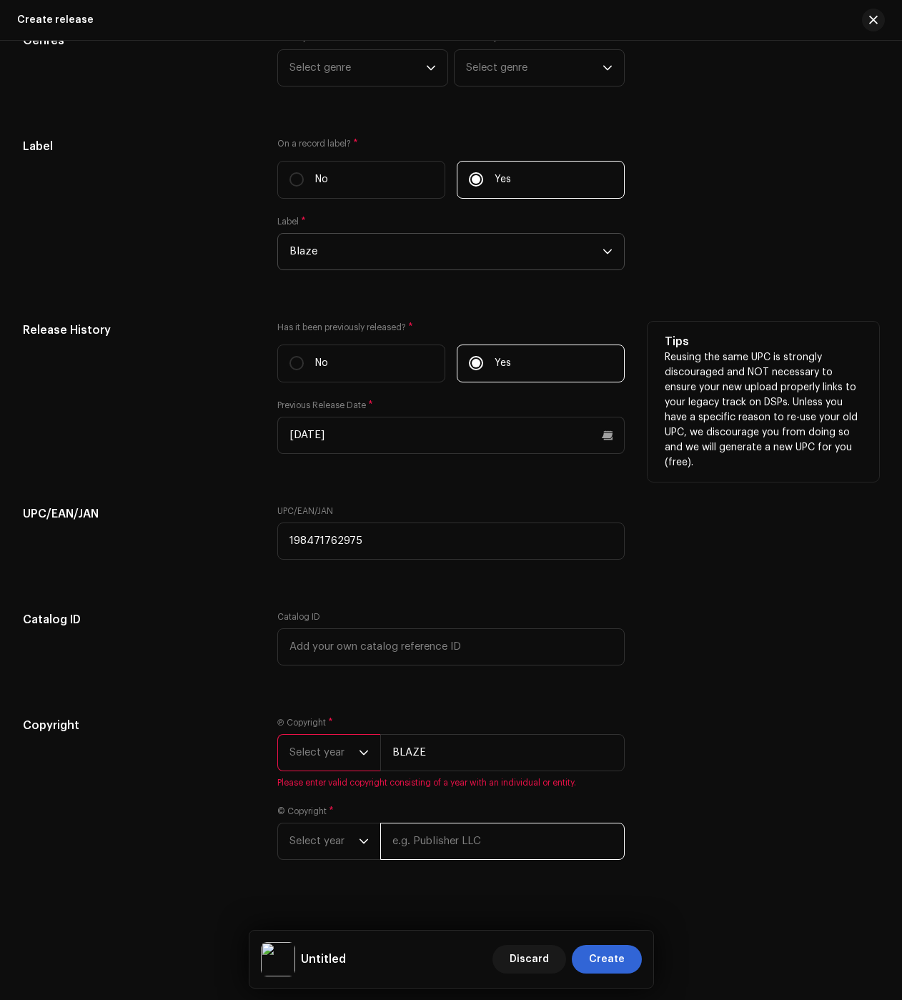
type input "BLAZE"
drag, startPoint x: 321, startPoint y: 746, endPoint x: 321, endPoint y: 755, distance: 9.3
click at [321, 746] on span "Select year" at bounding box center [324, 753] width 69 height 36
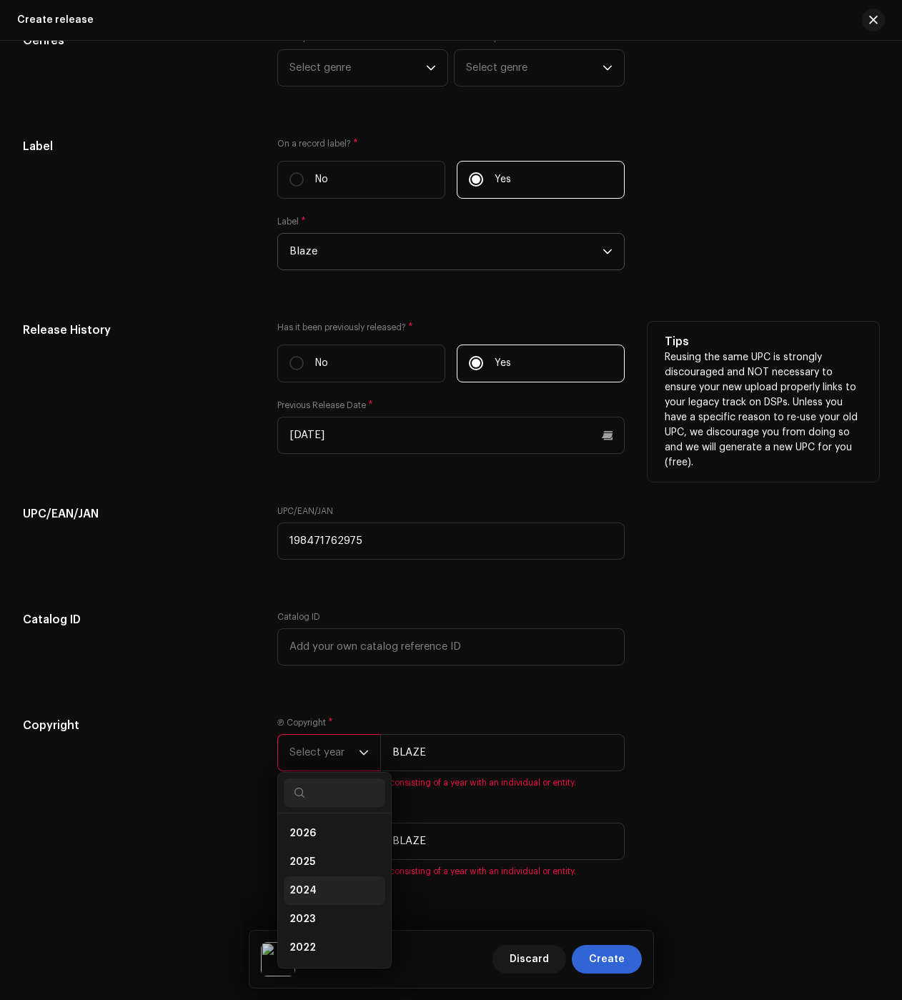
click at [313, 884] on li "2024" at bounding box center [335, 890] width 102 height 29
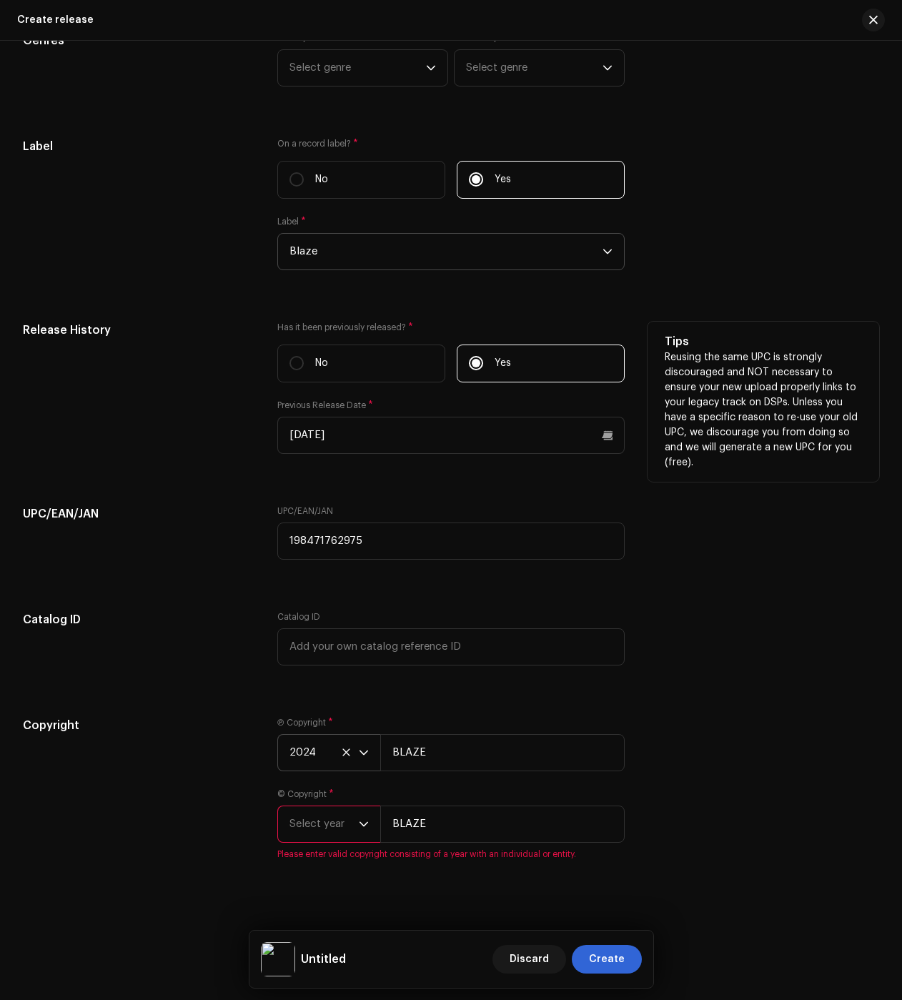
click at [315, 870] on div "Ⓟ Copyright * 2024 BLAZE © Copyright * Select year BLAZE Please enter valid cop…" at bounding box center [450, 797] width 347 height 160
click at [316, 836] on span "Select year" at bounding box center [324, 824] width 69 height 36
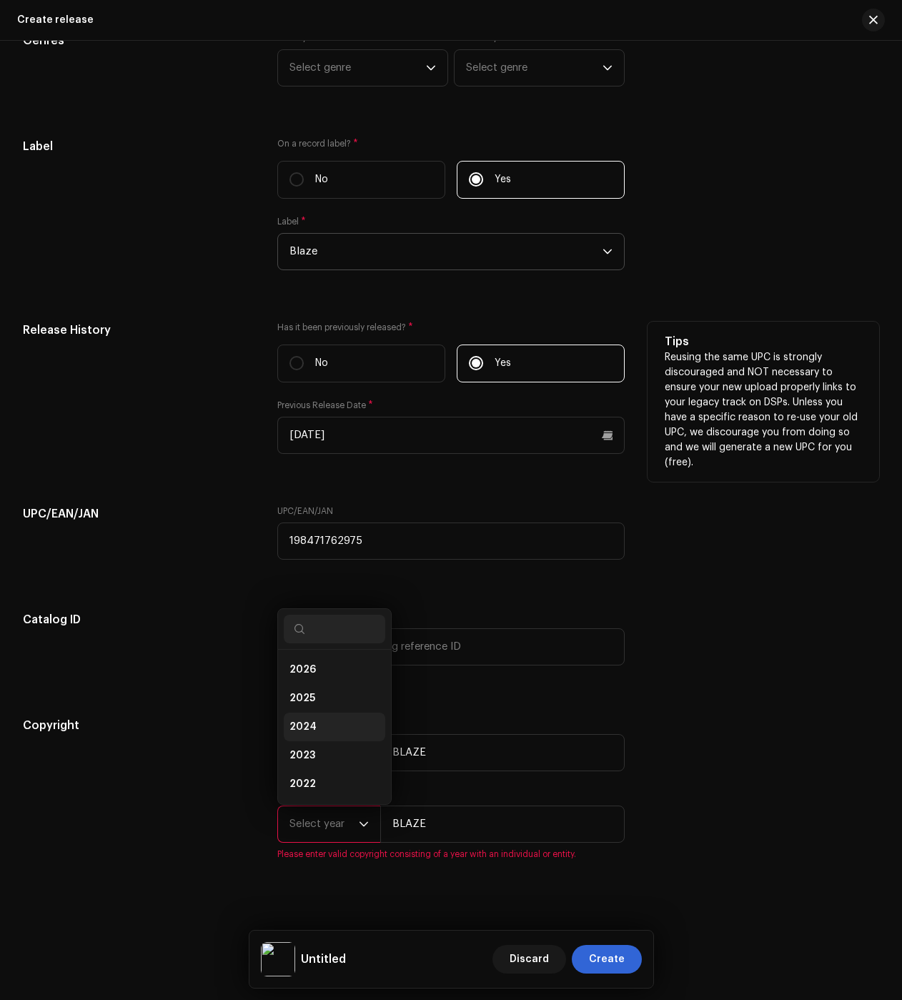
scroll to position [23, 0]
click at [317, 701] on li "2024" at bounding box center [335, 704] width 102 height 29
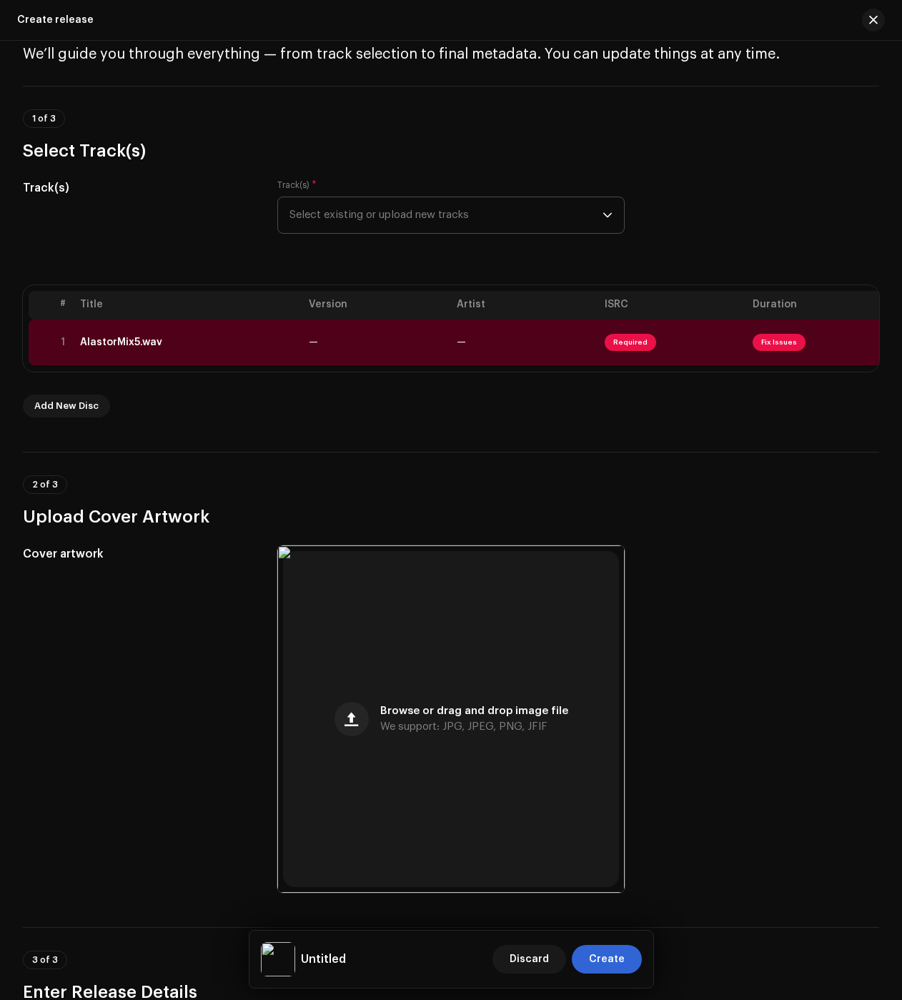
scroll to position [0, 0]
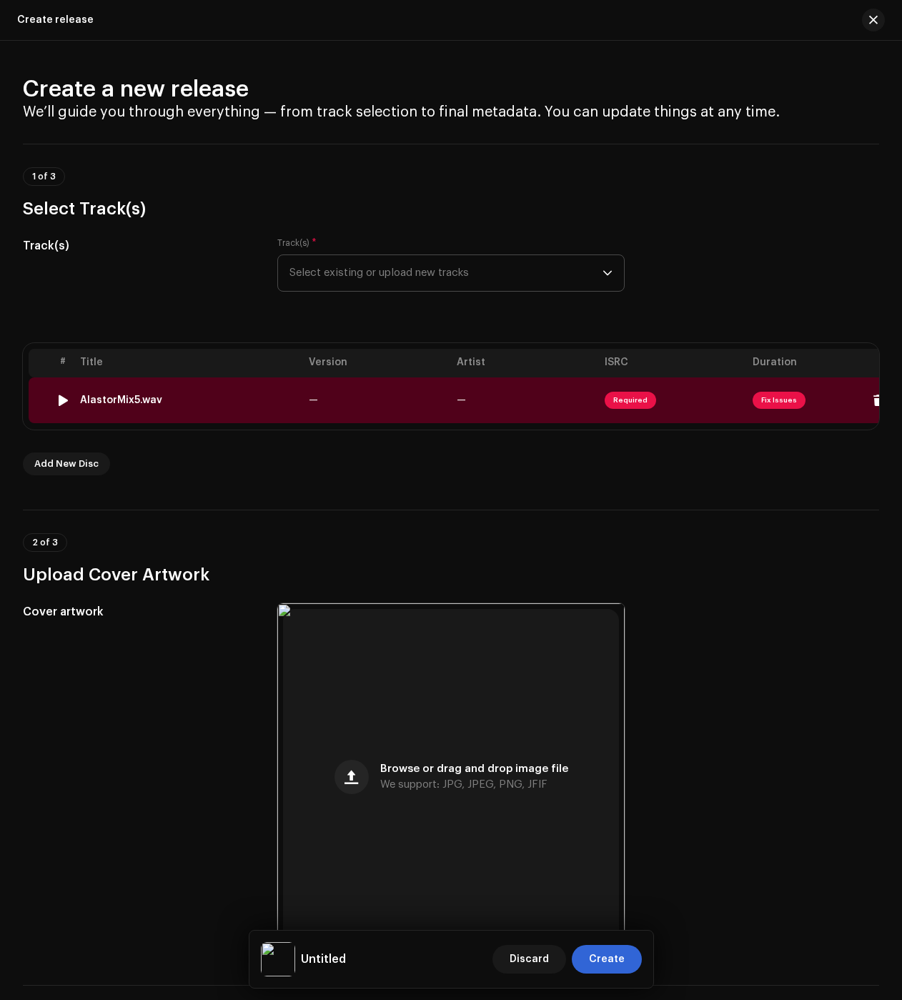
click at [117, 405] on div "AlastorMix5.wav" at bounding box center [121, 400] width 82 height 11
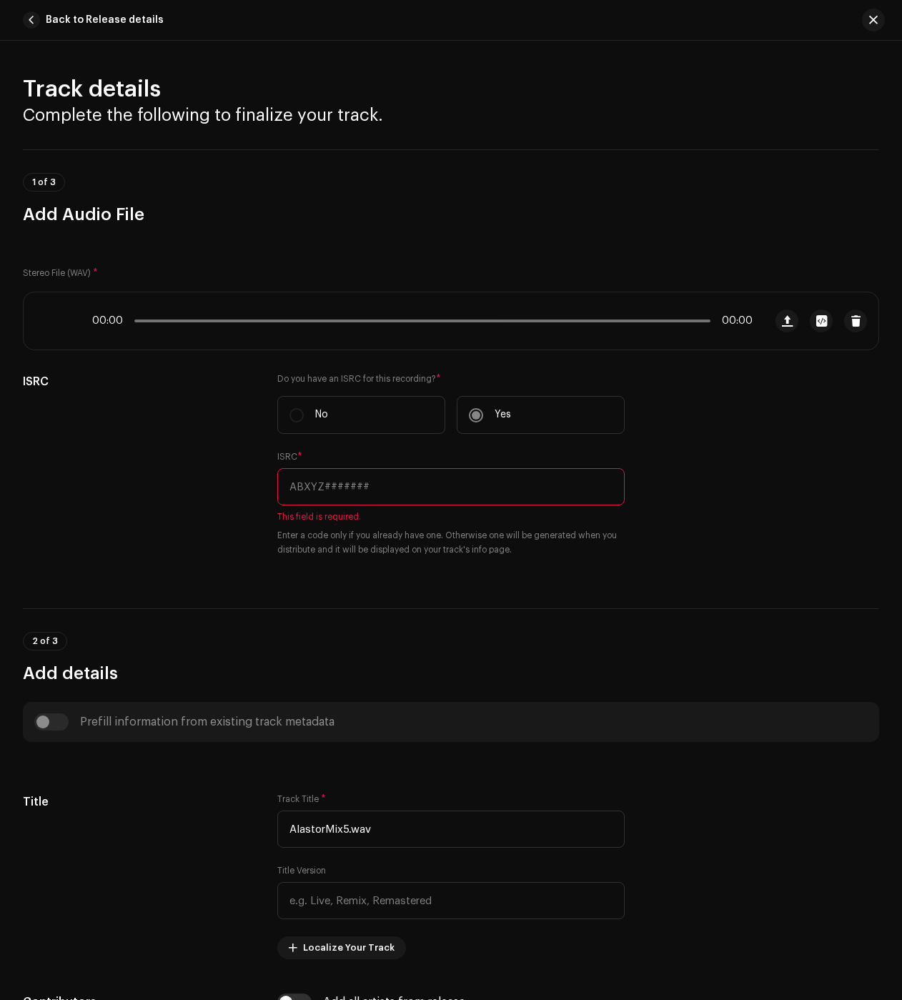
scroll to position [11, 0]
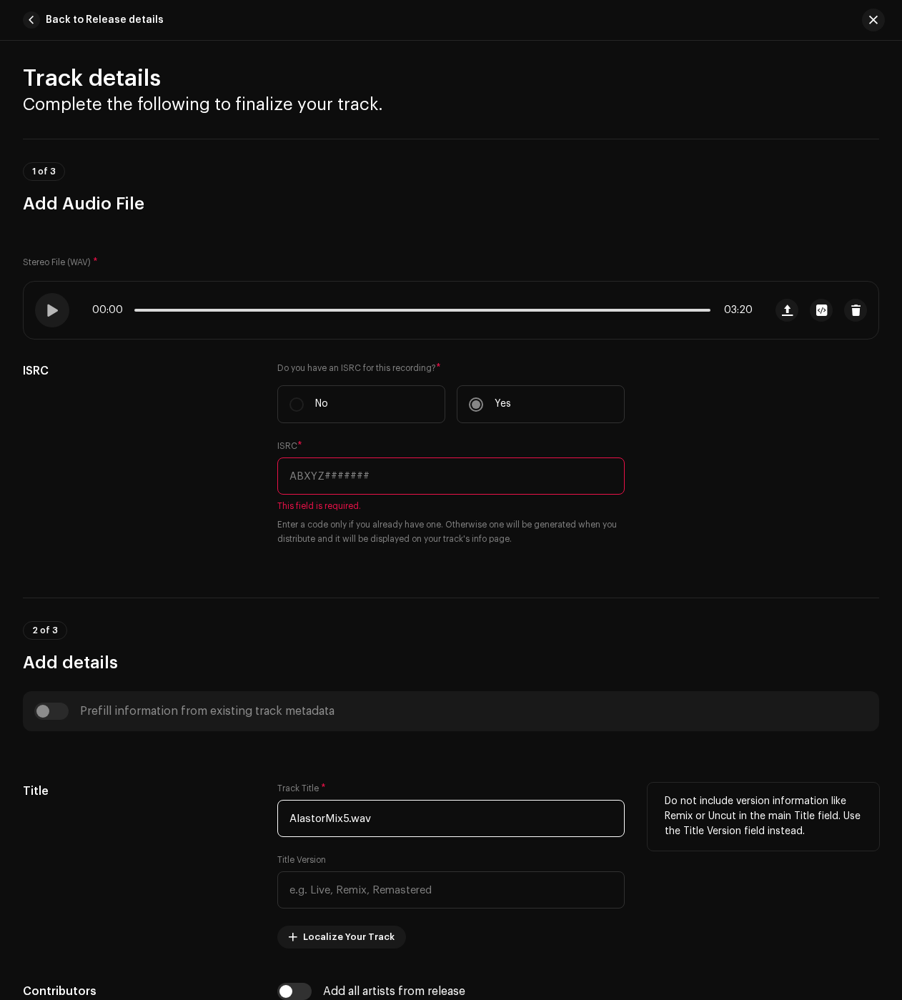
click at [438, 827] on input "AlastorMix5.wav" at bounding box center [450, 818] width 347 height 37
paste input "Rádio ([GEOGRAPHIC_DATA])"
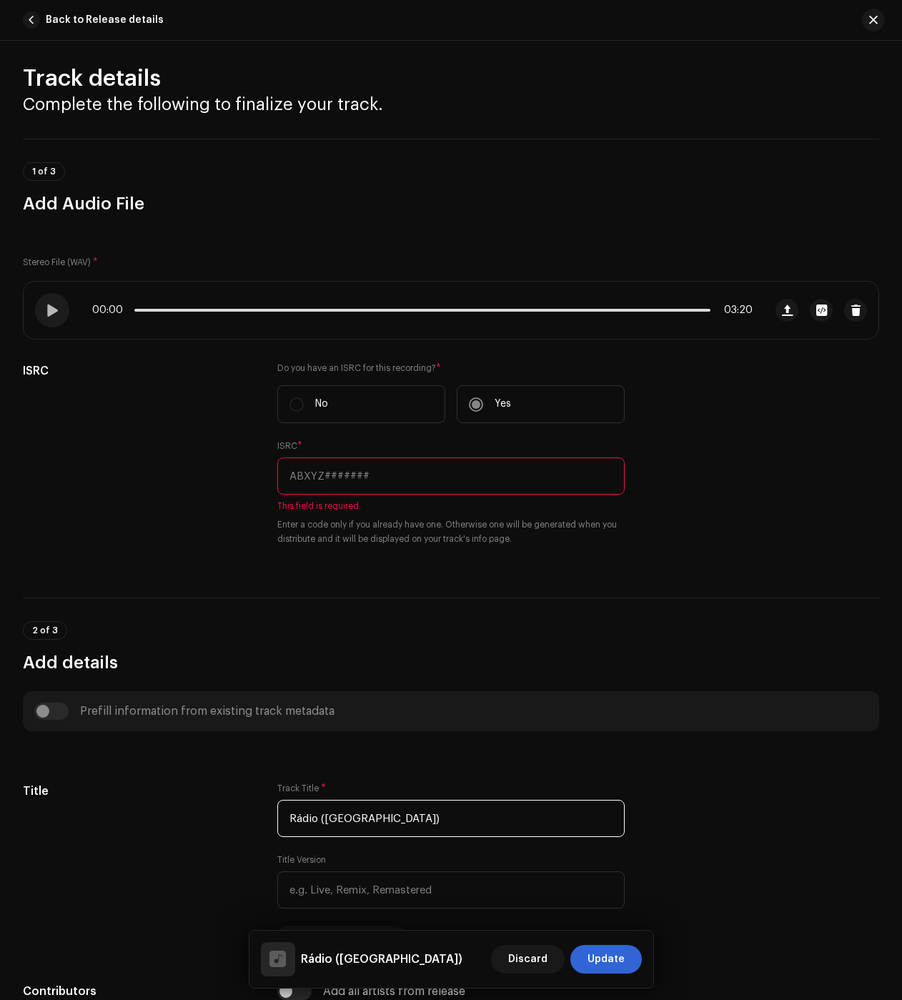
type input "Rádio ([GEOGRAPHIC_DATA])"
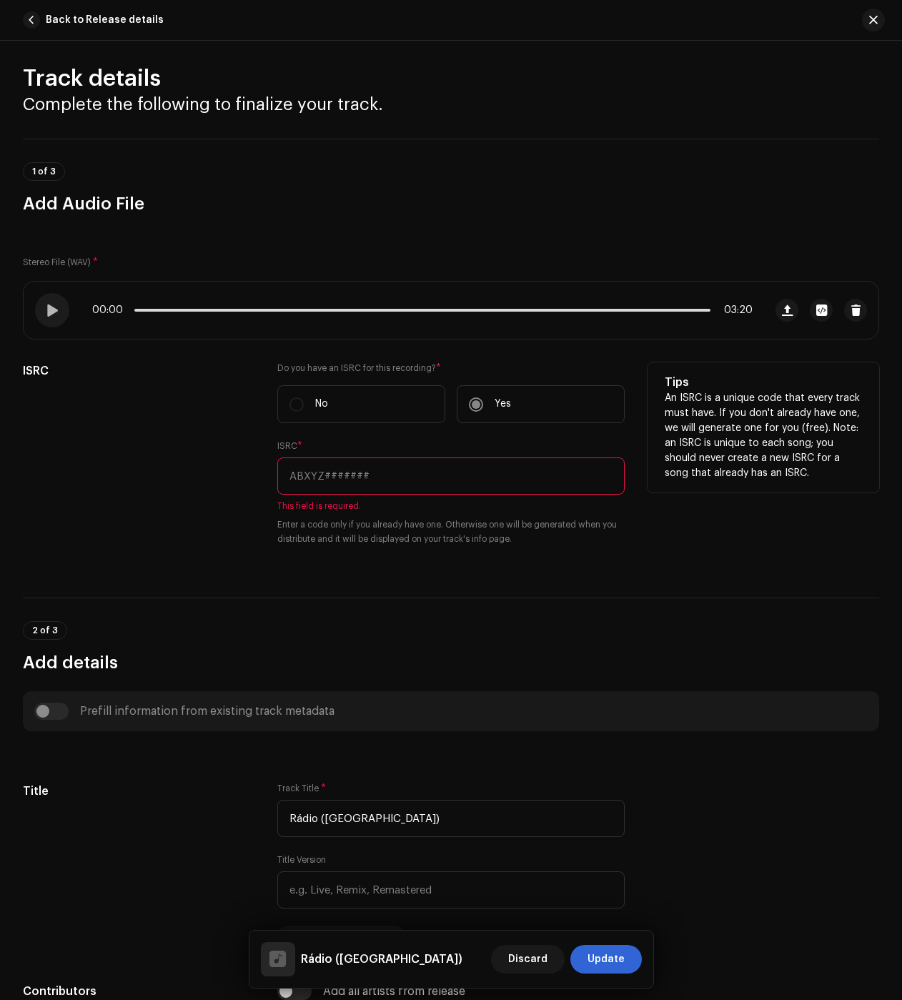
click at [307, 480] on input "text" at bounding box center [450, 476] width 347 height 37
paste input "QZHNB2420968"
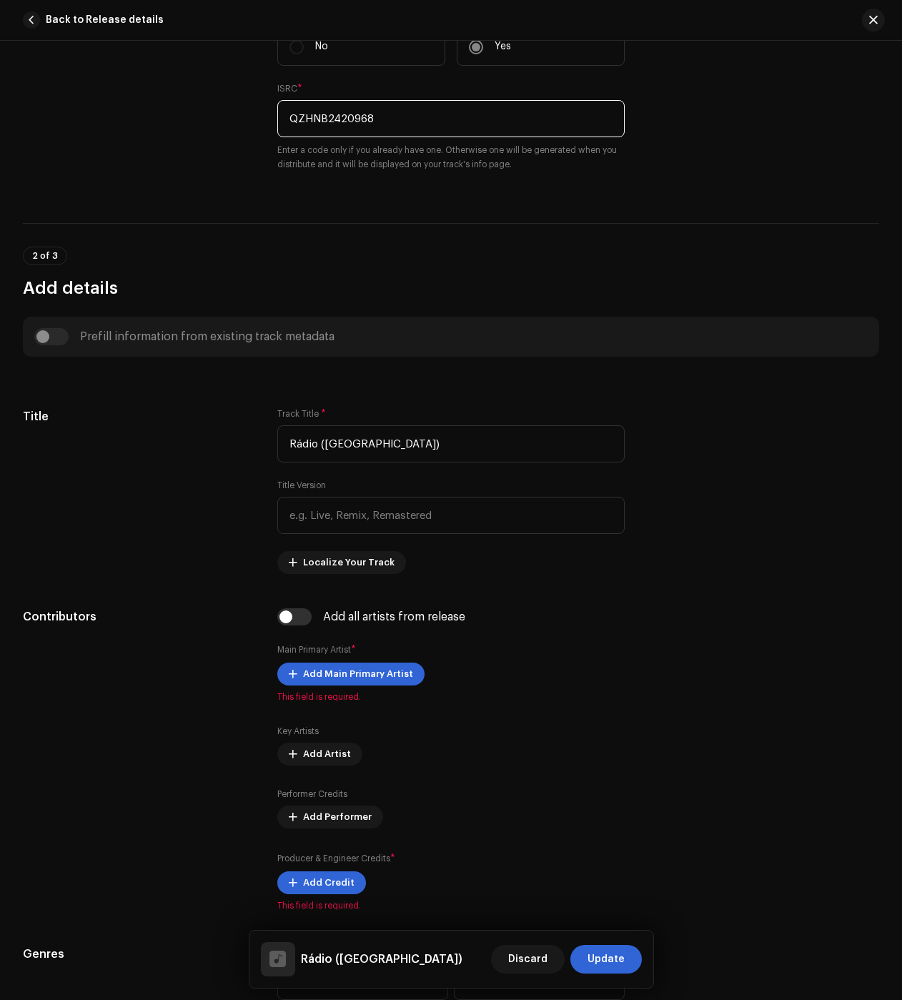
scroll to position [583, 0]
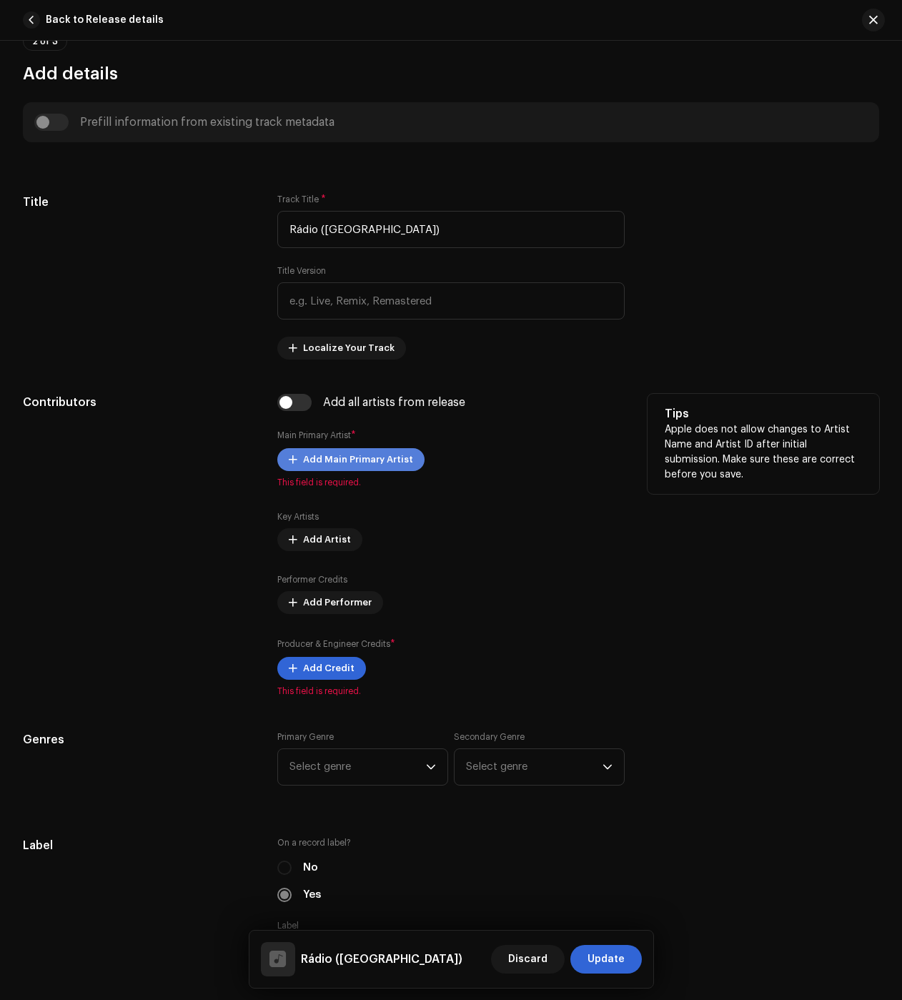
type input "QZHNB2420968"
click at [360, 456] on span "Add Main Primary Artist" at bounding box center [358, 459] width 110 height 29
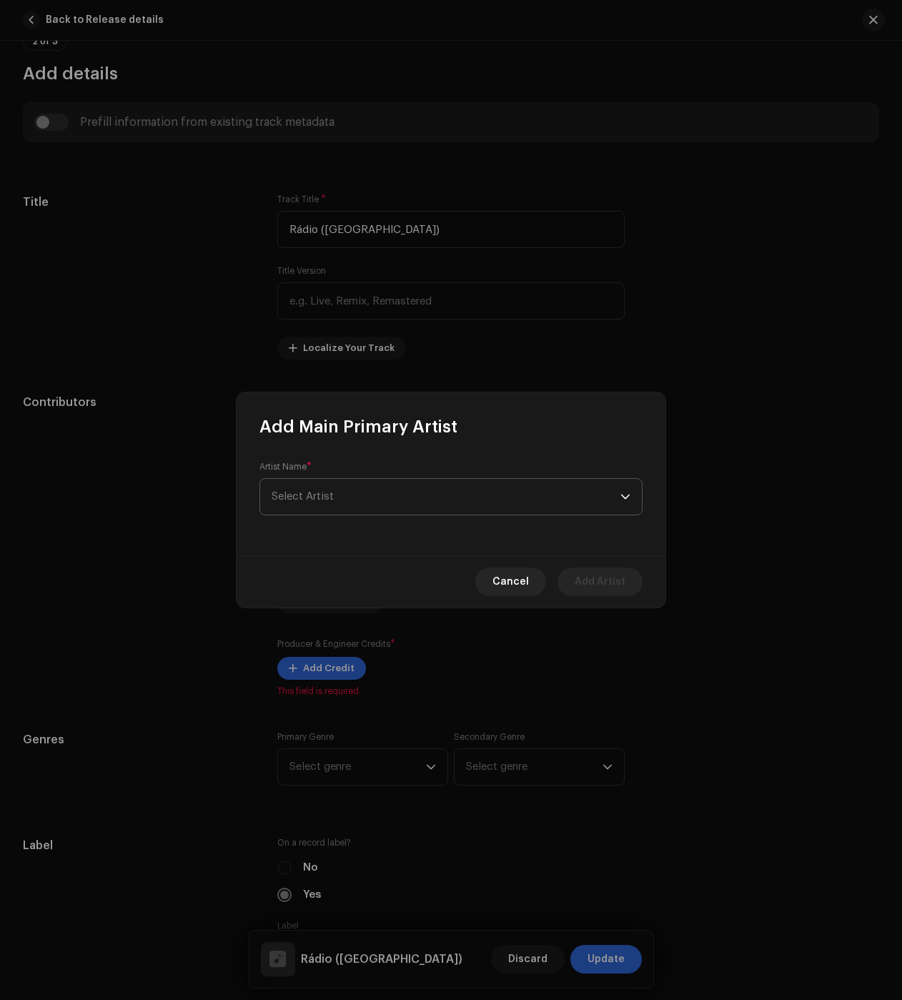
drag, startPoint x: 329, startPoint y: 495, endPoint x: 338, endPoint y: 515, distance: 21.4
click at [329, 495] on span "Select Artist" at bounding box center [303, 496] width 62 height 11
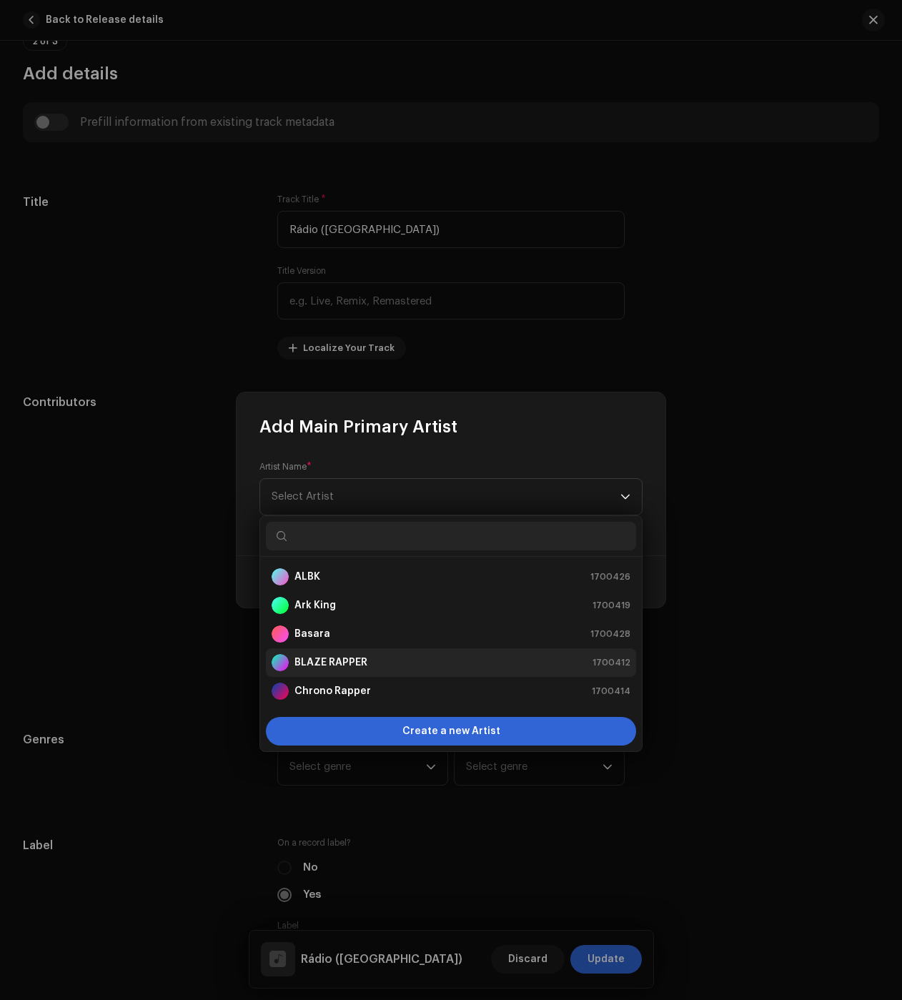
click at [355, 654] on div "BLAZE RAPPER" at bounding box center [320, 662] width 96 height 17
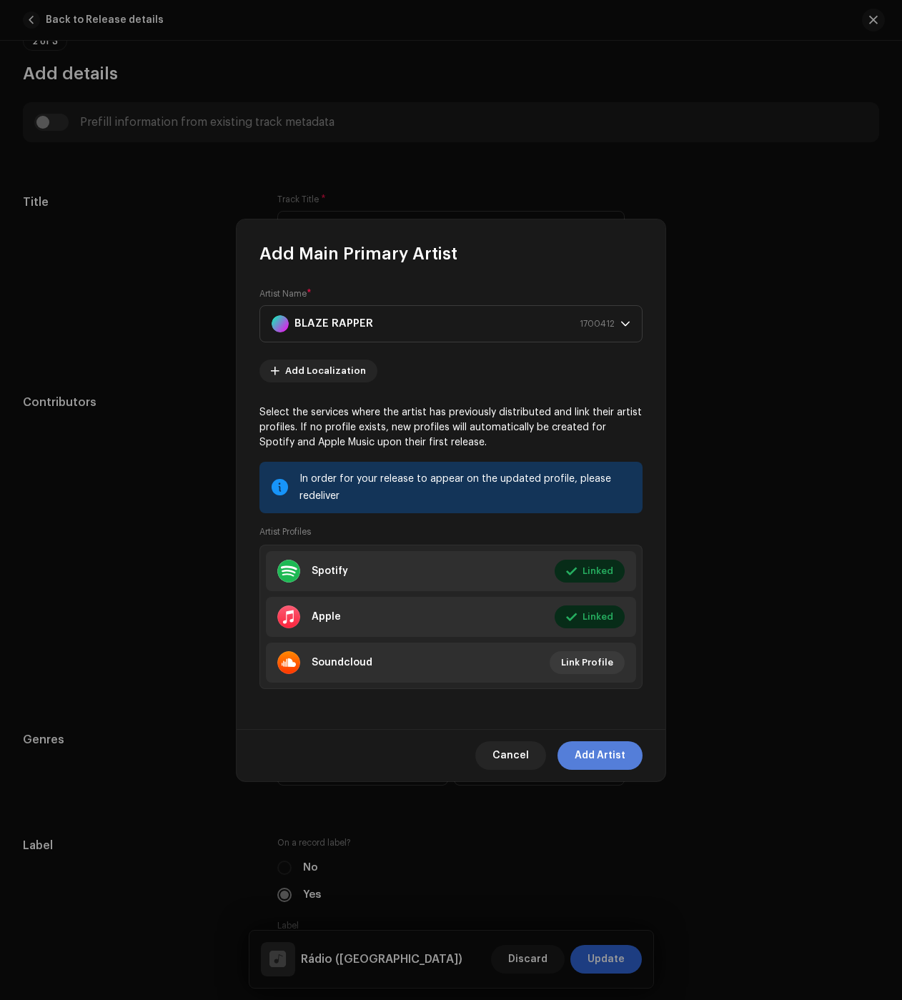
click at [612, 755] on span "Add Artist" at bounding box center [600, 755] width 51 height 29
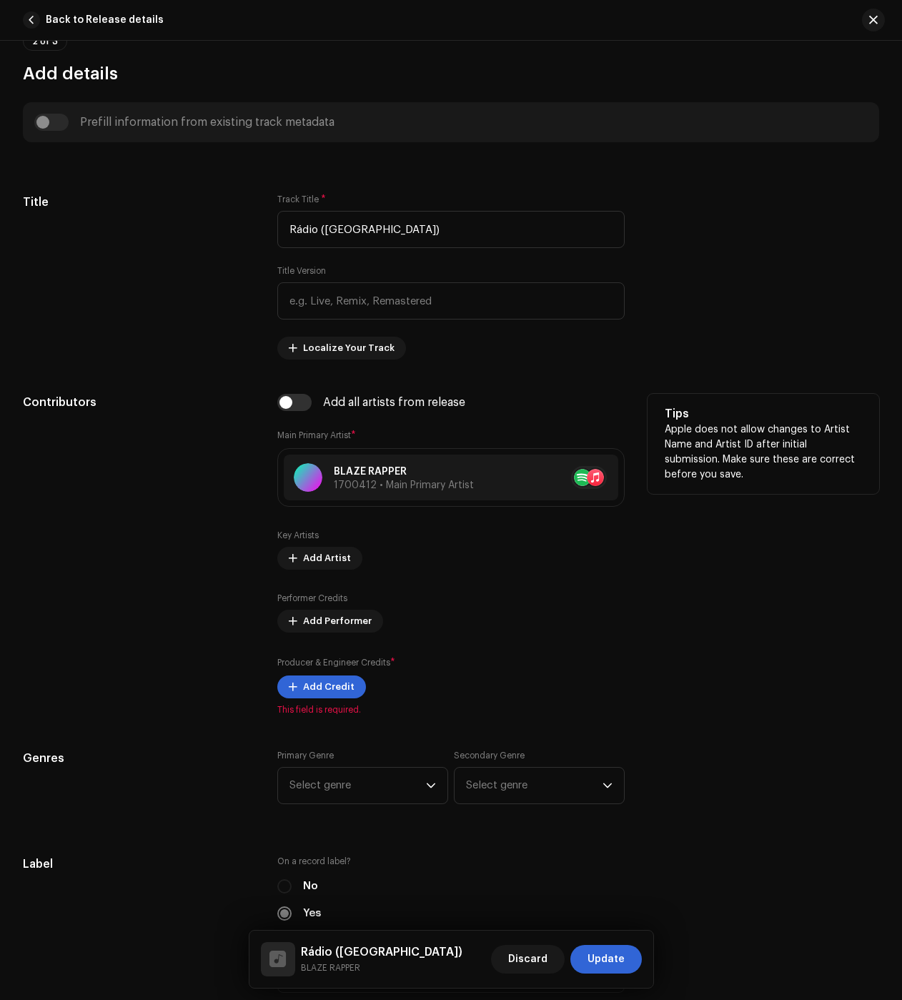
scroll to position [726, 0]
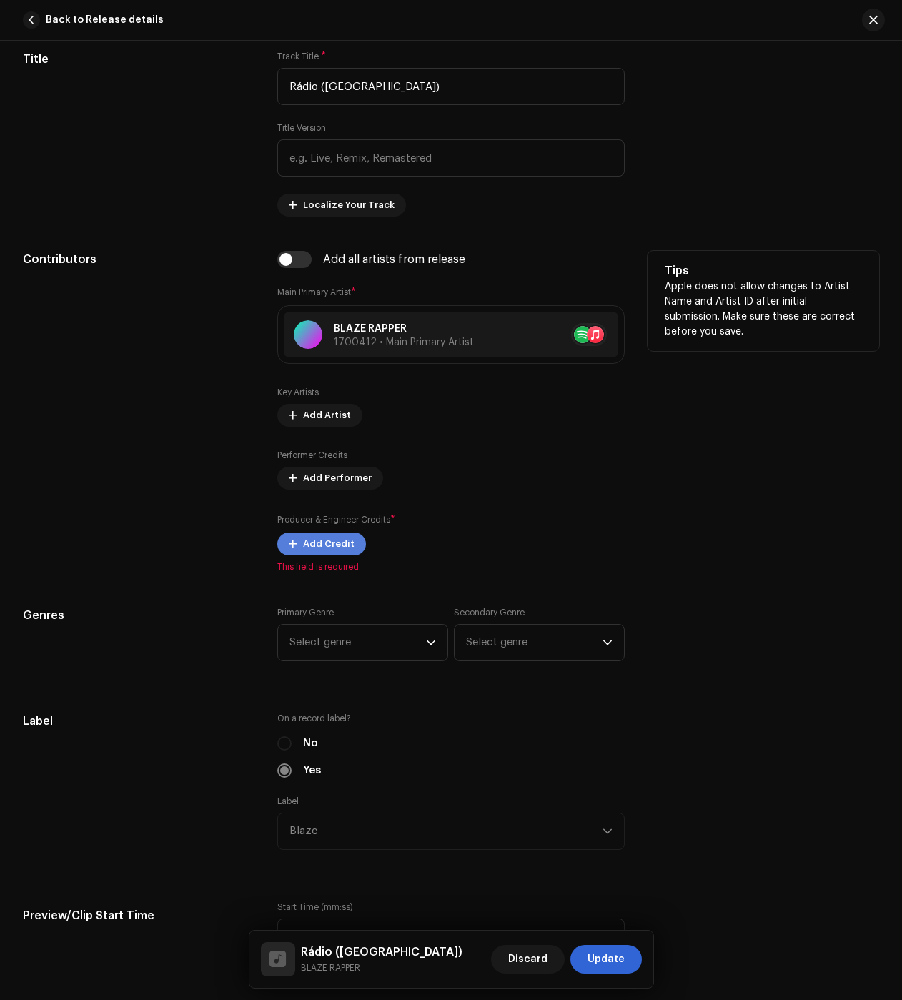
click at [339, 553] on span "Add Credit" at bounding box center [328, 544] width 51 height 29
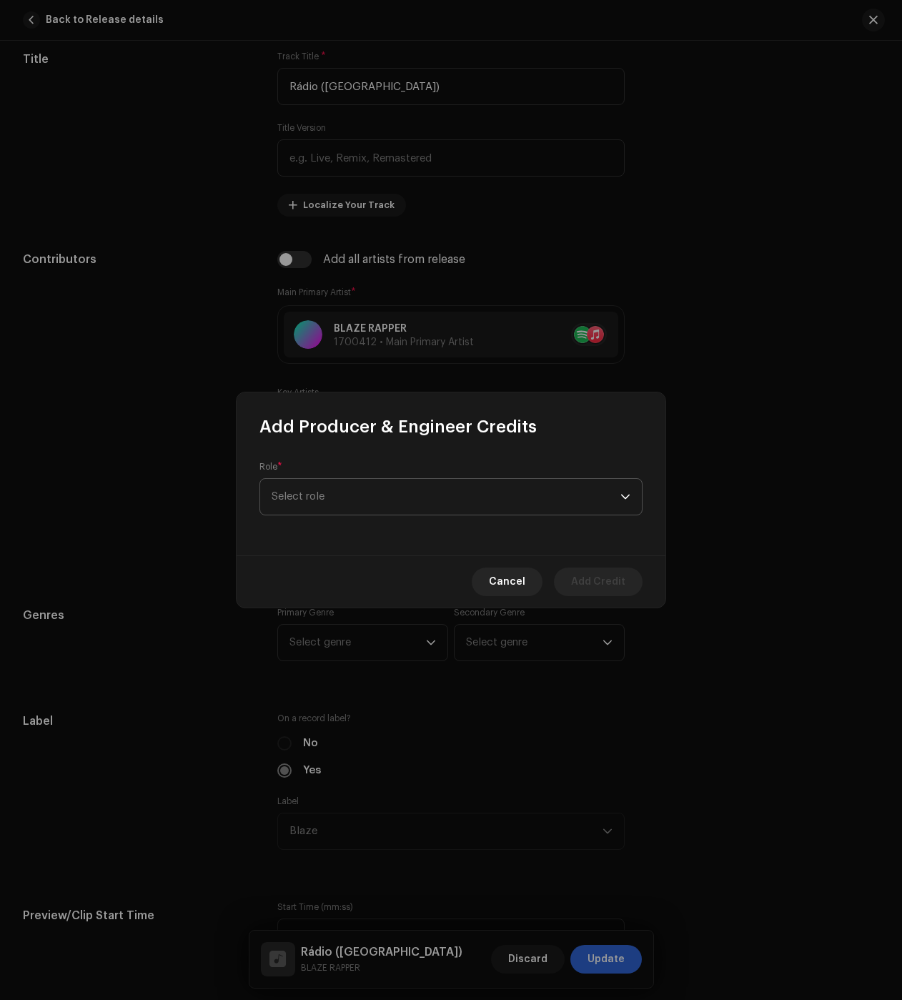
click at [317, 493] on span "Select role" at bounding box center [446, 497] width 349 height 36
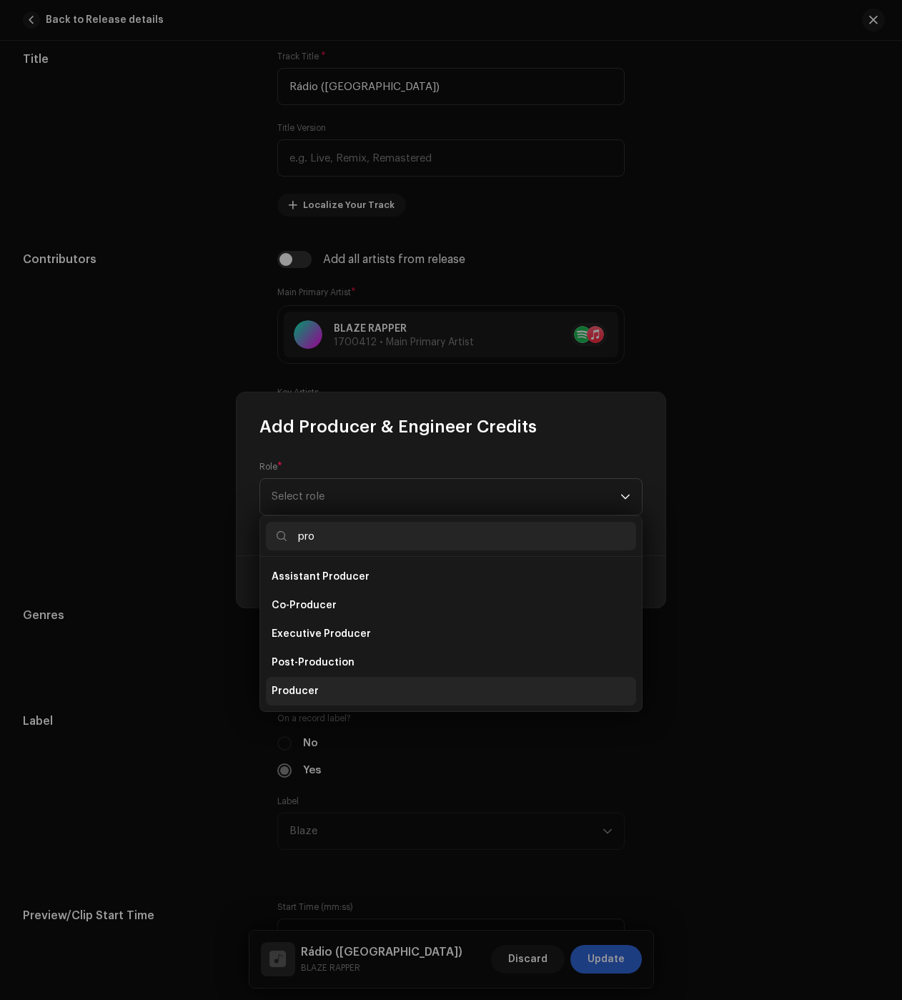
type input "pro"
click at [326, 686] on li "Producer" at bounding box center [451, 691] width 370 height 29
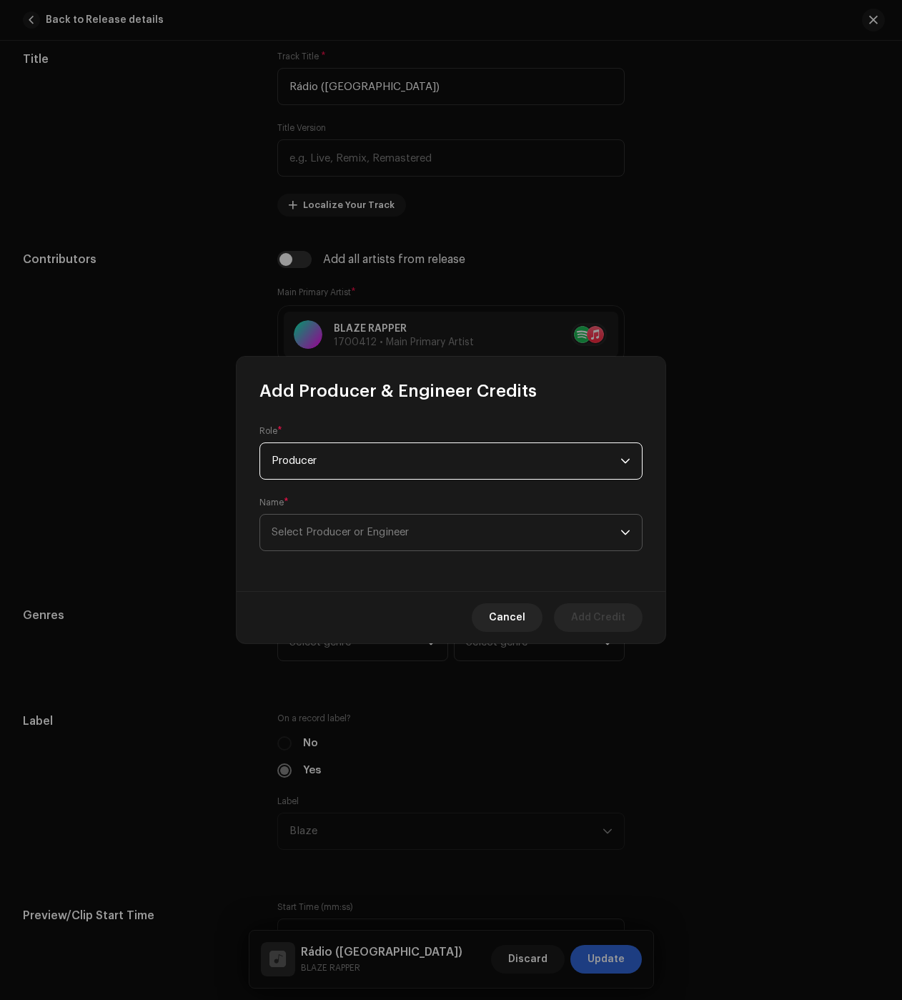
drag, startPoint x: 309, startPoint y: 537, endPoint x: 312, endPoint y: 548, distance: 12.0
click at [309, 536] on span "Select Producer or Engineer" at bounding box center [340, 532] width 137 height 11
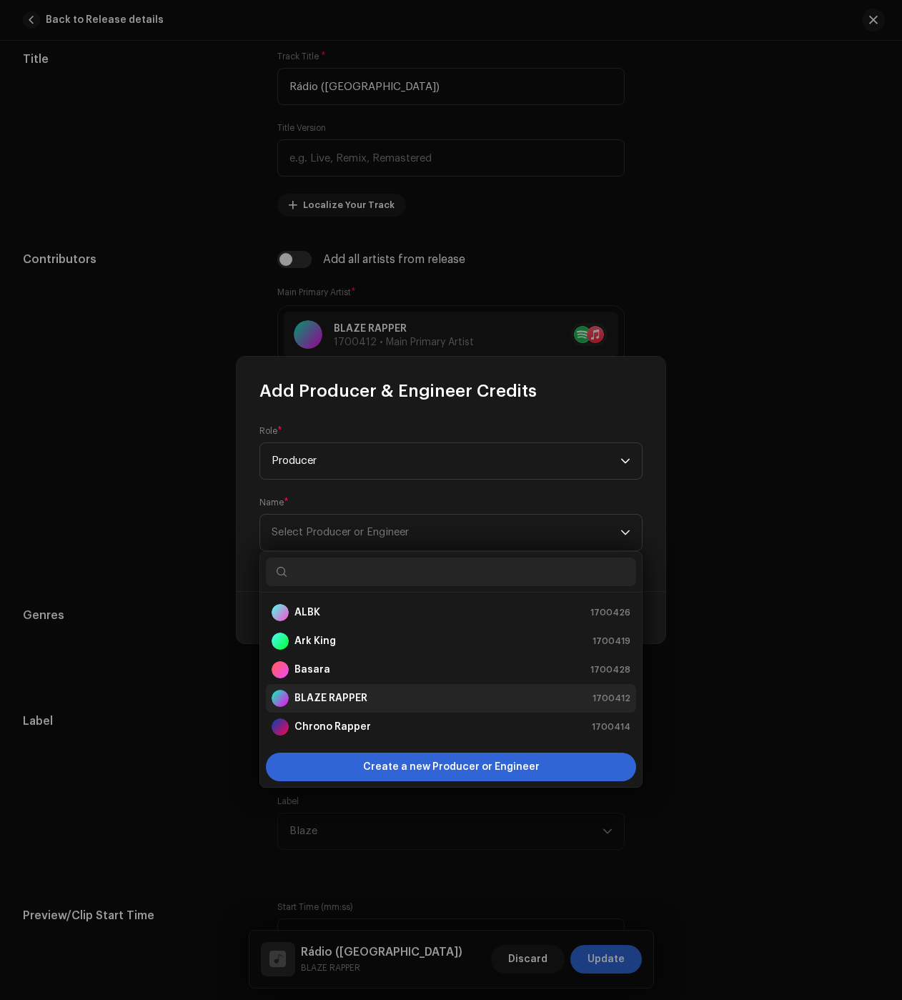
click at [347, 698] on strong "BLAZE RAPPER" at bounding box center [331, 698] width 73 height 14
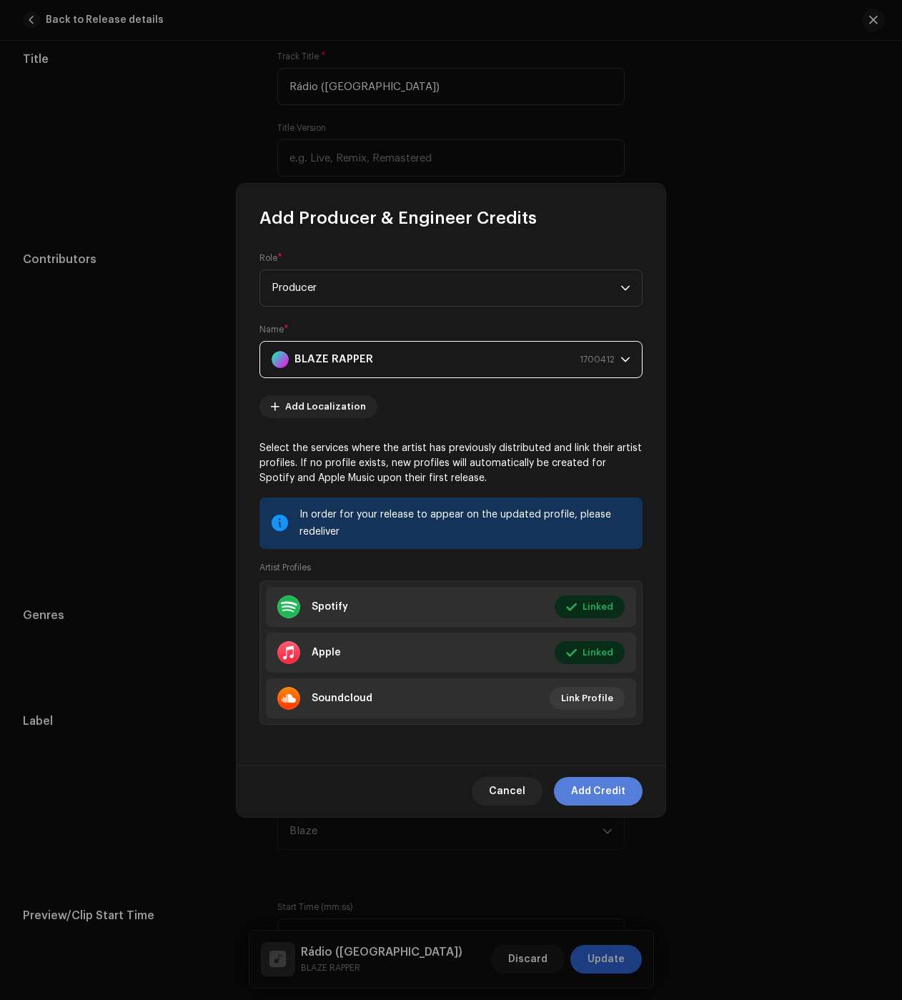
click at [611, 789] on span "Add Credit" at bounding box center [598, 791] width 54 height 29
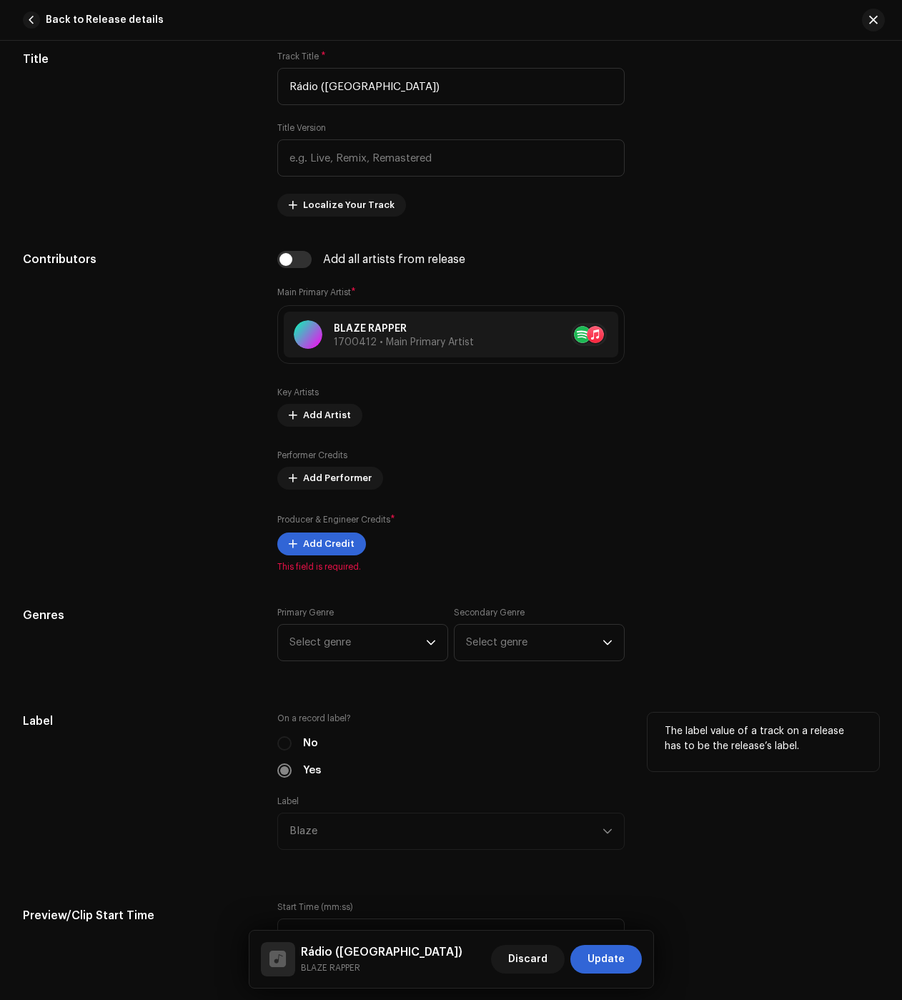
scroll to position [797, 0]
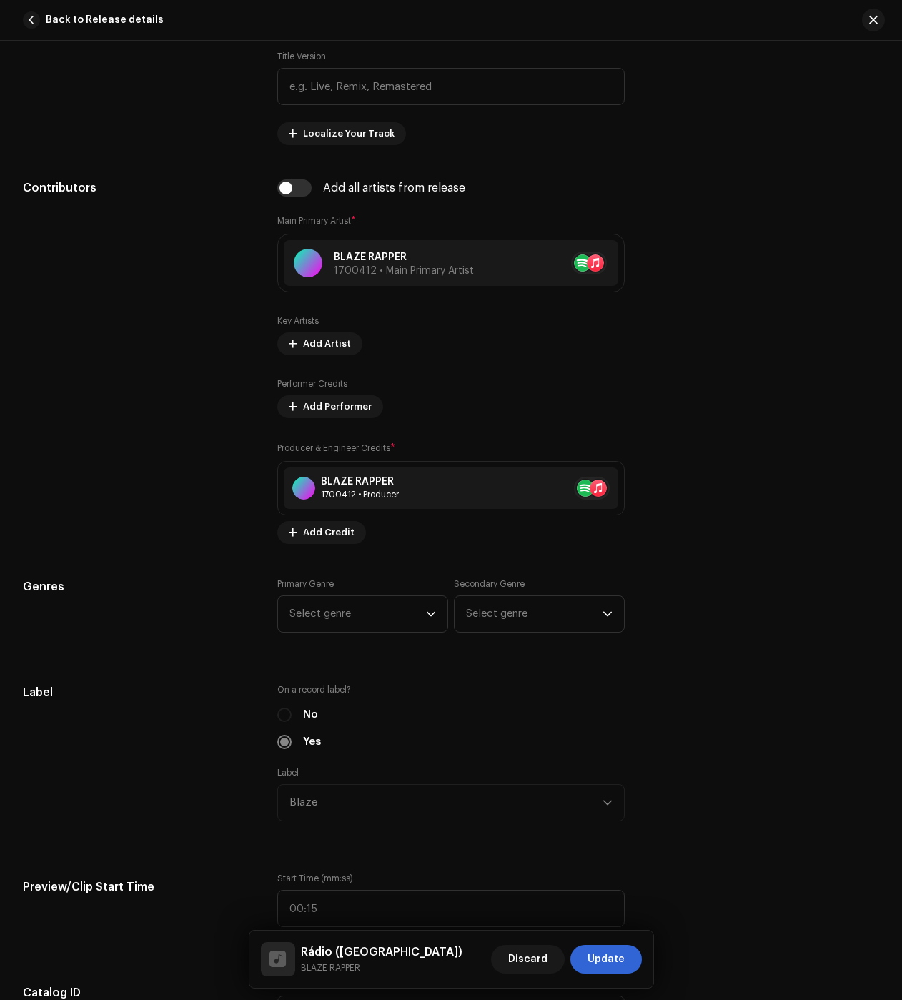
click at [372, 575] on div "Track details Complete the following to finalize your track. 1 of 3 Add Audio F…" at bounding box center [451, 921] width 902 height 3286
drag, startPoint x: 368, startPoint y: 623, endPoint x: 373, endPoint y: 631, distance: 9.3
click at [368, 623] on span "Select genre" at bounding box center [358, 614] width 137 height 36
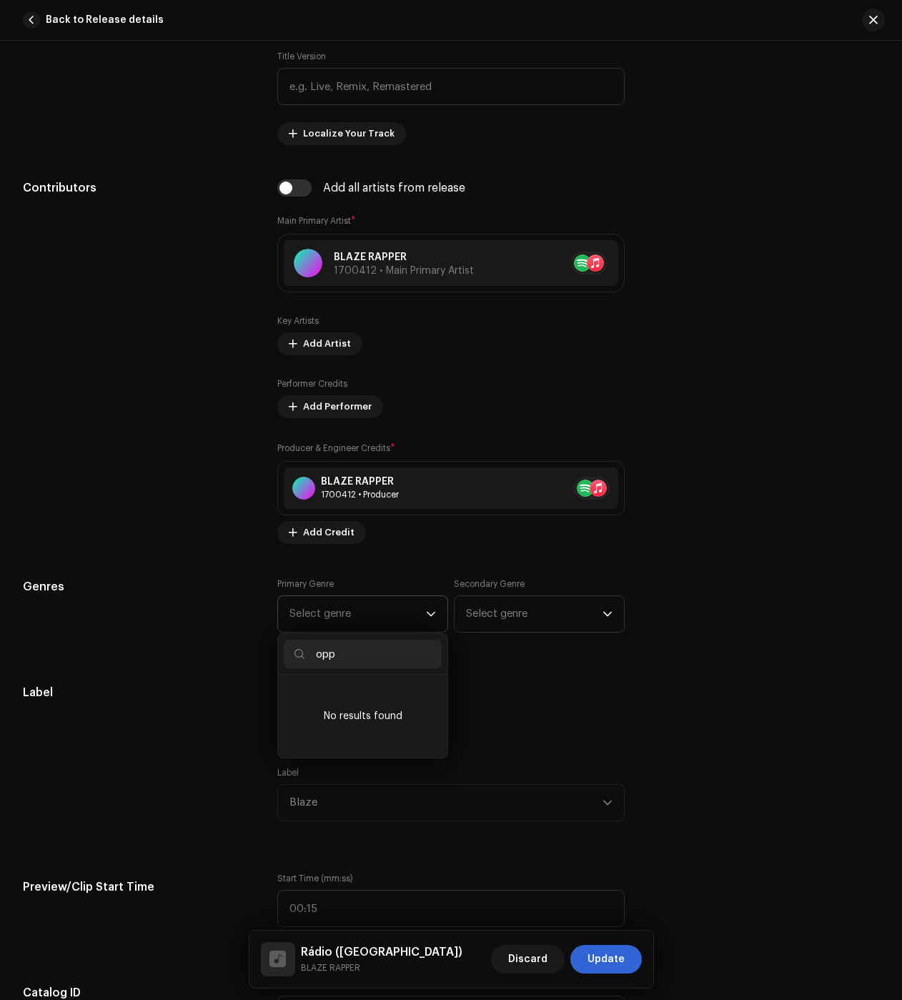
drag, startPoint x: 357, startPoint y: 663, endPoint x: 302, endPoint y: 661, distance: 55.8
click at [302, 660] on p-iconfield "opp" at bounding box center [363, 654] width 158 height 29
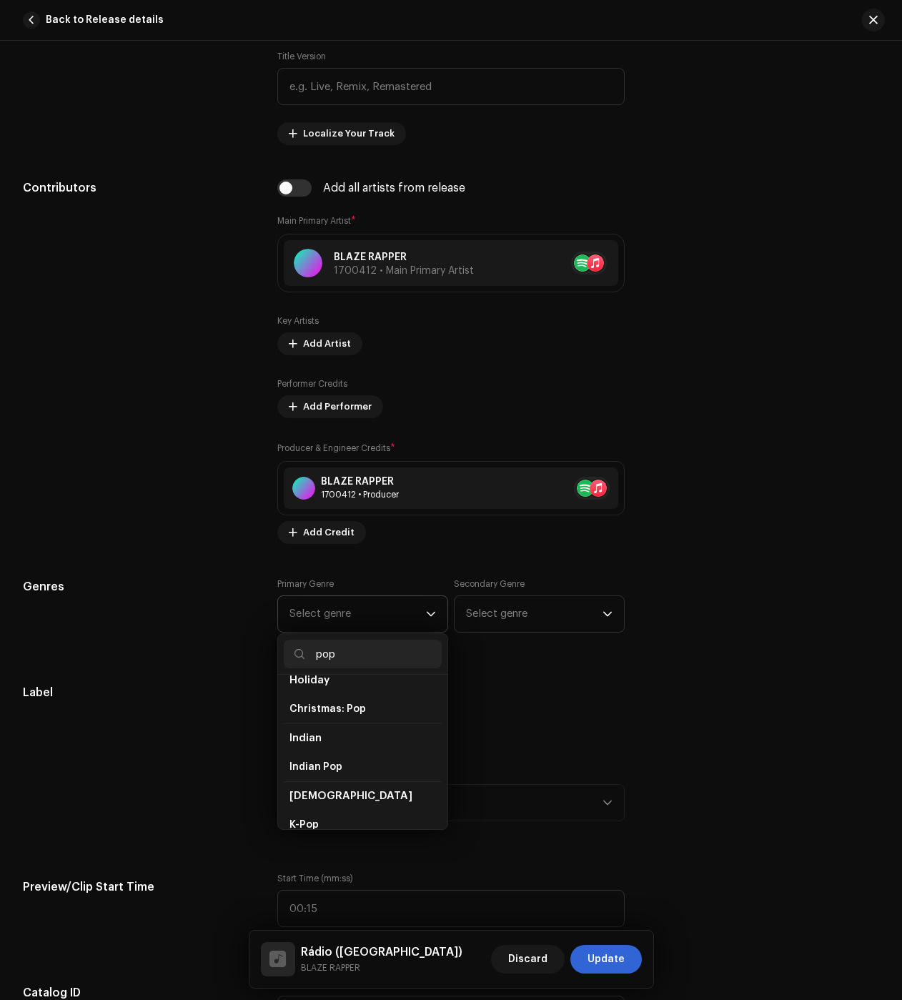
scroll to position [429, 0]
type input "pop"
click at [308, 812] on li "Pop" at bounding box center [363, 826] width 158 height 29
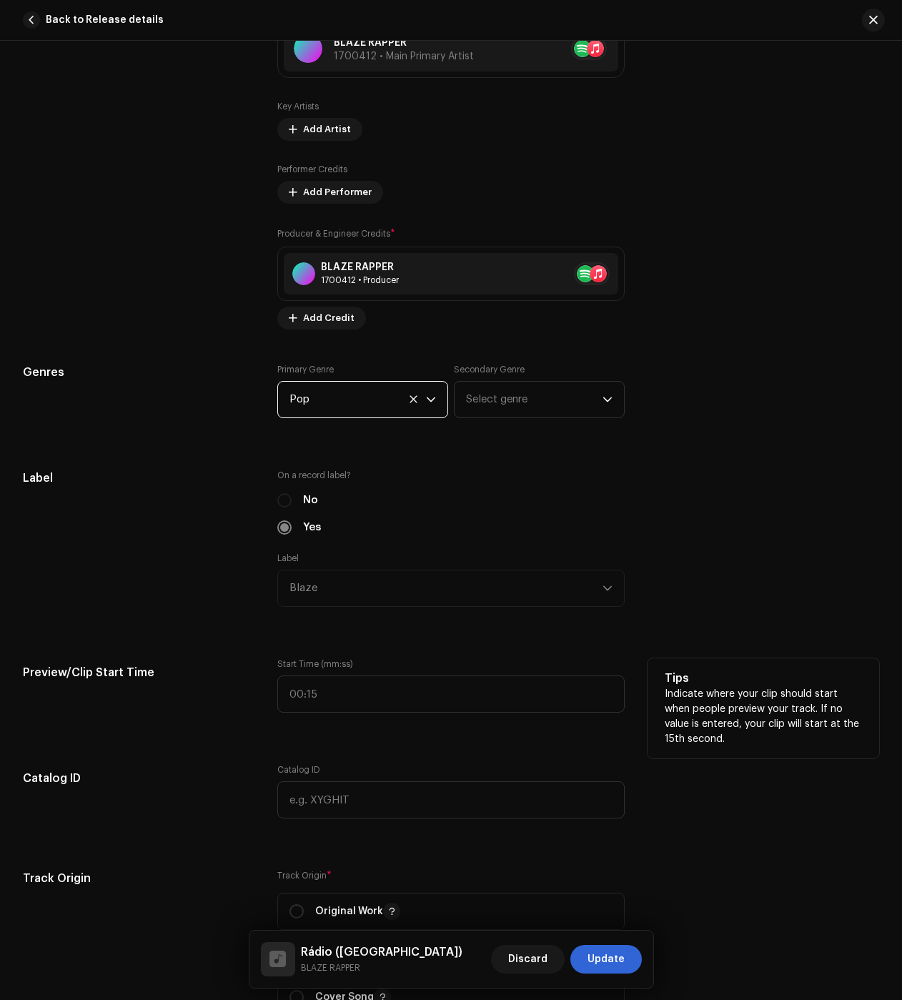
scroll to position [1083, 0]
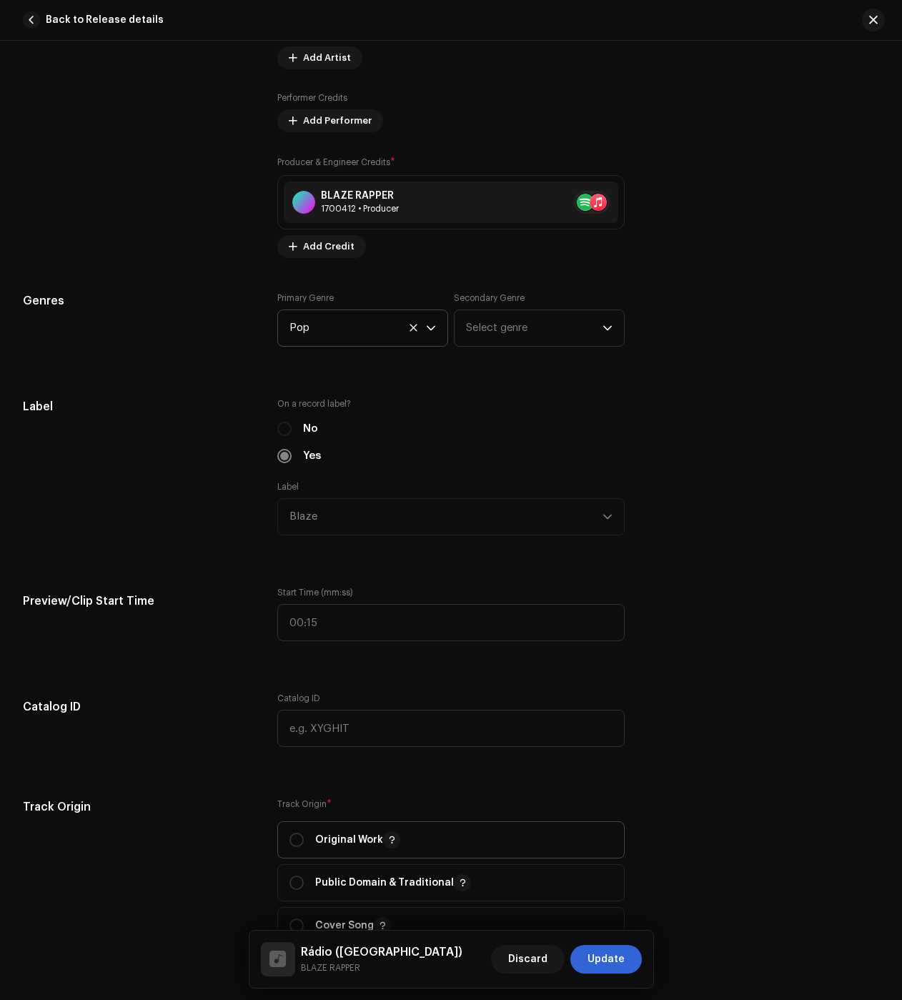
click at [308, 834] on div "Original Work" at bounding box center [345, 839] width 111 height 17
radio input "true"
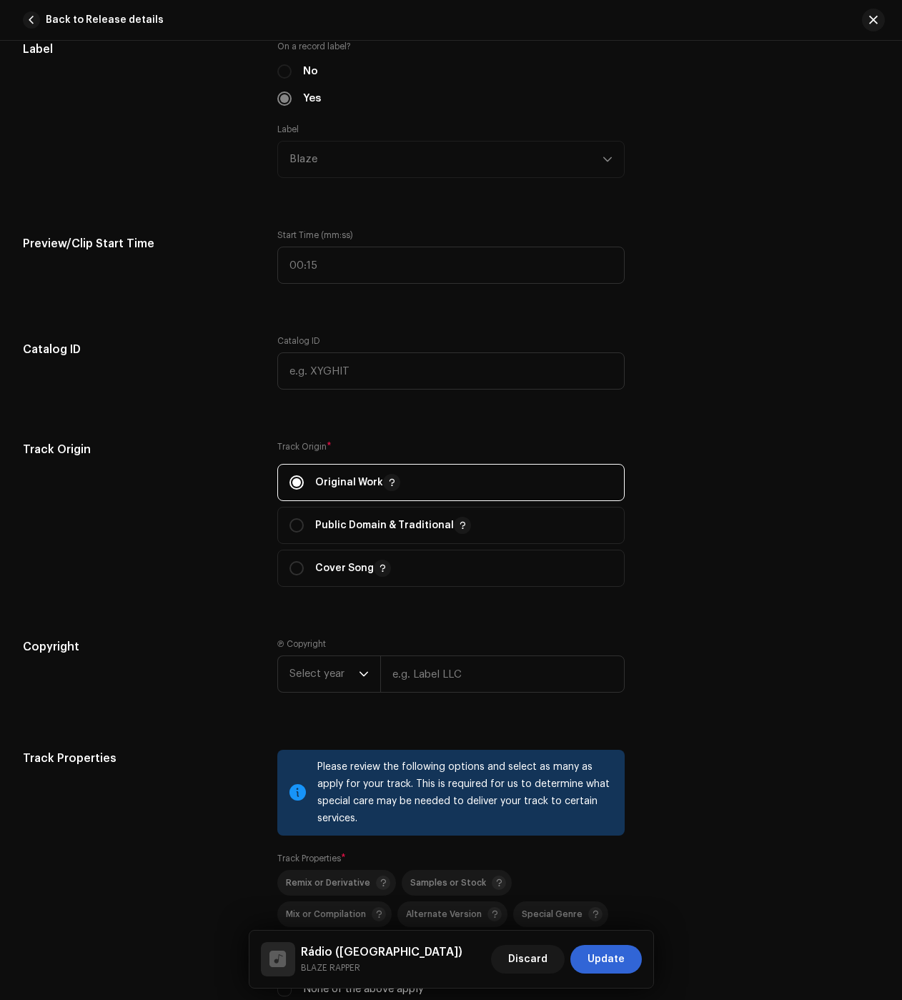
scroll to position [1512, 0]
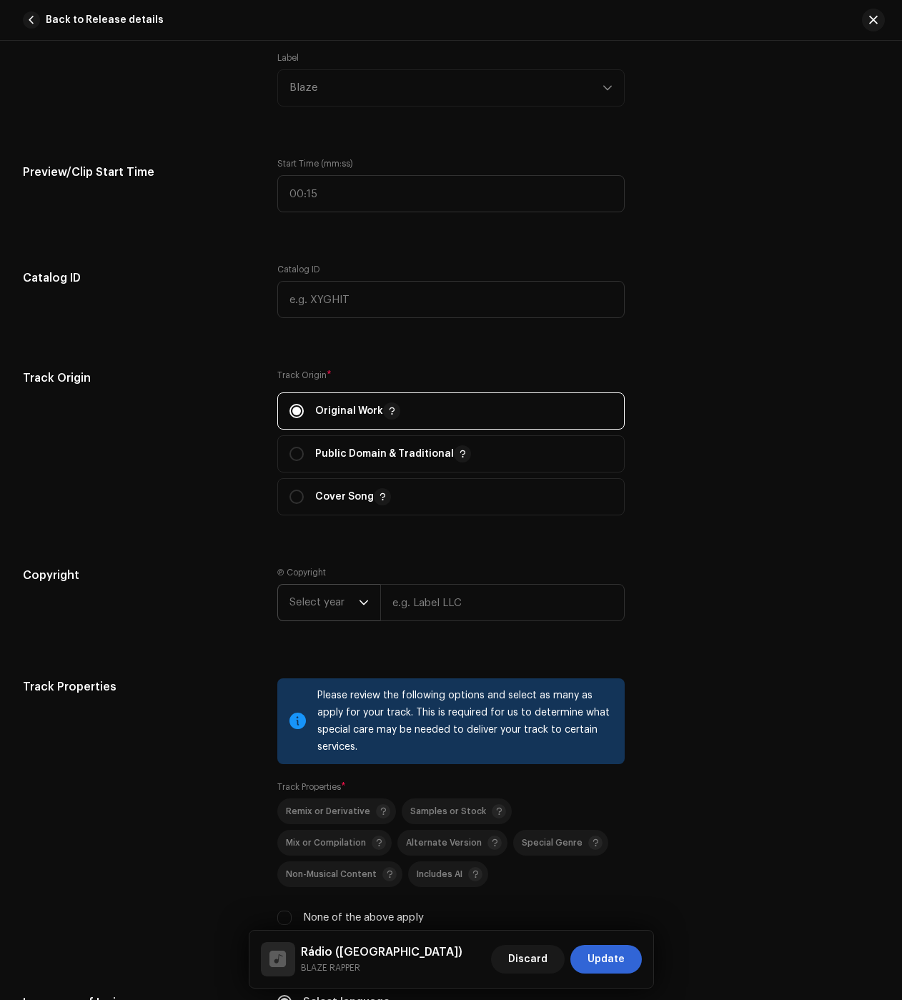
click at [300, 604] on span "Select year" at bounding box center [324, 603] width 69 height 36
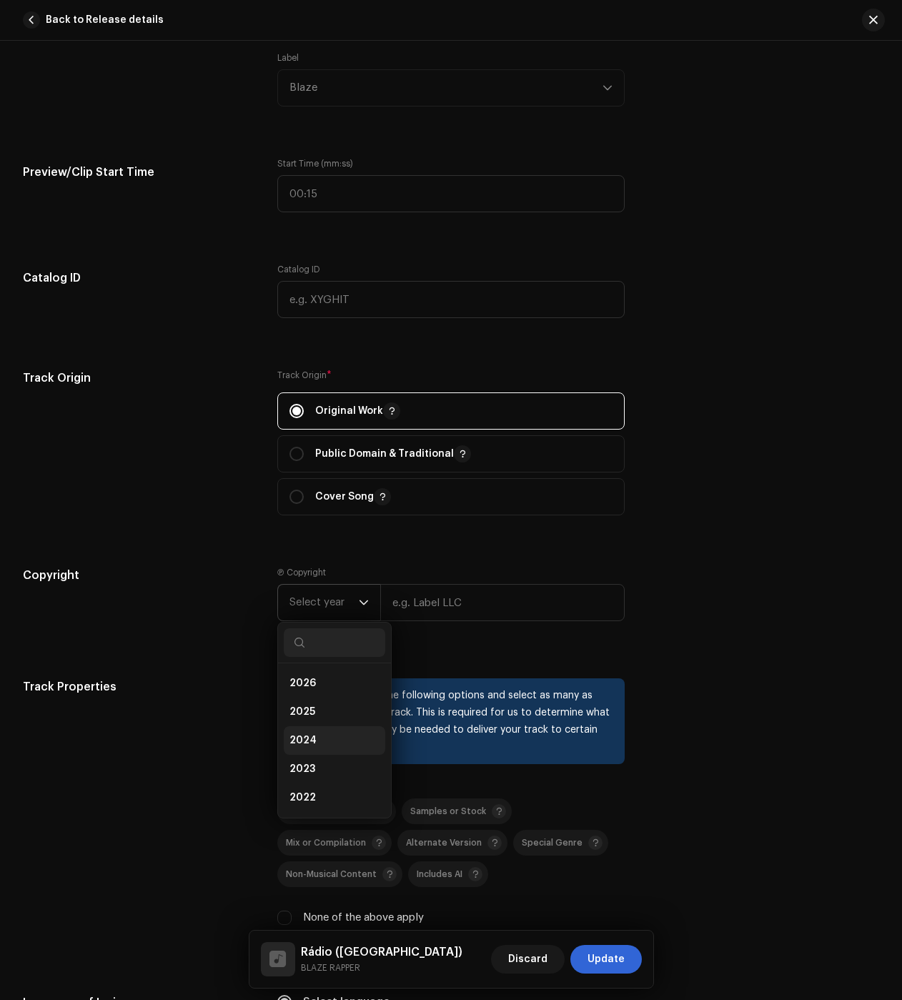
click at [322, 741] on li "2024" at bounding box center [335, 740] width 102 height 29
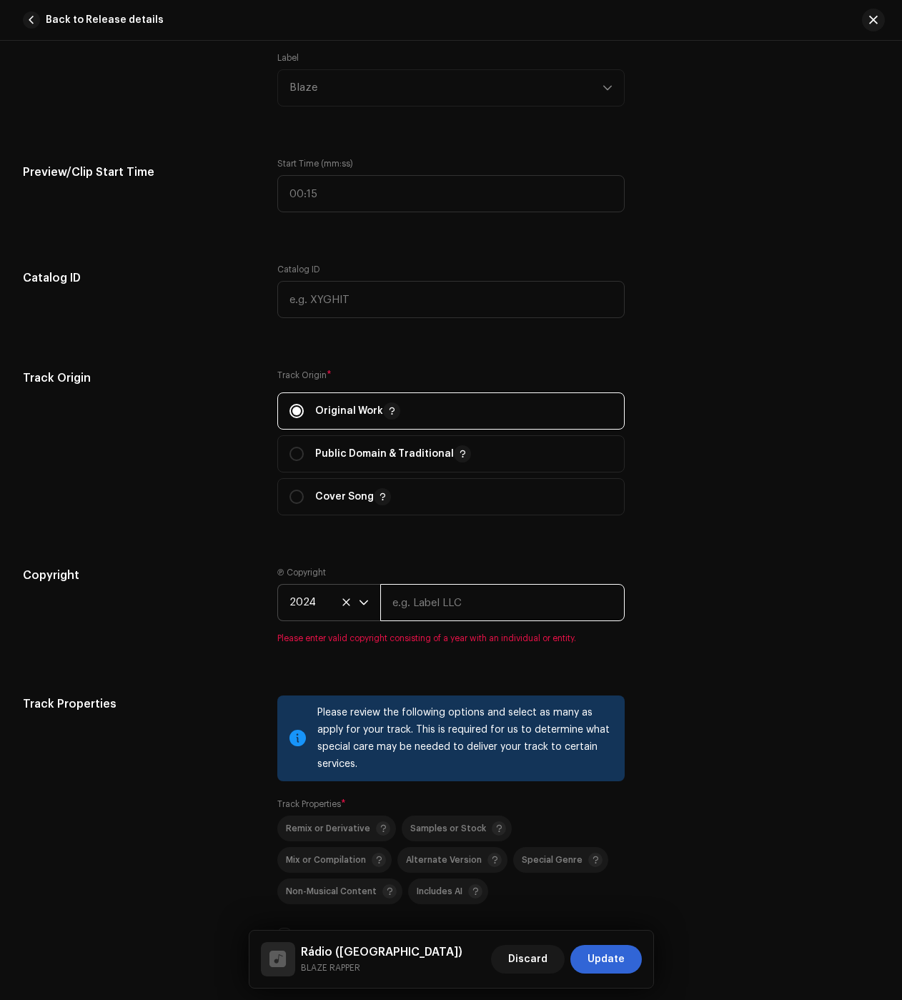
click at [433, 597] on input "text" at bounding box center [502, 602] width 244 height 37
type input "BLAZE"
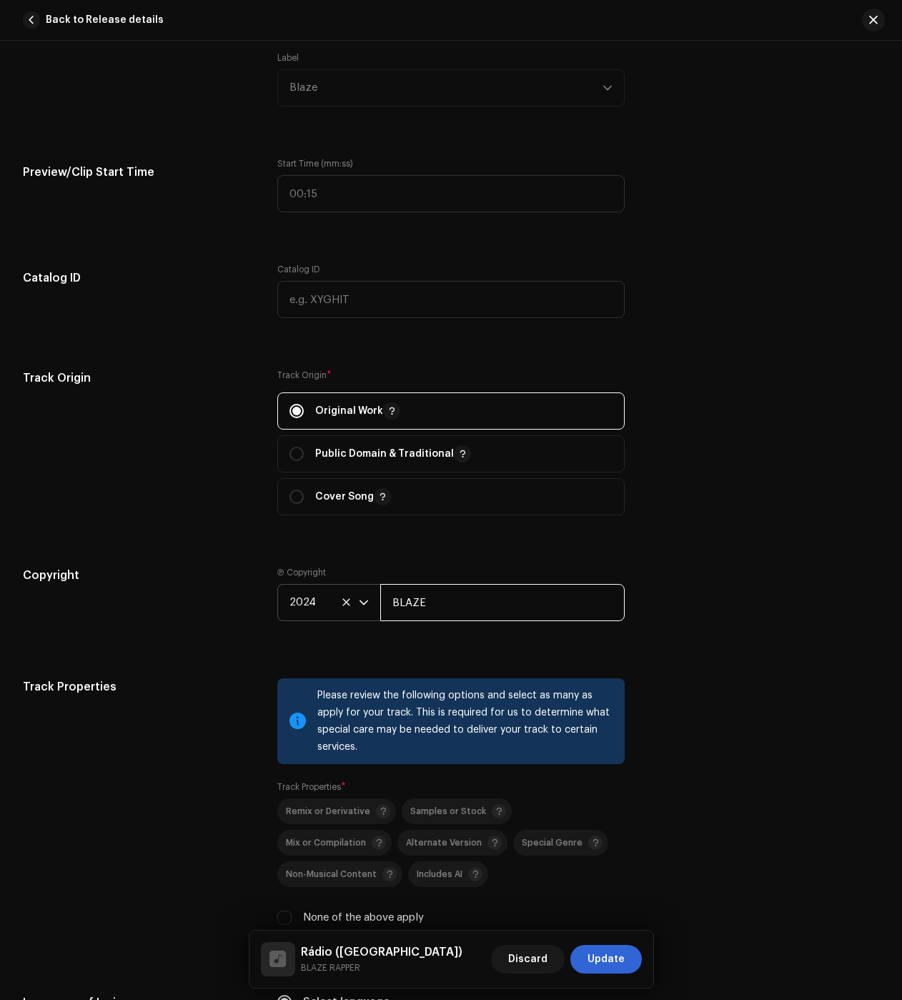
scroll to position [1798, 0]
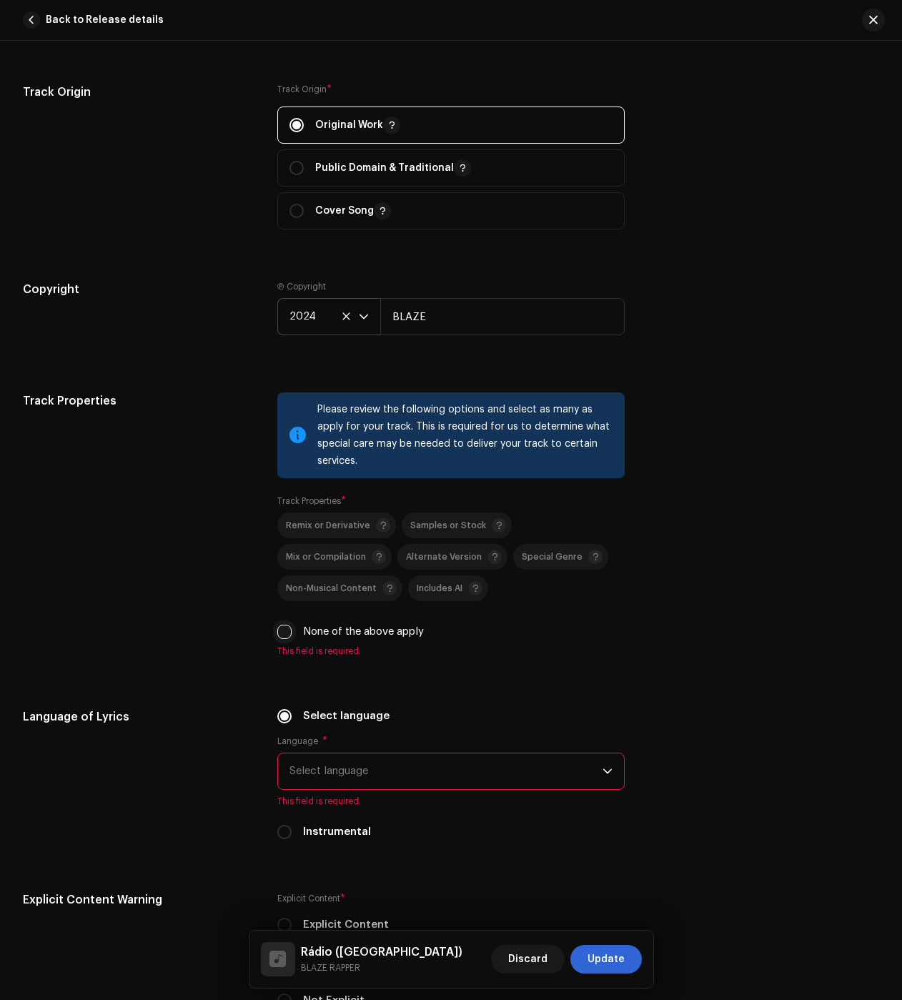
click at [287, 631] on input "None of the above apply" at bounding box center [284, 632] width 14 height 14
checkbox input "true"
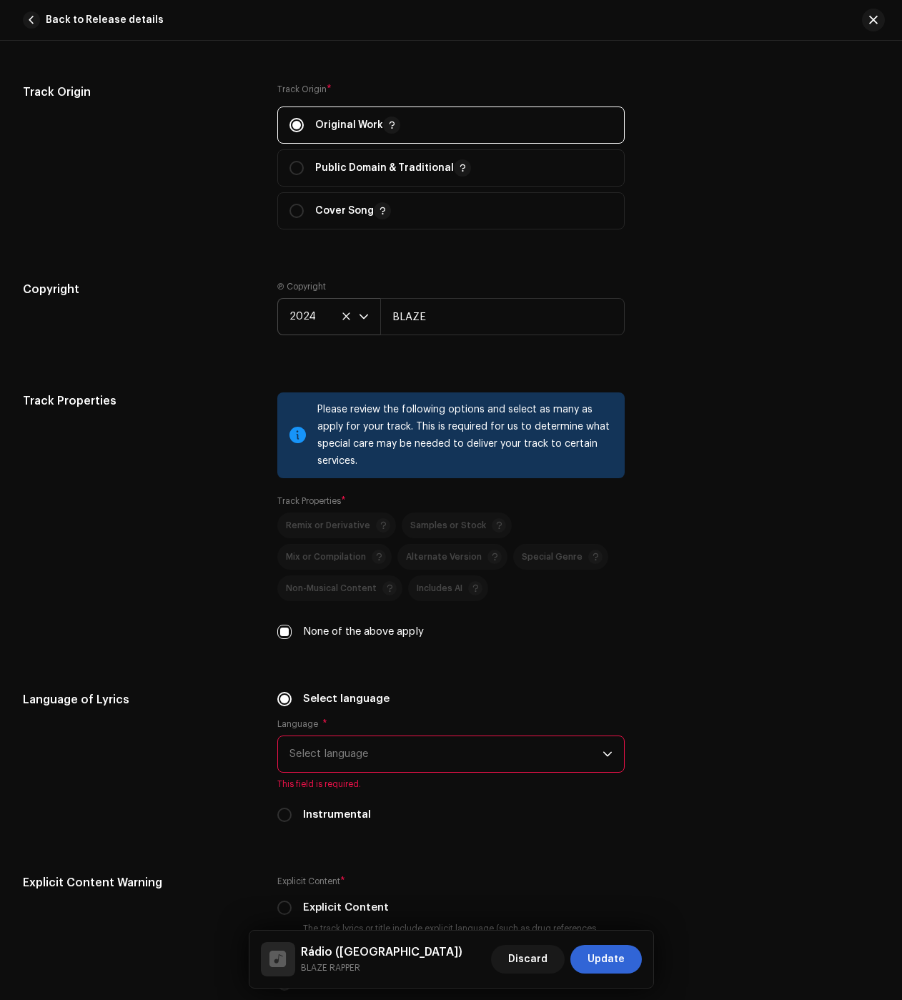
click at [310, 740] on span "Select language" at bounding box center [446, 754] width 313 height 36
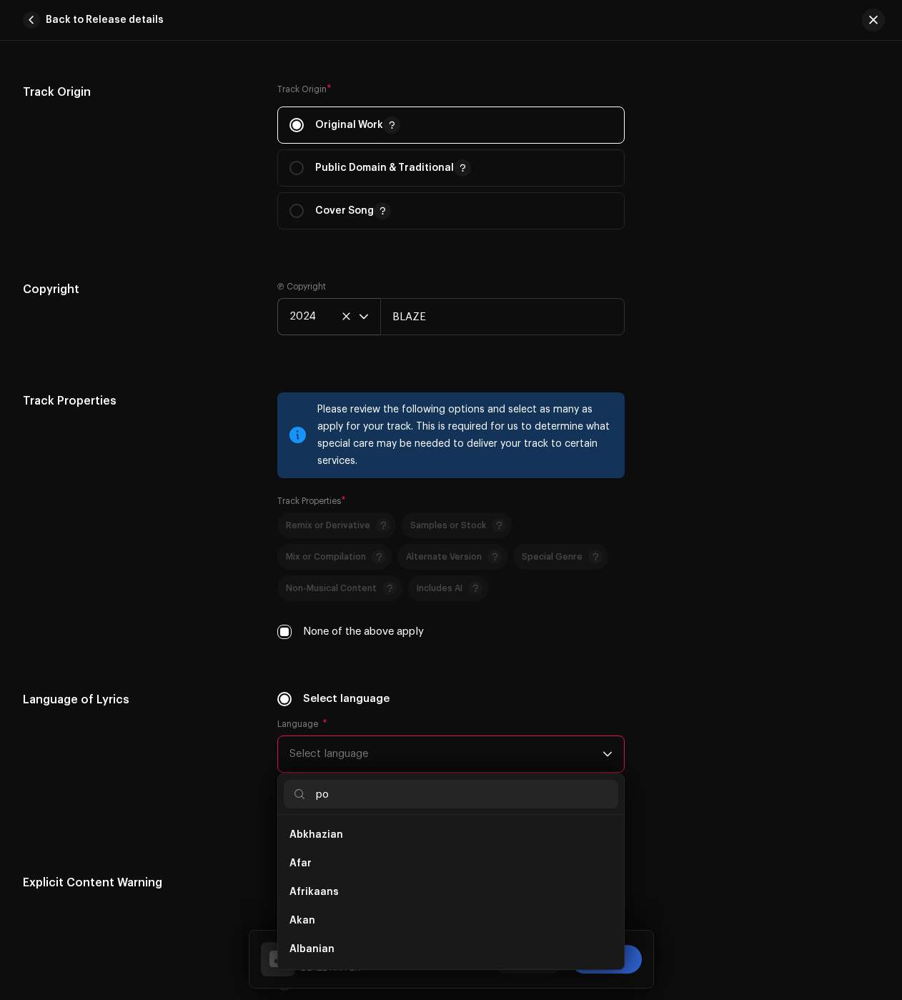
scroll to position [0, 0]
type input "po"
click at [322, 860] on span "Portuguese" at bounding box center [319, 863] width 59 height 14
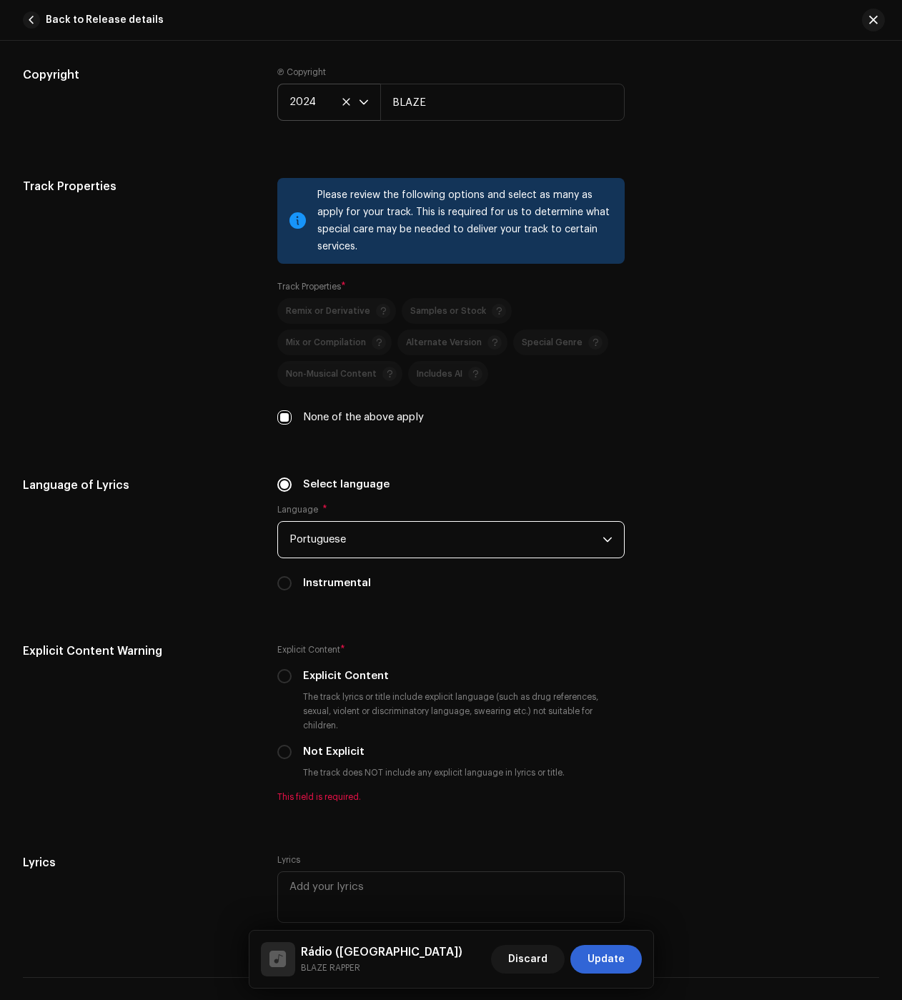
scroll to position [2155, 0]
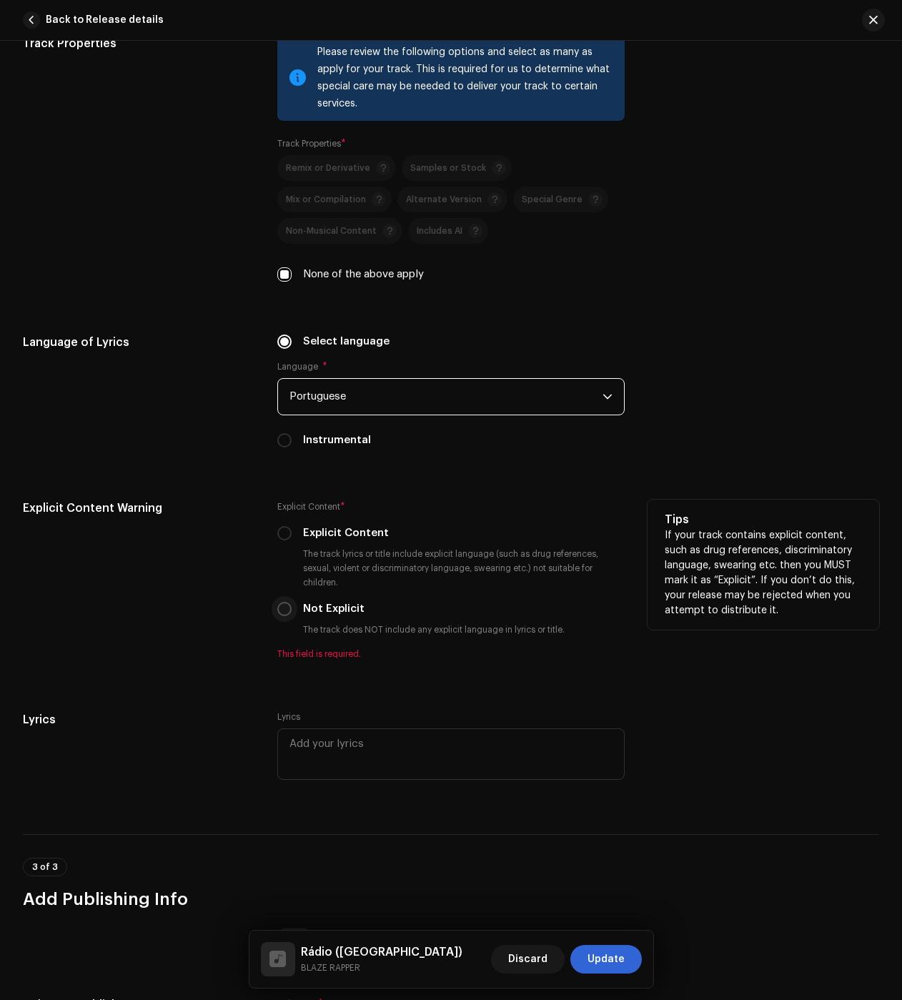
click at [283, 604] on input "Not Explicit" at bounding box center [284, 609] width 14 height 14
radio input "true"
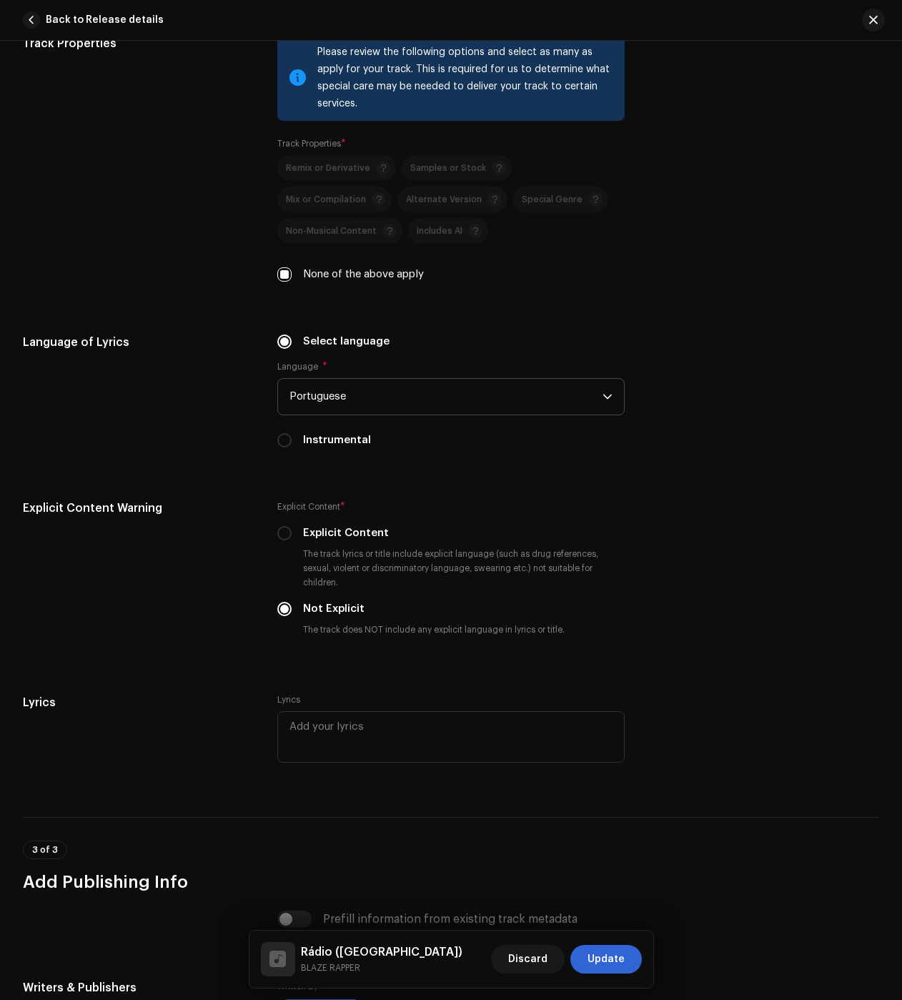
scroll to position [2429, 0]
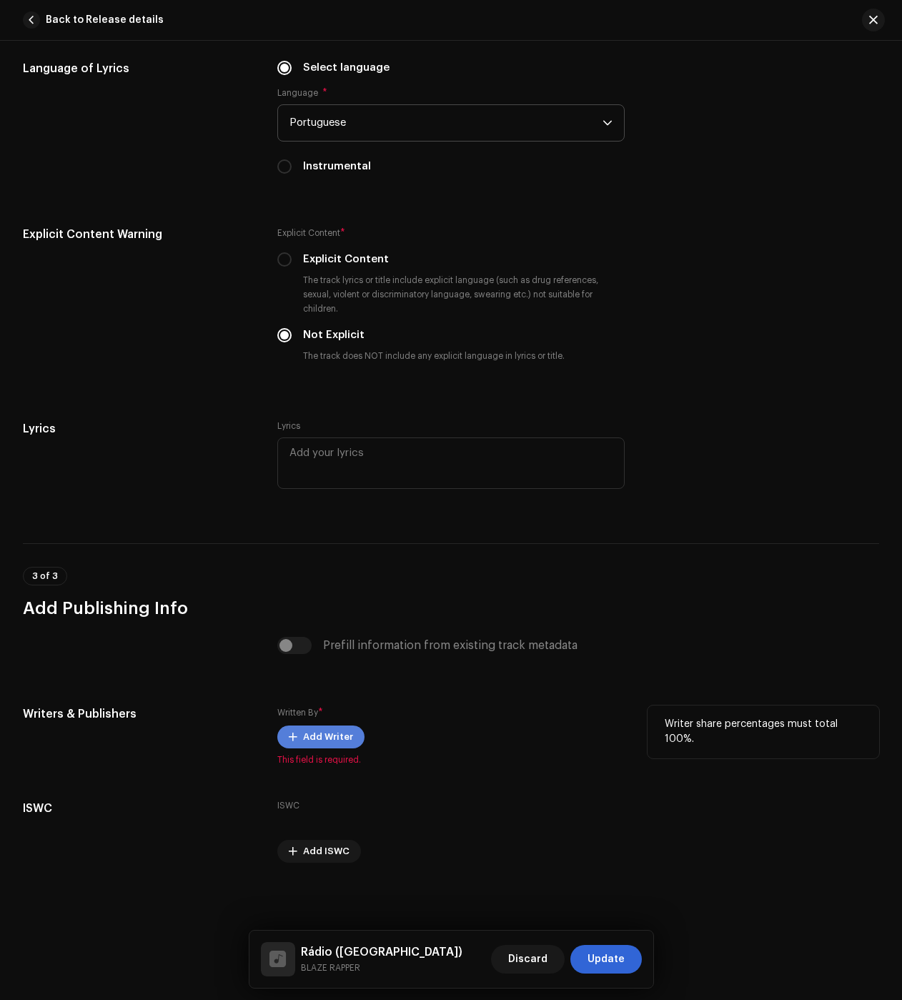
click at [304, 737] on span "Add Writer" at bounding box center [328, 737] width 50 height 29
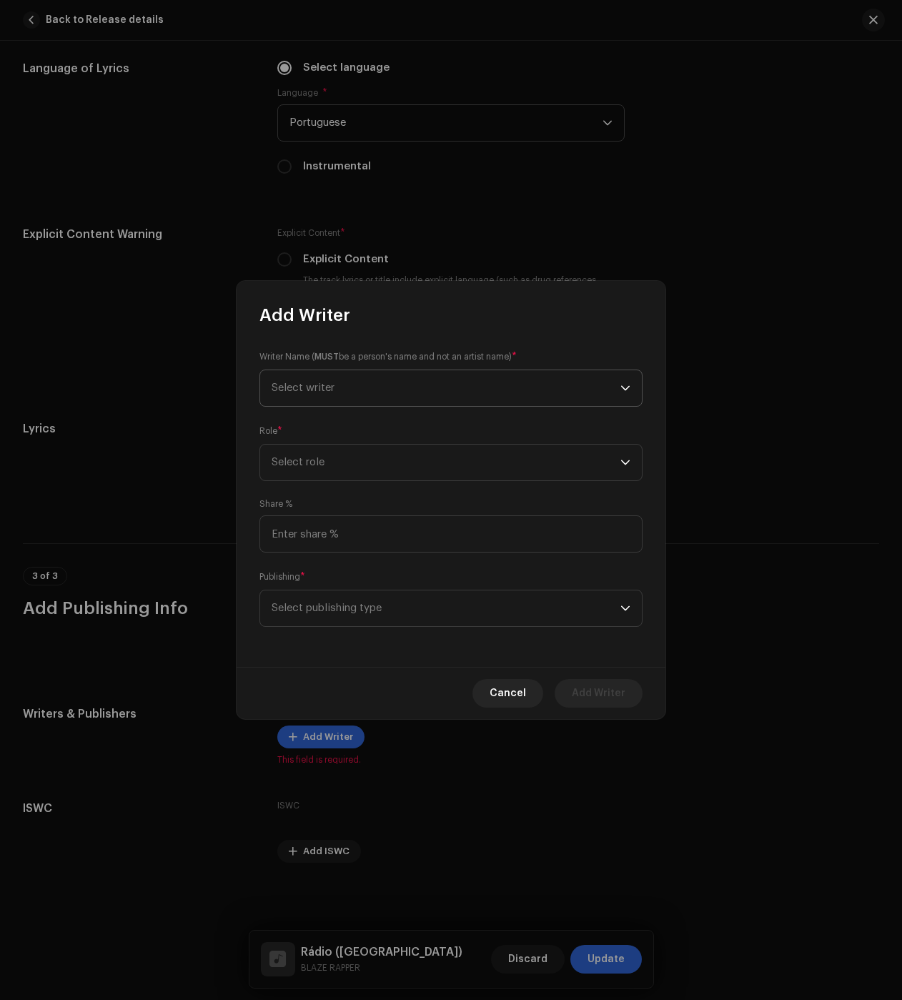
click at [300, 405] on p-select "Select writer" at bounding box center [451, 388] width 383 height 37
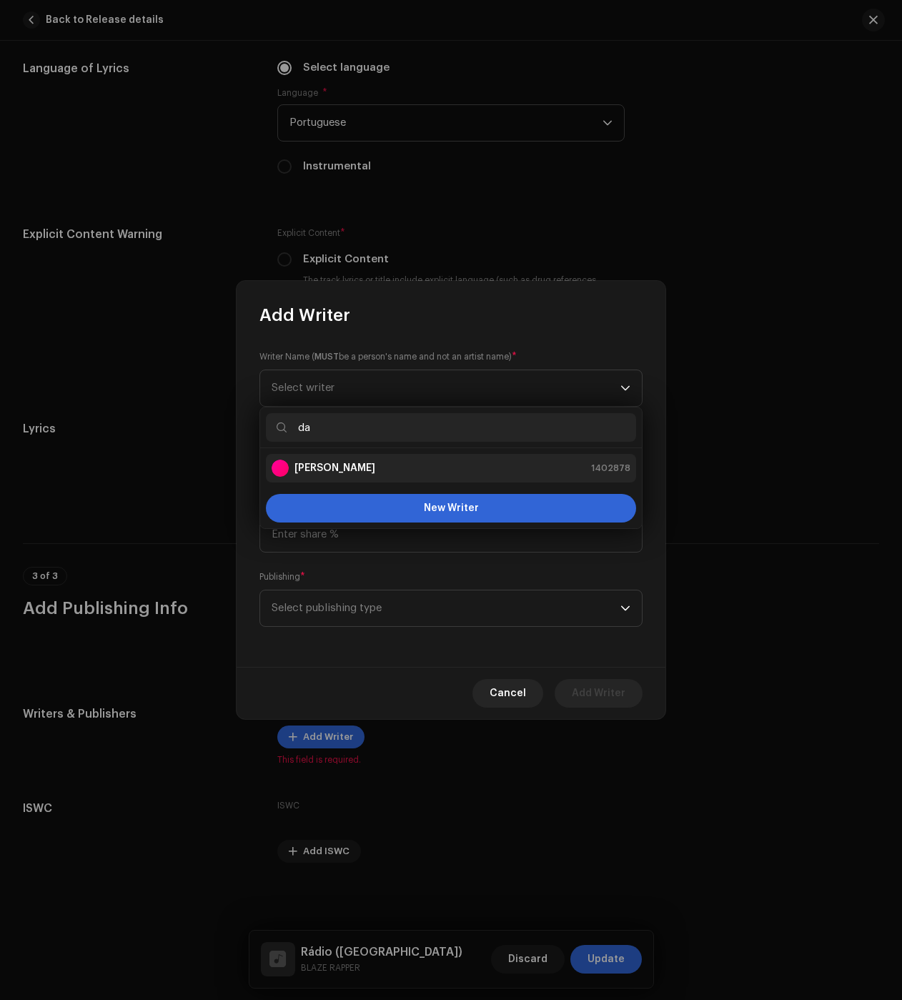
type input "da"
click at [350, 468] on strong "[PERSON_NAME]" at bounding box center [335, 468] width 81 height 14
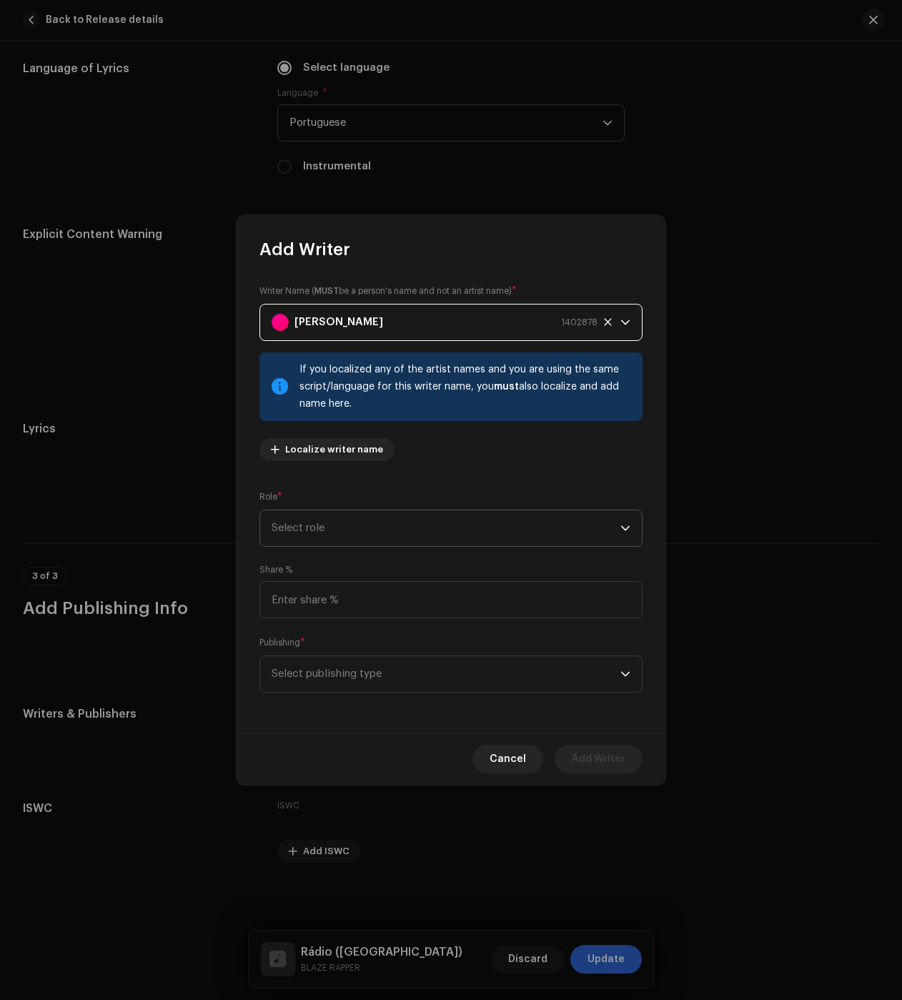
click at [335, 530] on span "Select role" at bounding box center [446, 528] width 349 height 36
click at [320, 648] on span "Composer & Lyricist" at bounding box center [322, 653] width 101 height 14
drag, startPoint x: 318, startPoint y: 664, endPoint x: 313, endPoint y: 673, distance: 9.9
click at [317, 665] on span "Select publishing type" at bounding box center [446, 674] width 349 height 36
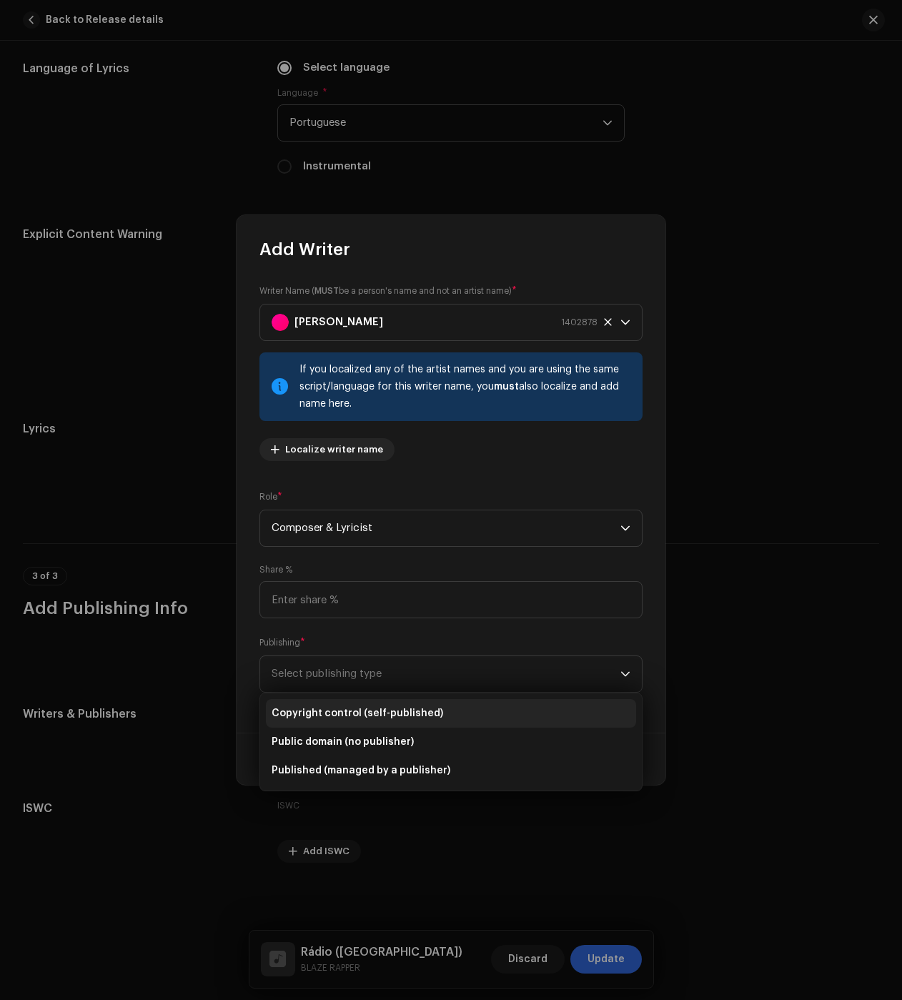
click at [295, 706] on li "Copyright control (self-published)" at bounding box center [451, 713] width 370 height 29
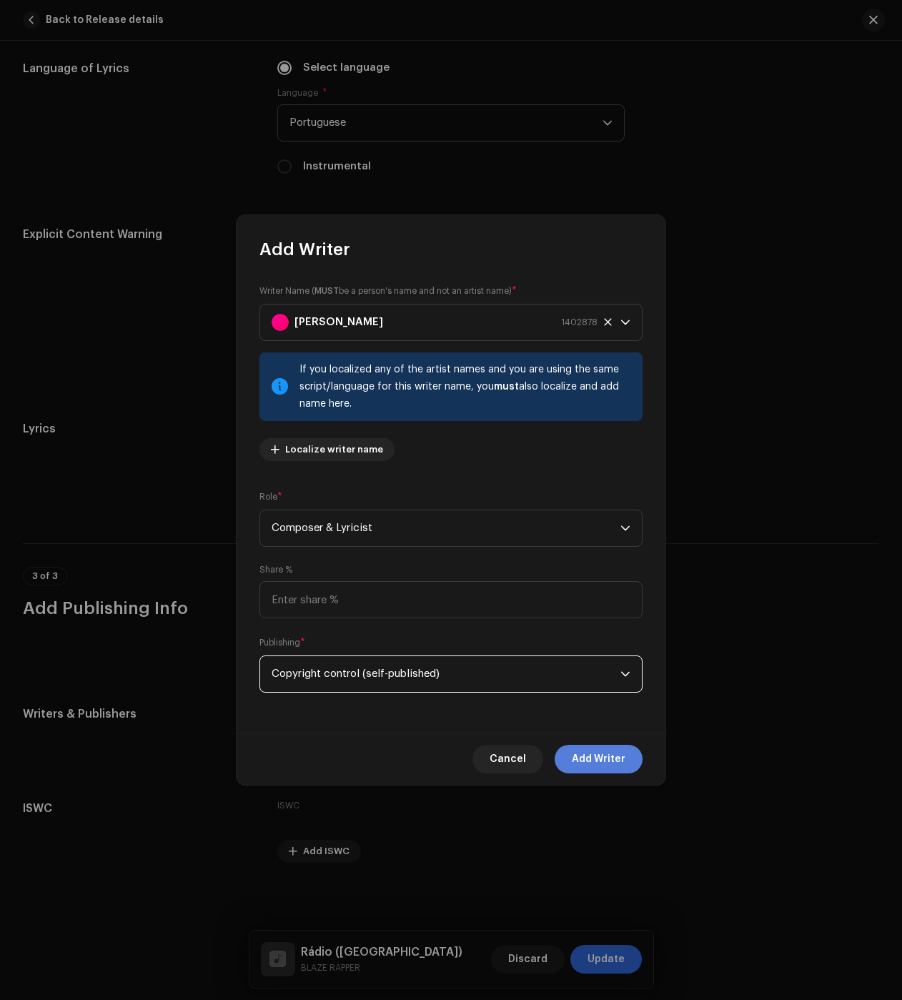
click at [580, 745] on span "Add Writer" at bounding box center [599, 759] width 54 height 29
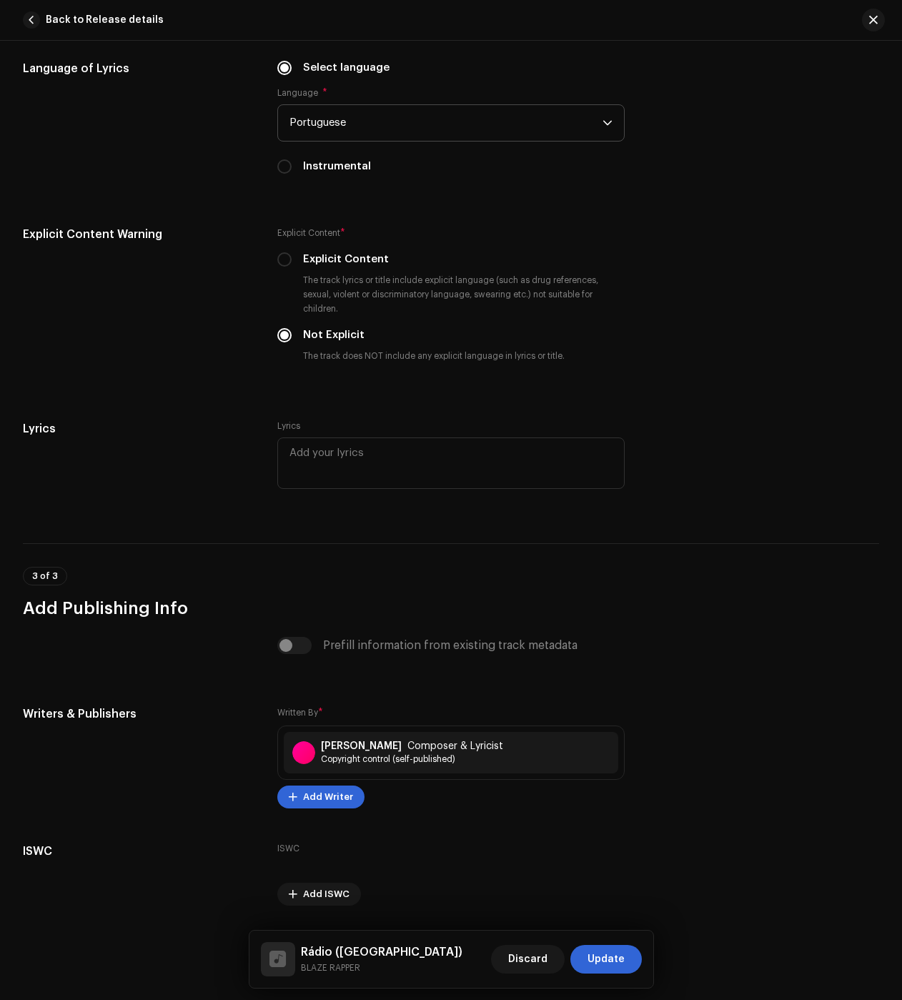
click at [604, 967] on span "Update" at bounding box center [606, 959] width 37 height 29
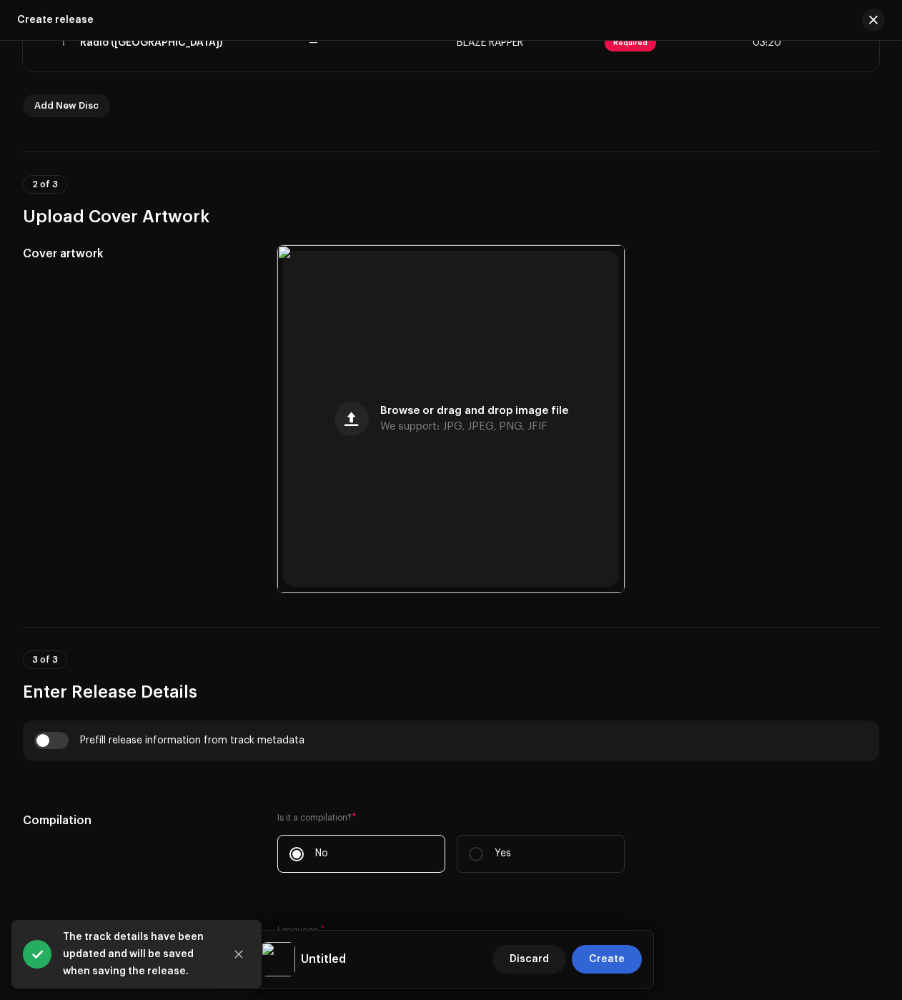
scroll to position [429, 0]
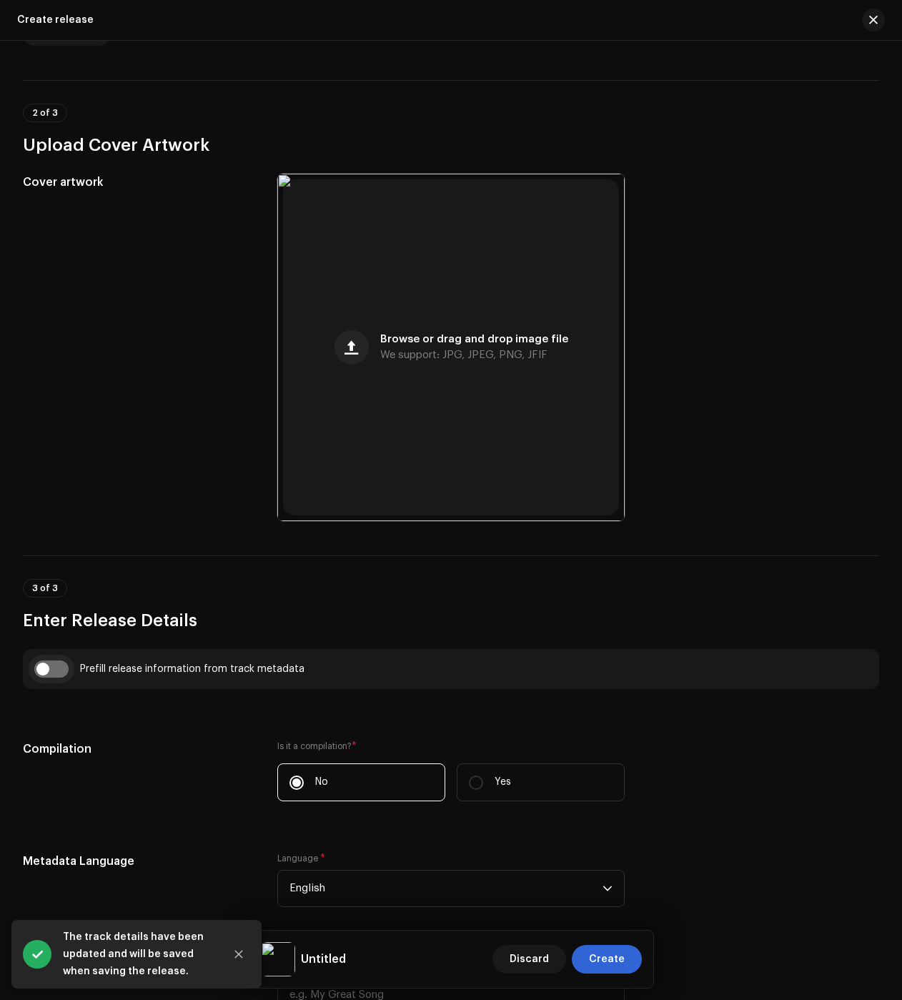
click at [48, 671] on input "checkbox" at bounding box center [51, 669] width 34 height 17
checkbox input "true"
type input "Rádio ([GEOGRAPHIC_DATA])"
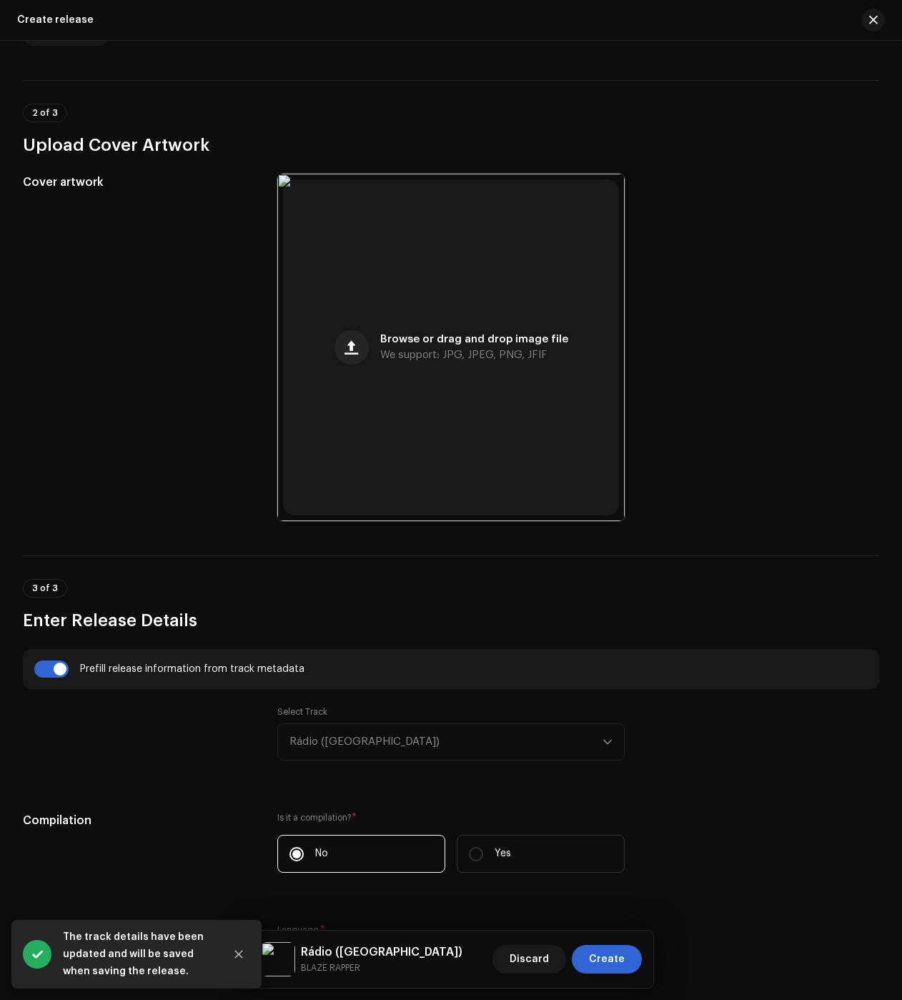
scroll to position [643, 0]
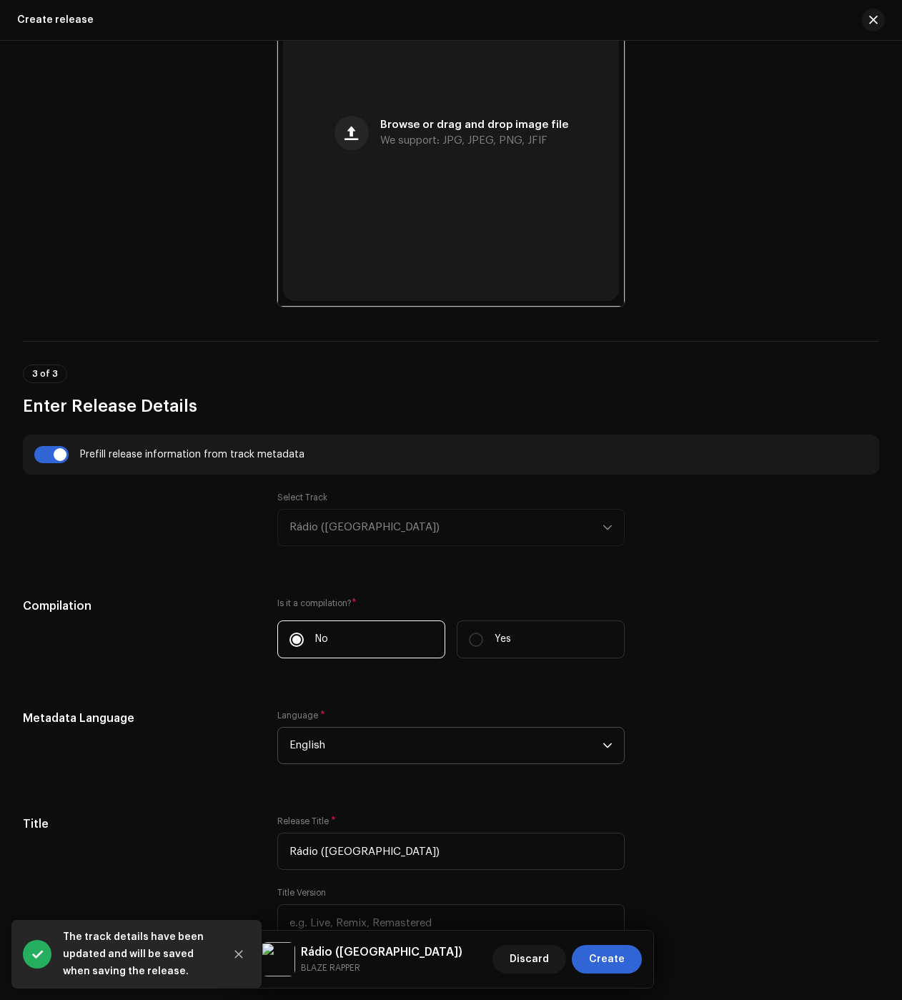
click at [316, 744] on span "English" at bounding box center [446, 746] width 313 height 36
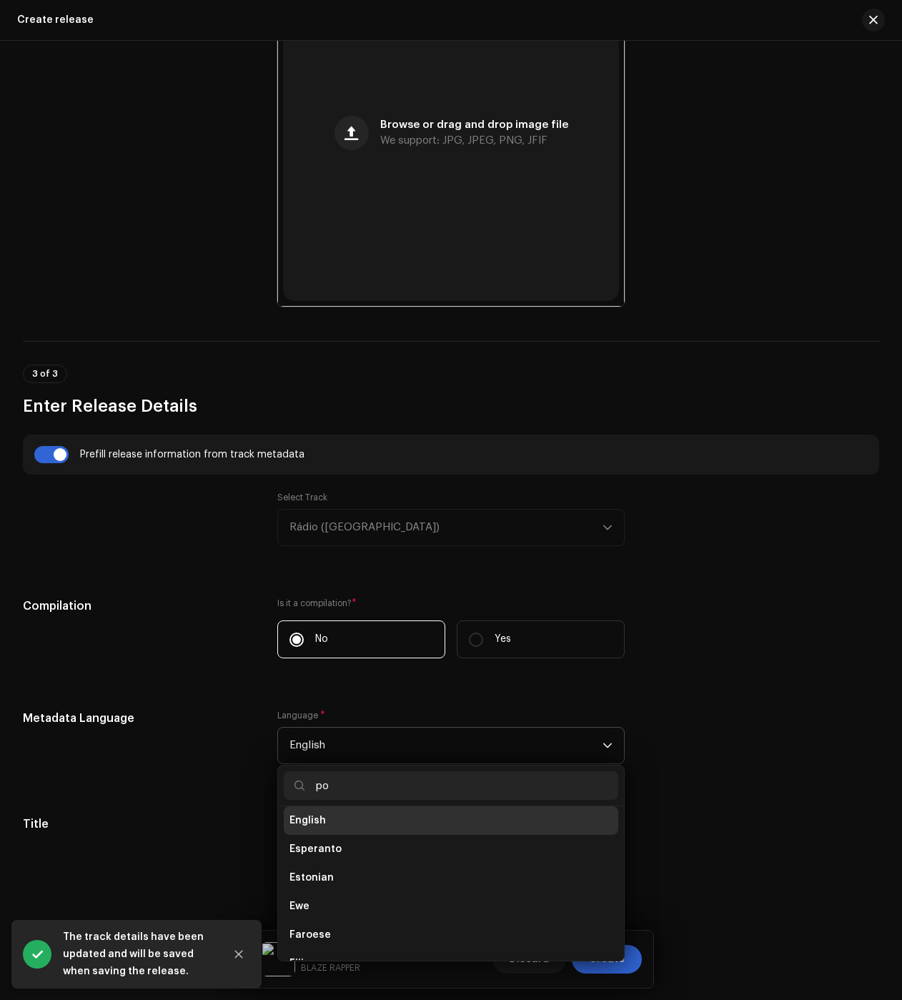
scroll to position [0, 0]
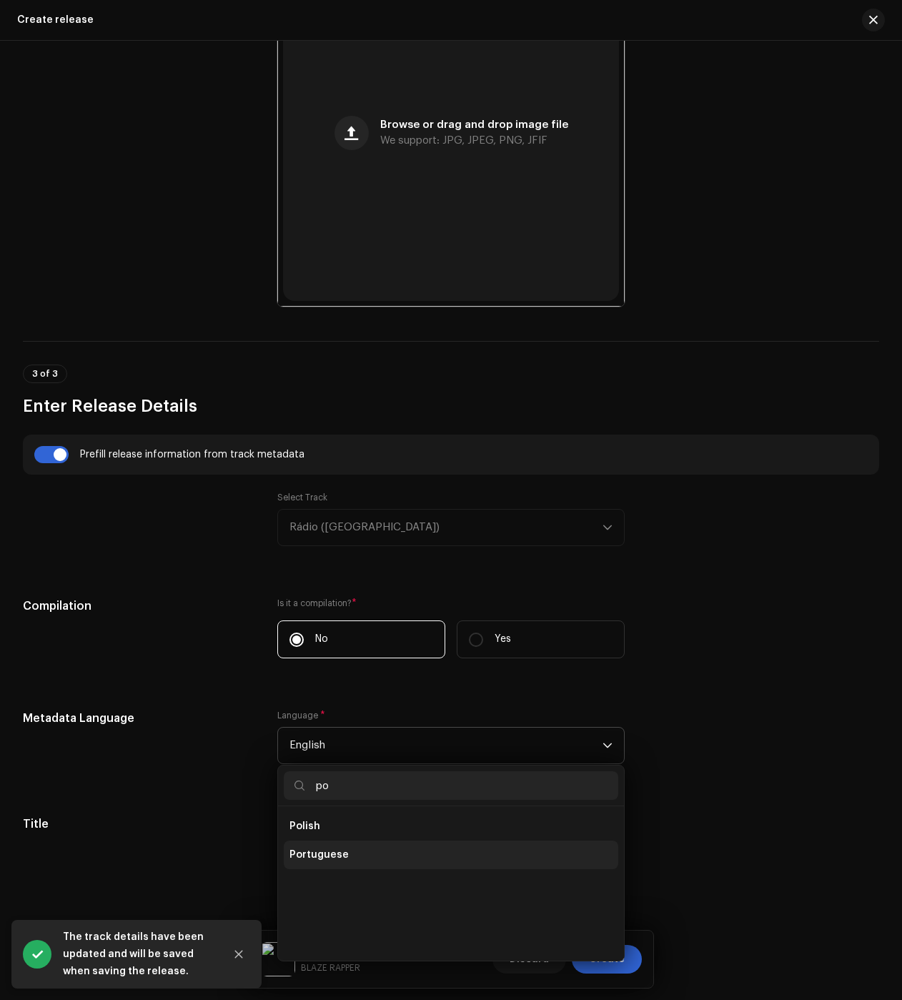
type input "po"
drag, startPoint x: 307, startPoint y: 854, endPoint x: 302, endPoint y: 844, distance: 11.8
click at [307, 854] on span "Portuguese" at bounding box center [319, 855] width 59 height 14
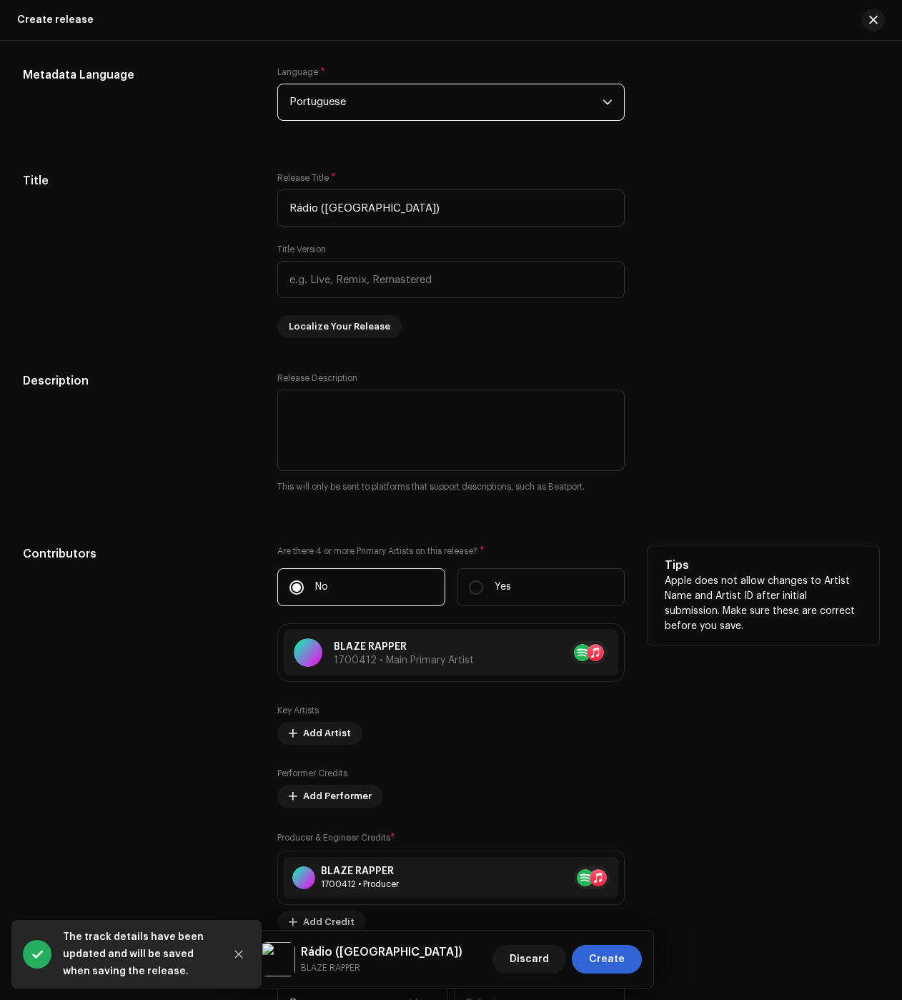
scroll to position [1358, 0]
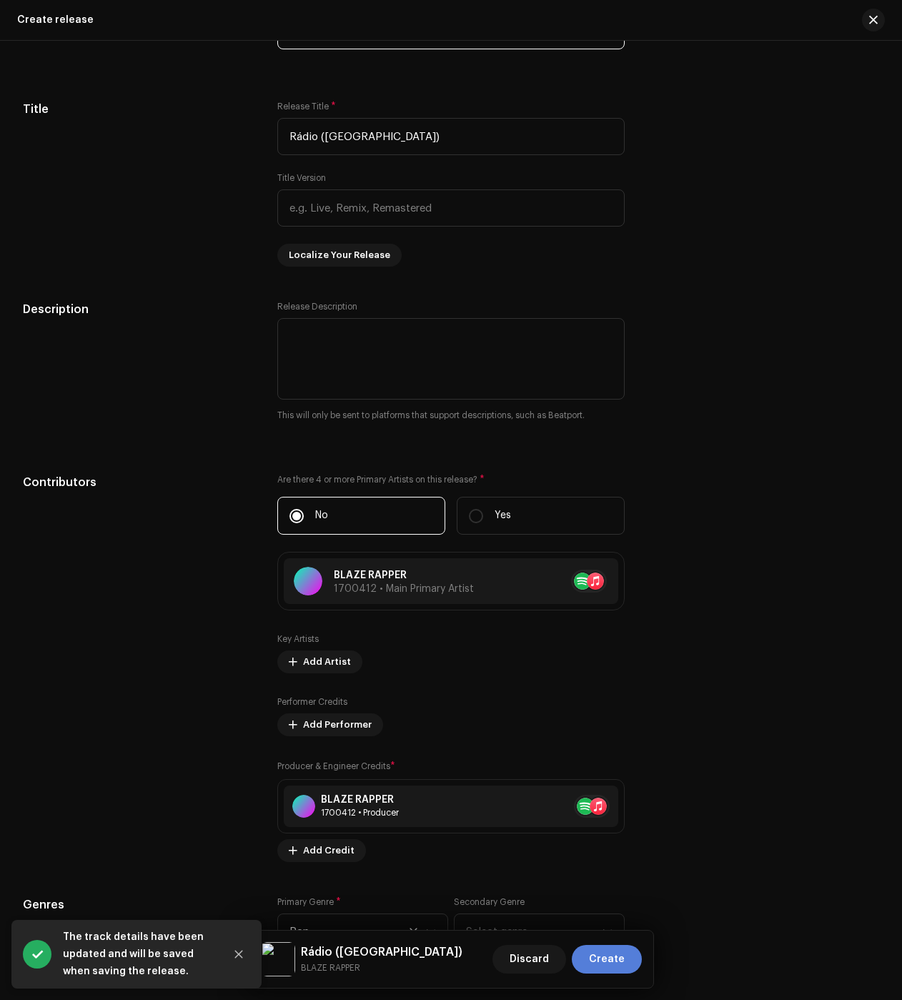
click at [628, 959] on button "Create" at bounding box center [607, 959] width 70 height 29
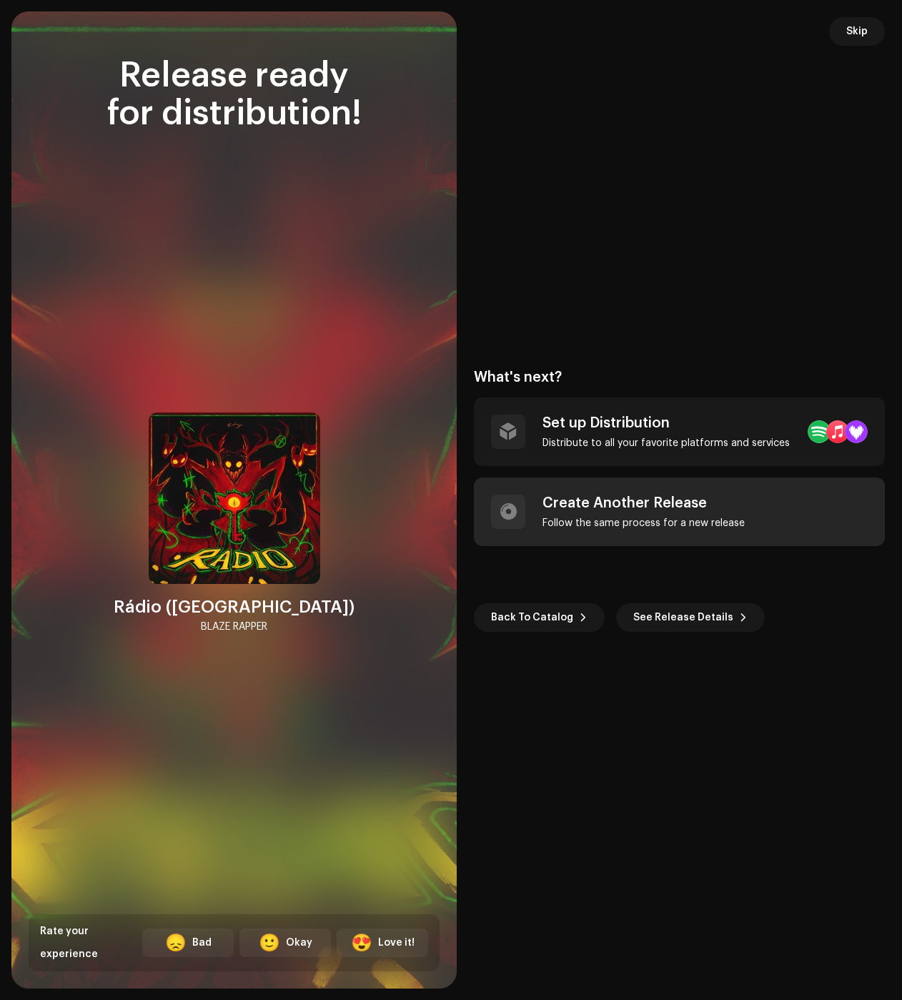
click at [576, 526] on div "Follow the same process for a new release" at bounding box center [644, 523] width 202 height 11
checkbox input "false"
radio input "false"
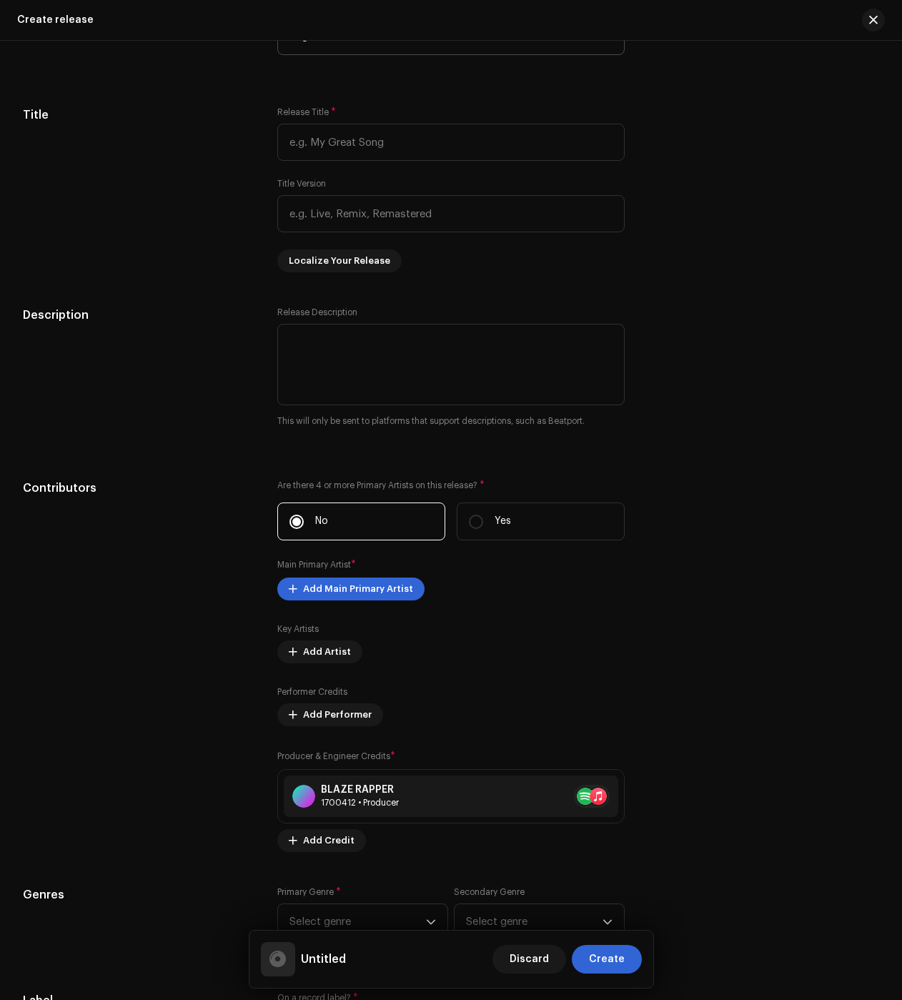
scroll to position [0, 0]
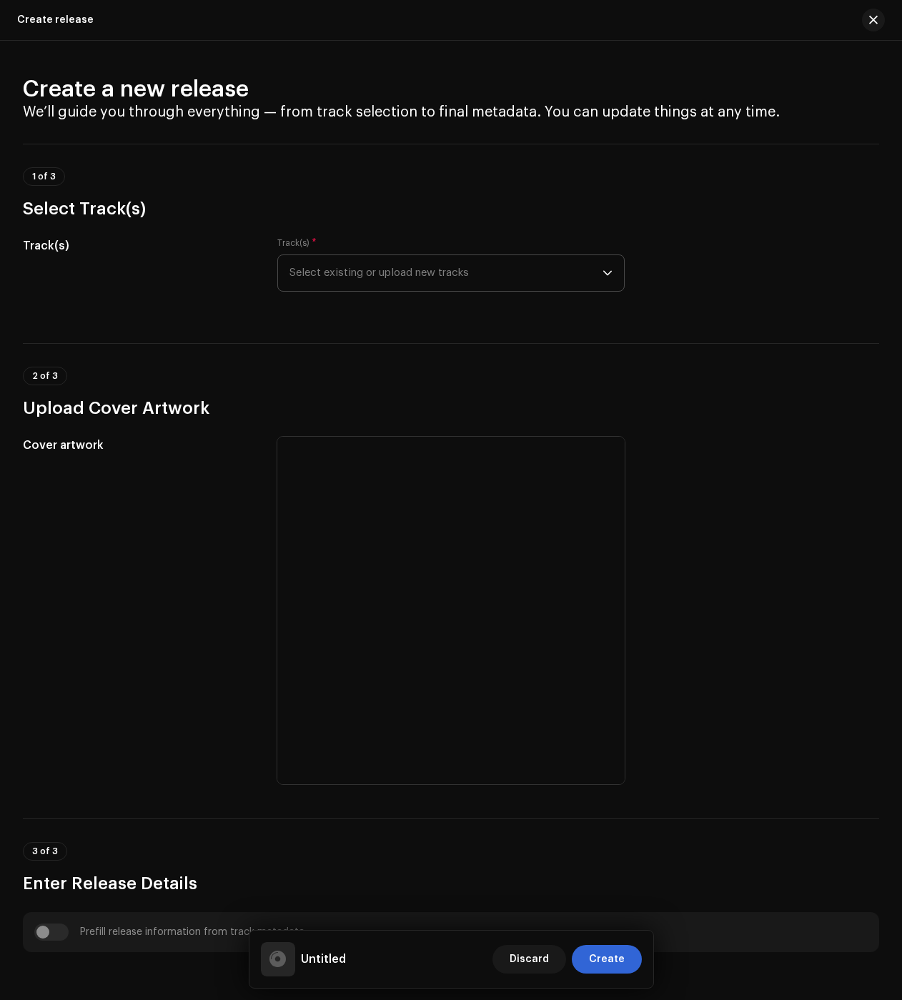
click at [421, 272] on span "Select existing or upload new tracks" at bounding box center [446, 273] width 313 height 36
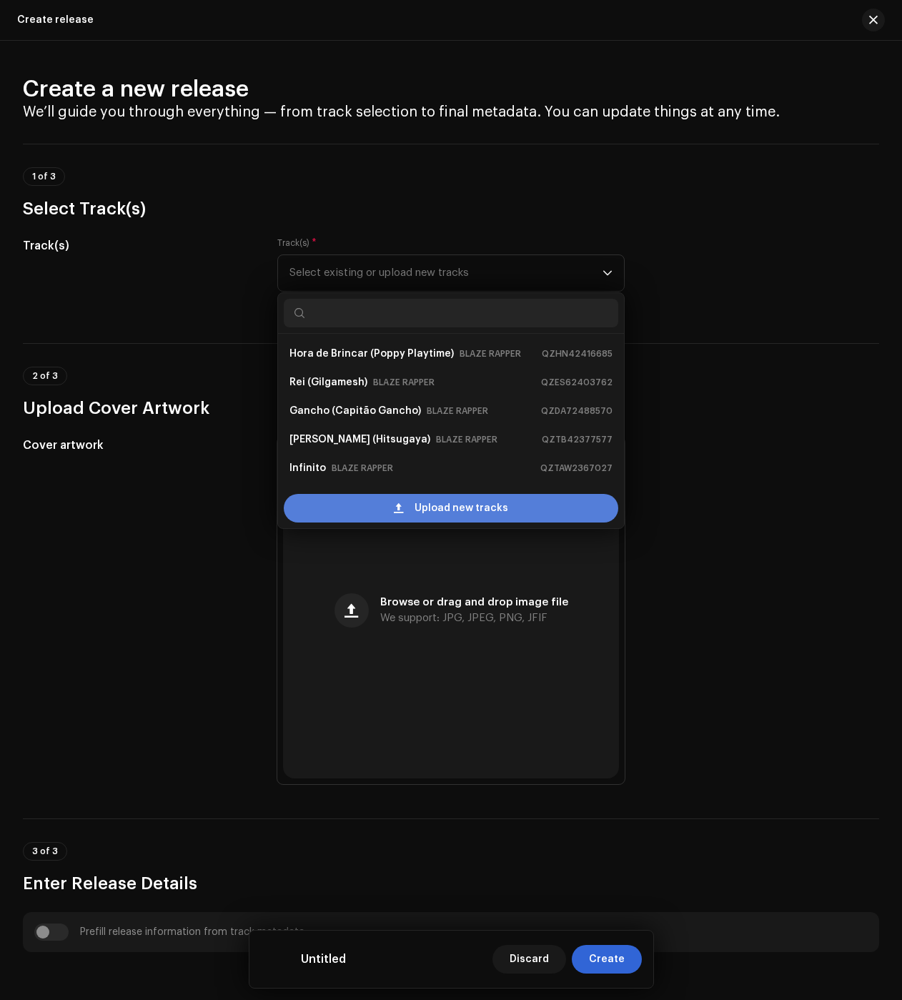
scroll to position [23, 0]
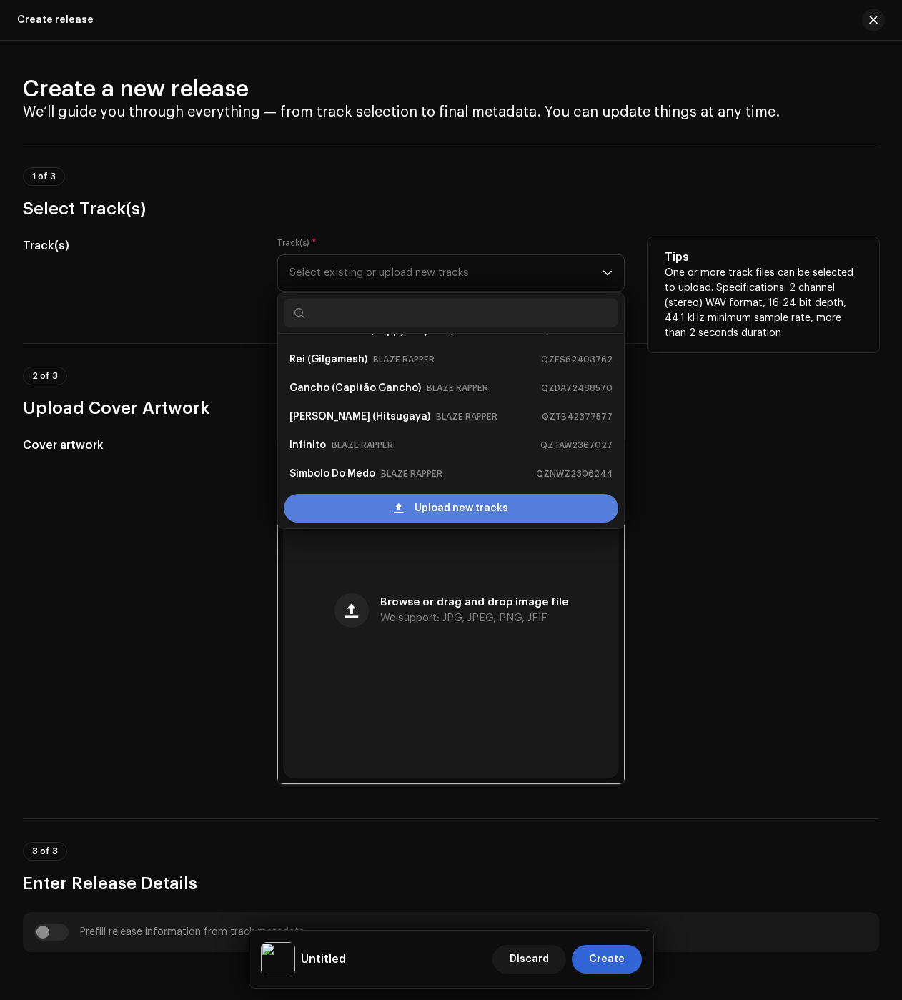
click at [404, 507] on div "Upload new tracks" at bounding box center [451, 508] width 335 height 29
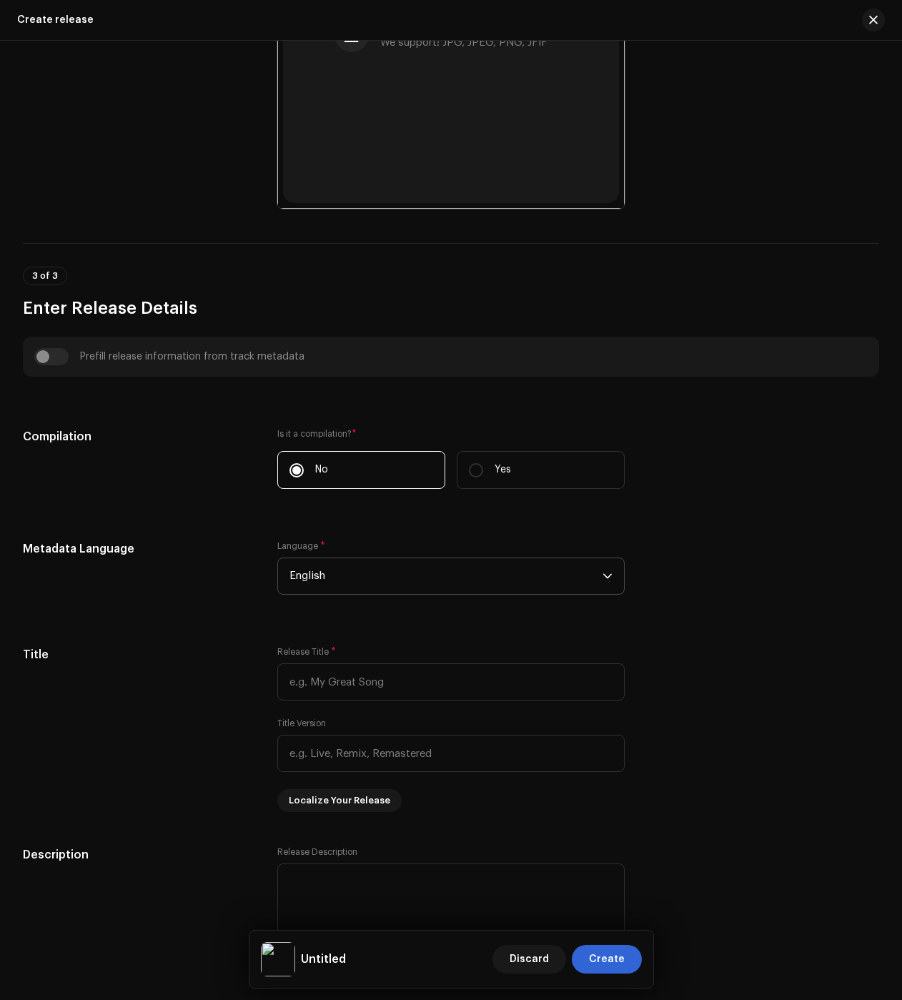
scroll to position [1925, 0]
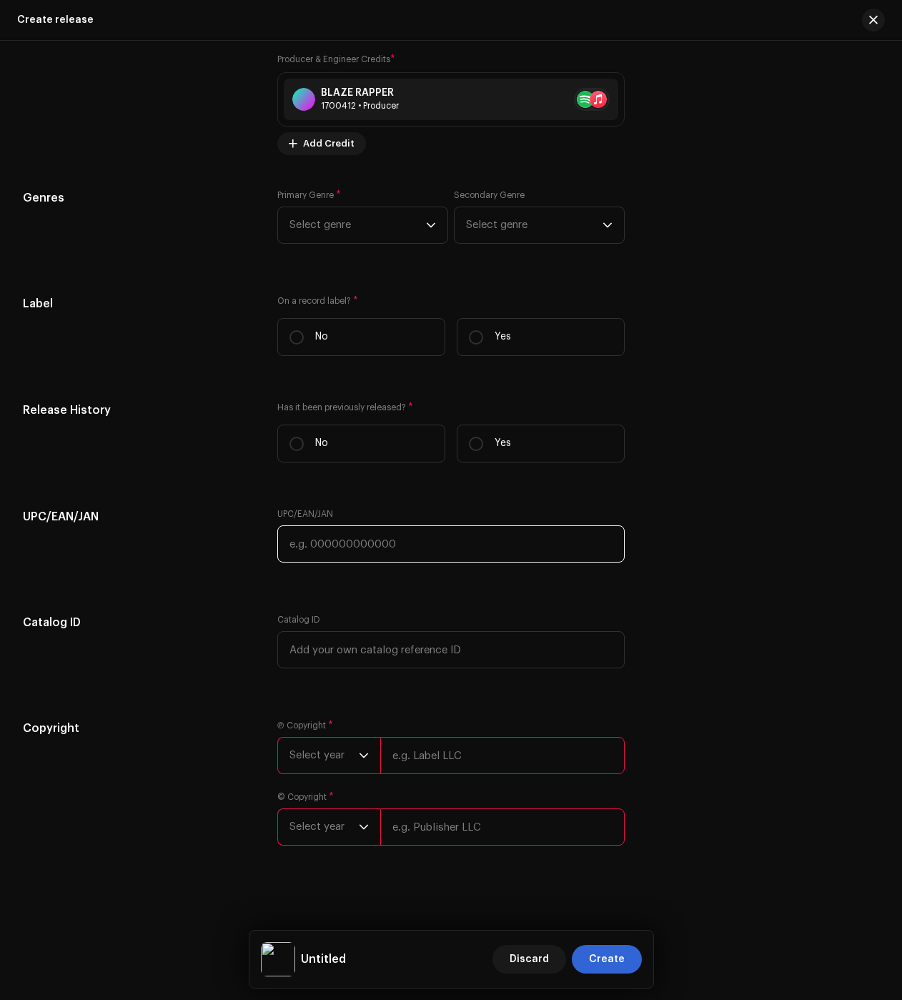
click at [395, 545] on input "text" at bounding box center [450, 543] width 347 height 37
paste input "198667336546"
type input "198667336546"
drag, startPoint x: 505, startPoint y: 448, endPoint x: 505, endPoint y: 385, distance: 63.6
click at [505, 448] on p "Yes" at bounding box center [503, 443] width 16 height 15
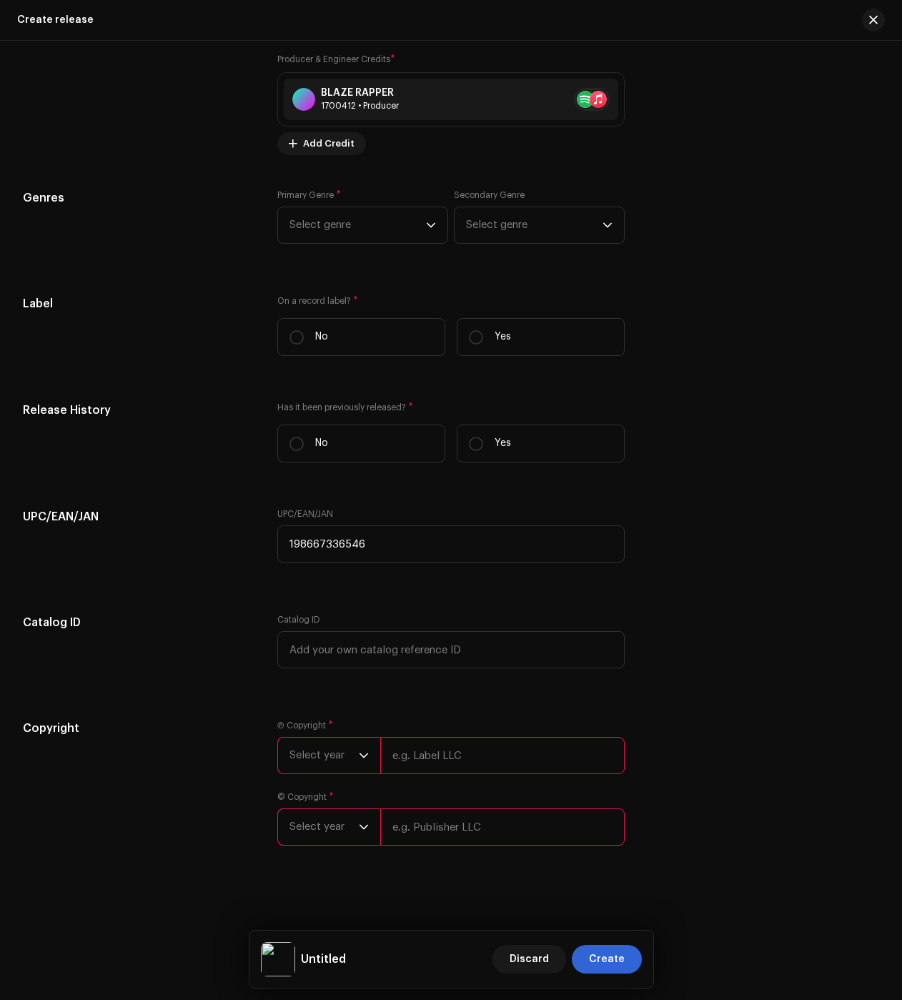
click at [483, 448] on input "Yes" at bounding box center [476, 444] width 14 height 14
radio input "true"
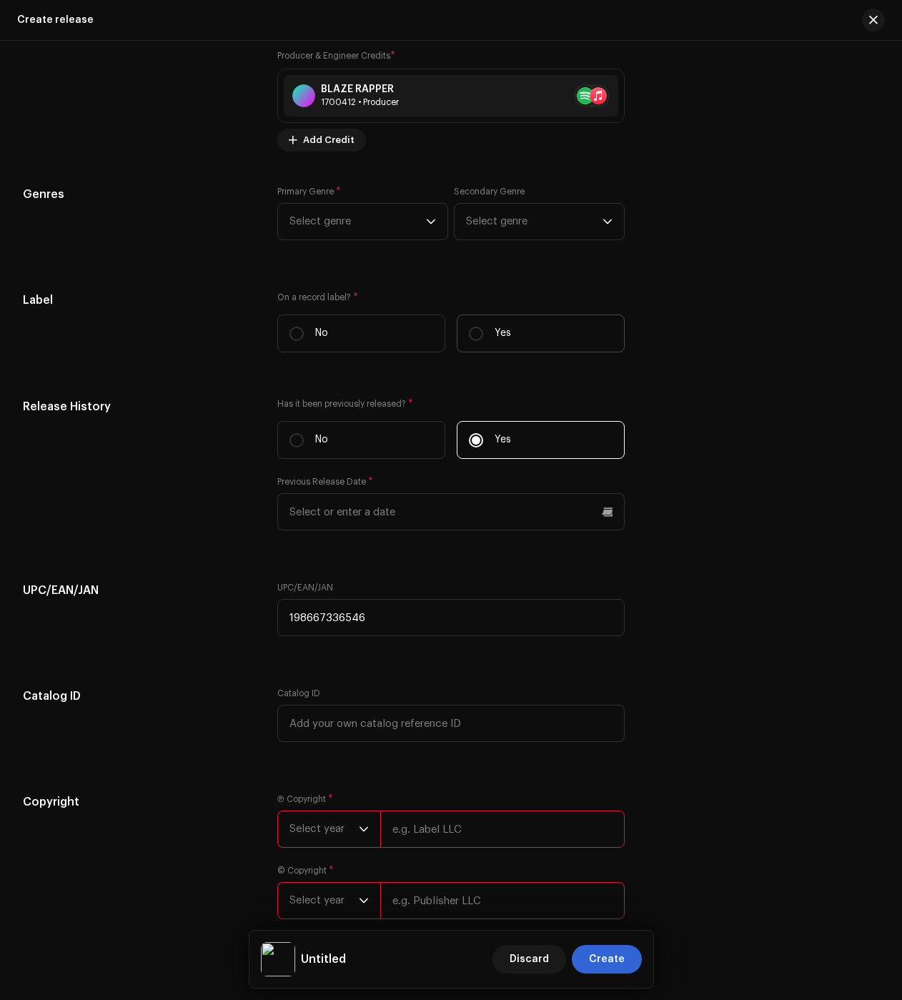
click at [505, 333] on p "Yes" at bounding box center [503, 333] width 16 height 15
click at [483, 333] on input "Yes" at bounding box center [476, 334] width 14 height 14
radio input "true"
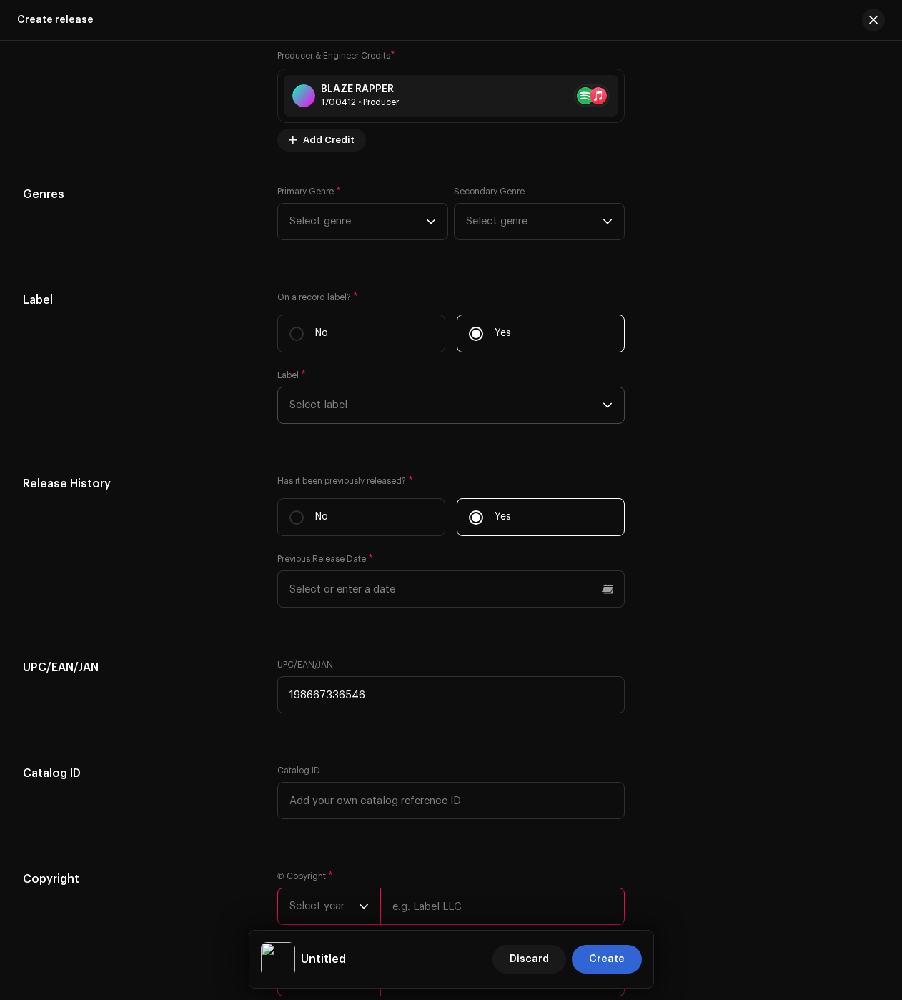
click at [351, 407] on span "Select label" at bounding box center [446, 405] width 313 height 36
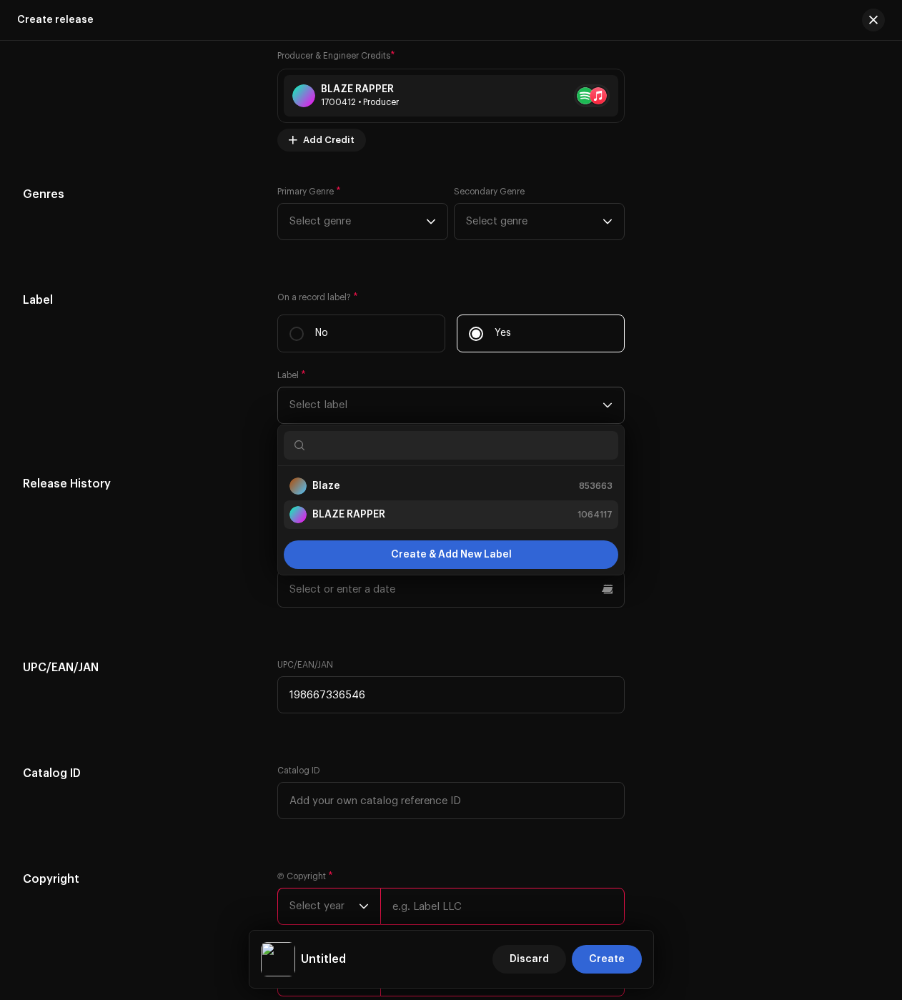
drag, startPoint x: 350, startPoint y: 493, endPoint x: 353, endPoint y: 512, distance: 18.8
click at [350, 493] on div "Blaze 853663" at bounding box center [451, 486] width 323 height 17
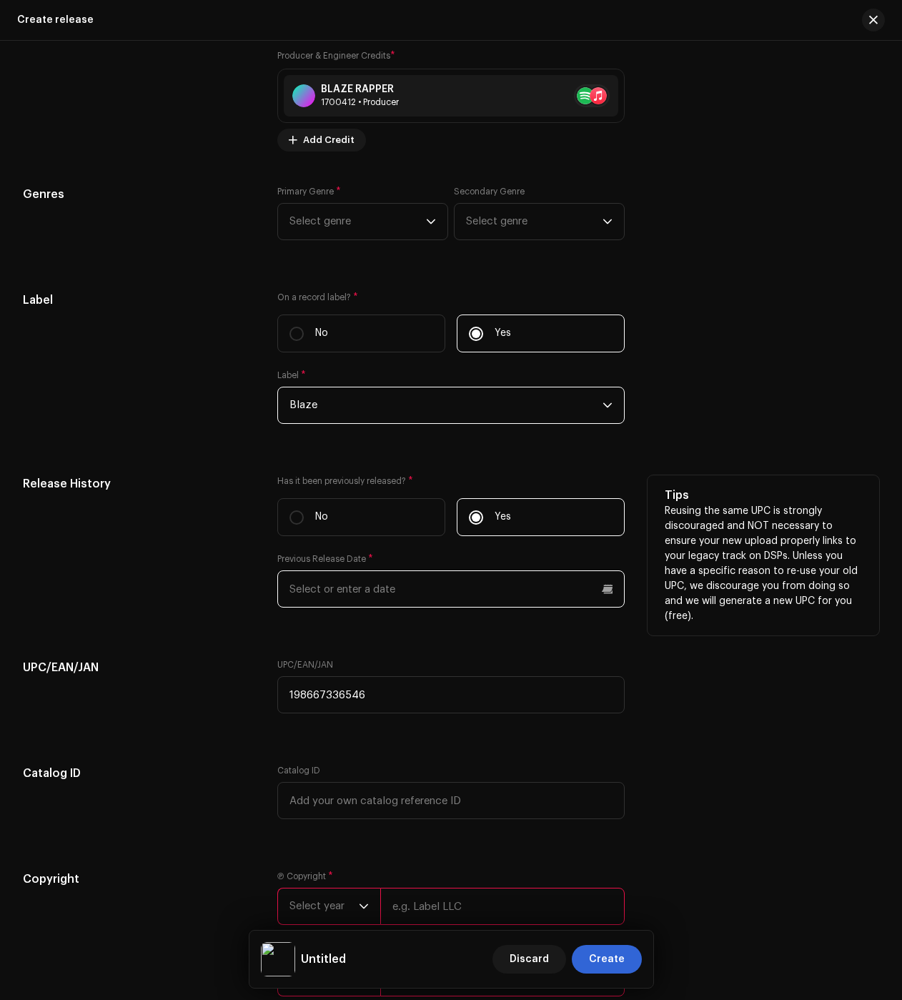
click at [332, 596] on input "text" at bounding box center [450, 588] width 347 height 37
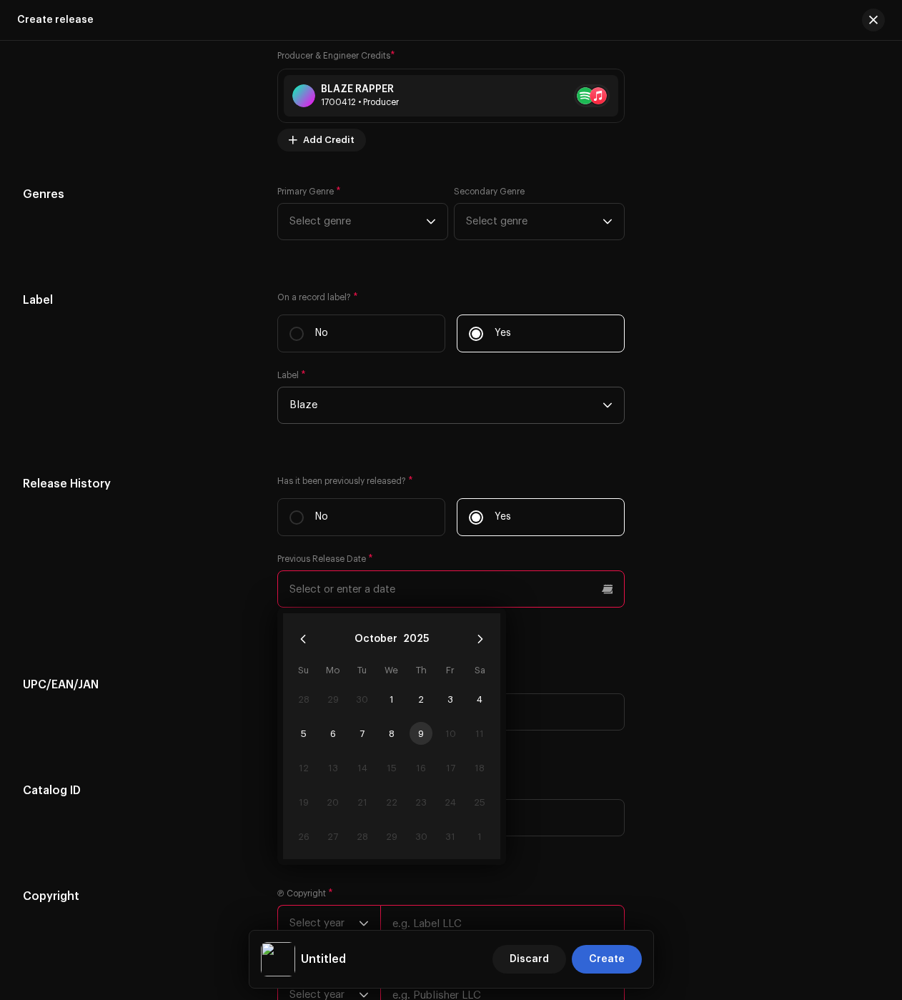
scroll to position [1982, 0]
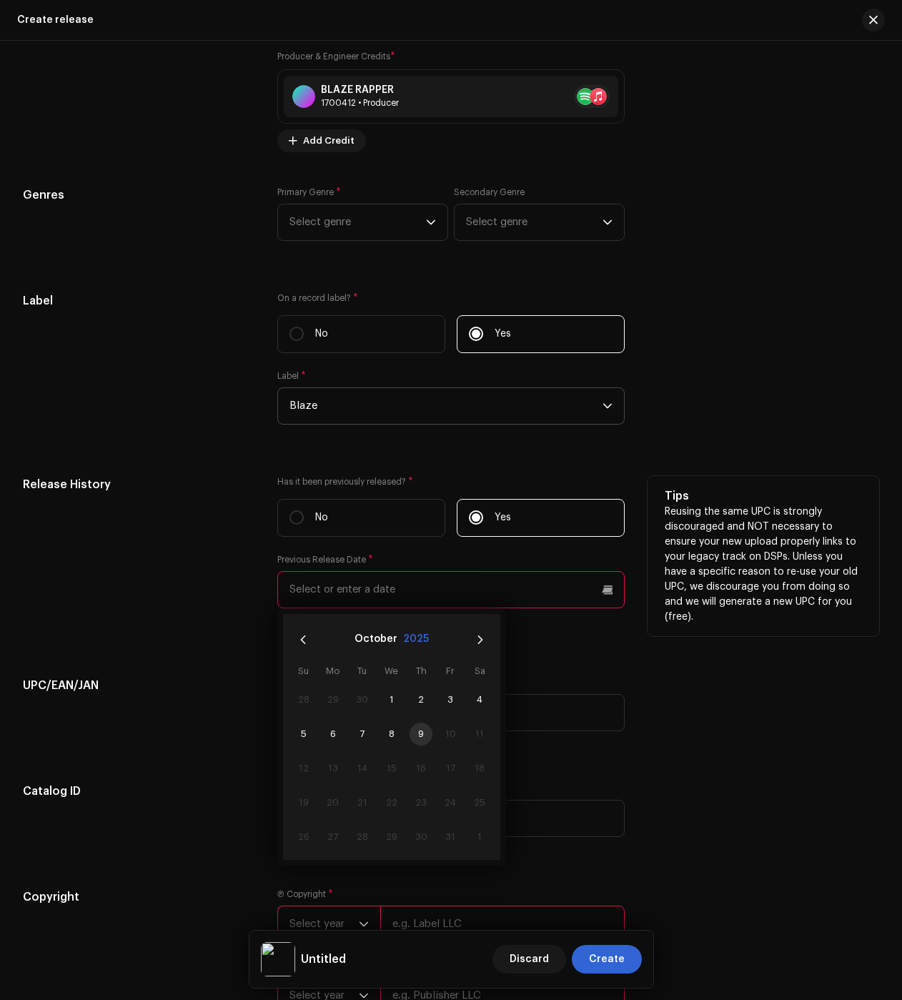
click at [421, 651] on button "2025" at bounding box center [416, 639] width 26 height 23
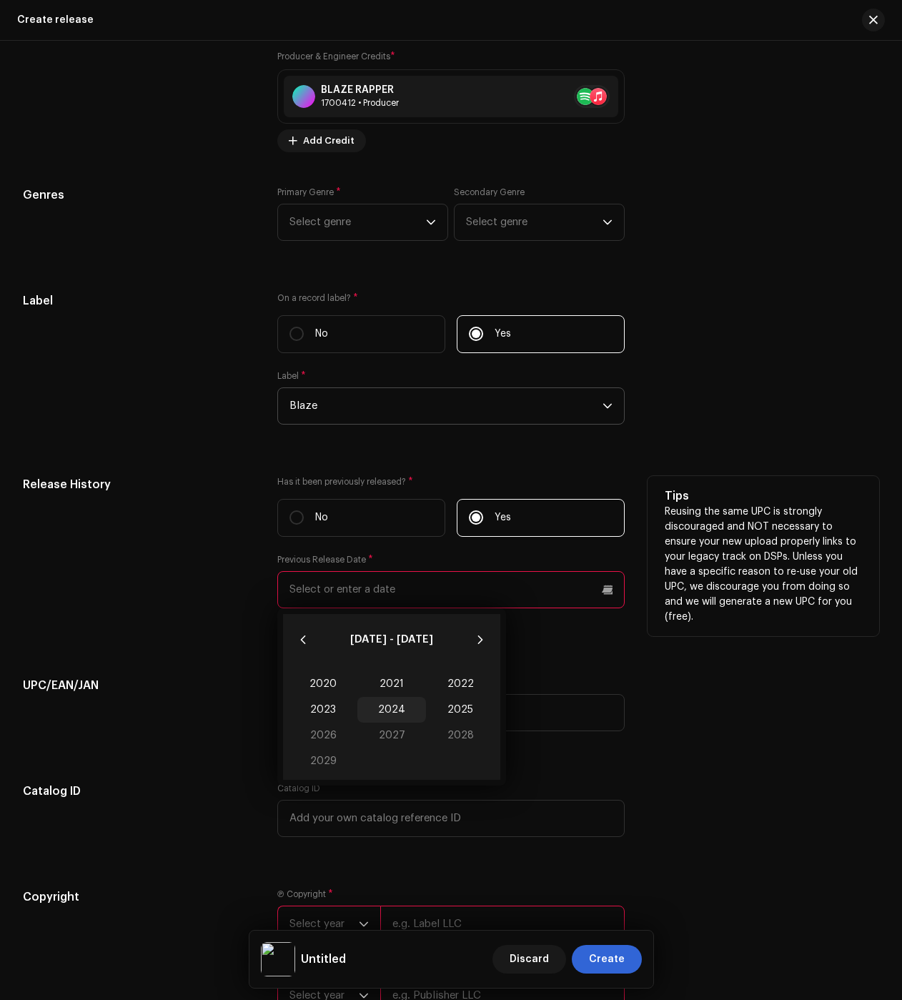
click at [385, 709] on span "2024" at bounding box center [391, 710] width 69 height 26
click at [330, 741] on span "[DATE]" at bounding box center [319, 739] width 61 height 23
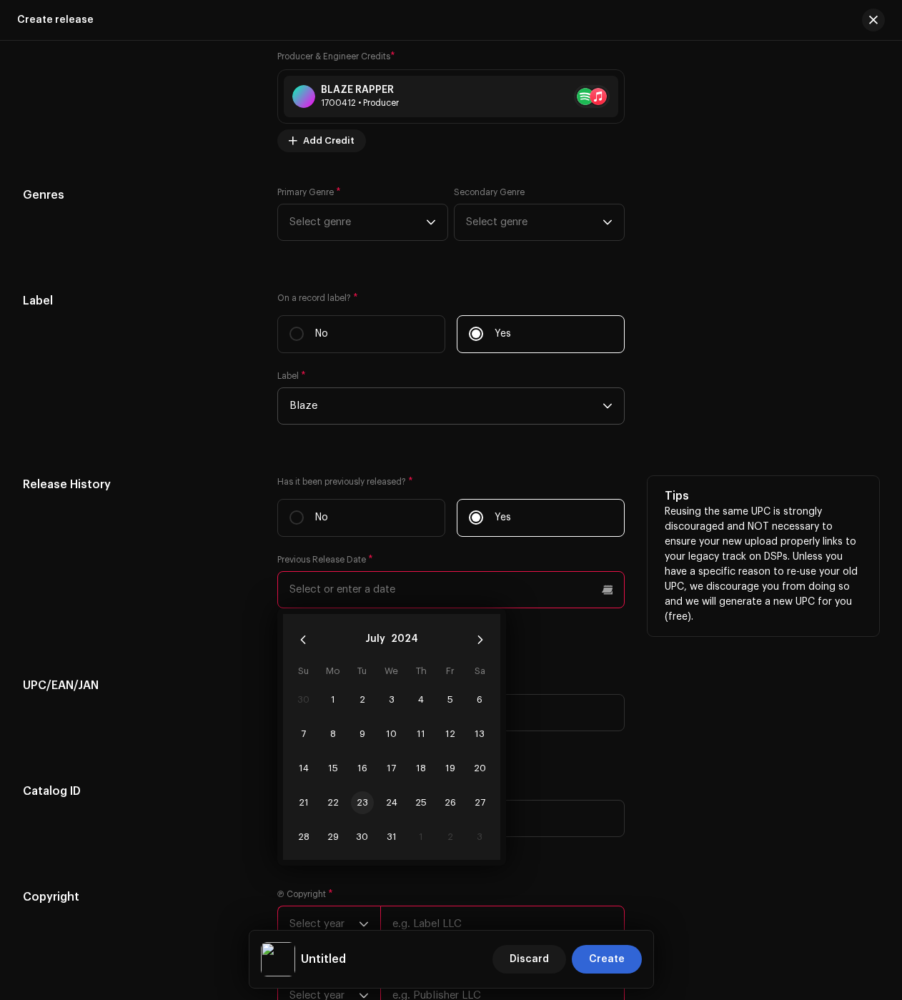
click at [357, 804] on span "23" at bounding box center [362, 802] width 23 height 23
type input "[DATE]"
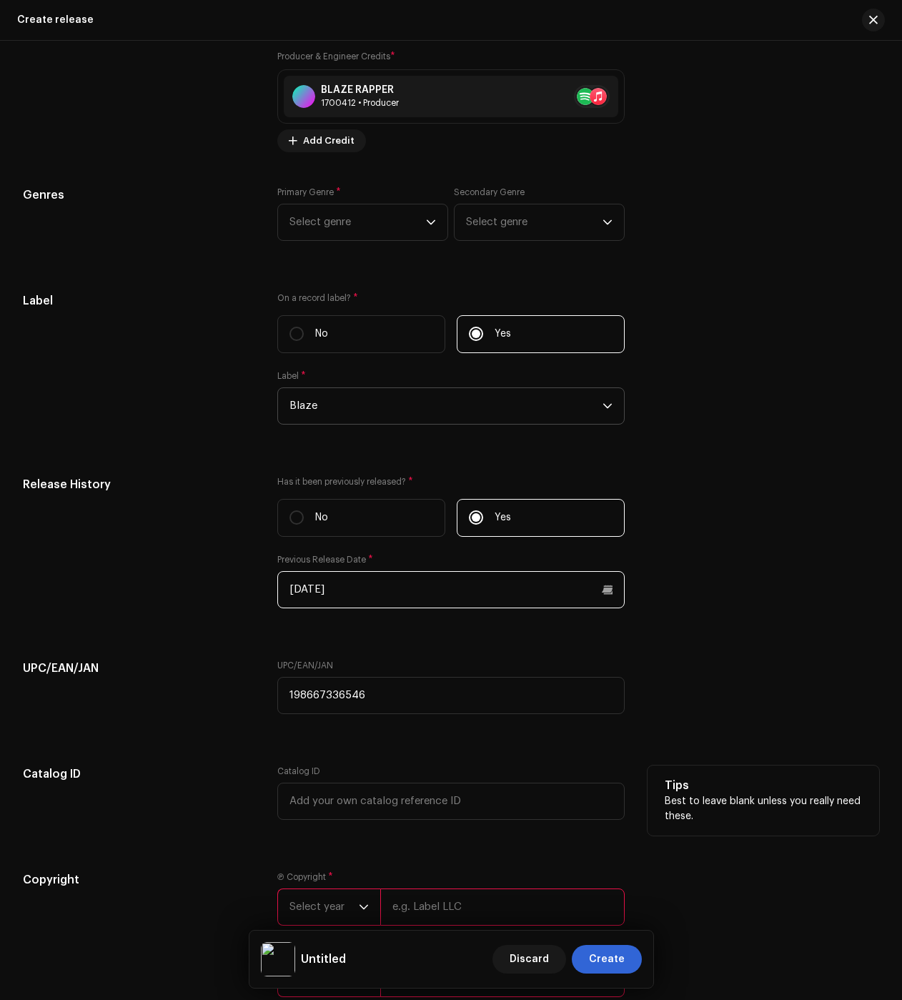
scroll to position [2136, 0]
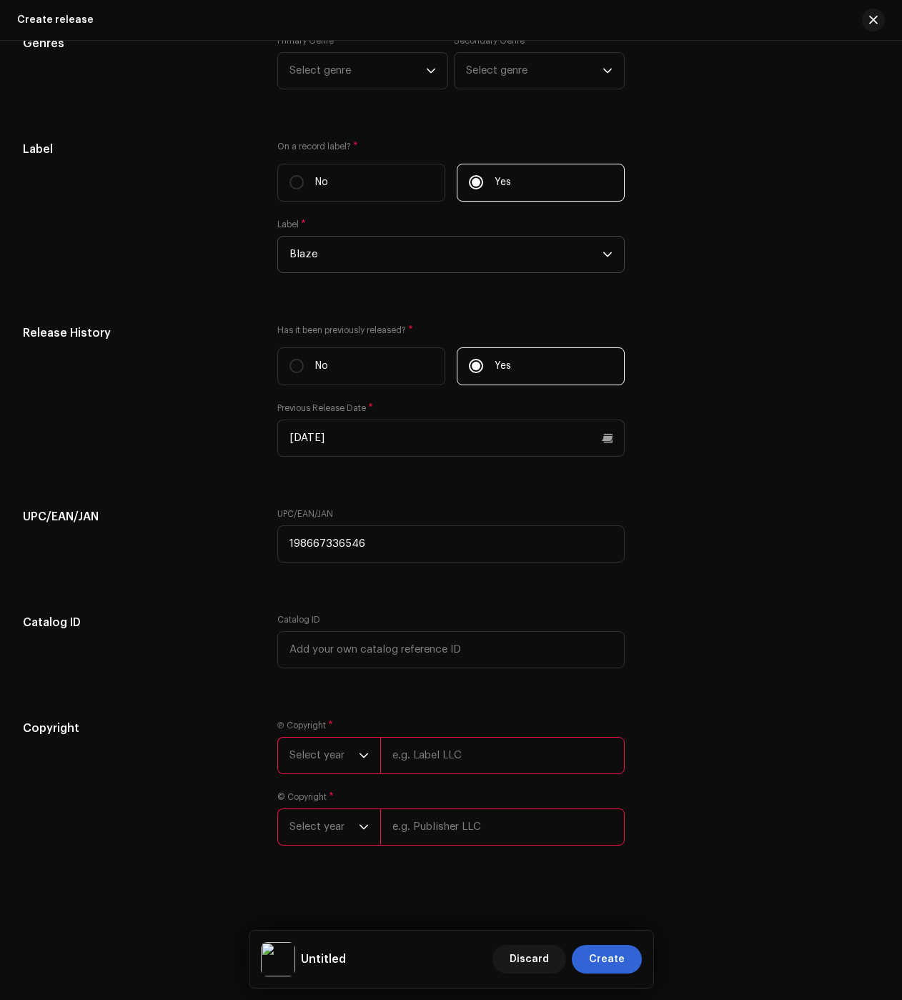
click at [414, 759] on input "text" at bounding box center [502, 755] width 244 height 37
type input "BLAZE"
click at [458, 820] on input "text" at bounding box center [502, 827] width 244 height 37
type input "BLAZE"
click at [344, 748] on span "Select year" at bounding box center [324, 756] width 69 height 36
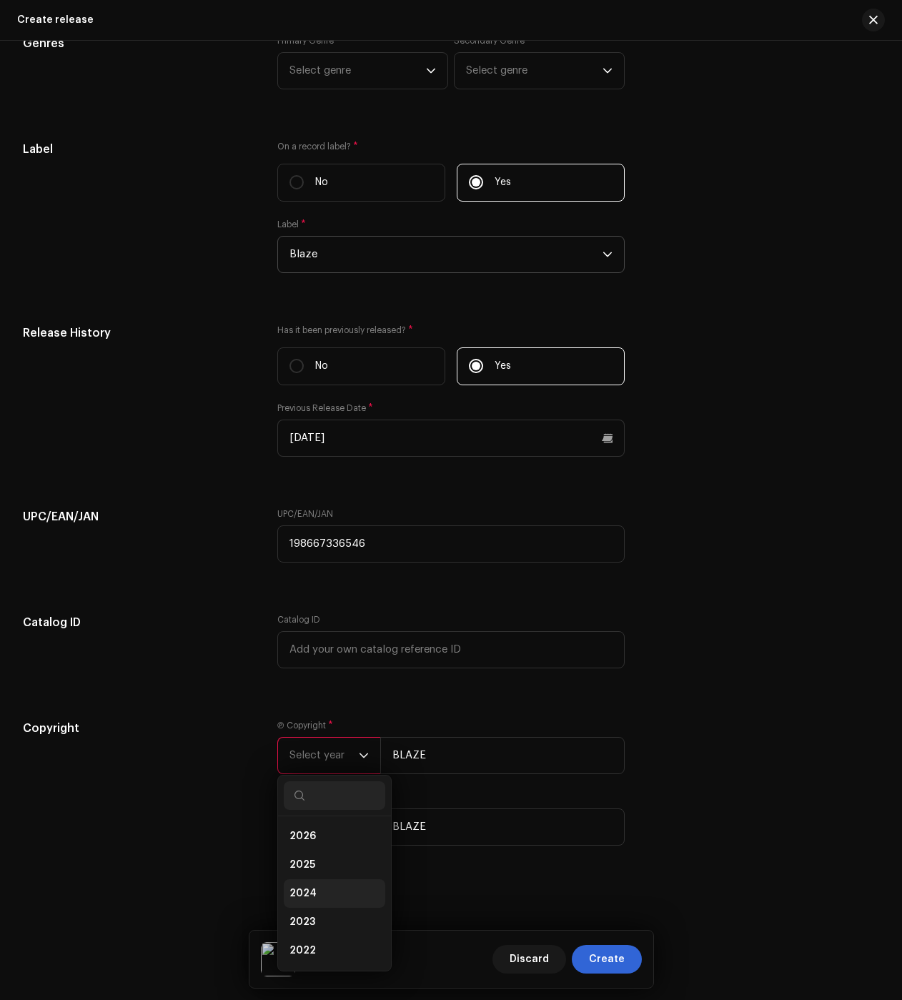
click at [320, 889] on li "2024" at bounding box center [335, 893] width 102 height 29
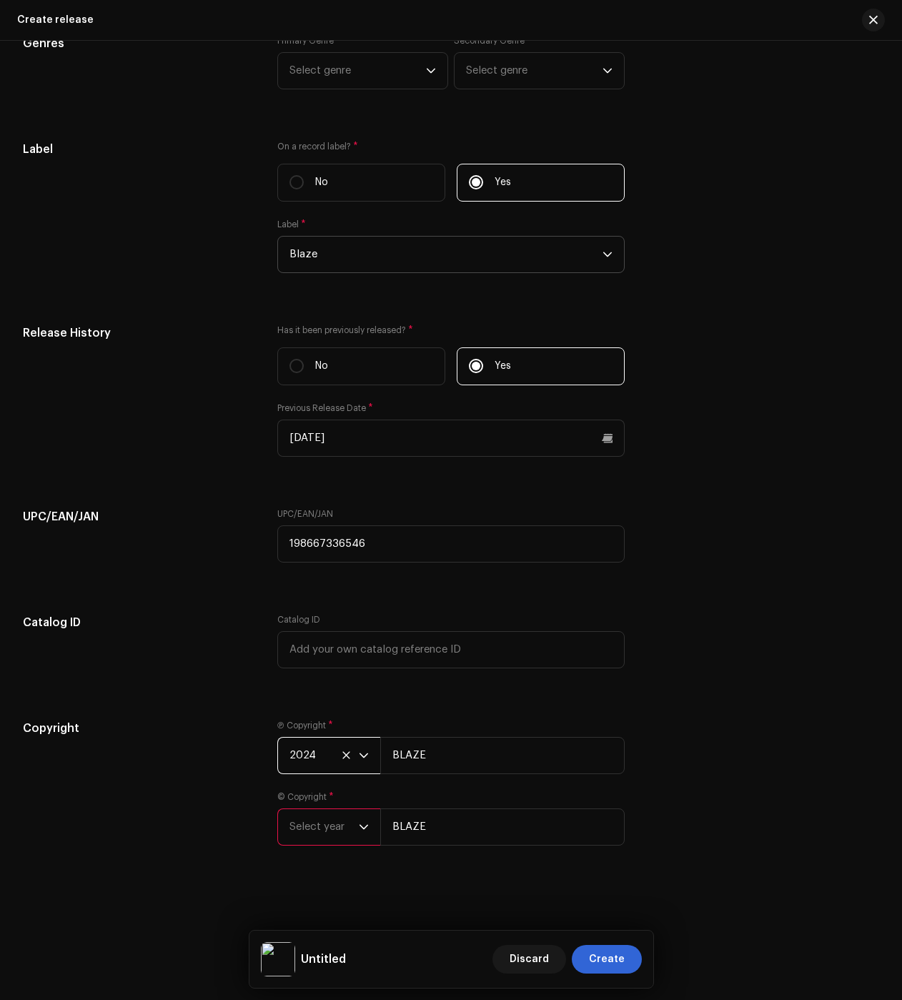
drag, startPoint x: 310, startPoint y: 831, endPoint x: 310, endPoint y: 824, distance: 7.9
click at [310, 831] on span "Select year" at bounding box center [324, 827] width 69 height 36
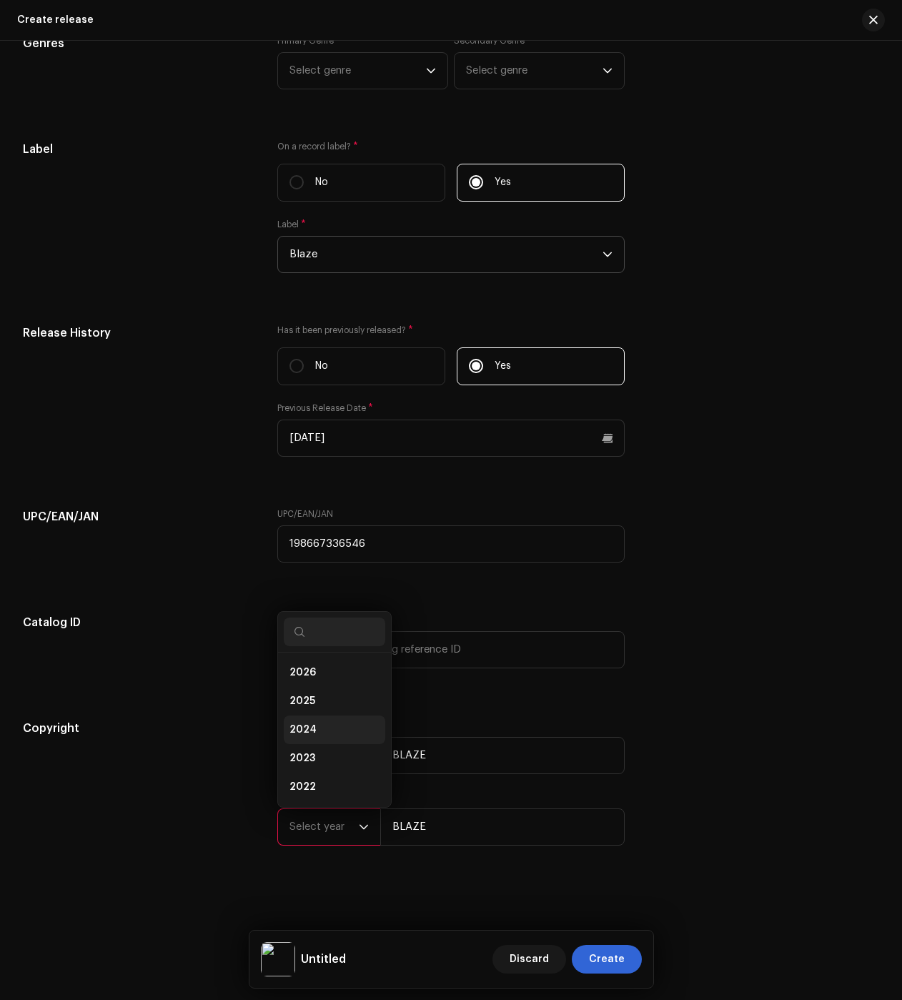
scroll to position [23, 0]
drag, startPoint x: 322, startPoint y: 703, endPoint x: 349, endPoint y: 708, distance: 27.6
click at [322, 703] on li "2024" at bounding box center [335, 707] width 102 height 29
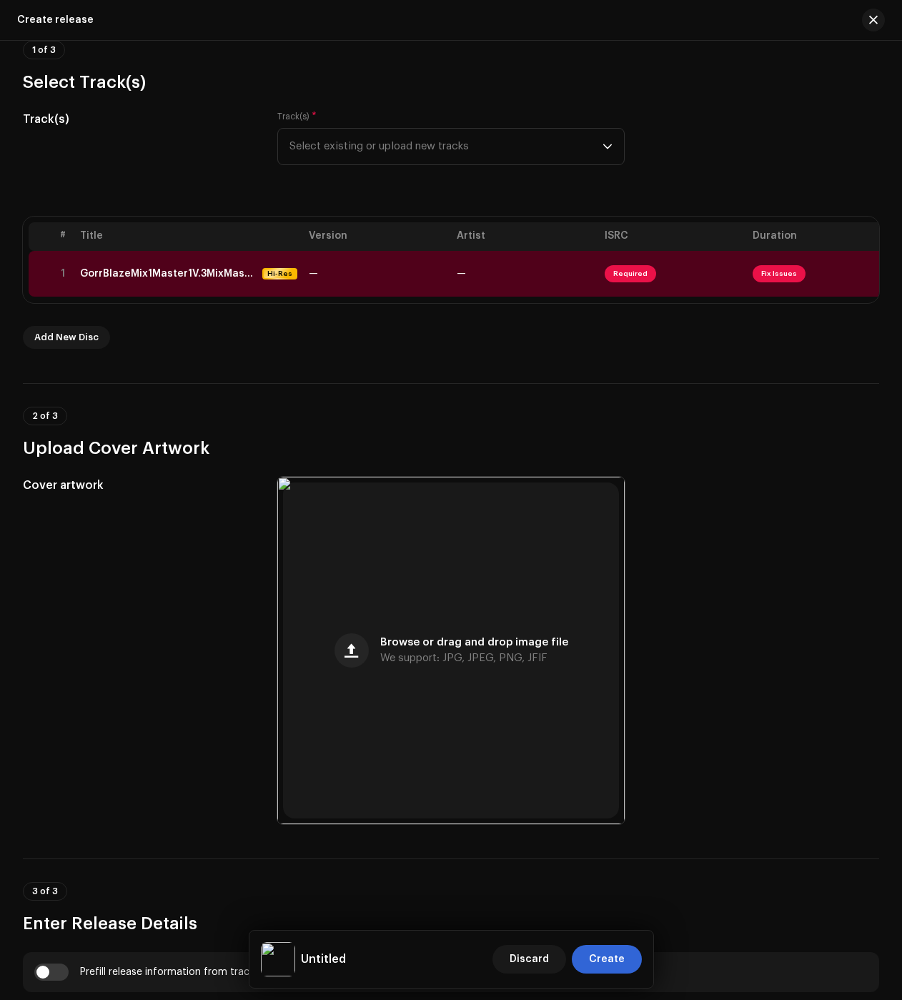
scroll to position [0, 0]
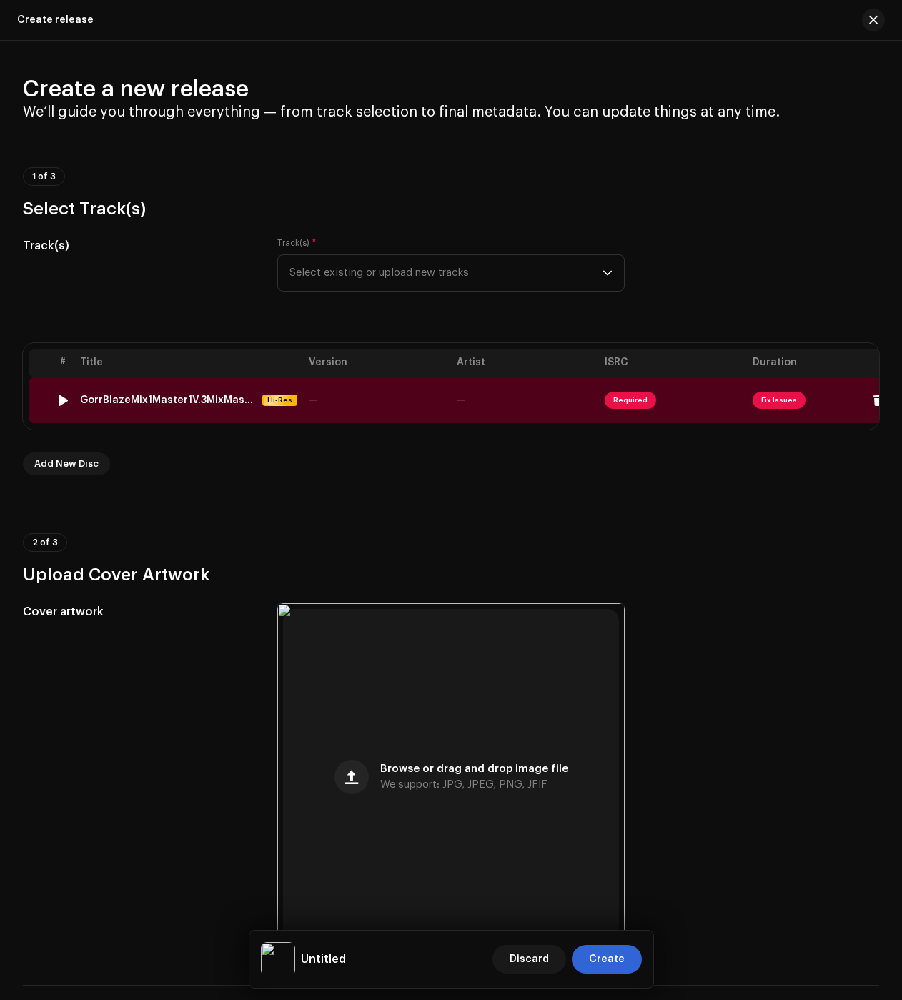
click at [206, 407] on td "GorrBlazeMix1Master1V.3MixMasterALBK1.wav Hi-Res" at bounding box center [188, 400] width 229 height 46
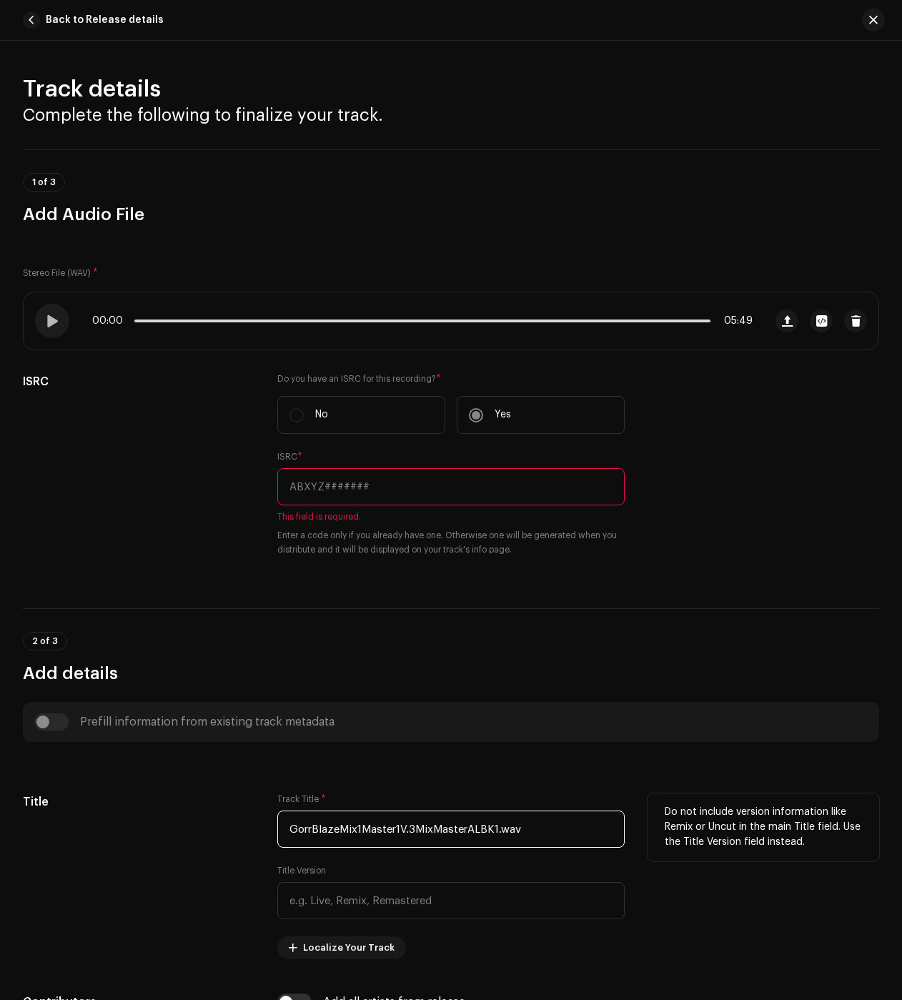
click at [327, 819] on input "GorrBlazeMix1Master1V.3MixMasterALBK1.wav" at bounding box center [450, 829] width 347 height 37
paste input "Ruina dos Deuses ([PERSON_NAME])"
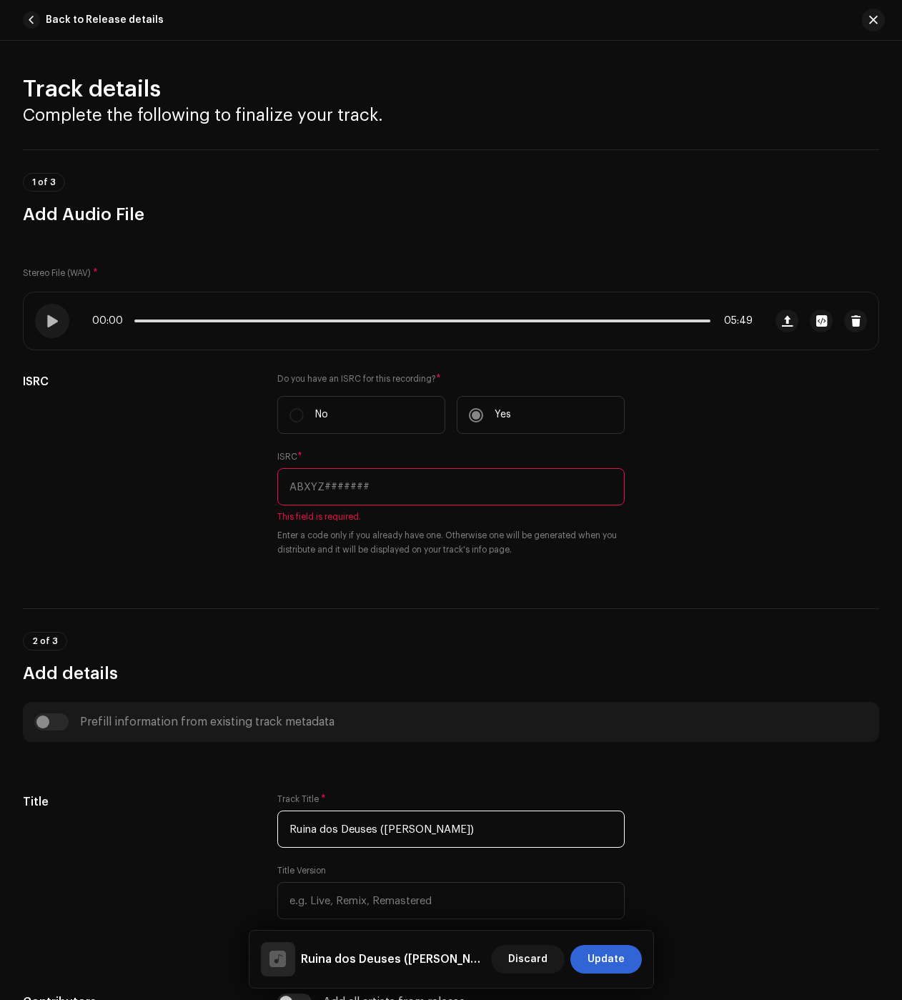
type input "Ruina dos Deuses ([PERSON_NAME])"
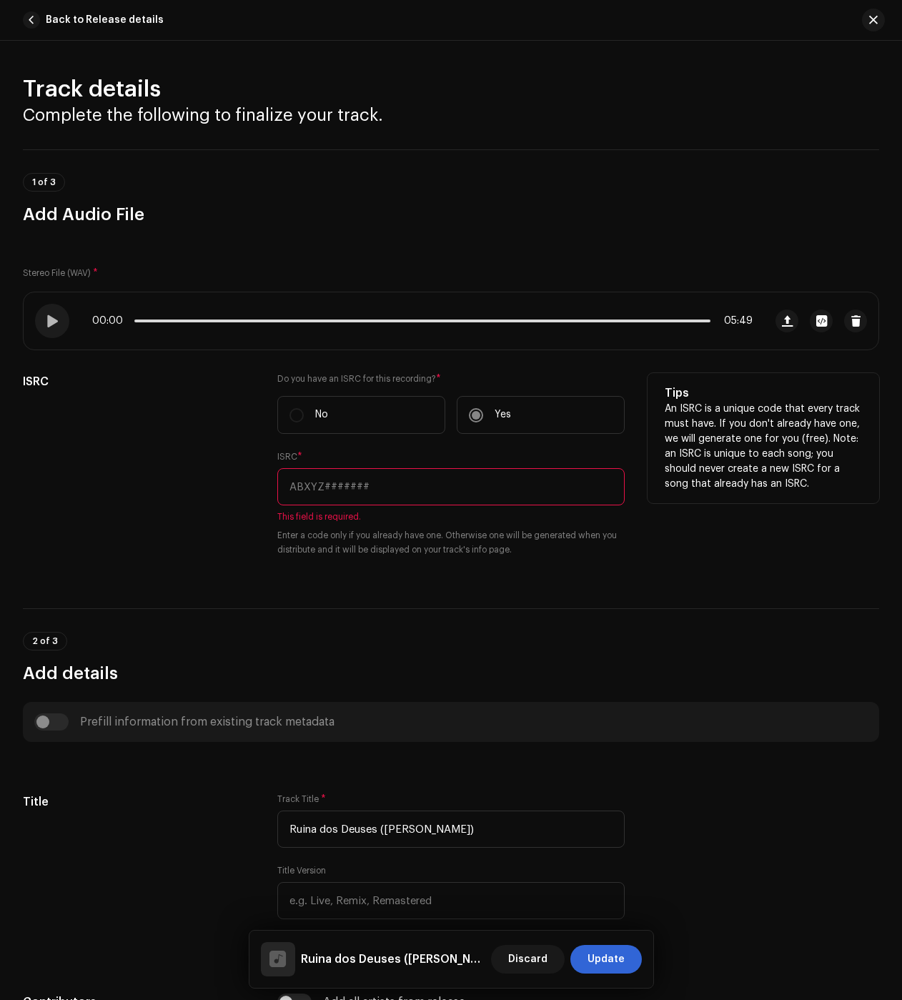
click at [316, 472] on input "text" at bounding box center [450, 486] width 347 height 37
paste input "QZTAW2471633"
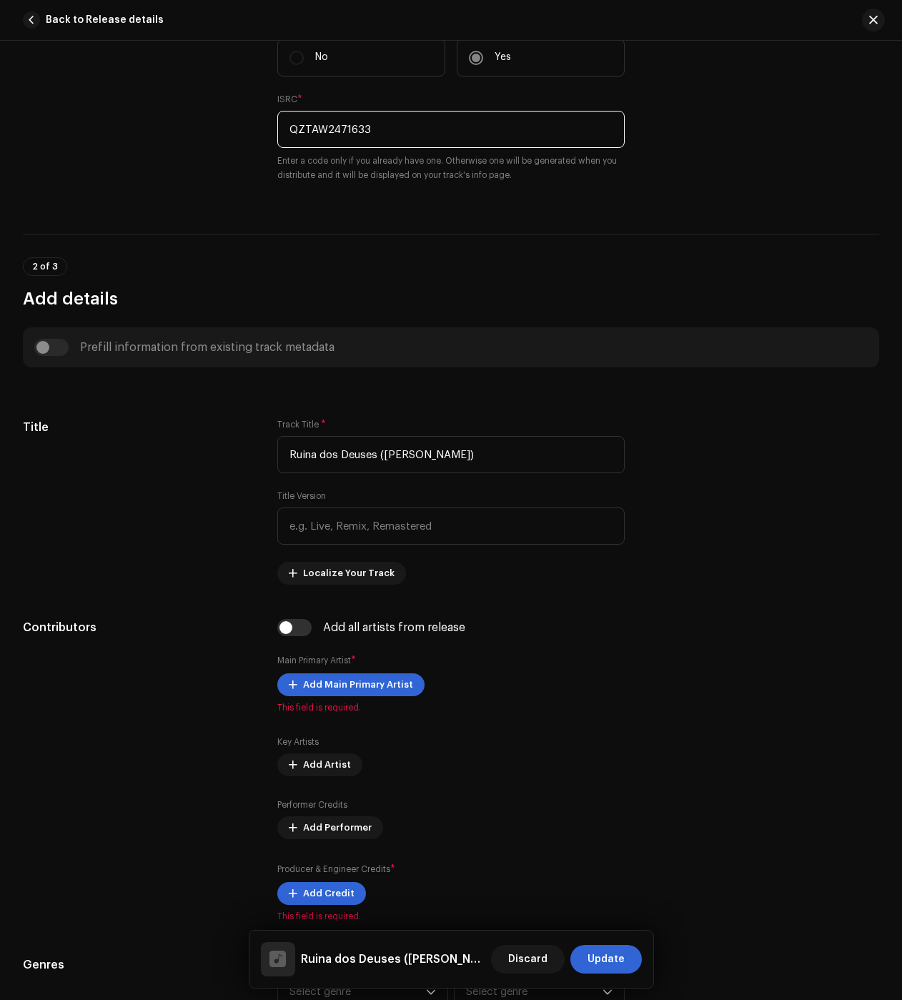
scroll to position [429, 0]
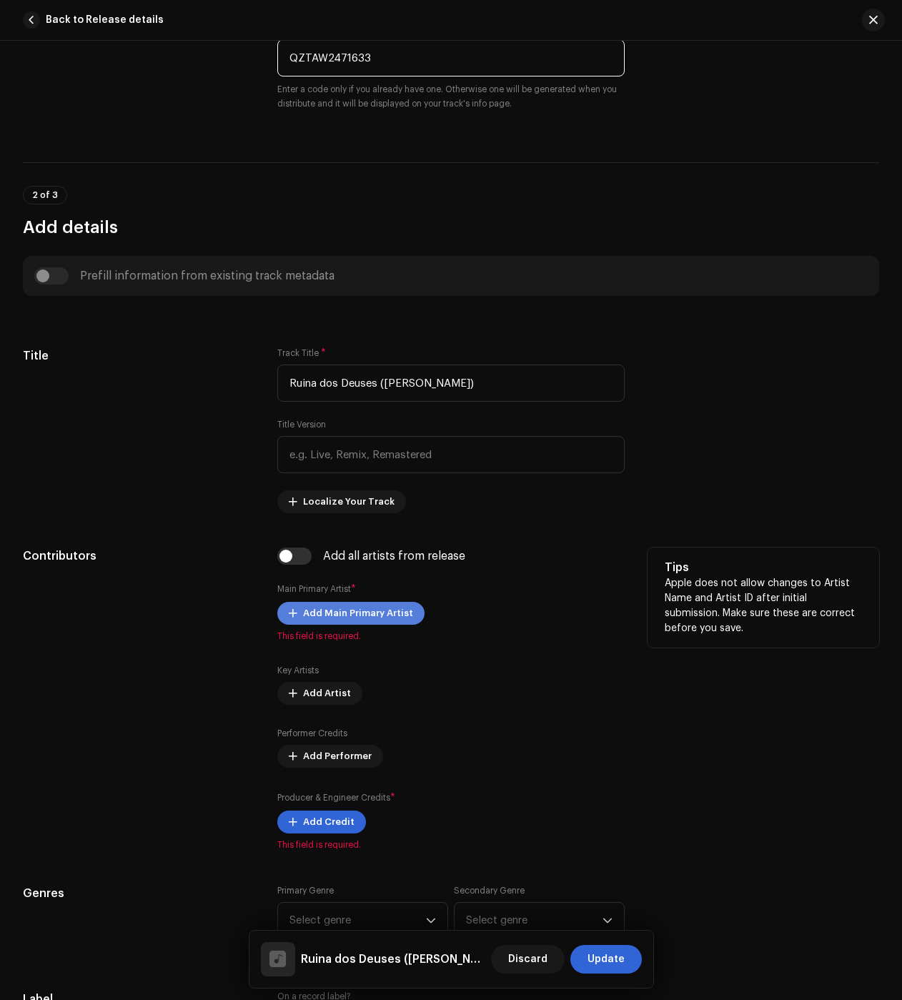
type input "QZTAW2471633"
click at [338, 620] on span "Add Main Primary Artist" at bounding box center [358, 613] width 110 height 29
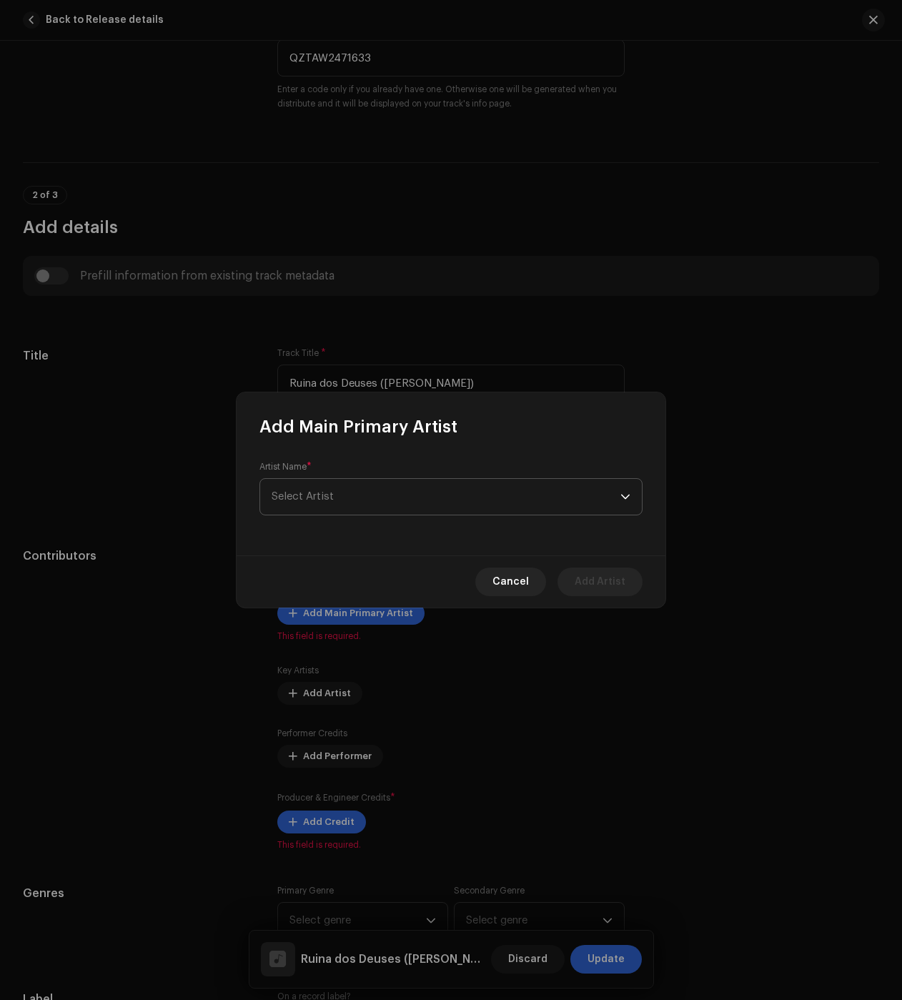
click at [295, 500] on span "Select Artist" at bounding box center [303, 496] width 62 height 11
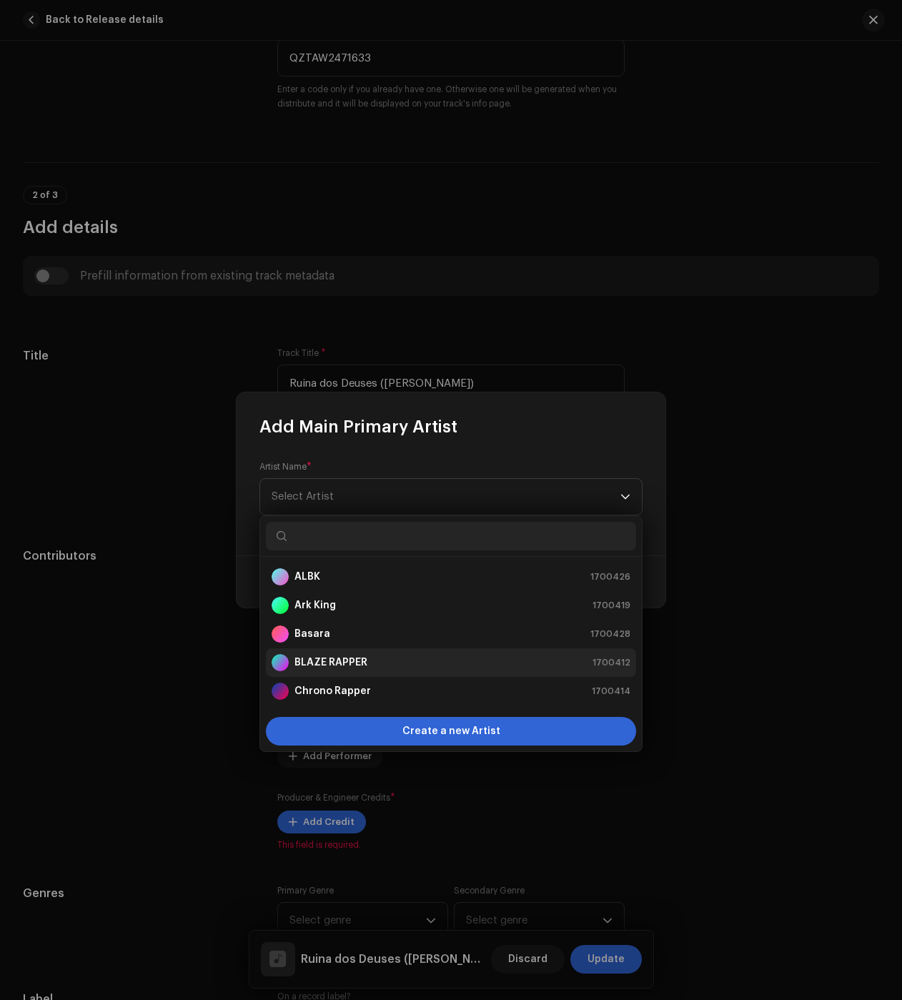
click at [328, 658] on strong "BLAZE RAPPER" at bounding box center [331, 663] width 73 height 14
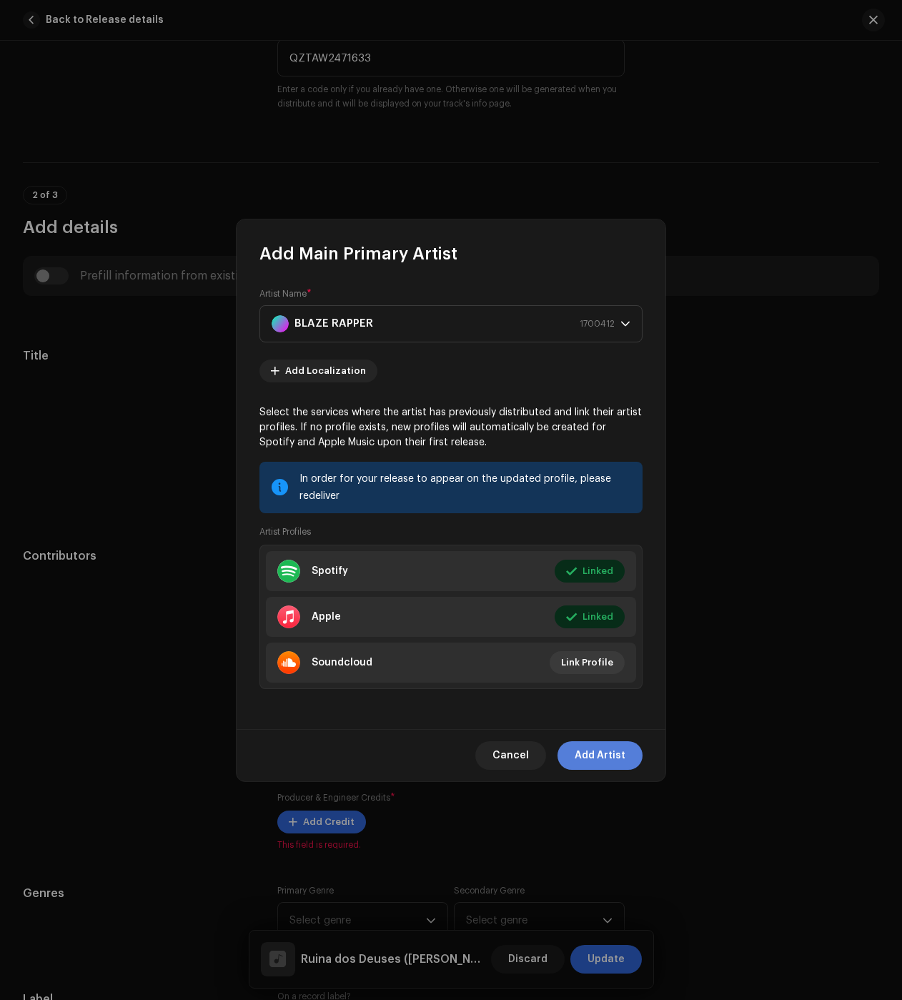
click at [592, 748] on span "Add Artist" at bounding box center [600, 755] width 51 height 29
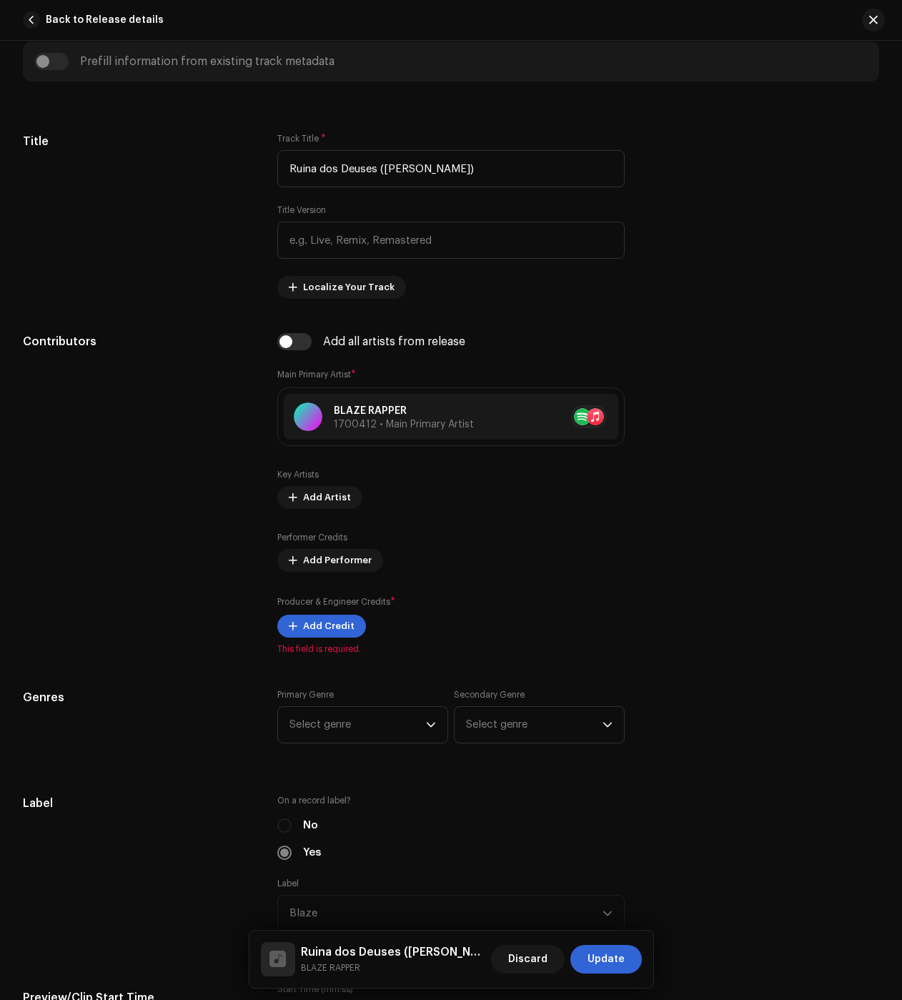
scroll to position [715, 0]
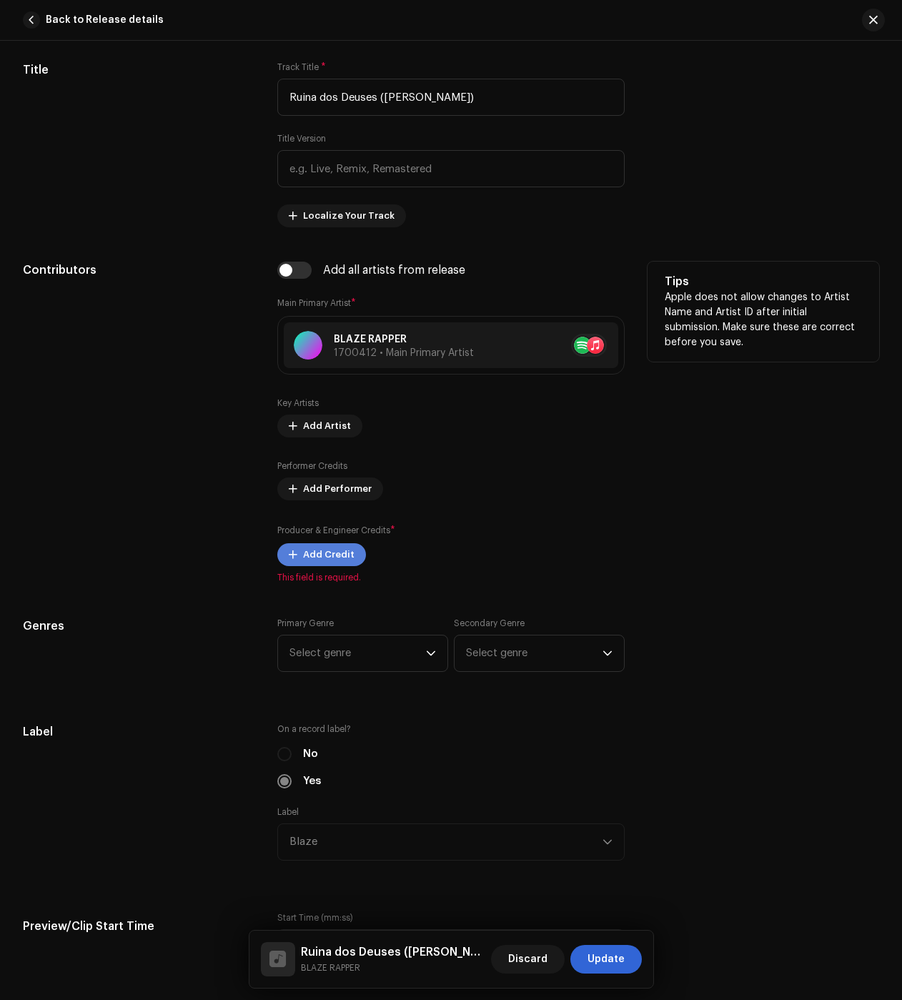
click at [303, 557] on span "Add Credit" at bounding box center [328, 554] width 51 height 29
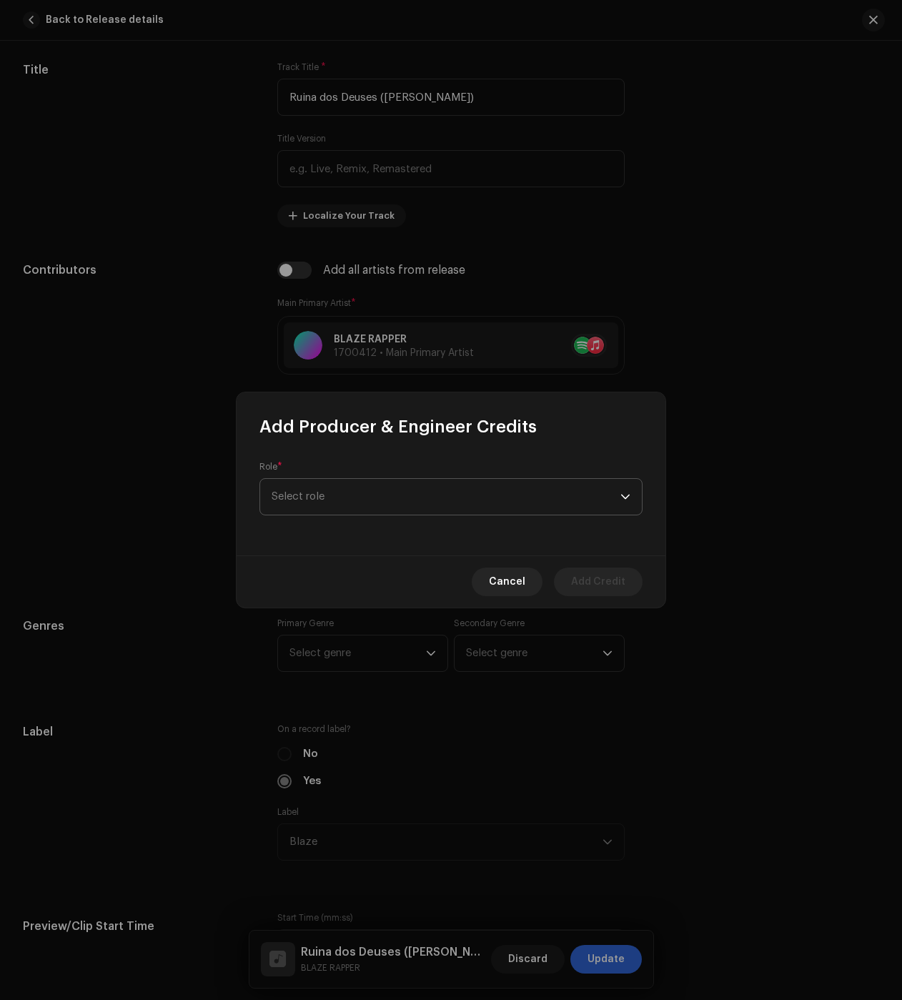
click at [342, 488] on span "Select role" at bounding box center [446, 497] width 349 height 36
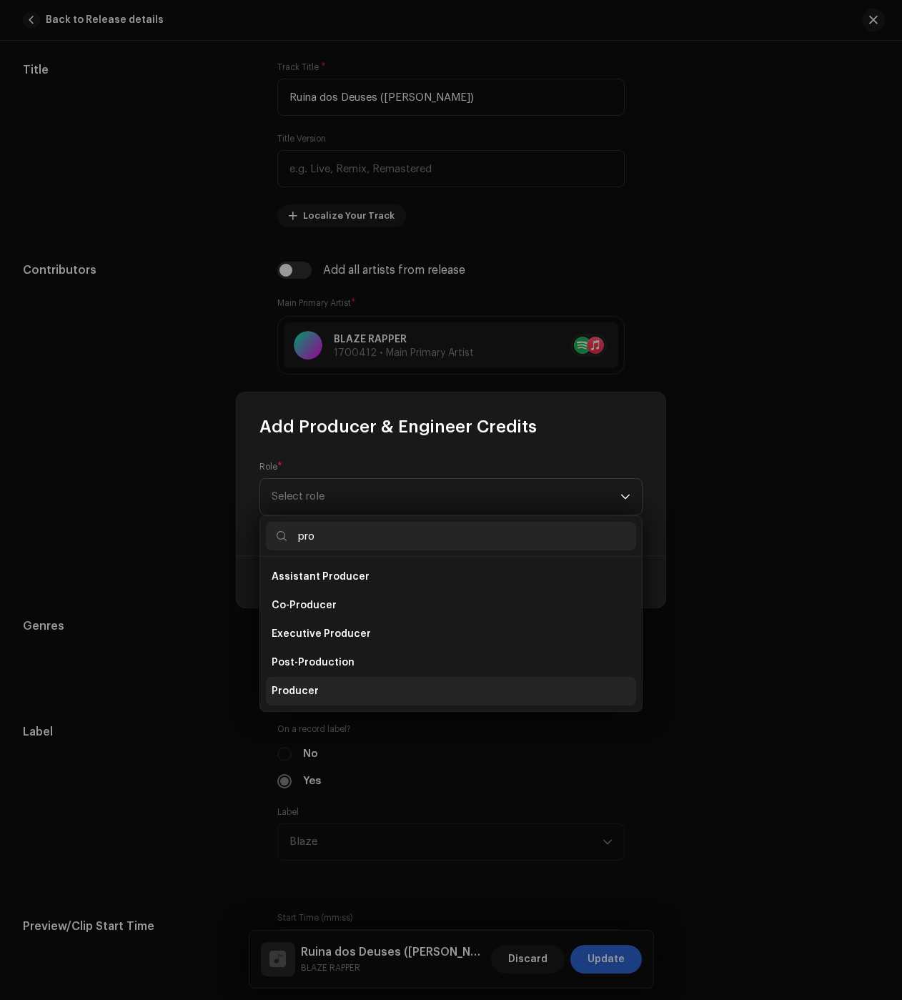
type input "pro"
click at [317, 686] on li "Producer" at bounding box center [451, 691] width 370 height 29
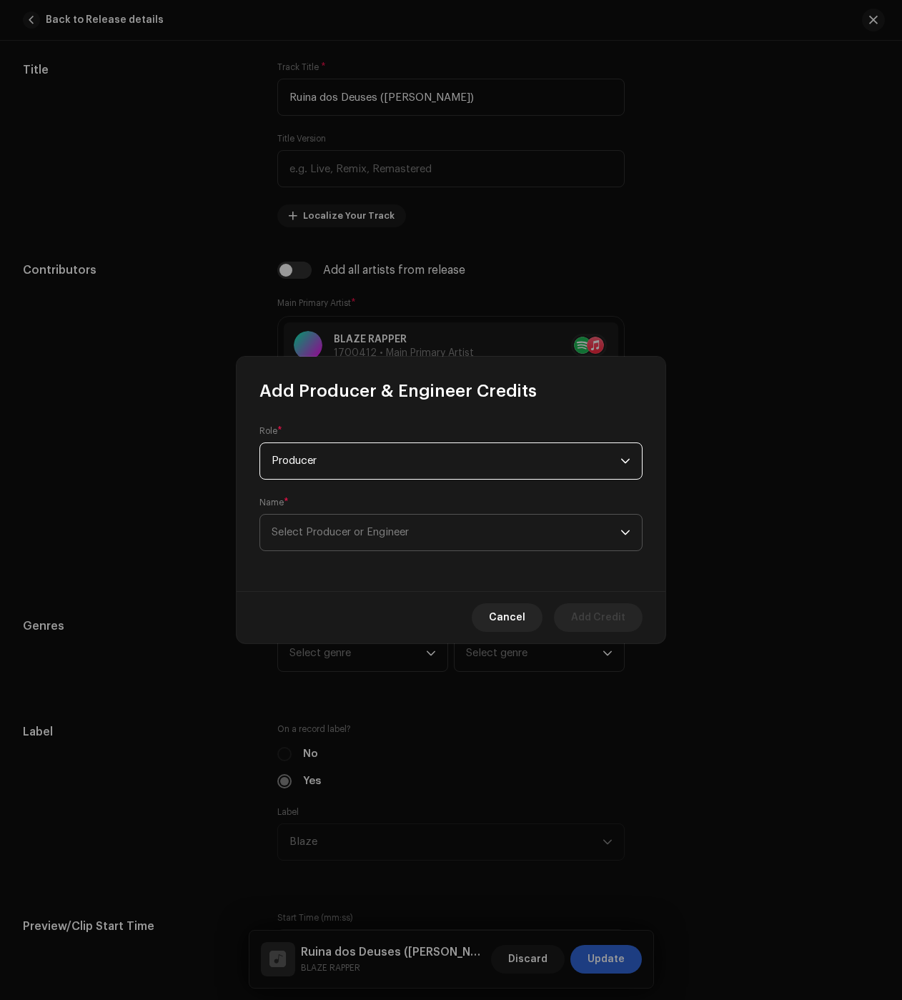
click at [348, 533] on span "Select Producer or Engineer" at bounding box center [340, 532] width 137 height 11
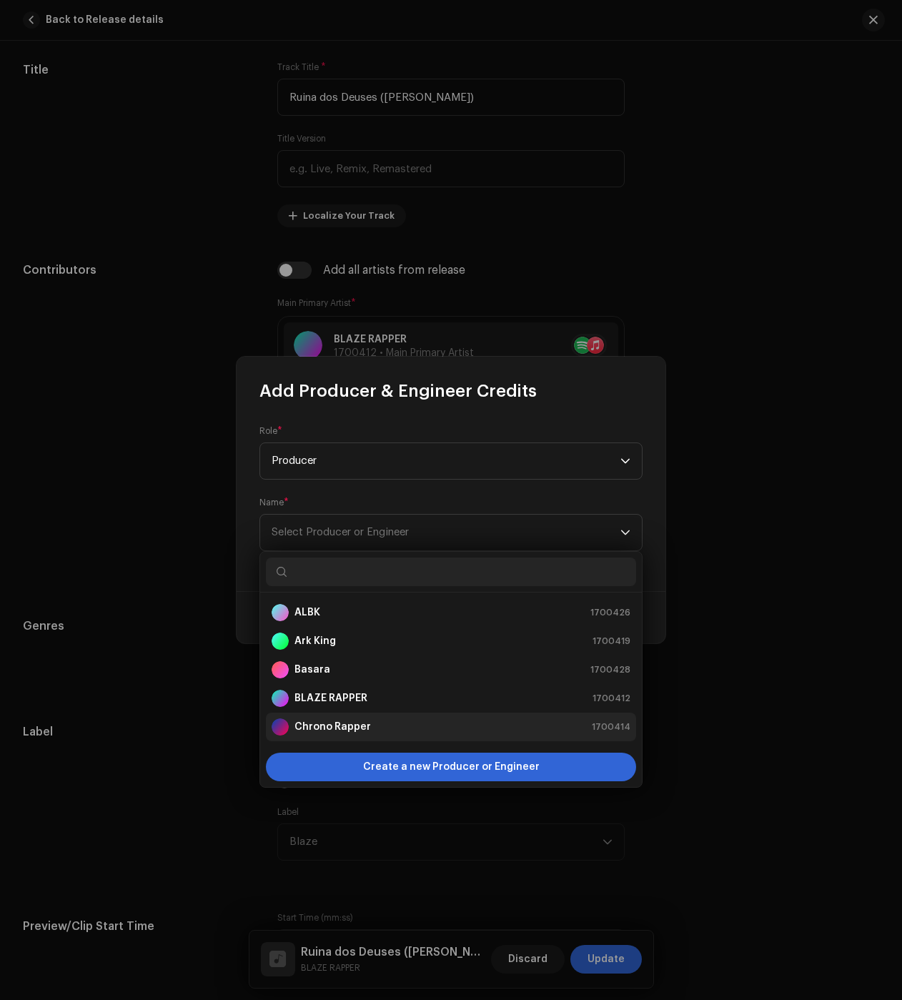
click at [327, 706] on div "BLAZE RAPPER" at bounding box center [320, 698] width 96 height 17
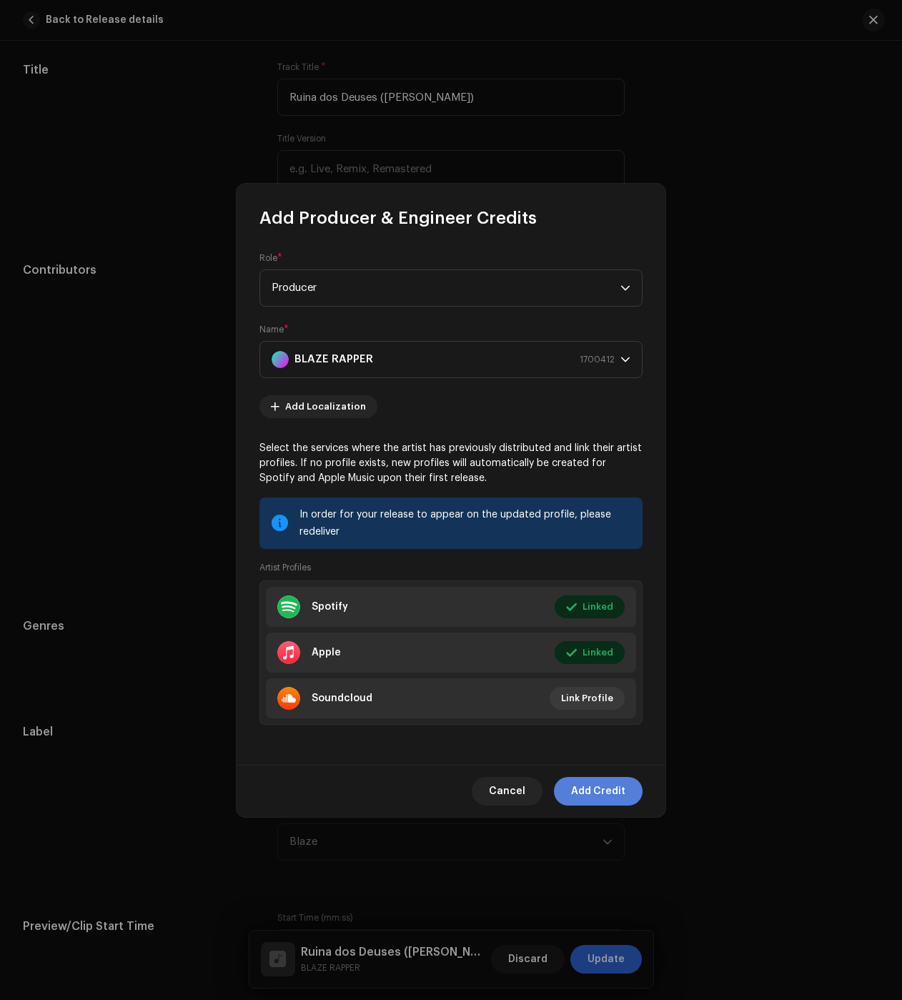
click at [596, 792] on span "Add Credit" at bounding box center [598, 791] width 54 height 29
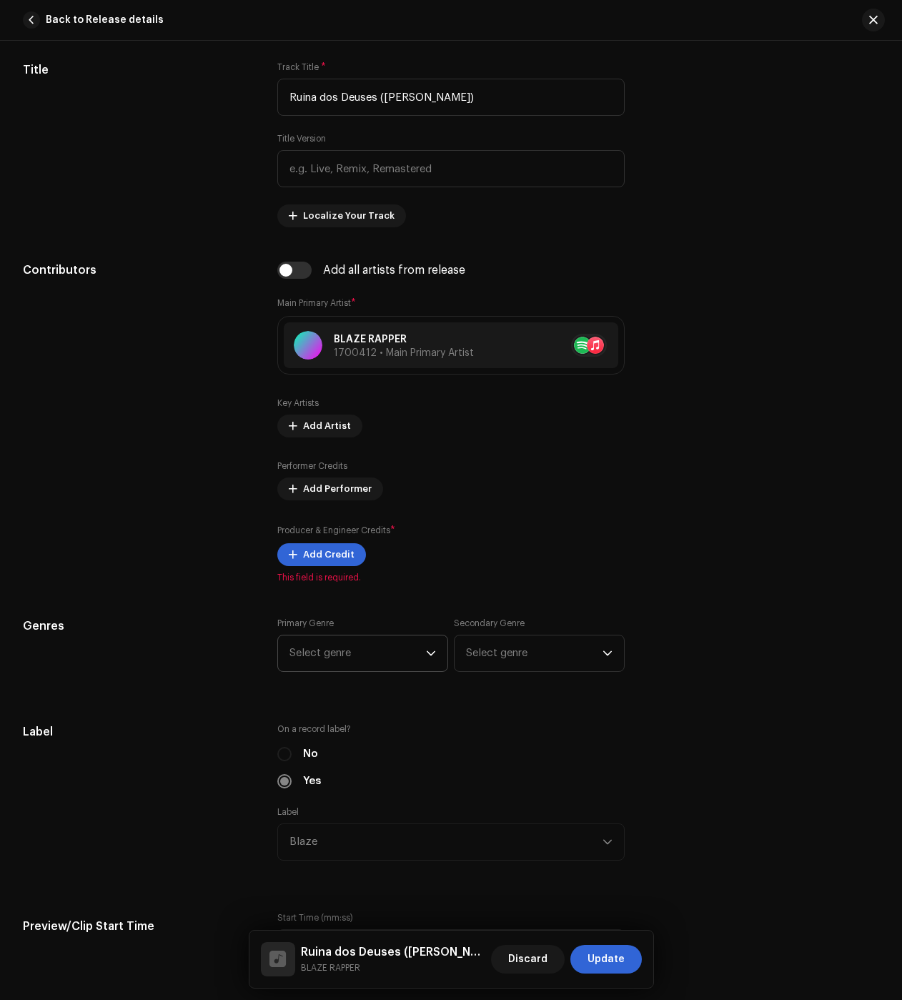
click at [330, 658] on span "Select genre" at bounding box center [358, 654] width 137 height 36
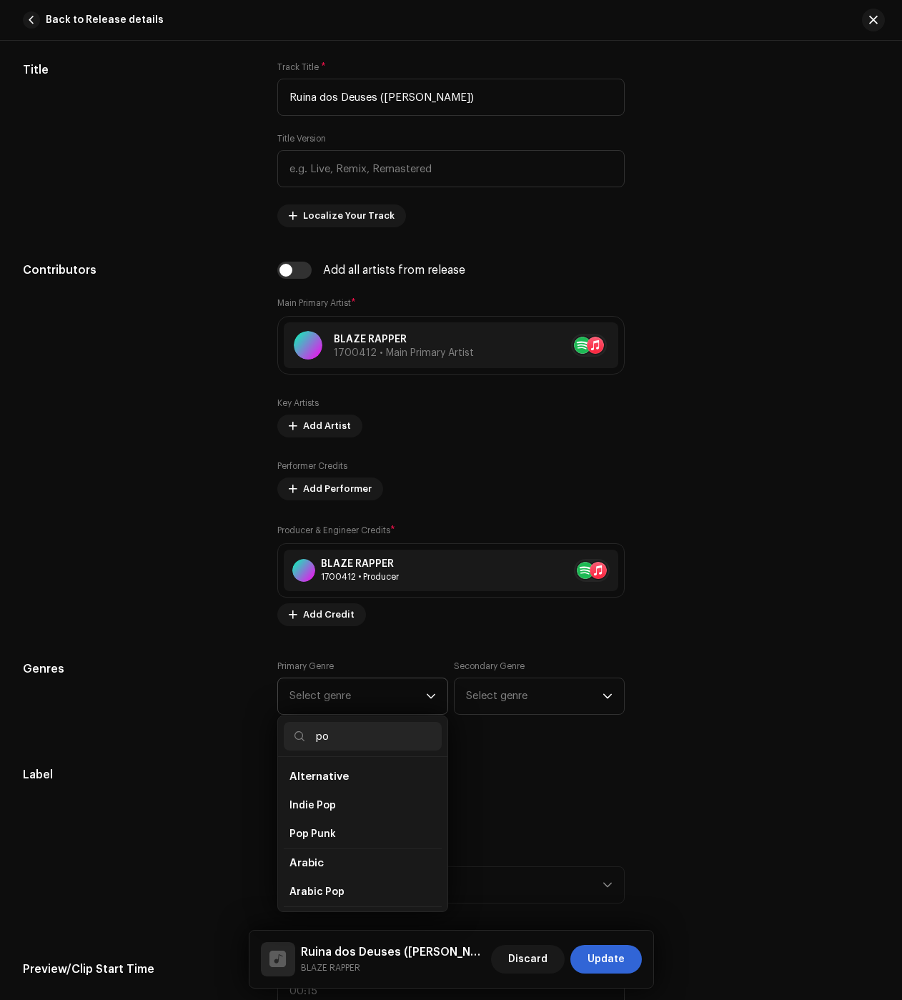
type input "pop"
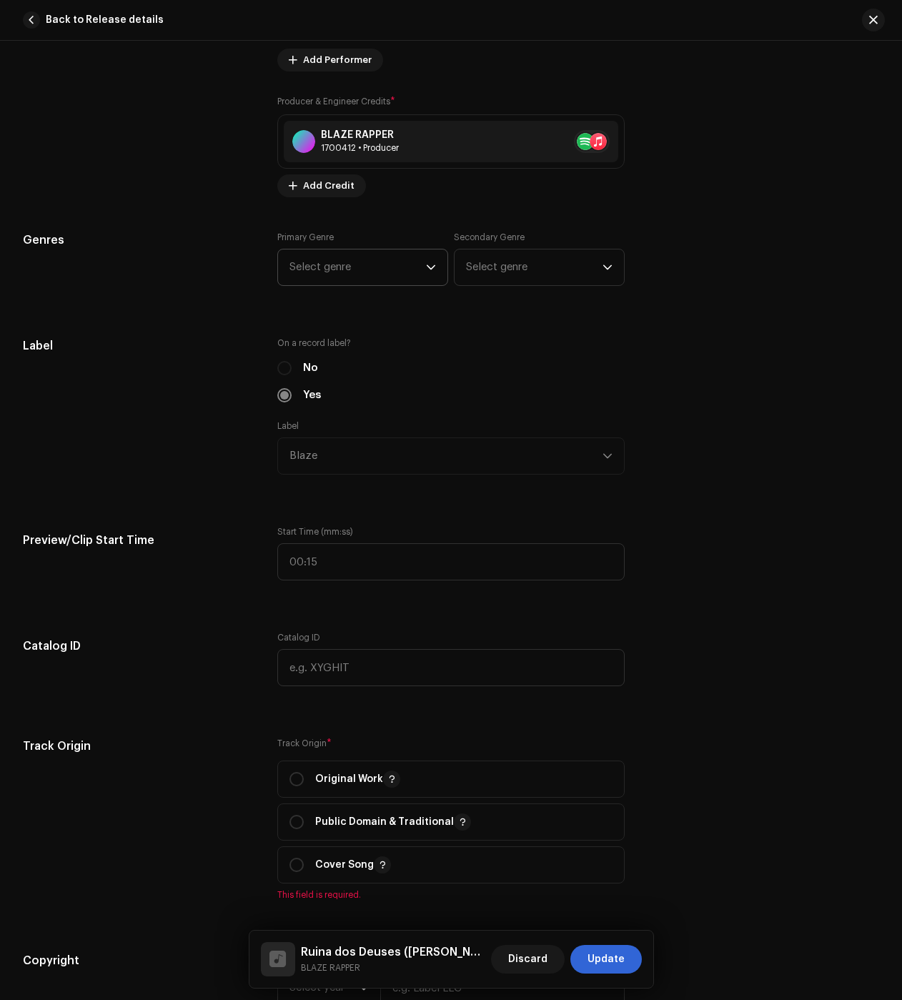
click at [341, 273] on span "Select genre" at bounding box center [358, 268] width 137 height 36
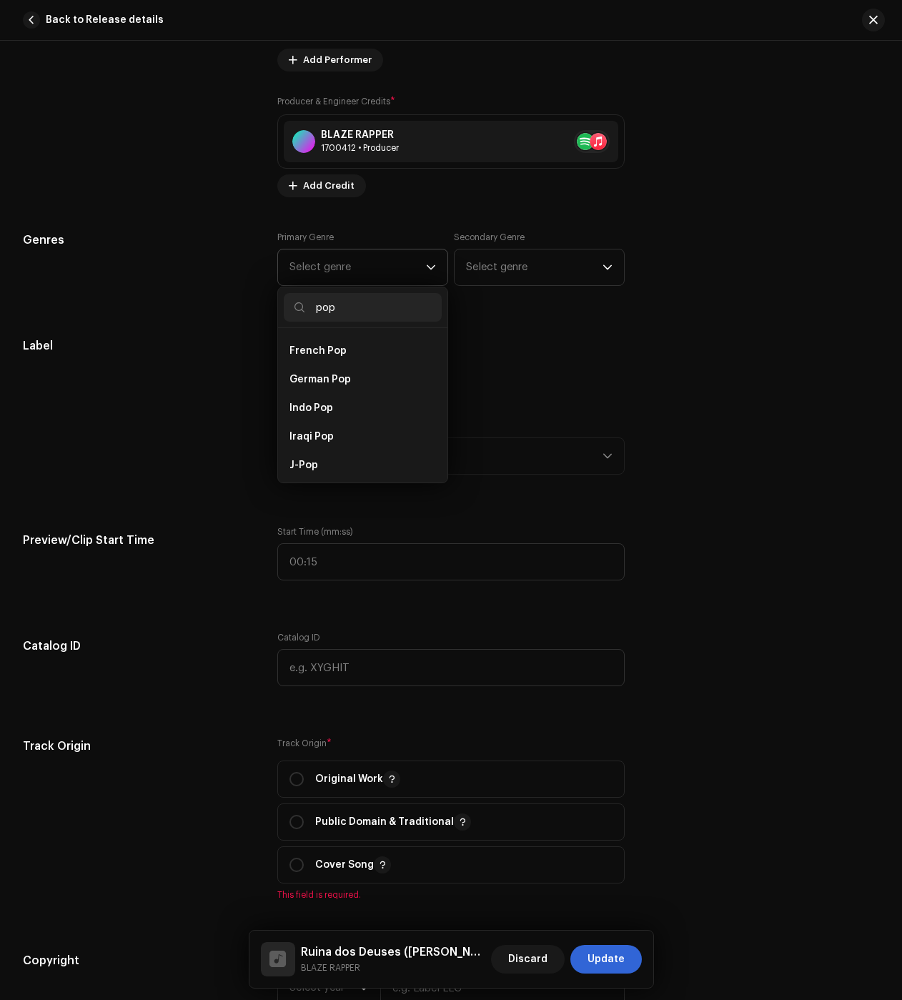
scroll to position [500, 0]
type input "pop"
click at [312, 394] on li "Pop" at bounding box center [363, 408] width 158 height 29
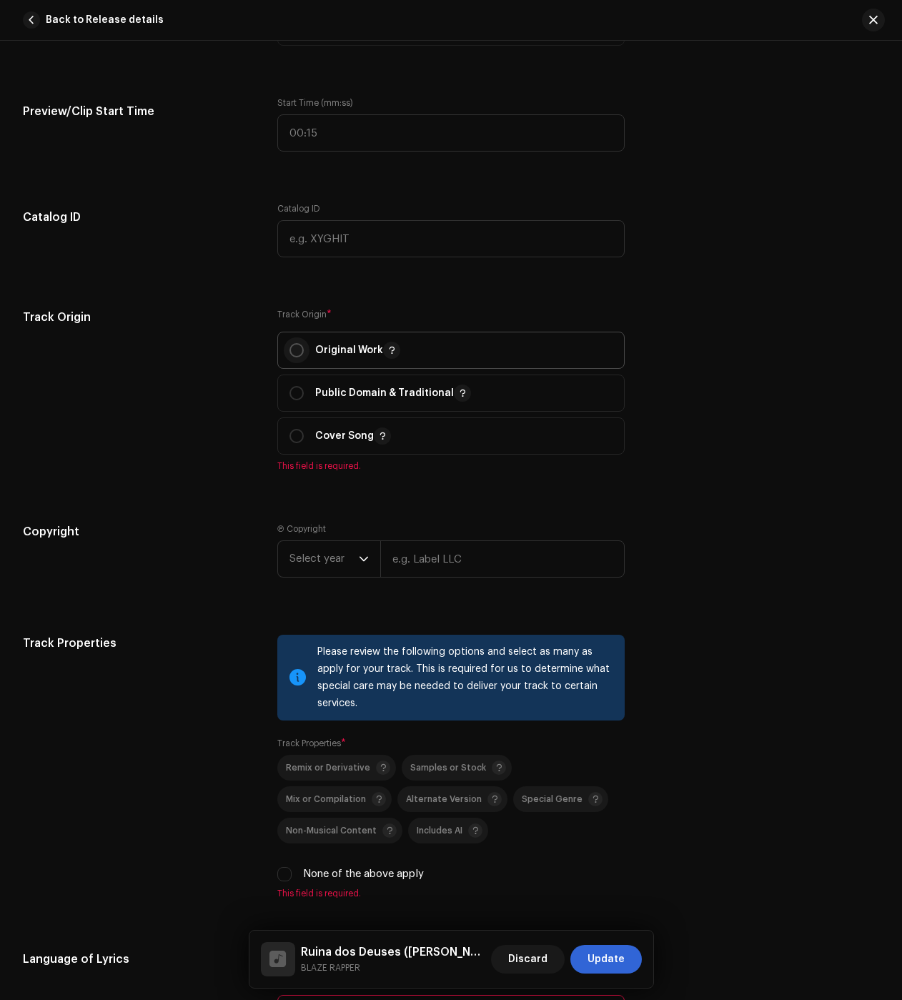
click at [302, 347] on input "radio" at bounding box center [297, 350] width 14 height 14
radio input "true"
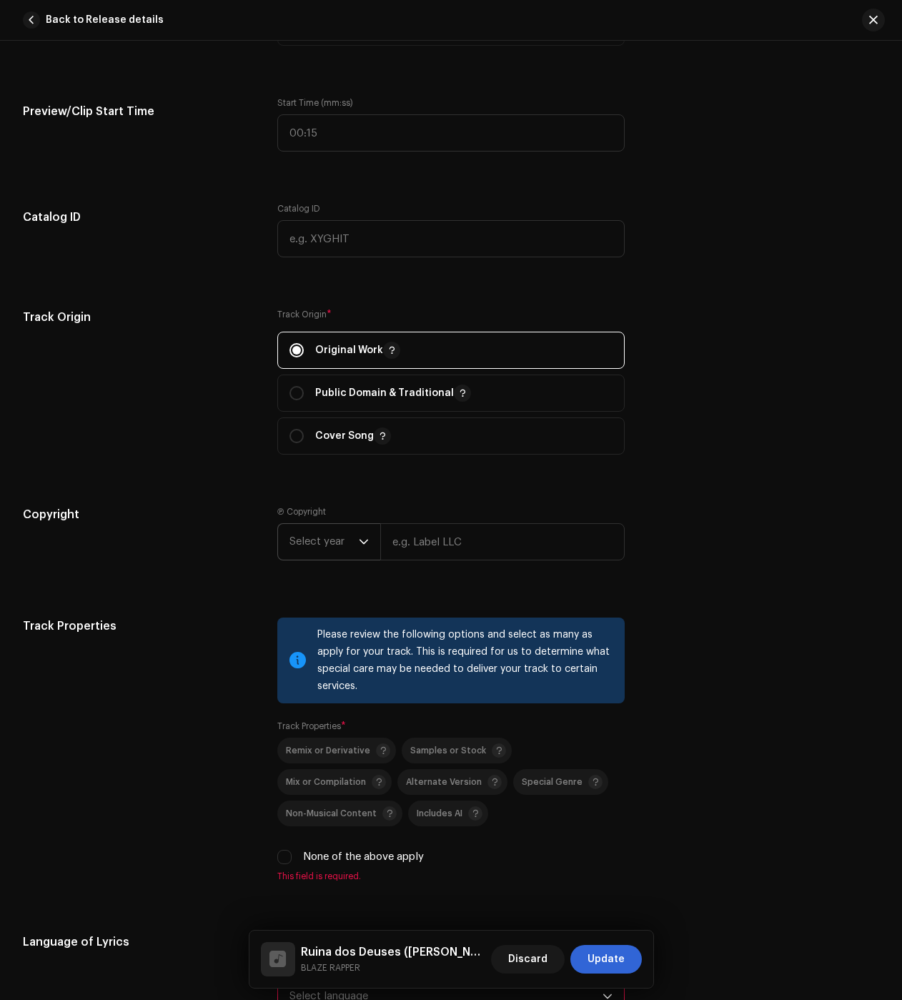
scroll to position [1716, 0]
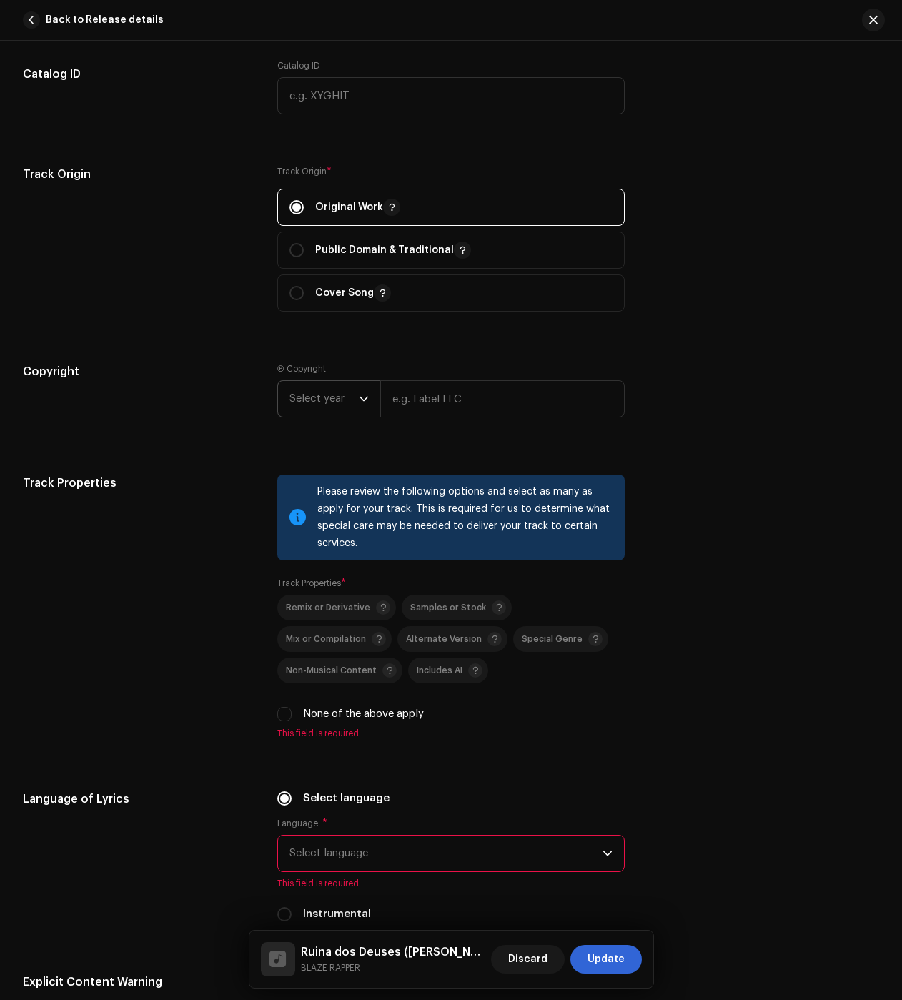
click at [319, 405] on span "Select year" at bounding box center [324, 399] width 69 height 36
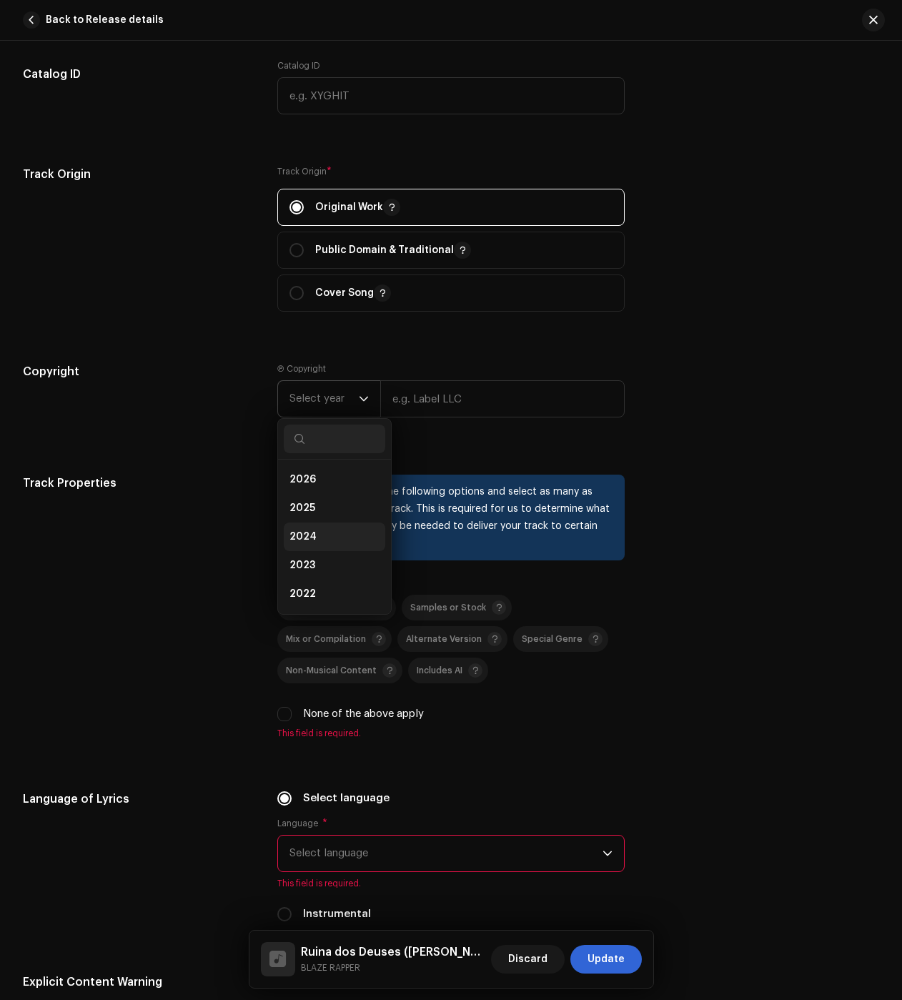
click at [325, 534] on li "2024" at bounding box center [335, 537] width 102 height 29
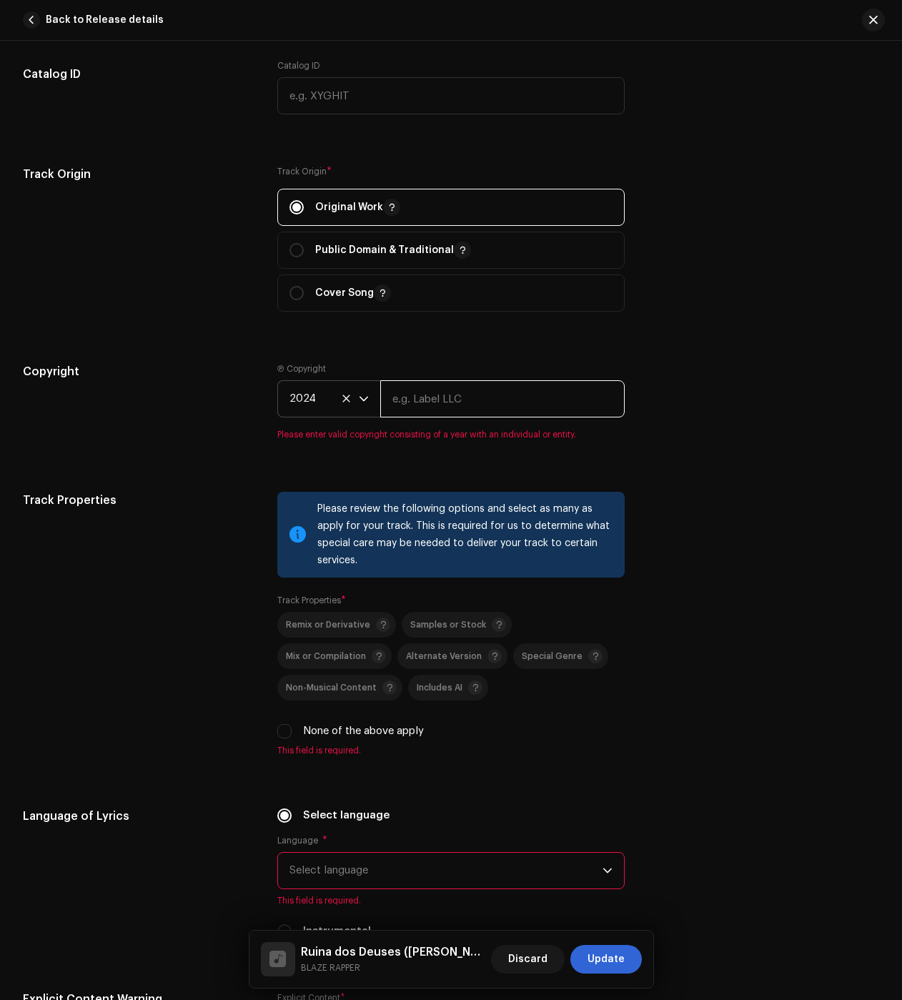
click at [440, 389] on input "text" at bounding box center [502, 398] width 244 height 37
type input "BLAZE"
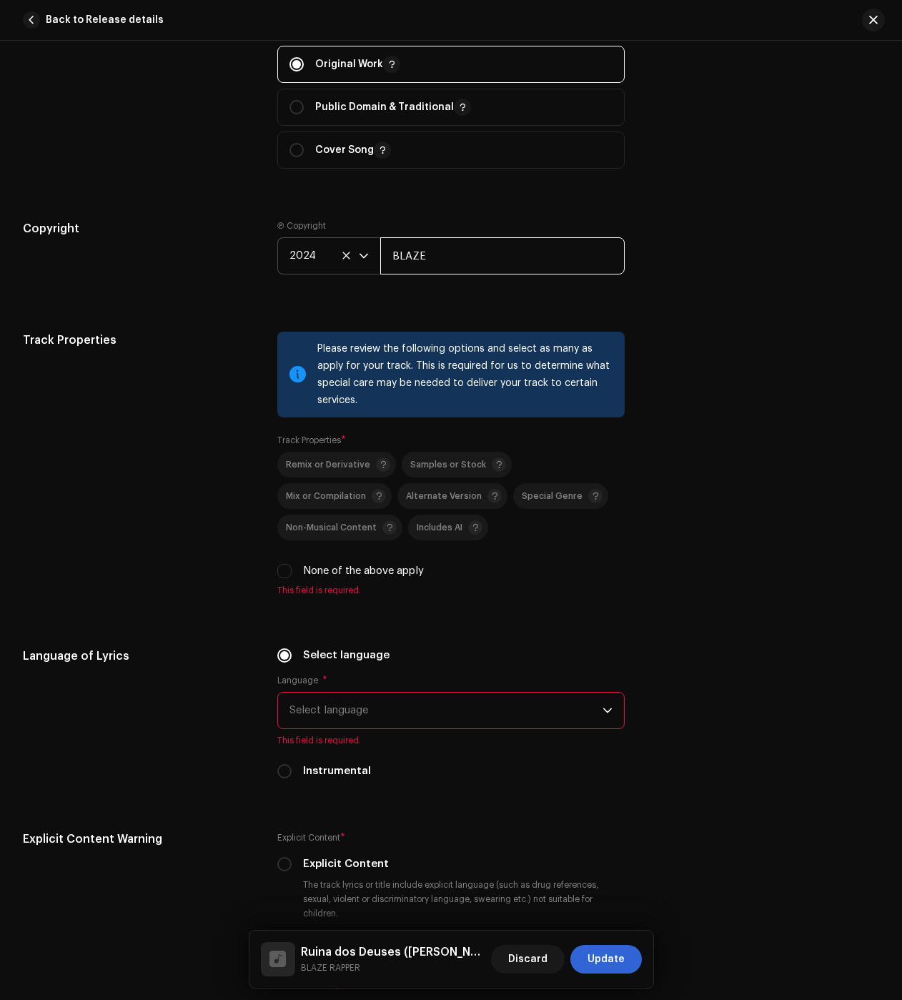
scroll to position [1930, 0]
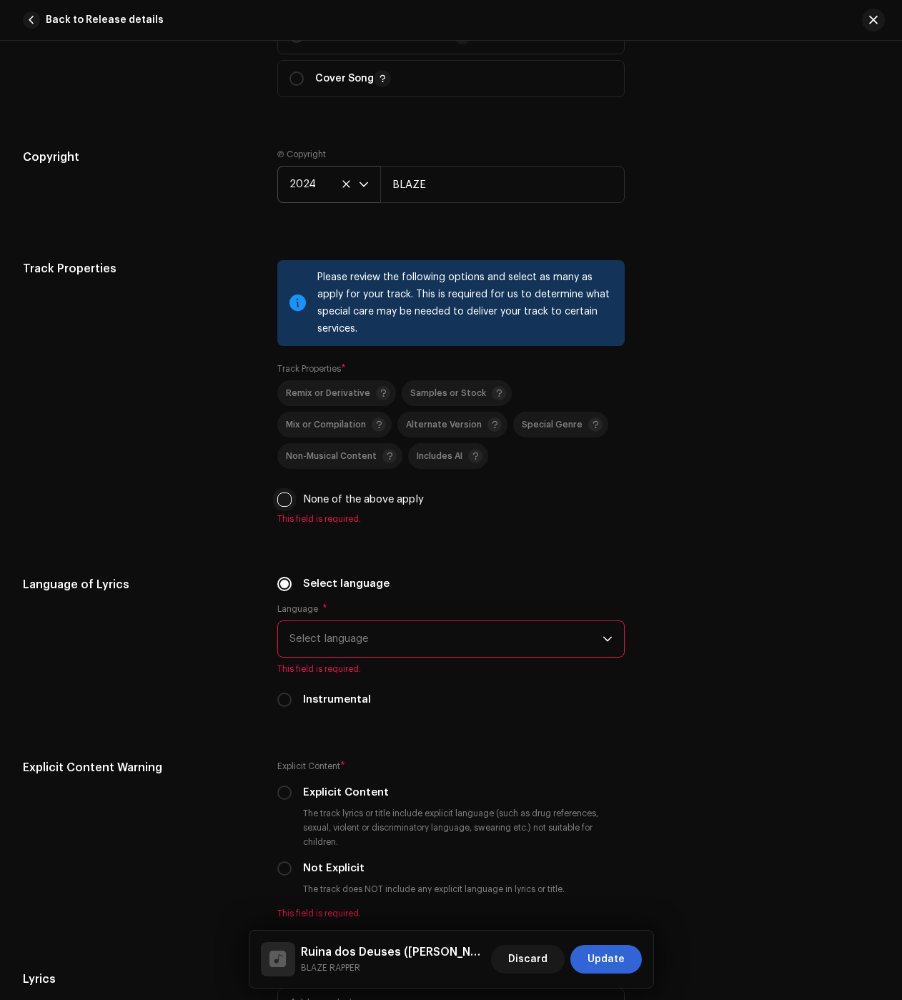
click at [290, 500] on input "None of the above apply" at bounding box center [284, 500] width 14 height 14
checkbox input "true"
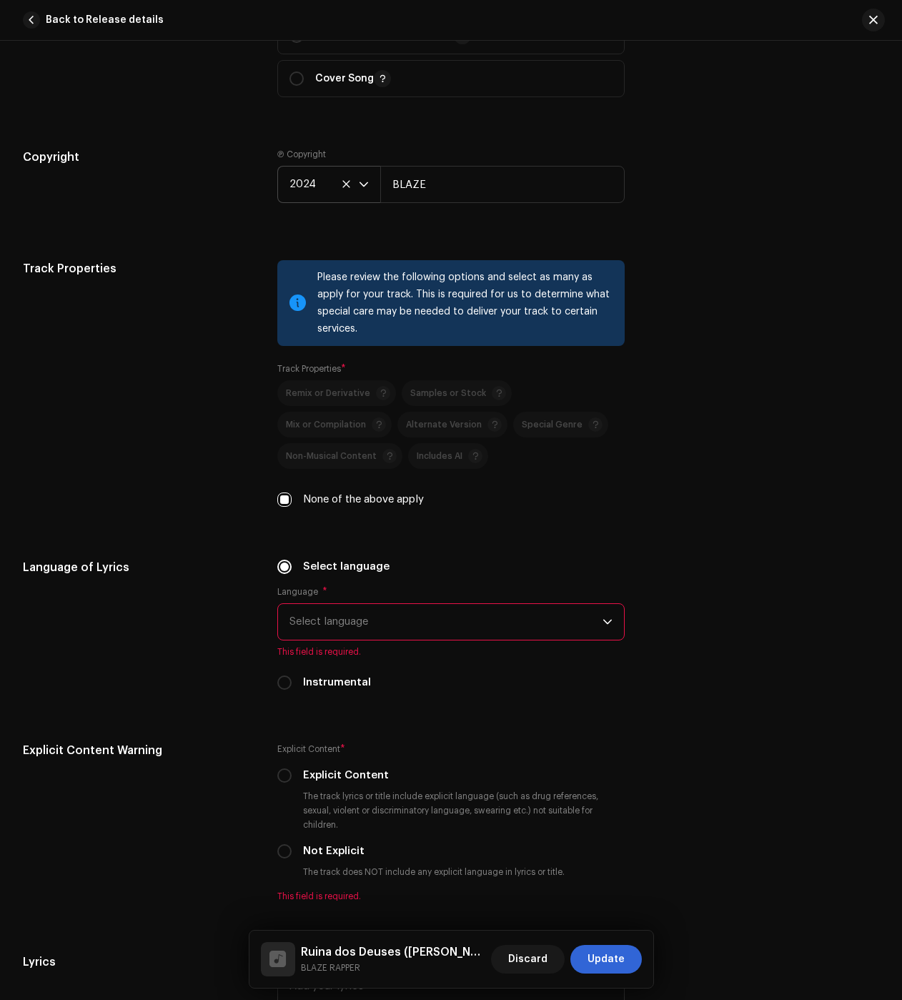
click at [309, 616] on span "Select language" at bounding box center [446, 622] width 313 height 36
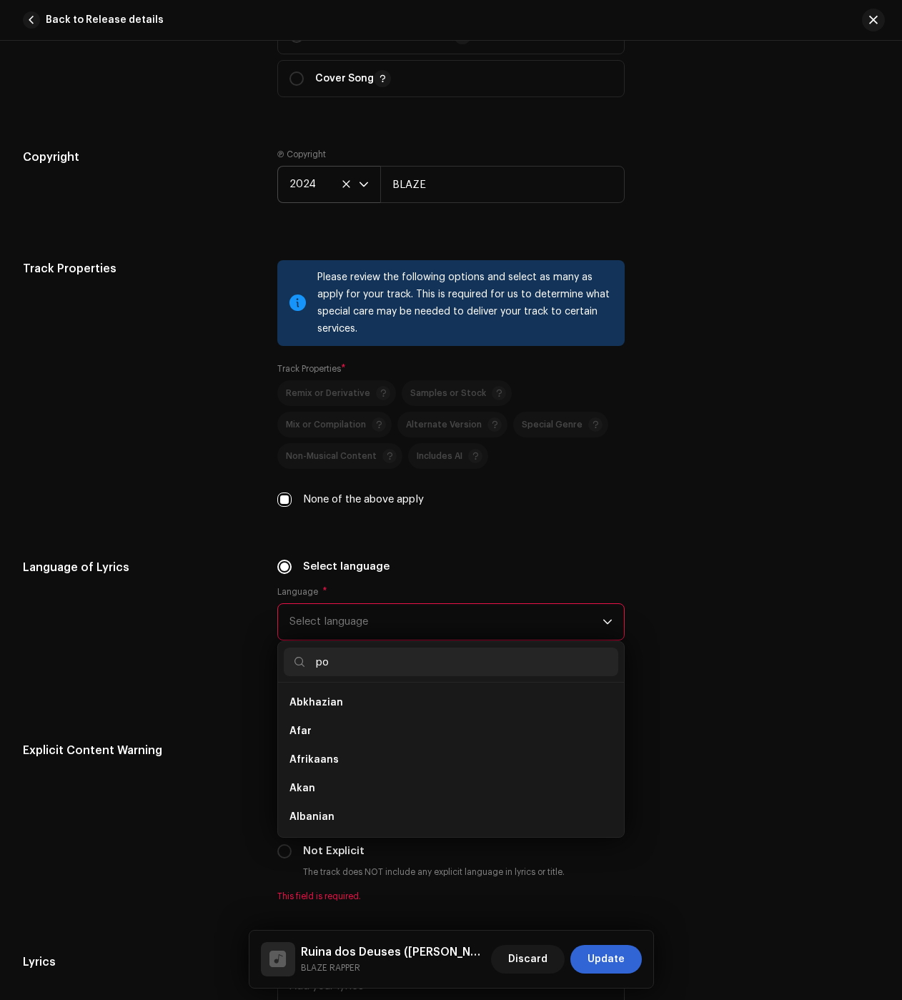
scroll to position [0, 0]
type input "po"
click at [329, 733] on span "Portuguese" at bounding box center [319, 731] width 59 height 14
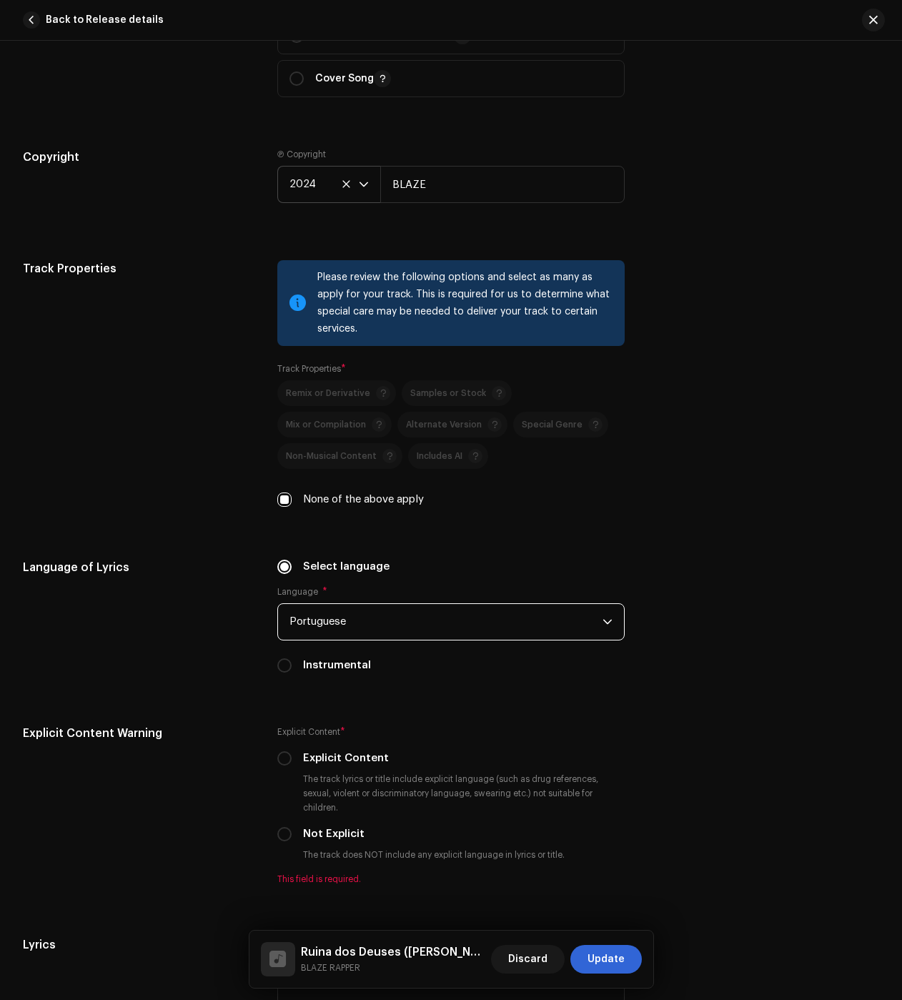
scroll to position [2359, 0]
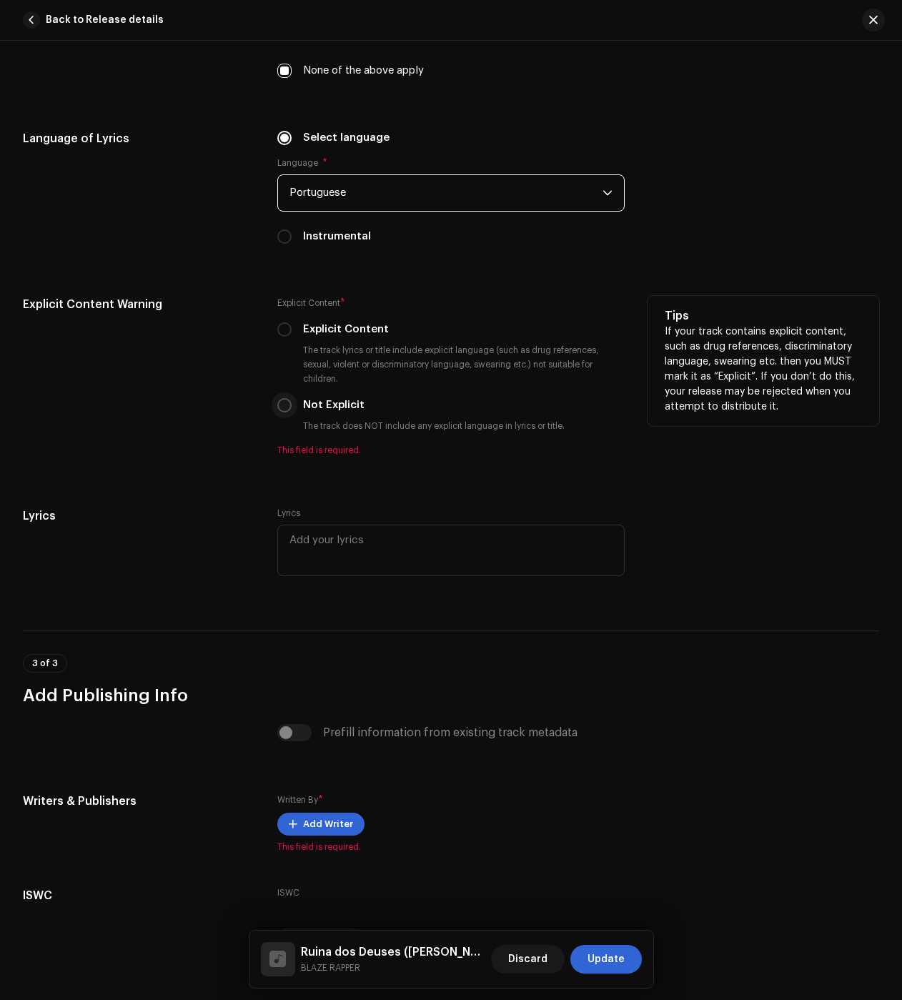
click at [287, 405] on input "Not Explicit" at bounding box center [284, 405] width 14 height 14
radio input "true"
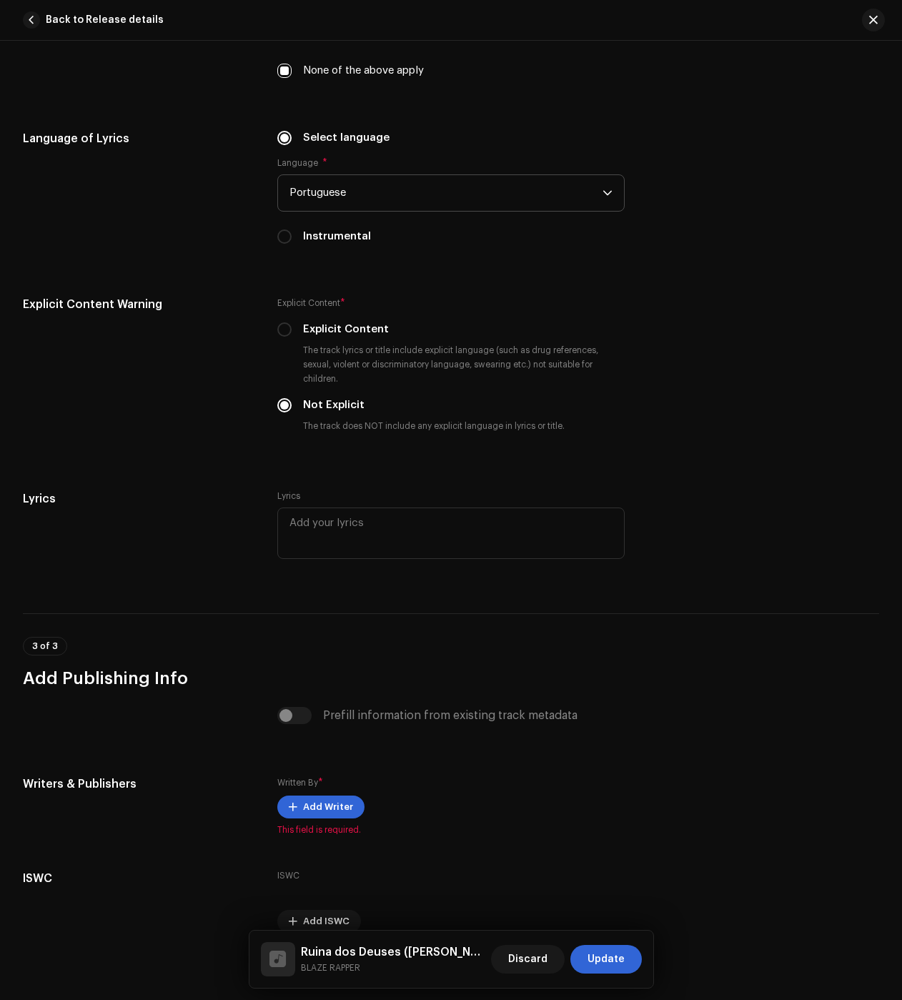
scroll to position [2429, 0]
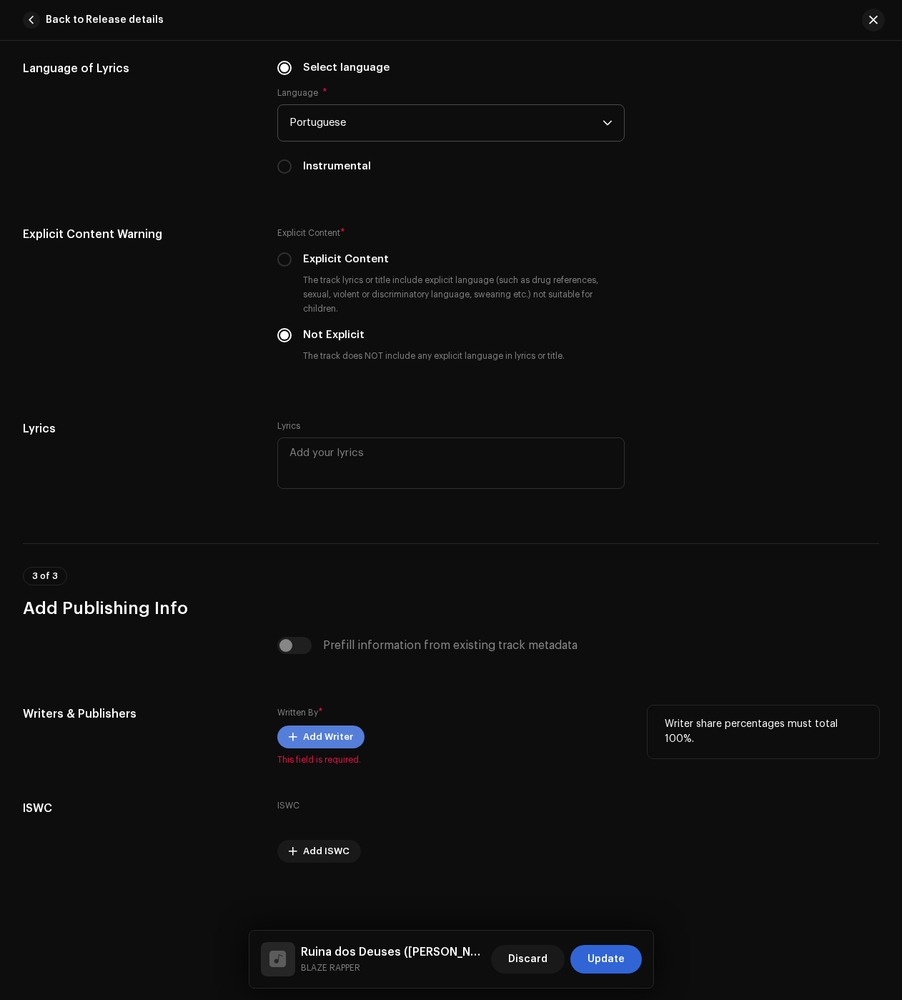
click at [304, 729] on span "Add Writer" at bounding box center [328, 737] width 50 height 29
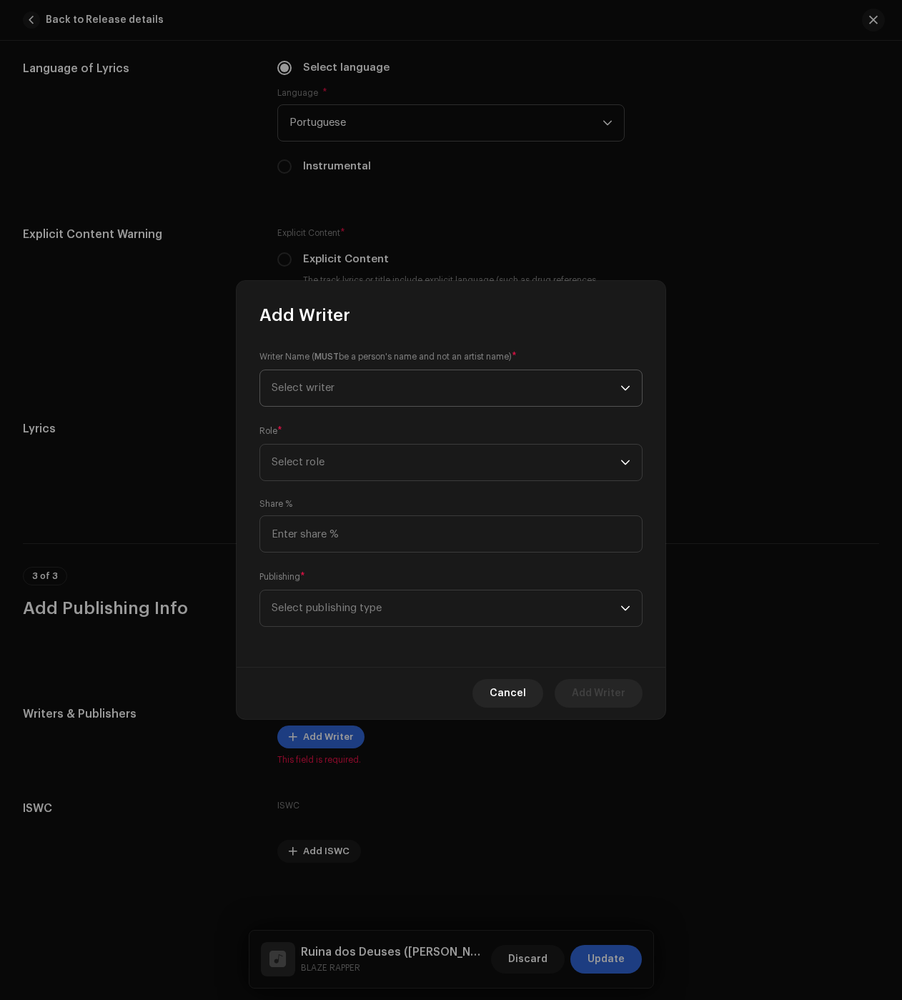
click at [317, 388] on span "Select writer" at bounding box center [303, 387] width 63 height 11
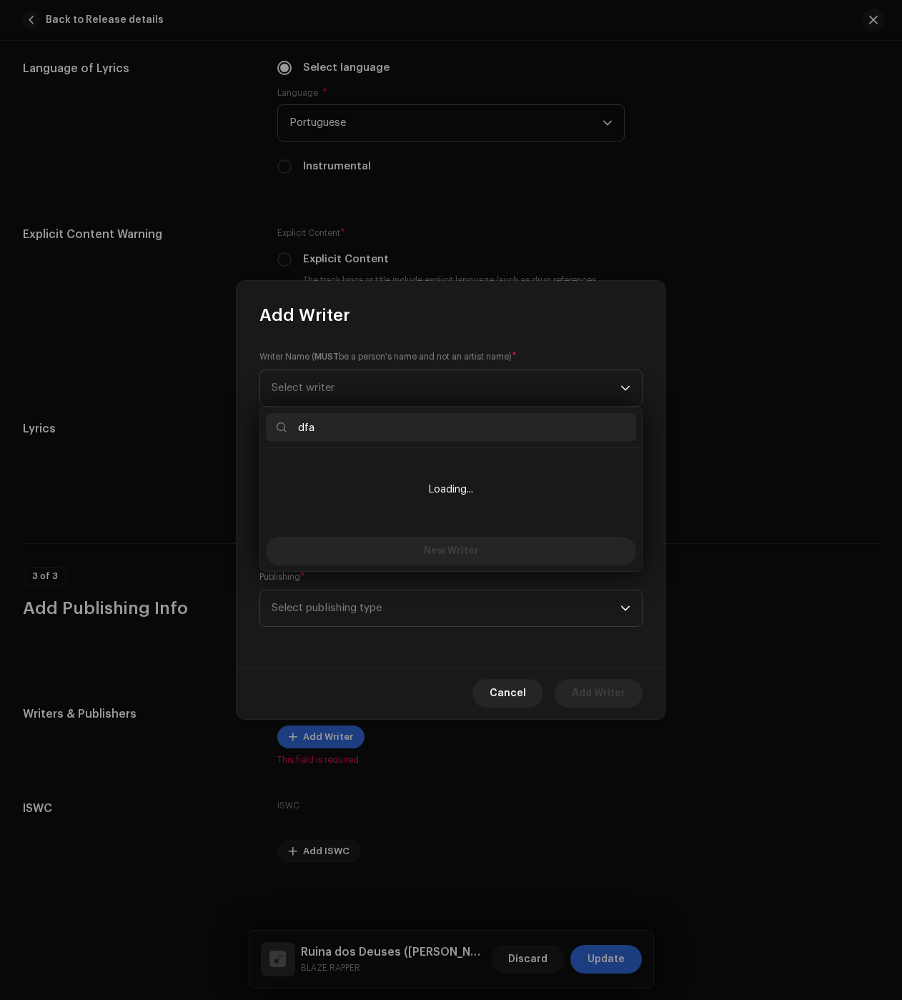
drag, startPoint x: 322, startPoint y: 418, endPoint x: 257, endPoint y: 422, distance: 65.9
click at [272, 419] on input "dfa" at bounding box center [451, 427] width 370 height 29
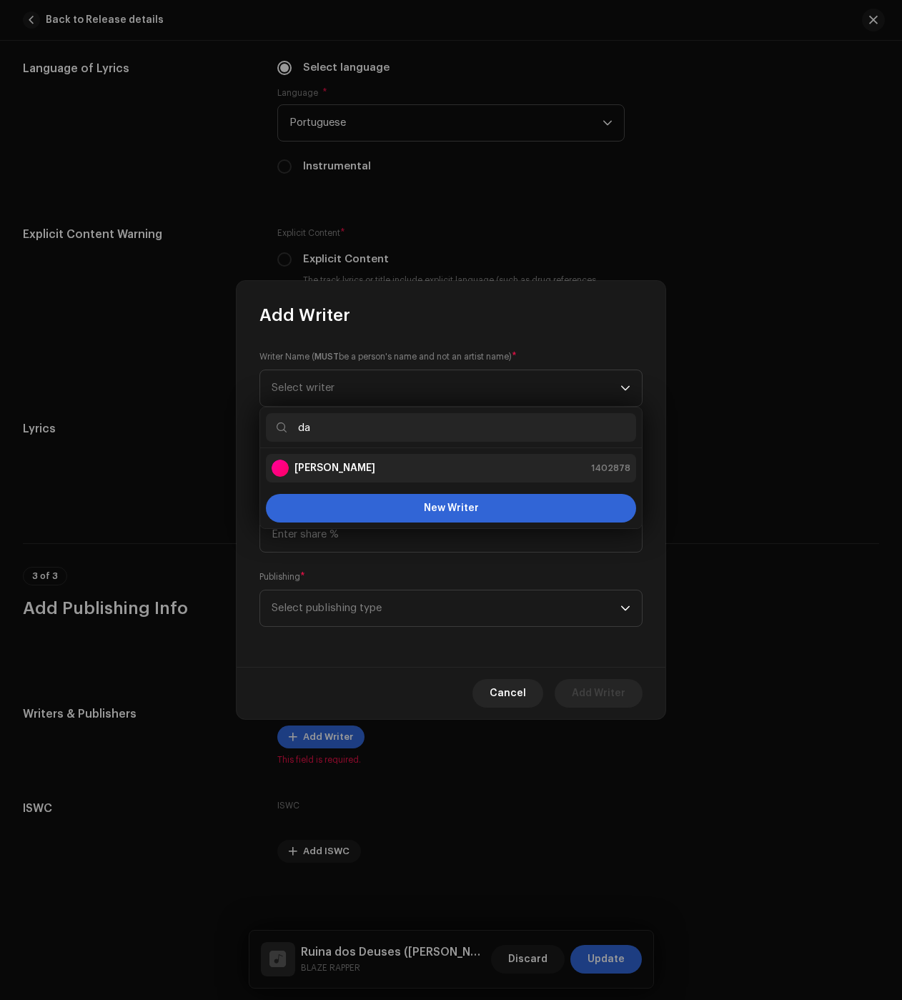
type input "da"
click at [338, 471] on strong "[PERSON_NAME]" at bounding box center [335, 468] width 81 height 14
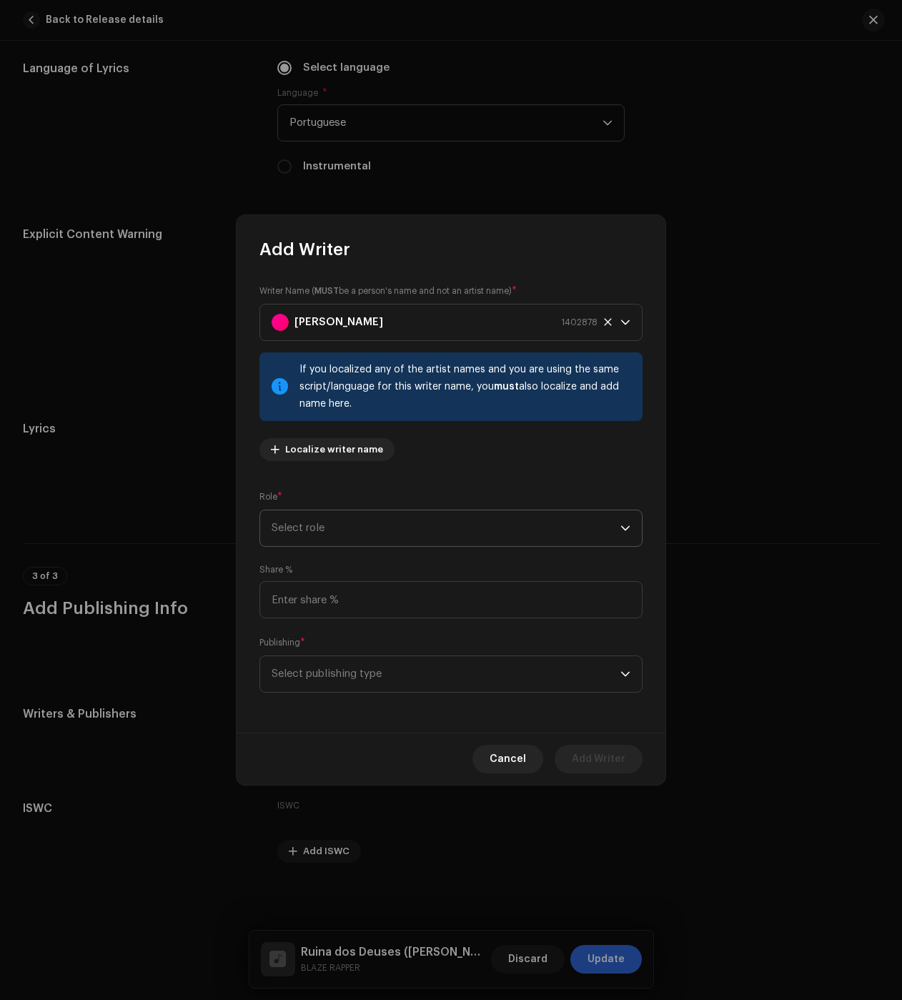
click at [315, 518] on span "Select role" at bounding box center [446, 528] width 349 height 36
click at [353, 651] on span "Composer & Lyricist" at bounding box center [322, 653] width 101 height 14
click at [334, 683] on span "Select publishing type" at bounding box center [446, 674] width 349 height 36
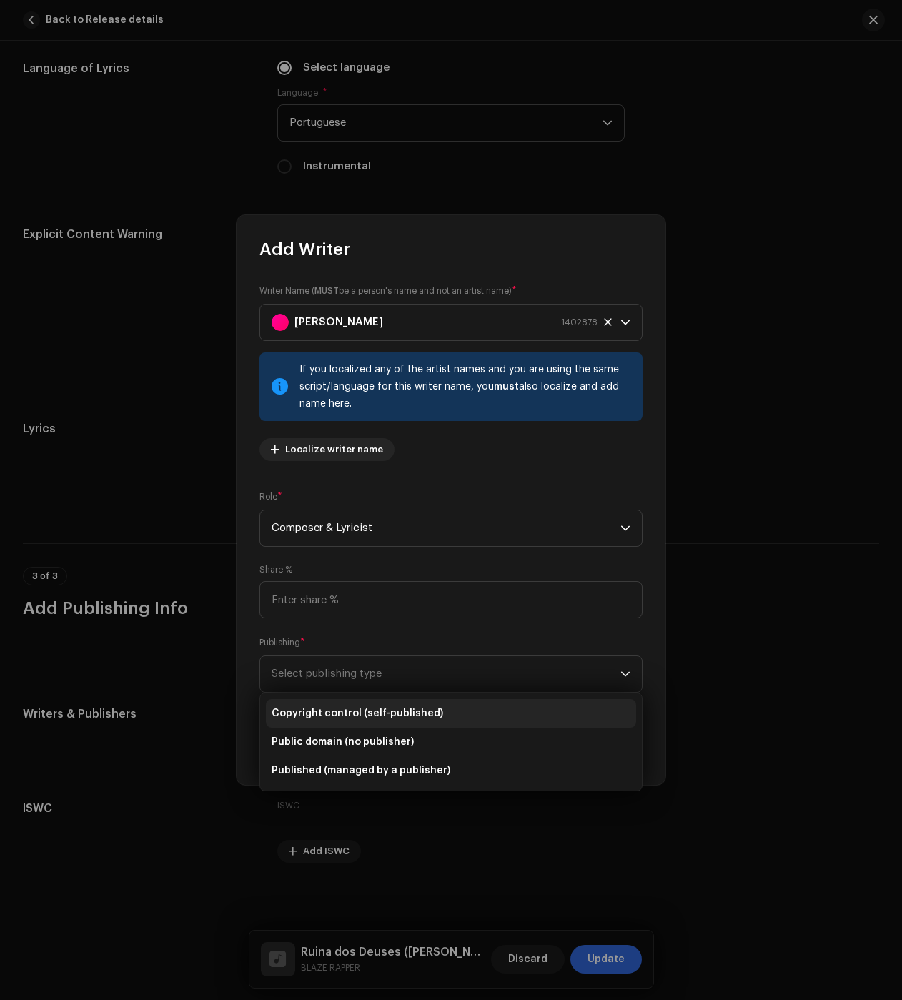
click at [340, 704] on li "Copyright control (self-published)" at bounding box center [451, 713] width 370 height 29
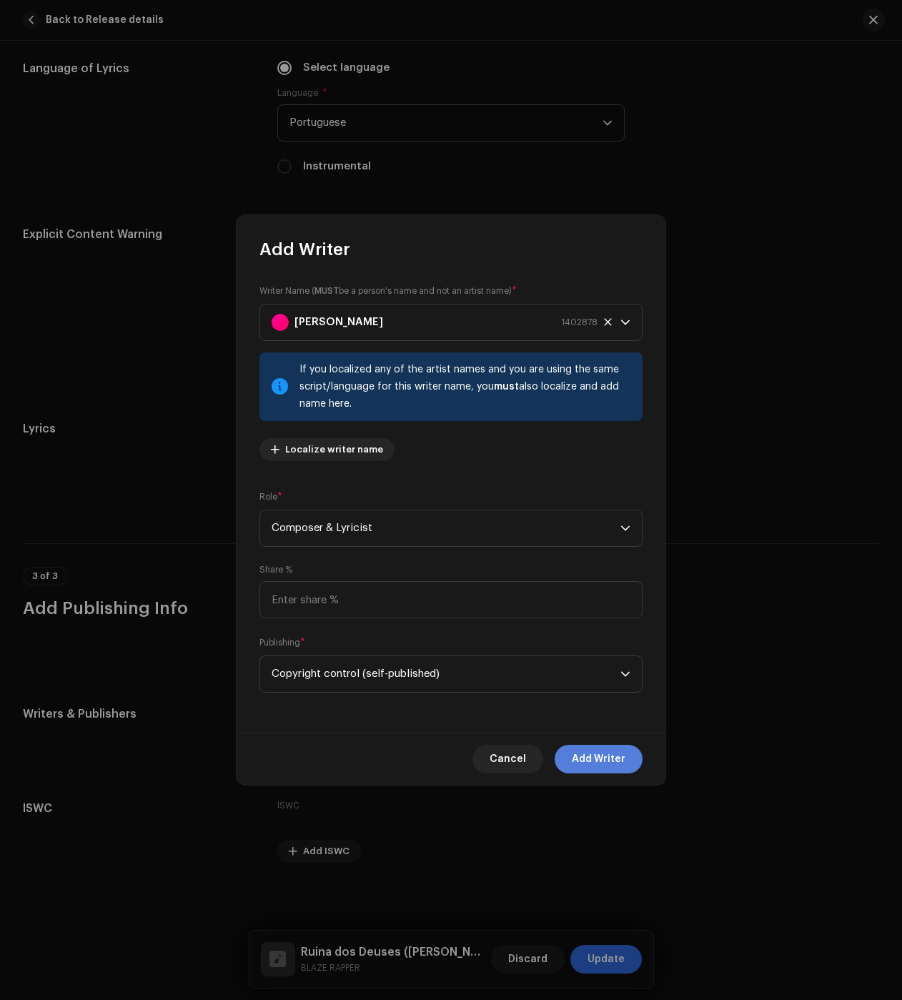
click at [589, 754] on span "Add Writer" at bounding box center [599, 759] width 54 height 29
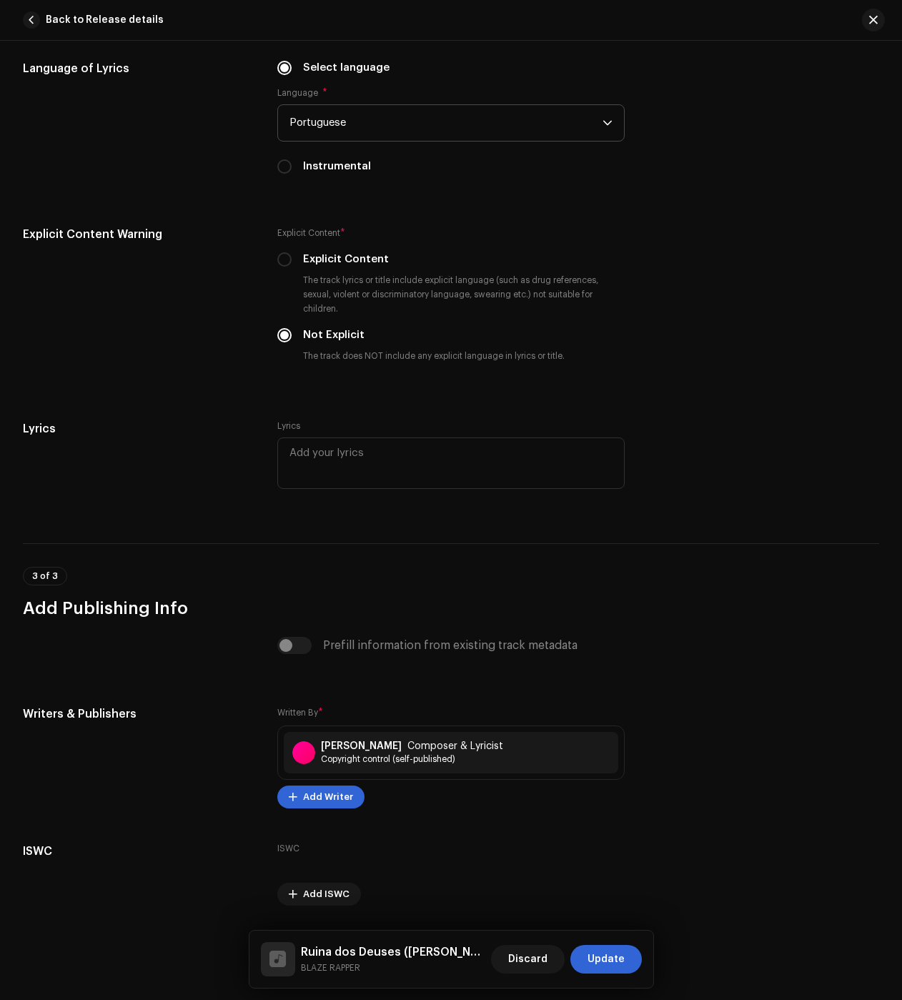
click at [615, 954] on span "Update" at bounding box center [606, 959] width 37 height 29
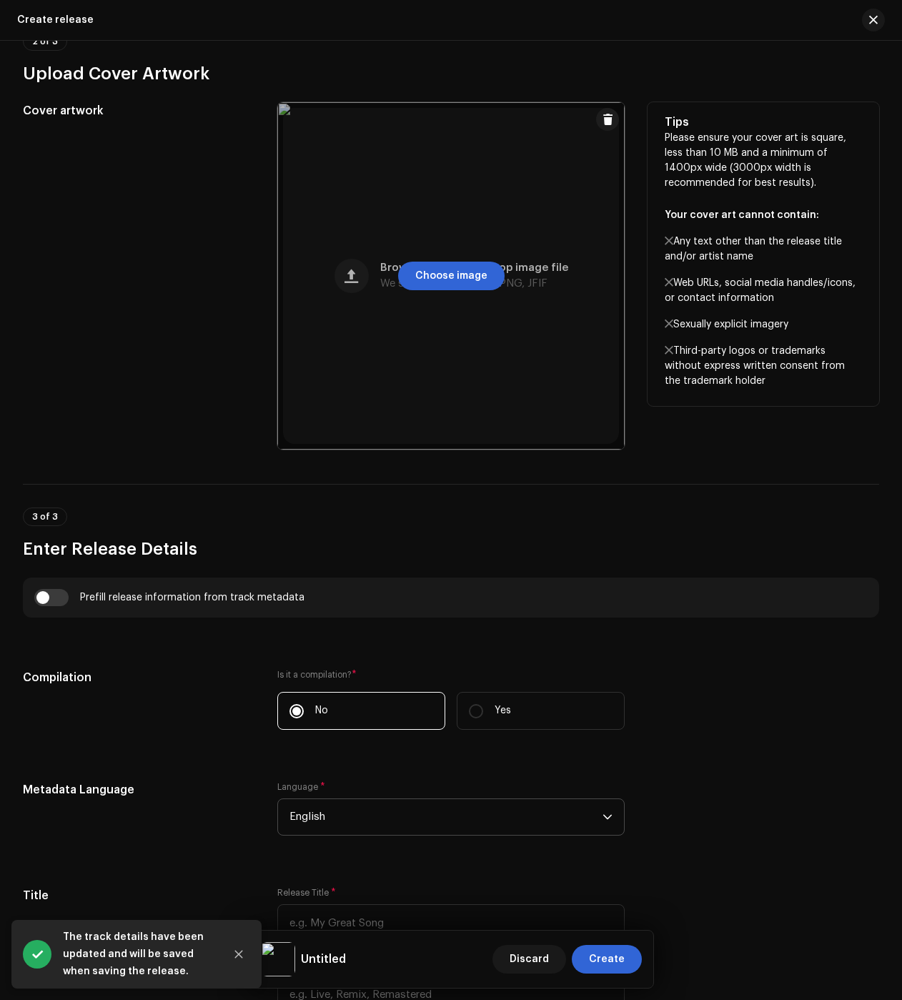
scroll to position [786, 0]
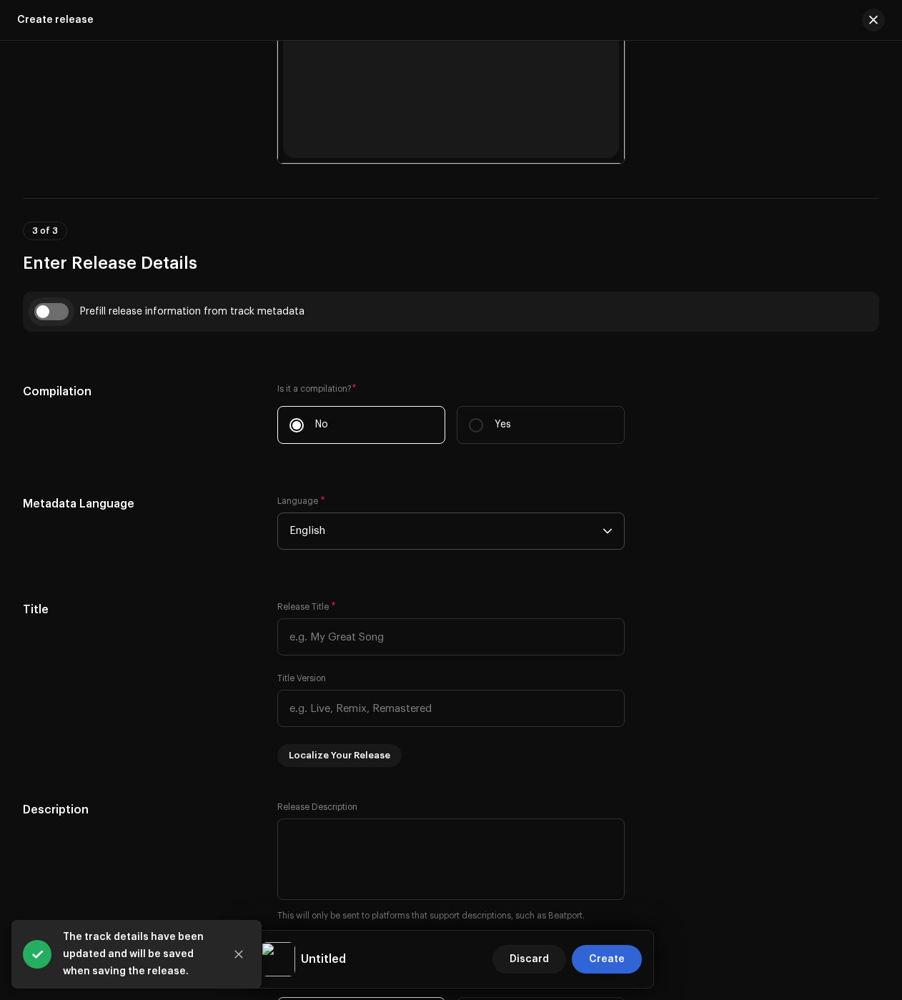
click at [63, 316] on input "checkbox" at bounding box center [51, 311] width 34 height 17
checkbox input "true"
type input "Ruina dos Deuses ([PERSON_NAME])"
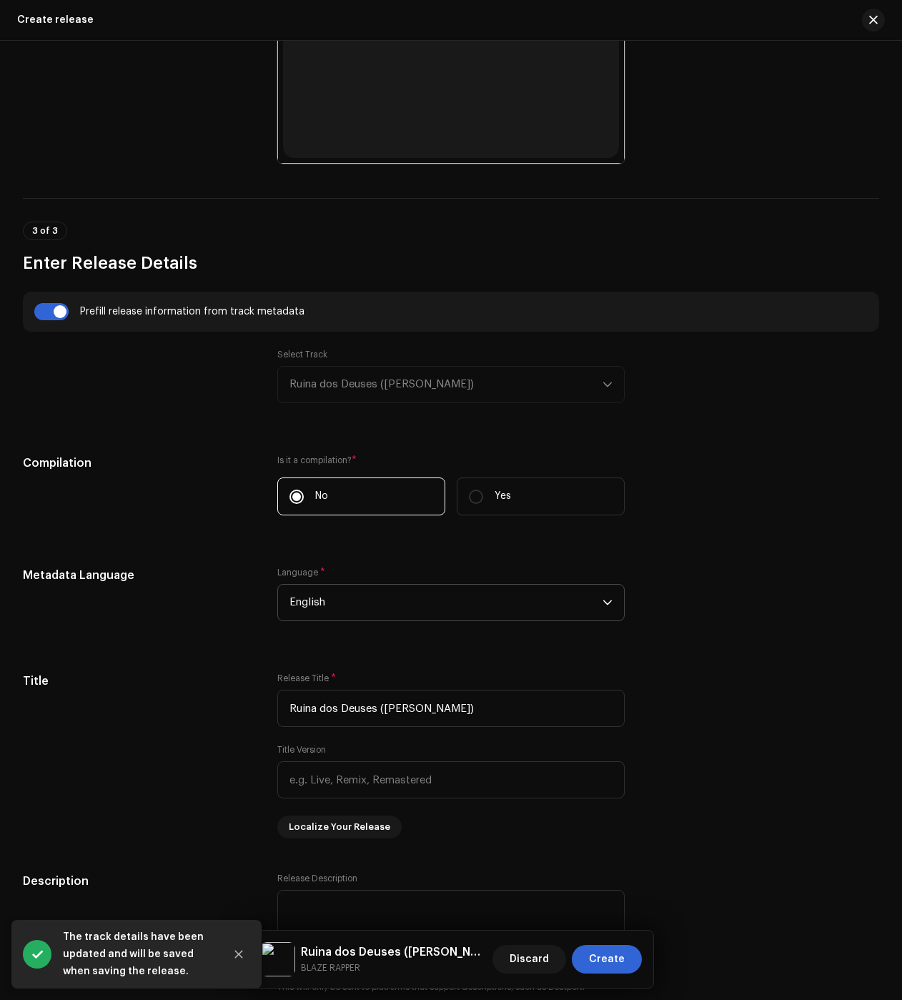
click at [352, 394] on div "Select Track Ruina dos Deuses (Gorr)" at bounding box center [450, 376] width 347 height 54
click at [335, 600] on span "English" at bounding box center [446, 603] width 313 height 36
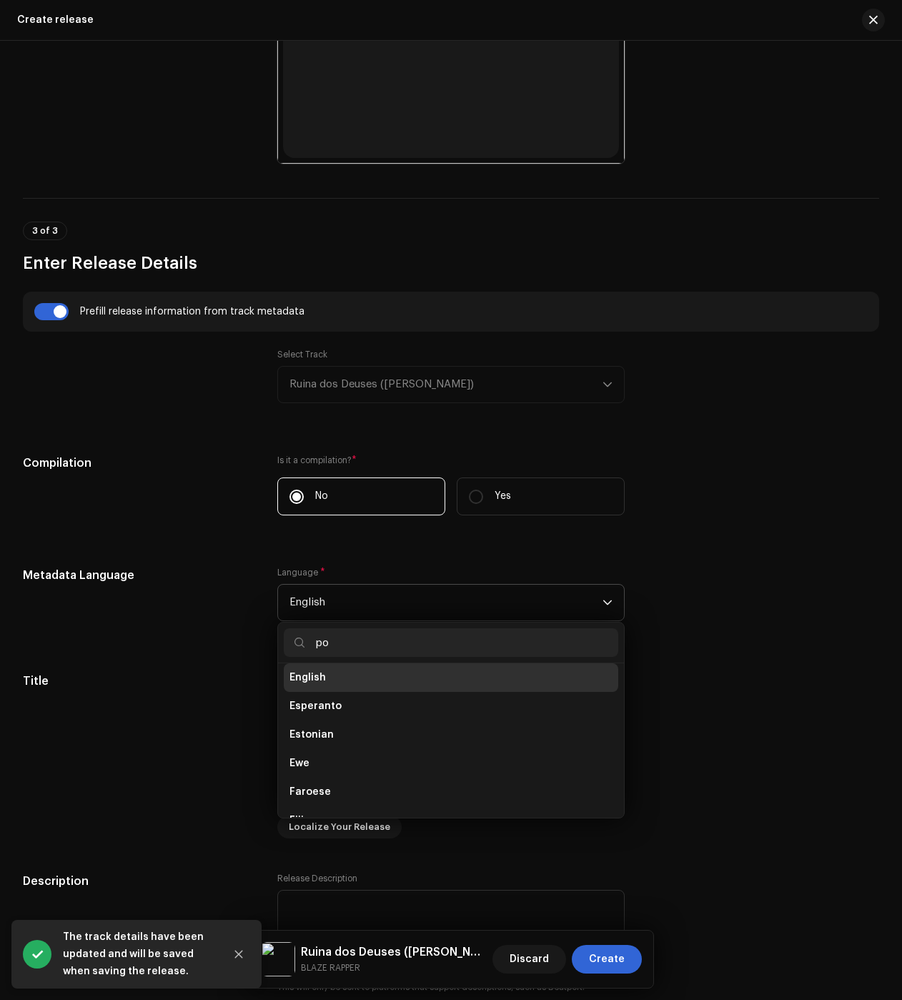
scroll to position [0, 0]
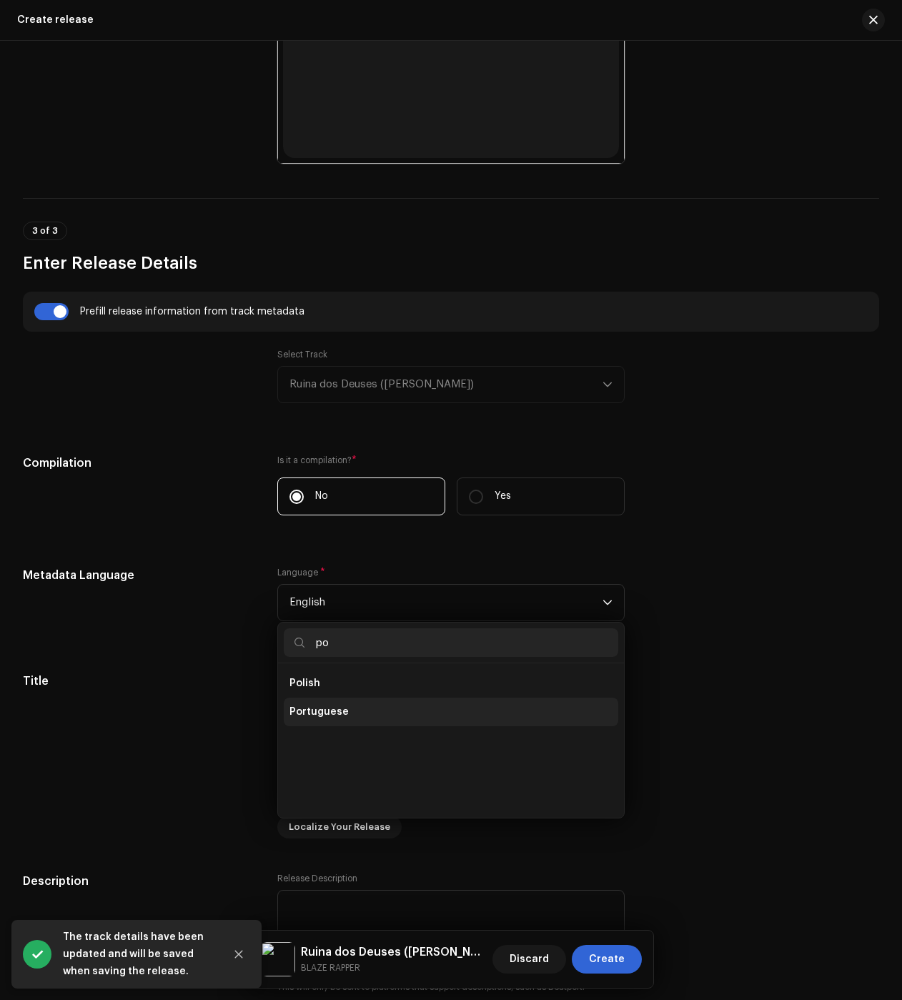
type input "po"
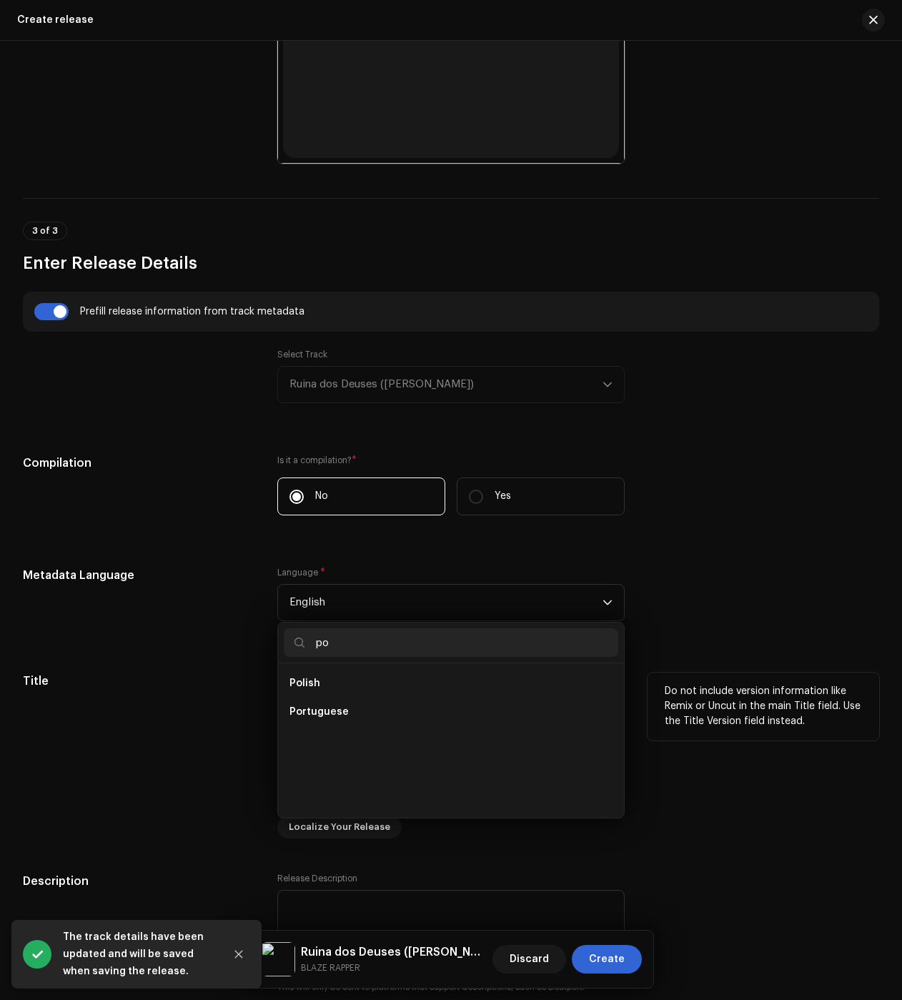
drag, startPoint x: 382, startPoint y: 715, endPoint x: 348, endPoint y: 703, distance: 36.2
click at [382, 715] on li "Portuguese" at bounding box center [451, 712] width 335 height 29
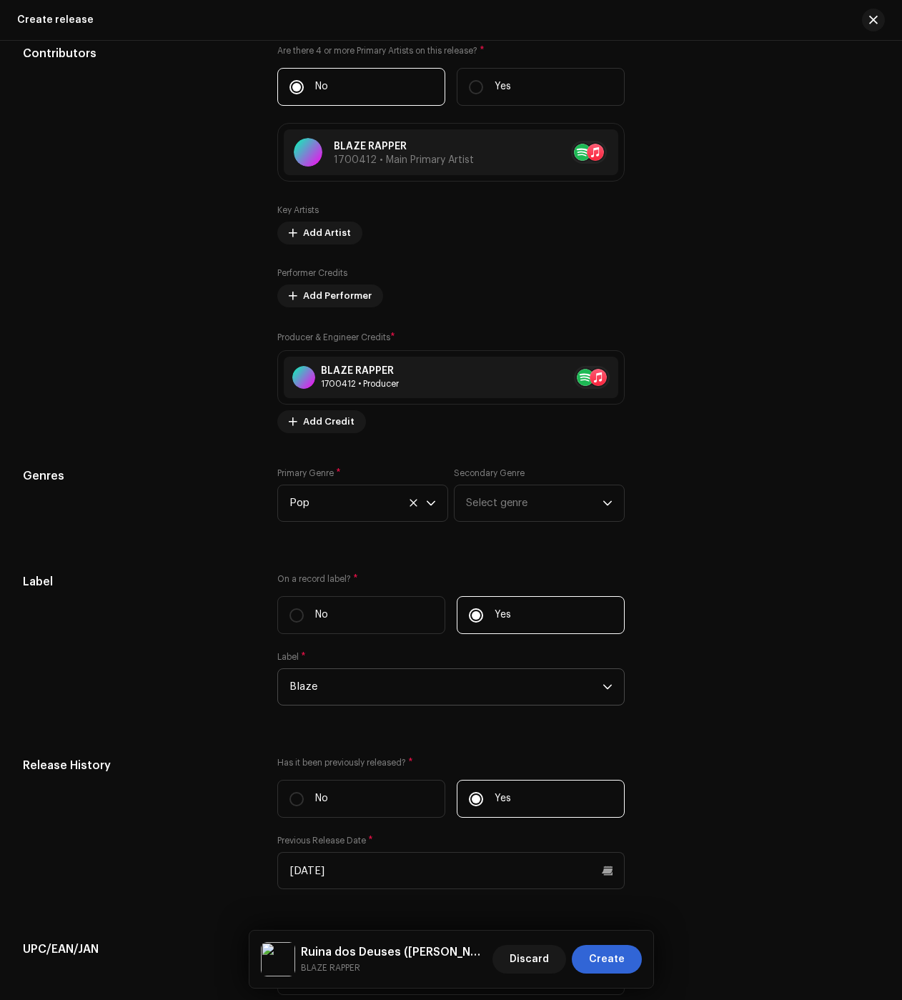
scroll to position [2223, 0]
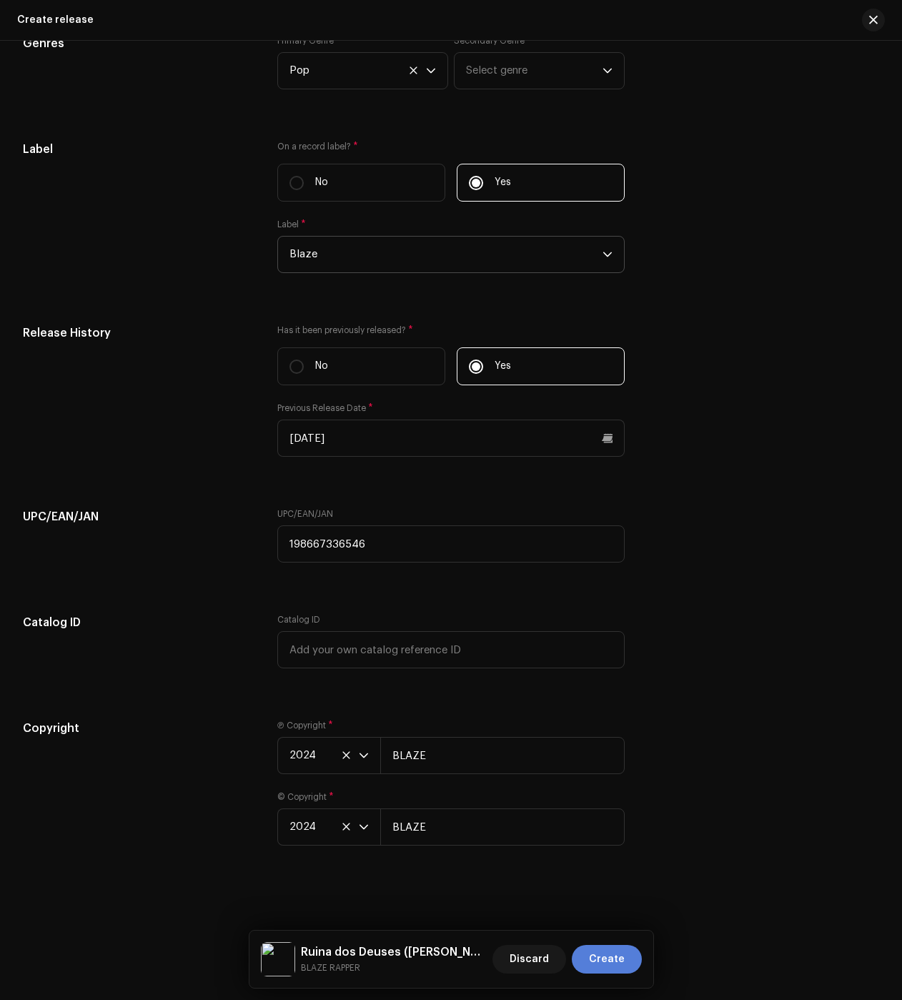
click at [611, 950] on span "Create" at bounding box center [607, 959] width 36 height 29
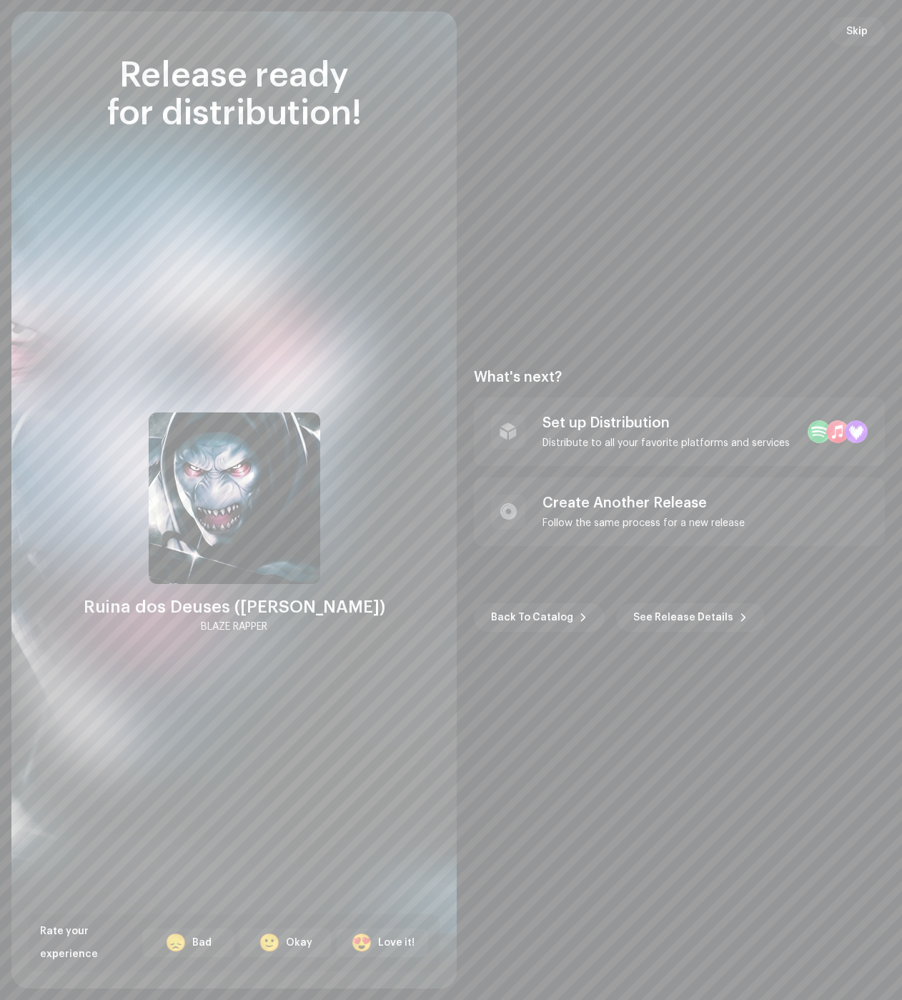
click at [580, 547] on div "What's next? Set up Distribution Distribute to all your favorite platforms and …" at bounding box center [679, 500] width 411 height 263
click at [596, 528] on div "Follow the same process for a new release" at bounding box center [644, 523] width 202 height 11
checkbox input "false"
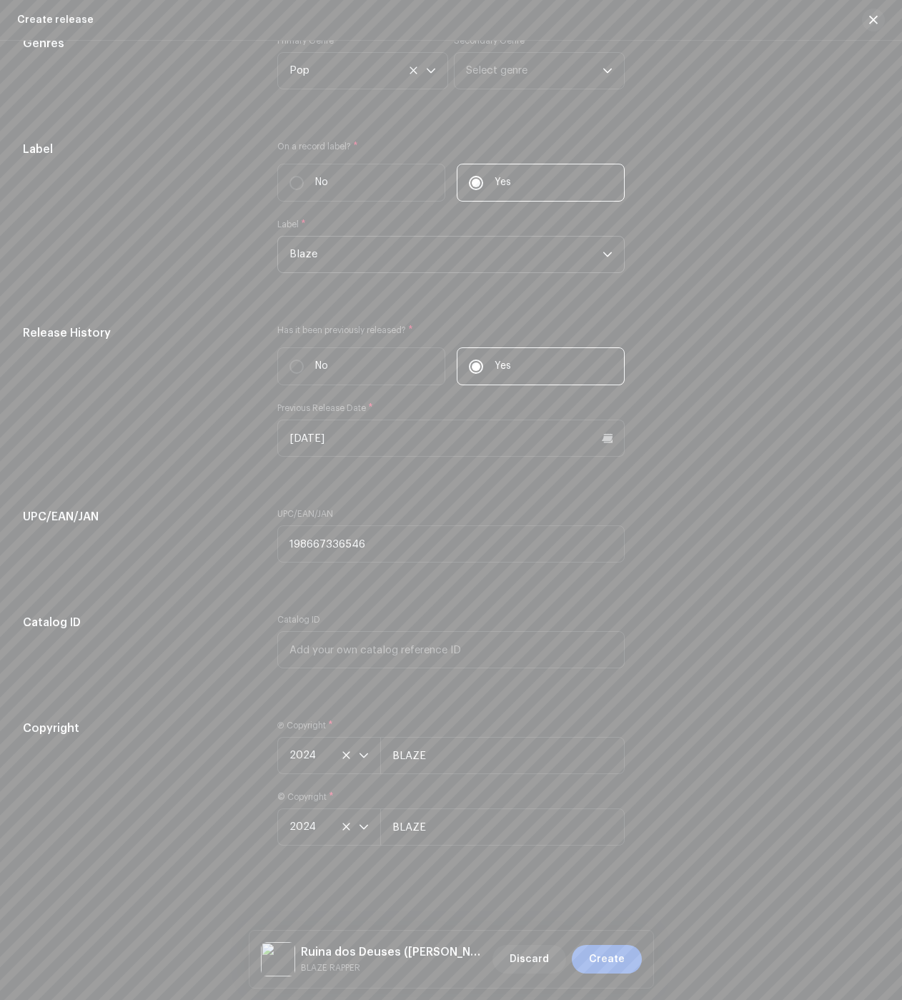
scroll to position [0, 0]
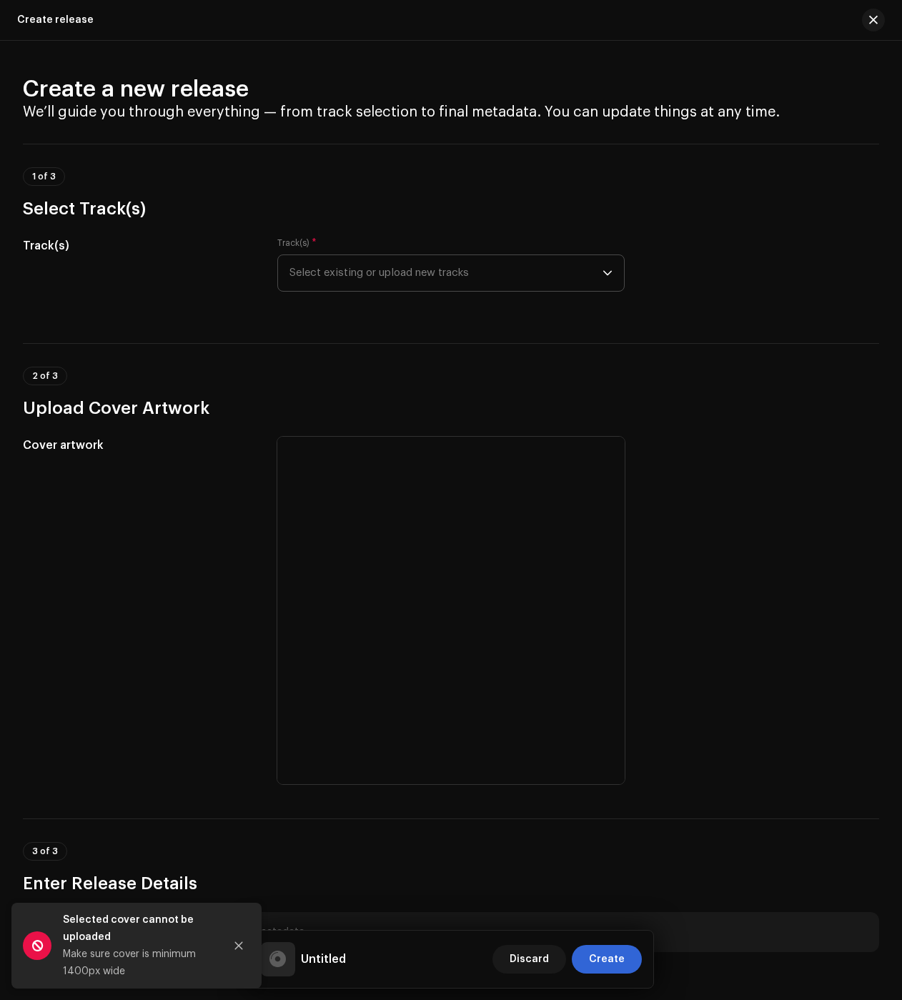
click at [404, 272] on span "Select existing or upload new tracks" at bounding box center [446, 273] width 313 height 36
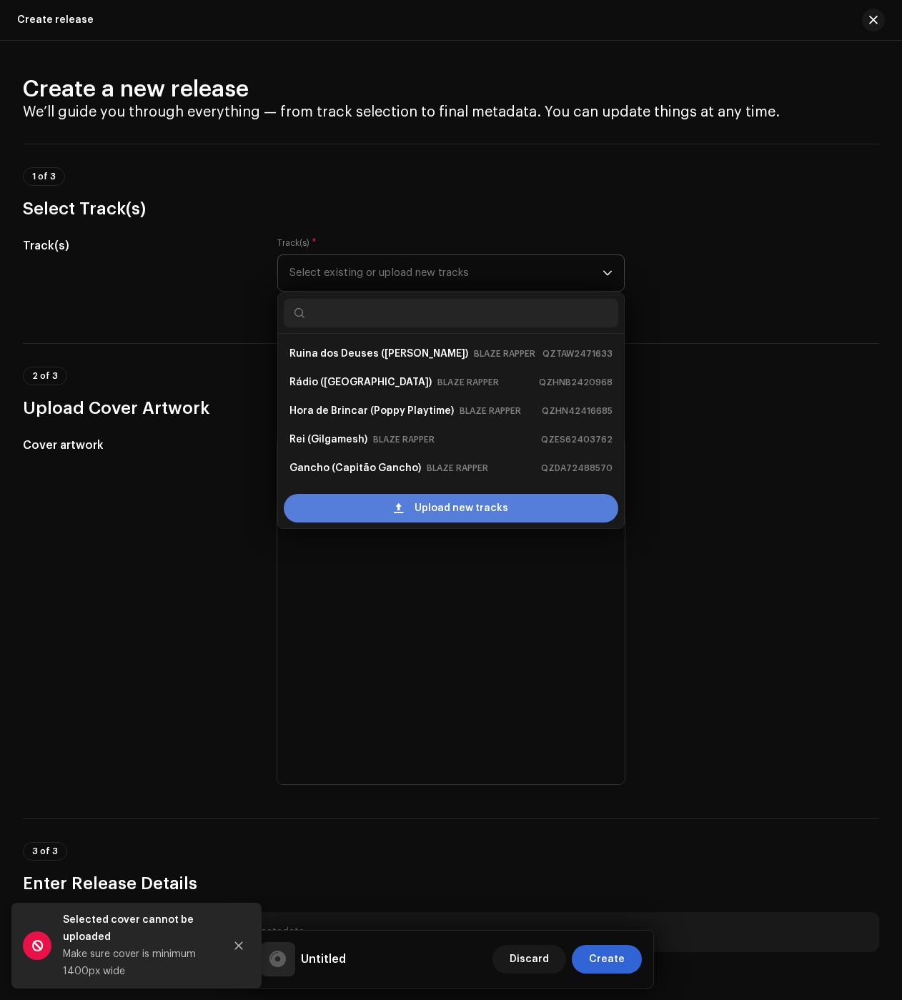
scroll to position [23, 0]
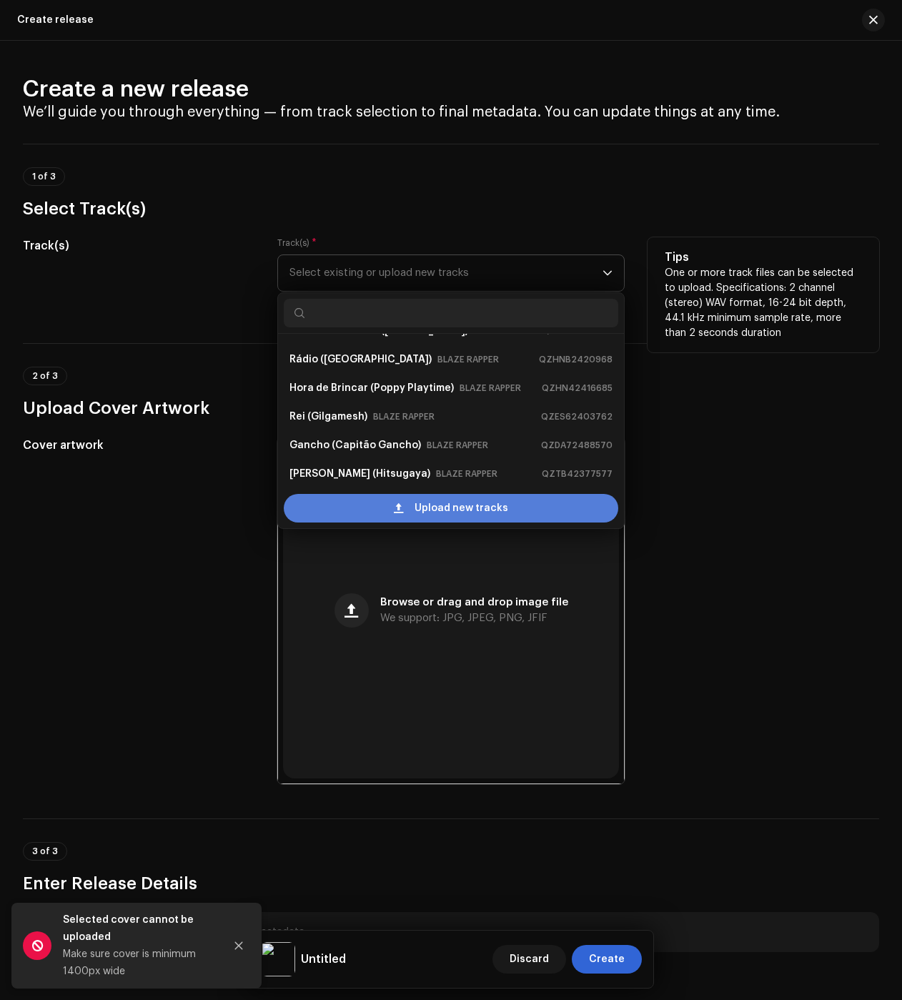
click at [353, 501] on div "Upload new tracks" at bounding box center [451, 508] width 335 height 29
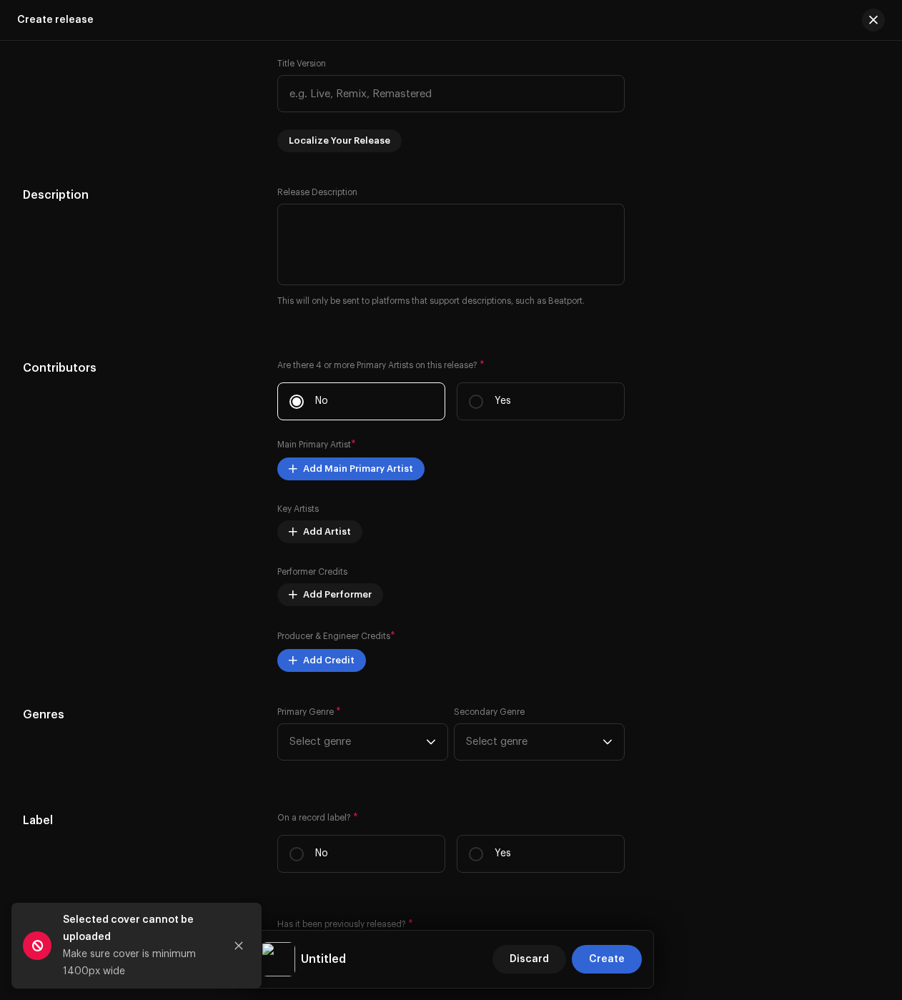
scroll to position [1864, 0]
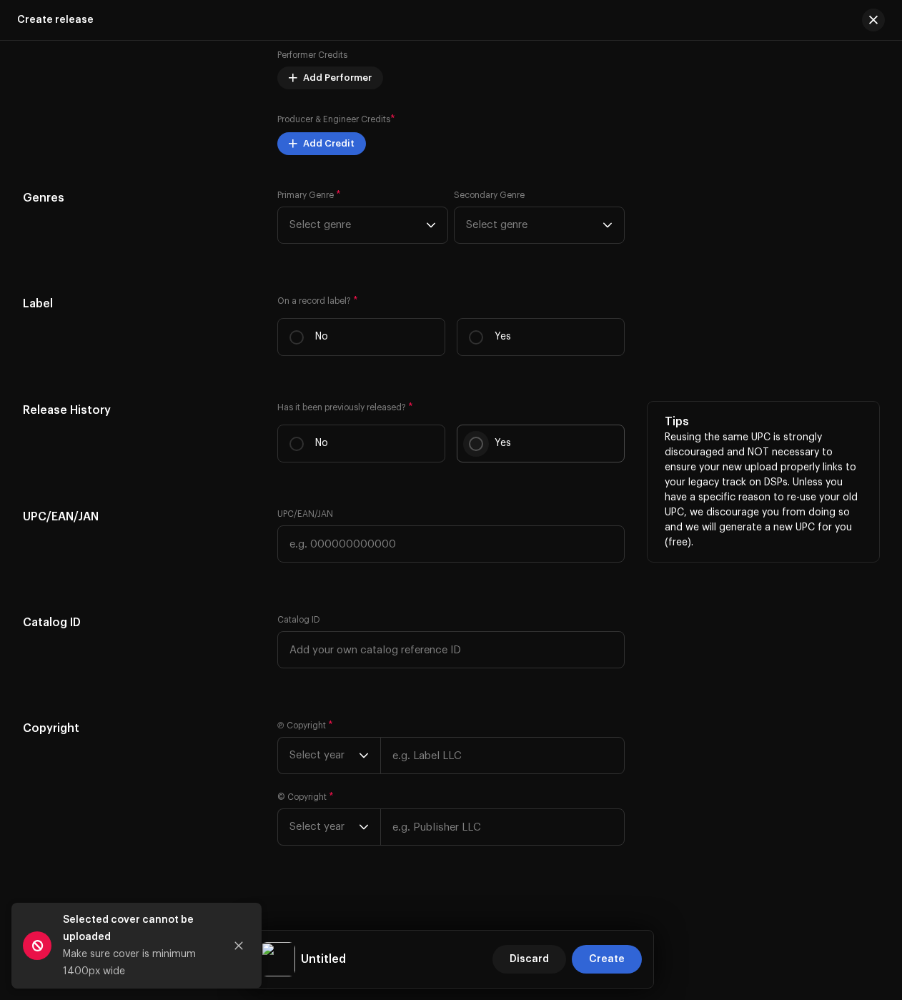
click at [475, 439] on input "Yes" at bounding box center [476, 444] width 14 height 14
radio input "true"
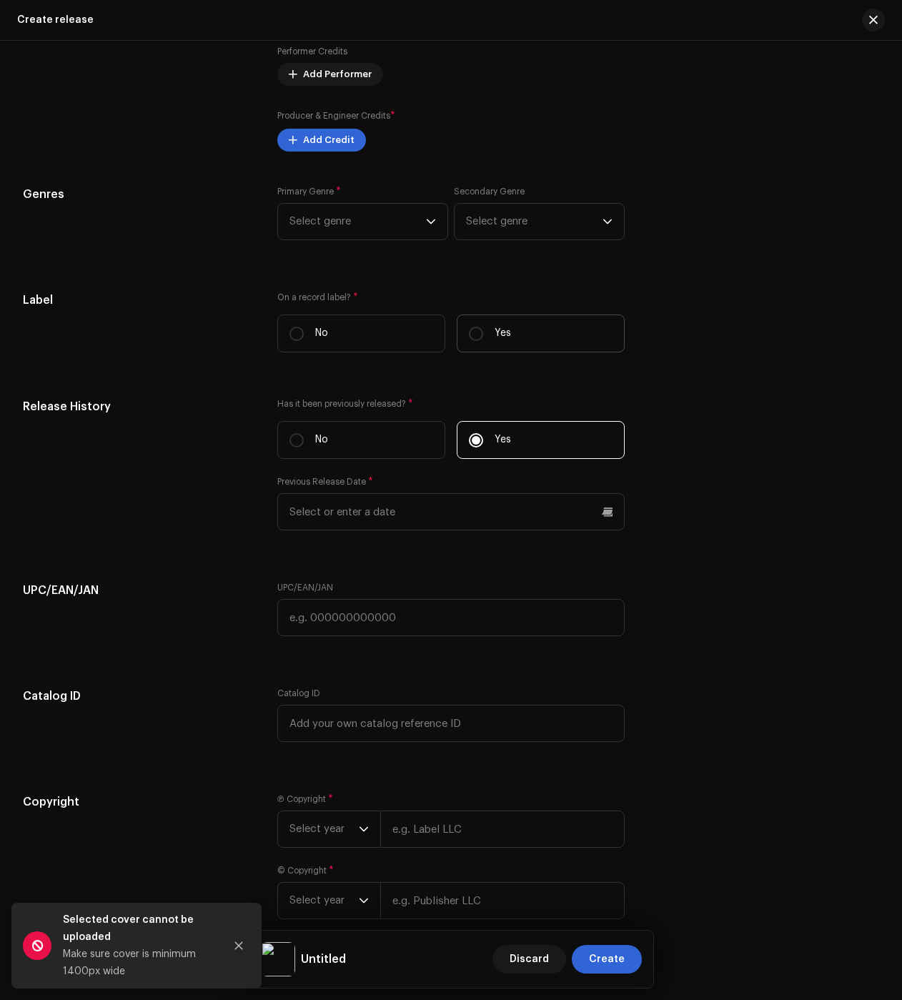
click at [495, 339] on p "Yes" at bounding box center [503, 333] width 16 height 15
click at [483, 339] on input "Yes" at bounding box center [476, 334] width 14 height 14
radio input "true"
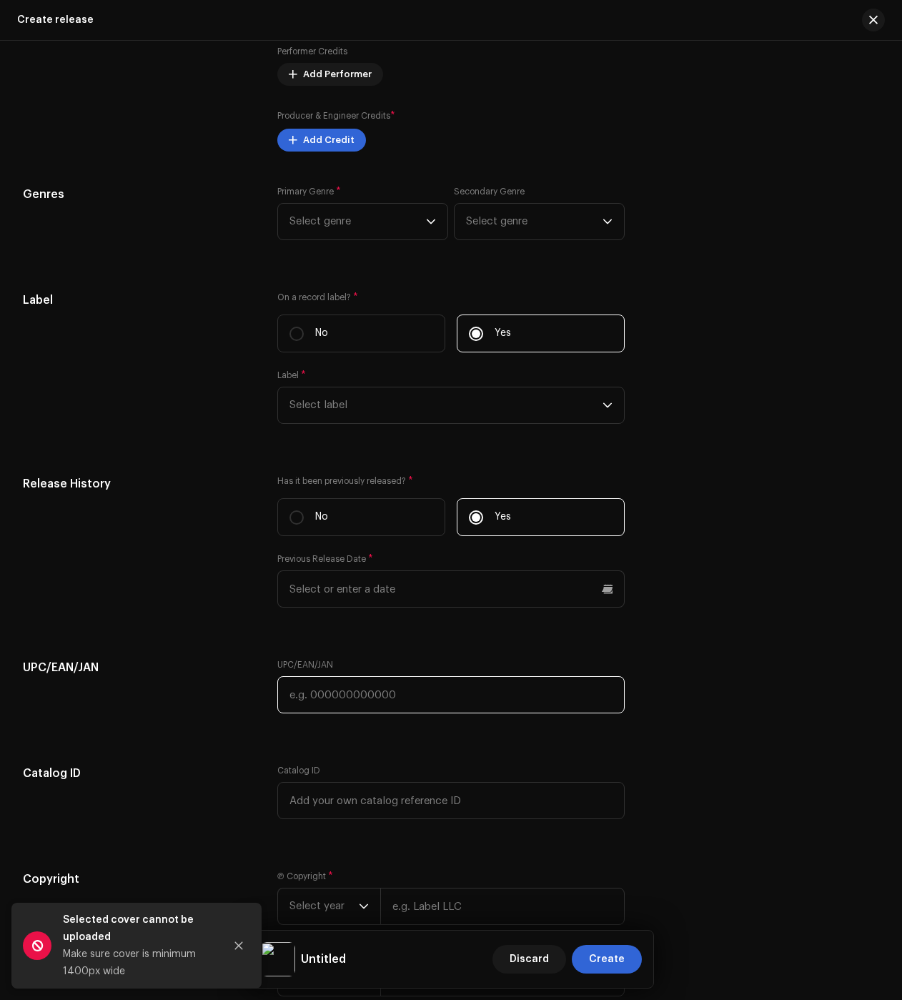
click at [333, 701] on input "text" at bounding box center [450, 694] width 347 height 37
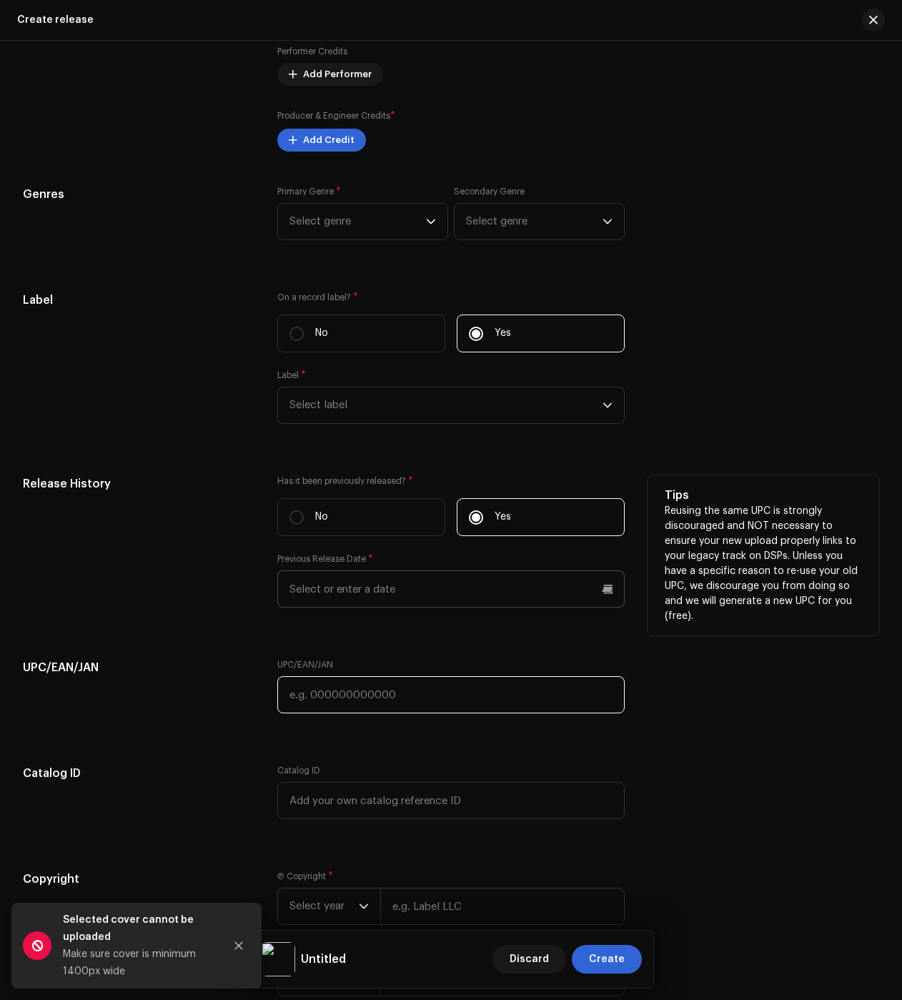
paste input "199341935437"
type input "199341935437"
drag, startPoint x: 332, startPoint y: 596, endPoint x: 343, endPoint y: 610, distance: 17.8
click at [332, 596] on input "text" at bounding box center [450, 588] width 347 height 37
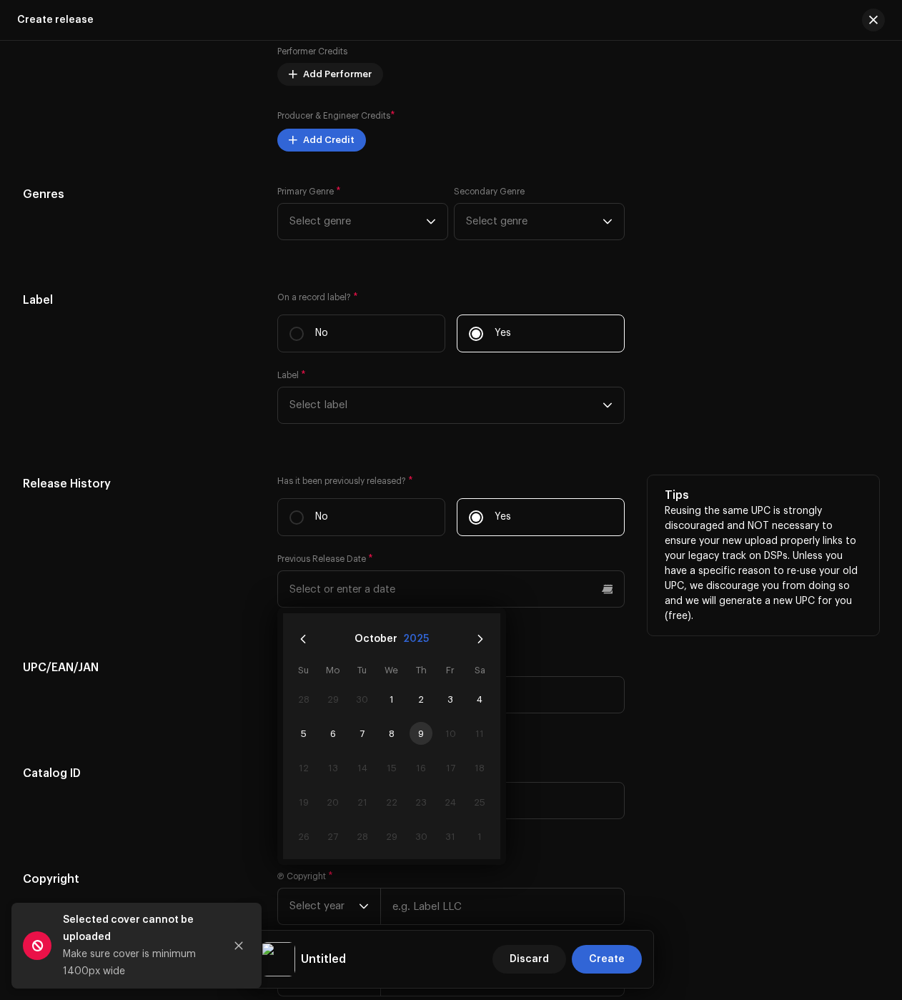
click at [423, 642] on button "2025" at bounding box center [416, 639] width 26 height 23
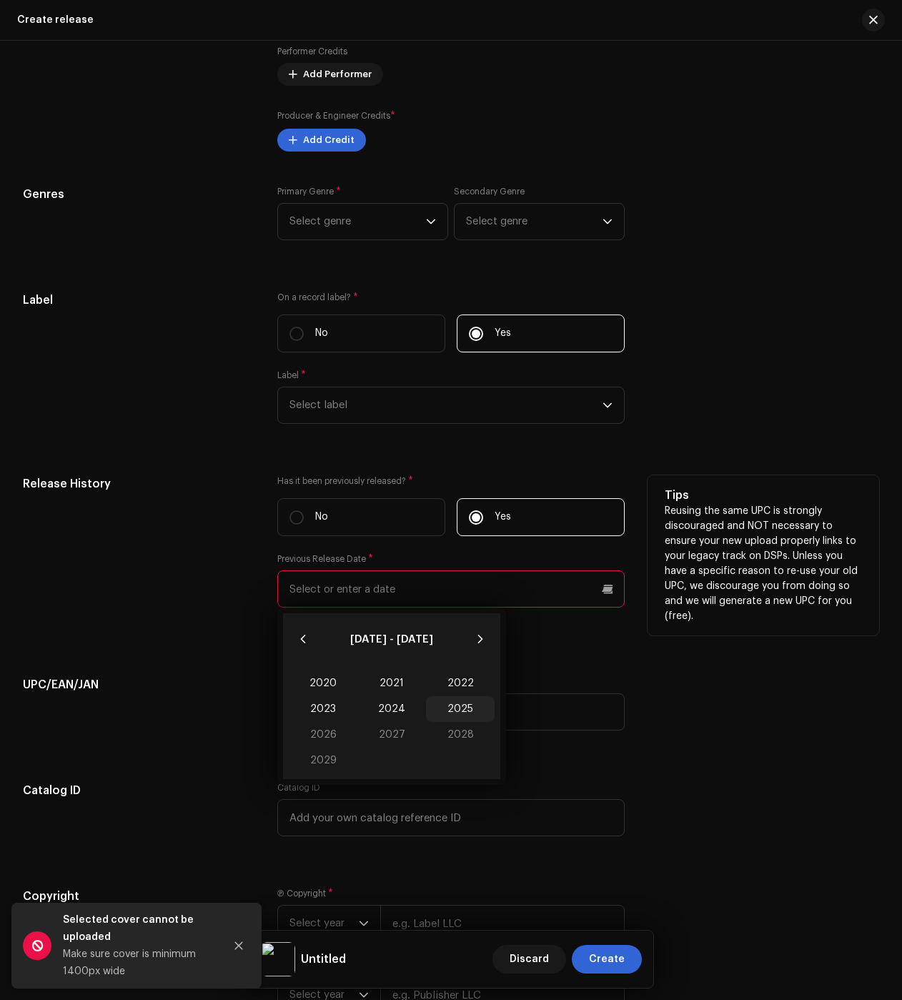
click at [468, 714] on span "2025" at bounding box center [460, 709] width 69 height 26
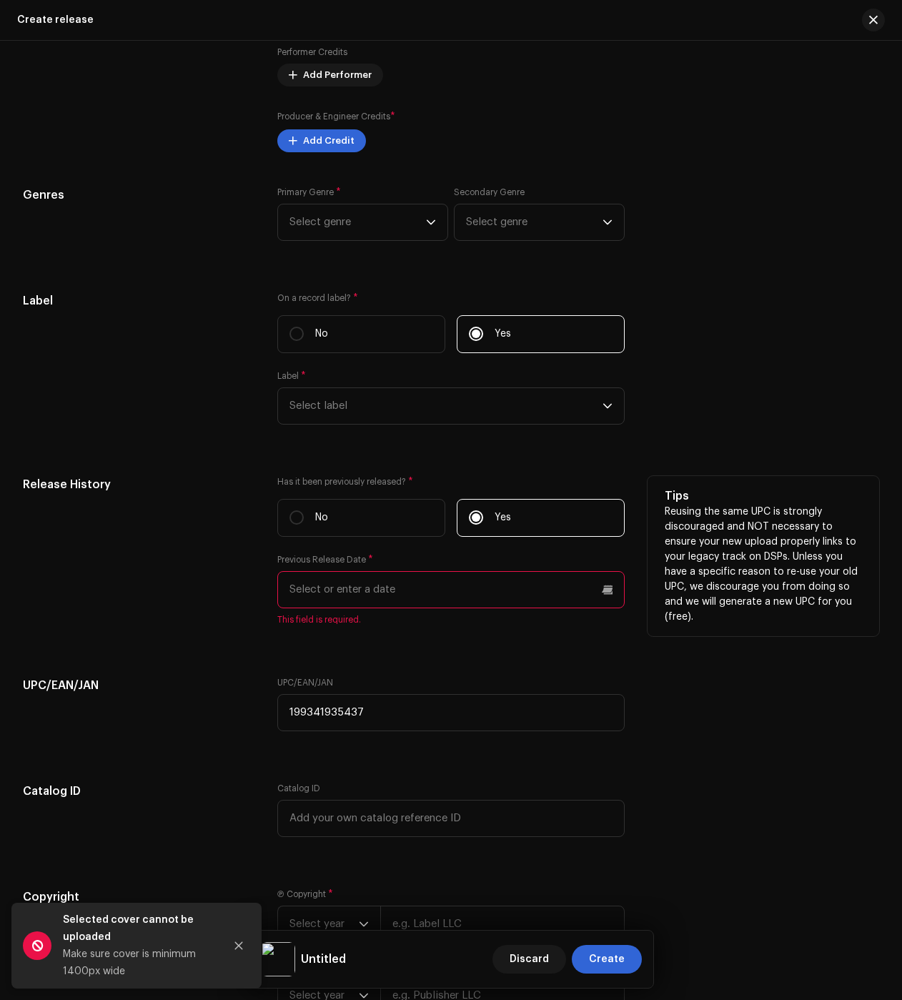
click at [342, 615] on div "Previous Release Date * This field is required." at bounding box center [450, 589] width 347 height 71
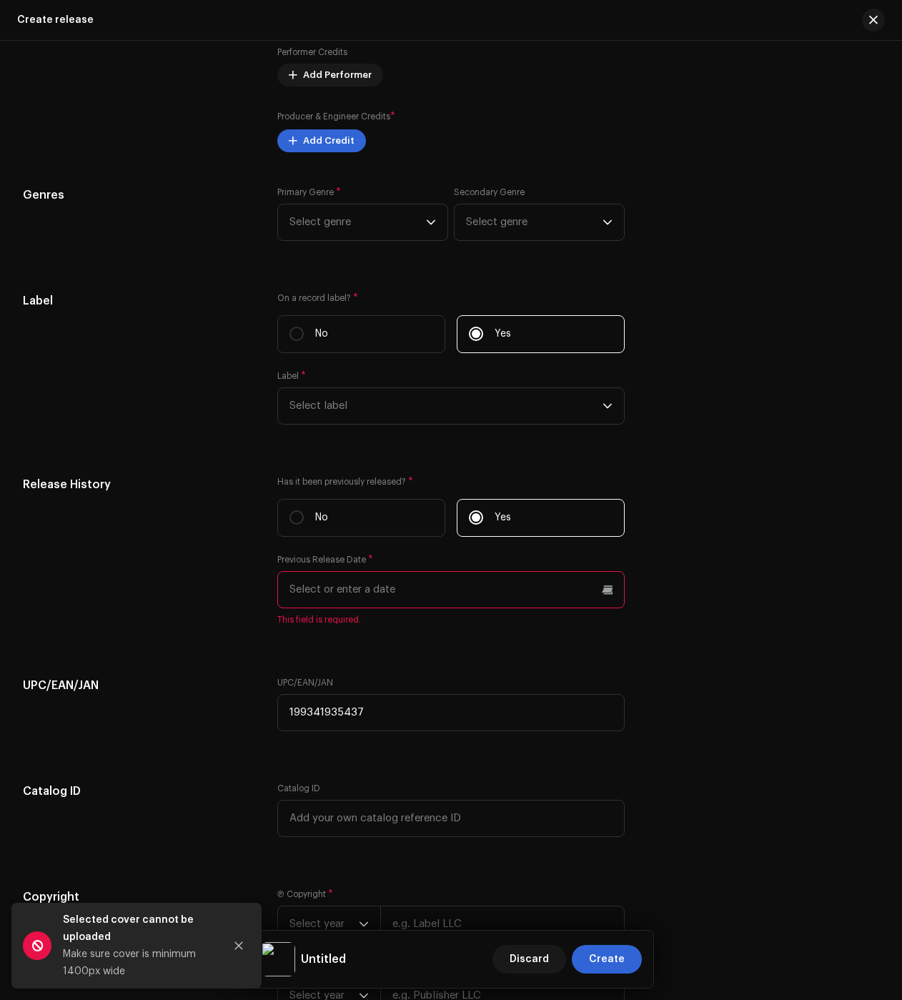
click at [339, 592] on input "text" at bounding box center [450, 589] width 347 height 37
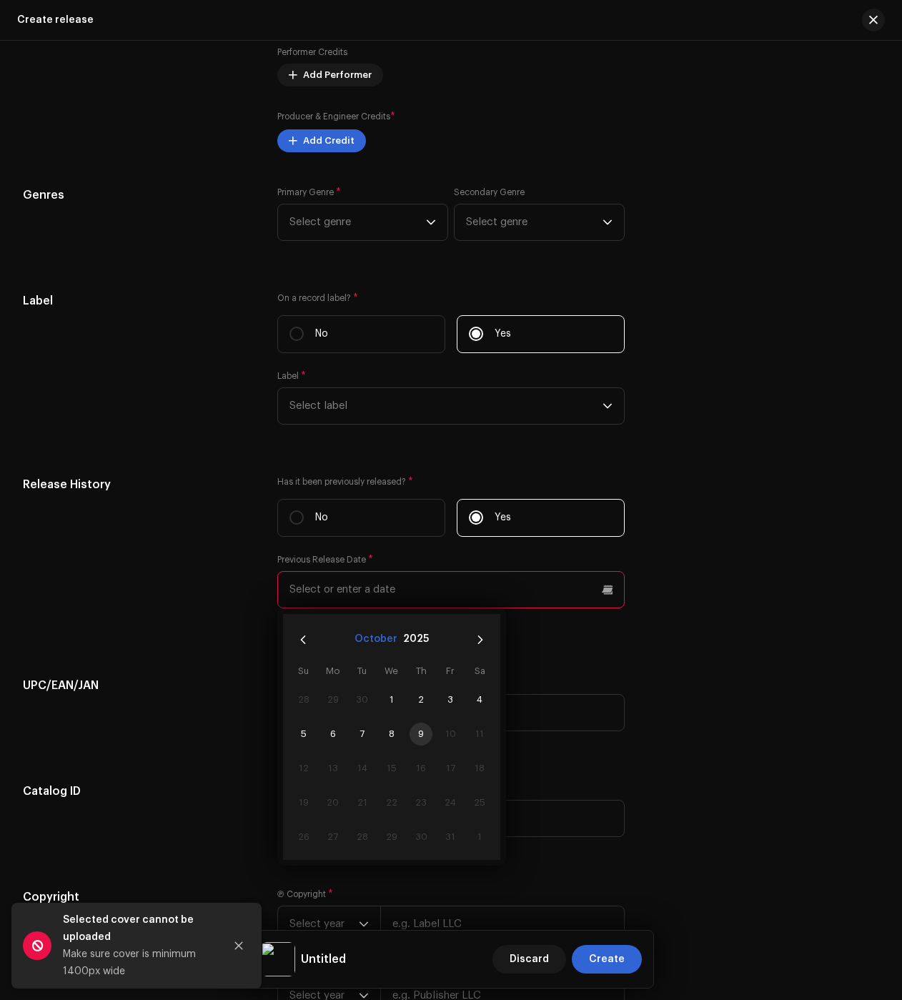
click at [380, 642] on button "October" at bounding box center [376, 639] width 43 height 23
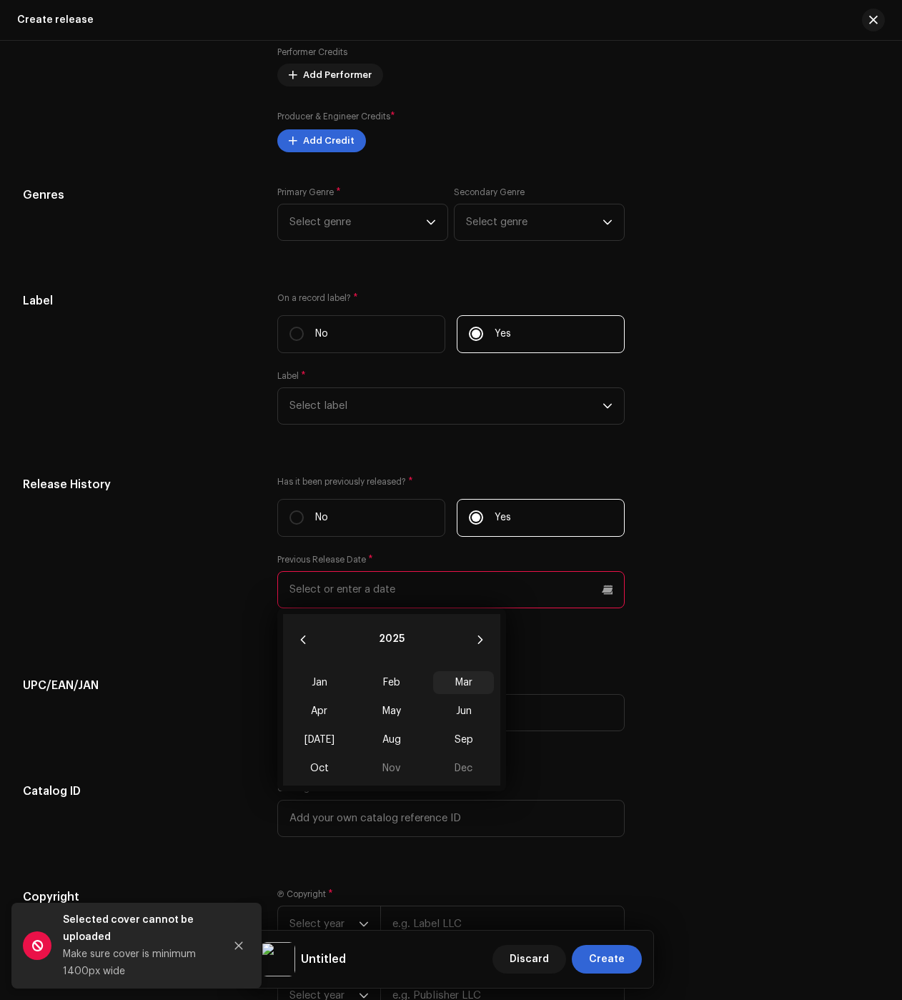
click at [466, 686] on span "Mar" at bounding box center [463, 682] width 61 height 23
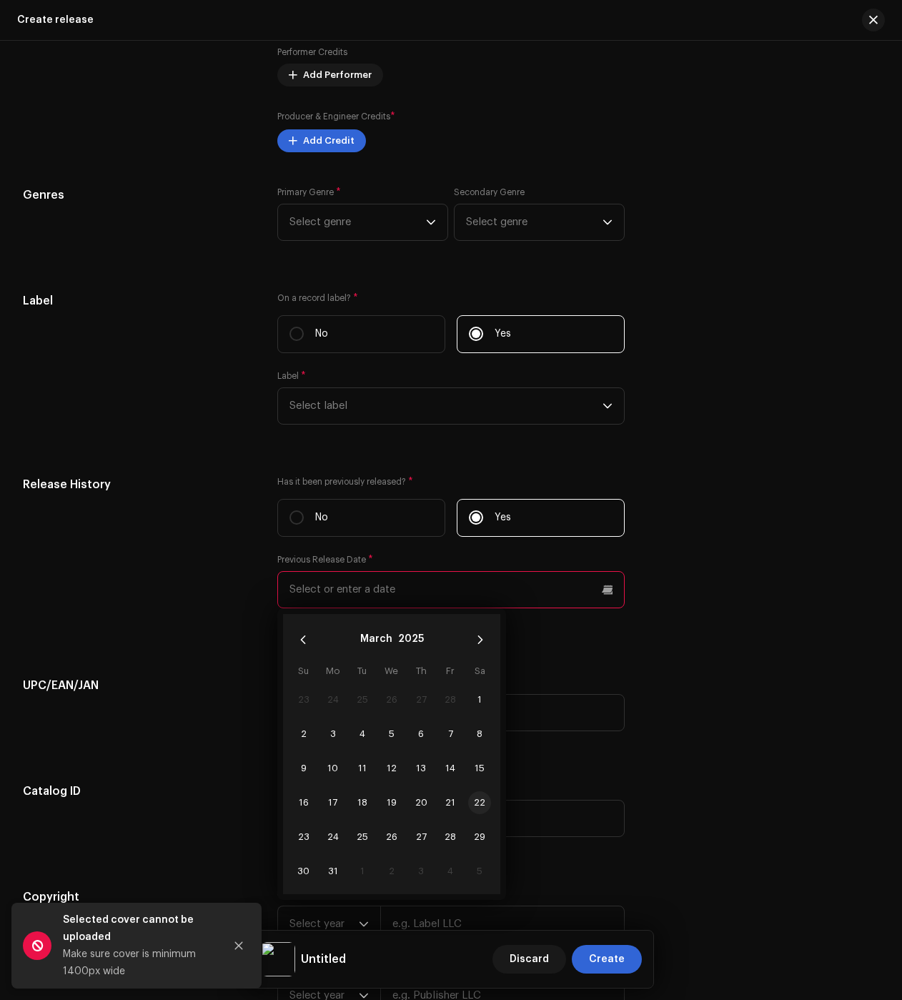
click at [475, 811] on span "22" at bounding box center [479, 802] width 23 height 23
type input "[DATE]"
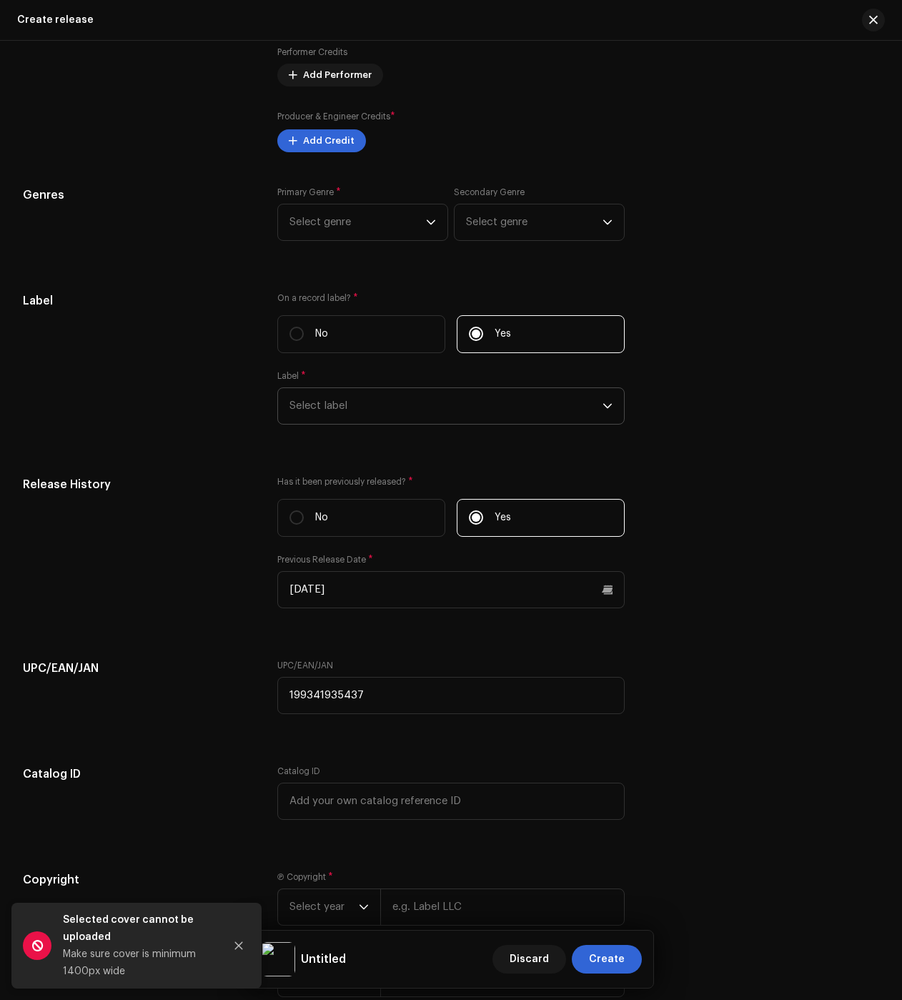
click at [337, 410] on span "Select label" at bounding box center [446, 406] width 313 height 36
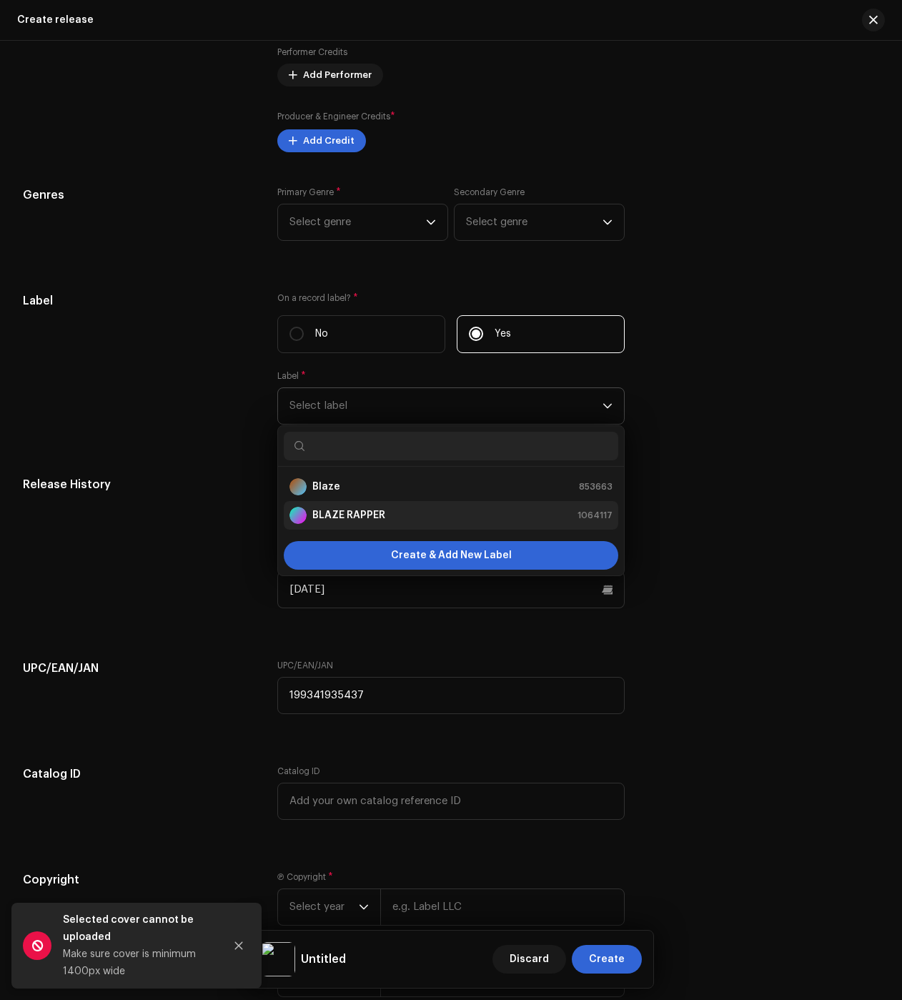
click at [352, 508] on li "BLAZE RAPPER 1064117" at bounding box center [451, 515] width 335 height 29
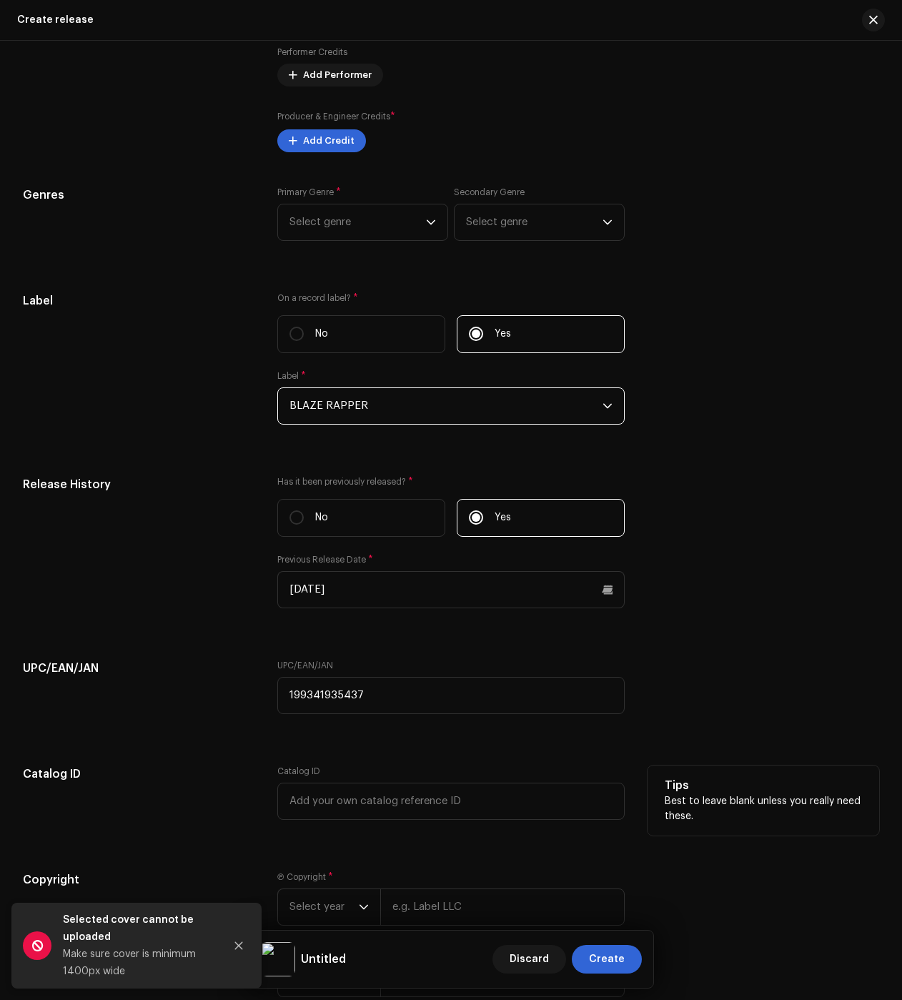
scroll to position [2076, 0]
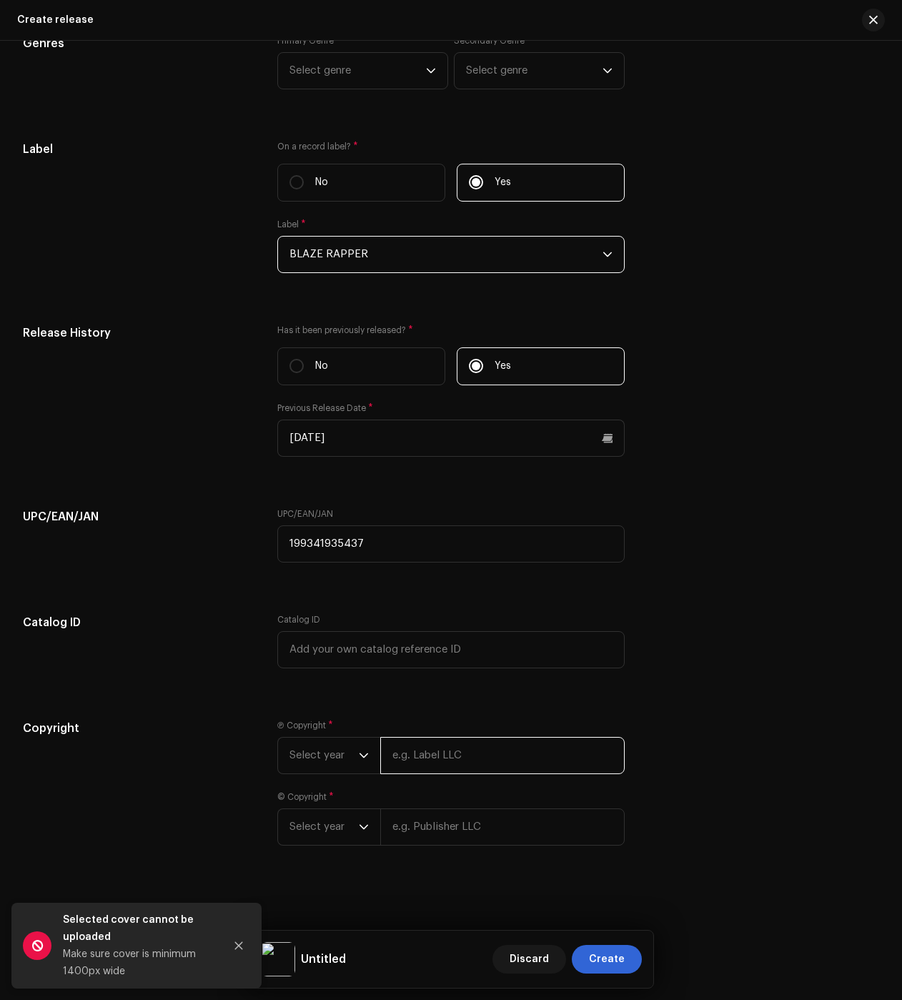
click at [473, 760] on input "text" at bounding box center [502, 755] width 244 height 37
type input "BLAZE"
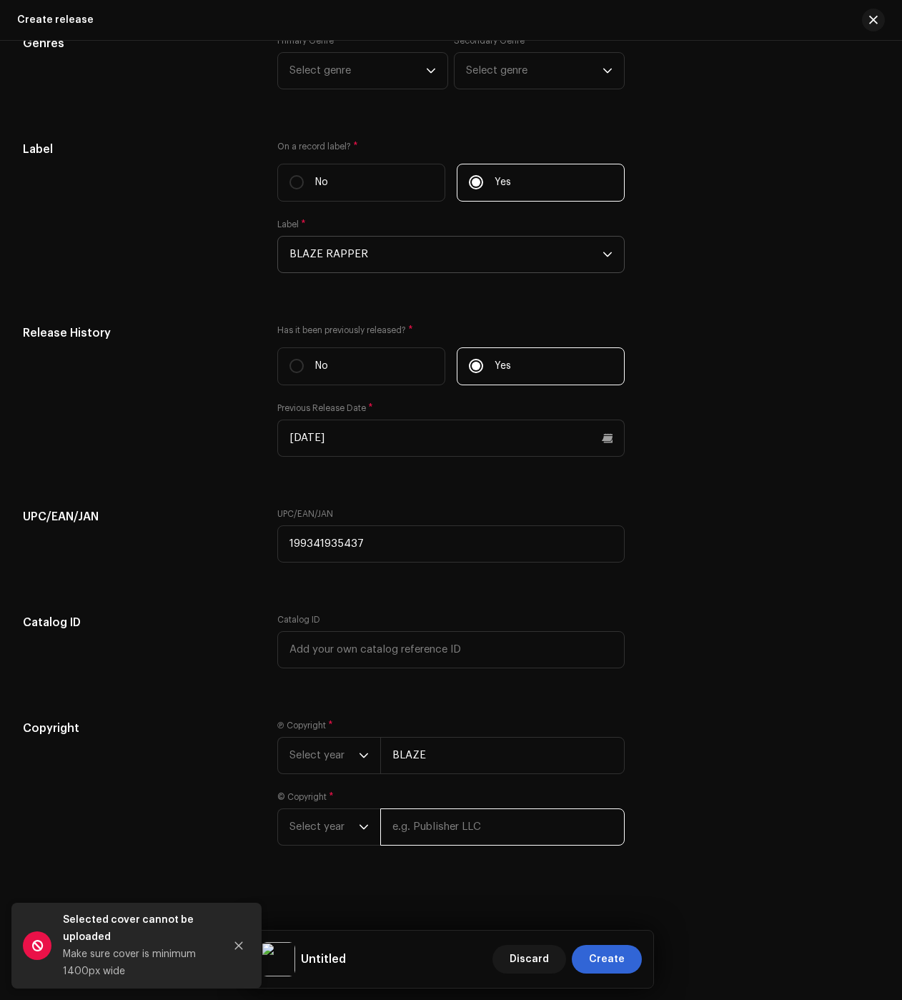
click at [451, 830] on input "text" at bounding box center [502, 827] width 244 height 37
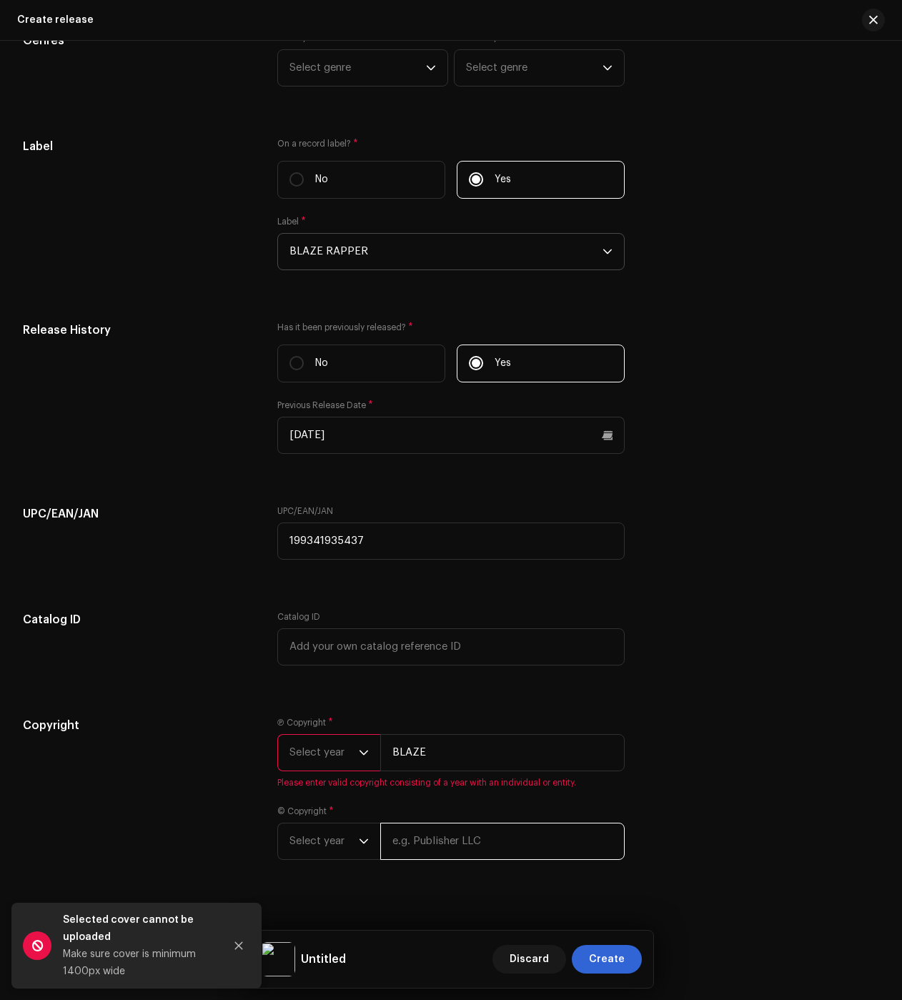
type input "BLAZE"
click at [309, 752] on span "Select year" at bounding box center [324, 753] width 69 height 36
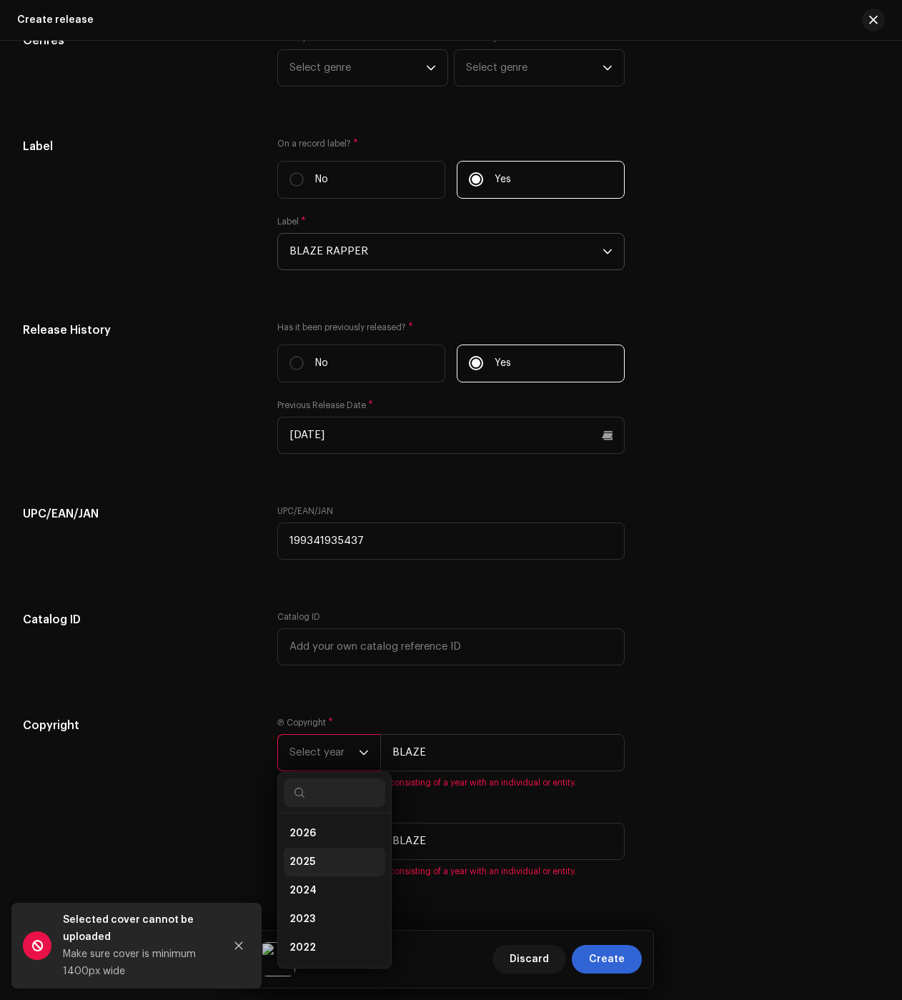
click at [336, 873] on li "2025" at bounding box center [335, 862] width 102 height 29
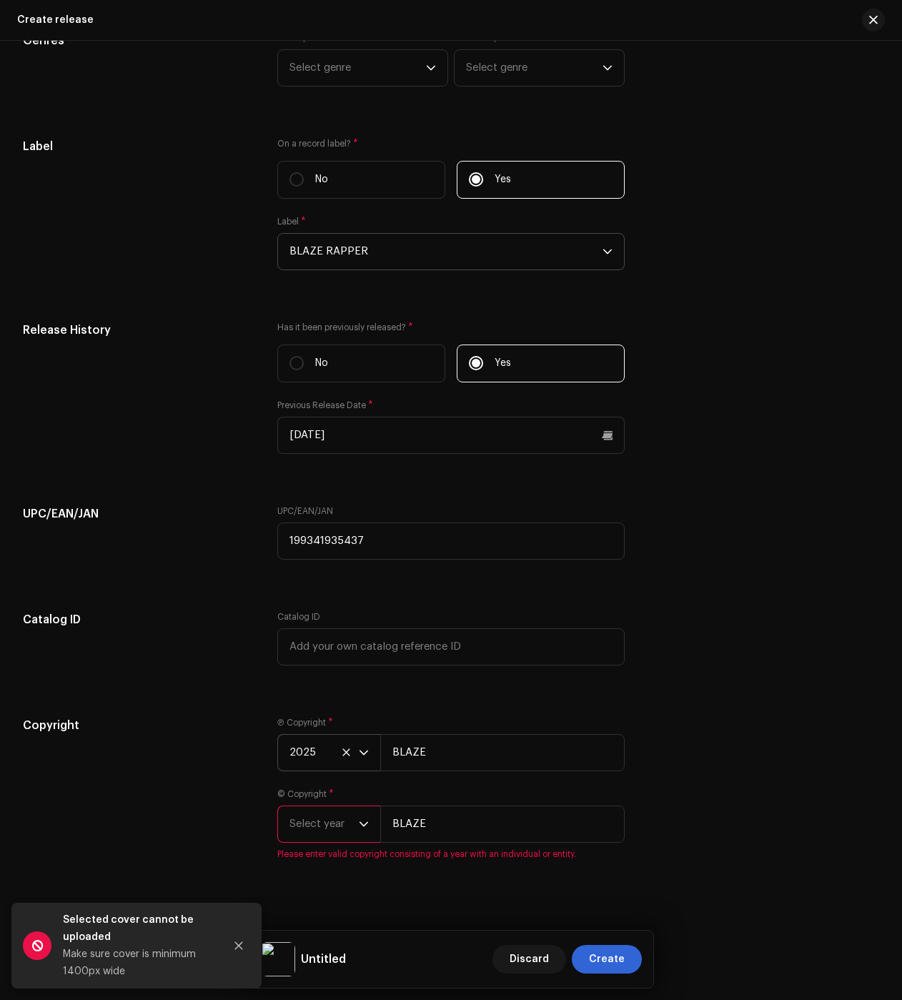
click at [282, 843] on p-select "Select year" at bounding box center [328, 824] width 103 height 37
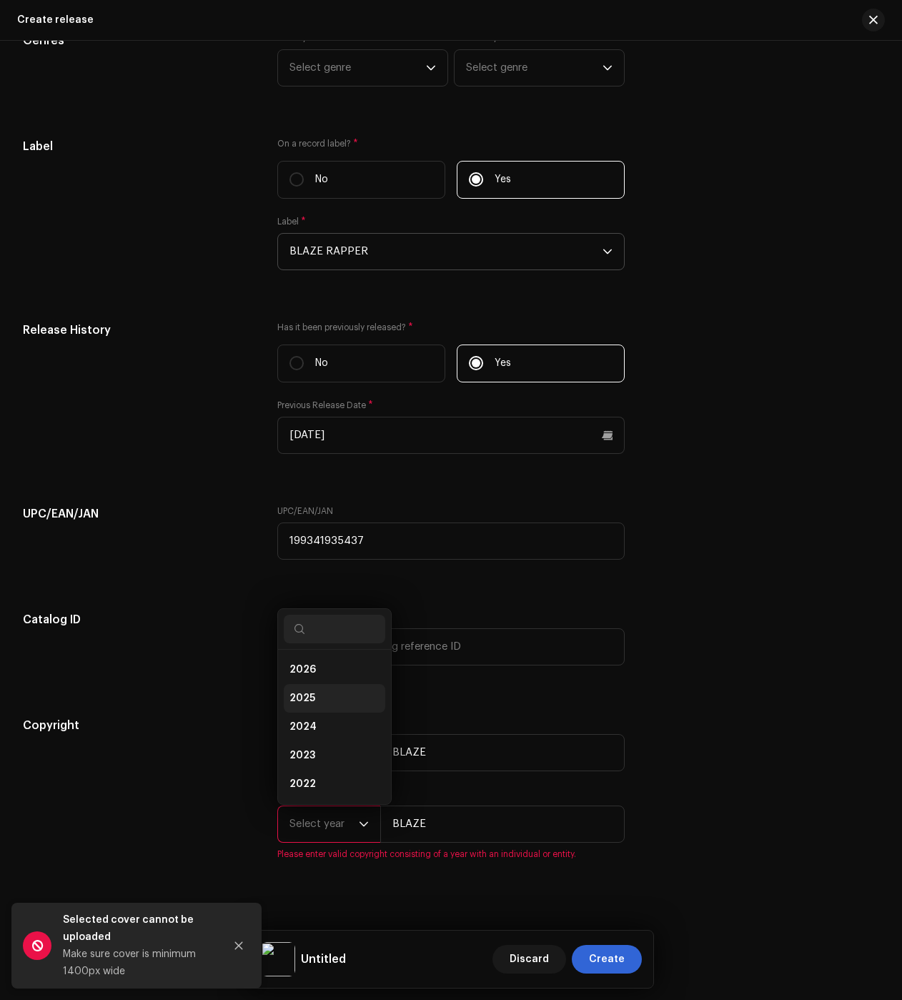
scroll to position [23, 0]
click at [313, 677] on li "2025" at bounding box center [335, 675] width 102 height 29
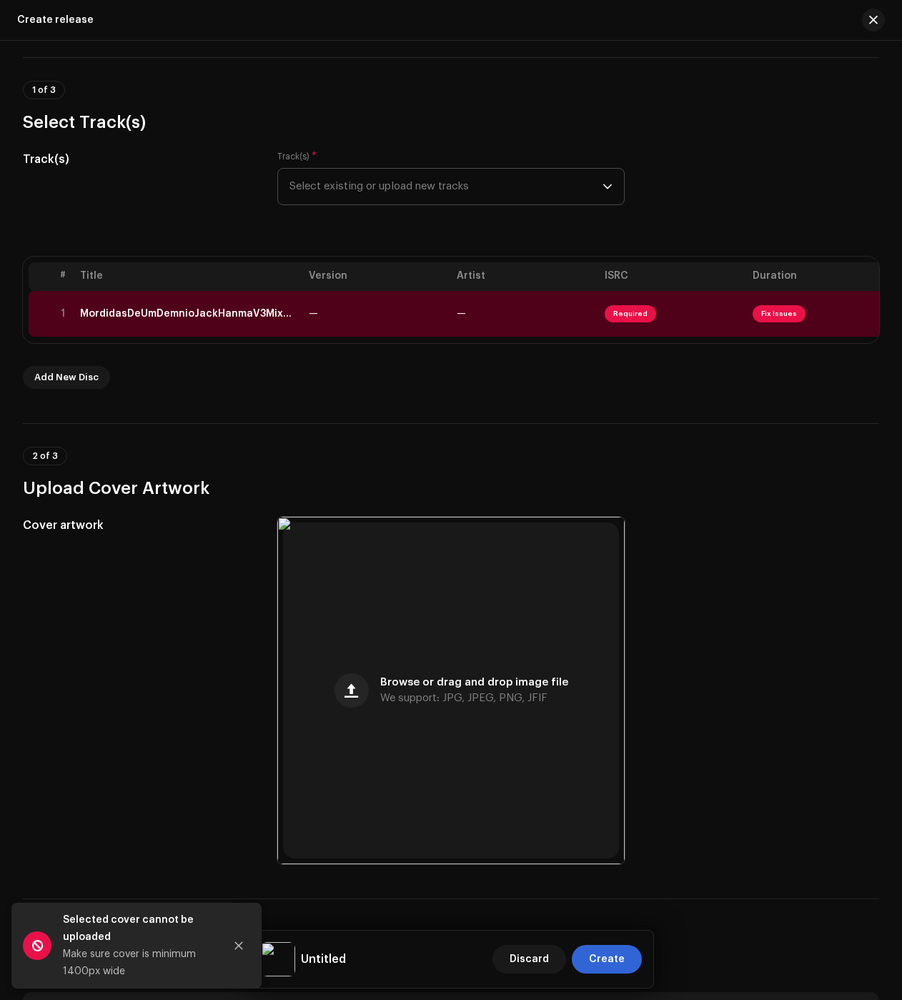
scroll to position [0, 0]
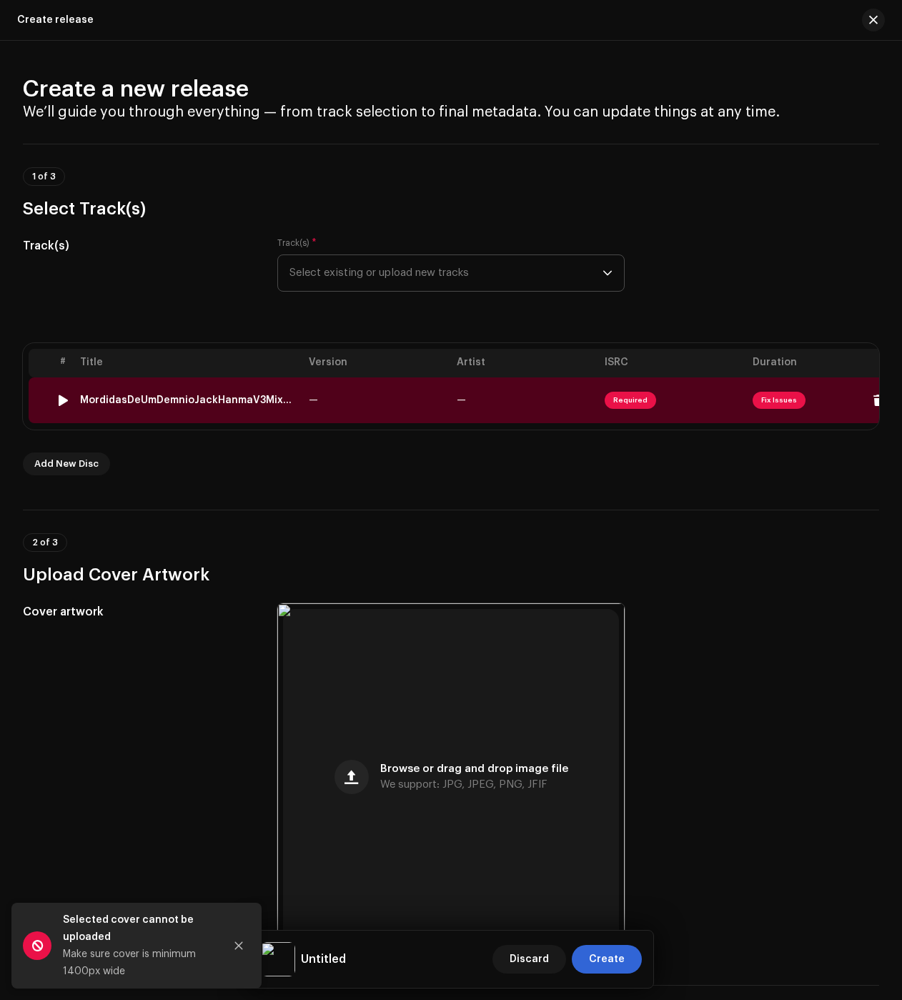
click at [179, 402] on div "MordidasDeUmDemnioJackHanmaV3MixbyBlazo (1).wav" at bounding box center [188, 400] width 217 height 11
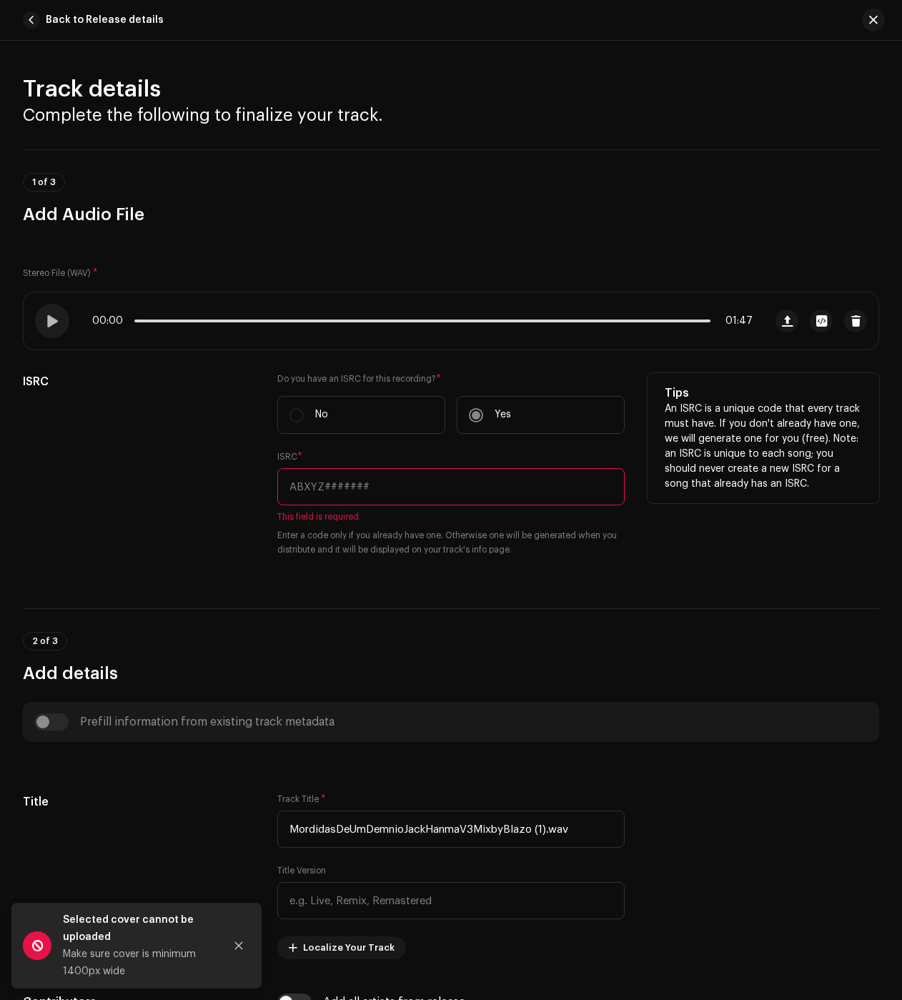
drag, startPoint x: 342, startPoint y: 484, endPoint x: 294, endPoint y: 518, distance: 58.5
click at [342, 484] on input "text" at bounding box center [450, 486] width 347 height 37
paste input "QZK6N2546115"
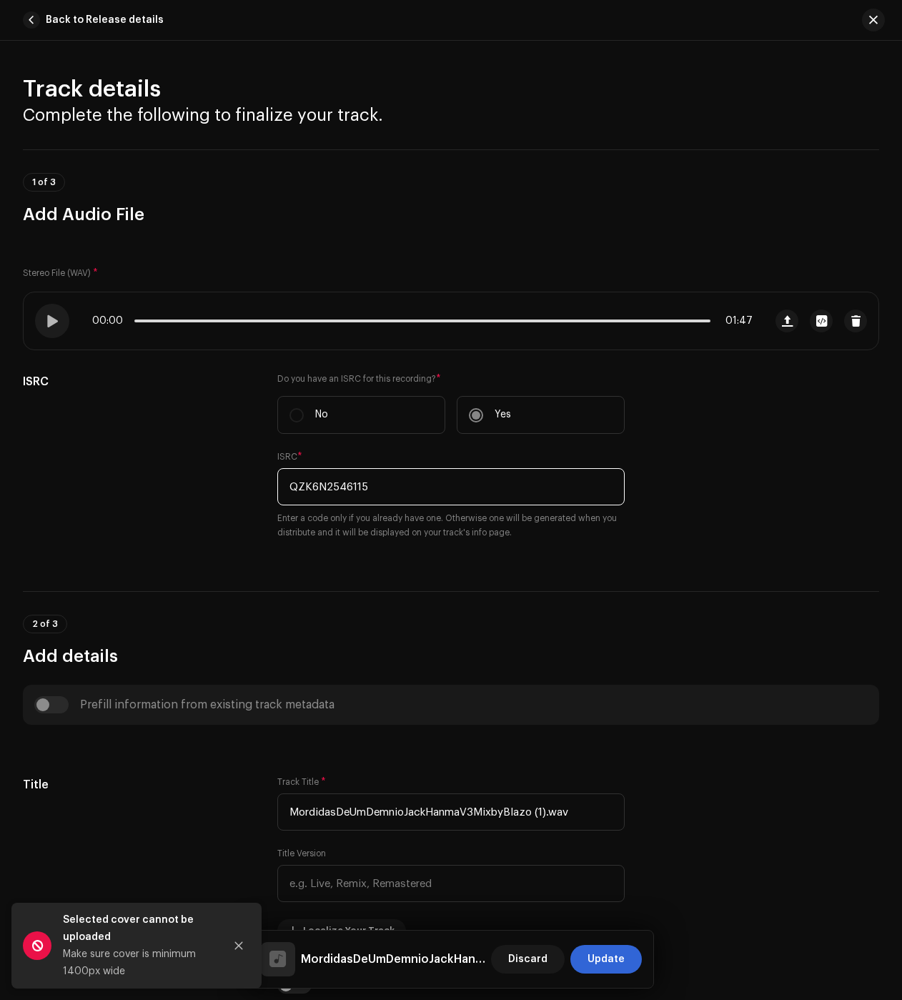
type input "QZK6N2546115"
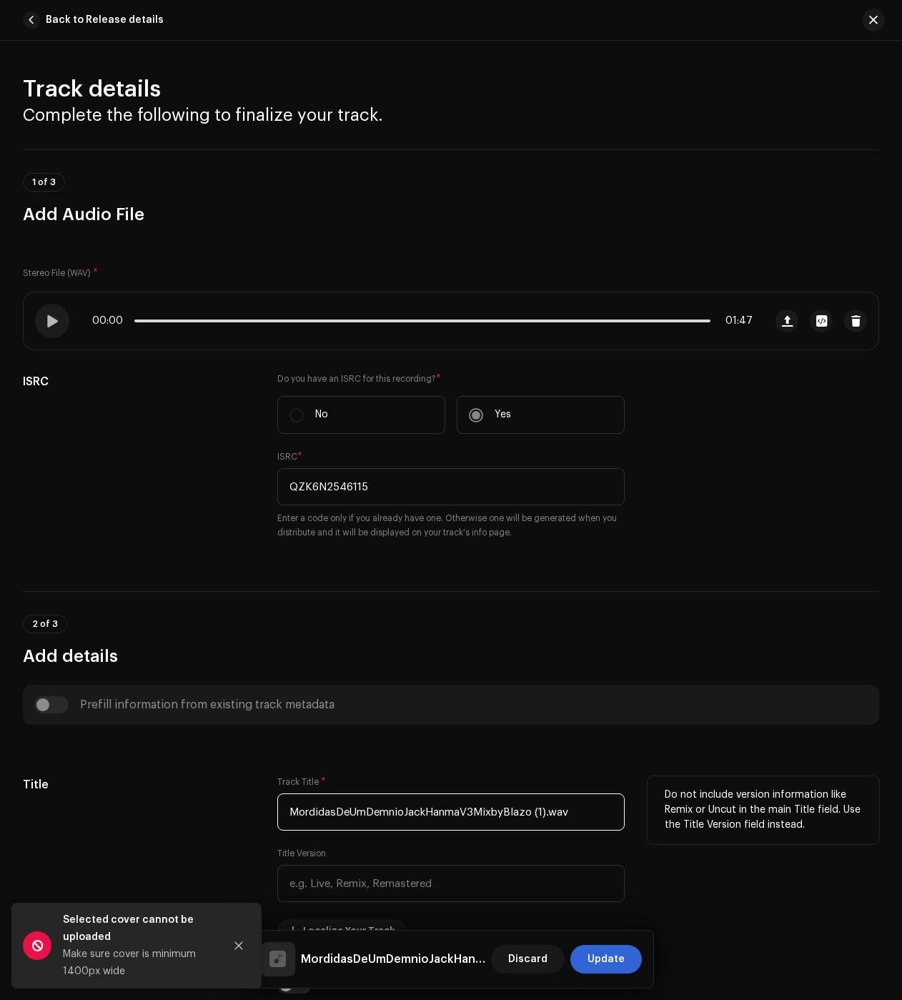
click at [328, 814] on input "MordidasDeUmDemnioJackHanmaV3MixbyBlazo (1).wav" at bounding box center [450, 812] width 347 height 37
paste input "de um Demônio"
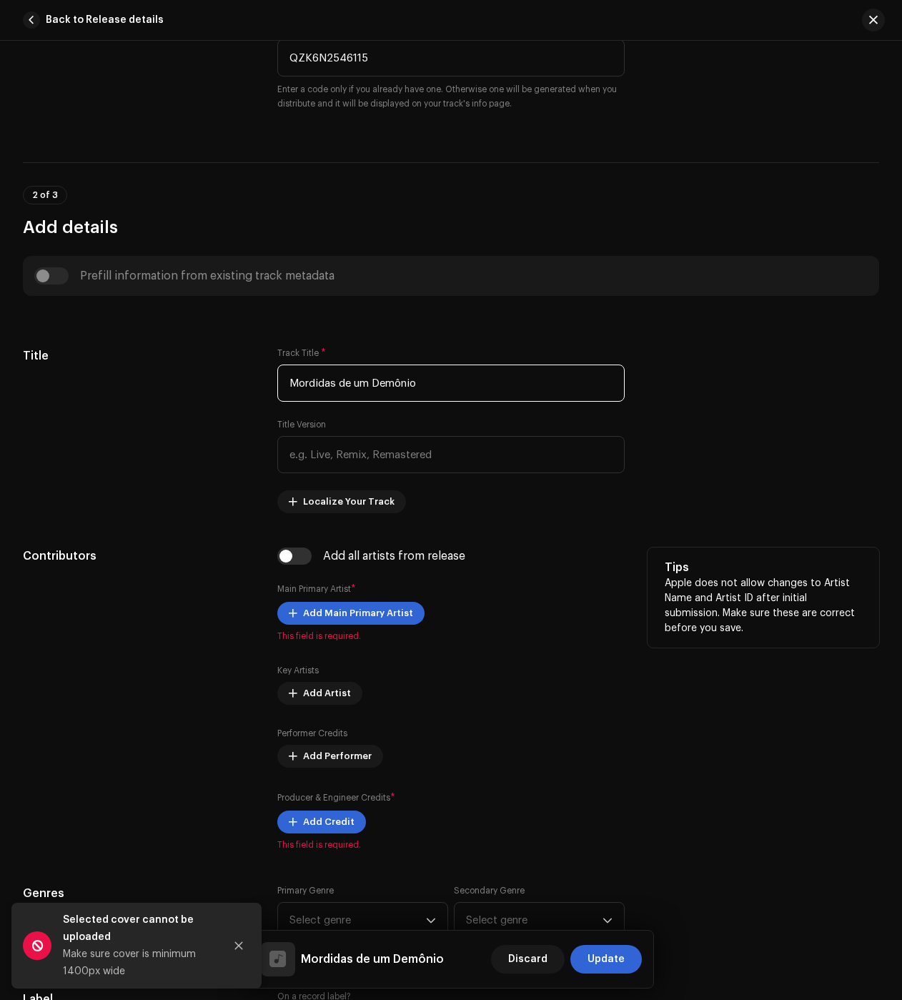
scroll to position [500, 0]
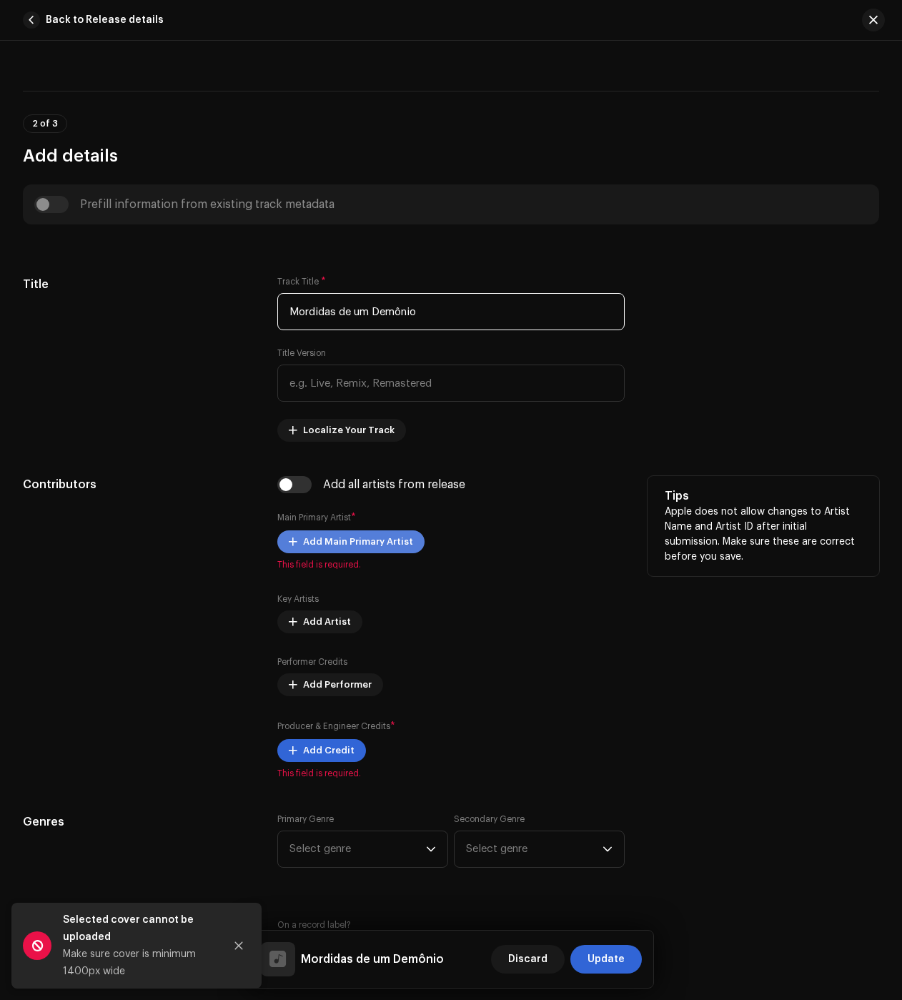
type input "Mordidas de um Demônio"
click at [332, 539] on span "Add Main Primary Artist" at bounding box center [358, 542] width 110 height 29
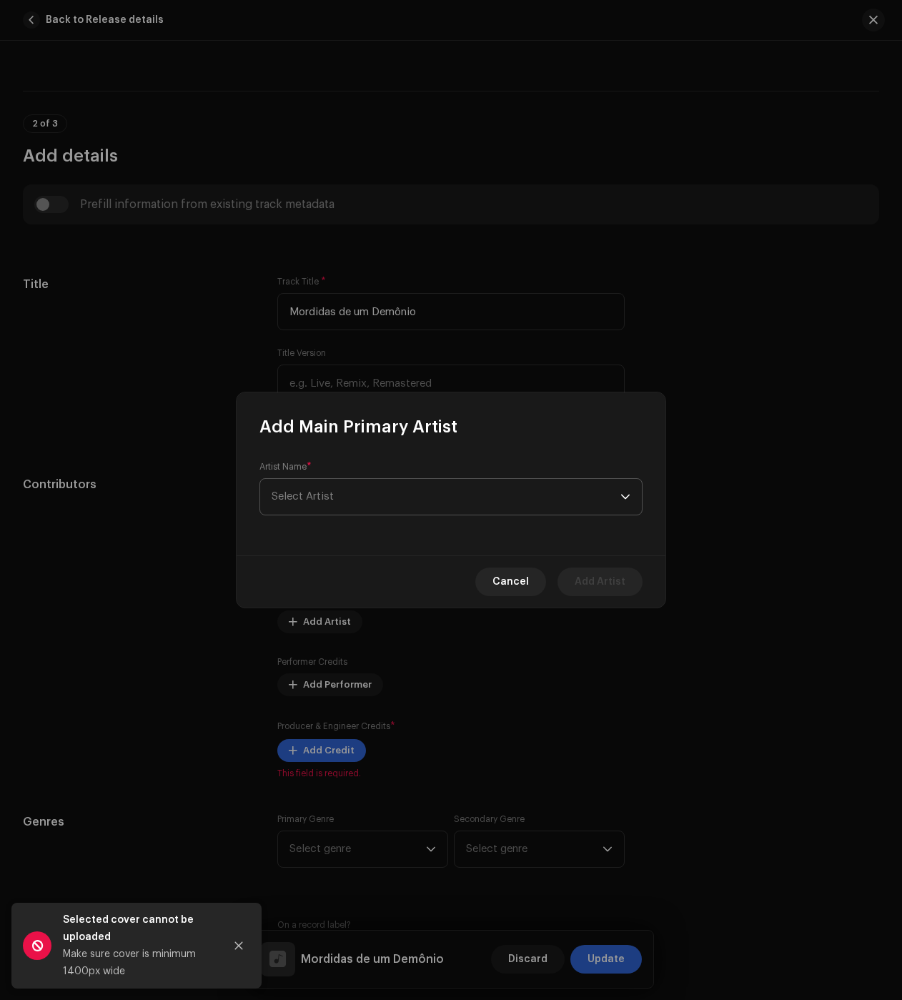
click at [357, 487] on span "Select Artist" at bounding box center [446, 497] width 349 height 36
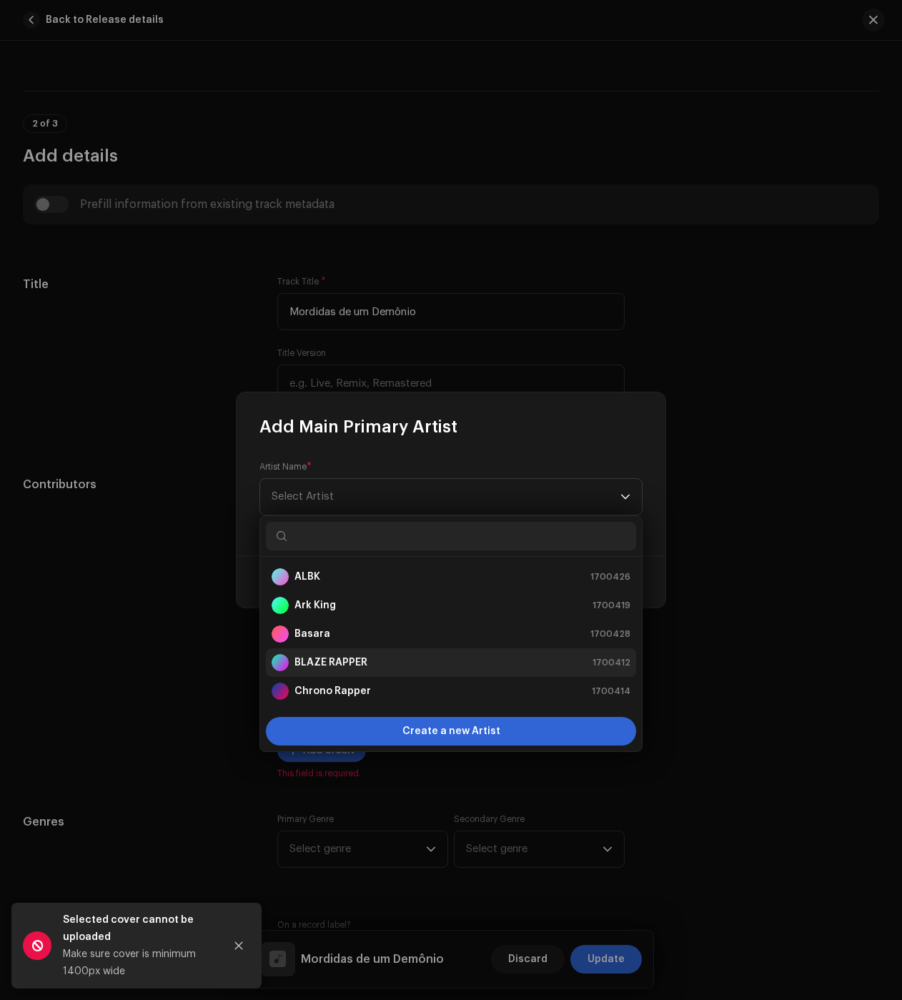
click at [335, 666] on strong "BLAZE RAPPER" at bounding box center [331, 663] width 73 height 14
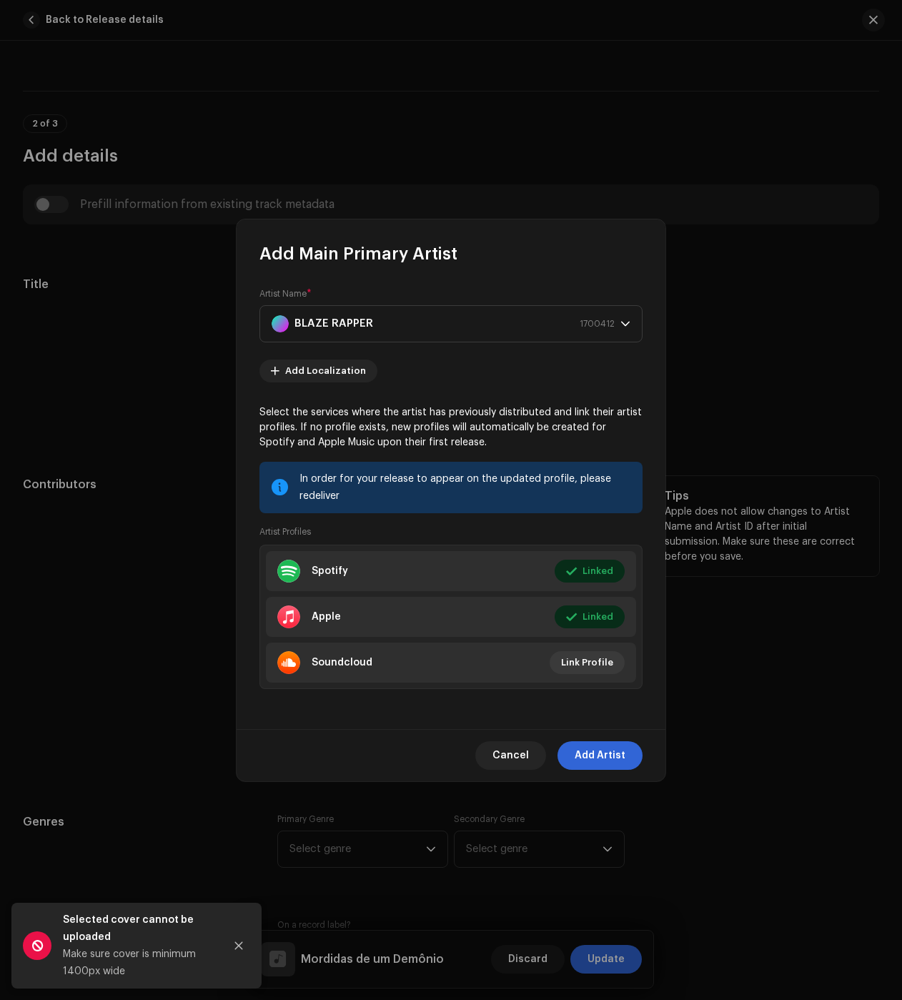
click at [597, 757] on span "Add Artist" at bounding box center [600, 755] width 51 height 29
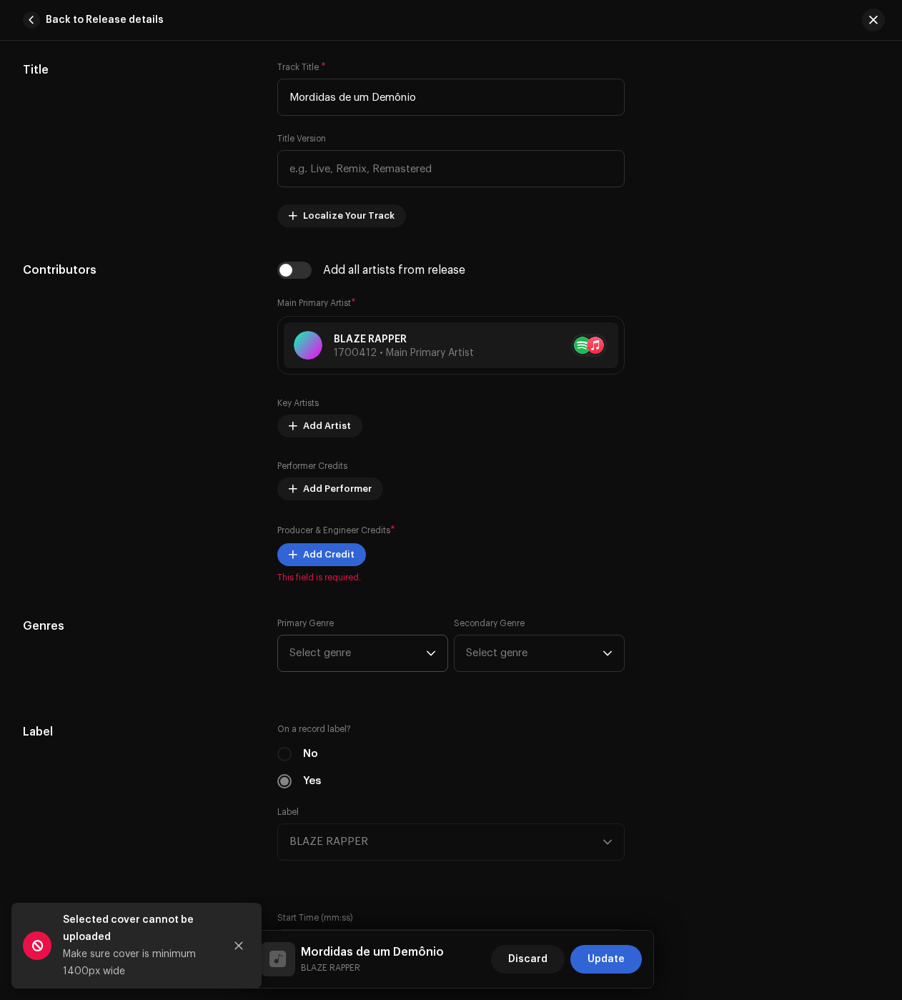
scroll to position [786, 0]
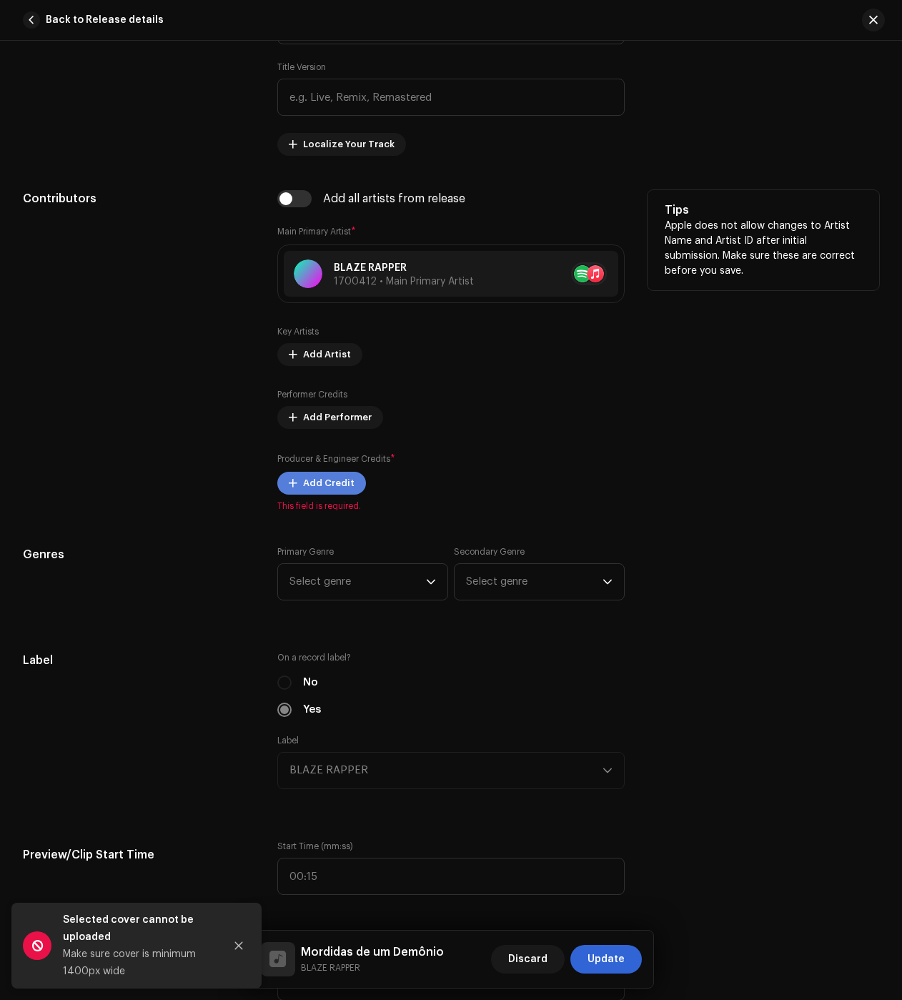
click at [325, 487] on span "Add Credit" at bounding box center [328, 483] width 51 height 29
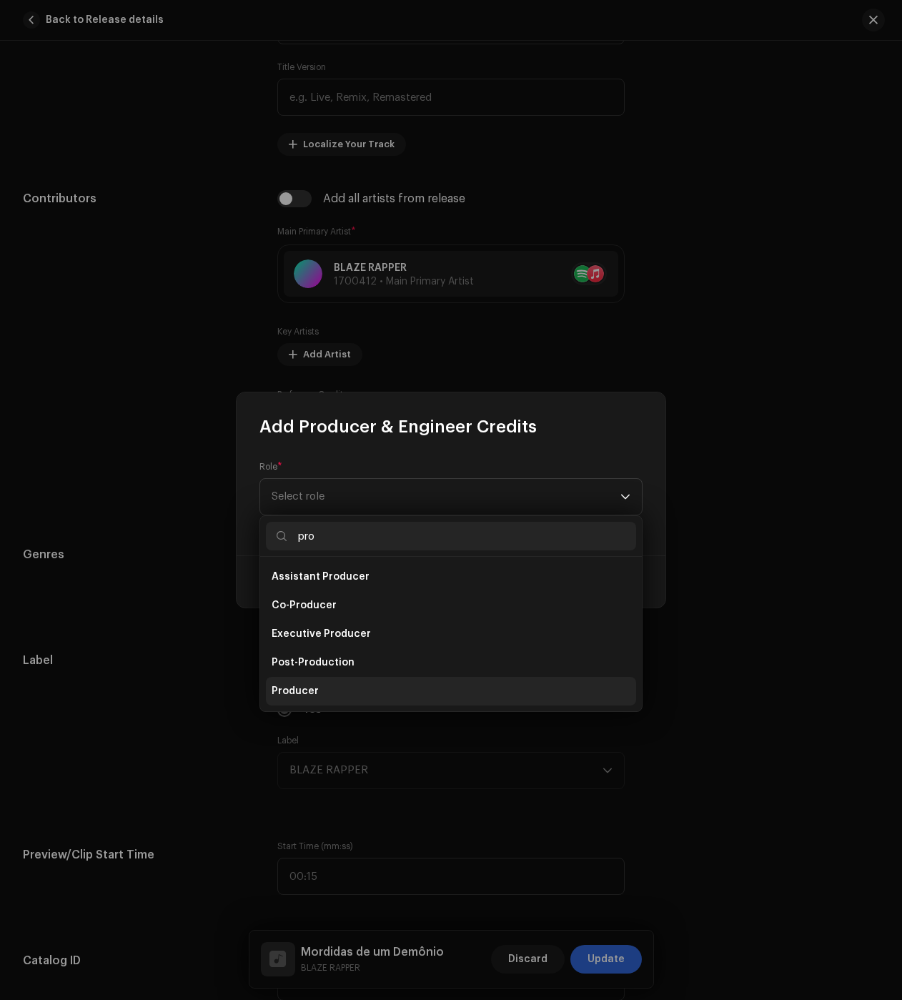
type input "pro"
click at [307, 678] on li "Producer" at bounding box center [451, 691] width 370 height 29
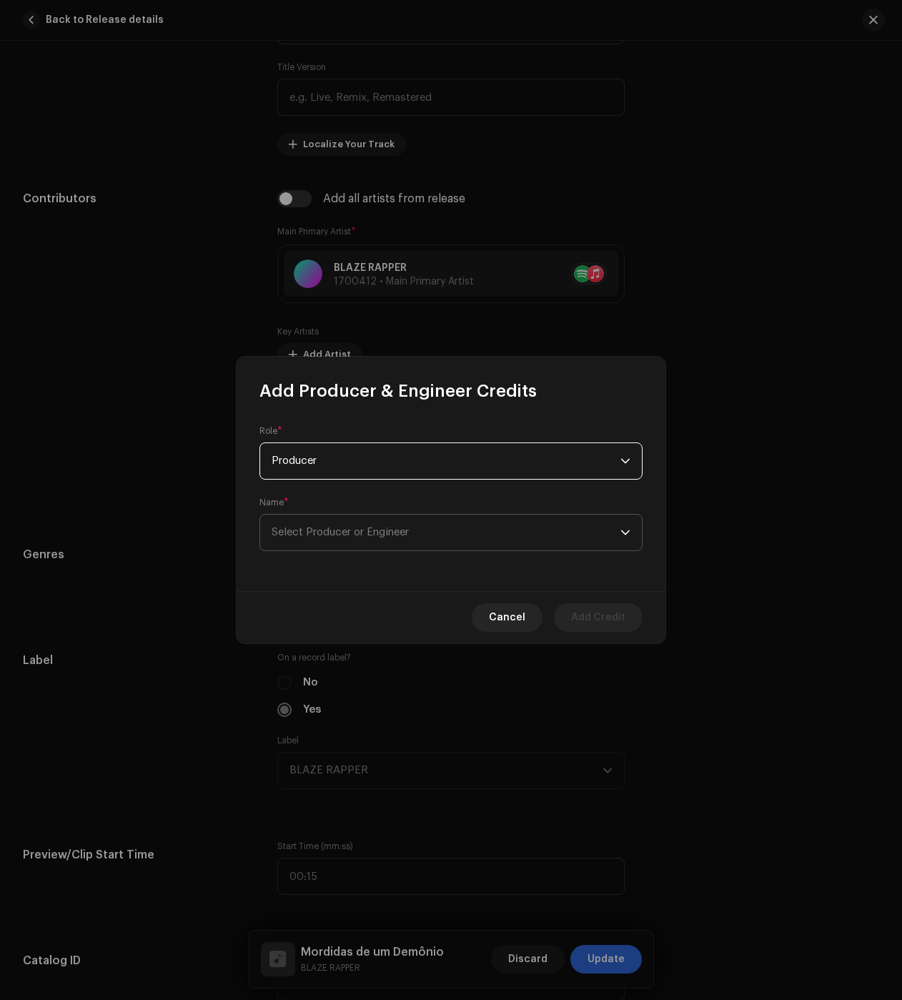
click at [321, 534] on span "Select Producer or Engineer" at bounding box center [340, 532] width 137 height 11
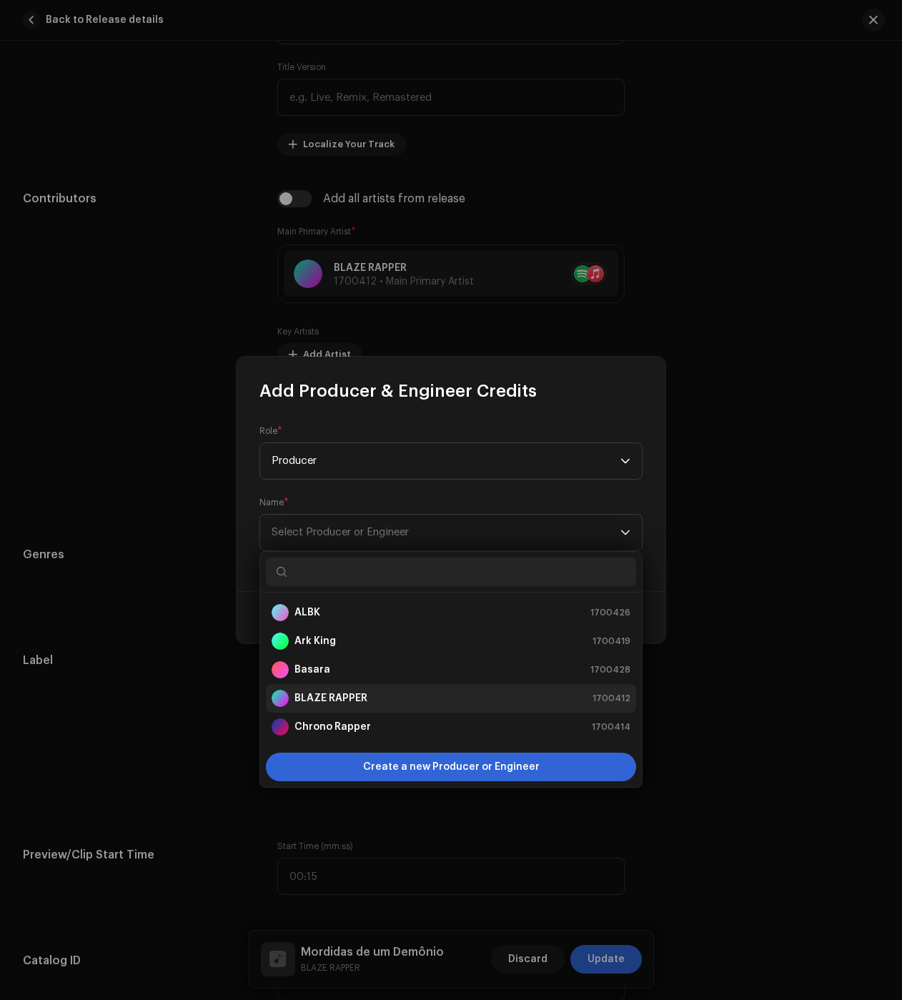
click at [349, 688] on li "BLAZE RAPPER 1700412" at bounding box center [451, 698] width 370 height 29
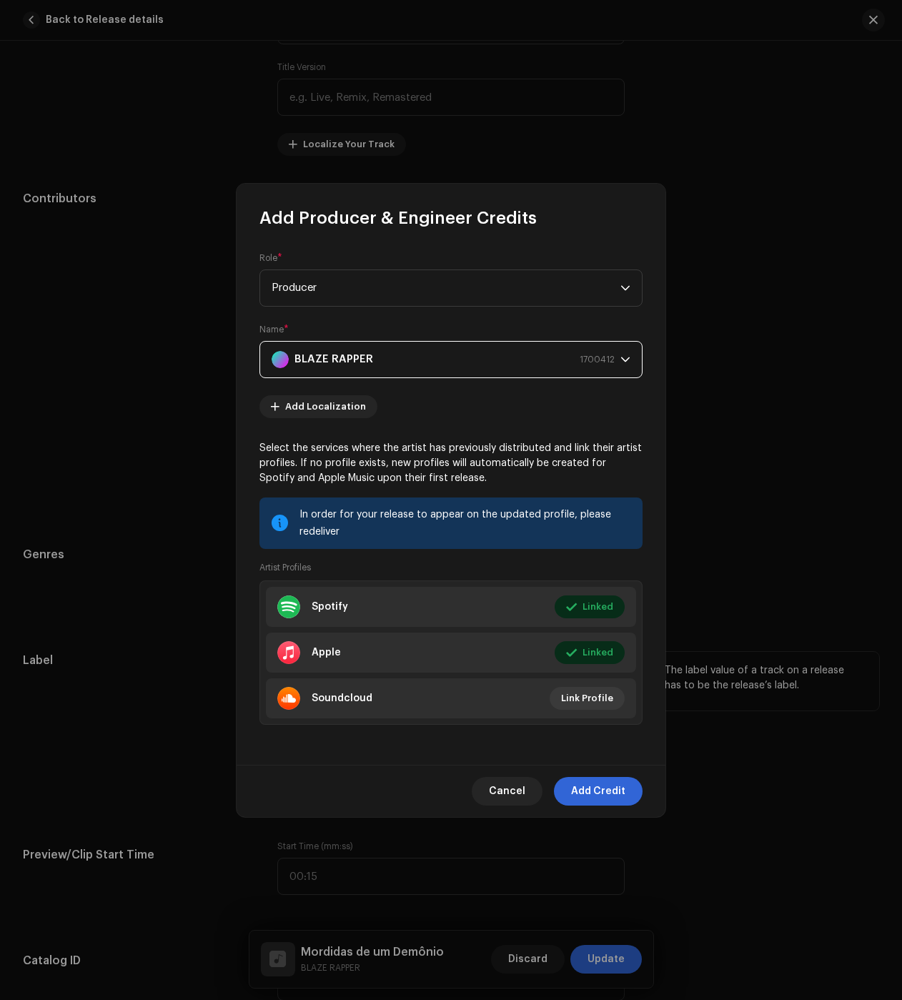
drag, startPoint x: 600, startPoint y: 789, endPoint x: 573, endPoint y: 764, distance: 35.9
click at [600, 789] on span "Add Credit" at bounding box center [598, 791] width 54 height 29
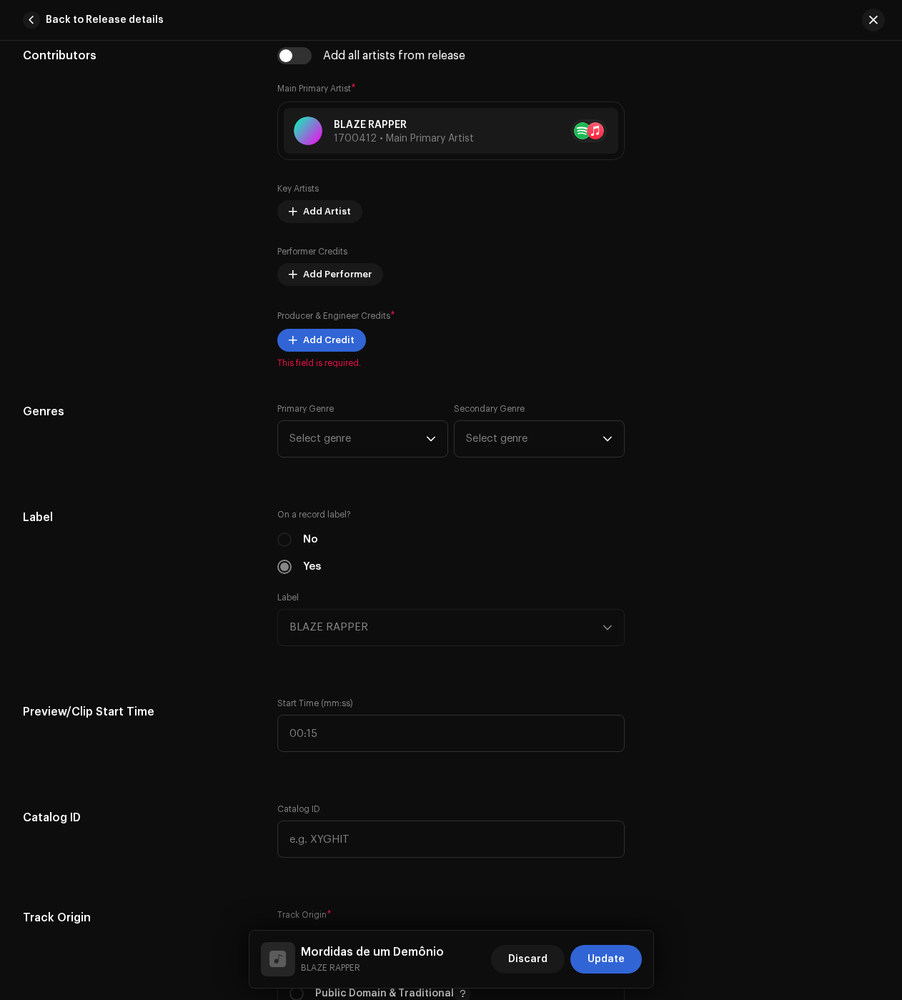
scroll to position [1001, 0]
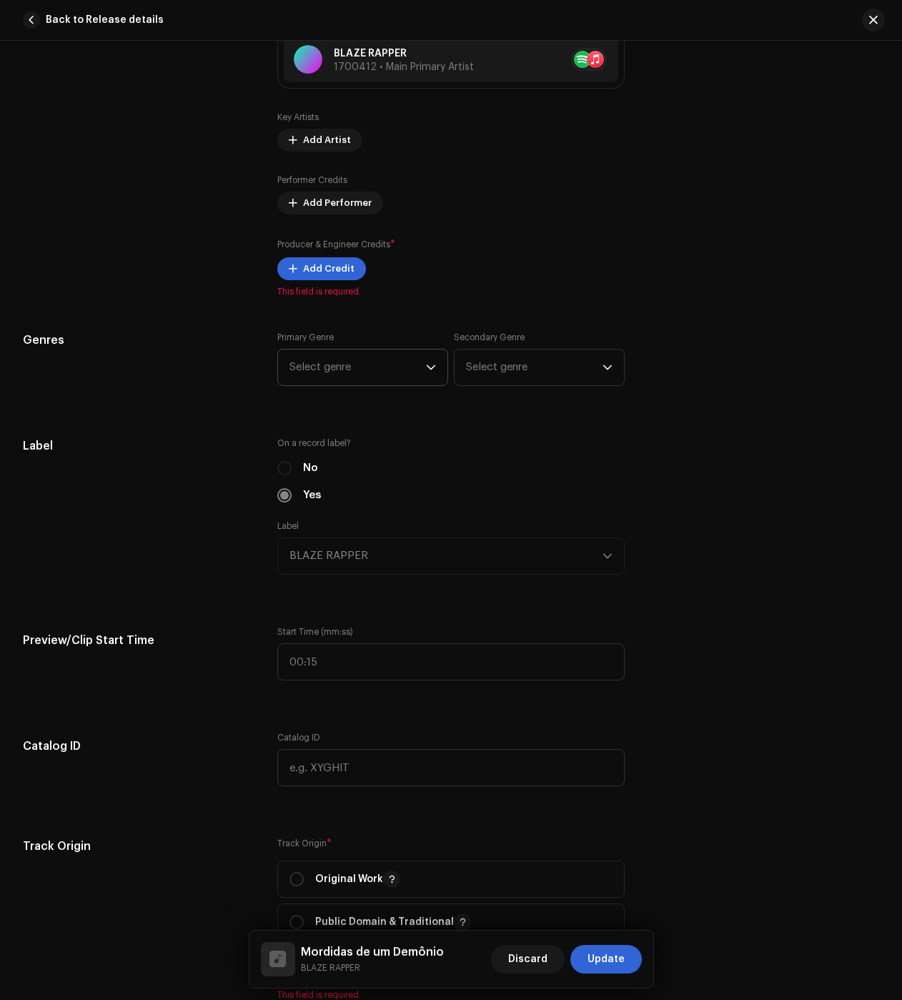
click at [336, 375] on span "Select genre" at bounding box center [358, 368] width 137 height 36
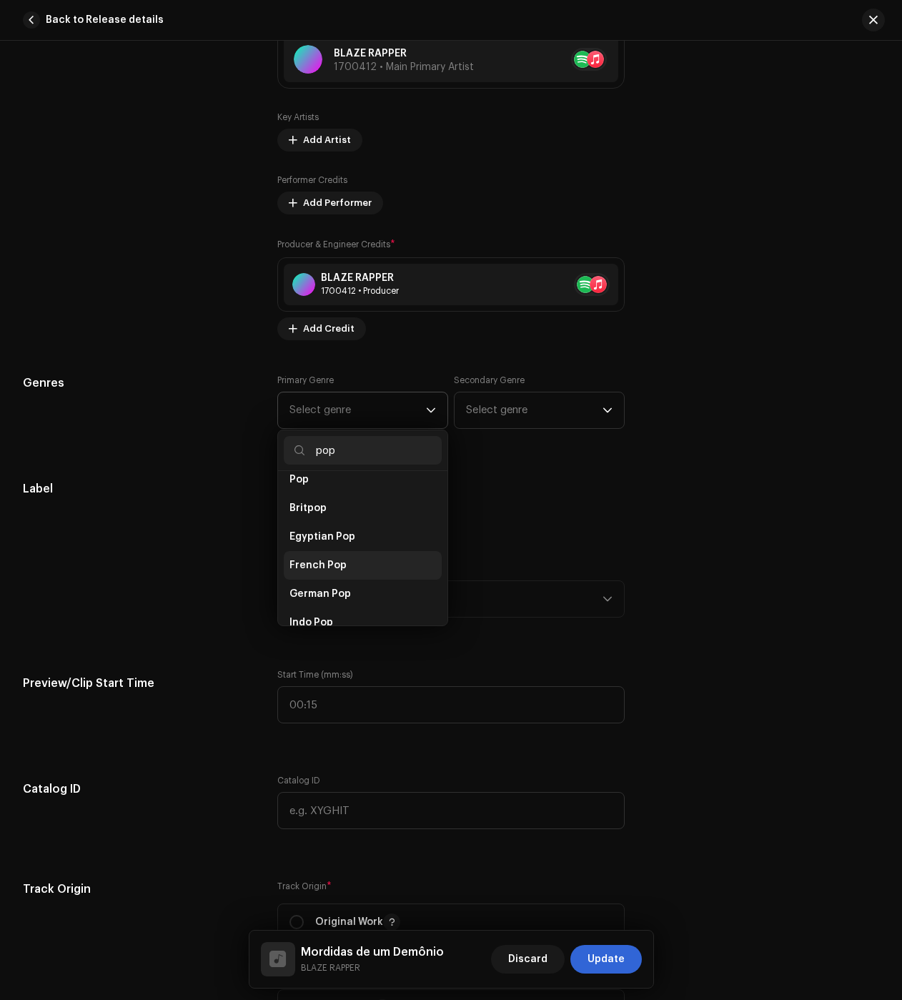
scroll to position [500, 0]
type input "pop"
click at [316, 537] on li "Pop" at bounding box center [363, 551] width 158 height 29
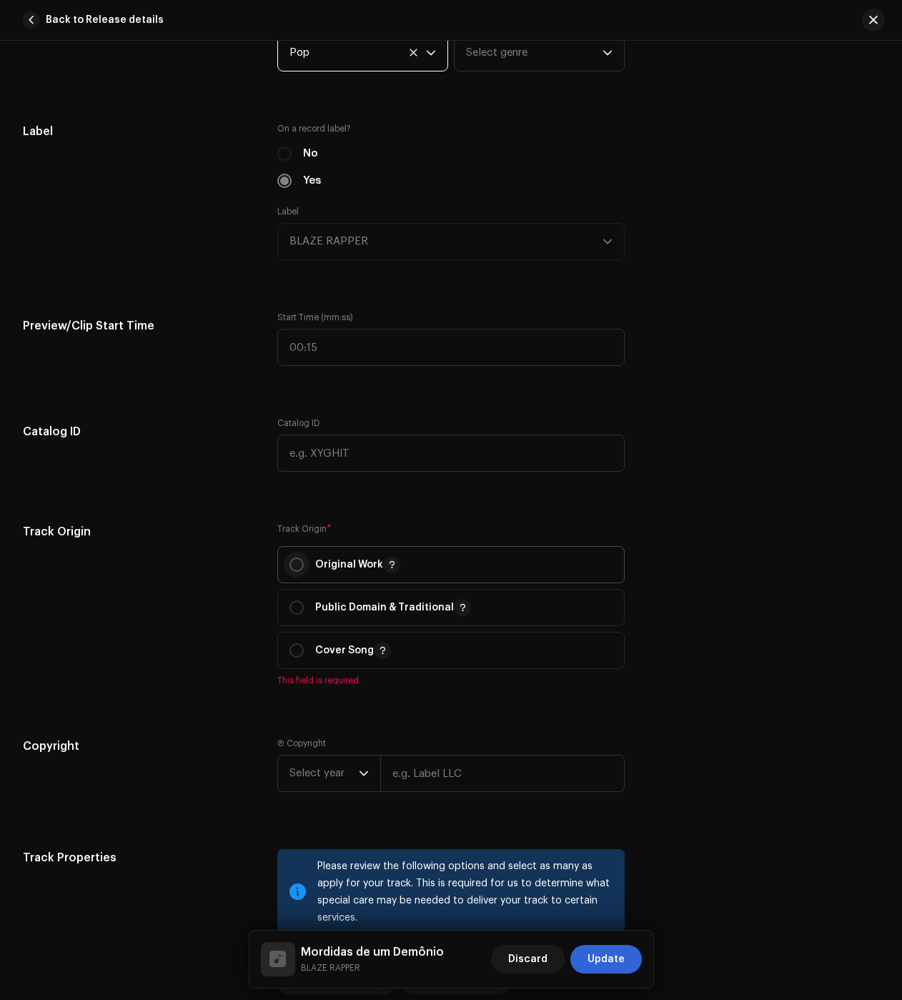
click at [297, 562] on input "radio" at bounding box center [297, 565] width 14 height 14
radio input "true"
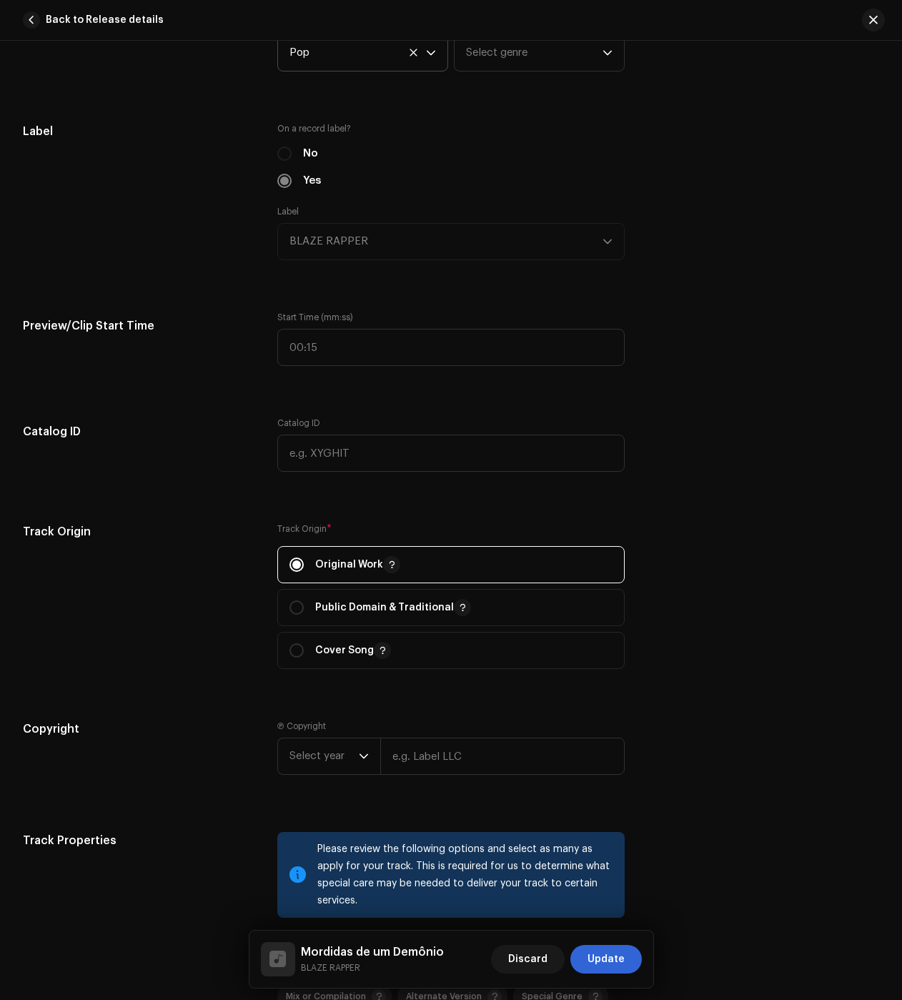
scroll to position [1644, 0]
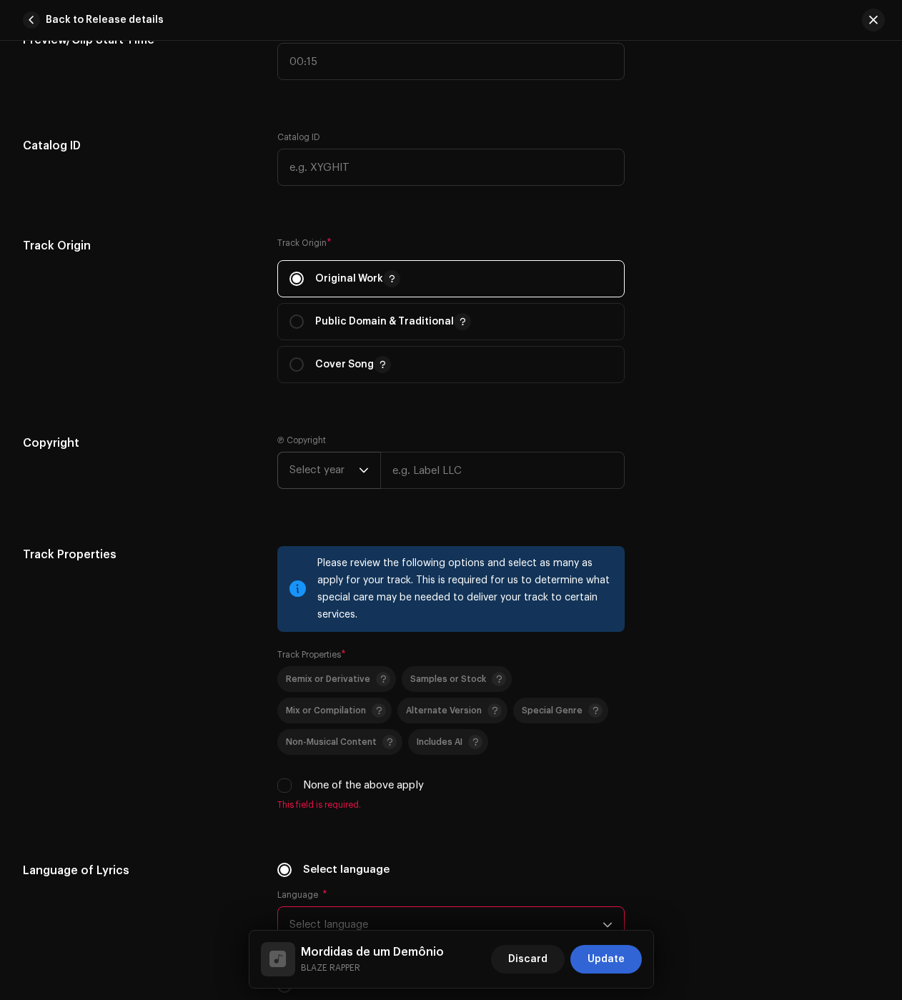
click at [312, 480] on span "Select year" at bounding box center [324, 471] width 69 height 36
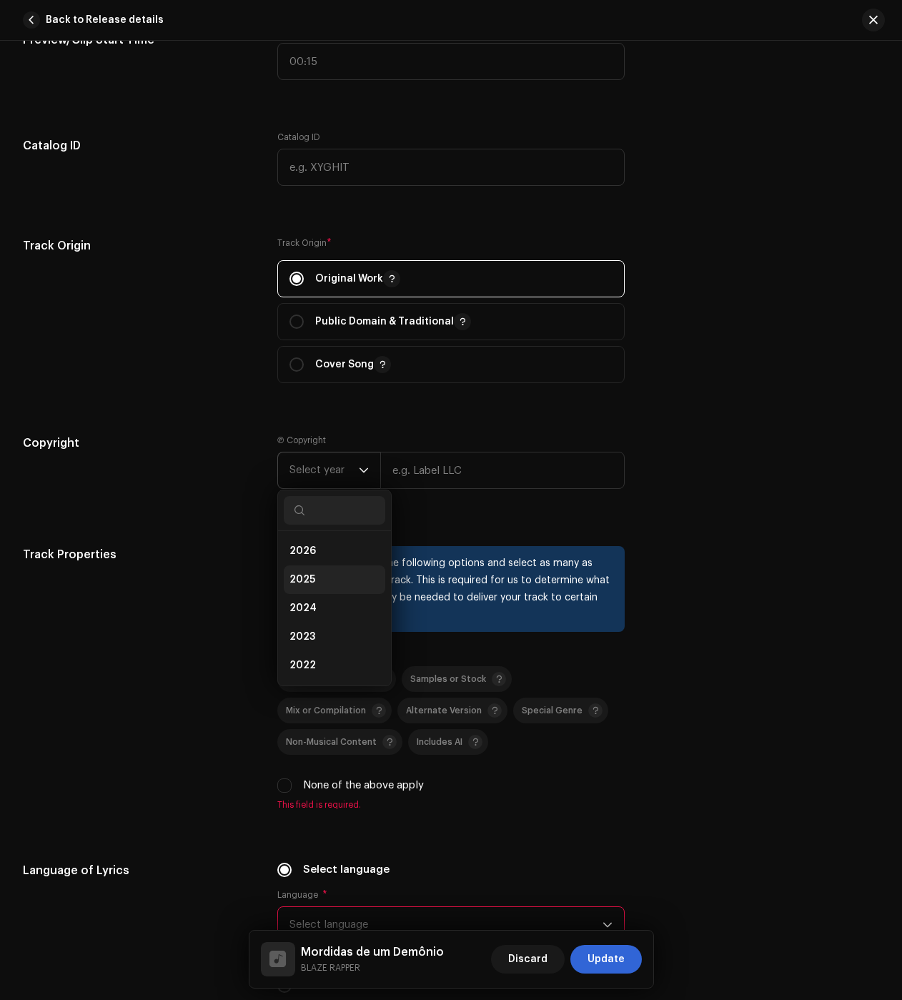
click at [326, 583] on li "2025" at bounding box center [335, 579] width 102 height 29
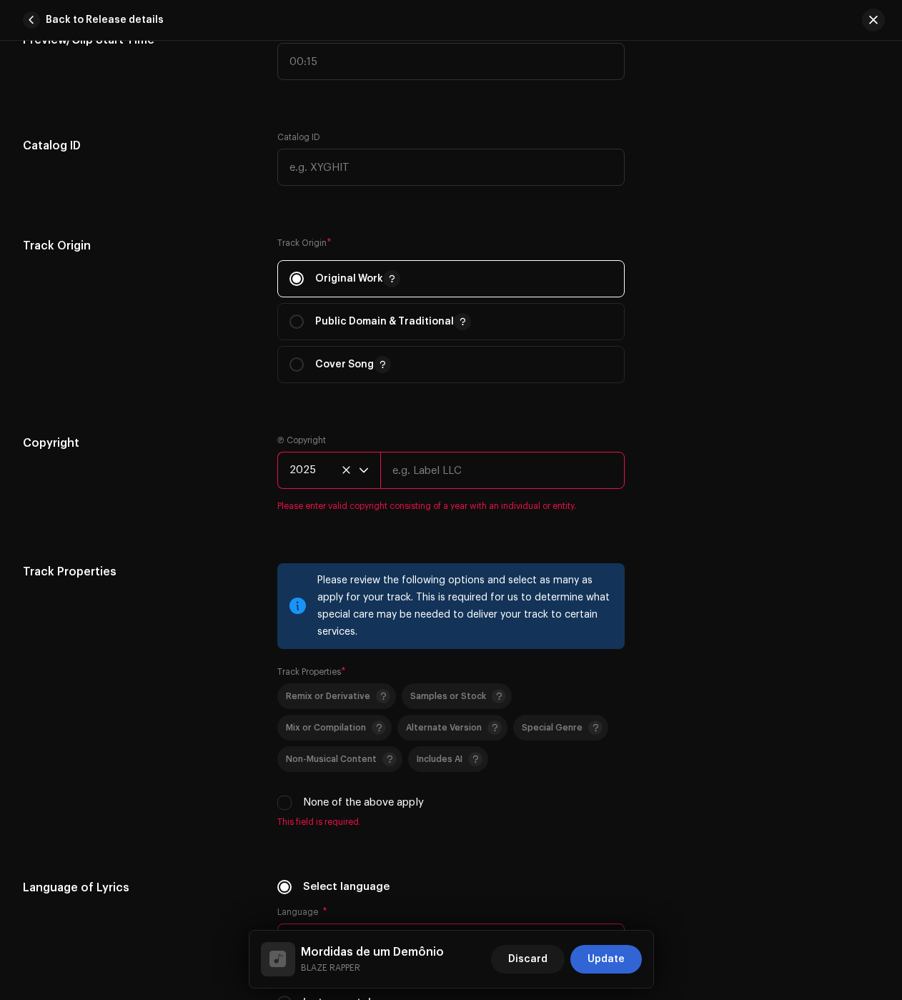
click at [499, 459] on input "text" at bounding box center [502, 470] width 244 height 37
type input "BLAZE"
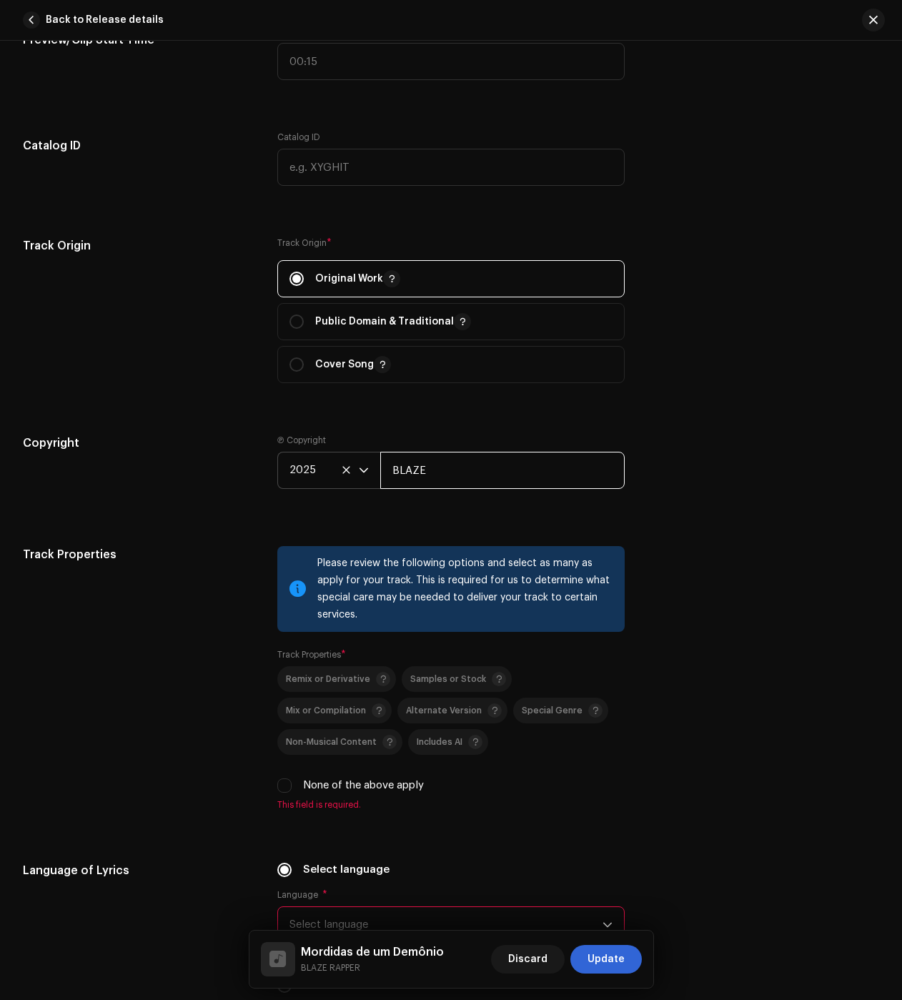
scroll to position [1930, 0]
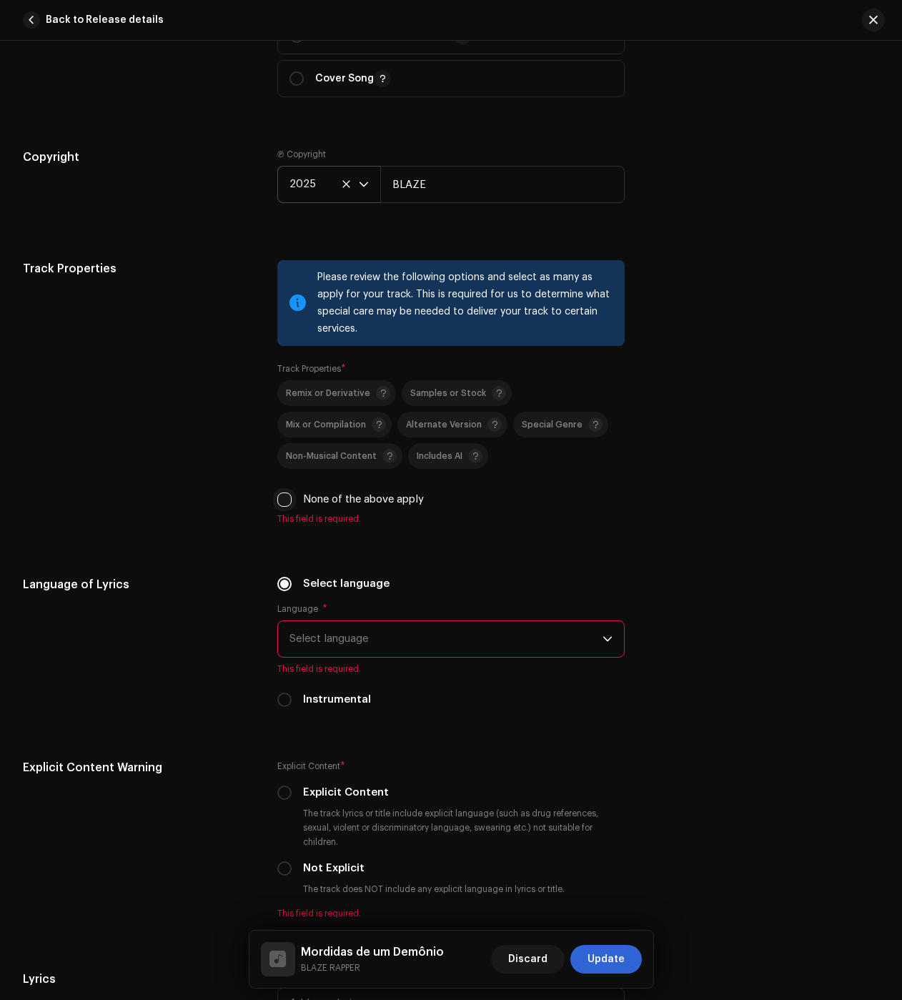
click at [283, 504] on input "None of the above apply" at bounding box center [284, 500] width 14 height 14
checkbox input "true"
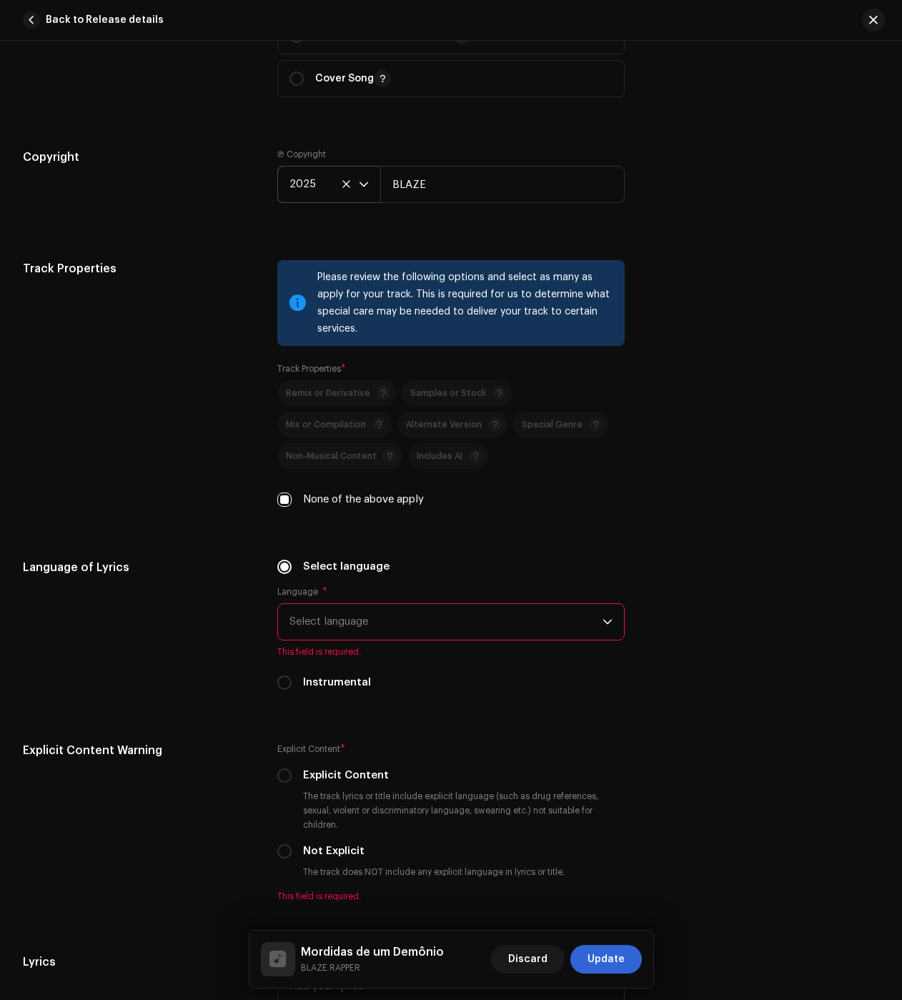
click at [348, 626] on span "Select language" at bounding box center [446, 622] width 313 height 36
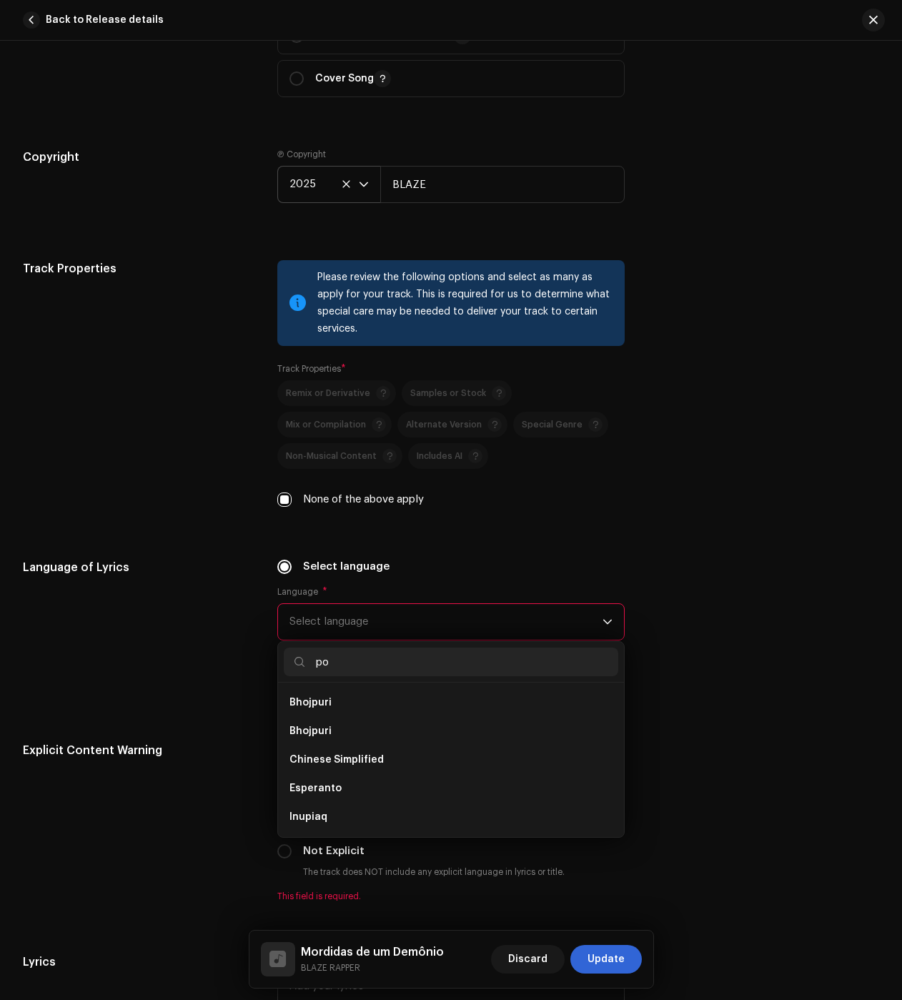
scroll to position [0, 0]
type input "po"
click at [319, 724] on span "Portuguese" at bounding box center [319, 731] width 59 height 14
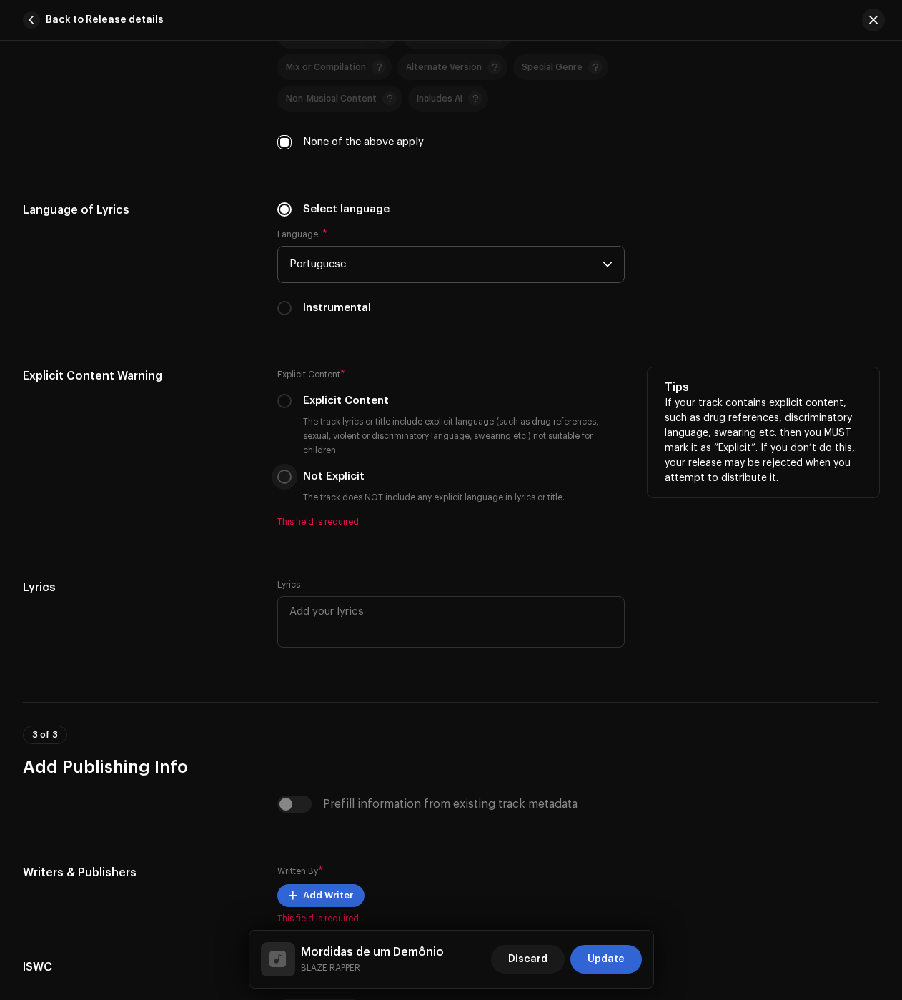
click at [281, 476] on input "Not Explicit" at bounding box center [284, 477] width 14 height 14
radio input "true"
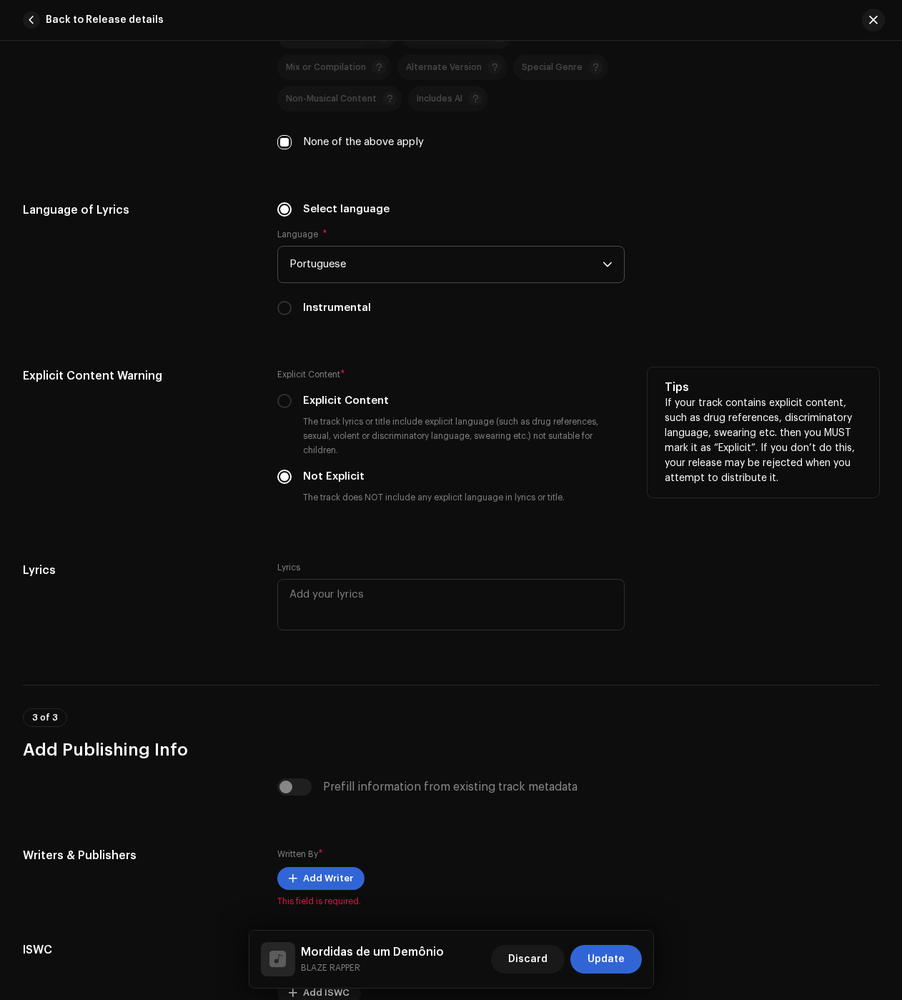
scroll to position [2429, 0]
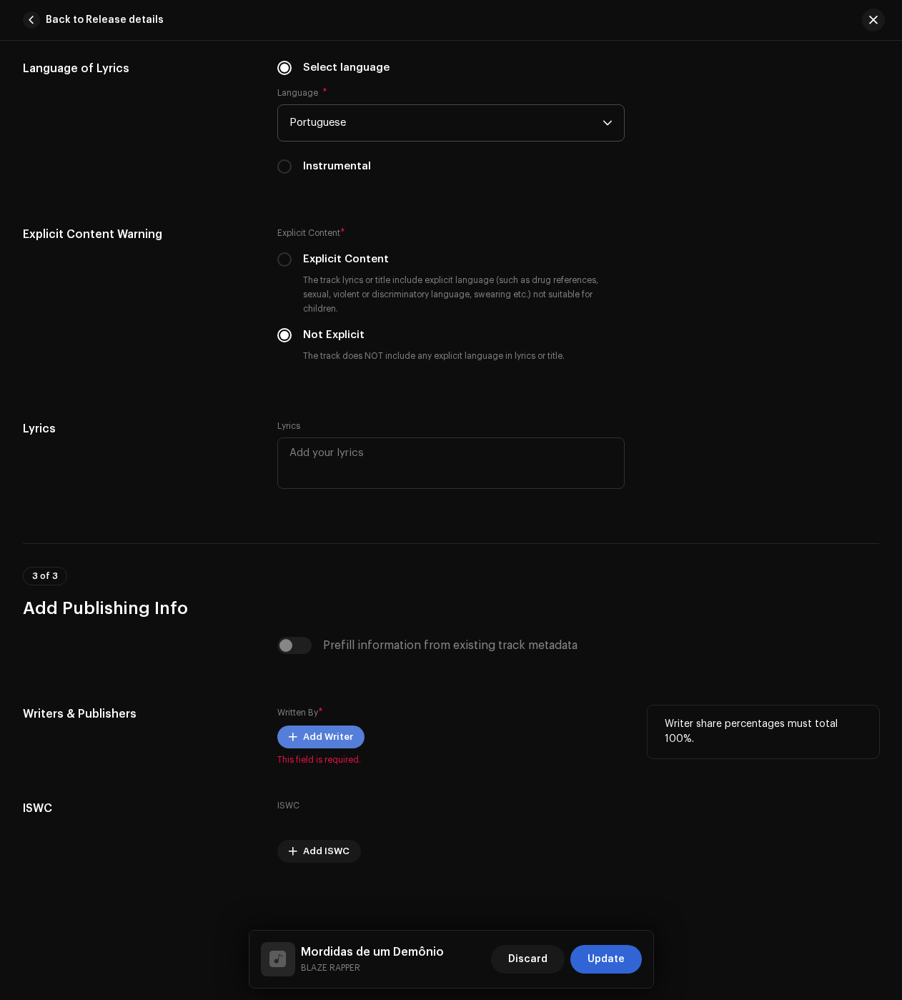
click at [301, 726] on button "Add Writer" at bounding box center [320, 737] width 87 height 23
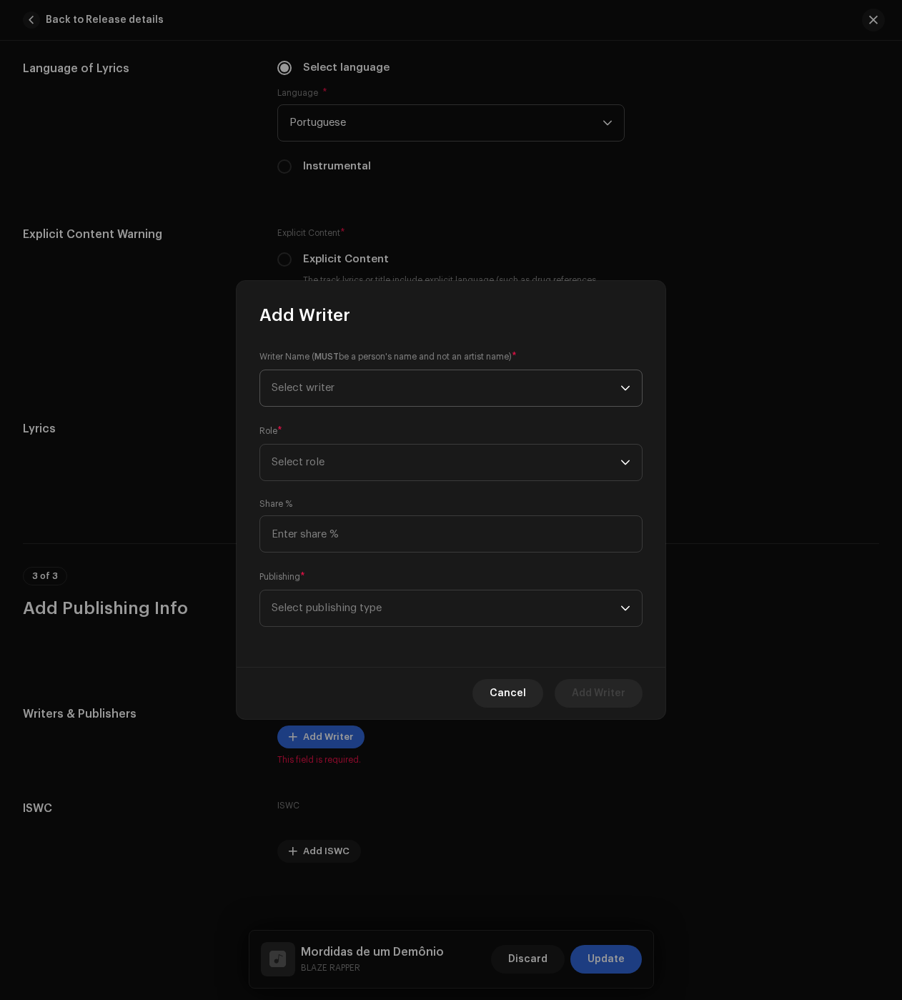
click at [325, 381] on span "Select writer" at bounding box center [446, 388] width 349 height 36
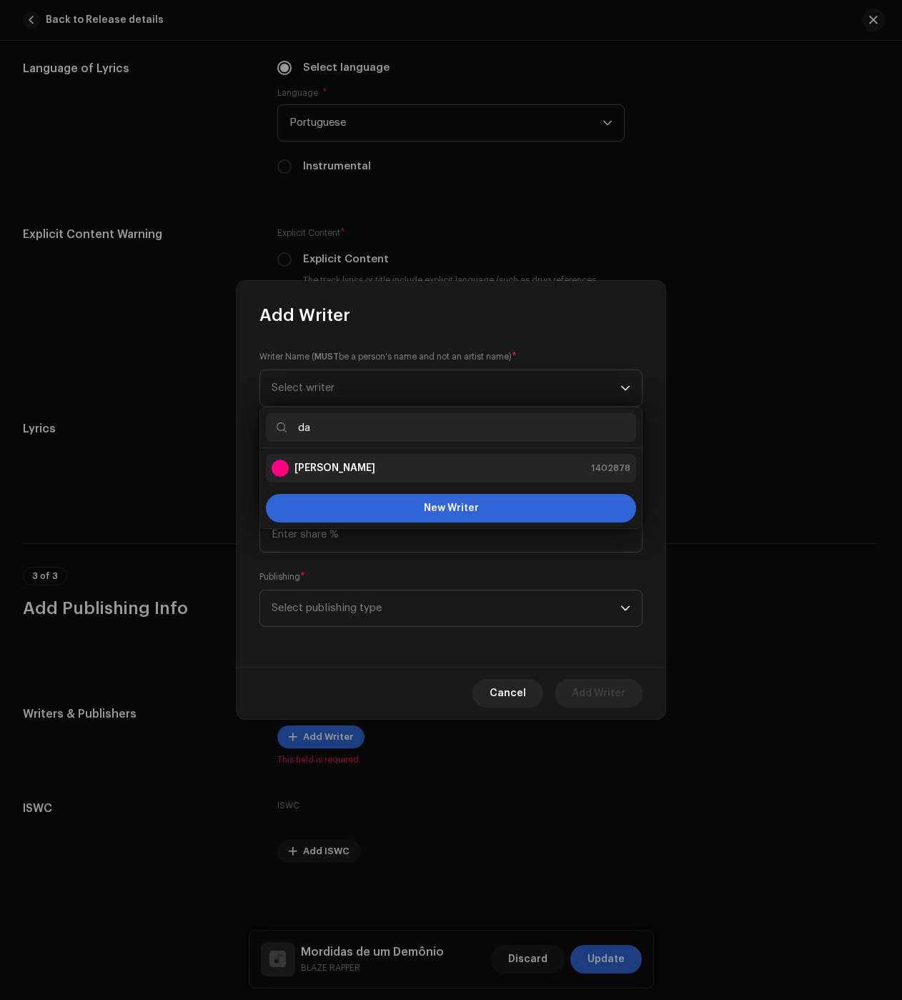
type input "da"
click at [324, 473] on strong "[PERSON_NAME]" at bounding box center [335, 468] width 81 height 14
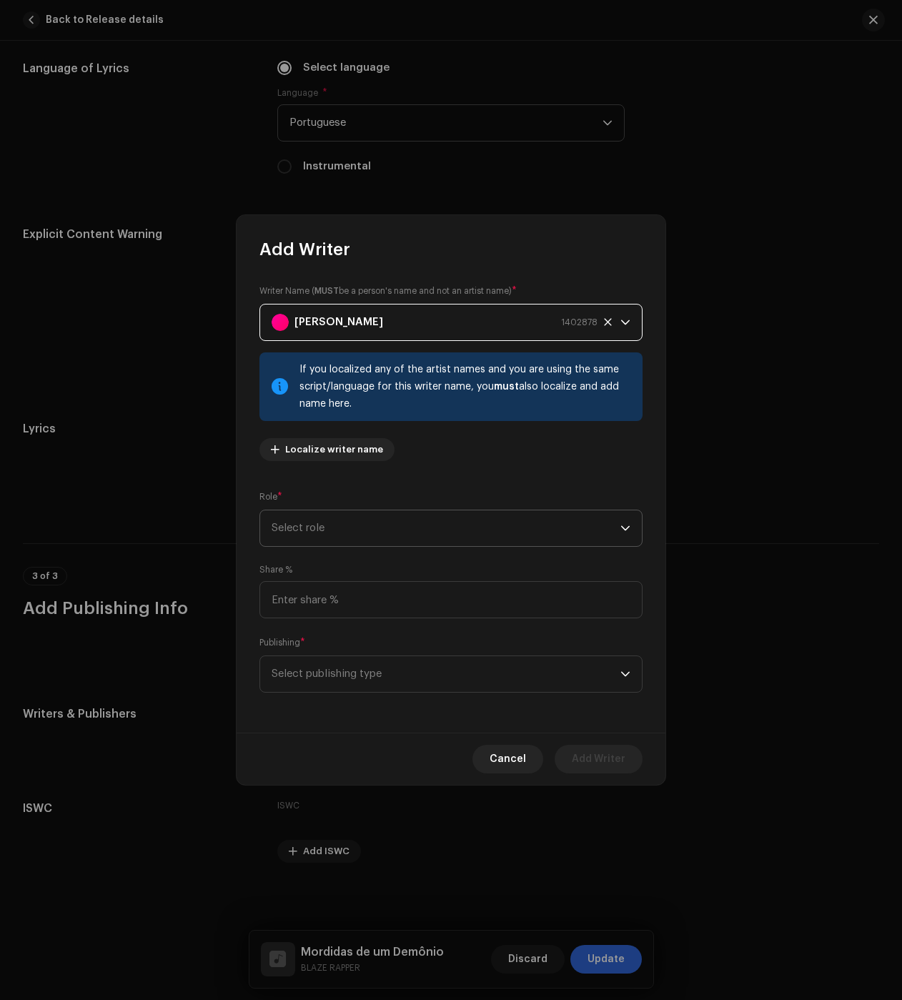
click at [327, 529] on span "Select role" at bounding box center [446, 528] width 349 height 36
click at [347, 647] on span "Composer & Lyricist" at bounding box center [322, 653] width 101 height 14
click at [332, 659] on span "Select publishing type" at bounding box center [446, 674] width 349 height 36
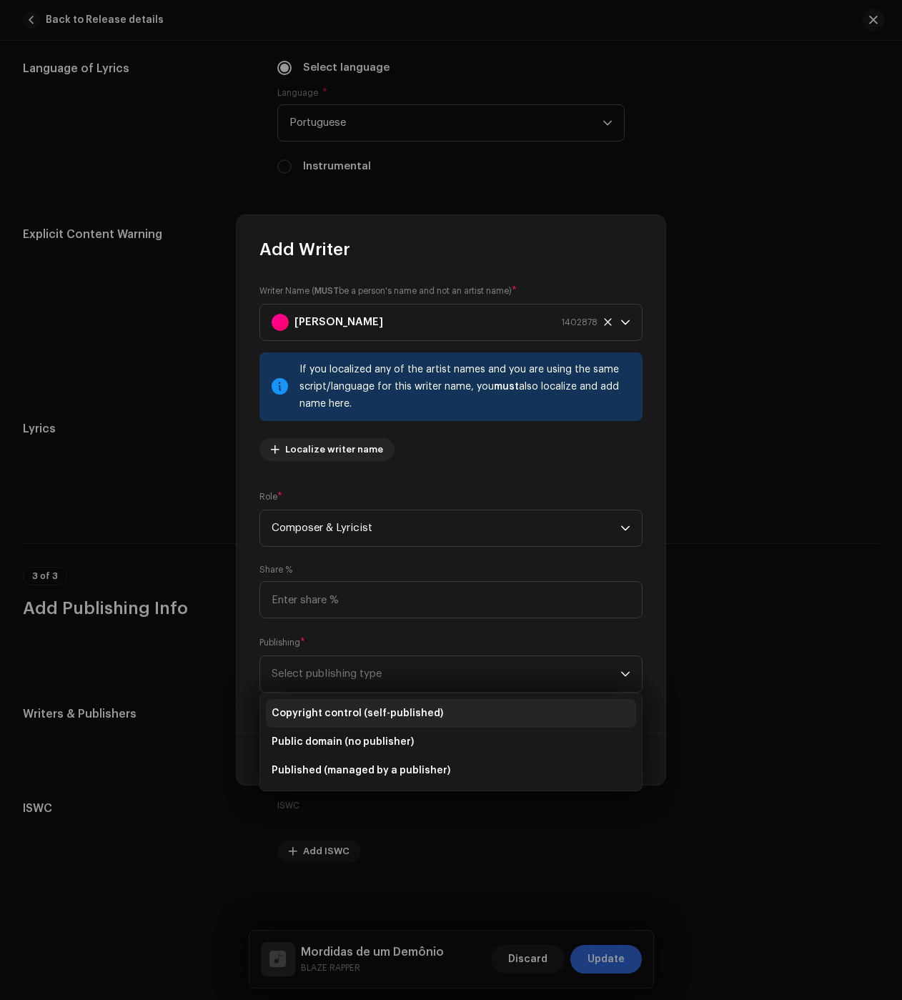
click at [342, 704] on li "Copyright control (self-published)" at bounding box center [451, 713] width 370 height 29
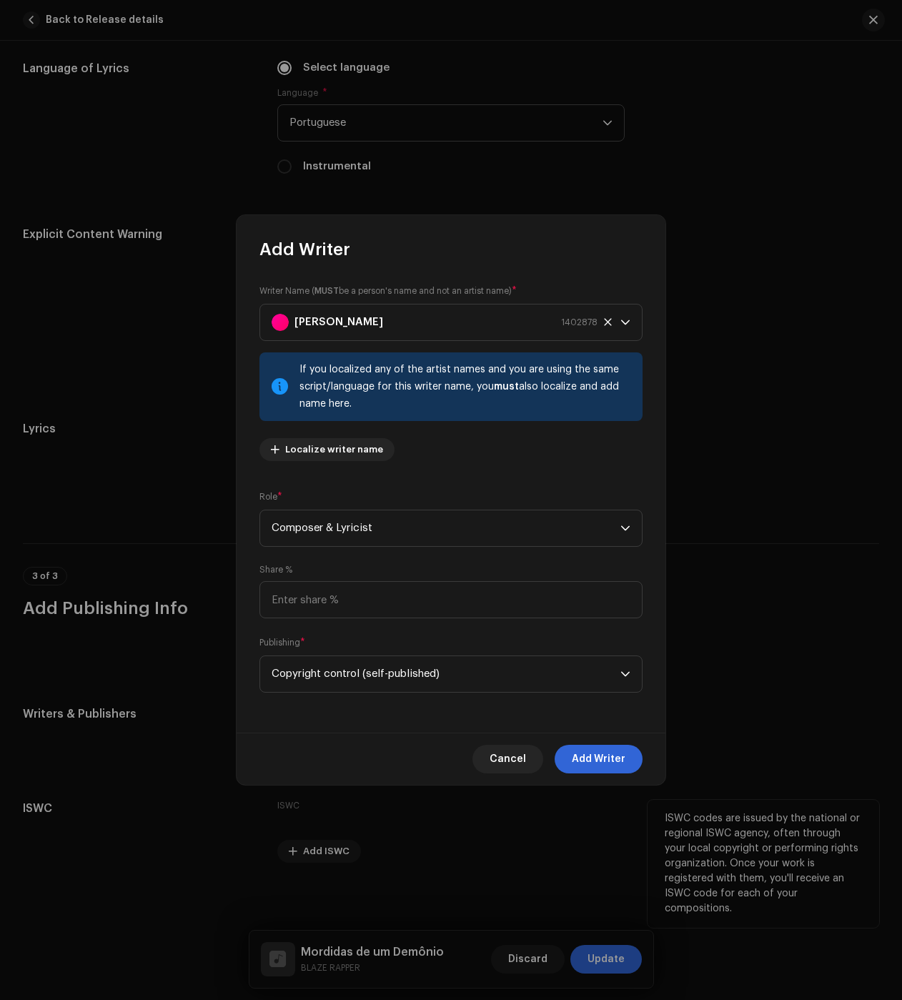
drag, startPoint x: 601, startPoint y: 752, endPoint x: 601, endPoint y: 845, distance: 92.9
click at [600, 753] on span "Add Writer" at bounding box center [599, 759] width 54 height 29
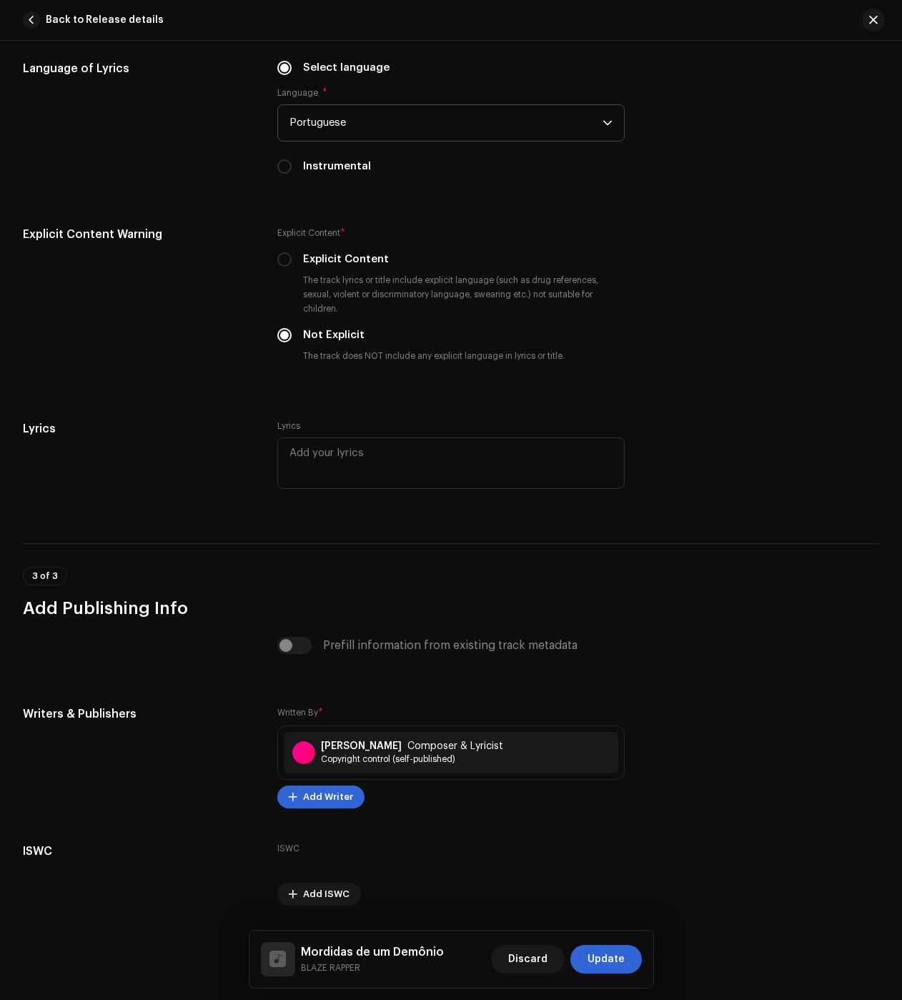
drag, startPoint x: 591, startPoint y: 962, endPoint x: 506, endPoint y: 869, distance: 126.0
click at [591, 961] on span "Update" at bounding box center [606, 959] width 37 height 29
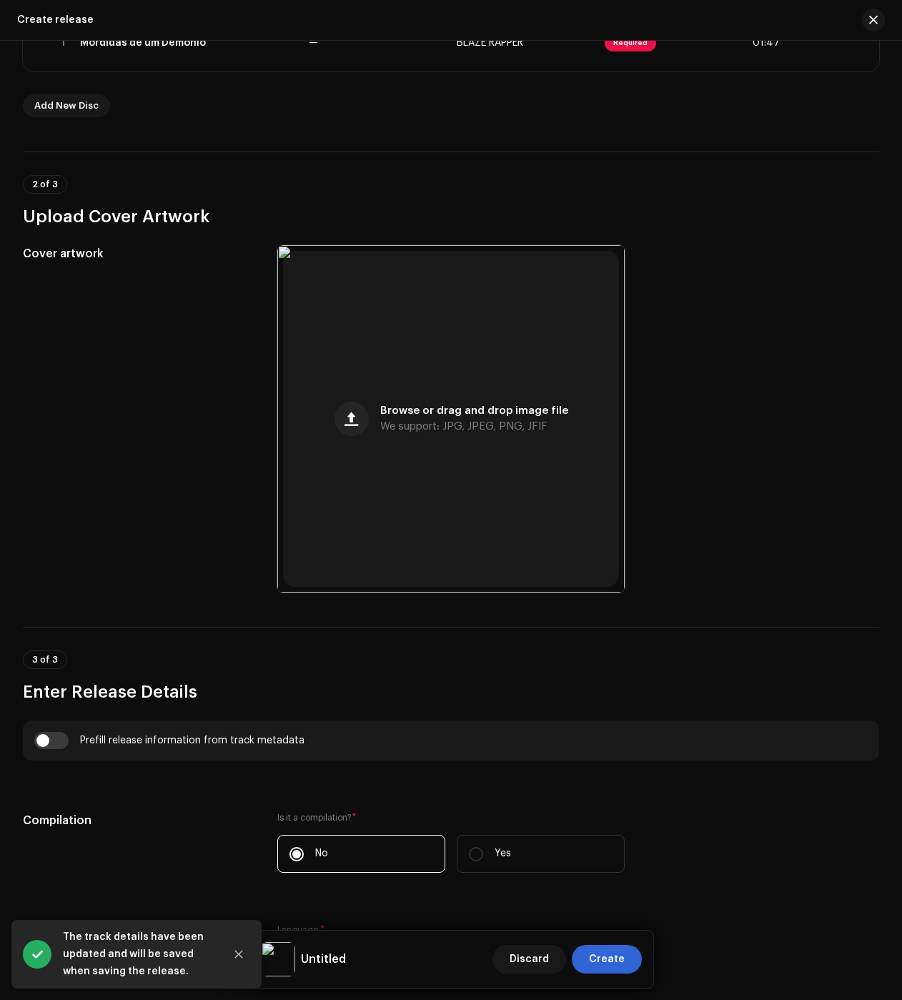
scroll to position [643, 0]
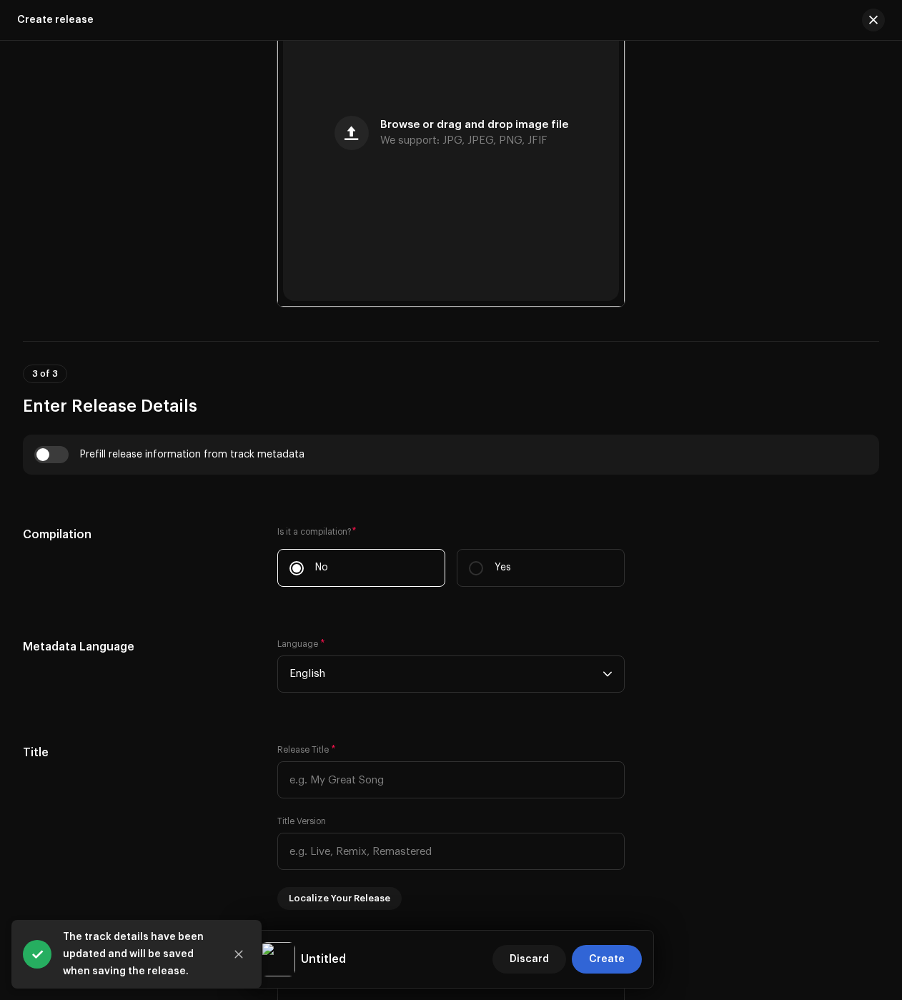
click at [69, 458] on div "Prefill release information from track metadata" at bounding box center [451, 454] width 834 height 17
click at [76, 473] on div "Prefill release information from track metadata" at bounding box center [451, 455] width 856 height 40
click at [49, 468] on div "Prefill release information from track metadata" at bounding box center [451, 455] width 856 height 40
drag, startPoint x: 56, startPoint y: 456, endPoint x: 122, endPoint y: 517, distance: 89.0
click at [56, 456] on input "checkbox" at bounding box center [51, 454] width 34 height 17
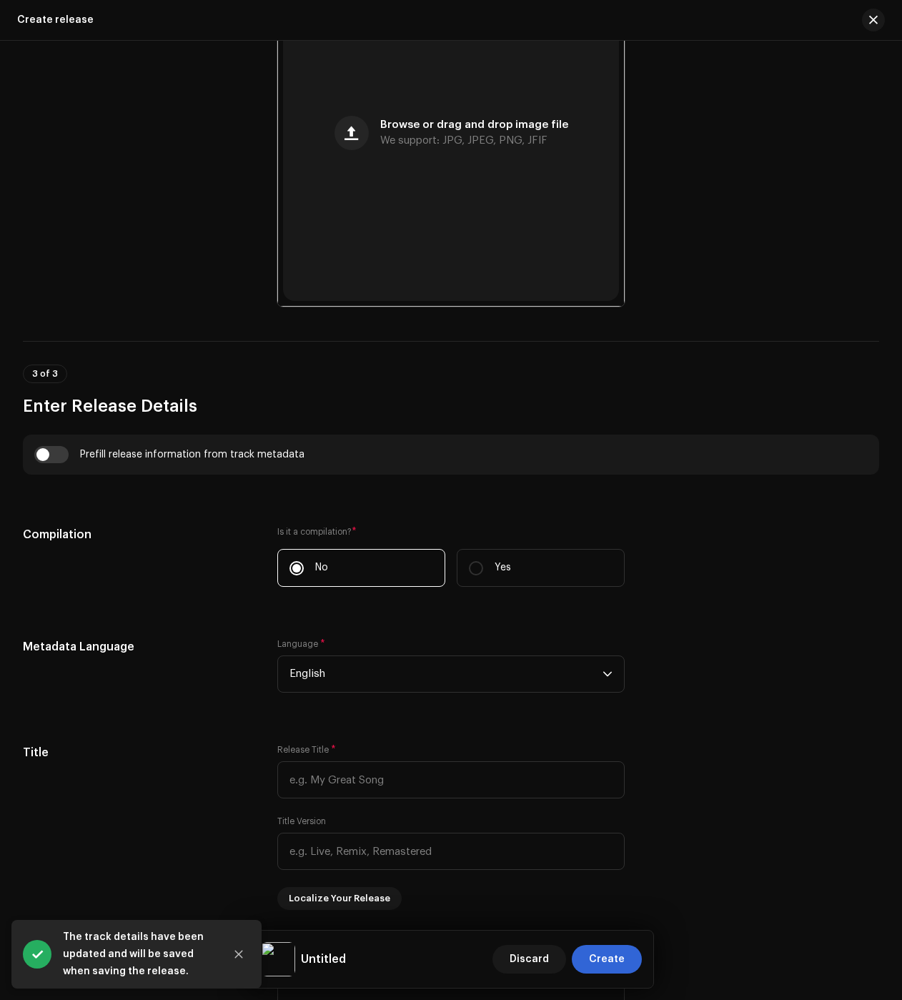
checkbox input "true"
type input "Mordidas de um Demônio"
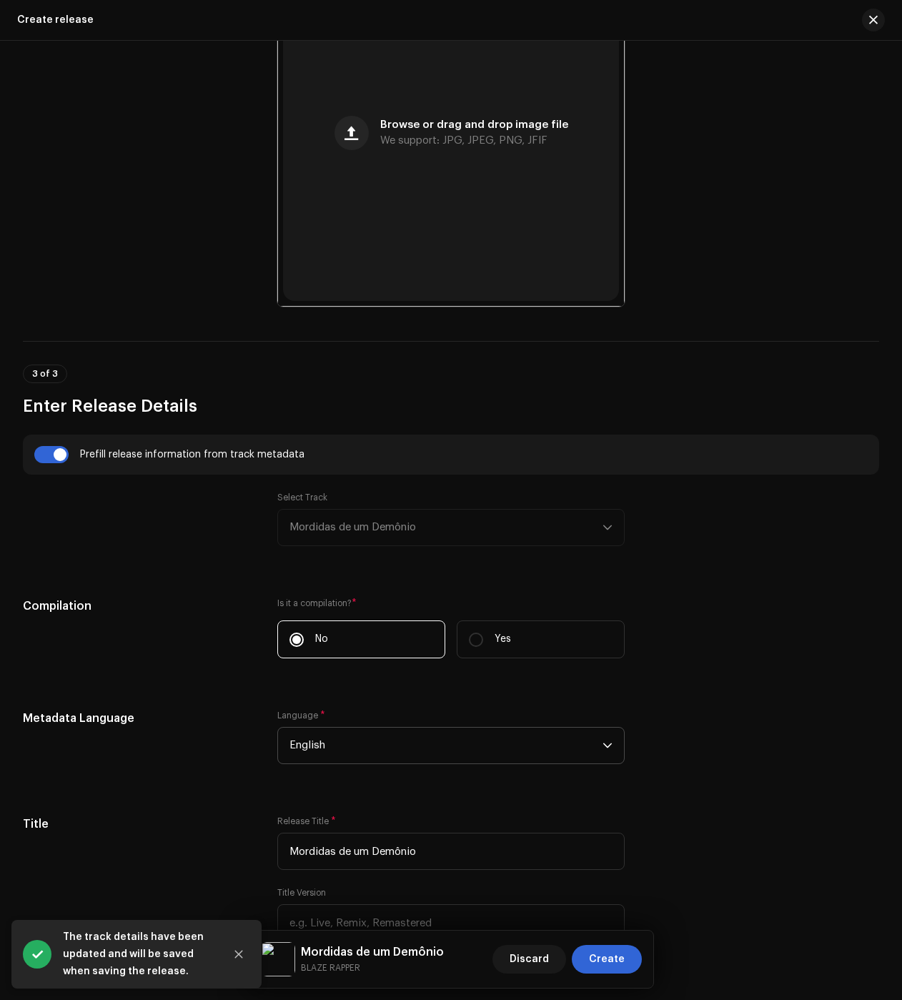
click at [317, 757] on span "English" at bounding box center [446, 746] width 313 height 36
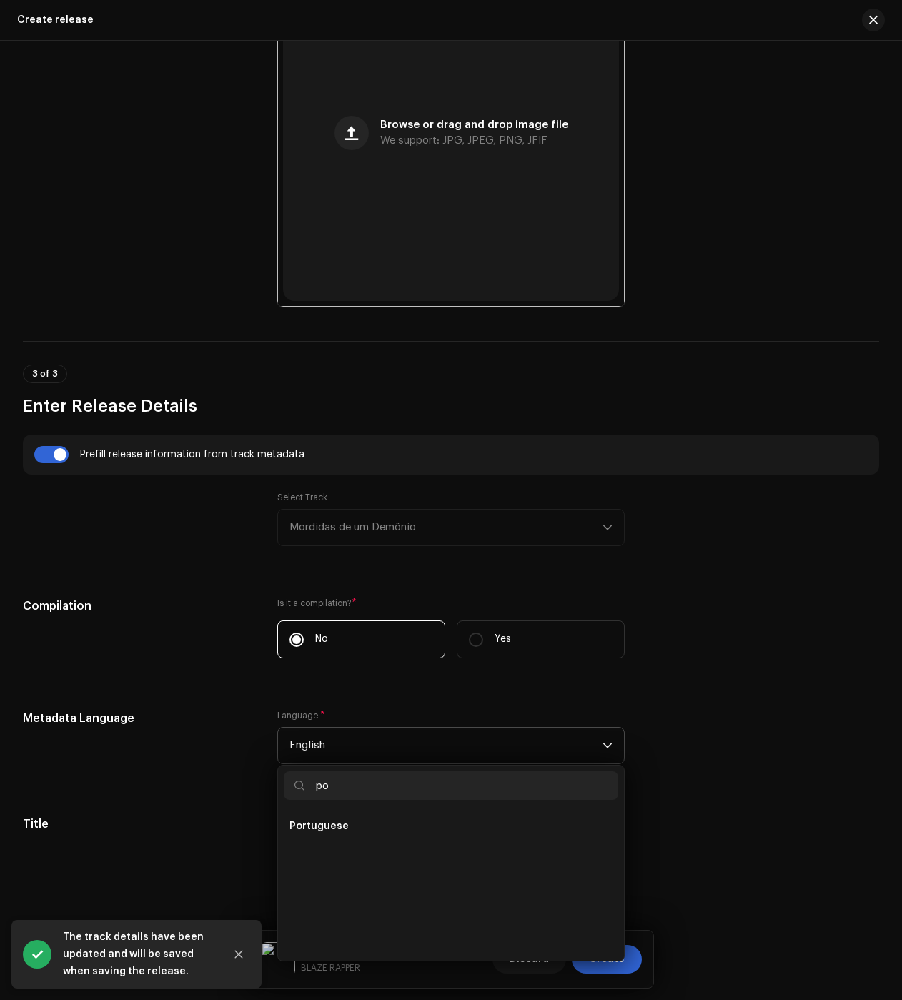
scroll to position [0, 0]
type input "po"
click at [342, 856] on span "Portuguese" at bounding box center [319, 855] width 59 height 14
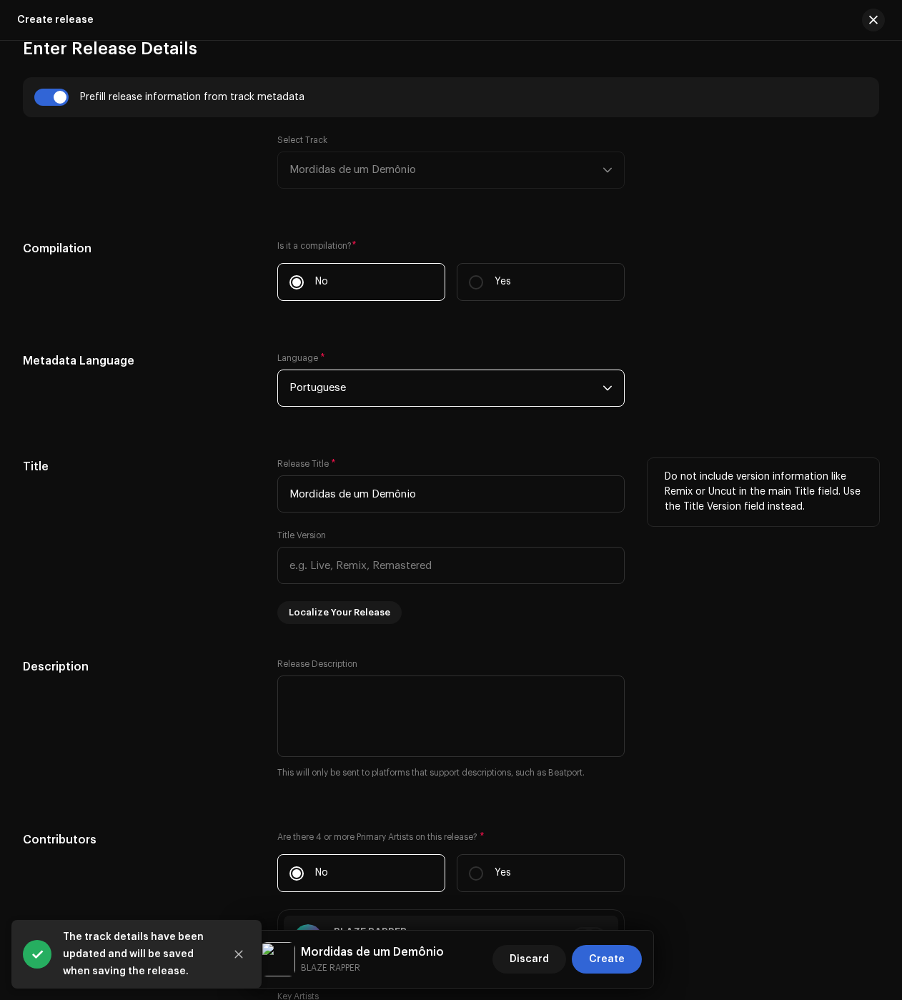
scroll to position [1501, 0]
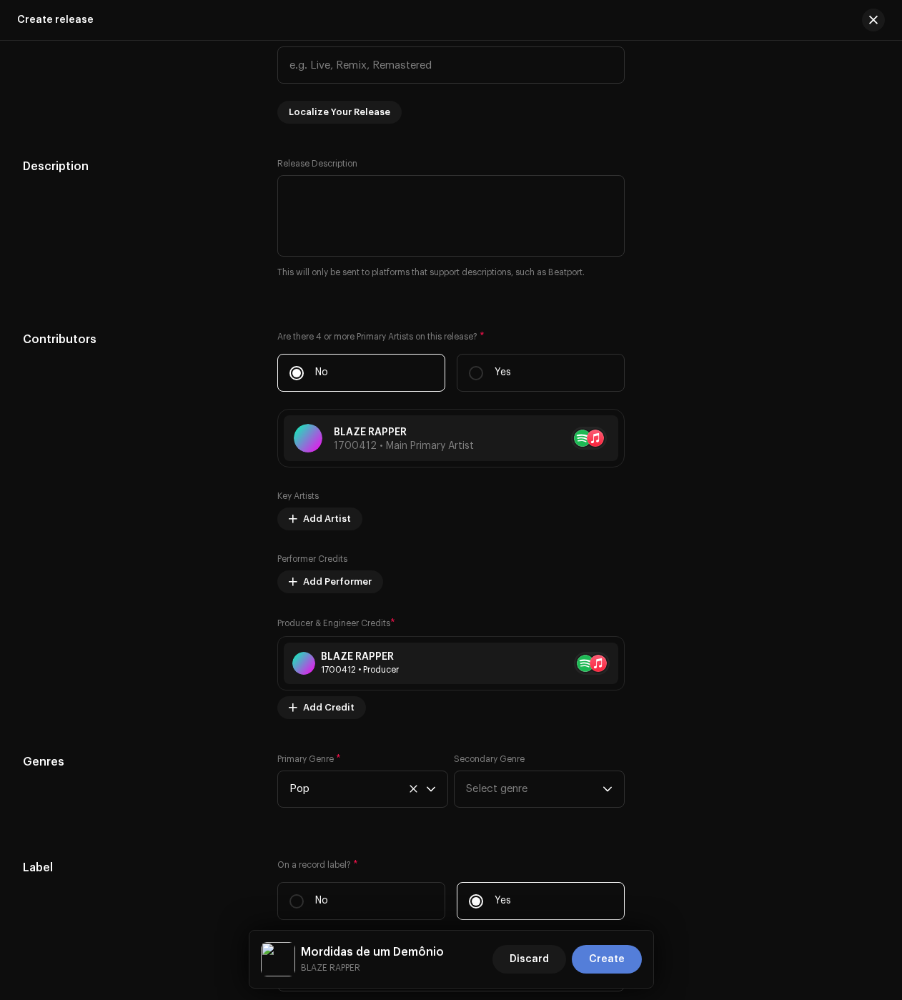
click at [619, 962] on span "Create" at bounding box center [607, 959] width 36 height 29
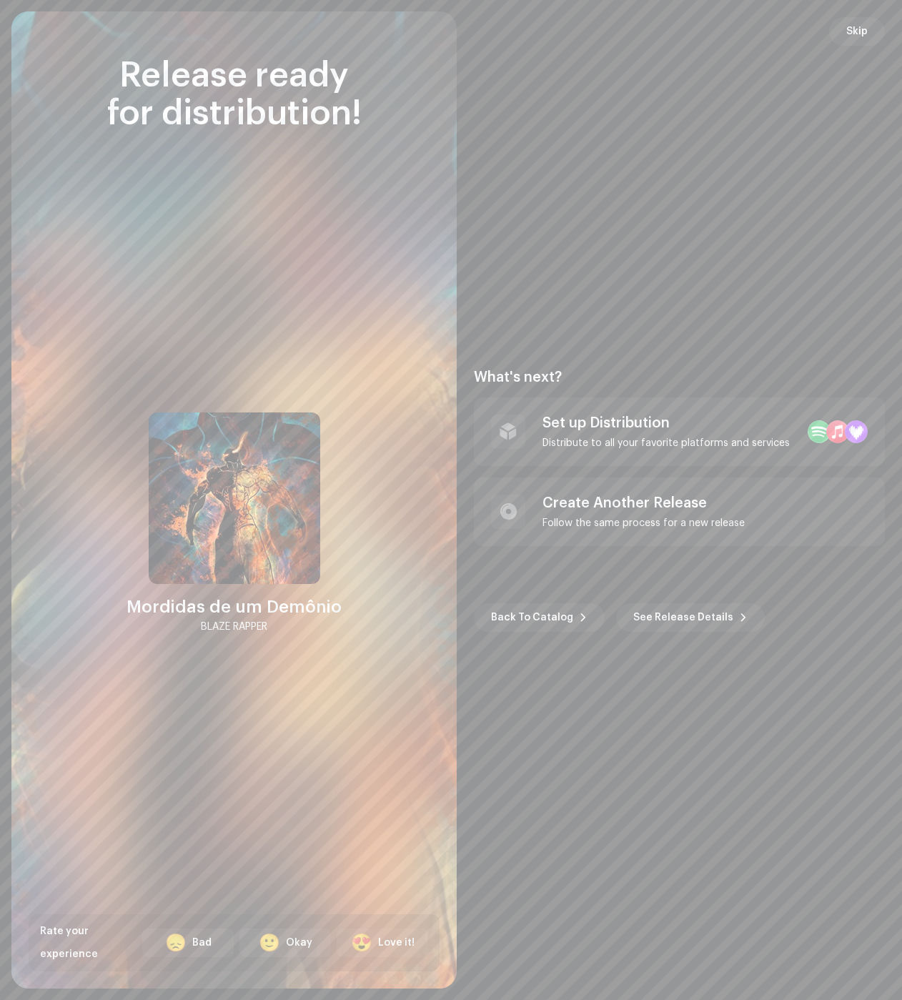
click at [517, 505] on div at bounding box center [508, 512] width 34 height 34
checkbox input "false"
radio input "false"
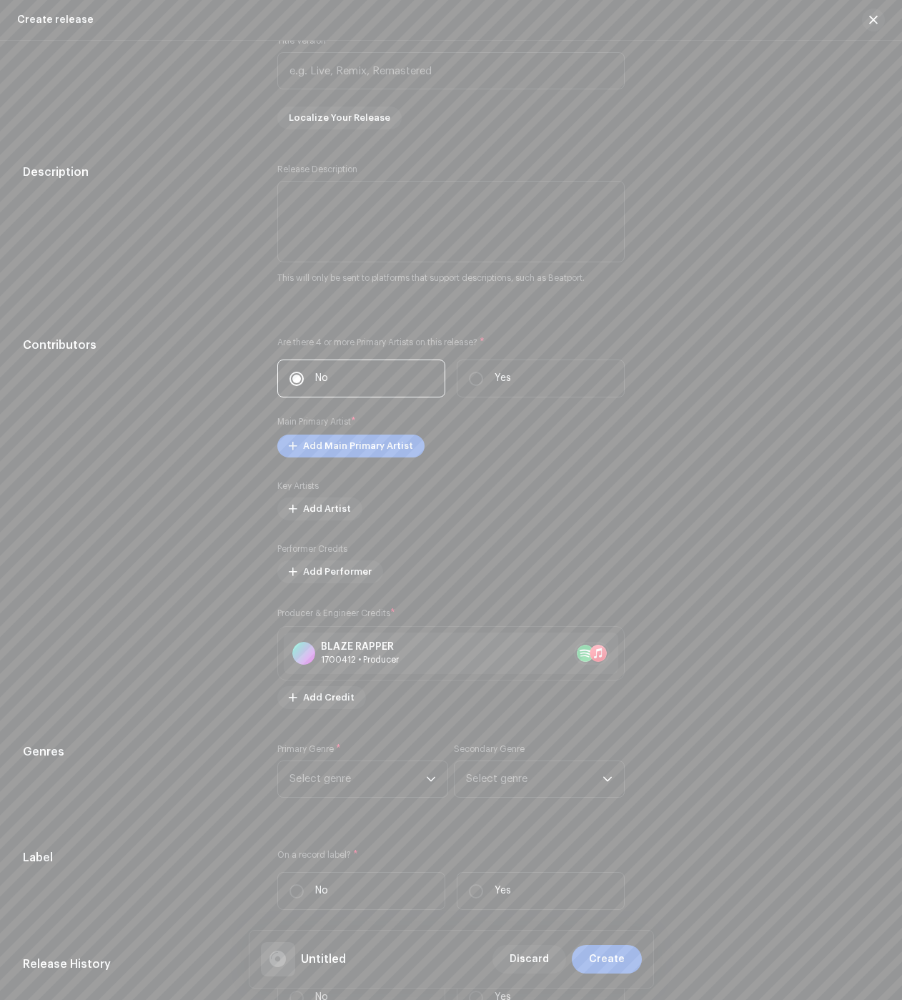
scroll to position [0, 0]
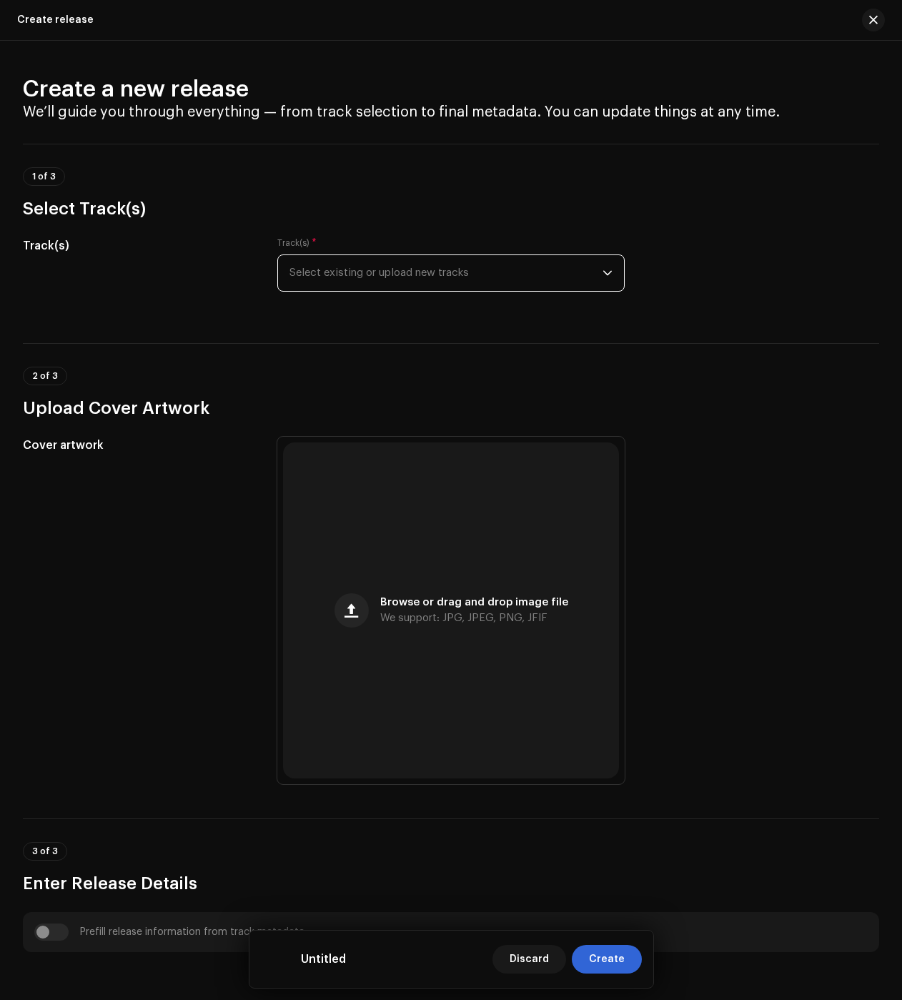
click at [419, 287] on span "Select existing or upload new tracks" at bounding box center [446, 273] width 313 height 36
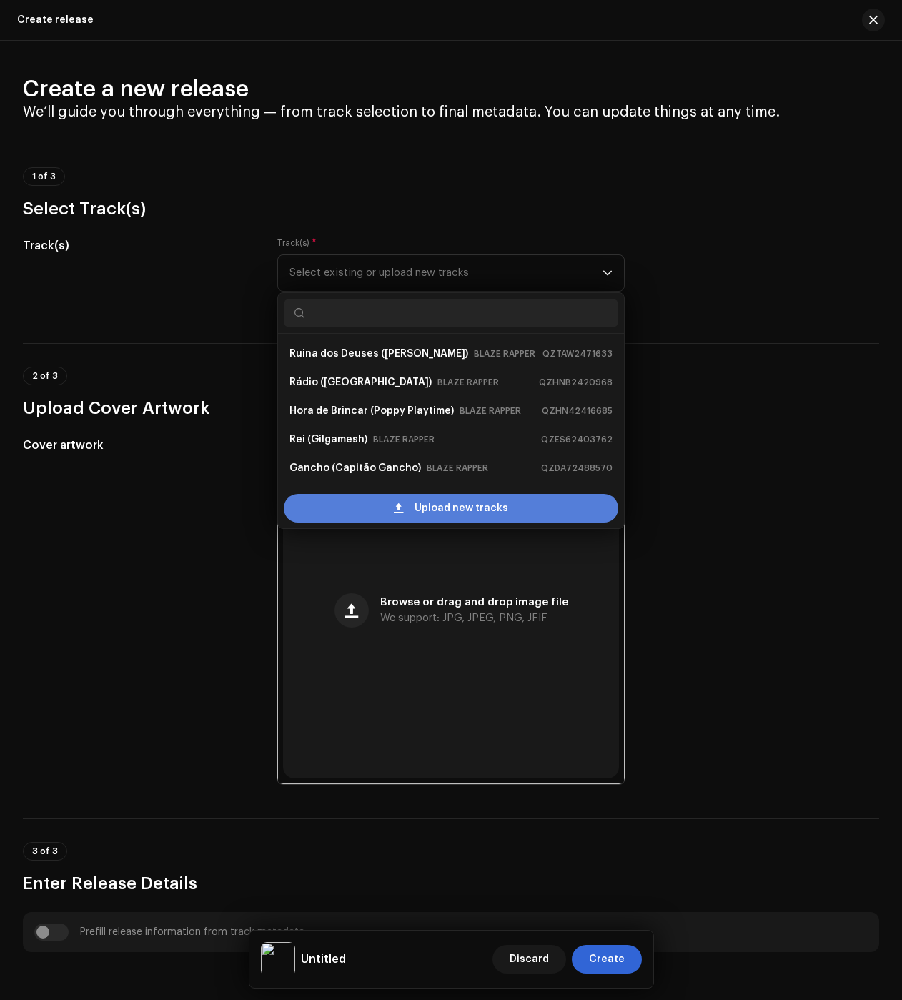
scroll to position [23, 0]
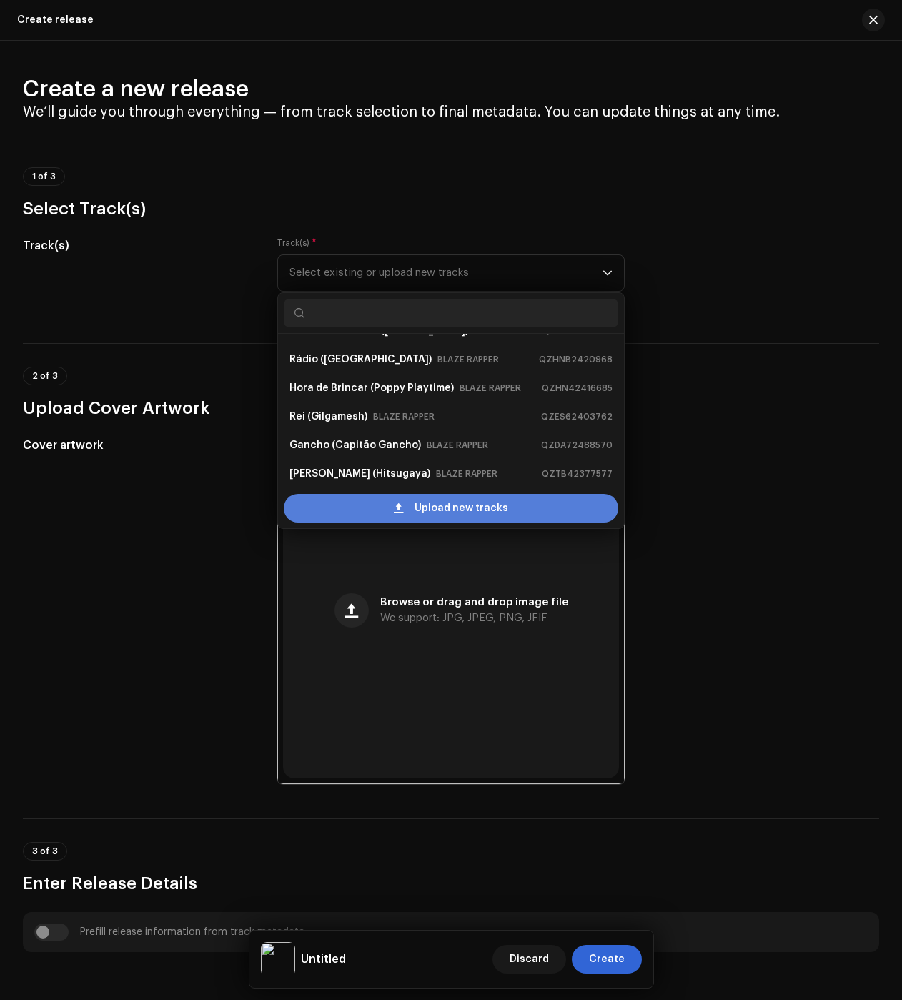
click at [367, 507] on div "Upload new tracks" at bounding box center [451, 508] width 335 height 29
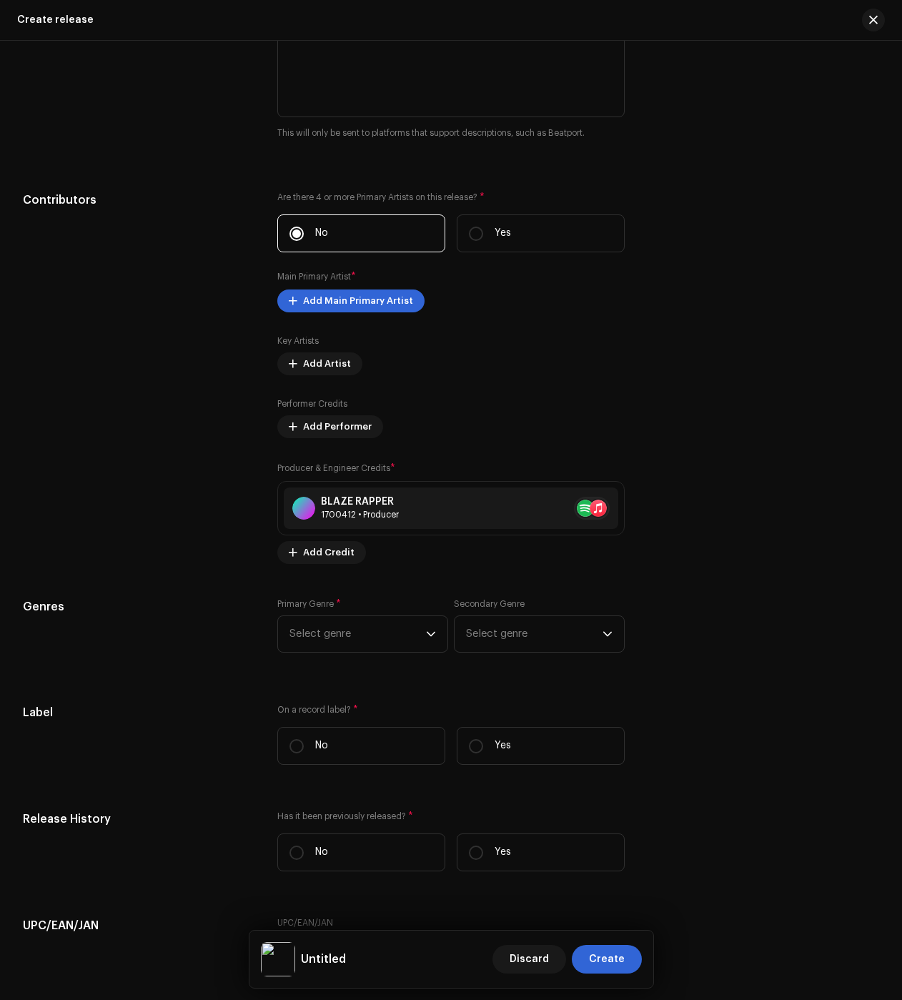
scroll to position [1925, 0]
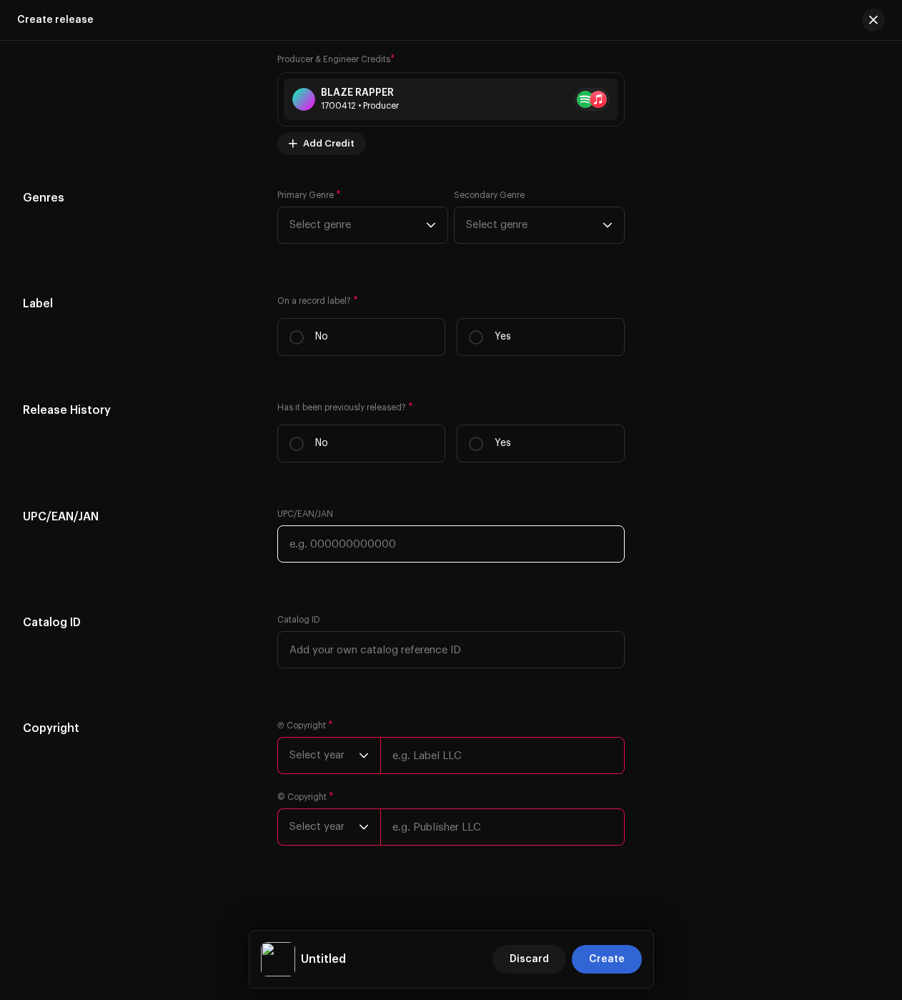
click at [293, 529] on input "text" at bounding box center [450, 543] width 347 height 37
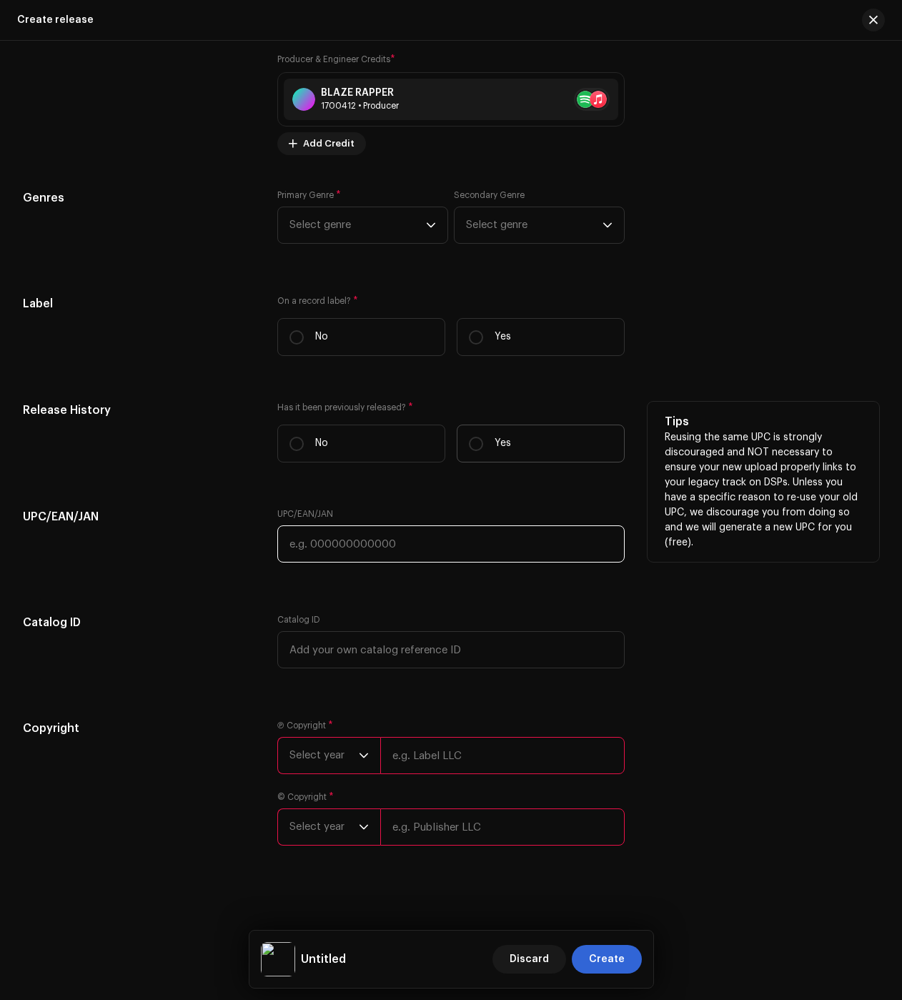
paste input "199341904280"
type input "199341904280"
drag, startPoint x: 496, startPoint y: 450, endPoint x: 500, endPoint y: 422, distance: 28.1
click at [497, 449] on p "Yes" at bounding box center [503, 443] width 16 height 15
click at [483, 449] on input "Yes" at bounding box center [476, 444] width 14 height 14
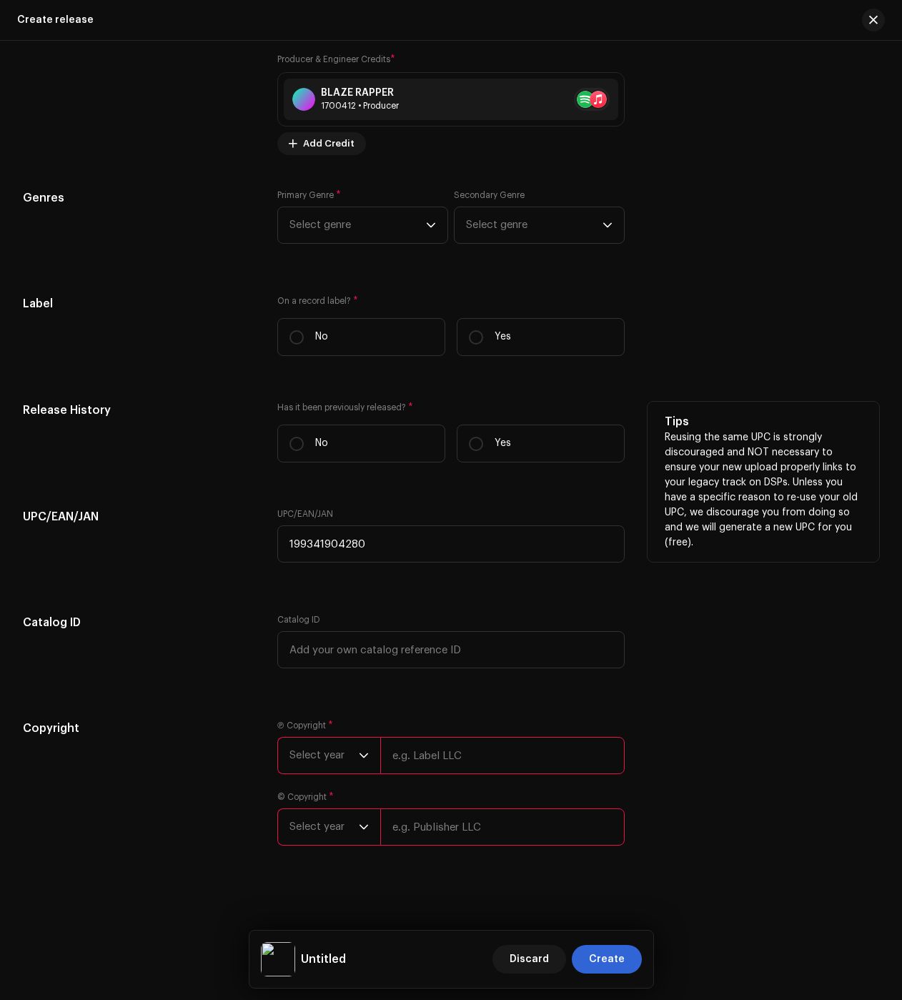
radio input "true"
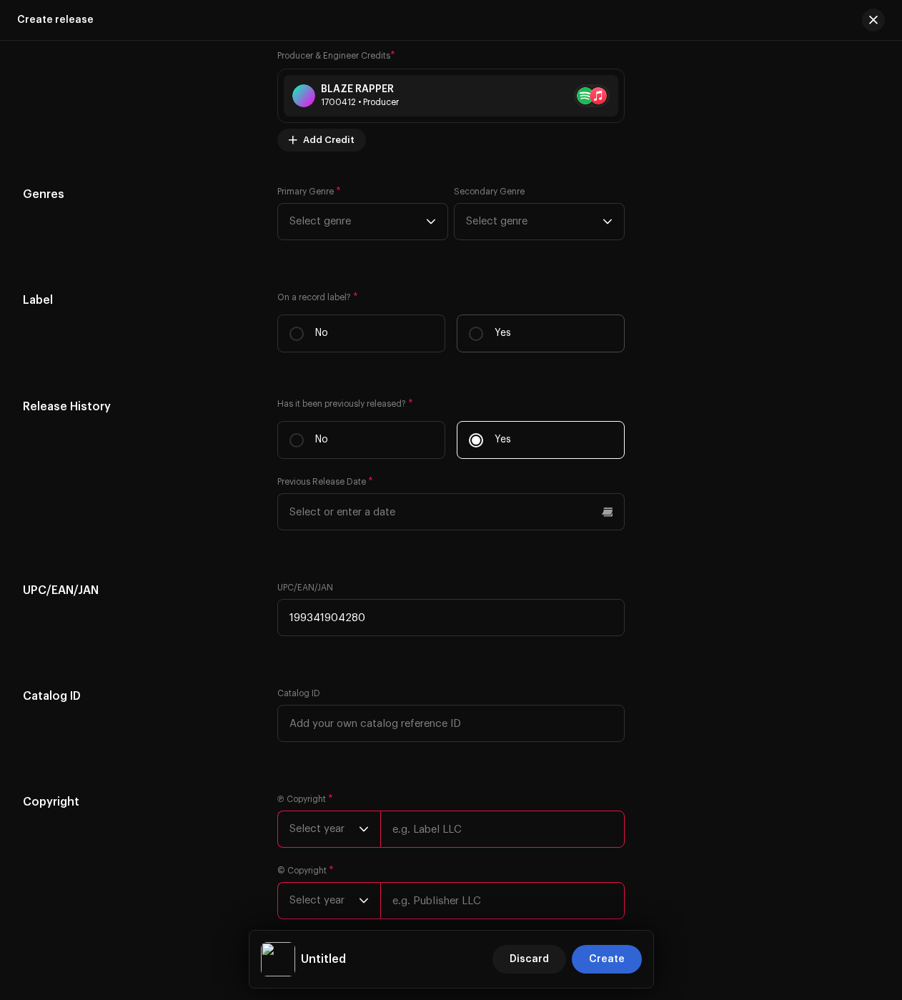
click at [500, 341] on p "Yes" at bounding box center [503, 333] width 16 height 15
click at [483, 341] on input "Yes" at bounding box center [476, 334] width 14 height 14
radio input "true"
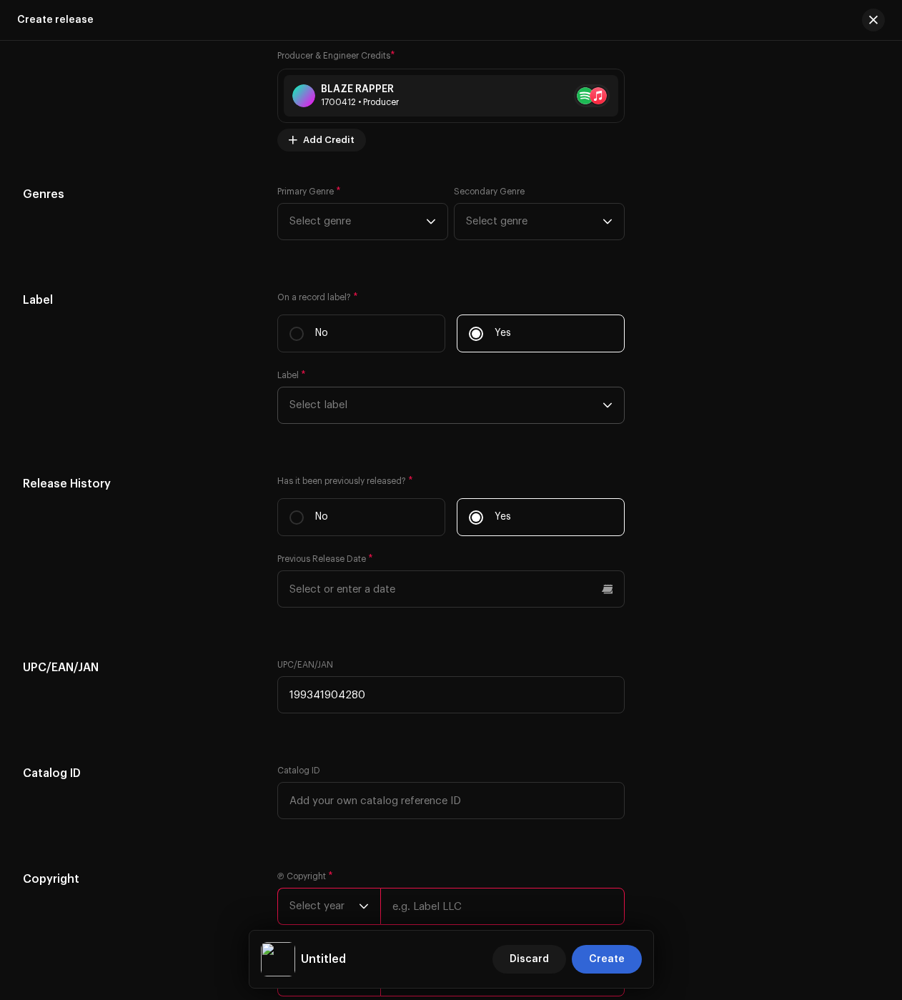
click at [339, 405] on span "Select label" at bounding box center [446, 405] width 313 height 36
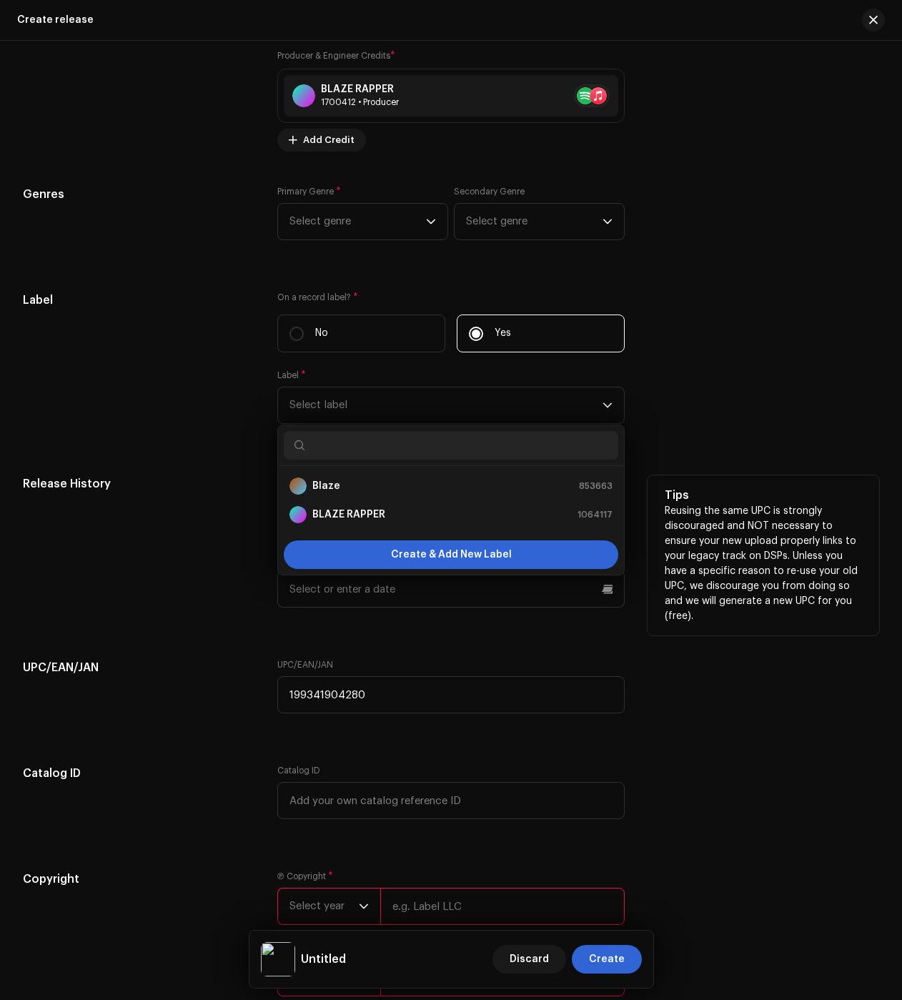
drag, startPoint x: 356, startPoint y: 518, endPoint x: 163, endPoint y: 500, distance: 193.8
click at [356, 518] on strong "BLAZE RAPPER" at bounding box center [348, 515] width 73 height 14
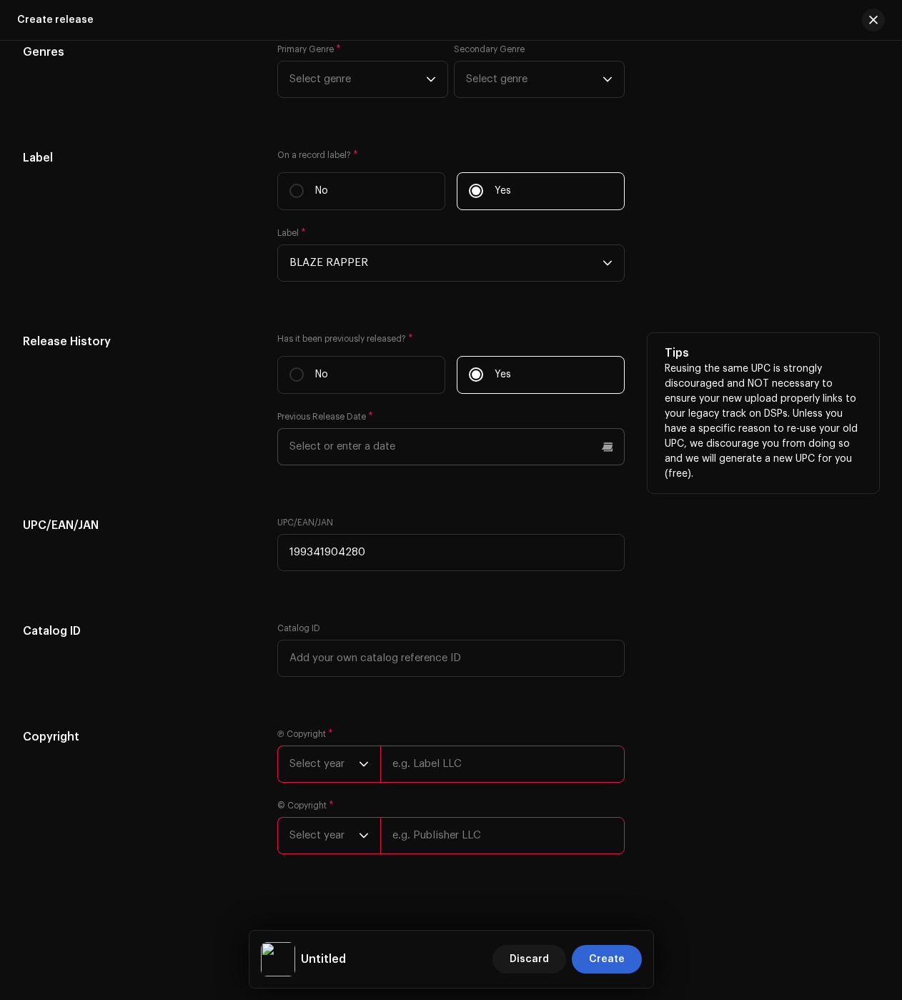
scroll to position [2136, 0]
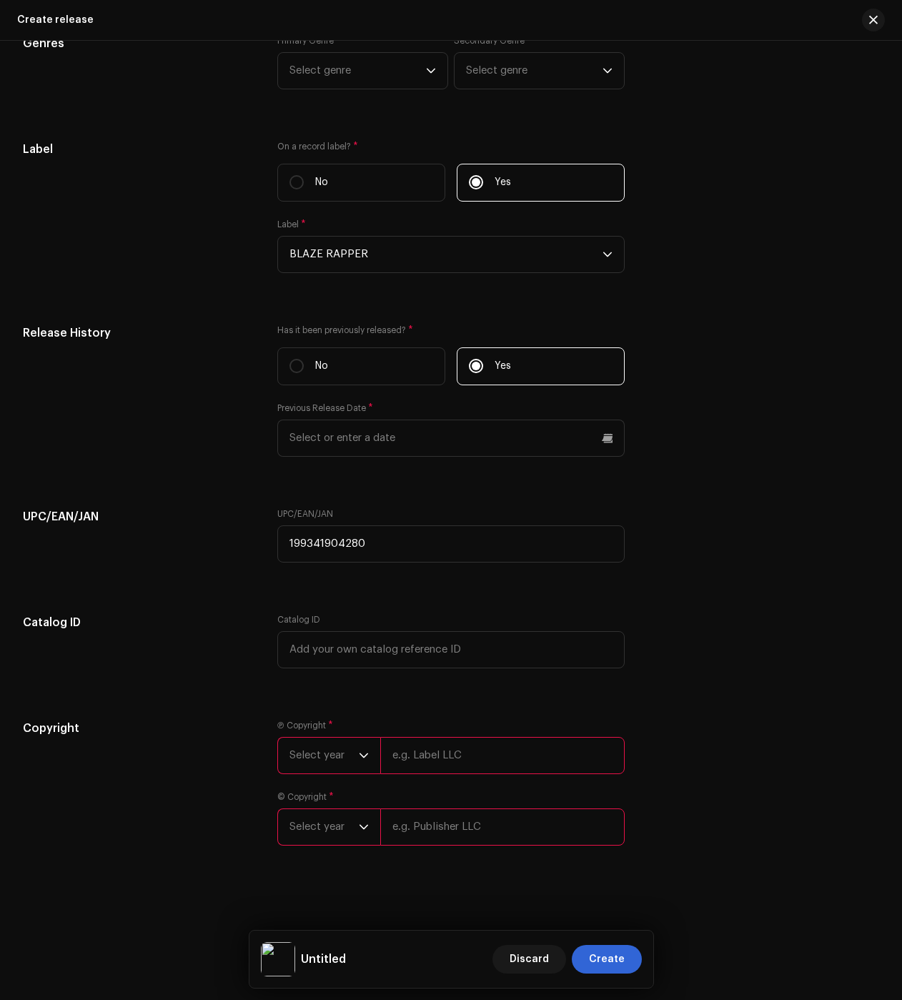
click at [412, 748] on input "text" at bounding box center [502, 755] width 244 height 37
type input "BLAZE"
click at [440, 830] on input "text" at bounding box center [502, 827] width 244 height 37
type input "BLAZE"
click at [317, 746] on span "Select year" at bounding box center [324, 756] width 69 height 36
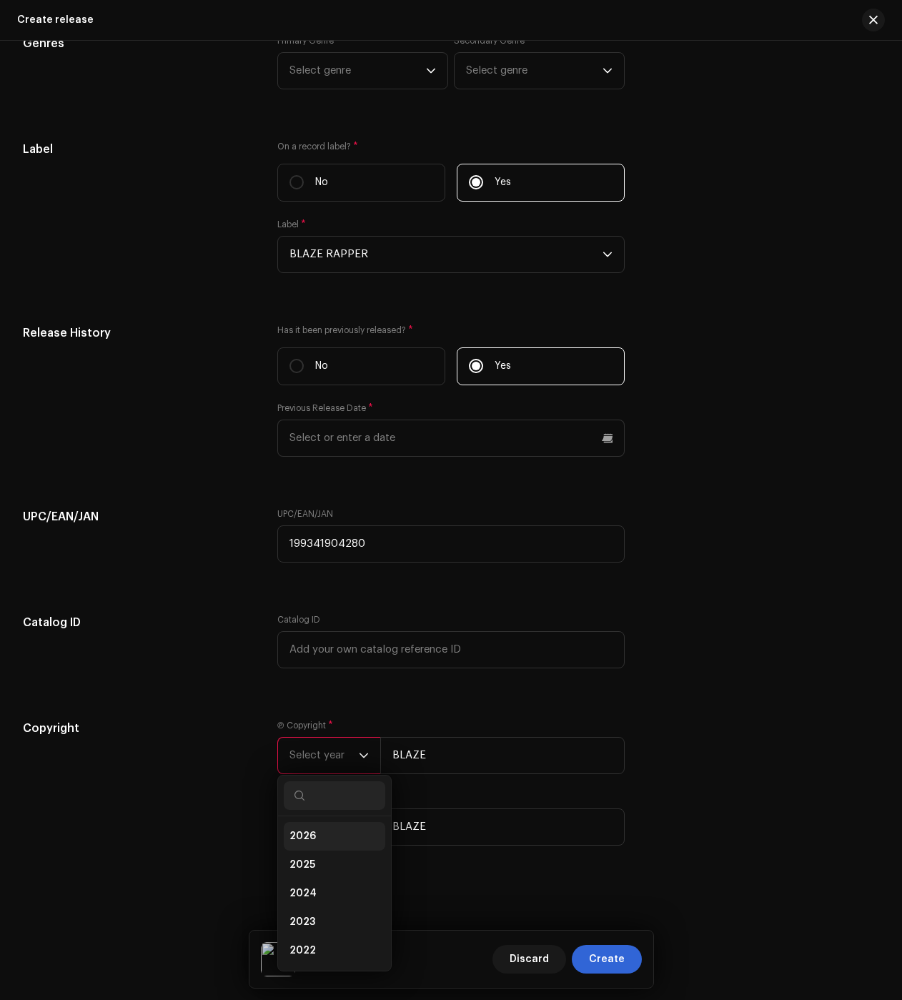
click at [335, 844] on li "2026" at bounding box center [335, 836] width 102 height 29
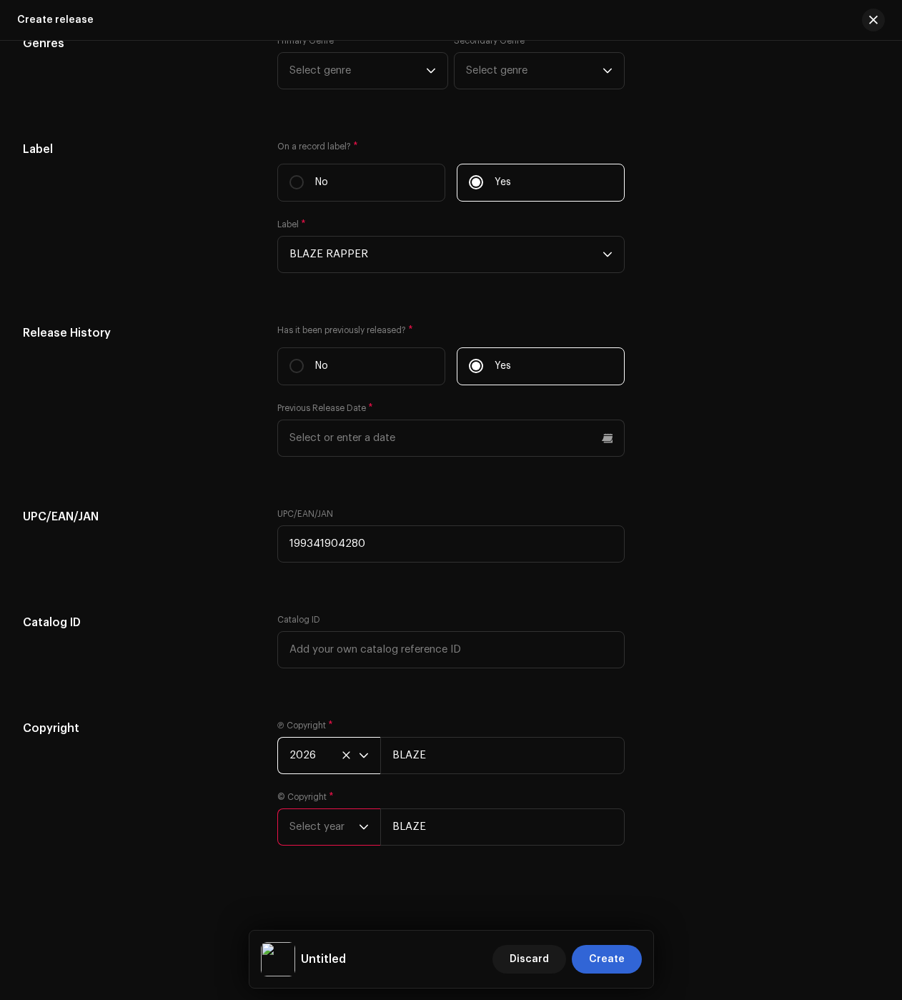
click at [327, 781] on div "Ⓟ Copyright * 2026 BLAZE © Copyright * Select year BLAZE" at bounding box center [450, 791] width 347 height 143
click at [326, 775] on div "Ⓟ Copyright * 2026 BLAZE © Copyright * Select year BLAZE" at bounding box center [450, 791] width 347 height 143
click at [322, 764] on span "2026" at bounding box center [324, 756] width 69 height 36
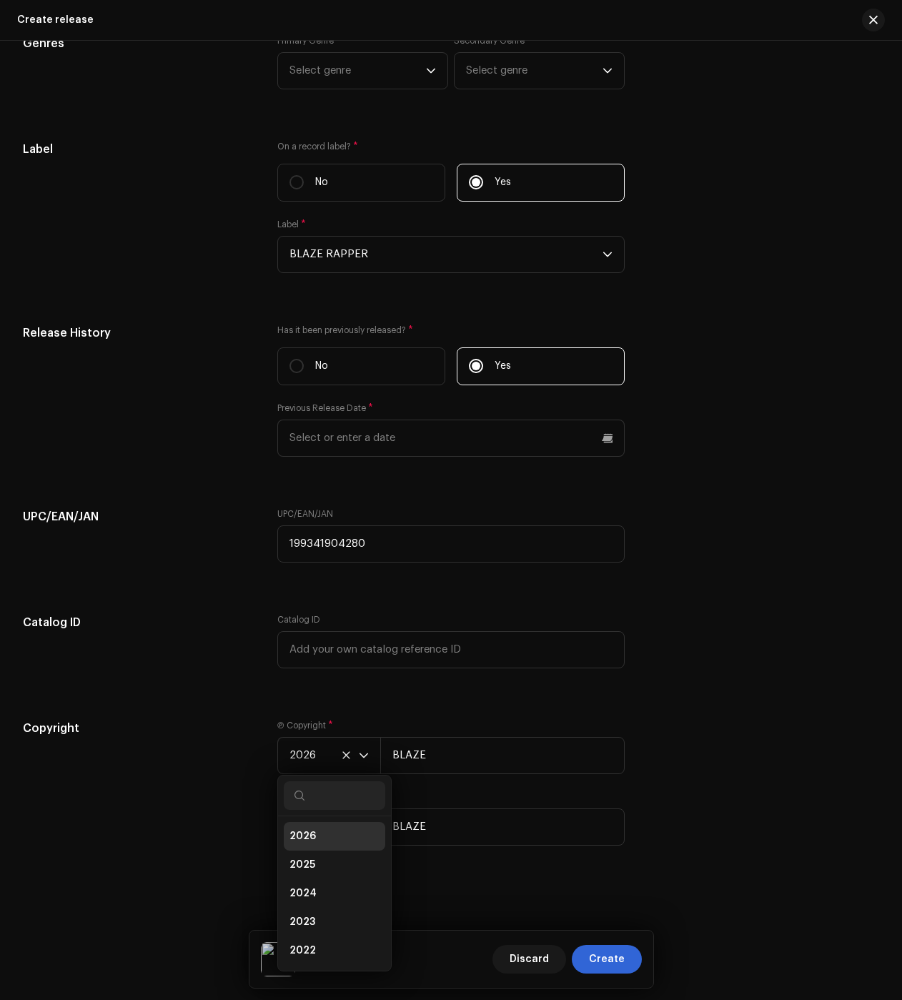
scroll to position [6, 0]
click at [311, 855] on span "2025" at bounding box center [303, 859] width 26 height 14
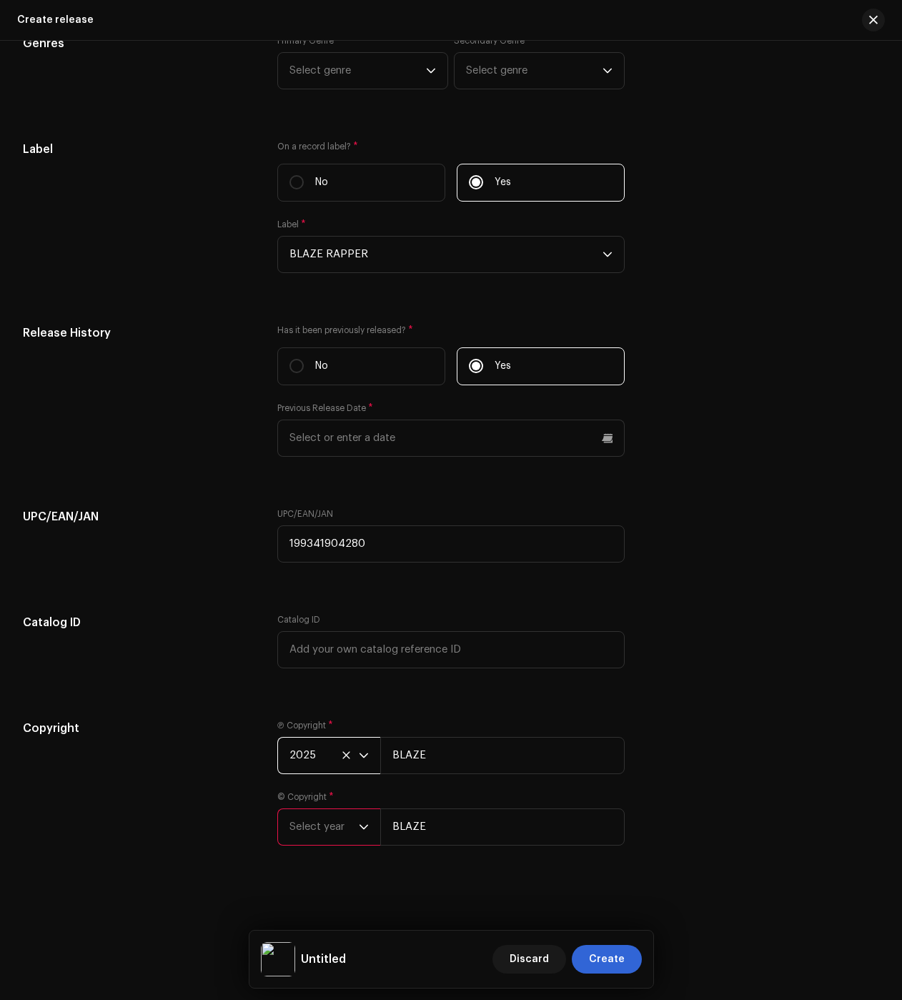
click at [319, 834] on span "Select year" at bounding box center [324, 827] width 69 height 36
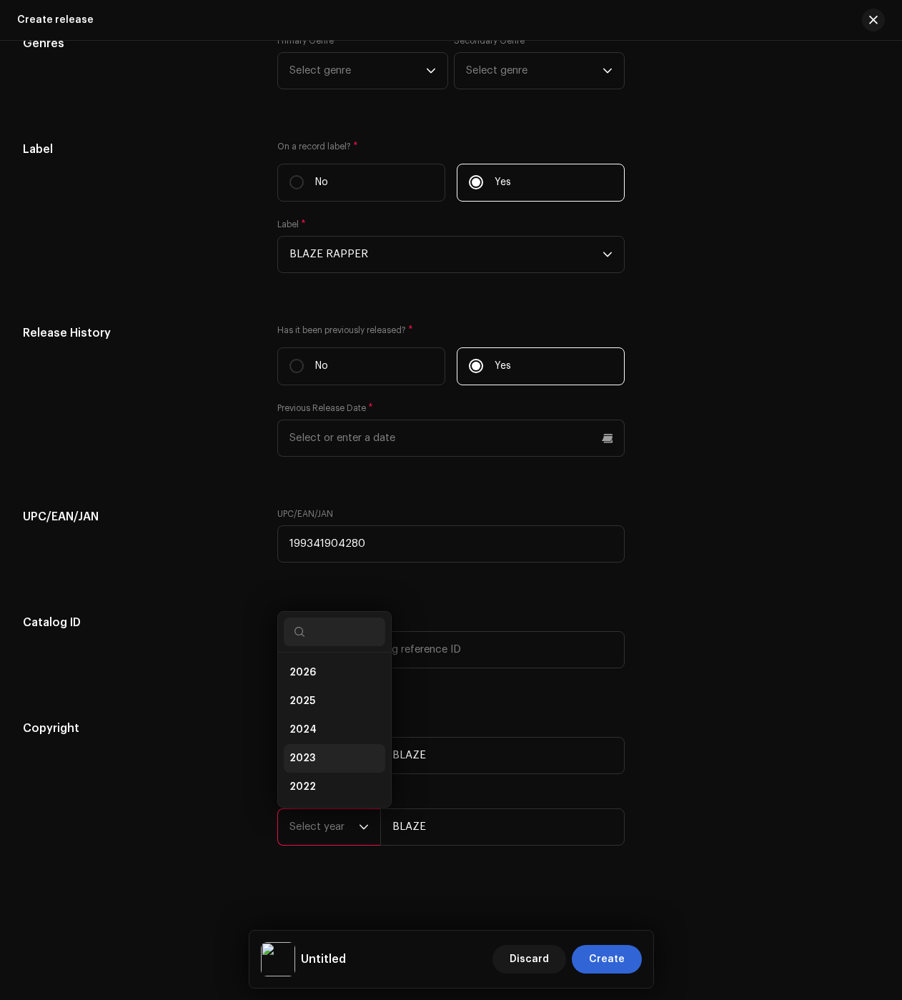
scroll to position [23, 0]
click at [312, 672] on span "2025" at bounding box center [303, 678] width 26 height 14
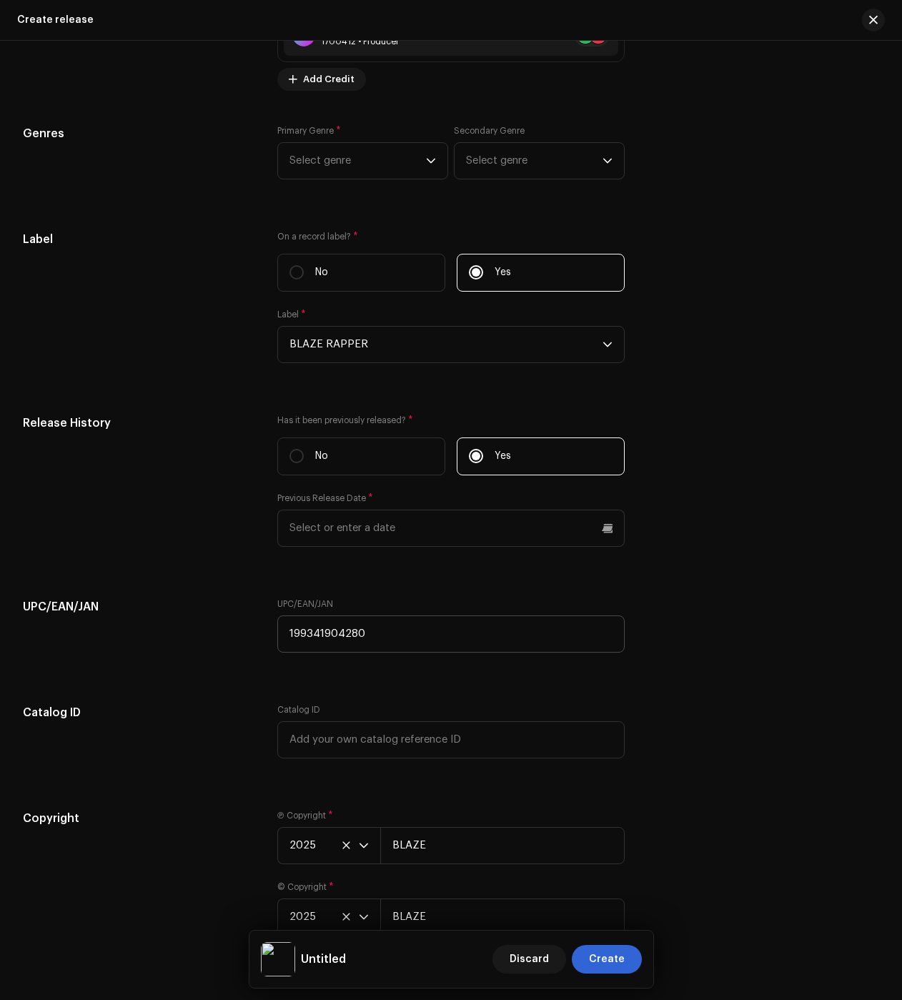
scroll to position [2032, 0]
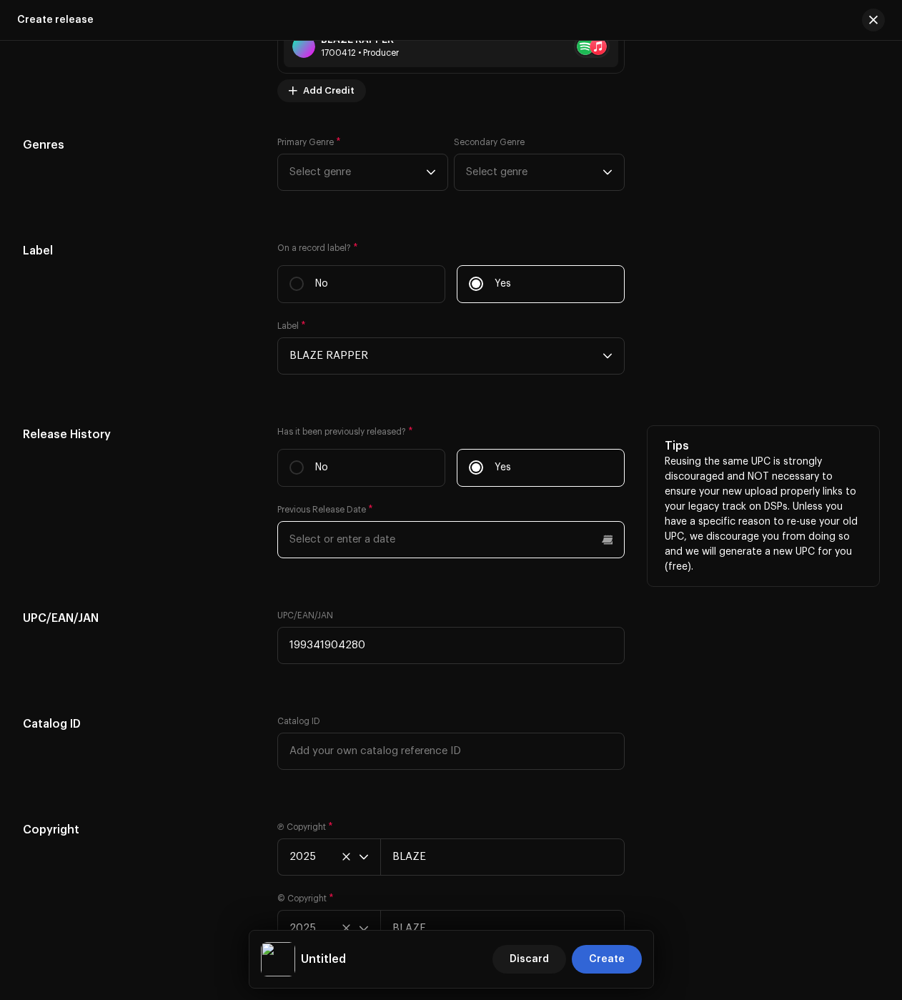
click at [353, 542] on input "text" at bounding box center [450, 539] width 347 height 37
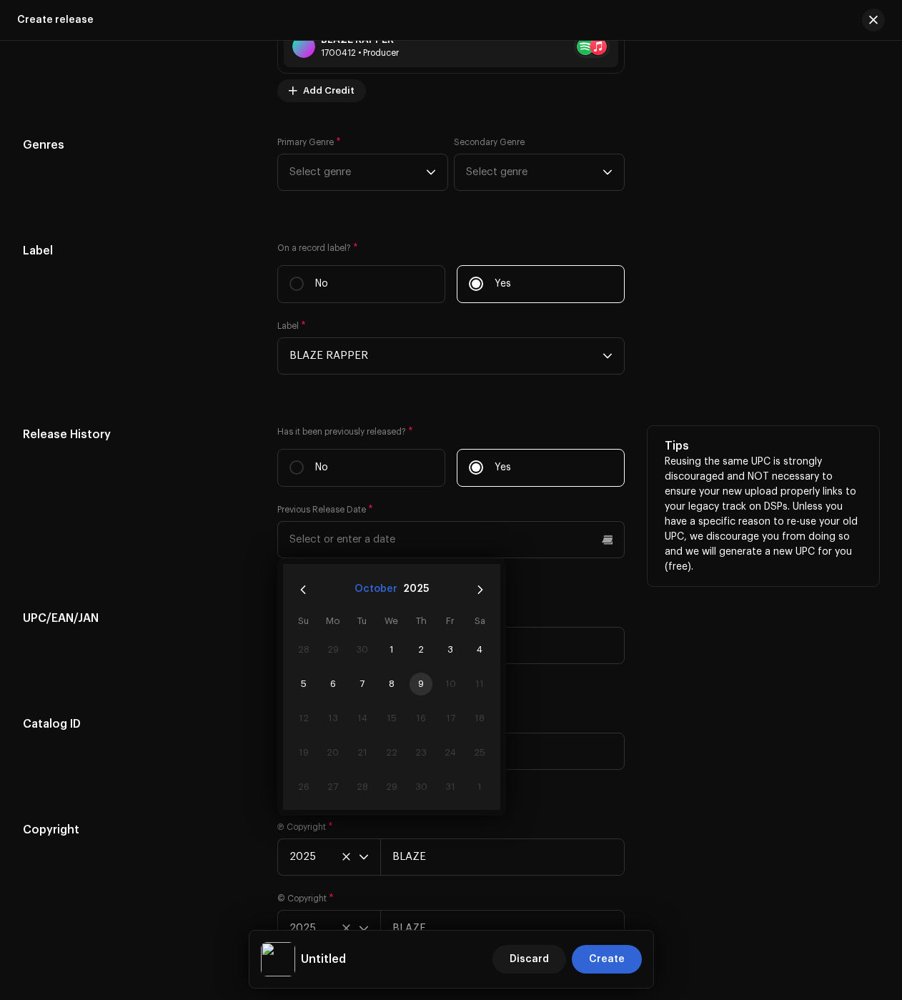
click at [380, 588] on button "October" at bounding box center [376, 589] width 43 height 23
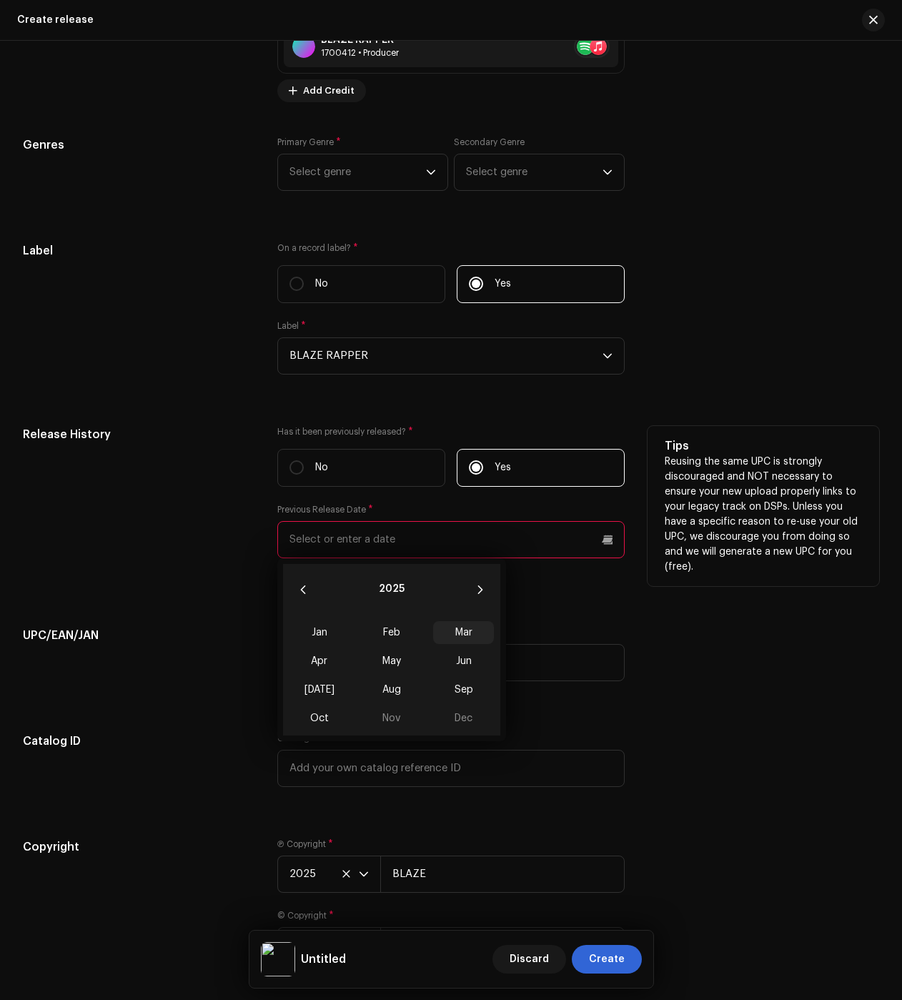
click at [462, 628] on span "Mar" at bounding box center [463, 632] width 61 height 23
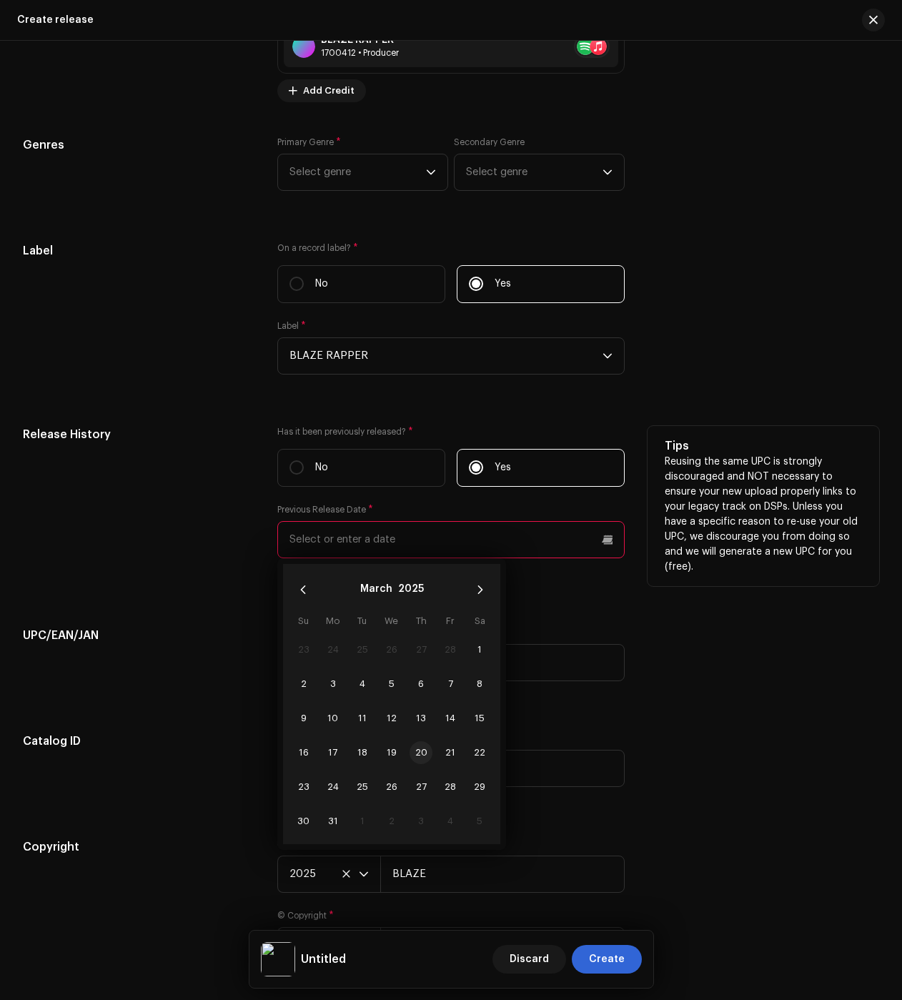
click at [428, 754] on span "20" at bounding box center [421, 752] width 23 height 23
type input "03/20/2025"
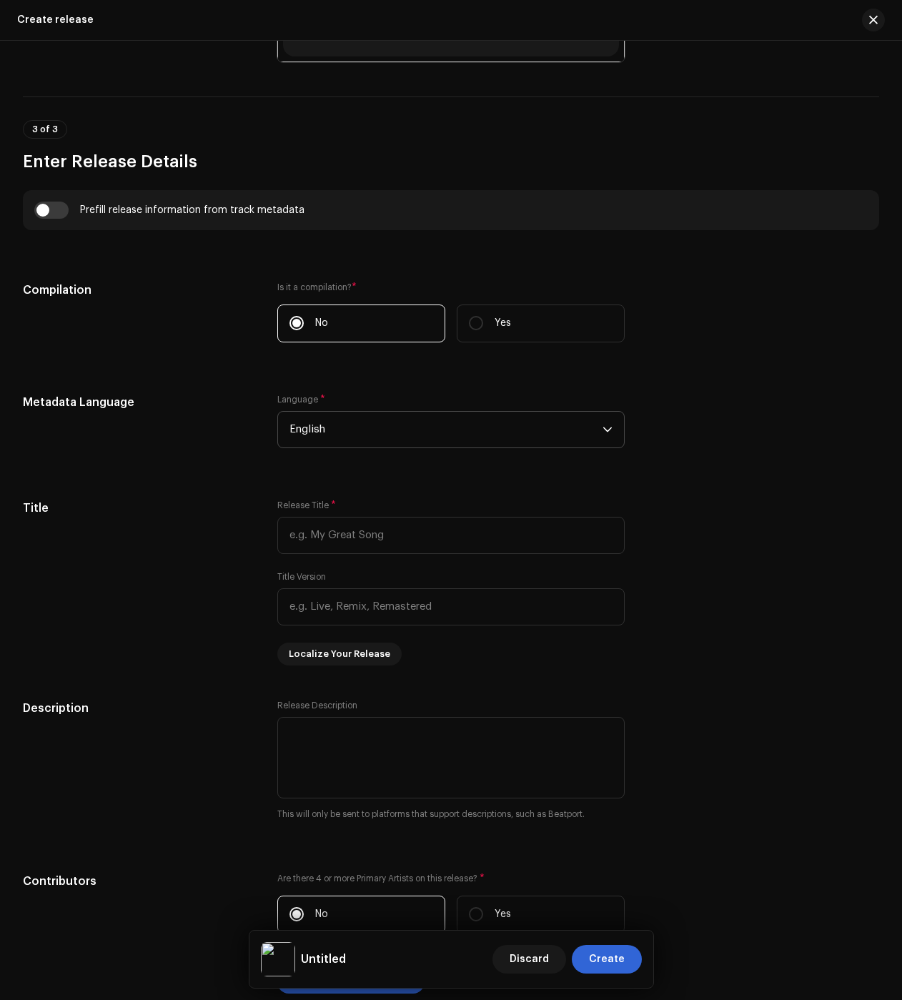
scroll to position [571, 0]
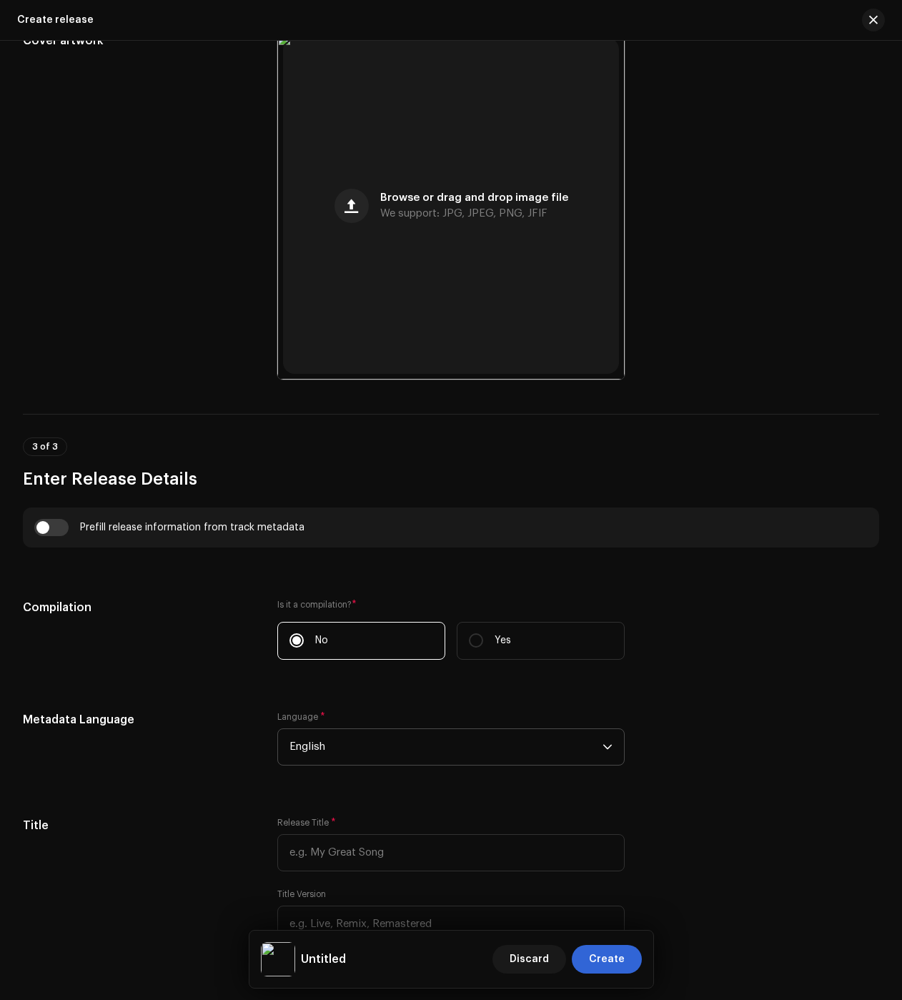
click at [315, 732] on span "English" at bounding box center [446, 747] width 313 height 36
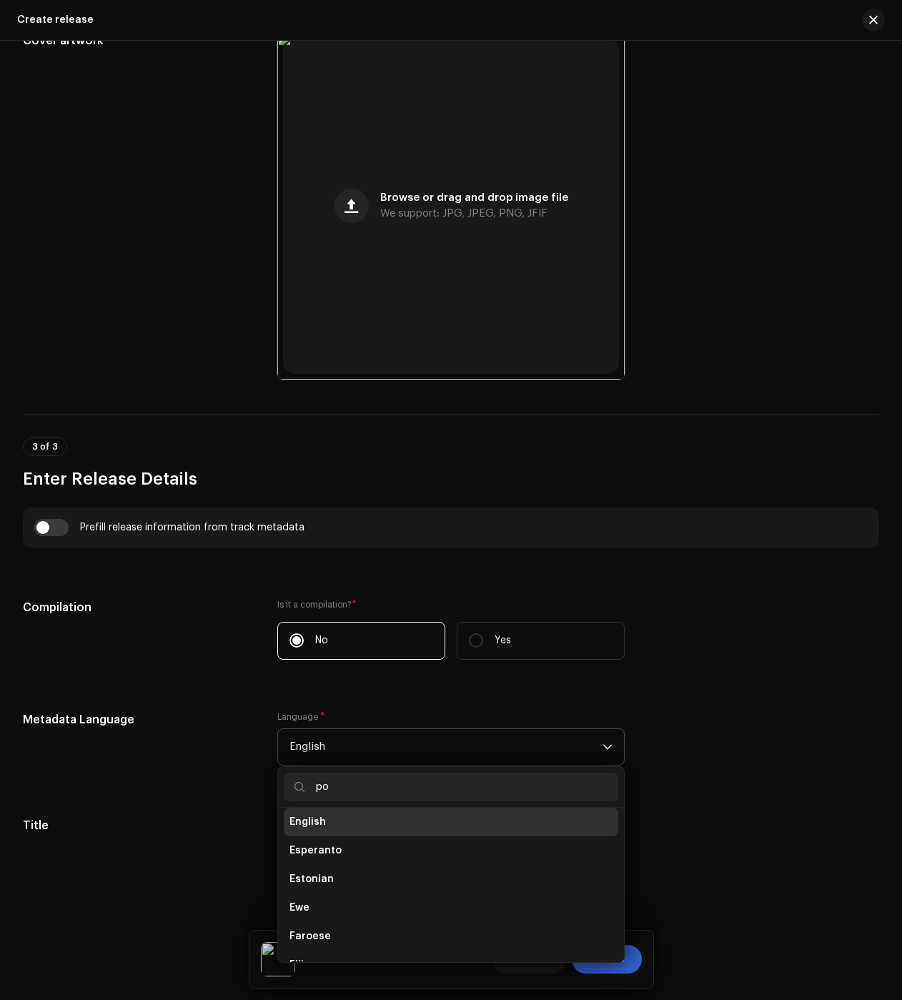
scroll to position [0, 0]
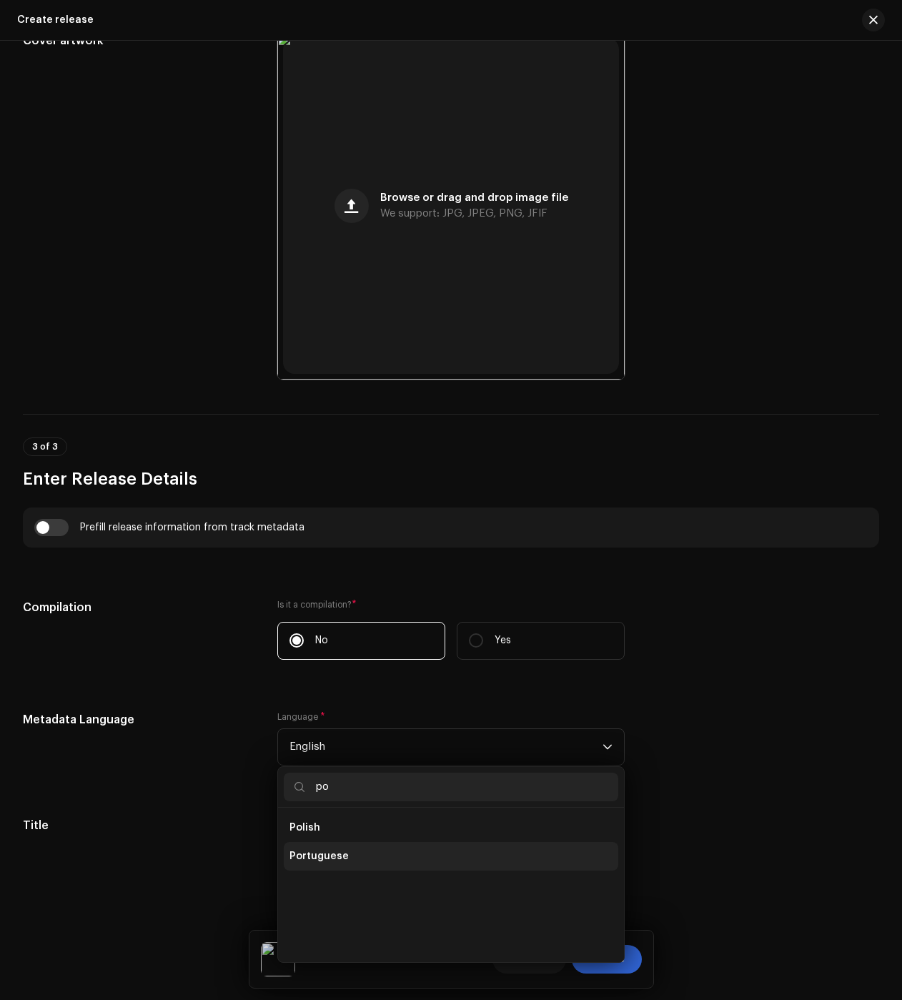
type input "po"
click at [317, 860] on span "Portuguese" at bounding box center [319, 856] width 59 height 14
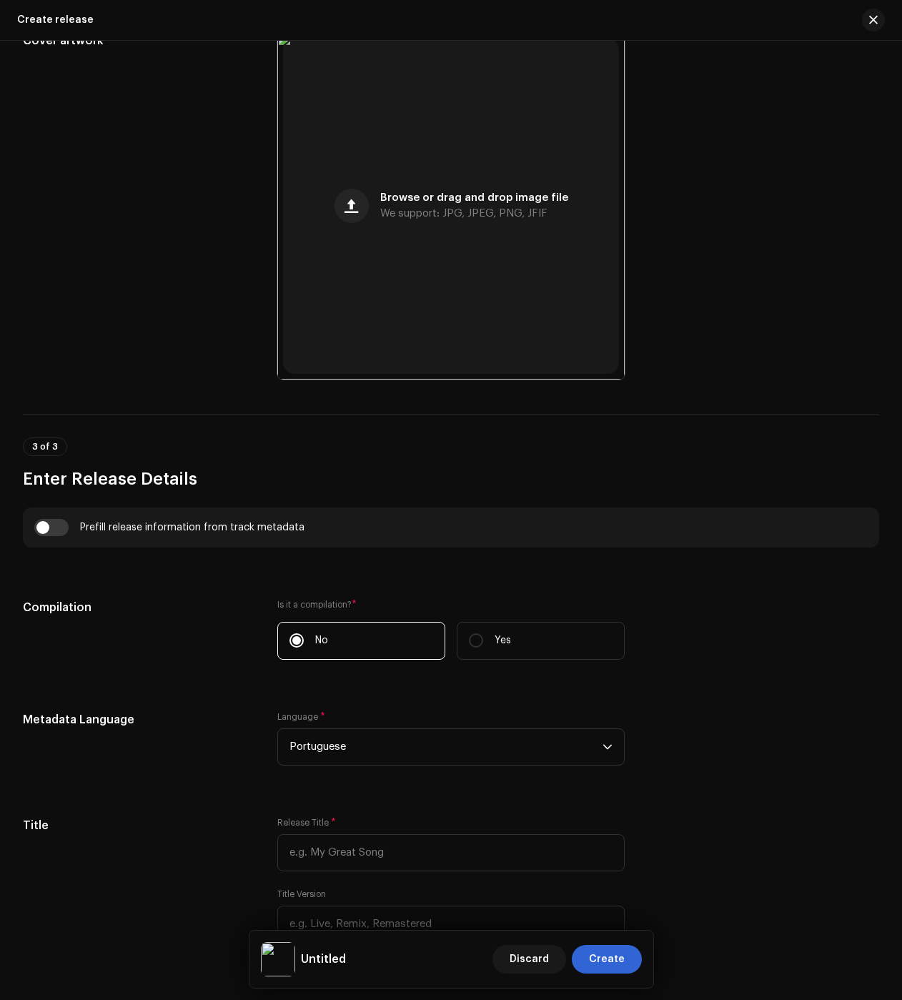
drag, startPoint x: 163, startPoint y: 817, endPoint x: 167, endPoint y: 776, distance: 41.6
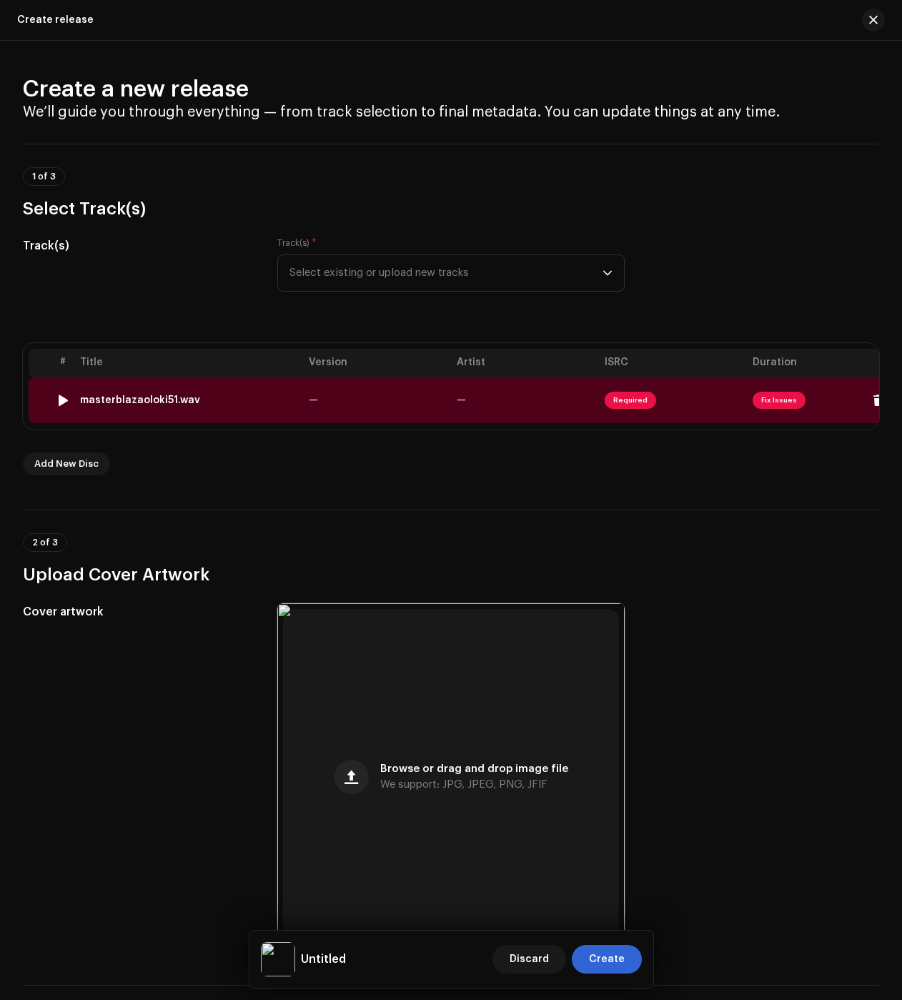
click at [139, 395] on div "masterblazaoloki51.wav" at bounding box center [140, 400] width 120 height 11
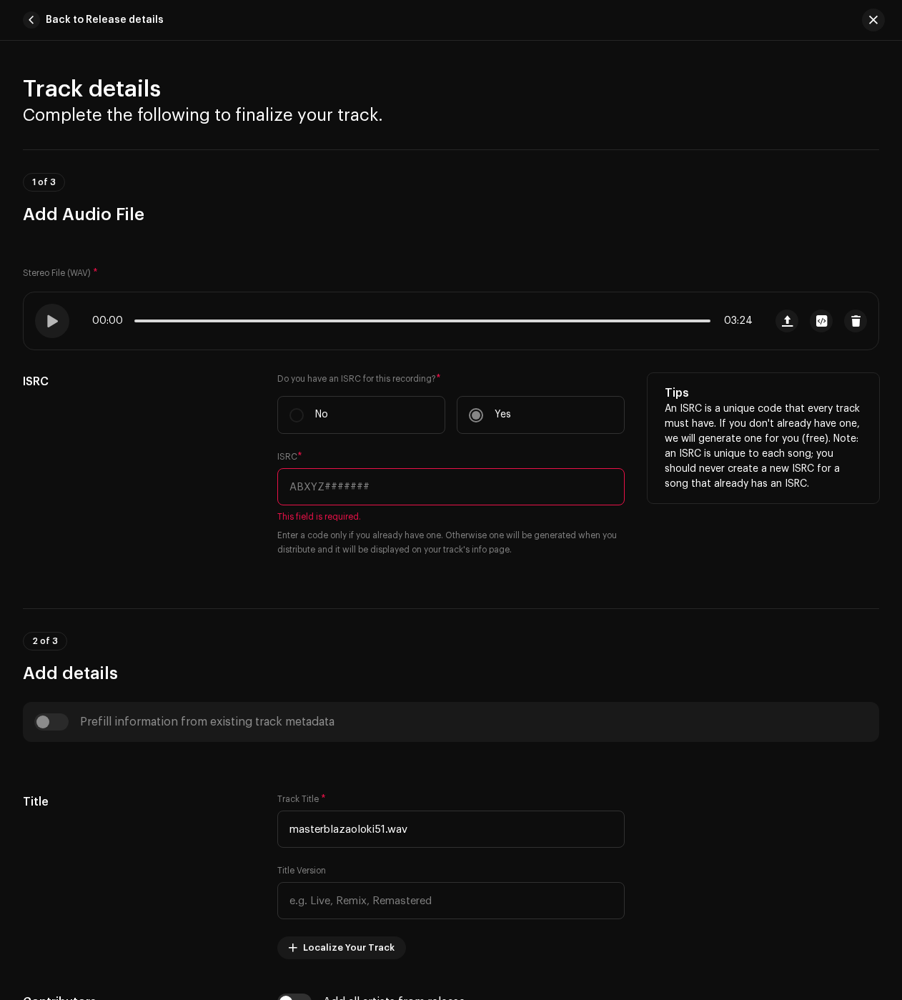
click at [365, 490] on input "text" at bounding box center [450, 486] width 347 height 37
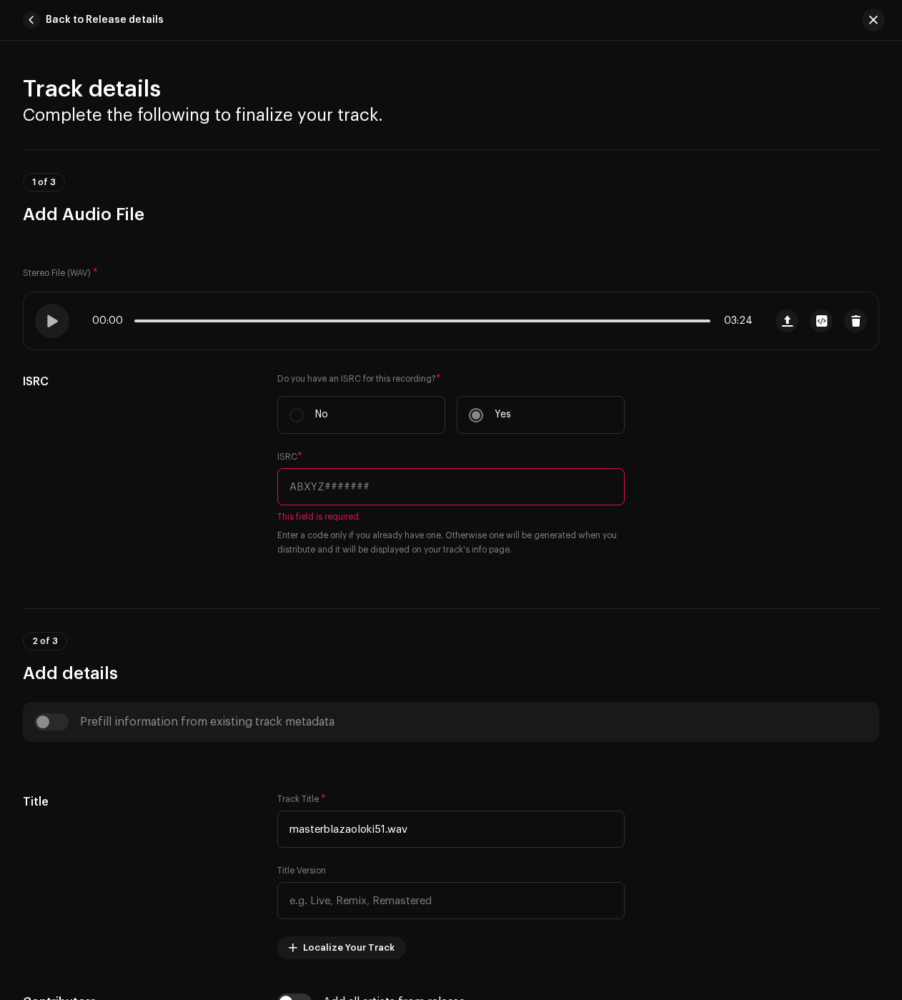
paste input "QZK6N2551420"
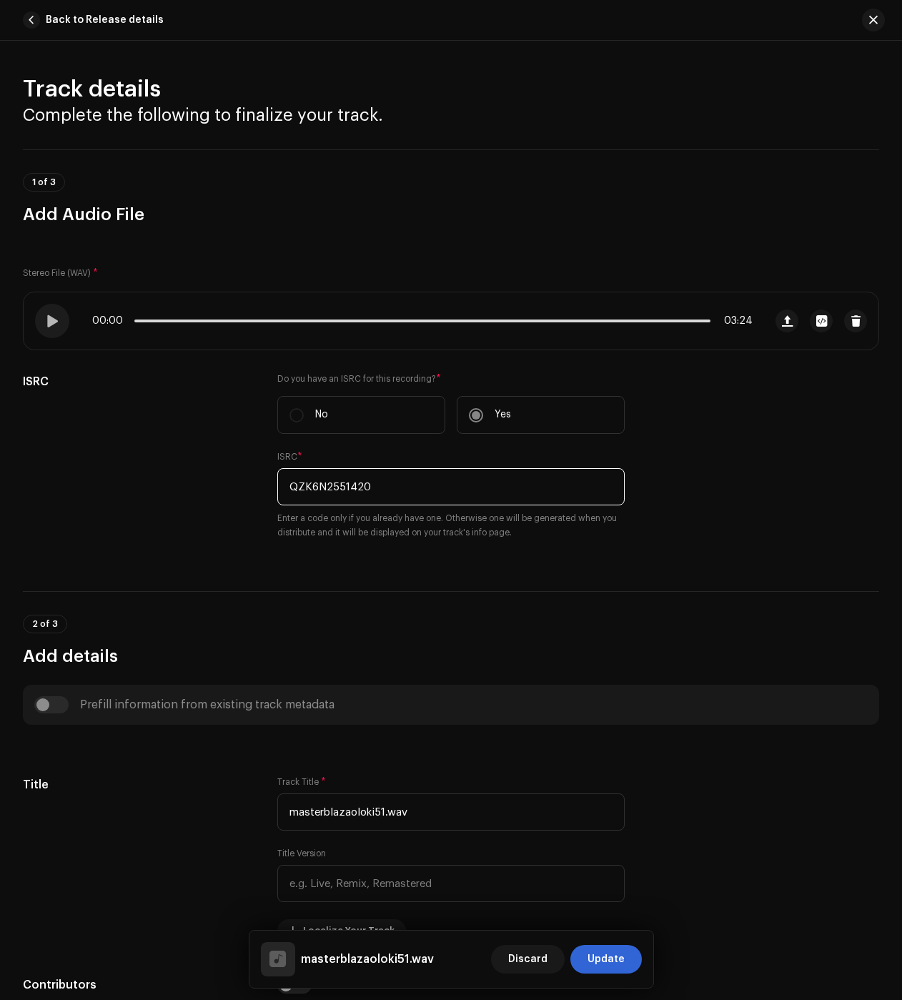
type input "QZK6N2551420"
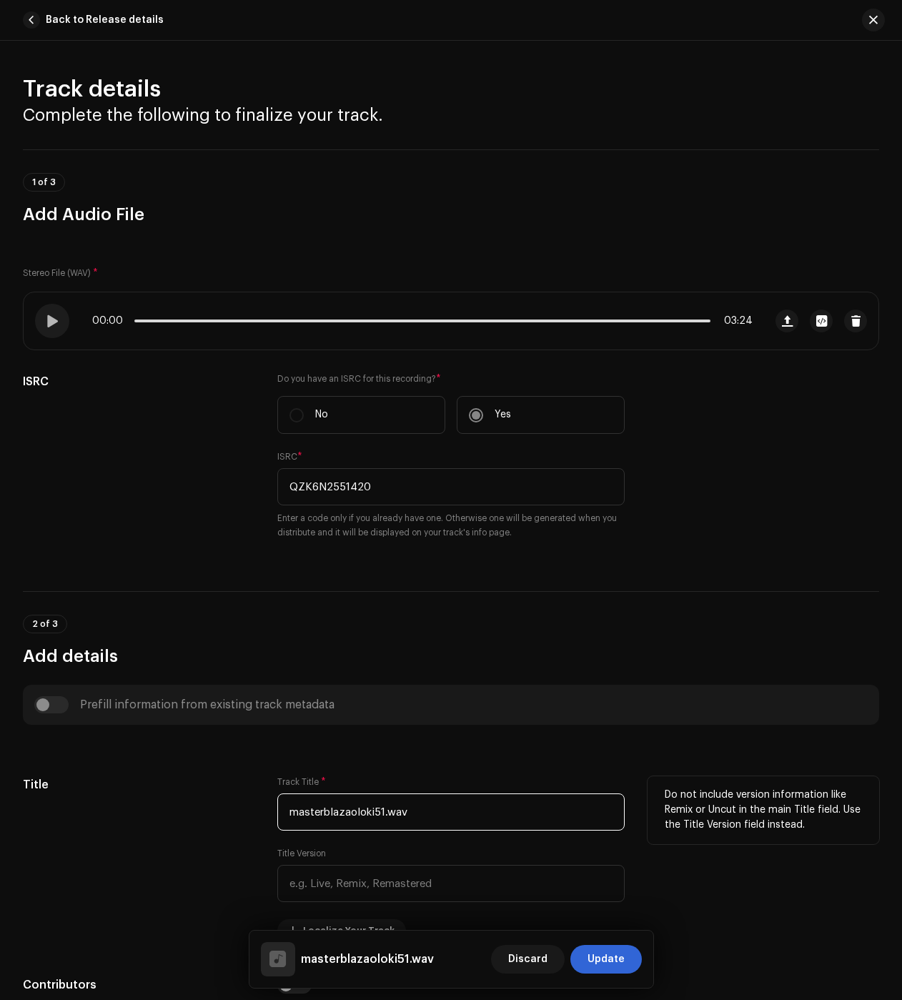
drag, startPoint x: 435, startPoint y: 813, endPoint x: 268, endPoint y: 822, distance: 166.8
click at [268, 822] on div "Title Track Title * masterblazaoloki51.wav Title Version Localize Your Track Do…" at bounding box center [451, 859] width 856 height 166
paste input "Deus Rei"
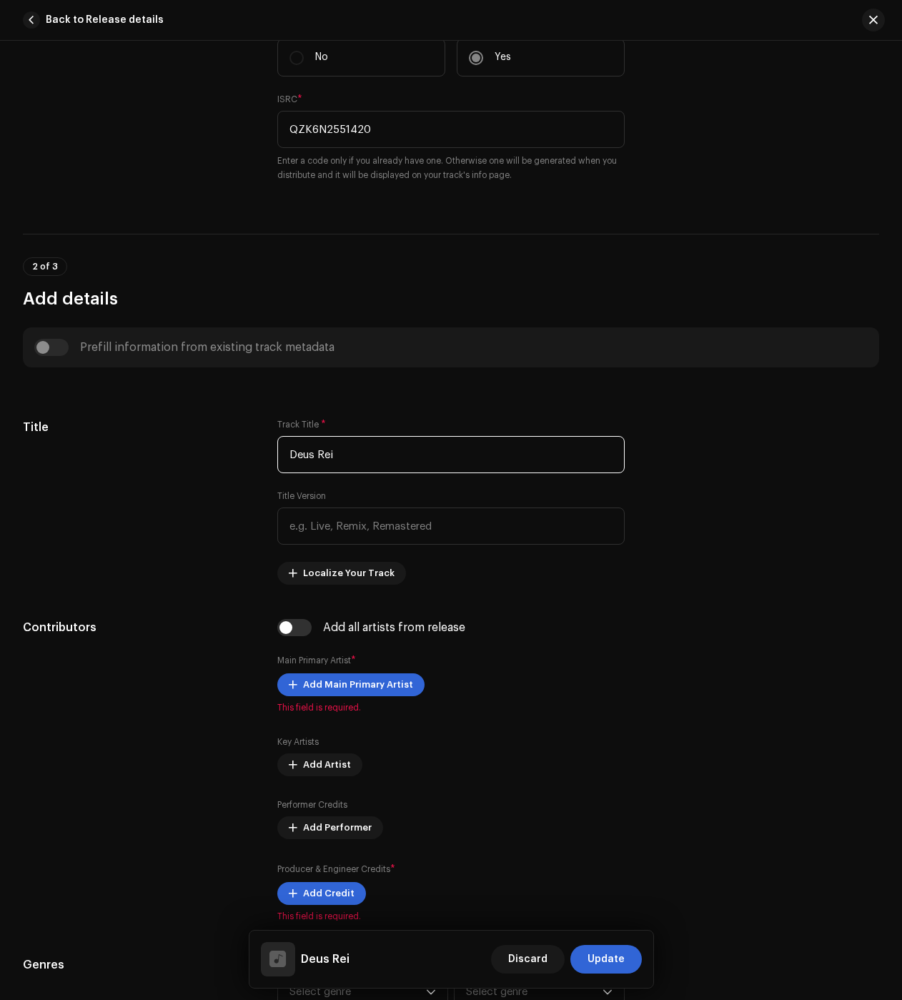
scroll to position [429, 0]
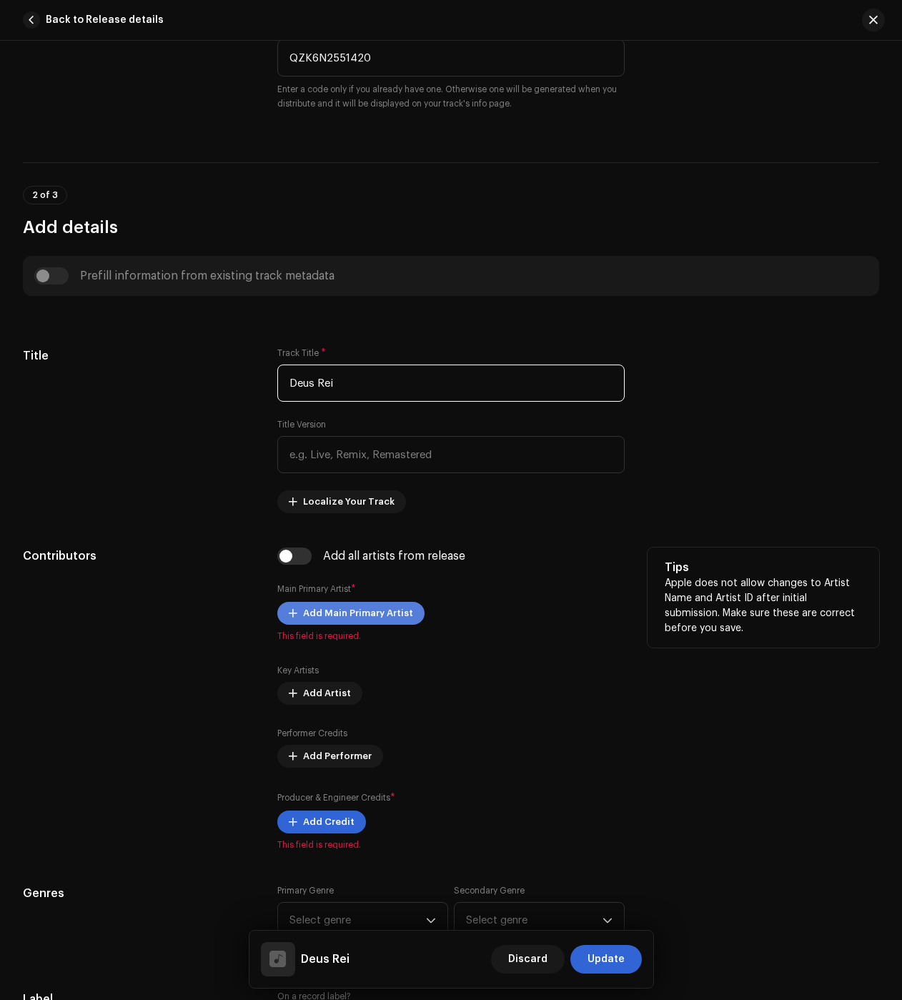
type input "Deus Rei"
click at [313, 611] on span "Add Main Primary Artist" at bounding box center [358, 613] width 110 height 29
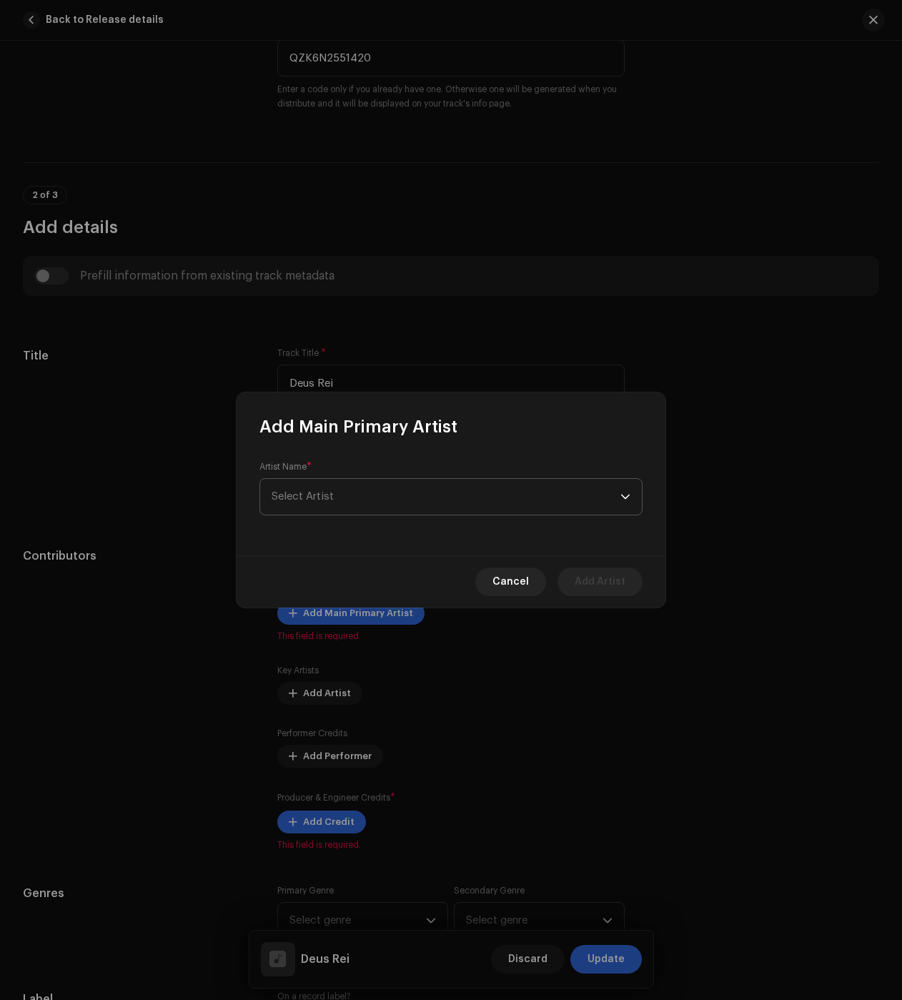
click at [363, 497] on span "Select Artist" at bounding box center [446, 497] width 349 height 36
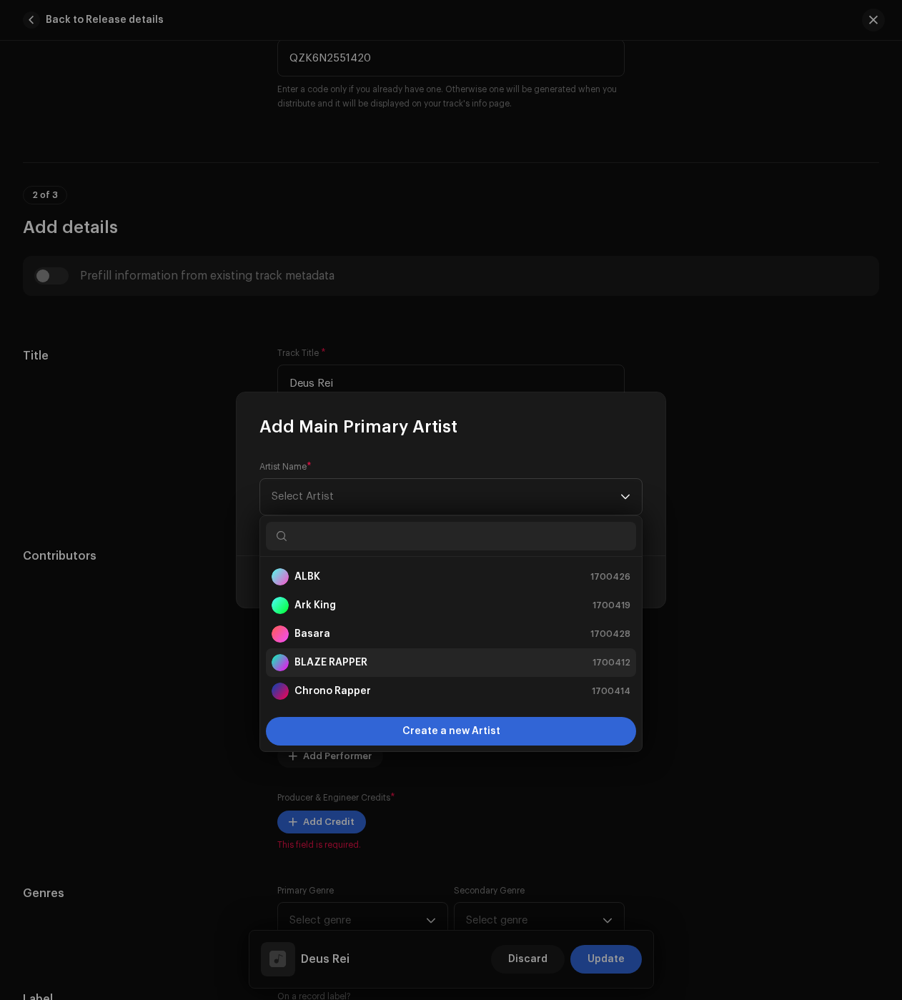
click at [367, 655] on div "BLAZE RAPPER 1700412" at bounding box center [451, 662] width 359 height 17
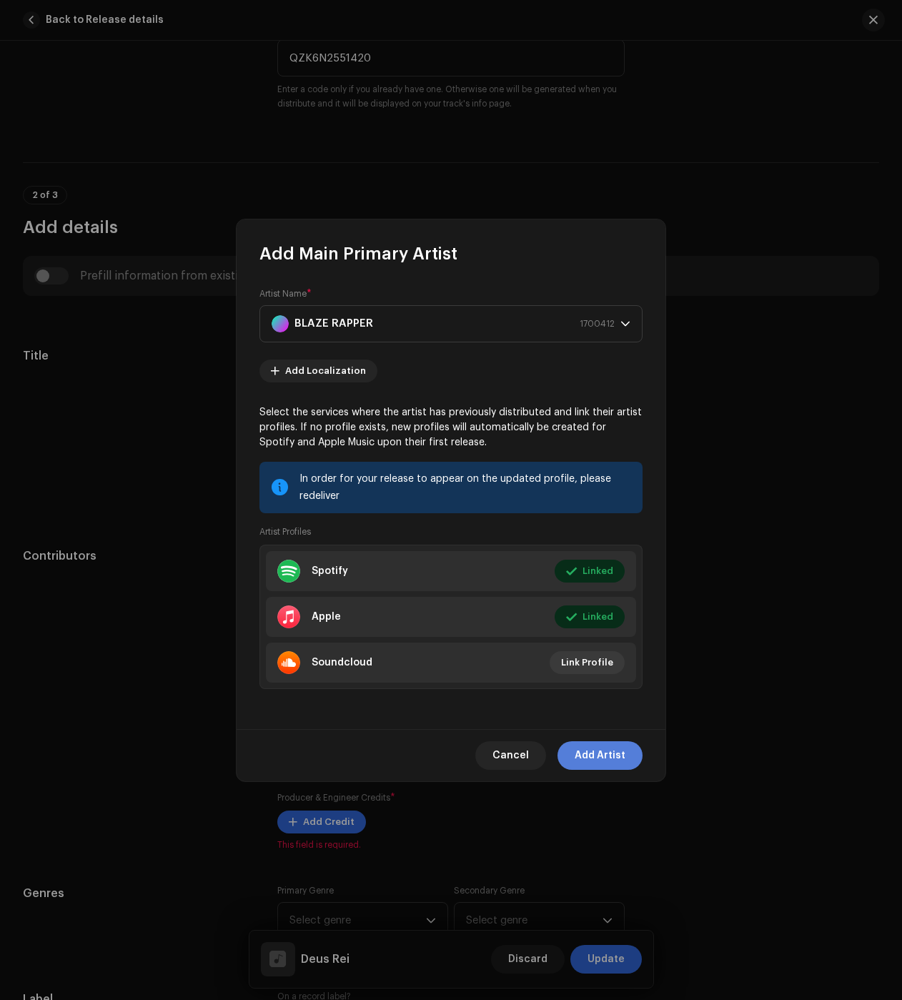
click at [612, 756] on span "Add Artist" at bounding box center [600, 755] width 51 height 29
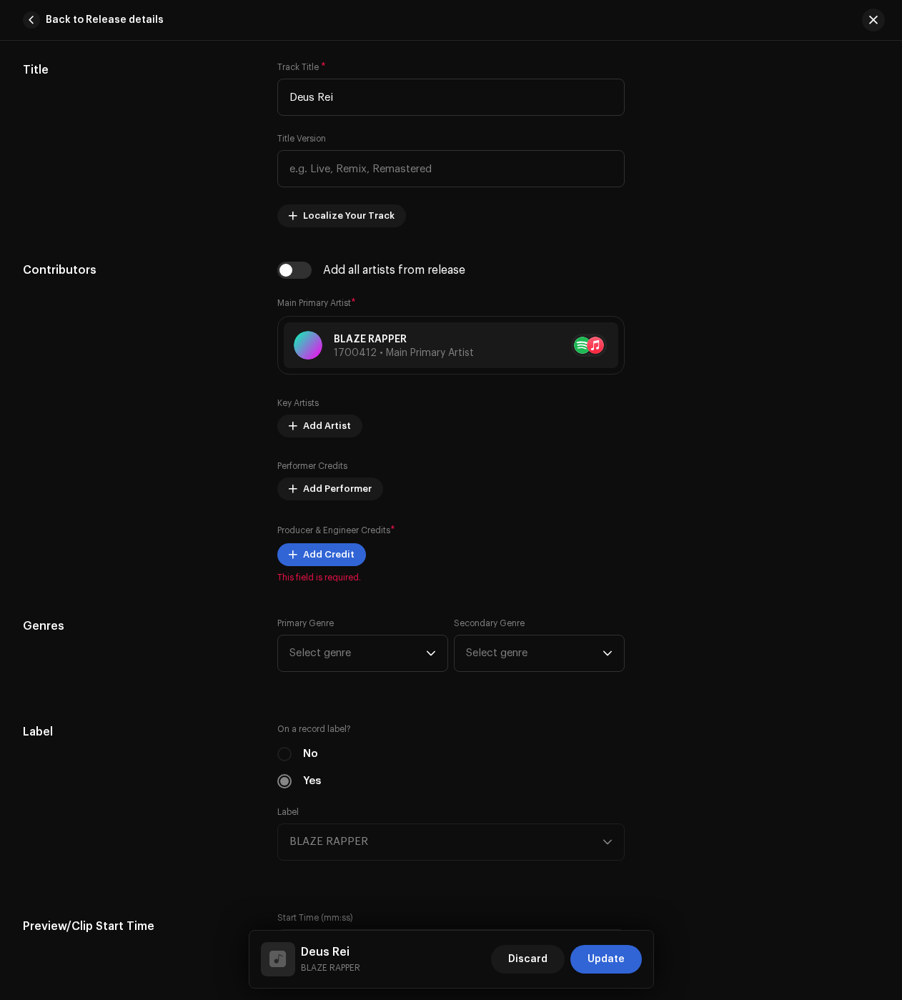
scroll to position [786, 0]
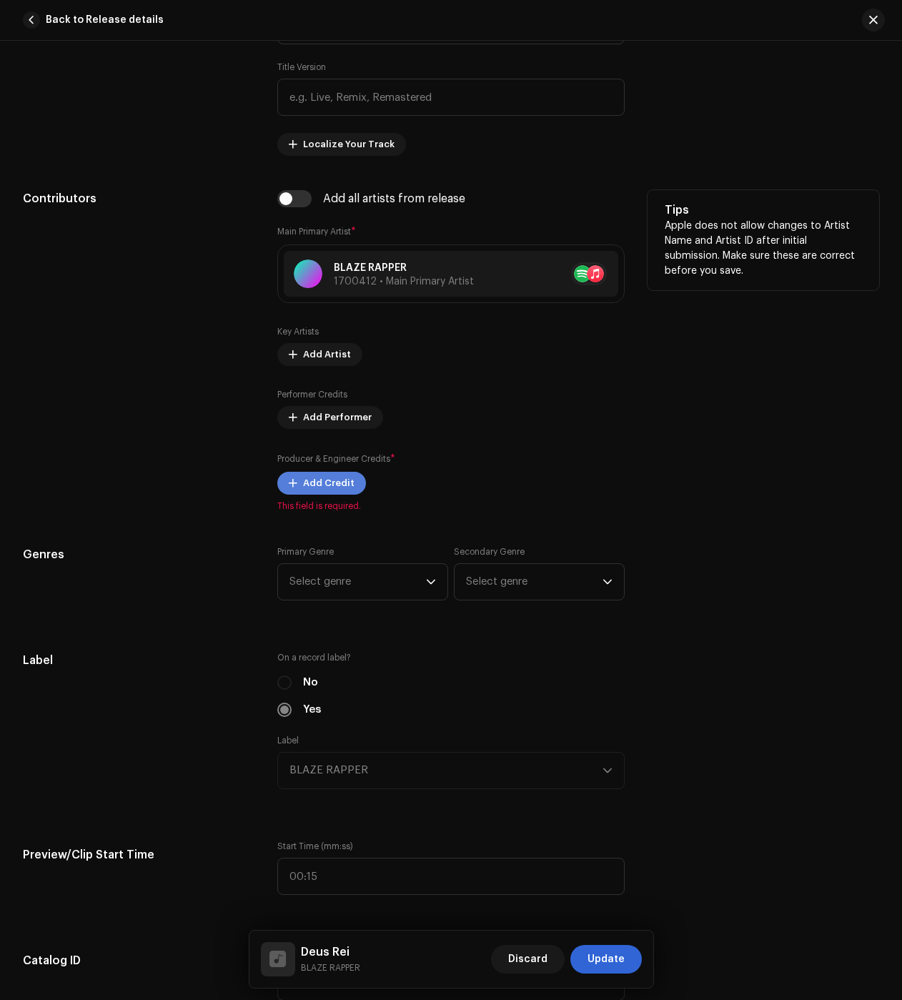
click at [312, 487] on span "Add Credit" at bounding box center [328, 483] width 51 height 29
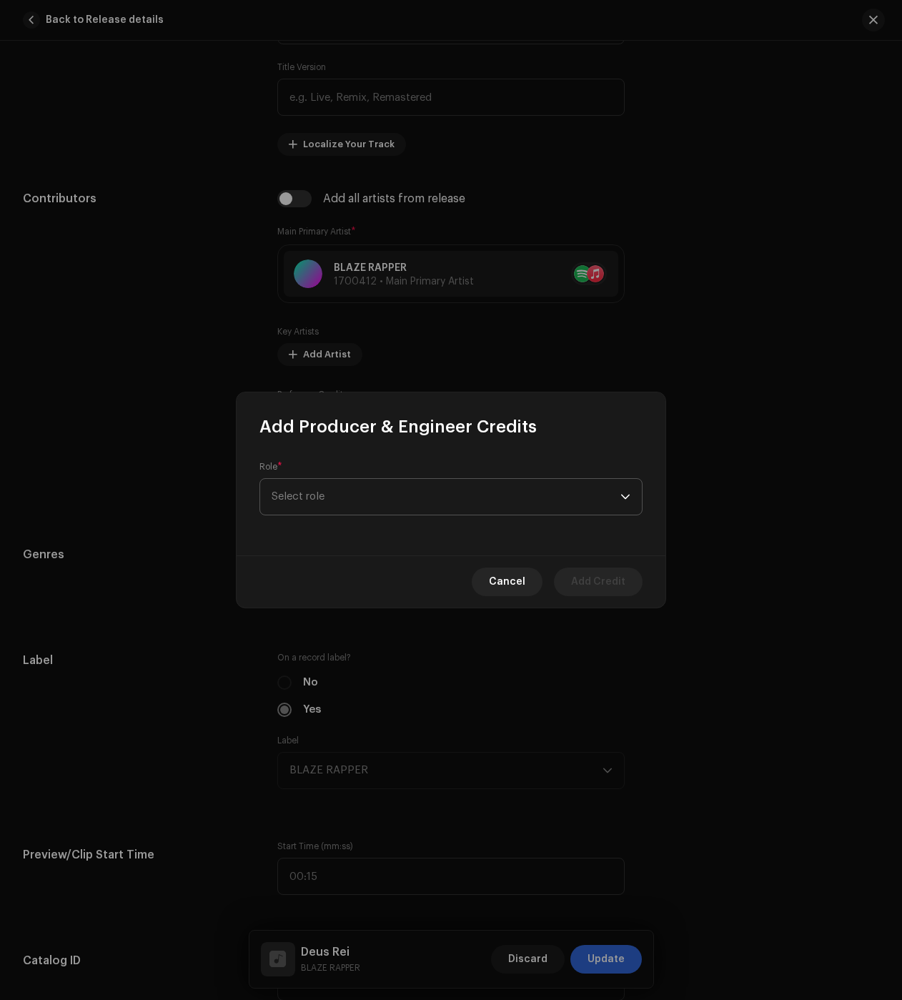
click at [339, 500] on span "Select role" at bounding box center [446, 497] width 349 height 36
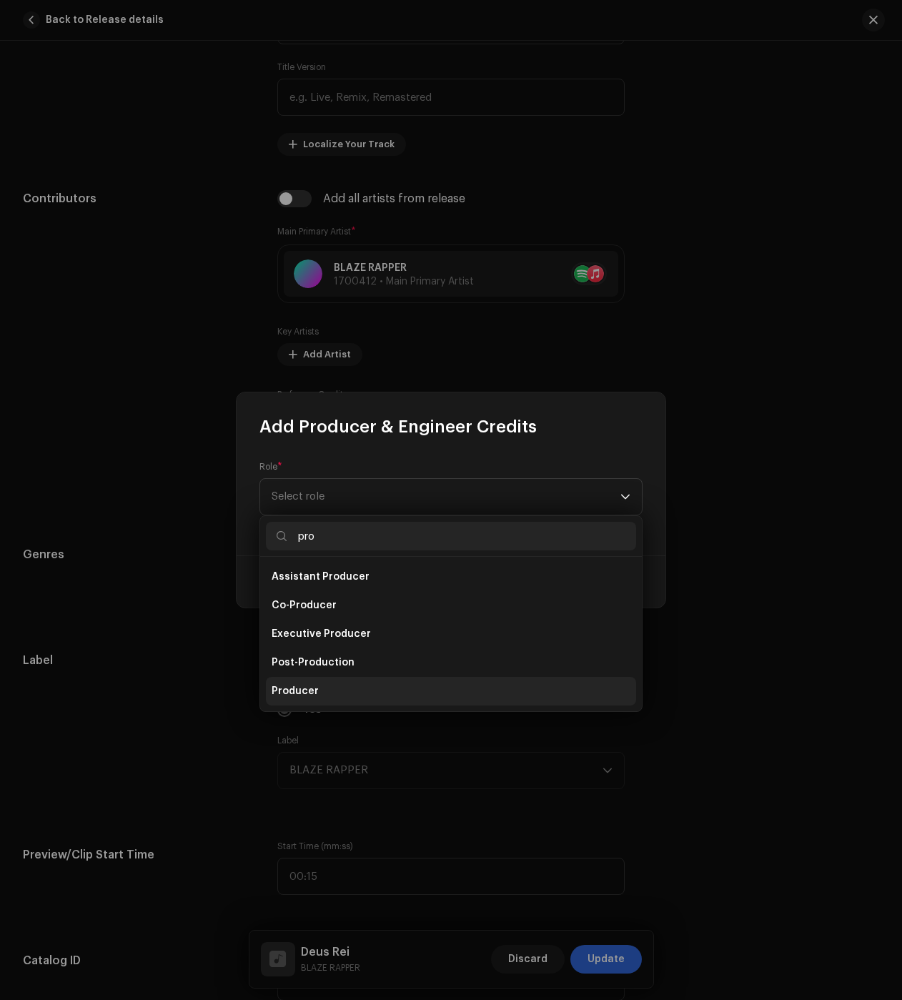
type input "pro"
click at [312, 691] on span "Producer" at bounding box center [295, 691] width 47 height 14
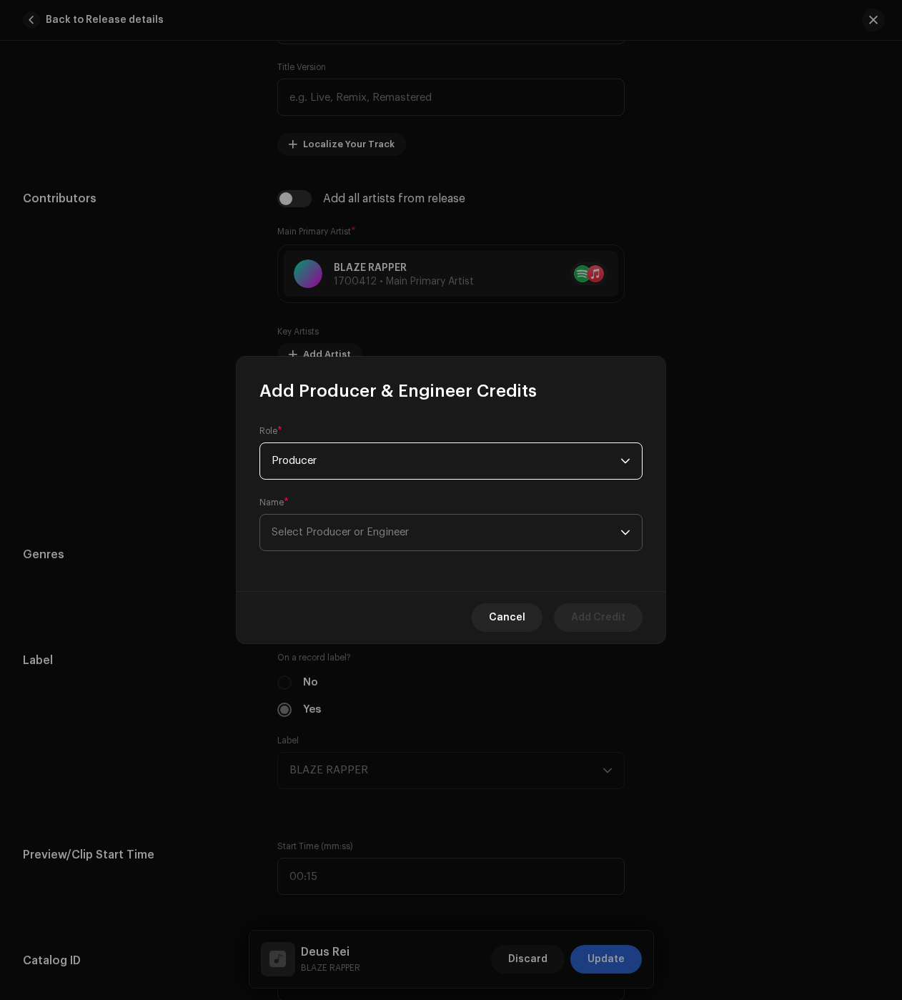
click at [391, 532] on span "Select Producer or Engineer" at bounding box center [340, 532] width 137 height 11
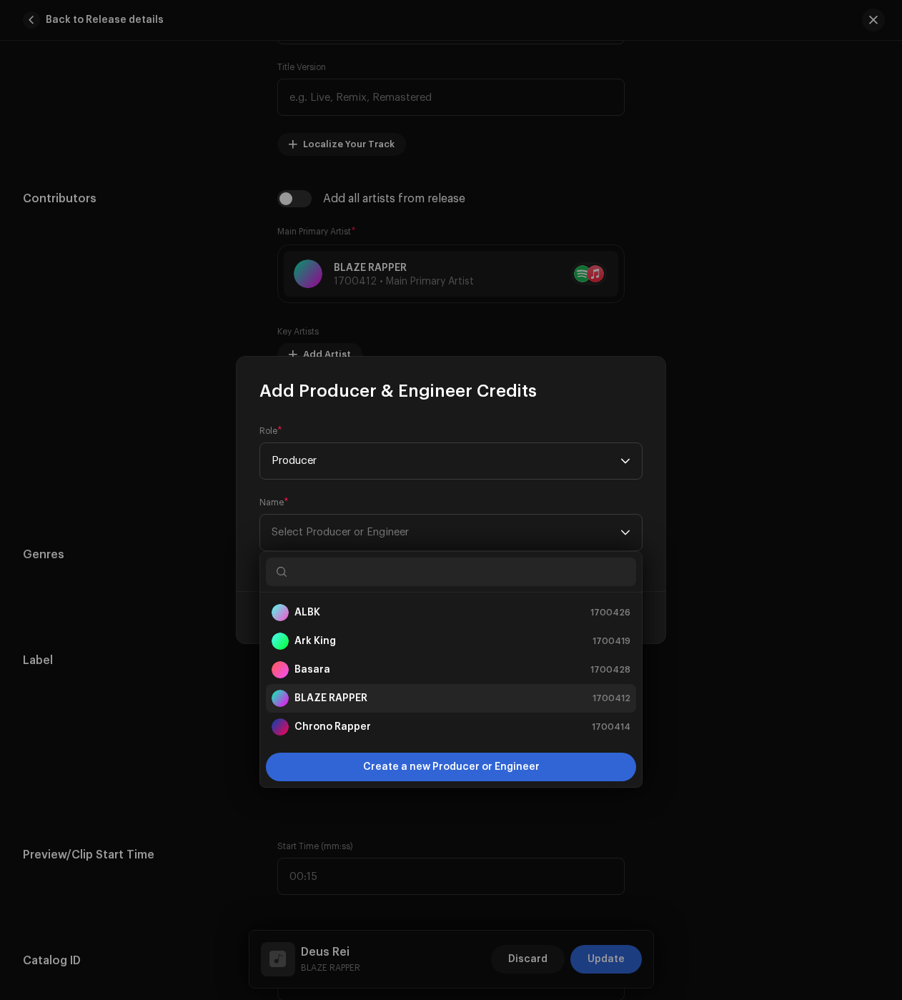
click at [369, 692] on div "BLAZE RAPPER 1700412" at bounding box center [451, 698] width 359 height 17
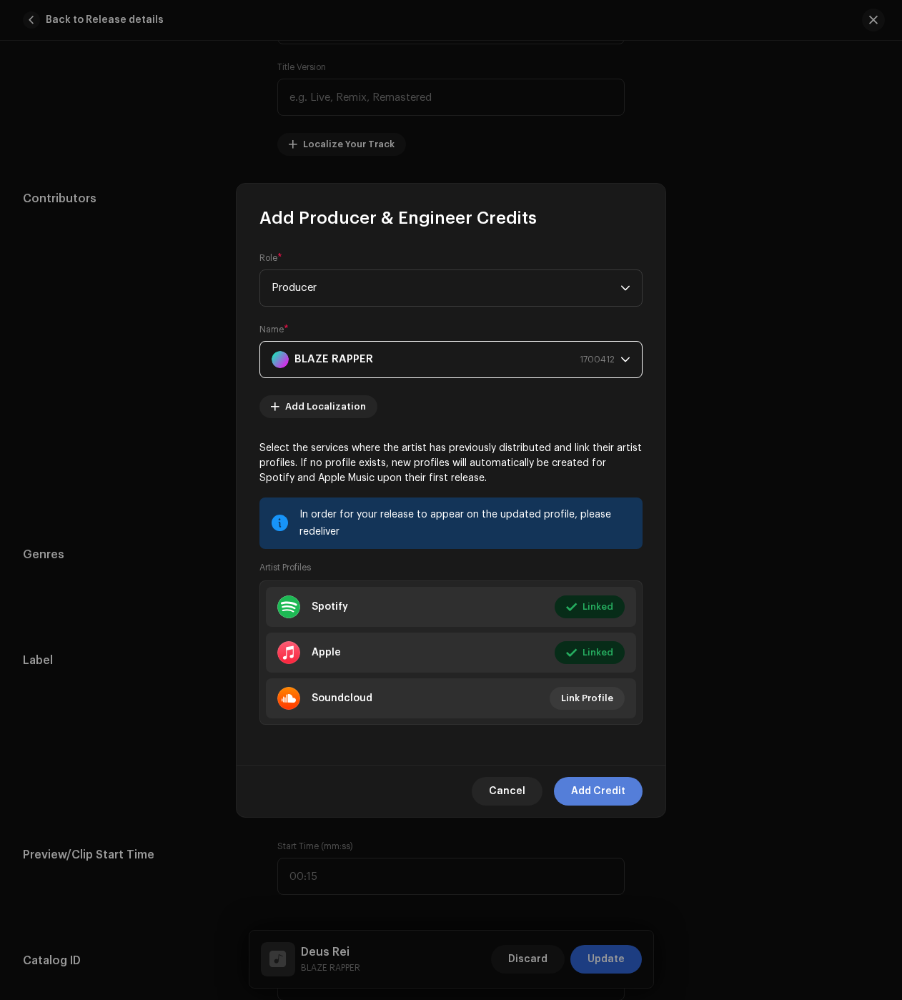
click at [612, 798] on span "Add Credit" at bounding box center [598, 791] width 54 height 29
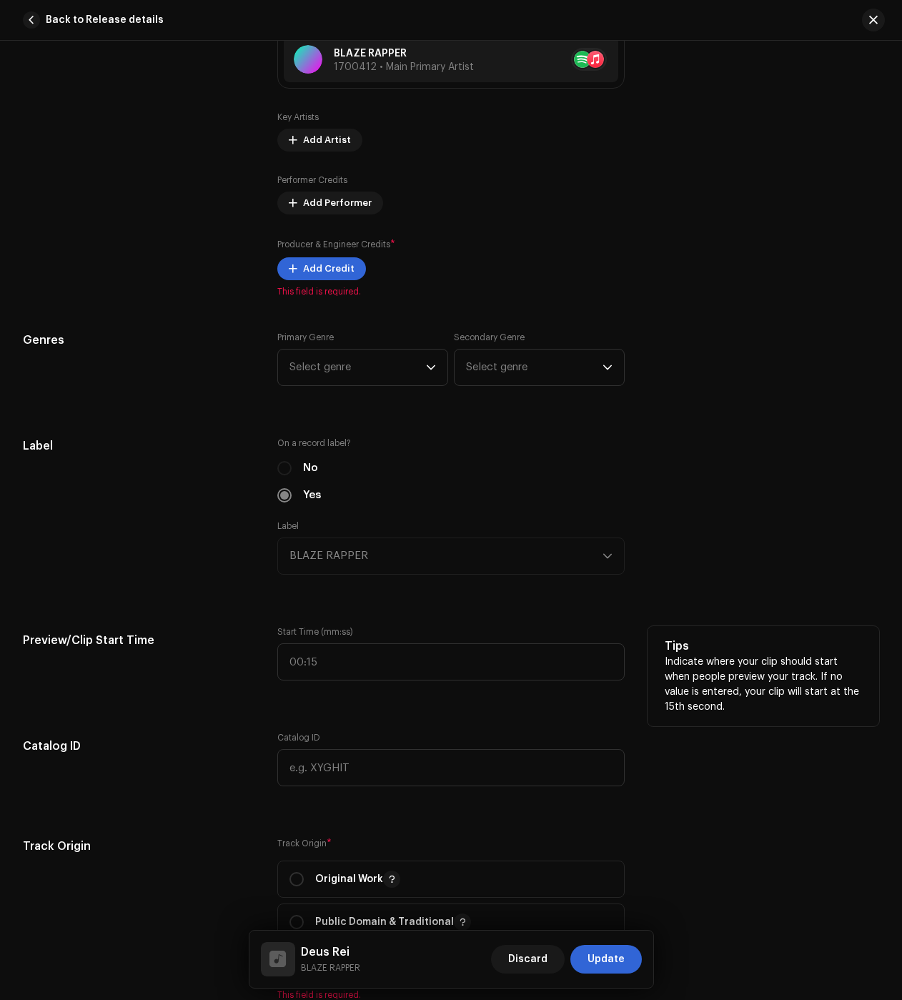
scroll to position [1072, 0]
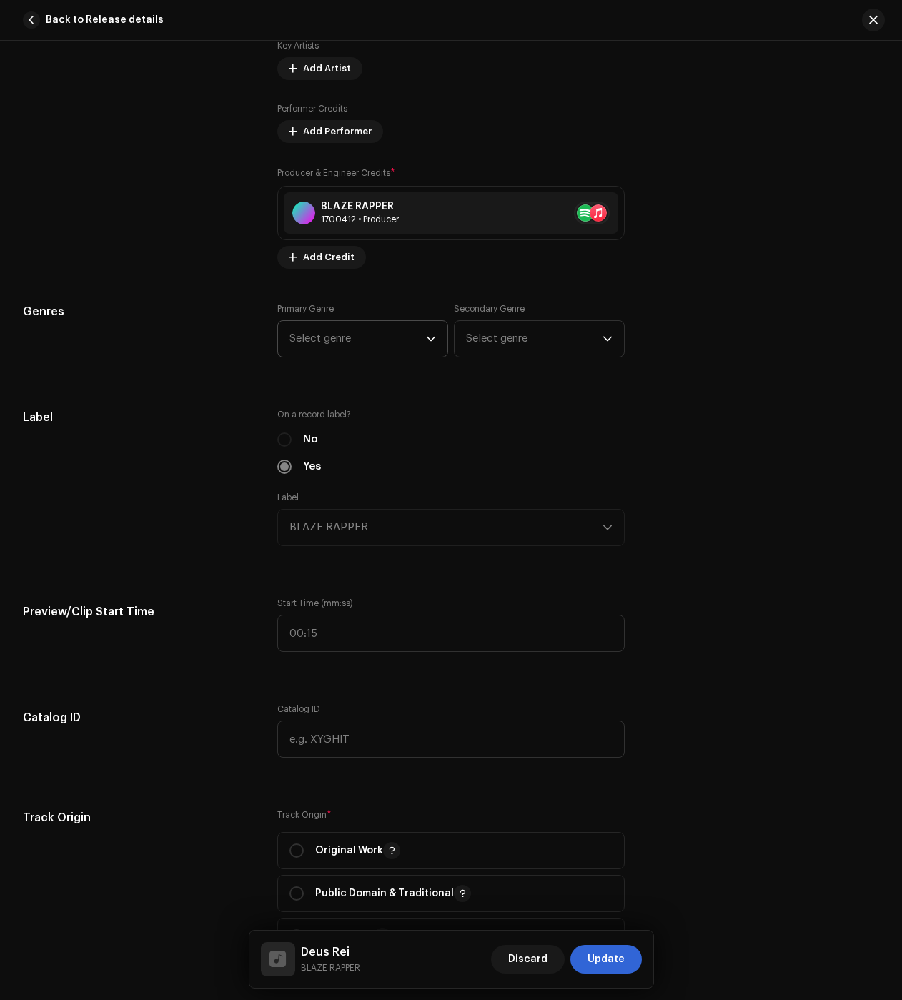
click at [316, 344] on span "Select genre" at bounding box center [358, 339] width 137 height 36
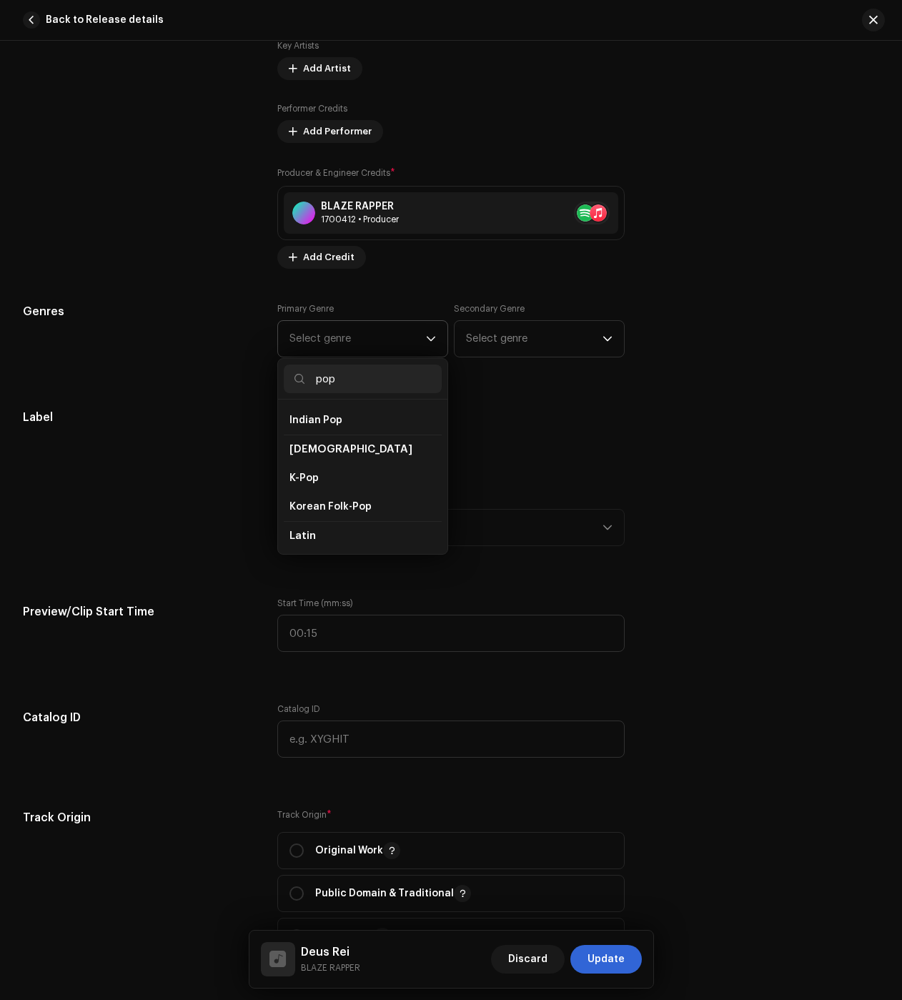
scroll to position [429, 0]
type input "pop"
click at [307, 540] on li "Pop" at bounding box center [363, 551] width 158 height 29
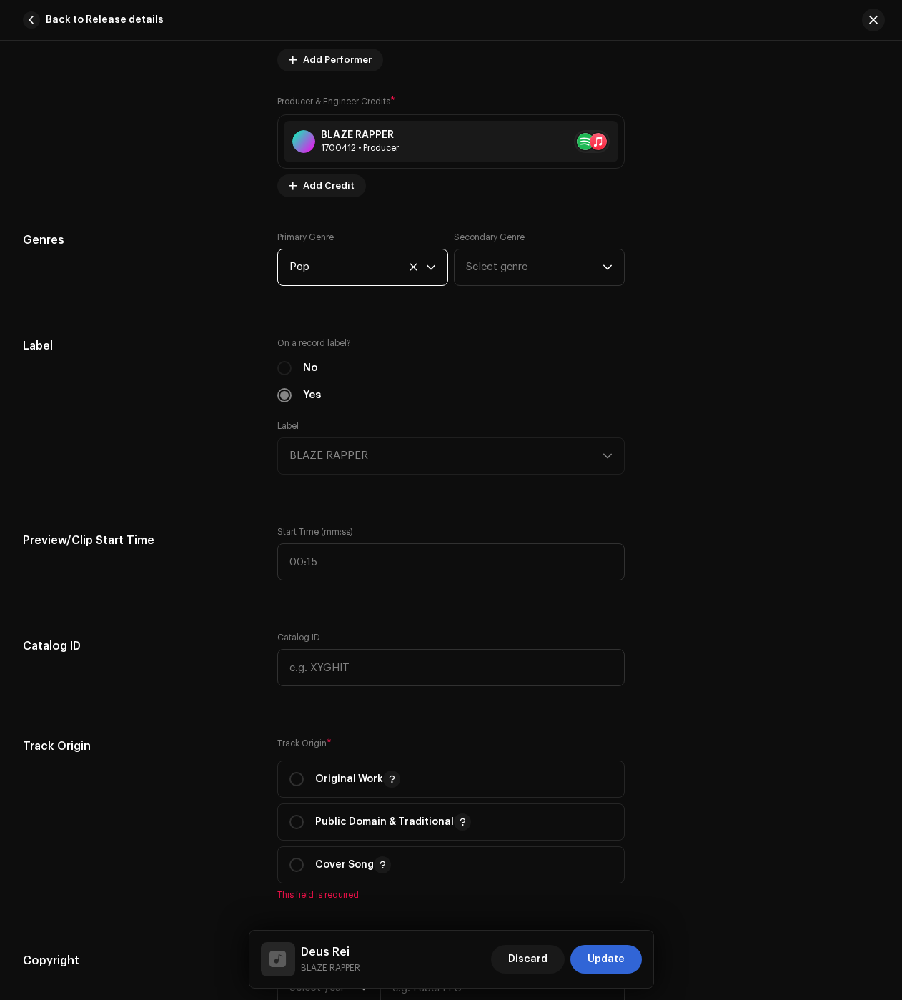
scroll to position [1287, 0]
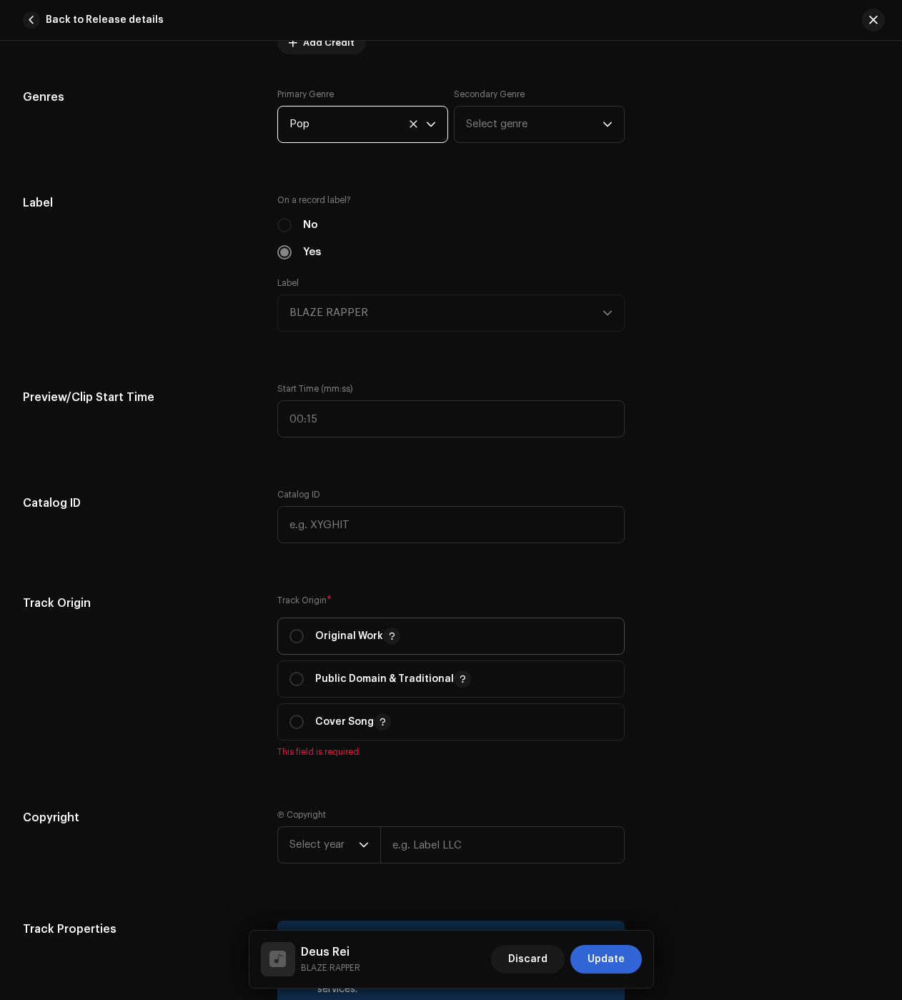
click at [312, 628] on div "Original Work" at bounding box center [345, 636] width 111 height 17
radio input "true"
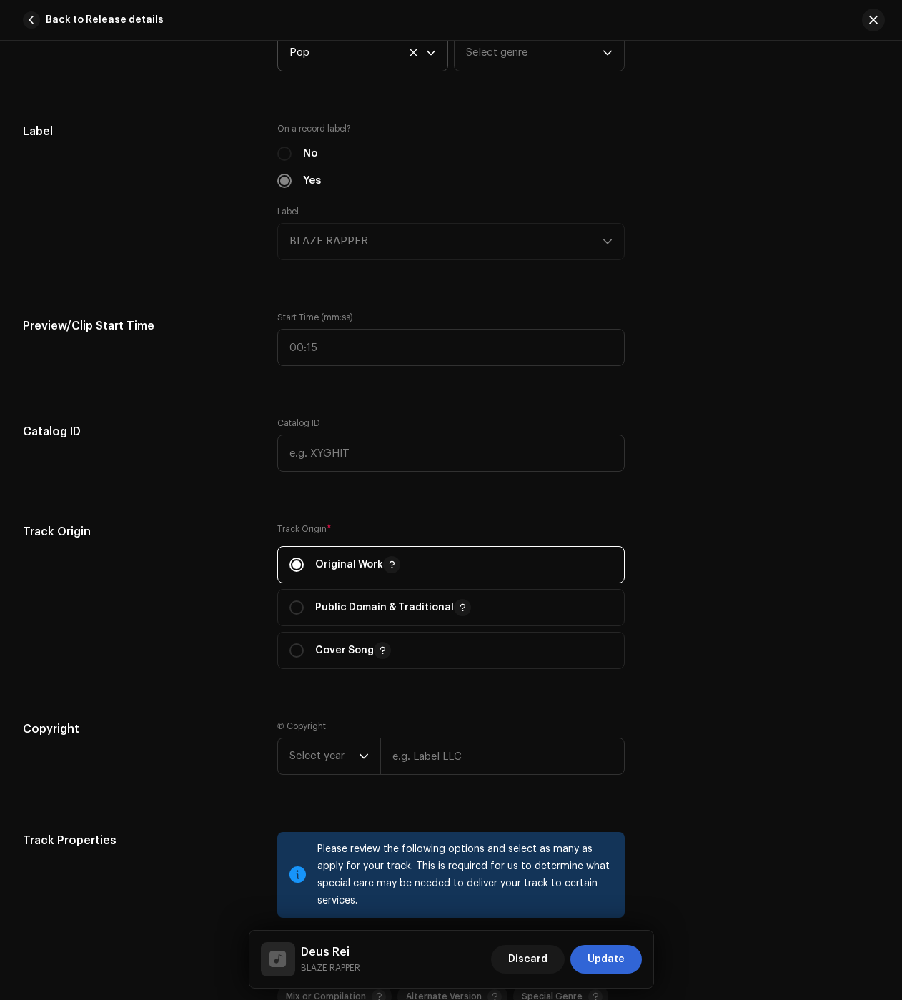
scroll to position [1501, 0]
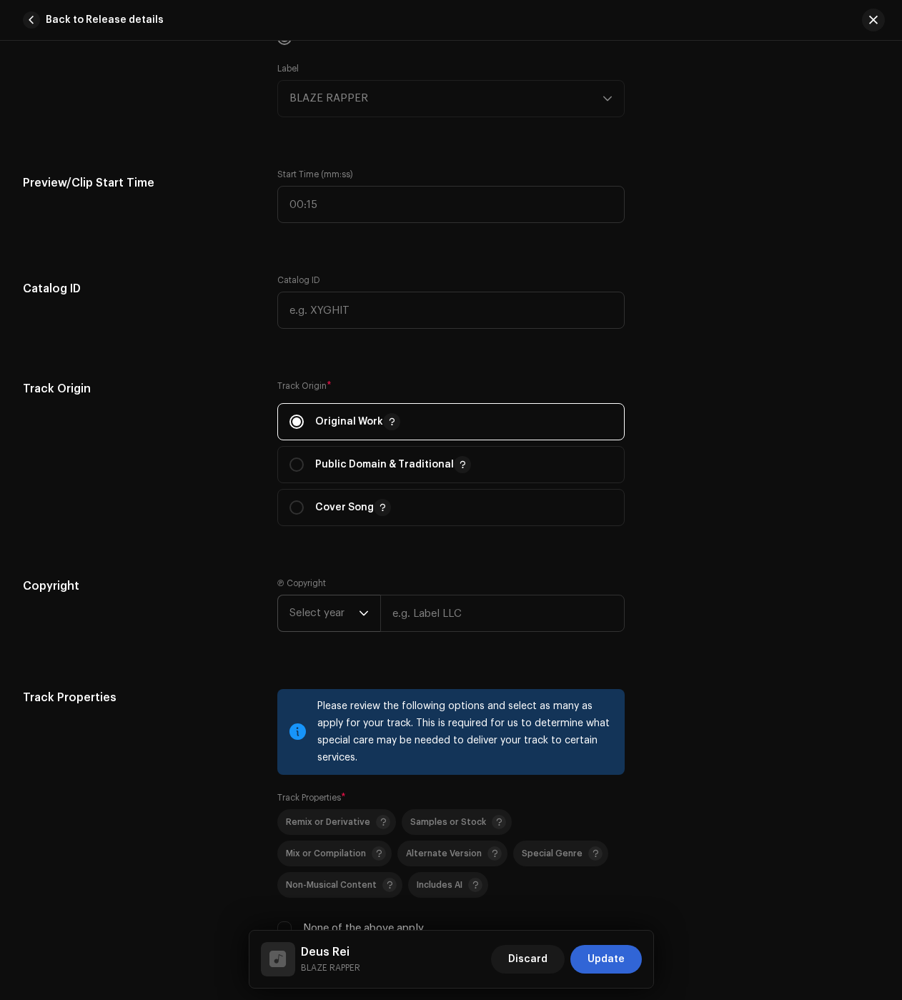
click at [324, 598] on span "Select year" at bounding box center [324, 614] width 69 height 36
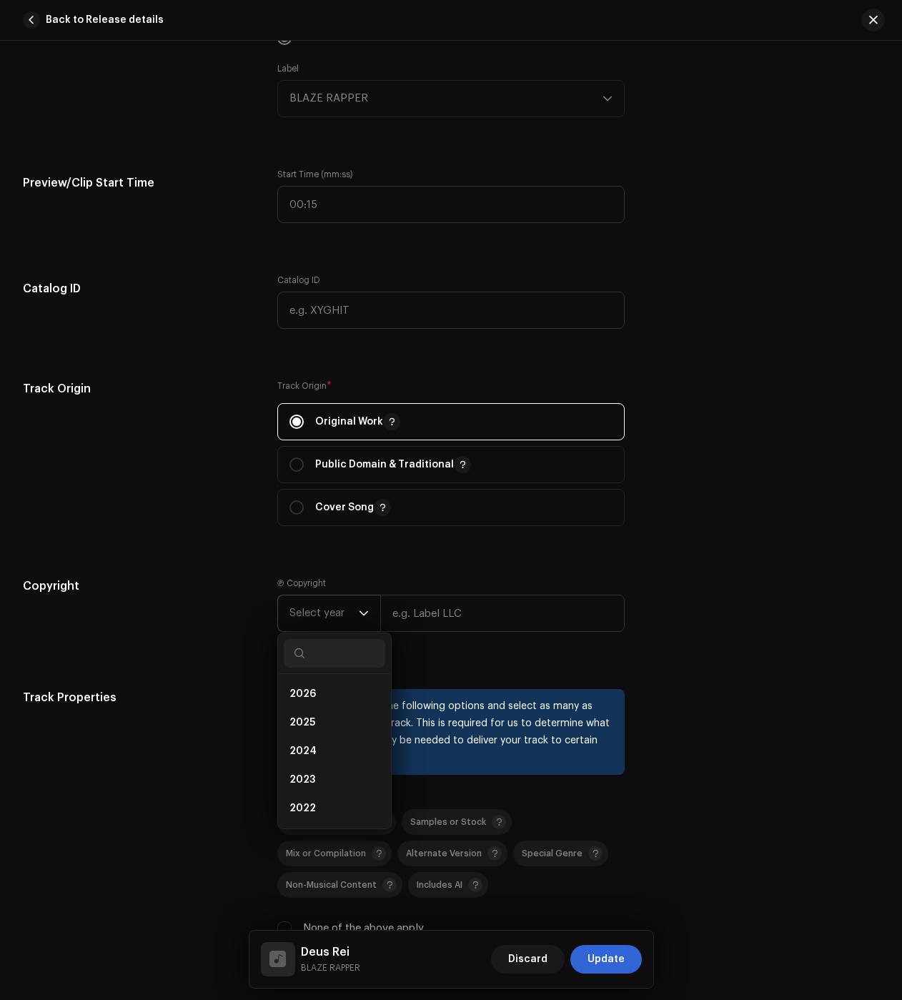
drag, startPoint x: 336, startPoint y: 725, endPoint x: 382, endPoint y: 681, distance: 63.2
click at [336, 725] on li "2025" at bounding box center [335, 722] width 102 height 29
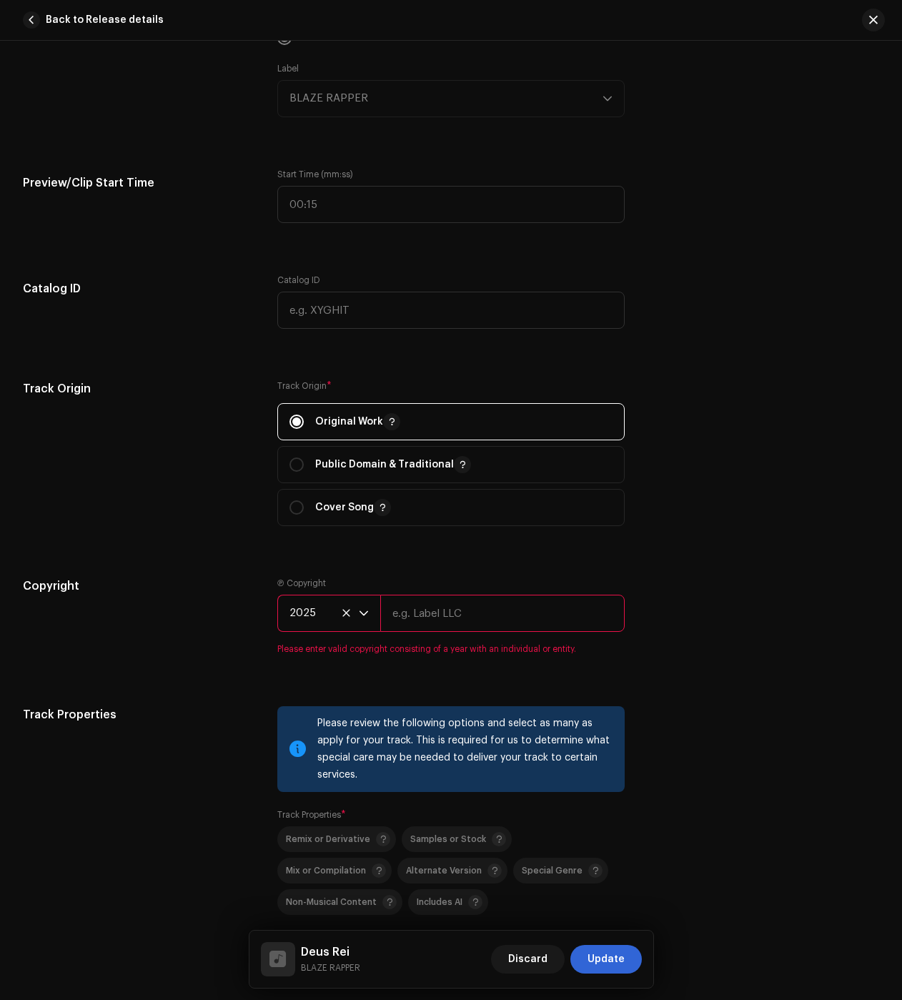
click at [450, 614] on input "text" at bounding box center [502, 613] width 244 height 37
type input "BLAZE"
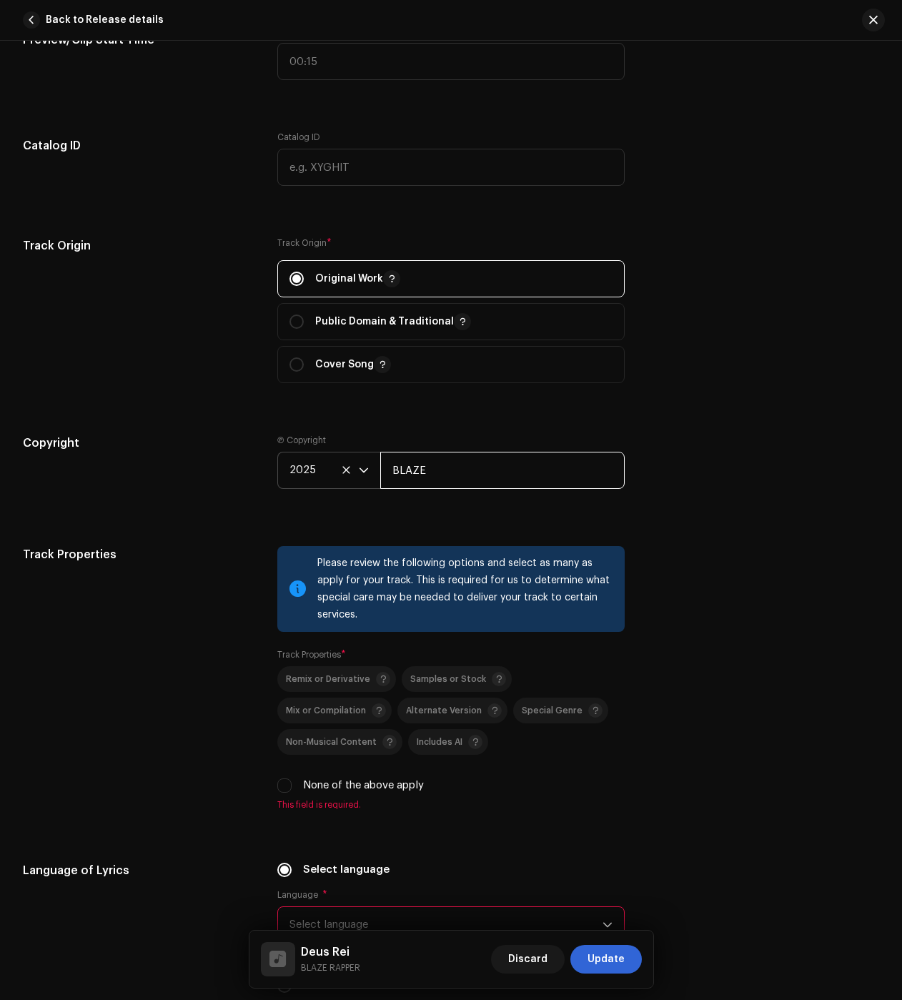
scroll to position [1787, 0]
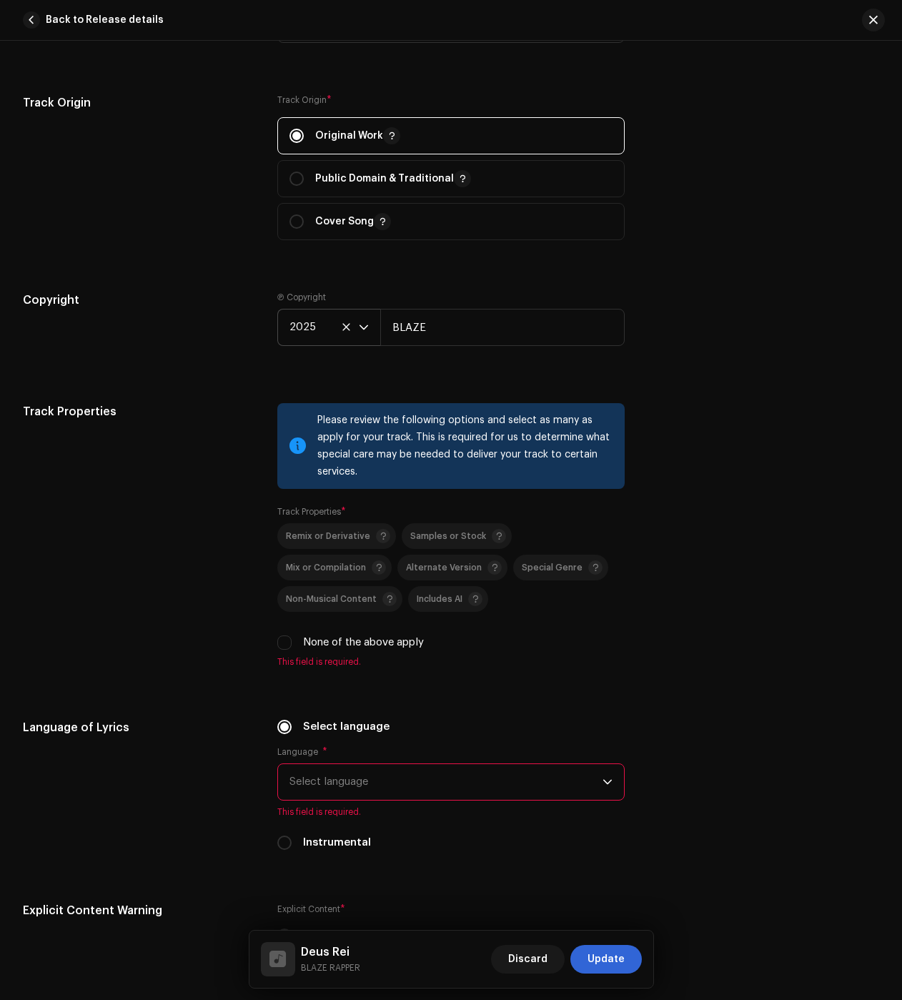
click at [290, 633] on div "Remix or Derivative Samples or Stock Mix or Compilation Alternate Version Speci…" at bounding box center [450, 586] width 347 height 127
click at [291, 640] on div "None of the above apply" at bounding box center [450, 643] width 347 height 16
click at [292, 640] on div "None of the above apply" at bounding box center [450, 643] width 347 height 16
drag, startPoint x: 287, startPoint y: 641, endPoint x: 290, endPoint y: 661, distance: 20.9
click at [287, 641] on input "None of the above apply" at bounding box center [284, 643] width 14 height 14
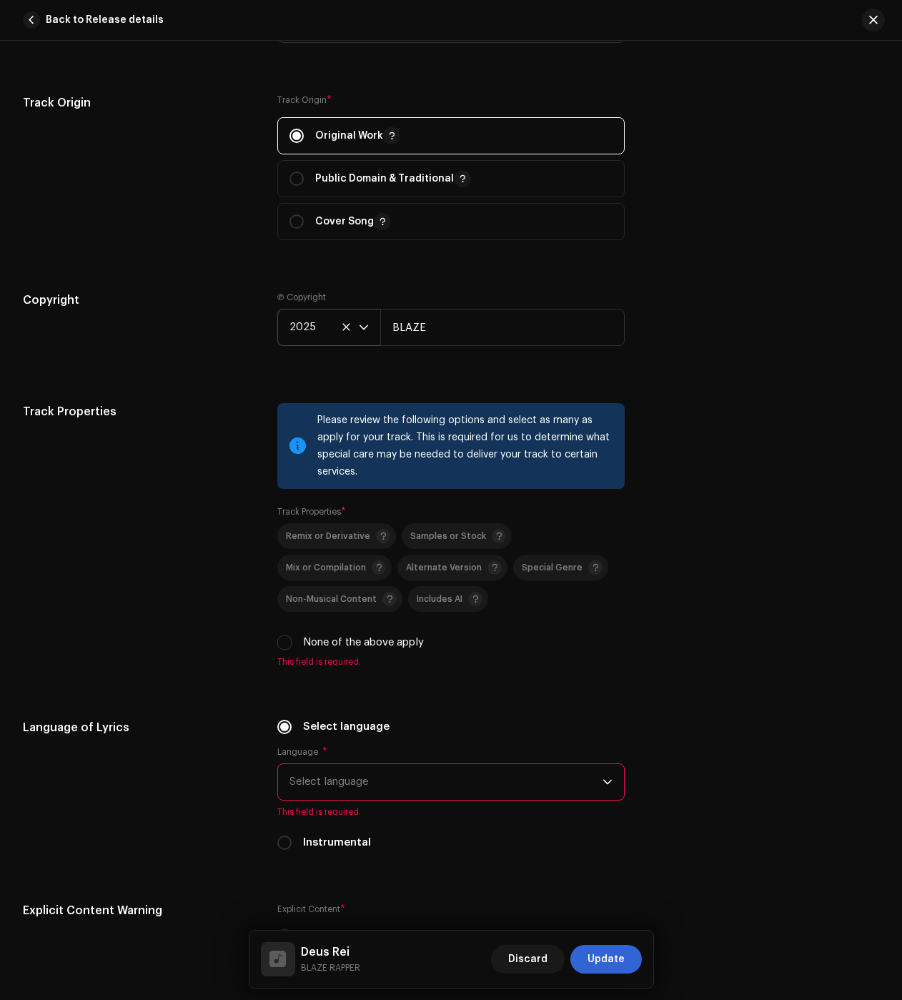
checkbox input "true"
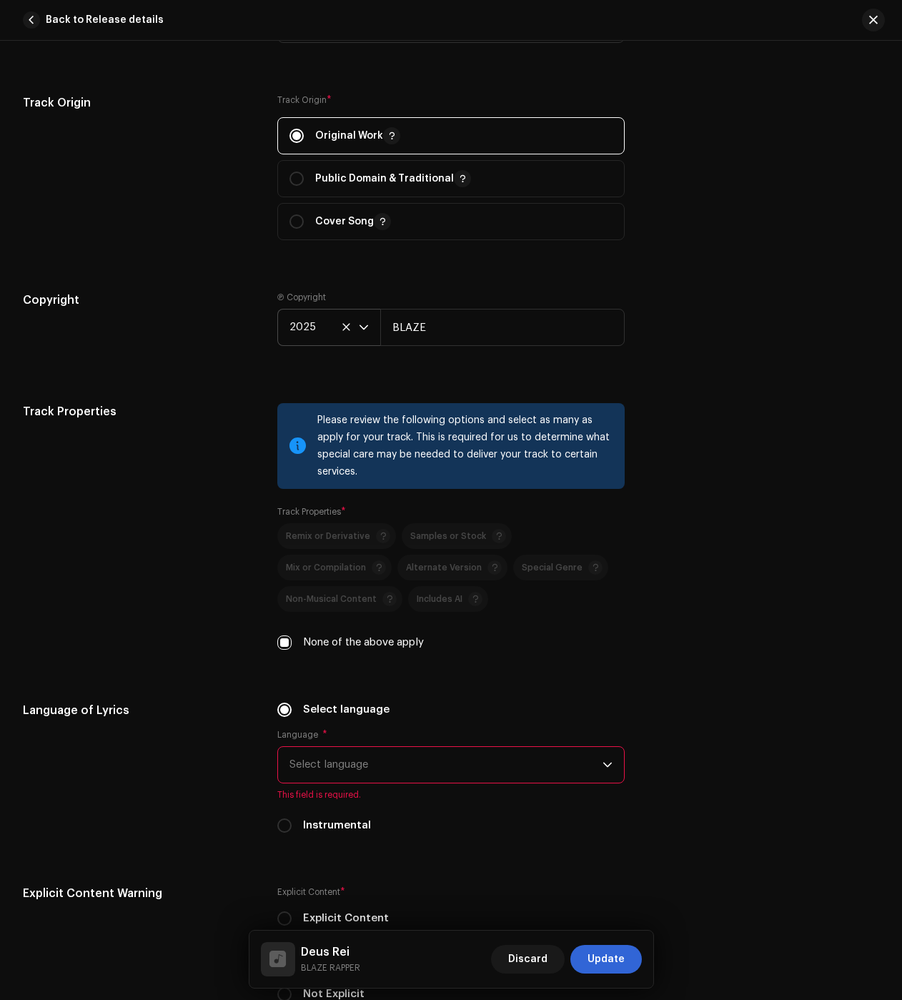
click at [320, 768] on span "Select language" at bounding box center [446, 765] width 313 height 36
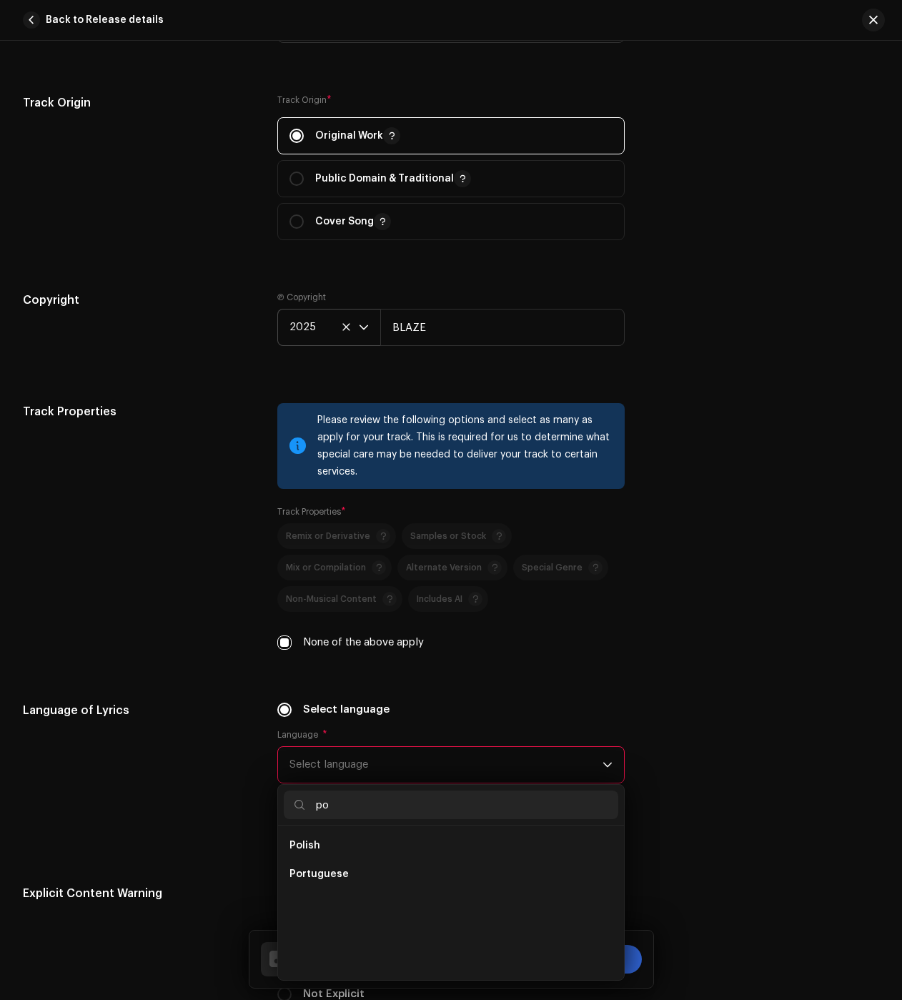
scroll to position [0, 0]
type input "po"
click at [327, 870] on span "Portuguese" at bounding box center [319, 874] width 59 height 14
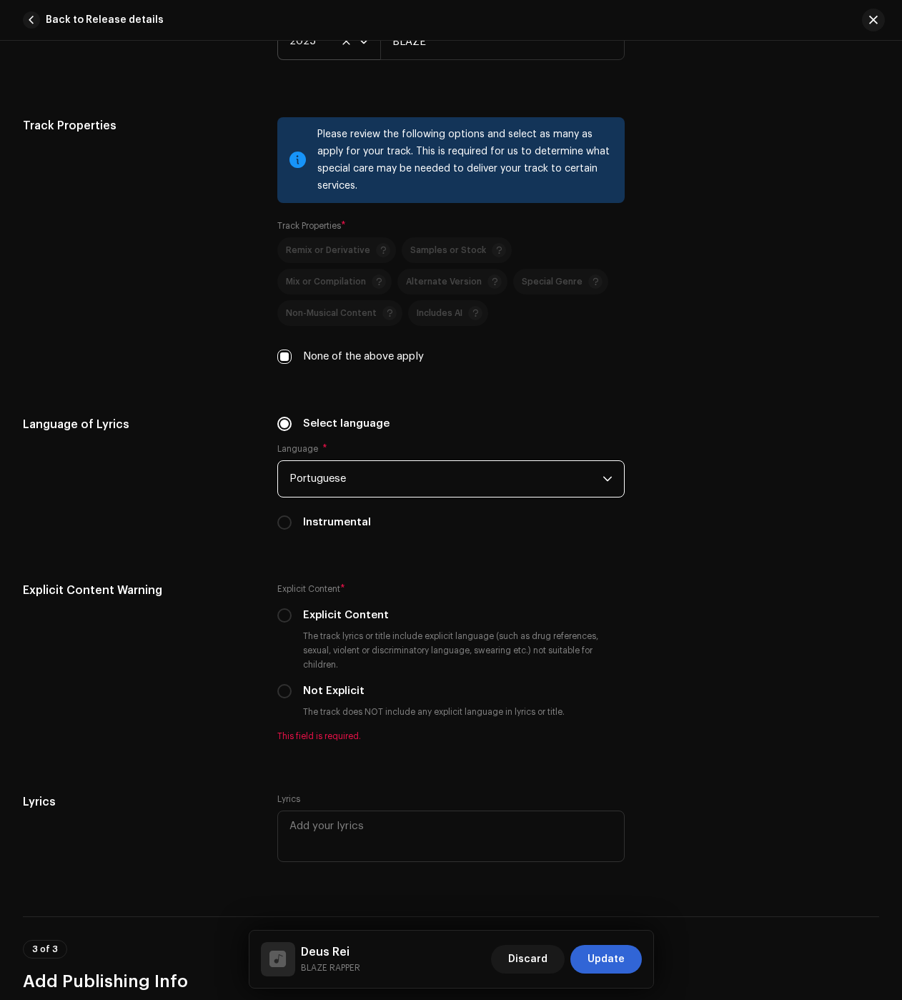
scroll to position [2145, 0]
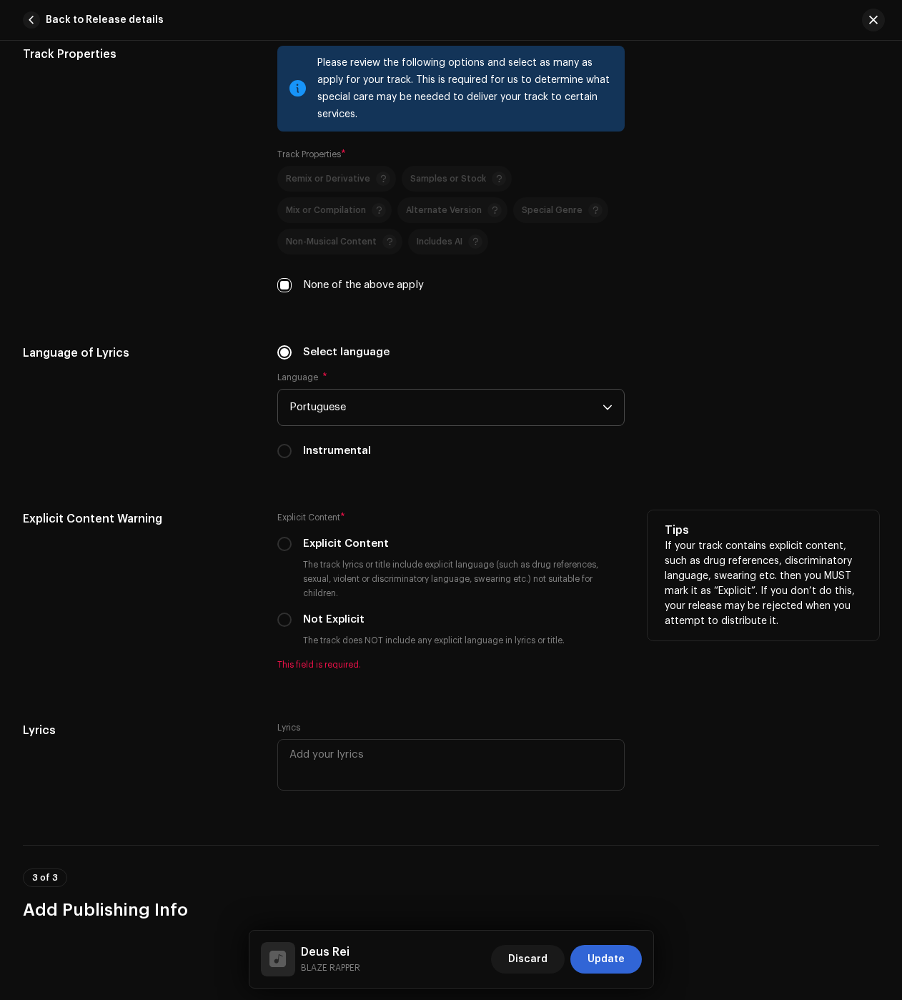
click at [284, 611] on div "Explicit Content * Explicit Content The track lyrics or title include explicit …" at bounding box center [450, 590] width 347 height 160
click at [287, 613] on p-radiobutton at bounding box center [284, 620] width 14 height 14
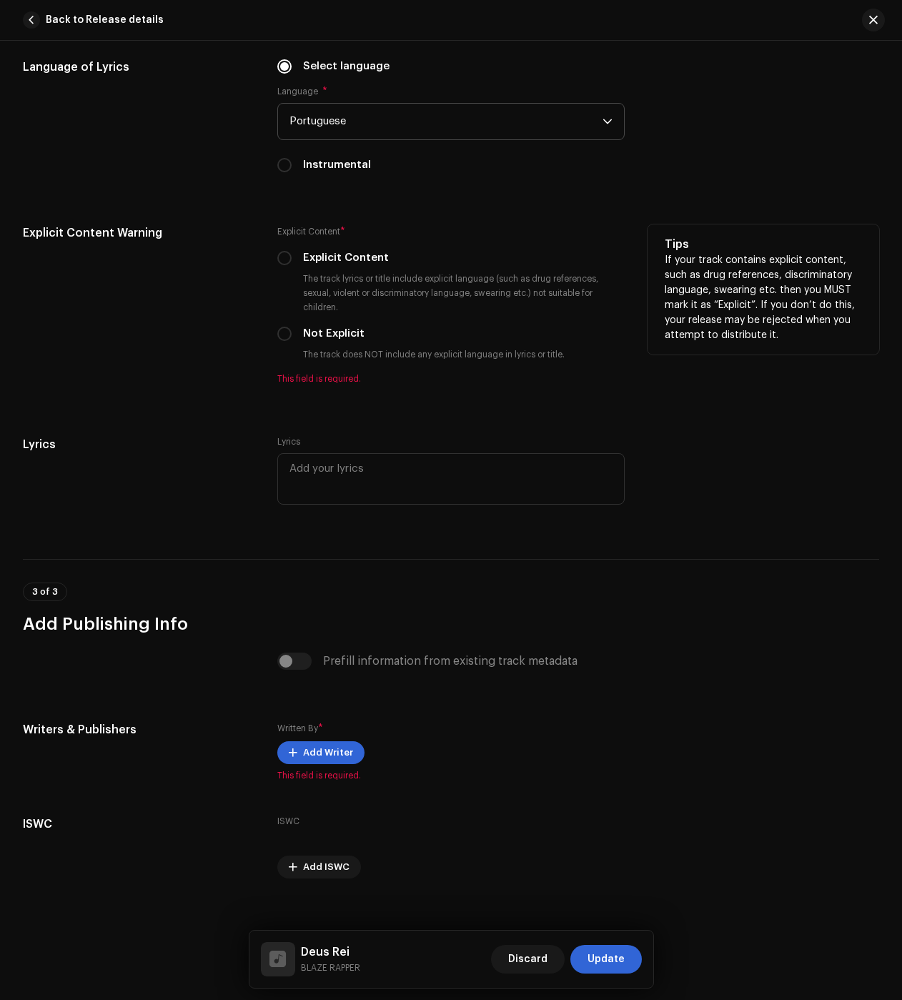
scroll to position [2446, 0]
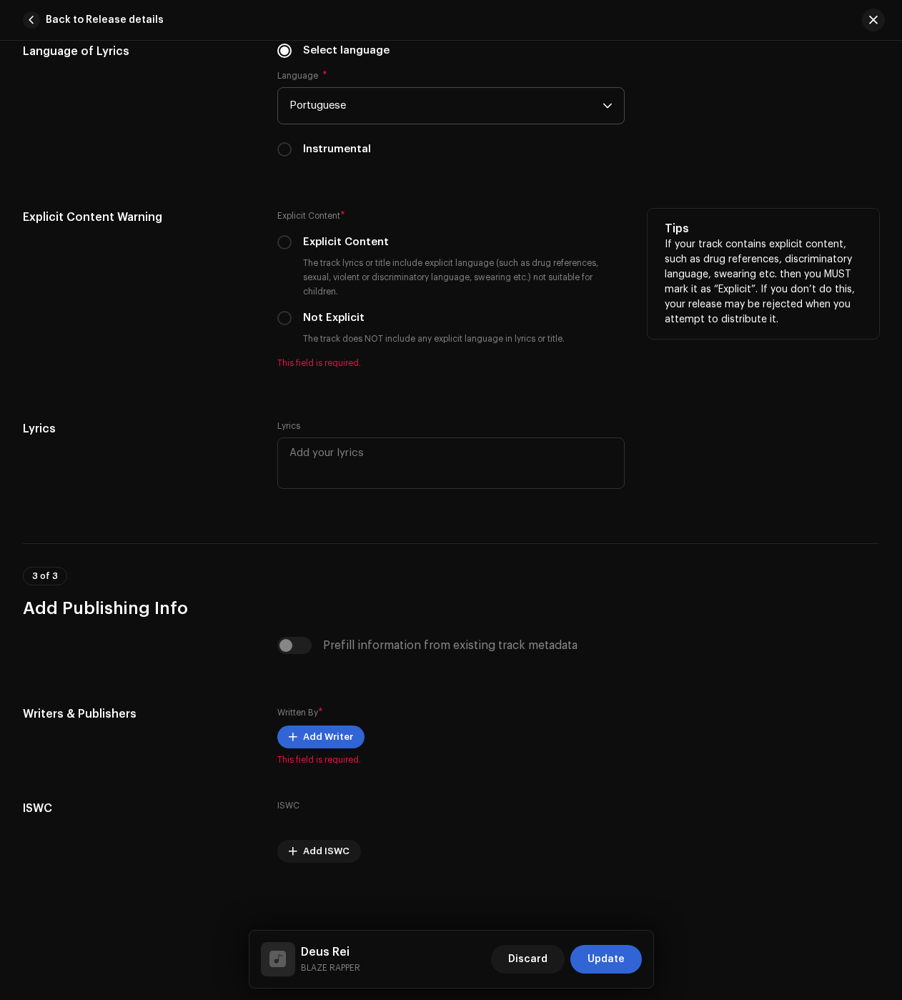
click at [286, 320] on input "Not Explicit" at bounding box center [284, 318] width 14 height 14
radio input "true"
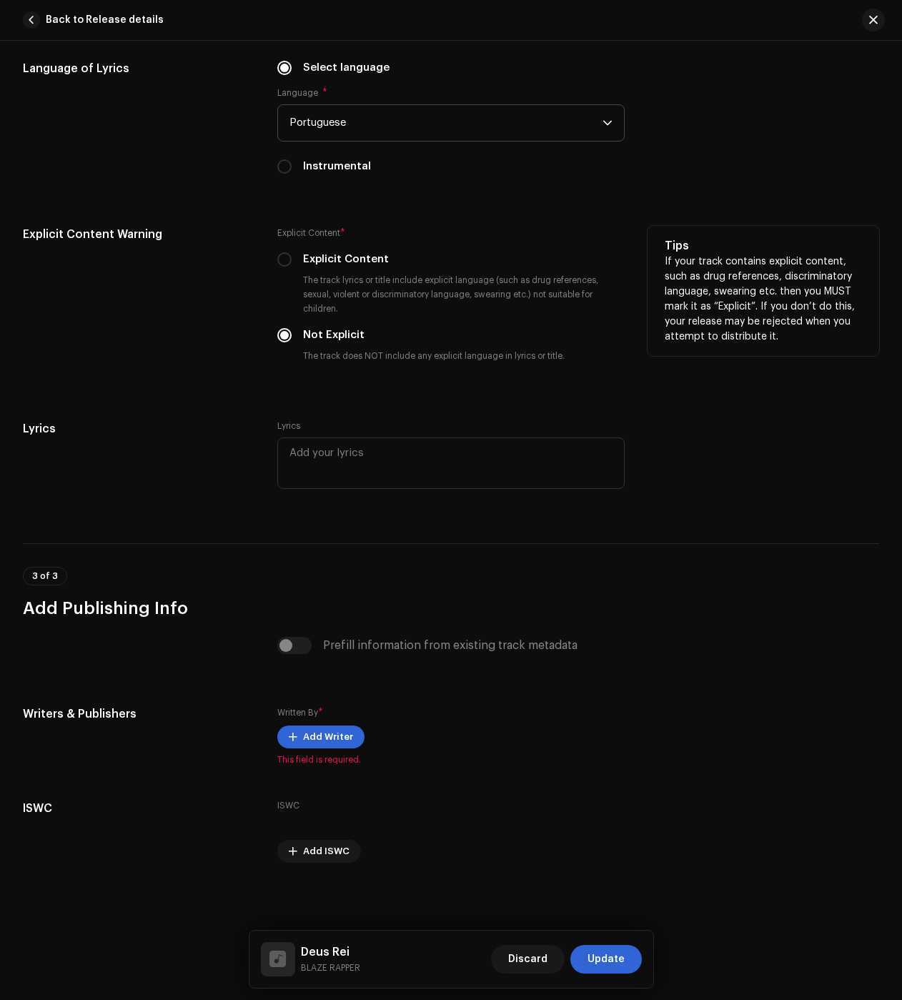
scroll to position [2429, 0]
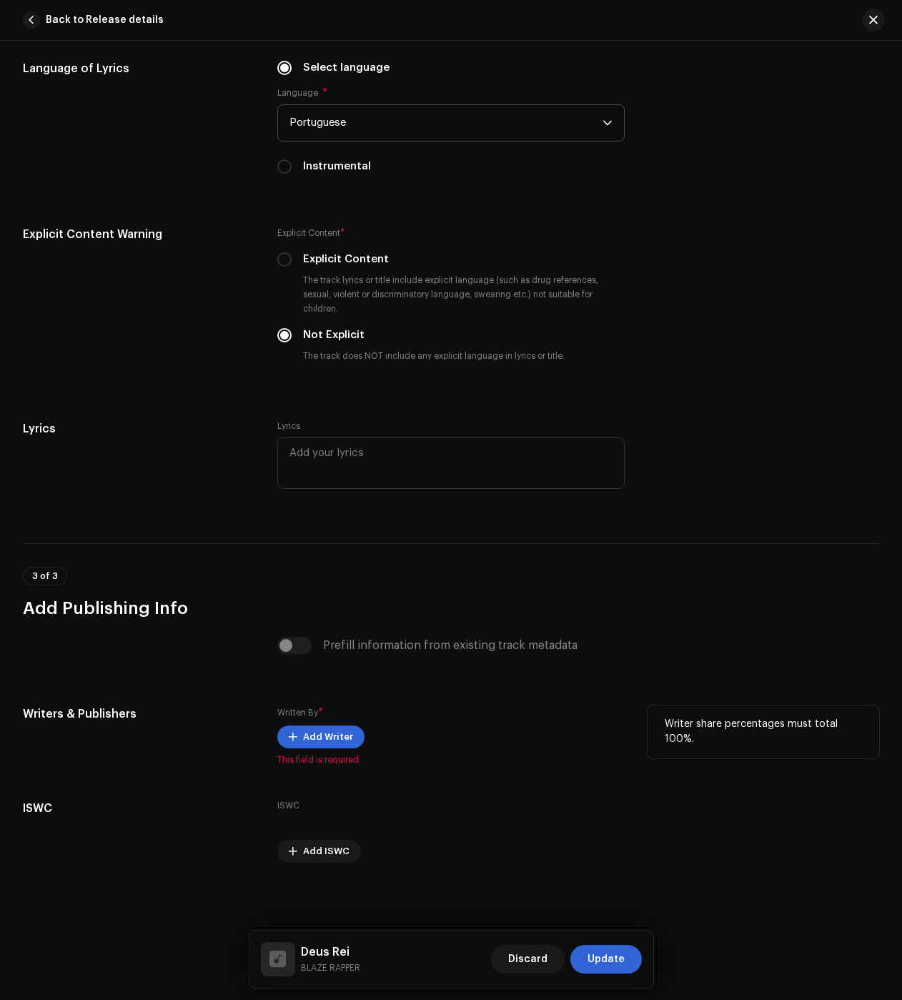
click at [322, 749] on div "Written By * Add Writer This field is required." at bounding box center [450, 736] width 347 height 60
click at [317, 738] on span "Add Writer" at bounding box center [328, 737] width 50 height 29
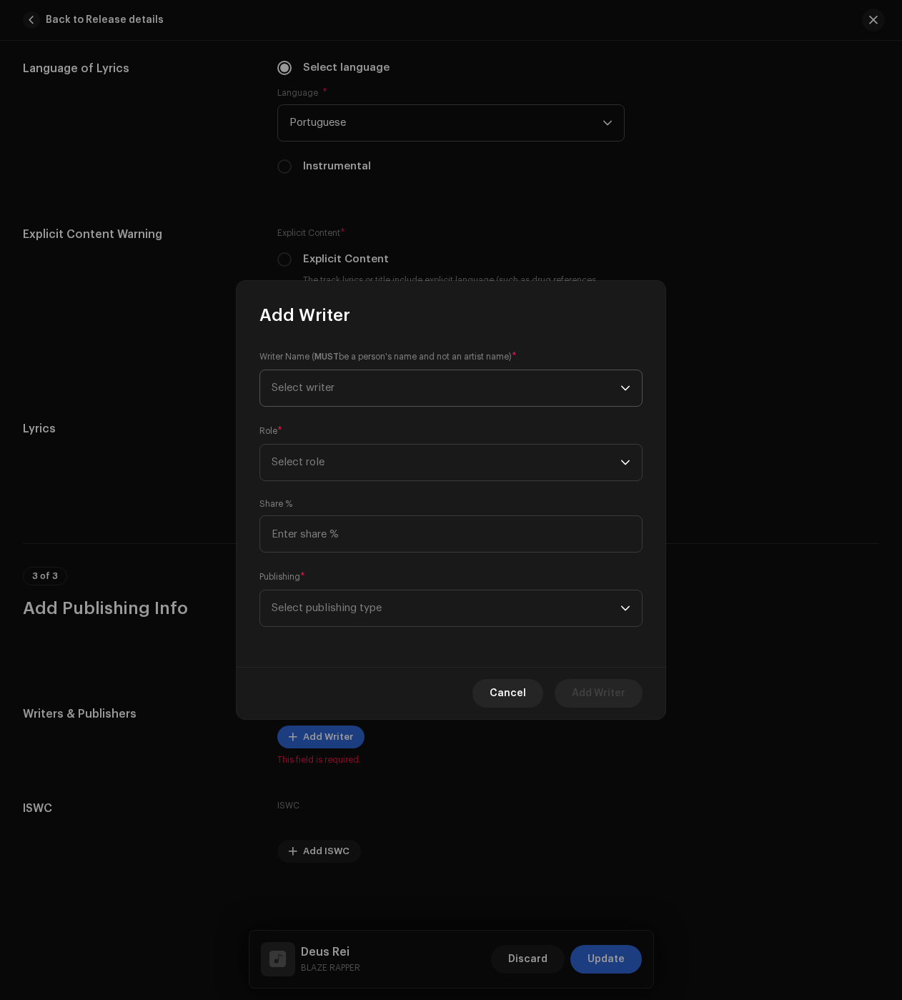
click at [329, 391] on span "Select writer" at bounding box center [303, 387] width 63 height 11
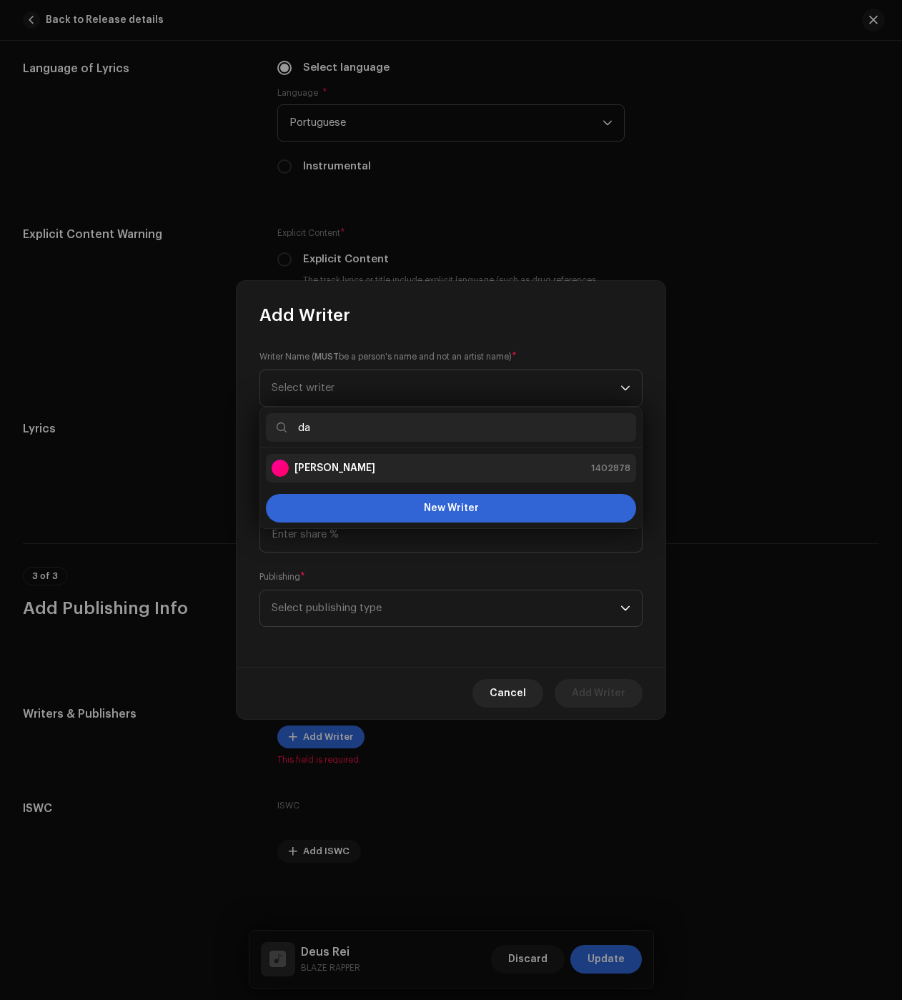
type input "da"
click at [364, 467] on strong "[PERSON_NAME]" at bounding box center [335, 468] width 81 height 14
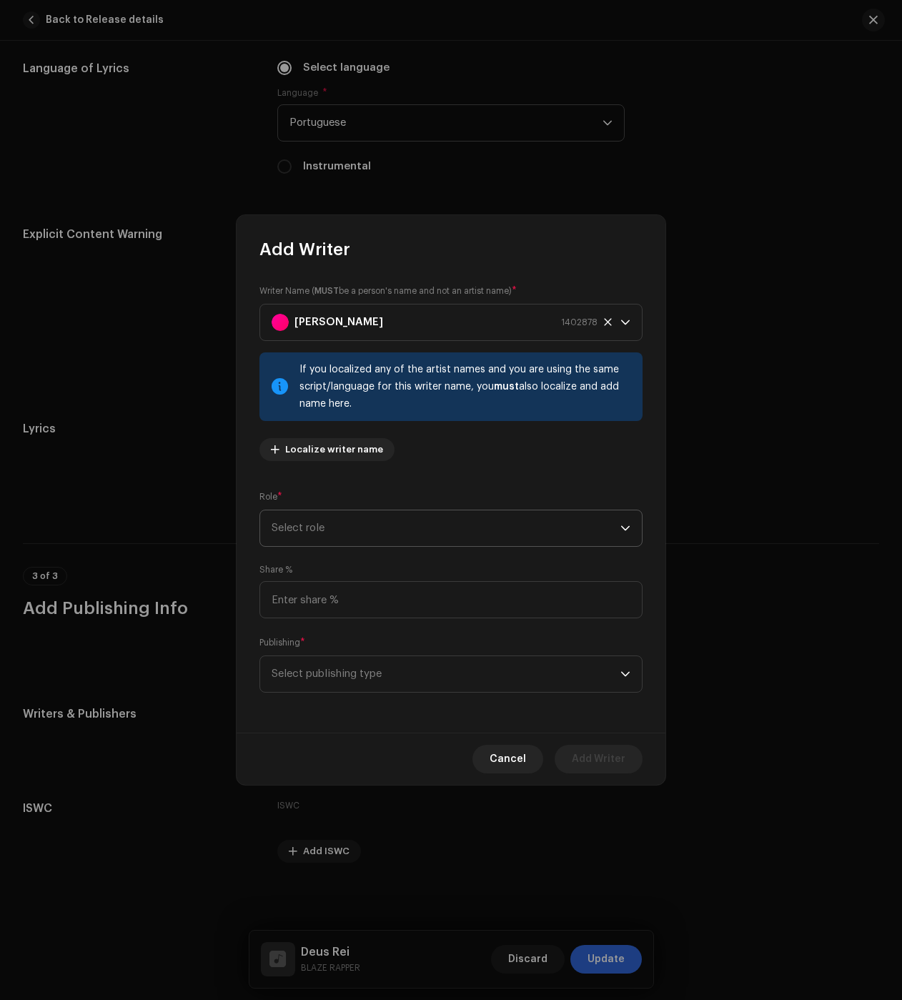
click at [325, 529] on span "Select role" at bounding box center [446, 528] width 349 height 36
click at [327, 652] on span "Composer & Lyricist" at bounding box center [322, 653] width 101 height 14
click at [318, 683] on span "Select publishing type" at bounding box center [446, 674] width 349 height 36
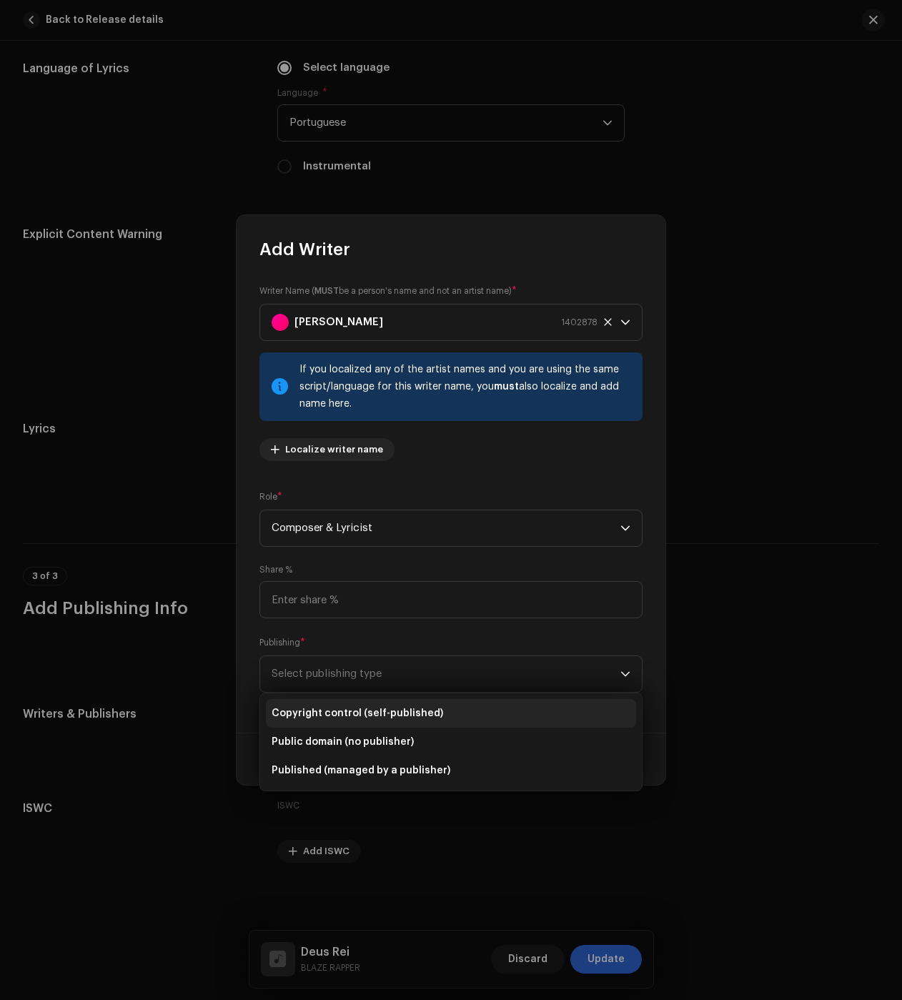
drag, startPoint x: 310, startPoint y: 714, endPoint x: 397, endPoint y: 718, distance: 87.3
click at [310, 714] on span "Copyright control (self-published)" at bounding box center [358, 713] width 172 height 14
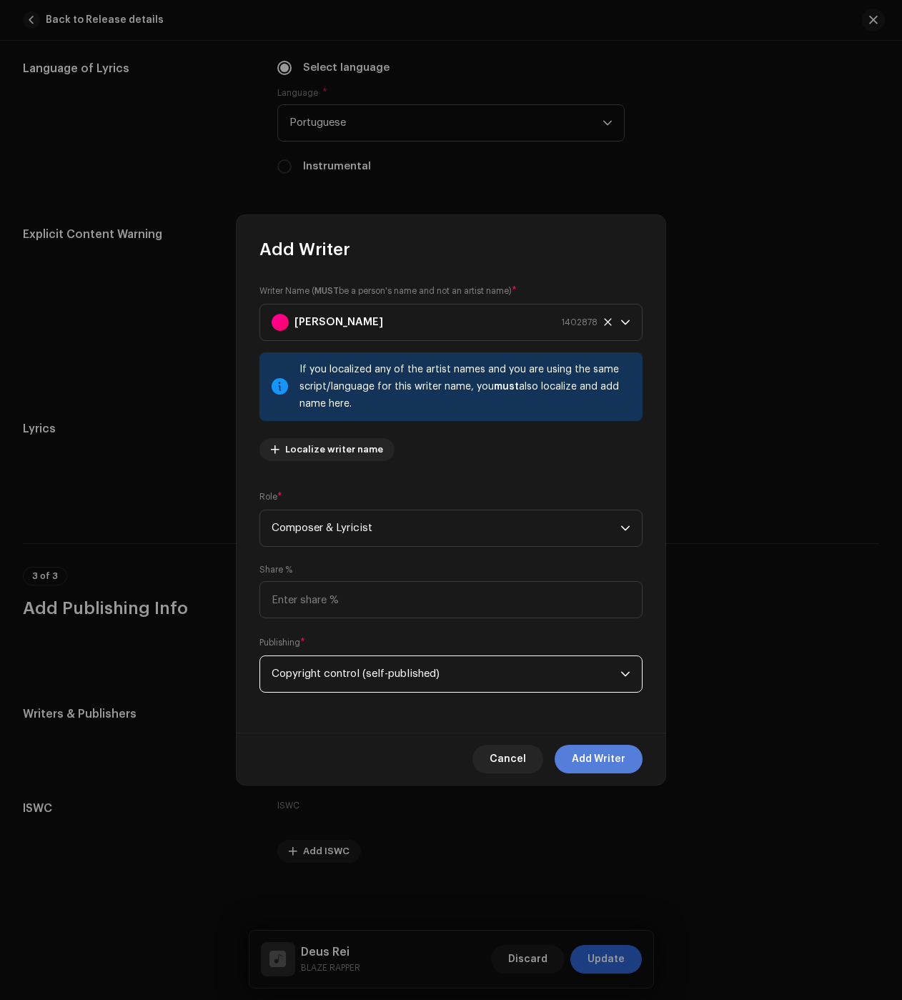
click at [583, 749] on span "Add Writer" at bounding box center [599, 759] width 54 height 29
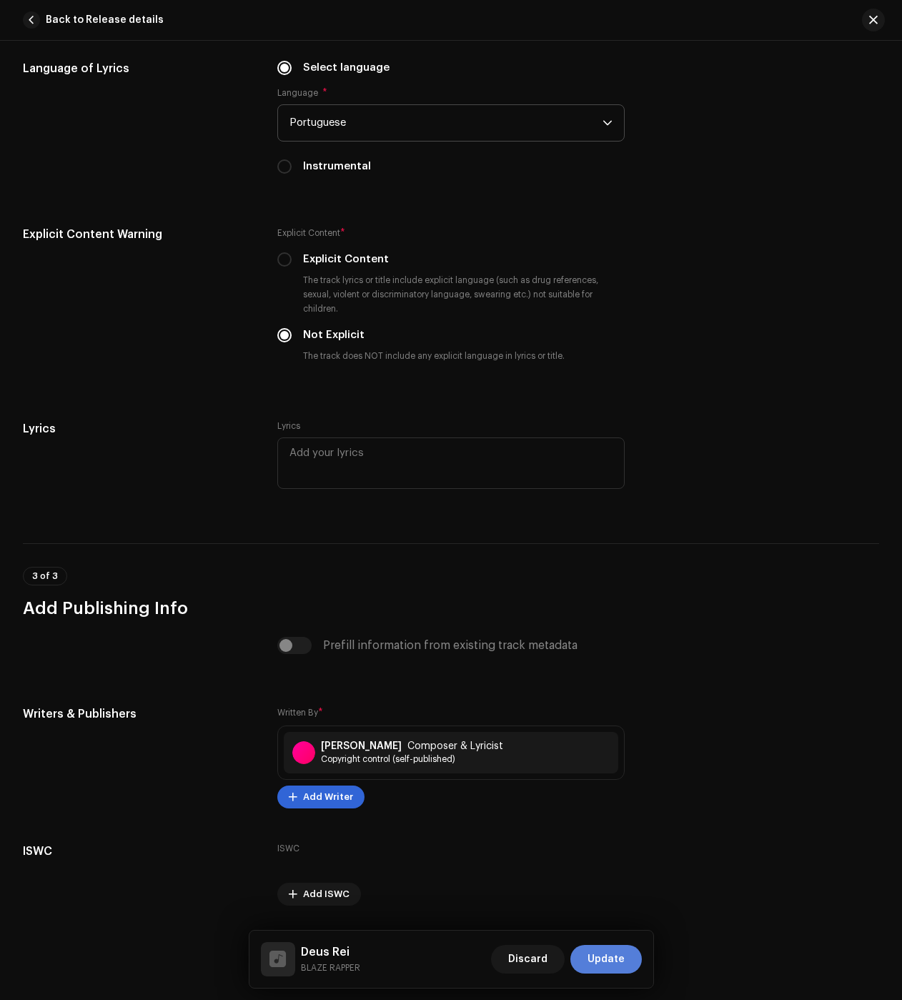
click at [616, 952] on span "Update" at bounding box center [606, 959] width 37 height 29
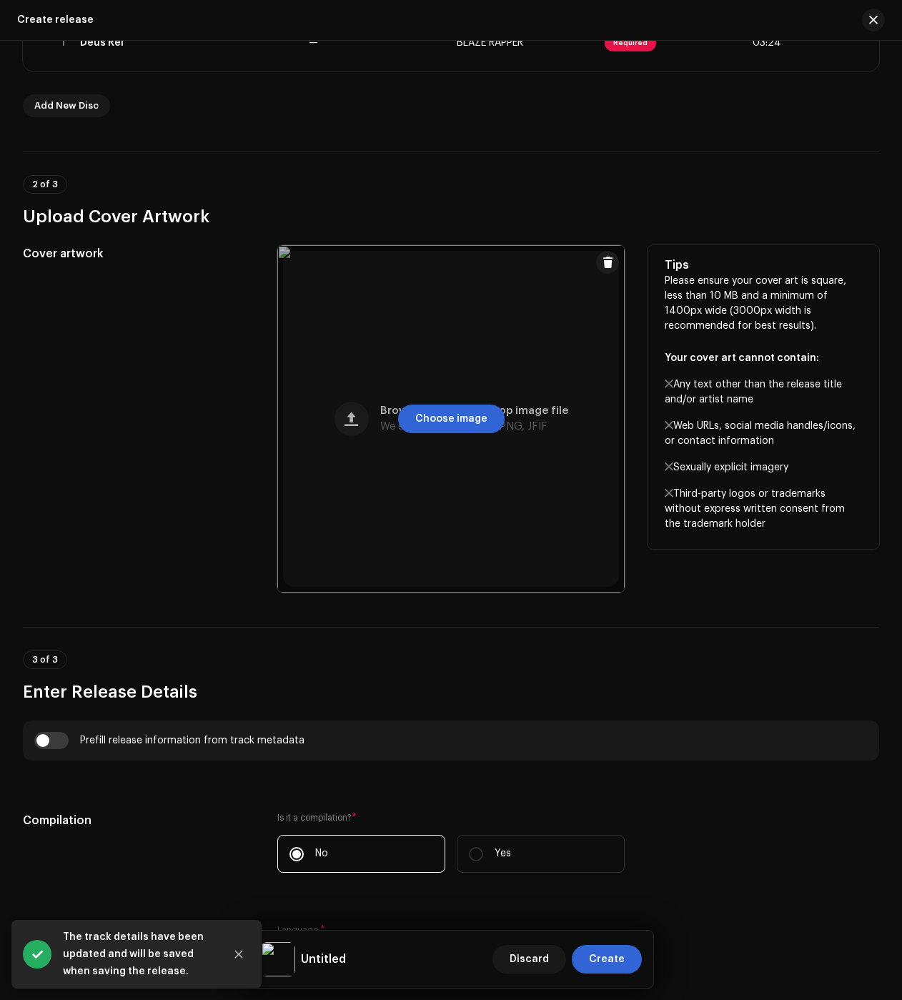
scroll to position [572, 0]
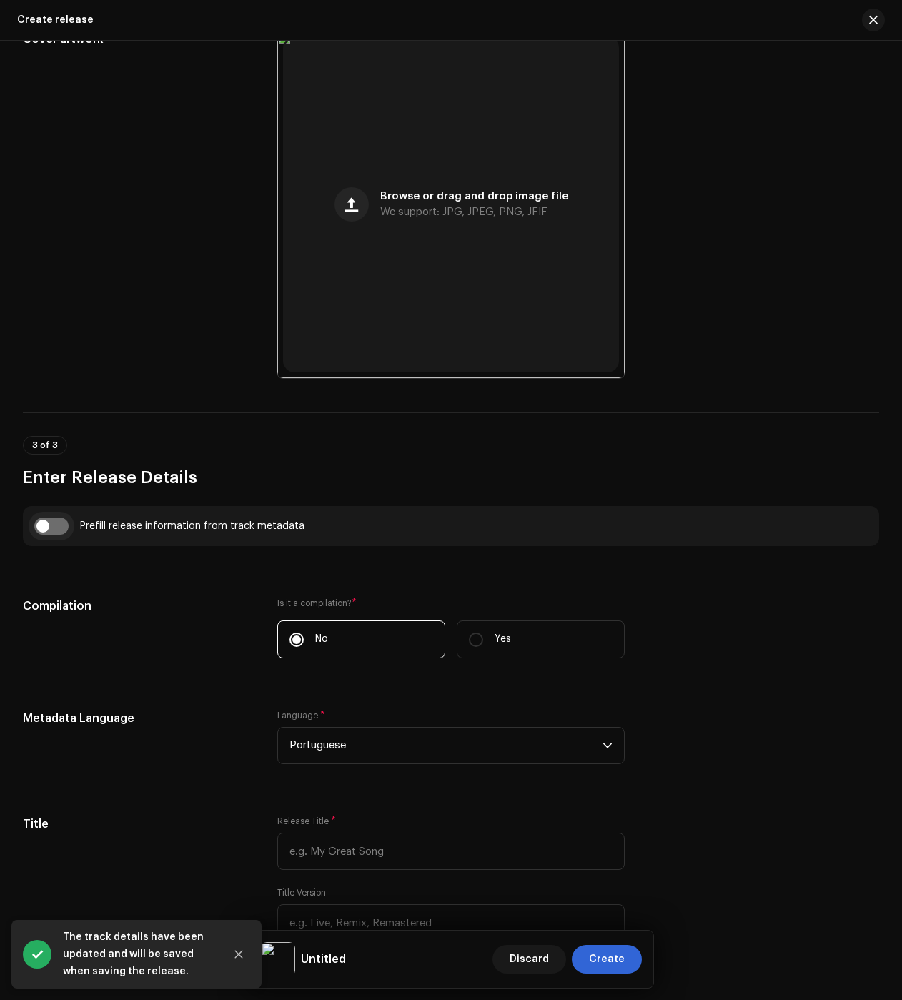
click at [42, 528] on input "checkbox" at bounding box center [51, 526] width 34 height 17
checkbox input "true"
type input "Deus Rei"
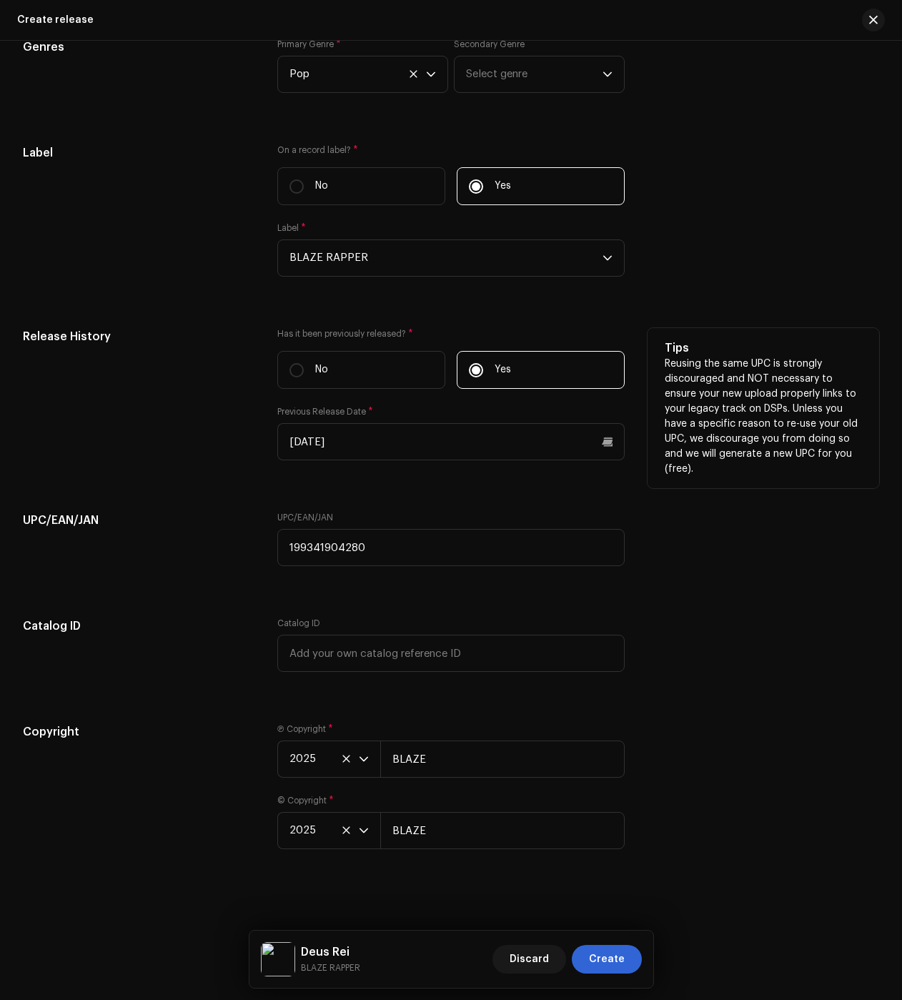
scroll to position [2223, 0]
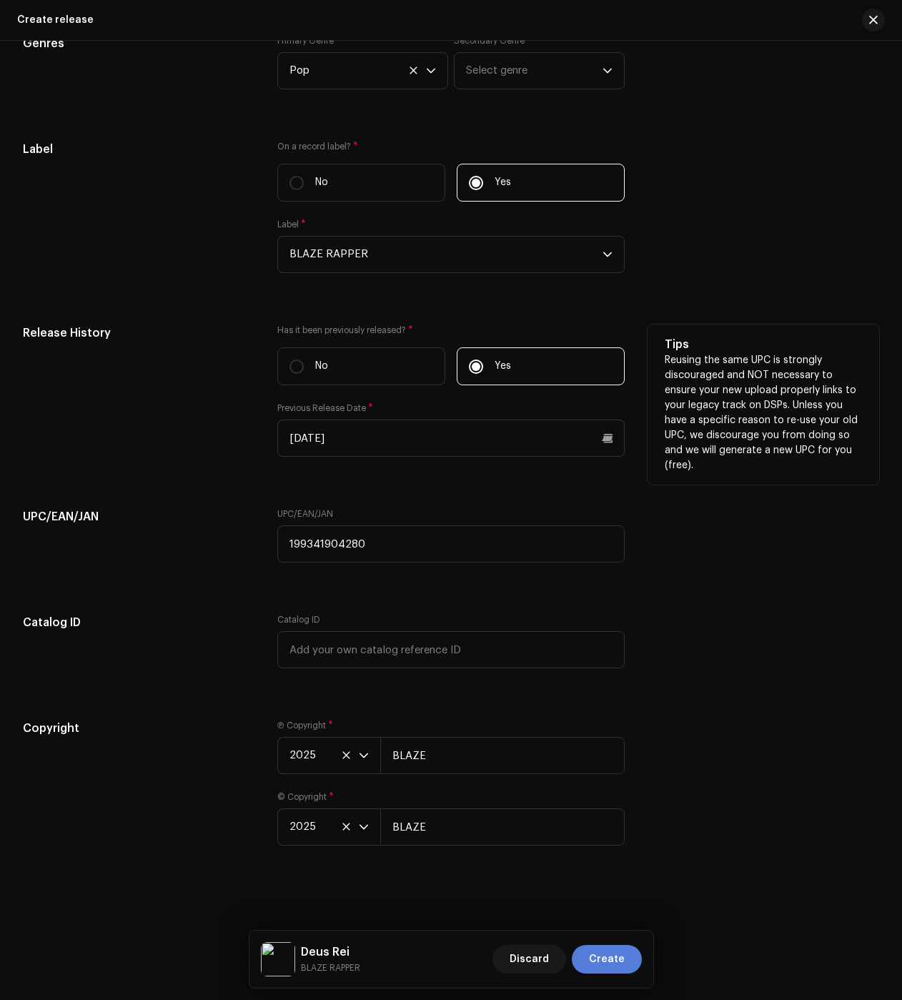
click at [630, 959] on button "Create" at bounding box center [607, 959] width 70 height 29
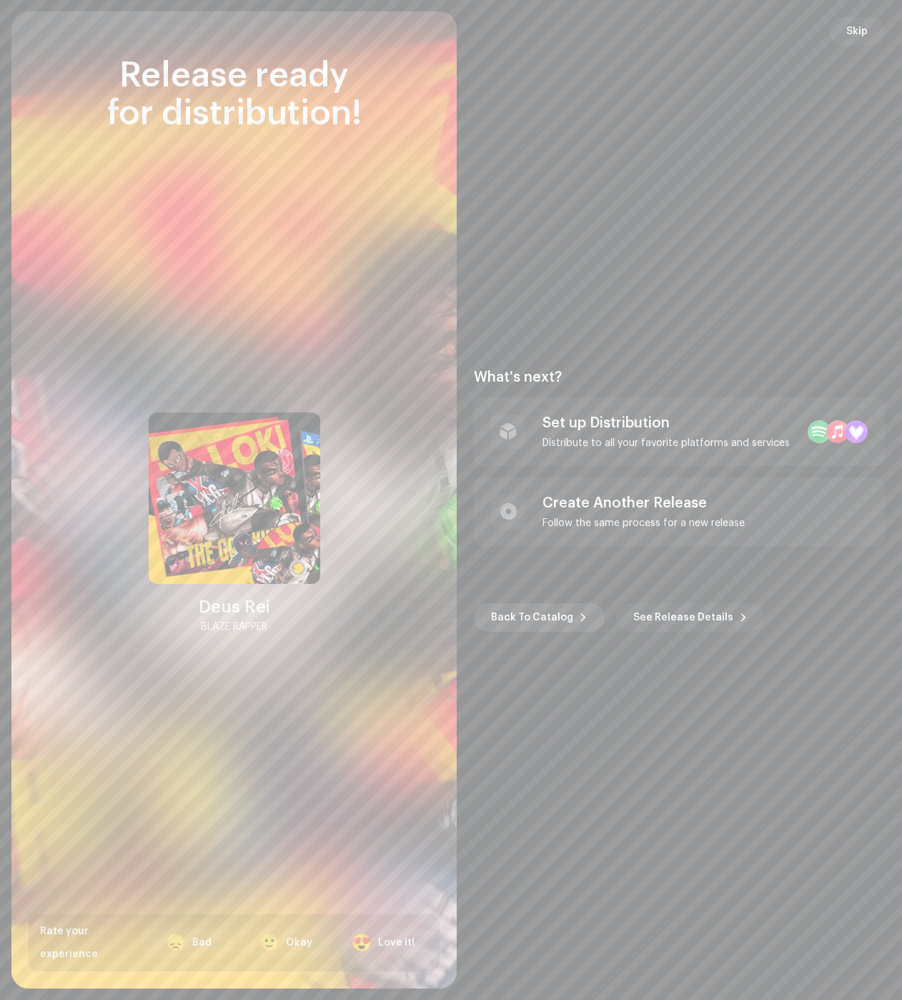
click at [544, 615] on span "Back To Catalog" at bounding box center [532, 617] width 82 height 29
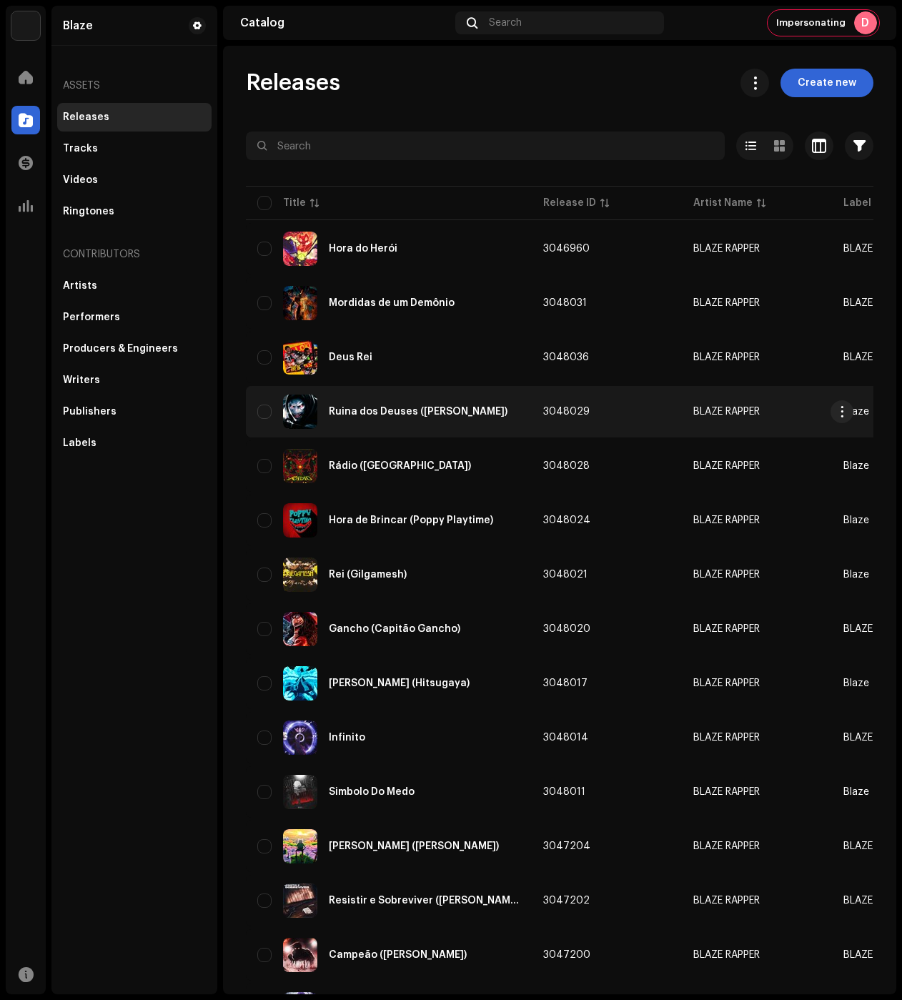
drag, startPoint x: 749, startPoint y: 428, endPoint x: 768, endPoint y: 423, distance: 19.2
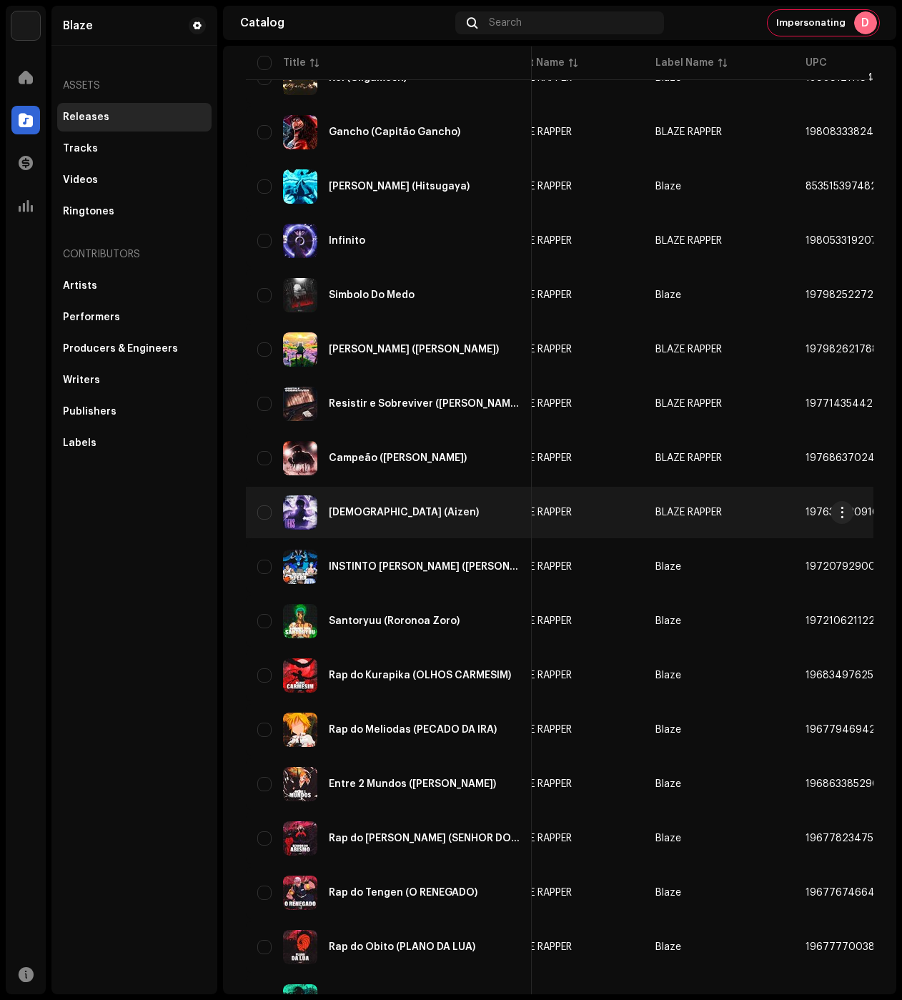
scroll to position [576, 0]
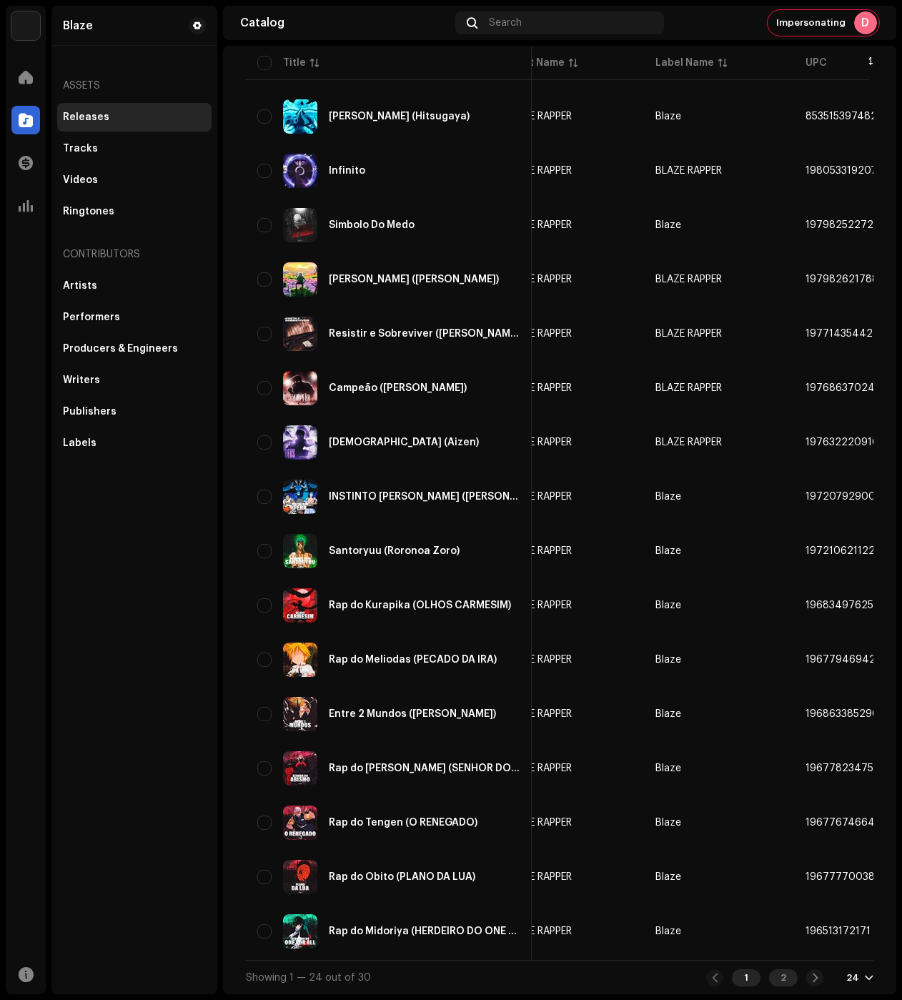
click at [769, 979] on div "2" at bounding box center [783, 977] width 29 height 17
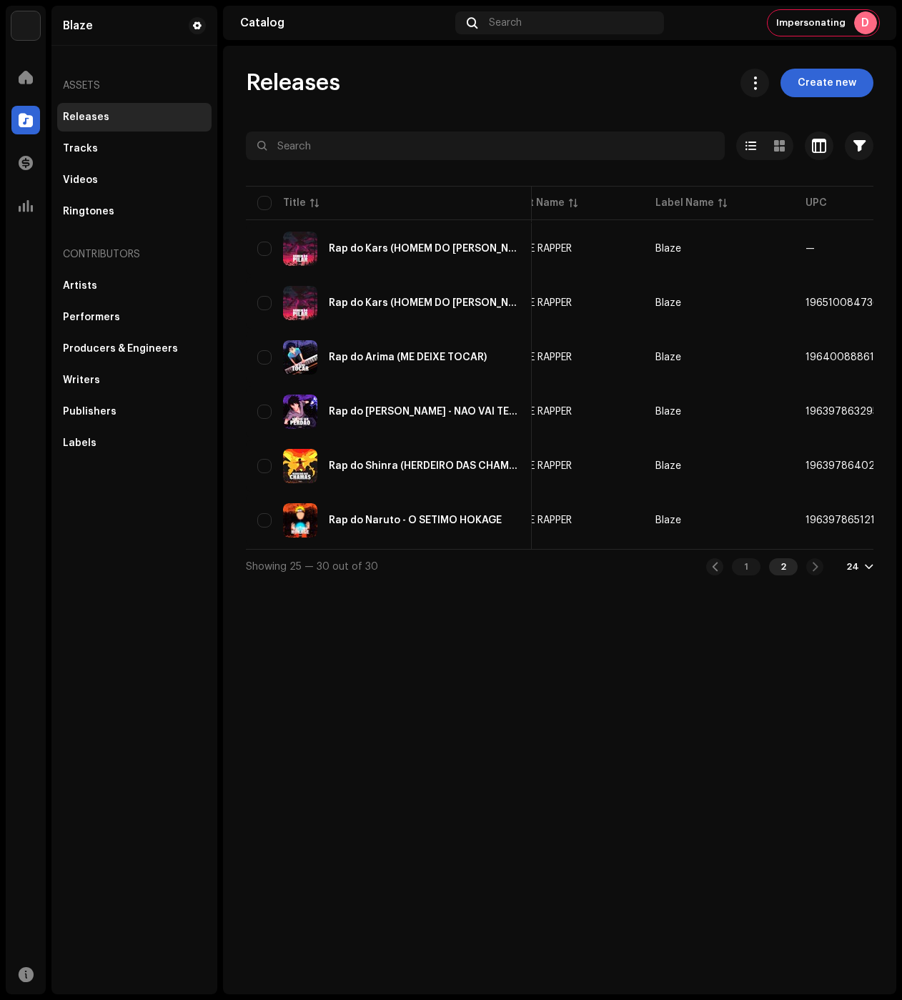
drag, startPoint x: 676, startPoint y: 585, endPoint x: 684, endPoint y: 583, distance: 8.7
drag, startPoint x: 662, startPoint y: 616, endPoint x: 651, endPoint y: 603, distance: 16.2
click at [662, 615] on div "Releases Create new Selected 0 Options Filters Distribution status Never Distri…" at bounding box center [559, 520] width 673 height 949
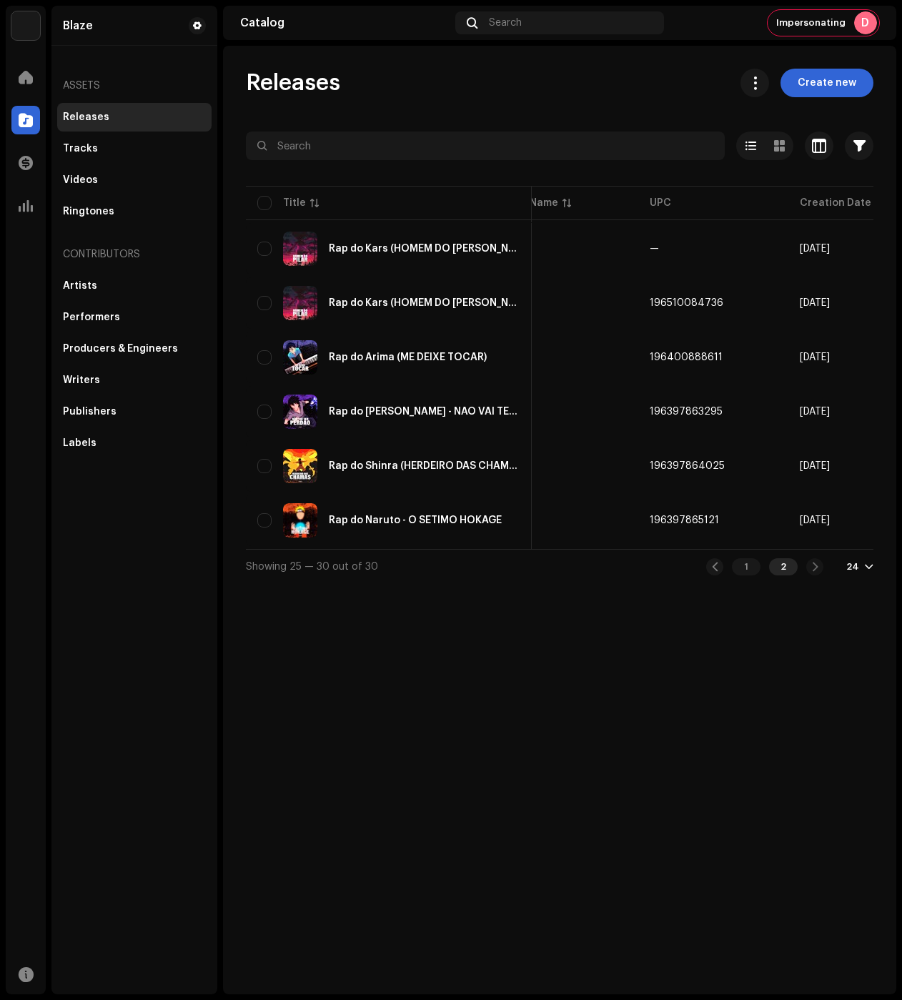
scroll to position [0, 322]
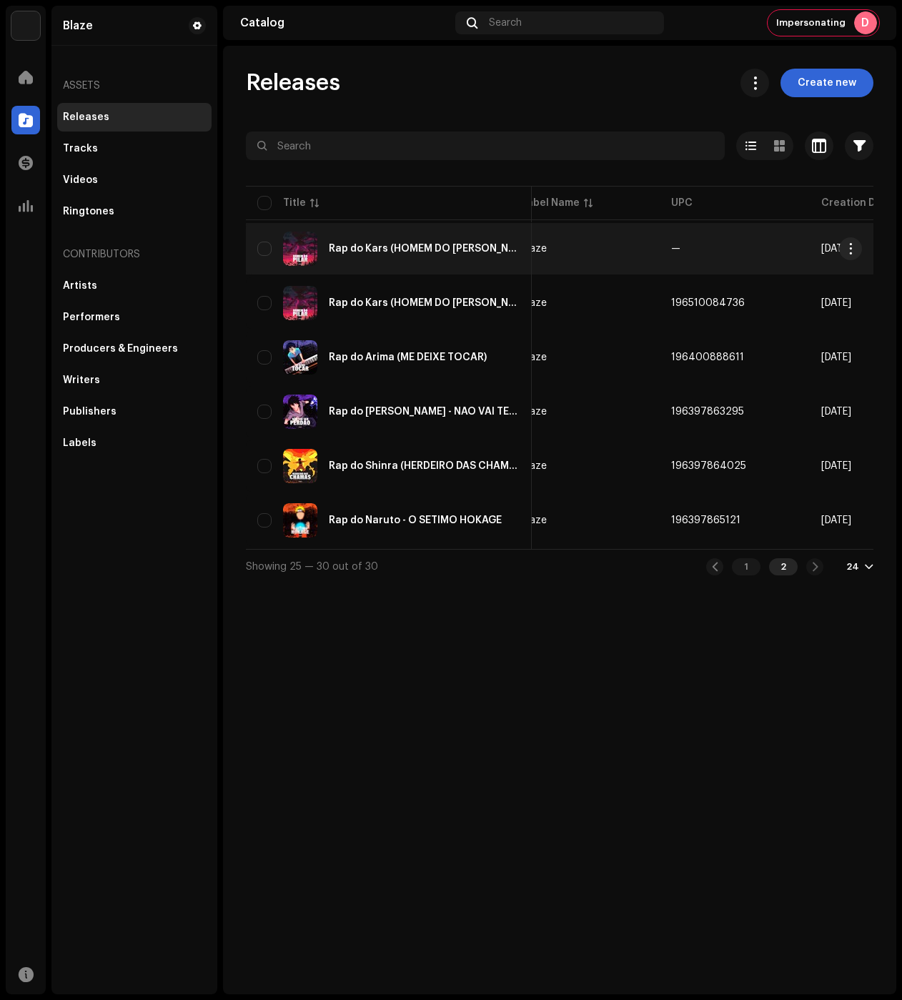
click at [410, 242] on div "Rap do Kars (HOMEM DO PILAR)" at bounding box center [388, 249] width 263 height 34
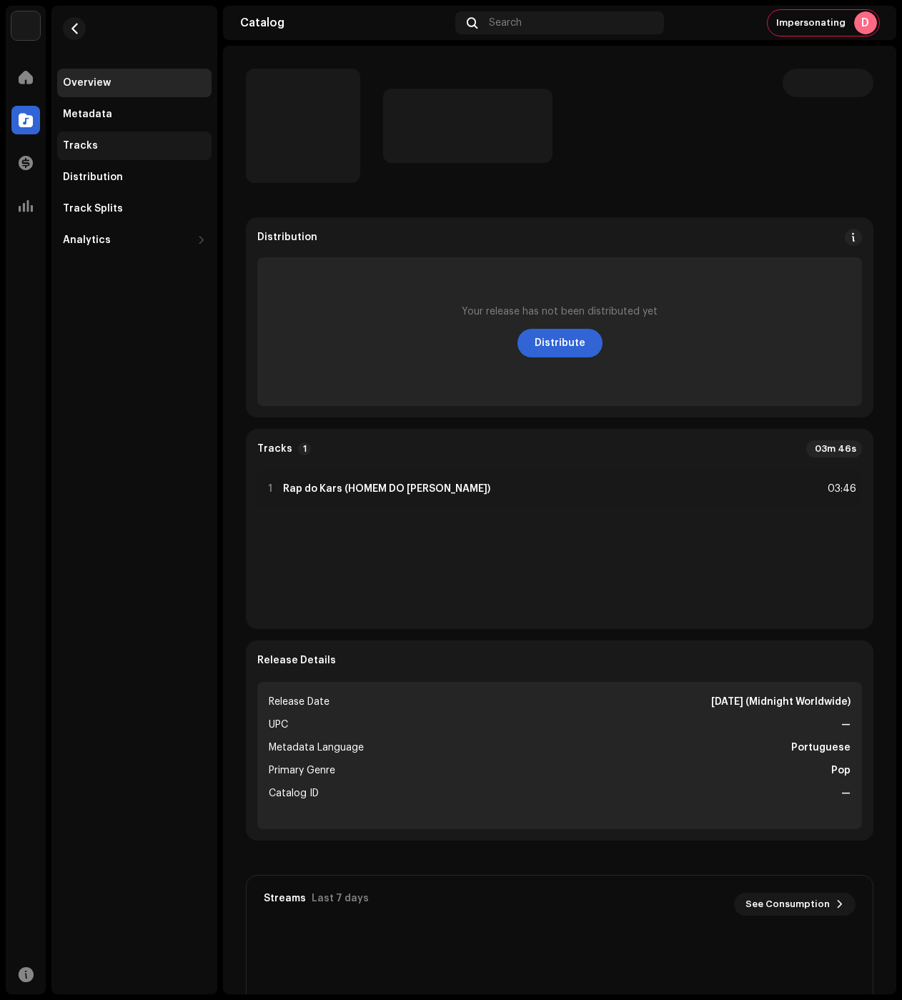
click at [114, 137] on div "Tracks" at bounding box center [134, 146] width 154 height 29
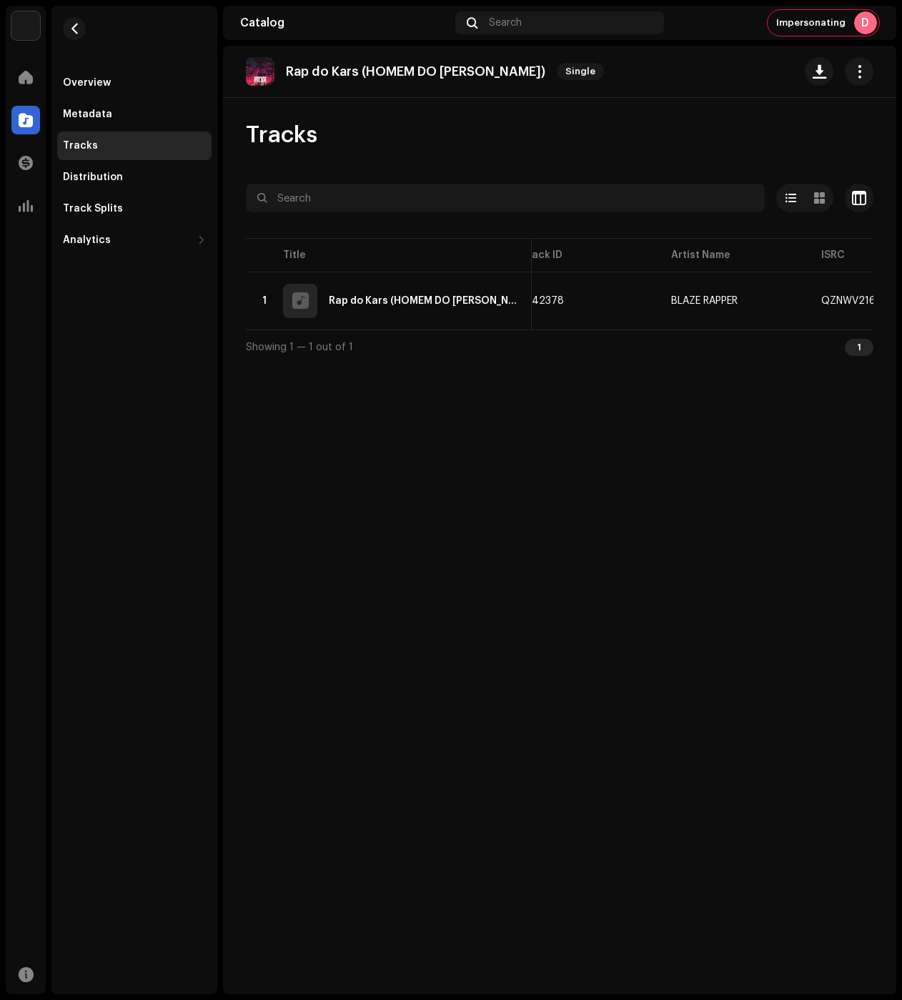
scroll to position [0, 72]
click at [73, 16] on re-m-nav-back at bounding box center [74, 37] width 34 height 63
click at [72, 24] on span "button" at bounding box center [74, 28] width 11 height 11
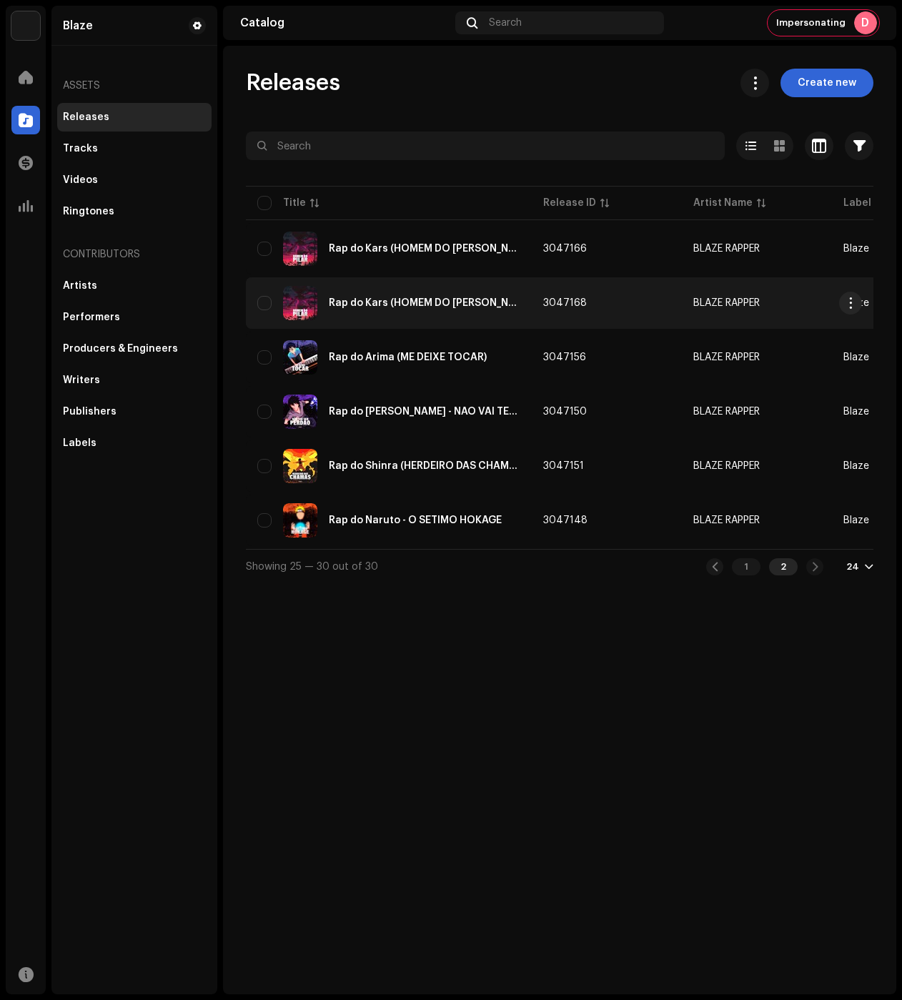
click at [412, 297] on div "Rap do Kars (HOMEM DO PILAR)" at bounding box center [388, 303] width 263 height 34
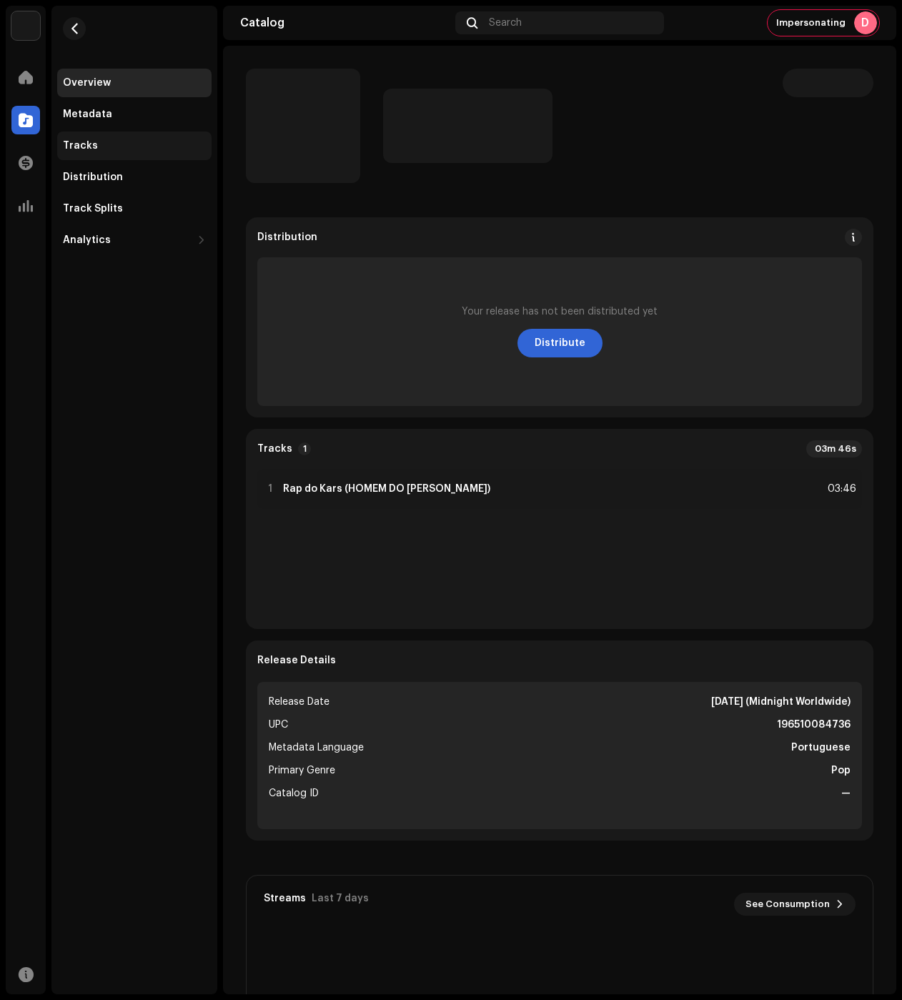
click at [109, 146] on div "Tracks" at bounding box center [134, 145] width 143 height 11
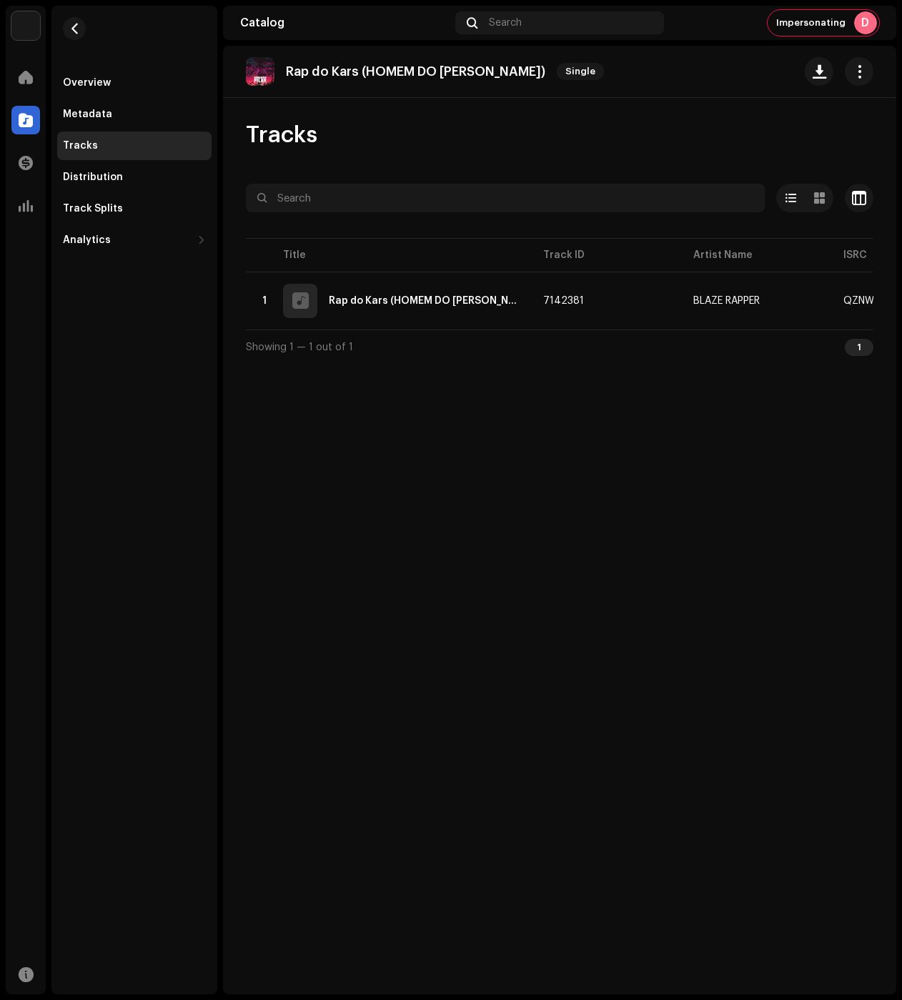
drag, startPoint x: 535, startPoint y: 327, endPoint x: 565, endPoint y: 331, distance: 30.9
click at [565, 330] on div "Title Track ID Artist Name ISRC Appears On Missing Audio ACR Cloud 1 Rap do Kar…" at bounding box center [560, 282] width 628 height 94
drag, startPoint x: 549, startPoint y: 329, endPoint x: 565, endPoint y: 331, distance: 15.9
click at [565, 330] on div "Title Track ID Artist Name ISRC Appears On Missing Audio ACR Cloud 1 Rap do Kar…" at bounding box center [560, 282] width 628 height 94
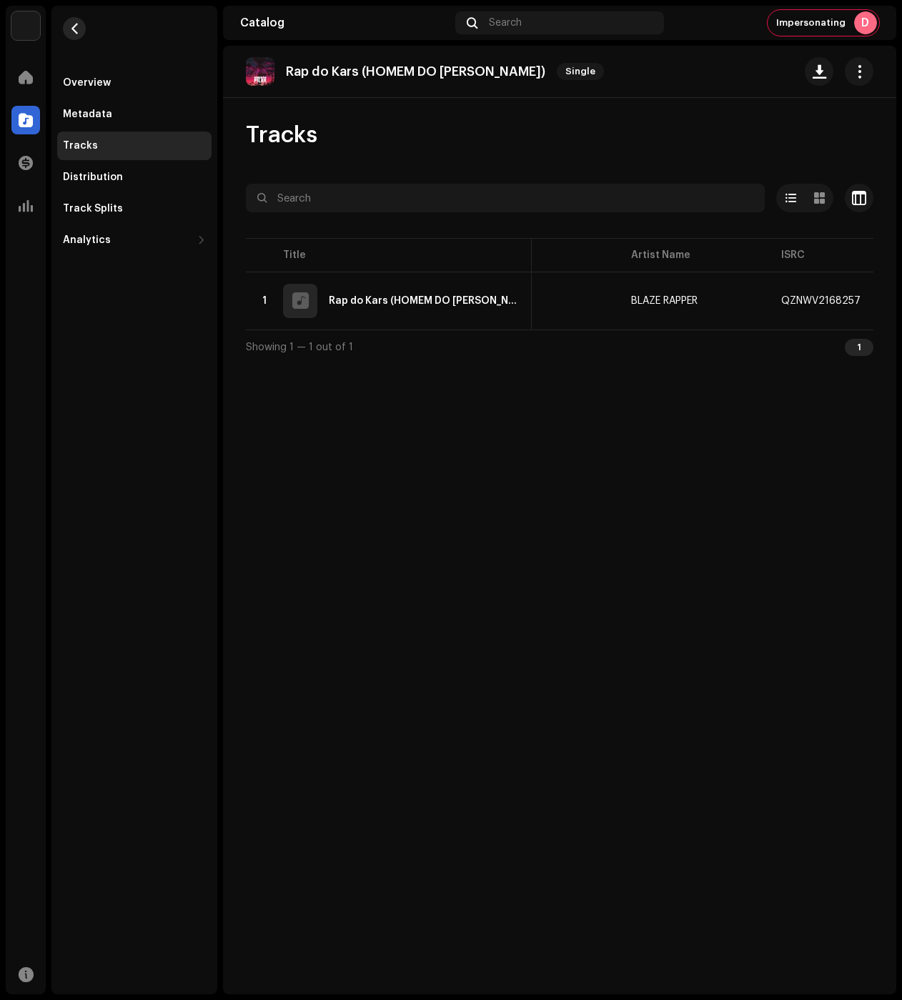
click at [80, 33] on button "button" at bounding box center [74, 28] width 23 height 23
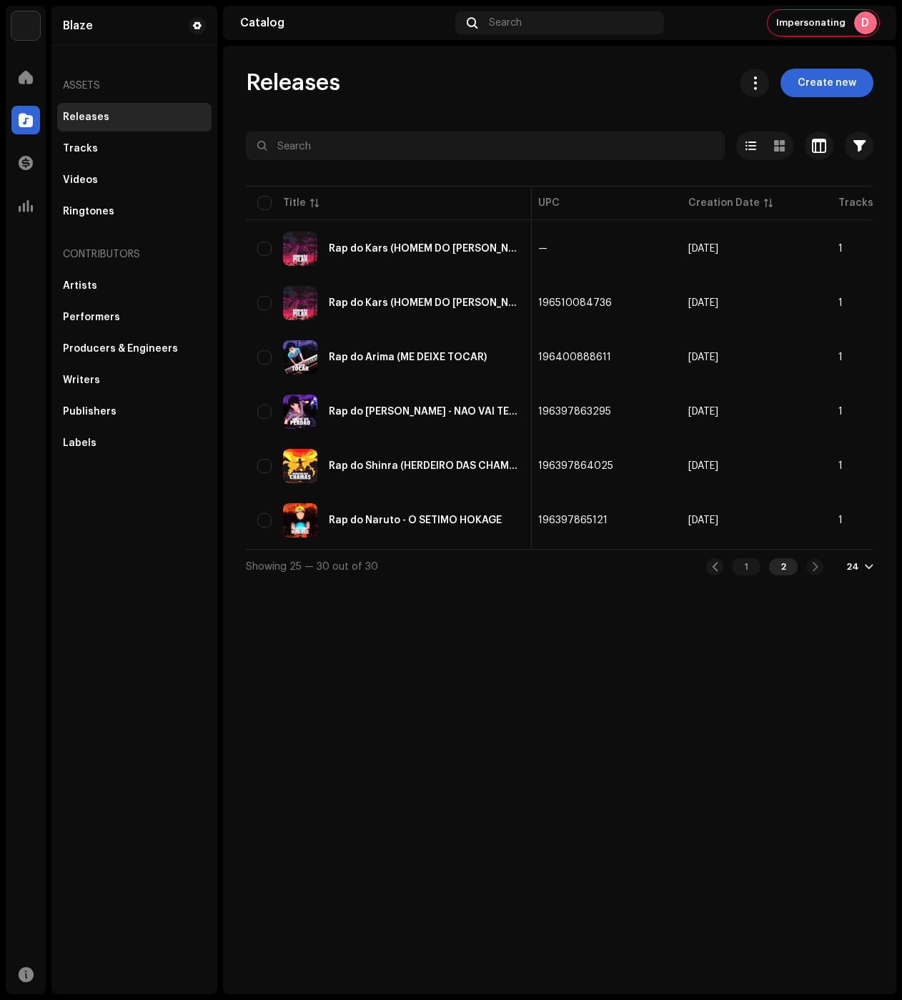
scroll to position [0, 709]
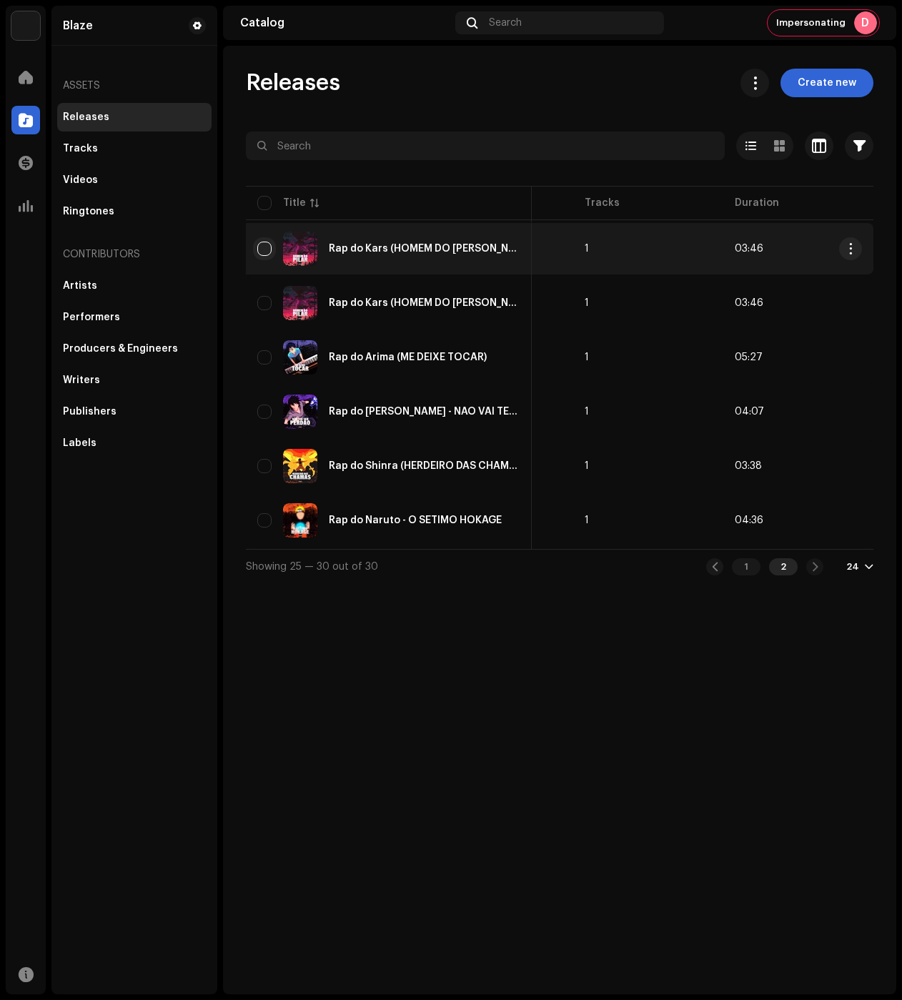
click at [261, 250] on input "checkbox" at bounding box center [264, 249] width 14 height 14
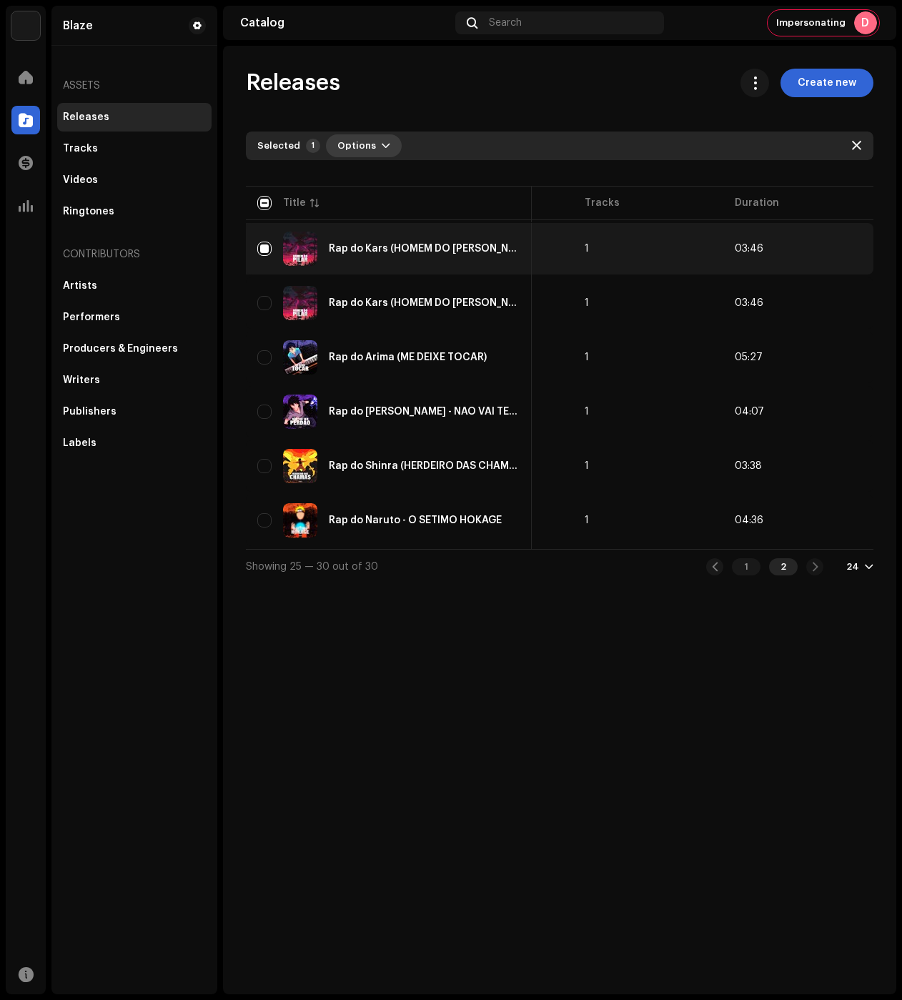
click at [388, 136] on button "Options" at bounding box center [364, 145] width 76 height 23
click at [854, 144] on span "button" at bounding box center [856, 145] width 9 height 11
checkbox input "false"
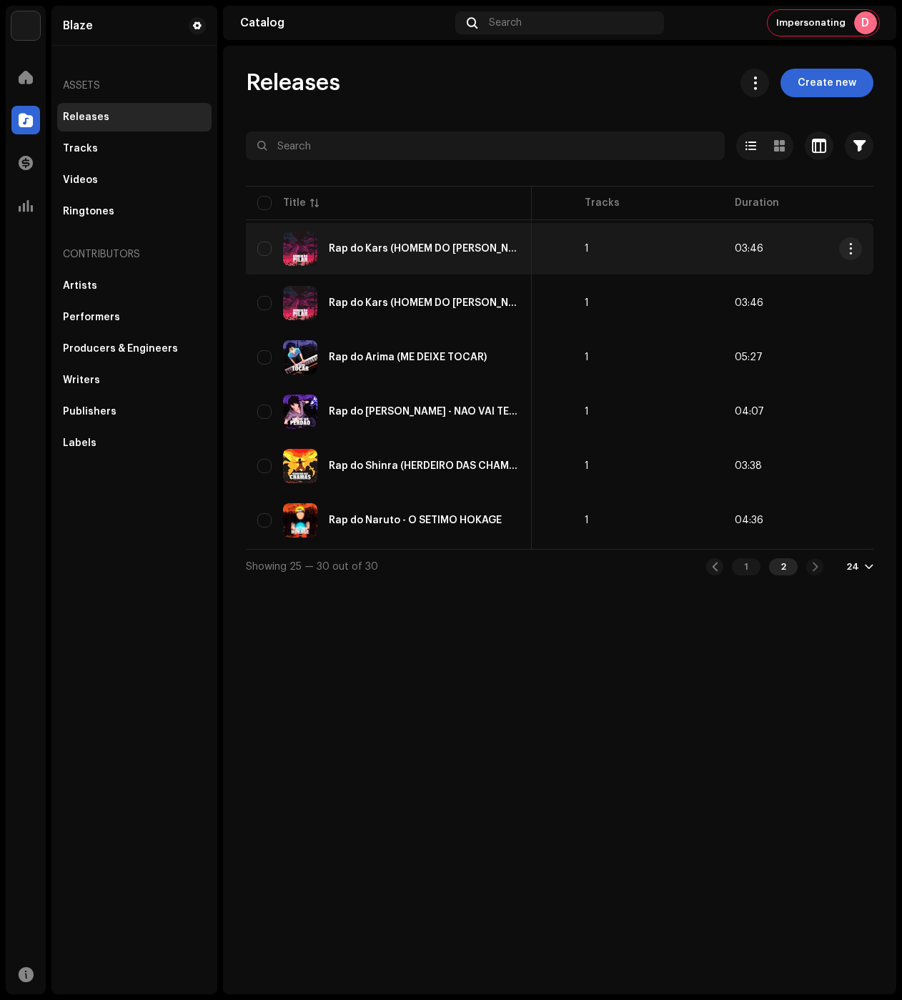
click at [444, 237] on div "Rap do Kars (HOMEM DO PILAR)" at bounding box center [388, 249] width 263 height 34
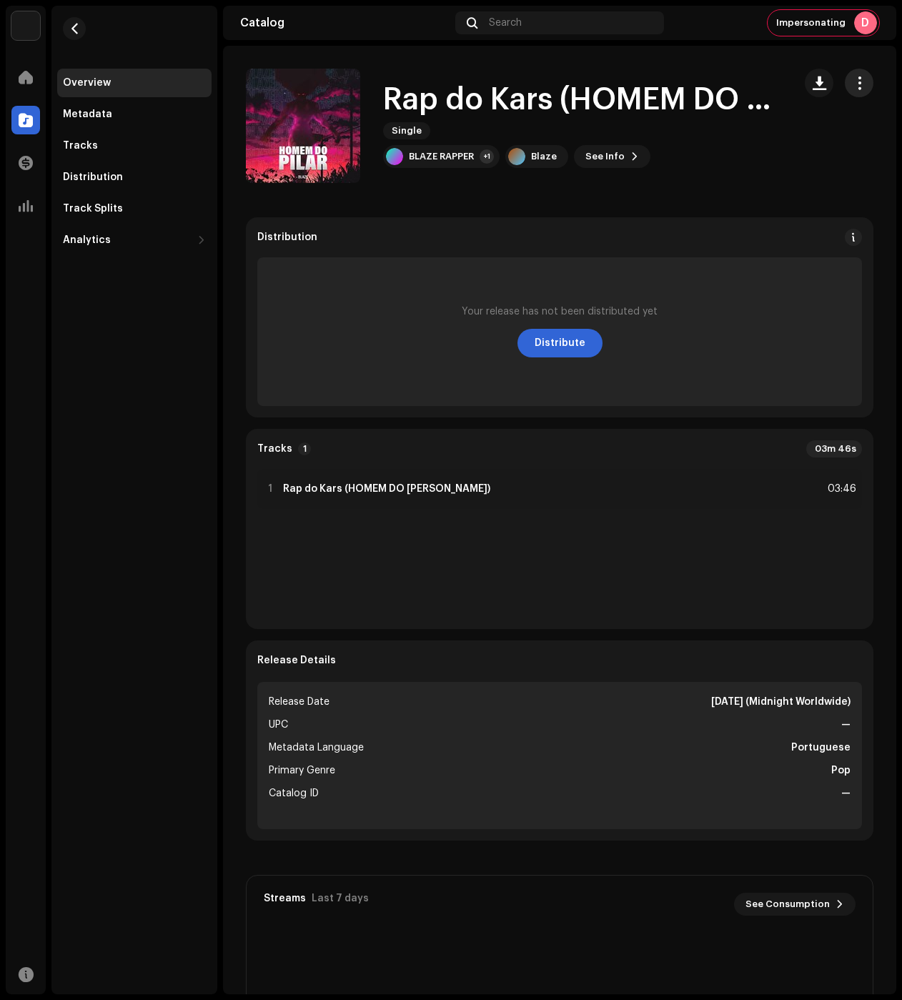
click at [856, 79] on span "button" at bounding box center [860, 82] width 14 height 11
click at [72, 26] on span "button" at bounding box center [74, 28] width 11 height 11
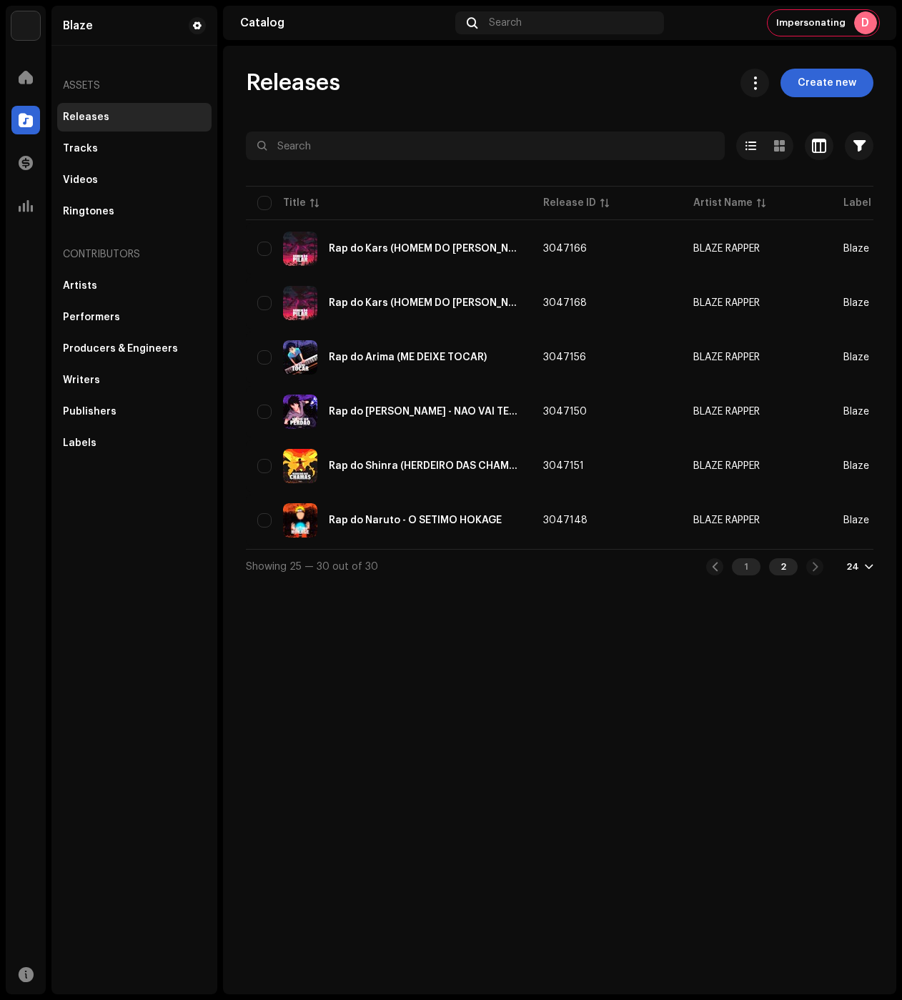
click at [750, 569] on div "1" at bounding box center [746, 566] width 29 height 17
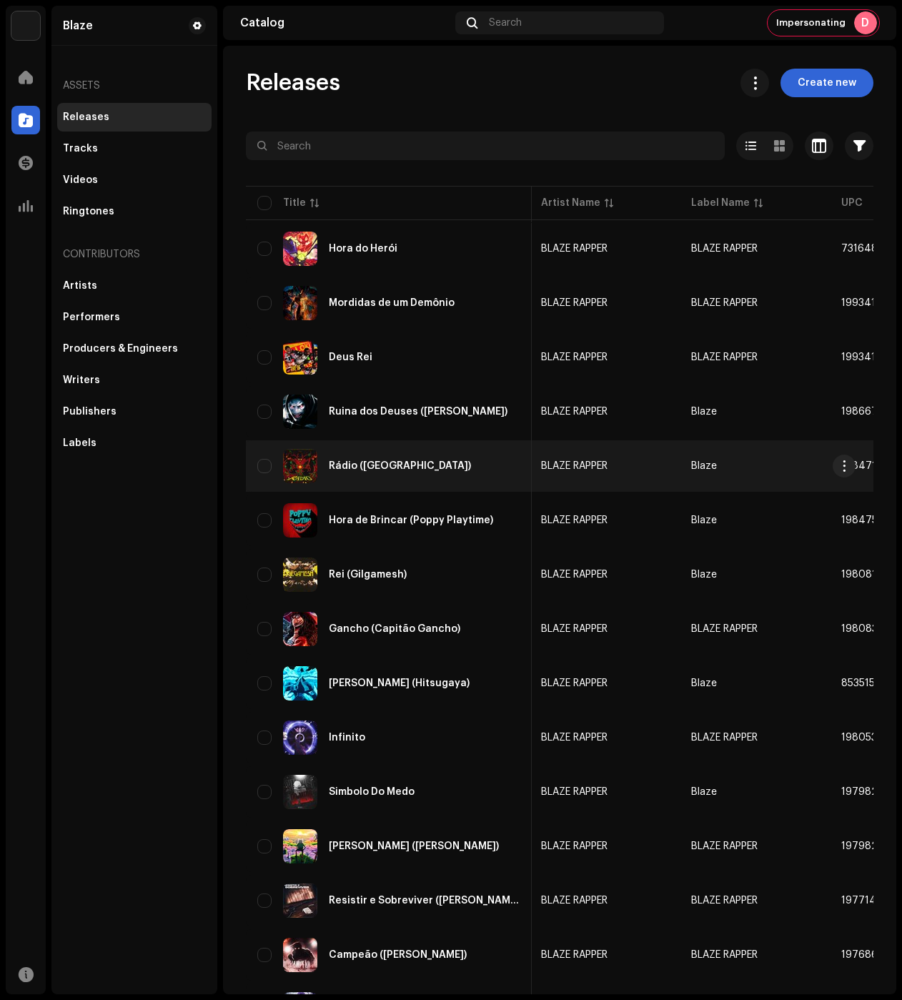
scroll to position [0, 154]
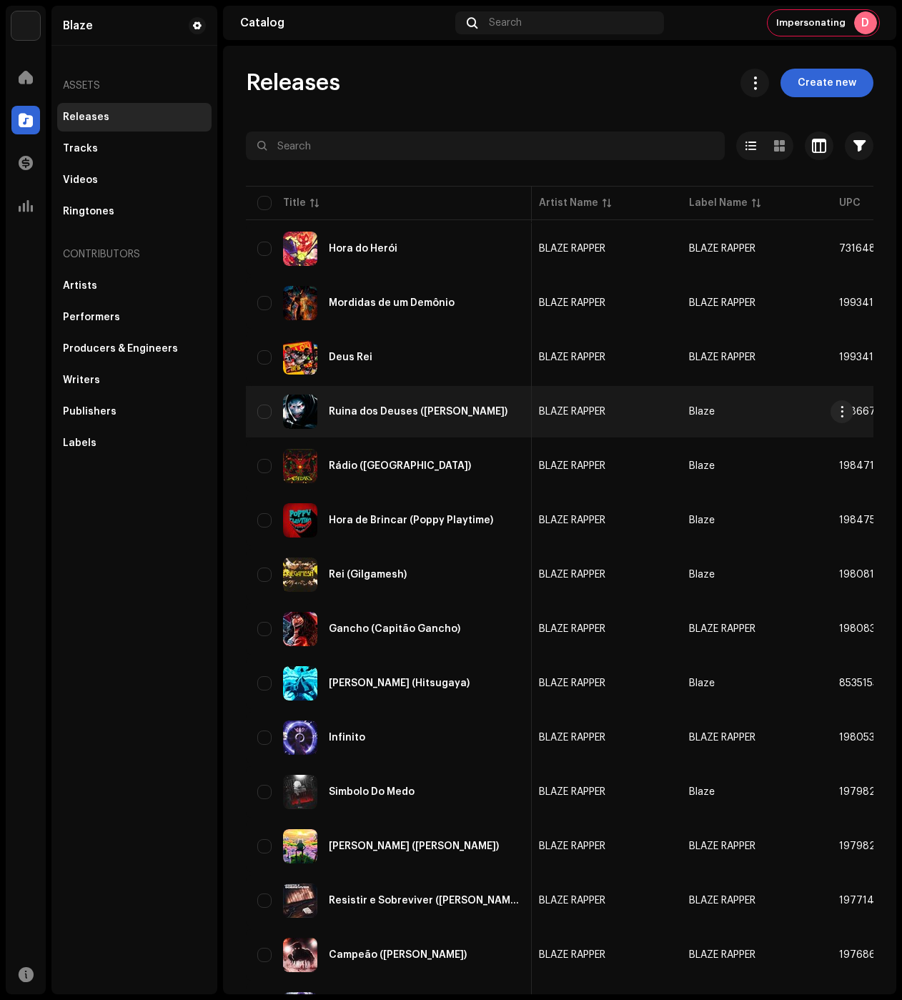
click at [596, 429] on td "BLAZE RAPPER" at bounding box center [603, 411] width 150 height 51
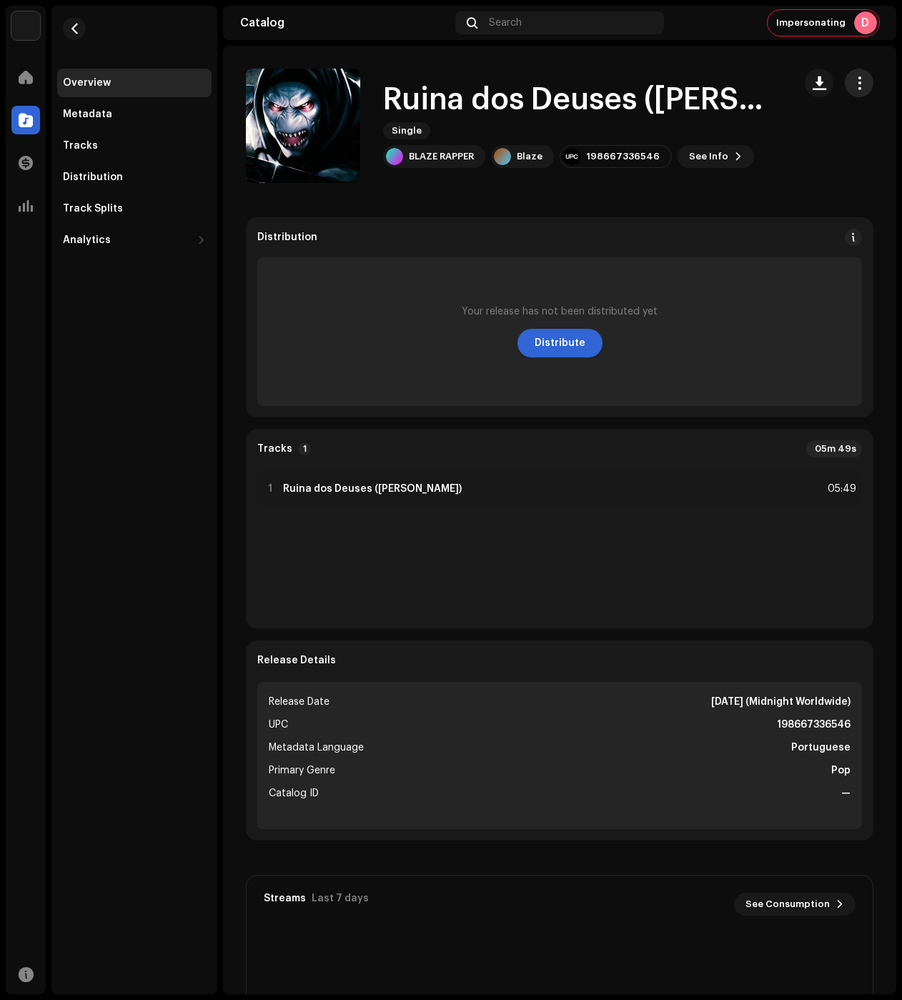
click at [853, 84] on span "button" at bounding box center [860, 82] width 14 height 11
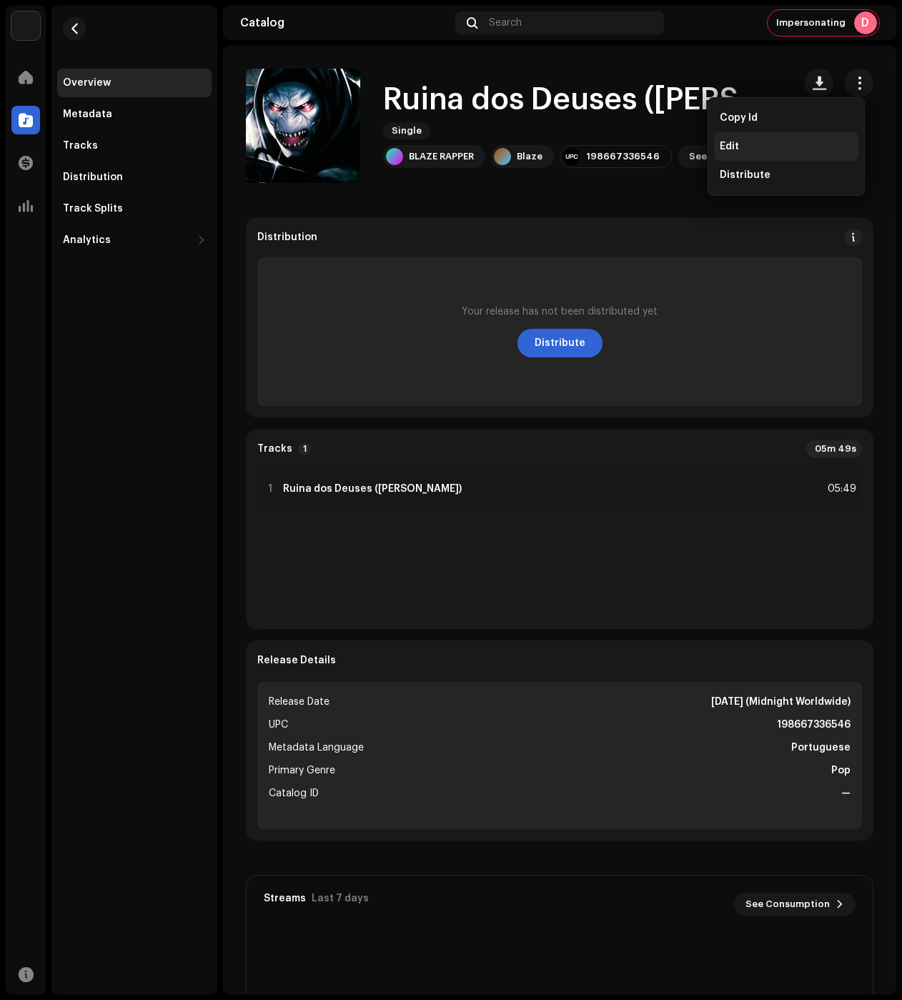
click at [780, 147] on div "Edit" at bounding box center [786, 146] width 133 height 11
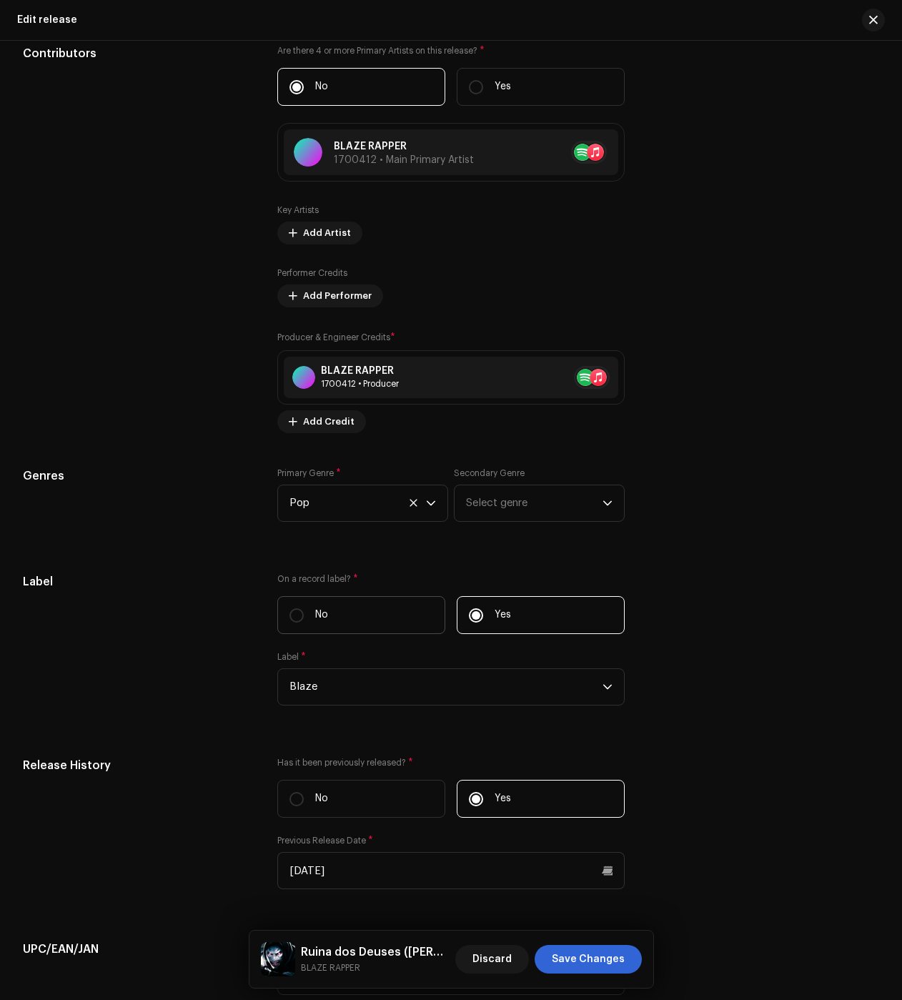
scroll to position [2073, 0]
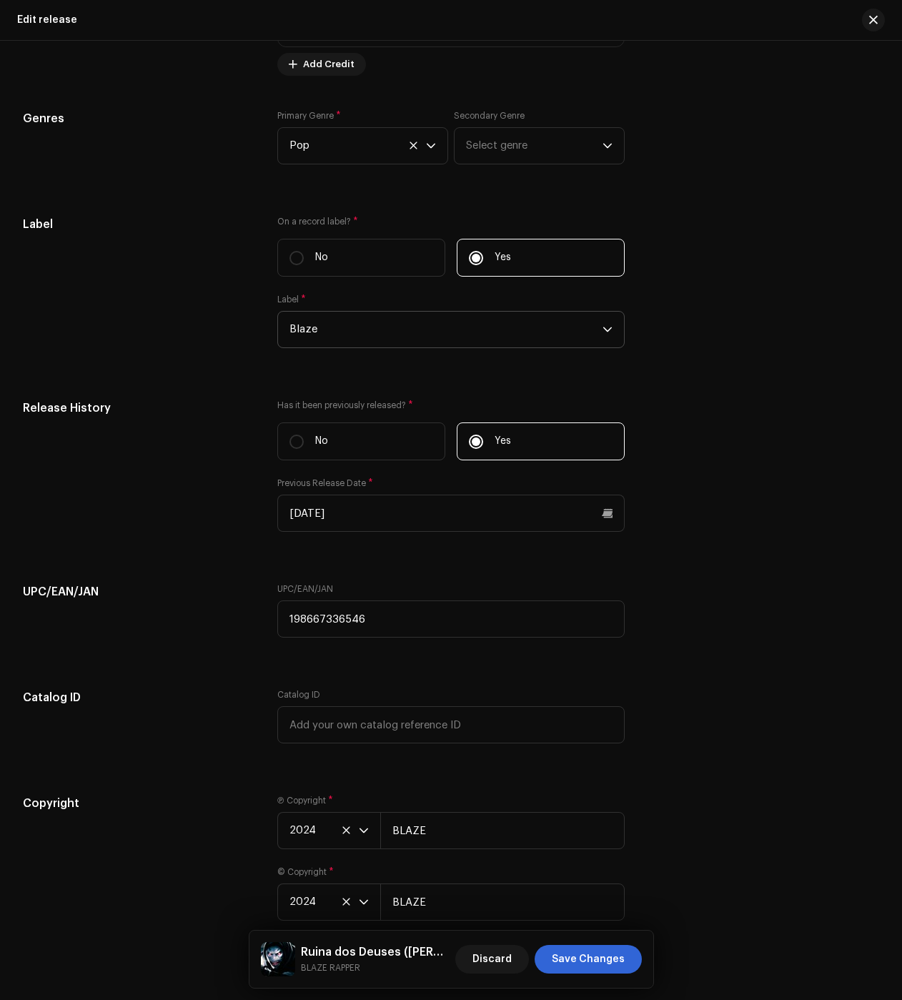
click at [335, 322] on span "Blaze" at bounding box center [446, 330] width 313 height 36
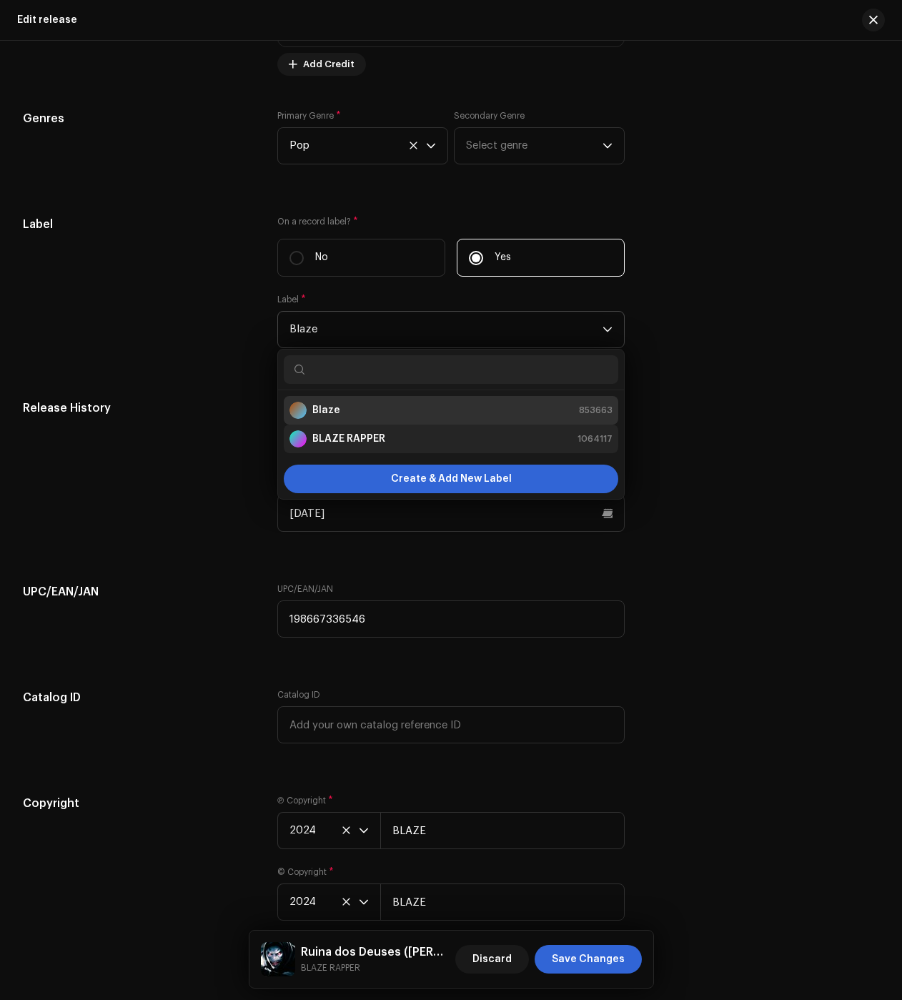
click at [347, 445] on strong "BLAZE RAPPER" at bounding box center [348, 439] width 73 height 14
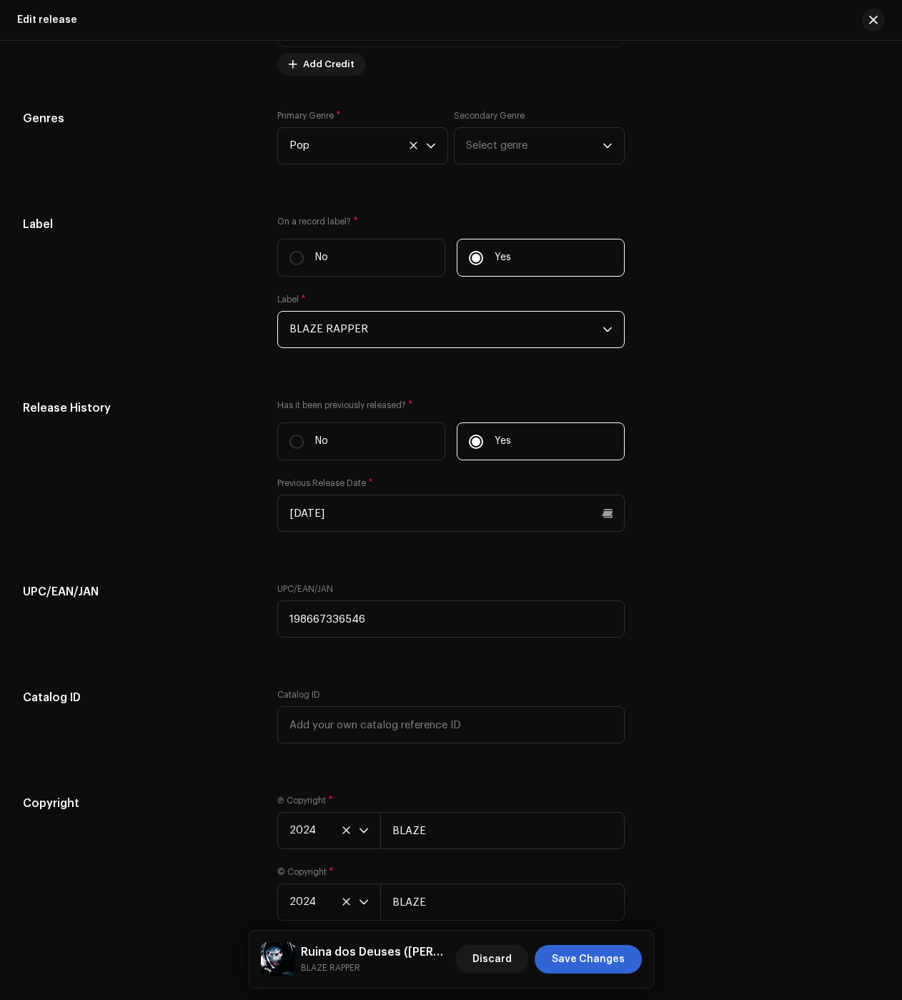
click at [603, 977] on div "Ruina dos Deuses (Gorr) BLAZE RAPPER Discard Save Changes" at bounding box center [452, 959] width 404 height 57
click at [614, 964] on span "Save Changes" at bounding box center [588, 959] width 73 height 29
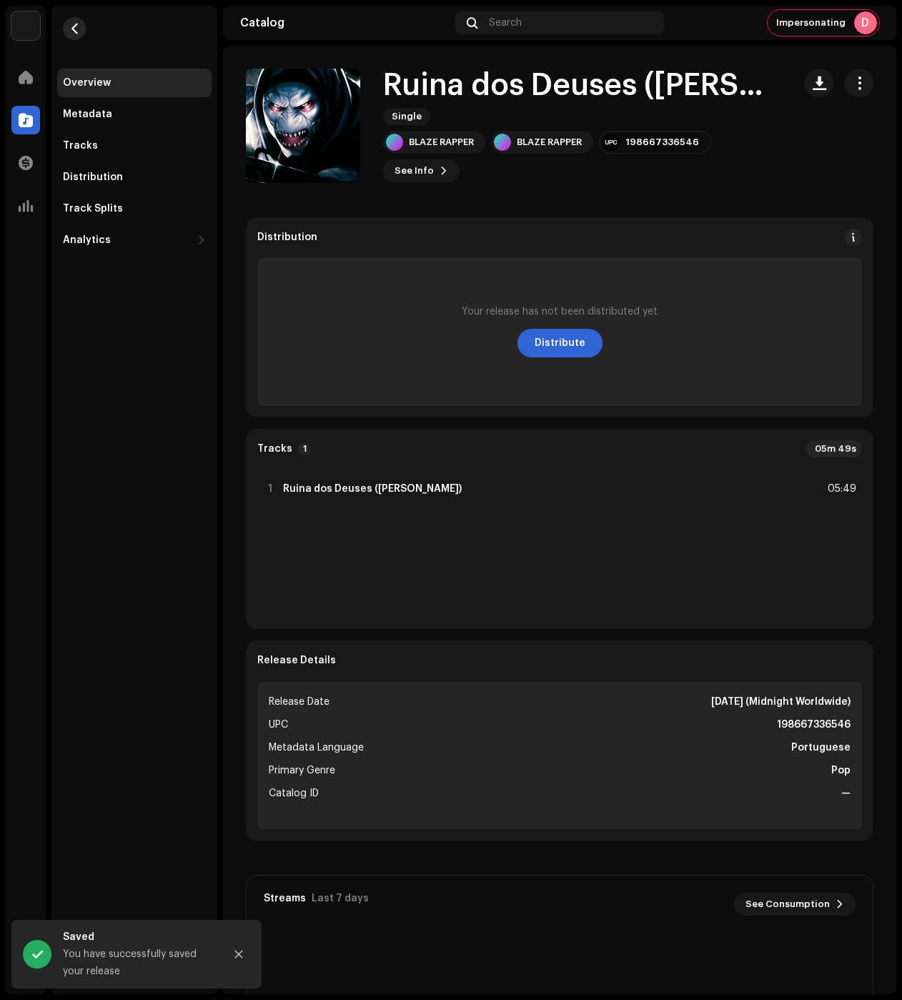
click at [74, 26] on span "button" at bounding box center [74, 28] width 11 height 11
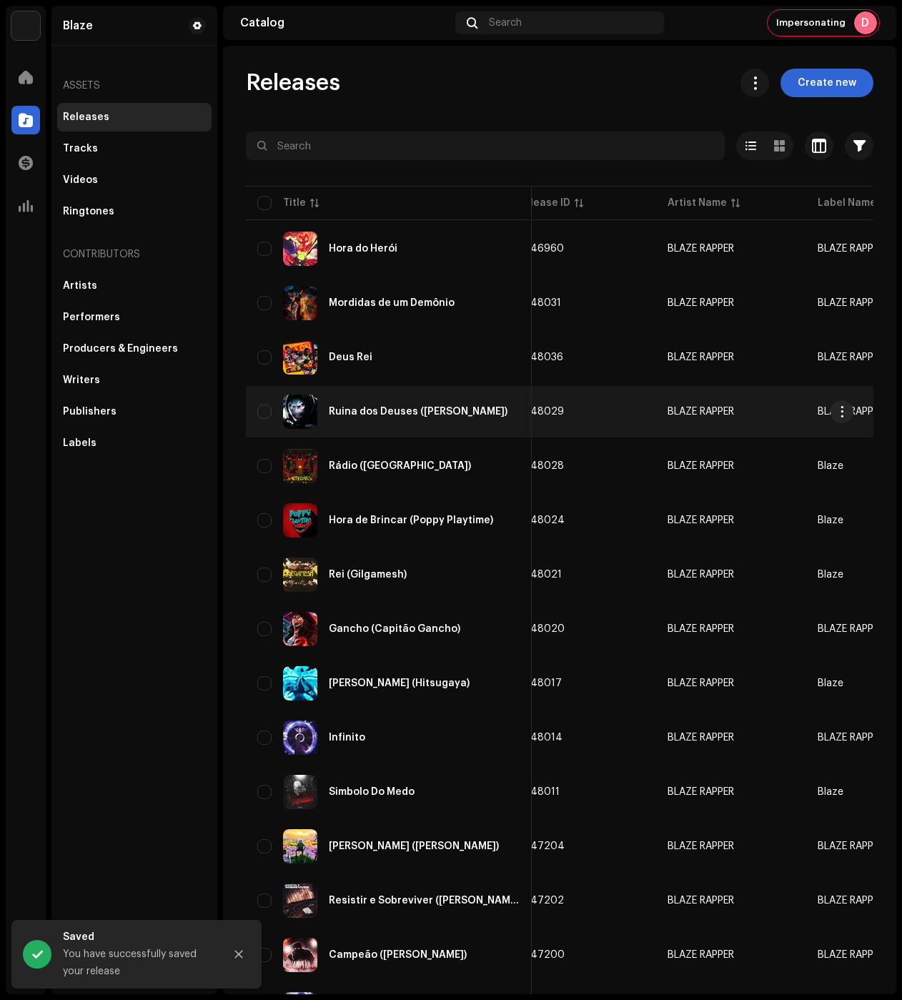
scroll to position [0, 31]
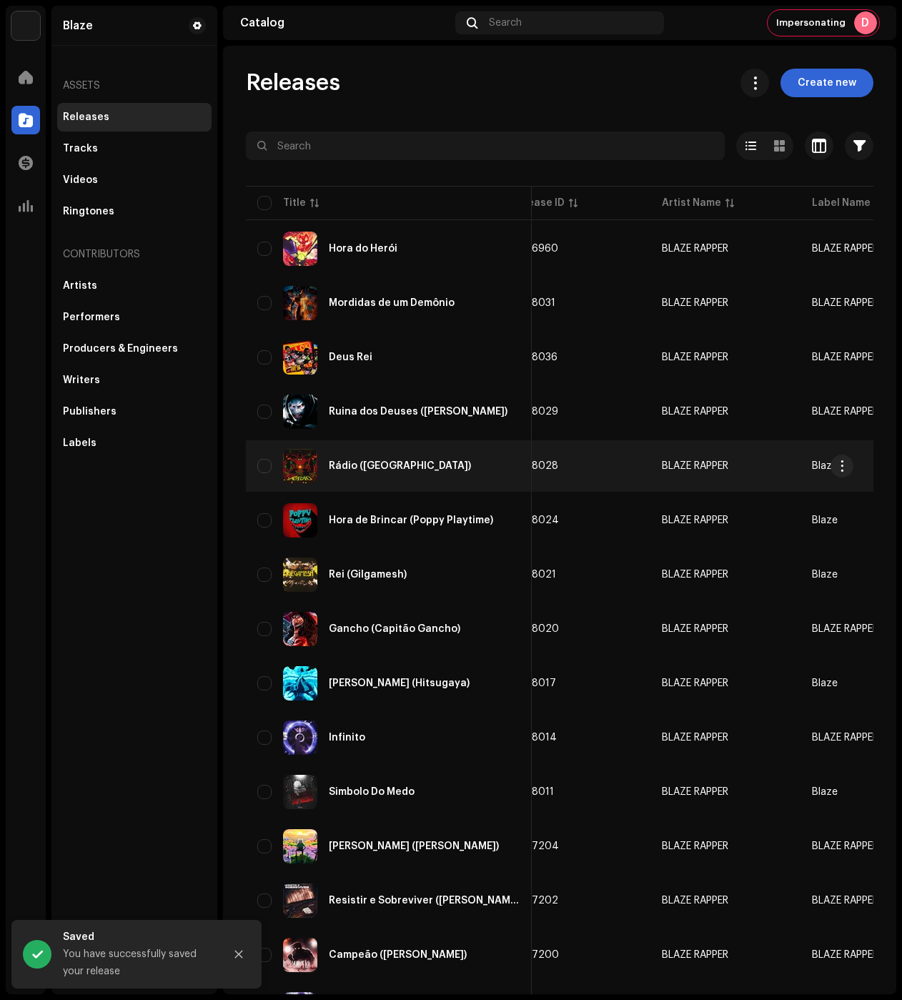
click at [512, 463] on div "Rádio ([GEOGRAPHIC_DATA])" at bounding box center [388, 466] width 263 height 34
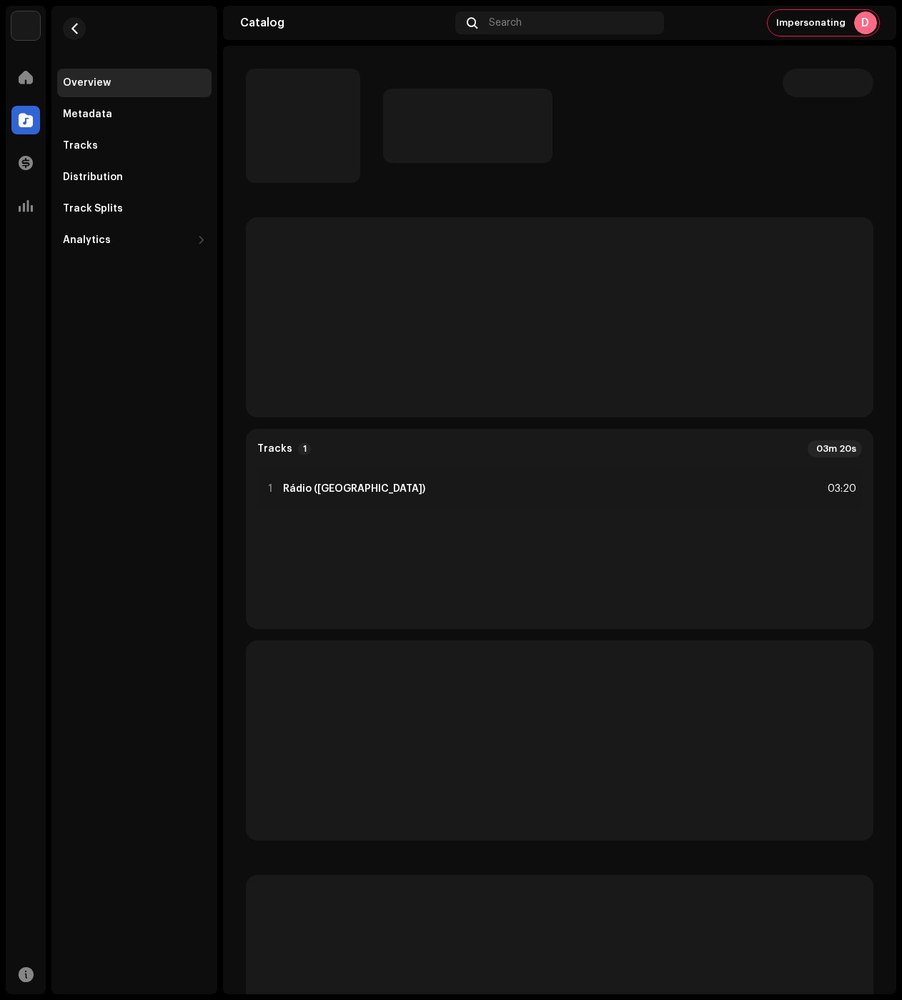
click at [851, 96] on p-skeleton at bounding box center [828, 83] width 91 height 29
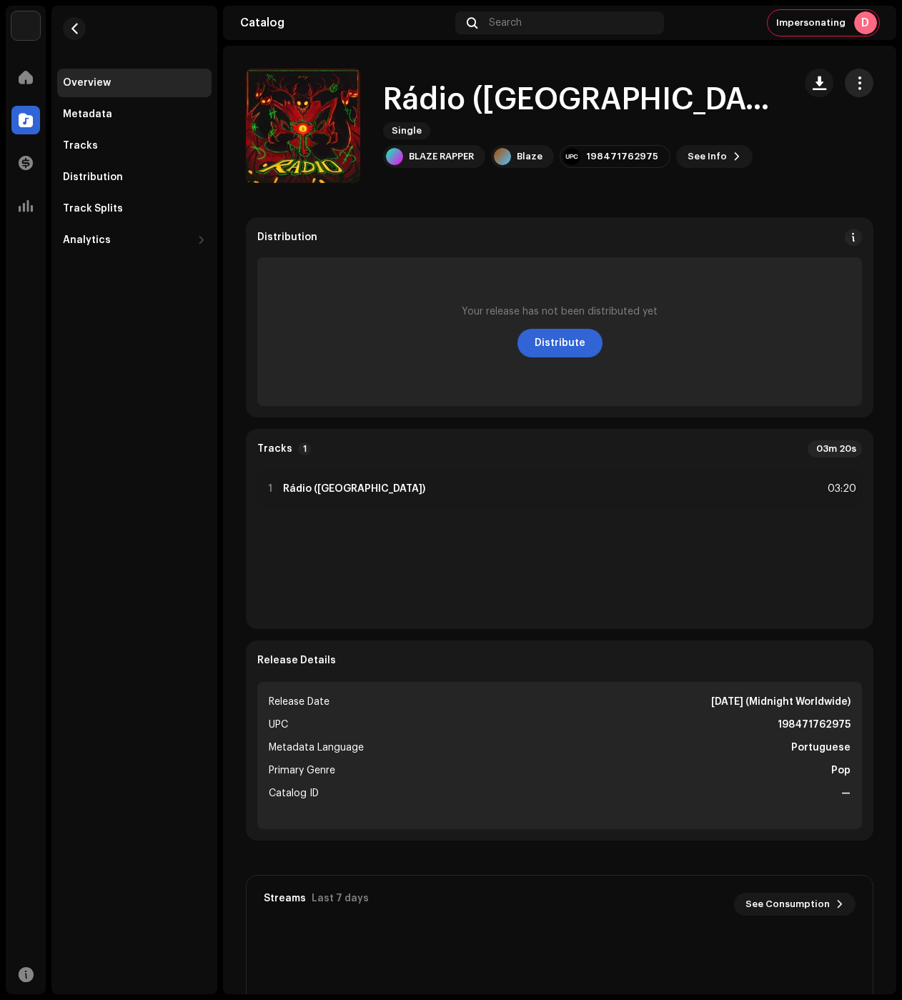
click at [853, 87] on span "button" at bounding box center [860, 82] width 14 height 11
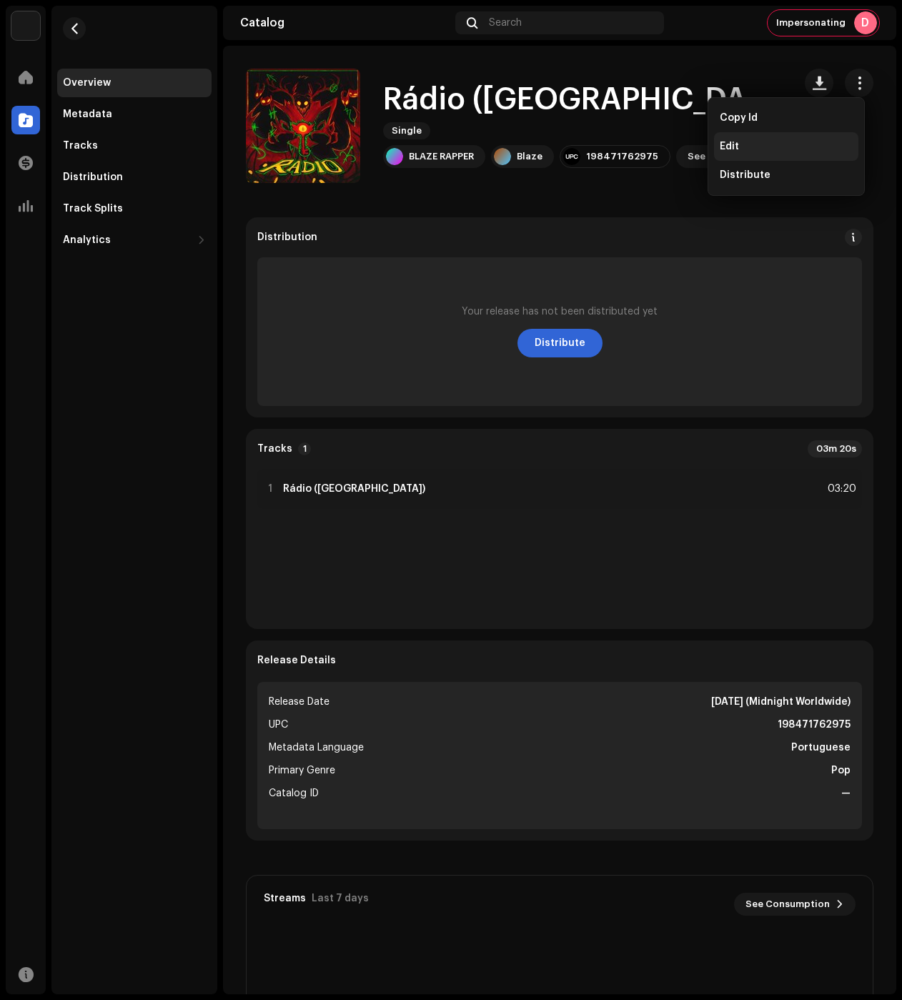
click at [810, 147] on div "Edit" at bounding box center [786, 146] width 133 height 11
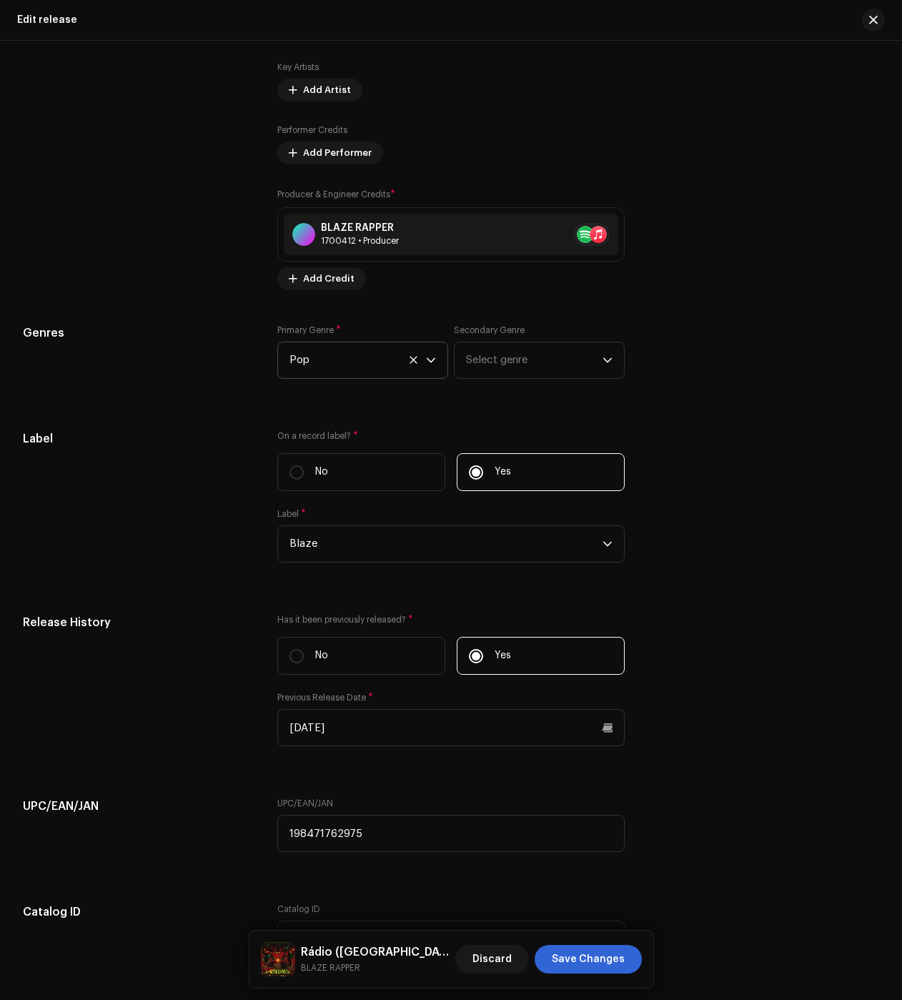
scroll to position [1716, 0]
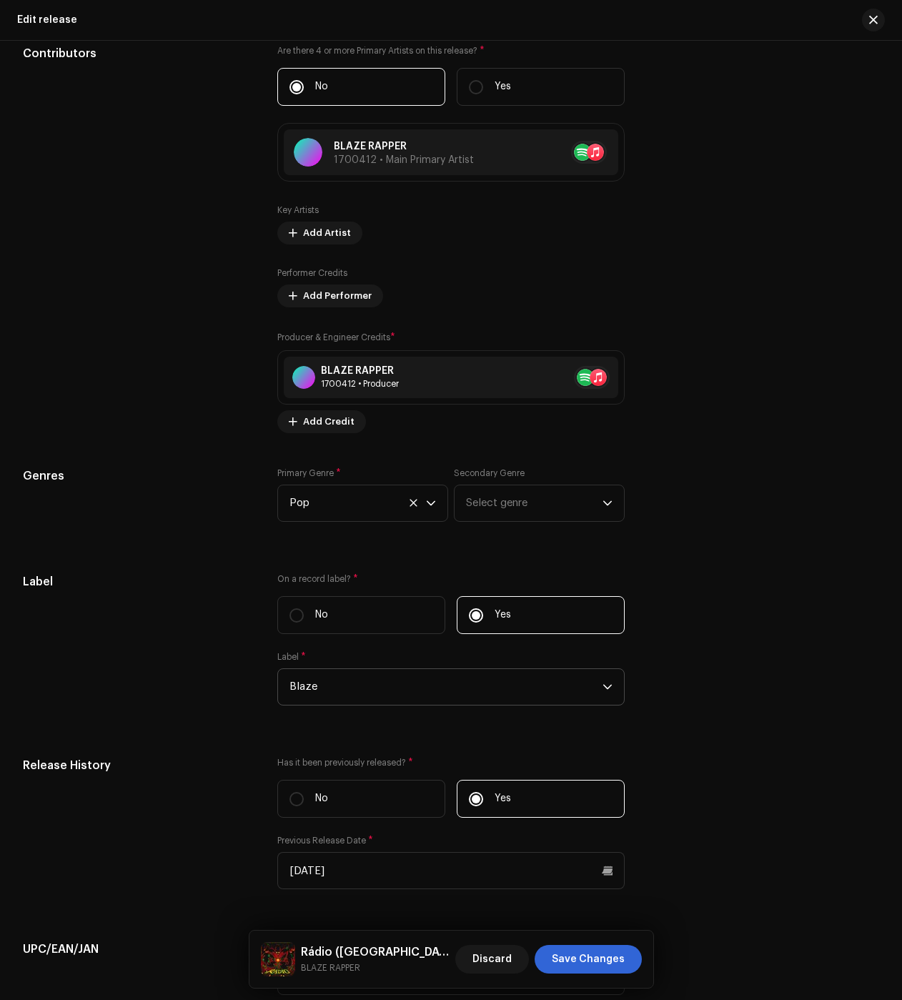
click at [330, 680] on span "Blaze" at bounding box center [446, 687] width 313 height 36
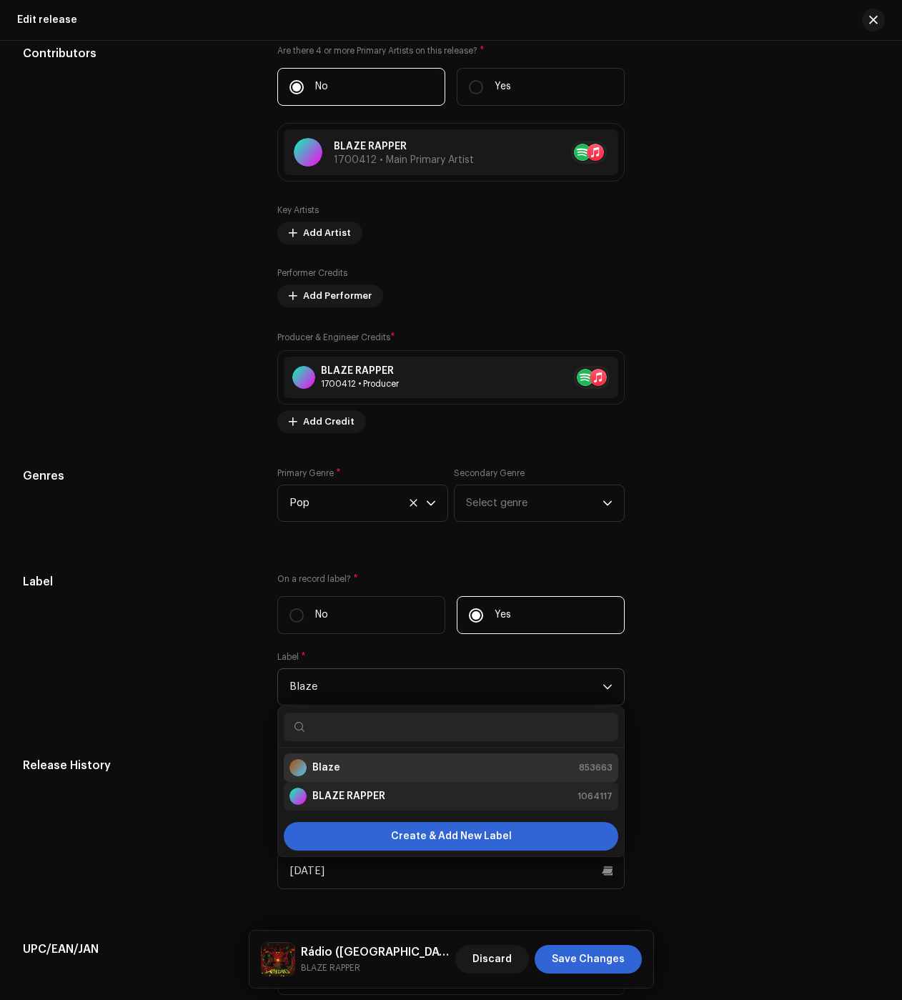
click at [337, 802] on strong "BLAZE RAPPER" at bounding box center [348, 796] width 73 height 14
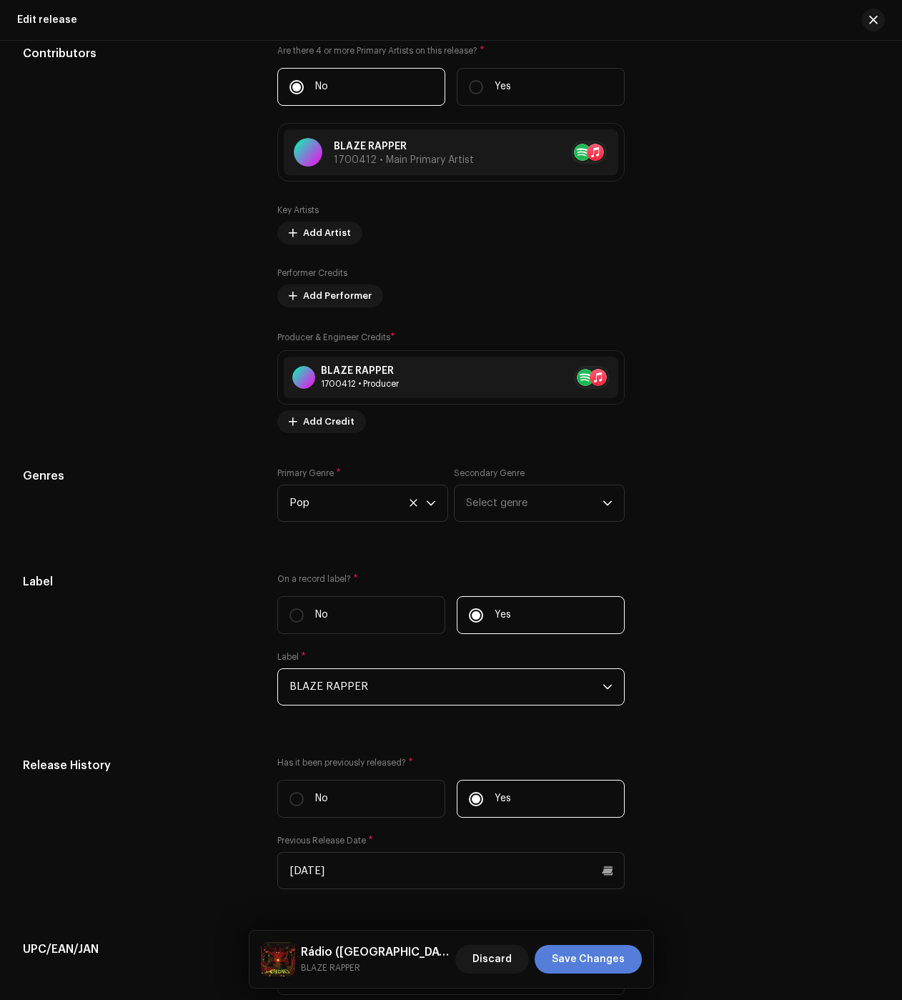
click at [578, 951] on span "Save Changes" at bounding box center [588, 959] width 73 height 29
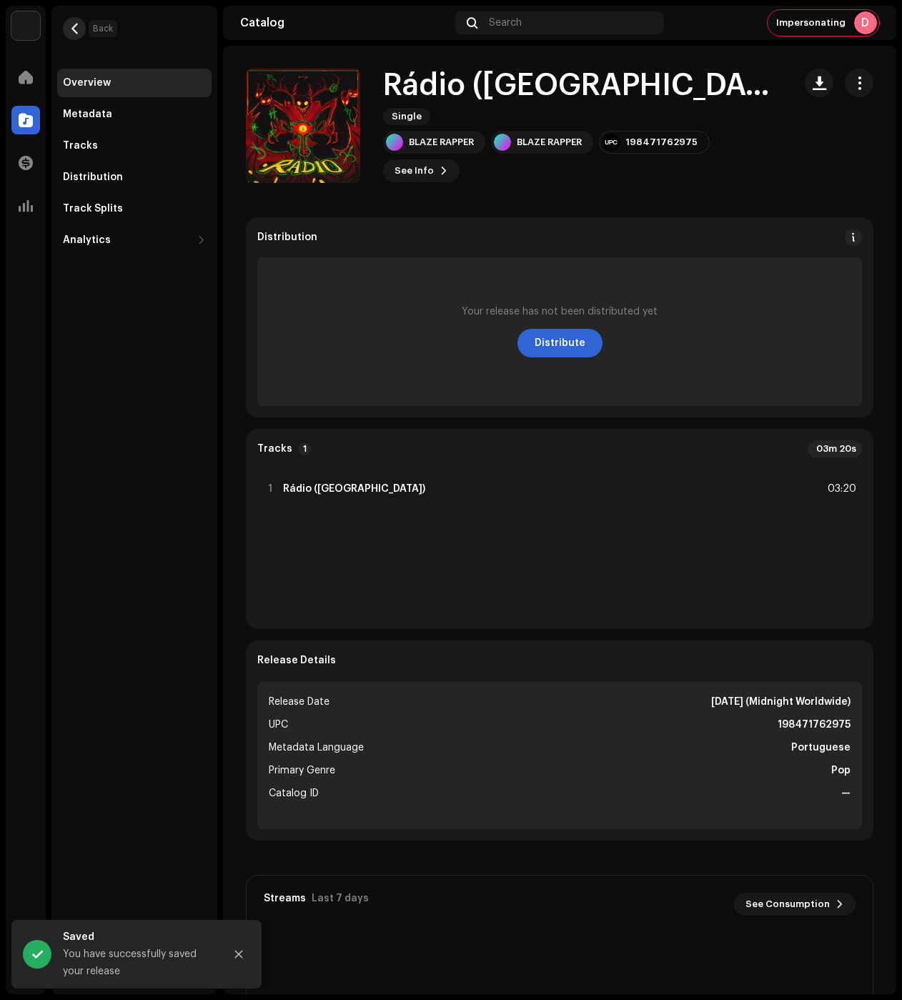
click at [77, 24] on span "button" at bounding box center [74, 28] width 11 height 11
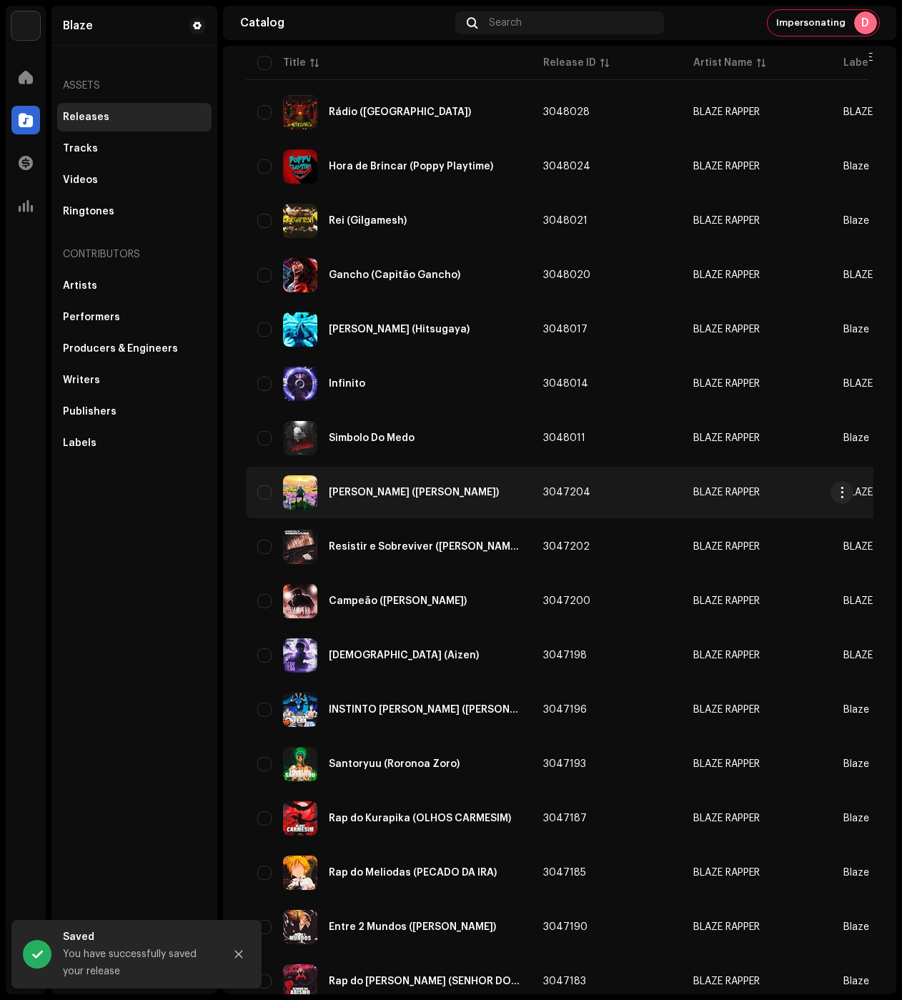
scroll to position [500, 0]
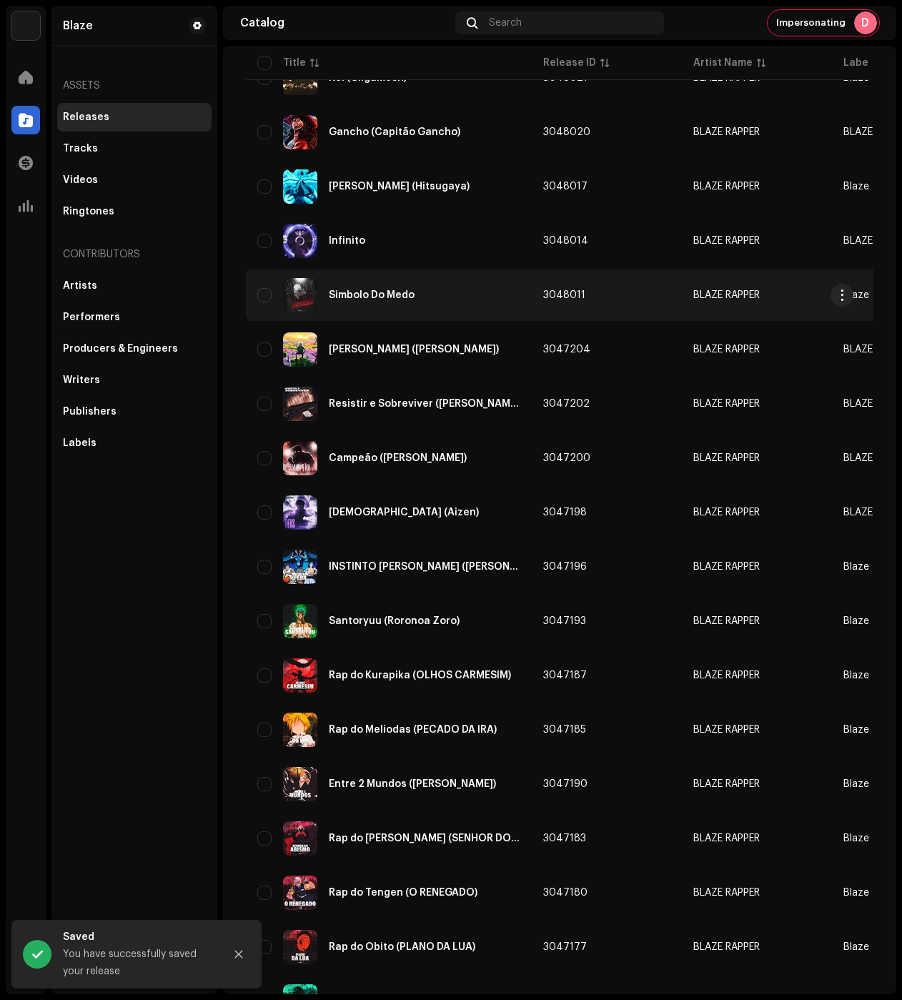
click at [472, 277] on td "Simbolo Do Medo" at bounding box center [389, 295] width 286 height 51
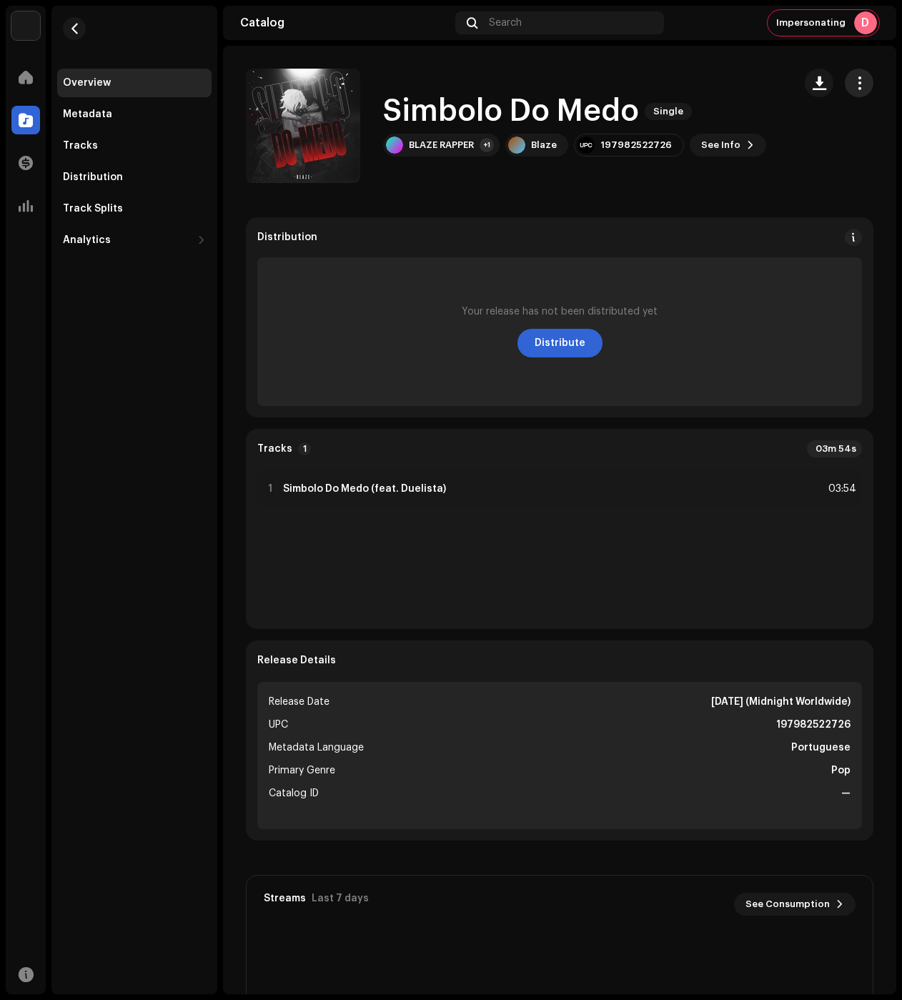
click at [853, 87] on span "button" at bounding box center [860, 82] width 14 height 11
click at [810, 147] on div "Edit" at bounding box center [786, 146] width 133 height 11
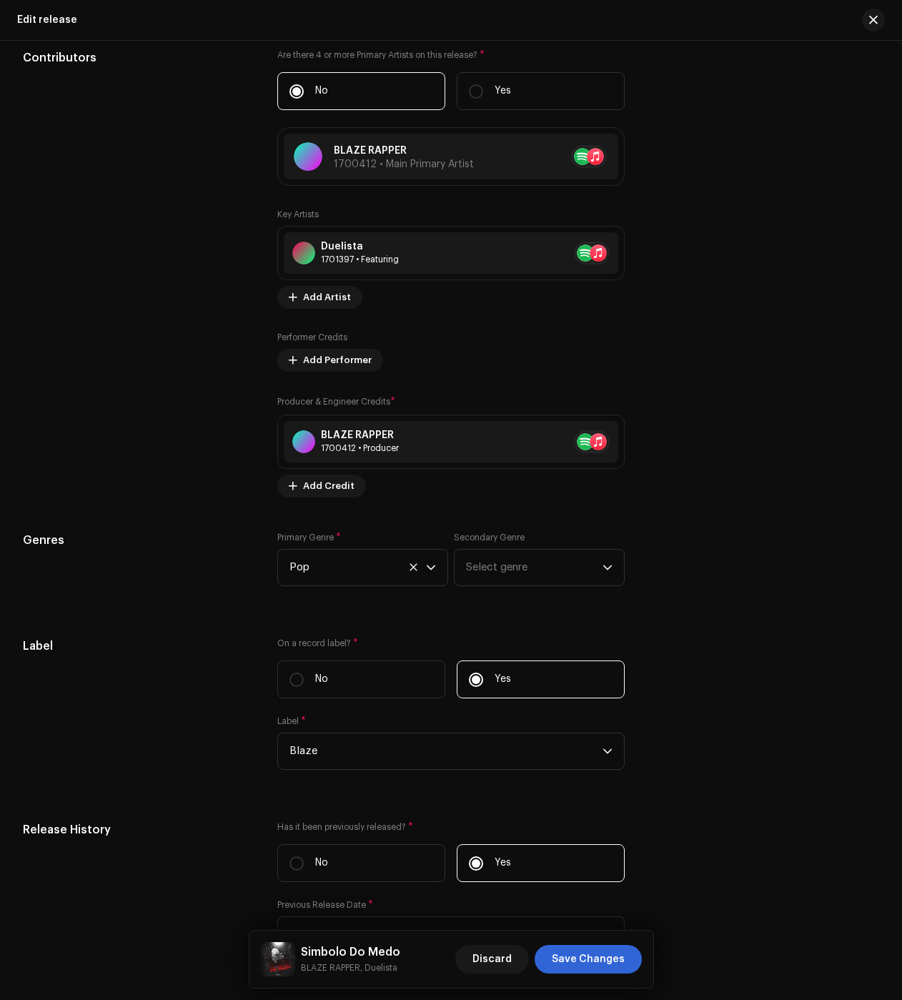
scroll to position [1783, 0]
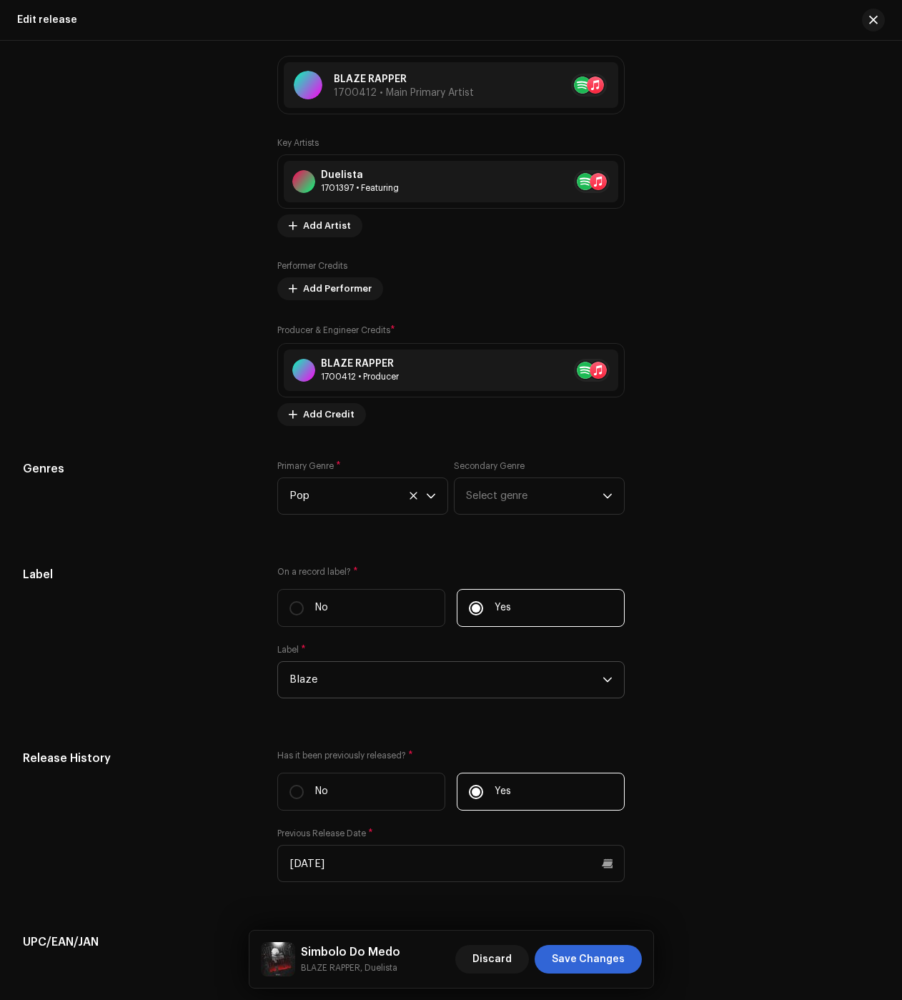
click at [325, 686] on span "Blaze" at bounding box center [446, 680] width 313 height 36
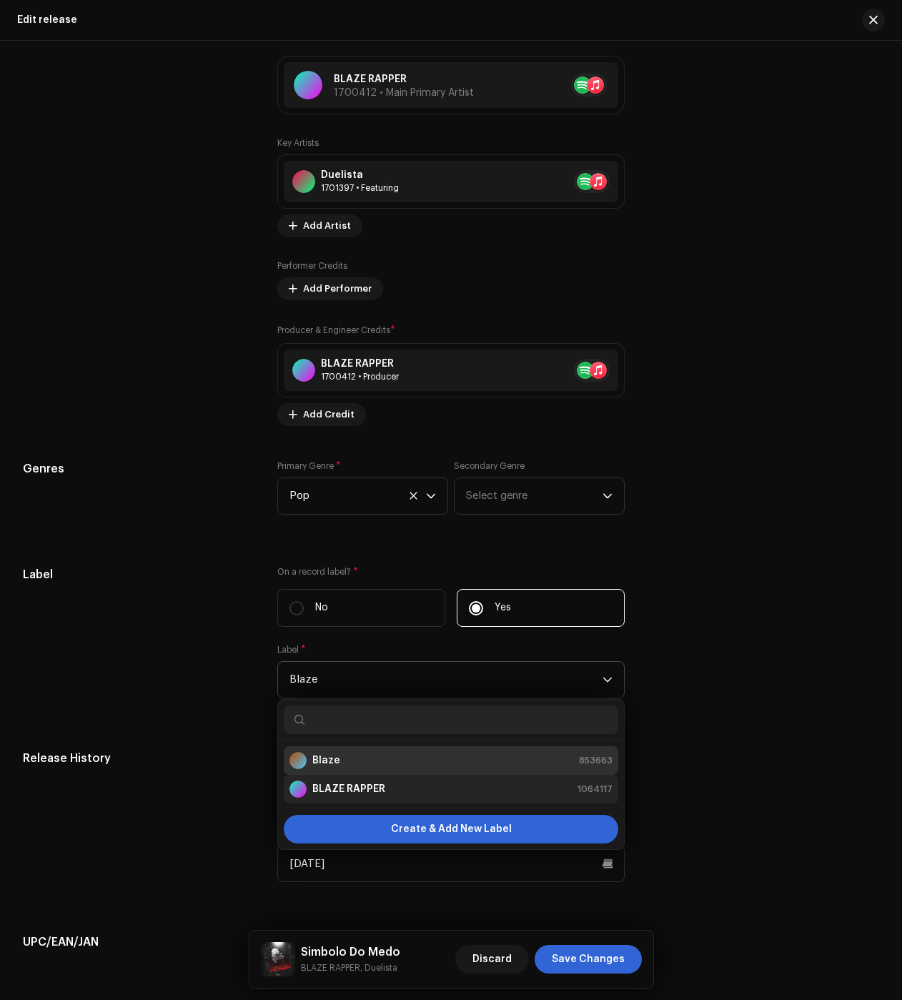
click at [345, 786] on strong "BLAZE RAPPER" at bounding box center [348, 789] width 73 height 14
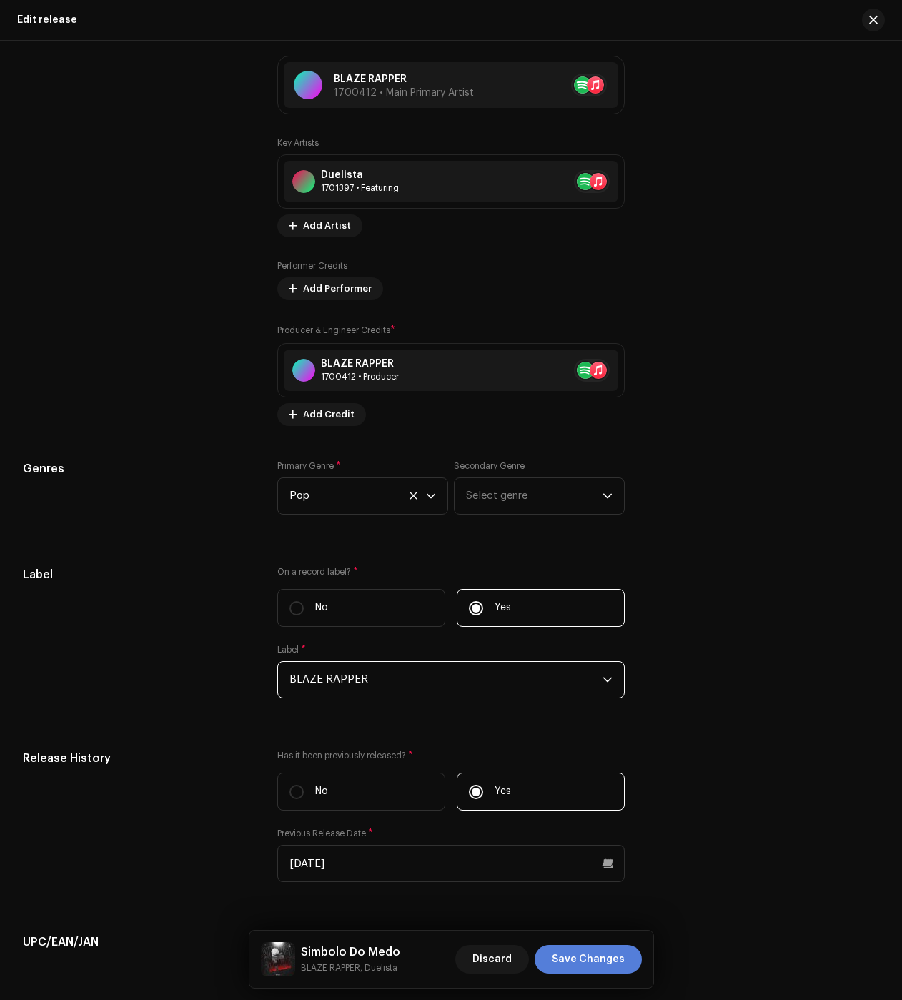
click at [606, 958] on span "Save Changes" at bounding box center [588, 959] width 73 height 29
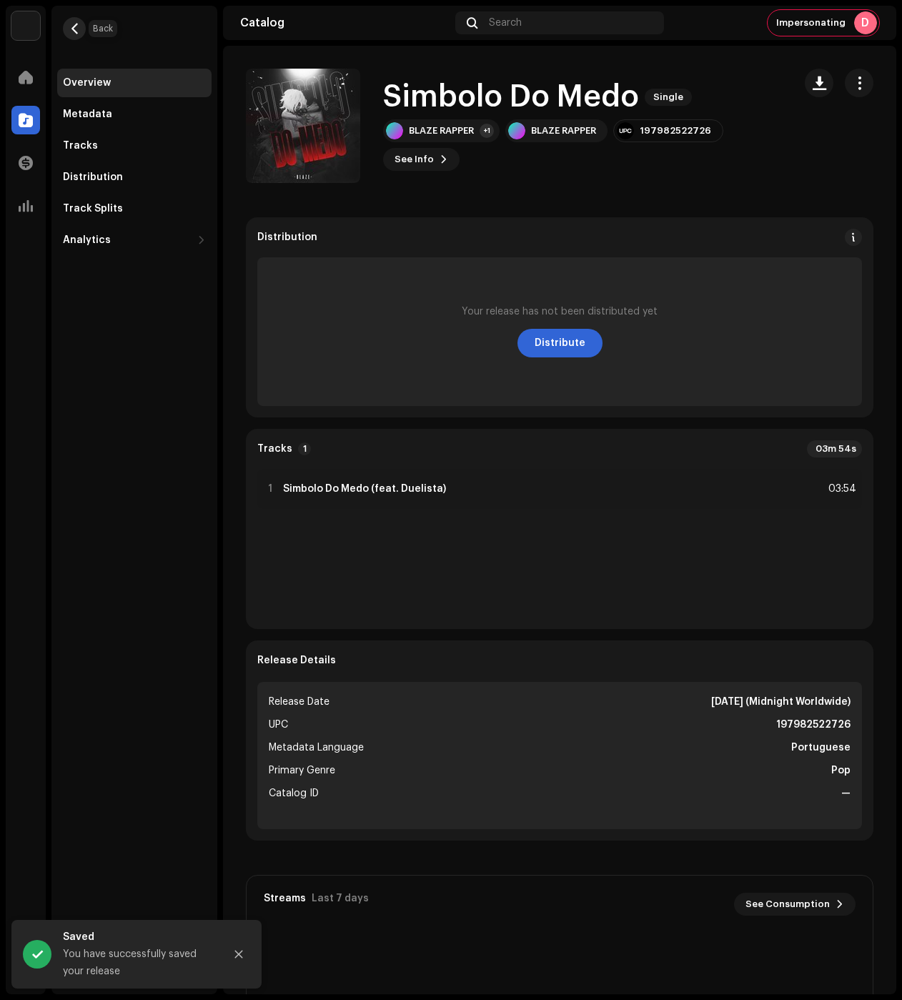
click at [81, 24] on button "button" at bounding box center [74, 28] width 23 height 23
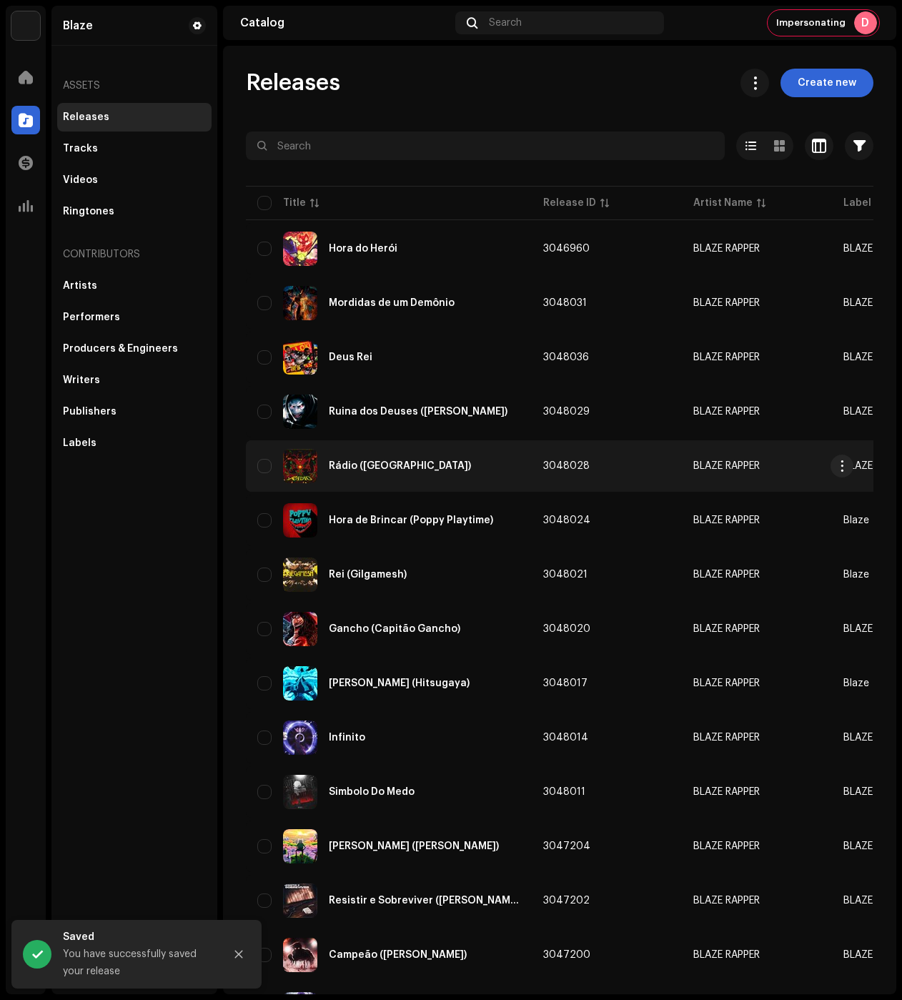
drag, startPoint x: 442, startPoint y: 467, endPoint x: 458, endPoint y: 464, distance: 16.0
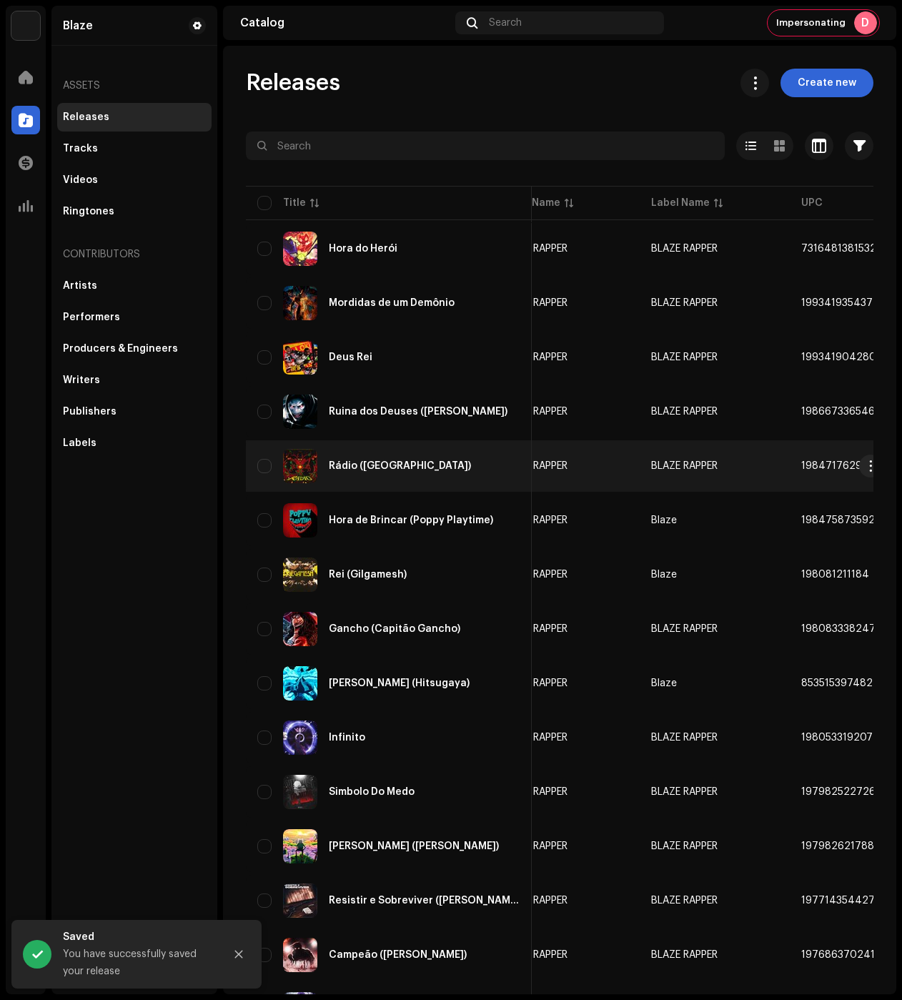
scroll to position [0, 221]
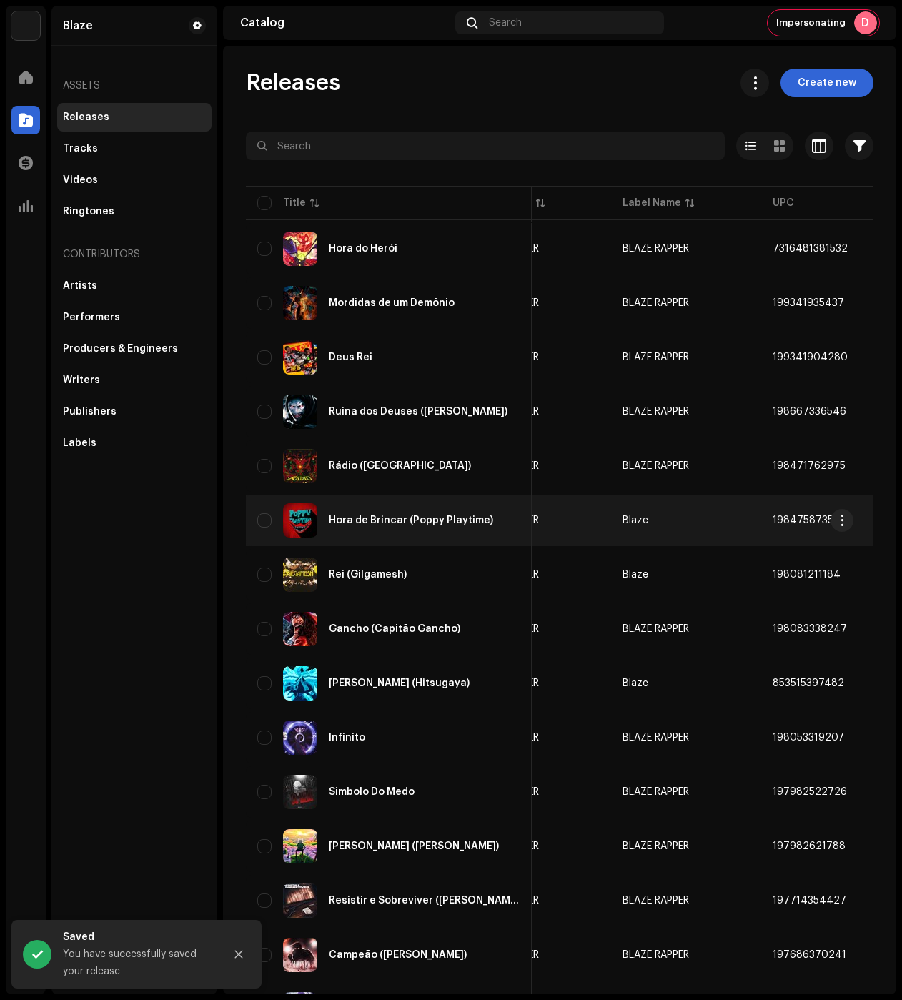
click at [589, 522] on re-a-table-link "BLAZE RAPPER" at bounding box center [536, 520] width 127 height 10
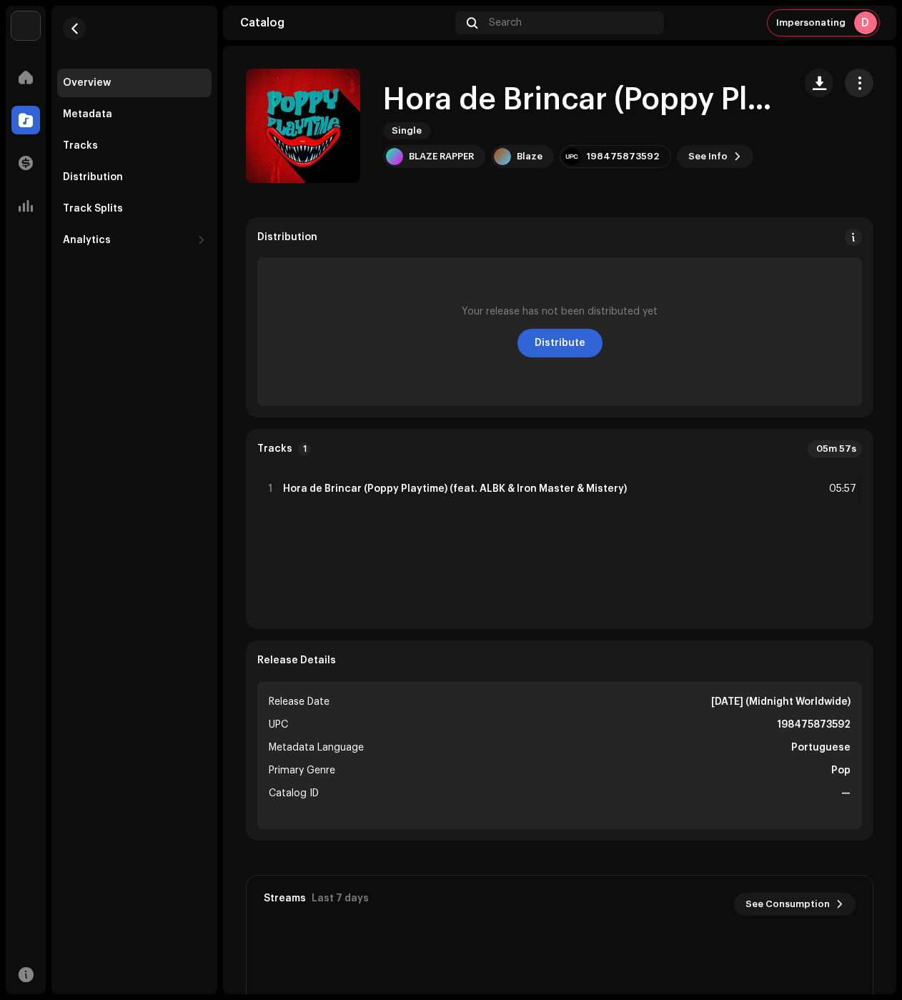
click at [854, 92] on button "button" at bounding box center [859, 83] width 29 height 29
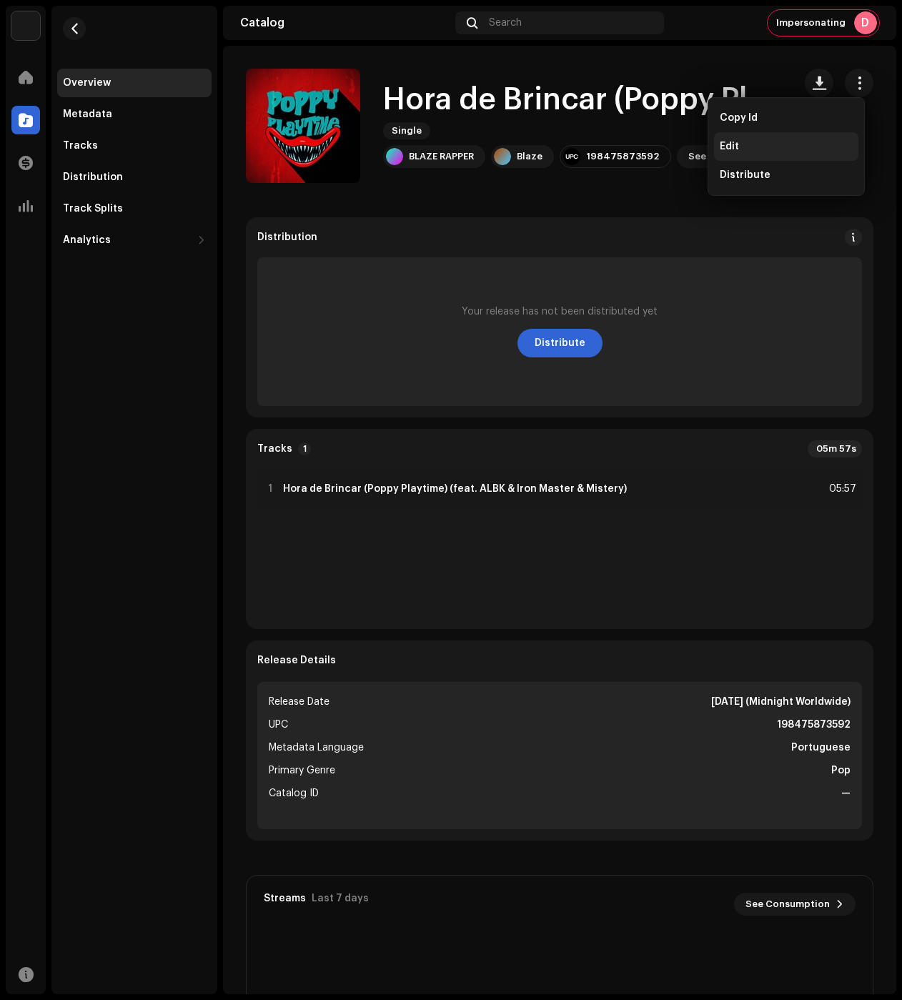
click at [772, 149] on div "Edit" at bounding box center [786, 146] width 133 height 11
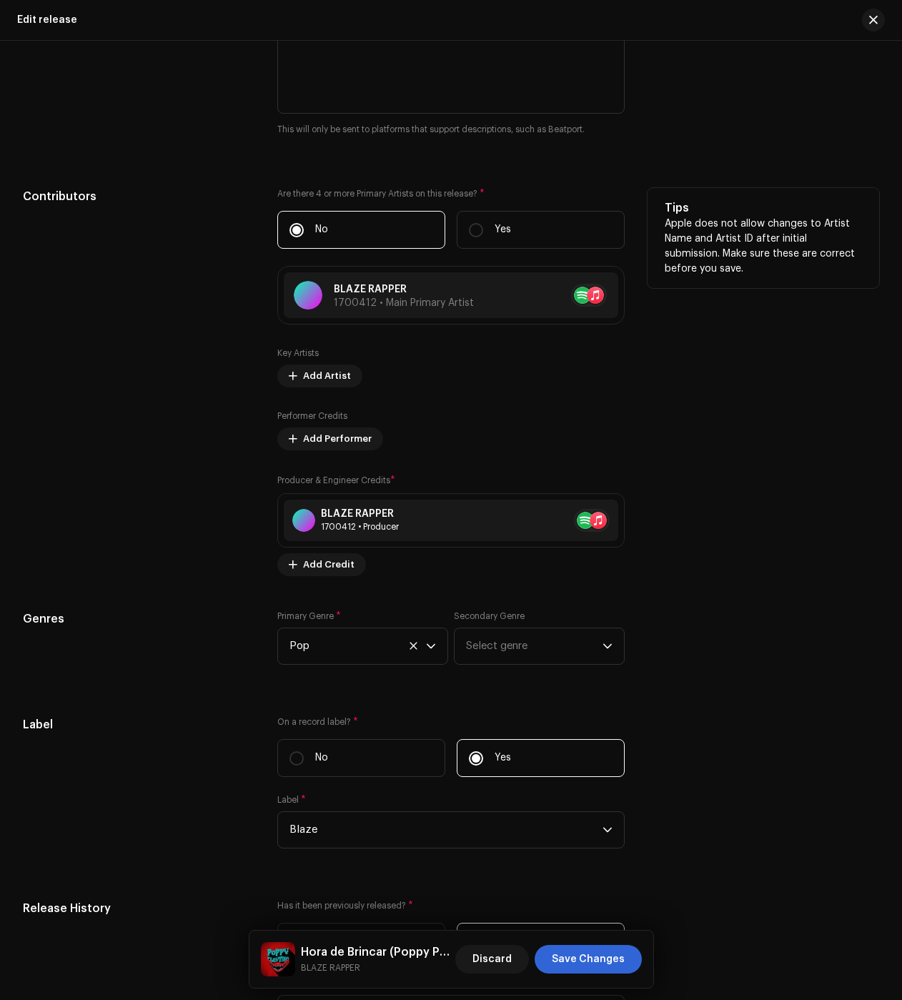
scroll to position [1644, 0]
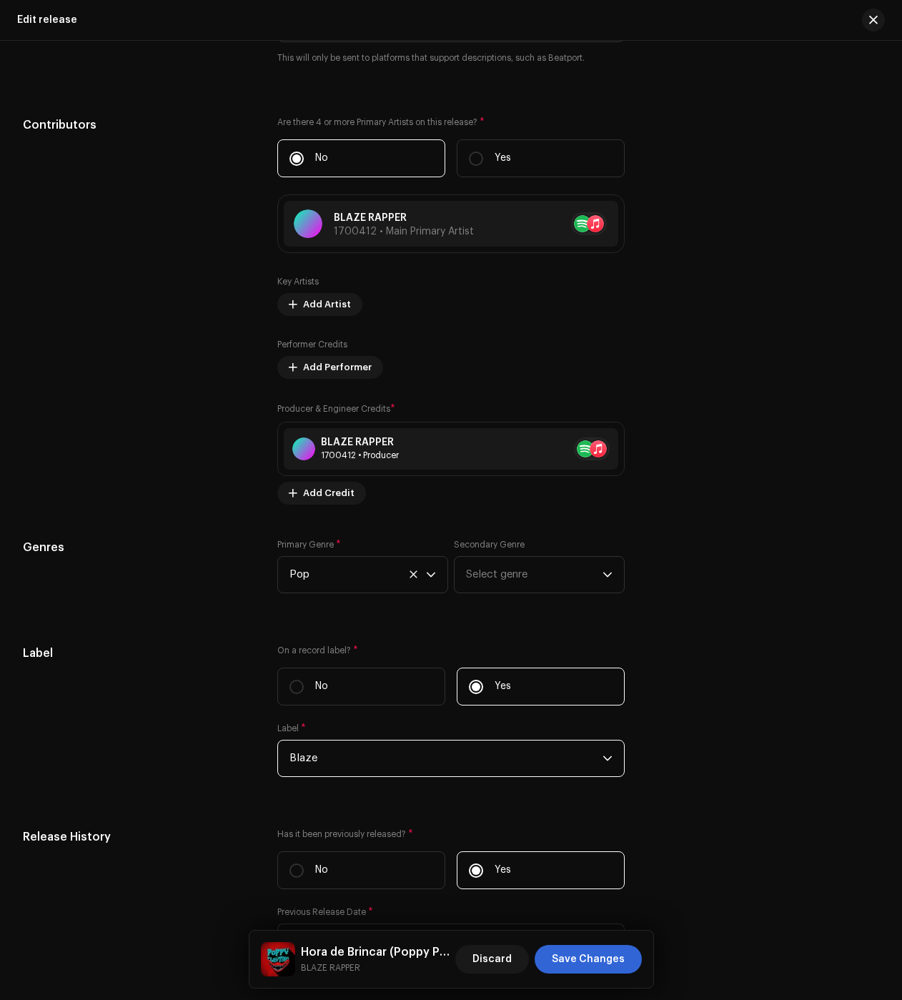
click at [332, 759] on span "Blaze" at bounding box center [446, 759] width 313 height 36
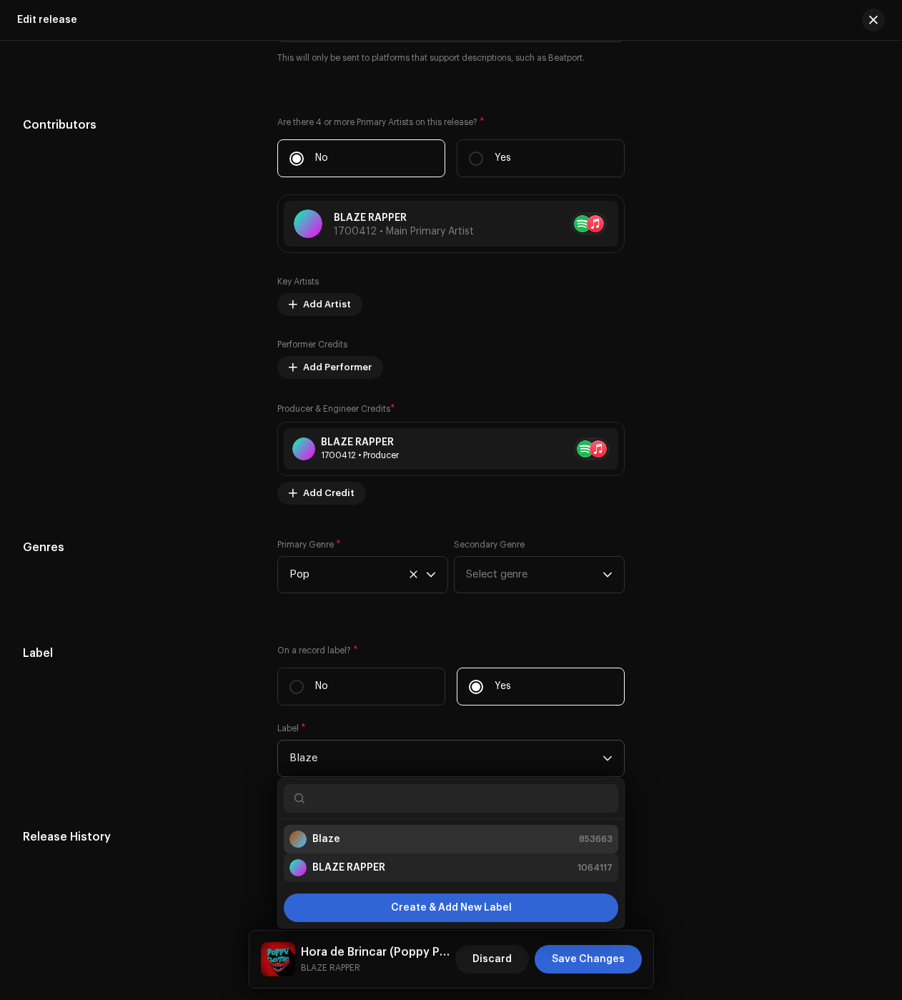
click at [337, 866] on strong "BLAZE RAPPER" at bounding box center [348, 868] width 73 height 14
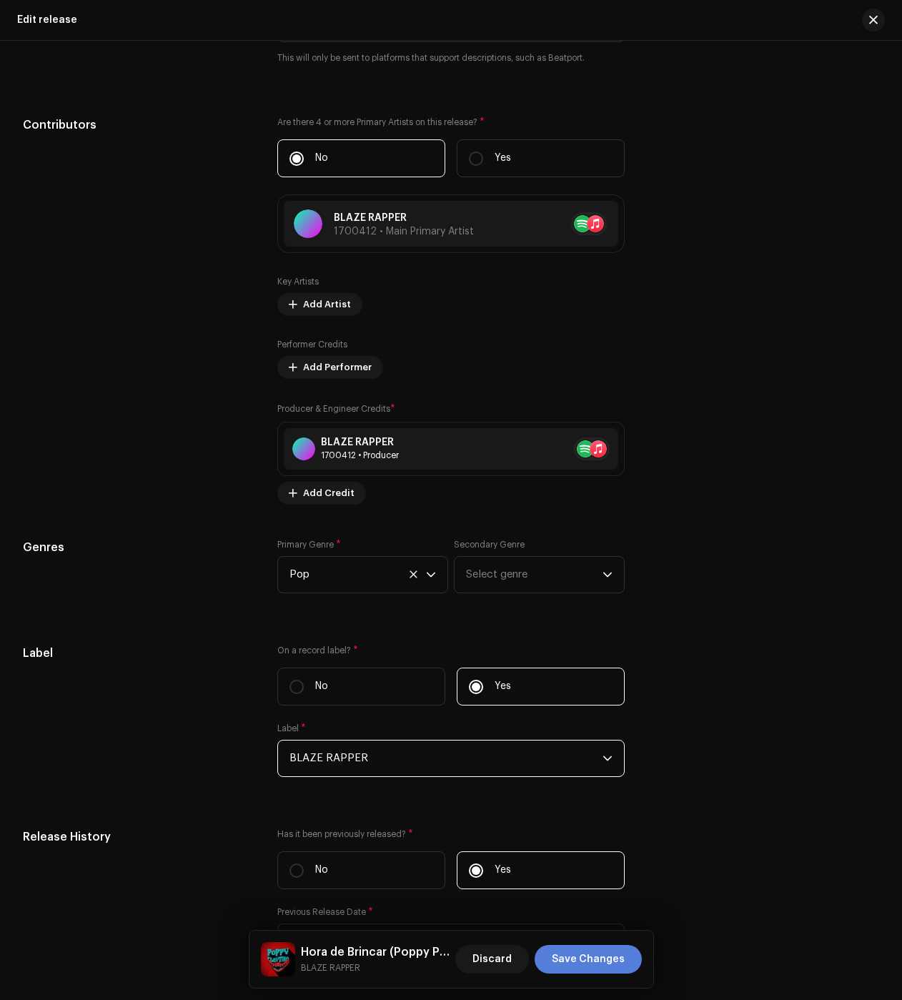
click at [585, 962] on span "Save Changes" at bounding box center [588, 959] width 73 height 29
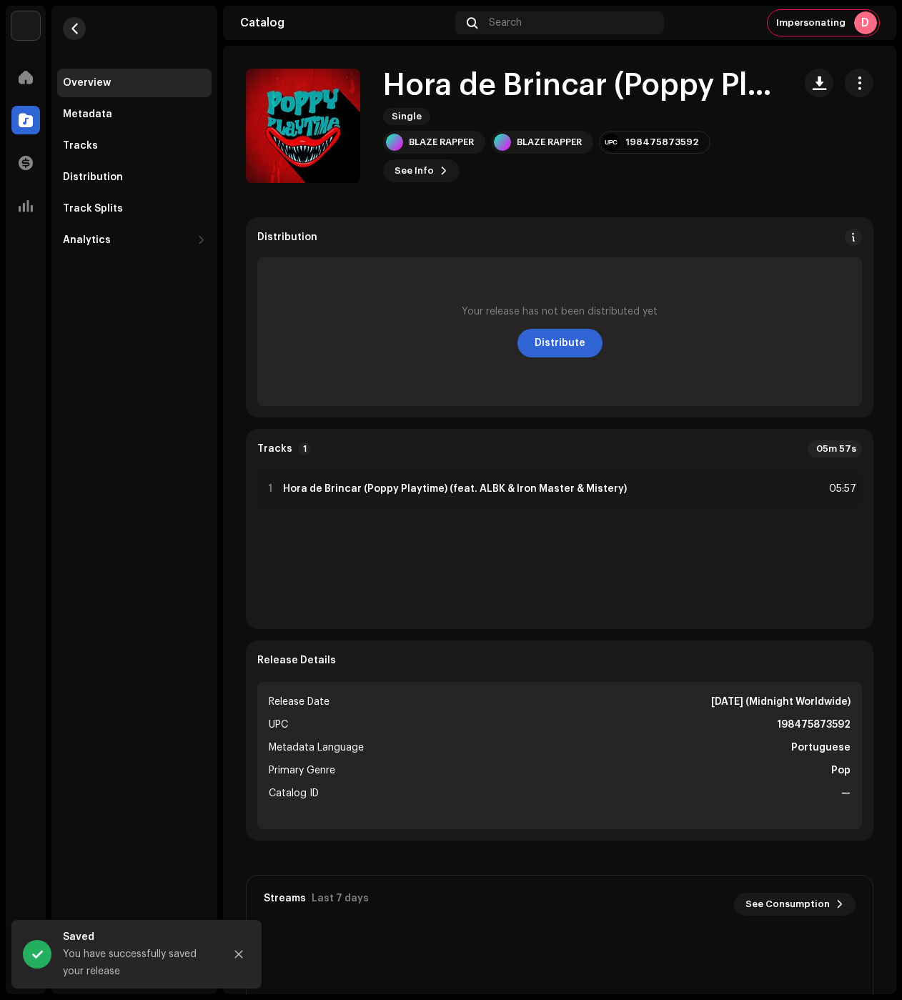
click at [81, 31] on button "button" at bounding box center [74, 28] width 23 height 23
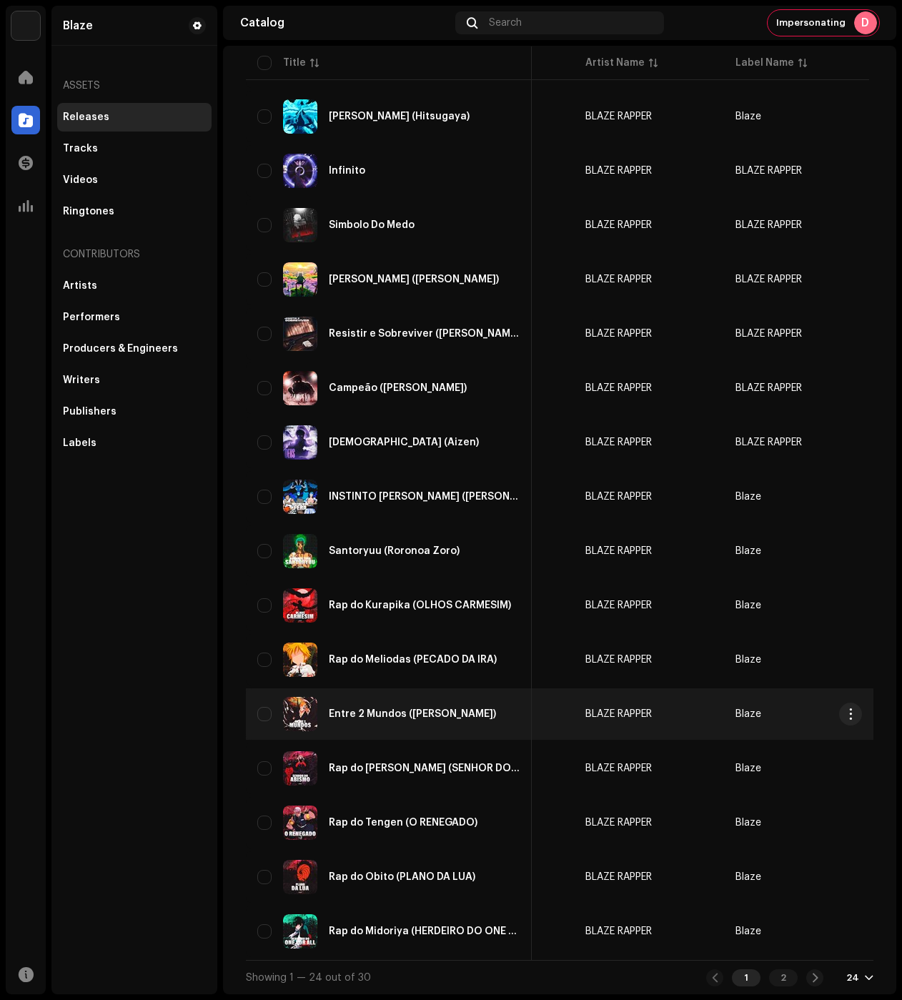
scroll to position [0, 139]
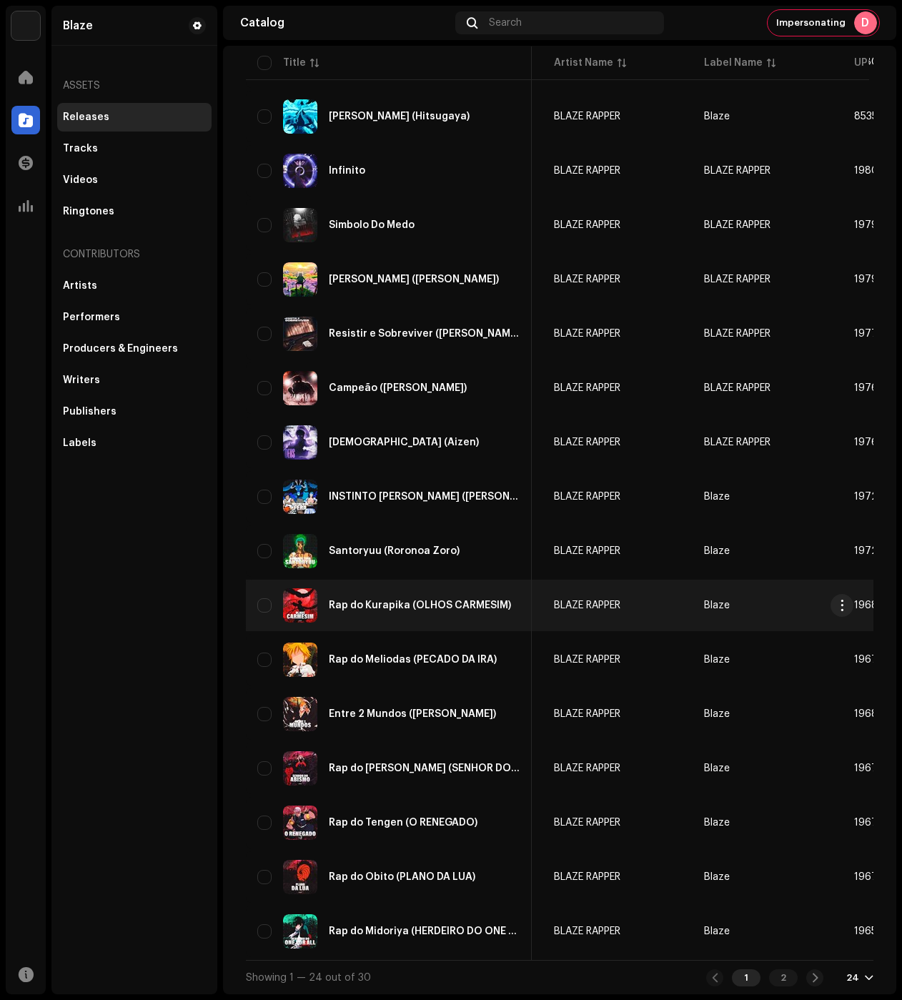
click at [443, 612] on div "Rap do Kurapika (OLHOS CARMESIM)" at bounding box center [388, 605] width 263 height 34
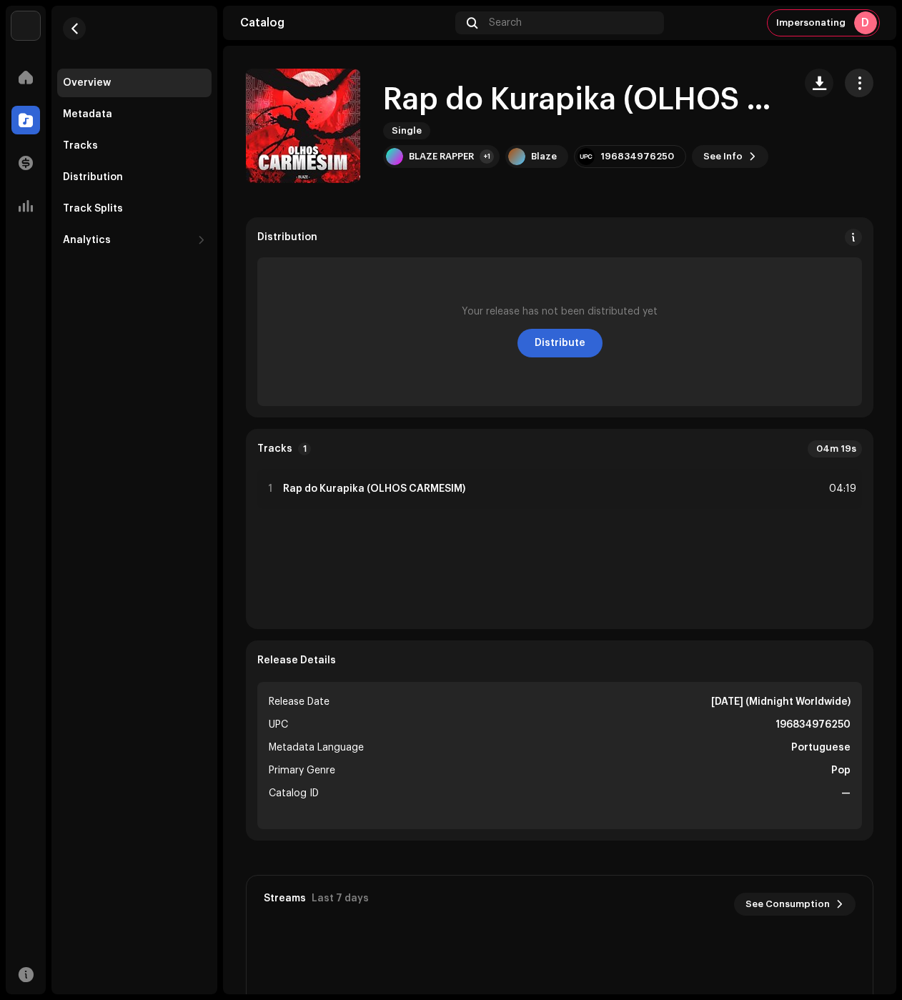
click at [853, 77] on span "button" at bounding box center [860, 82] width 14 height 11
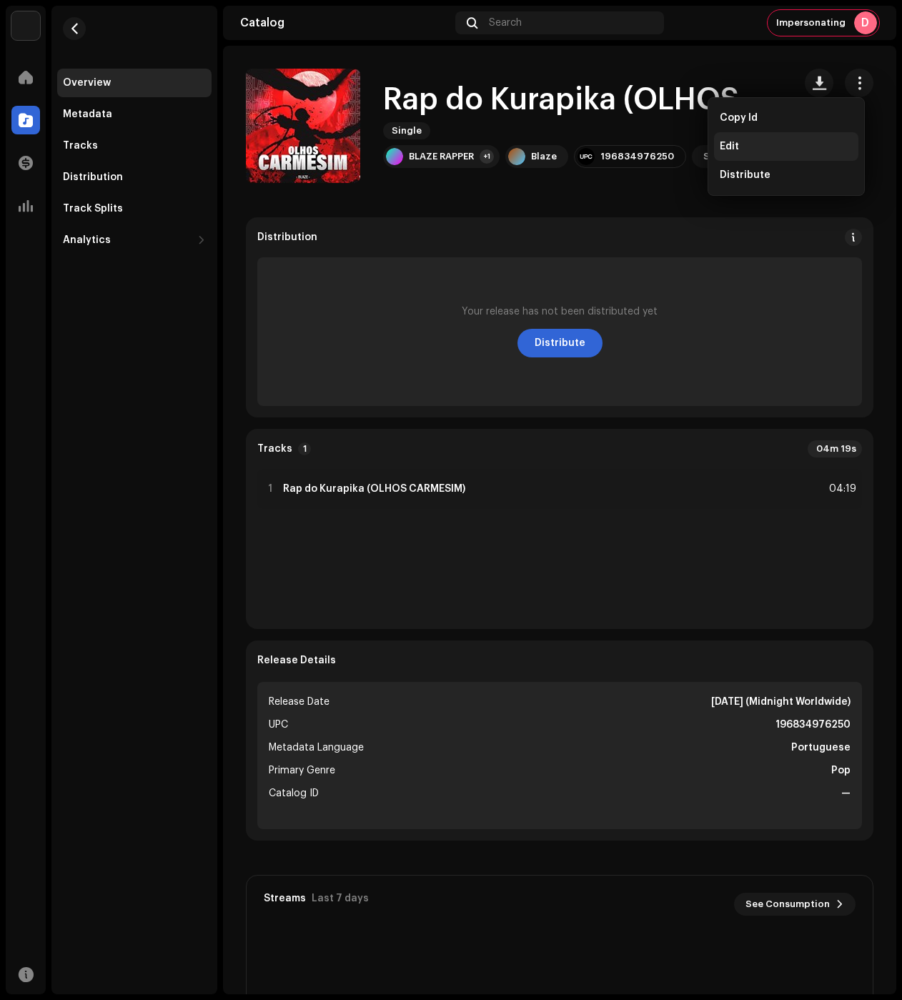
click at [766, 154] on div "Edit" at bounding box center [786, 146] width 144 height 29
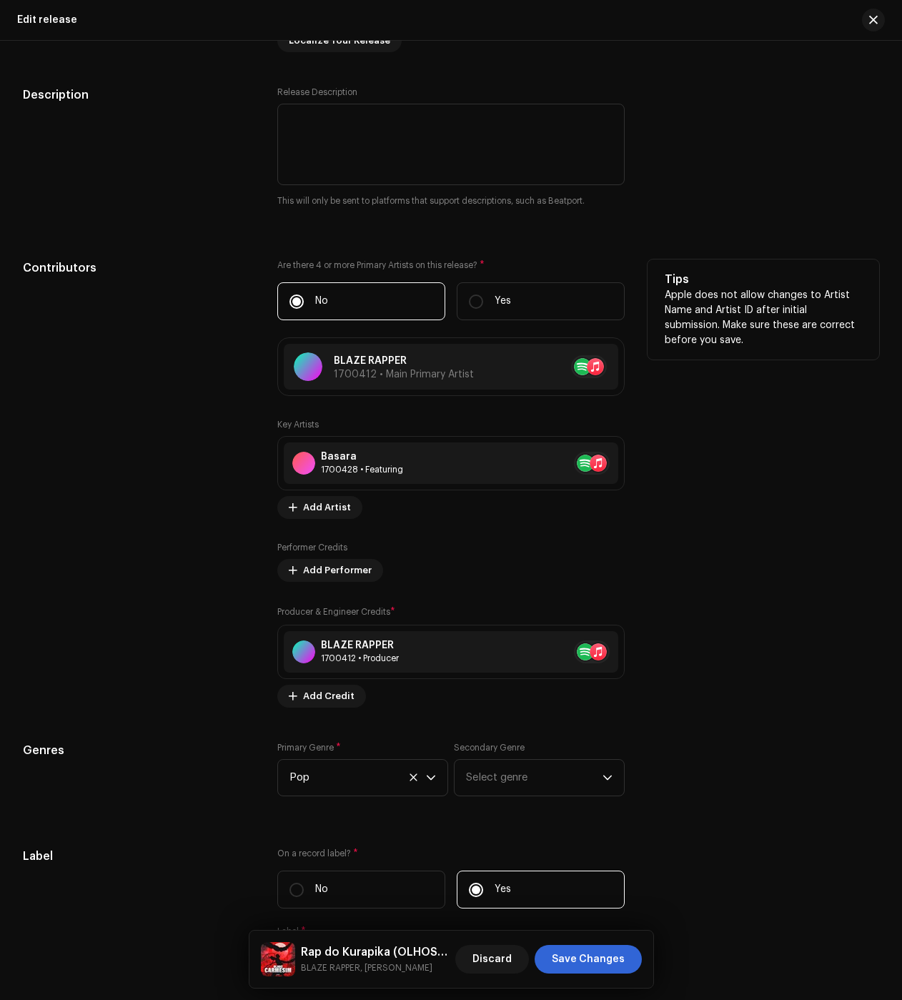
scroll to position [1787, 0]
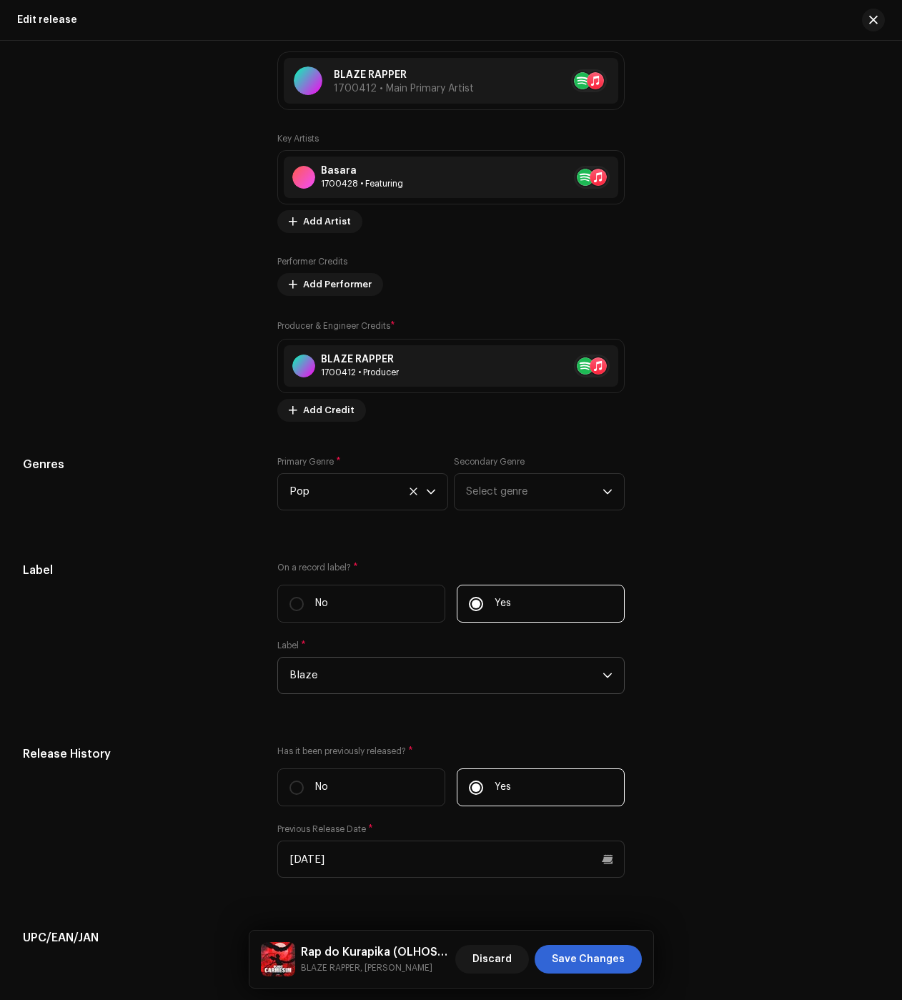
click at [360, 693] on span "Blaze" at bounding box center [446, 676] width 313 height 36
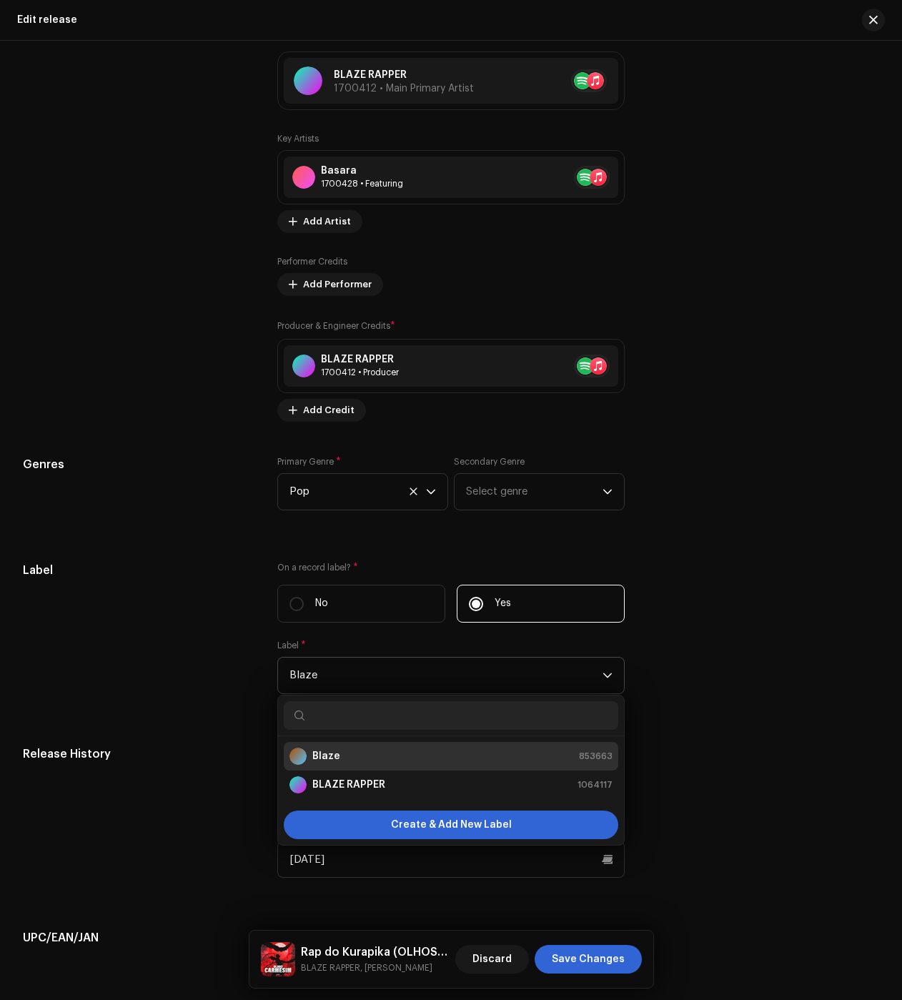
click at [330, 790] on strong "BLAZE RAPPER" at bounding box center [348, 785] width 73 height 14
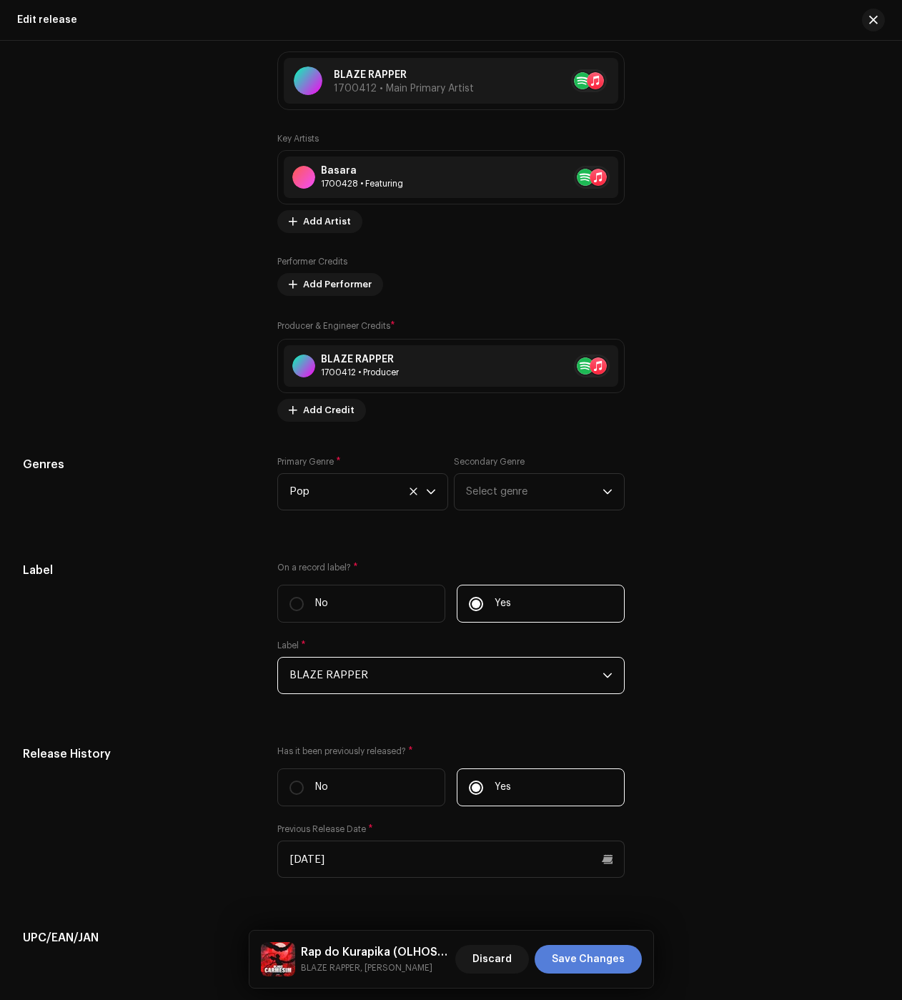
click at [589, 959] on span "Save Changes" at bounding box center [588, 959] width 73 height 29
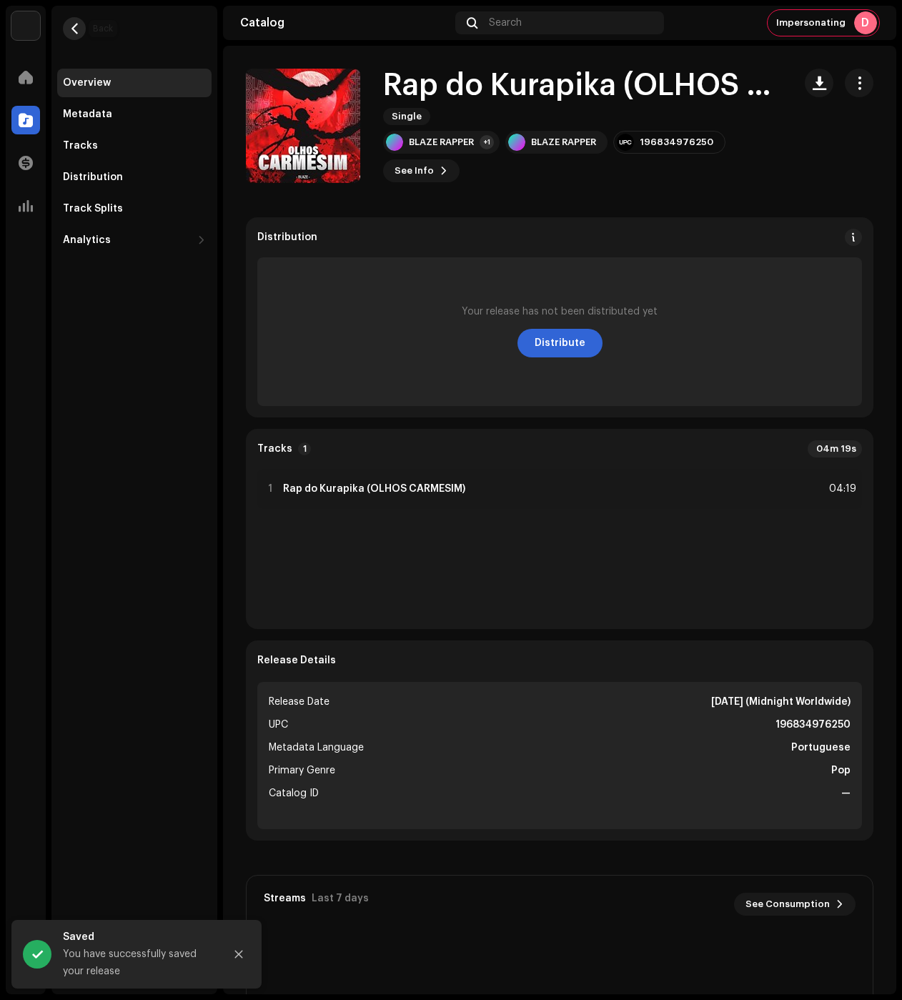
click at [72, 32] on span "button" at bounding box center [74, 28] width 11 height 11
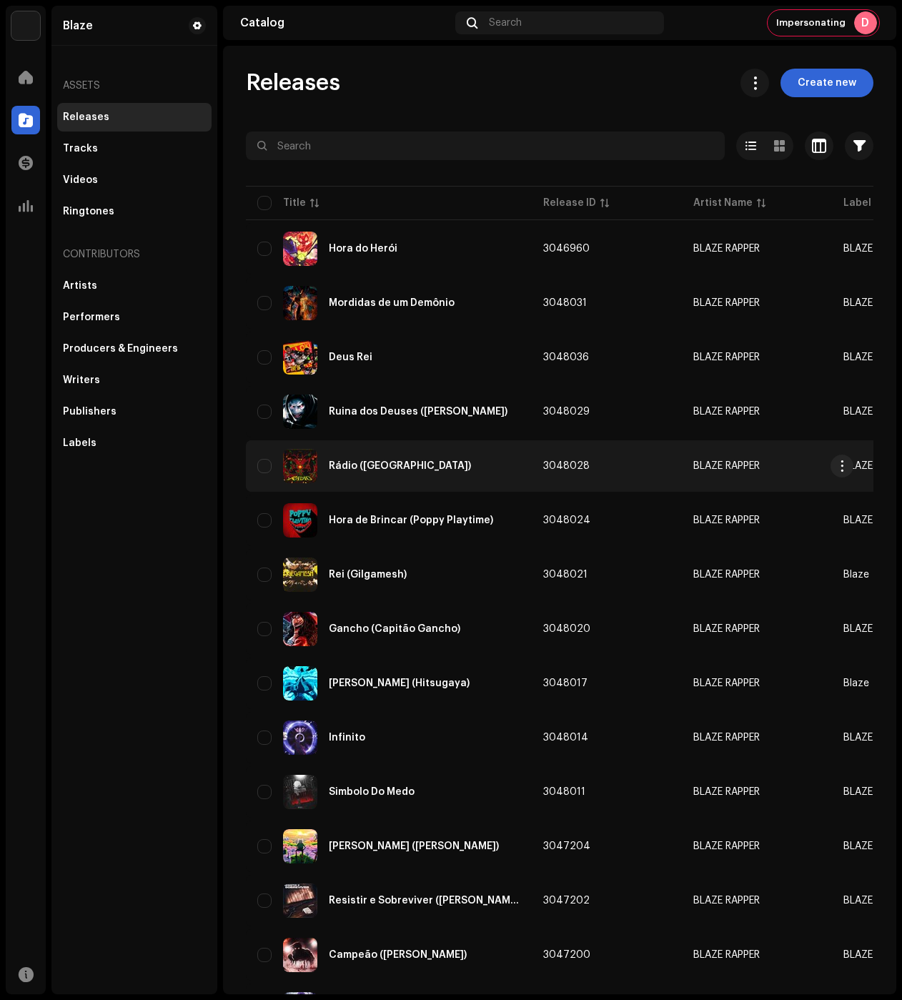
drag, startPoint x: 410, startPoint y: 459, endPoint x: 467, endPoint y: 460, distance: 57.2
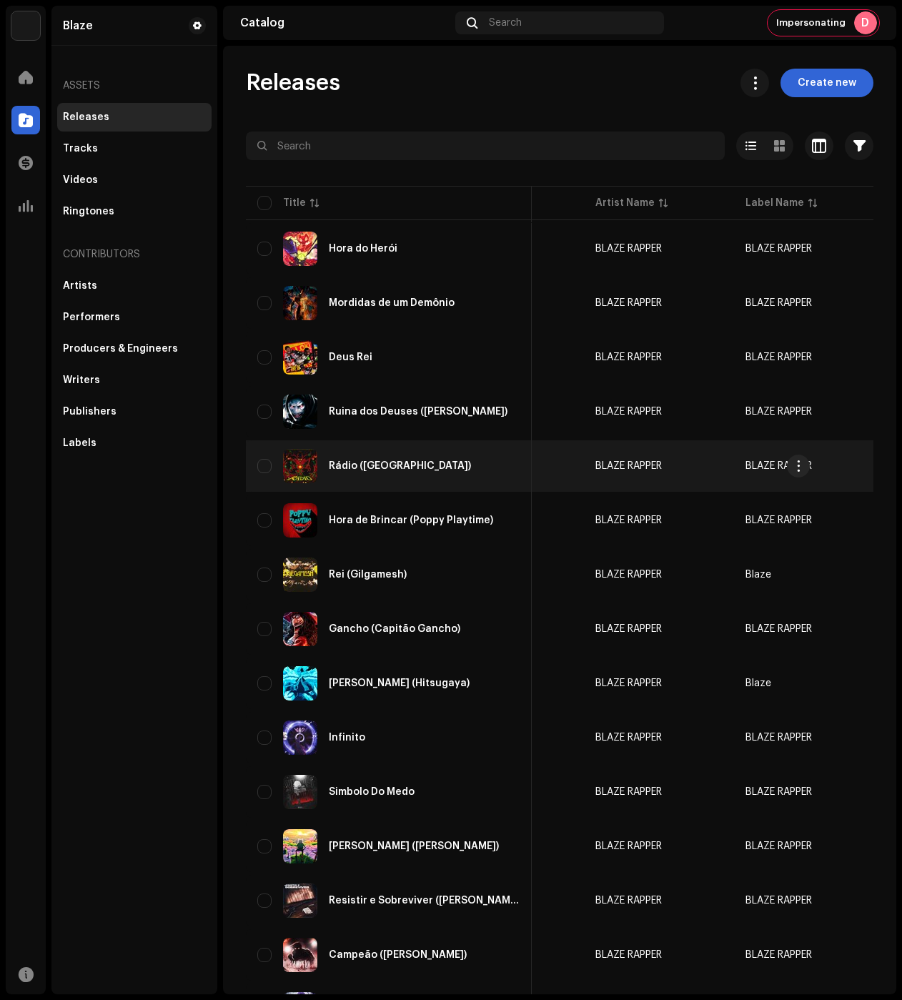
scroll to position [0, 102]
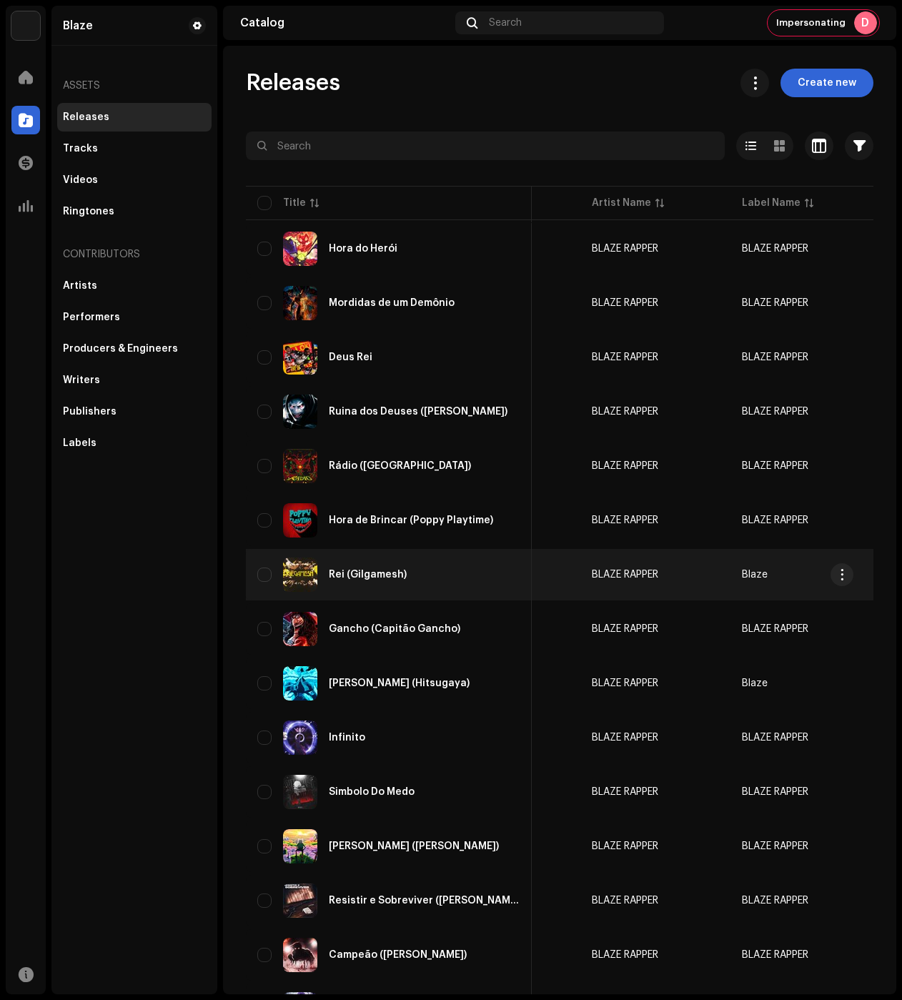
click at [446, 573] on div "Rei (Gilgamesh)" at bounding box center [388, 575] width 263 height 34
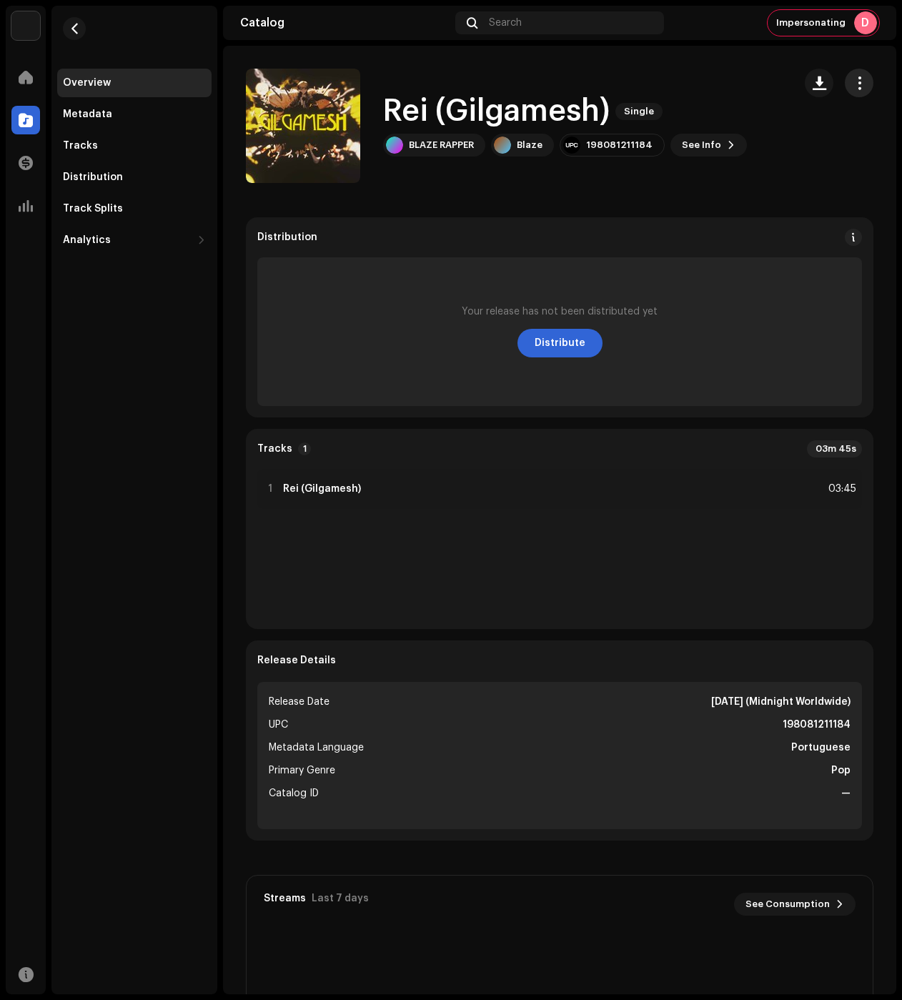
click at [856, 84] on span "button" at bounding box center [860, 82] width 14 height 11
click at [741, 145] on div "Edit" at bounding box center [786, 146] width 133 height 11
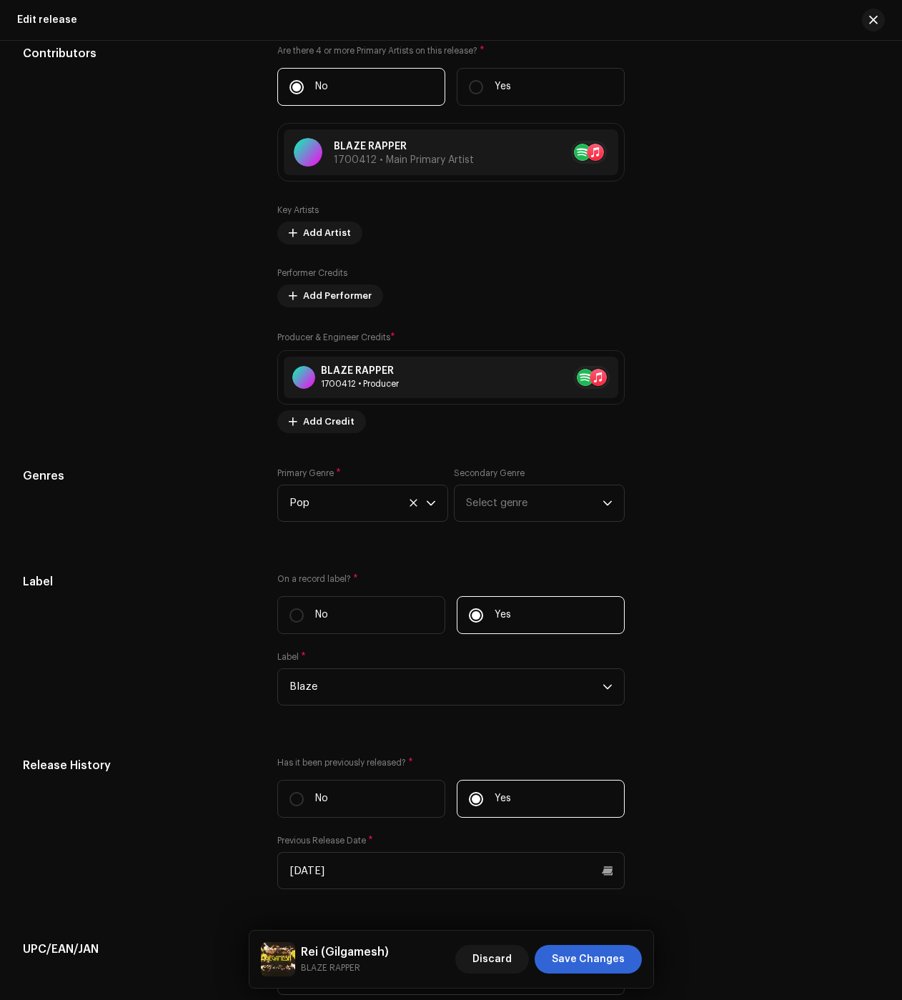
scroll to position [2002, 0]
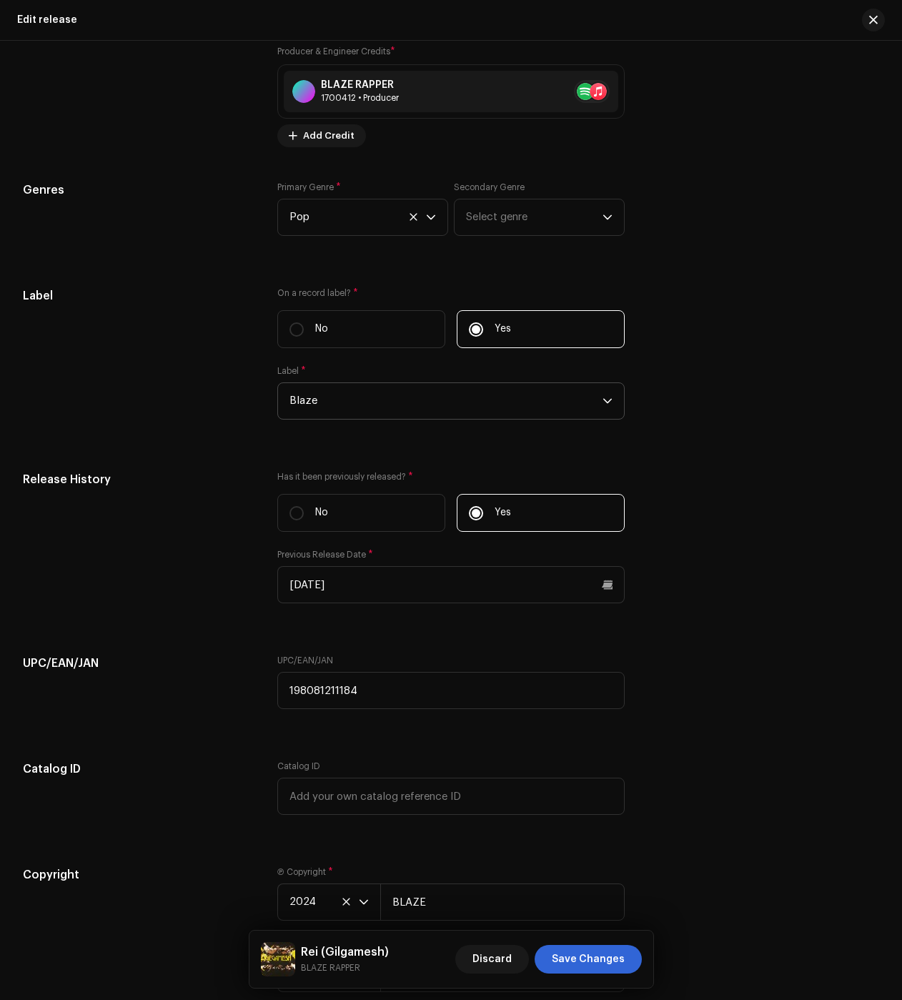
click at [321, 403] on span "Blaze" at bounding box center [446, 401] width 313 height 36
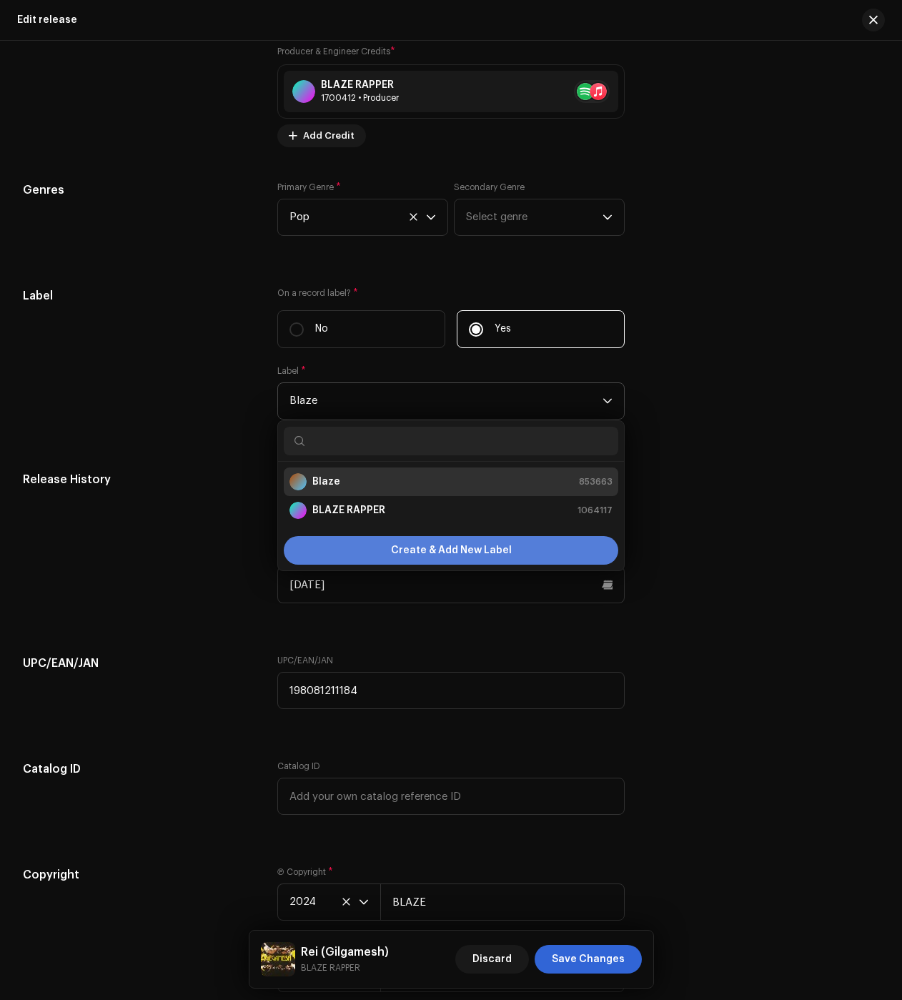
click at [345, 516] on strong "BLAZE RAPPER" at bounding box center [348, 510] width 73 height 14
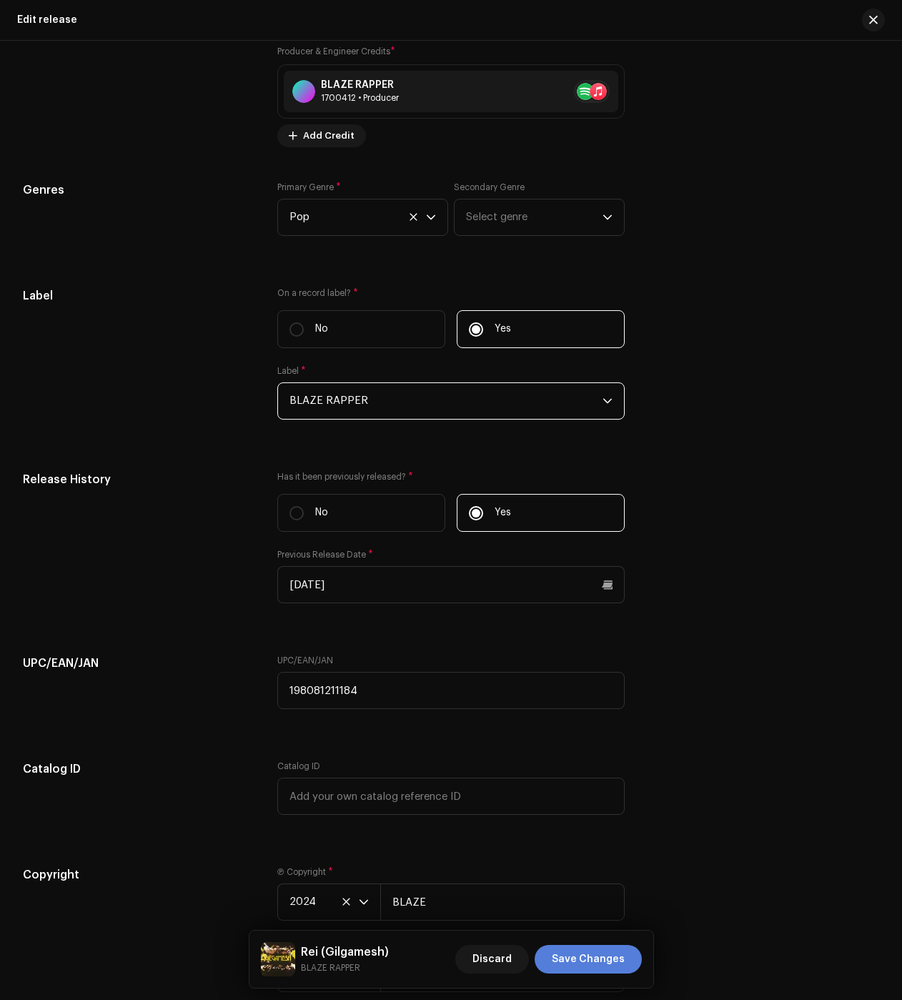
click at [601, 961] on span "Save Changes" at bounding box center [588, 959] width 73 height 29
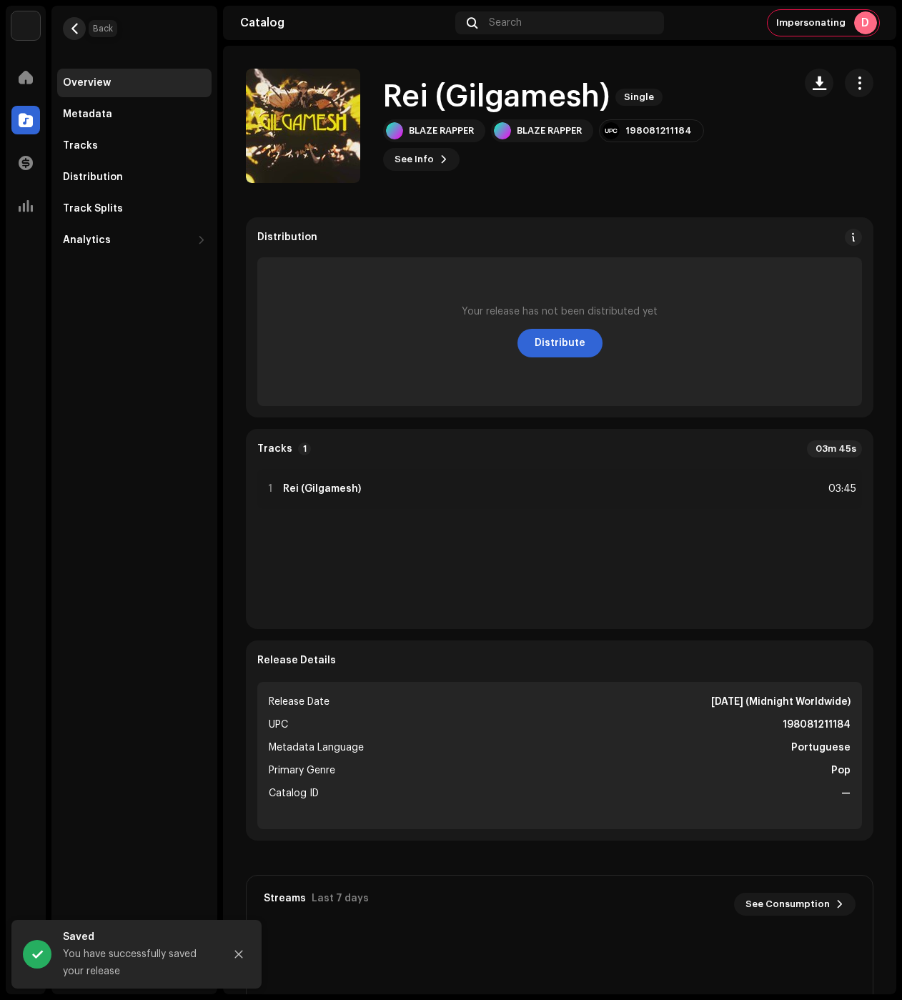
click at [71, 26] on span "button" at bounding box center [74, 28] width 11 height 11
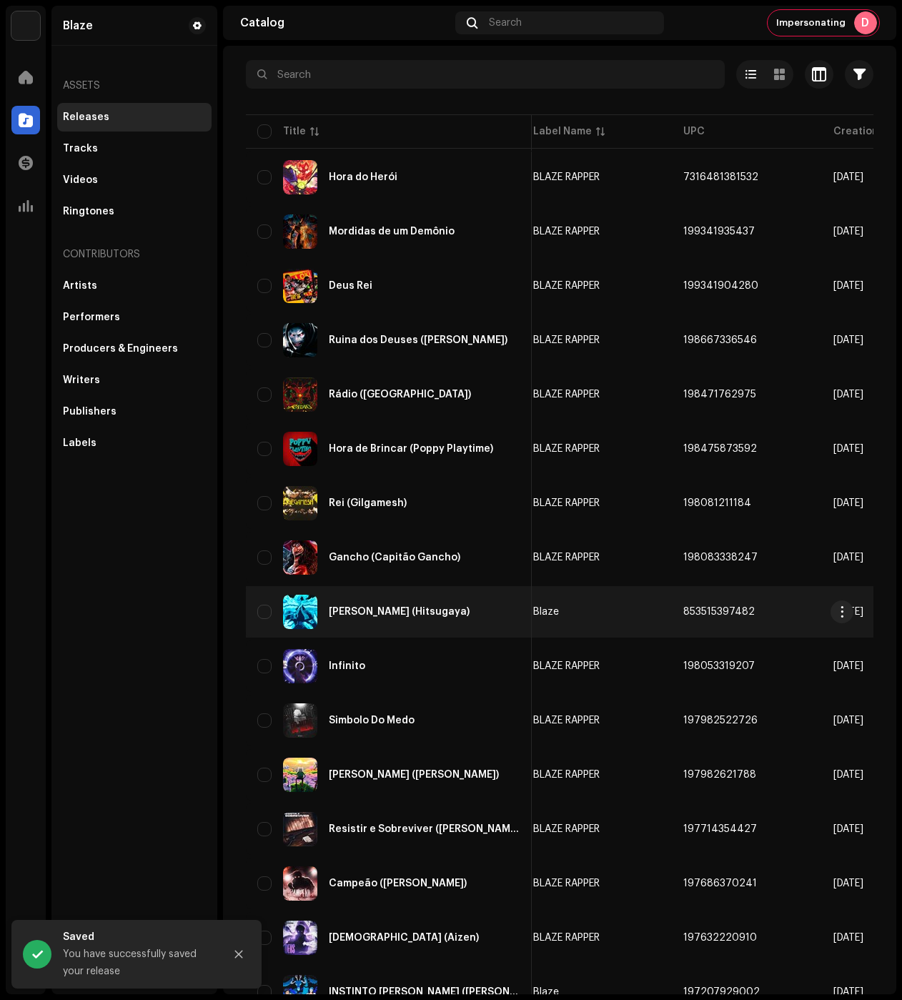
scroll to position [0, 310]
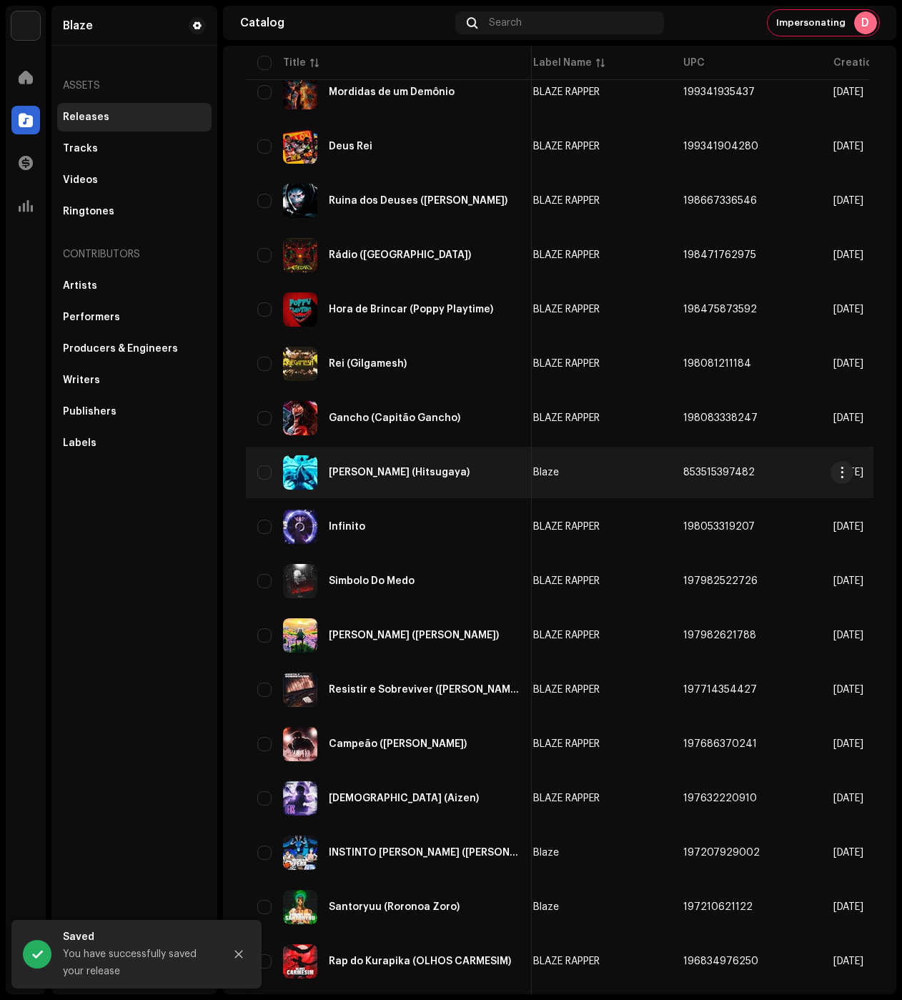
click at [427, 466] on div "[PERSON_NAME] (Hitsugaya)" at bounding box center [388, 472] width 263 height 34
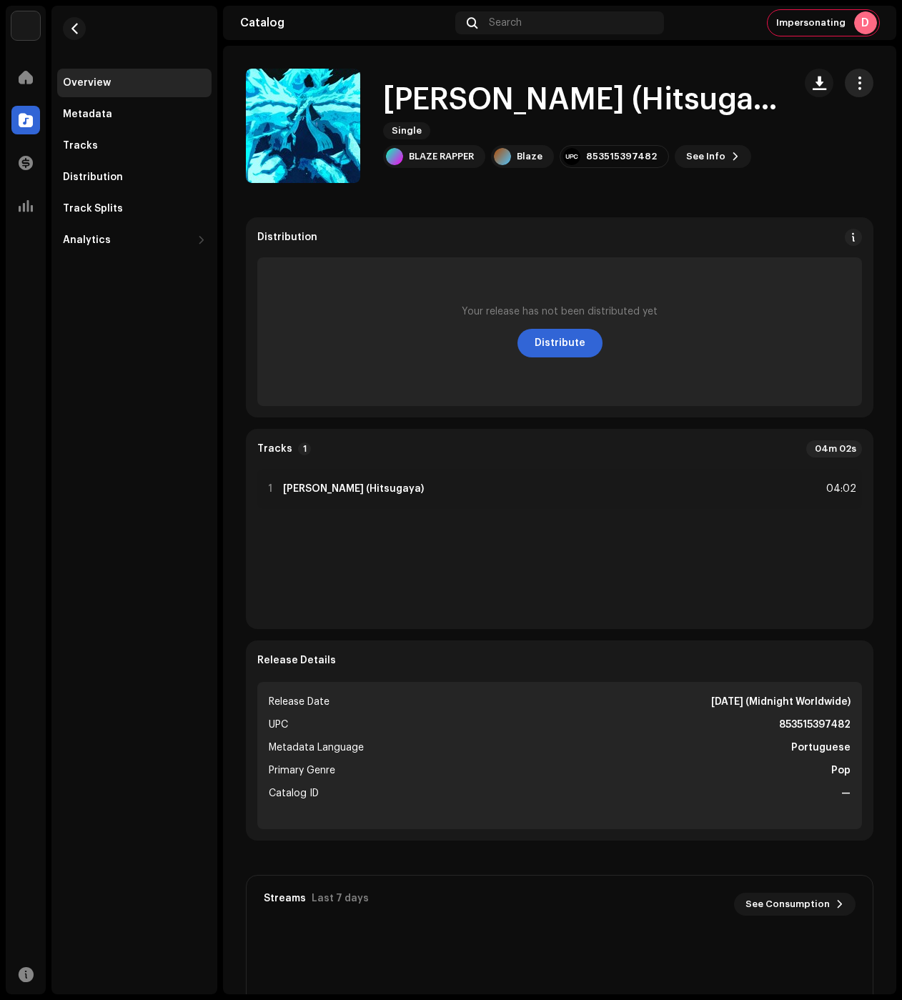
click at [862, 79] on button "button" at bounding box center [859, 83] width 29 height 29
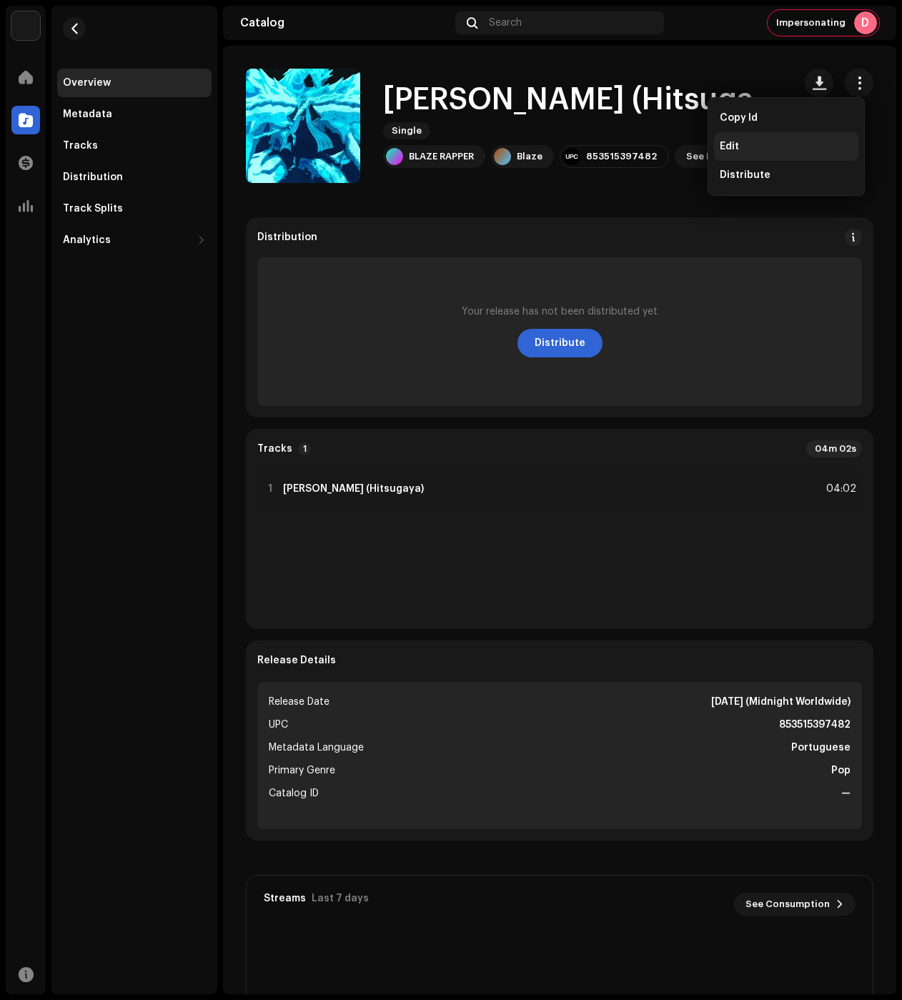
click at [746, 157] on div "Edit" at bounding box center [786, 146] width 144 height 29
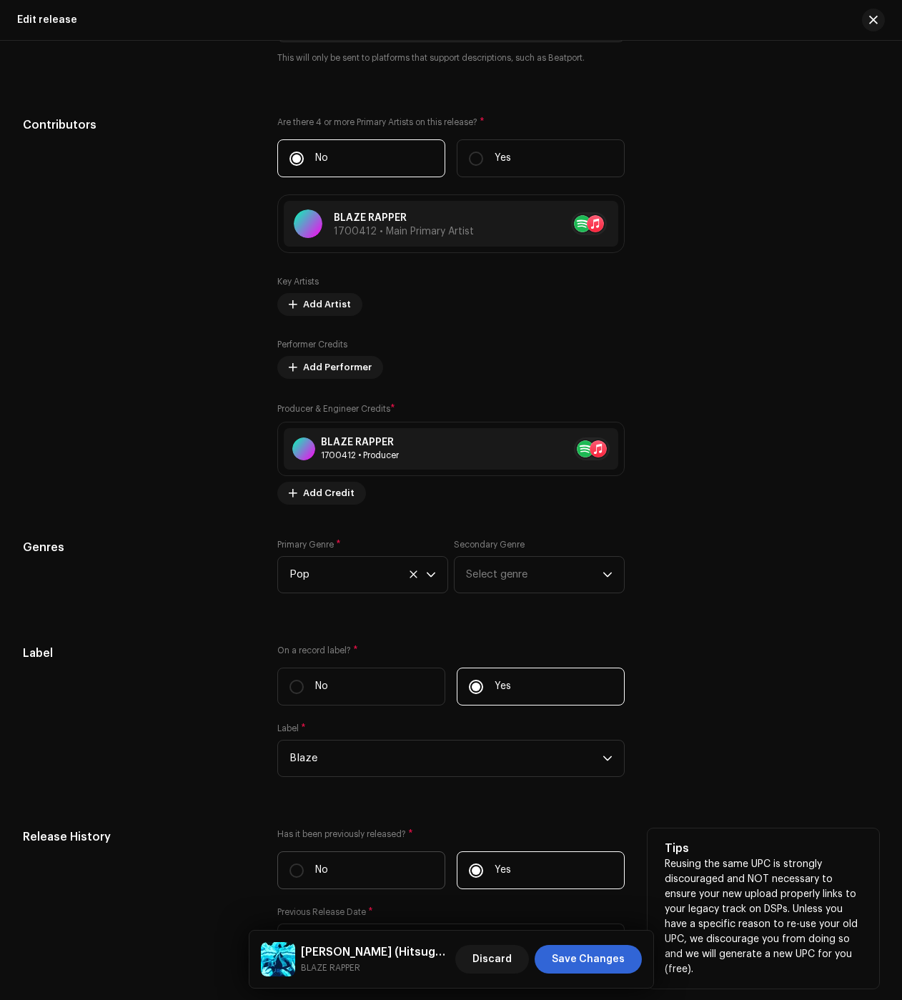
scroll to position [1930, 0]
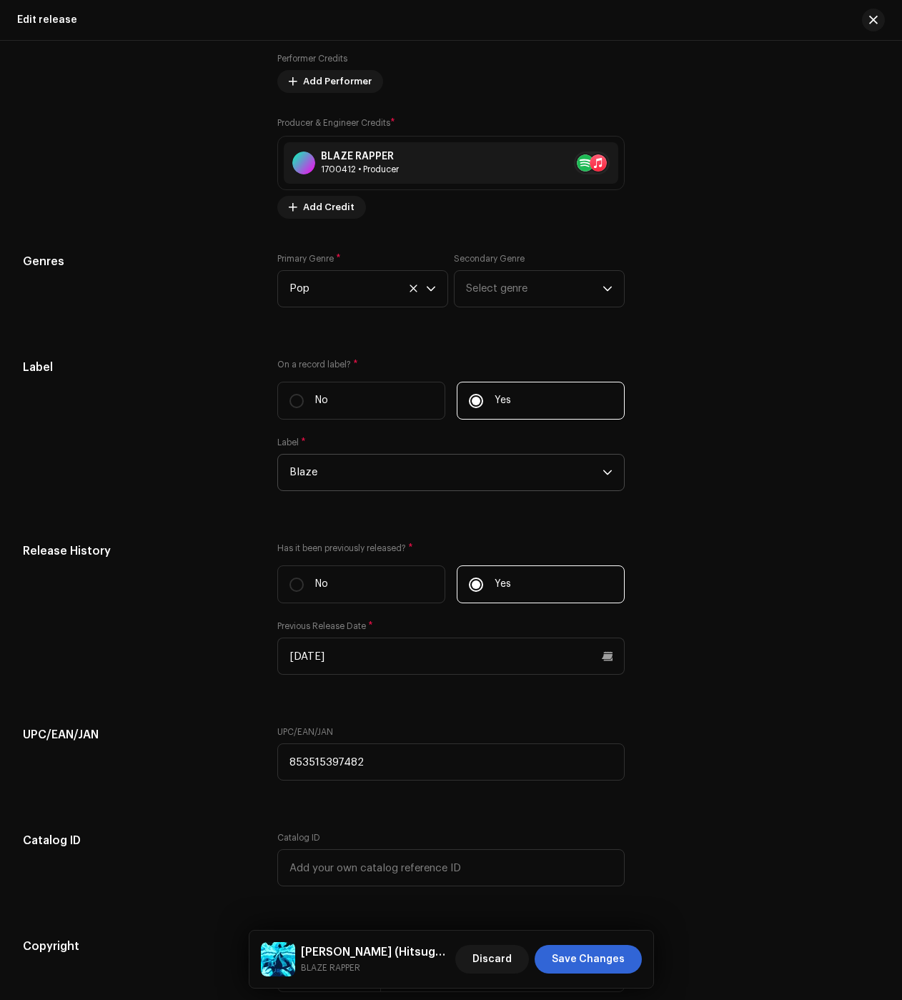
click at [321, 478] on span "Blaze" at bounding box center [446, 473] width 313 height 36
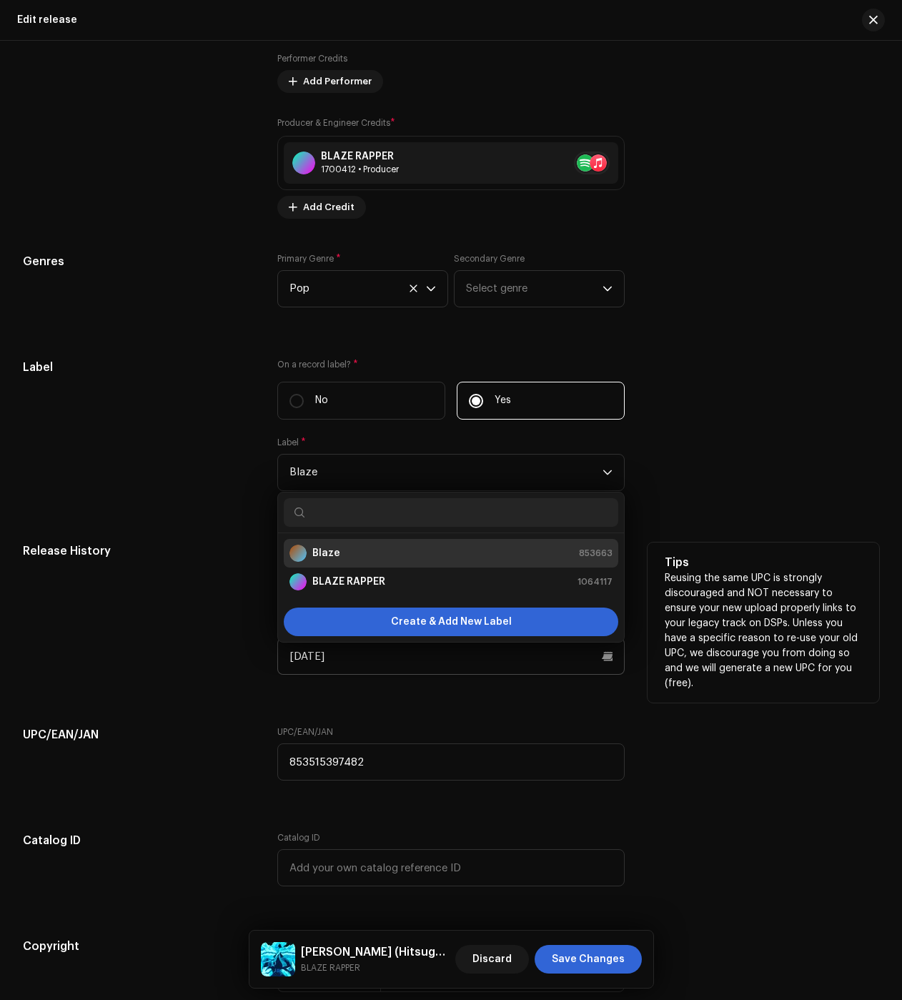
drag, startPoint x: 336, startPoint y: 586, endPoint x: 397, endPoint y: 673, distance: 106.3
click at [337, 586] on strong "BLAZE RAPPER" at bounding box center [348, 582] width 73 height 14
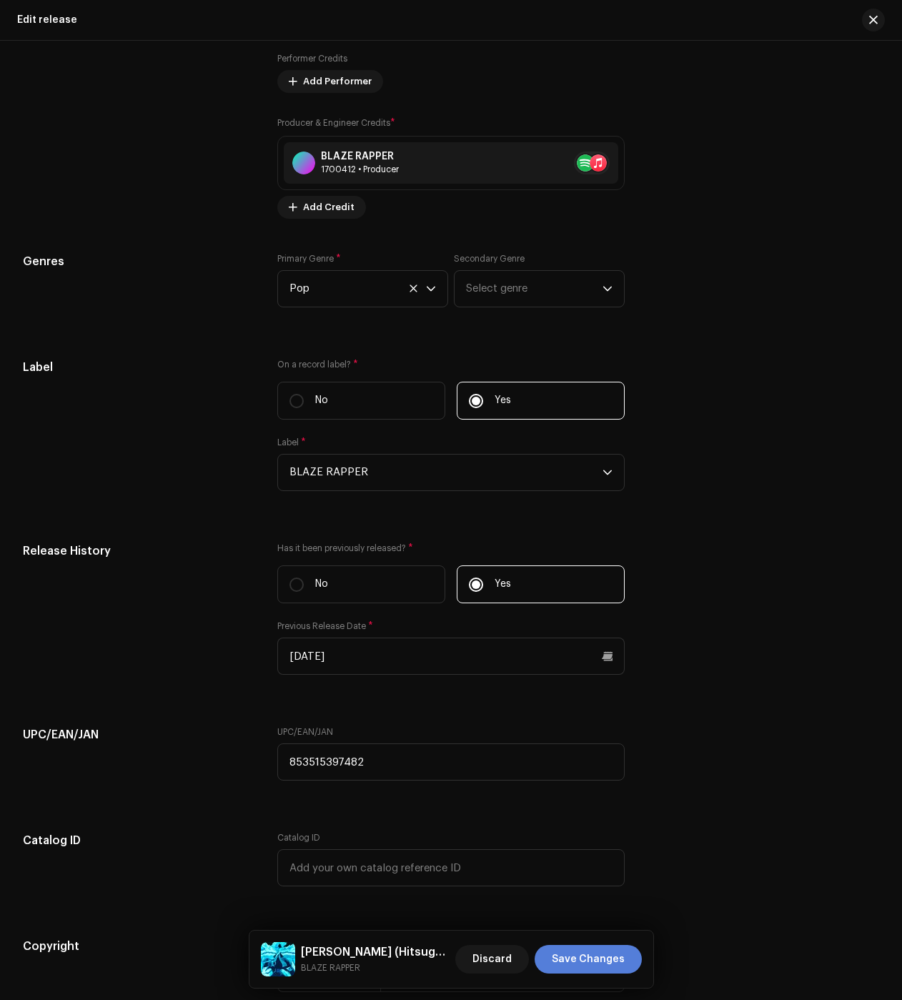
click at [575, 969] on span "Save Changes" at bounding box center [588, 959] width 73 height 29
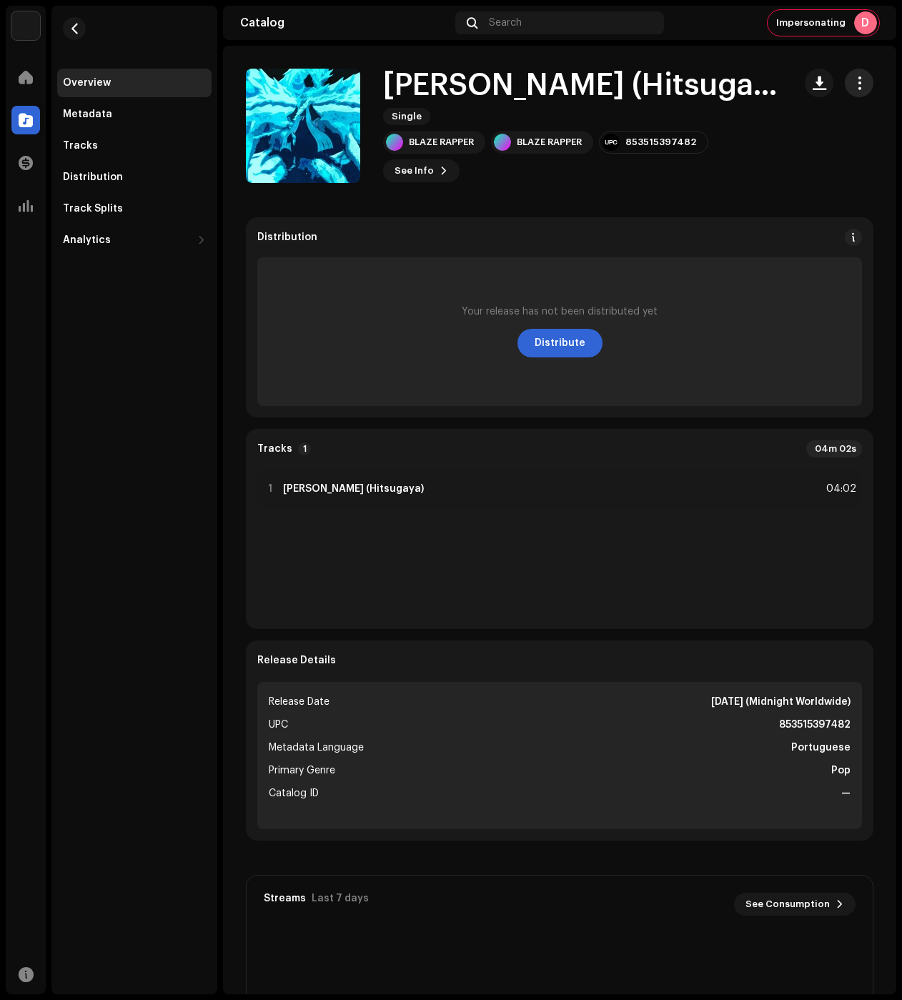
click at [856, 81] on span "button" at bounding box center [860, 82] width 14 height 11
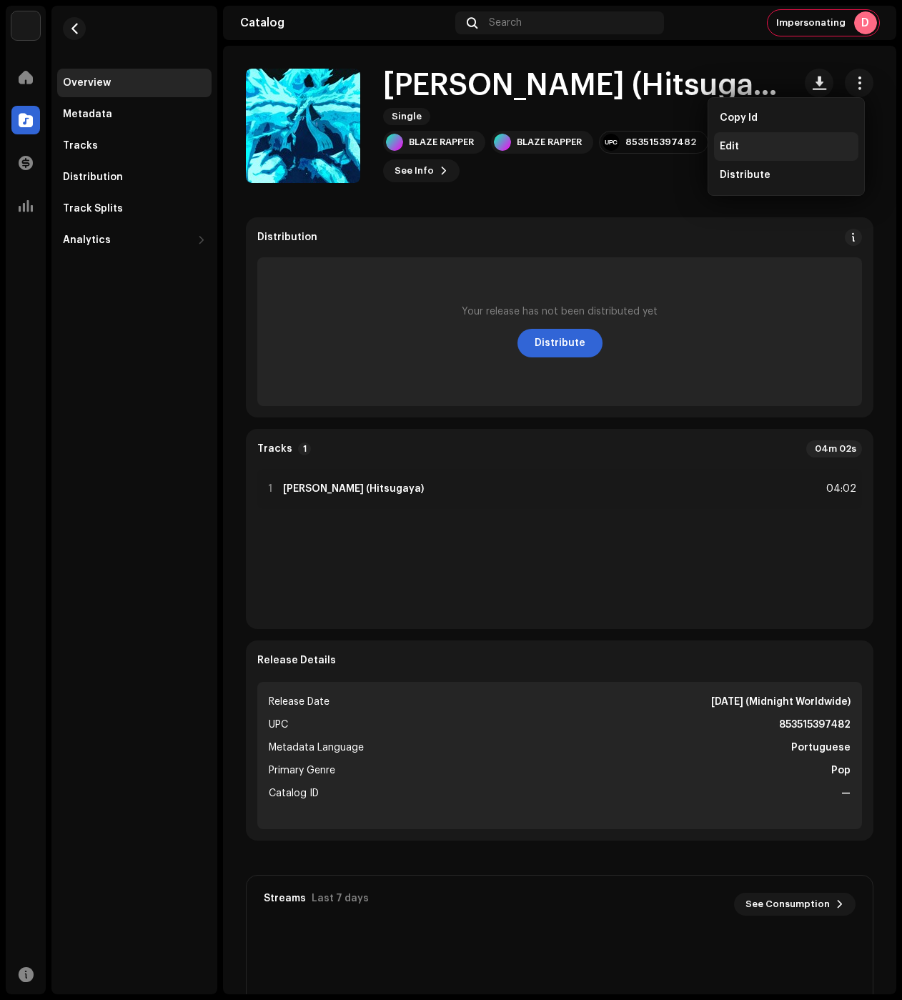
click at [764, 147] on div "Edit" at bounding box center [786, 146] width 133 height 11
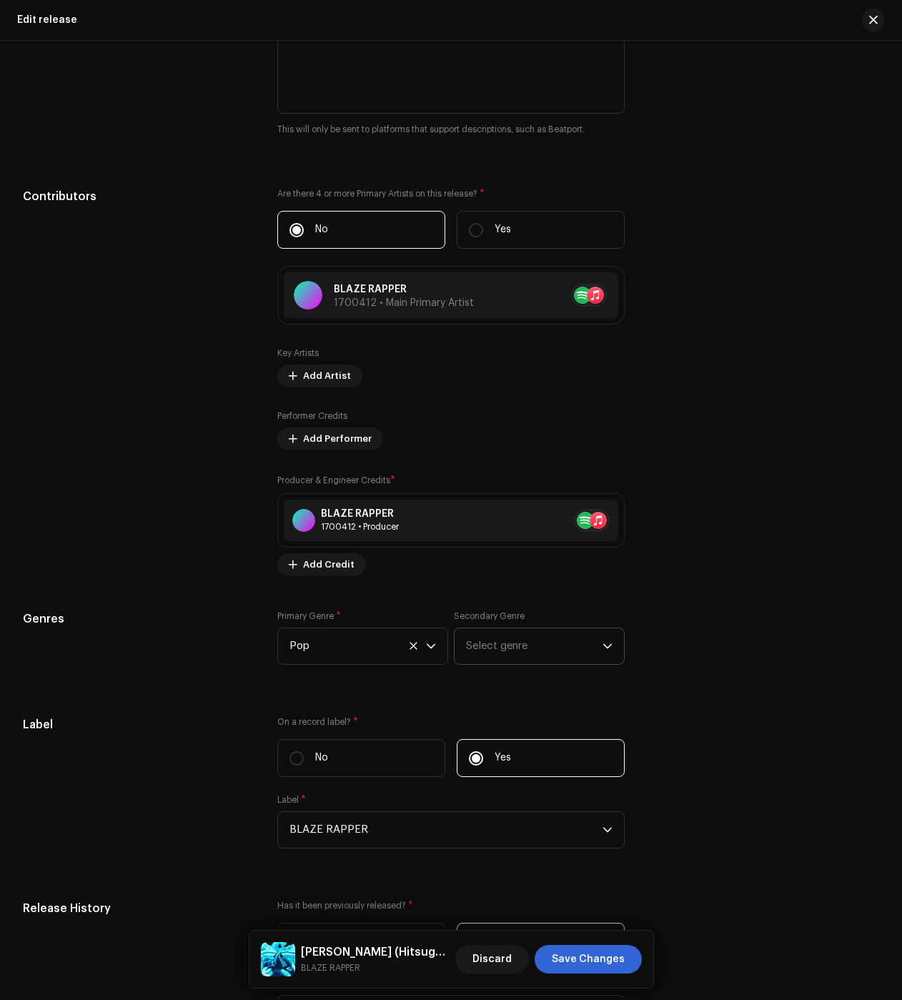
scroll to position [1716, 0]
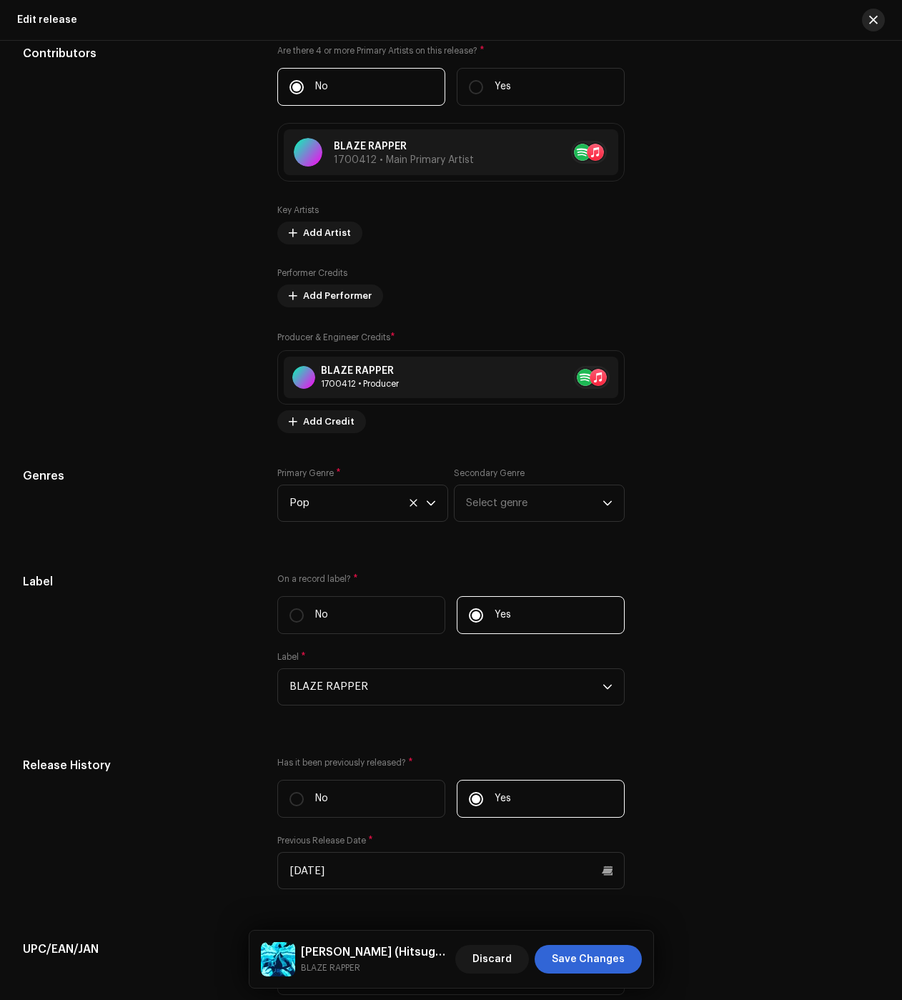
click at [872, 16] on span "button" at bounding box center [873, 19] width 9 height 11
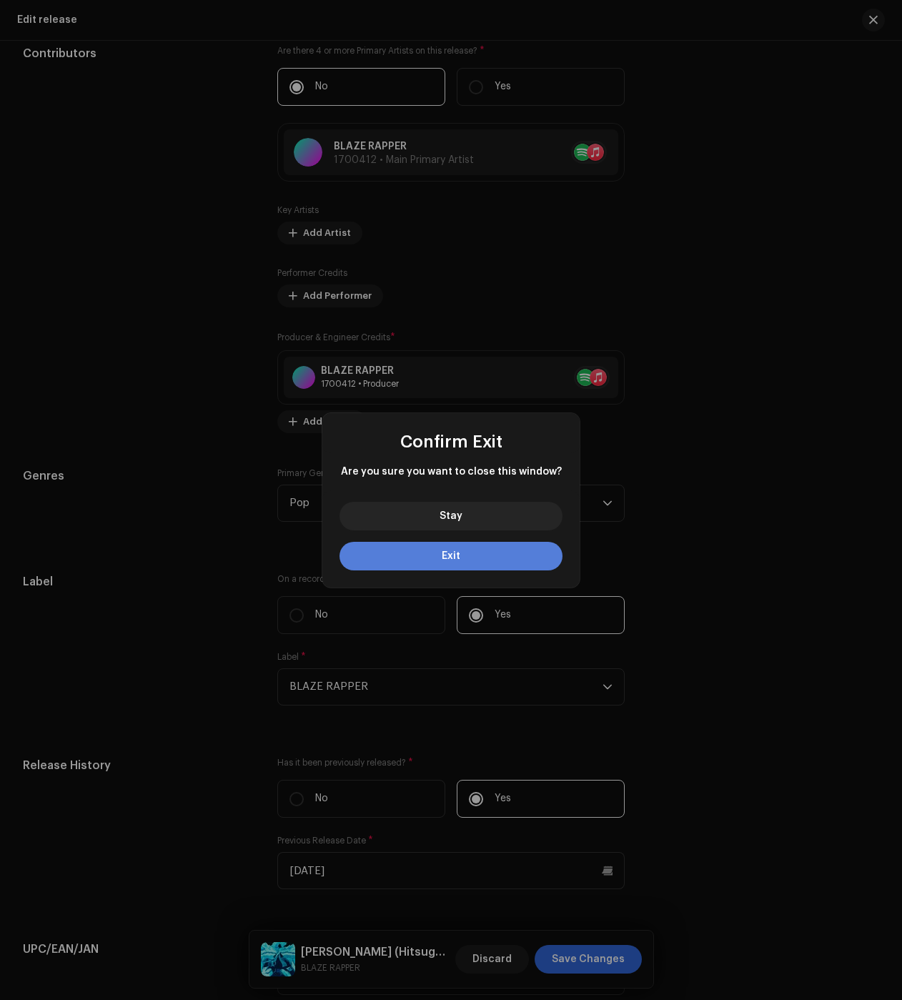
drag, startPoint x: 457, startPoint y: 558, endPoint x: 440, endPoint y: 547, distance: 20.2
click at [457, 558] on span "Exit" at bounding box center [451, 556] width 19 height 10
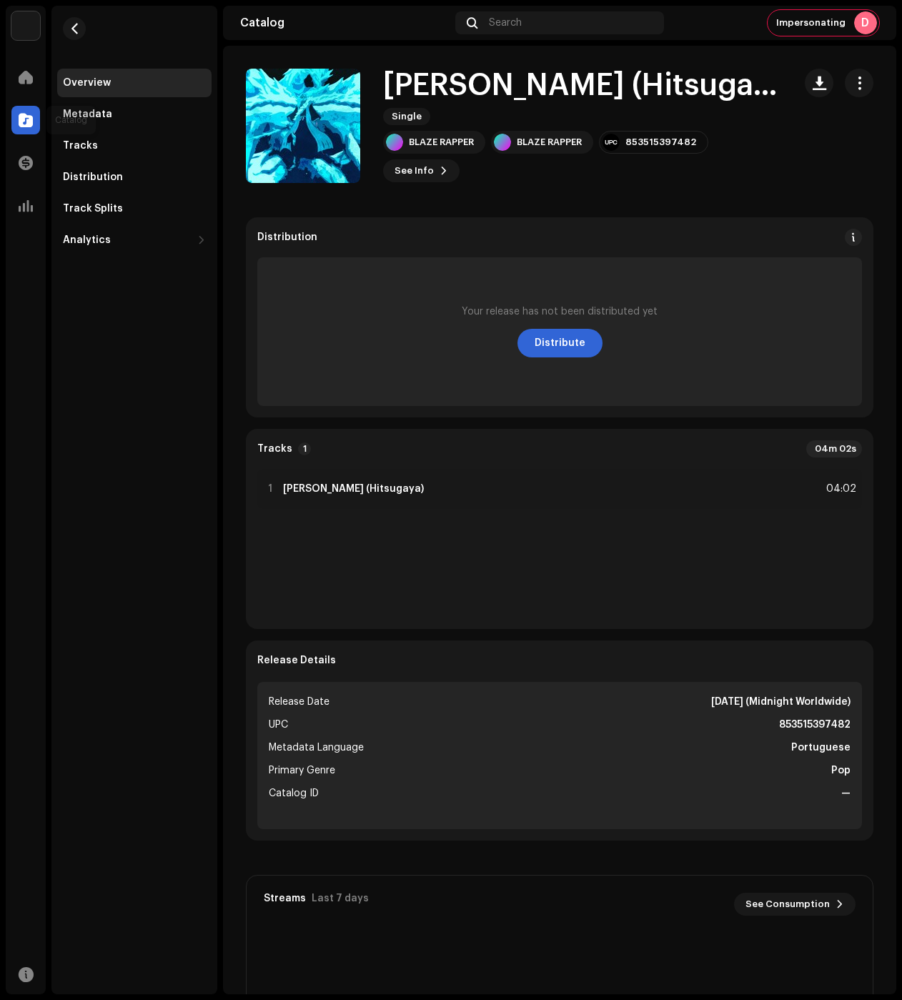
click at [23, 132] on div at bounding box center [25, 120] width 29 height 29
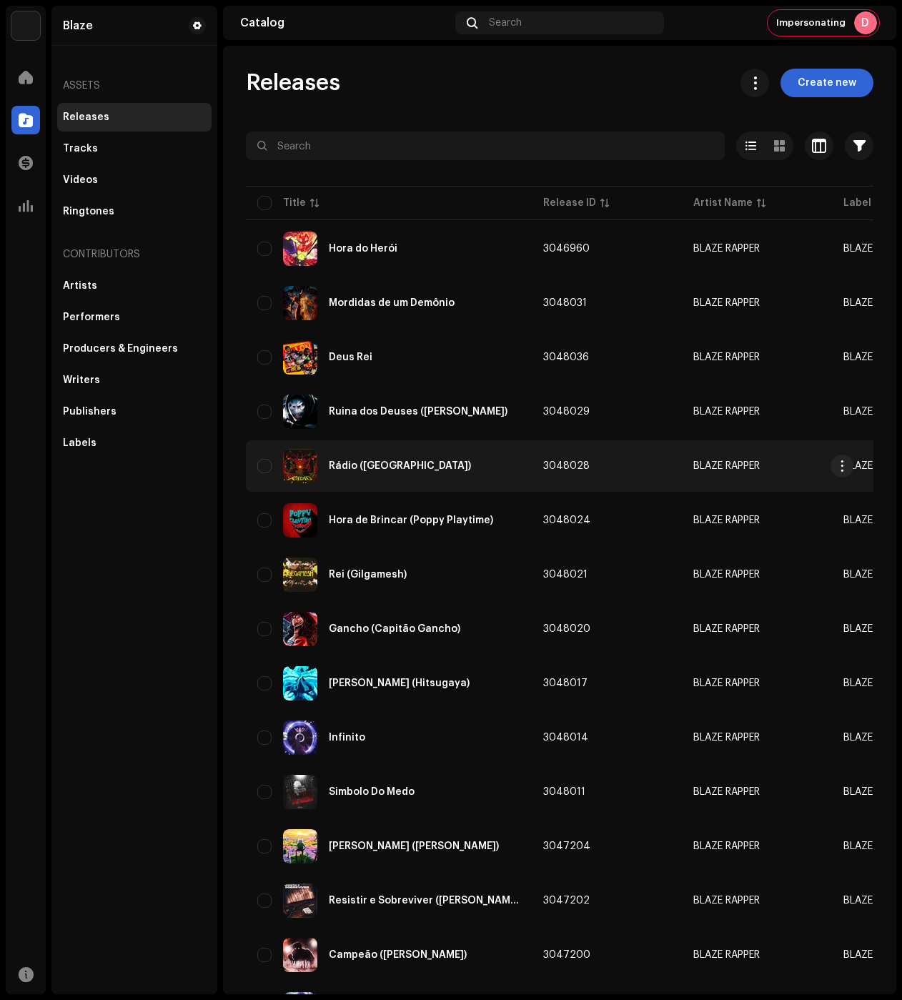
drag, startPoint x: 644, startPoint y: 453, endPoint x: 730, endPoint y: 458, distance: 85.9
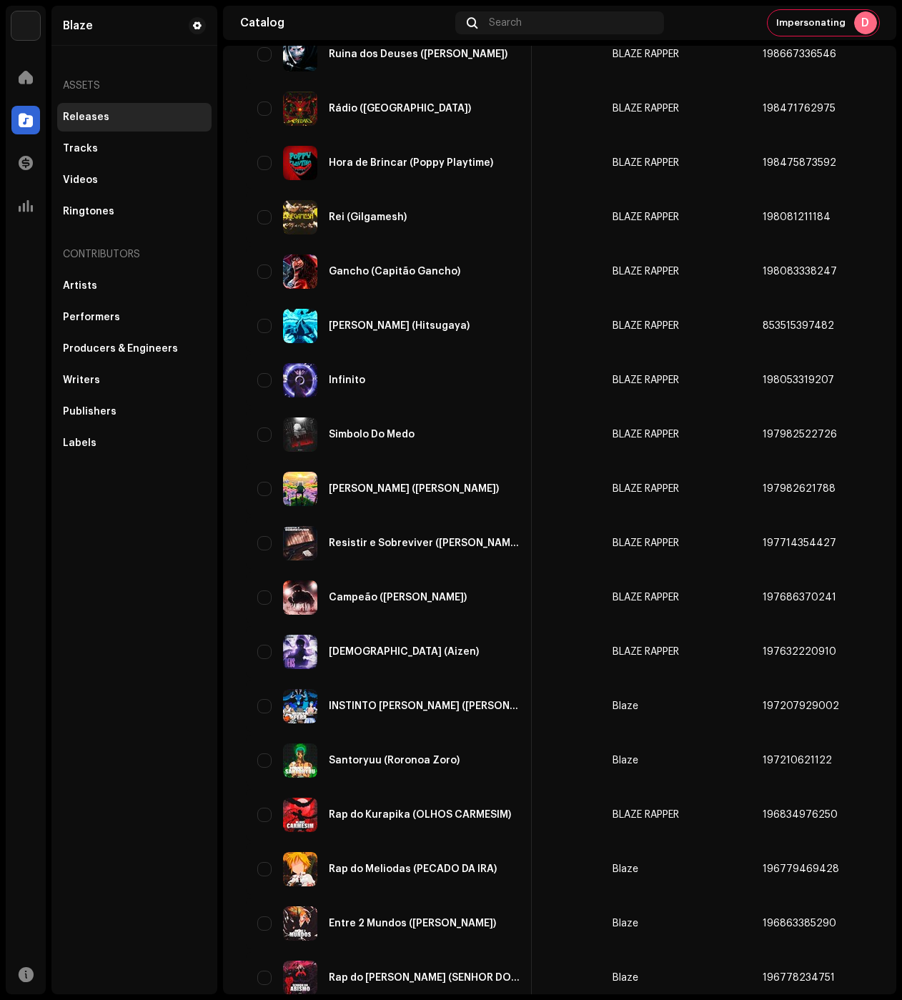
scroll to position [0, 231]
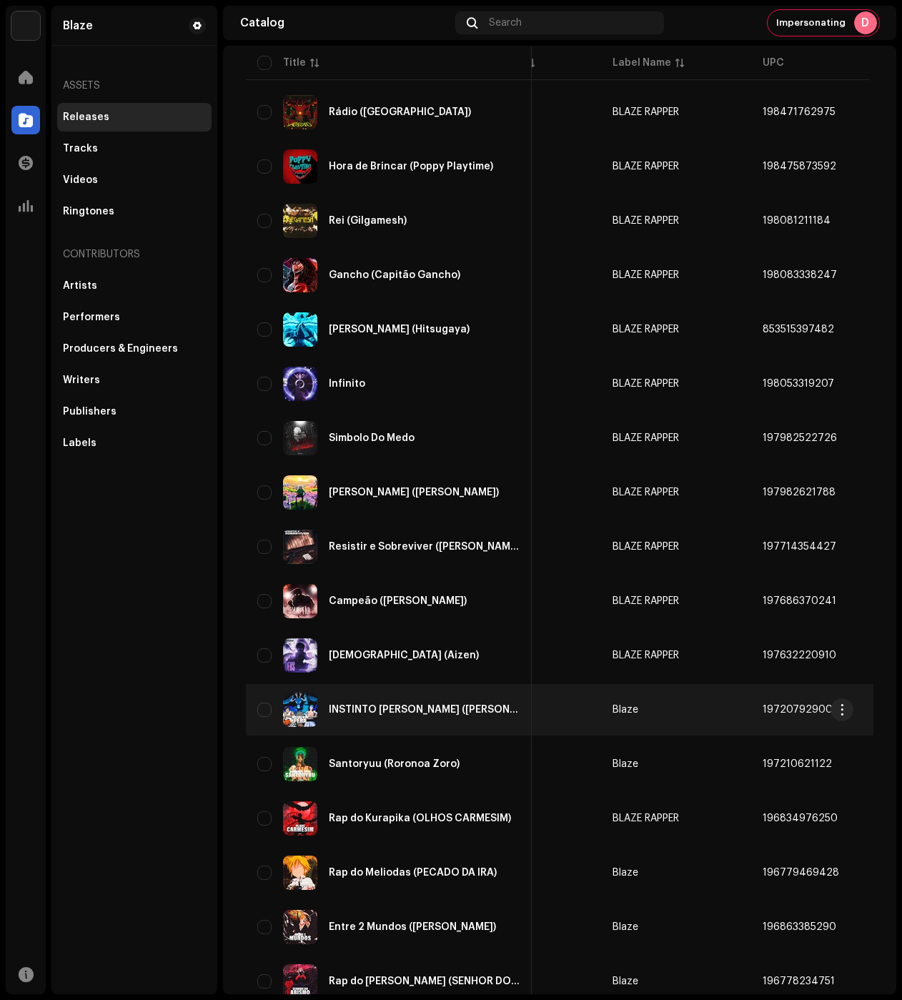
click at [656, 713] on td "Blaze" at bounding box center [676, 709] width 150 height 51
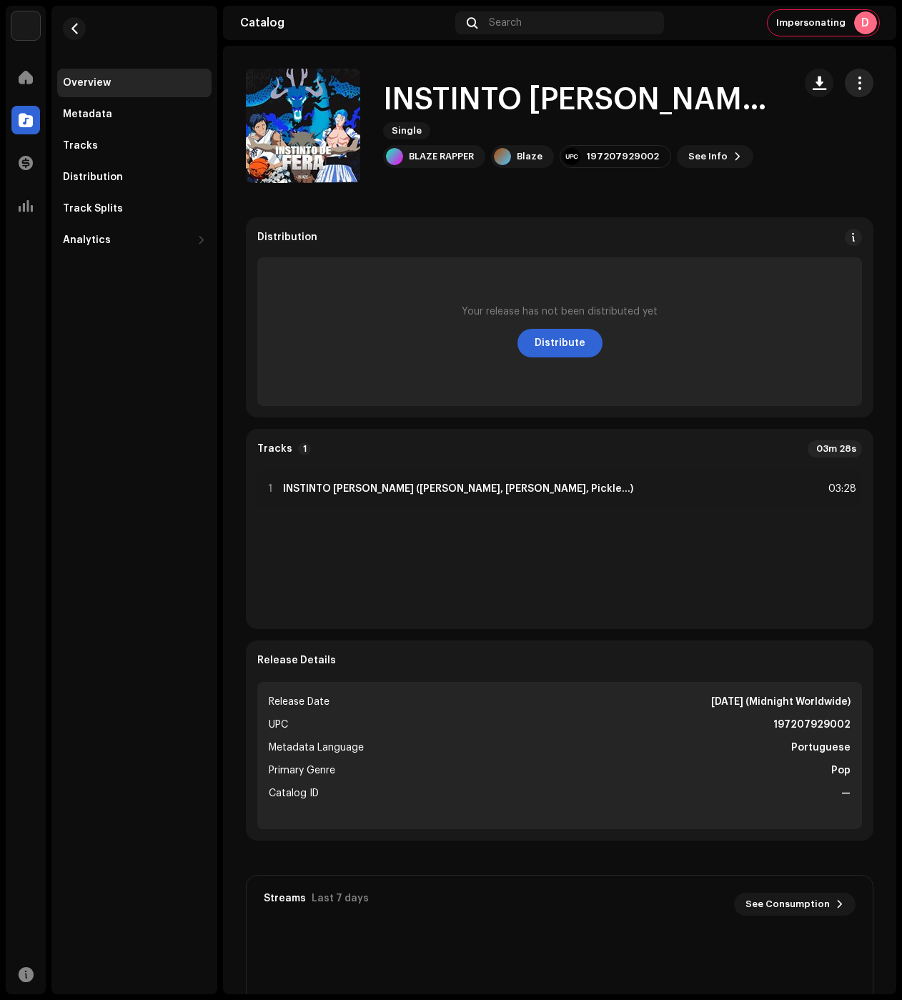
click at [854, 82] on span "button" at bounding box center [860, 82] width 14 height 11
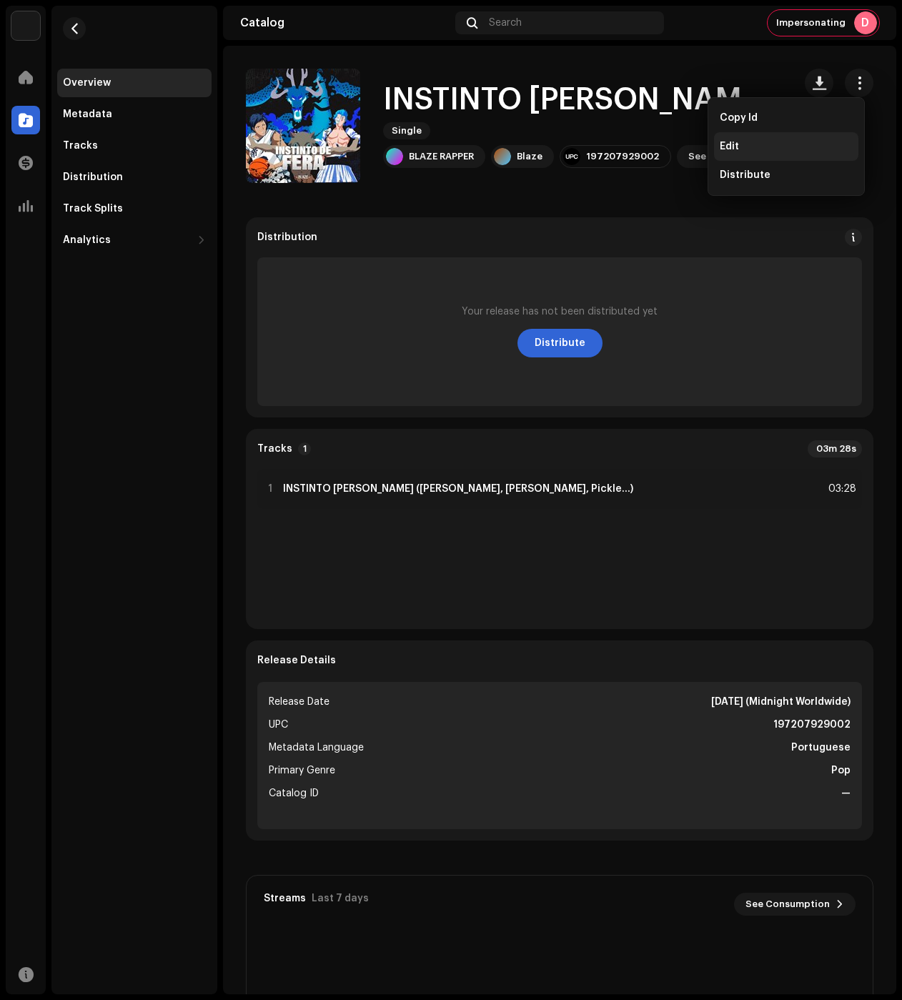
click at [786, 147] on div "Edit" at bounding box center [786, 146] width 133 height 11
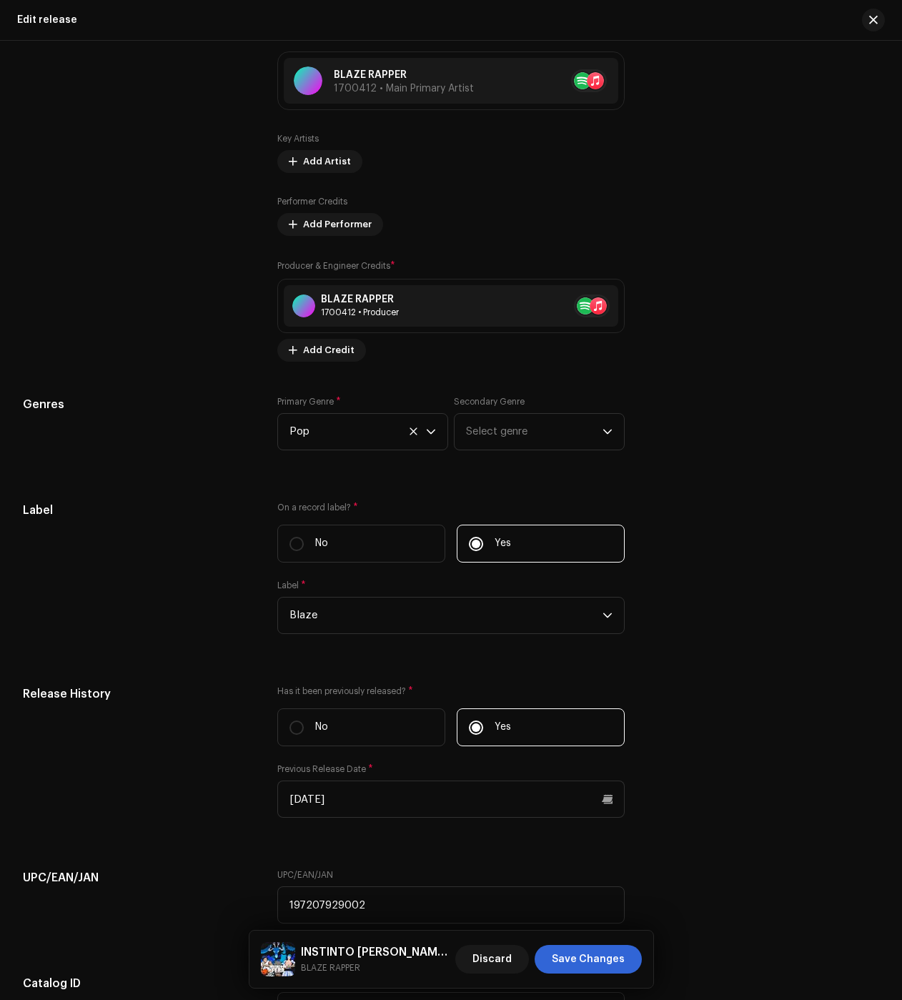
scroll to position [1930, 0]
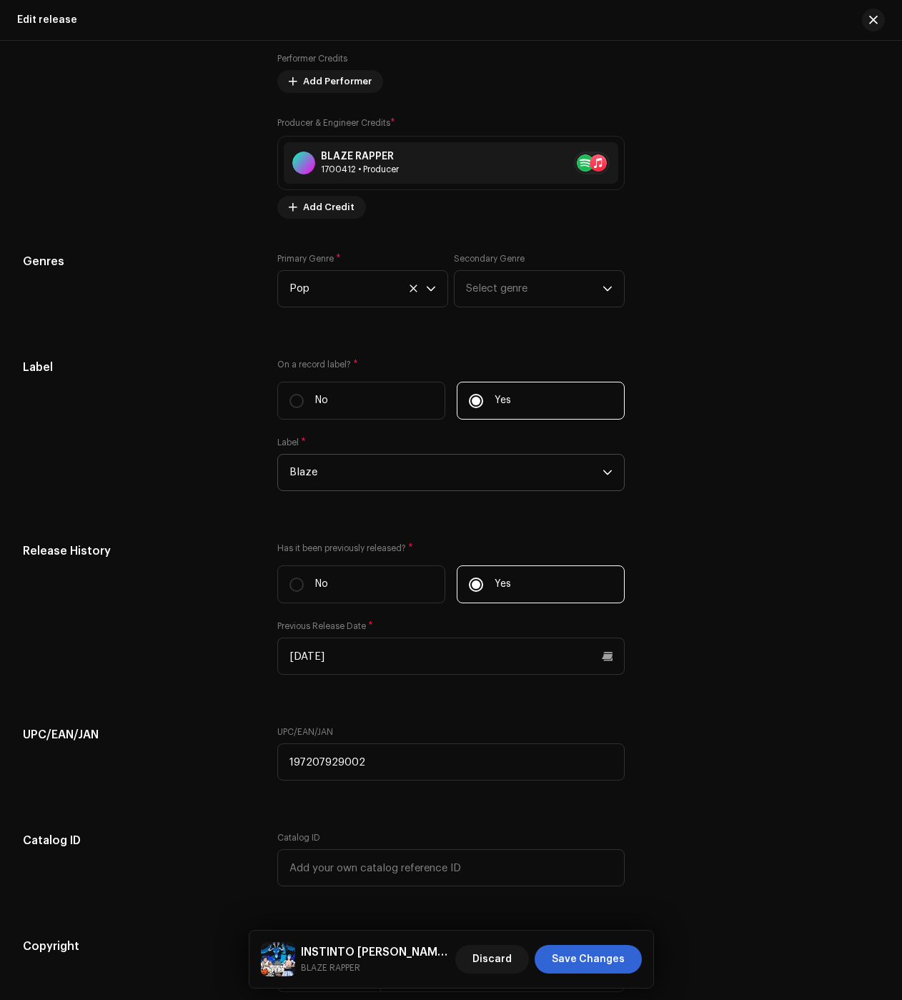
click at [351, 481] on span "Blaze" at bounding box center [446, 473] width 313 height 36
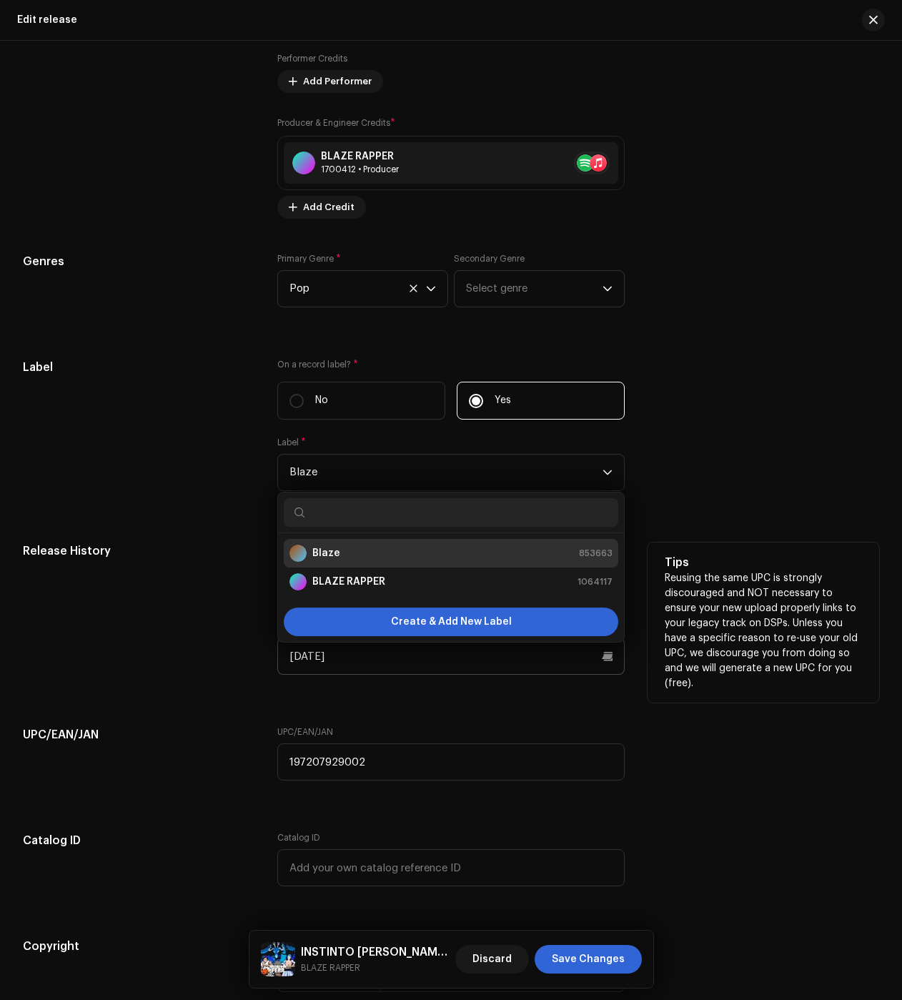
drag, startPoint x: 351, startPoint y: 588, endPoint x: 515, endPoint y: 659, distance: 178.4
click at [351, 588] on strong "BLAZE RAPPER" at bounding box center [348, 582] width 73 height 14
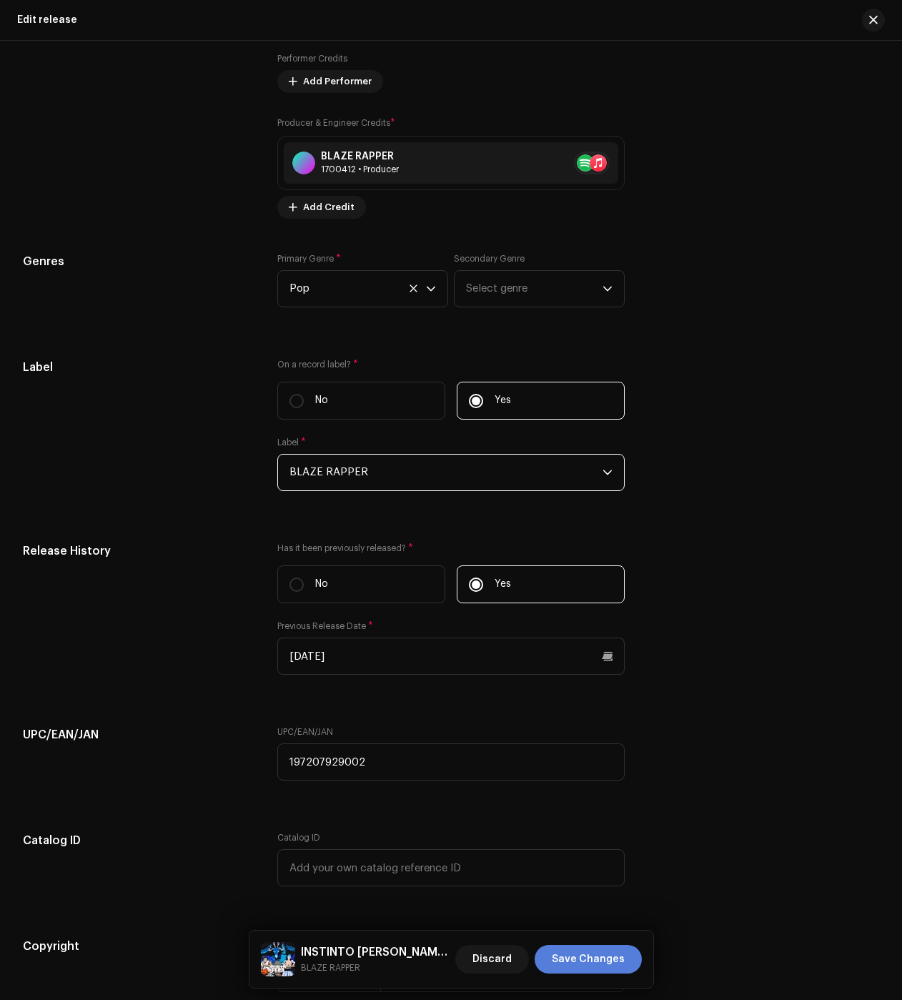
click at [606, 949] on span "Save Changes" at bounding box center [588, 959] width 73 height 29
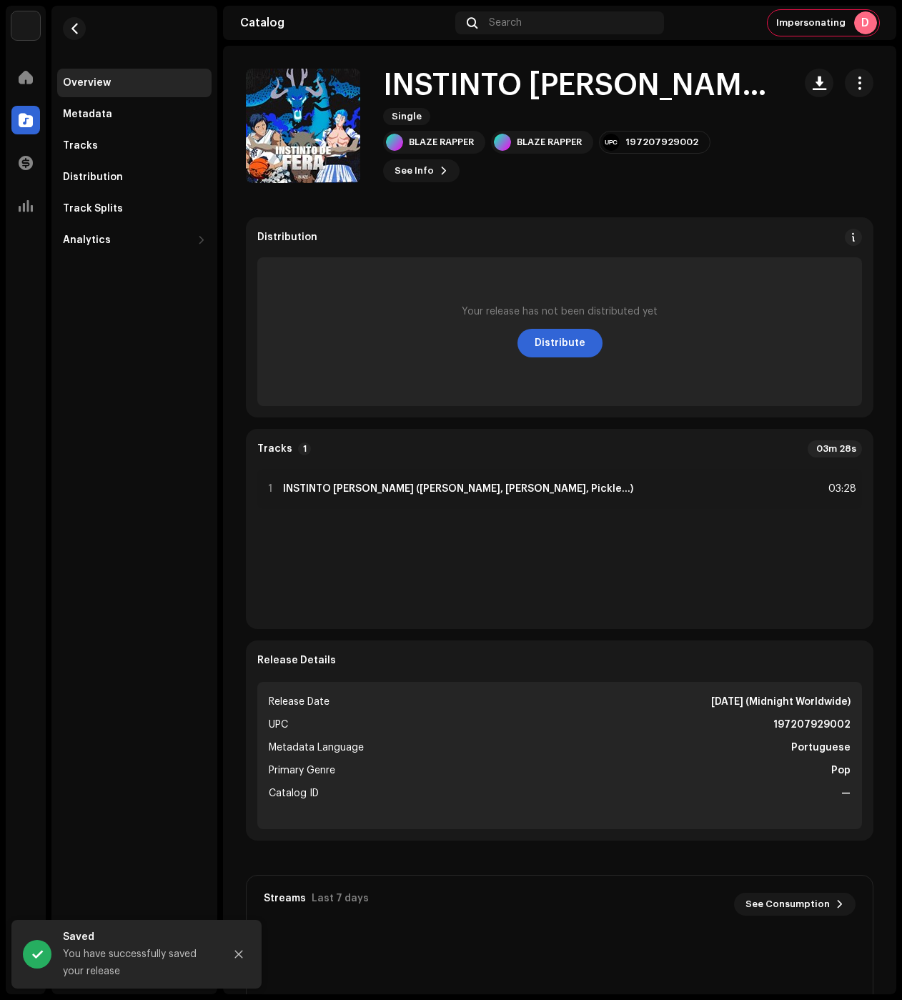
click at [82, 19] on re-m-nav-back at bounding box center [74, 37] width 34 height 63
click at [83, 34] on button "button" at bounding box center [74, 28] width 23 height 23
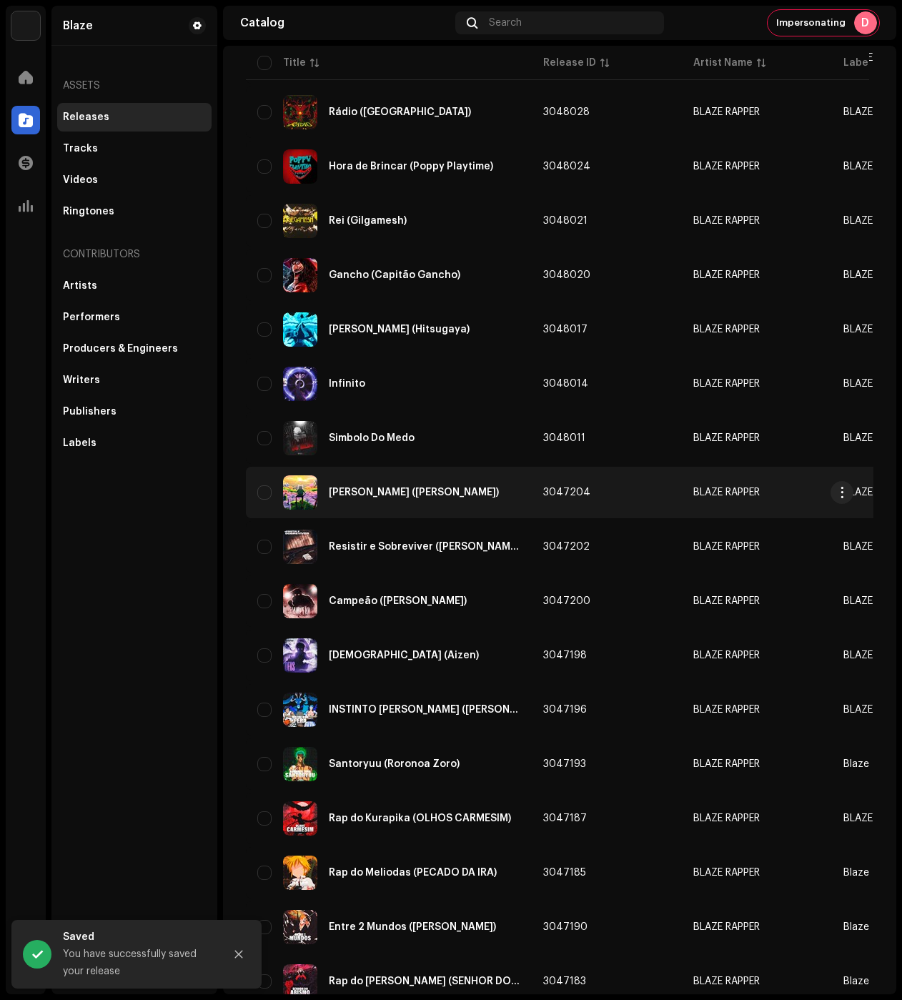
scroll to position [429, 0]
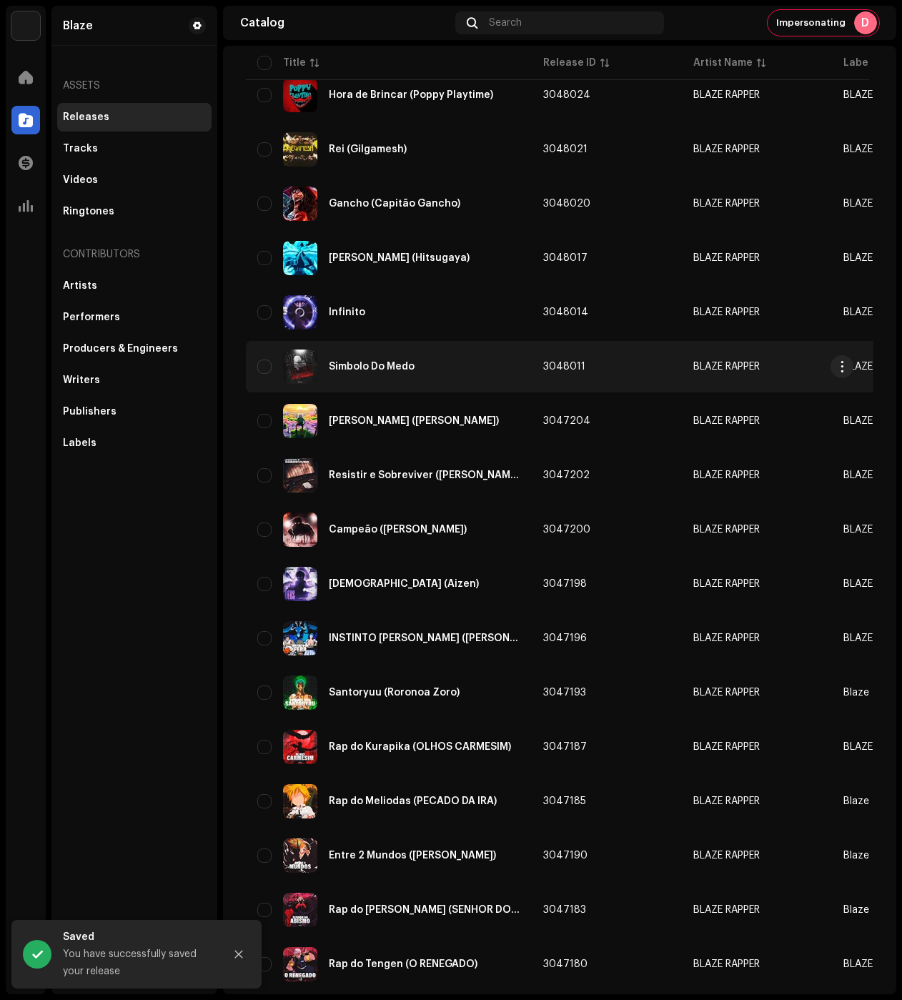
drag, startPoint x: 368, startPoint y: 387, endPoint x: 414, endPoint y: 387, distance: 45.8
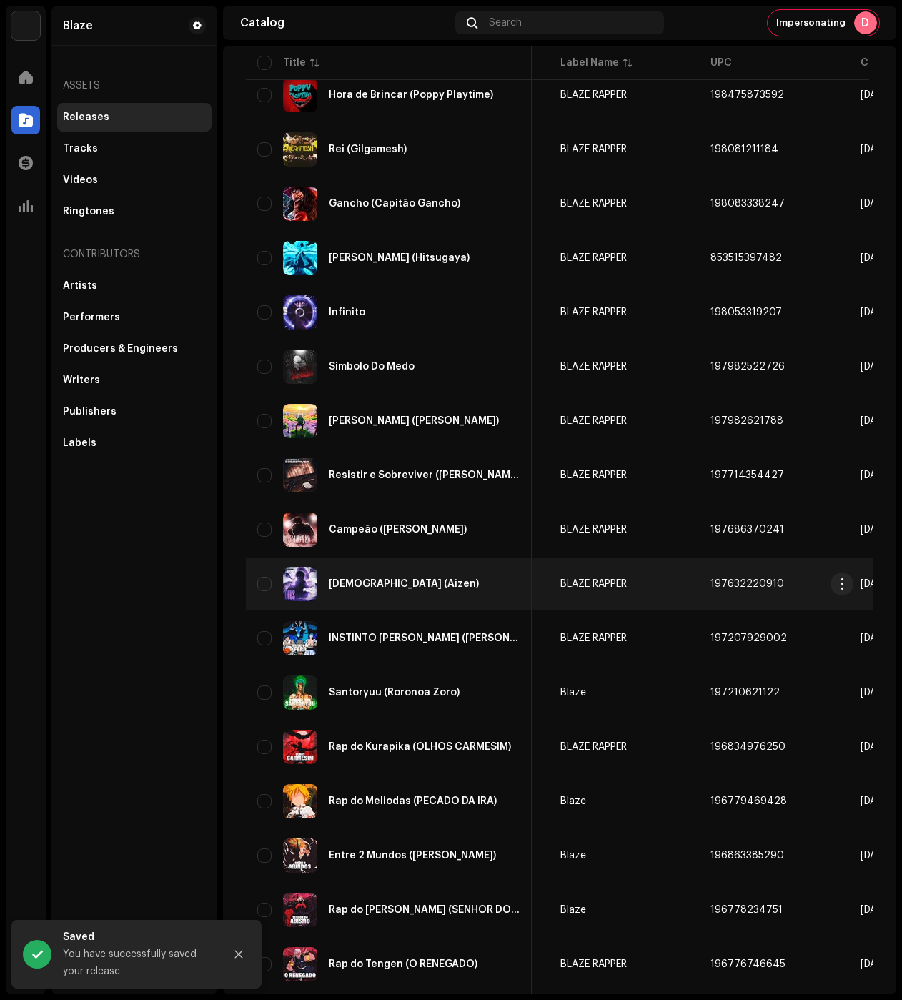
scroll to position [500, 0]
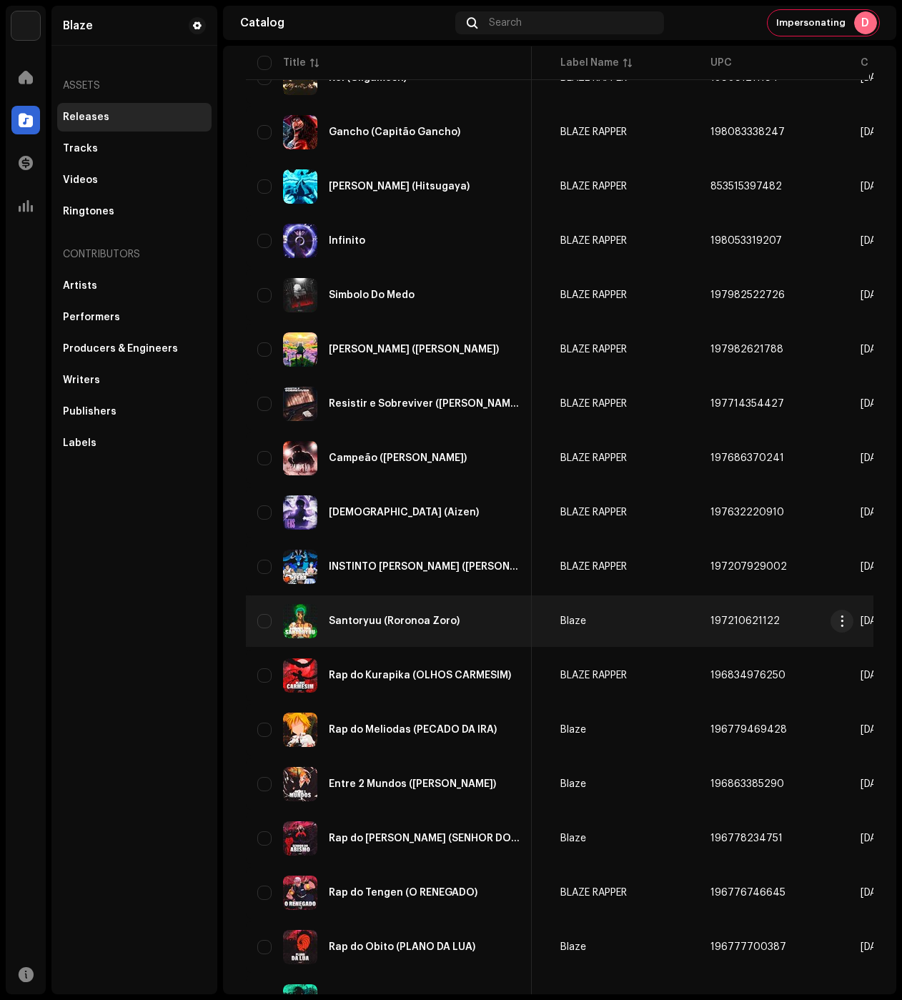
click at [386, 623] on div "Santoryuu (Roronoa Zoro)" at bounding box center [394, 621] width 131 height 10
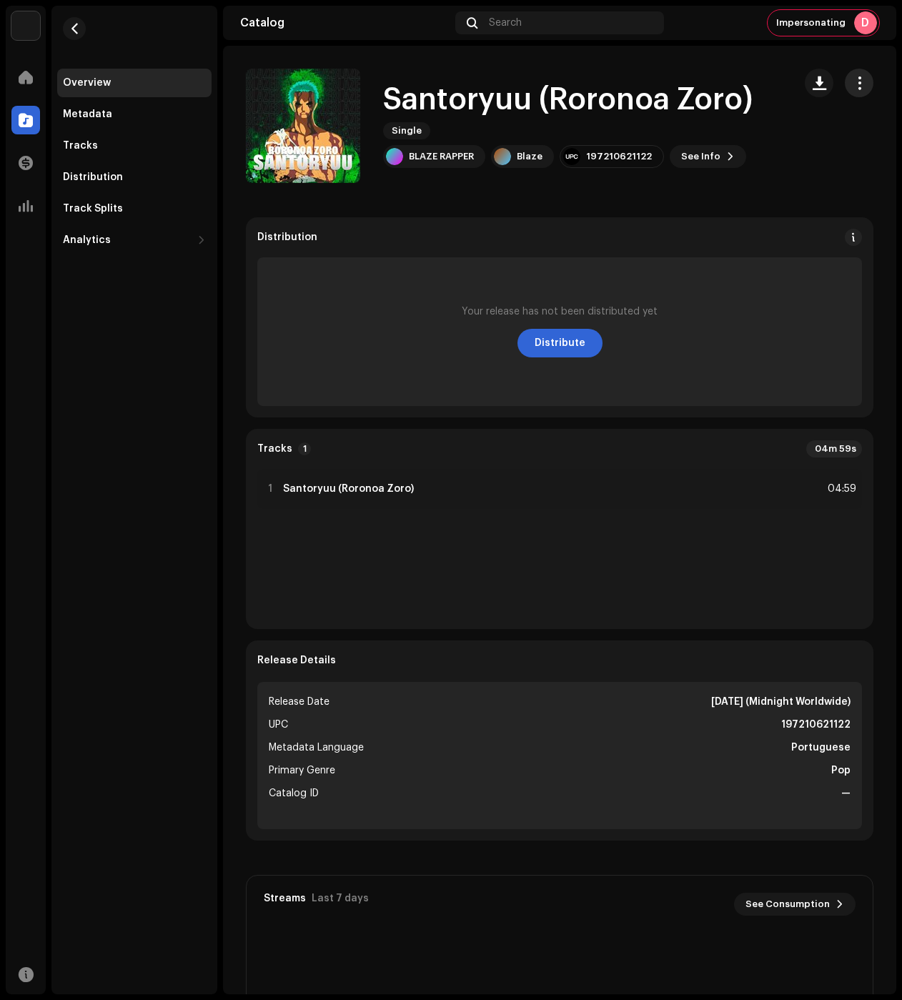
click at [853, 77] on span "button" at bounding box center [860, 82] width 14 height 11
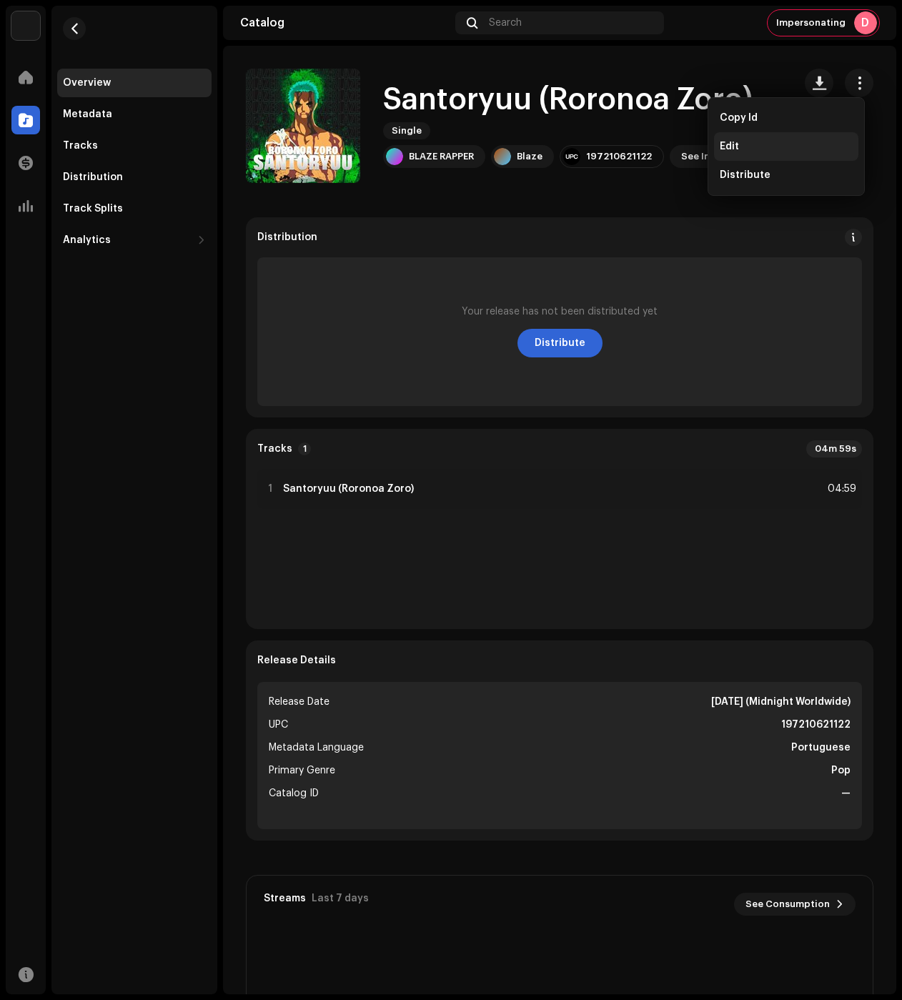
click at [742, 144] on div "Edit" at bounding box center [786, 146] width 133 height 11
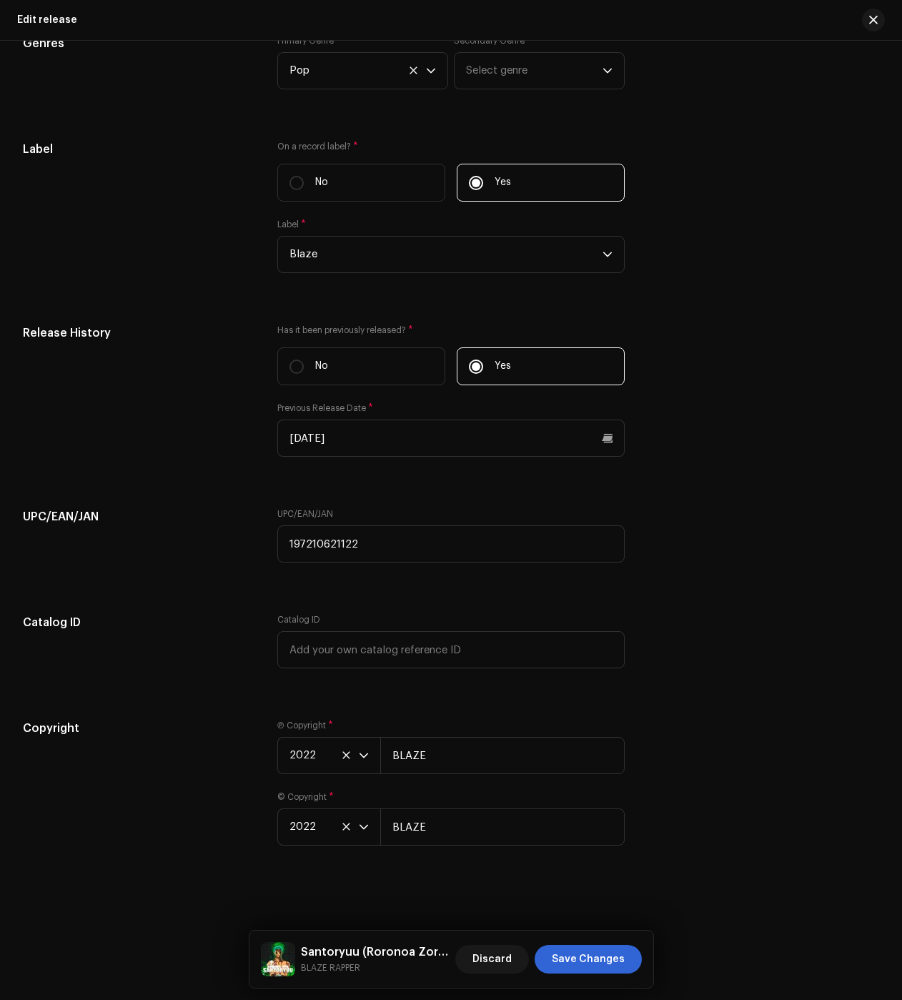
scroll to position [1937, 0]
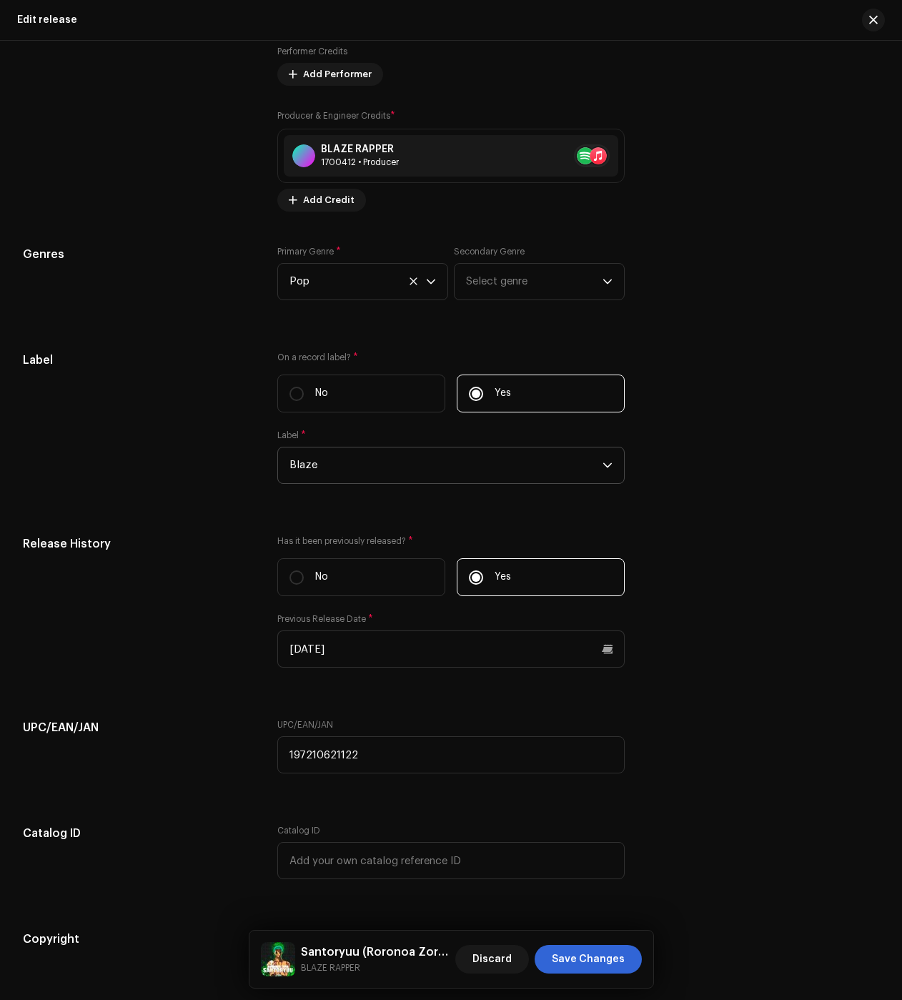
click at [370, 465] on span "Blaze" at bounding box center [446, 466] width 313 height 36
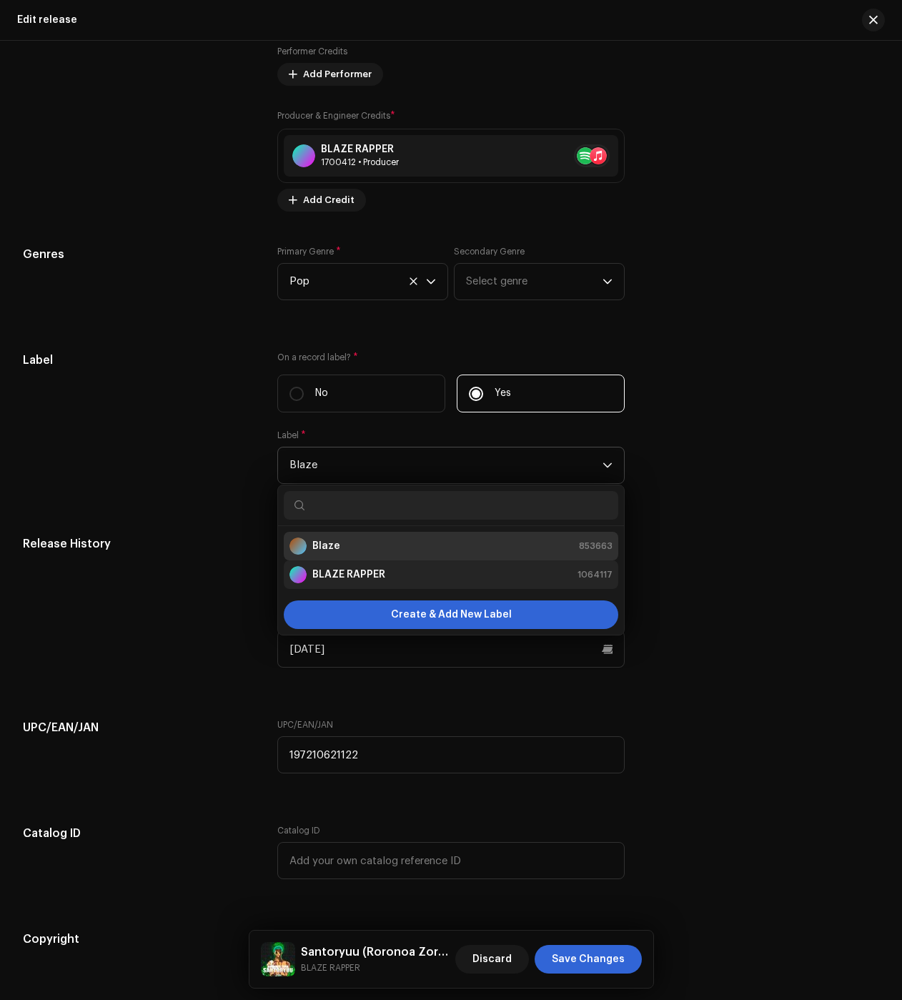
click at [349, 575] on strong "BLAZE RAPPER" at bounding box center [348, 575] width 73 height 14
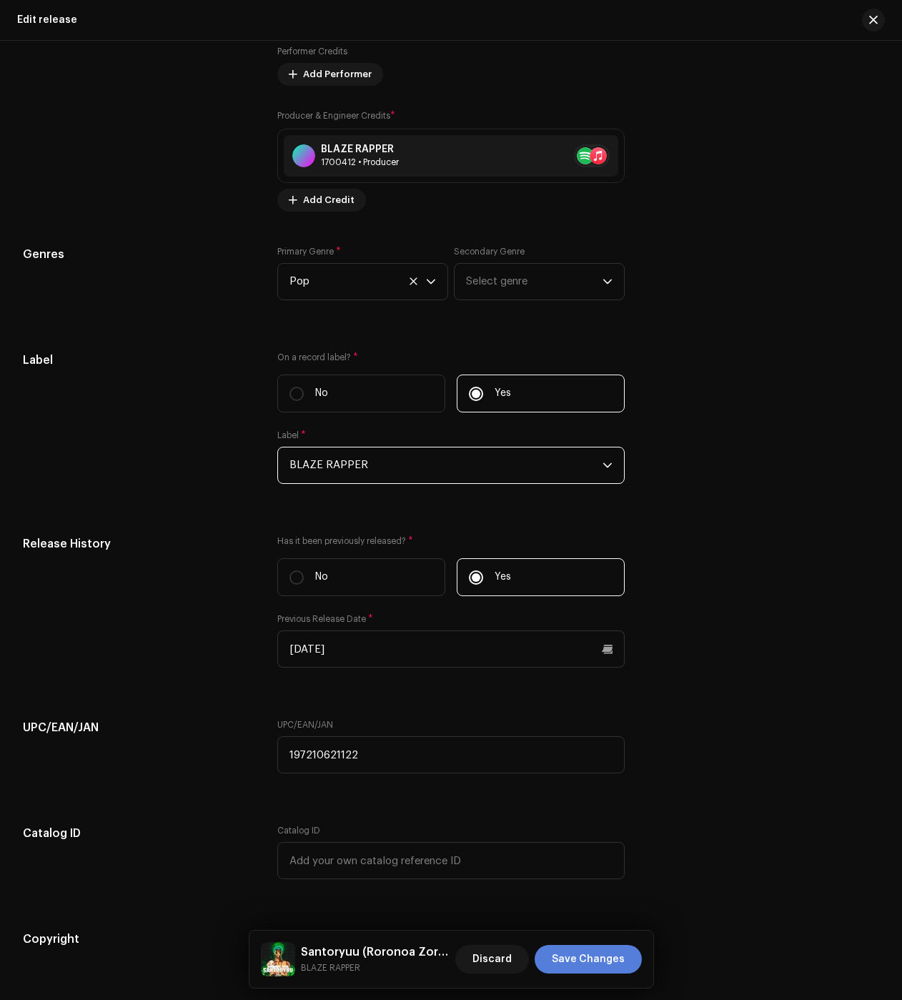
click at [576, 961] on span "Save Changes" at bounding box center [588, 959] width 73 height 29
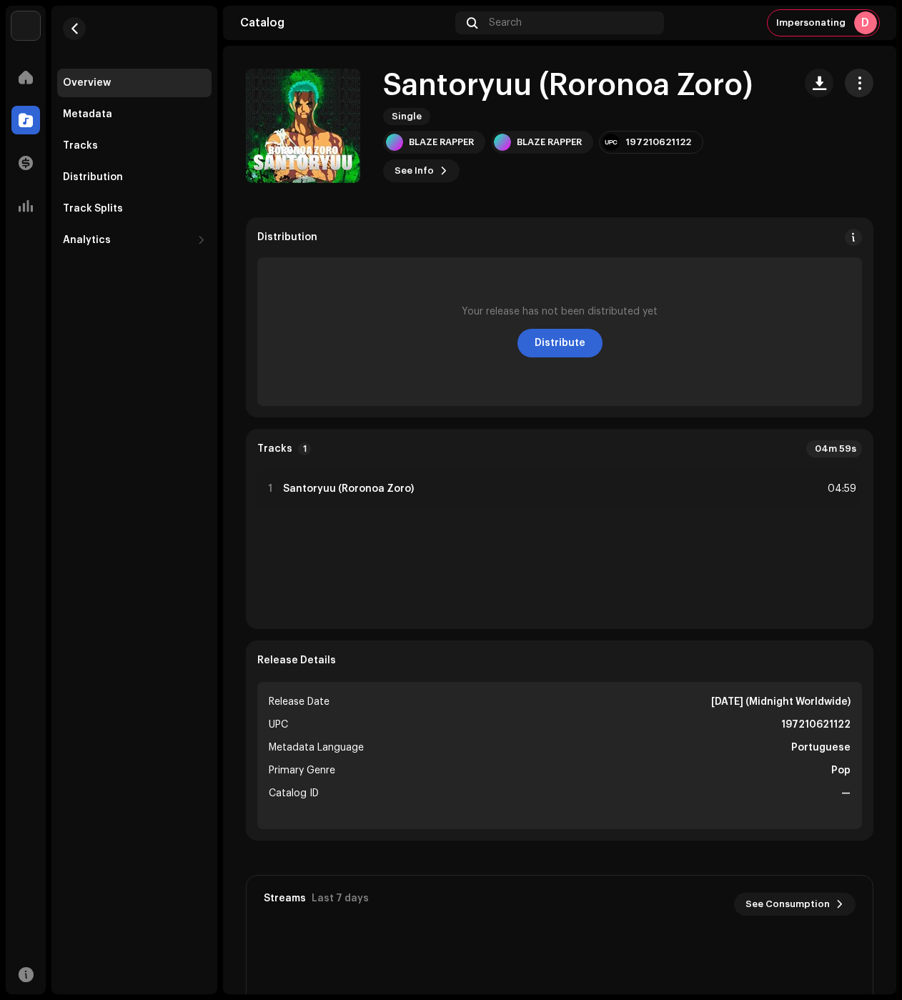
click at [853, 87] on span "button" at bounding box center [860, 82] width 14 height 11
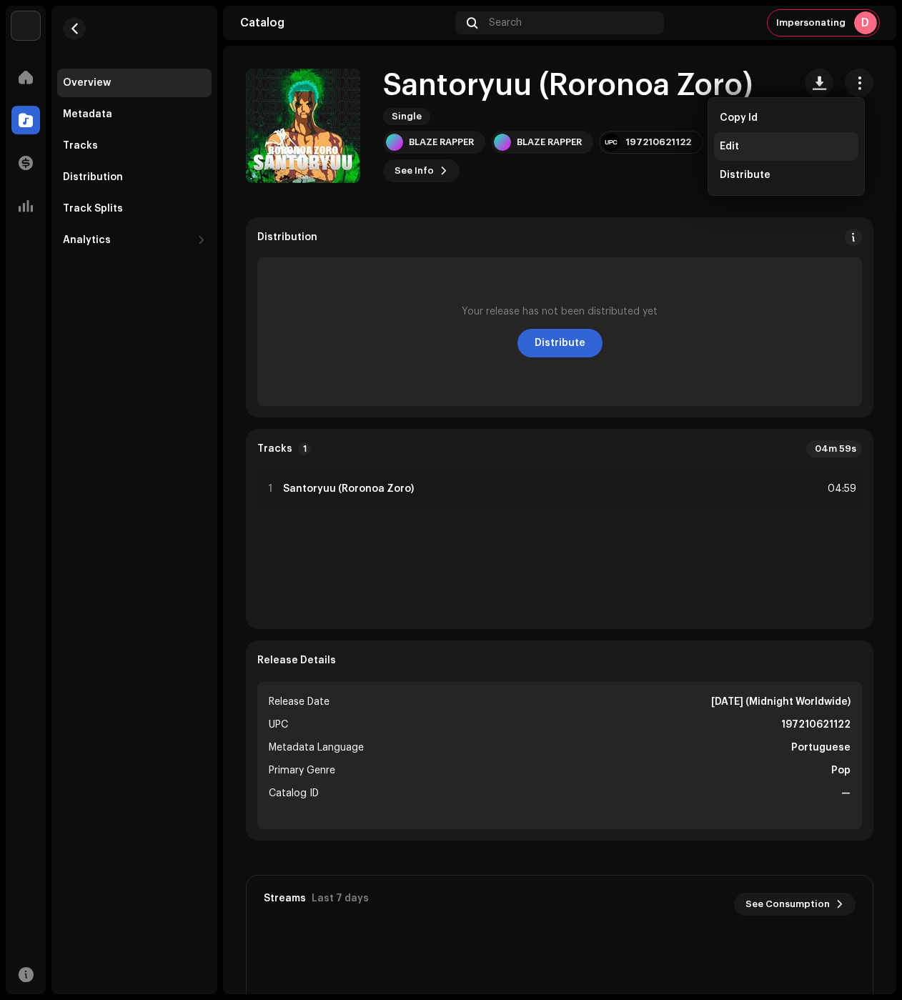
click at [790, 142] on div "Edit" at bounding box center [786, 146] width 133 height 11
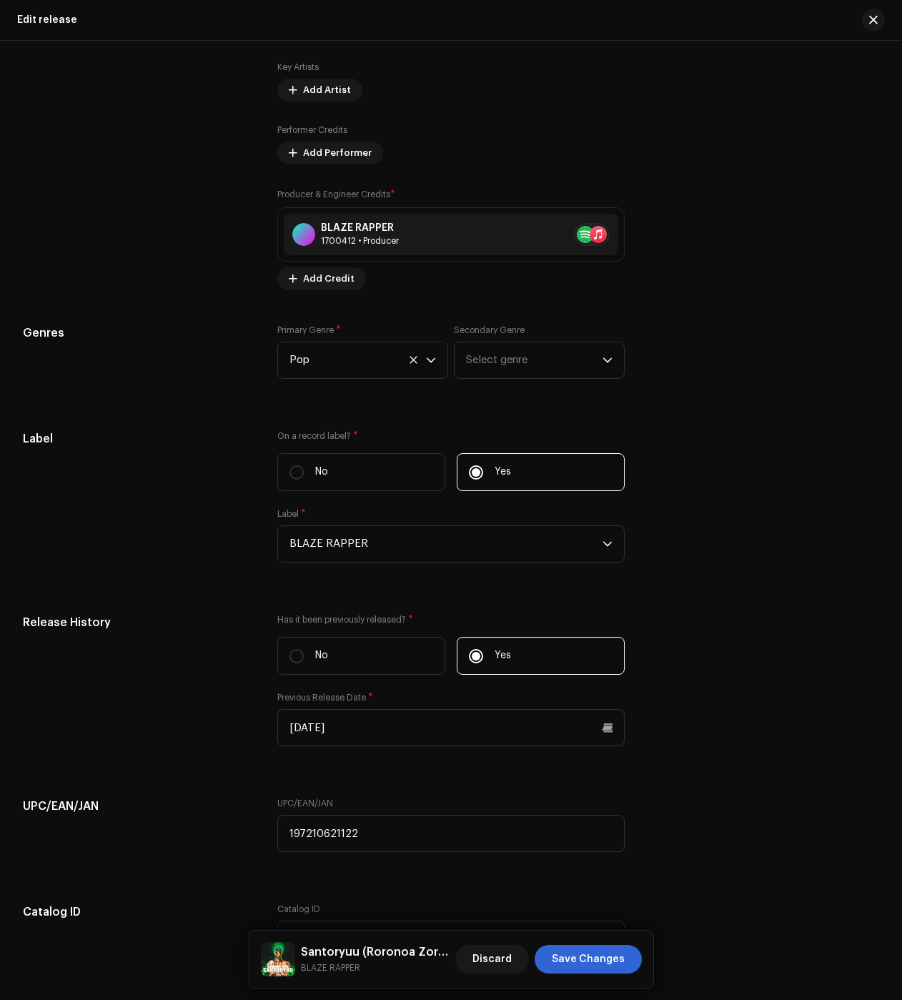
scroll to position [2152, 0]
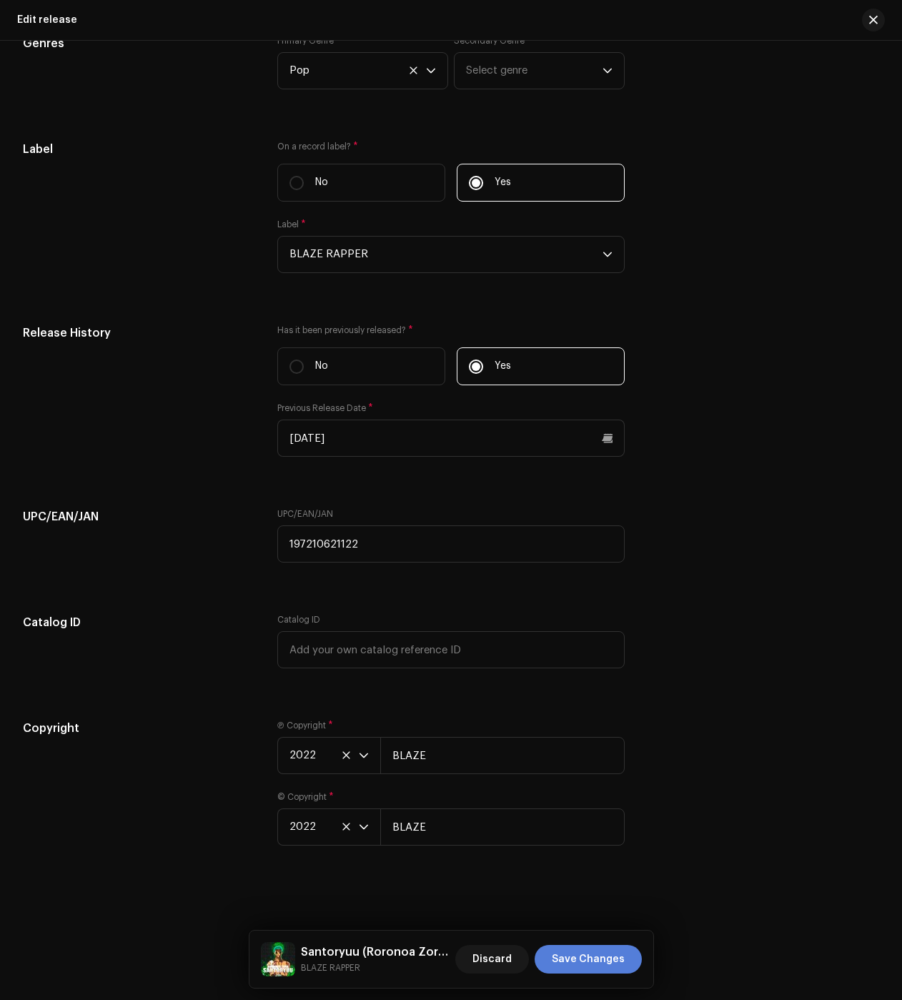
click at [593, 965] on span "Save Changes" at bounding box center [588, 959] width 73 height 29
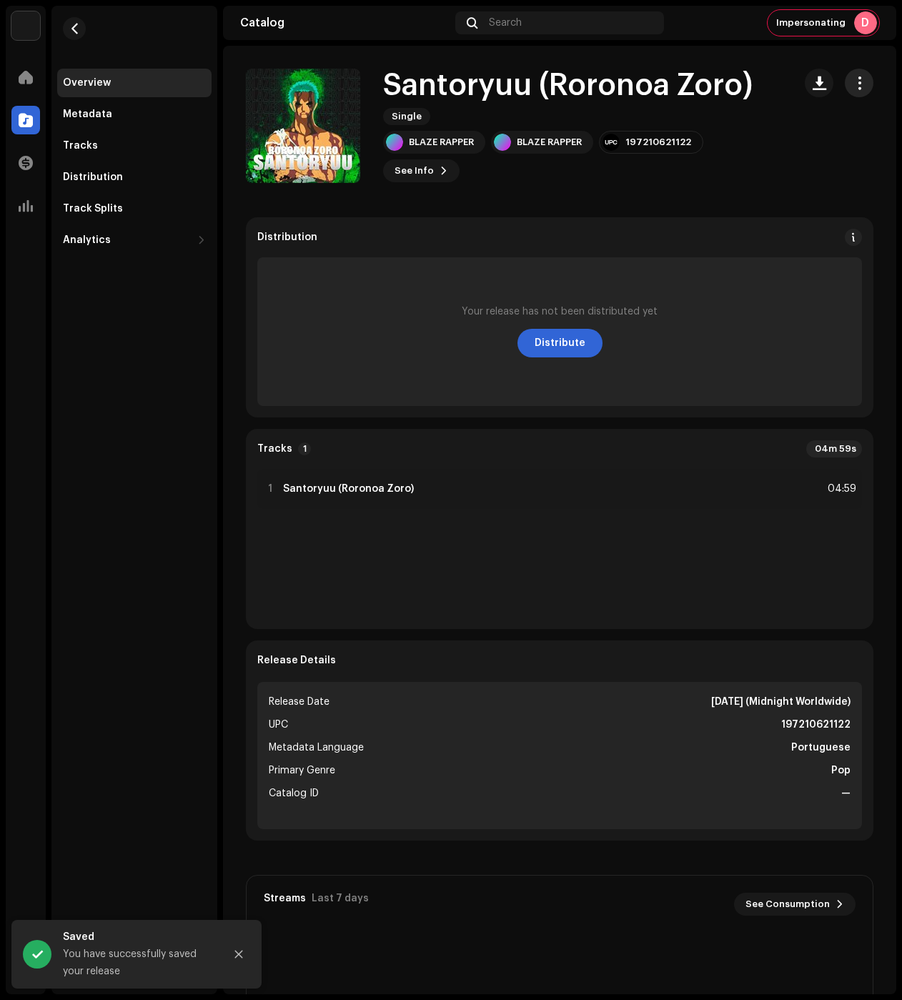
click at [865, 79] on div "Santoryuu (Roronoa Zoro) Single BLAZE RAPPER BLAZE RAPPER 197210621122 See Info" at bounding box center [559, 126] width 673 height 114
click at [858, 79] on button "button" at bounding box center [859, 83] width 29 height 29
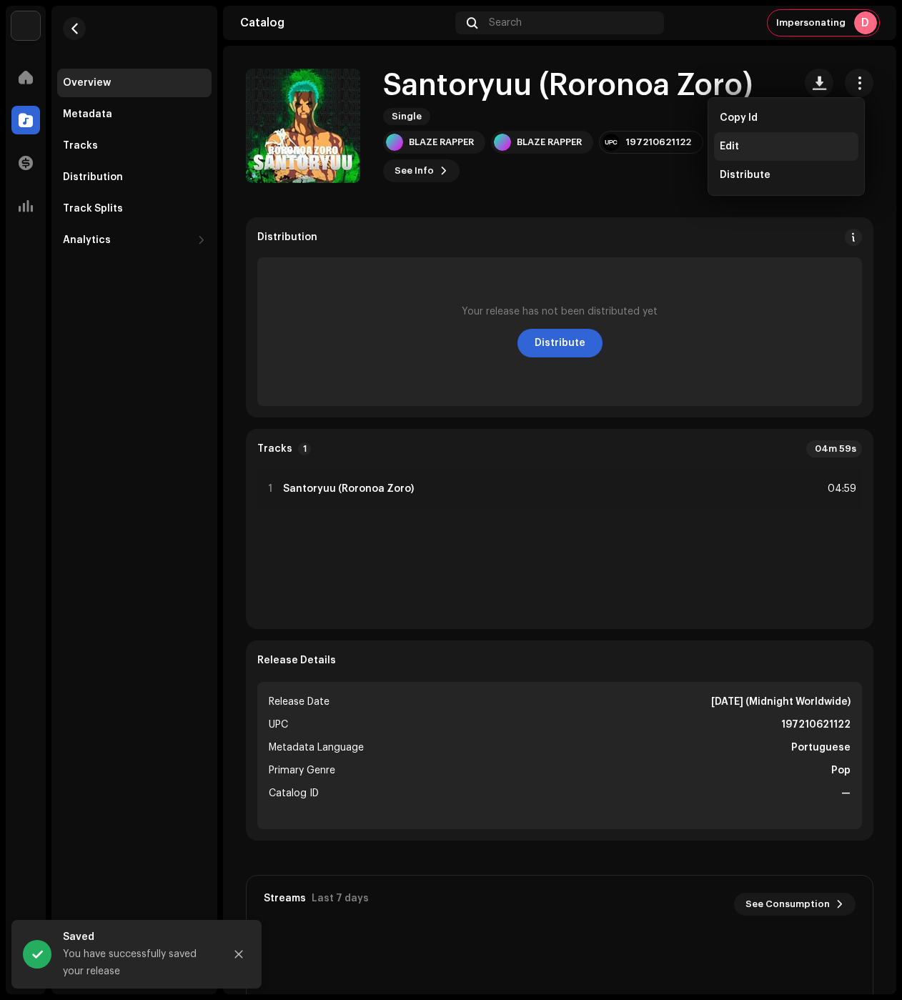
click at [755, 144] on div "Edit" at bounding box center [786, 146] width 133 height 11
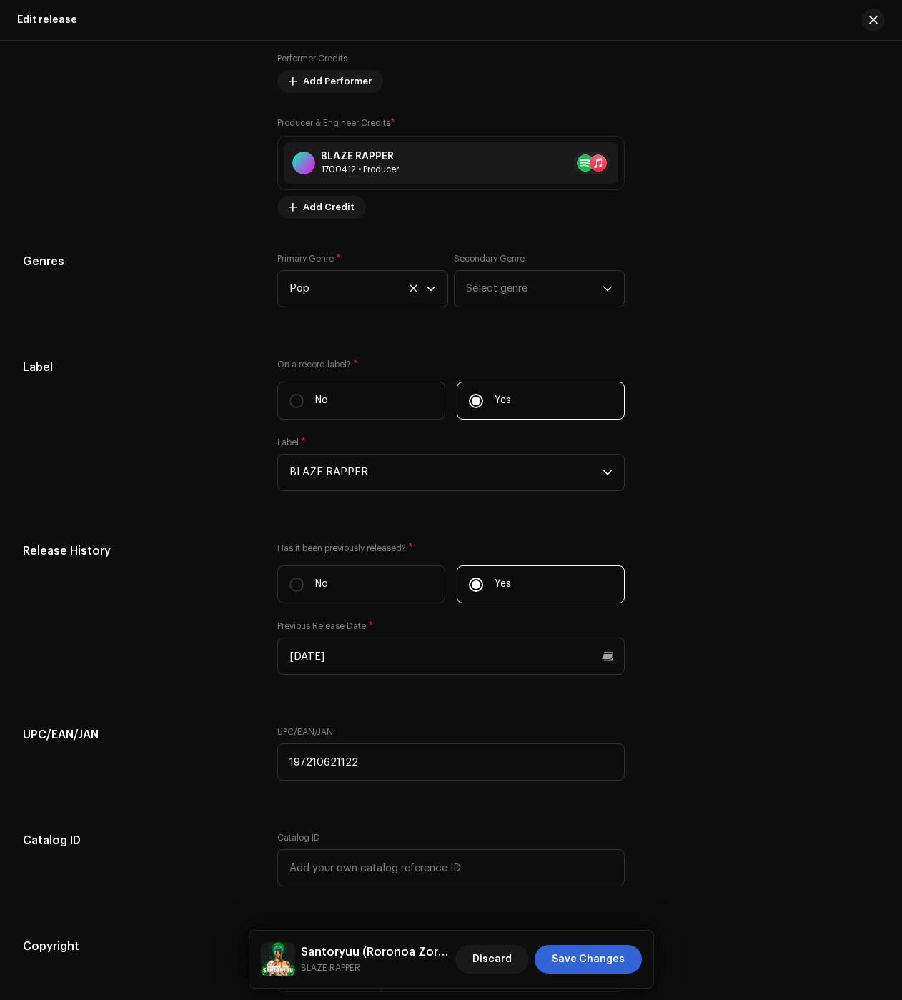
scroll to position [2145, 0]
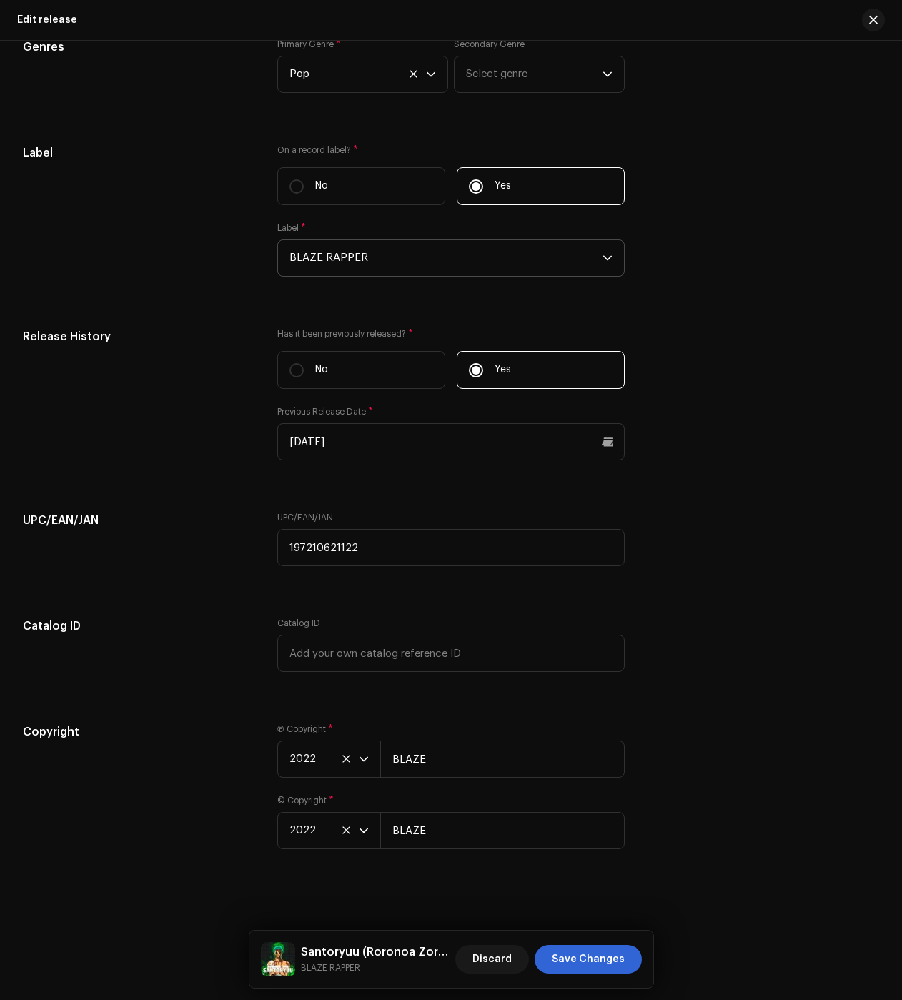
click at [324, 262] on span "BLAZE RAPPER" at bounding box center [446, 258] width 313 height 36
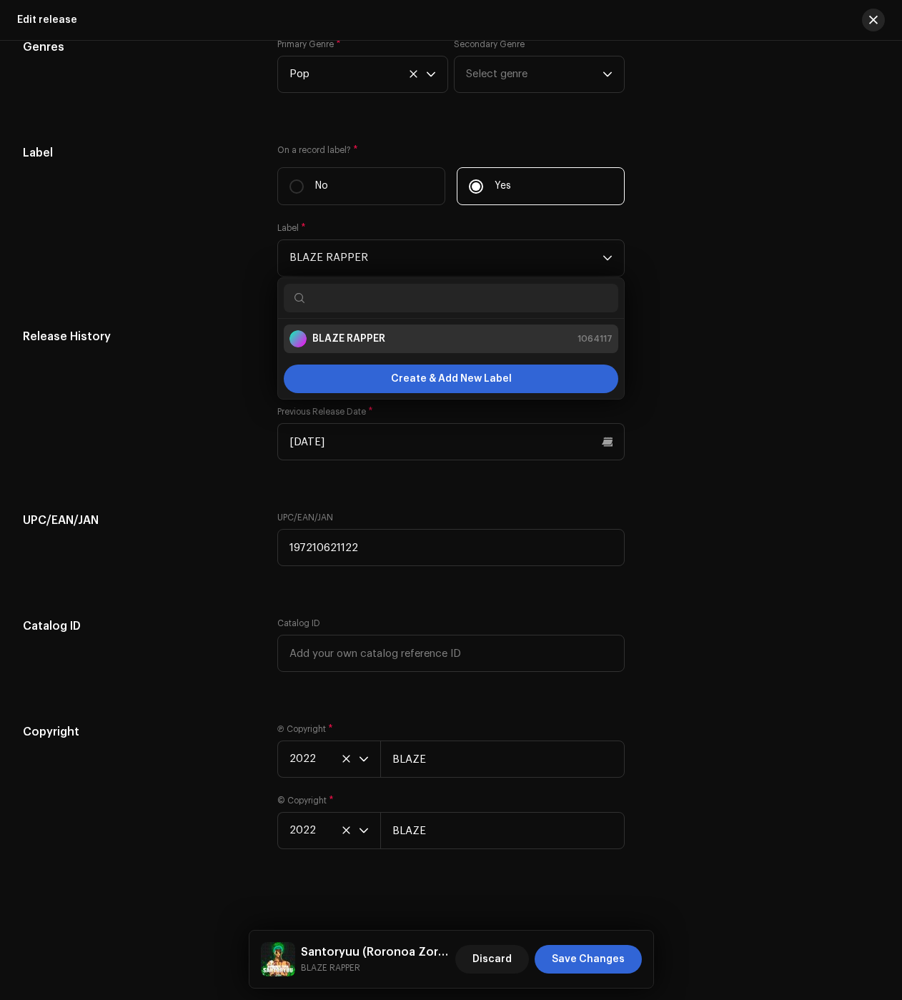
click at [879, 14] on button "button" at bounding box center [873, 20] width 23 height 23
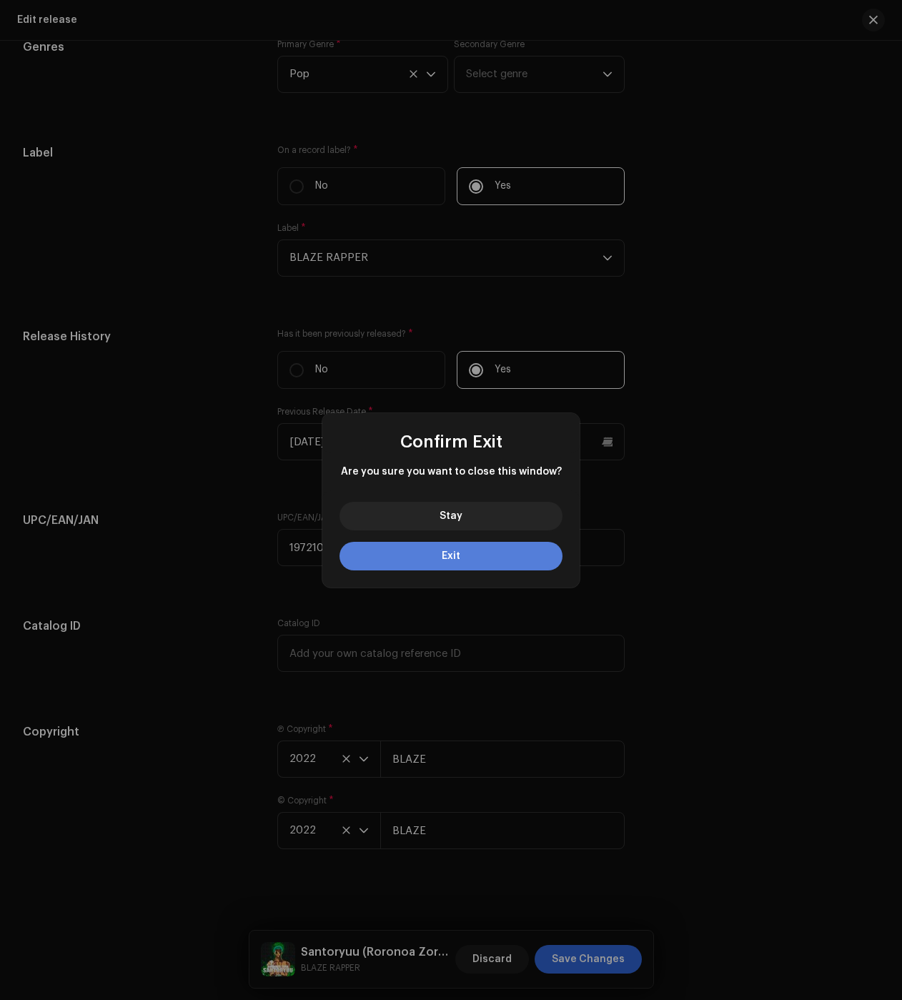
click at [460, 557] on span "Exit" at bounding box center [451, 556] width 19 height 10
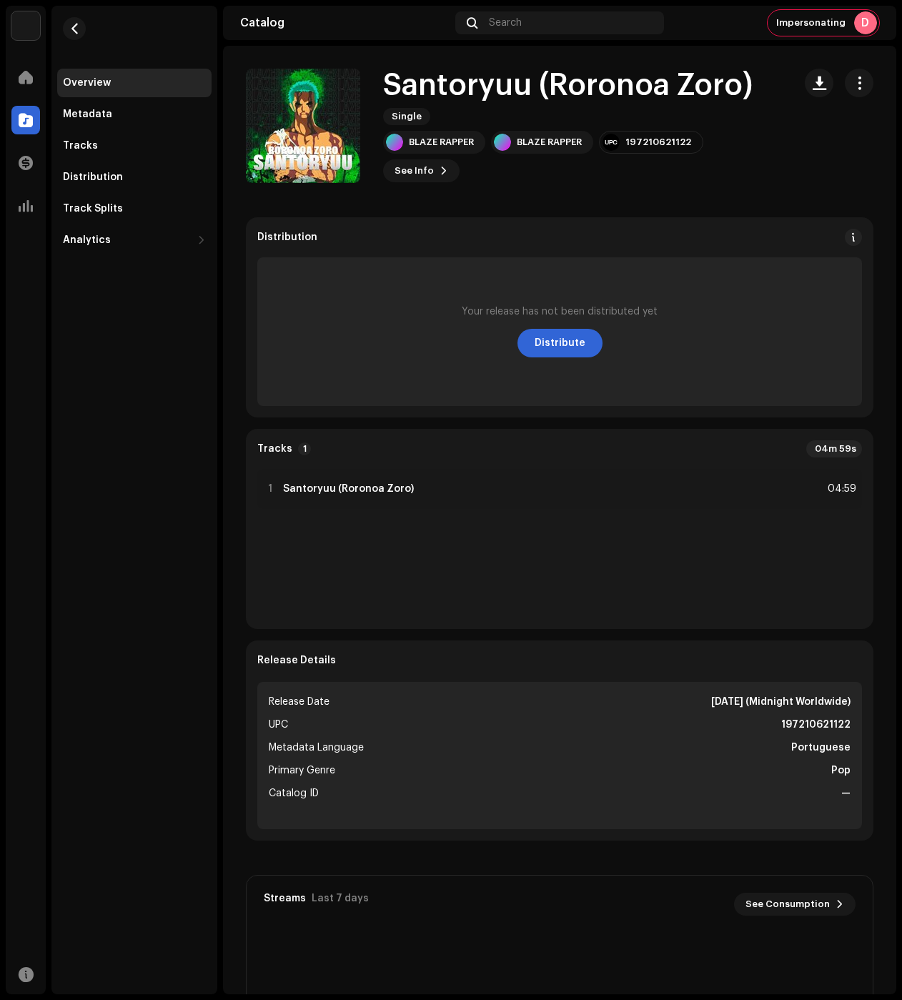
click at [90, 24] on re-m-nav-back at bounding box center [74, 37] width 34 height 63
click at [73, 33] on span "button" at bounding box center [74, 28] width 11 height 11
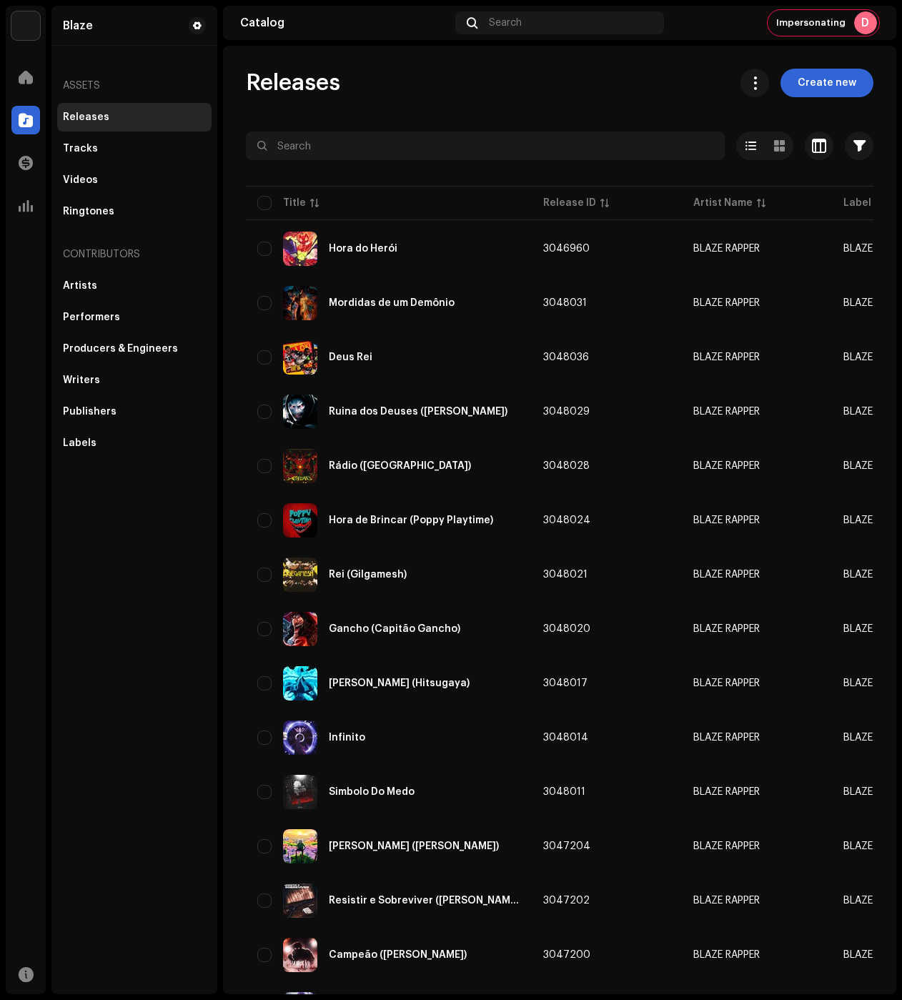
drag, startPoint x: 518, startPoint y: 373, endPoint x: 605, endPoint y: 384, distance: 87.9
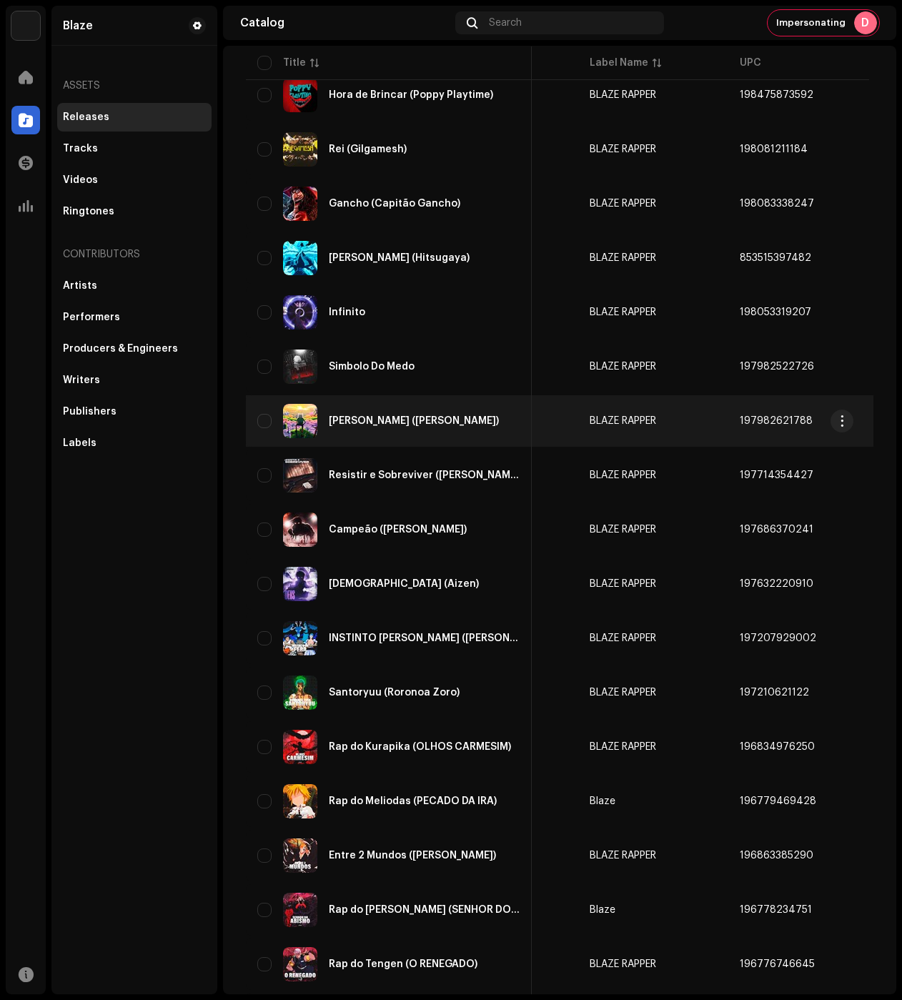
scroll to position [576, 0]
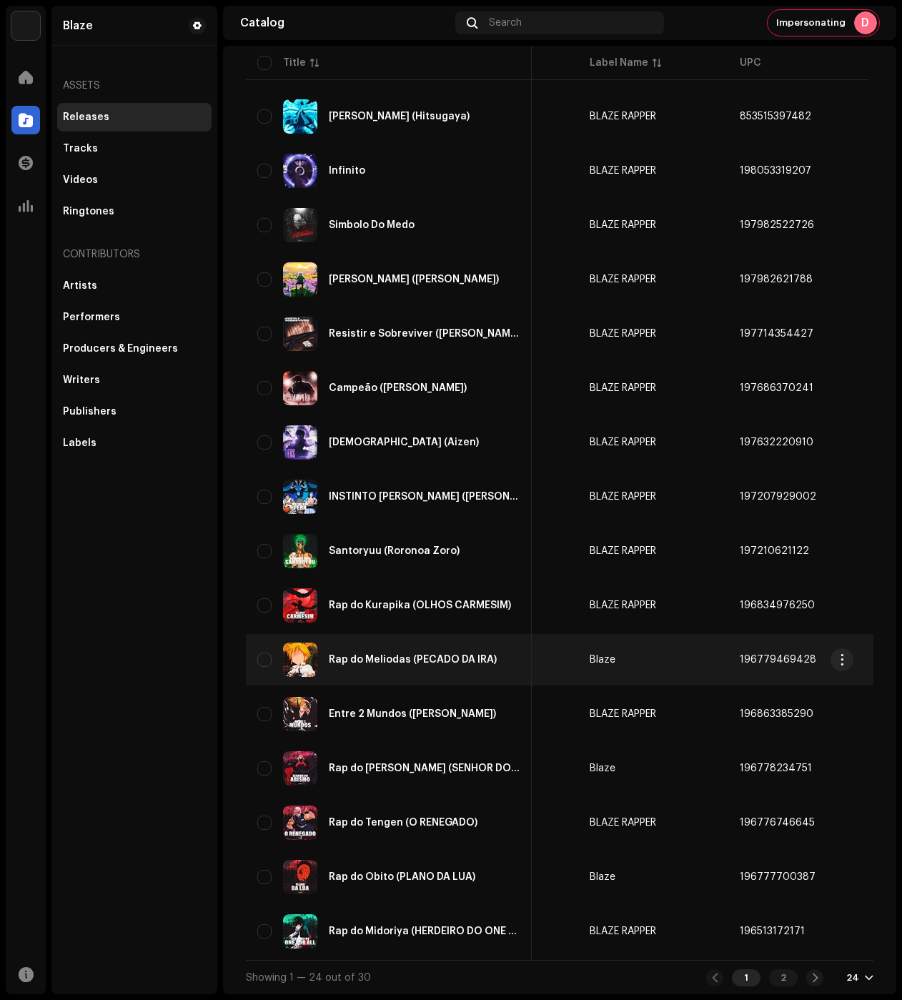
click at [438, 663] on div "Rap do Meliodas (PECADO DA IRA)" at bounding box center [388, 660] width 263 height 34
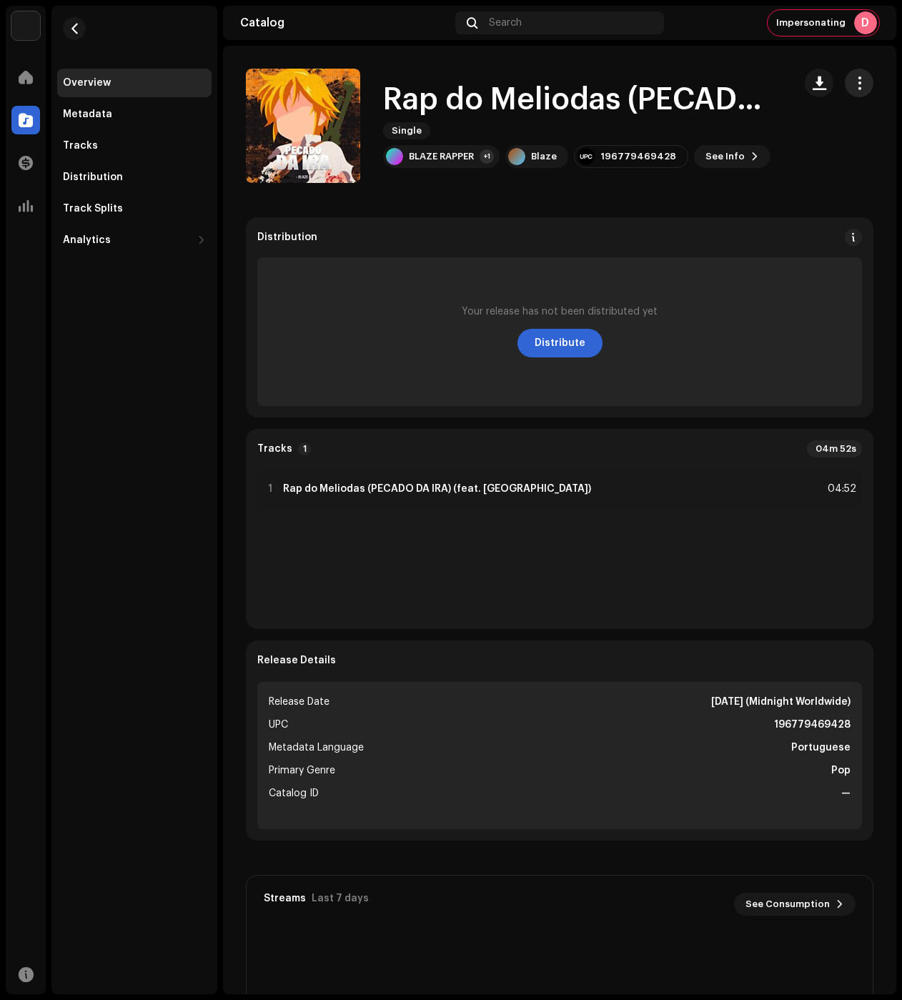
click at [853, 83] on span "button" at bounding box center [860, 82] width 14 height 11
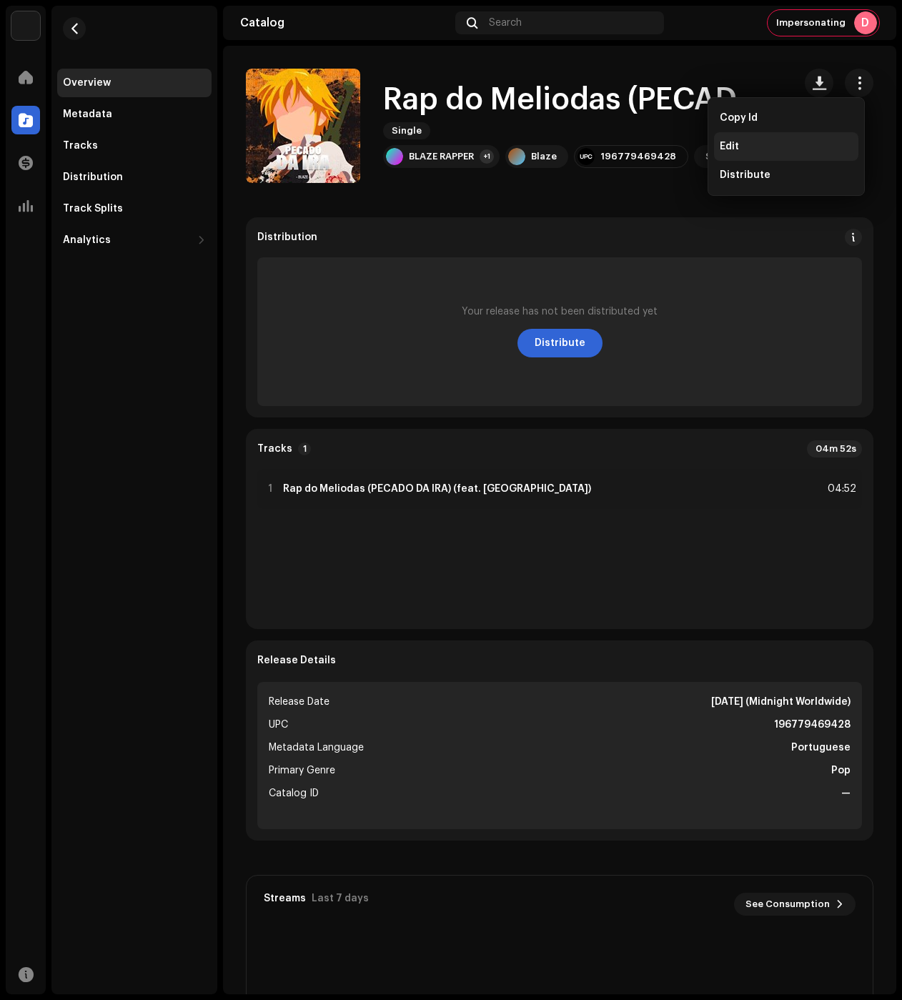
click at [776, 141] on div "Edit" at bounding box center [786, 146] width 133 height 11
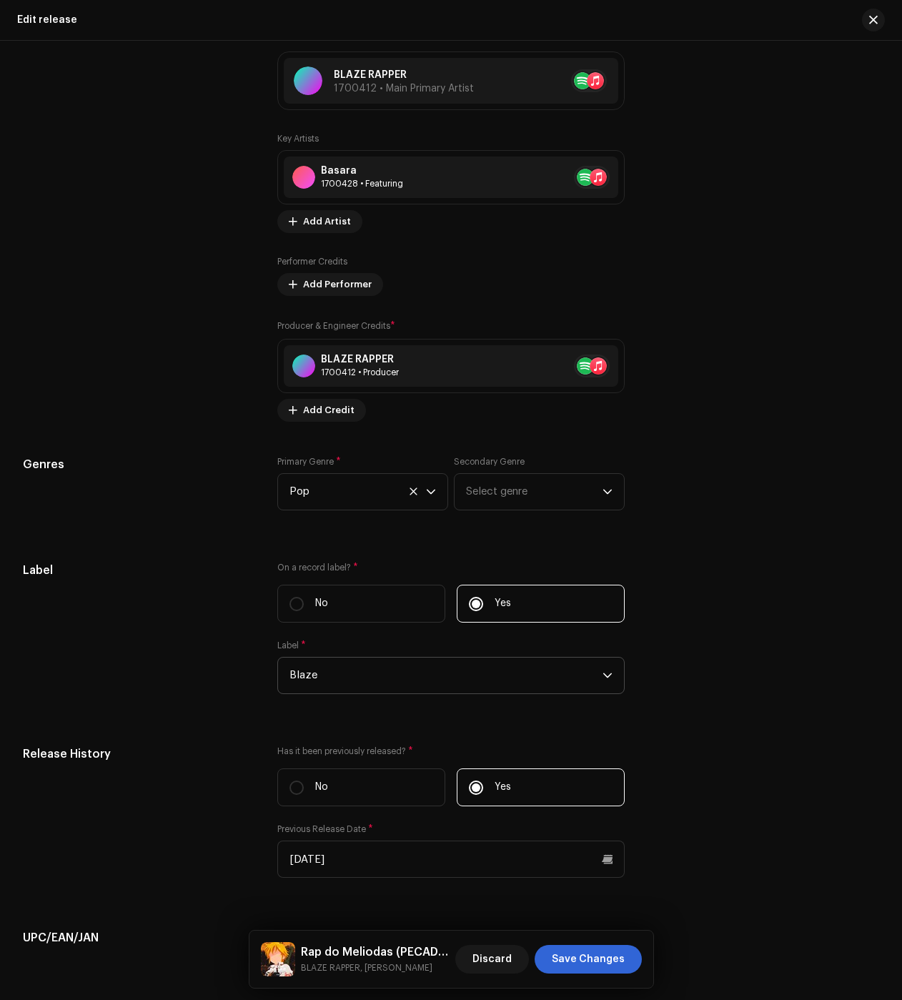
scroll to position [2002, 0]
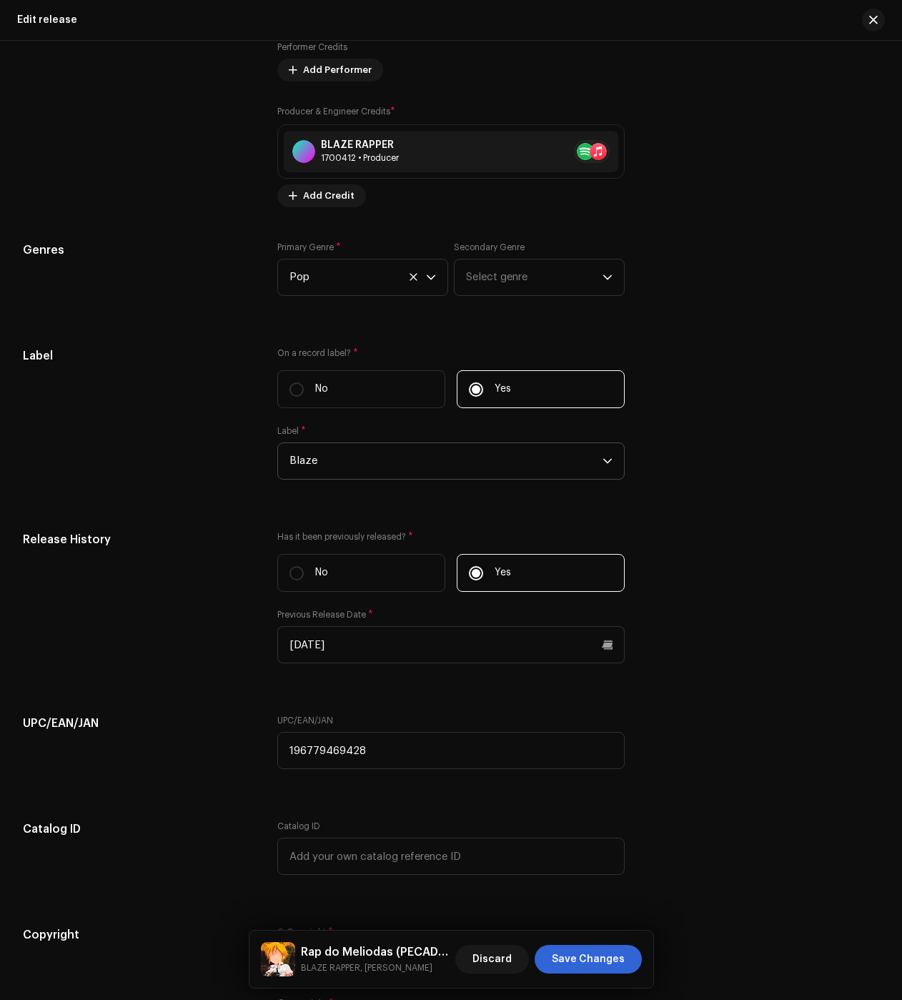
click at [333, 458] on span "Blaze" at bounding box center [446, 461] width 313 height 36
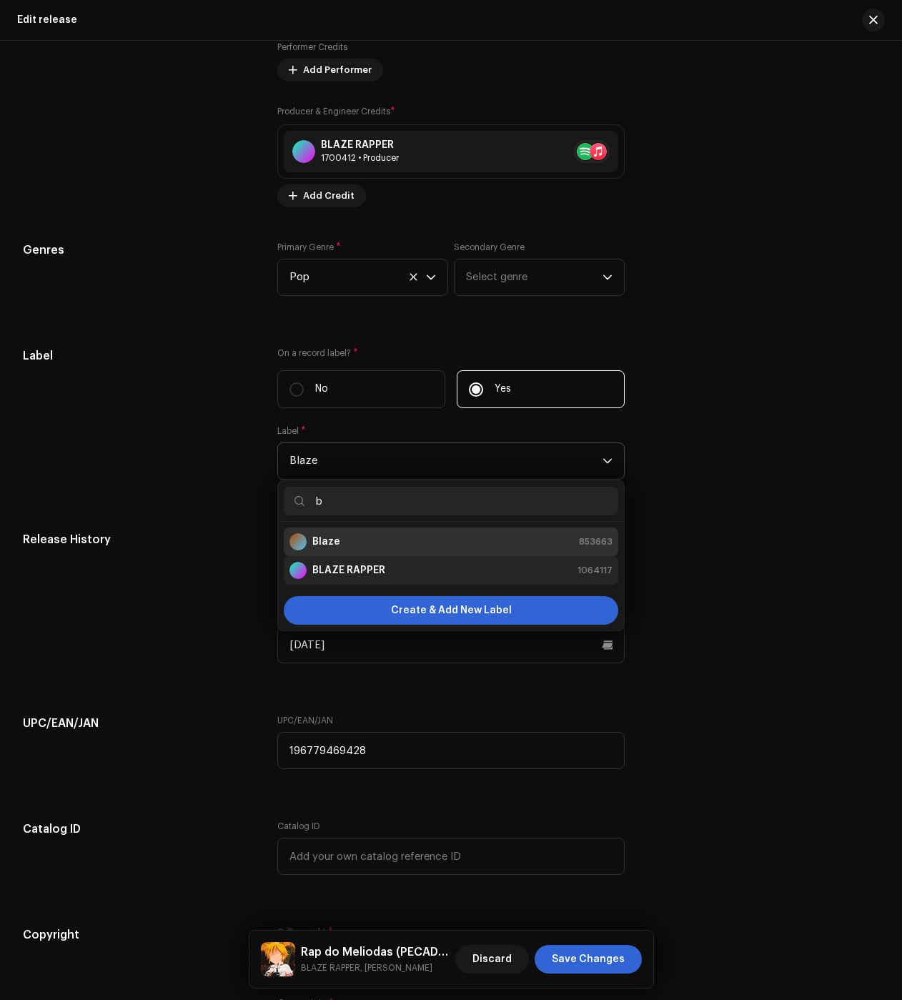
type input "b"
click at [347, 567] on strong "BLAZE RAPPER" at bounding box center [348, 570] width 73 height 14
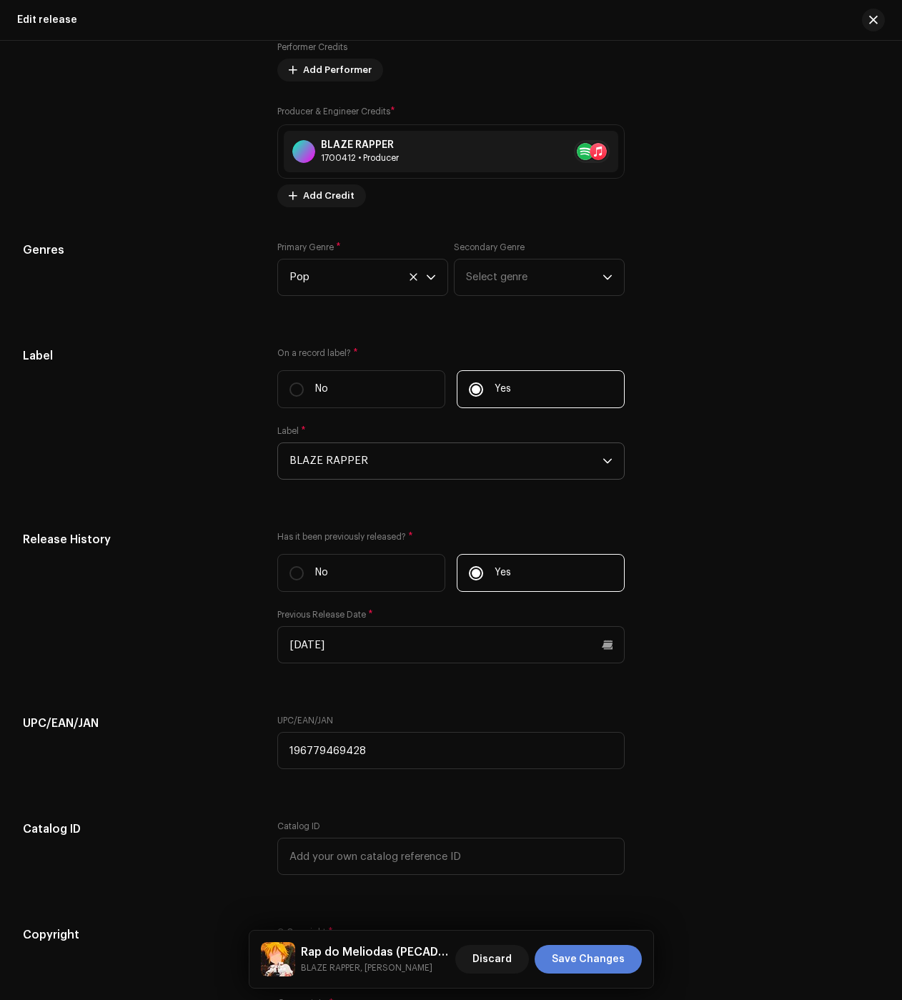
click at [602, 957] on span "Save Changes" at bounding box center [588, 959] width 73 height 29
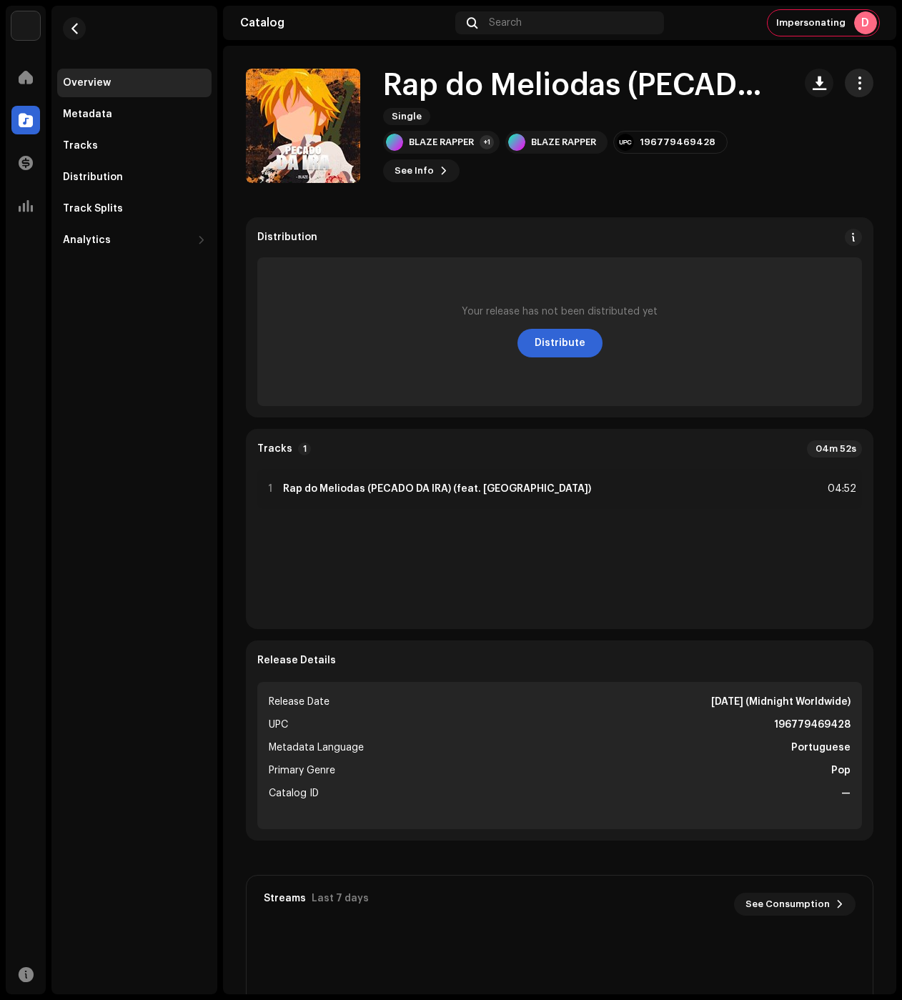
click at [853, 75] on button "button" at bounding box center [859, 83] width 29 height 29
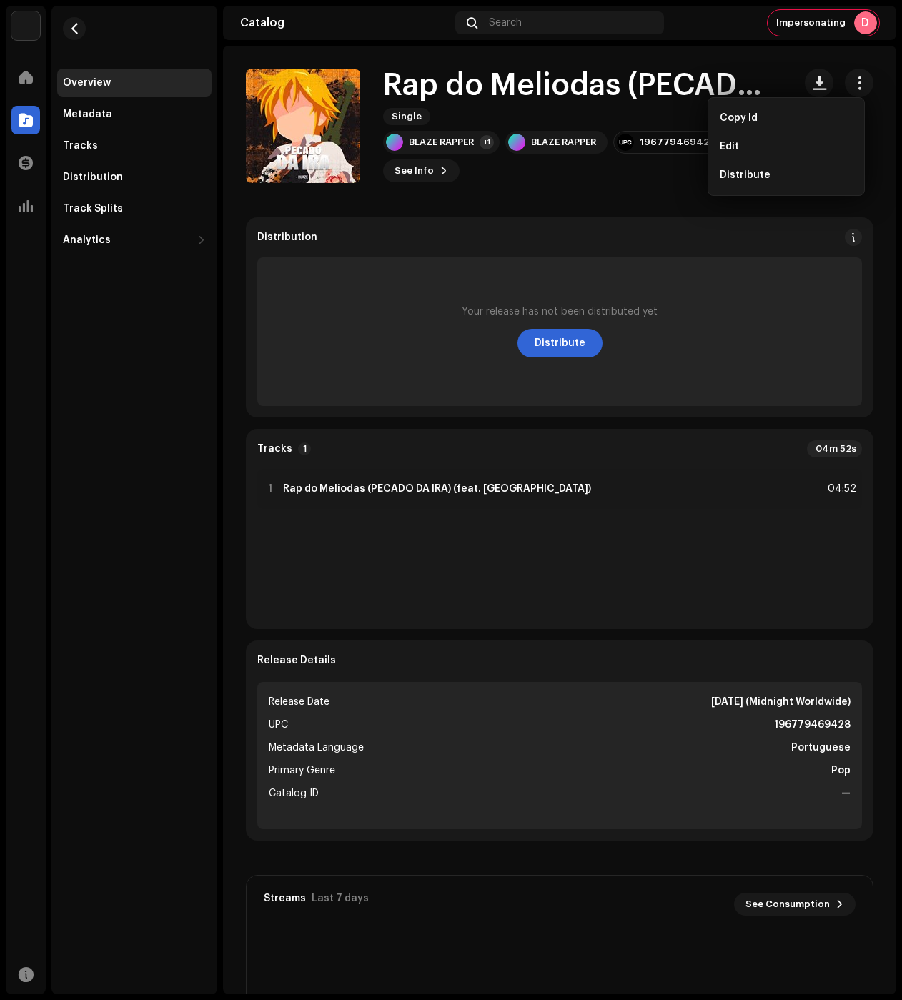
click at [778, 144] on div "Edit" at bounding box center [786, 146] width 133 height 11
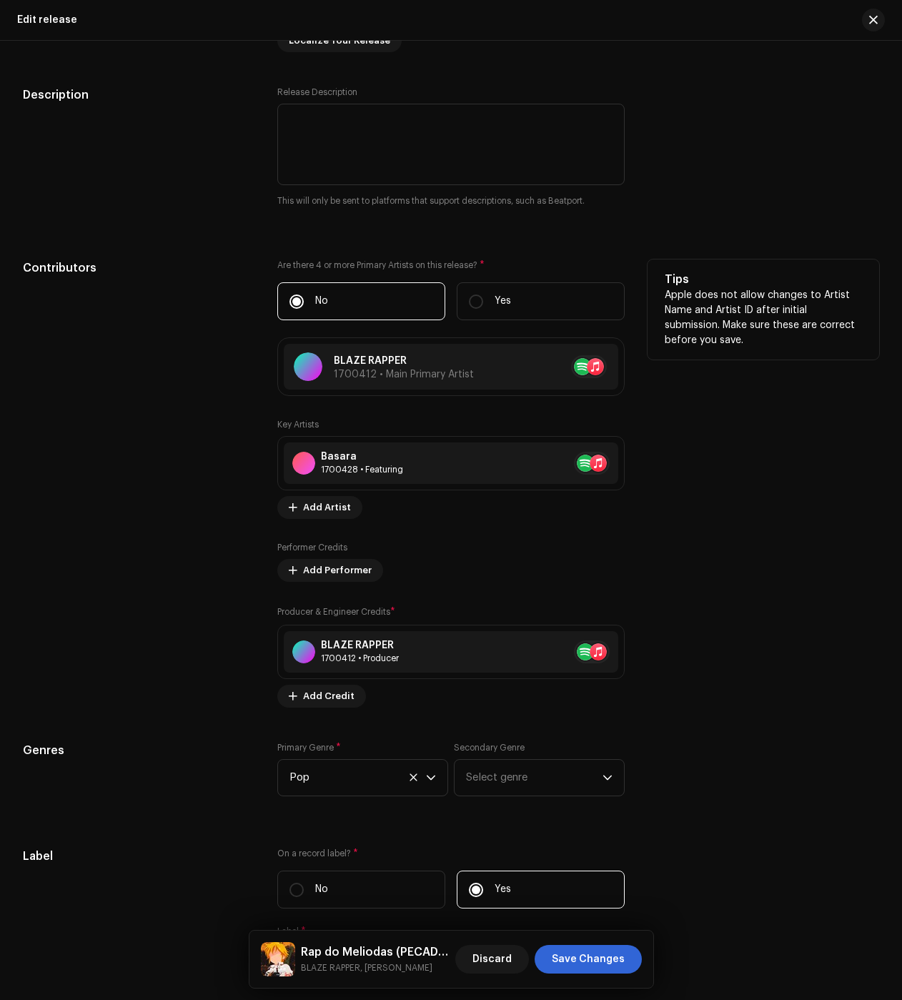
scroll to position [1644, 0]
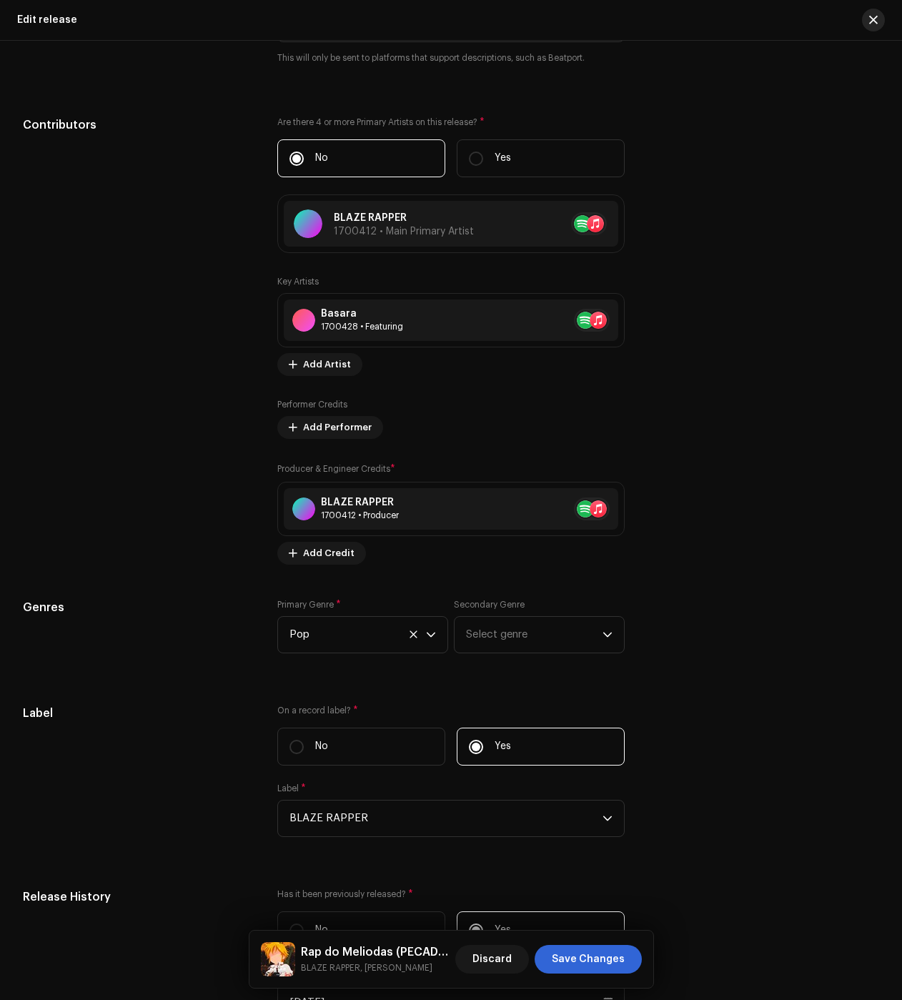
click at [872, 24] on span "button" at bounding box center [873, 19] width 9 height 11
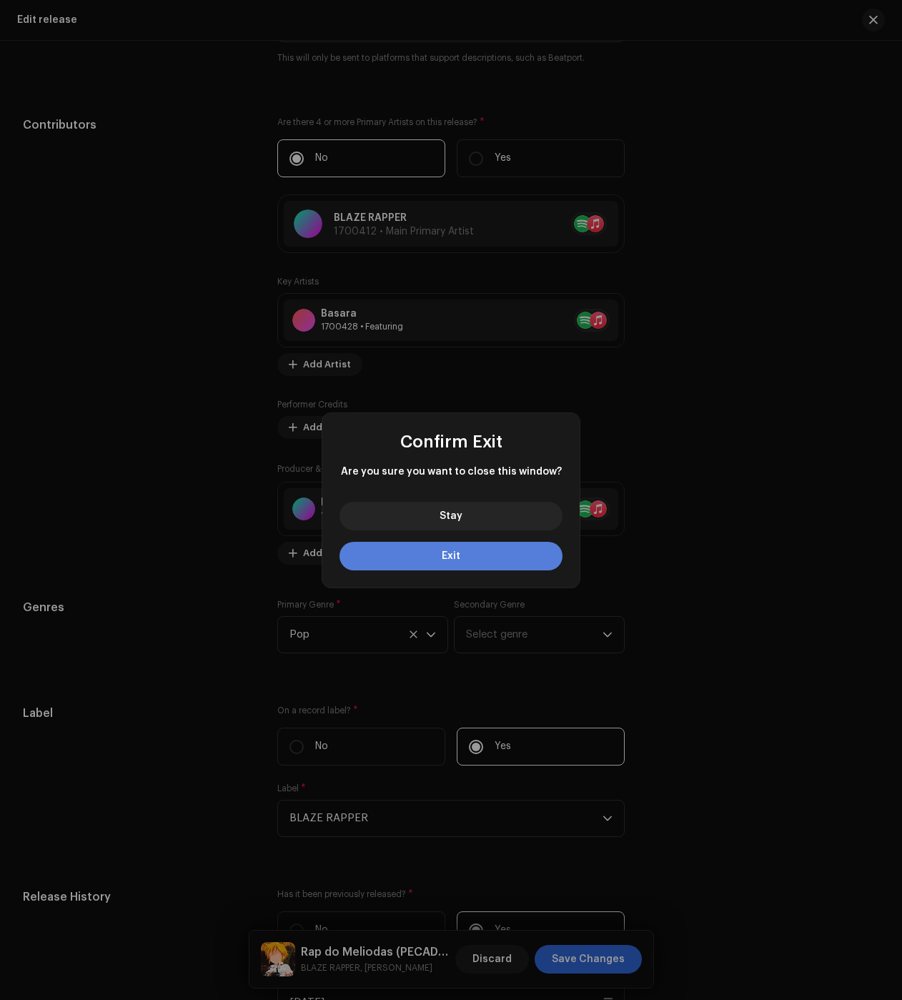
drag, startPoint x: 436, startPoint y: 542, endPoint x: 408, endPoint y: 535, distance: 28.8
click at [436, 542] on button "Exit" at bounding box center [451, 556] width 223 height 29
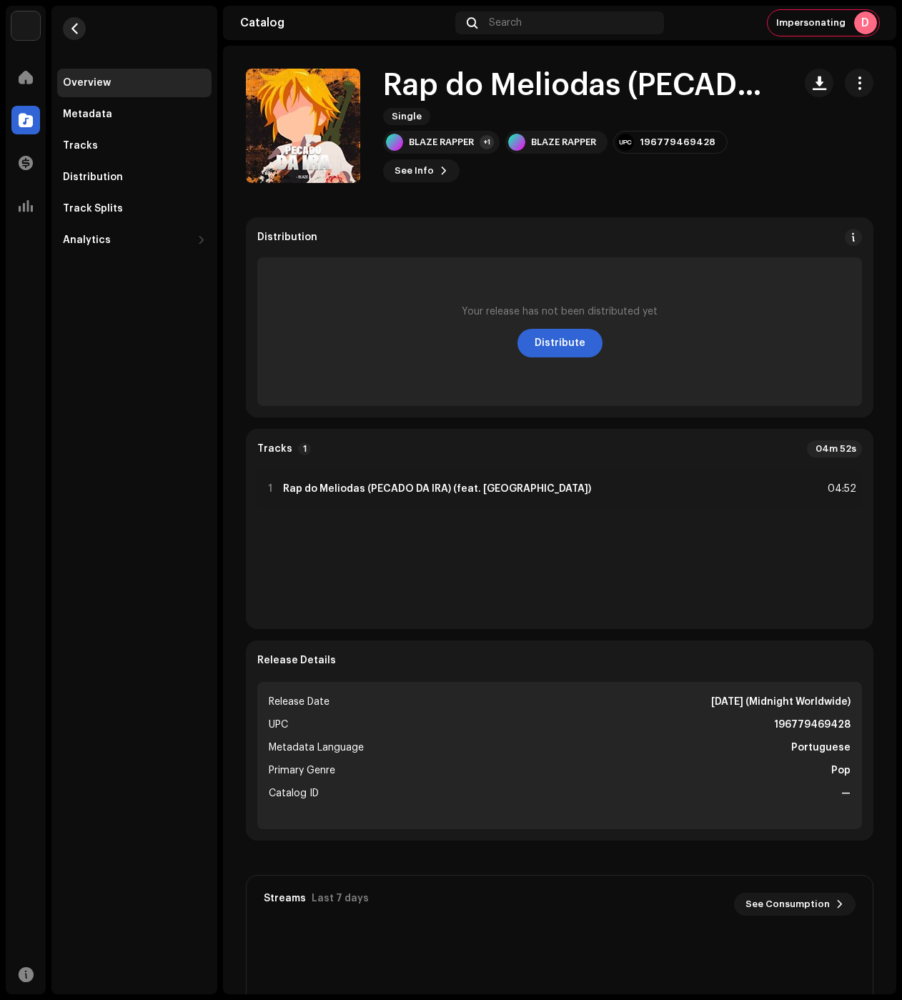
click at [69, 31] on span "button" at bounding box center [74, 28] width 11 height 11
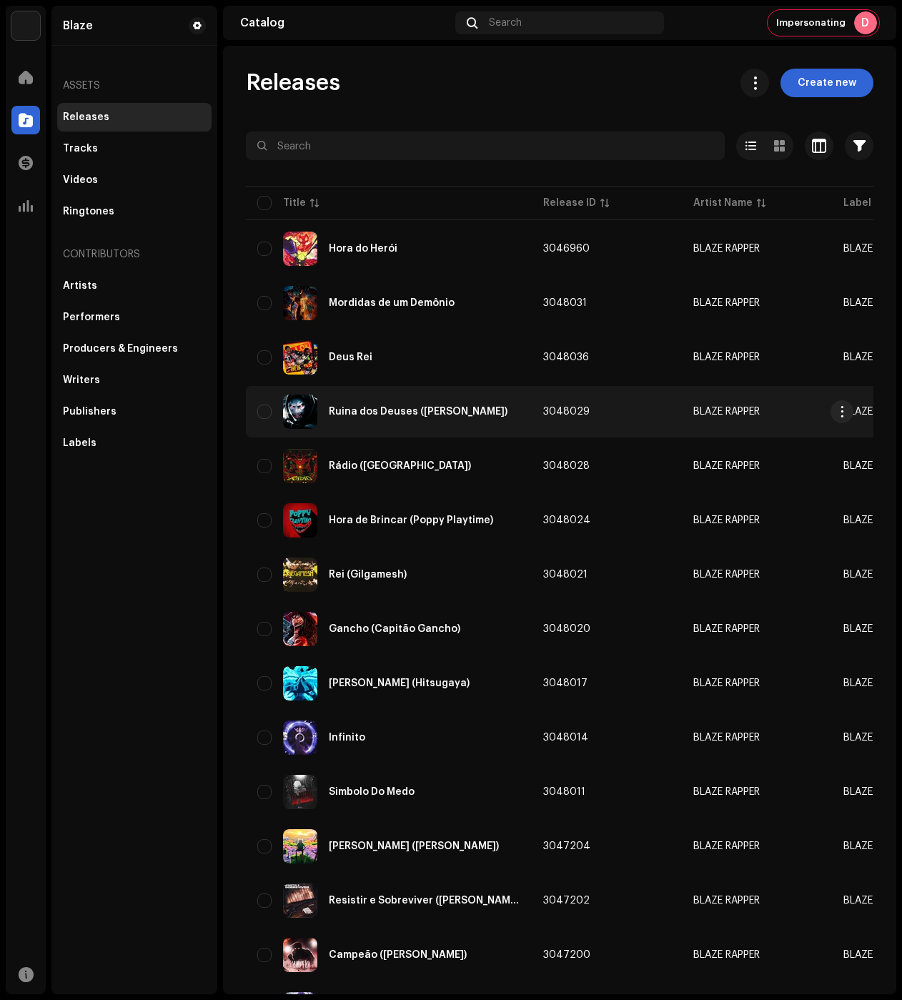
drag, startPoint x: 411, startPoint y: 411, endPoint x: 494, endPoint y: 409, distance: 83.0
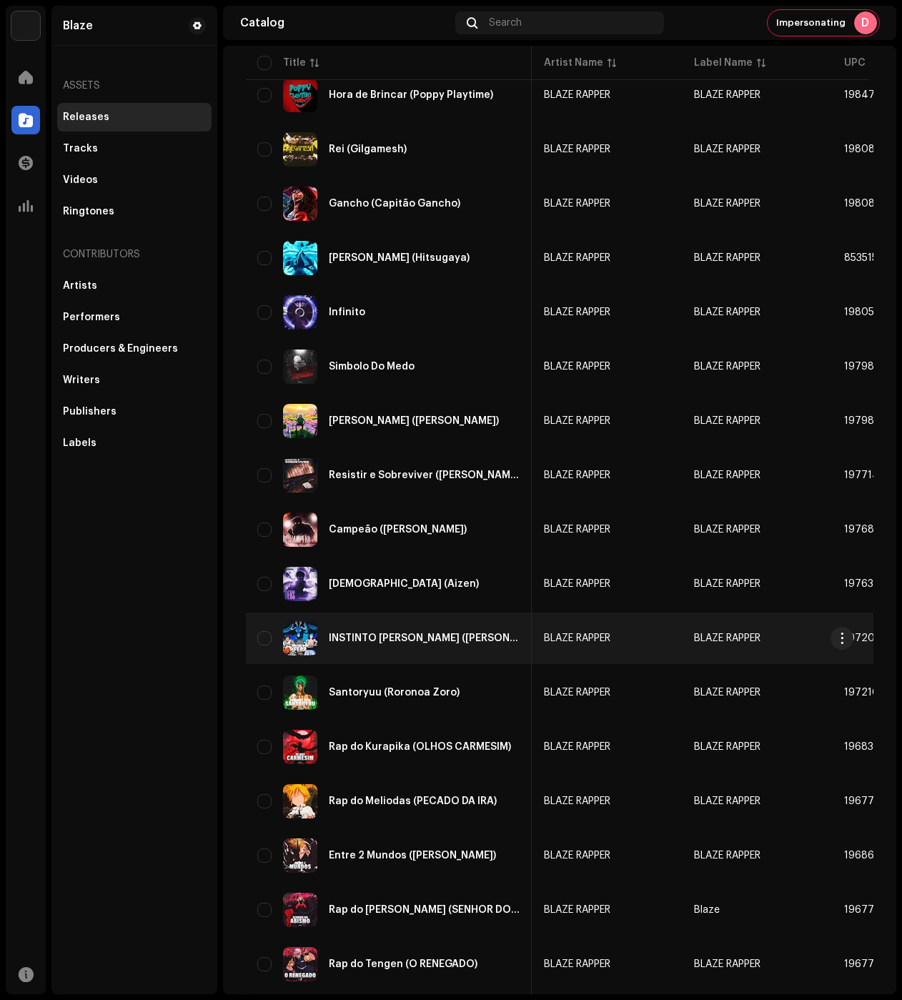
scroll to position [576, 0]
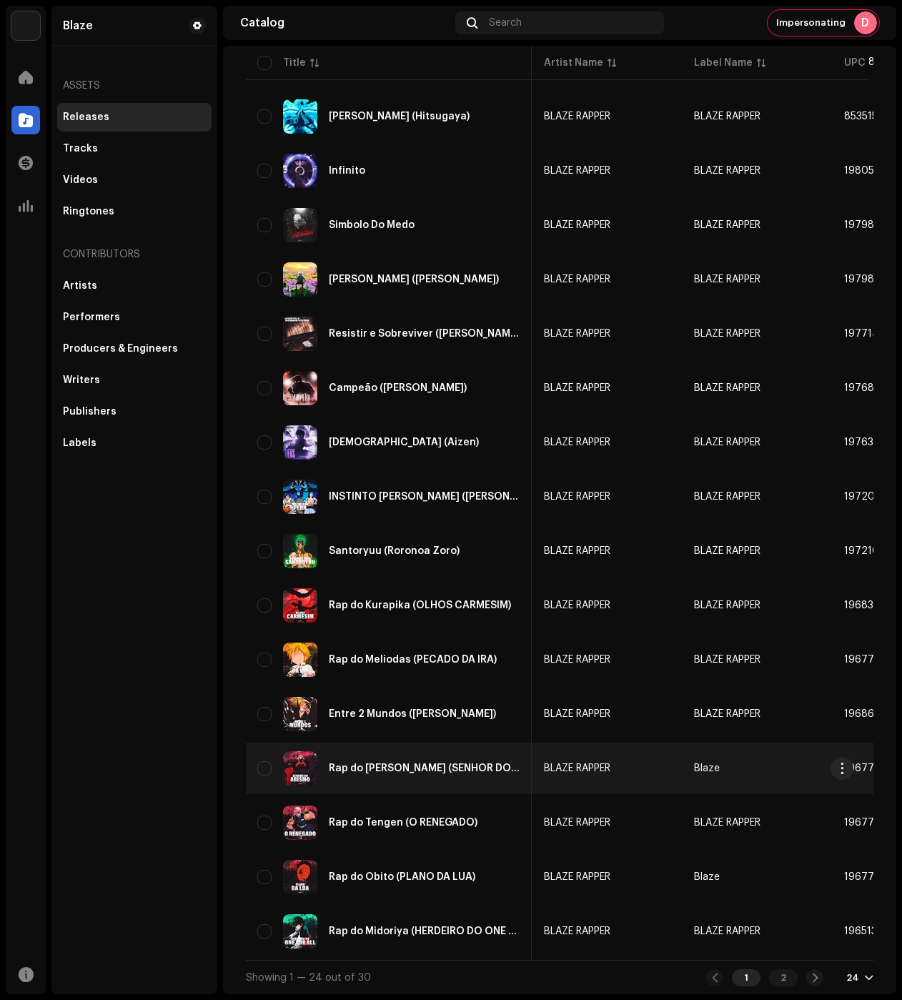
click at [482, 775] on div "Rap do Knull (SENHOR DO ABISMO)" at bounding box center [388, 768] width 263 height 34
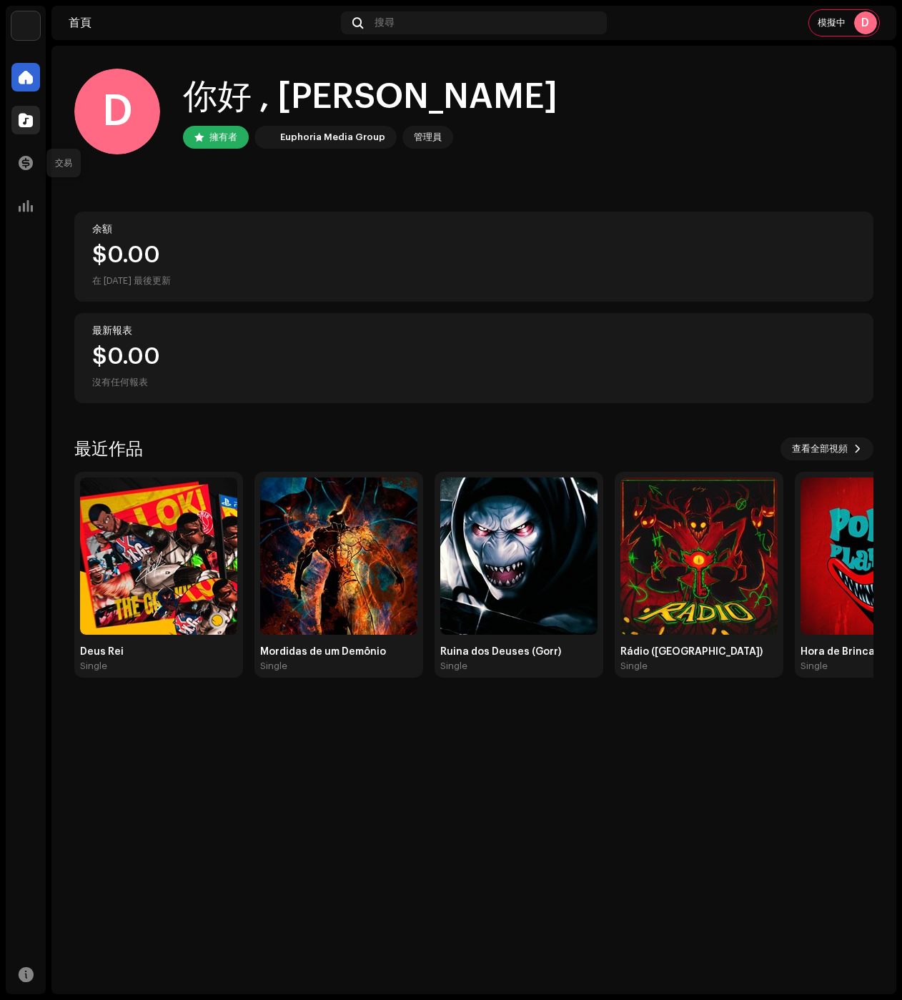
click at [37, 123] on div at bounding box center [25, 120] width 29 height 29
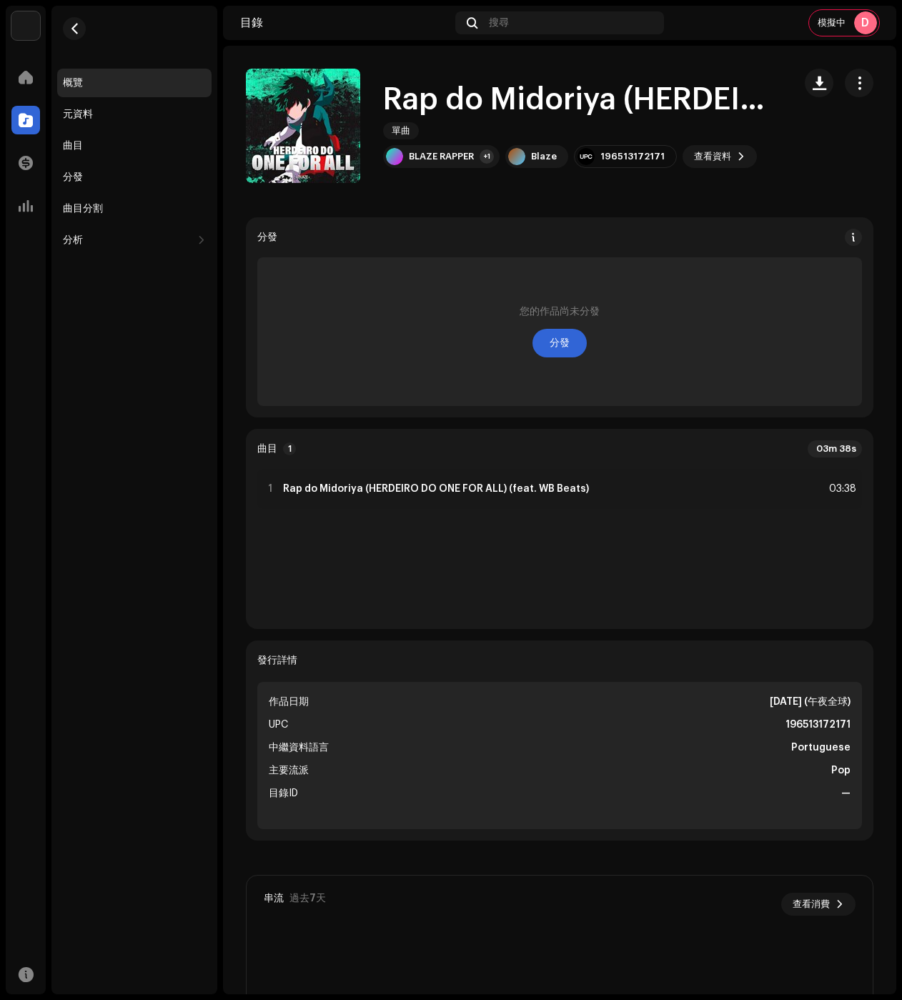
drag, startPoint x: 856, startPoint y: 88, endPoint x: 853, endPoint y: 103, distance: 15.4
click at [856, 87] on span "button" at bounding box center [860, 82] width 14 height 11
click at [815, 145] on div "編輯" at bounding box center [786, 146] width 133 height 11
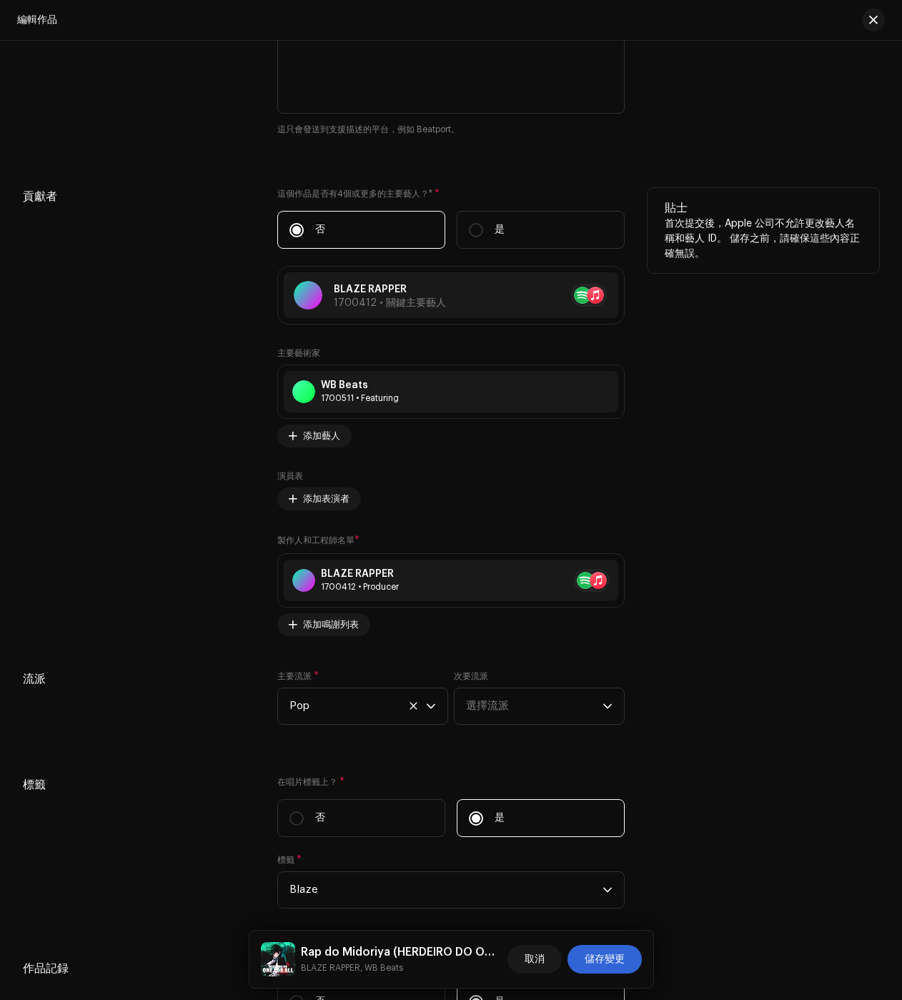
scroll to position [1859, 0]
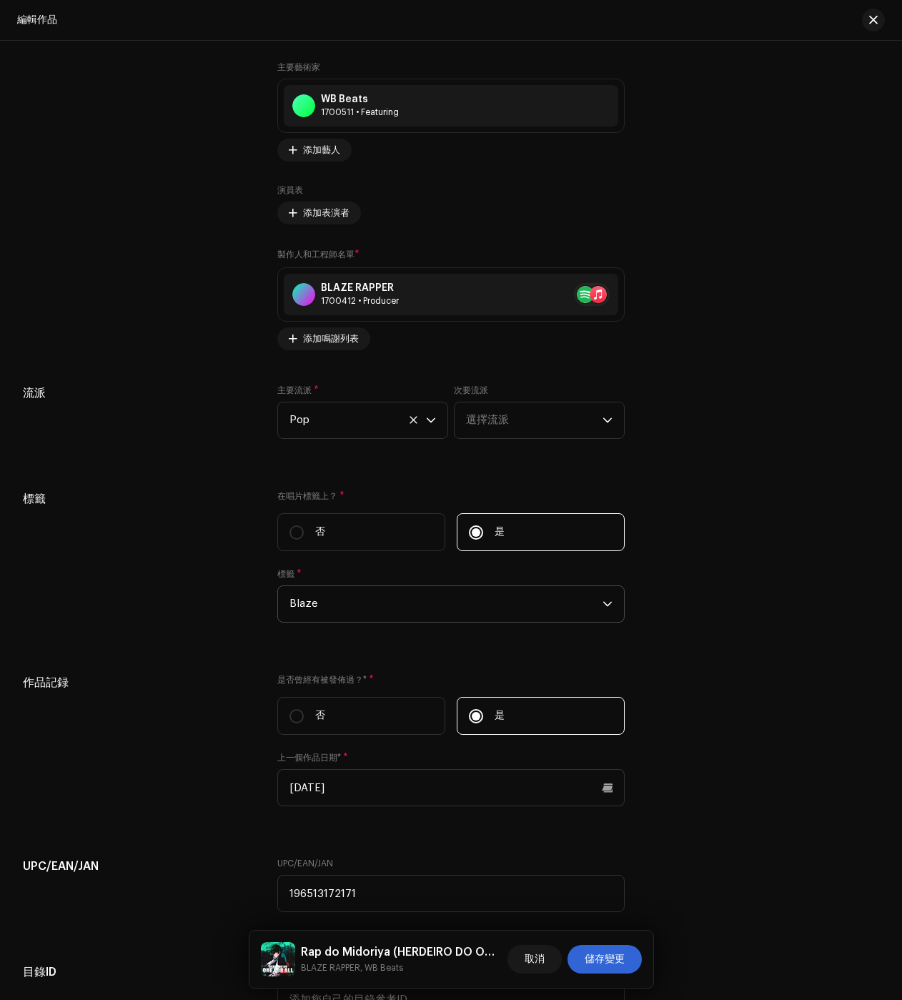
click at [370, 608] on span "Blaze" at bounding box center [446, 604] width 313 height 36
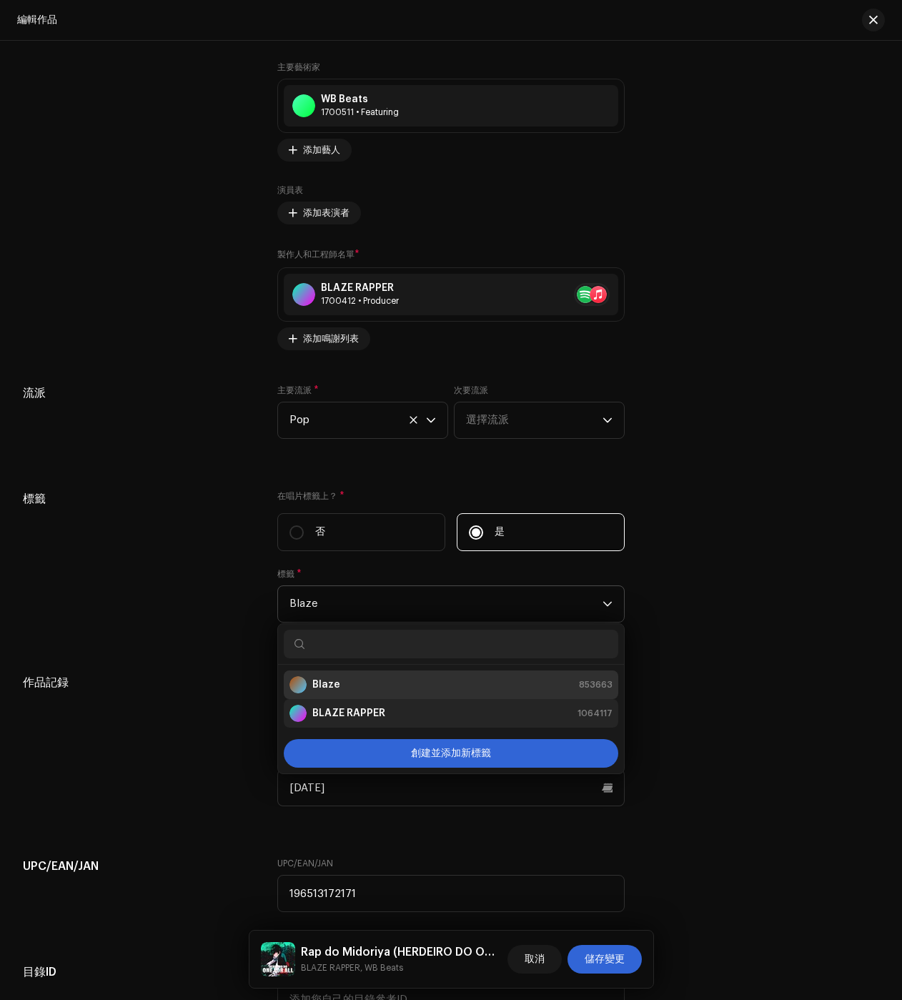
click at [333, 711] on strong "BLAZE RAPPER" at bounding box center [348, 713] width 73 height 14
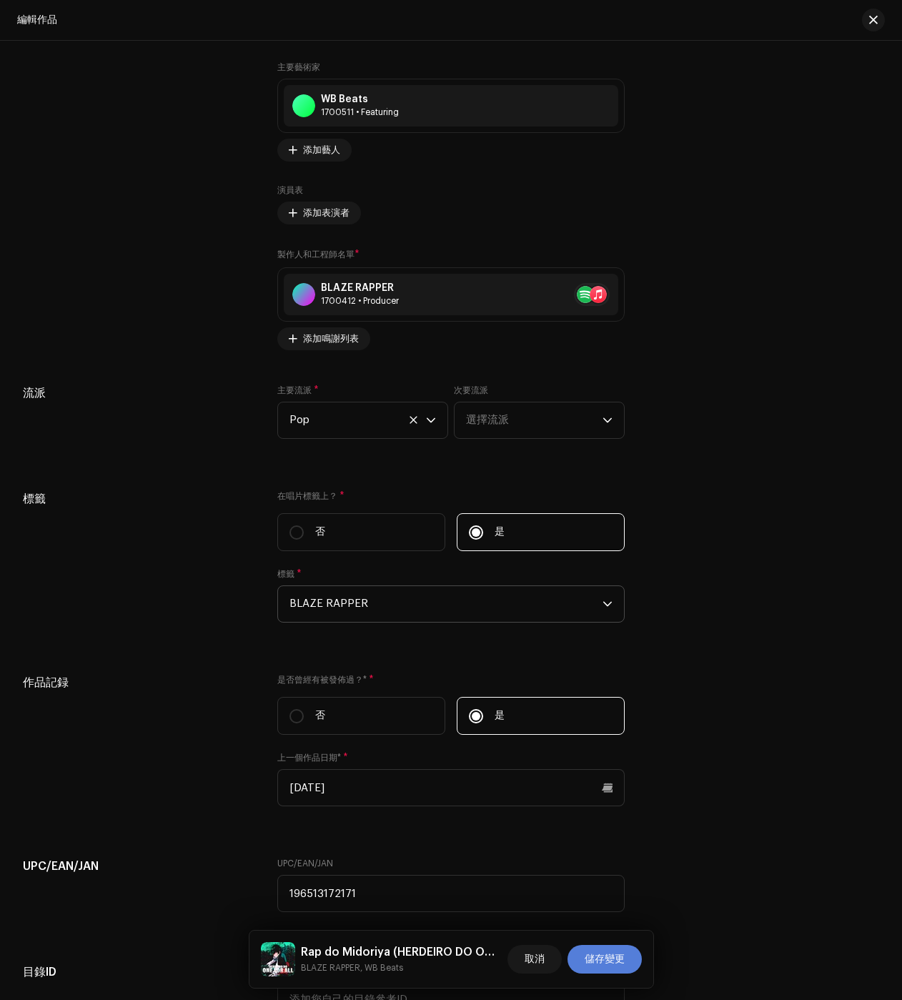
click at [595, 963] on span "儲存變更" at bounding box center [605, 959] width 40 height 29
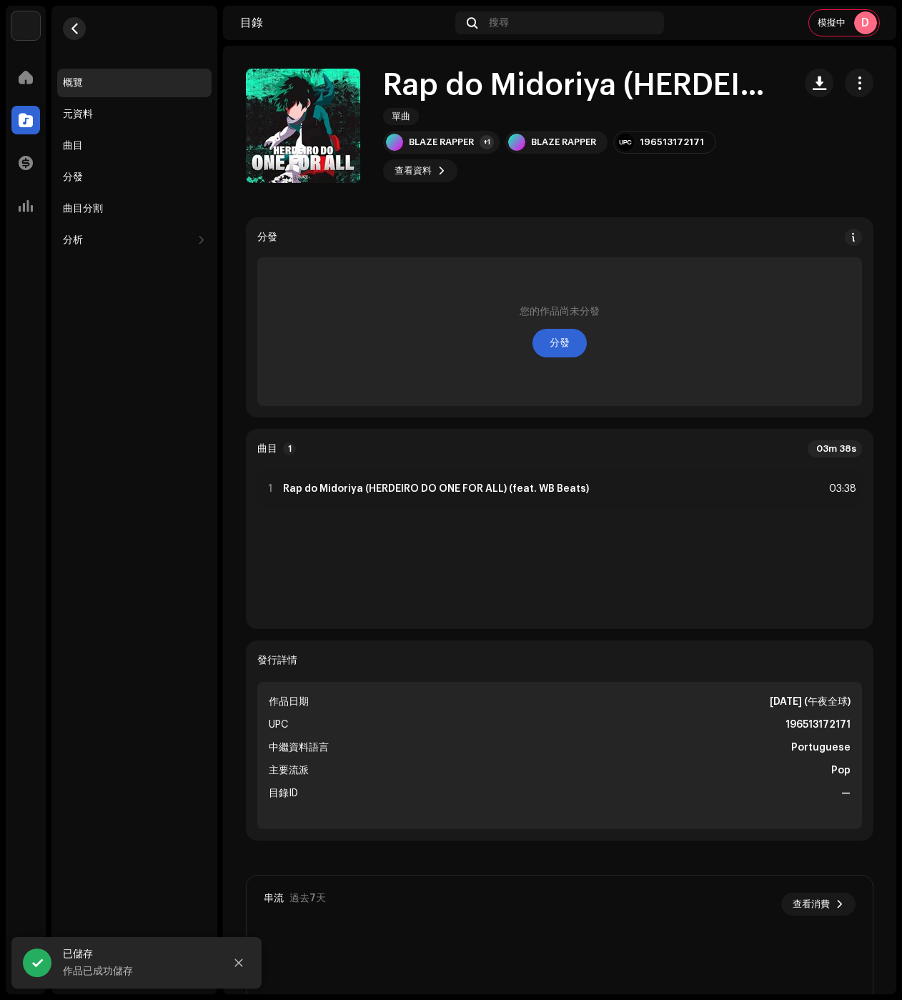
click at [76, 35] on button "button" at bounding box center [74, 28] width 23 height 23
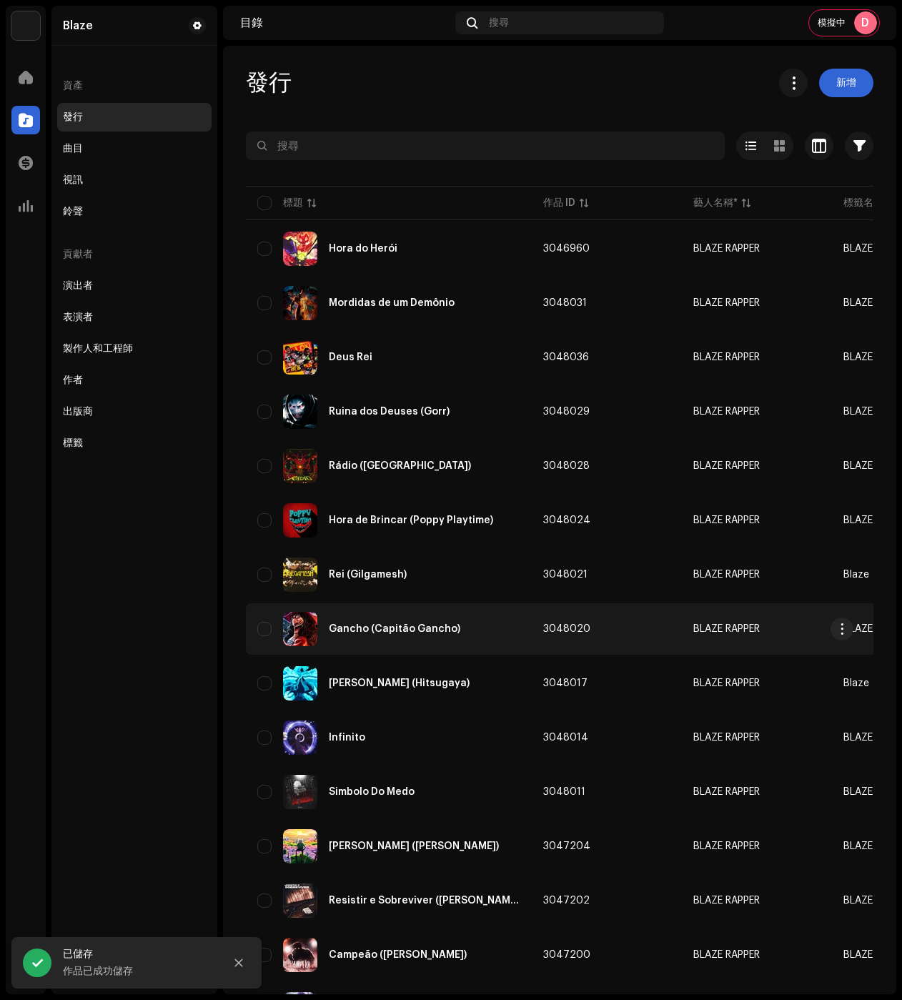
scroll to position [576, 0]
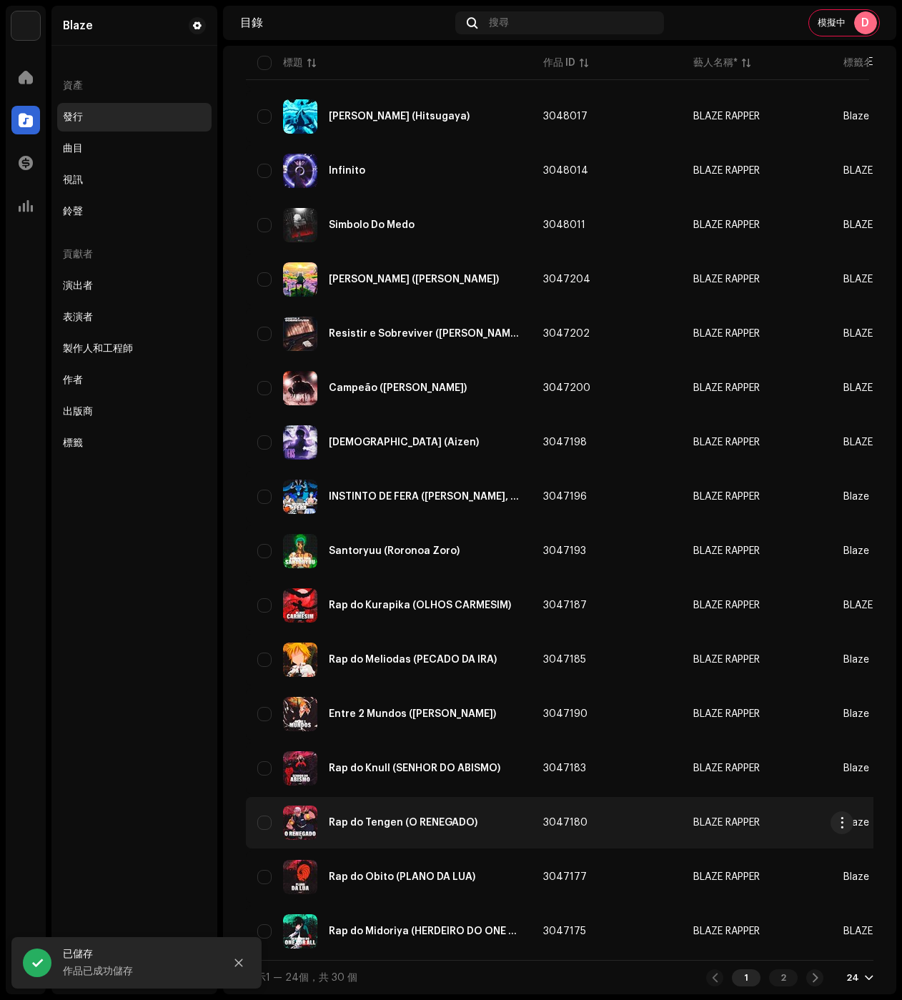
click at [455, 837] on td "Rap do Tengen (O RENEGADO)" at bounding box center [389, 822] width 286 height 51
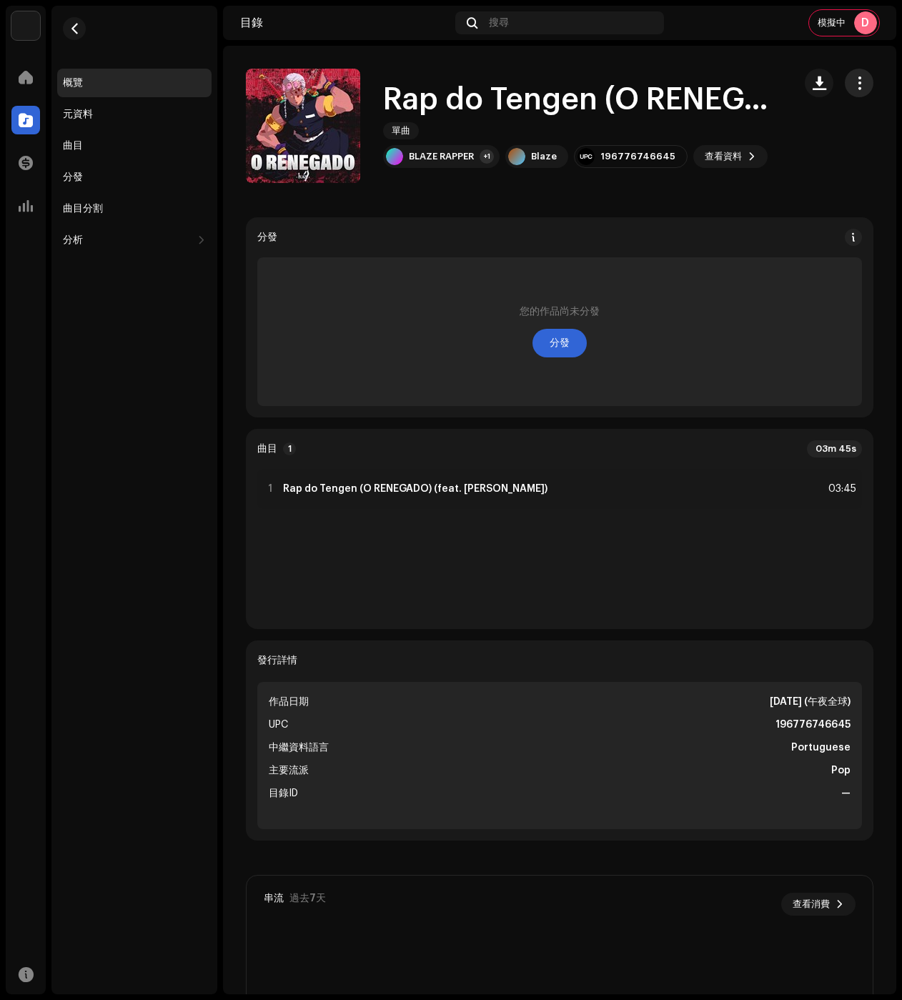
drag, startPoint x: 851, startPoint y: 82, endPoint x: 844, endPoint y: 106, distance: 24.9
click at [853, 82] on span "button" at bounding box center [860, 82] width 14 height 11
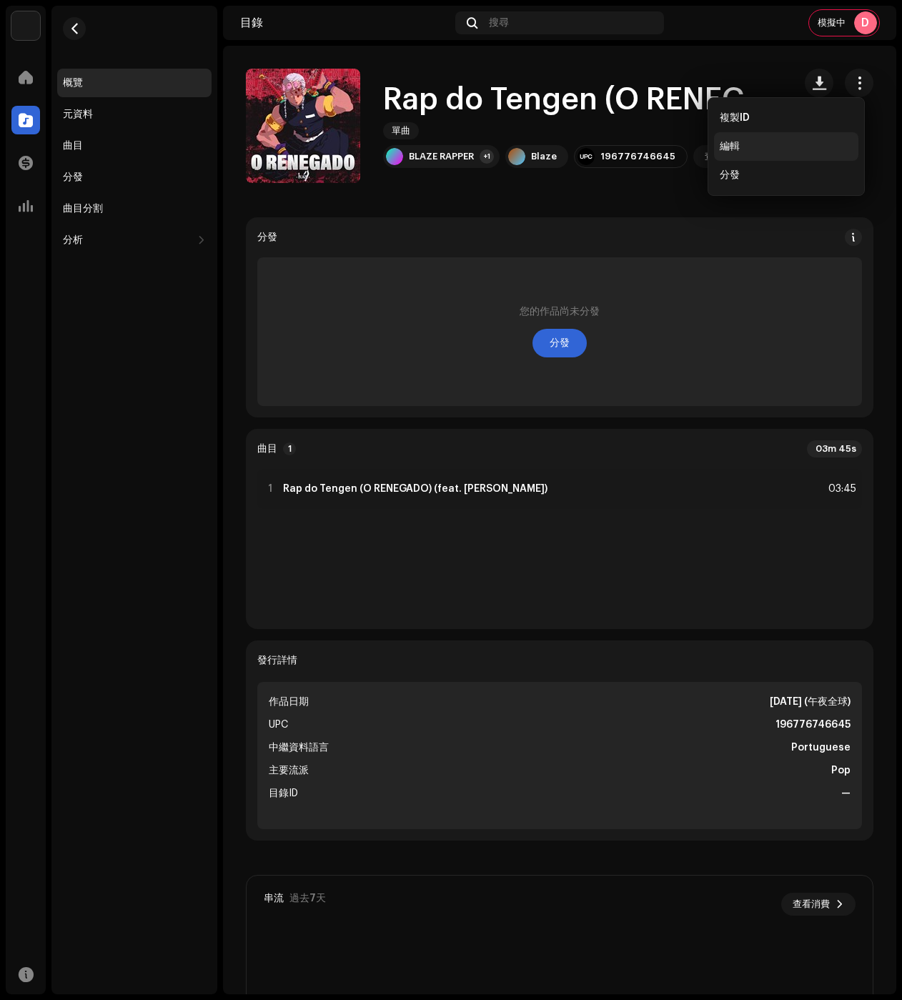
click at [734, 149] on span "編輯" at bounding box center [730, 146] width 20 height 11
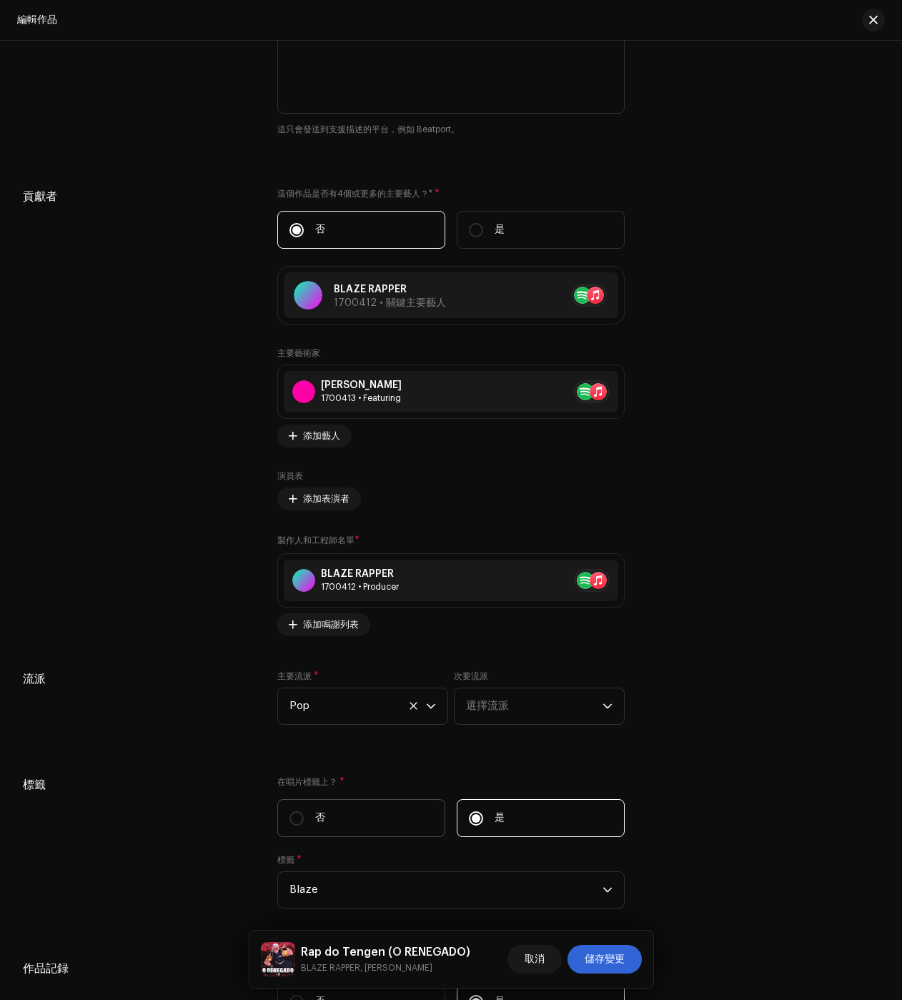
scroll to position [1859, 0]
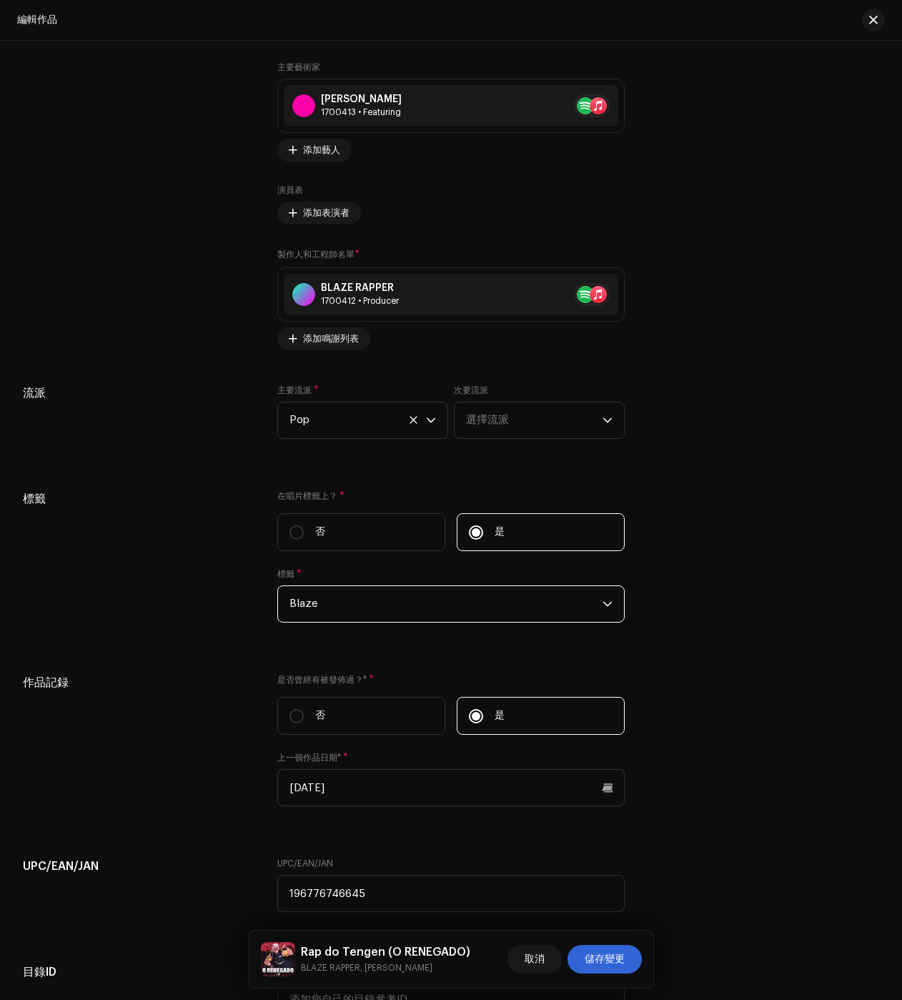
drag, startPoint x: 315, startPoint y: 617, endPoint x: 312, endPoint y: 626, distance: 9.3
click at [314, 617] on span "Blaze" at bounding box center [446, 604] width 313 height 36
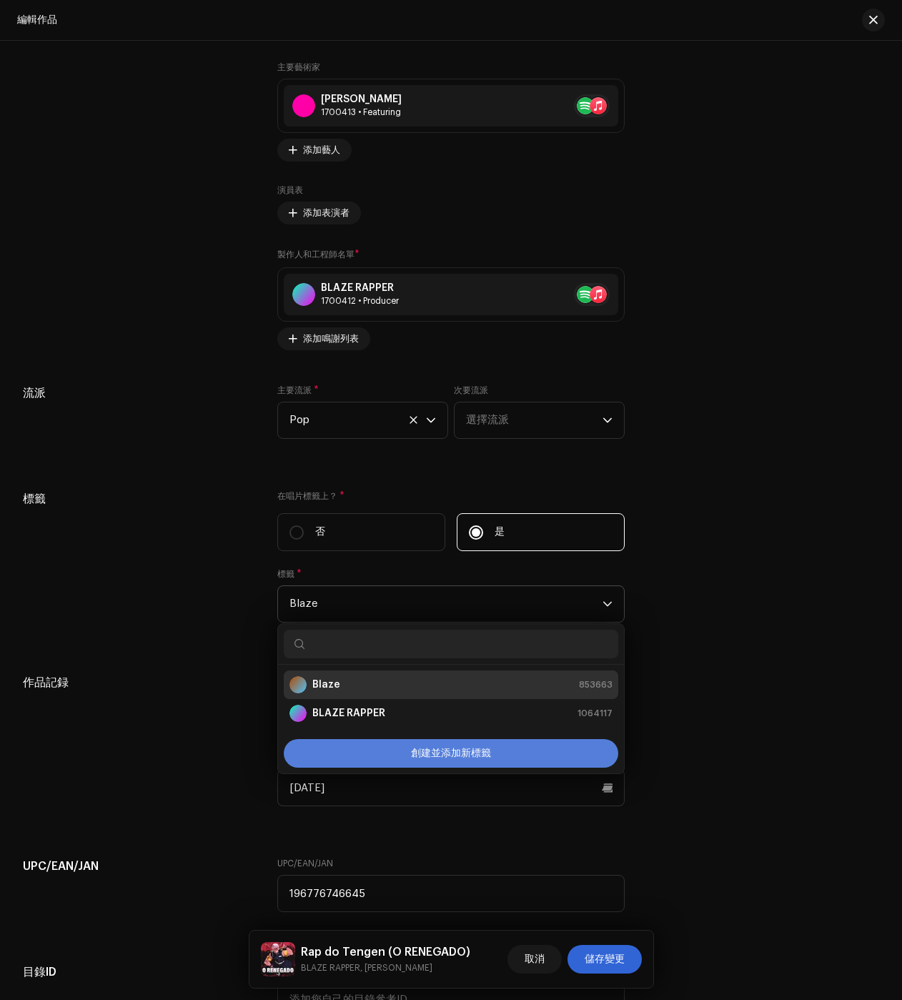
drag, startPoint x: 322, startPoint y: 708, endPoint x: 341, endPoint y: 733, distance: 31.6
click at [322, 708] on div "BLAZE RAPPER" at bounding box center [338, 713] width 96 height 17
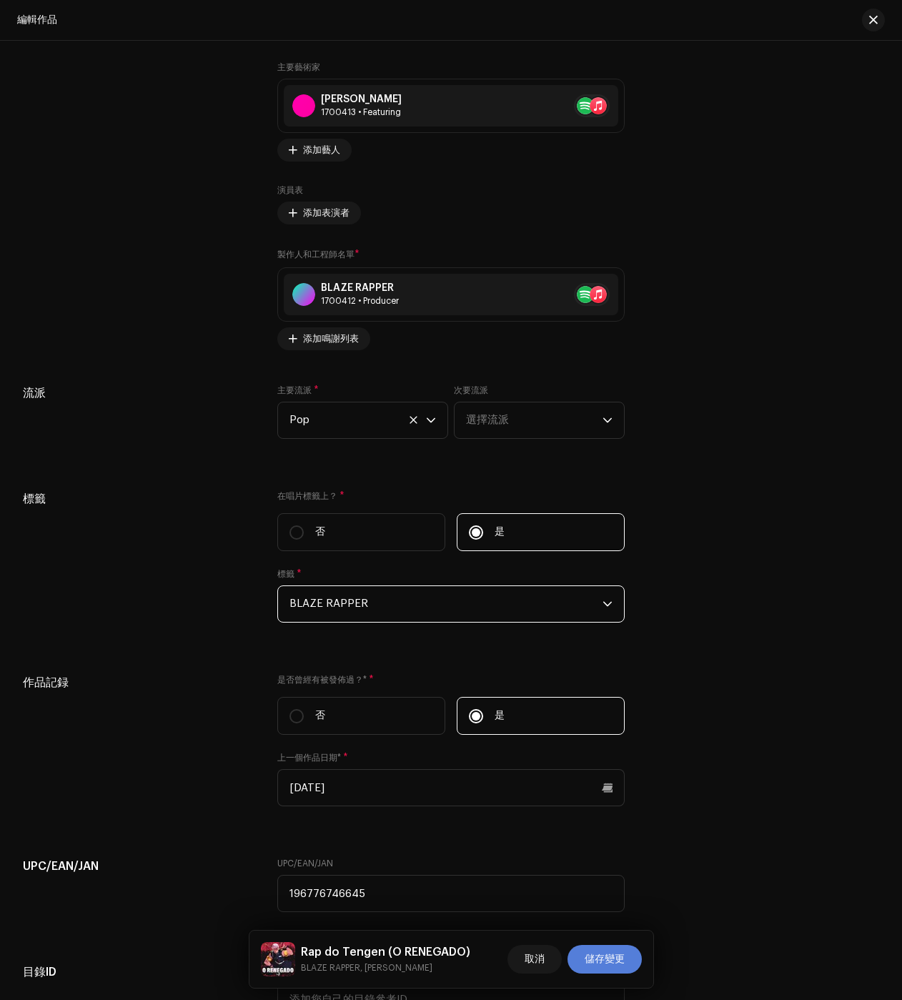
click at [598, 953] on span "儲存變更" at bounding box center [605, 959] width 40 height 29
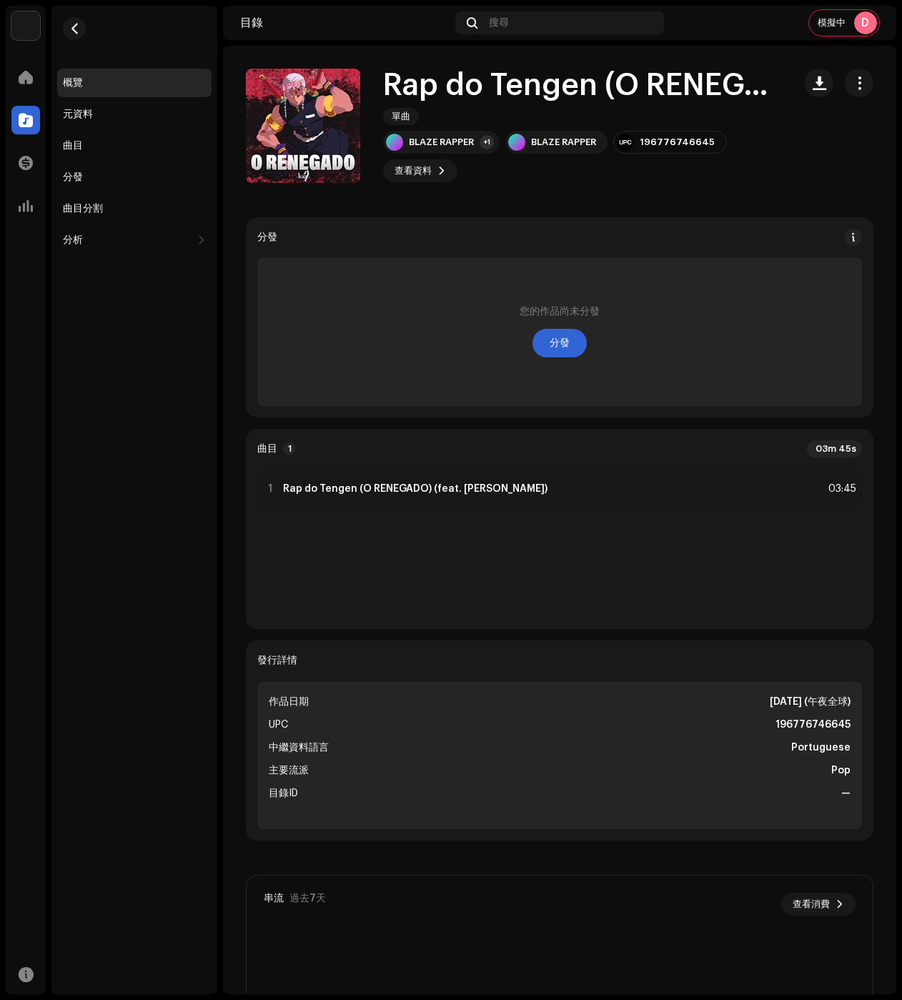
click at [853, 80] on span "button" at bounding box center [860, 82] width 14 height 11
click at [730, 154] on div "編輯" at bounding box center [786, 146] width 144 height 29
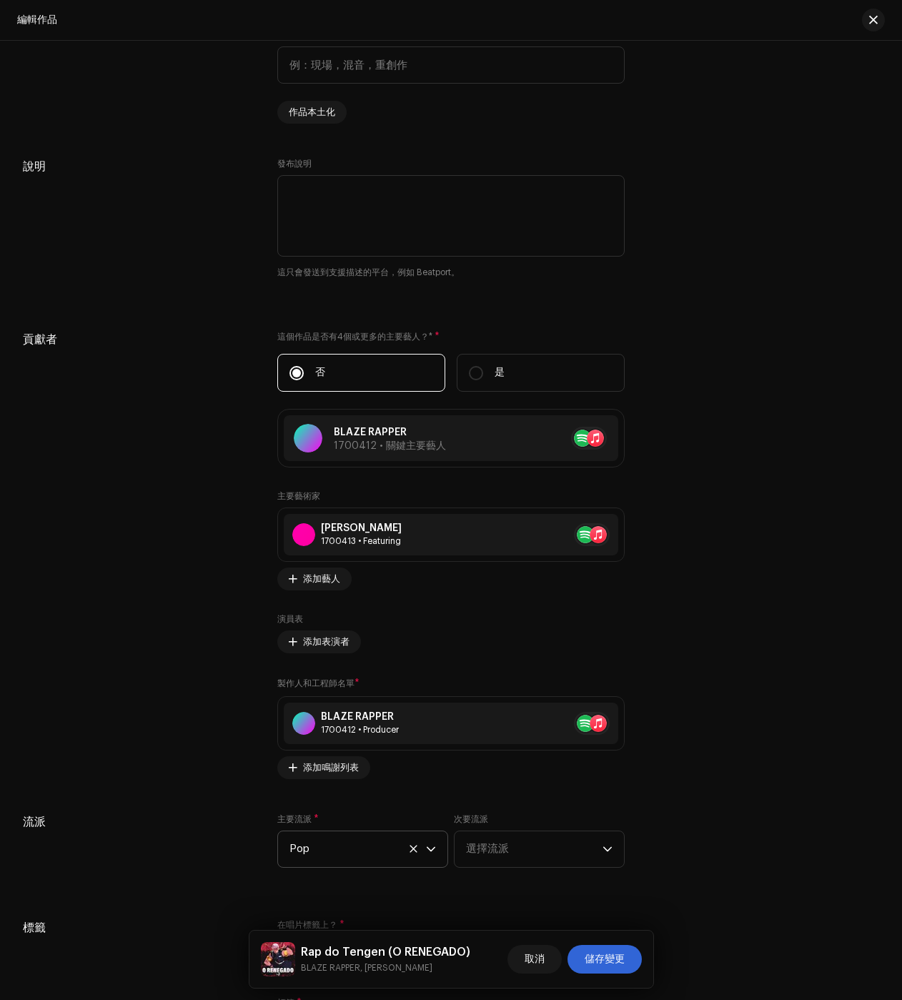
scroll to position [1787, 0]
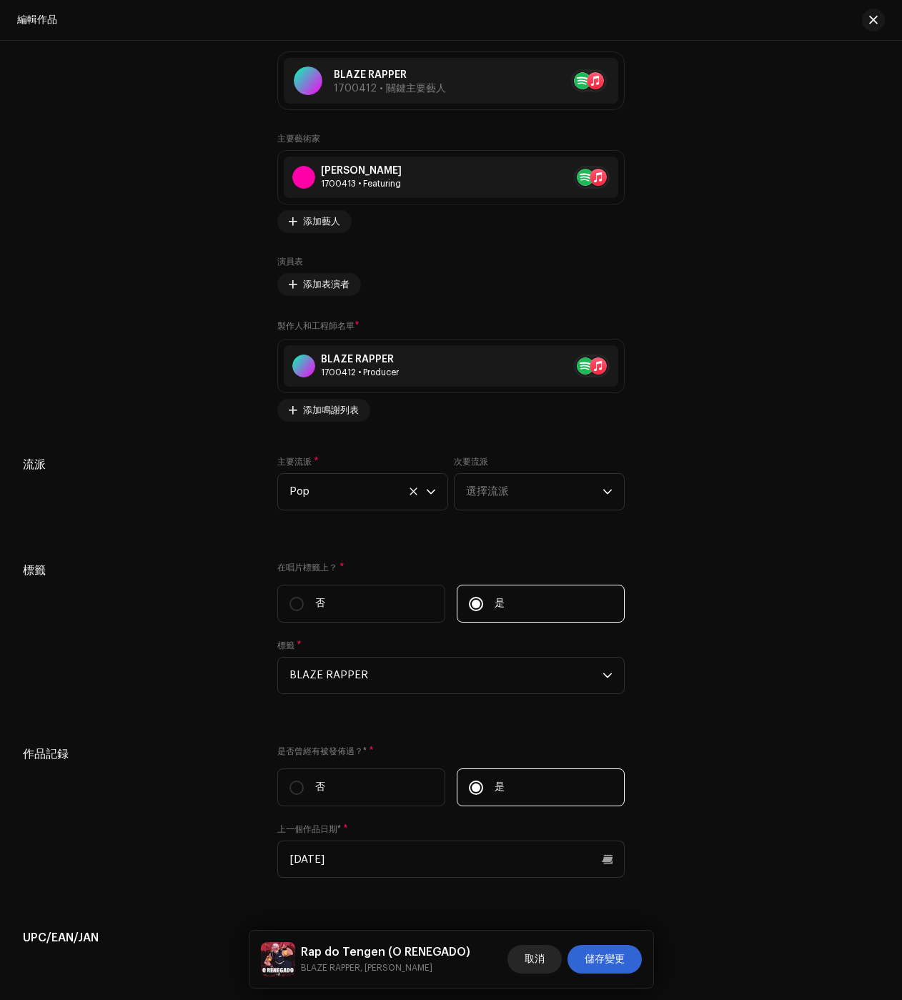
click at [528, 962] on span "取消" at bounding box center [535, 959] width 20 height 29
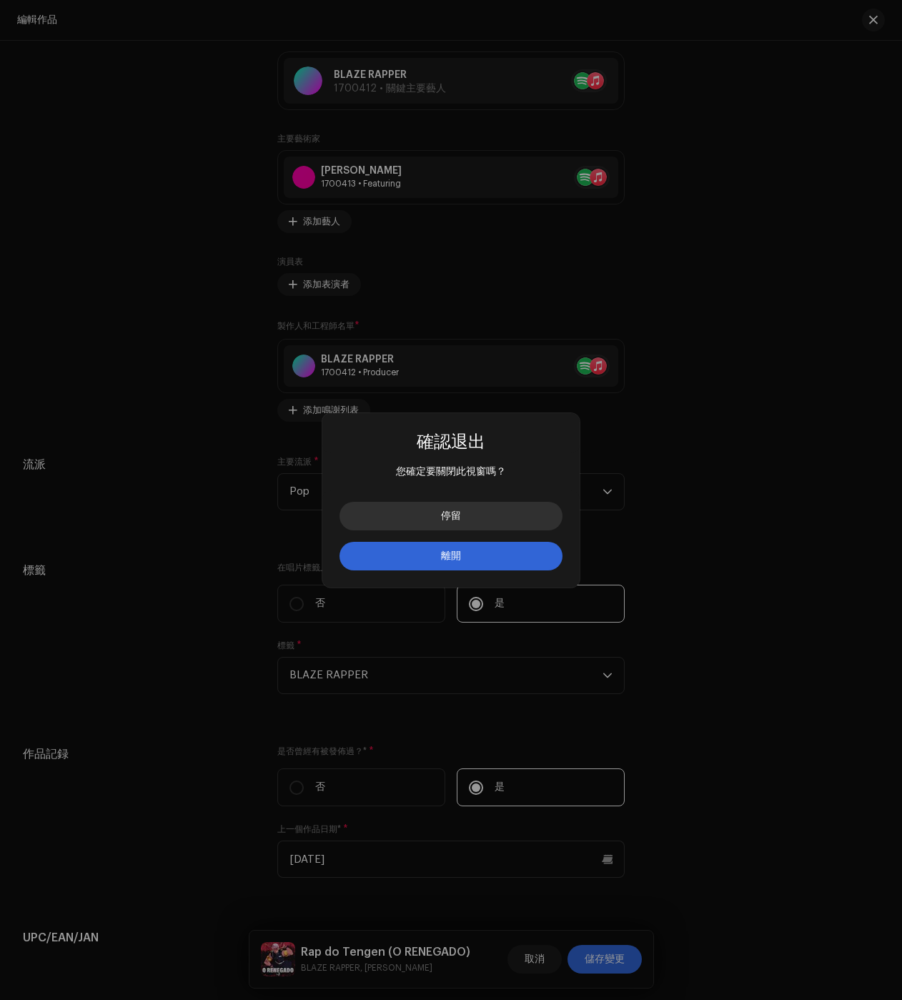
click at [408, 513] on button "停留" at bounding box center [451, 516] width 223 height 29
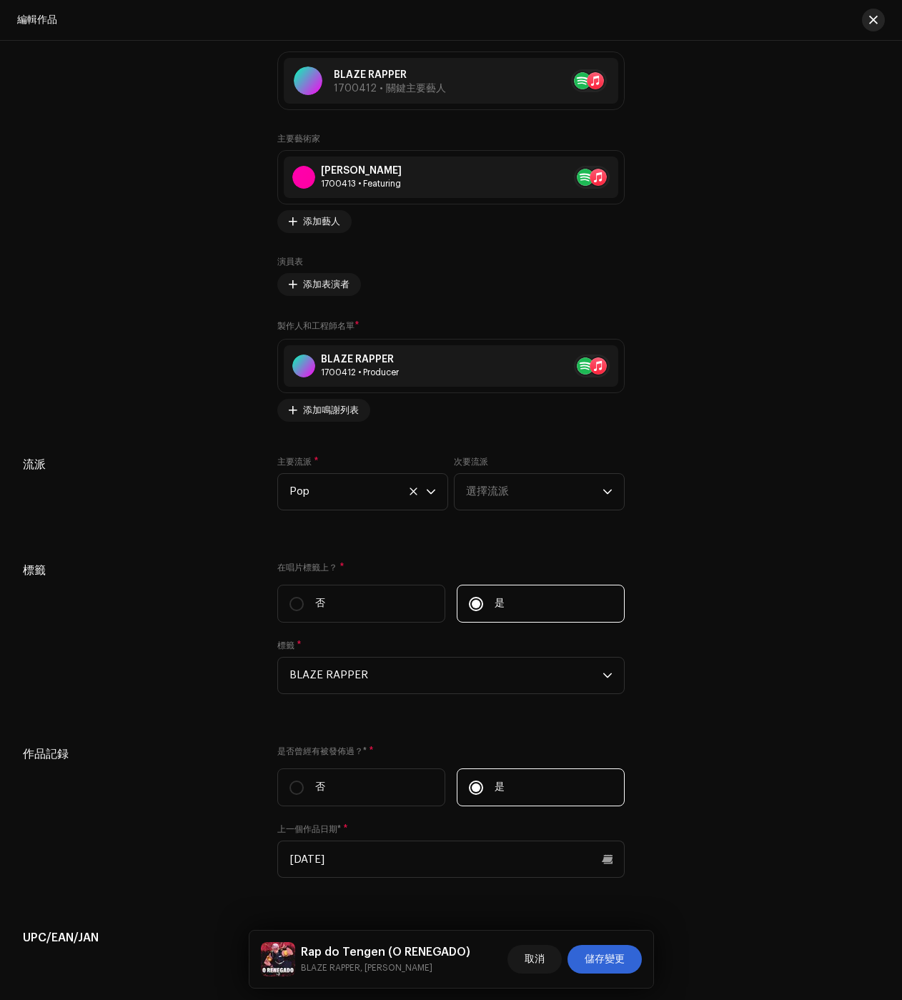
click at [877, 20] on span "button" at bounding box center [873, 19] width 9 height 11
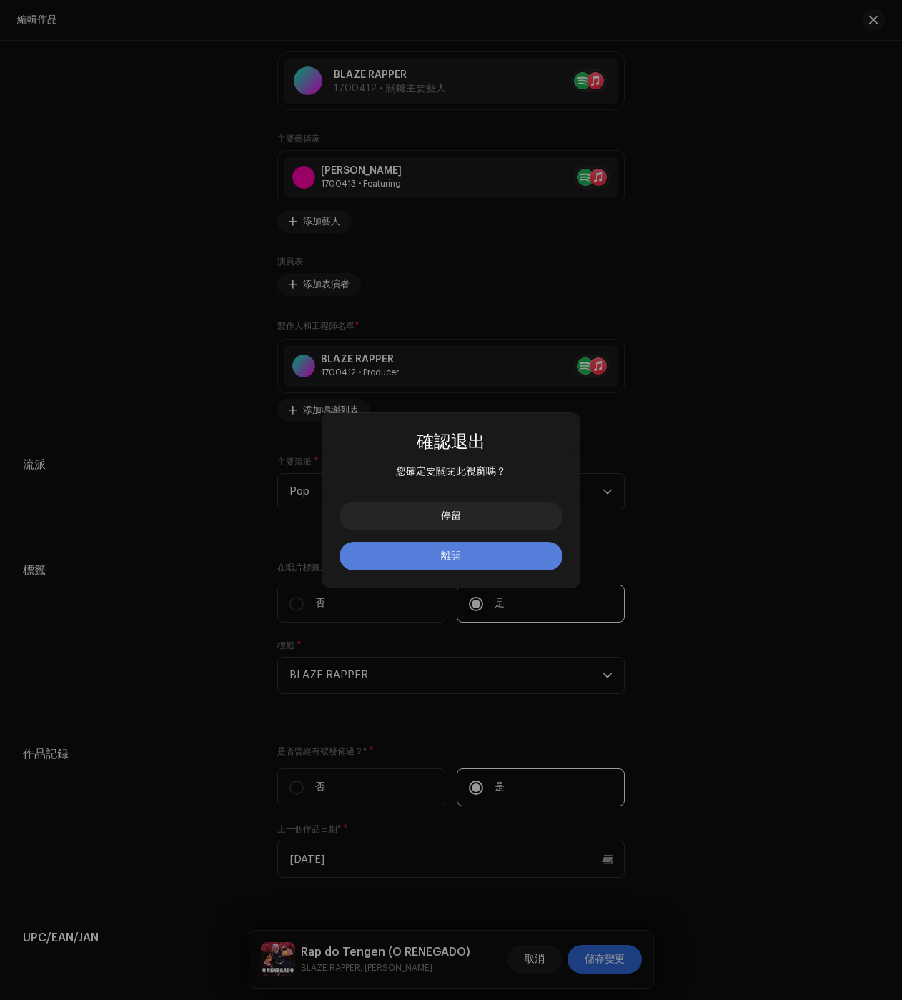
click at [428, 555] on button "離開" at bounding box center [451, 556] width 223 height 29
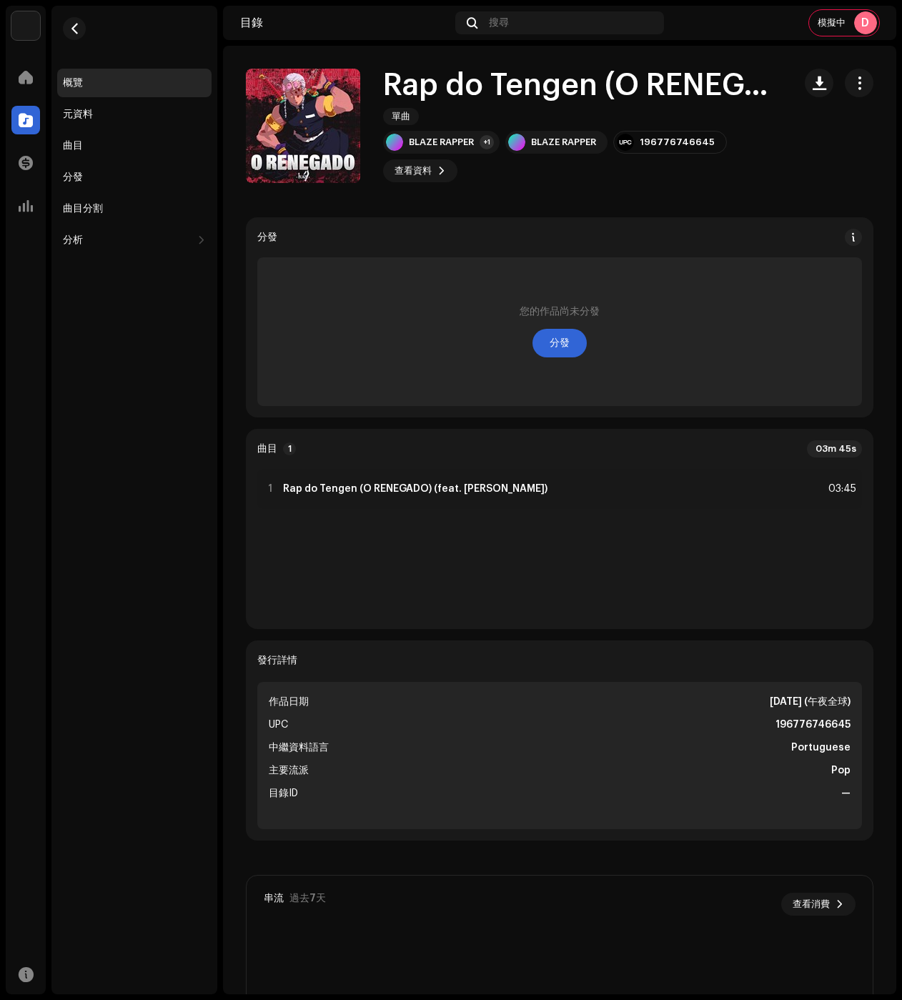
click at [25, 187] on div "分析" at bounding box center [26, 206] width 40 height 40
click at [26, 150] on div at bounding box center [25, 163] width 29 height 29
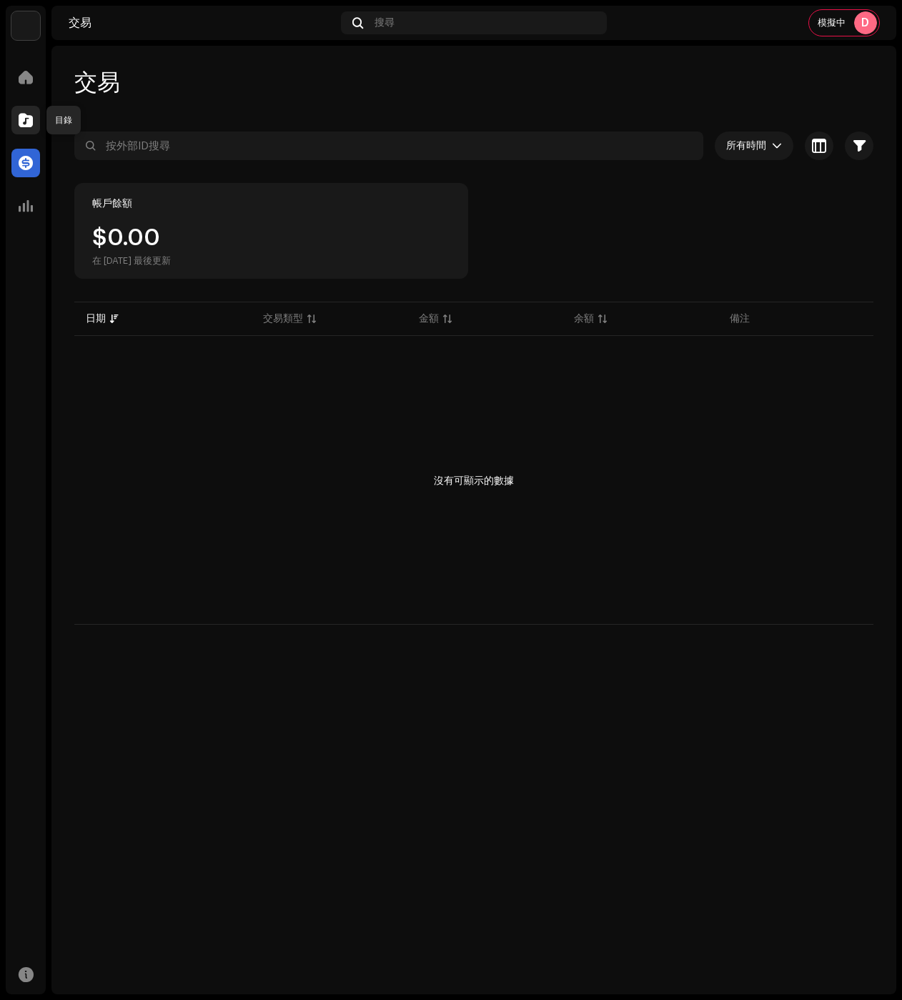
click at [26, 122] on span at bounding box center [26, 119] width 14 height 11
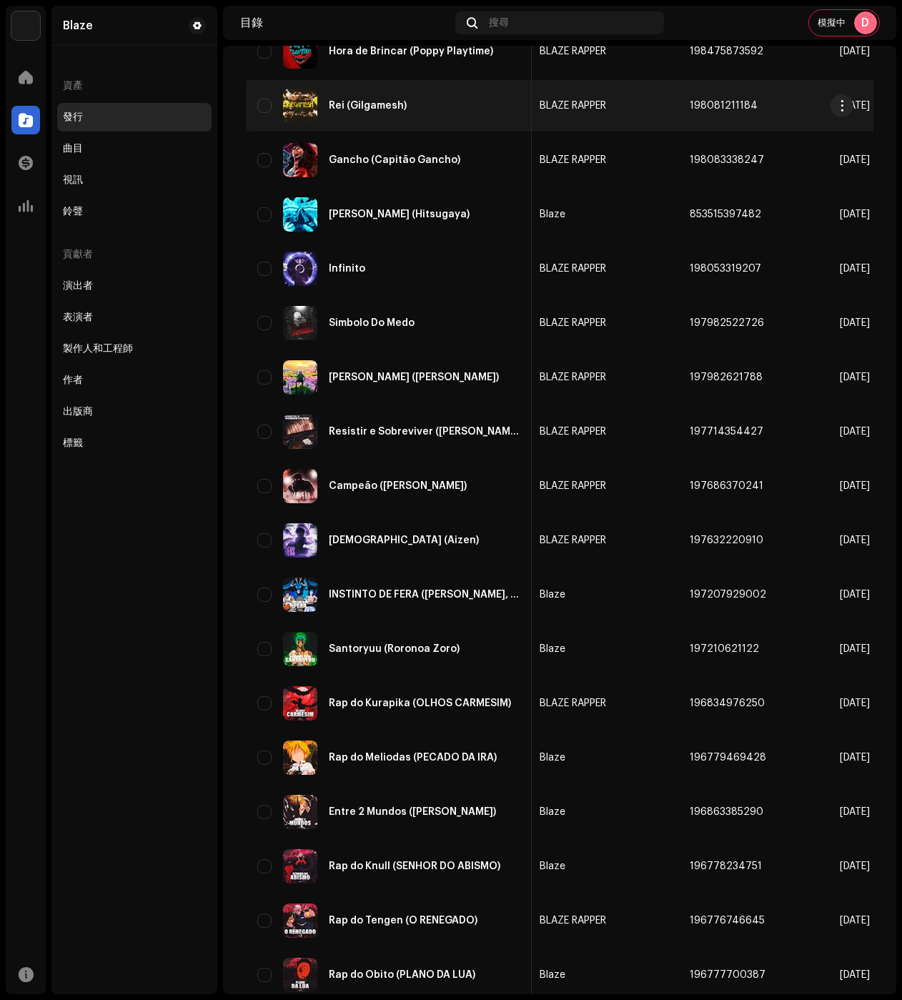
scroll to position [0, 304]
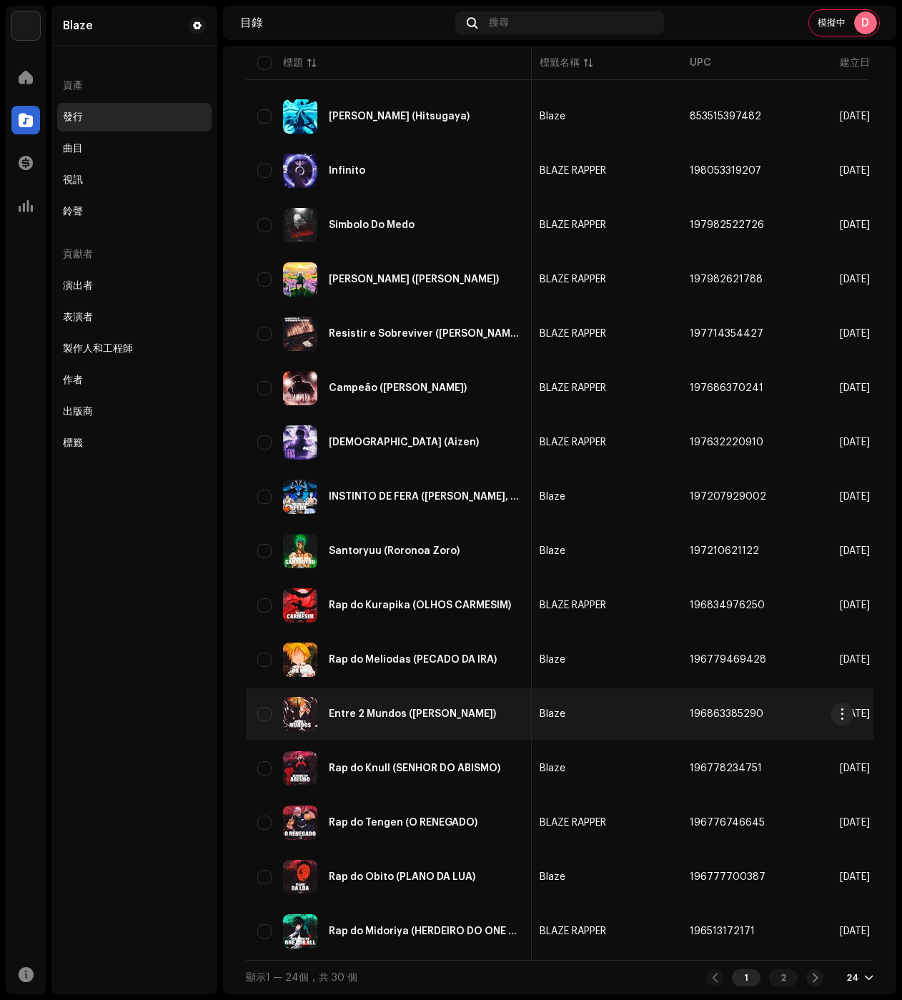
click at [603, 702] on td "Blaze" at bounding box center [603, 713] width 150 height 51
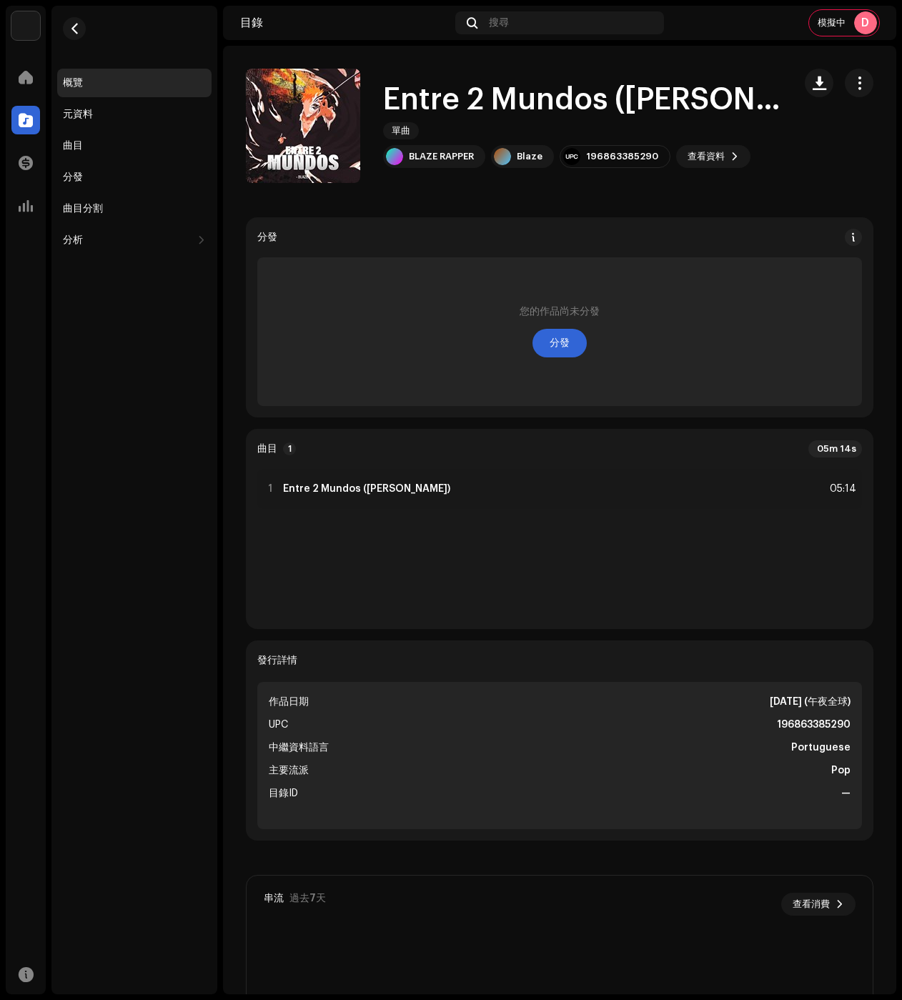
drag, startPoint x: 851, startPoint y: 84, endPoint x: 837, endPoint y: 105, distance: 24.8
click at [853, 84] on span "button" at bounding box center [860, 82] width 14 height 11
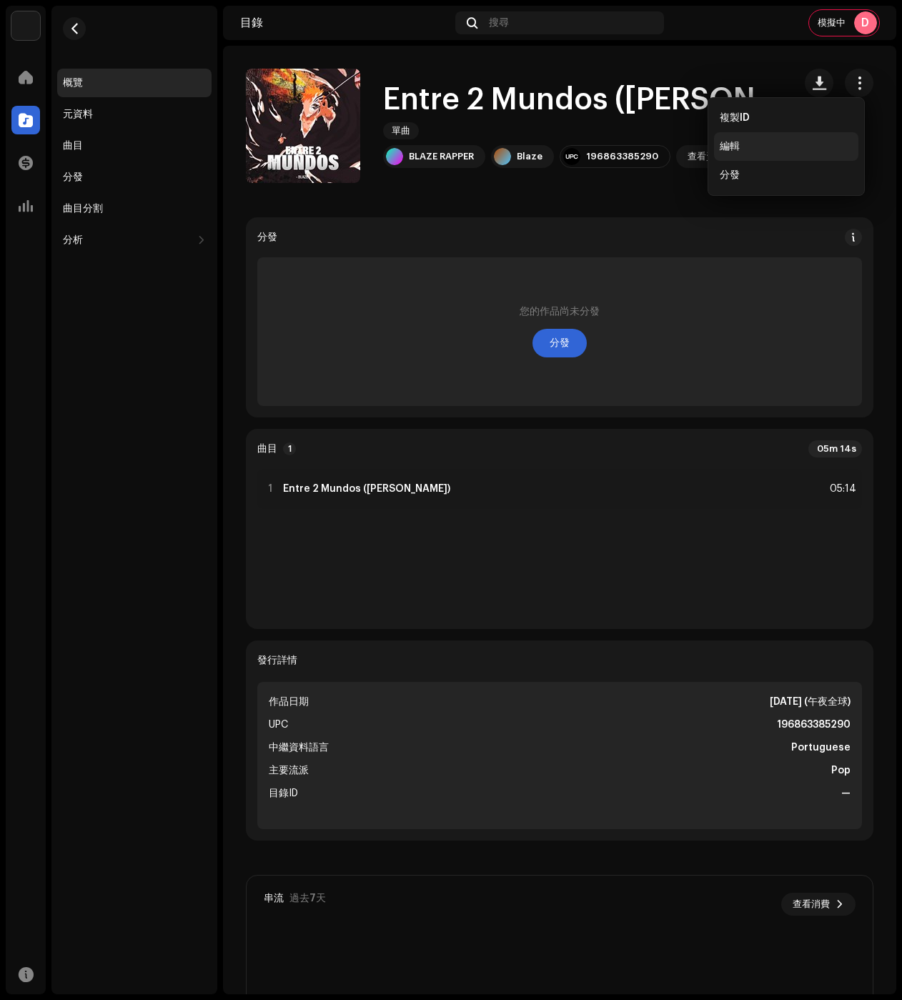
click at [749, 150] on div "編輯" at bounding box center [786, 146] width 133 height 11
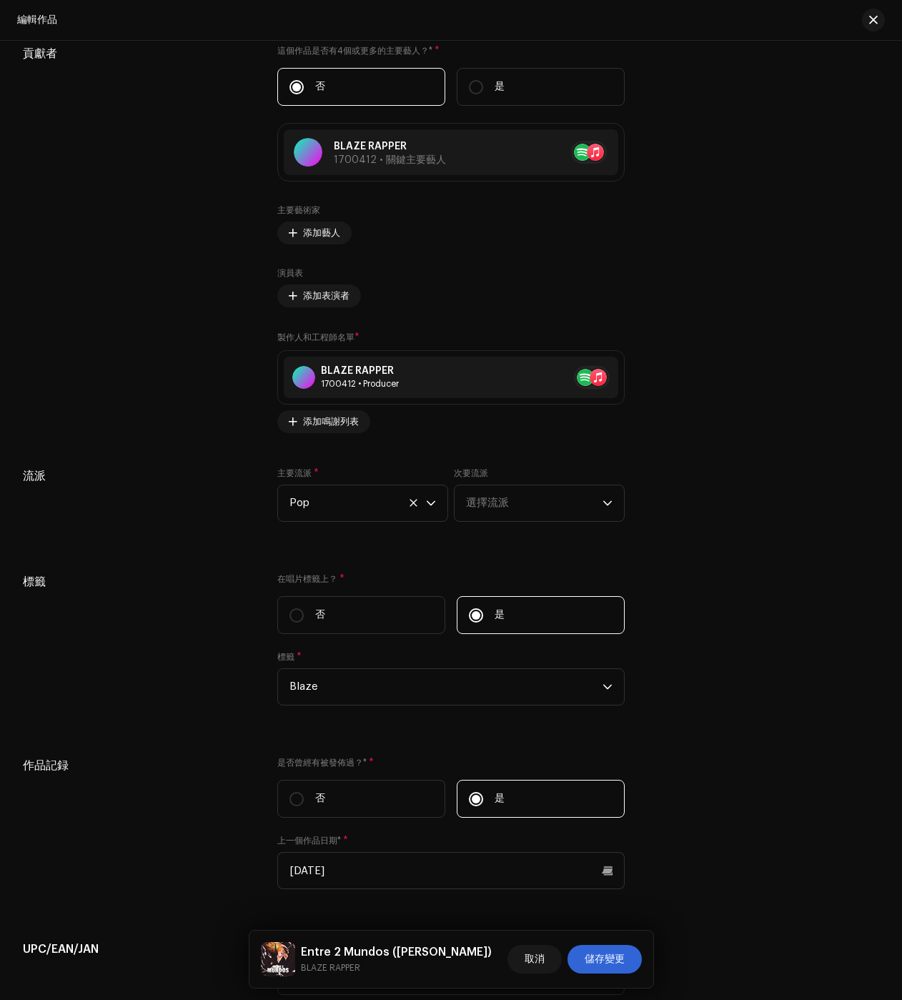
scroll to position [1787, 0]
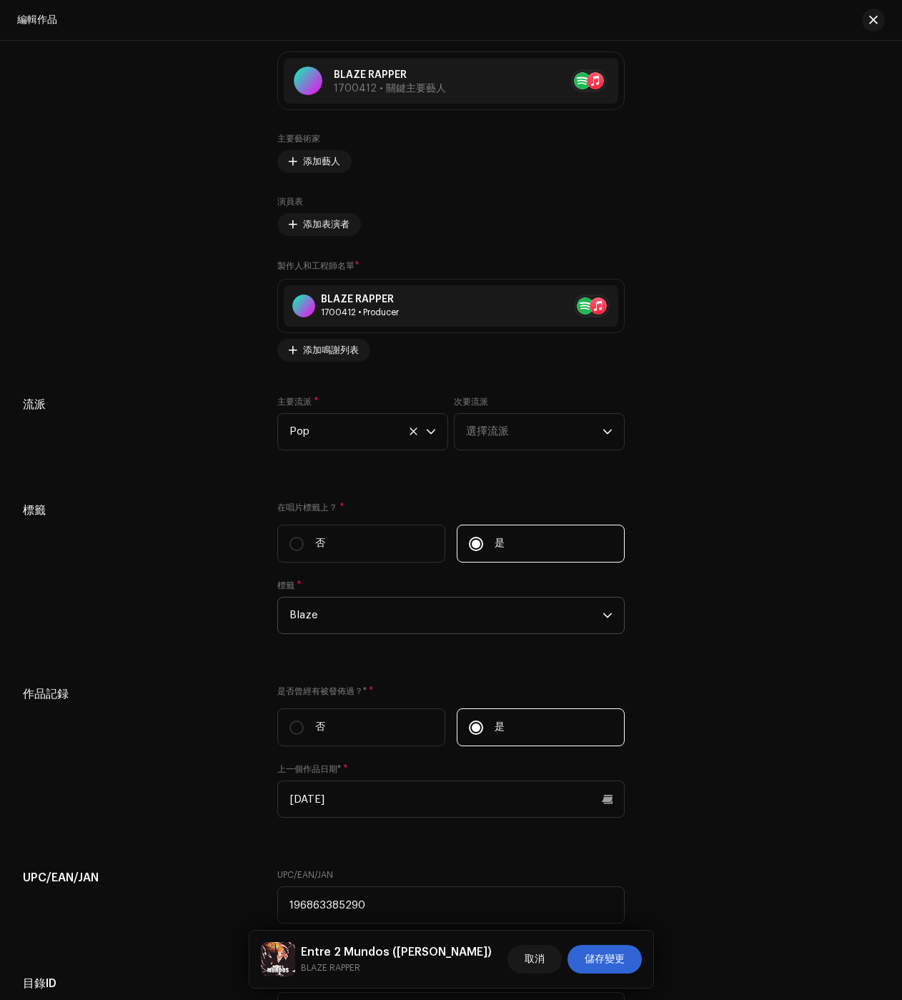
click at [343, 630] on span "Blaze" at bounding box center [446, 616] width 313 height 36
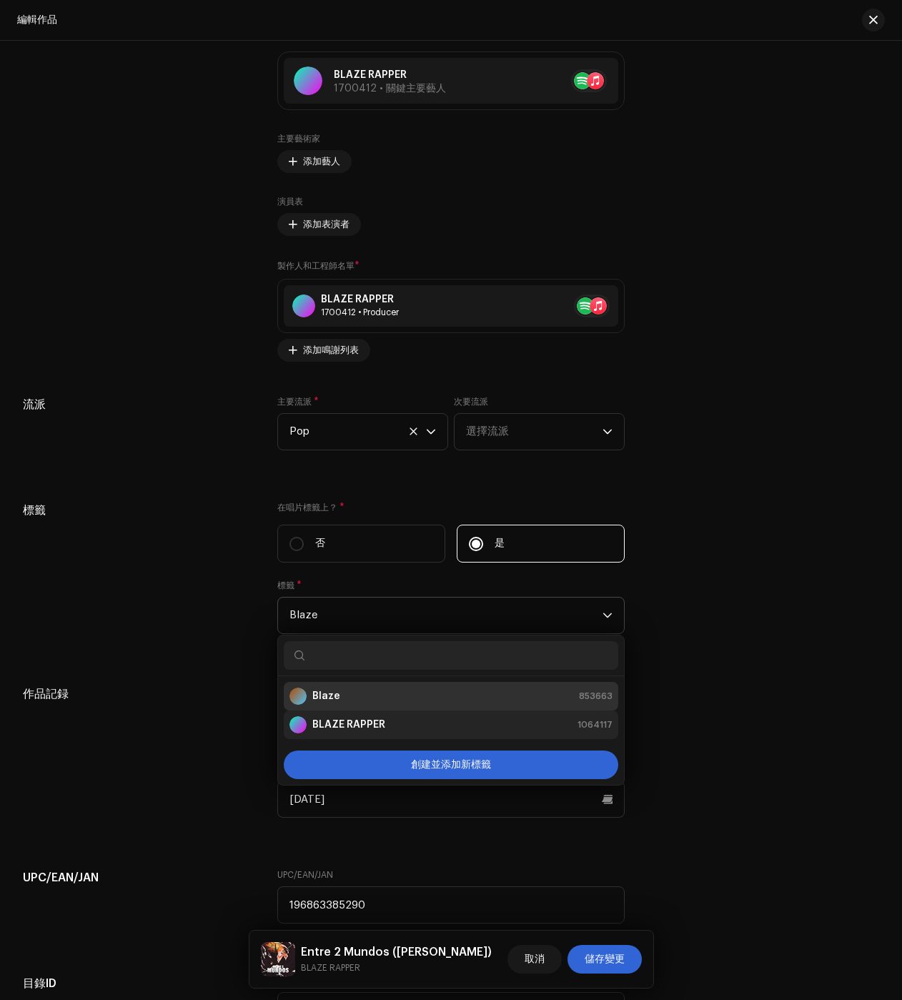
click at [335, 723] on strong "BLAZE RAPPER" at bounding box center [348, 725] width 73 height 14
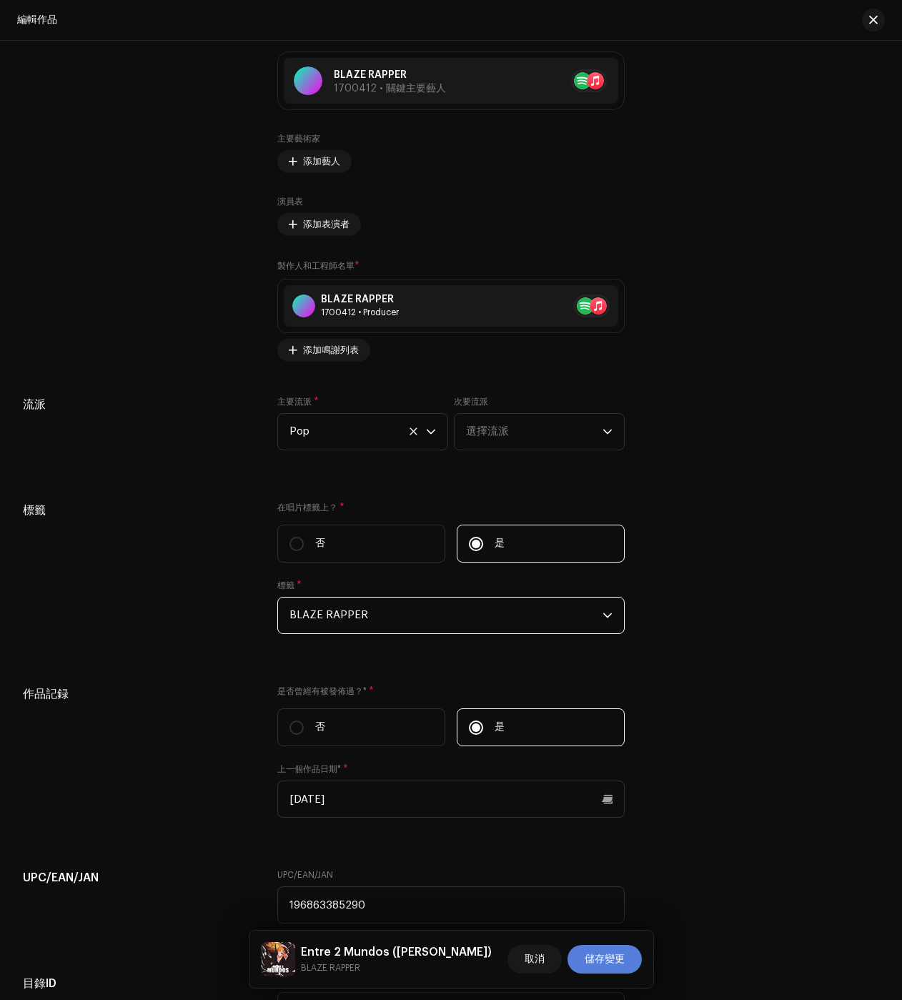
click at [615, 970] on span "儲存變更" at bounding box center [605, 959] width 40 height 29
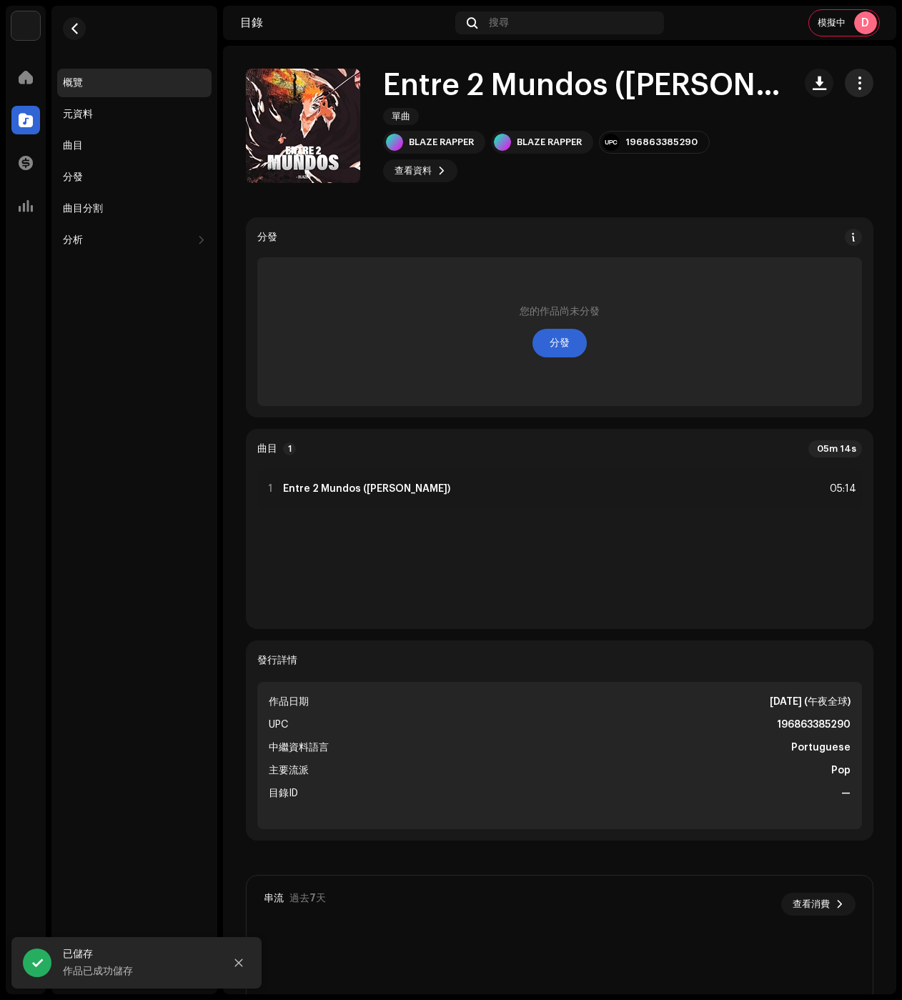
click at [853, 79] on span "button" at bounding box center [860, 82] width 14 height 11
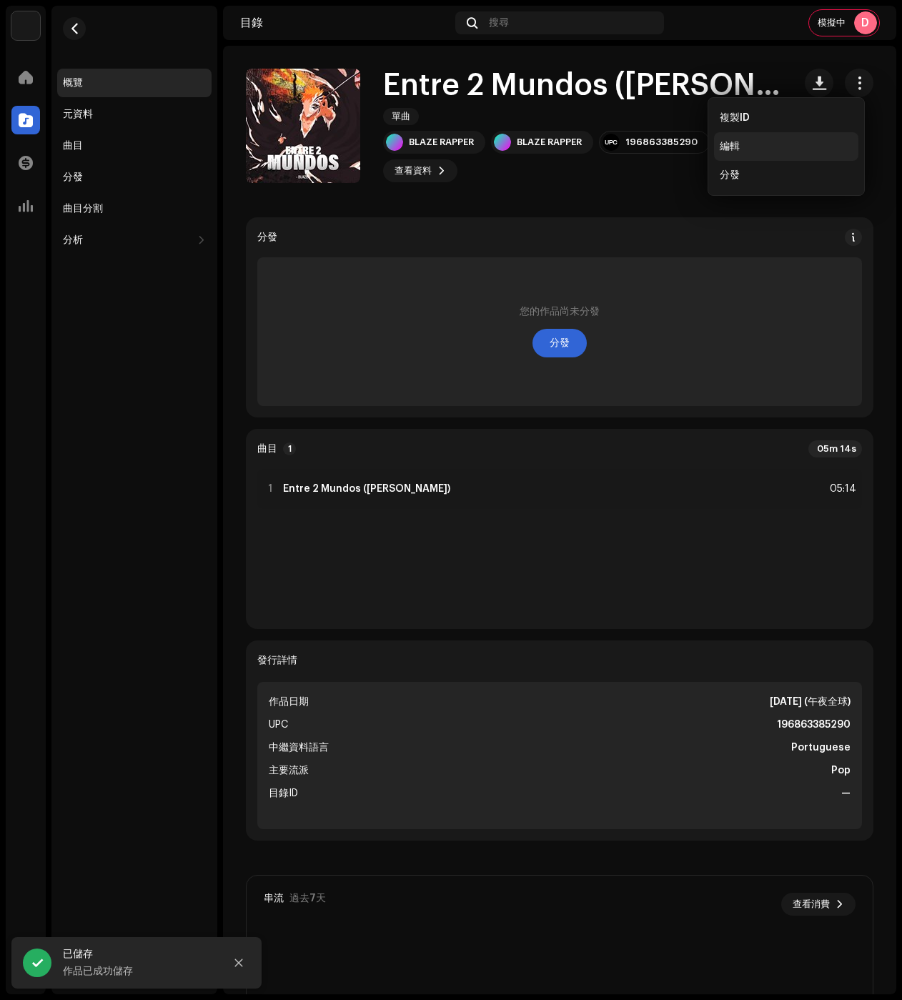
click at [756, 141] on div "編輯" at bounding box center [786, 146] width 133 height 11
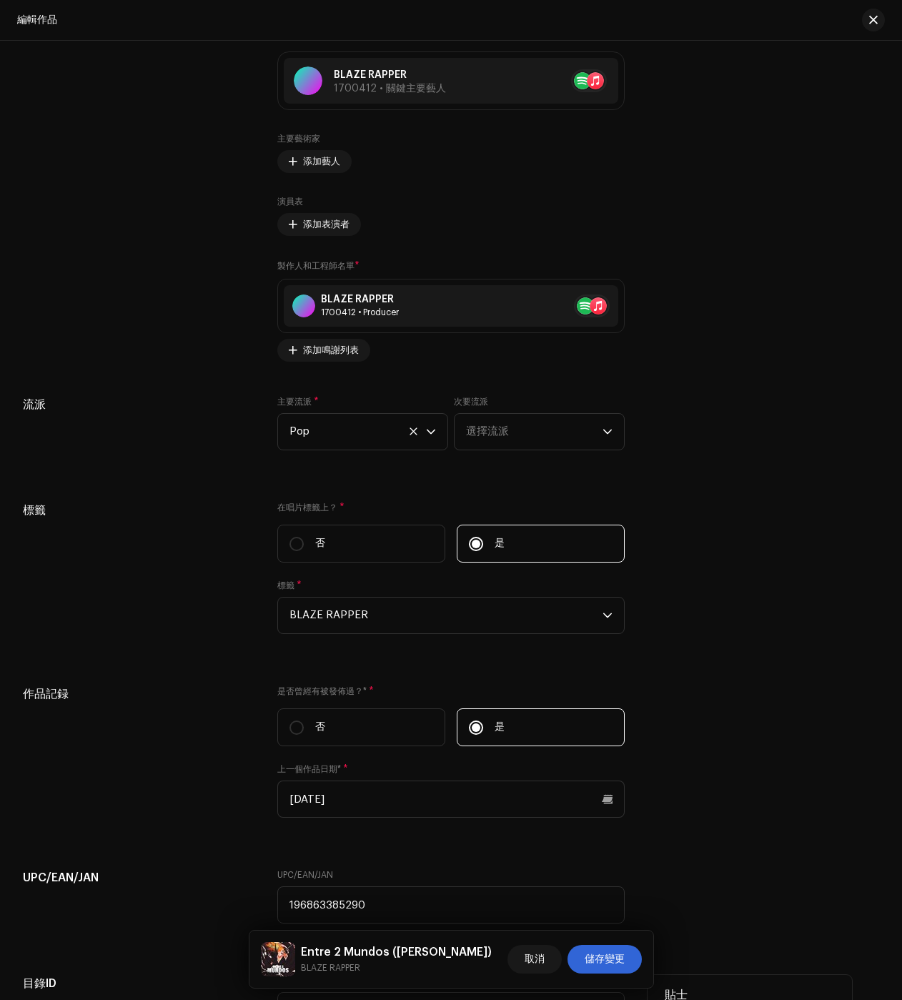
scroll to position [2152, 0]
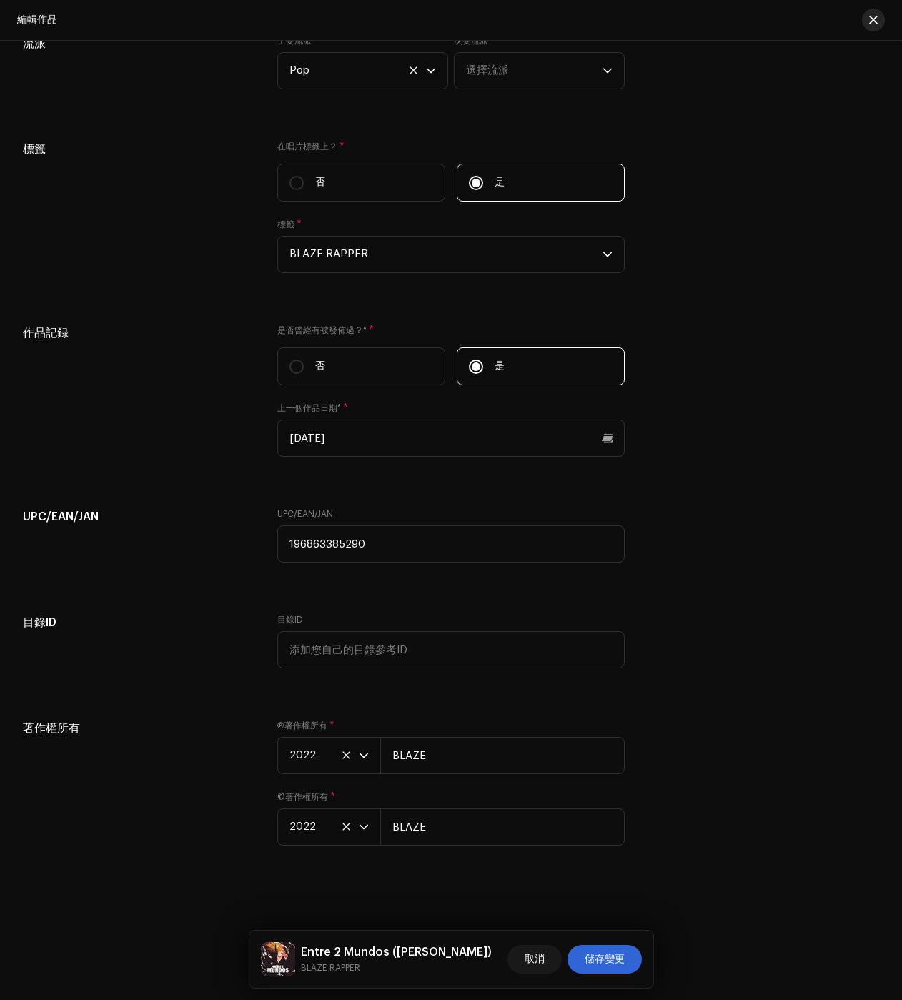
click at [874, 16] on span "button" at bounding box center [873, 19] width 9 height 11
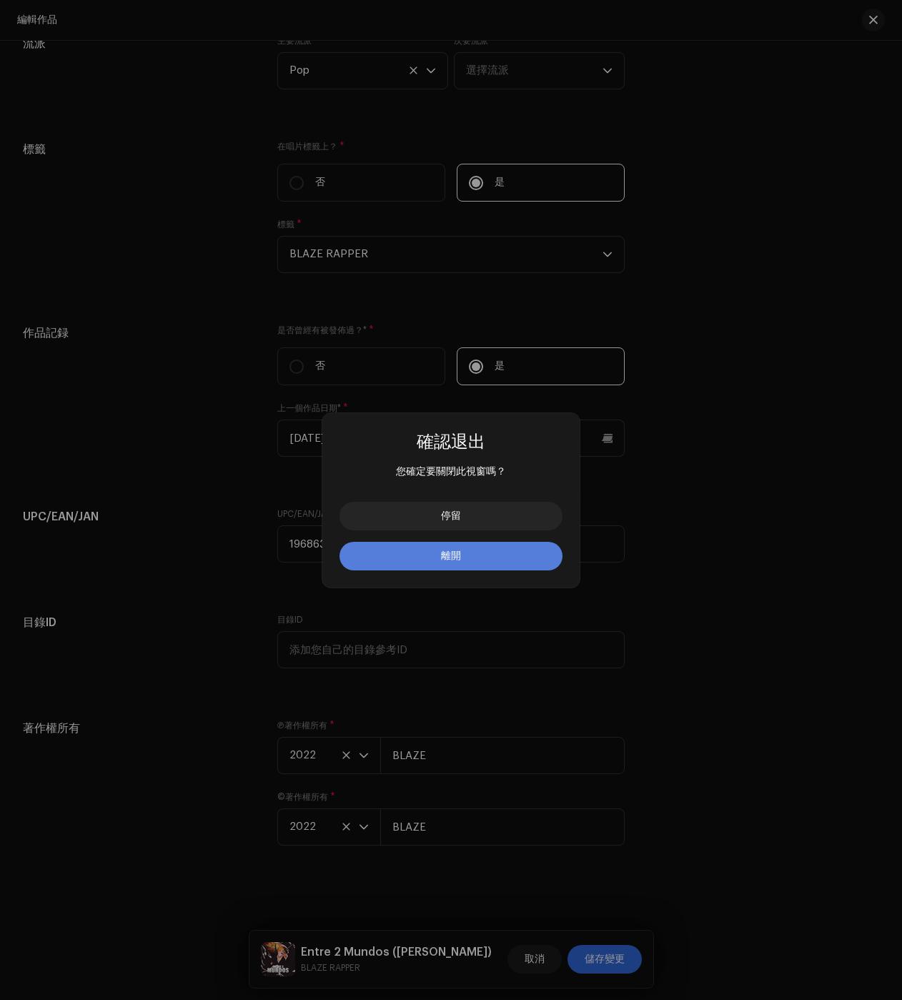
click at [448, 555] on span "離開" at bounding box center [451, 556] width 20 height 10
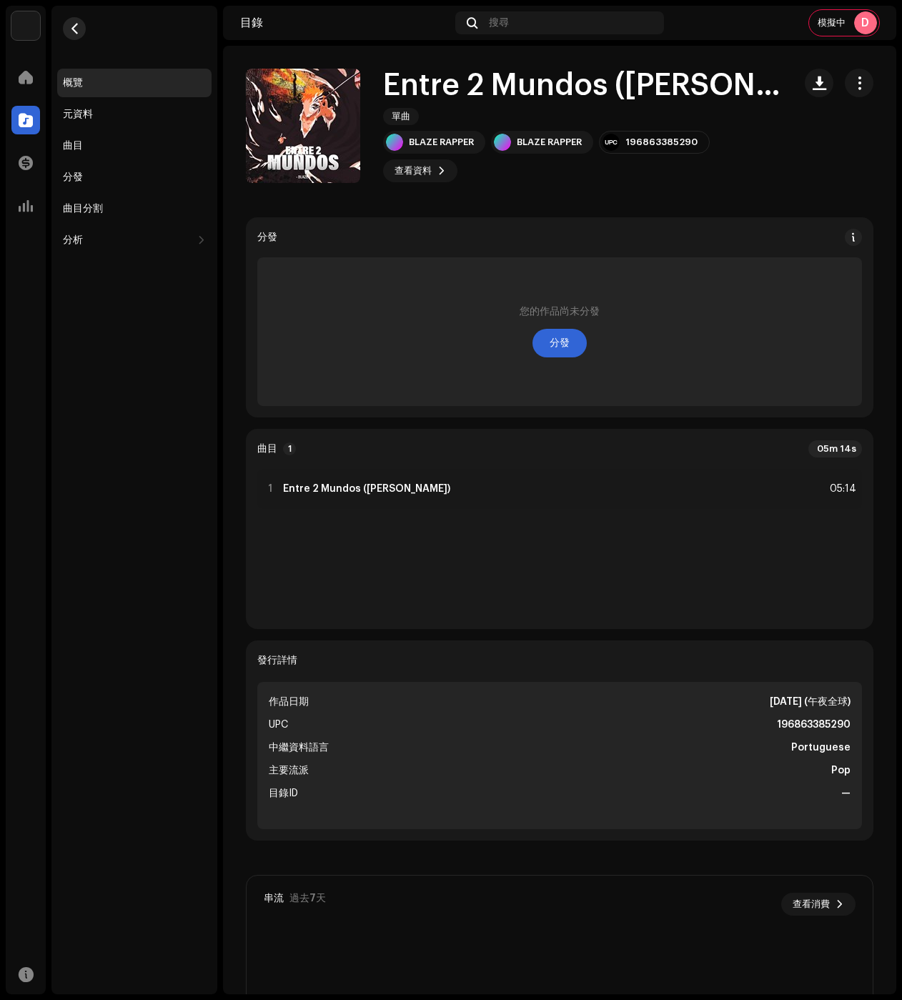
click at [75, 24] on span "button" at bounding box center [74, 28] width 11 height 11
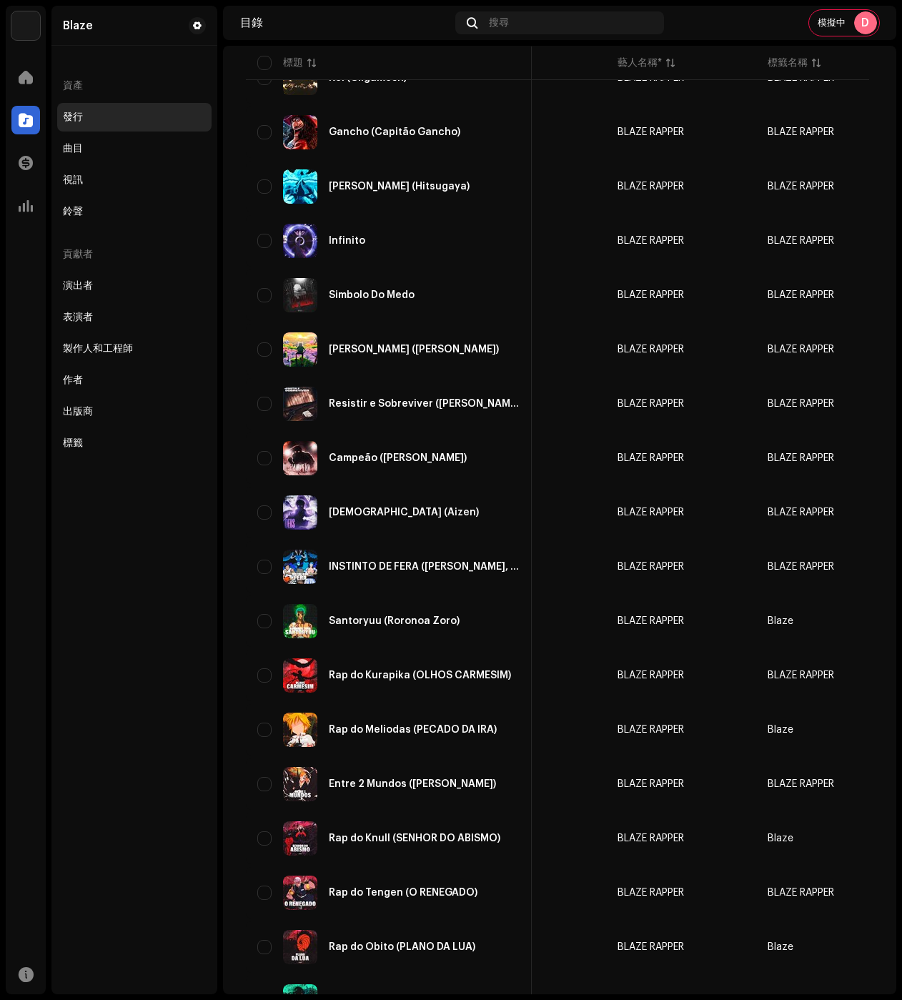
scroll to position [576, 0]
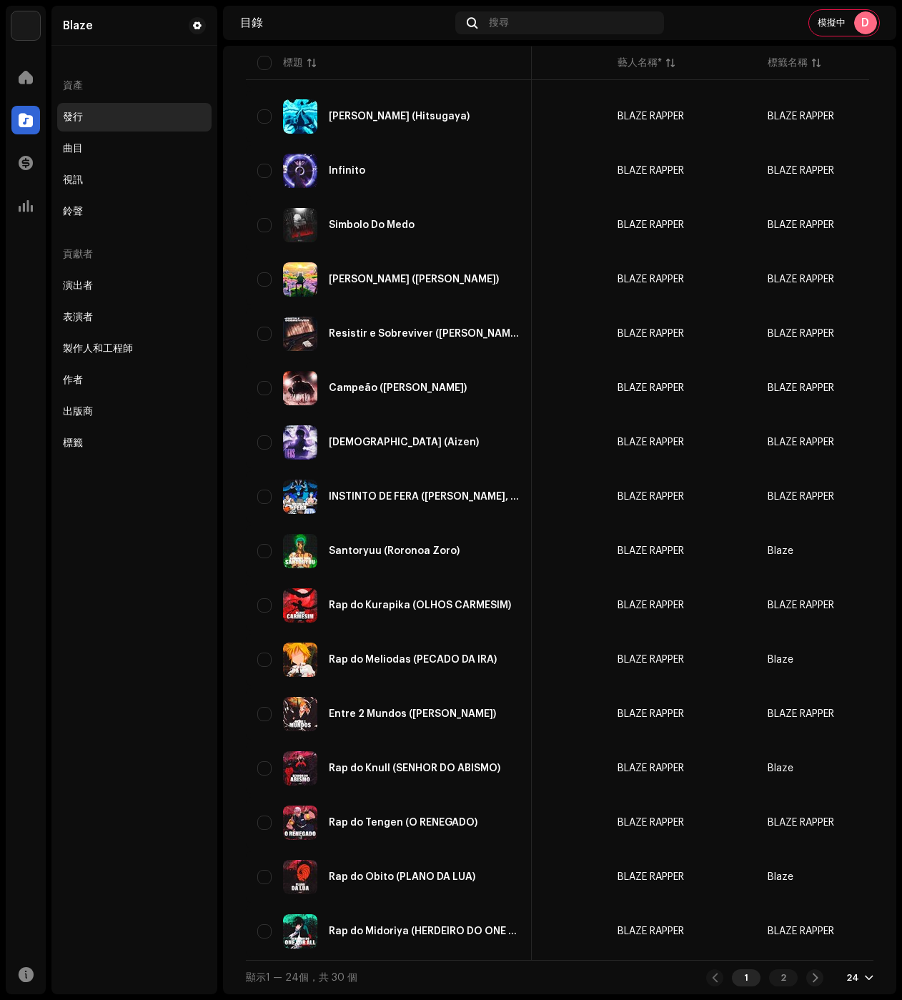
click at [500, 982] on div "顯示1 — 24個，共 30 個 1 2 24" at bounding box center [560, 977] width 628 height 34
click at [785, 975] on div "2" at bounding box center [783, 977] width 29 height 17
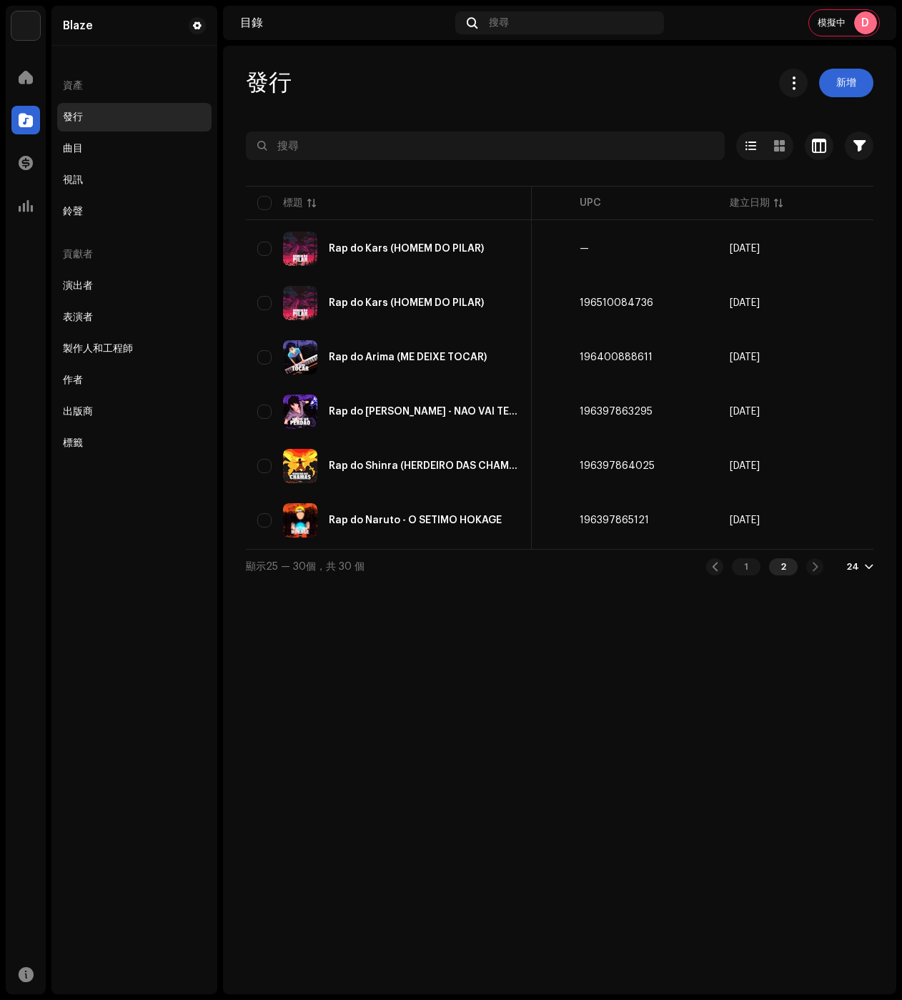
scroll to position [0, 383]
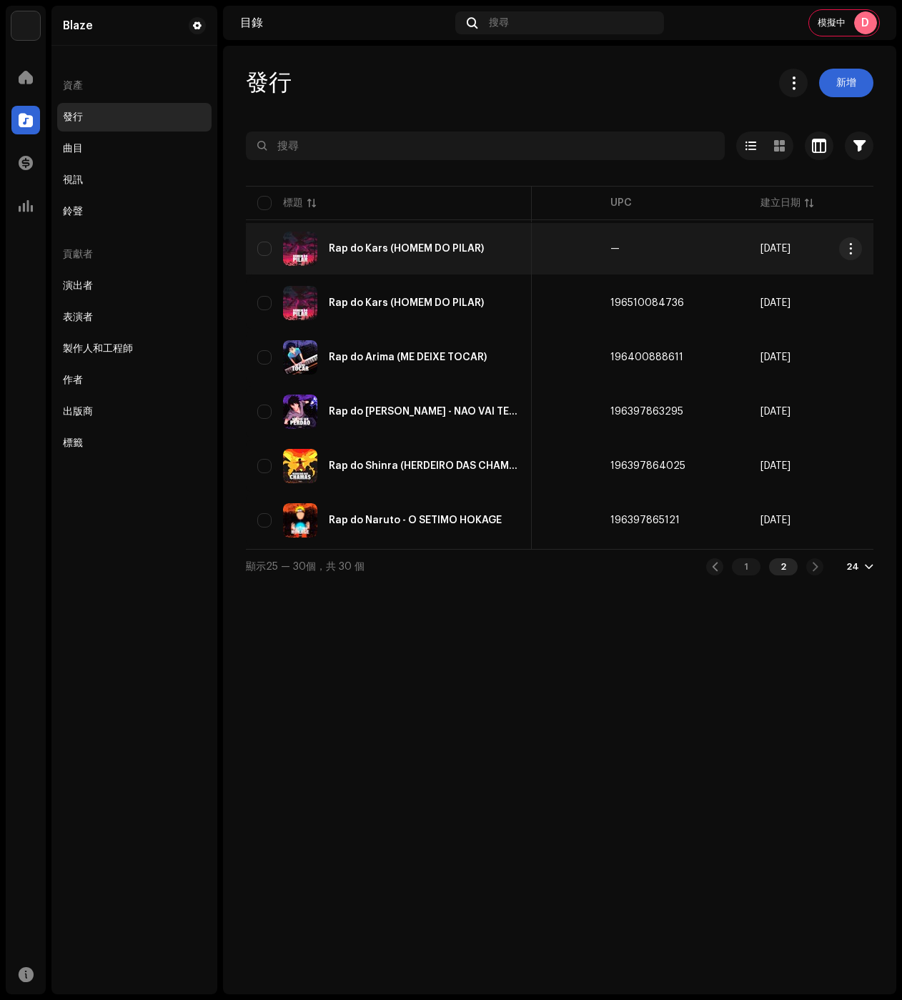
click at [441, 257] on div "Rap do Kars (HOMEM DO PILAR)" at bounding box center [388, 249] width 263 height 34
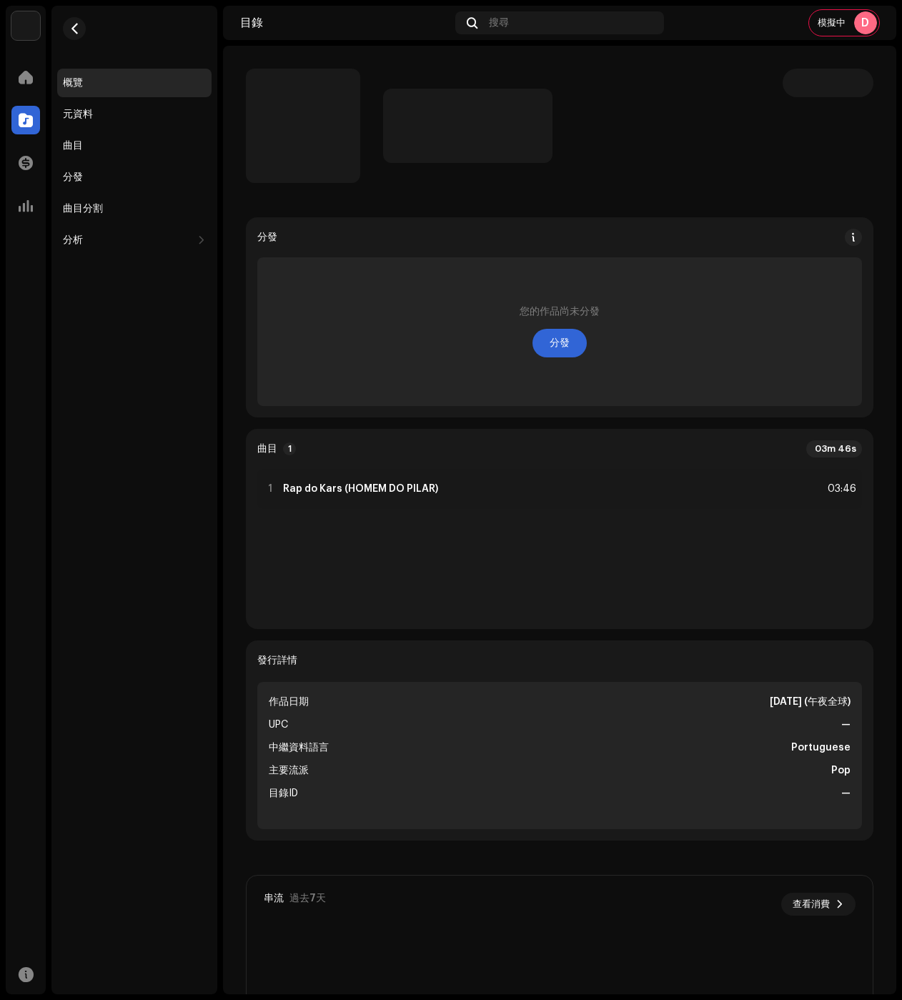
click at [855, 87] on p-skeleton at bounding box center [828, 83] width 91 height 29
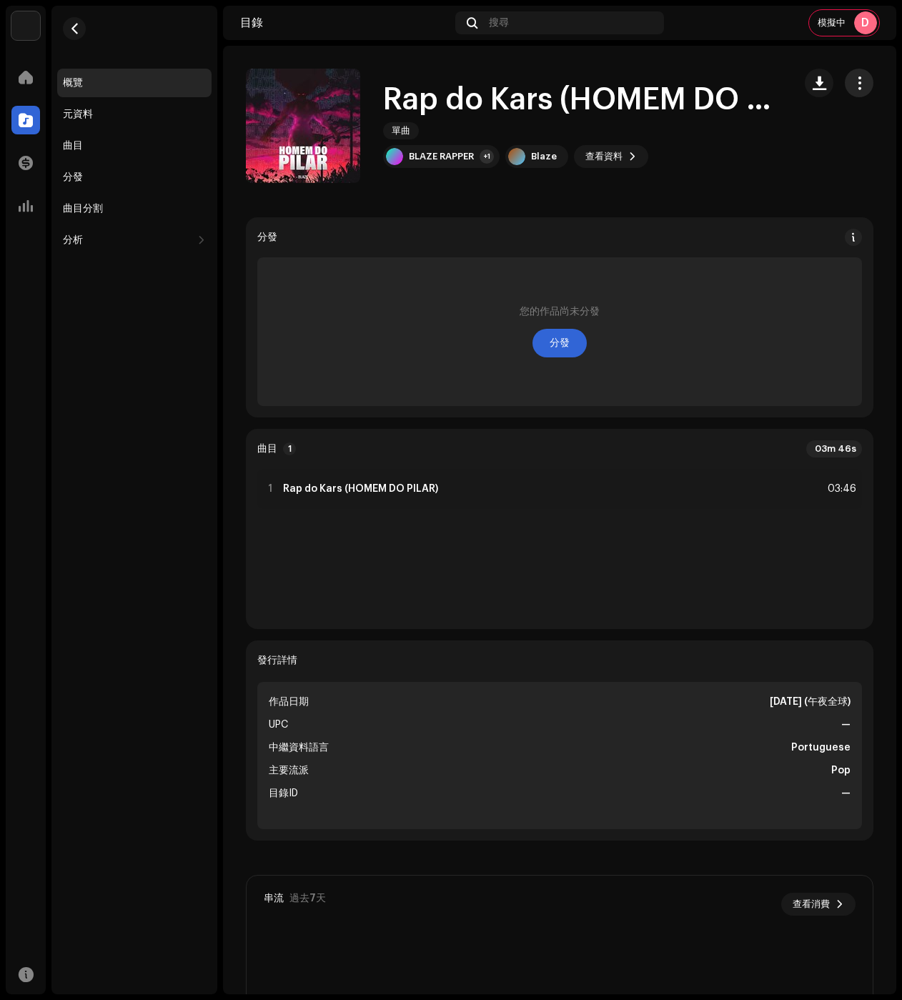
click at [853, 86] on span "button" at bounding box center [860, 82] width 14 height 11
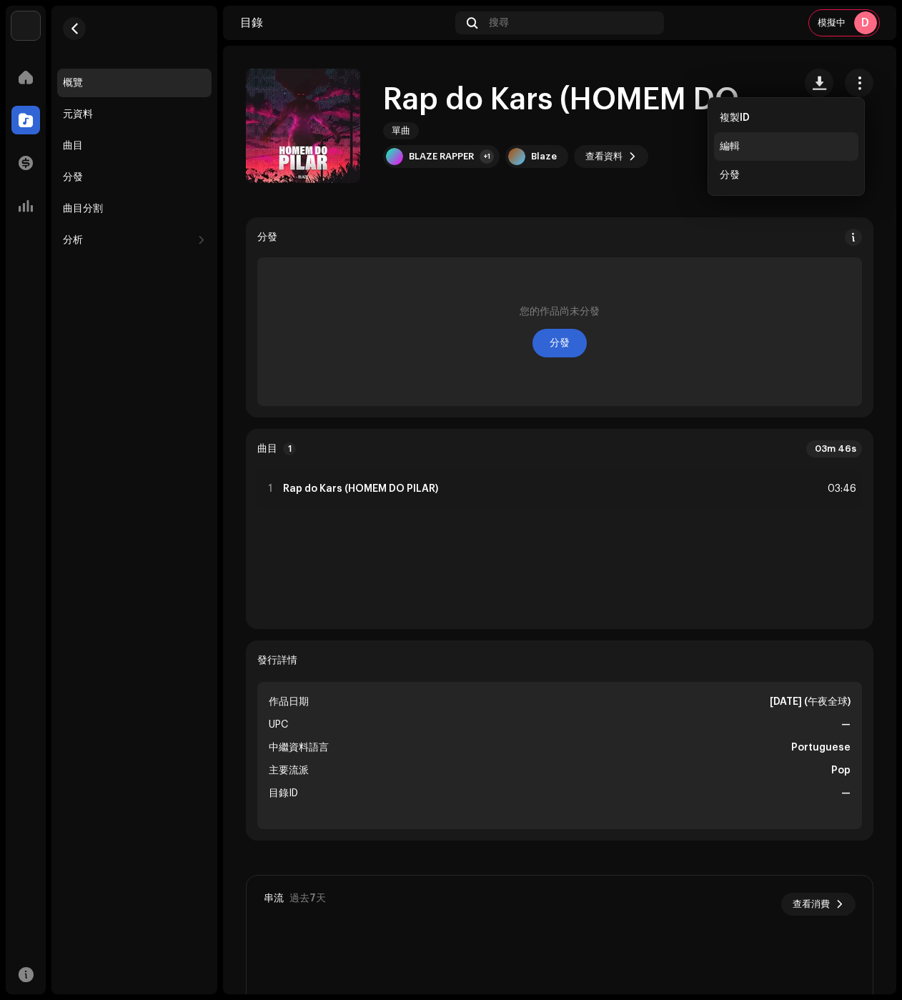
click at [799, 140] on div "編輯" at bounding box center [786, 146] width 144 height 29
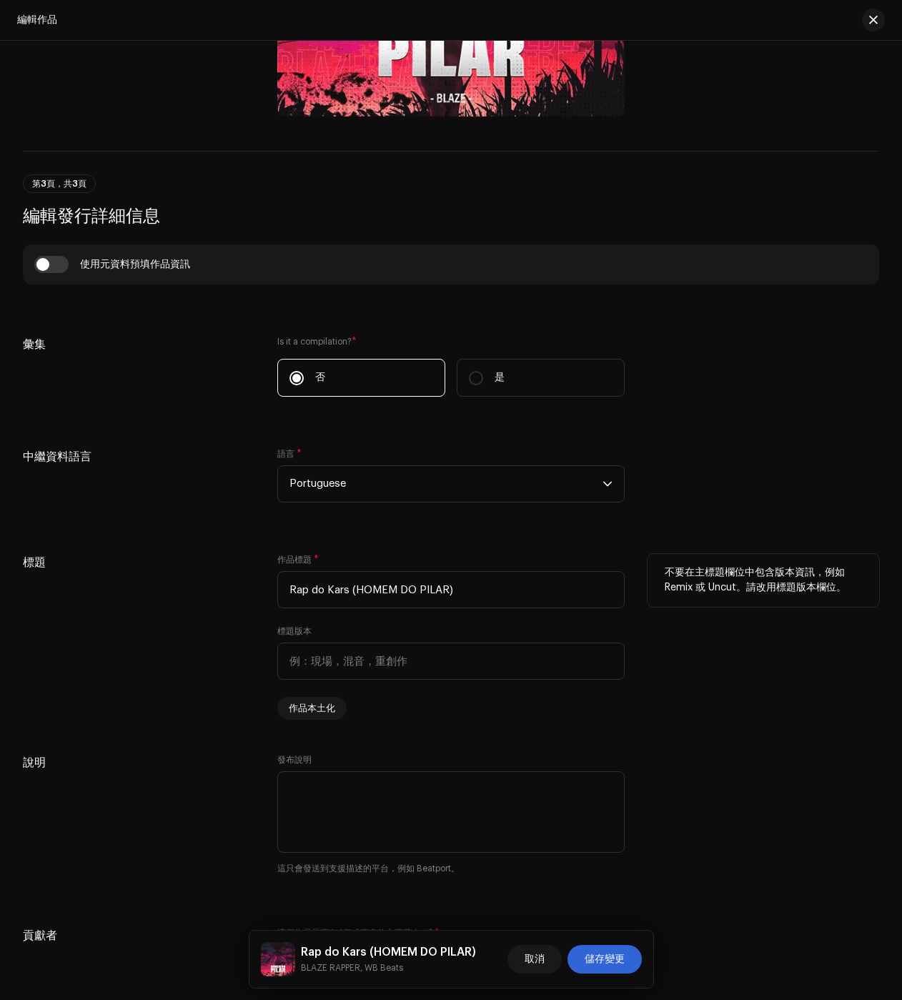
scroll to position [762, 0]
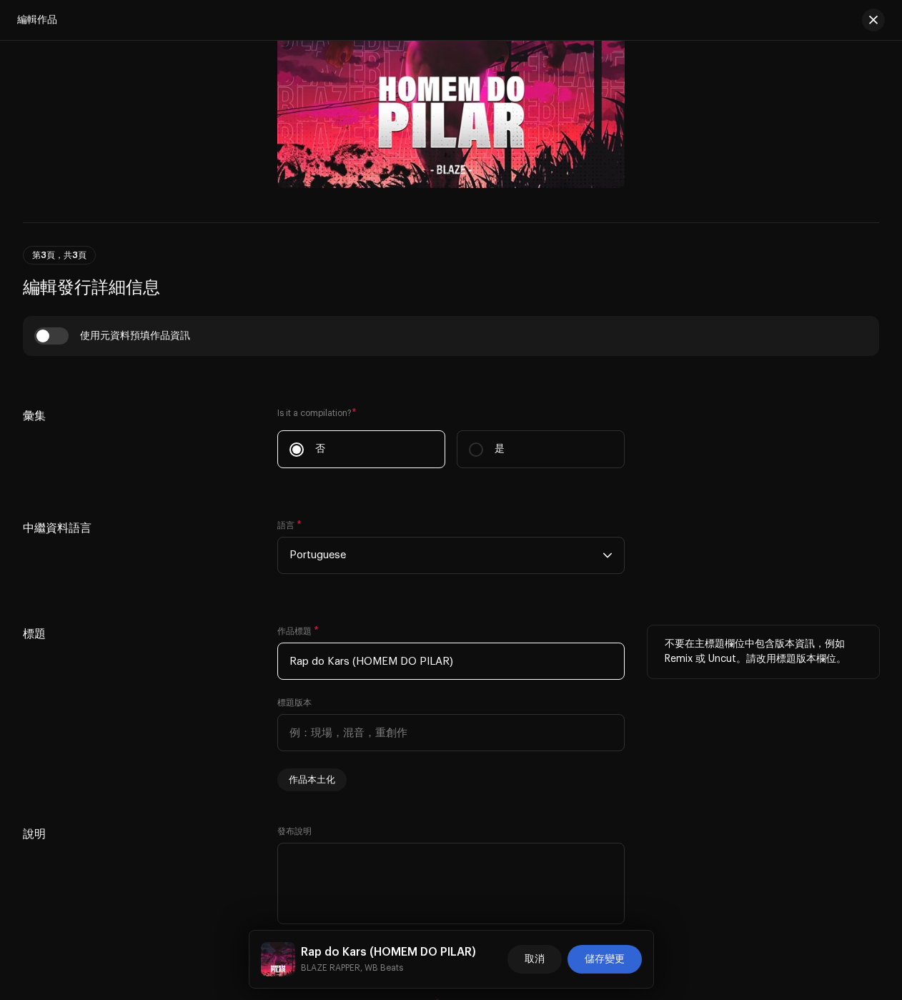
drag, startPoint x: 310, startPoint y: 668, endPoint x: 516, endPoint y: 669, distance: 206.6
click at [513, 668] on input "Rap do Kars (HOMEM DO PILAR)" at bounding box center [450, 661] width 347 height 37
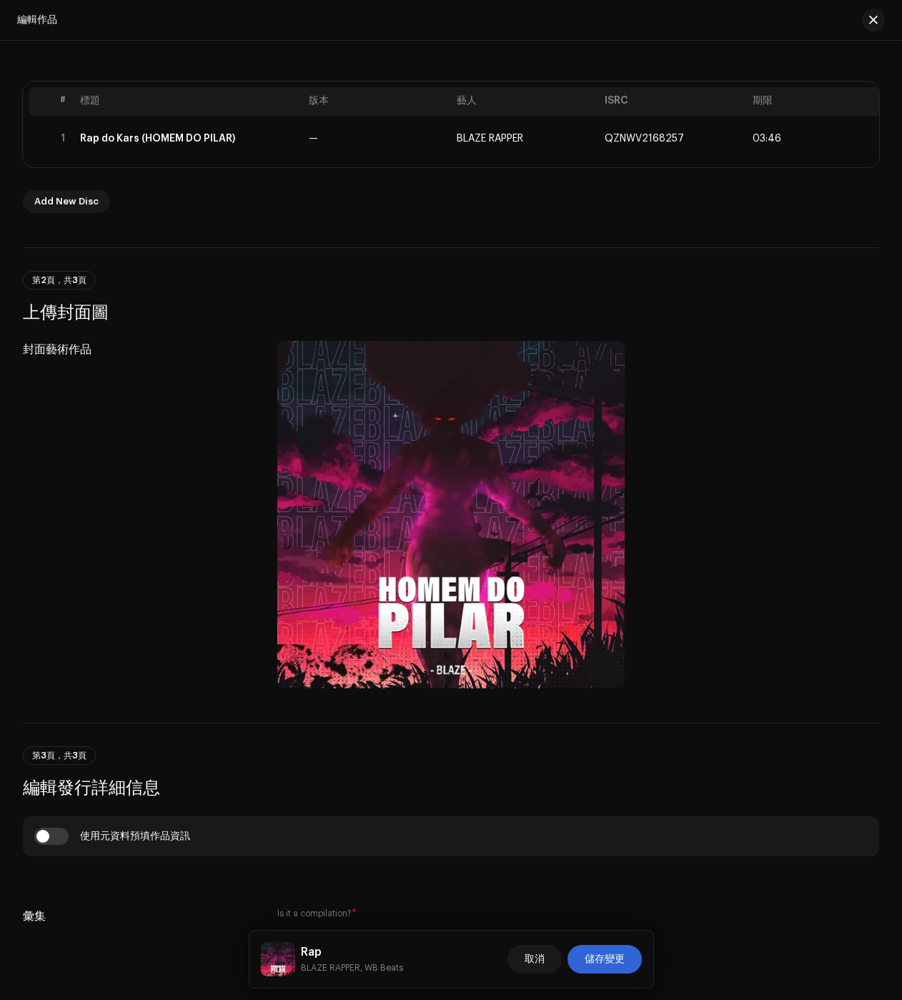
scroll to position [0, 0]
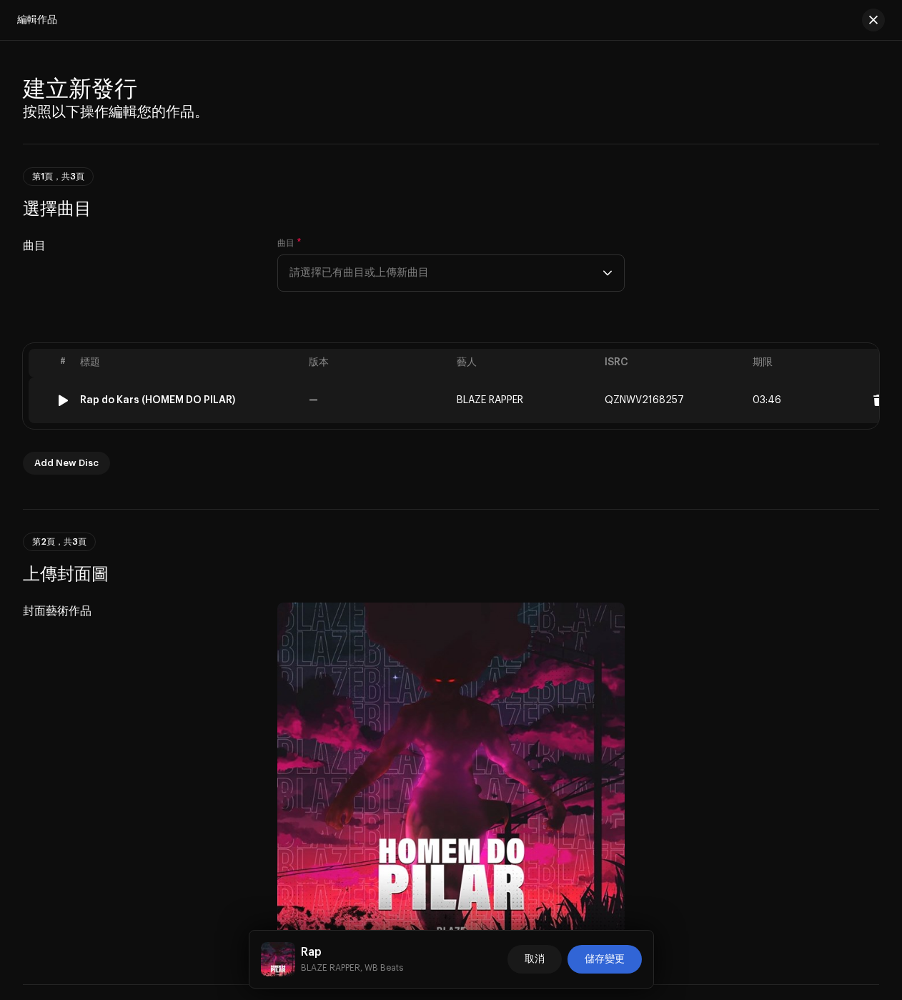
type input "Rap"
click at [137, 398] on div "Rap do Kars (HOMEM DO PILAR)" at bounding box center [157, 400] width 155 height 11
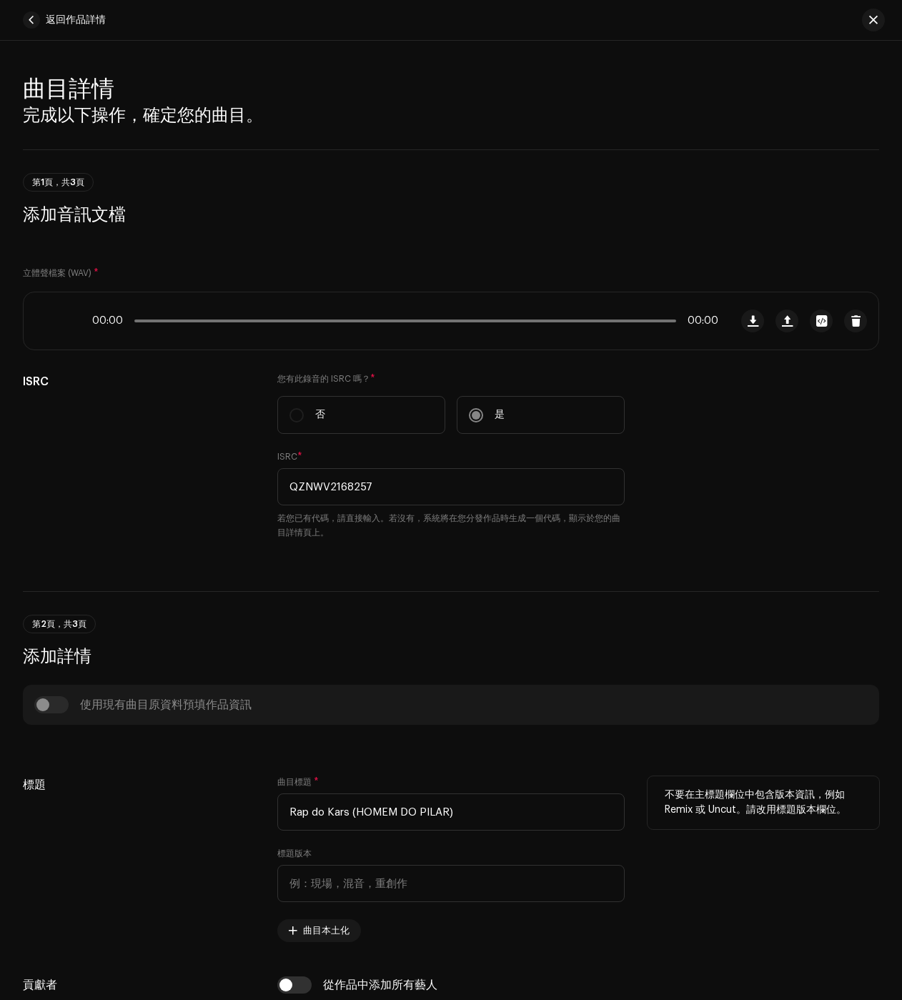
scroll to position [429, 0]
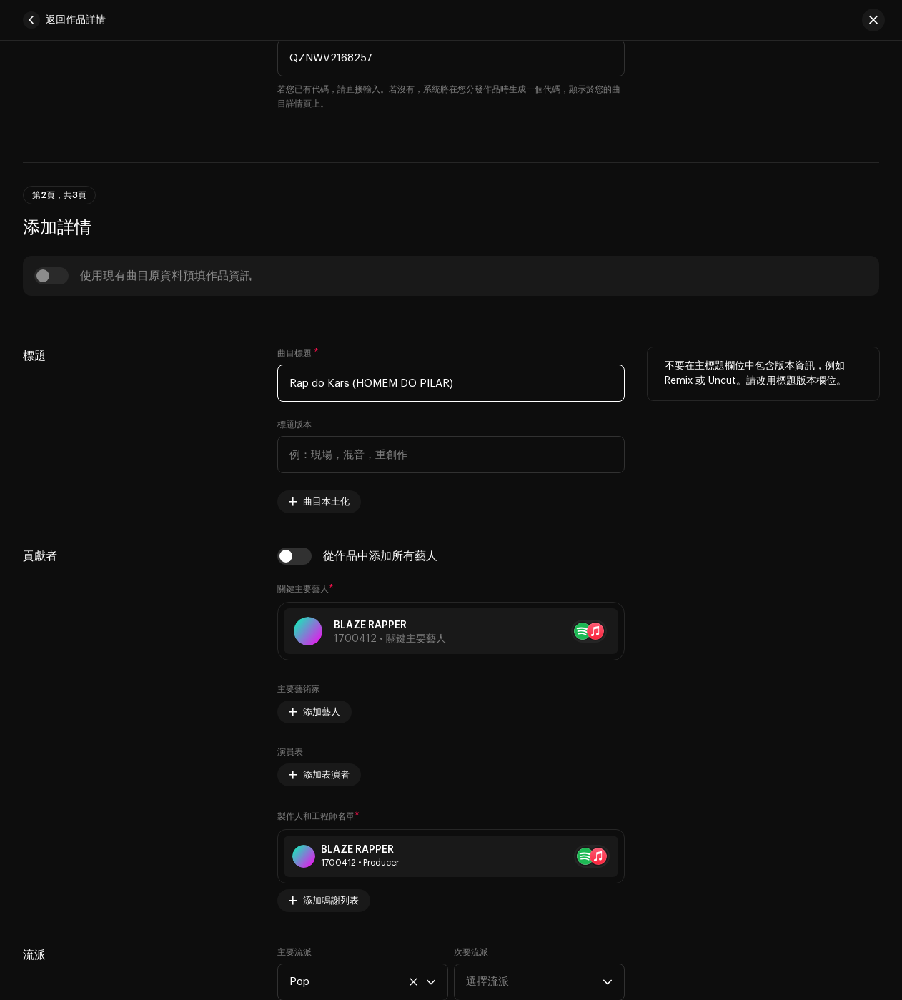
drag, startPoint x: 307, startPoint y: 387, endPoint x: 475, endPoint y: 385, distance: 168.0
click at [475, 385] on input "Rap do Kars (HOMEM DO PILAR)" at bounding box center [450, 383] width 347 height 37
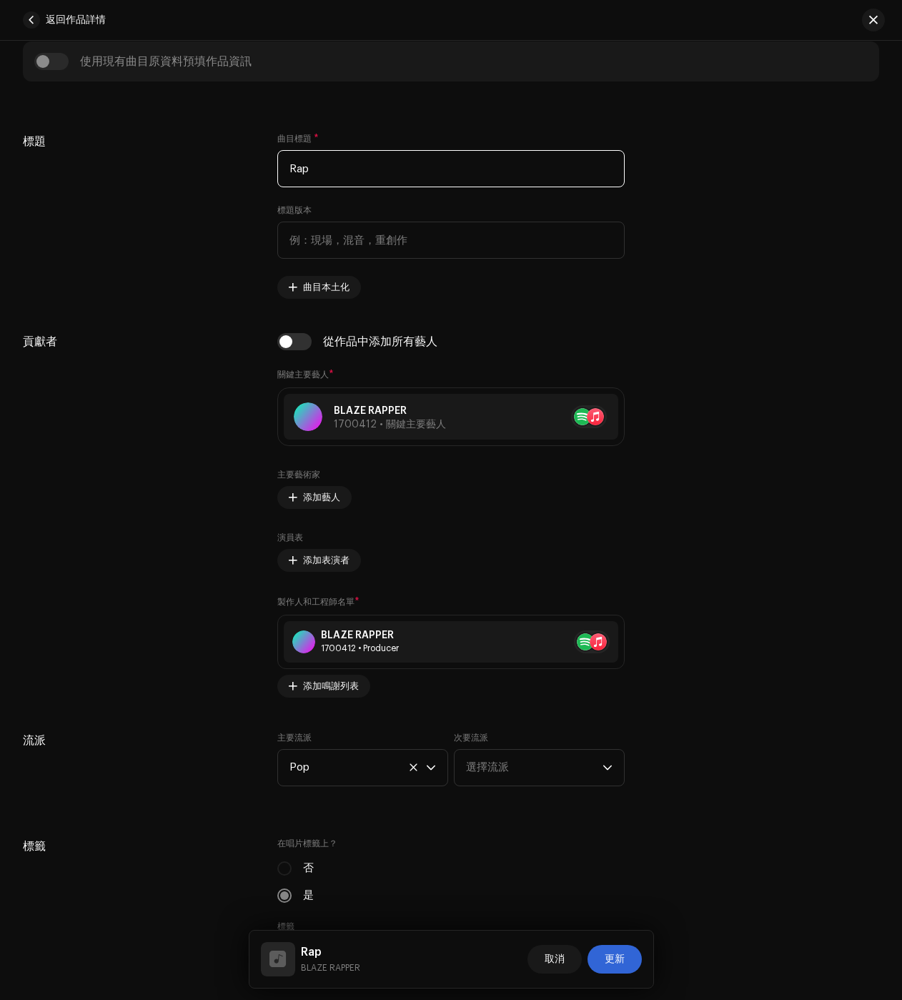
scroll to position [715, 0]
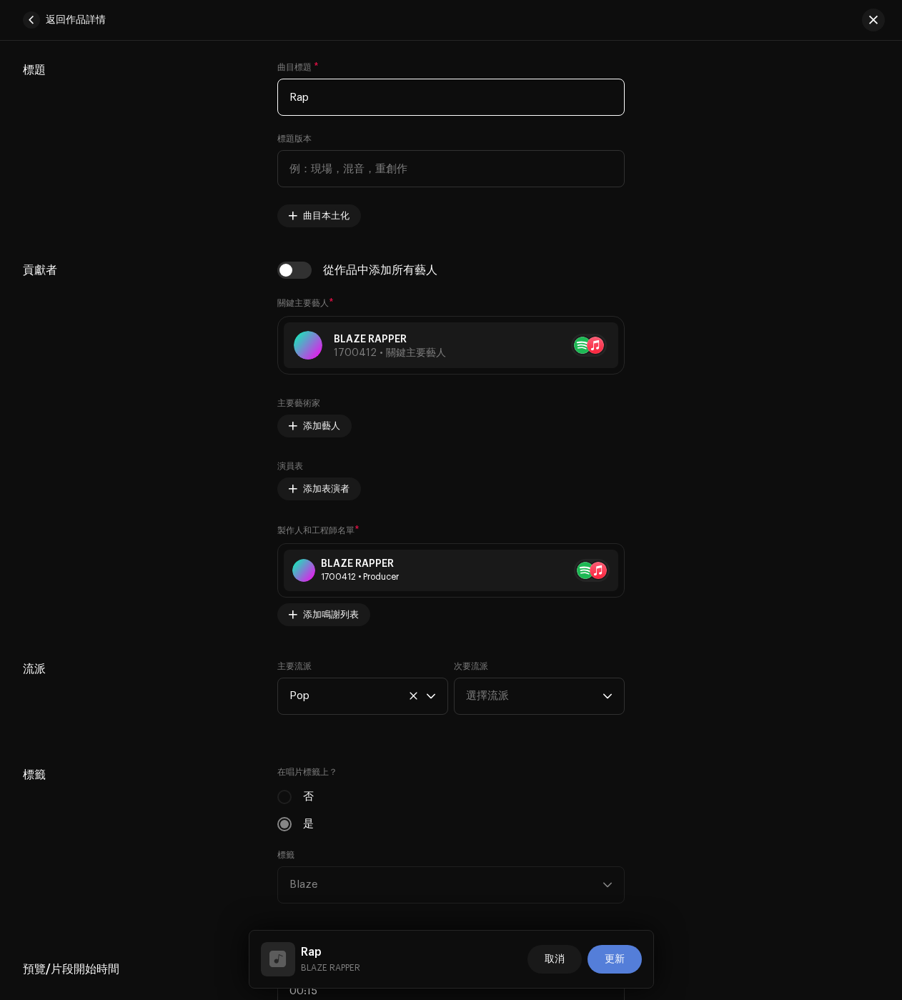
type input "Rap"
click at [598, 959] on button "更新" at bounding box center [615, 959] width 54 height 29
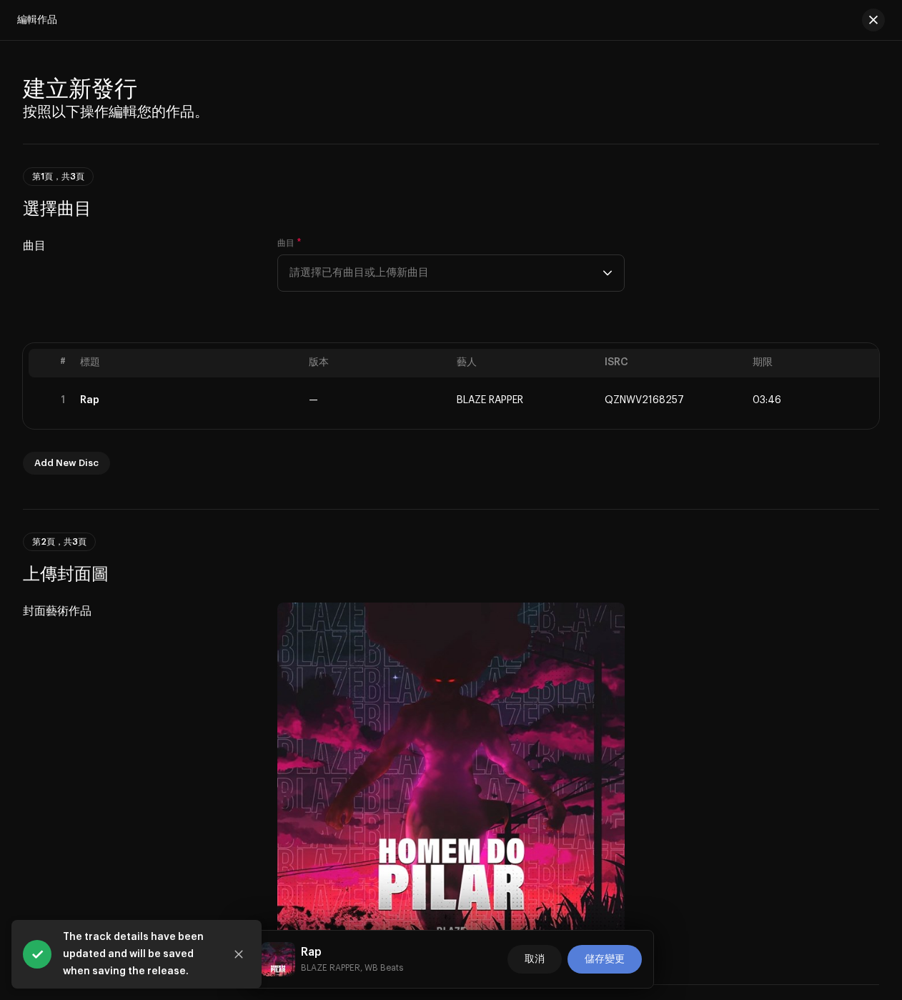
click at [615, 962] on span "儲存變更" at bounding box center [605, 959] width 40 height 29
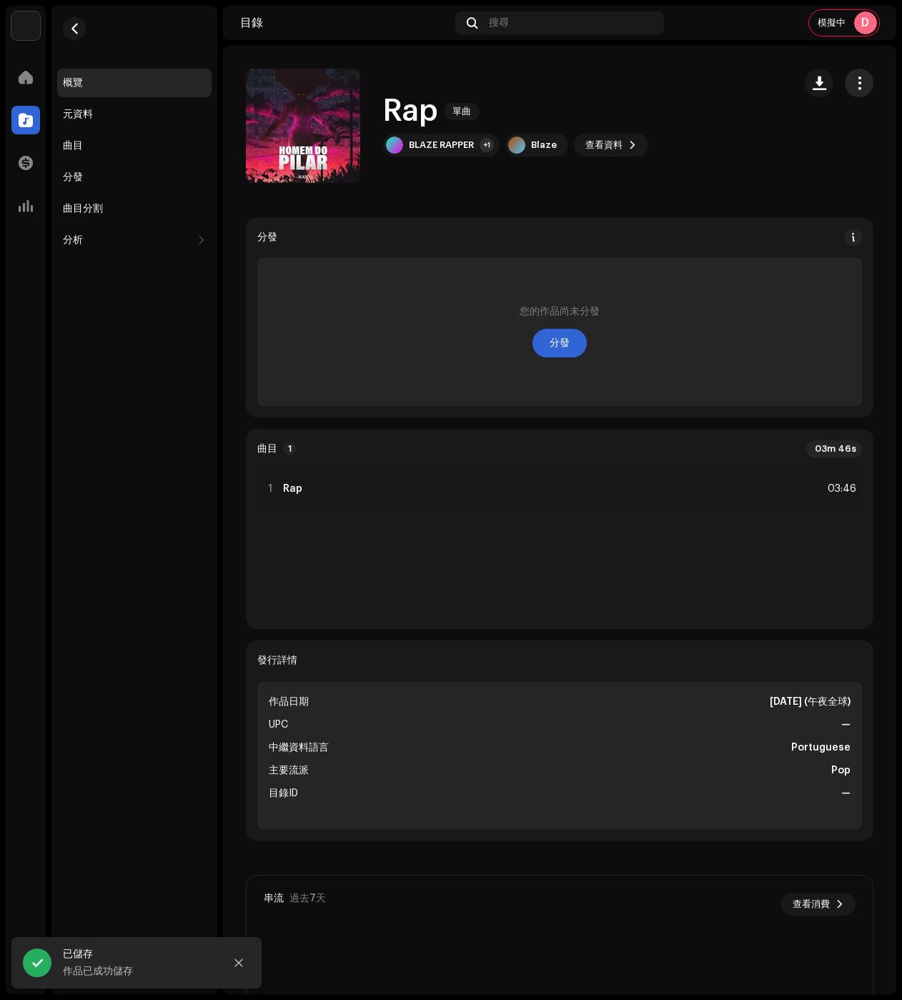
drag, startPoint x: 852, startPoint y: 79, endPoint x: 849, endPoint y: 97, distance: 18.2
click at [853, 79] on span "button" at bounding box center [860, 82] width 14 height 11
click at [786, 144] on div "編輯" at bounding box center [786, 146] width 133 height 11
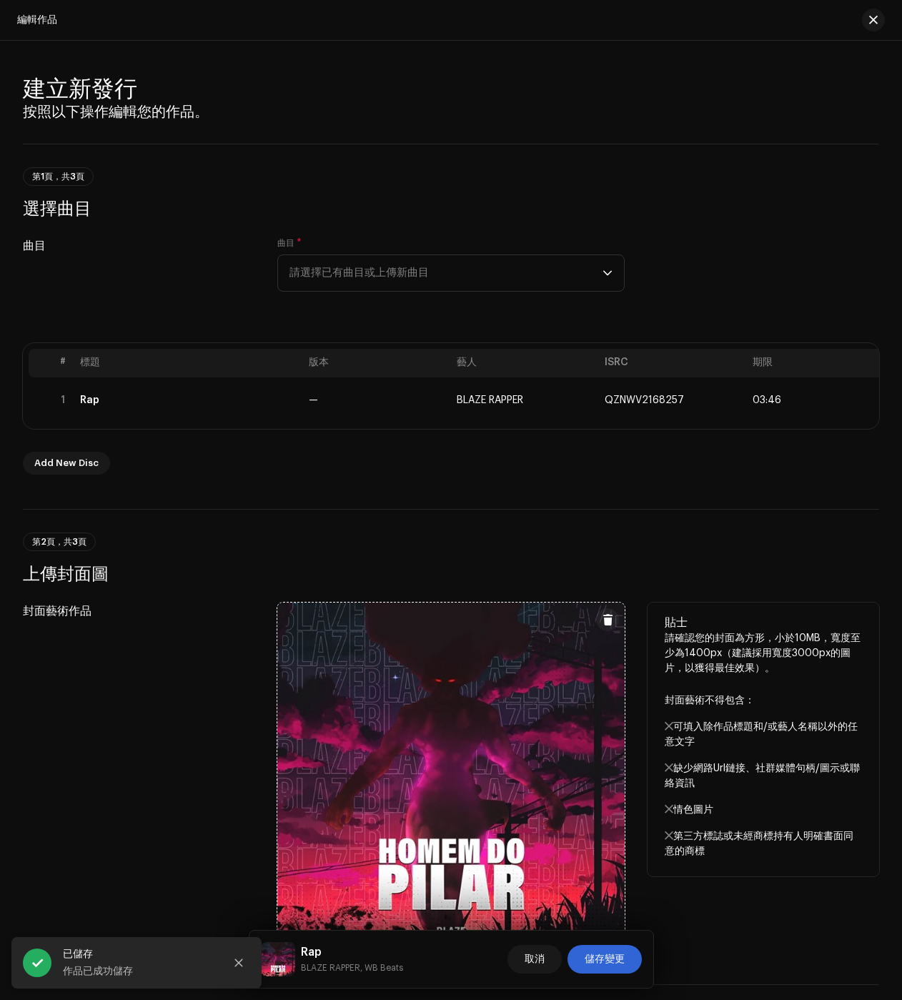
click at [604, 626] on span at bounding box center [608, 619] width 11 height 11
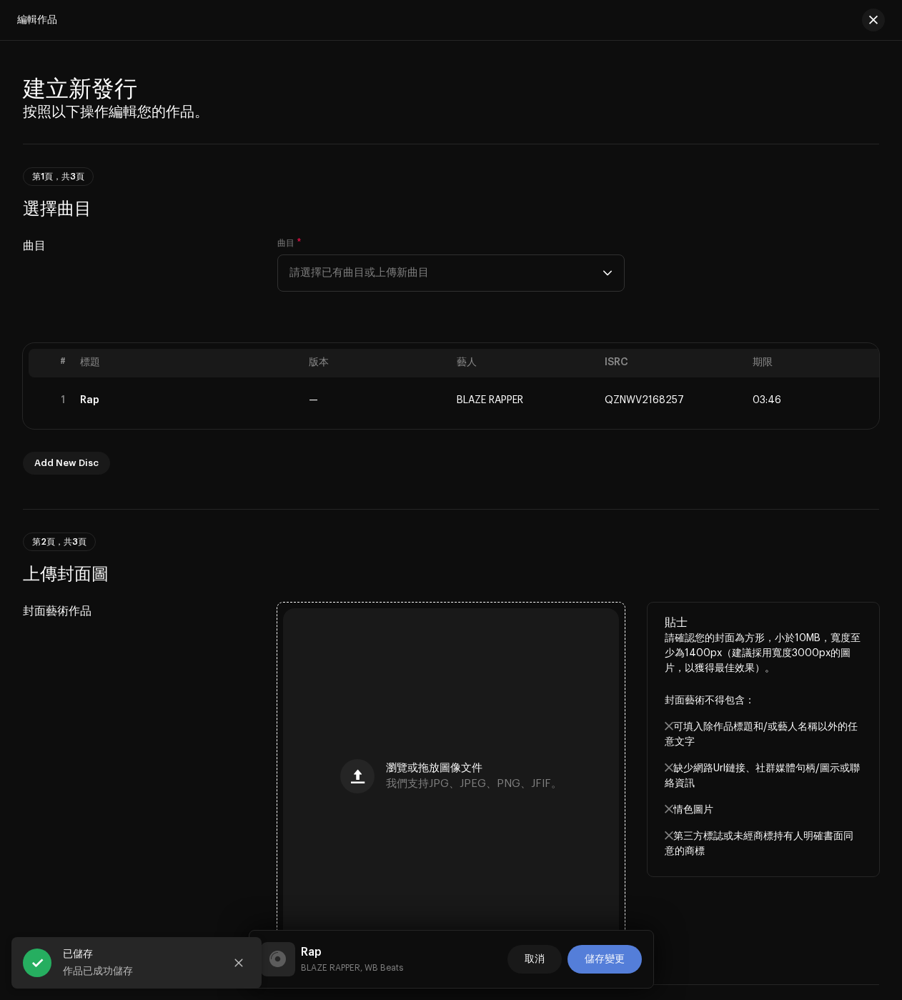
click at [610, 952] on span "儲存變更" at bounding box center [605, 959] width 40 height 29
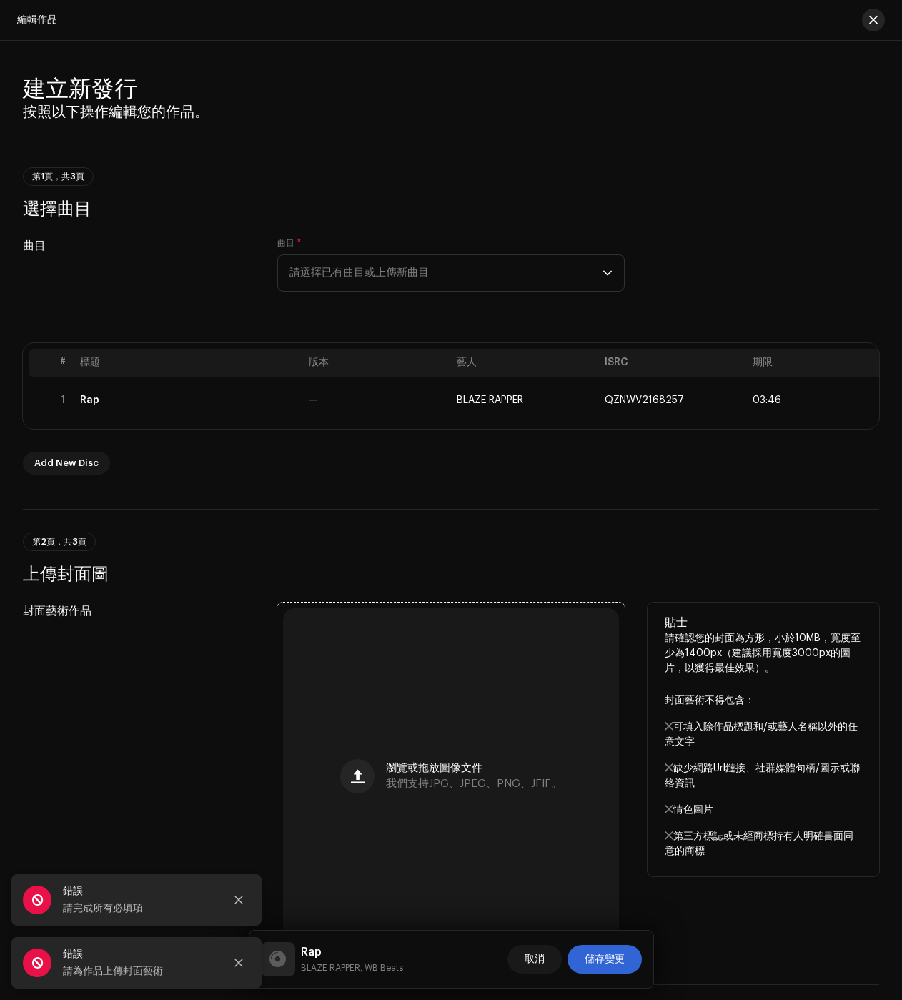
click at [871, 16] on span "button" at bounding box center [873, 19] width 9 height 11
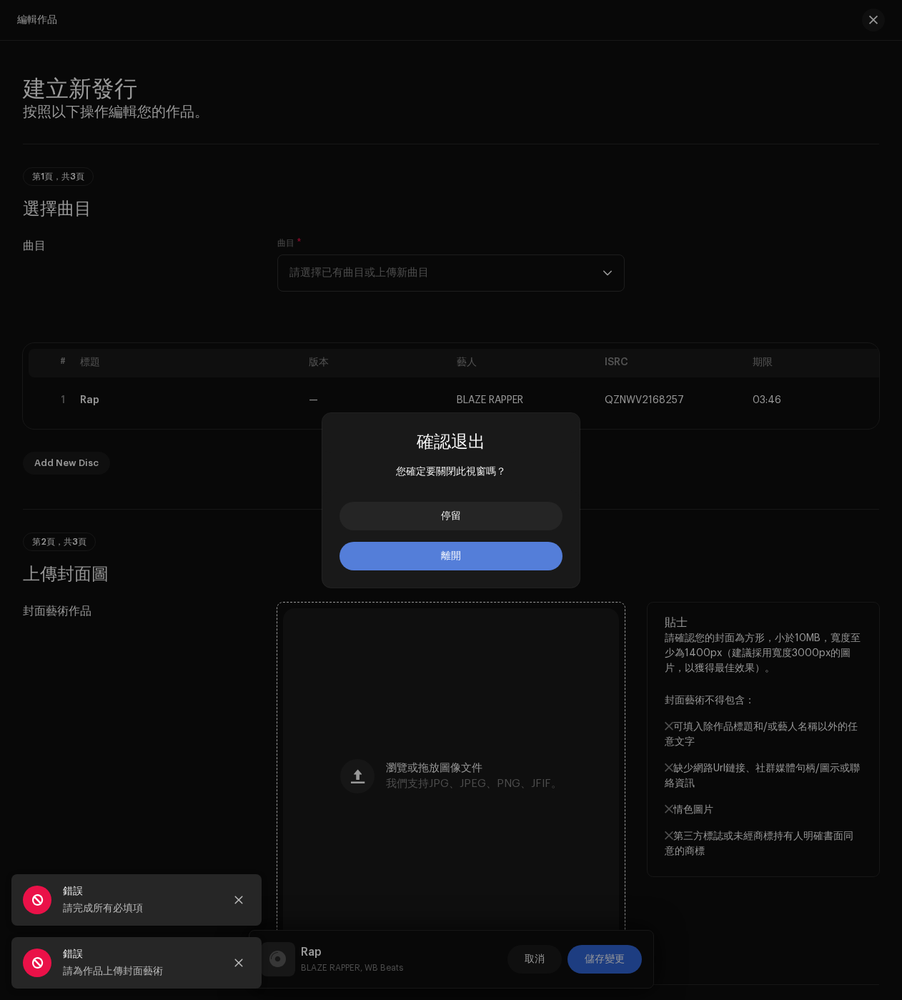
click at [450, 551] on span "離開" at bounding box center [451, 556] width 20 height 10
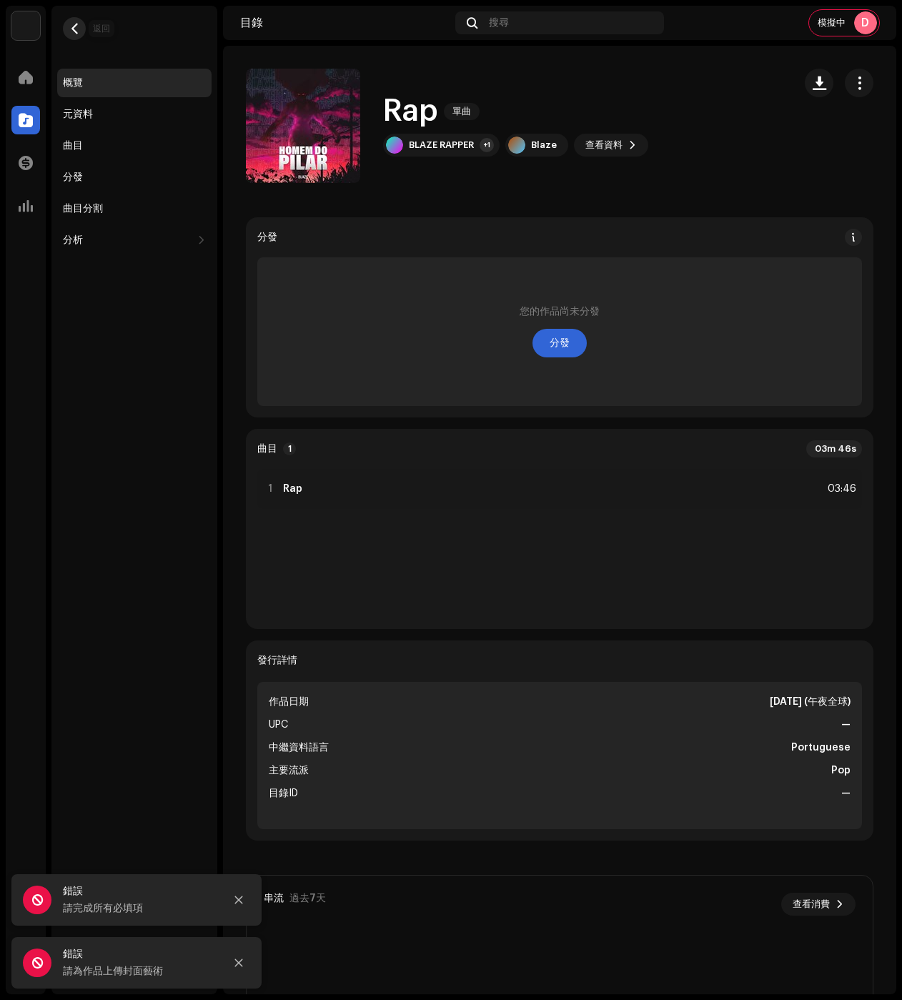
click at [75, 32] on span "button" at bounding box center [74, 28] width 11 height 11
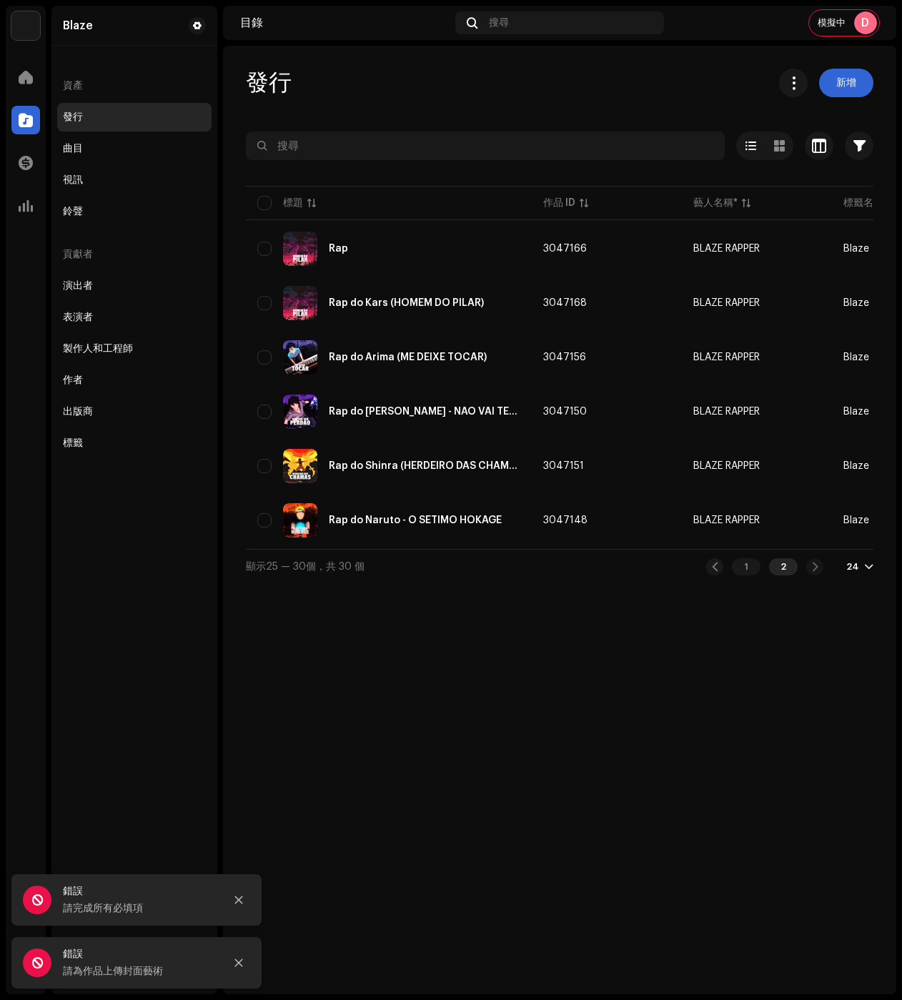
drag, startPoint x: 478, startPoint y: 555, endPoint x: 520, endPoint y: 555, distance: 42.2
click at [520, 555] on div "顯示25 — 30個，共 30 個 1 2 24" at bounding box center [560, 566] width 628 height 34
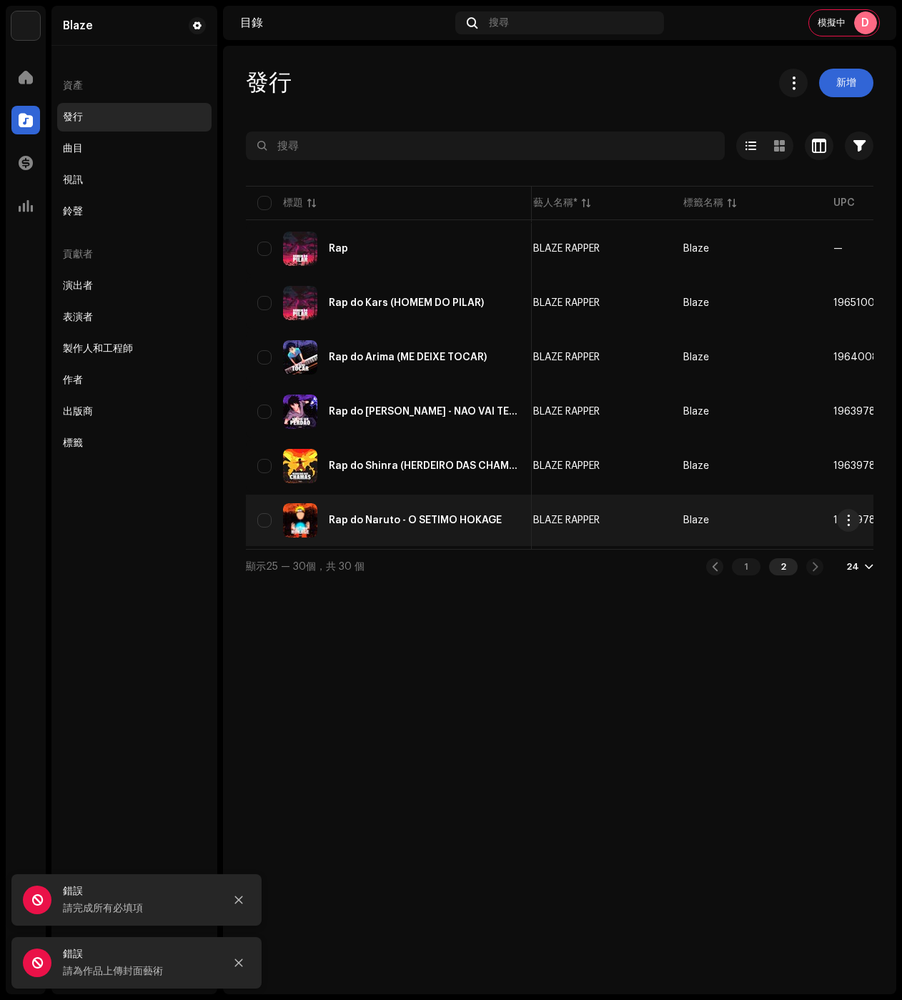
scroll to position [0, 158]
click at [433, 511] on div "Rap do Naruto - O SÉTIMO HOKAGE" at bounding box center [388, 520] width 263 height 34
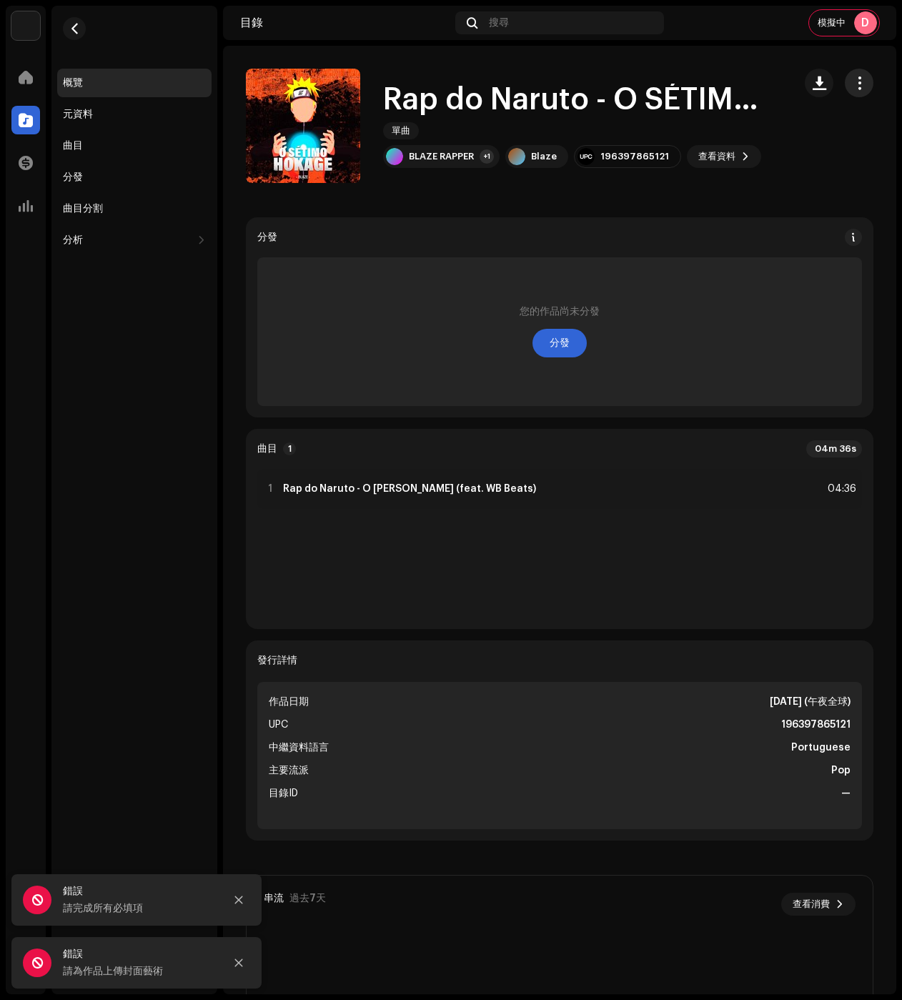
click at [853, 87] on span "button" at bounding box center [860, 82] width 14 height 11
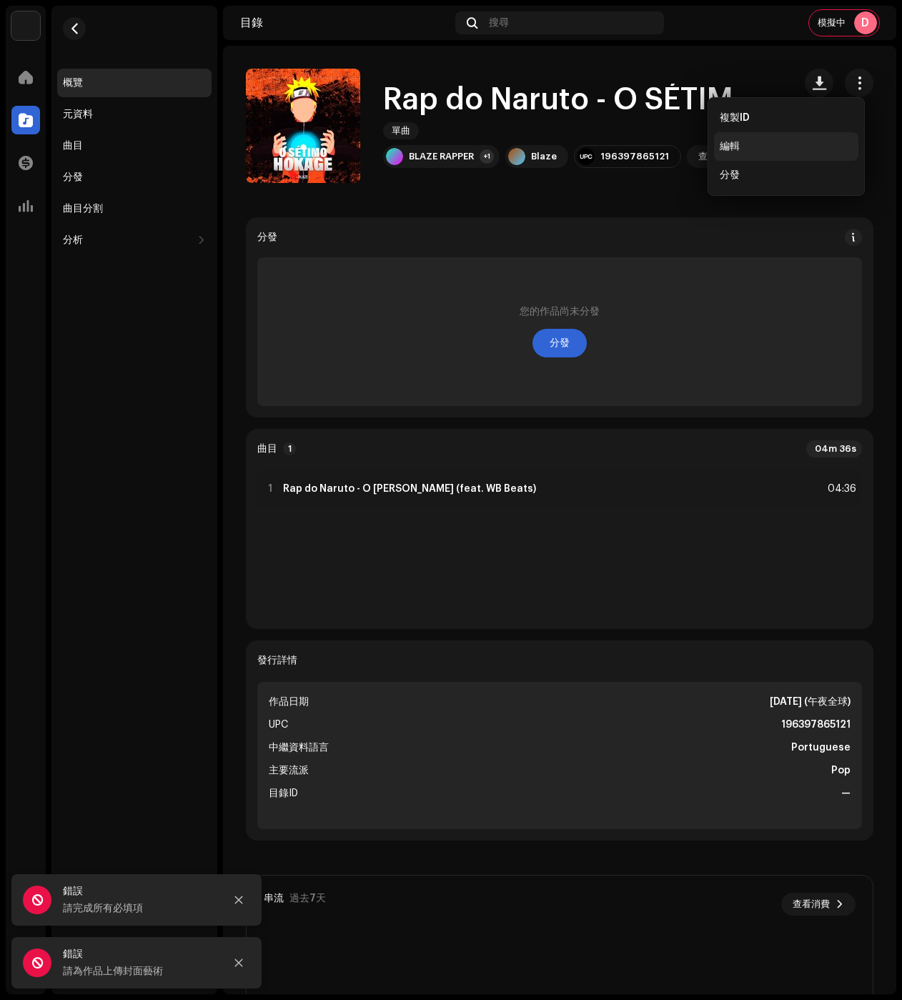
click at [756, 142] on div "編輯" at bounding box center [786, 146] width 133 height 11
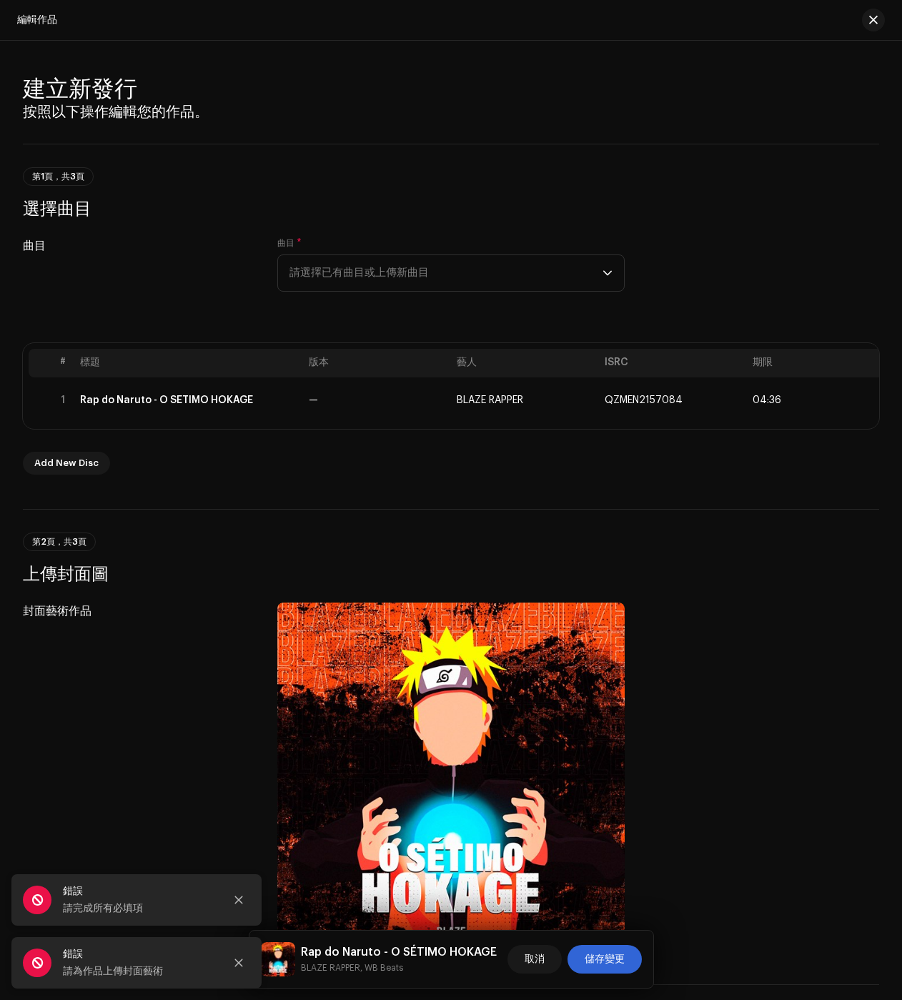
drag, startPoint x: 808, startPoint y: 168, endPoint x: 796, endPoint y: 390, distance: 222.6
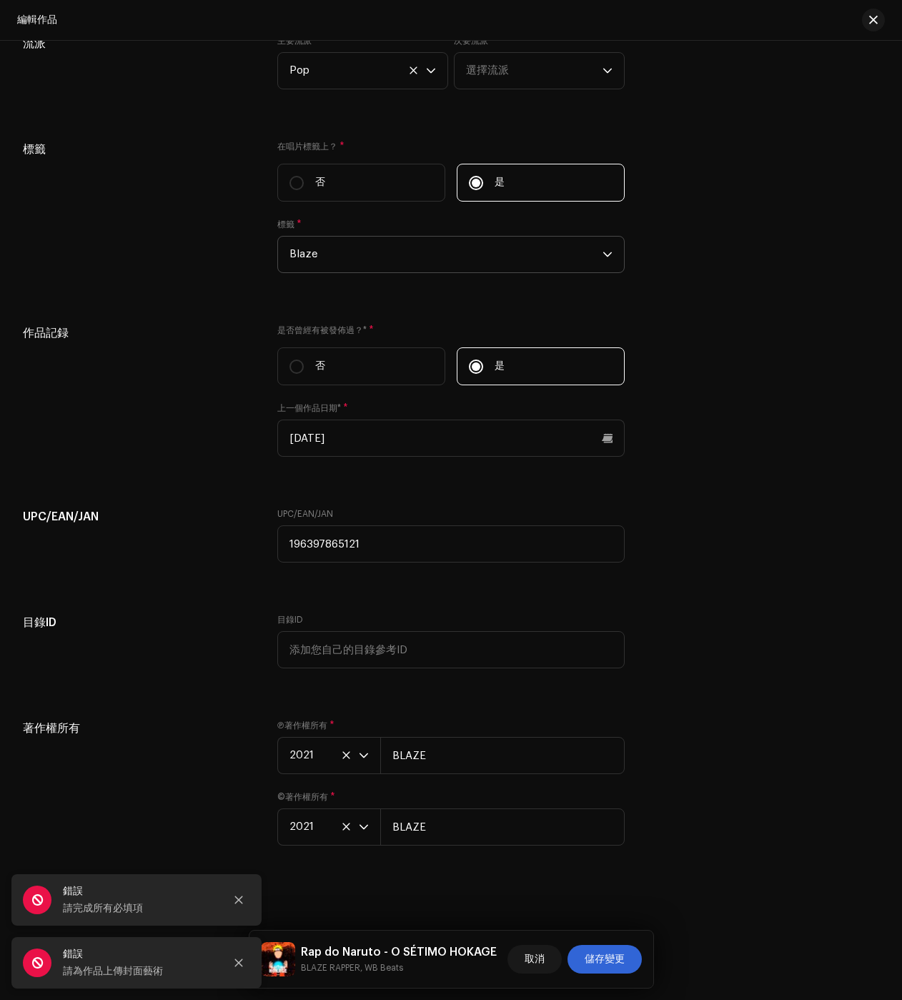
click at [352, 257] on span "Blaze" at bounding box center [446, 255] width 313 height 36
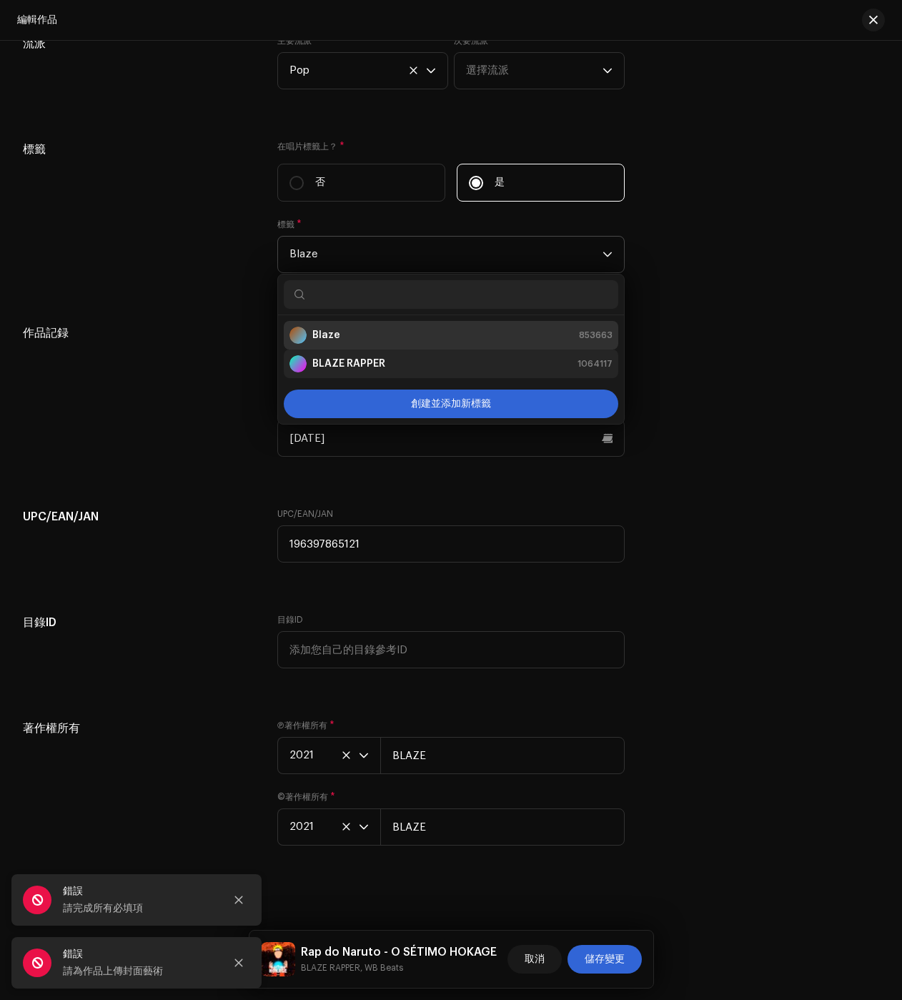
click at [365, 362] on strong "BLAZE RAPPER" at bounding box center [348, 364] width 73 height 14
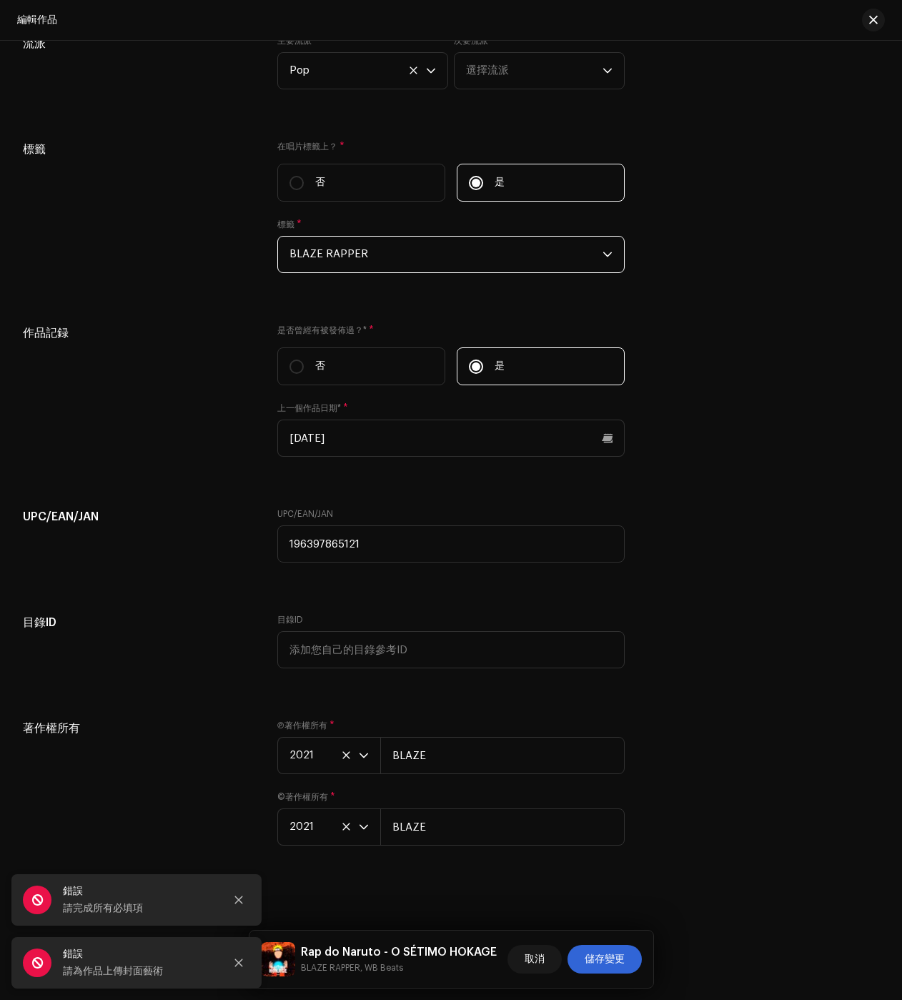
click at [602, 935] on div "Rap do Naruto - O SÉTIMO HOKAGE BLAZE RAPPER, WB Beats 取消 儲存變更" at bounding box center [452, 959] width 404 height 57
click at [620, 952] on span "儲存變更" at bounding box center [605, 959] width 40 height 29
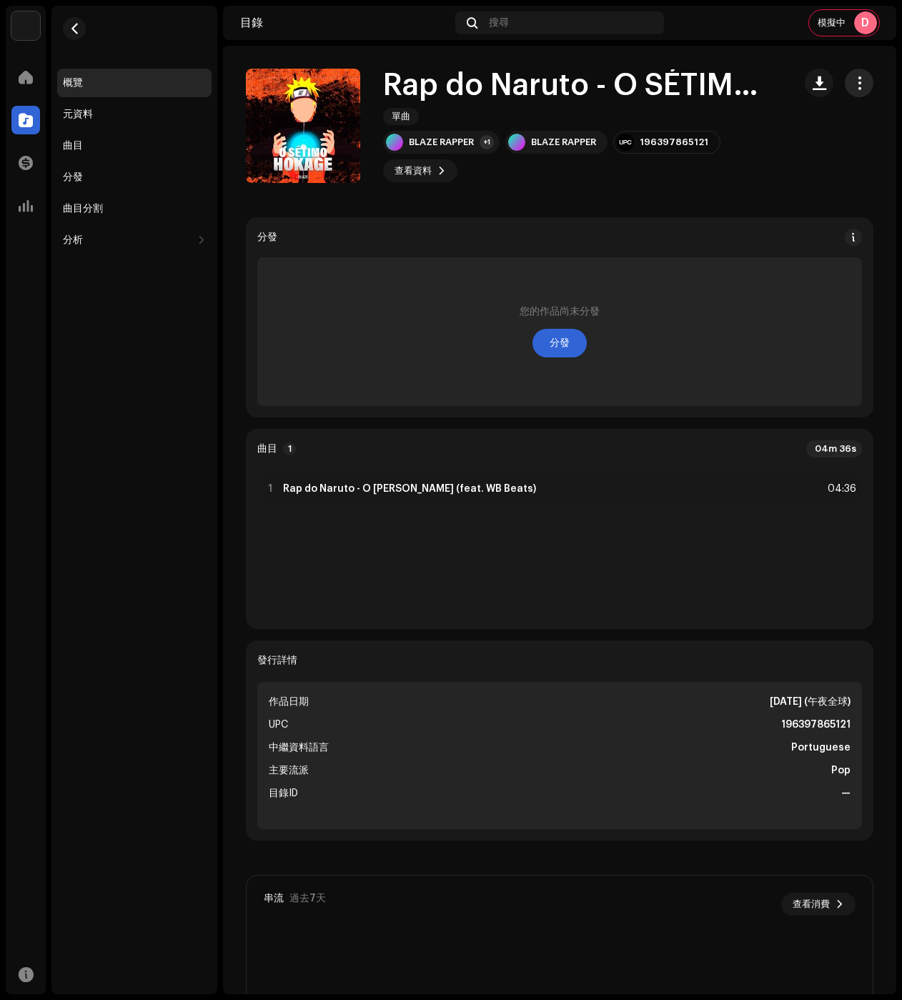
click at [854, 87] on span "button" at bounding box center [860, 82] width 14 height 11
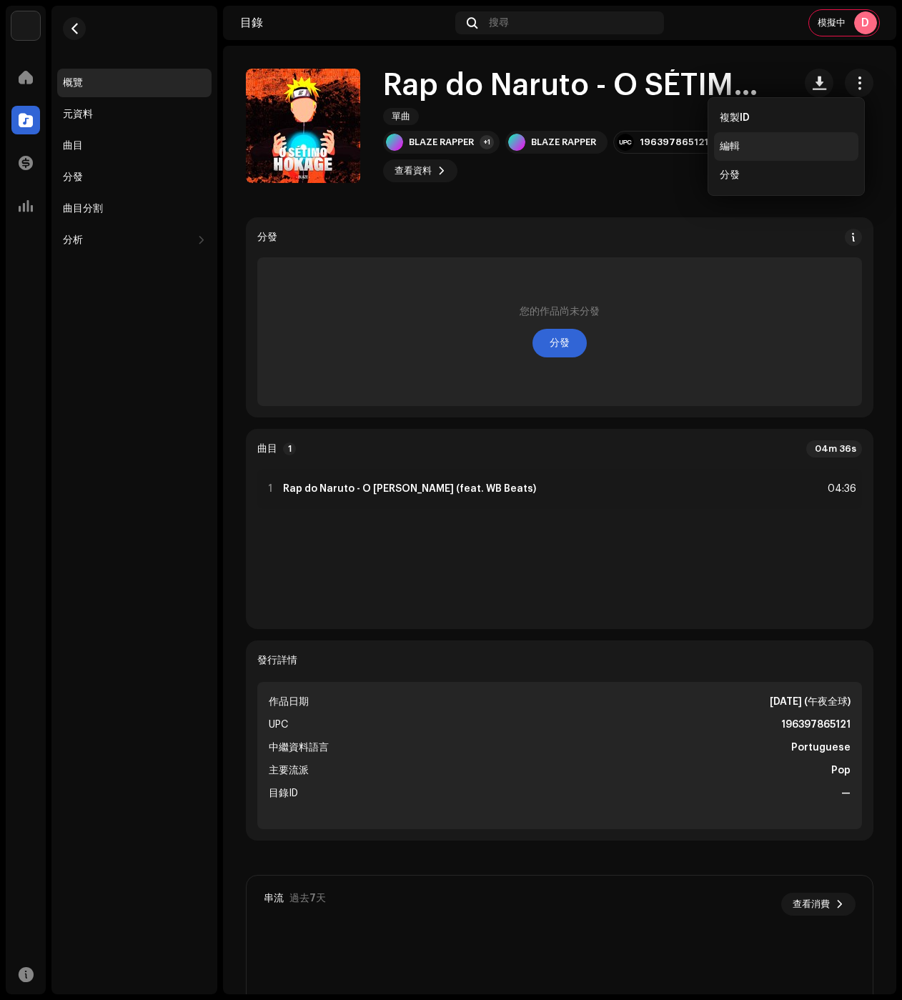
click at [761, 147] on div "編輯" at bounding box center [786, 146] width 133 height 11
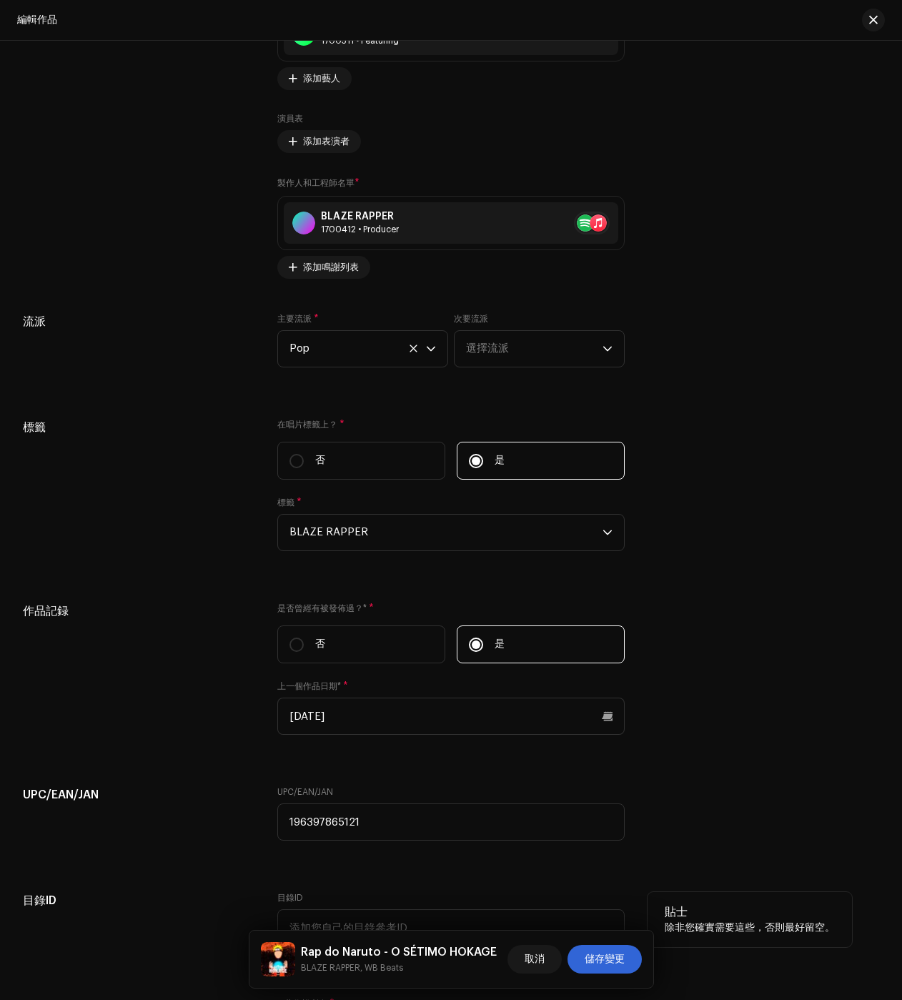
scroll to position [2212, 0]
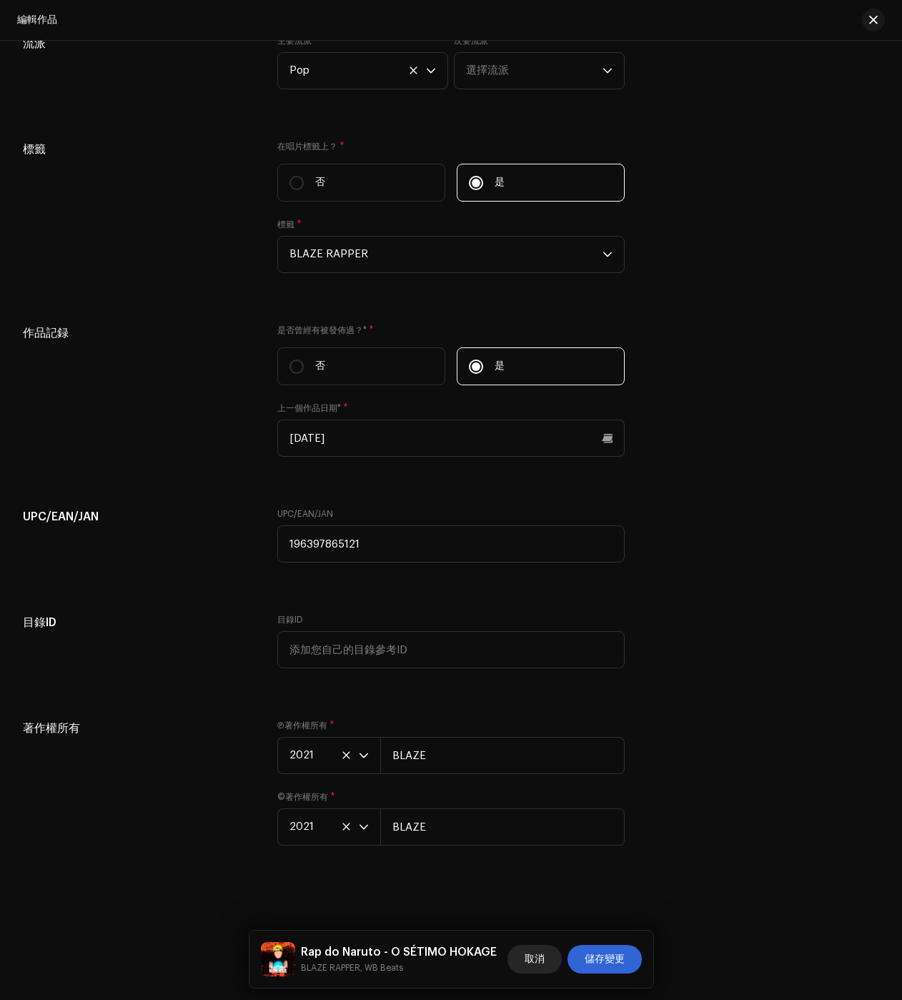
click at [543, 968] on span "取消" at bounding box center [535, 959] width 20 height 29
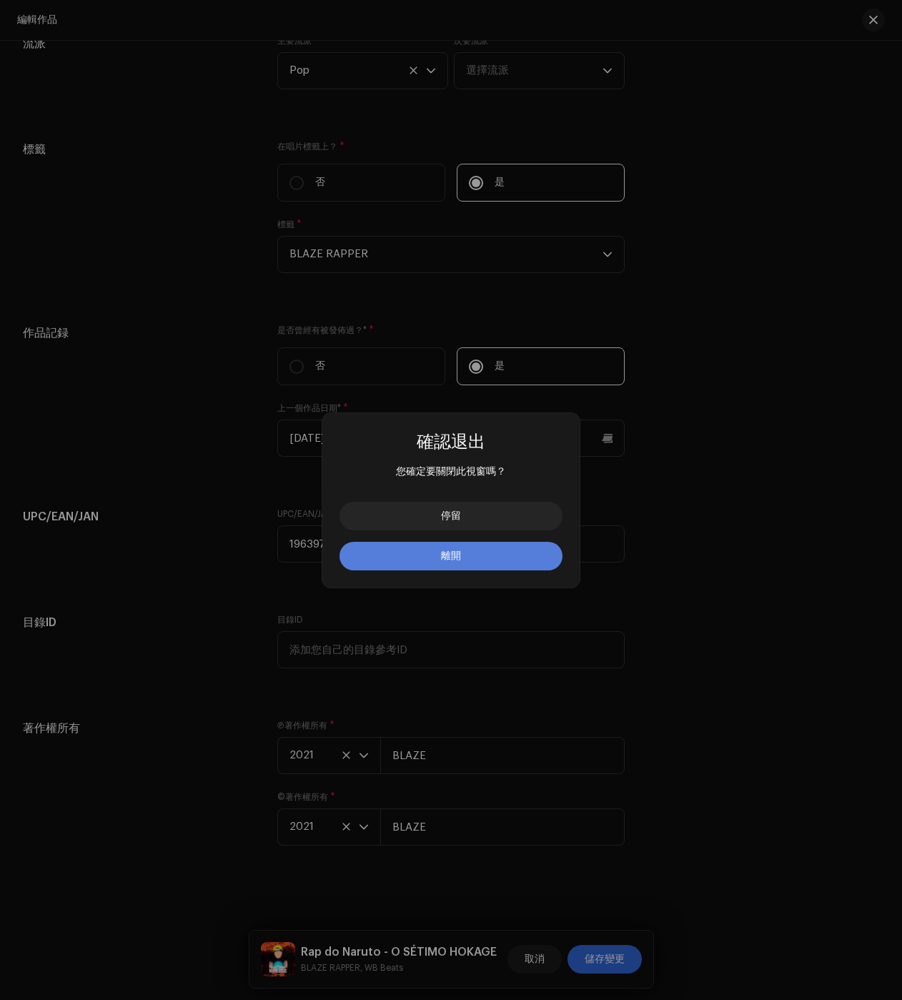
click at [450, 552] on span "離開" at bounding box center [451, 556] width 20 height 10
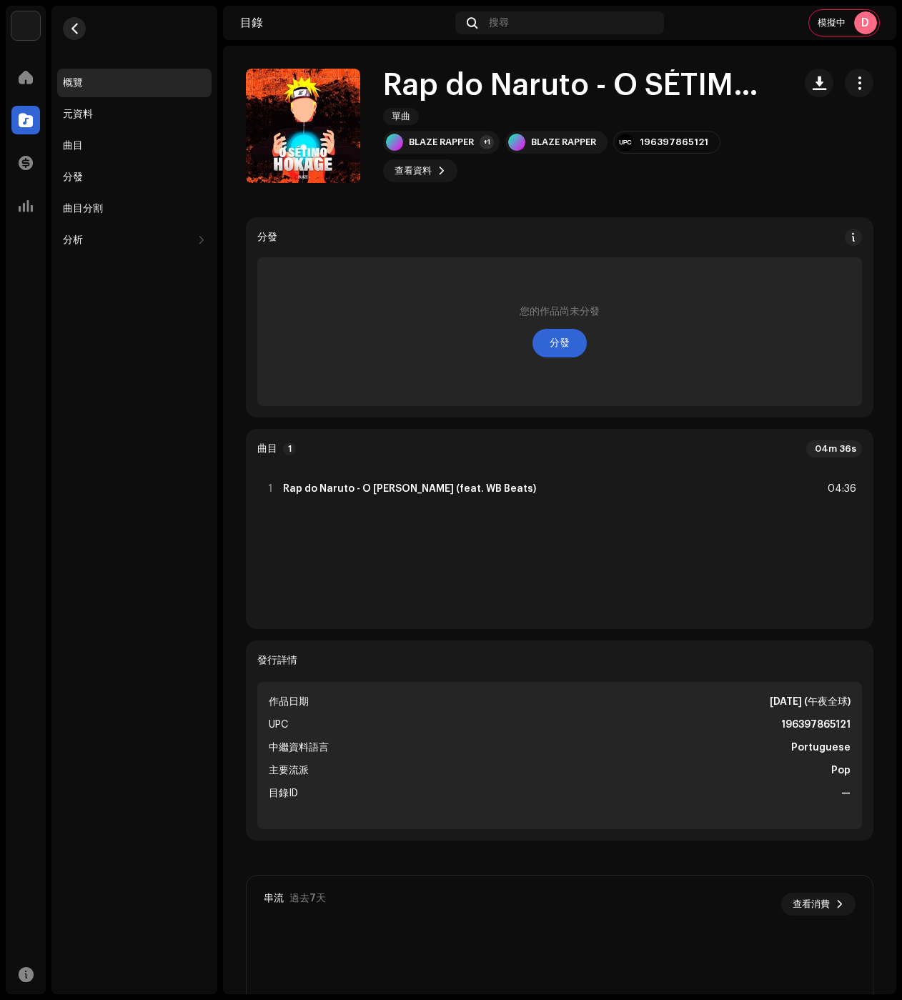
drag, startPoint x: 49, startPoint y: 24, endPoint x: 71, endPoint y: 32, distance: 22.8
click at [51, 24] on navigation-secondary "概覽 元資料 曲目 分發 曲目分割 分析 消費 互動 營收 地理位置" at bounding box center [132, 500] width 172 height 989
click at [71, 31] on span "button" at bounding box center [74, 28] width 11 height 11
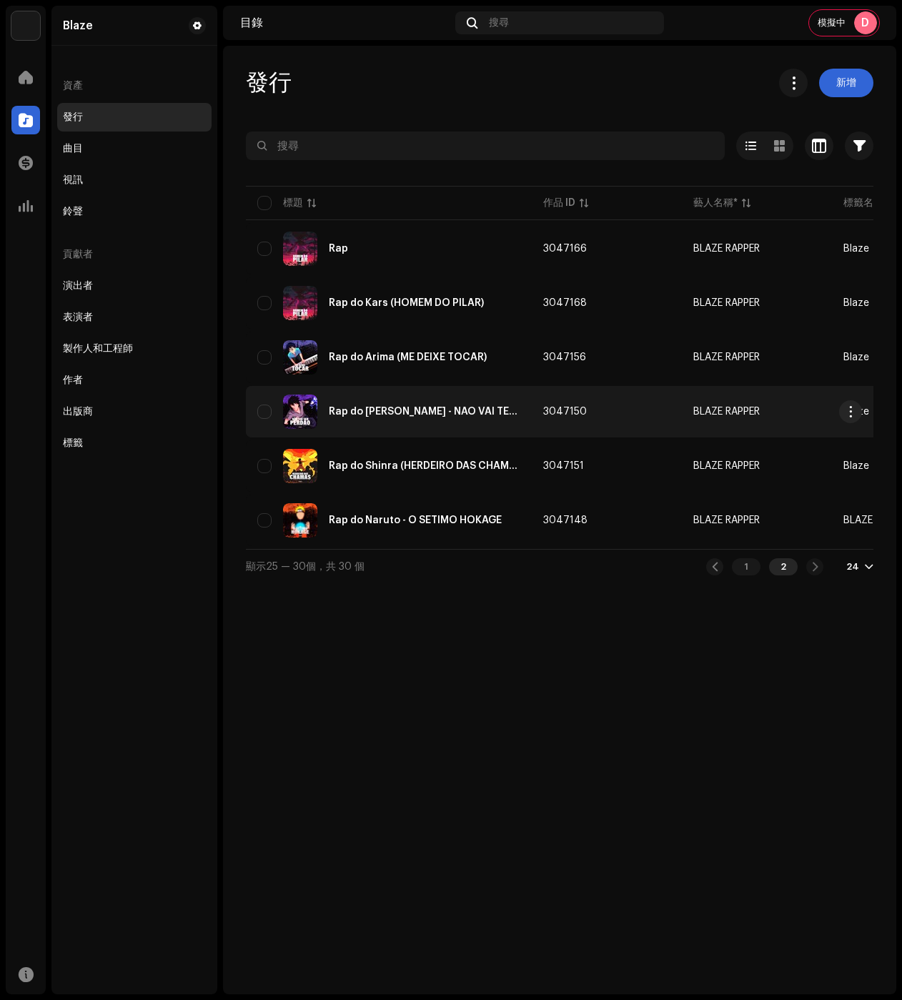
click at [408, 389] on td "Rap do Sasuke - NÃO VAI TER PERDÃO" at bounding box center [389, 411] width 286 height 51
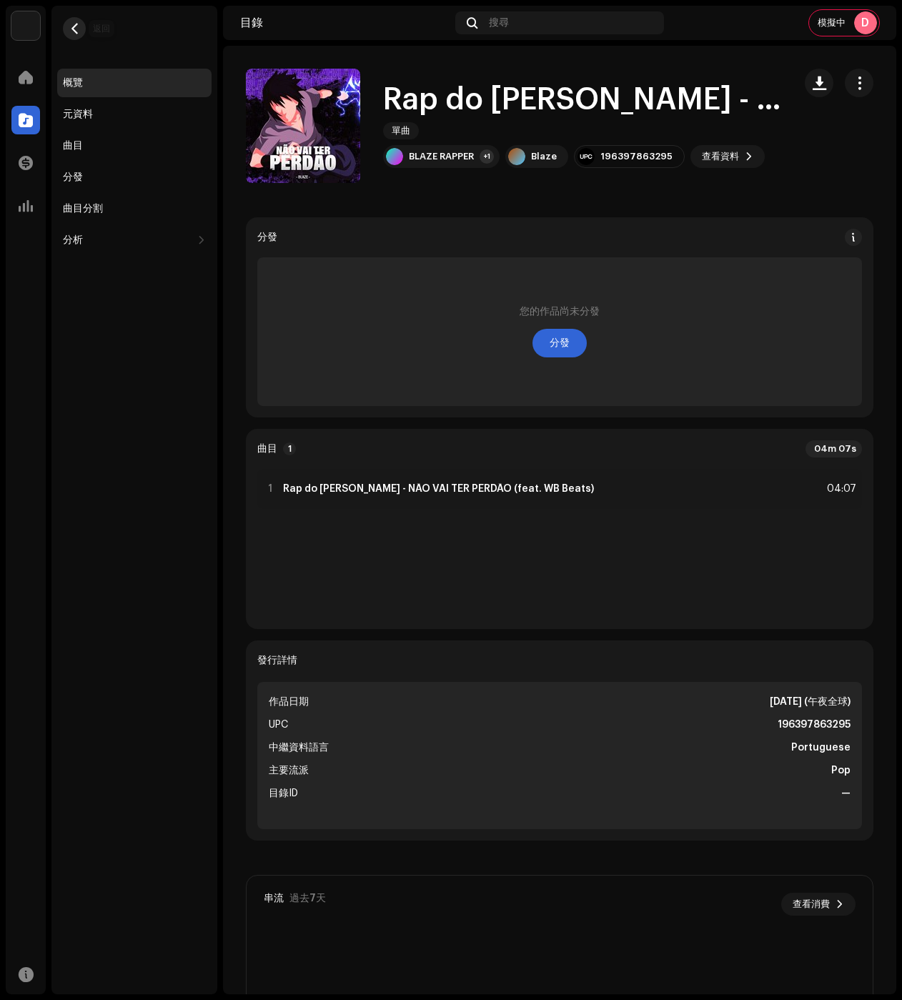
click at [66, 29] on button "button" at bounding box center [74, 28] width 23 height 23
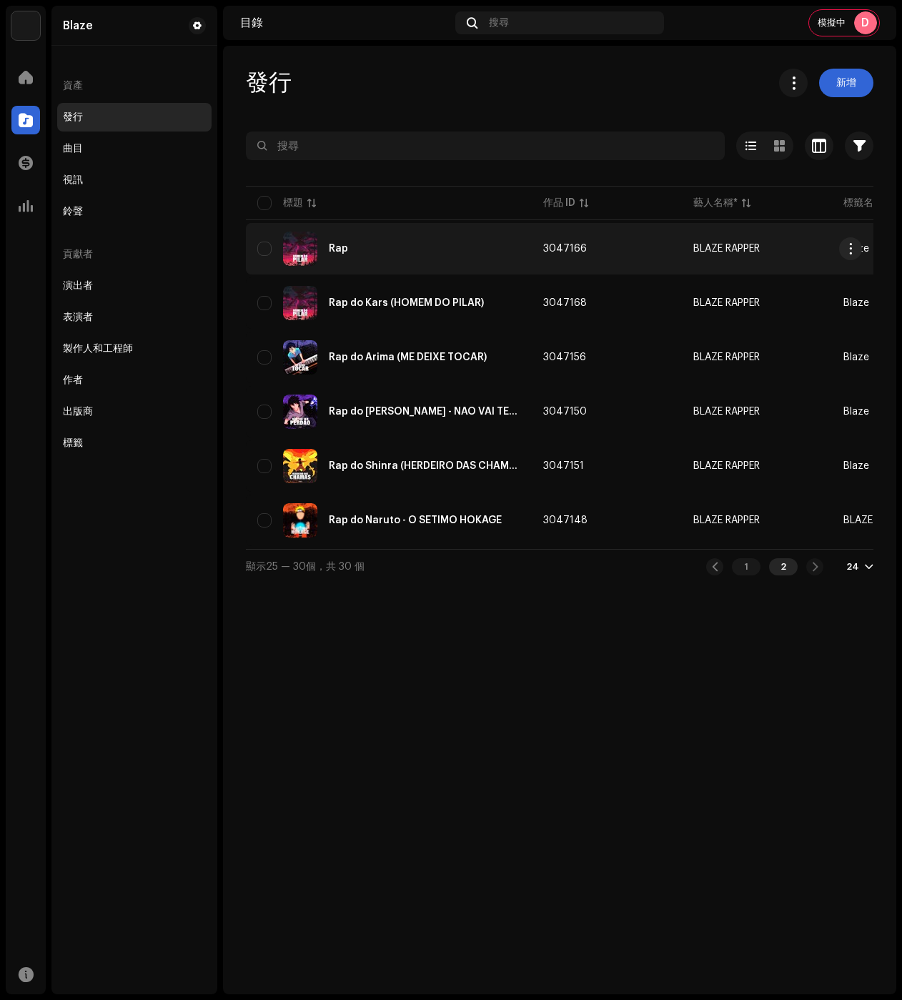
copy span "3047166"
drag, startPoint x: 596, startPoint y: 246, endPoint x: 544, endPoint y: 245, distance: 52.2
click at [544, 245] on td "3047166" at bounding box center [607, 248] width 150 height 51
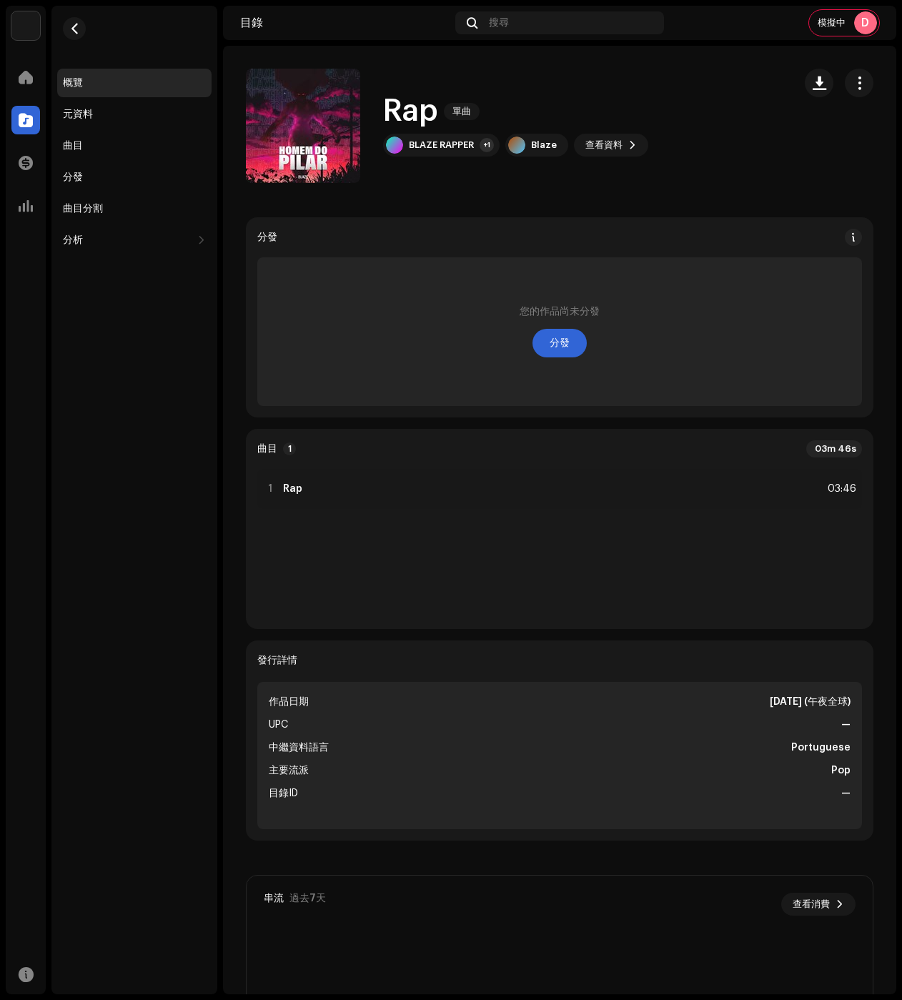
click at [71, 28] on span "button" at bounding box center [74, 28] width 11 height 11
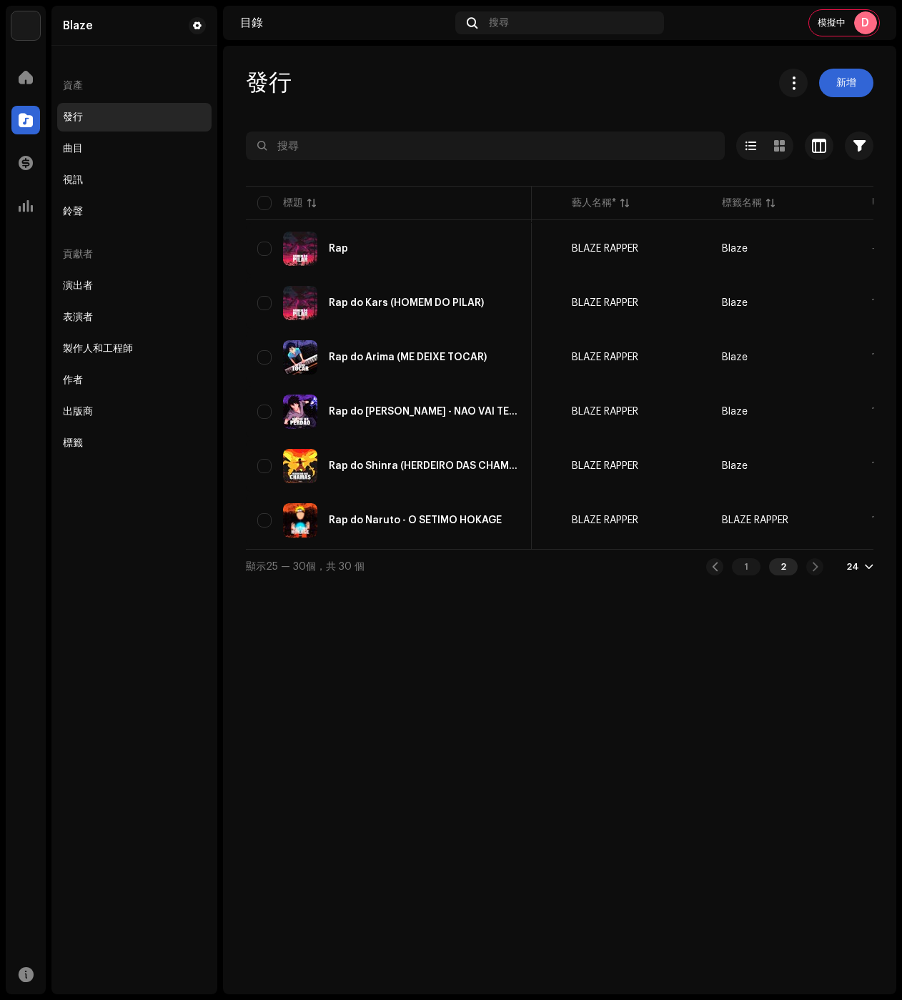
scroll to position [0, 137]
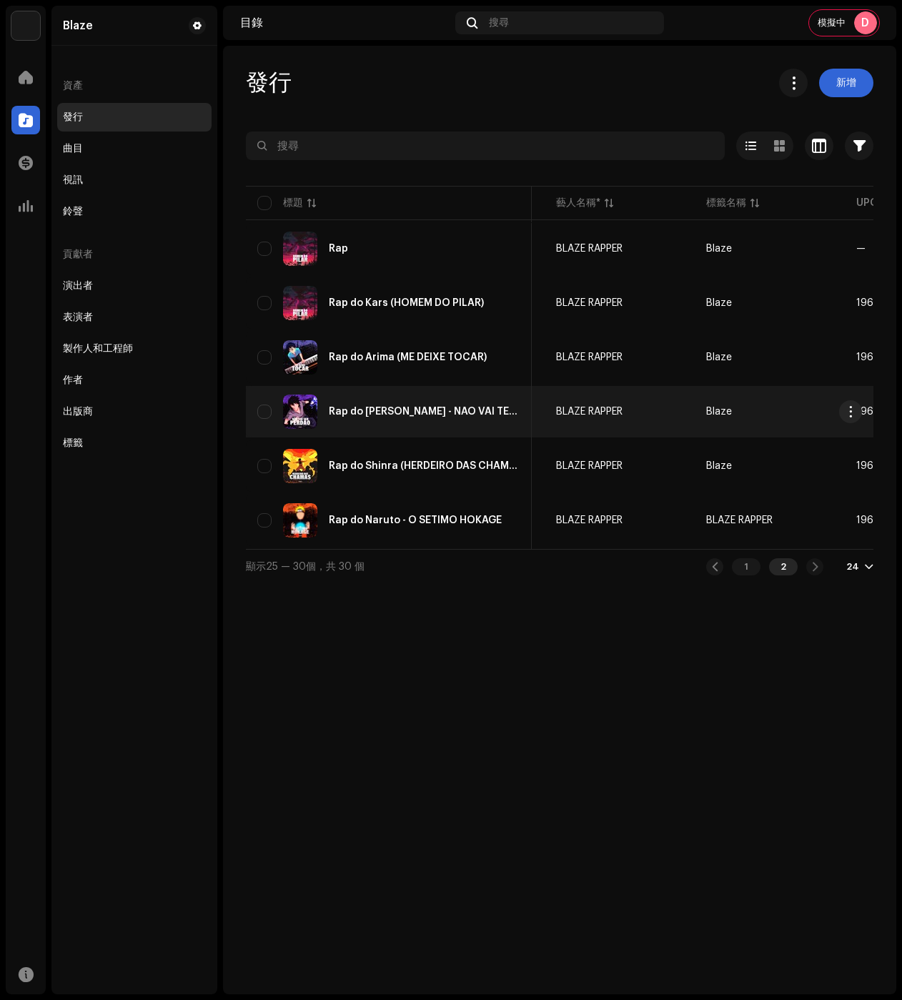
click at [430, 395] on div "Rap do Sasuke - NÃO VAI TER PERDÃO" at bounding box center [388, 412] width 263 height 34
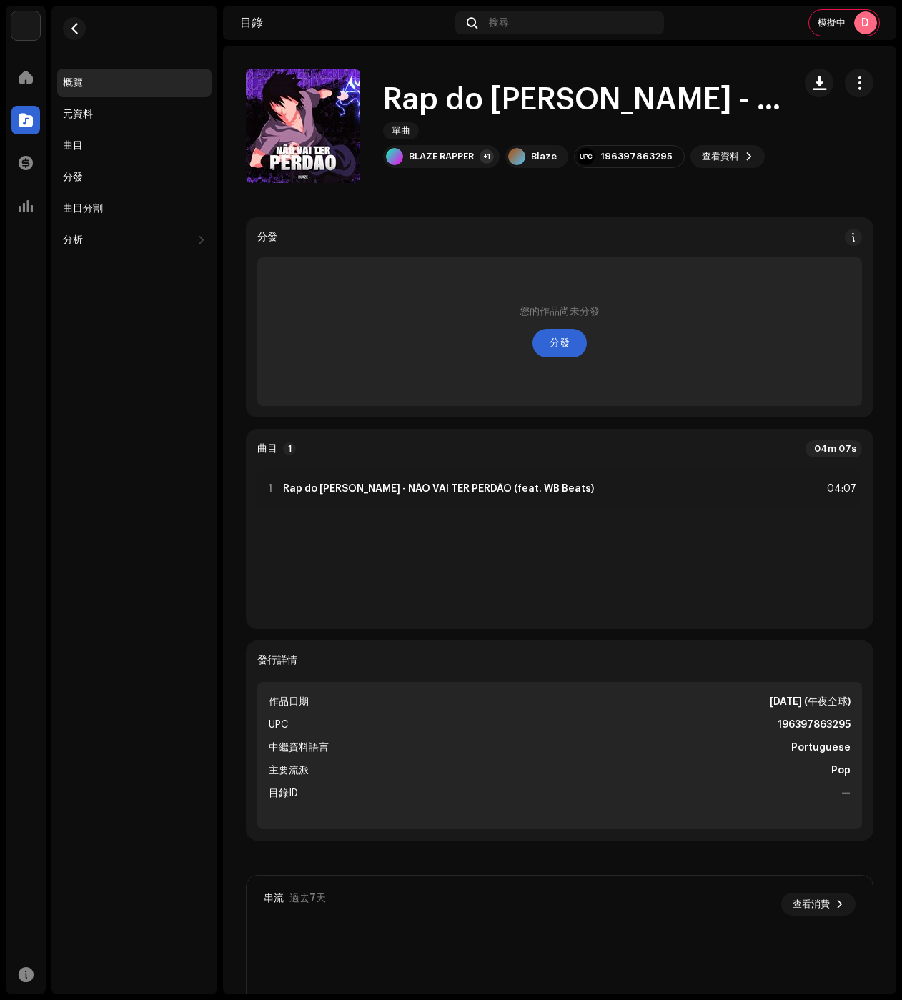
drag, startPoint x: 856, startPoint y: 79, endPoint x: 841, endPoint y: 104, distance: 30.2
click at [856, 79] on span "button" at bounding box center [860, 82] width 14 height 11
click at [741, 147] on div "編輯" at bounding box center [786, 146] width 133 height 11
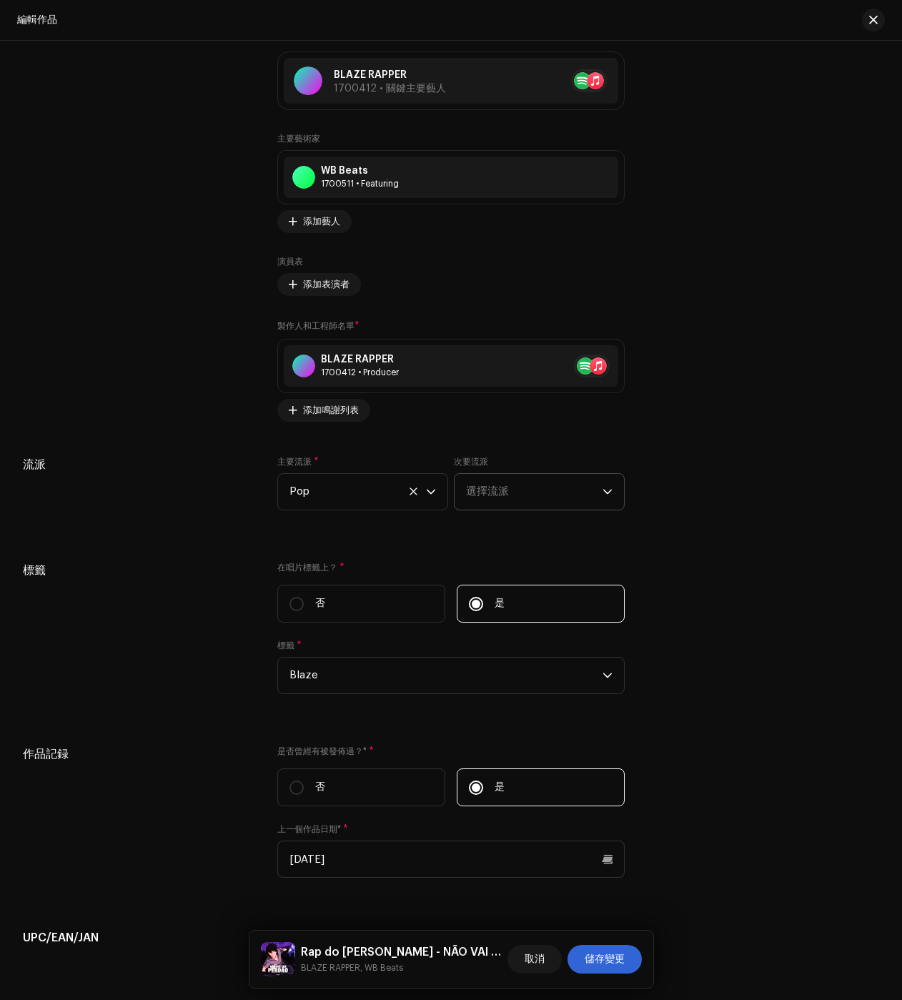
scroll to position [1859, 0]
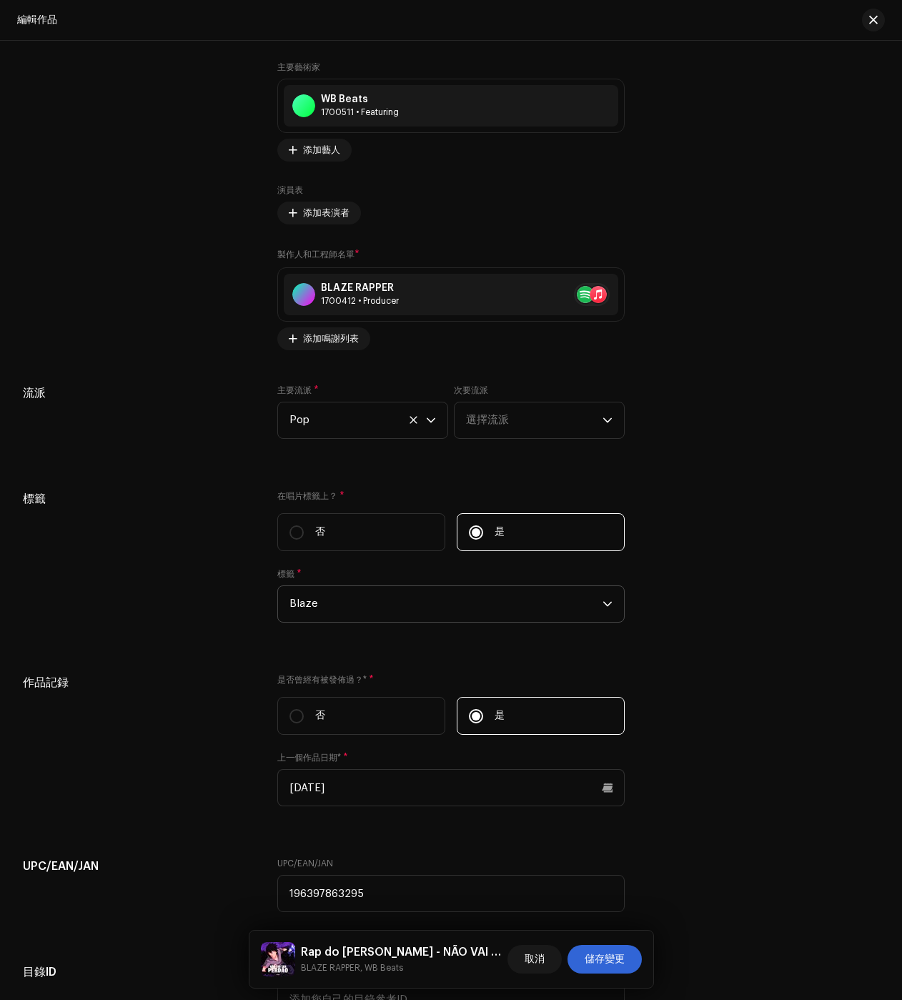
click at [367, 608] on span "Blaze" at bounding box center [446, 604] width 313 height 36
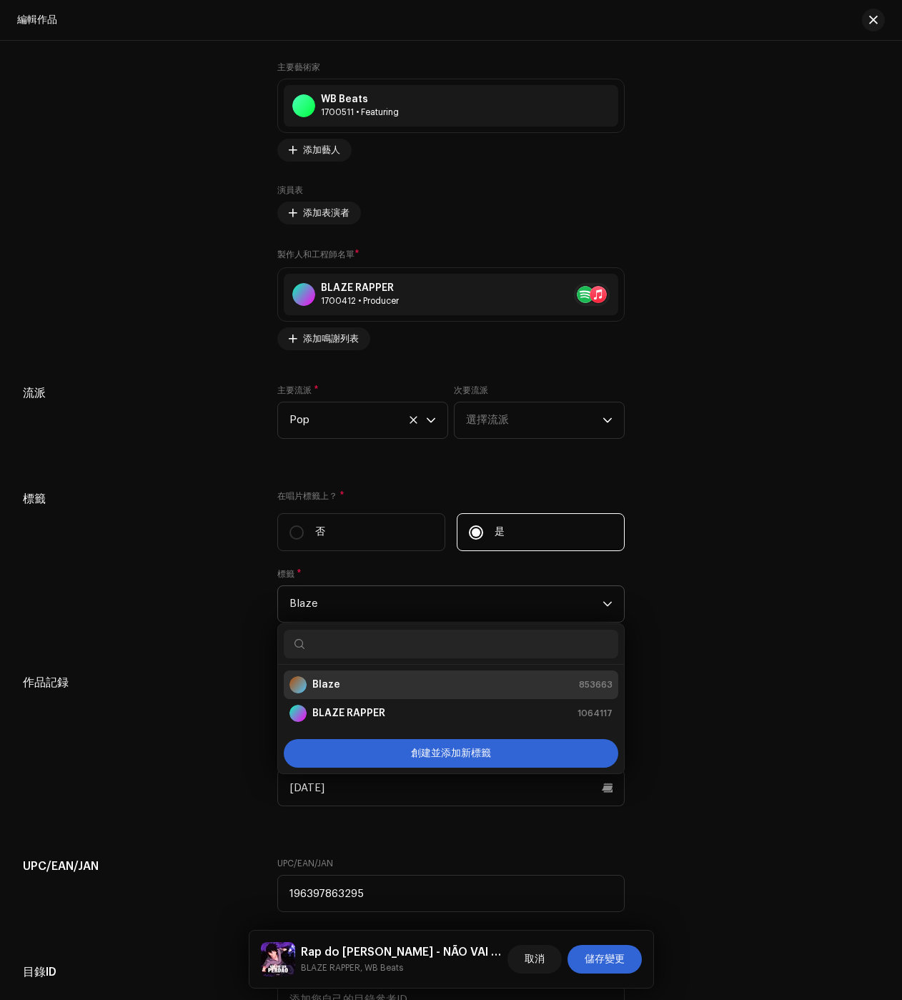
drag, startPoint x: 319, startPoint y: 712, endPoint x: 406, endPoint y: 756, distance: 97.8
click at [319, 712] on strong "BLAZE RAPPER" at bounding box center [348, 713] width 73 height 14
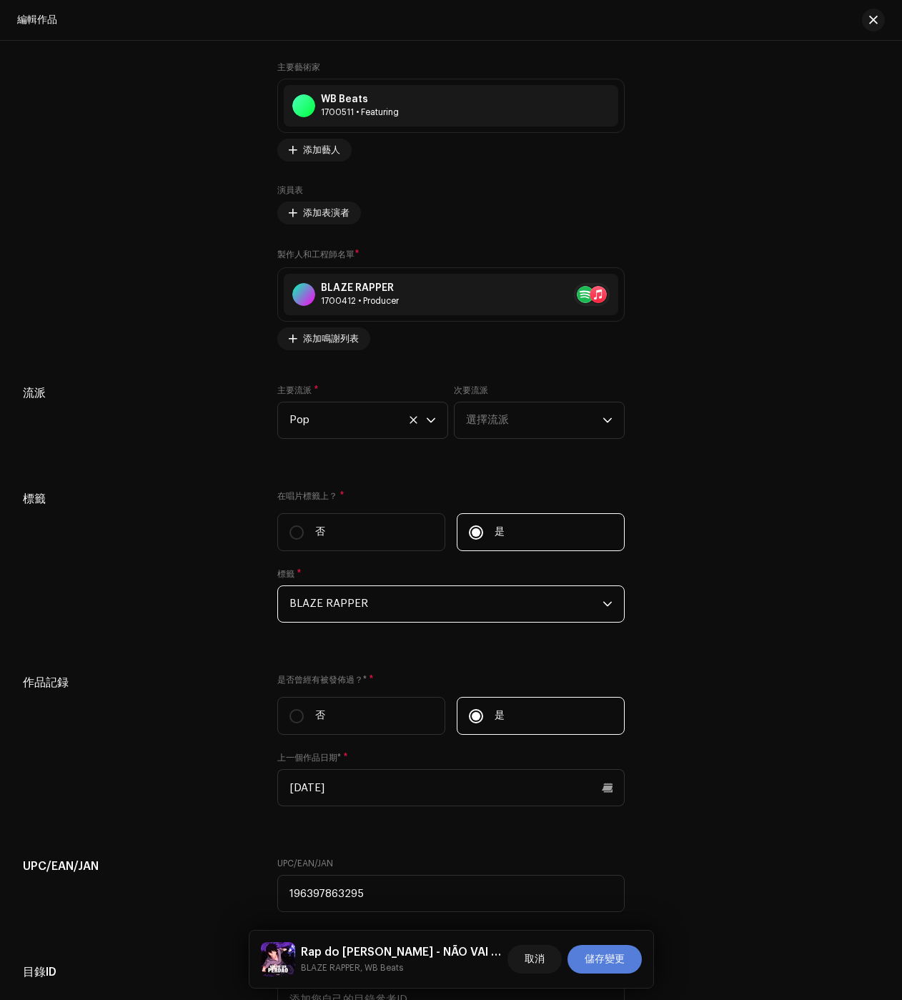
click at [626, 969] on button "儲存變更" at bounding box center [605, 959] width 74 height 29
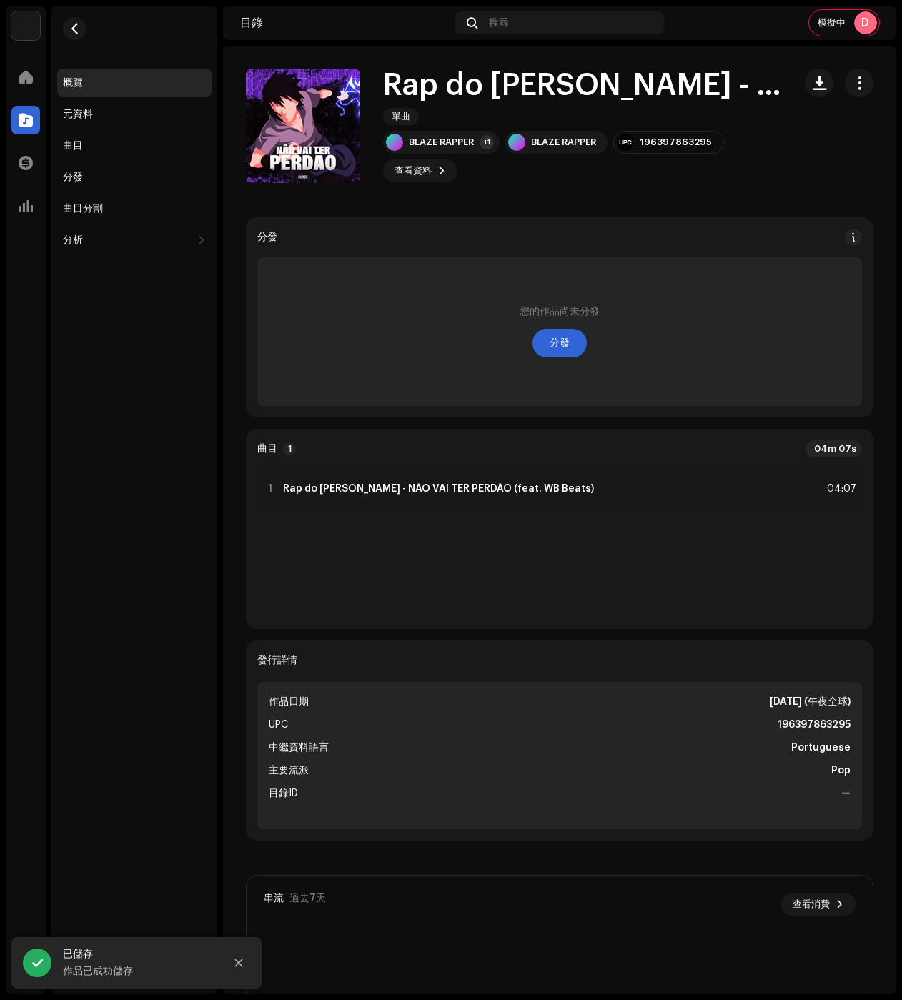
click at [83, 38] on re-m-nav-back at bounding box center [74, 37] width 34 height 63
click at [77, 36] on button "button" at bounding box center [74, 28] width 23 height 23
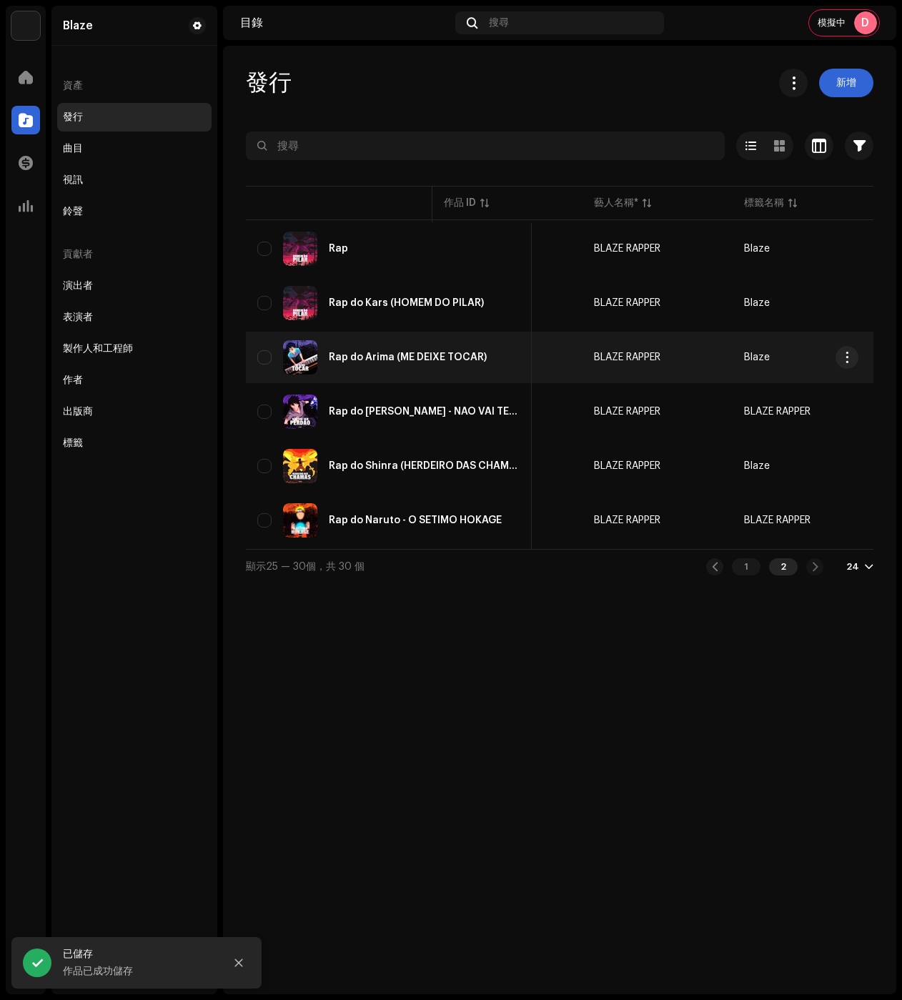
scroll to position [0, 135]
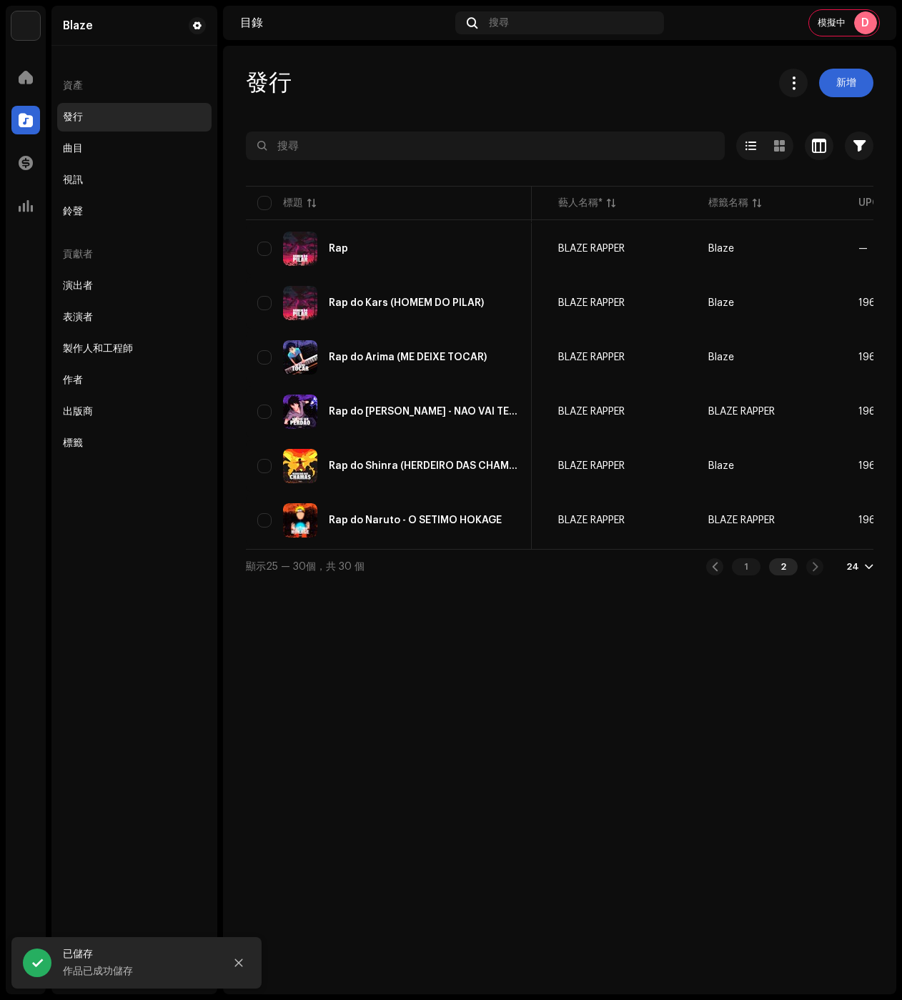
drag, startPoint x: 487, startPoint y: 454, endPoint x: 196, endPoint y: 443, distance: 291.2
click at [487, 453] on div "Rap do Shinra (HERDEIRO DAS CHAMAS)" at bounding box center [388, 466] width 263 height 34
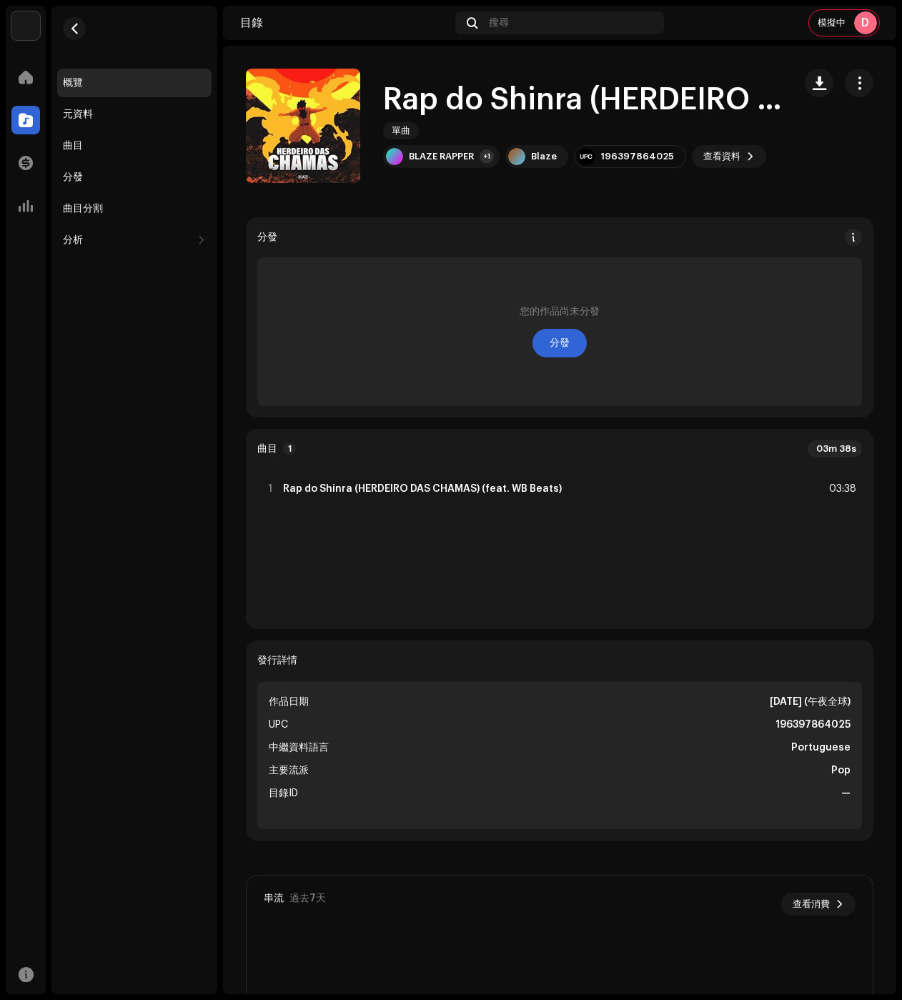
drag, startPoint x: 851, startPoint y: 79, endPoint x: 844, endPoint y: 108, distance: 30.2
click at [853, 81] on span "button" at bounding box center [860, 82] width 14 height 11
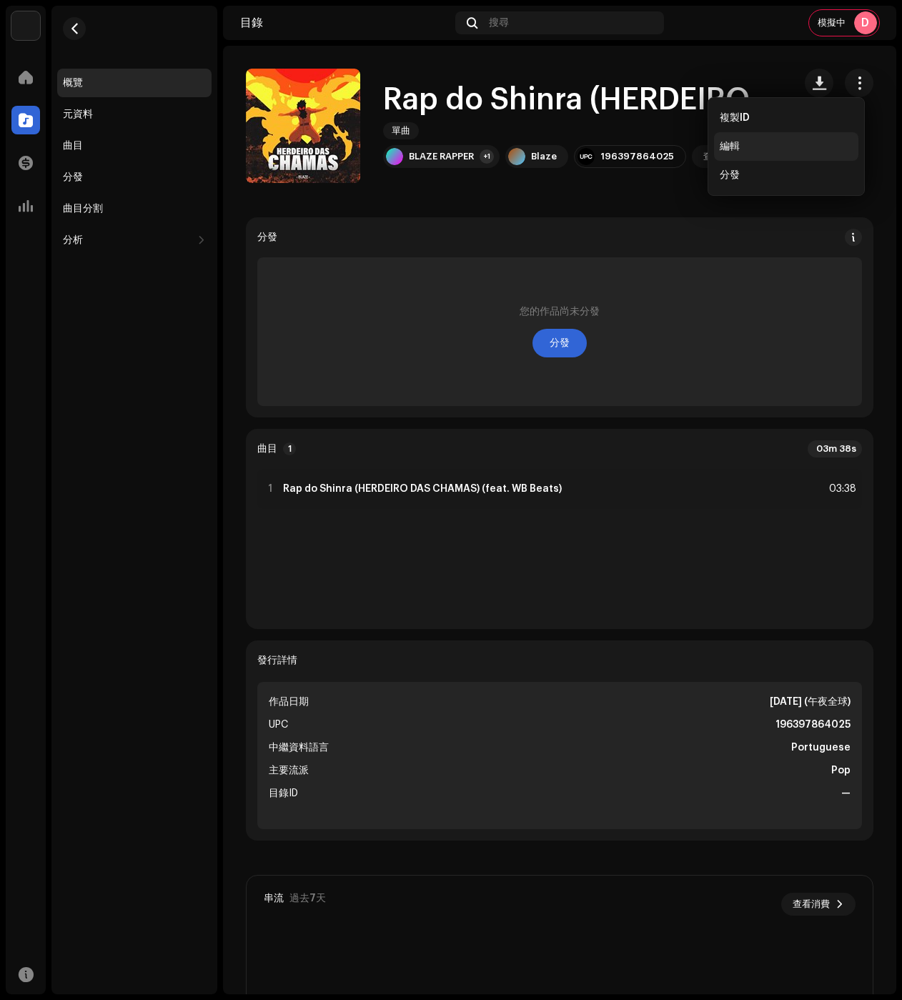
click at [738, 153] on div "編輯" at bounding box center [786, 146] width 144 height 29
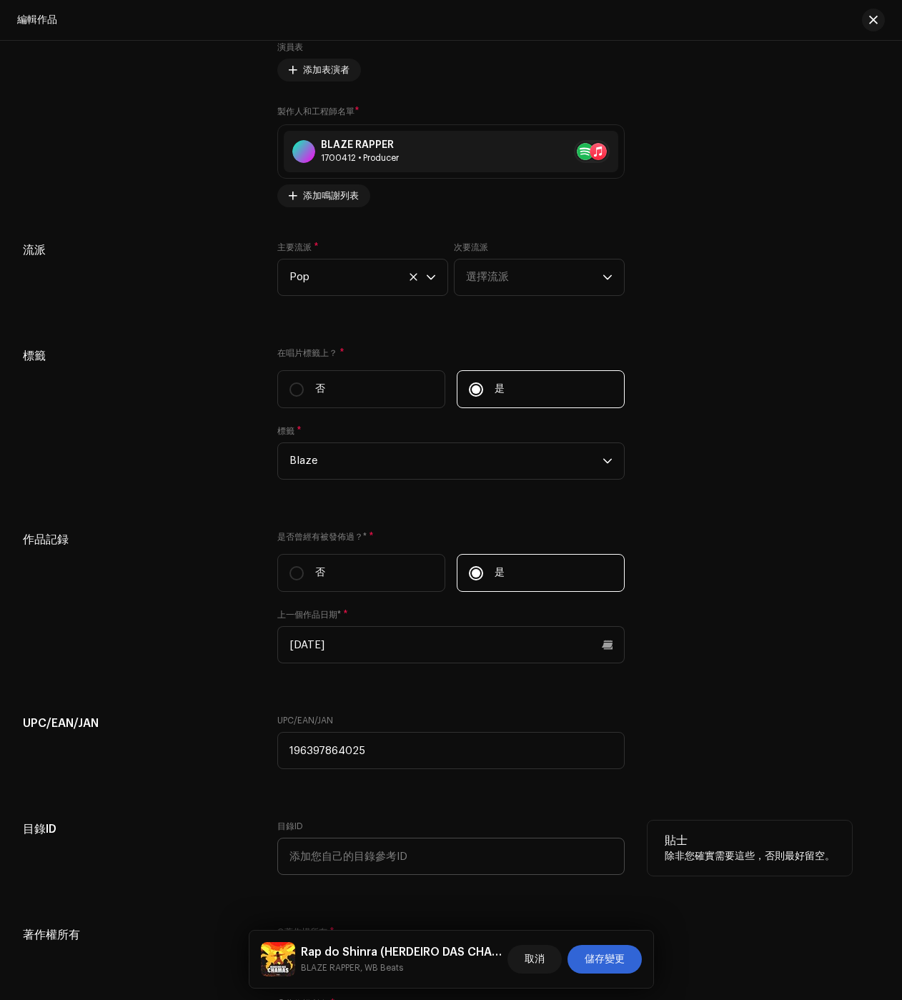
scroll to position [2212, 0]
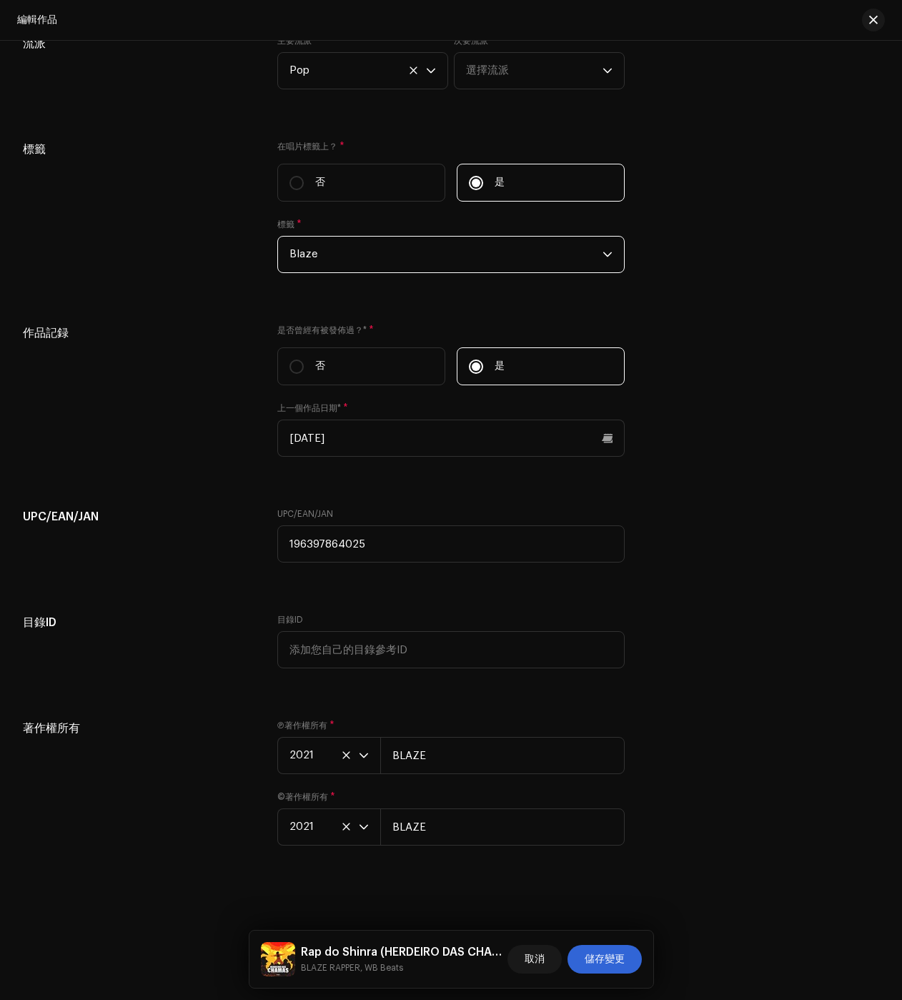
click at [360, 247] on span "Blaze" at bounding box center [446, 255] width 313 height 36
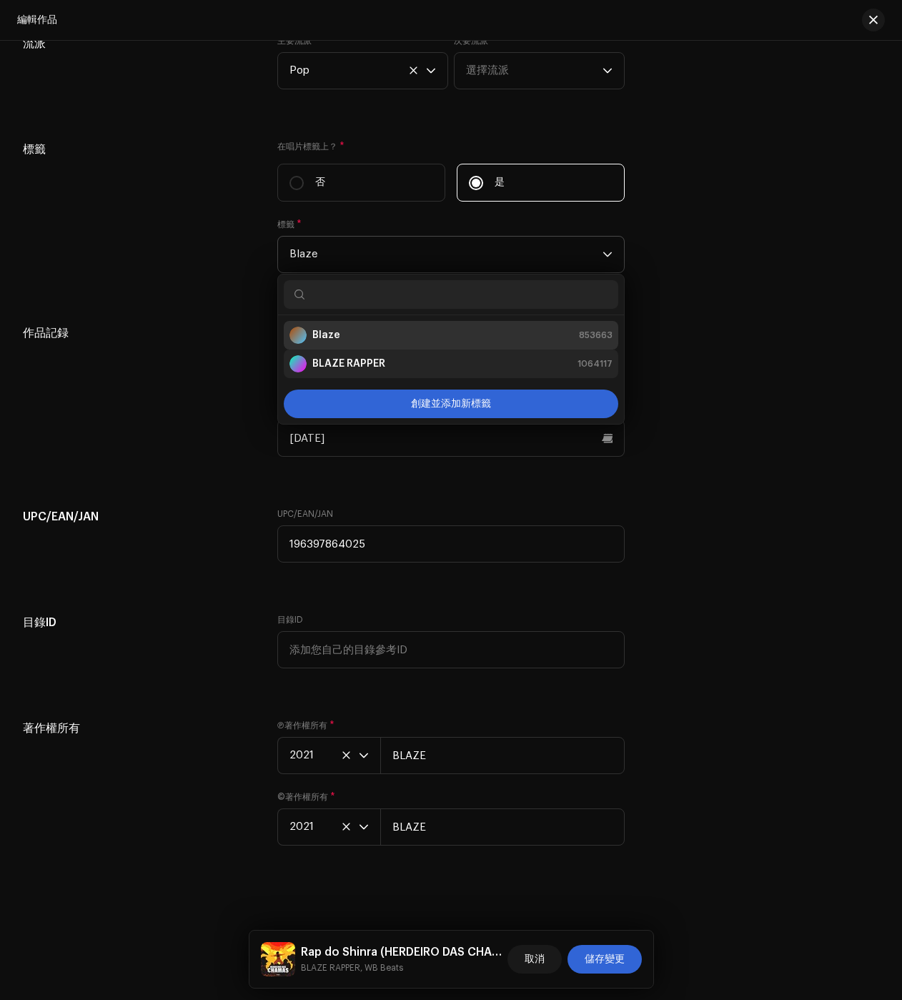
click at [332, 365] on strong "BLAZE RAPPER" at bounding box center [348, 364] width 73 height 14
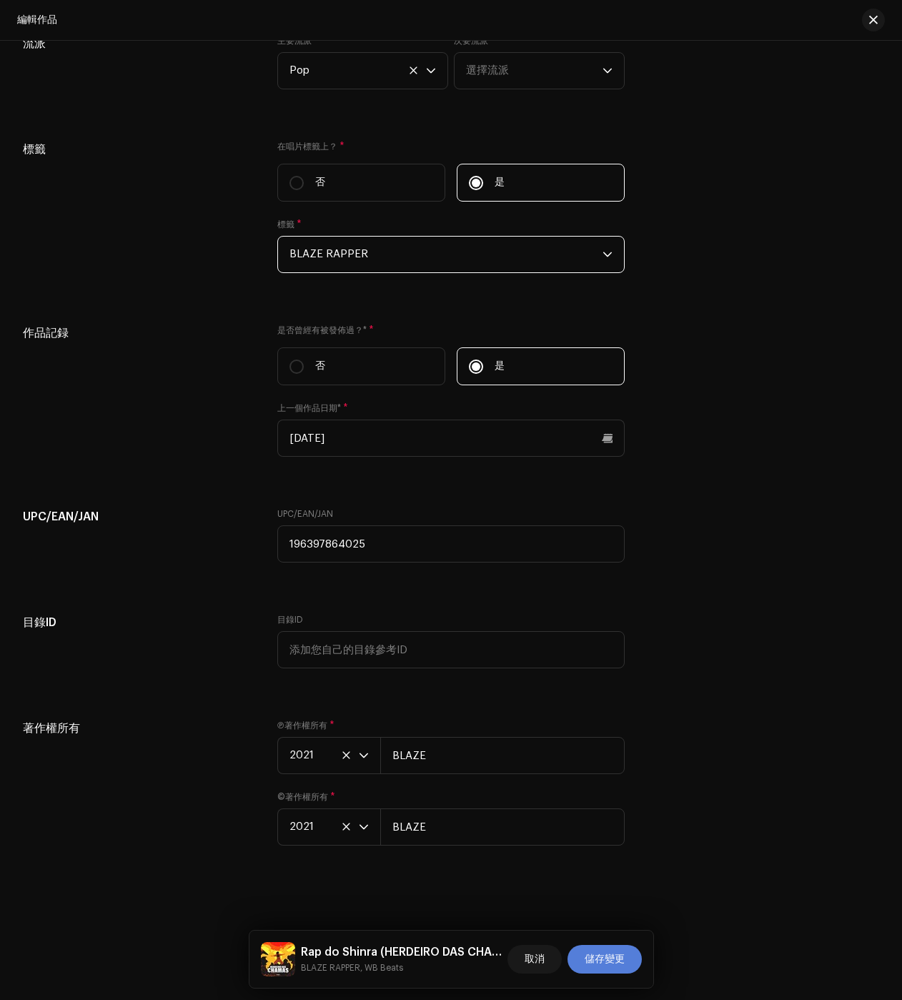
click at [608, 957] on span "儲存變更" at bounding box center [605, 959] width 40 height 29
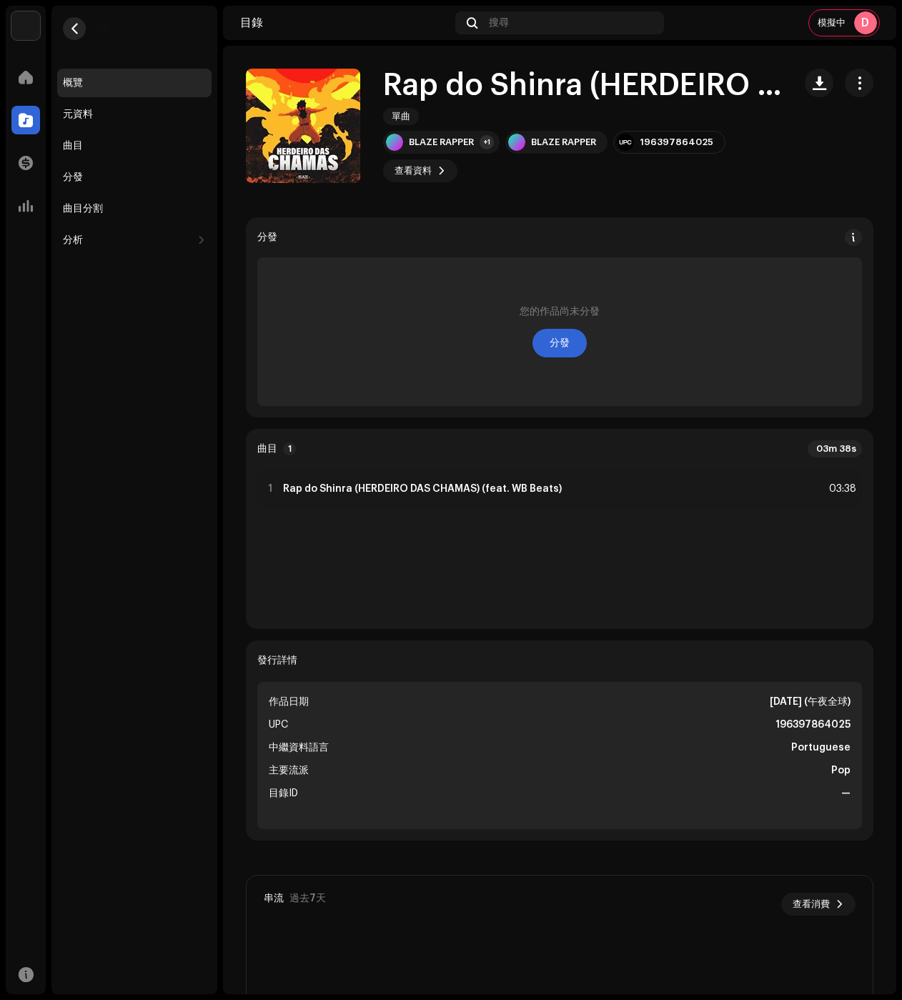
click at [80, 34] on button "button" at bounding box center [74, 28] width 23 height 23
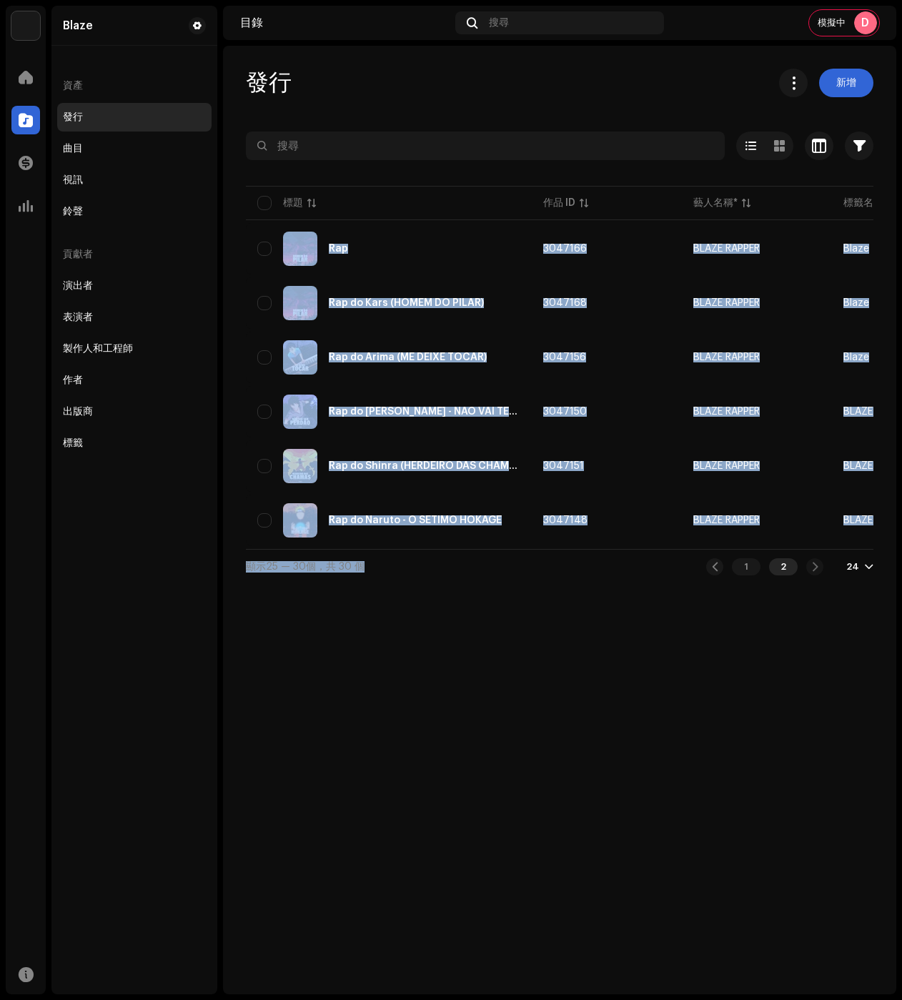
click at [506, 550] on div "已選取 0 選項 篩選 分發狀態 從未分發 處理中 問題 已分發 已下架 作品日期 開始日期 - 結束日期 October 2025 Su Mo Tu We …" at bounding box center [560, 358] width 628 height 452
drag, startPoint x: 521, startPoint y: 596, endPoint x: 533, endPoint y: 593, distance: 11.8
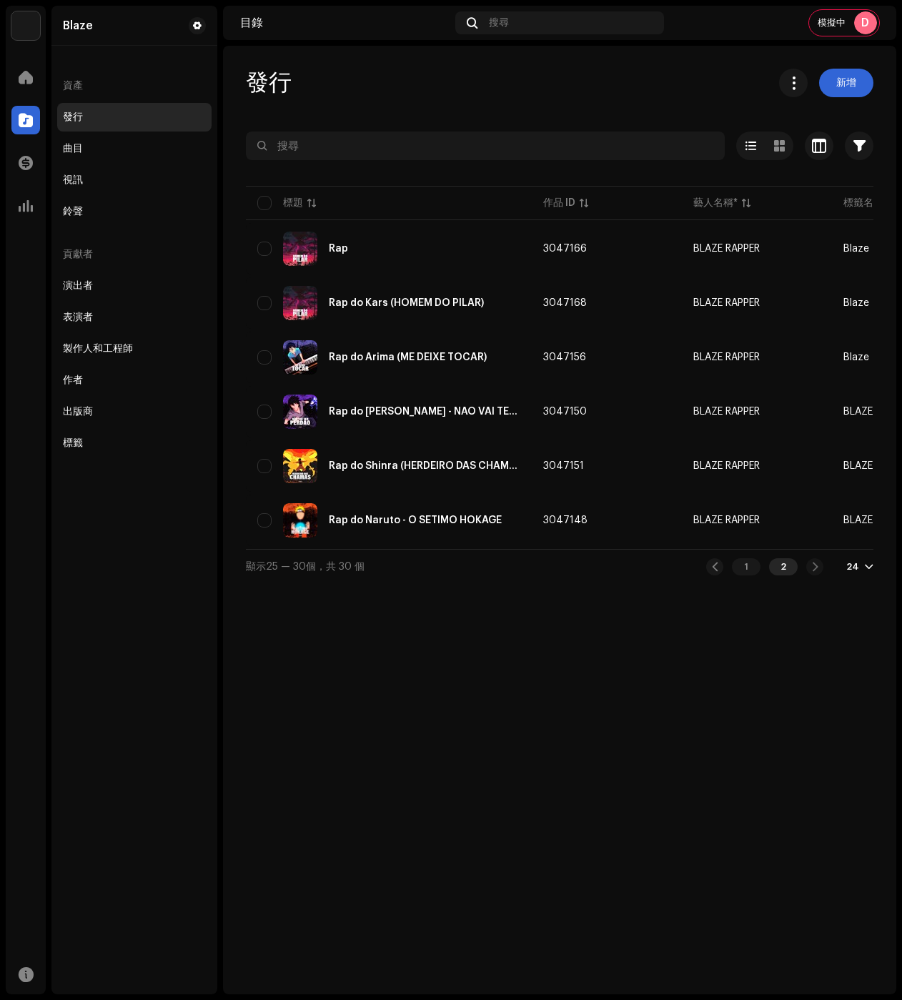
drag, startPoint x: 578, startPoint y: 595, endPoint x: 480, endPoint y: 558, distance: 103.8
click at [575, 595] on div "發行 新增 已選取 0 選項 篩選 分發狀態 從未分發 處理中 問題 已分發 已下架 作品日期 開始日期 - 結束日期 October 2025 Su Mo …" at bounding box center [559, 520] width 673 height 949
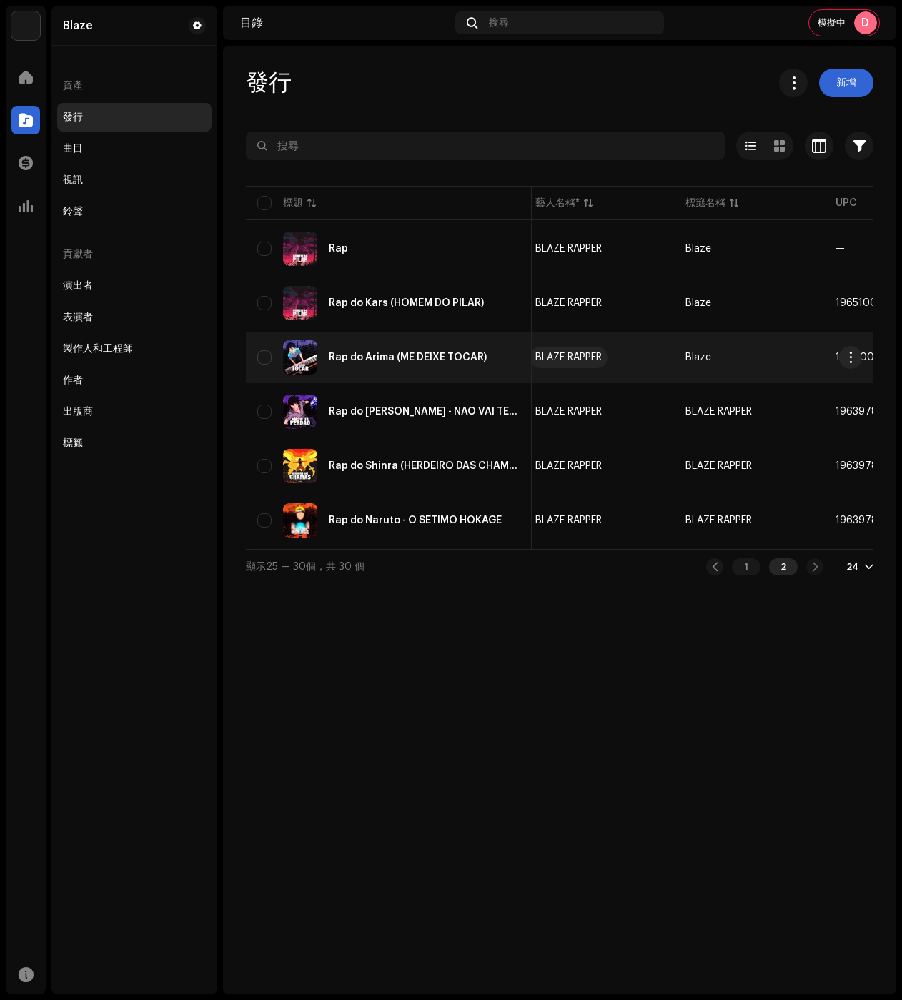
click at [588, 362] on div "BLAZE RAPPER" at bounding box center [568, 357] width 66 height 10
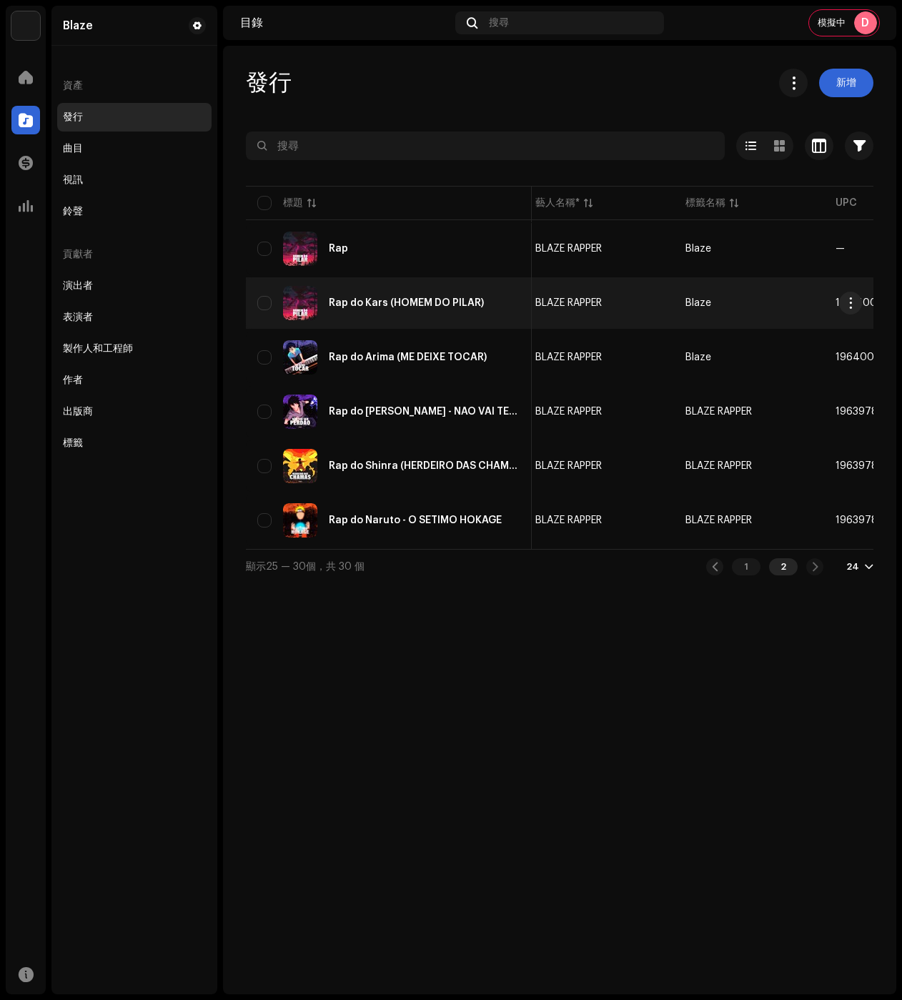
click at [541, 304] on div "BLAZE RAPPER" at bounding box center [568, 303] width 66 height 10
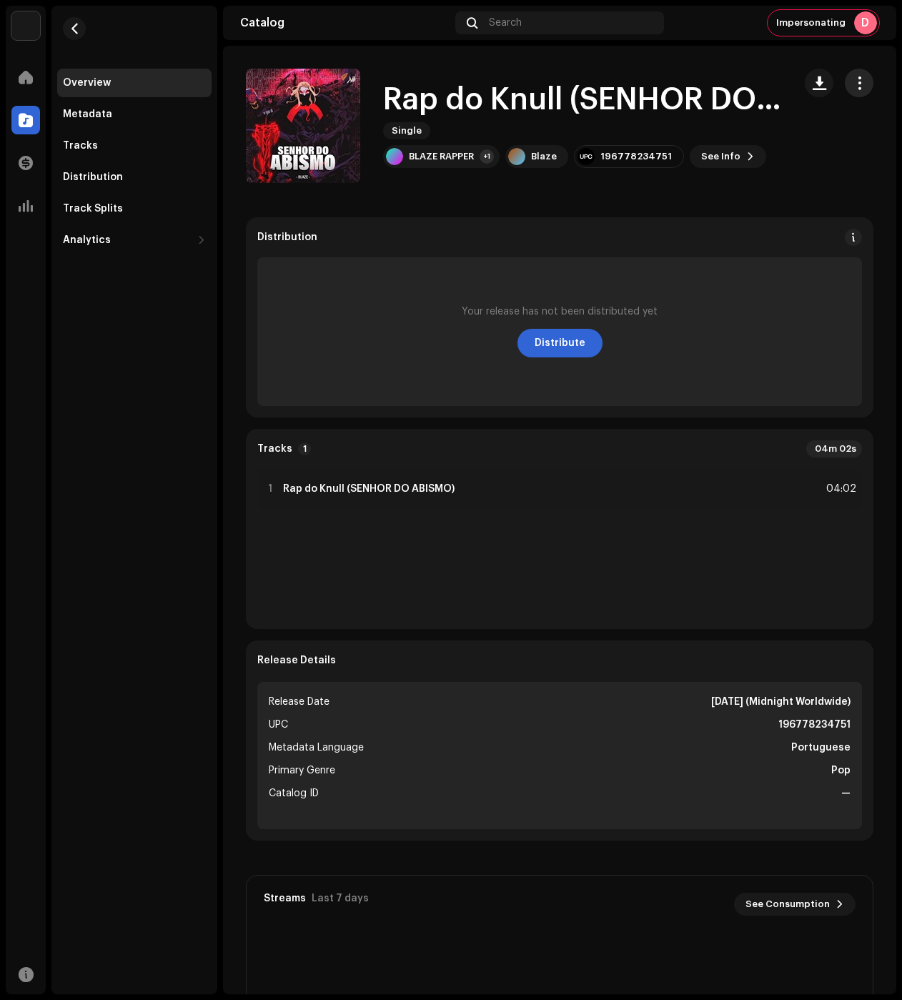
click at [858, 68] on catalog-releases-details-overview "Rap do [PERSON_NAME] (SENHOR DO ABISMO) Single Rap do [PERSON_NAME] (SENHOR DO …" at bounding box center [559, 764] width 673 height 1436
click at [853, 81] on span "button" at bounding box center [860, 82] width 14 height 11
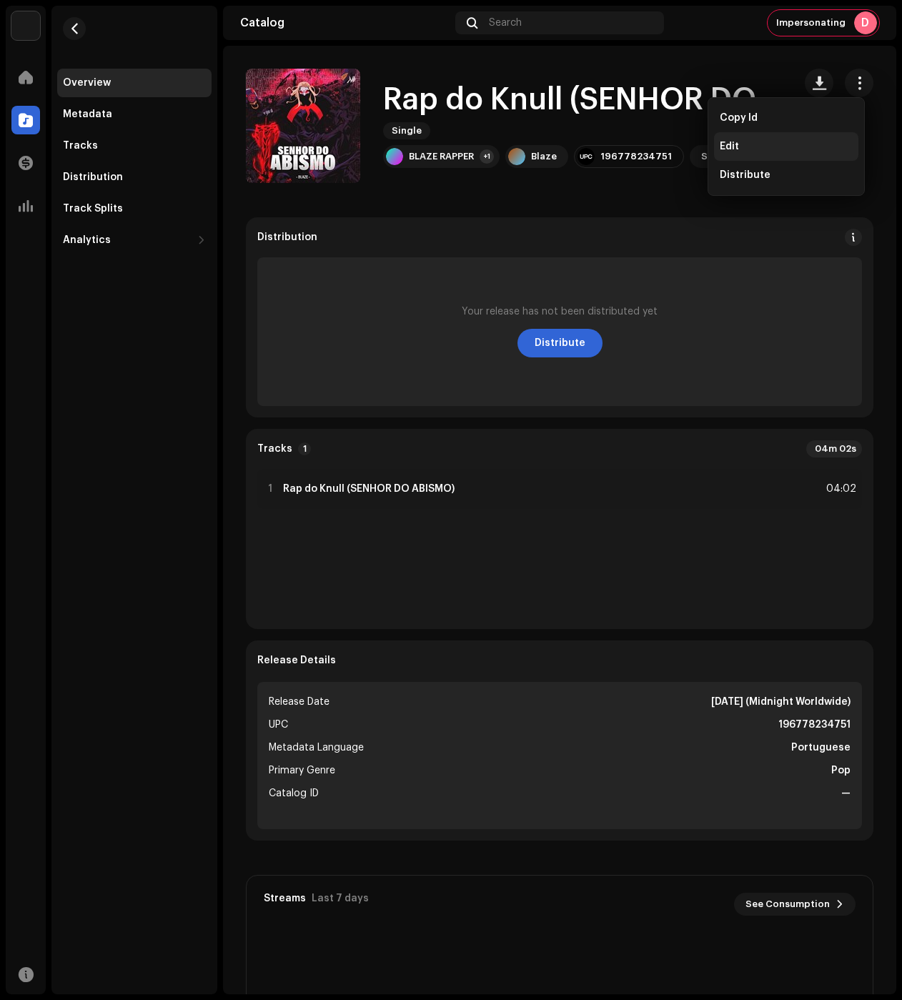
click at [733, 149] on span "Edit" at bounding box center [729, 146] width 19 height 11
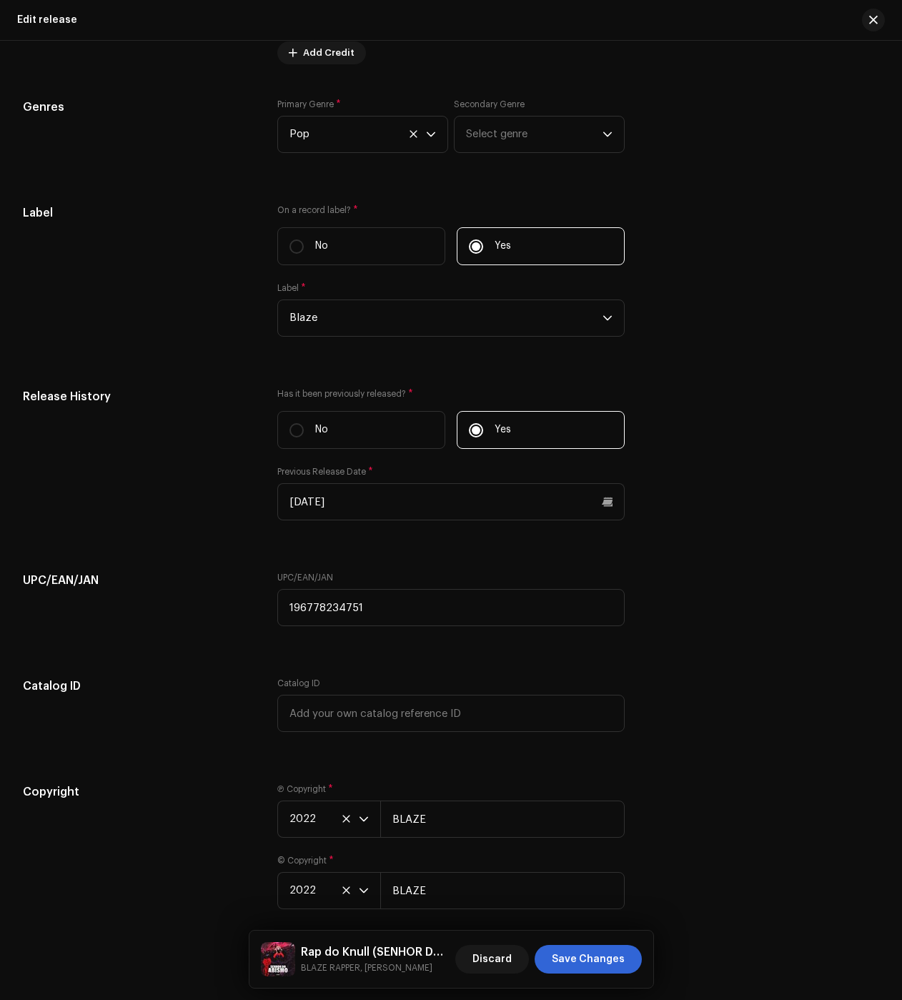
scroll to position [2212, 0]
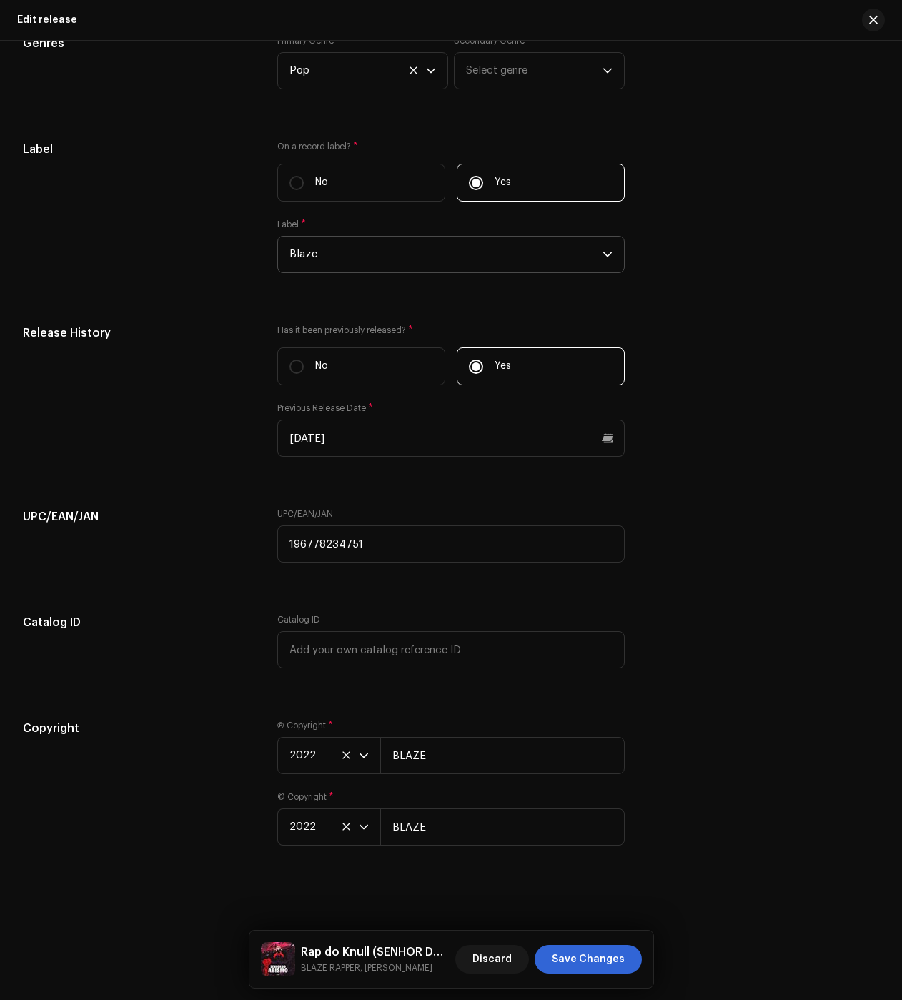
click at [341, 237] on span "Blaze" at bounding box center [446, 255] width 313 height 36
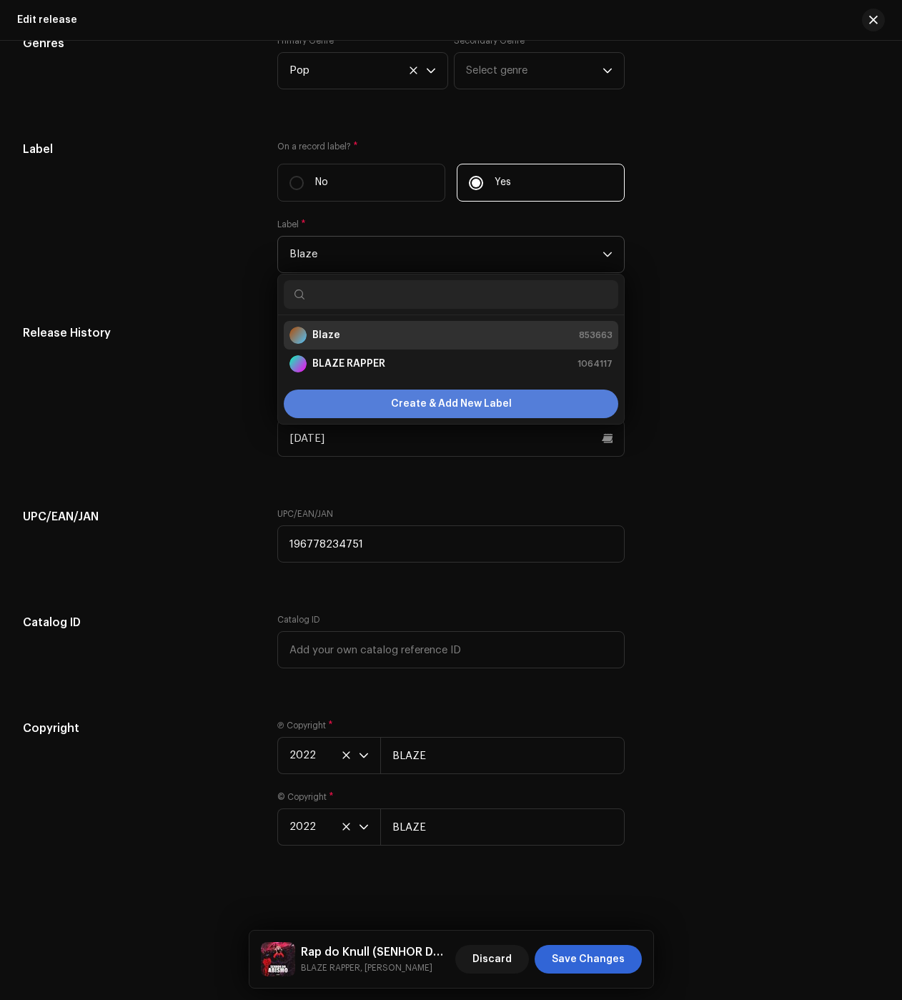
drag, startPoint x: 335, startPoint y: 361, endPoint x: 351, endPoint y: 379, distance: 23.8
click at [335, 361] on strong "BLAZE RAPPER" at bounding box center [348, 364] width 73 height 14
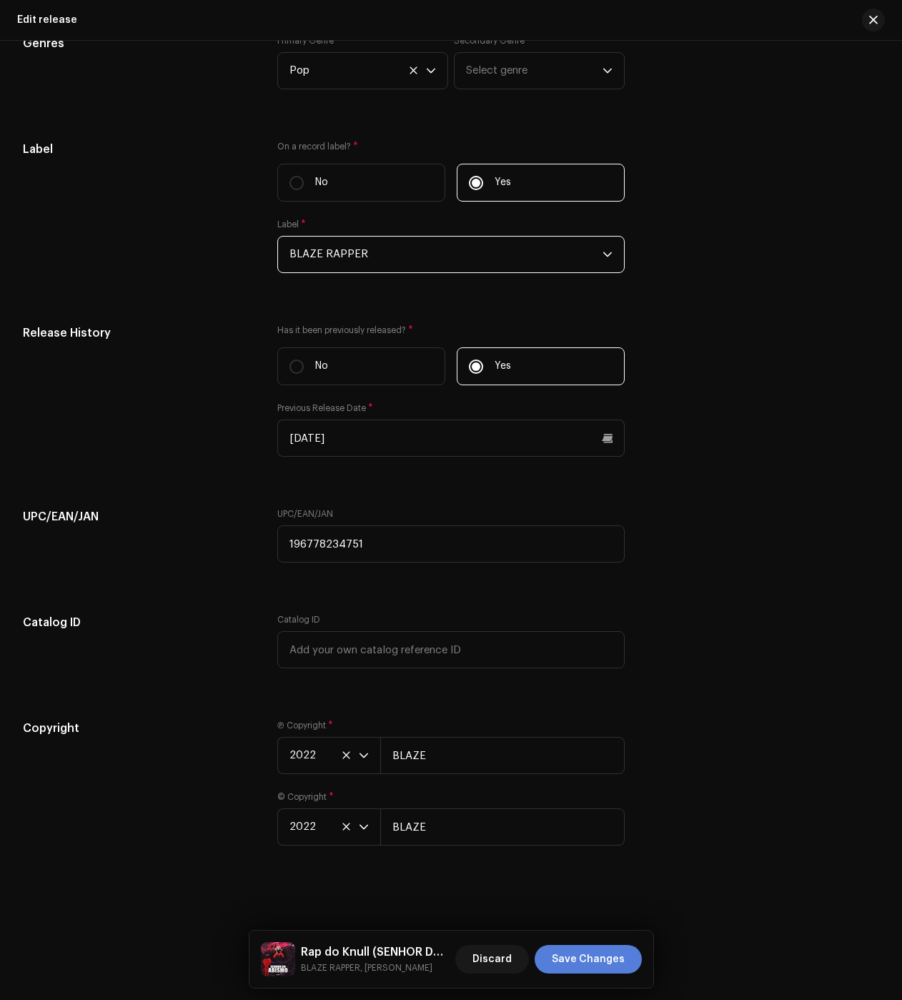
click at [601, 969] on span "Save Changes" at bounding box center [588, 959] width 73 height 29
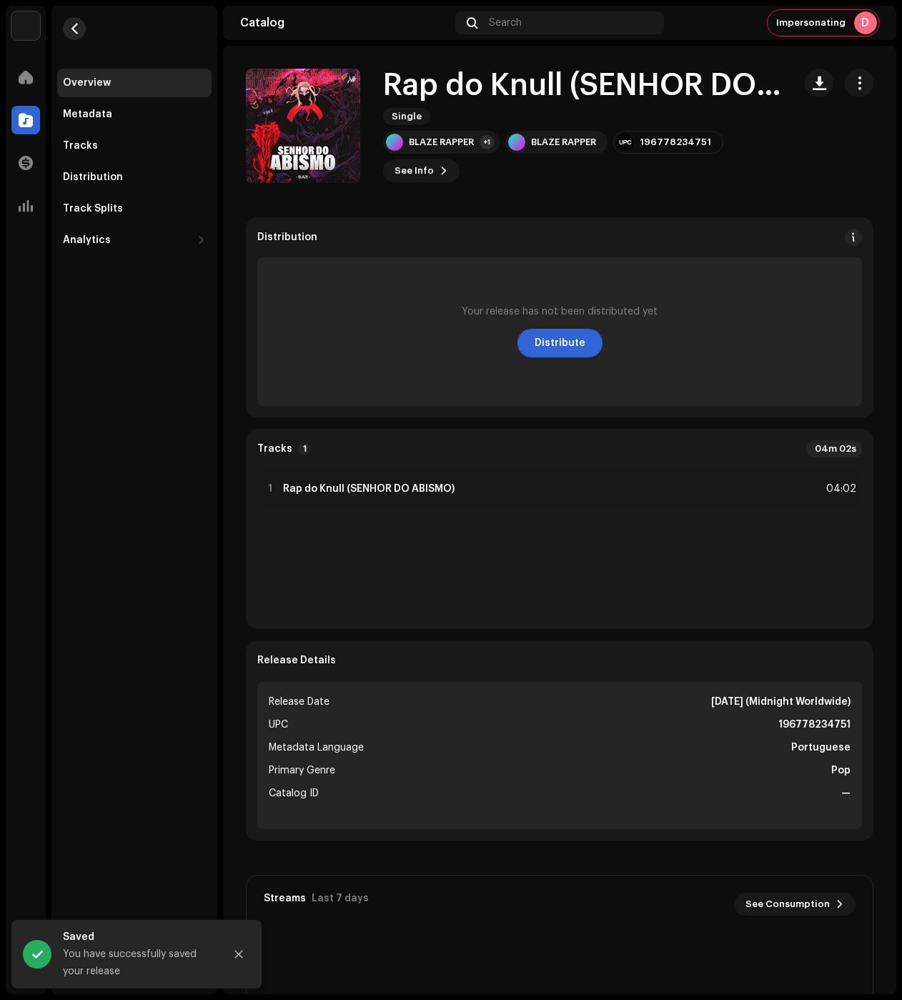
click at [76, 27] on span "button" at bounding box center [74, 28] width 11 height 11
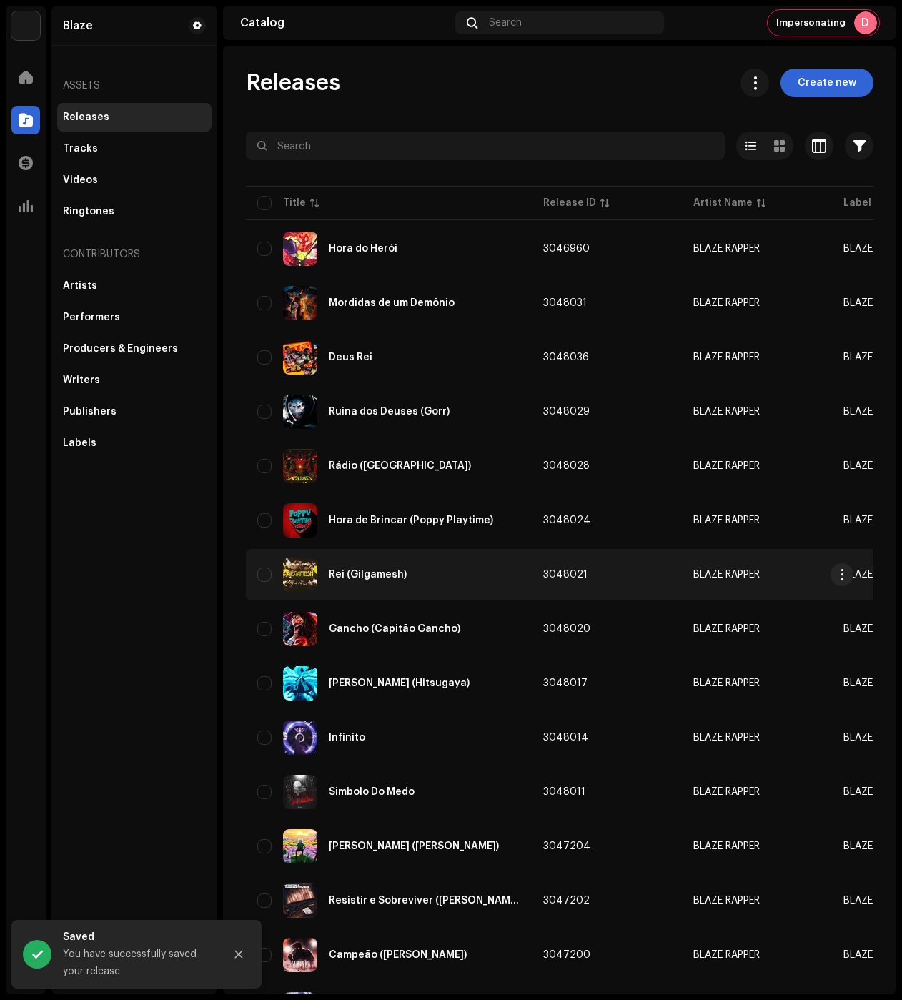
drag, startPoint x: 446, startPoint y: 570, endPoint x: 573, endPoint y: 568, distance: 127.3
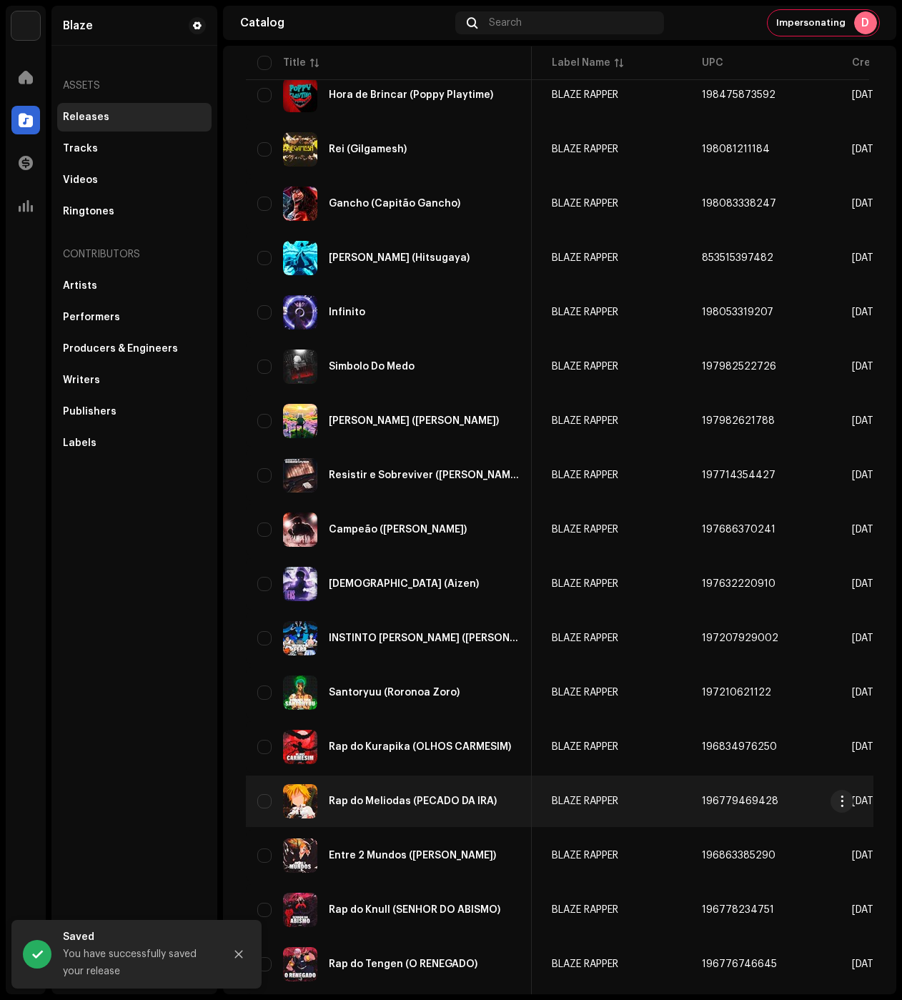
scroll to position [576, 0]
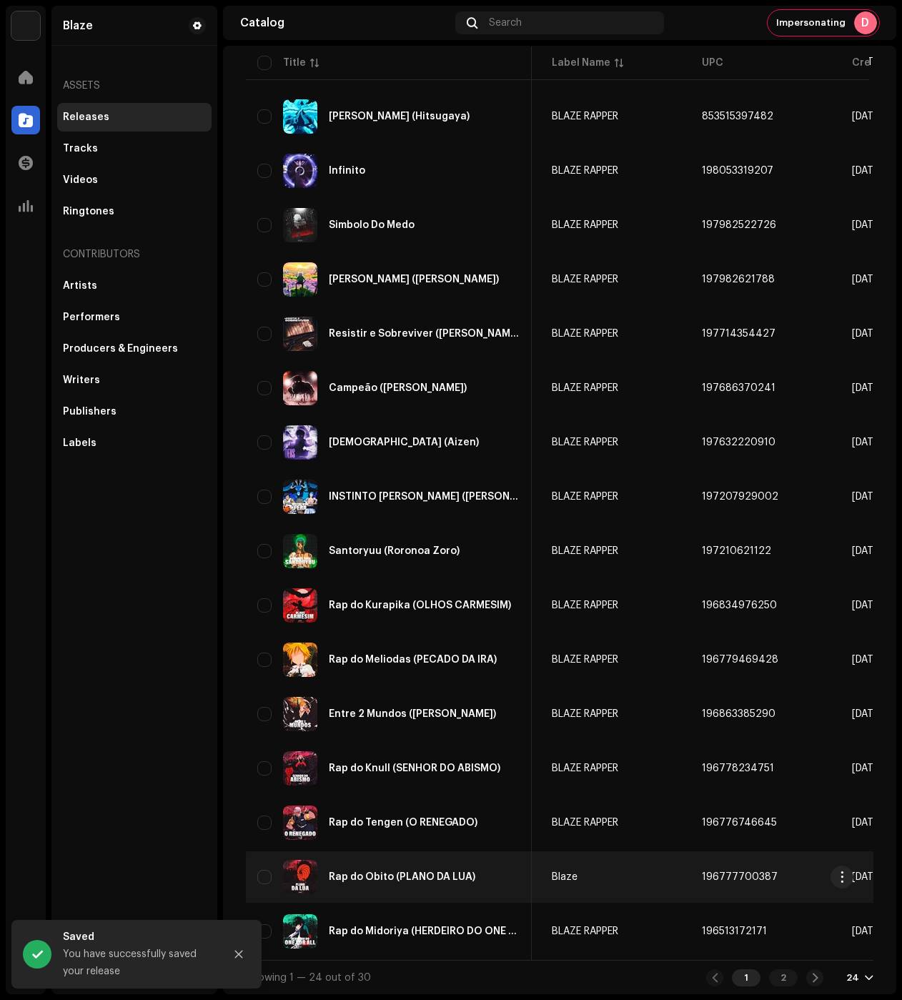
click at [606, 874] on td "Blaze" at bounding box center [615, 876] width 150 height 51
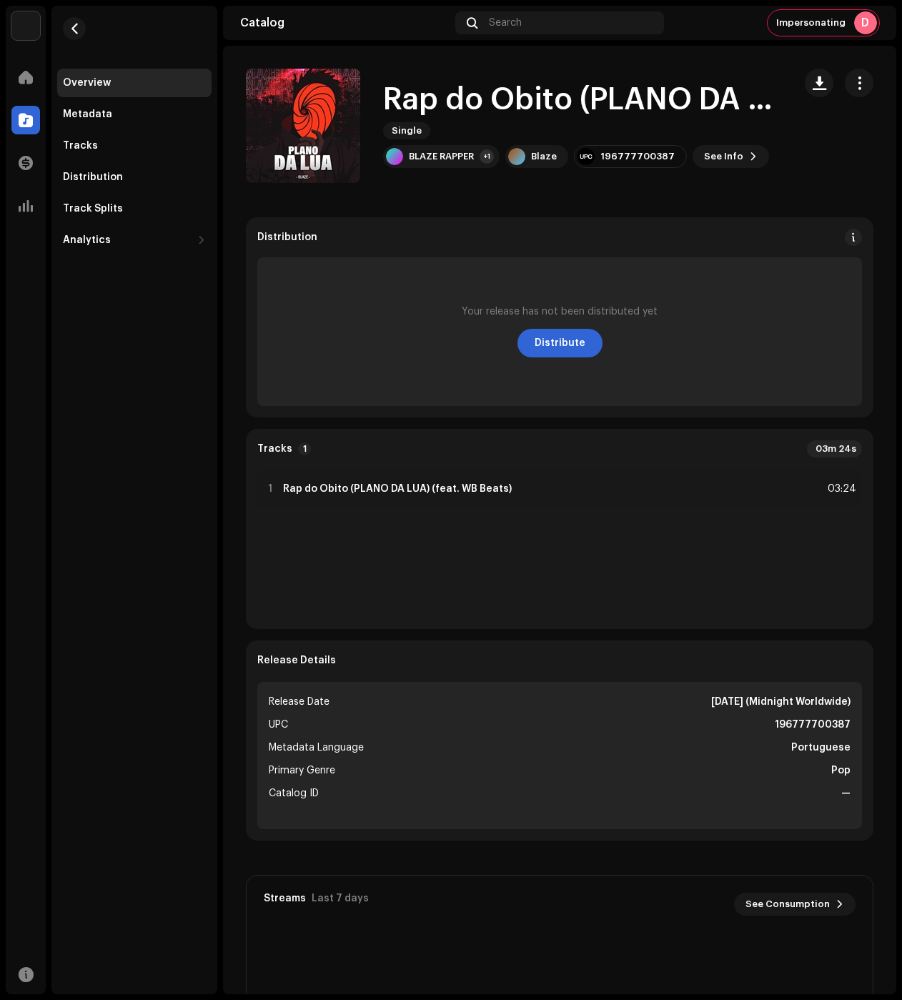
click at [853, 89] on span "button" at bounding box center [860, 82] width 14 height 11
click at [743, 151] on div "Edit" at bounding box center [786, 146] width 133 height 11
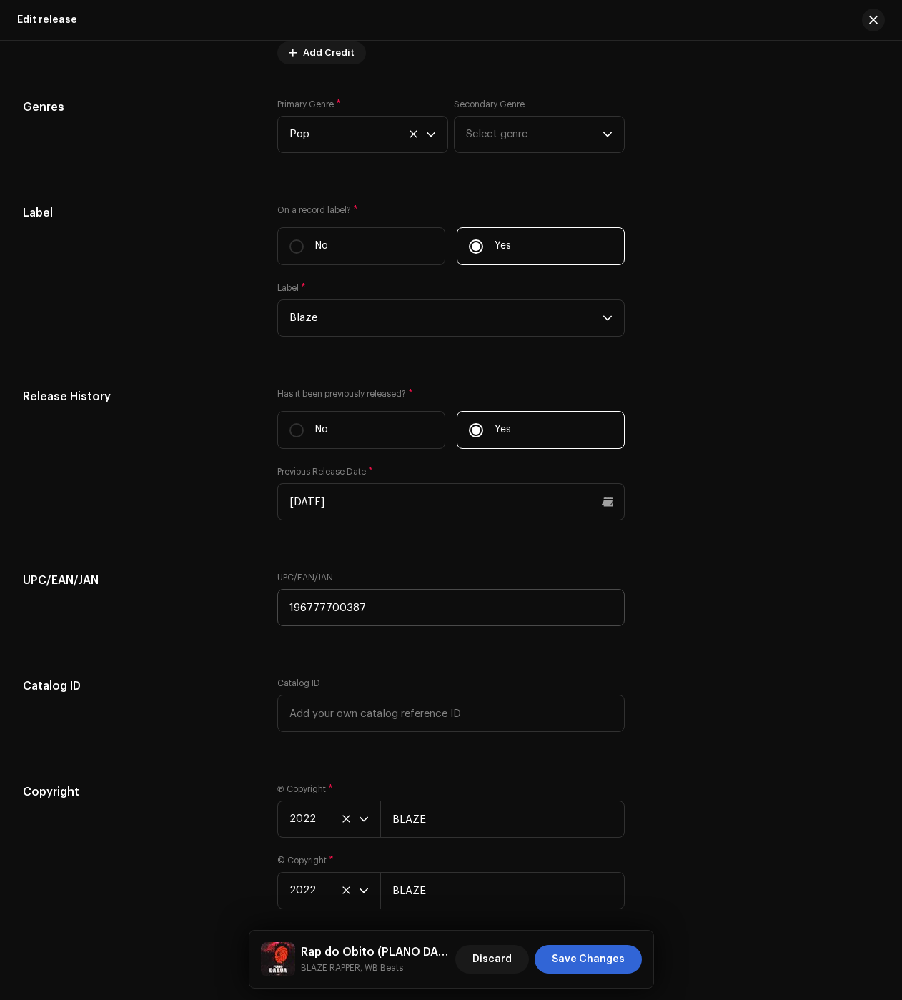
scroll to position [2212, 0]
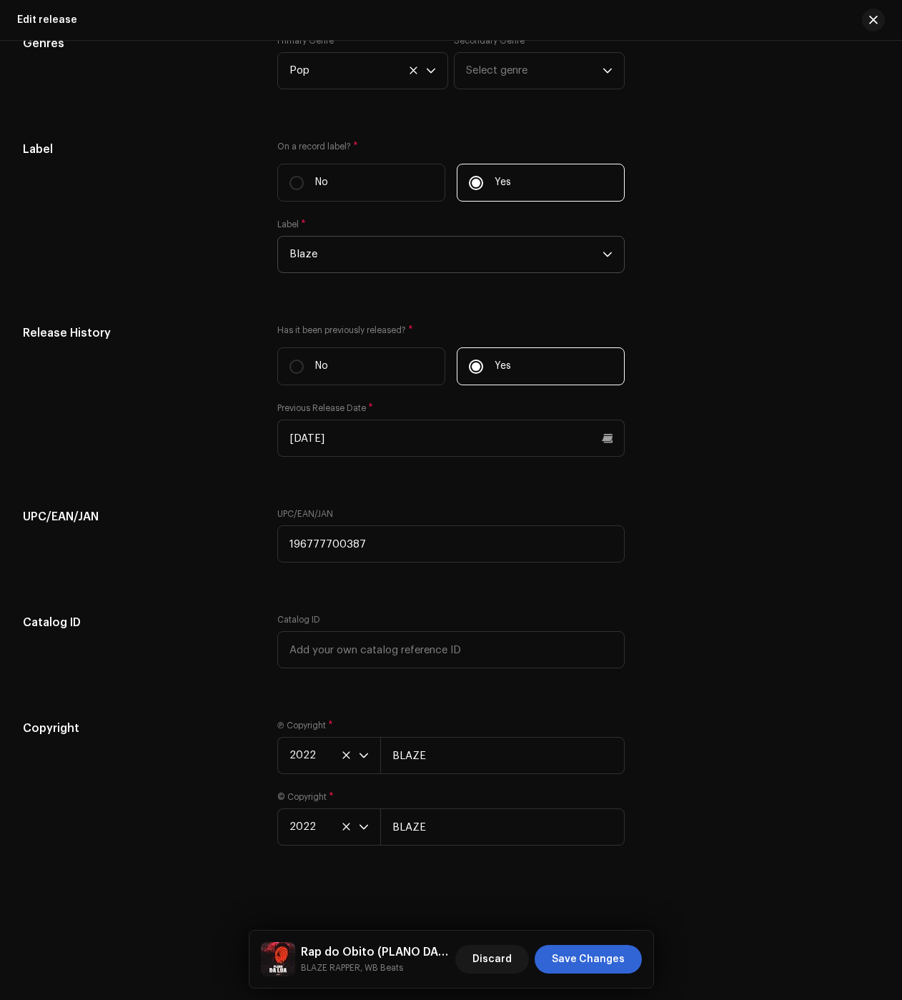
click at [375, 259] on span "Blaze" at bounding box center [446, 255] width 313 height 36
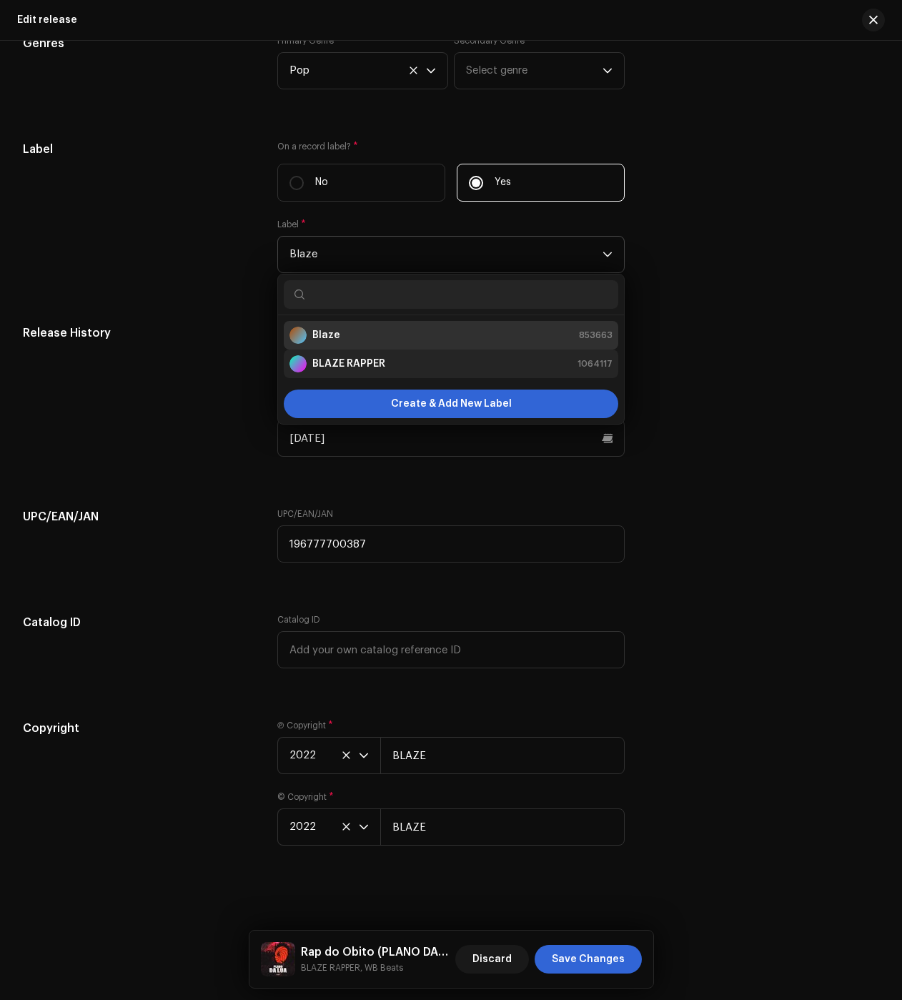
click at [340, 360] on strong "BLAZE RAPPER" at bounding box center [348, 364] width 73 height 14
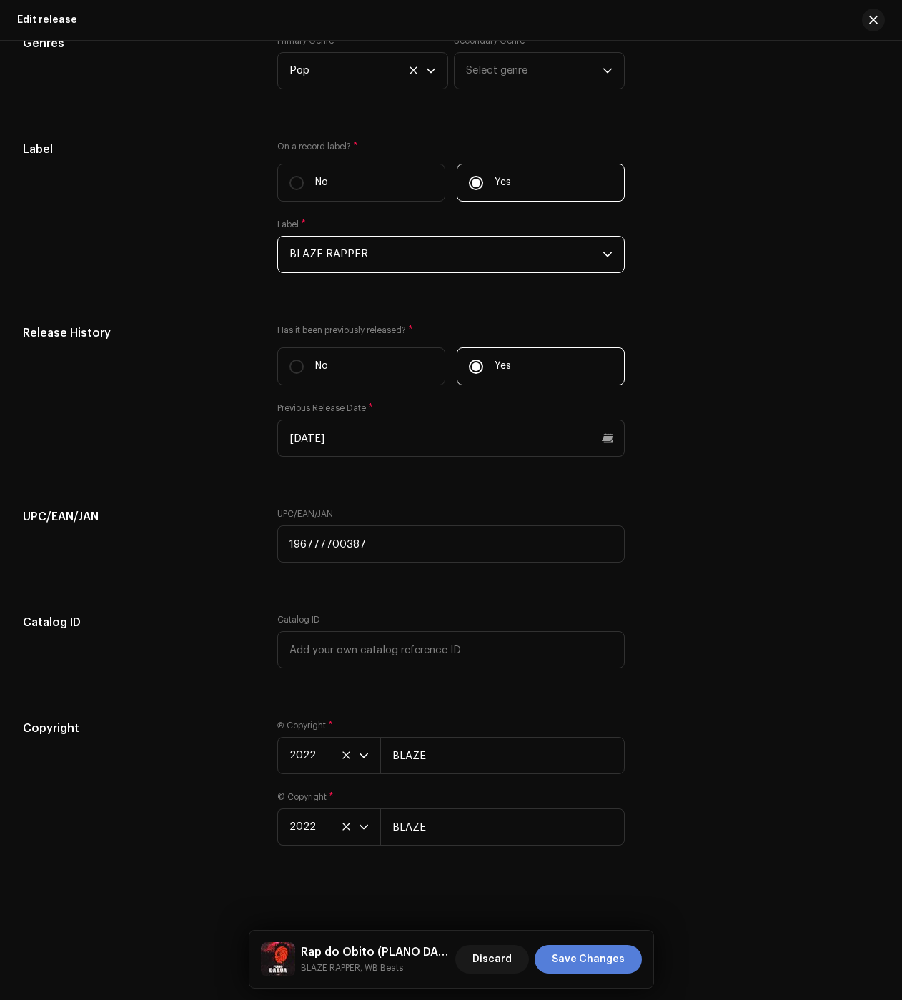
click at [590, 962] on span "Save Changes" at bounding box center [588, 959] width 73 height 29
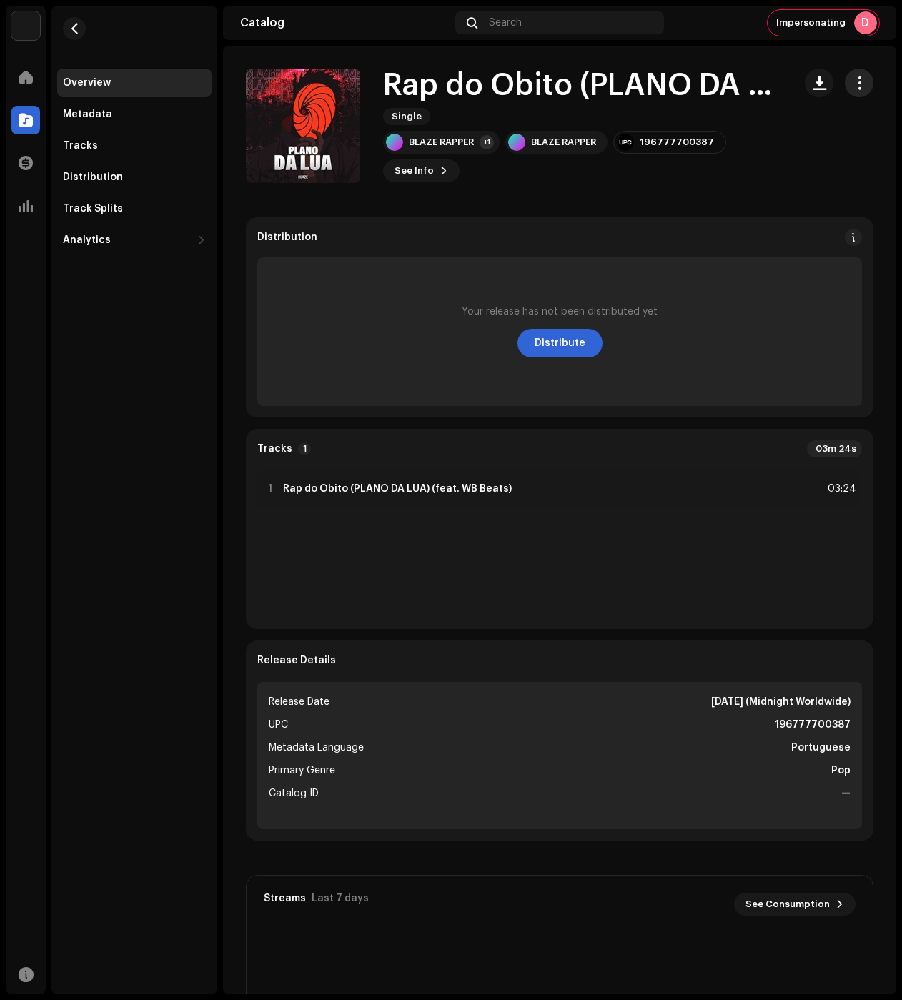
click at [853, 83] on span "button" at bounding box center [860, 82] width 14 height 11
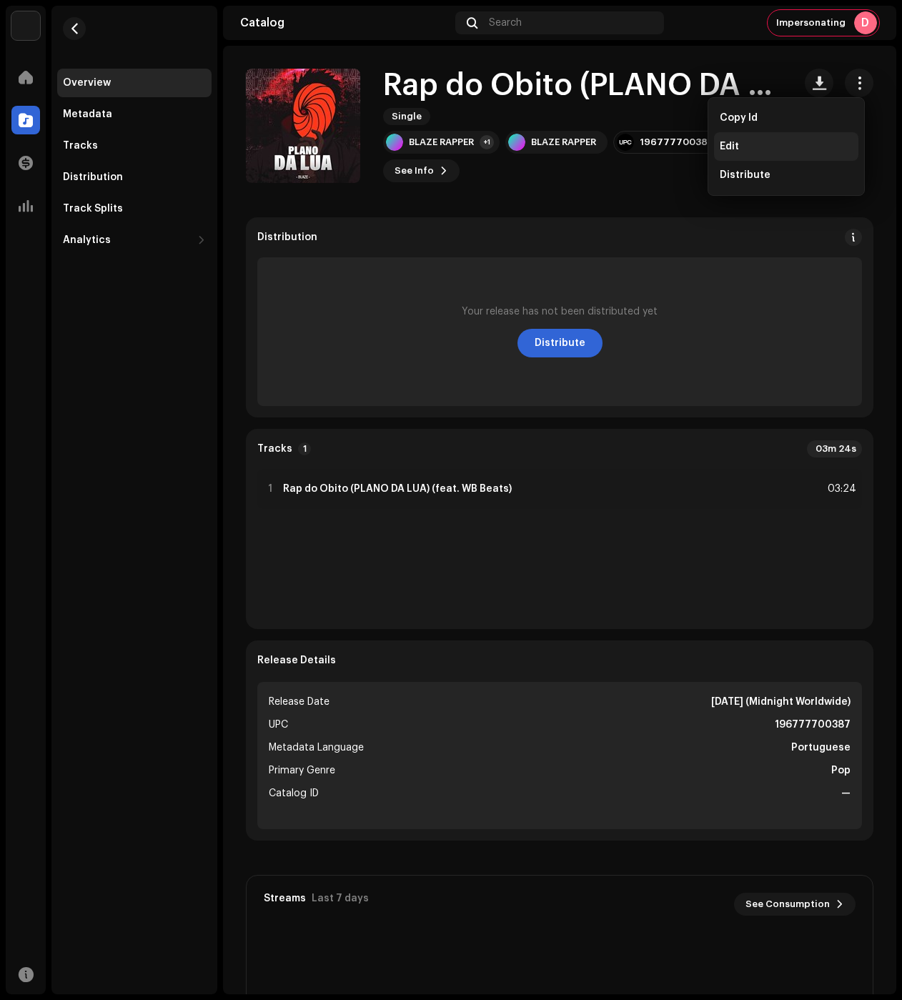
click at [785, 142] on div "Edit" at bounding box center [786, 146] width 133 height 11
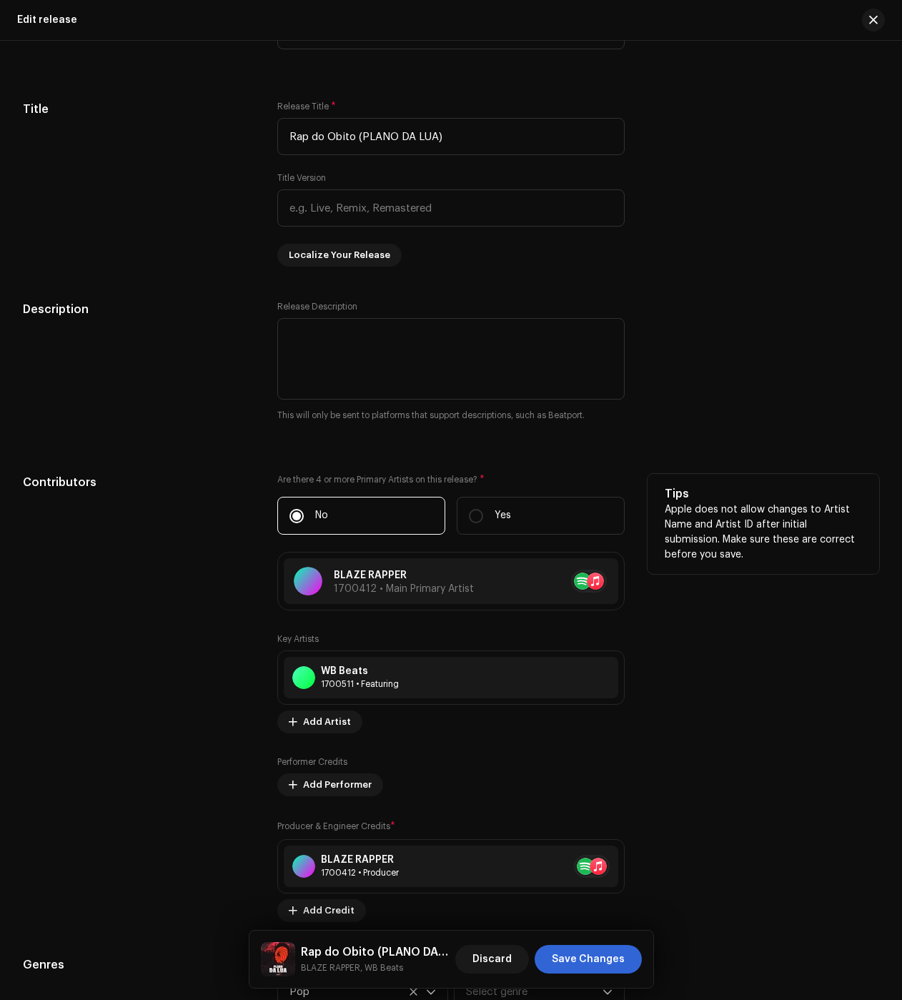
scroll to position [1716, 0]
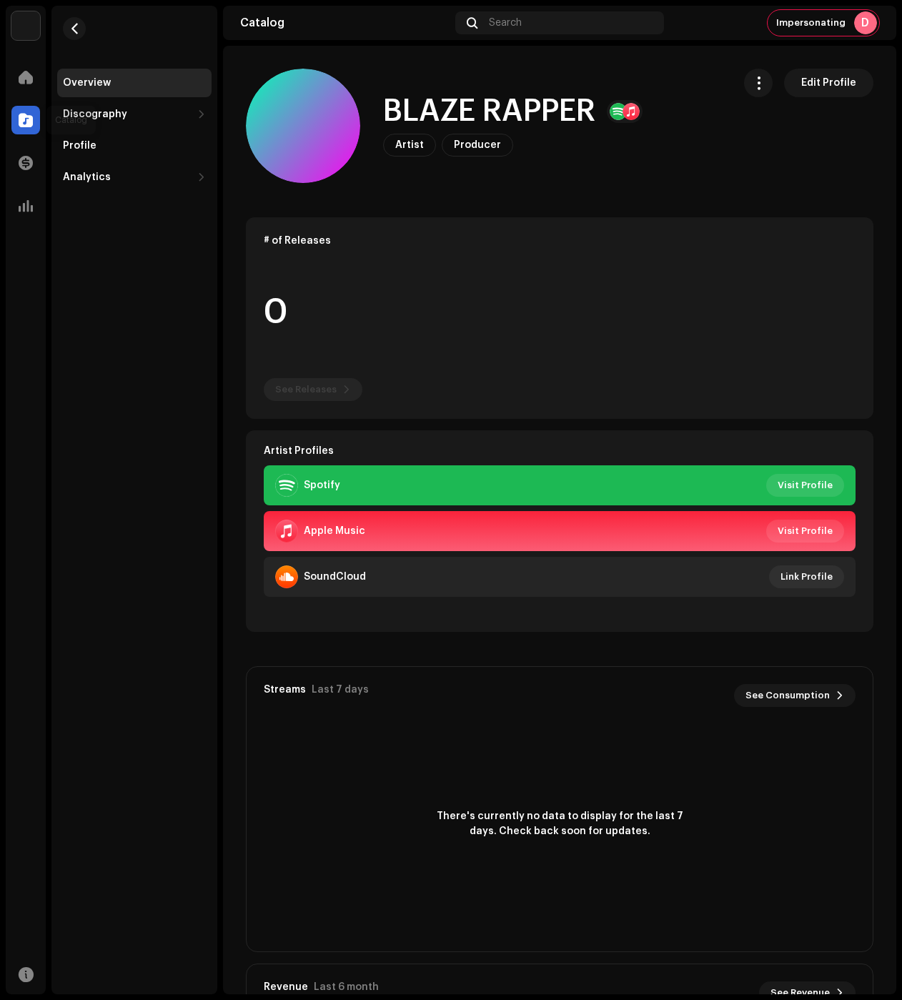
click at [24, 126] on span at bounding box center [26, 119] width 14 height 11
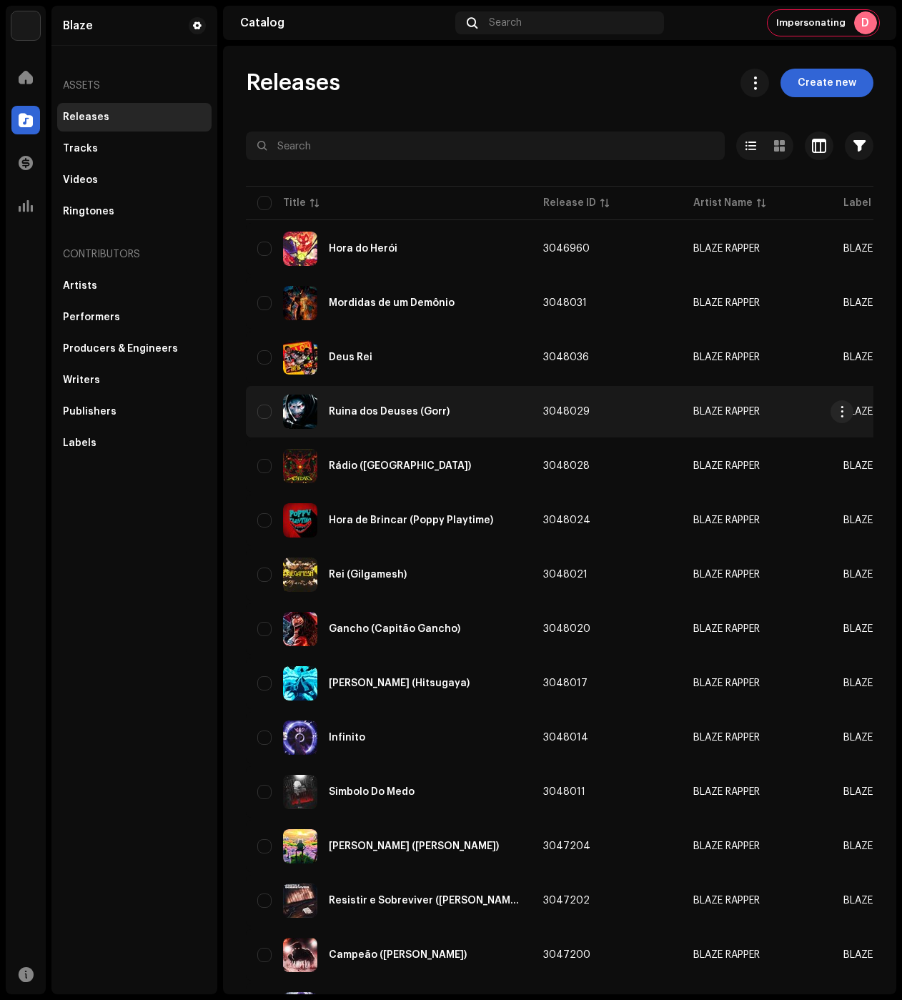
drag, startPoint x: 442, startPoint y: 402, endPoint x: 488, endPoint y: 399, distance: 46.6
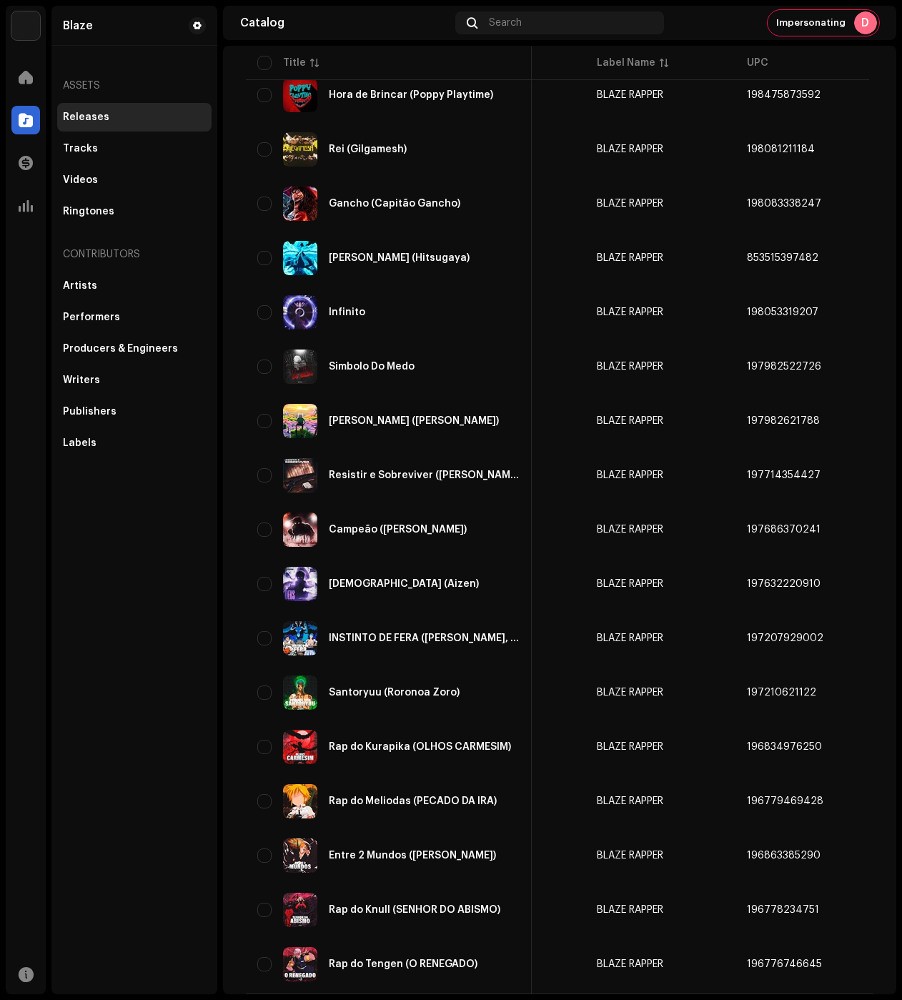
scroll to position [576, 0]
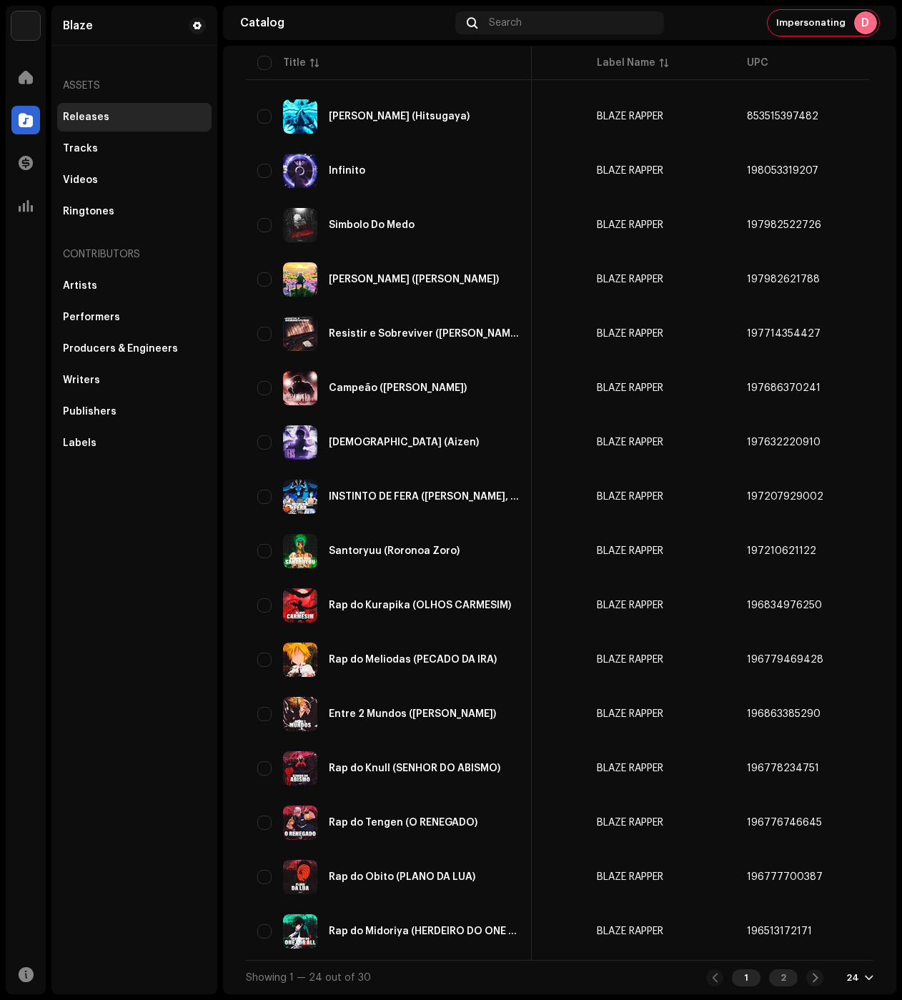
click at [777, 977] on div "2" at bounding box center [783, 977] width 29 height 17
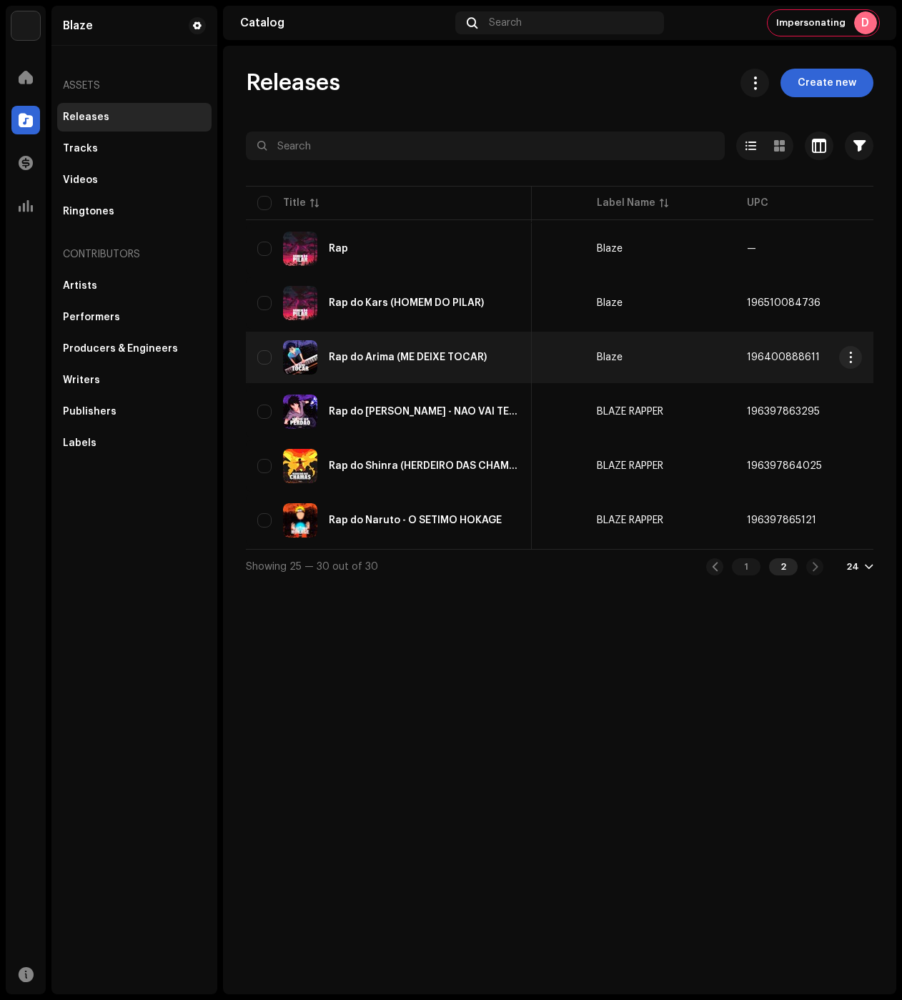
click at [668, 343] on td "Blaze" at bounding box center [661, 357] width 150 height 51
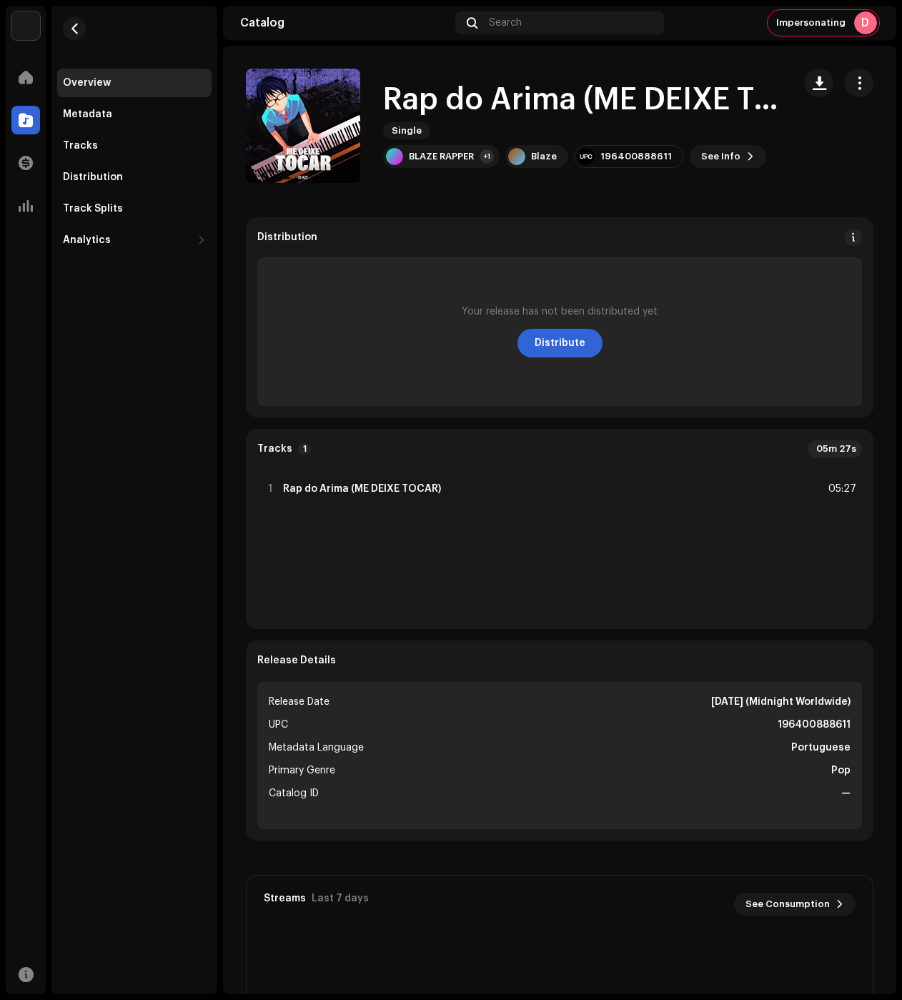
click at [853, 87] on span "button" at bounding box center [860, 82] width 14 height 11
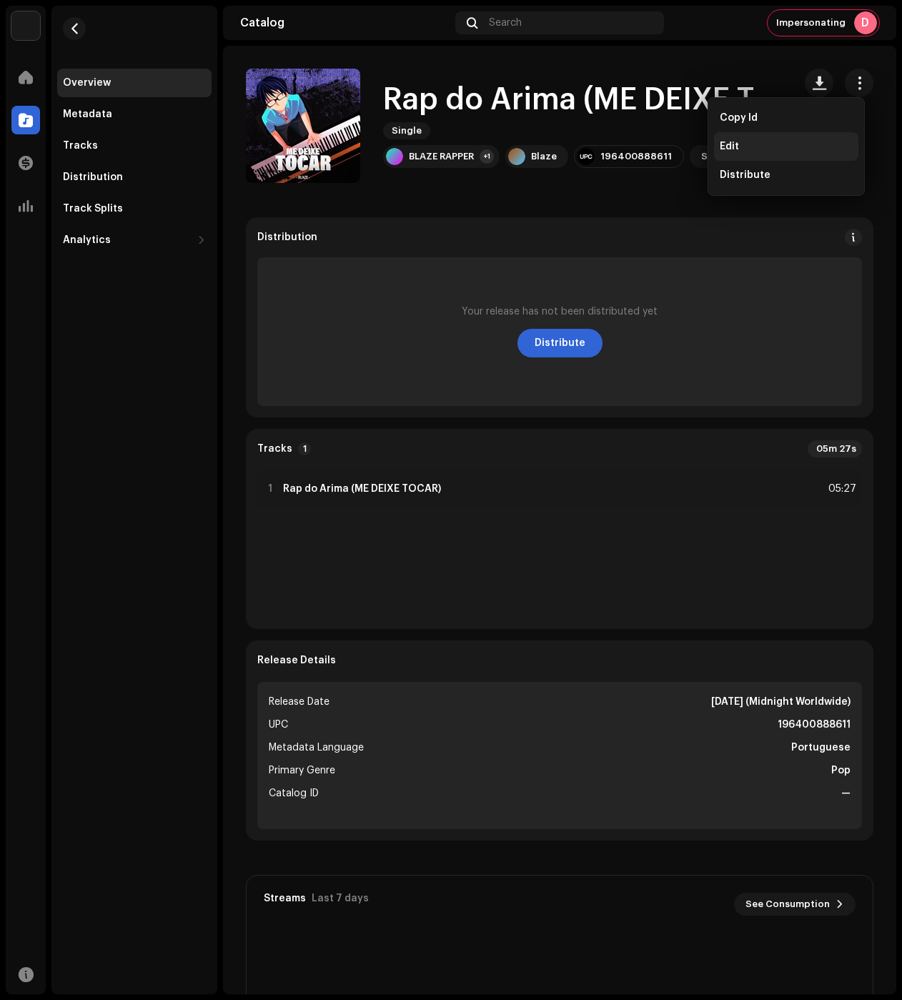
click at [772, 152] on div "Edit" at bounding box center [786, 146] width 133 height 11
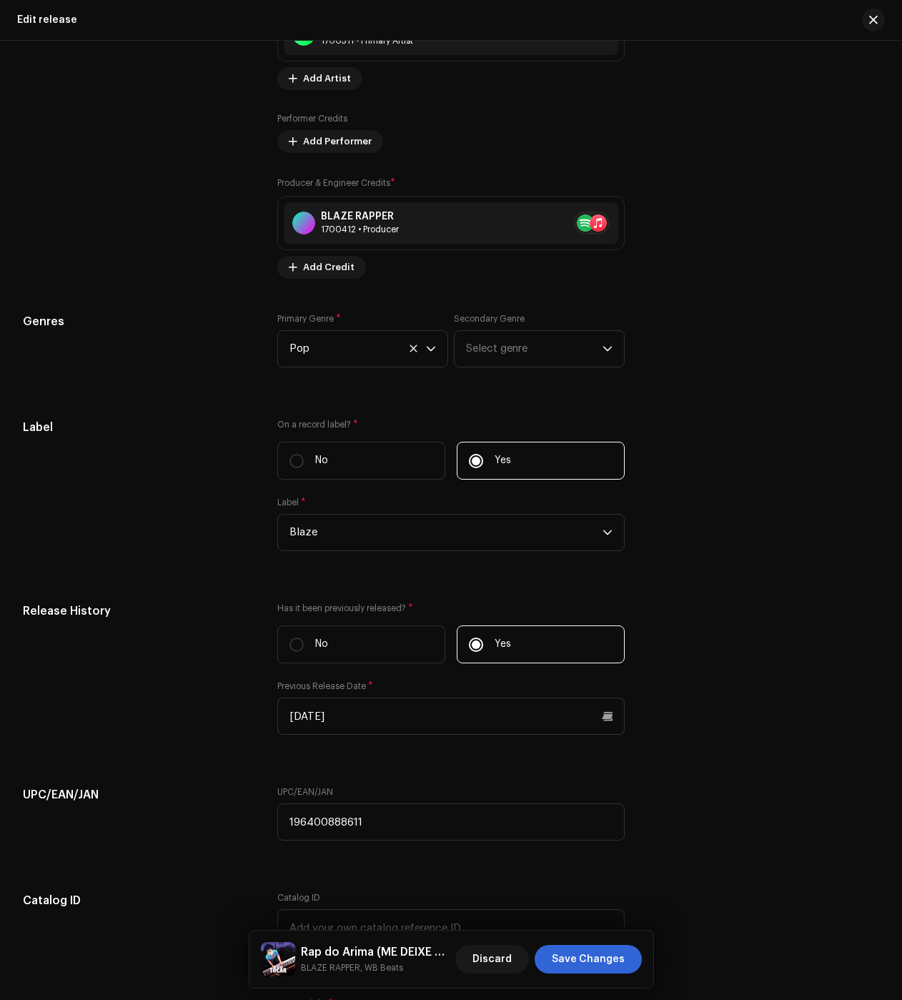
scroll to position [2212, 0]
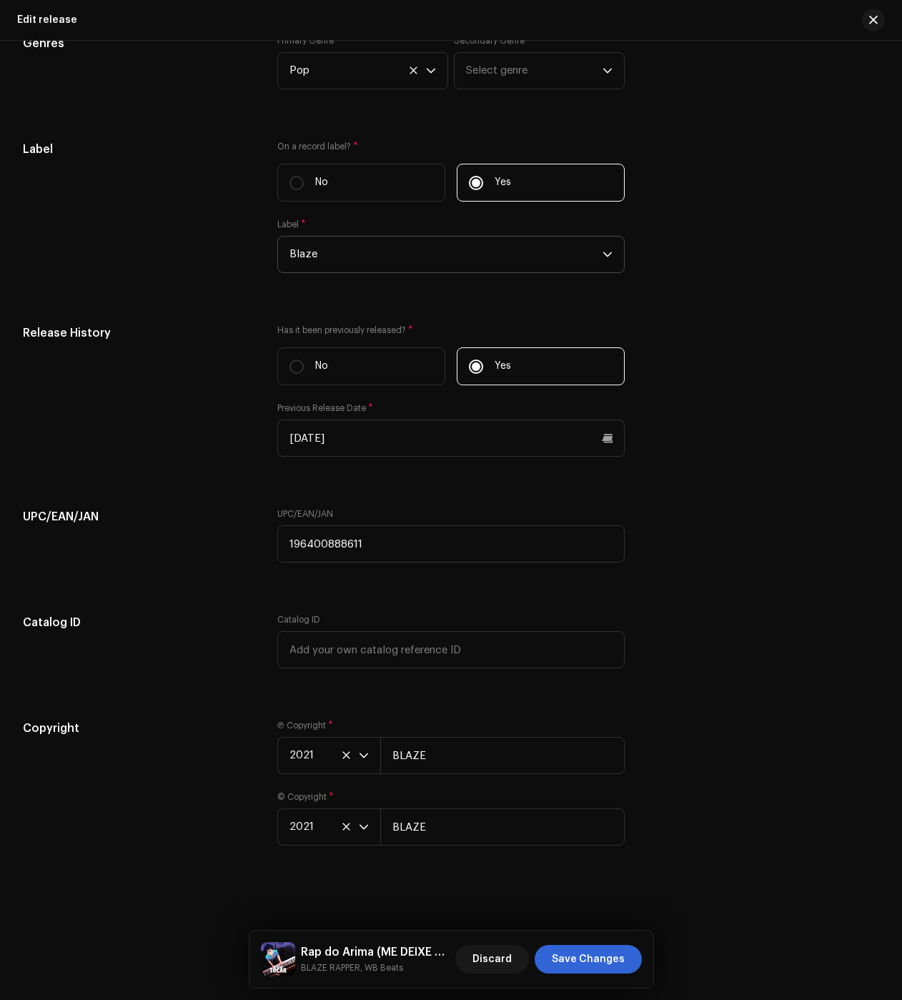
click at [336, 262] on span "Blaze" at bounding box center [446, 255] width 313 height 36
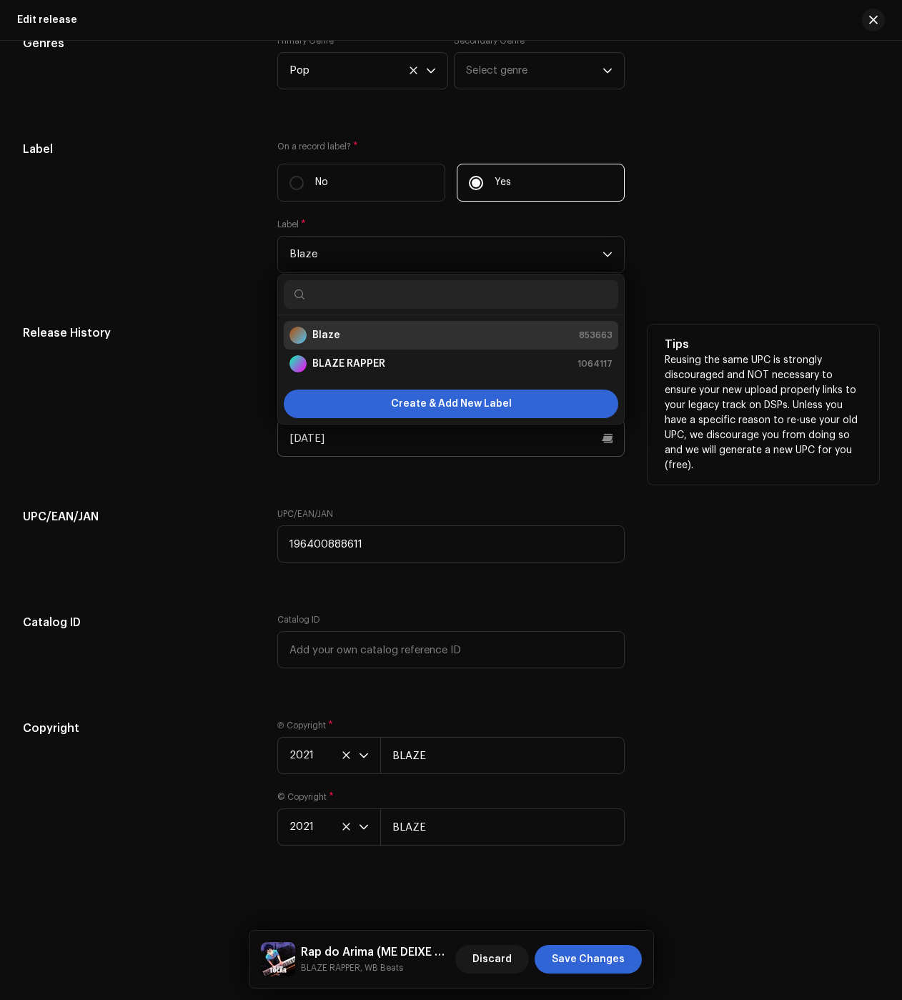
drag, startPoint x: 321, startPoint y: 357, endPoint x: 399, endPoint y: 438, distance: 111.7
click at [322, 357] on strong "BLAZE RAPPER" at bounding box center [348, 364] width 73 height 14
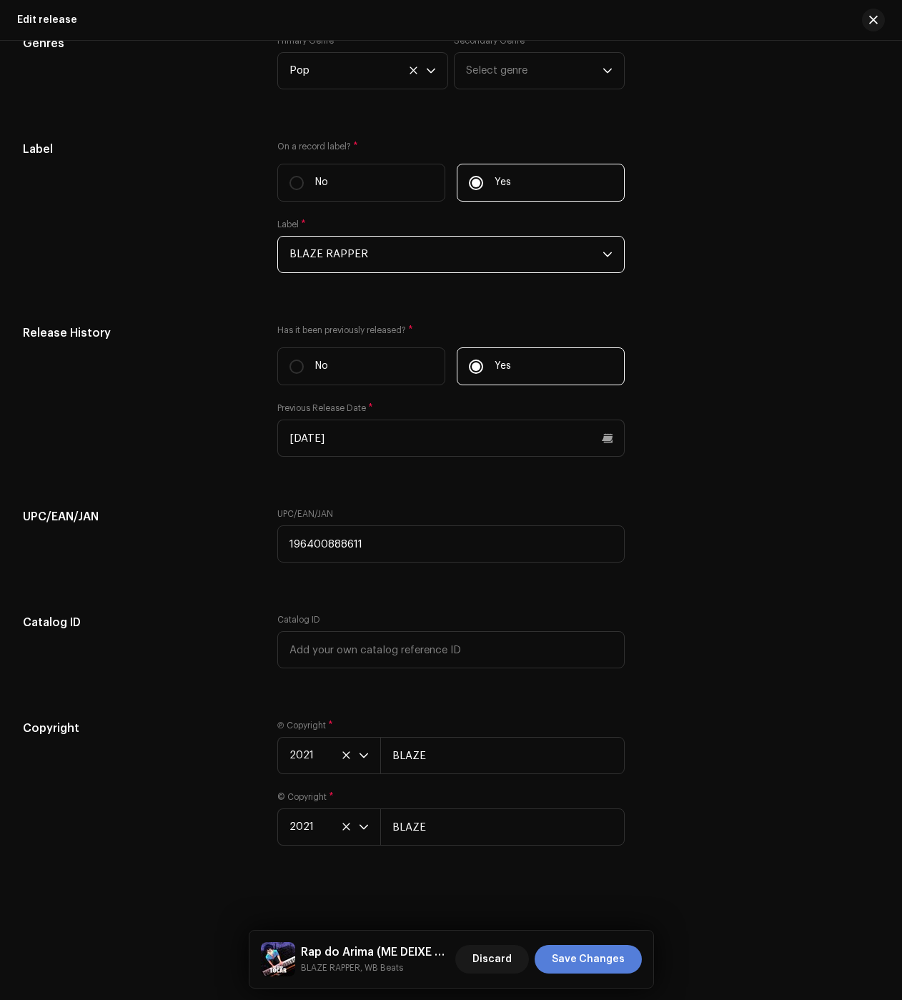
click at [584, 955] on span "Save Changes" at bounding box center [588, 959] width 73 height 29
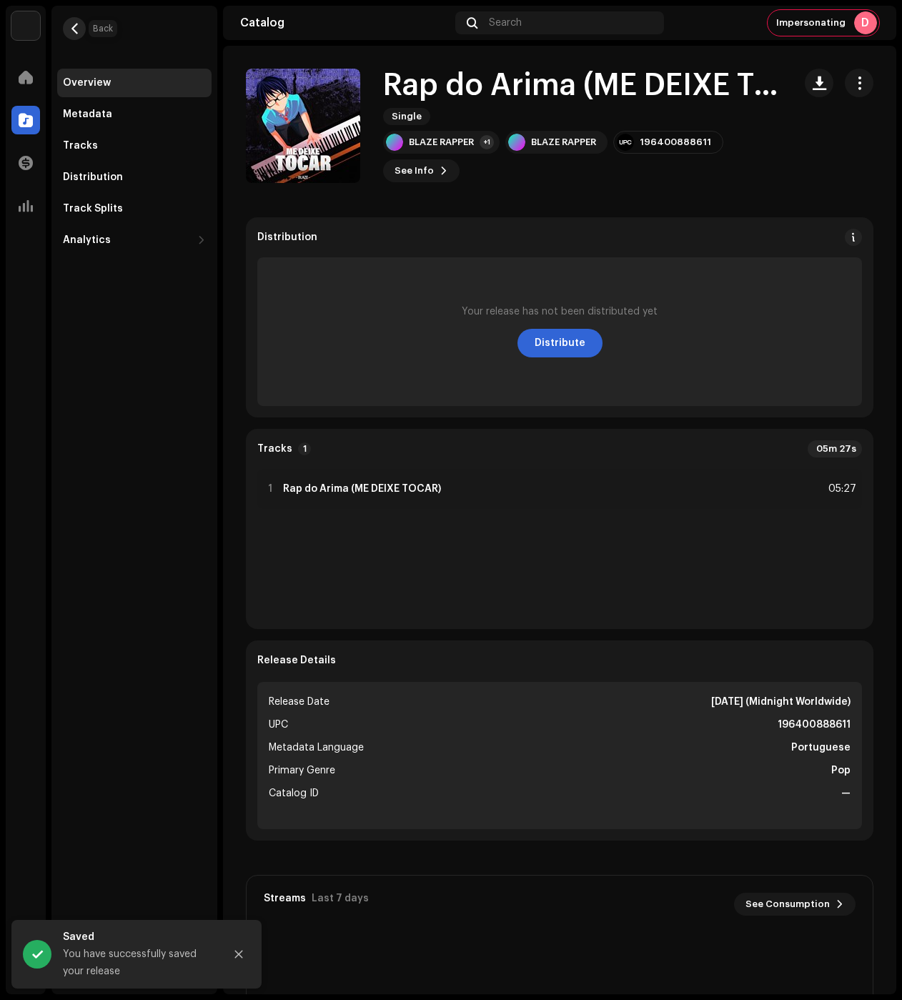
click at [69, 27] on span "button" at bounding box center [74, 28] width 11 height 11
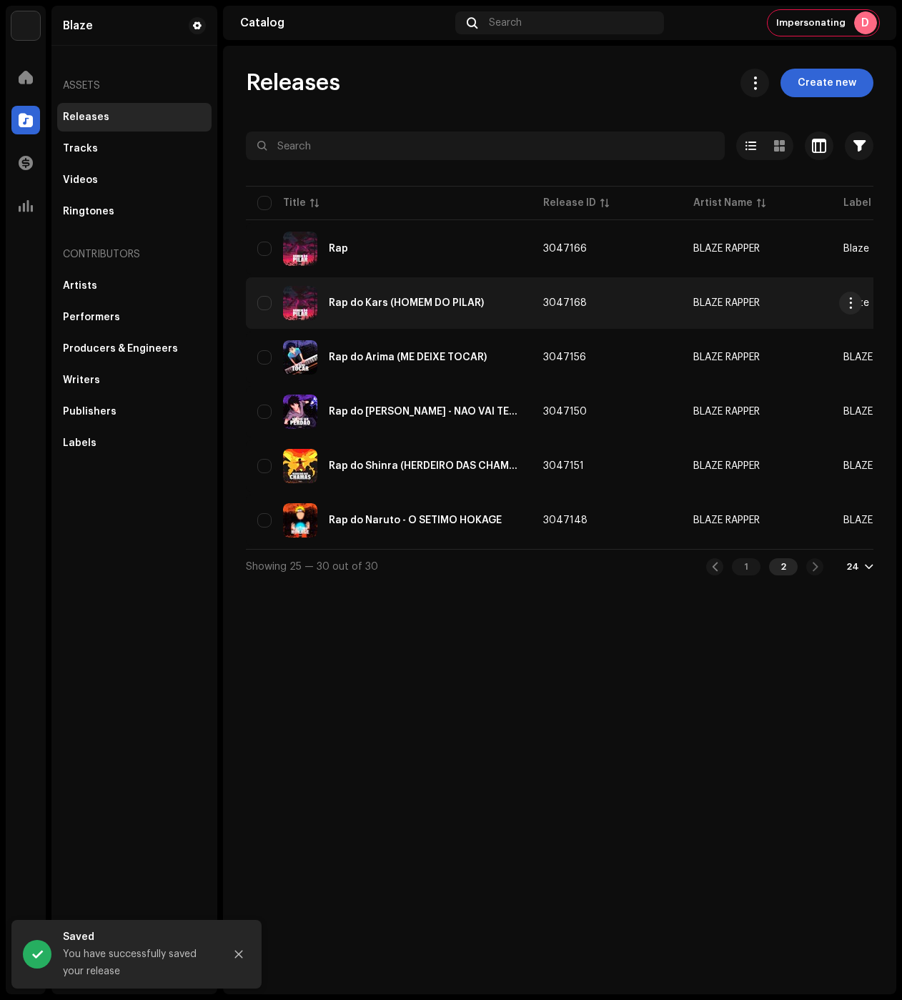
click at [678, 302] on td "3047168" at bounding box center [607, 302] width 150 height 51
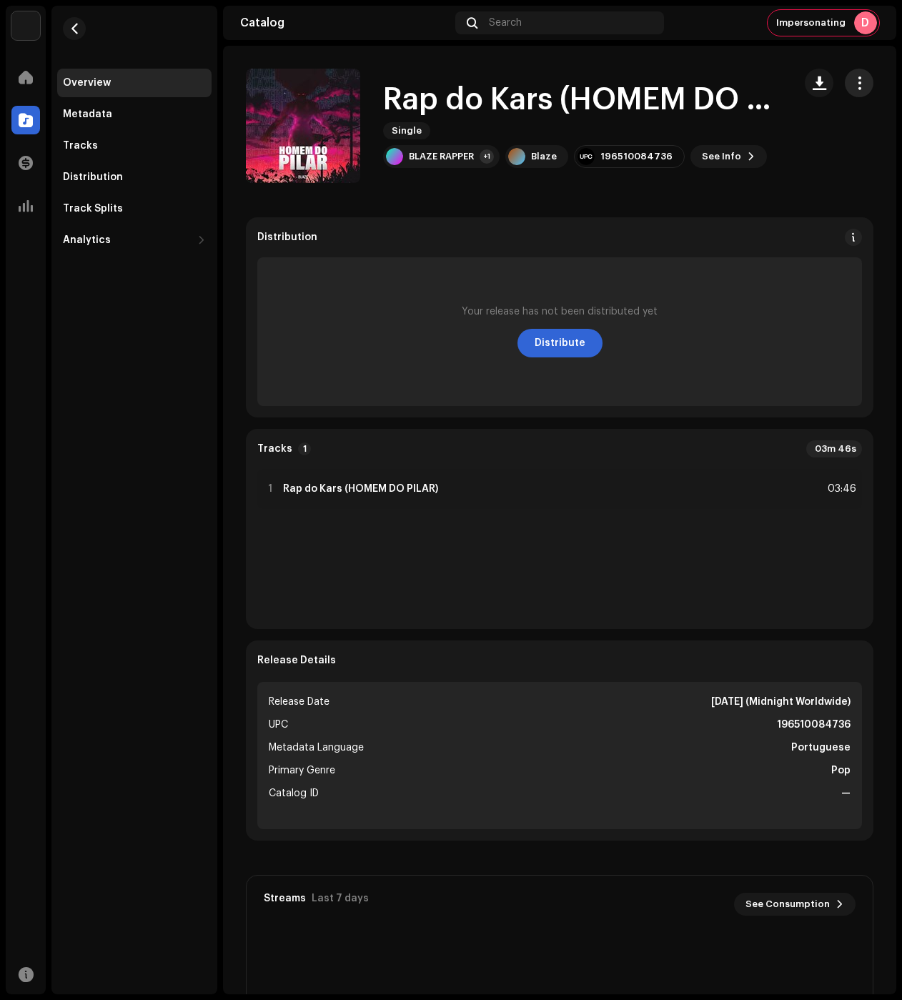
click at [853, 84] on span "button" at bounding box center [860, 82] width 14 height 11
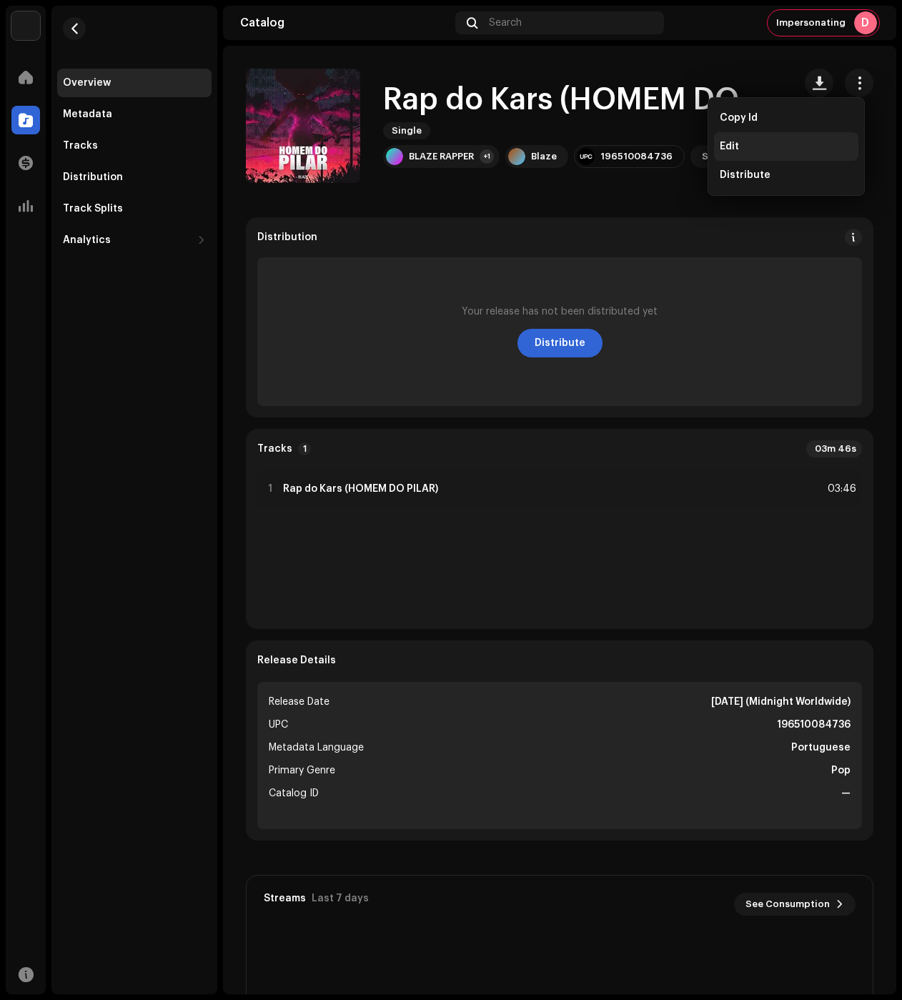
click at [764, 147] on div "Edit" at bounding box center [786, 146] width 133 height 11
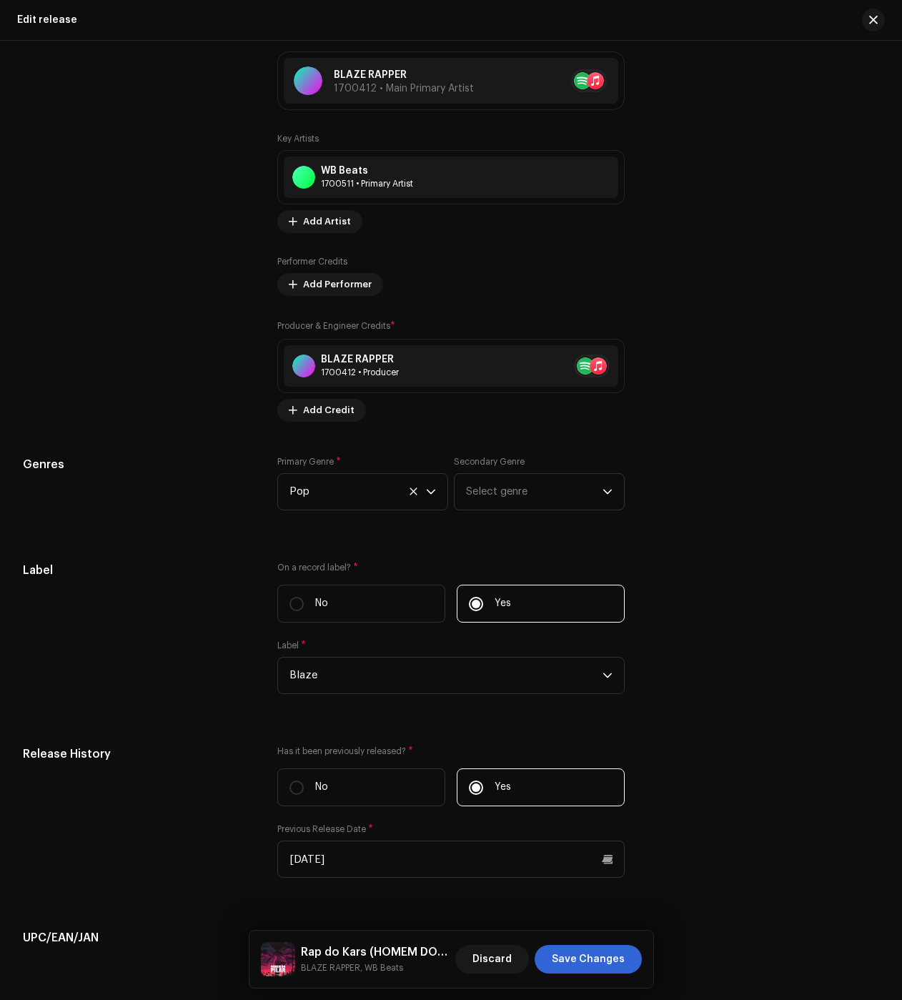
scroll to position [2212, 0]
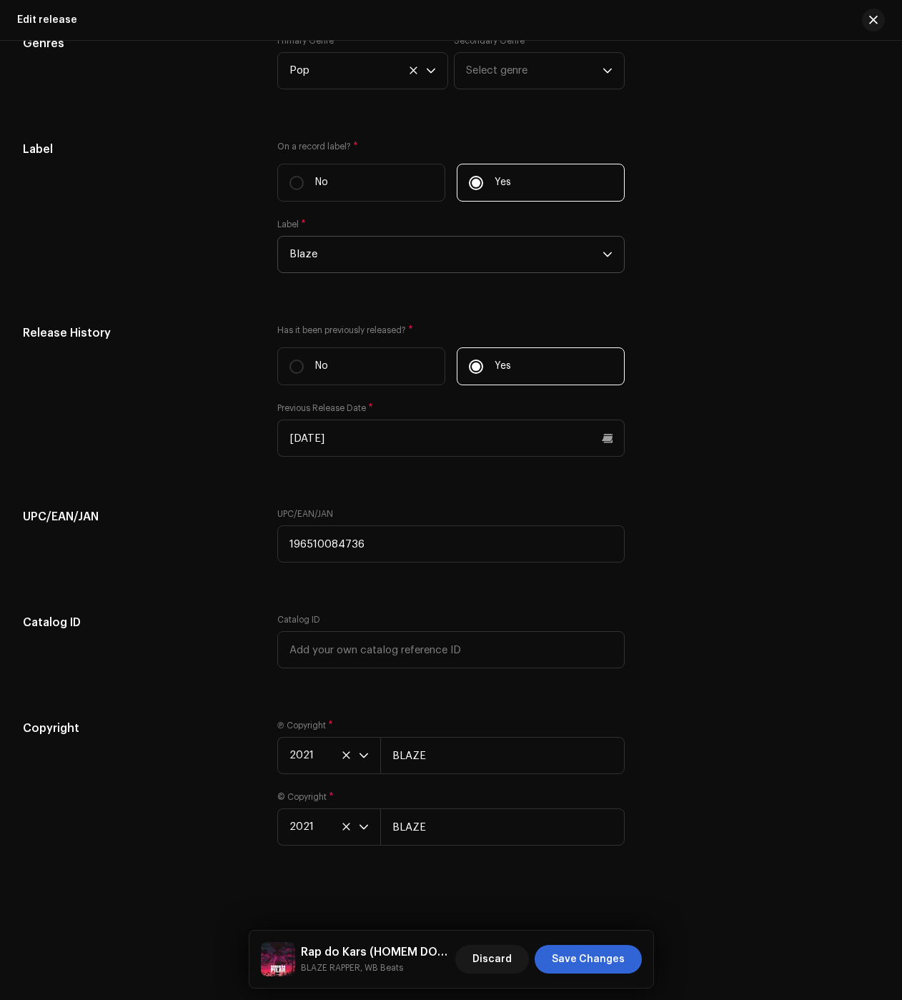
drag, startPoint x: 340, startPoint y: 241, endPoint x: 338, endPoint y: 254, distance: 12.9
click at [340, 241] on span "Blaze" at bounding box center [446, 255] width 313 height 36
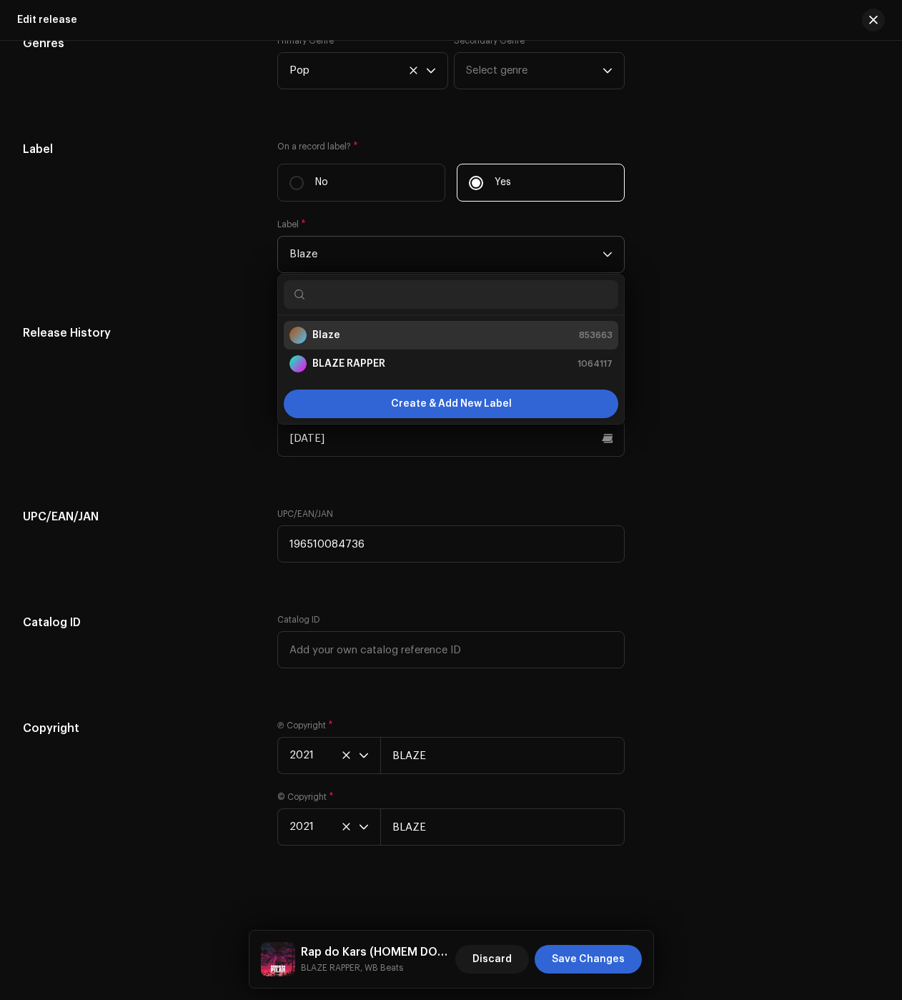
click at [317, 357] on strong "BLAZE RAPPER" at bounding box center [348, 364] width 73 height 14
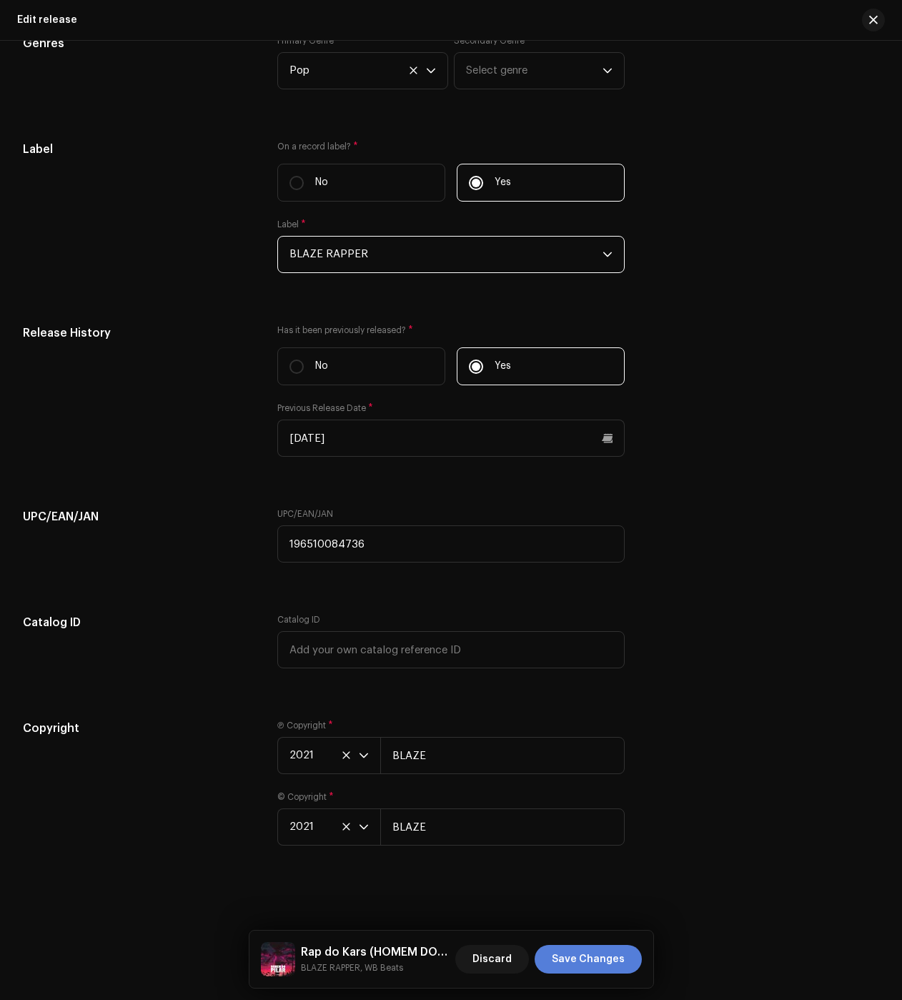
click at [558, 949] on span "Save Changes" at bounding box center [588, 959] width 73 height 29
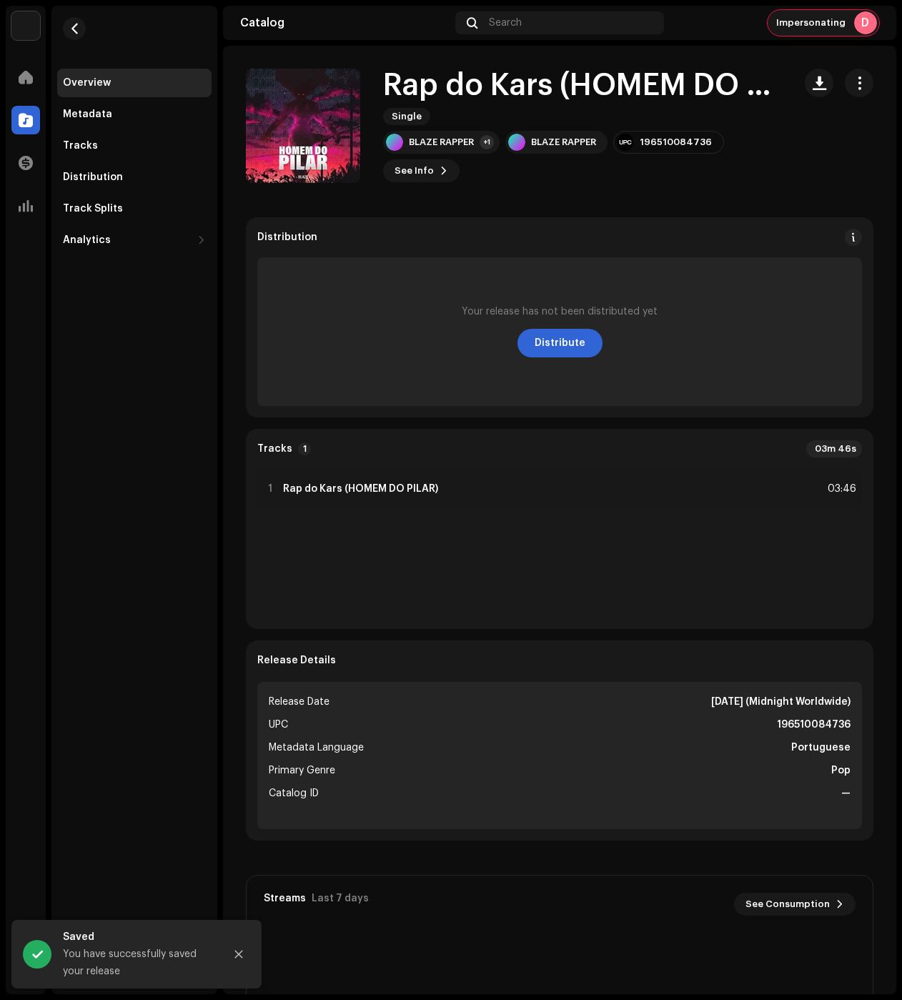
click at [859, 32] on re-a-cover "D" at bounding box center [865, 22] width 23 height 23
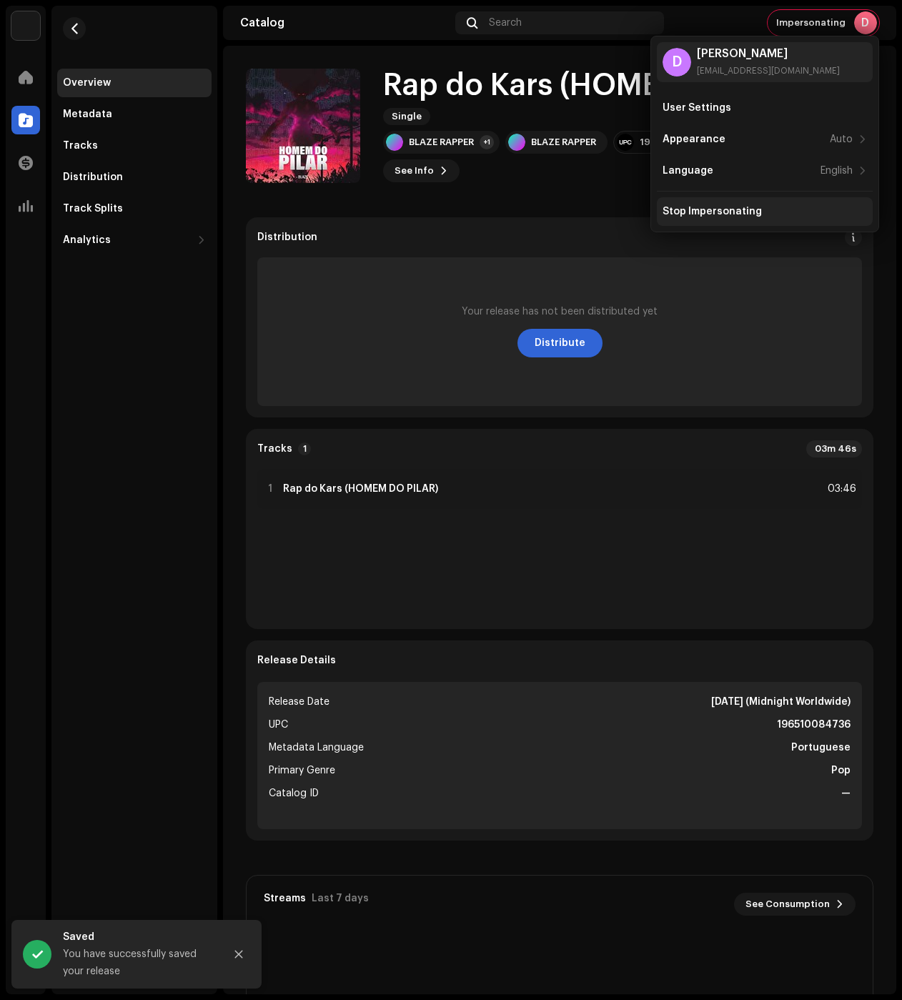
click at [694, 204] on div "Stop Impersonating" at bounding box center [765, 211] width 216 height 29
